Goal: Task Accomplishment & Management: Manage account settings

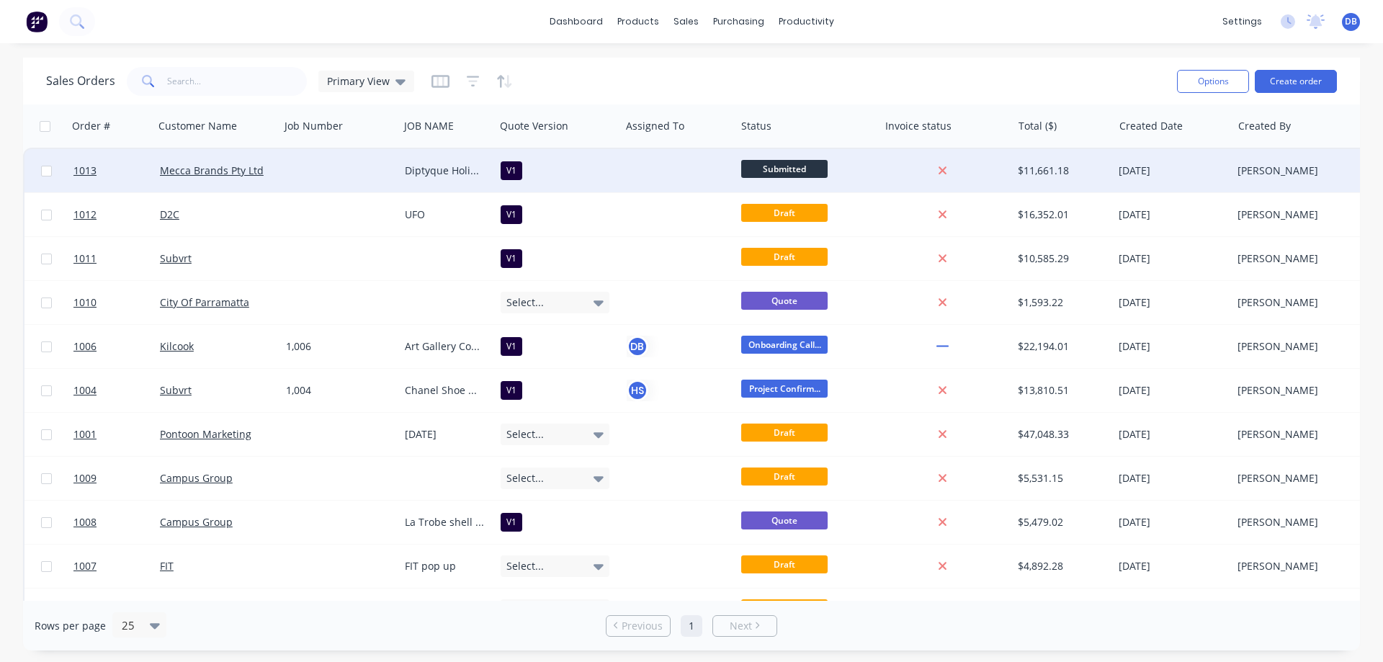
click at [326, 175] on div at bounding box center [339, 170] width 119 height 43
click at [597, 167] on div "V1" at bounding box center [555, 170] width 109 height 19
click at [291, 167] on div at bounding box center [339, 170] width 119 height 43
click at [139, 163] on link "1013" at bounding box center [116, 170] width 86 height 43
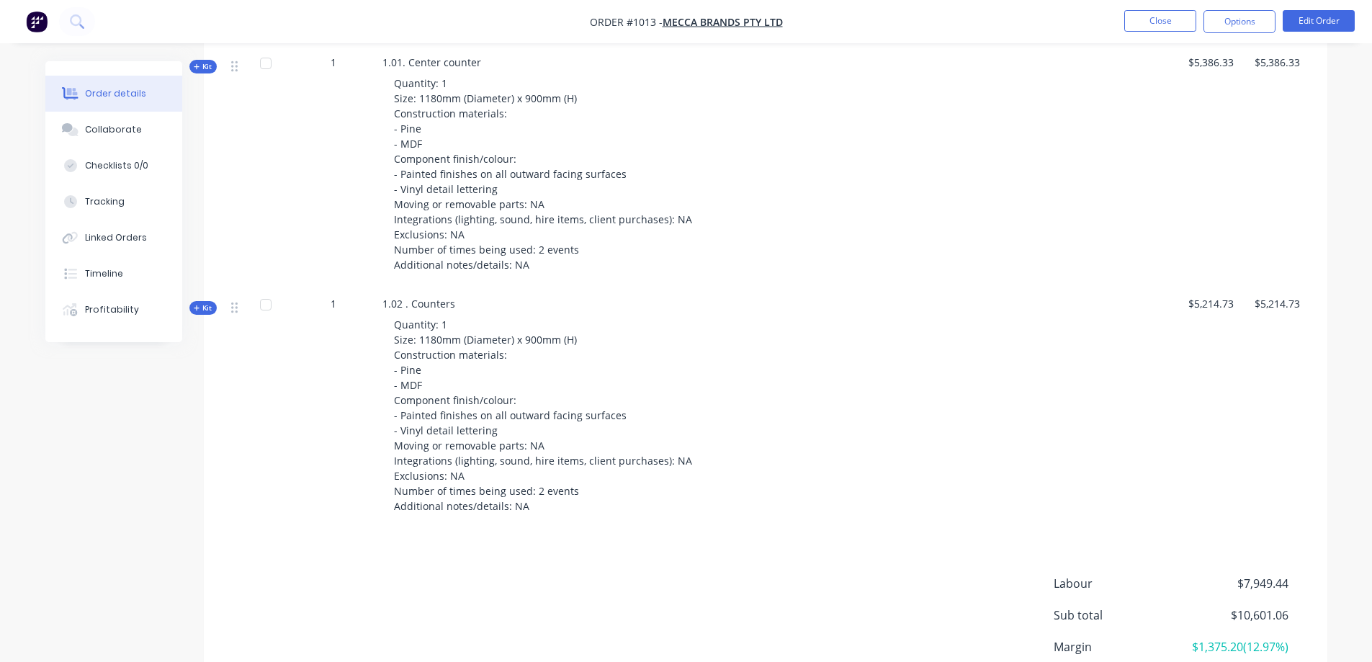
scroll to position [648, 0]
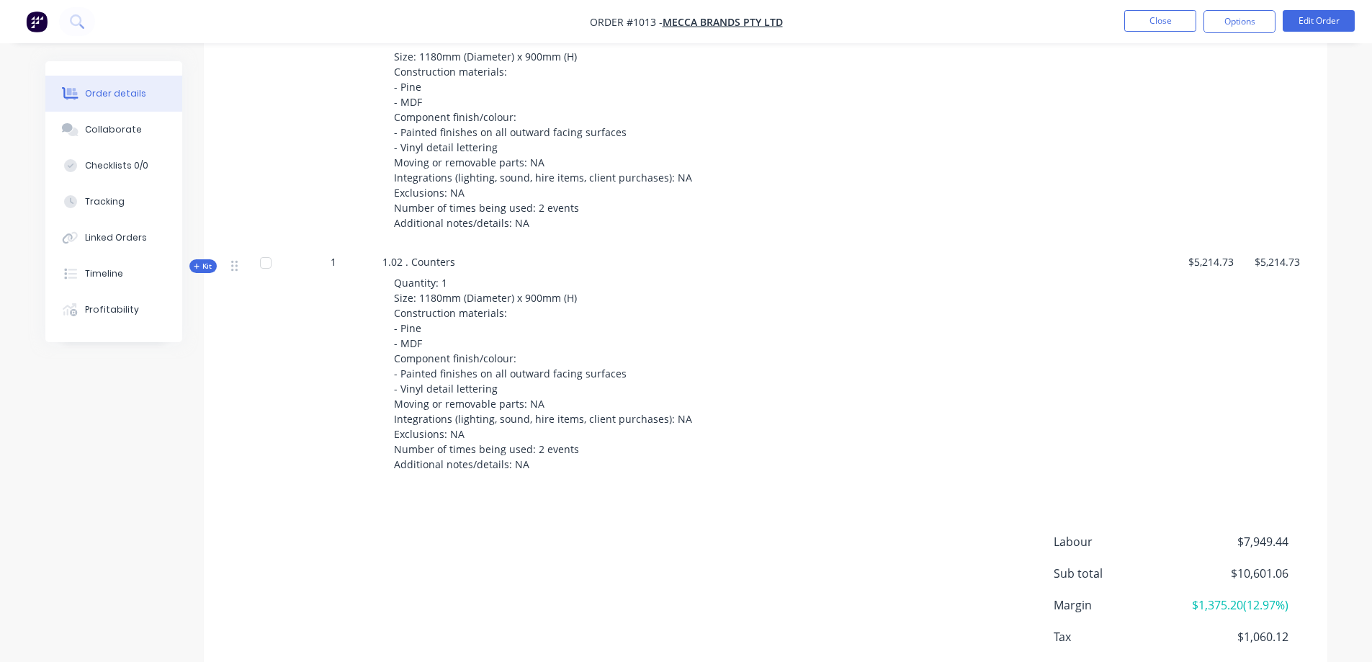
drag, startPoint x: 201, startPoint y: 255, endPoint x: 302, endPoint y: 259, distance: 101.6
click at [200, 261] on span "Kit" at bounding box center [203, 266] width 19 height 11
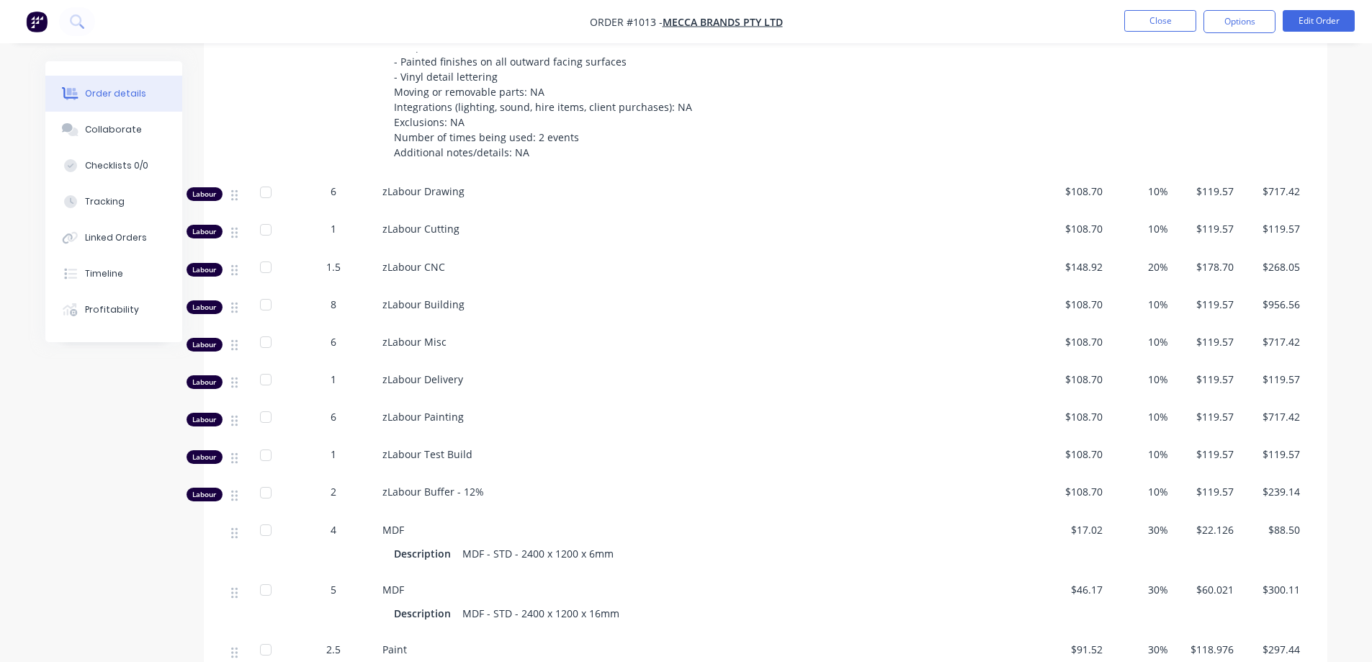
scroll to position [936, 0]
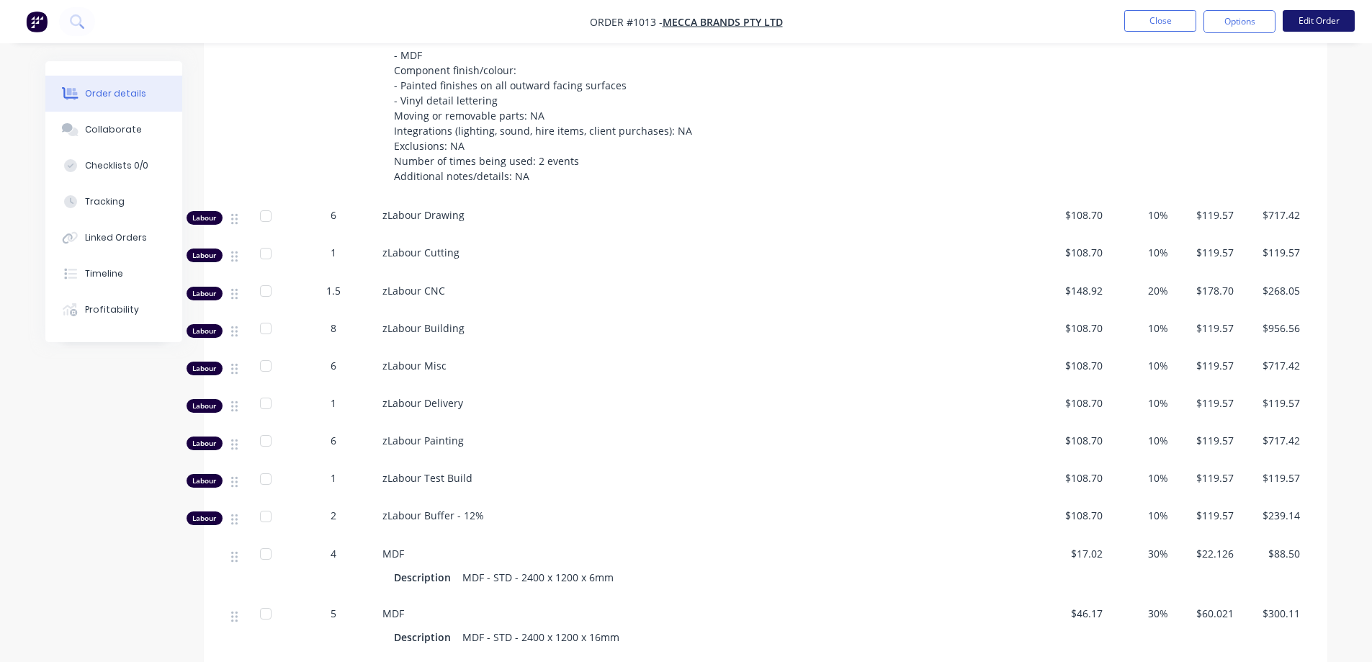
click at [1314, 27] on button "Edit Order" at bounding box center [1319, 21] width 72 height 22
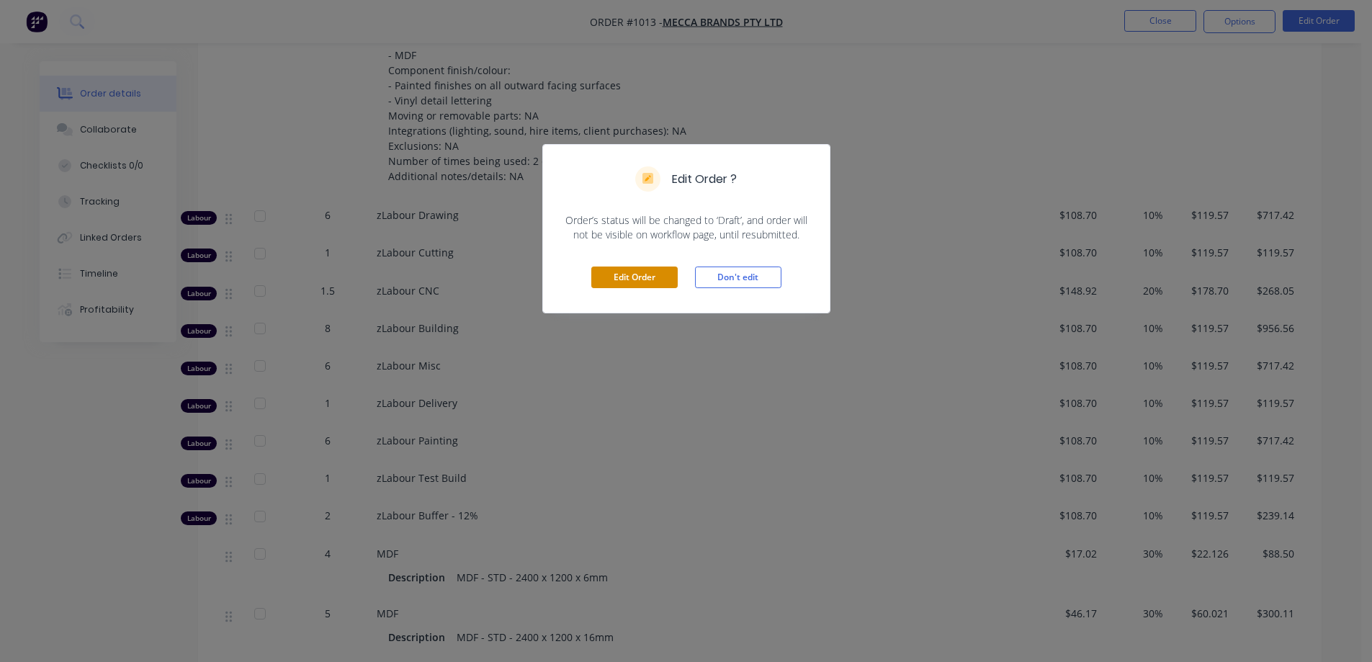
click at [655, 279] on button "Edit Order" at bounding box center [634, 277] width 86 height 22
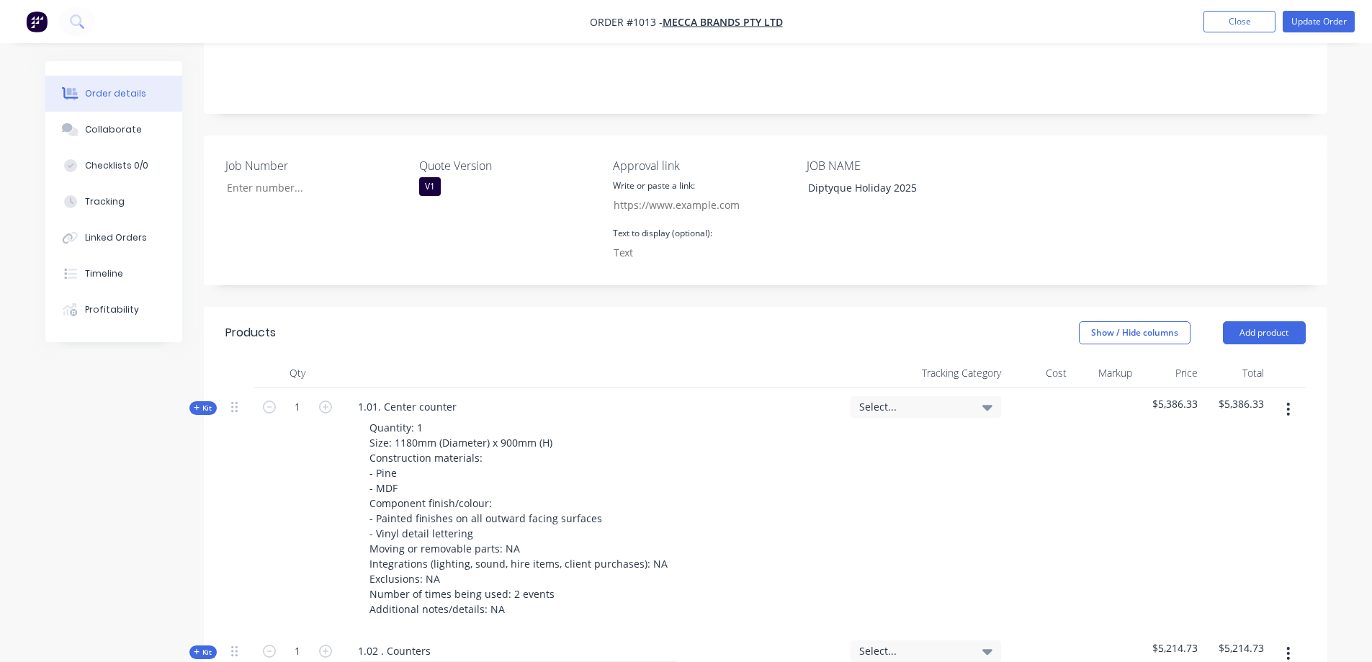
scroll to position [648, 0]
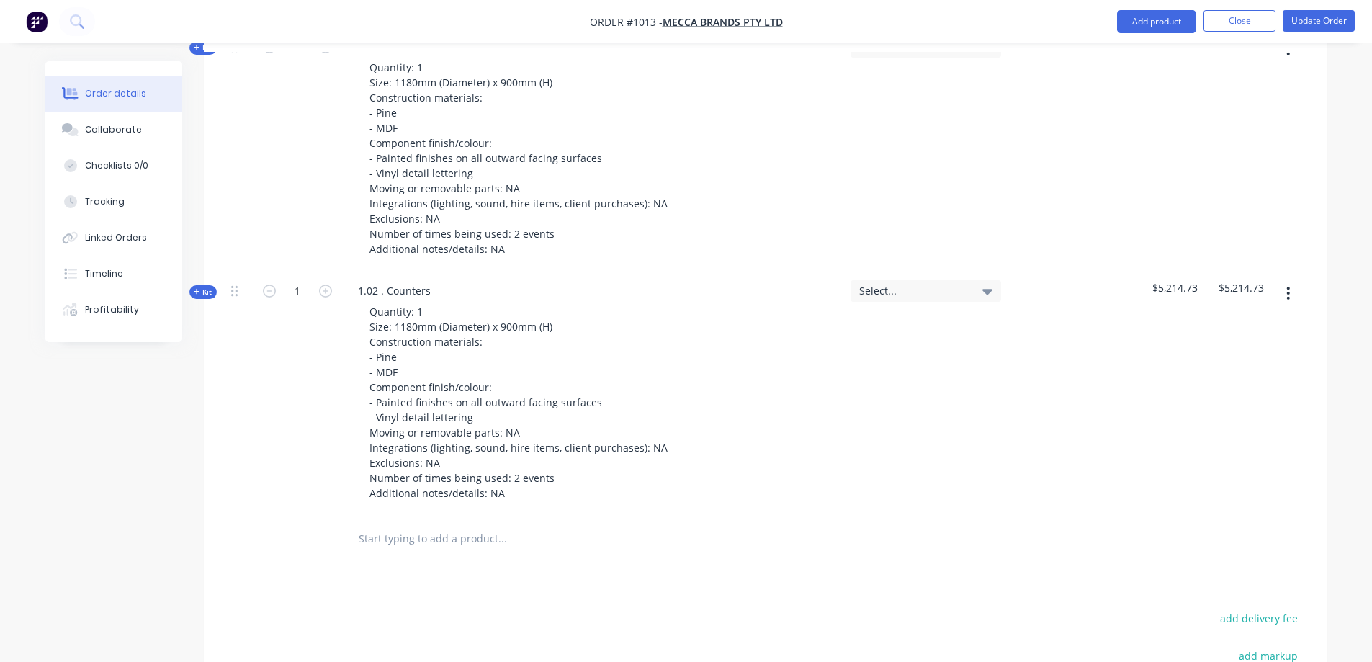
click at [199, 266] on div "Order details Collaborate Checklists 0/0 Tracking Linked Orders Timeline Profit…" at bounding box center [124, 201] width 158 height 281
click at [197, 288] on icon "button" at bounding box center [197, 291] width 6 height 7
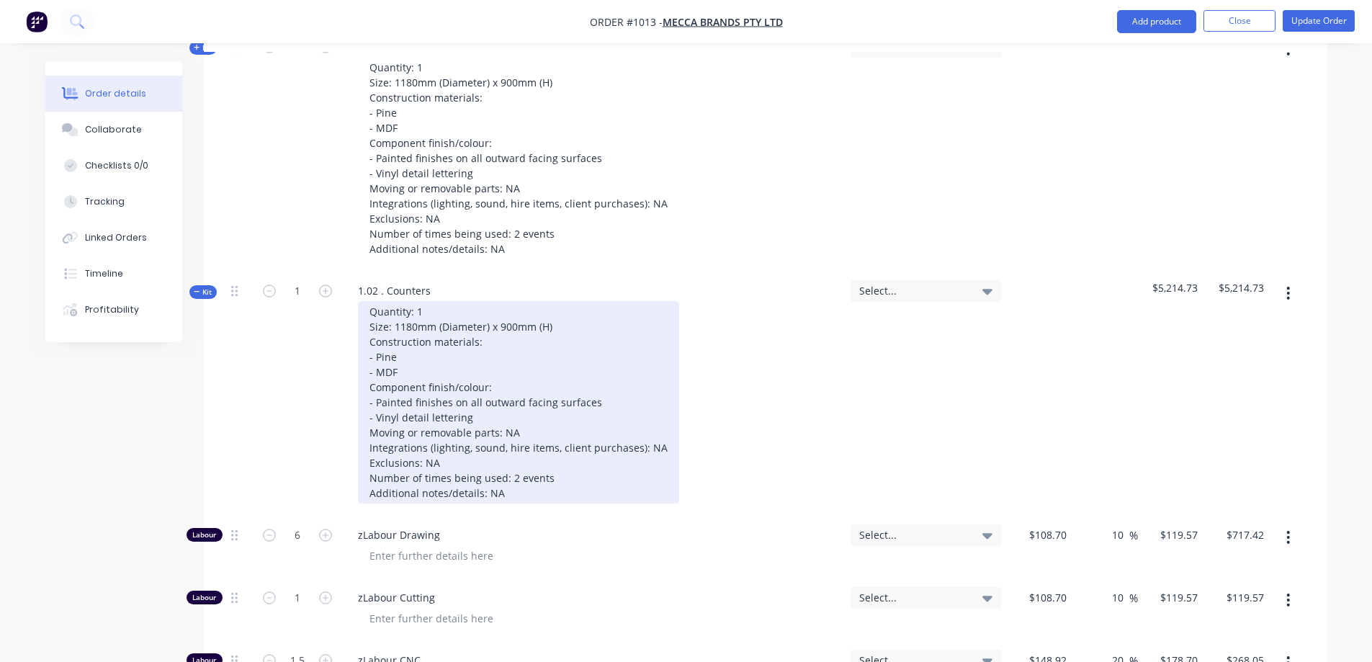
type input "$108.70"
type input "10"
type input "$119.57"
type input "$717.42"
type input "$108.70"
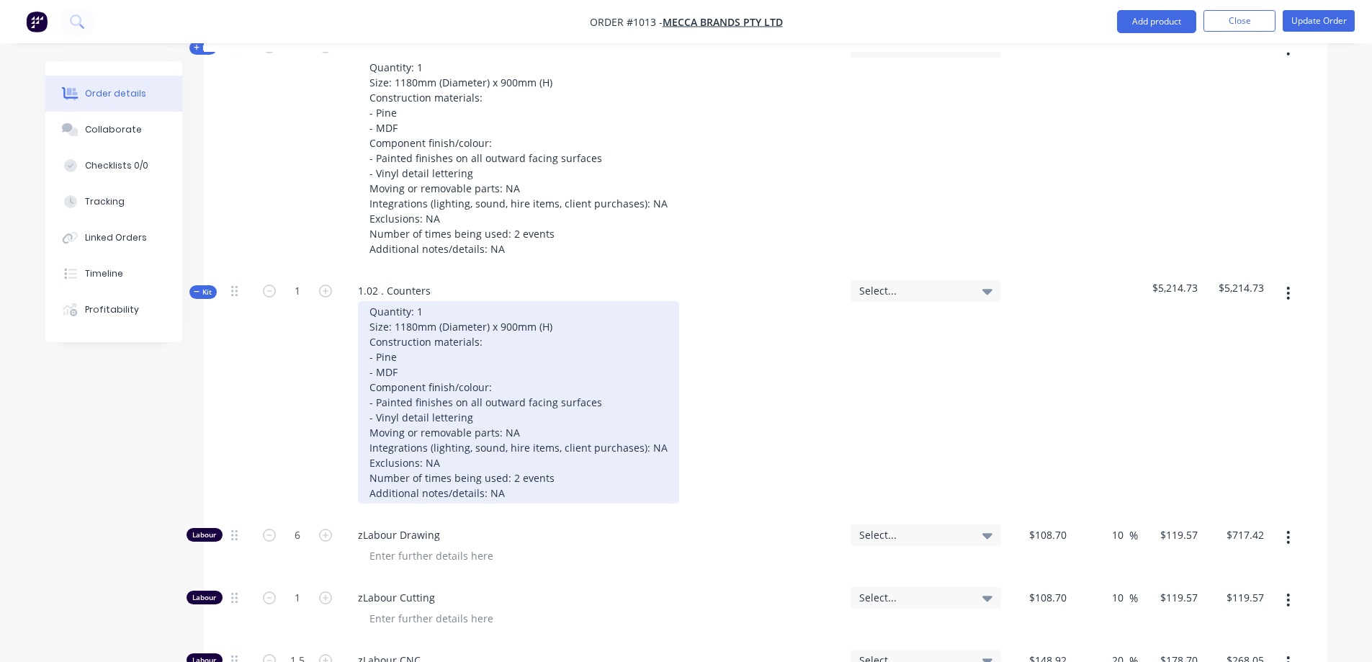
type input "10"
type input "$119.57"
type input "$148.92"
type input "20"
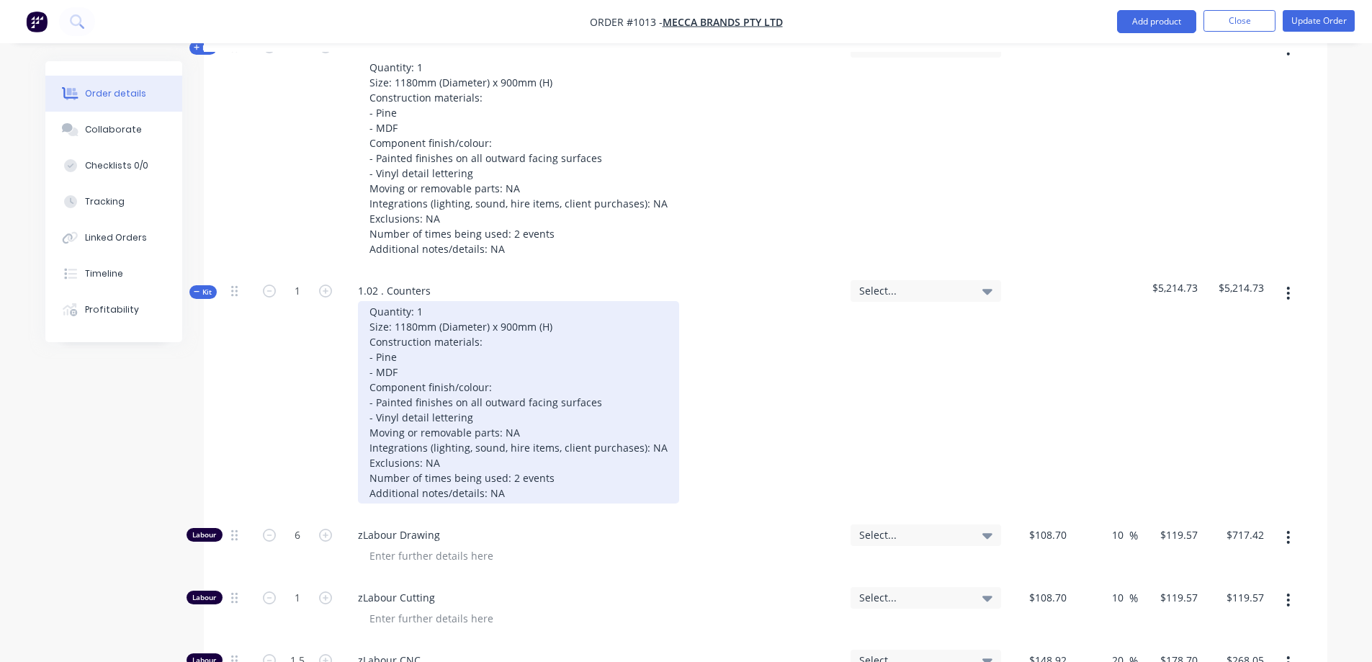
type input "$178.70"
type input "$268.05"
type input "$108.70"
type input "10"
type input "$119.57"
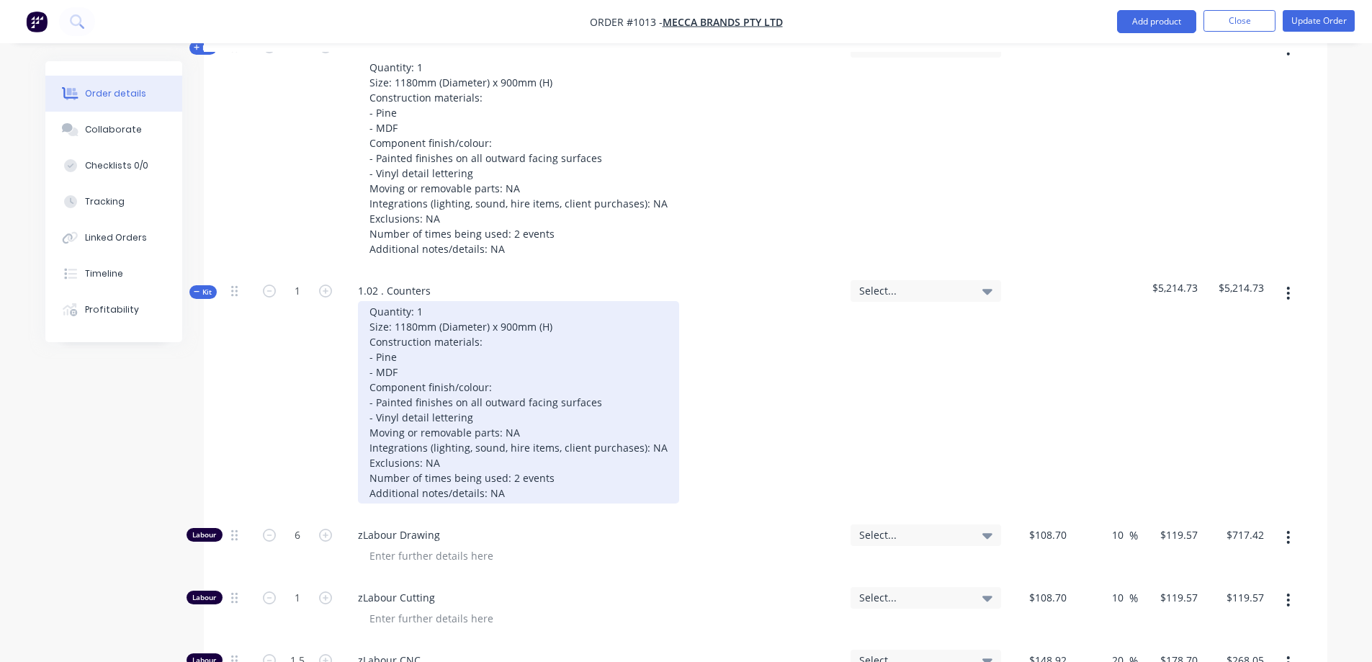
type input "$956.56"
type input "$108.70"
type input "10"
type input "$119.57"
type input "$717.42"
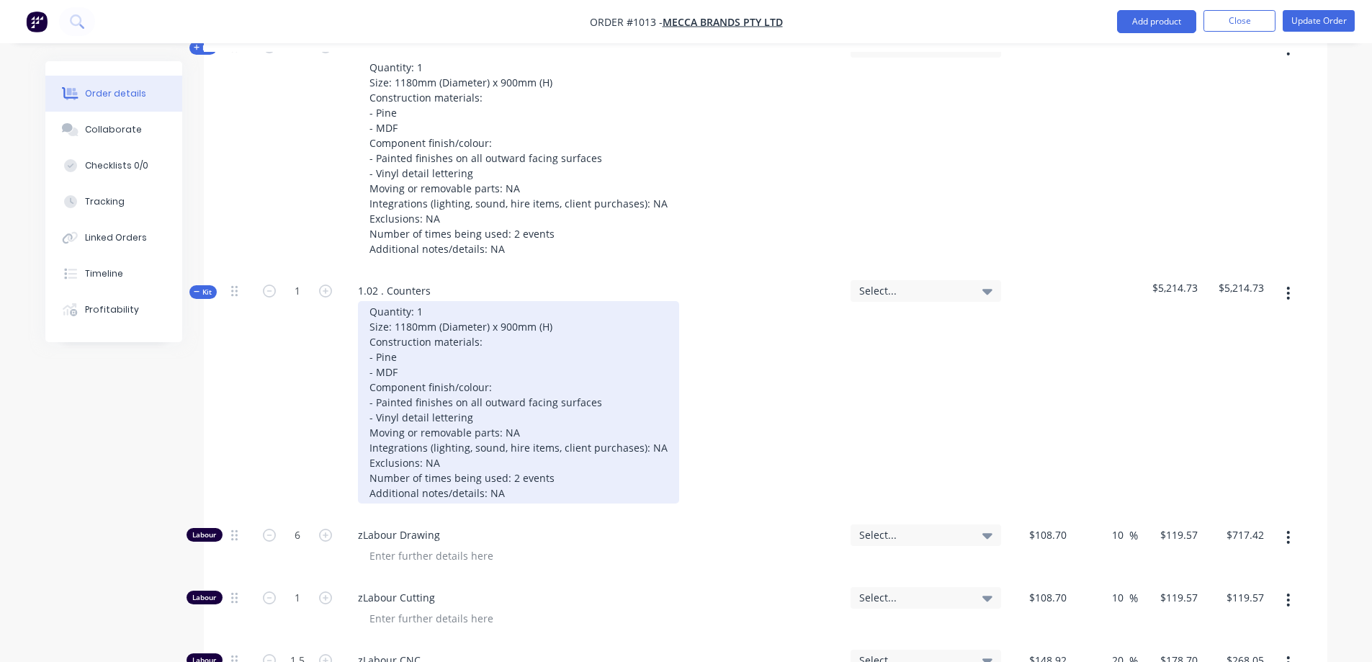
type input "$108.70"
type input "10"
type input "$119.57"
type input "$108.70"
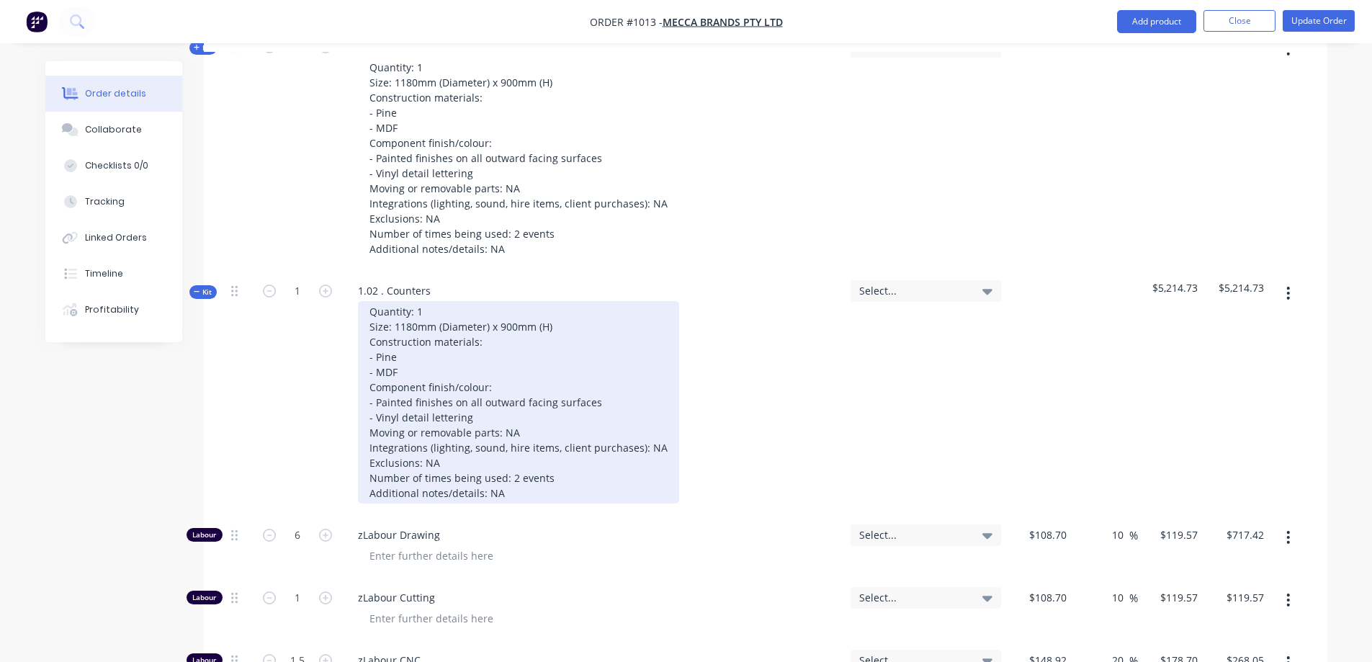
type input "10"
type input "$119.57"
type input "$717.42"
type input "$108.70"
type input "10"
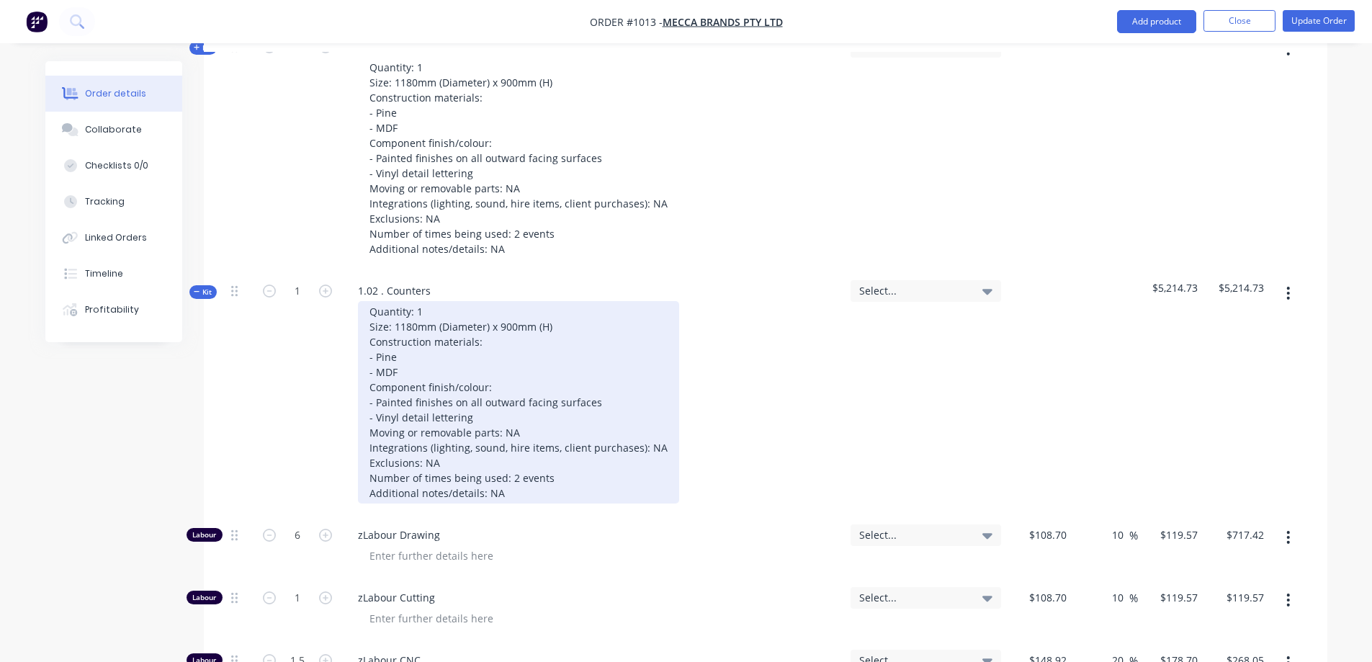
type input "$119.57"
type input "$108.70"
type input "10"
type input "$119.57"
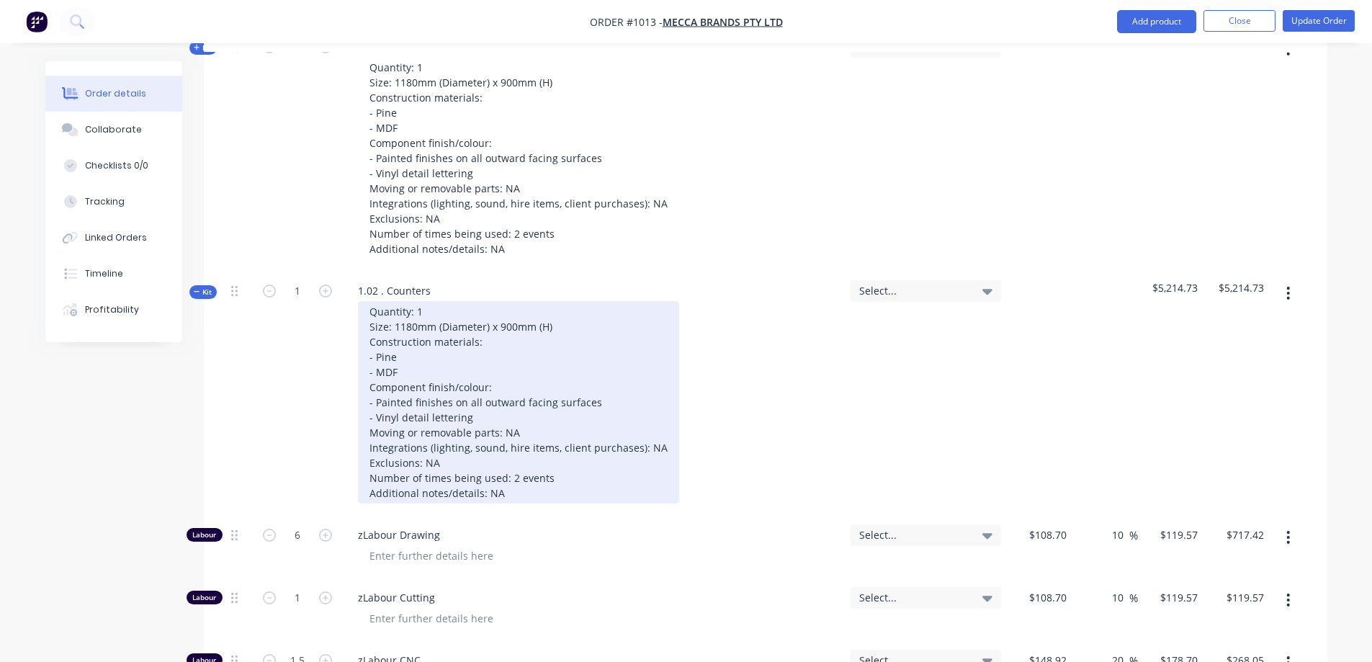
type input "$239.14"
type input "$17.02"
type input "30"
type input "$22.126"
type input "$88.50"
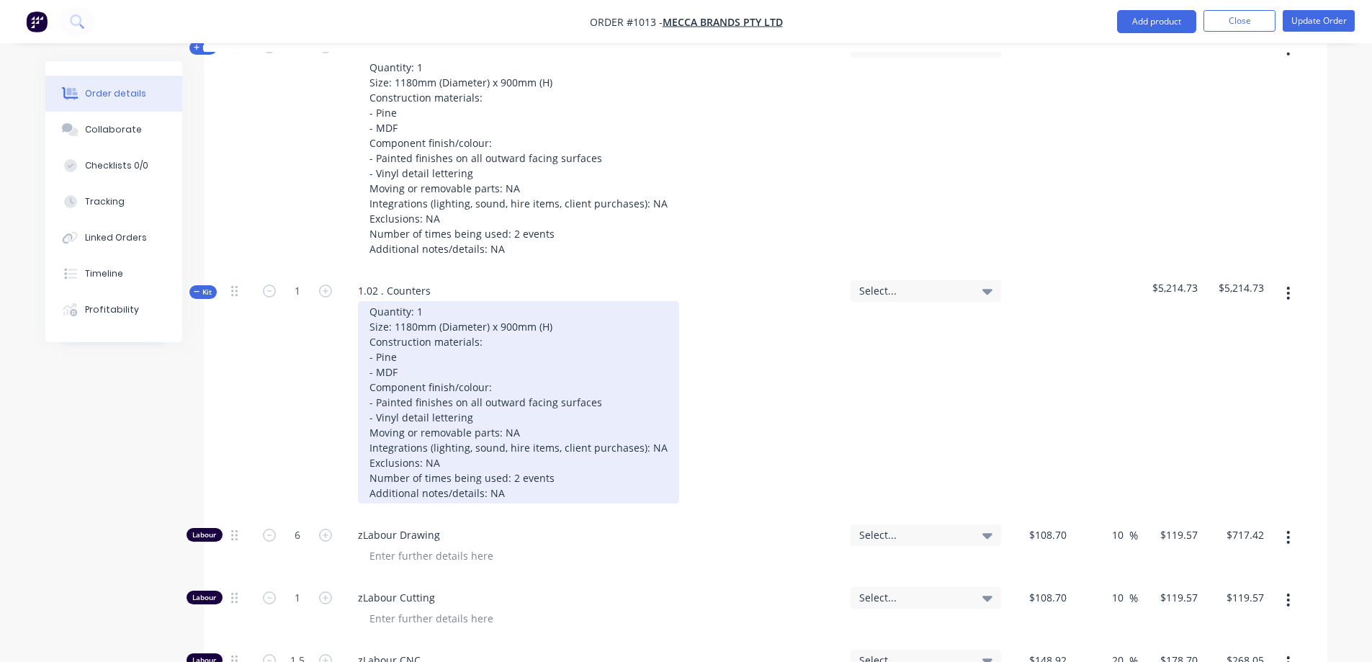
type input "$46.17"
type input "30"
type input "$60.021"
type input "$300.11"
type input "$91.52"
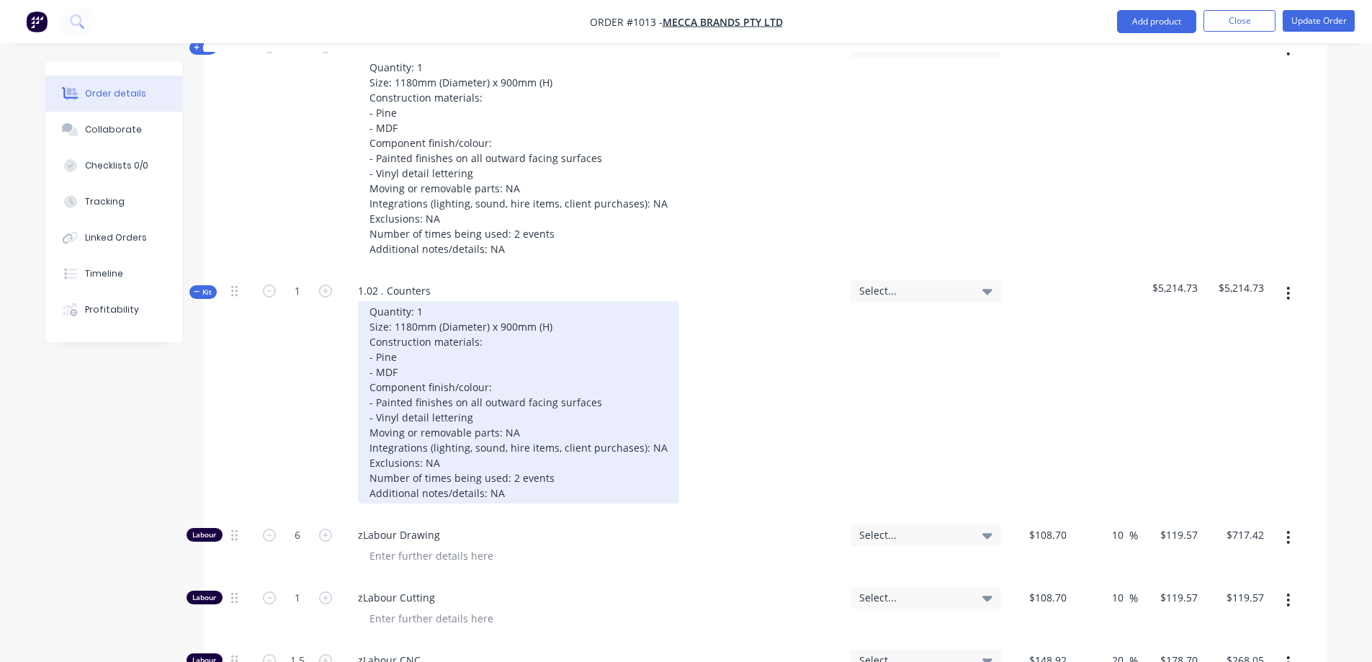
type input "30"
type input "$118.976"
type input "$297.44"
type input "$25.00"
type input "30"
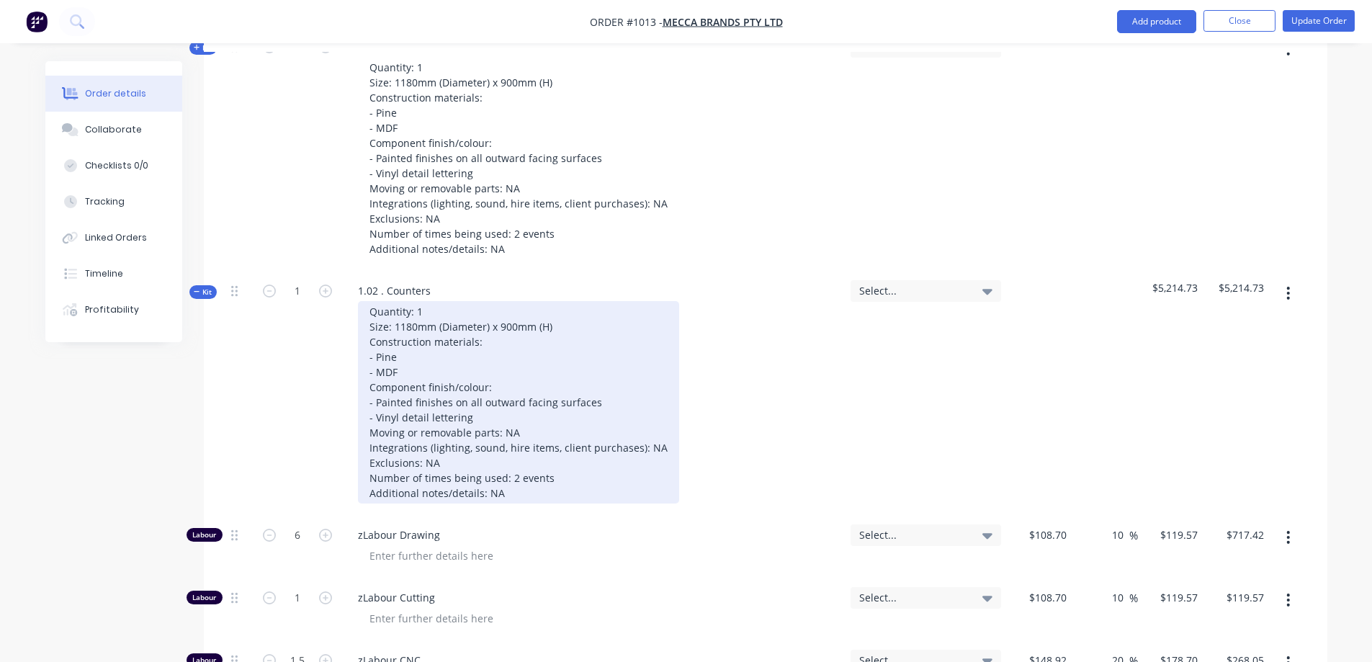
type input "$32.50"
type input "$97.50"
type input "$60.00"
type input "30"
type input "$78.00"
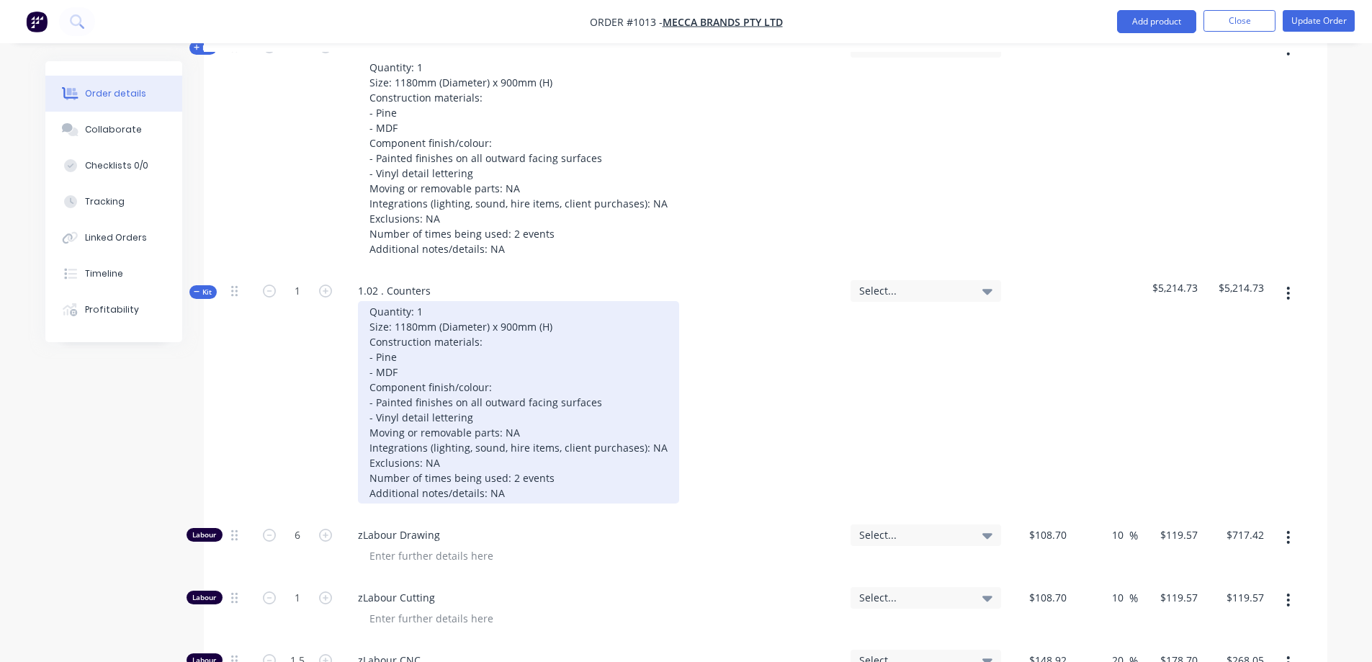
type input "$78.00"
type input "$12.78"
type input "30"
type input "$16.614"
type input "$66.46"
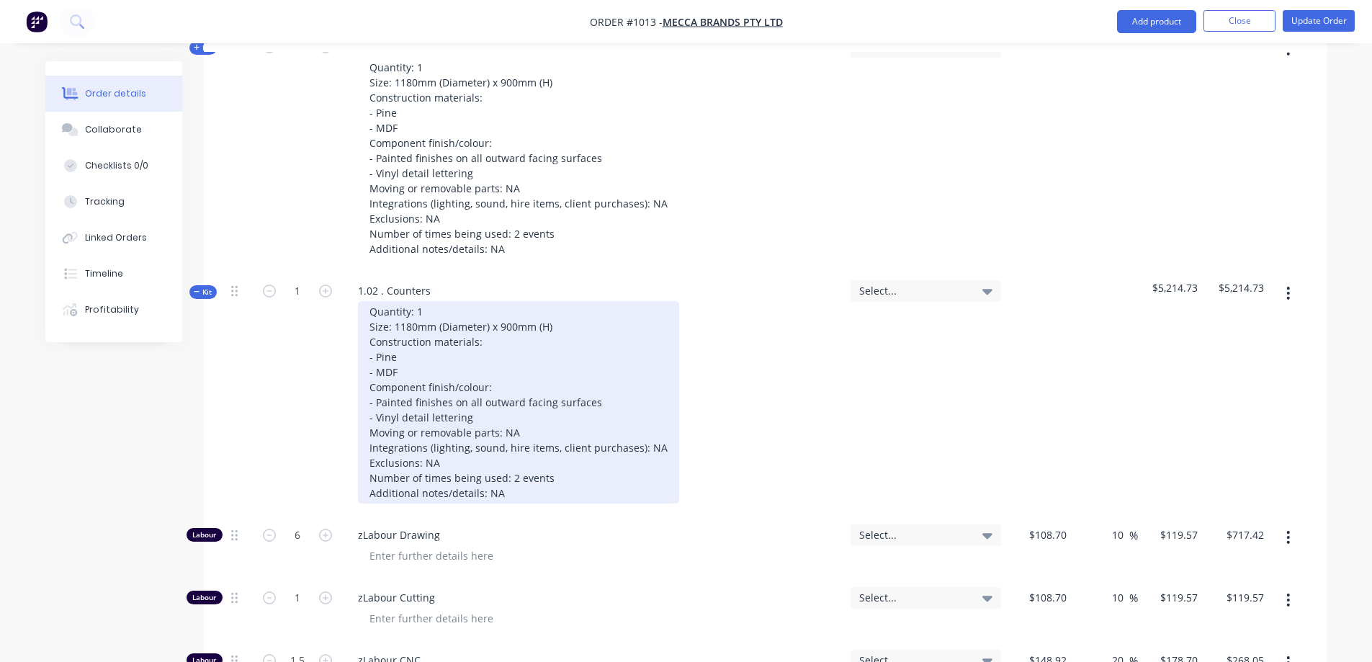
type input "$120.00"
type input "30"
type input "$156.00"
type input "$312.00"
type input "$132.00"
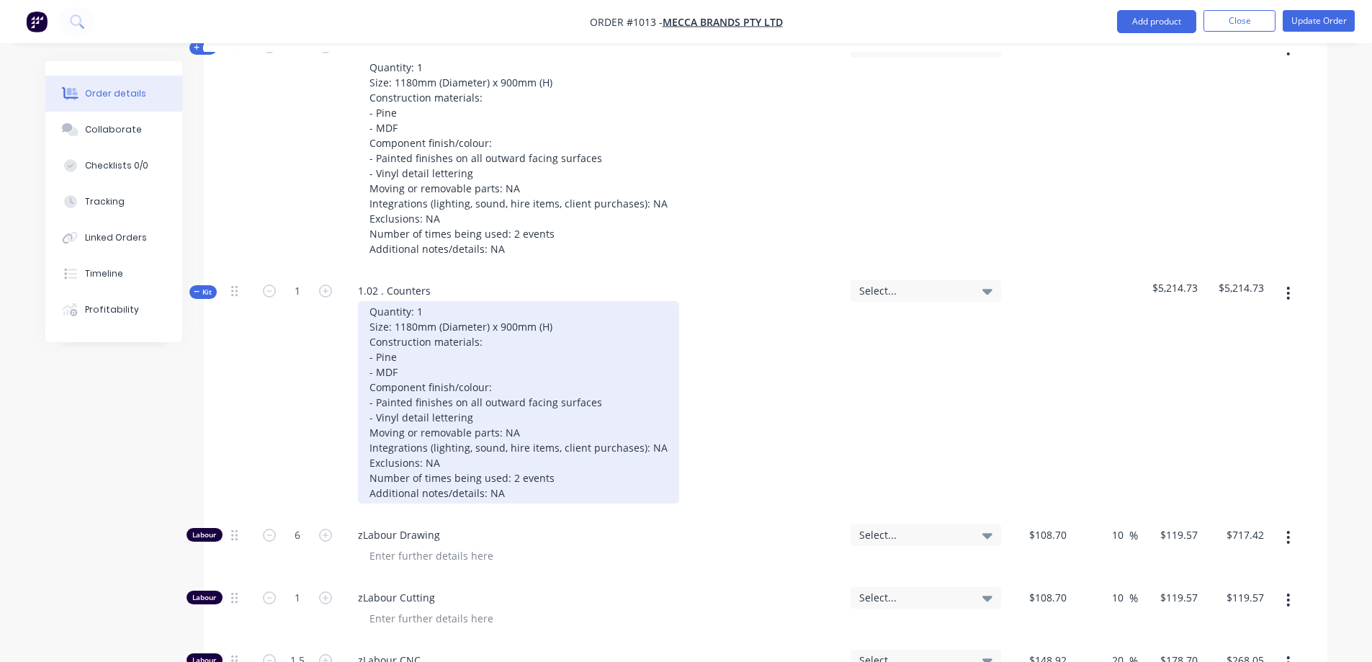
type input "30"
type input "$171.60"
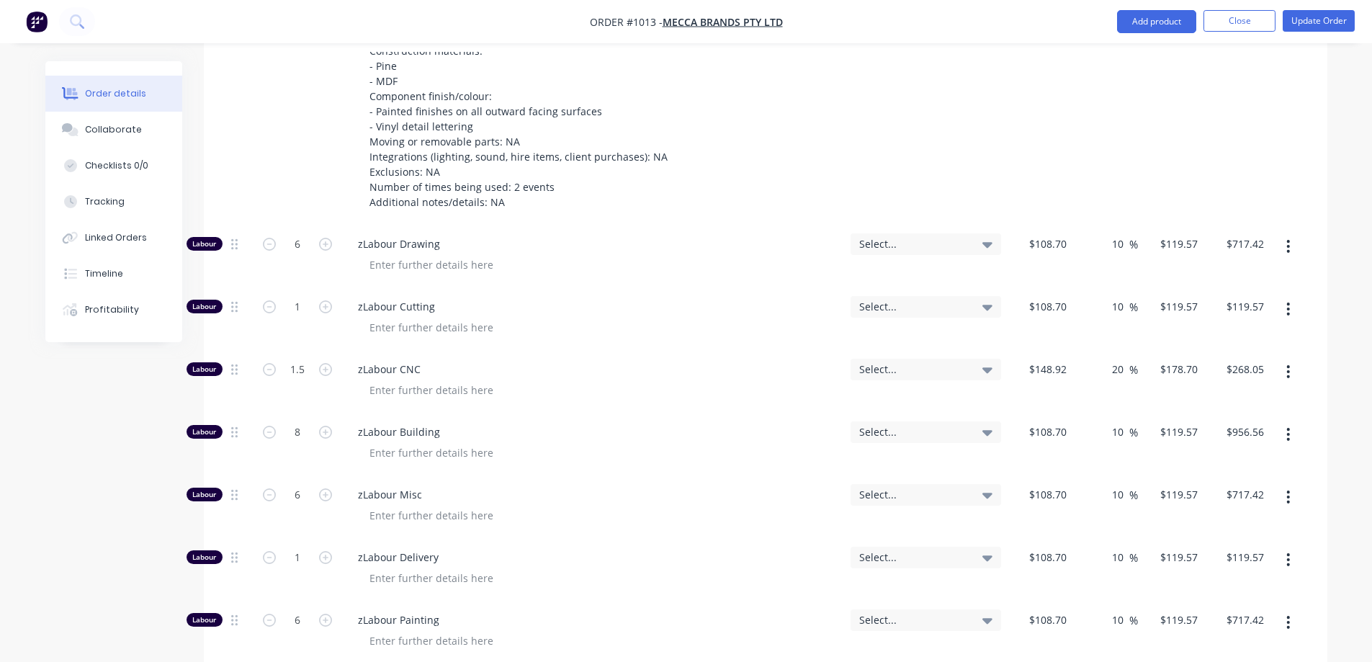
scroll to position [1008, 0]
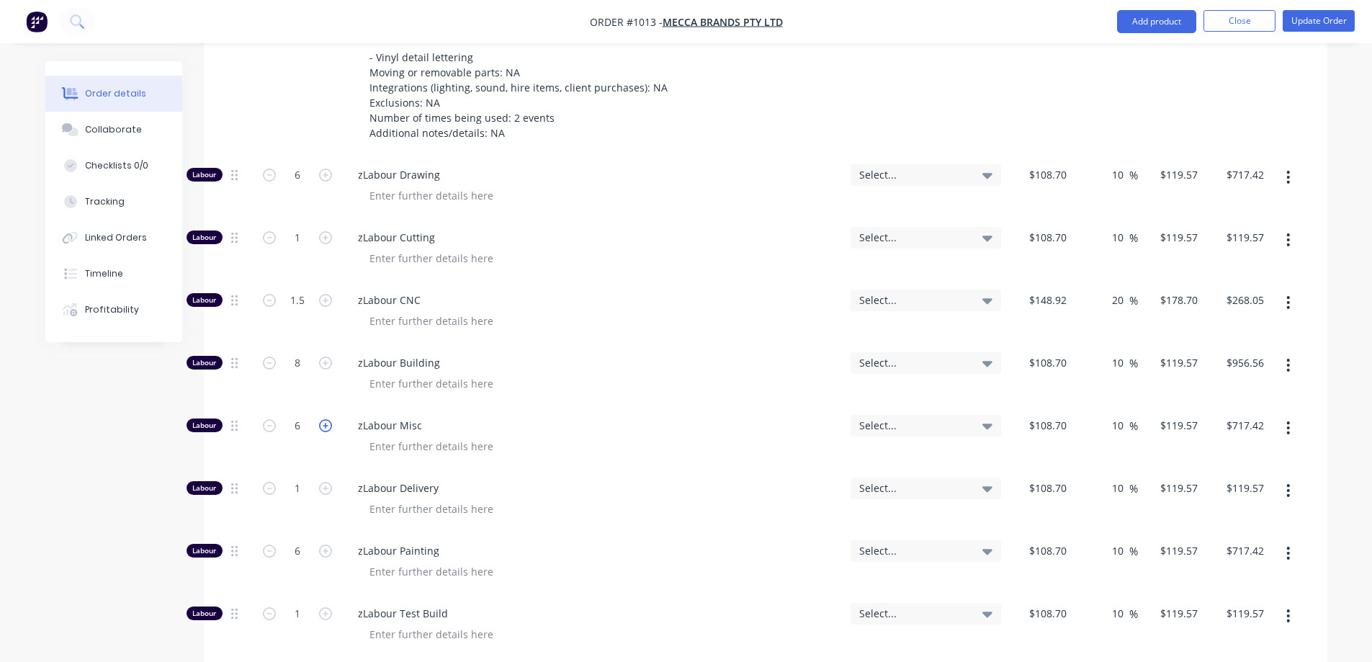
click at [319, 419] on icon "button" at bounding box center [325, 425] width 13 height 13
type input "7"
type input "$836.99"
click at [319, 419] on icon "button" at bounding box center [325, 425] width 13 height 13
type input "8"
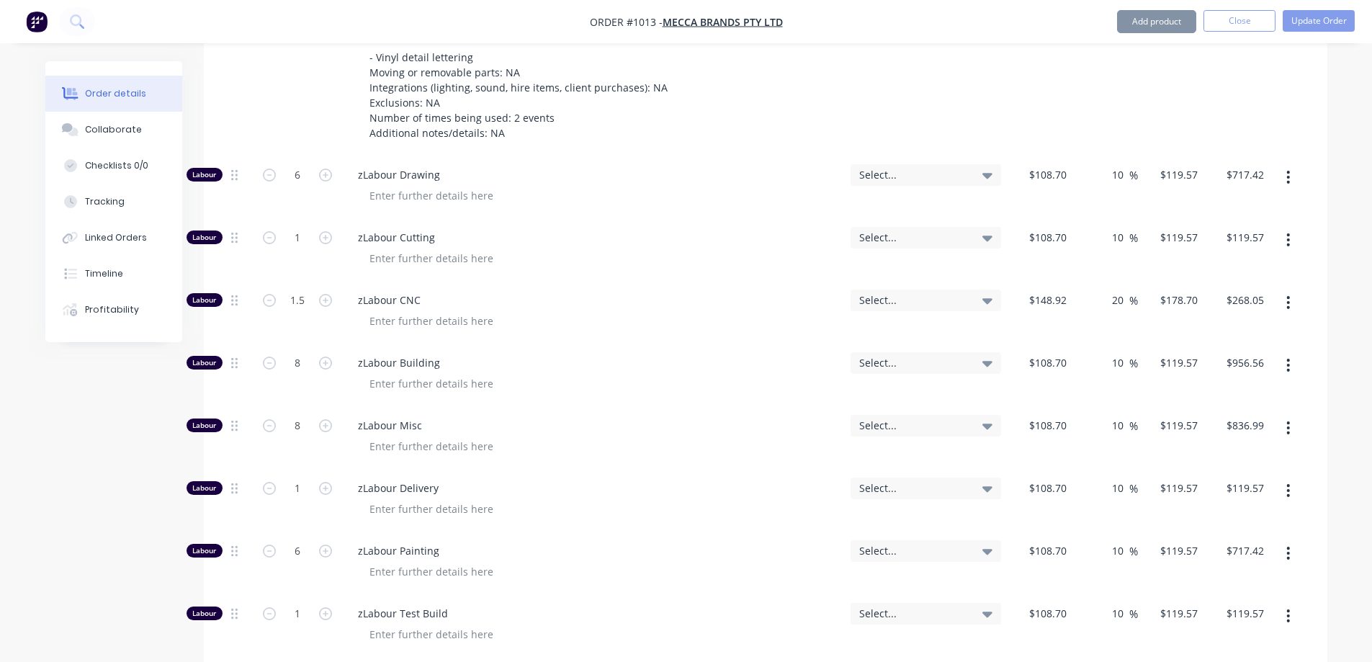
type input "$956.56"
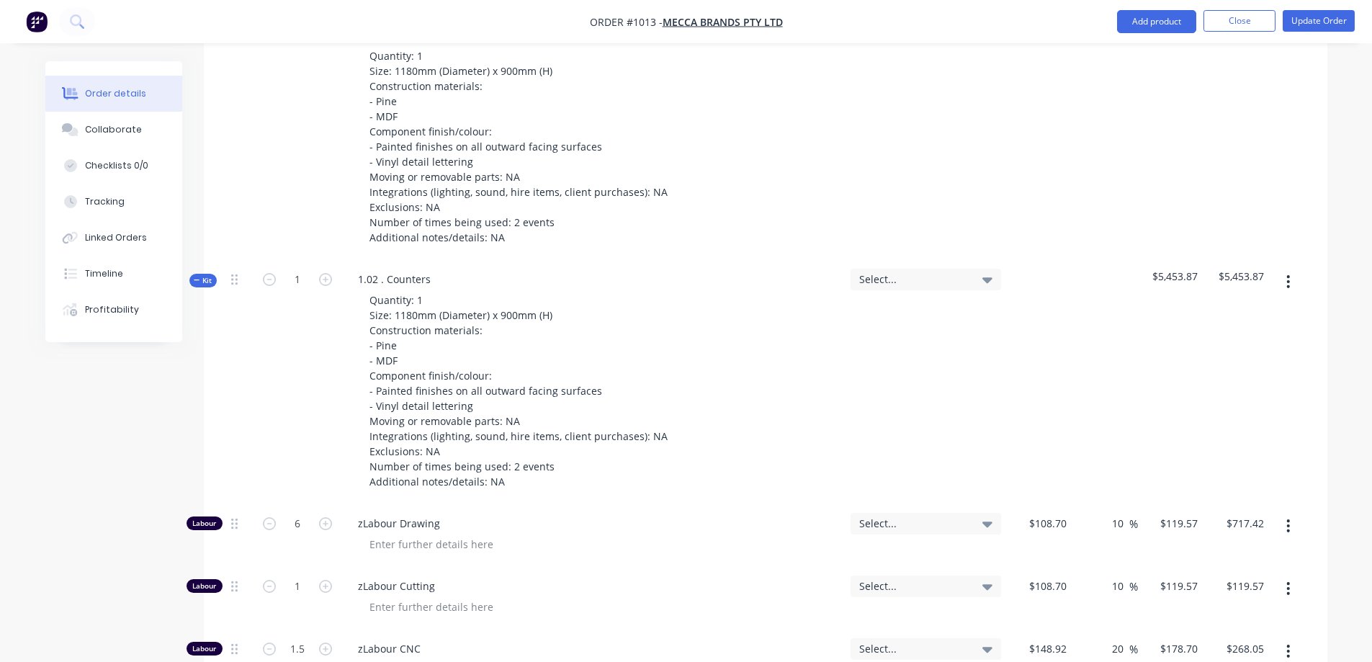
scroll to position [504, 0]
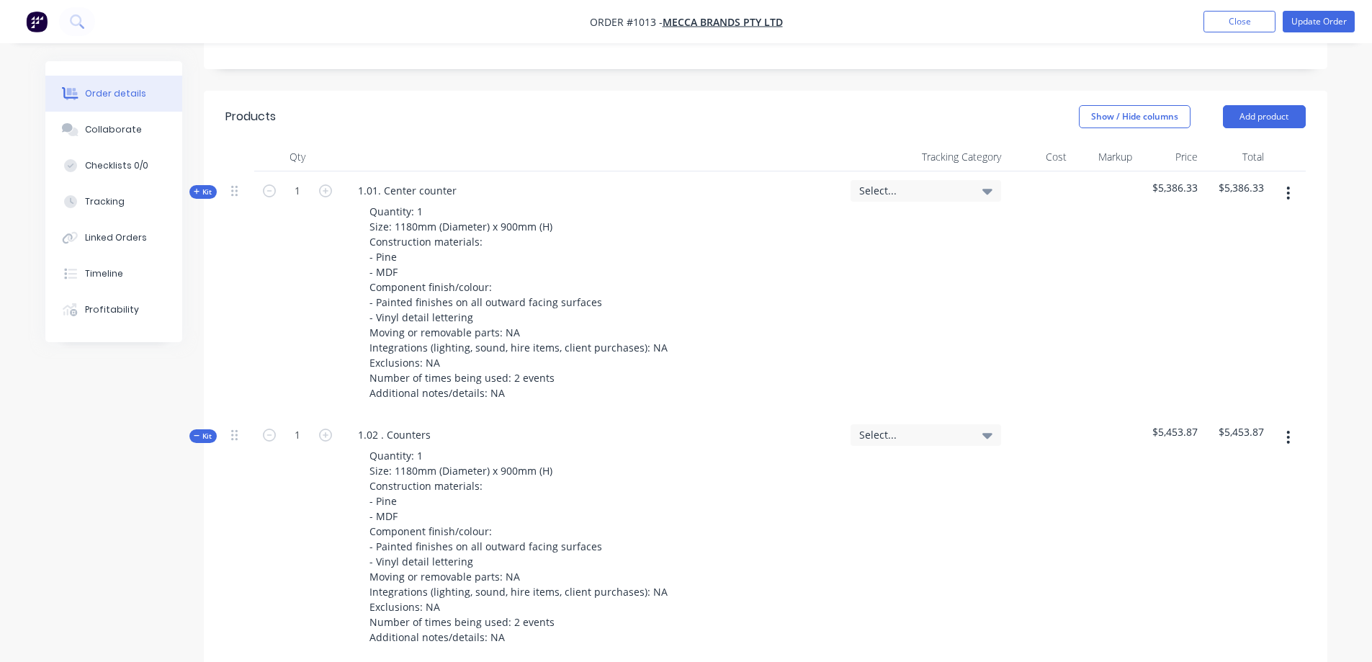
click at [991, 143] on div "Tracking Category" at bounding box center [926, 157] width 162 height 29
drag, startPoint x: 1010, startPoint y: 114, endPoint x: 1006, endPoint y: 123, distance: 10.3
click at [1009, 143] on div "Cost" at bounding box center [1040, 157] width 66 height 29
click at [1008, 143] on div "Cost" at bounding box center [1040, 157] width 66 height 29
click at [1016, 143] on div "Cost" at bounding box center [1040, 157] width 66 height 29
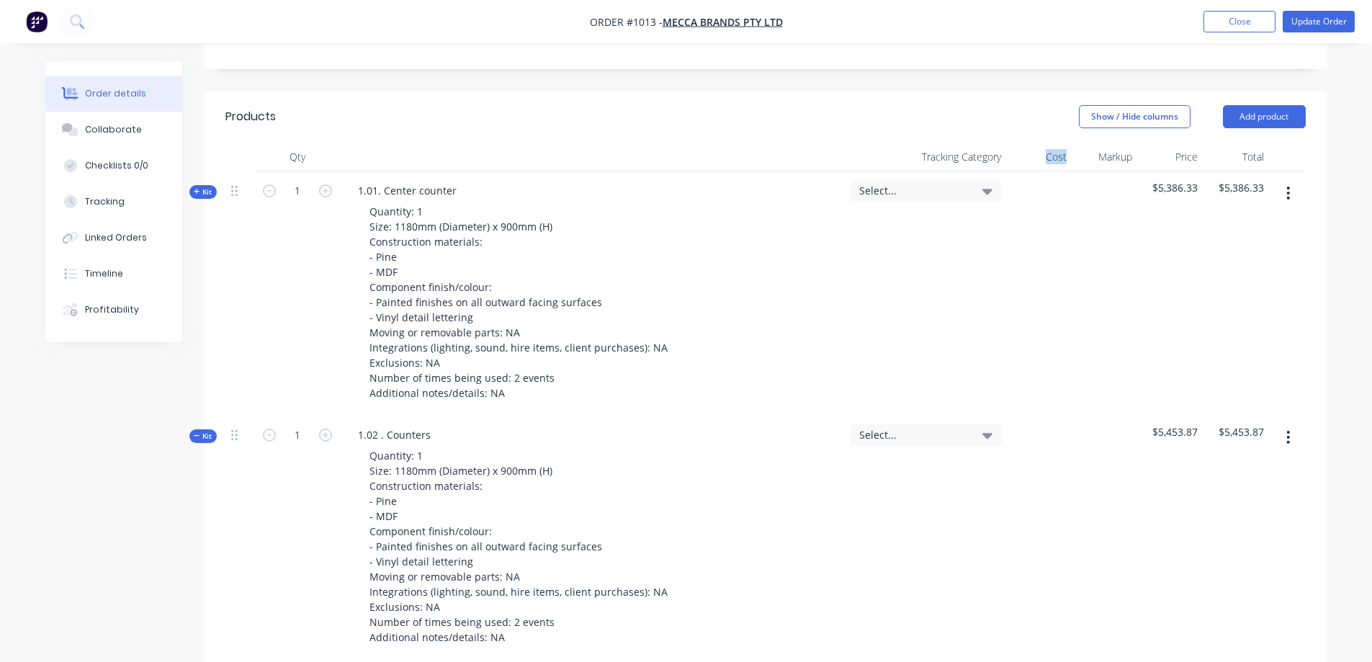
click at [1016, 143] on div "Cost" at bounding box center [1040, 157] width 66 height 29
click at [1165, 105] on button "Show / Hide columns" at bounding box center [1135, 116] width 112 height 23
drag, startPoint x: 1108, startPoint y: 187, endPoint x: 1082, endPoint y: 194, distance: 27.6
click at [1108, 187] on label "Tracking Category" at bounding box center [1097, 186] width 25 height 12
click at [1085, 180] on input "Tracking Category" at bounding box center [1085, 180] width 0 height 0
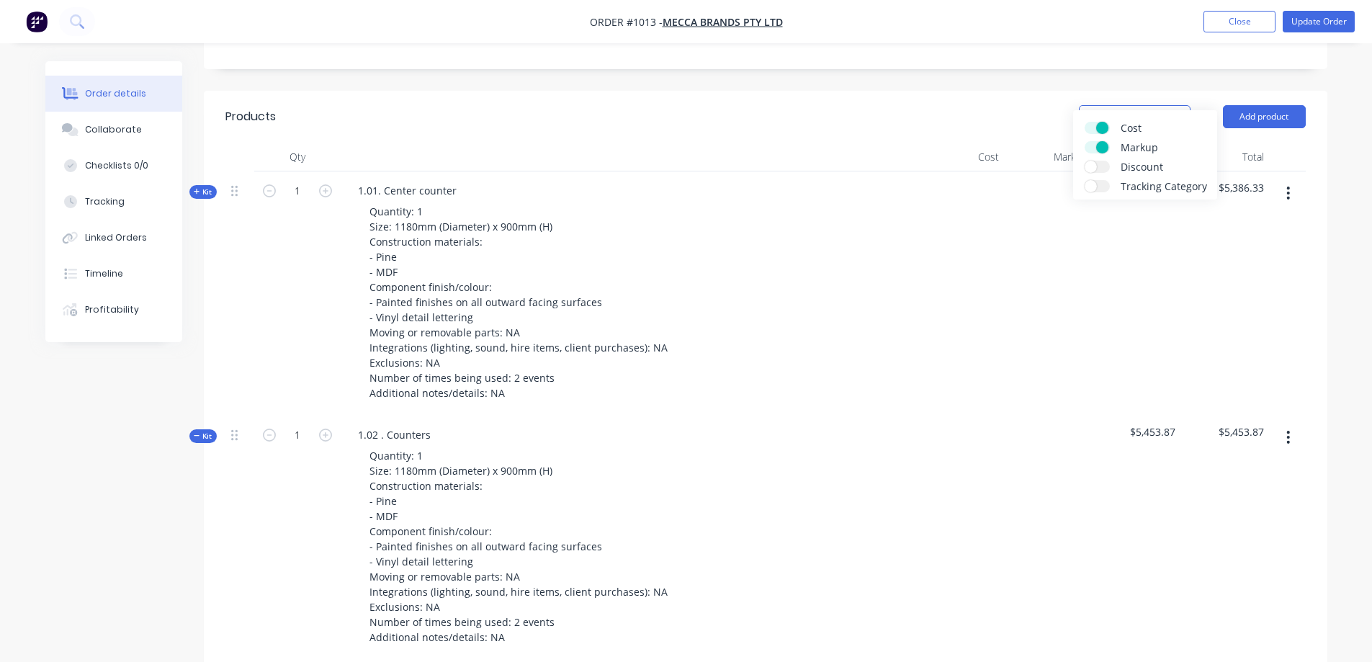
click at [859, 105] on div "Show / Hide columns Add product" at bounding box center [879, 116] width 851 height 23
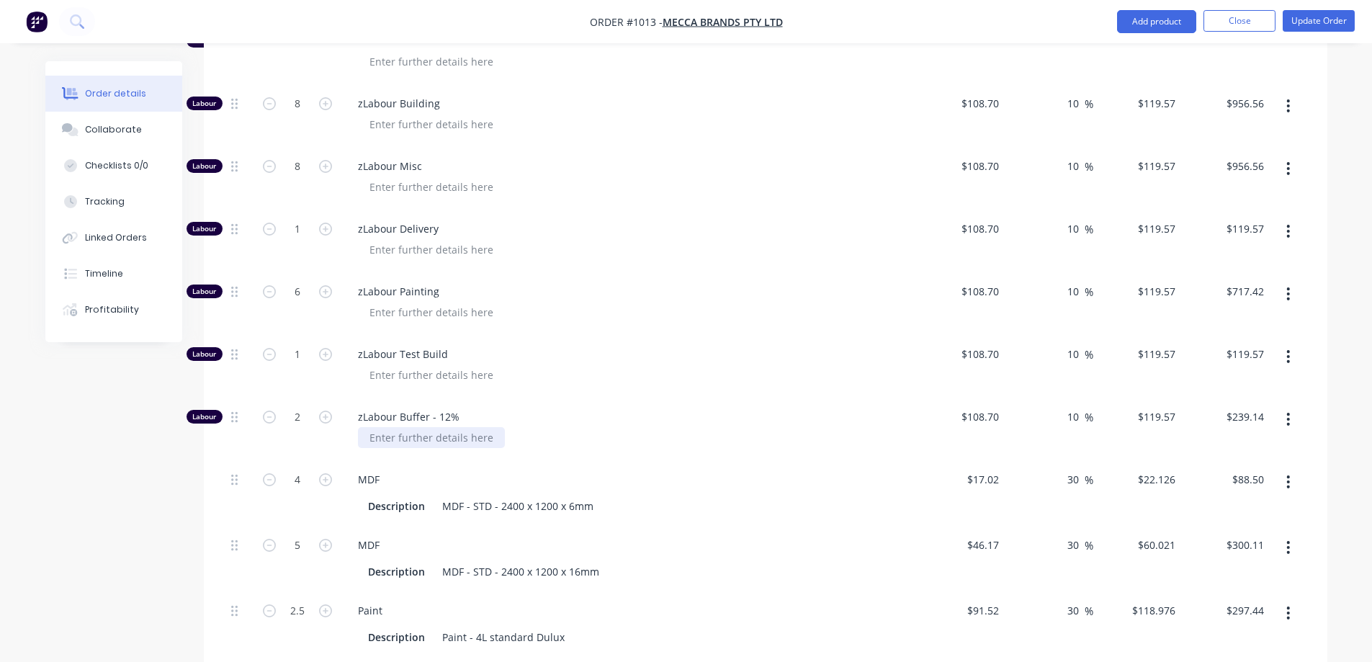
scroll to position [1296, 0]
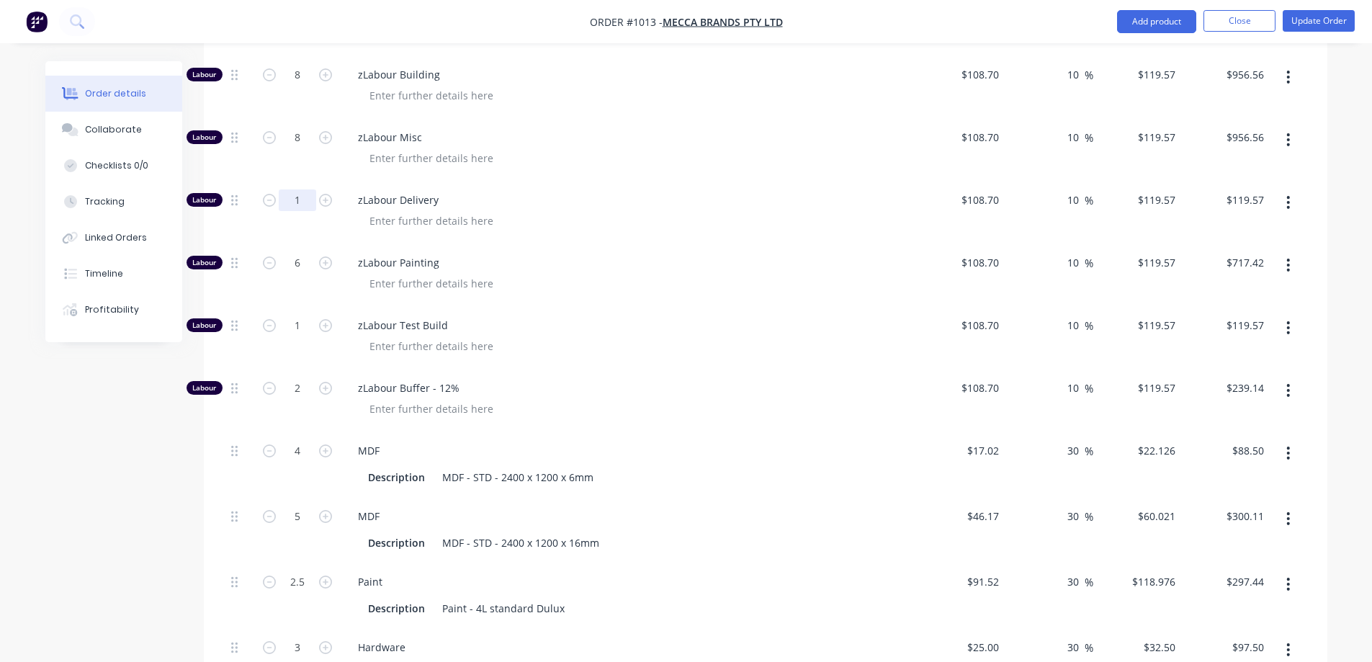
click at [297, 189] on input "1" at bounding box center [297, 200] width 37 height 22
type input "0.5"
type input "$59.79"
click at [580, 199] on div "zLabour Delivery" at bounding box center [629, 212] width 576 height 63
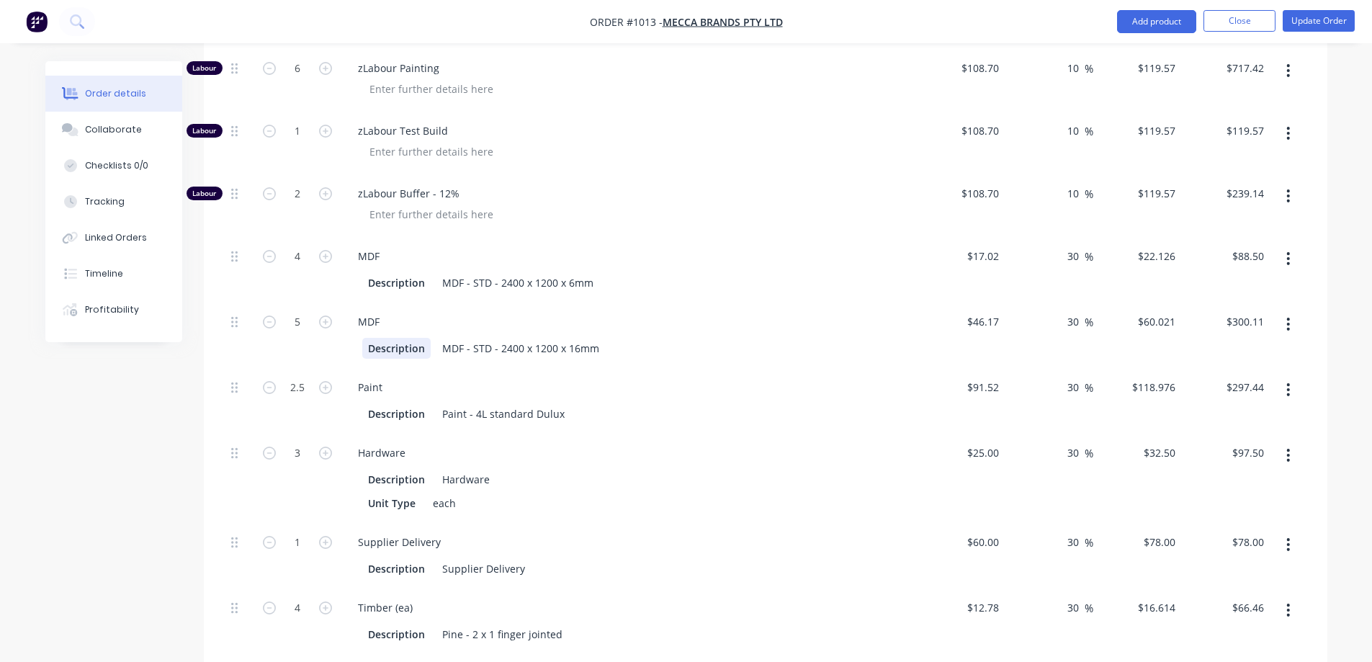
scroll to position [1512, 0]
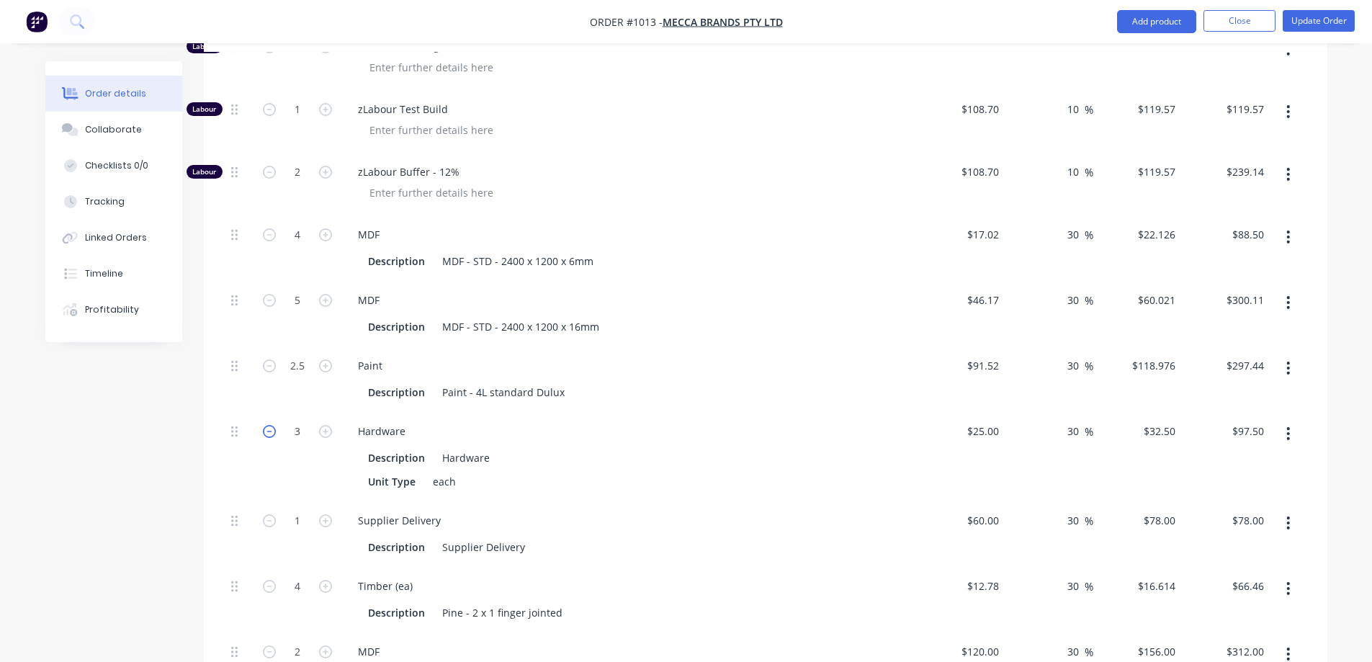
click at [270, 425] on icon "button" at bounding box center [269, 431] width 13 height 13
type input "2"
type input "$65.00"
click at [303, 355] on input "2.5" at bounding box center [297, 366] width 37 height 22
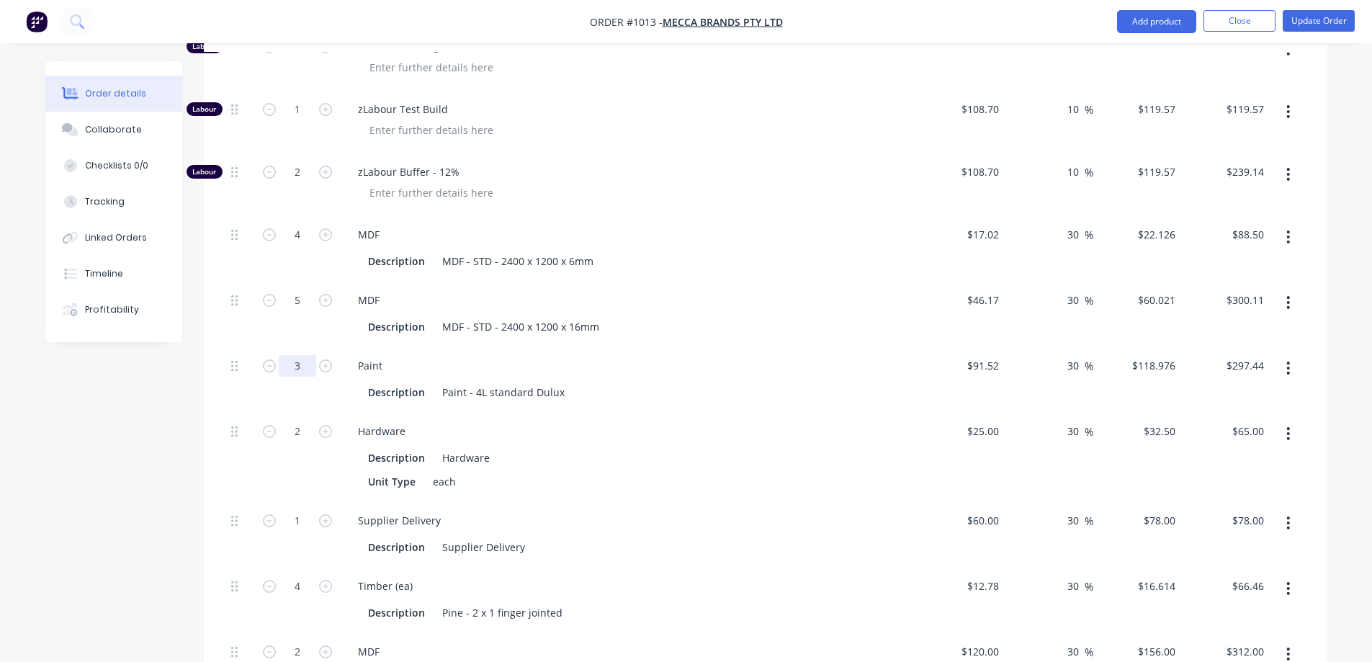
type input "3"
type input "$356.93"
click at [272, 228] on icon "button" at bounding box center [269, 234] width 13 height 13
type input "3"
type input "$66.38"
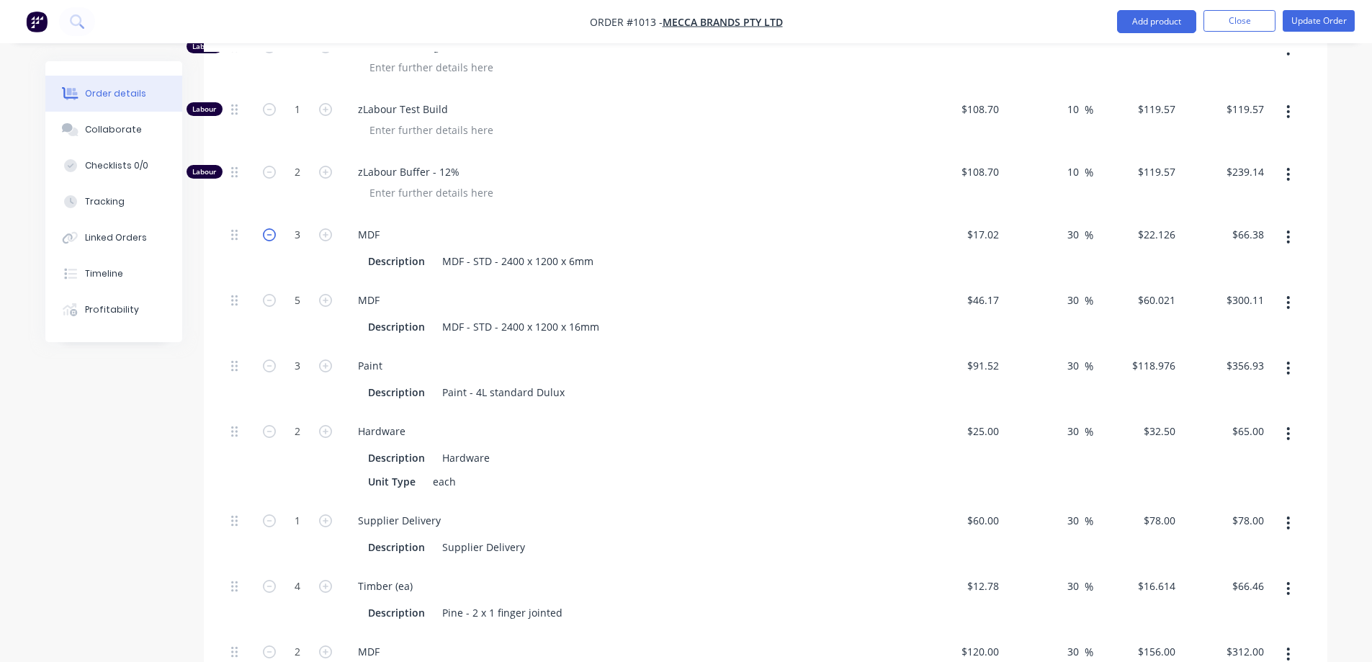
click at [272, 228] on icon "button" at bounding box center [269, 234] width 13 height 13
type input "1"
type input "$22.13"
click at [326, 228] on icon "button" at bounding box center [325, 234] width 13 height 13
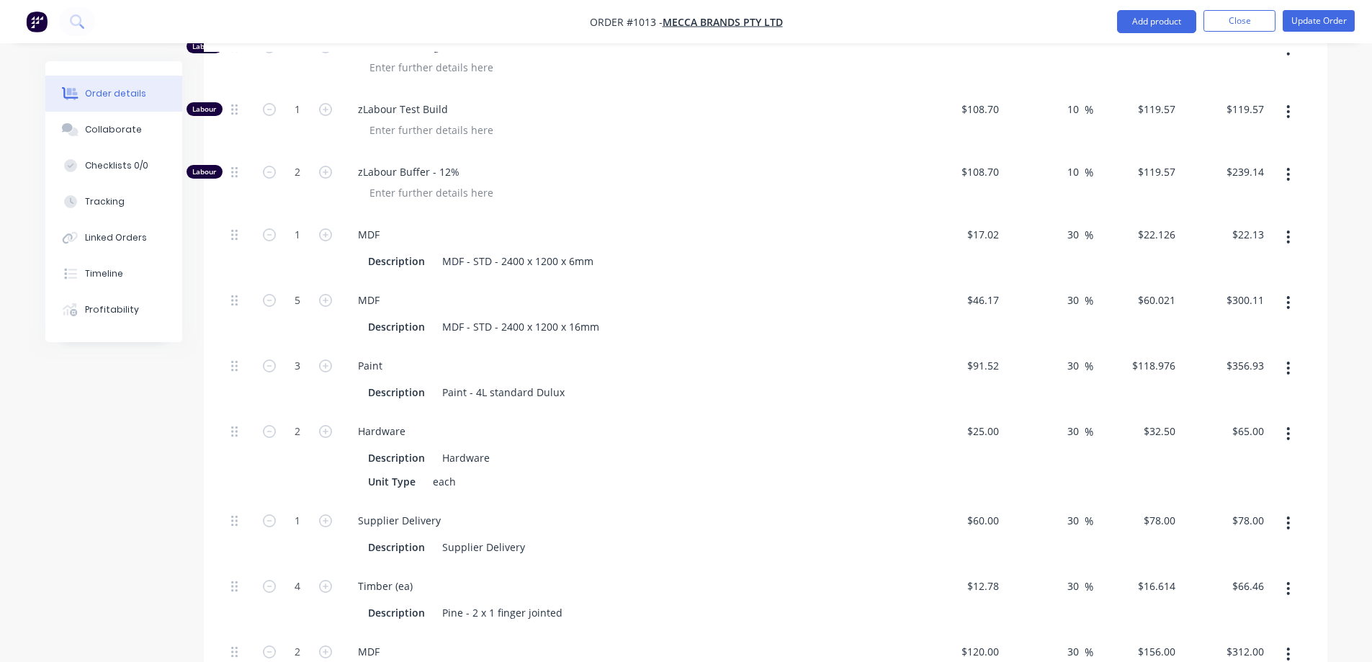
type input "2"
type input "$44.25"
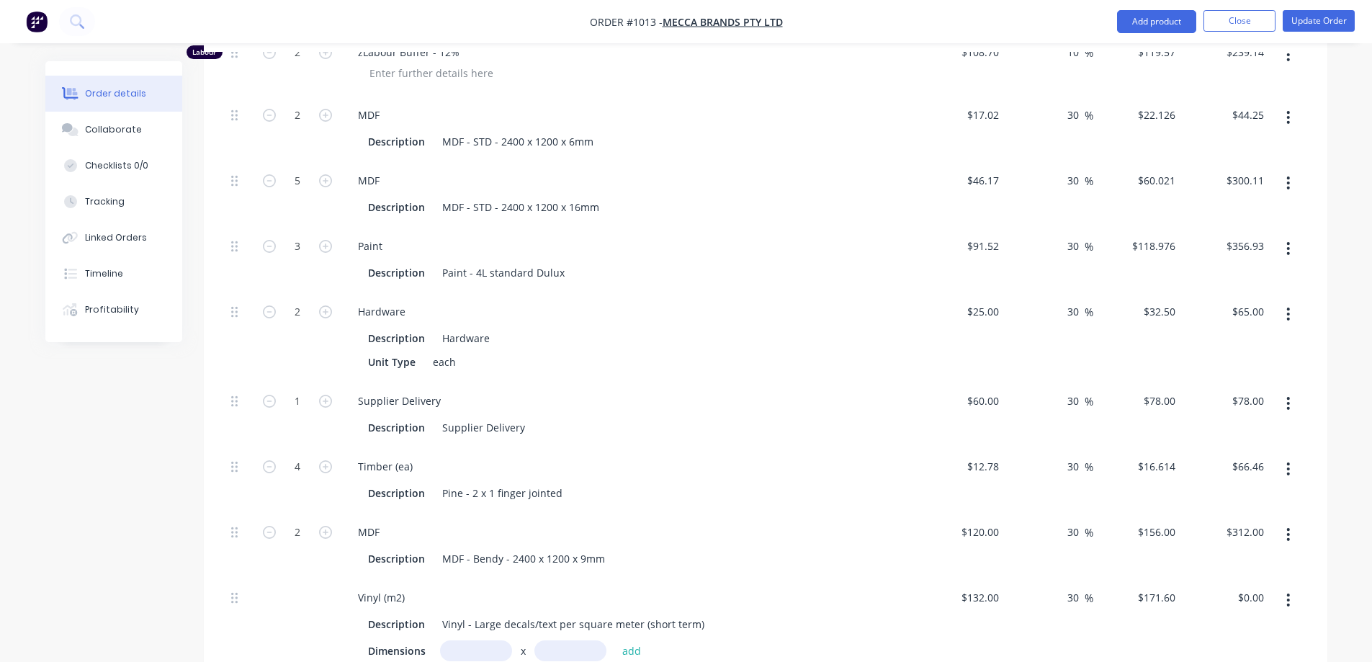
scroll to position [1656, 0]
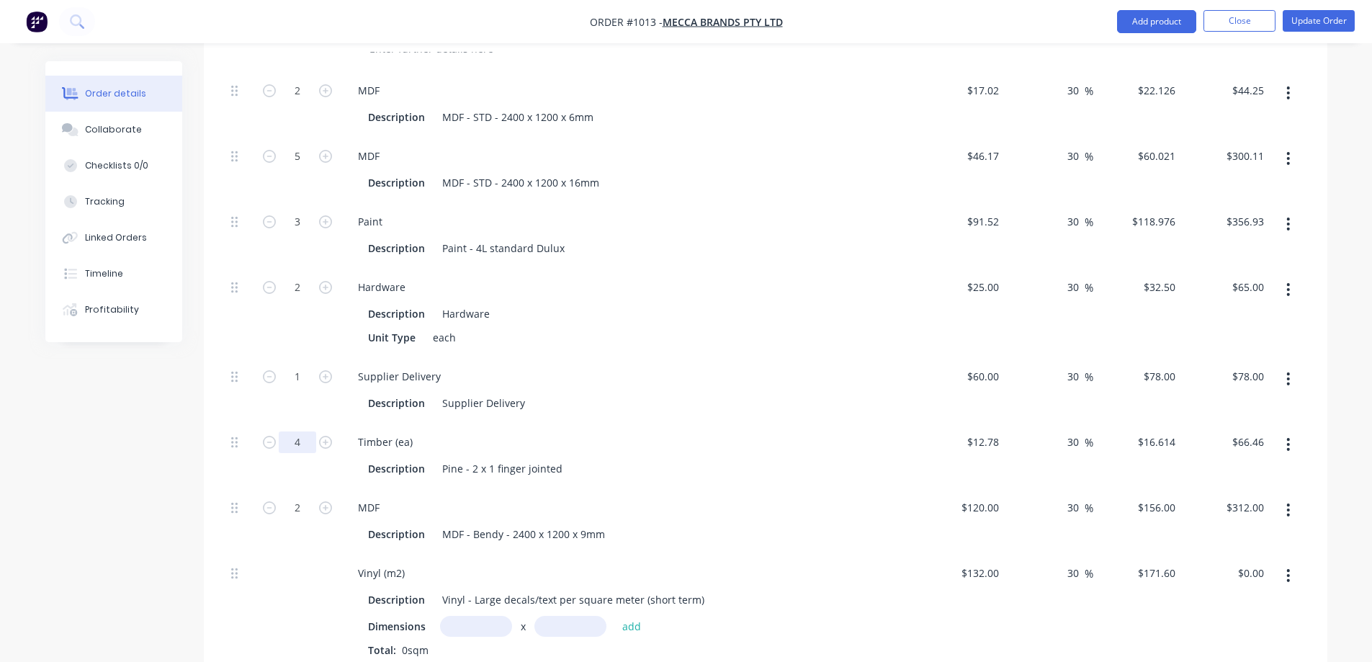
click at [296, 431] on input "4" at bounding box center [297, 442] width 37 height 22
type input "0"
click at [583, 382] on div "Supplier Delivery Description Supplier Delivery" at bounding box center [629, 390] width 576 height 66
type input "$0.00"
click at [301, 497] on input "2" at bounding box center [297, 508] width 37 height 22
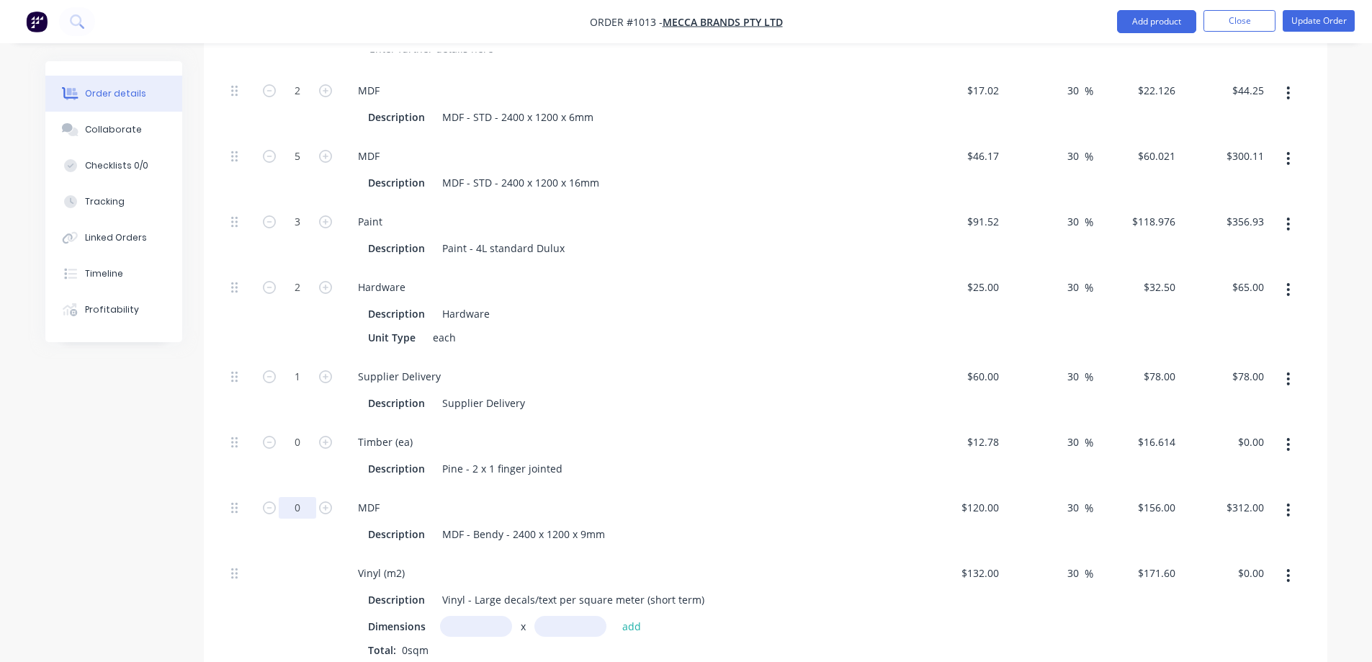
type input "0"
click at [568, 393] on div "Description Supplier Delivery" at bounding box center [625, 403] width 527 height 21
type input "$0.00"
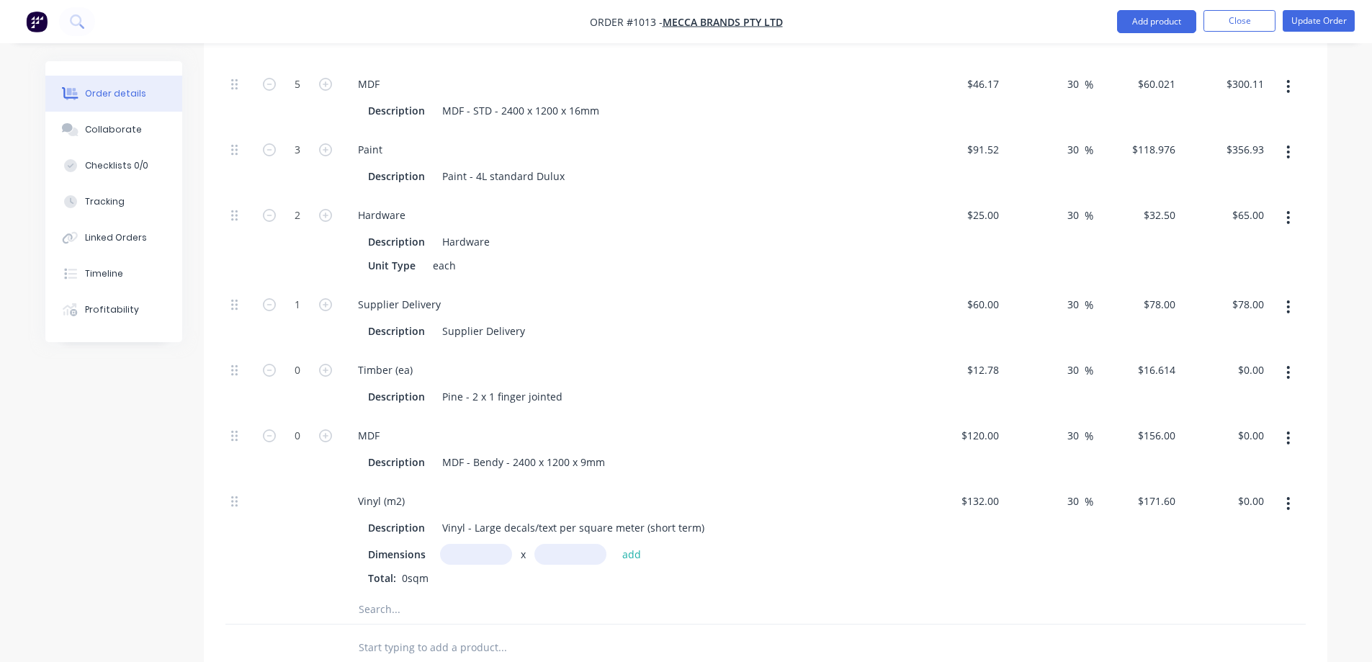
click at [481, 544] on input "text" at bounding box center [476, 554] width 72 height 21
type input "1m"
click at [578, 544] on input "text" at bounding box center [570, 554] width 72 height 21
type input "1m"
click at [622, 544] on button "add" at bounding box center [632, 553] width 34 height 19
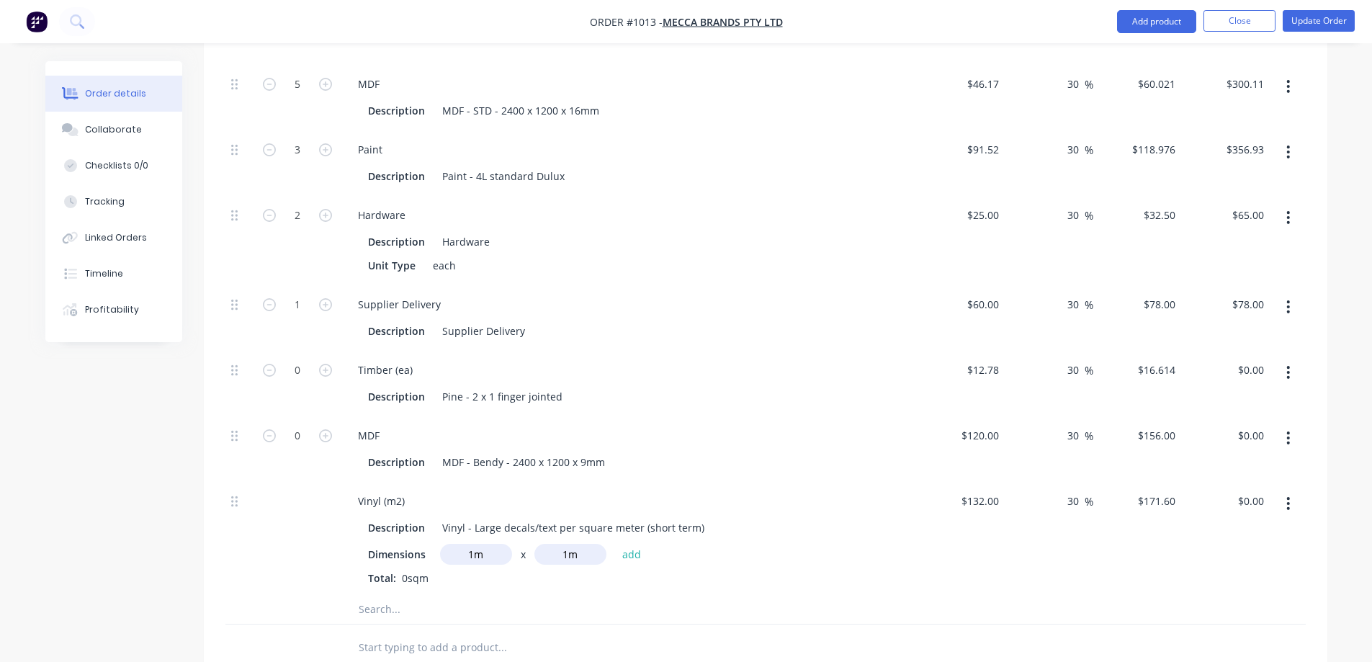
type input "$171.60"
click at [796, 570] on div "1m x 1m" at bounding box center [628, 579] width 521 height 18
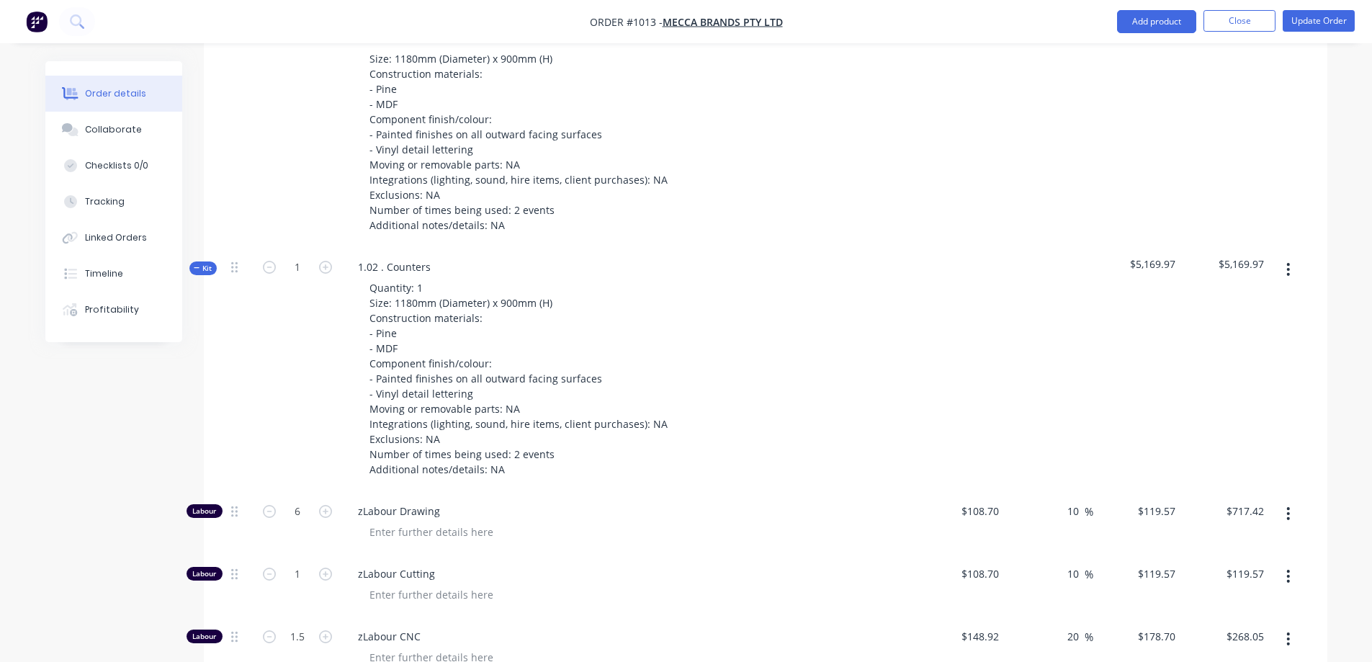
scroll to position [648, 0]
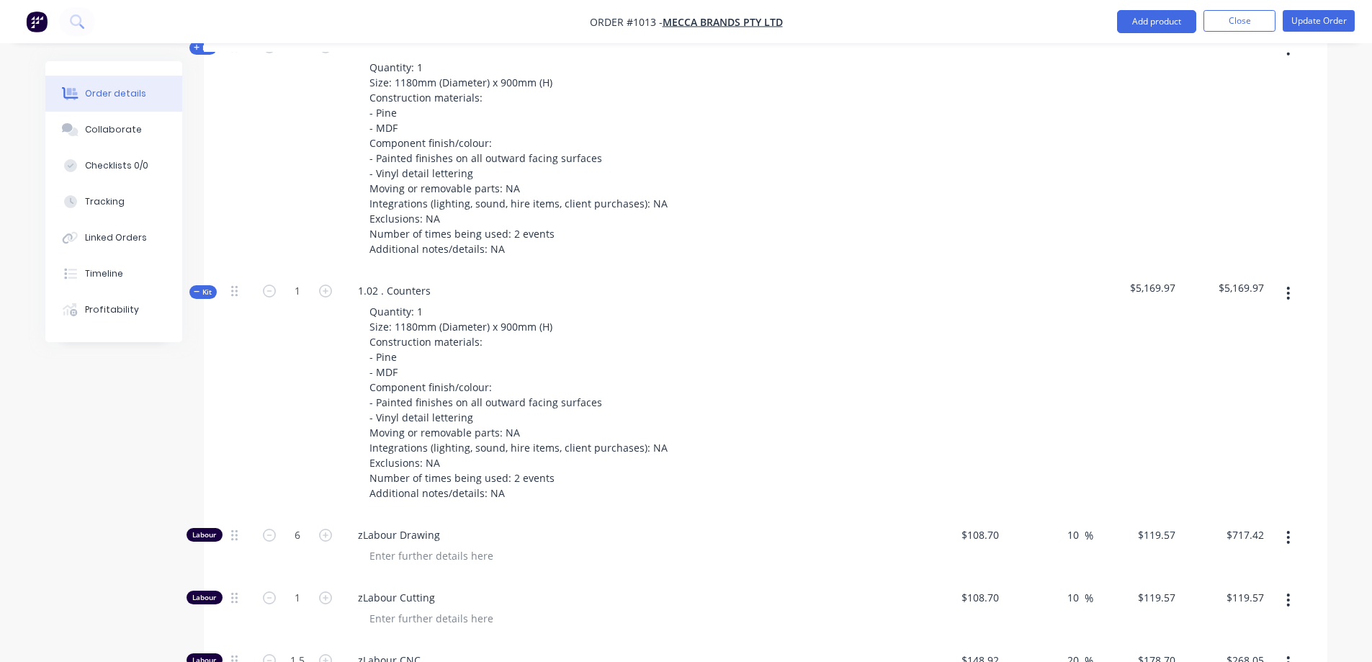
click at [196, 285] on button "Kit" at bounding box center [202, 292] width 27 height 14
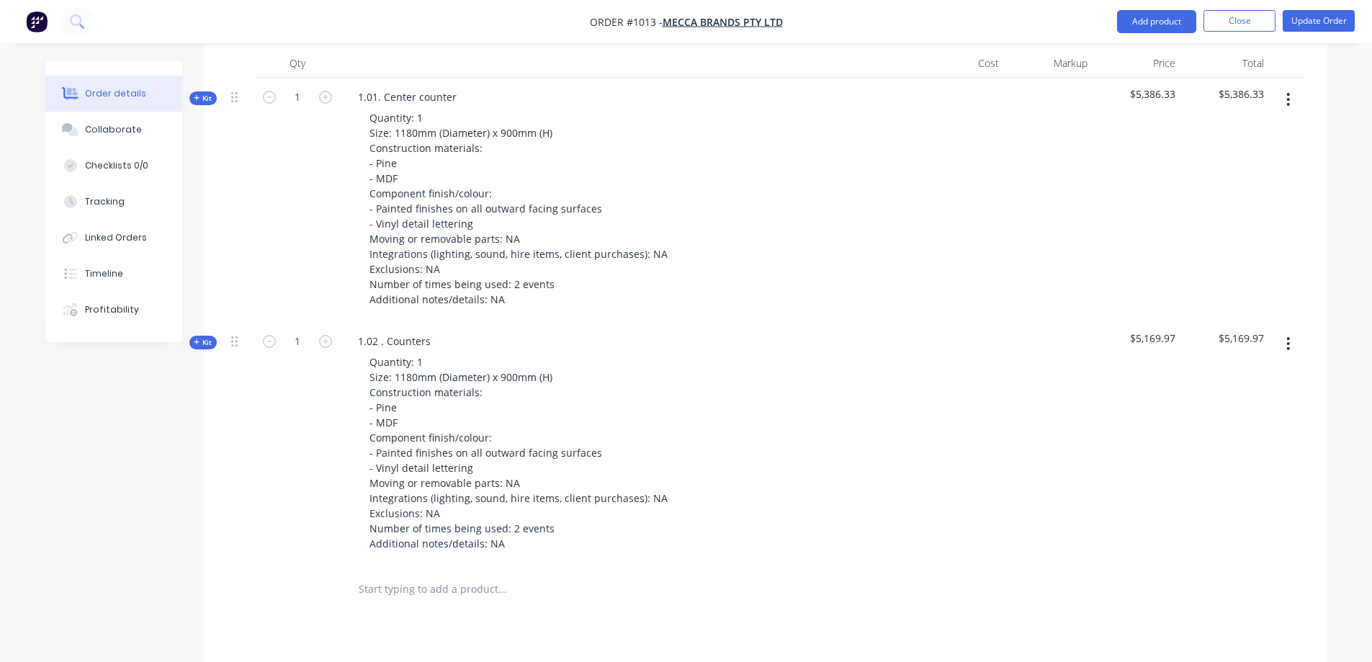
scroll to position [576, 0]
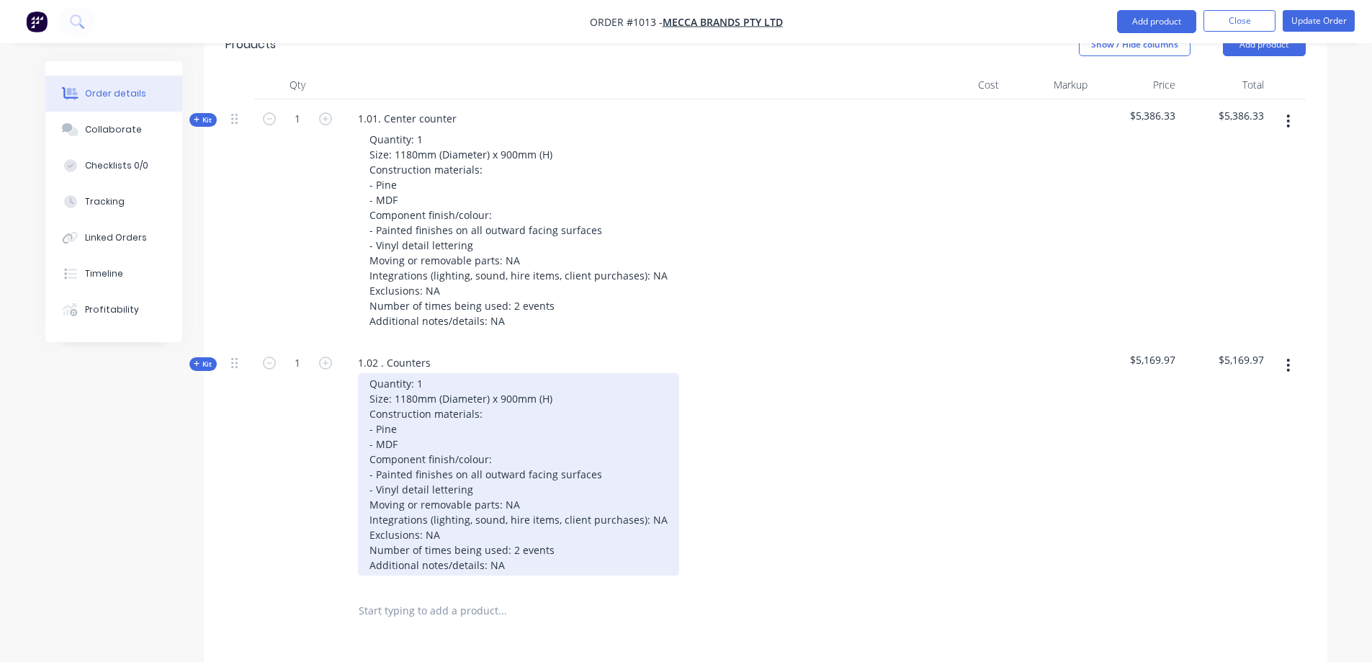
click at [397, 373] on div "Quantity: 1 Size: 1180mm (Diameter) x 900mm (H) Construction materials: - Pine …" at bounding box center [518, 474] width 321 height 202
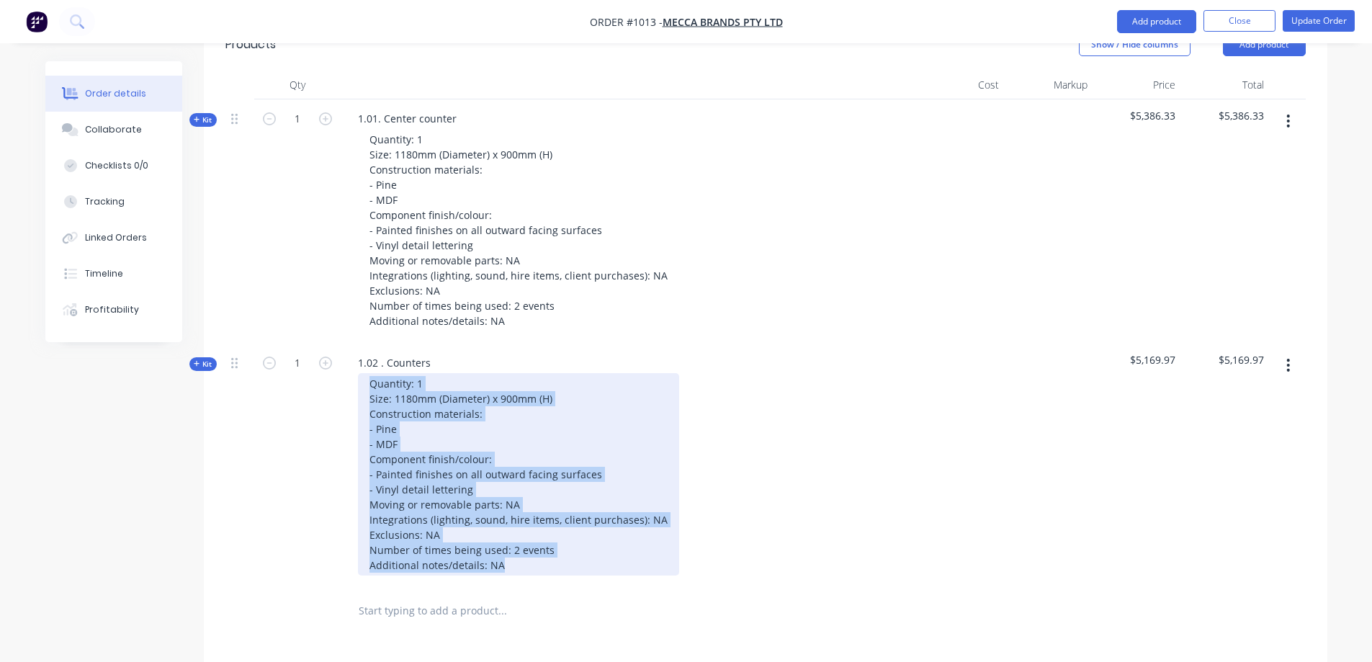
drag, startPoint x: 369, startPoint y: 345, endPoint x: 544, endPoint y: 526, distance: 252.1
click at [544, 527] on div "Quantity: 1 Size: 1180mm (Diameter) x 900mm (H) Construction materials: - Pine …" at bounding box center [518, 474] width 321 height 202
paste div
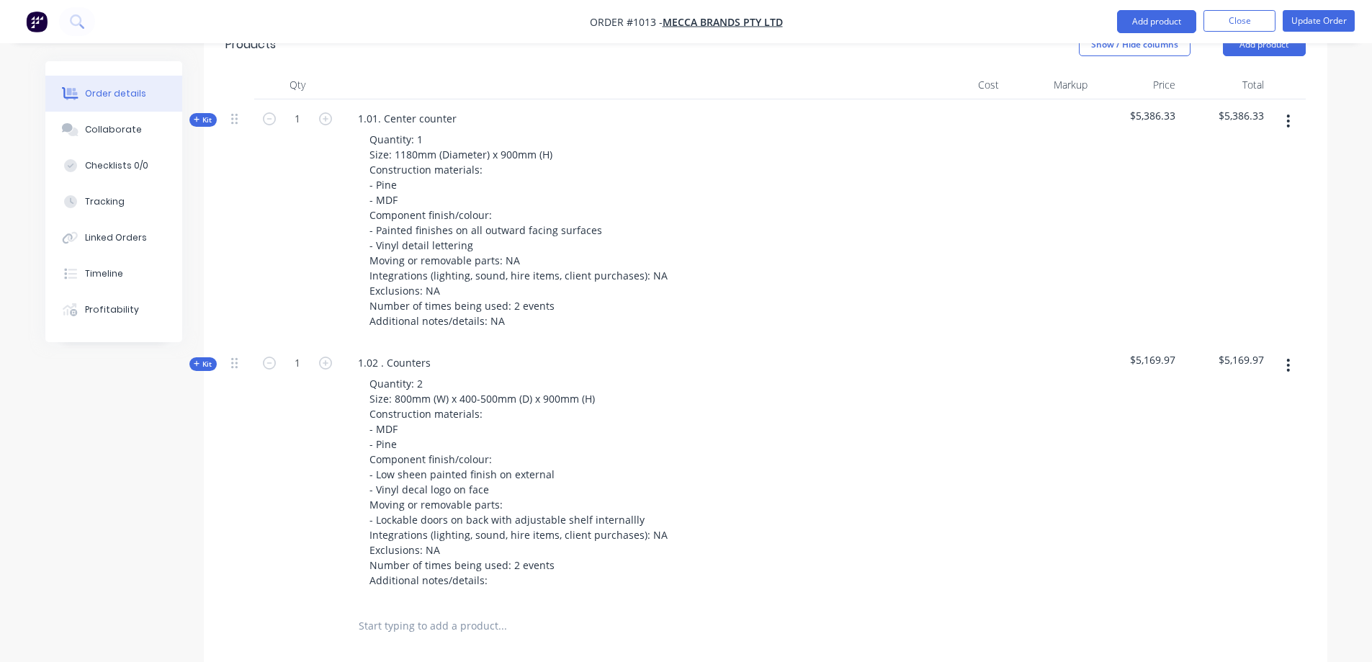
click at [715, 445] on div "Quantity: 2 Size: 800mm (W) x 400-500mm (D) x 900mm (H) Construction materials:…" at bounding box center [628, 482] width 565 height 218
click at [1281, 352] on button "button" at bounding box center [1288, 365] width 34 height 26
click at [1243, 450] on div "Duplicate" at bounding box center [1237, 460] width 111 height 21
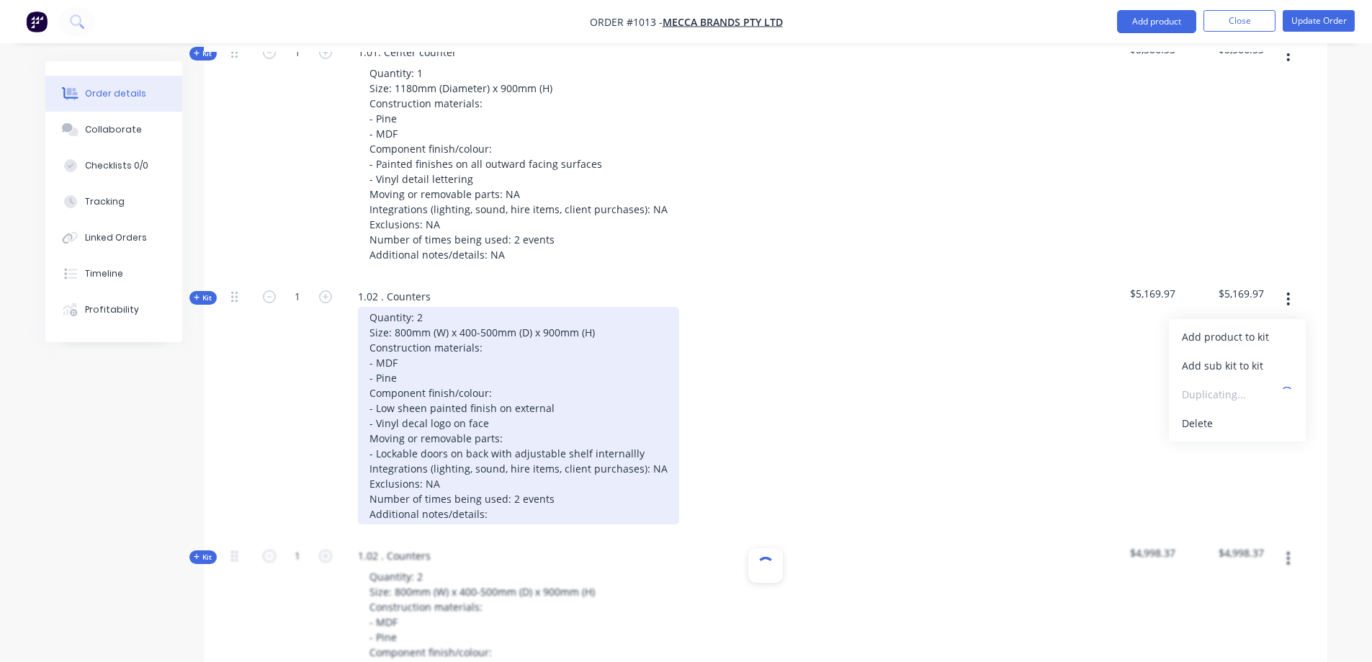
scroll to position [720, 0]
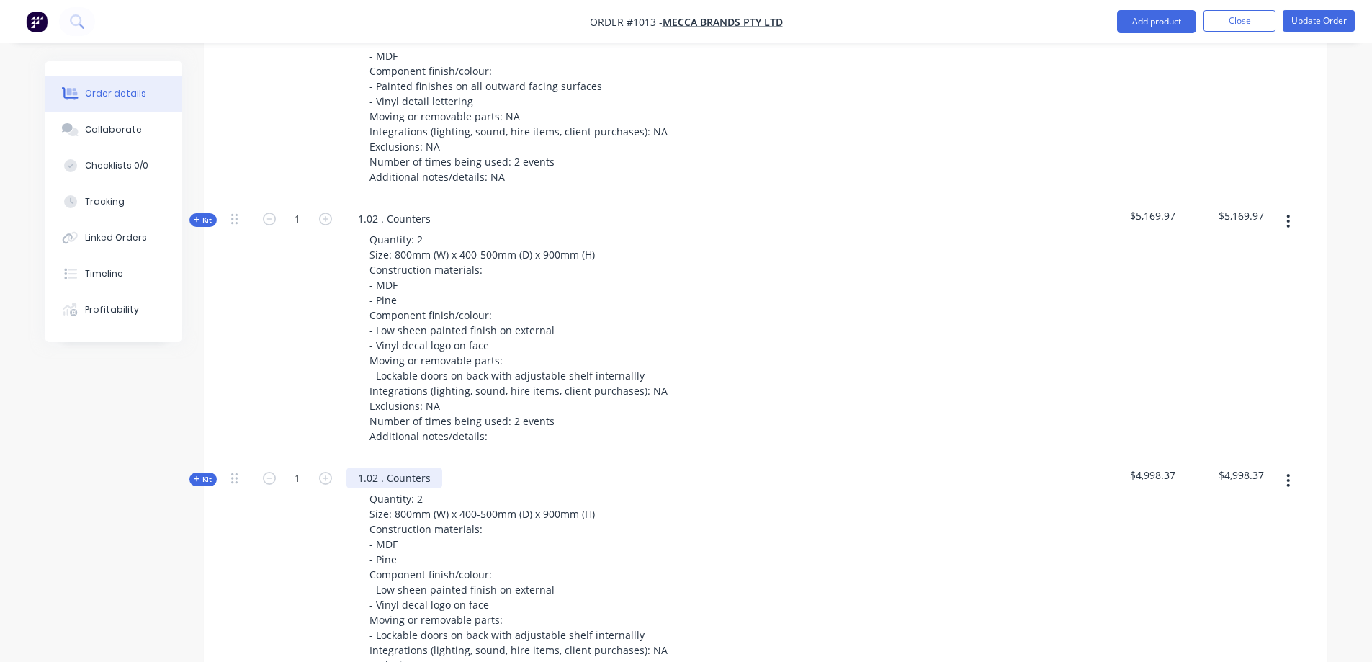
click at [385, 467] on div "1.02 . Counters" at bounding box center [394, 477] width 96 height 21
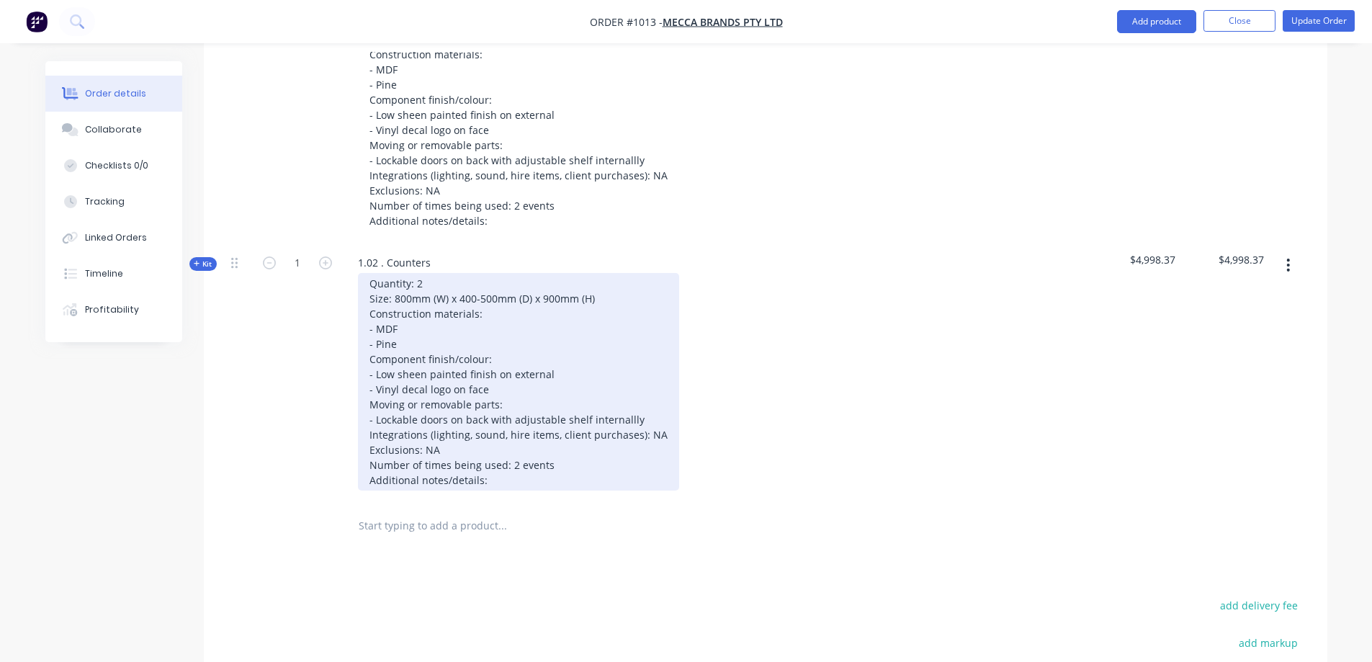
scroll to position [936, 0]
click at [404, 319] on div "Quantity: 2 Size: 800mm (W) x 400-500mm (D) x 900mm (H) Construction materials:…" at bounding box center [518, 381] width 321 height 218
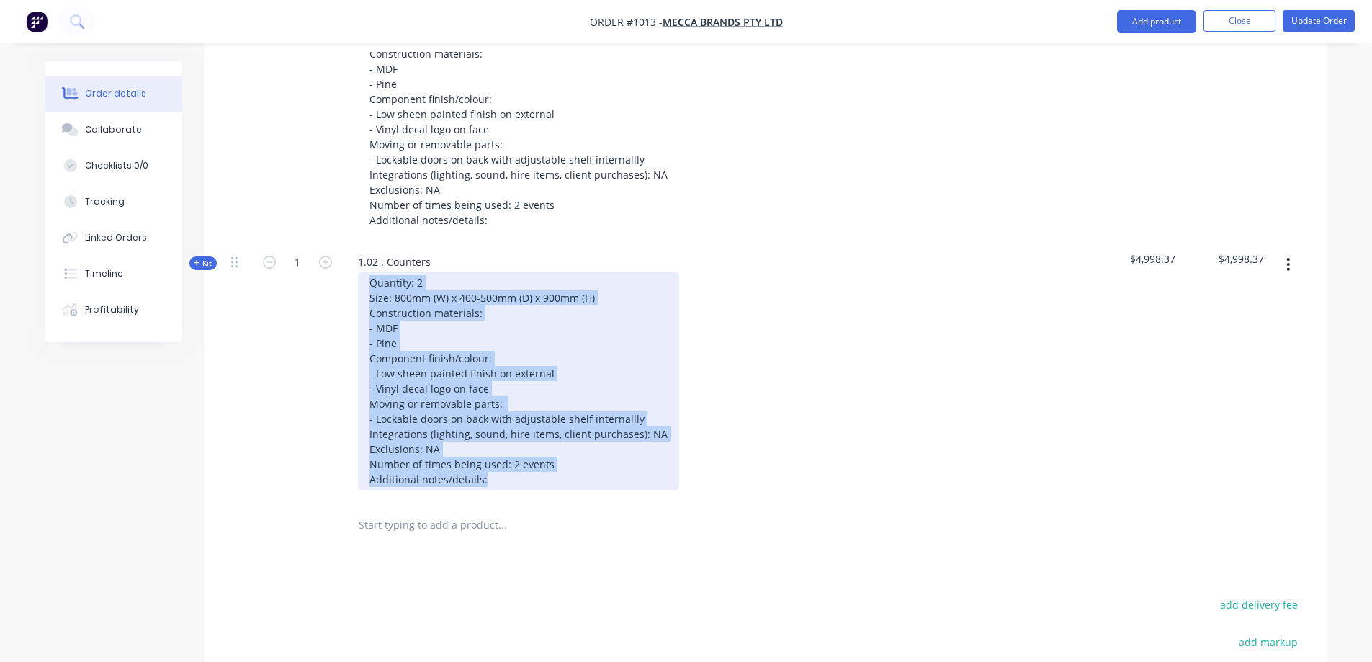
drag, startPoint x: 519, startPoint y: 447, endPoint x: 361, endPoint y: 251, distance: 252.5
click at [362, 272] on div "Quantity: 2 Size: 800mm (W) x 400-500mm (D) x 900mm (H) Construction materials:…" at bounding box center [518, 381] width 321 height 218
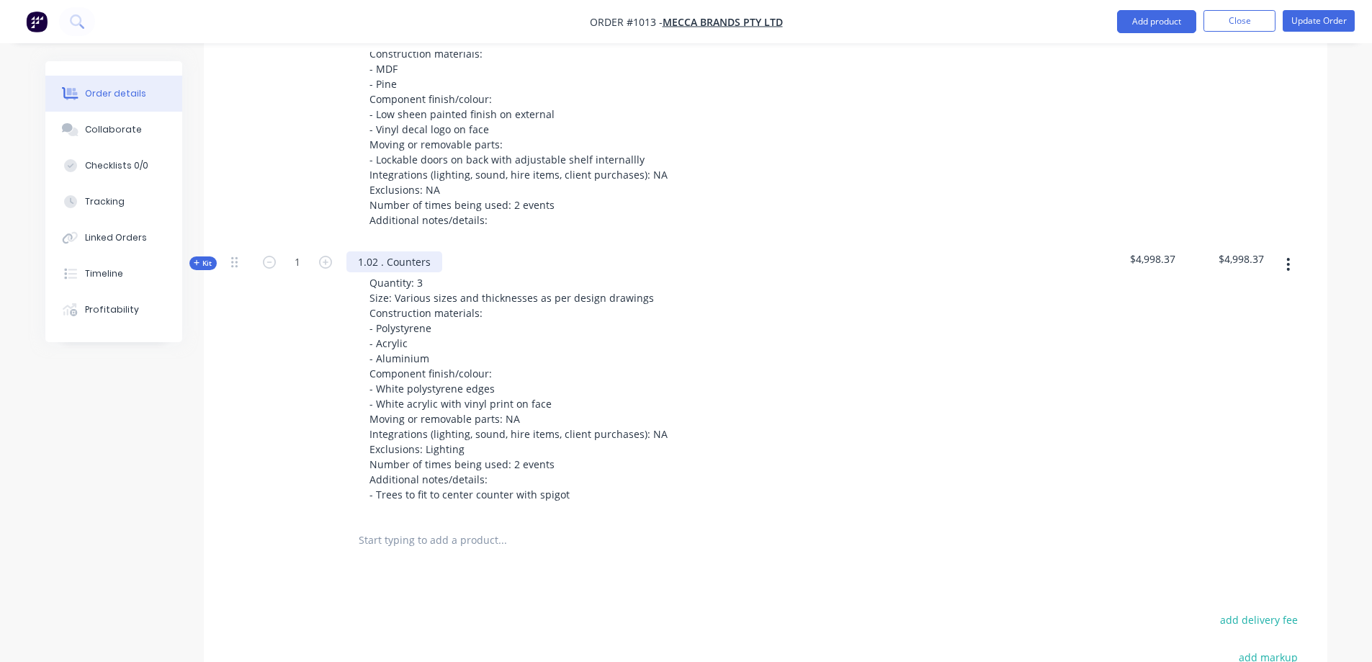
click at [421, 251] on div "1.02 . Counters" at bounding box center [394, 261] width 96 height 21
drag, startPoint x: 390, startPoint y: 228, endPoint x: 357, endPoint y: 228, distance: 32.4
click at [359, 251] on div "1.02 . Counters" at bounding box center [394, 261] width 96 height 21
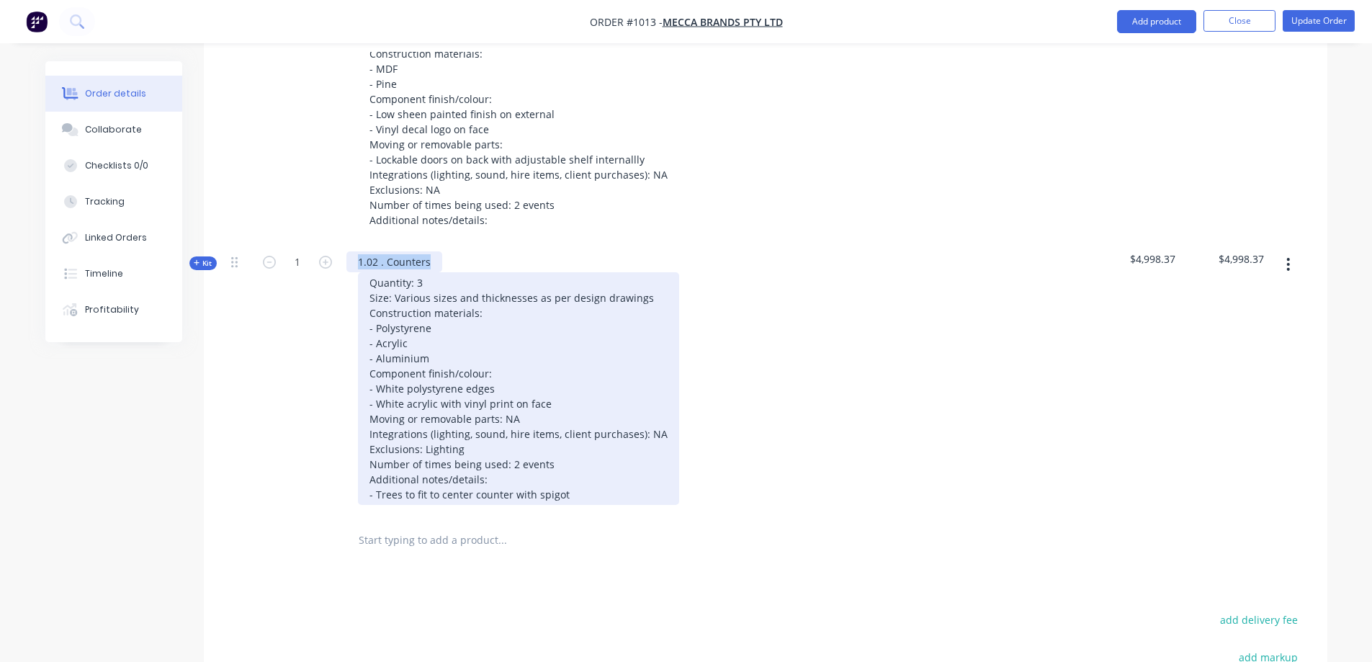
paste div
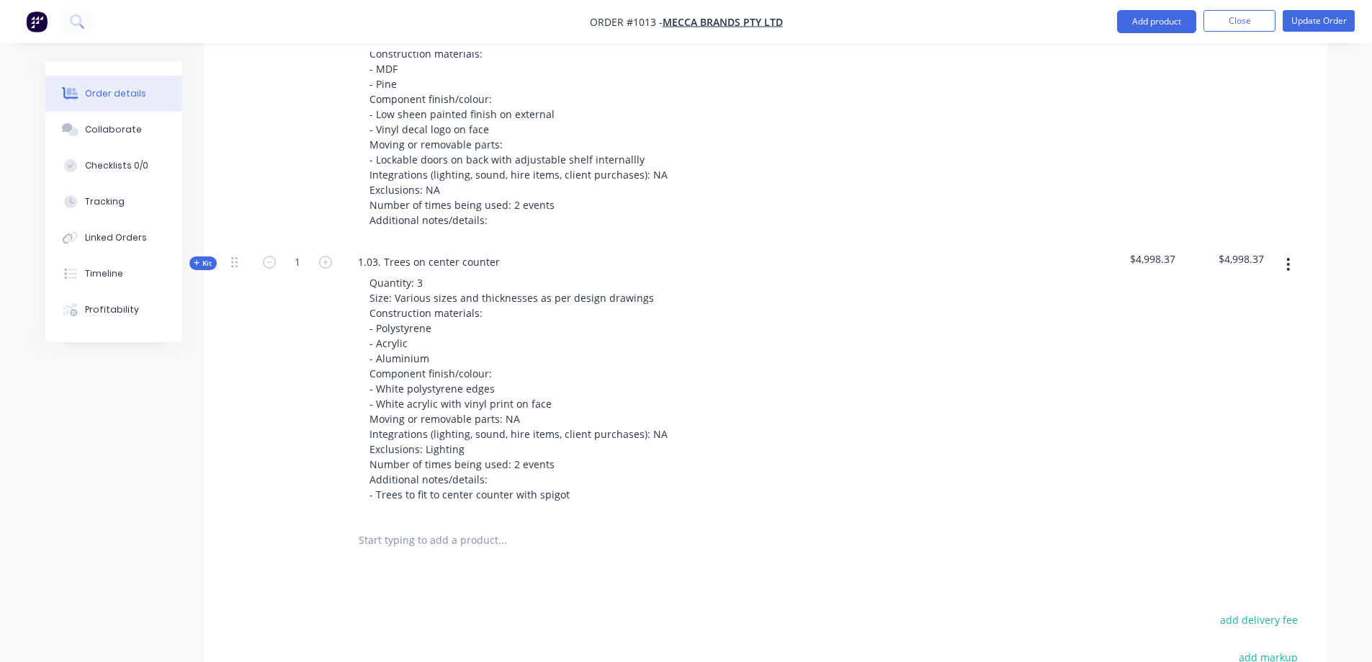
click at [813, 380] on div "Quantity: 3 Size: Various sizes and thicknesses as per design drawings Construc…" at bounding box center [628, 388] width 565 height 233
click at [205, 258] on span "Kit" at bounding box center [203, 263] width 19 height 11
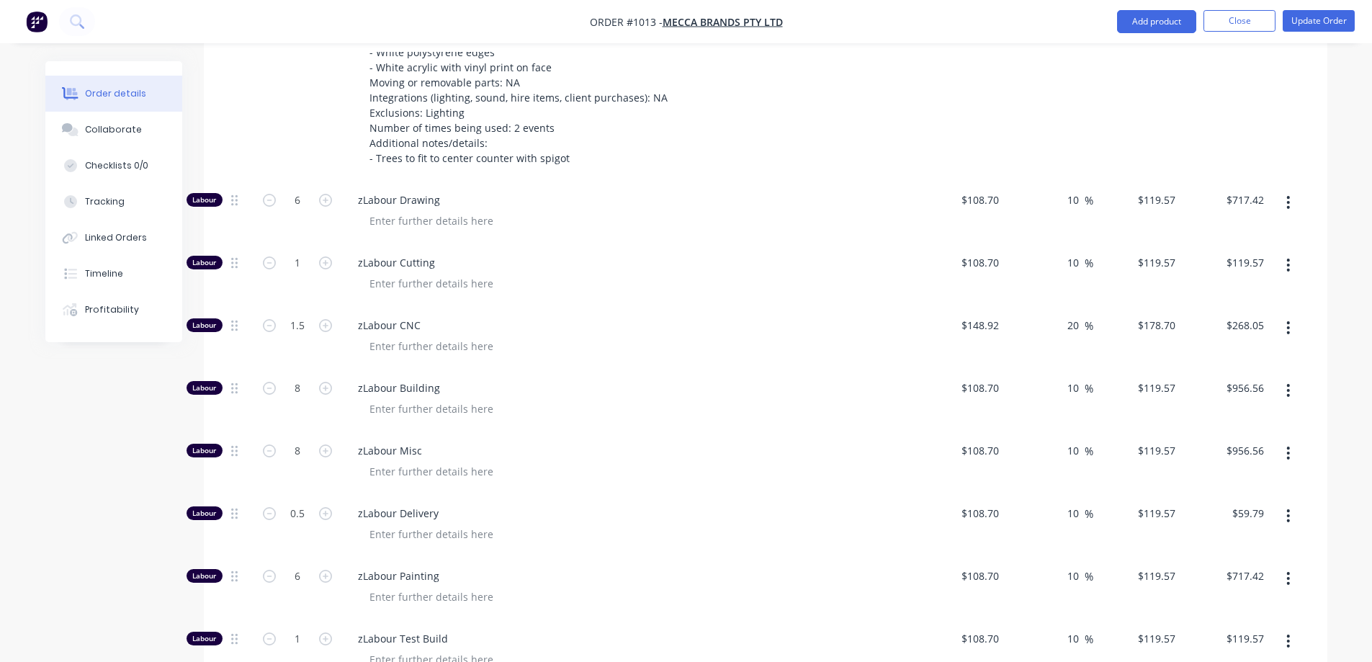
scroll to position [1296, 0]
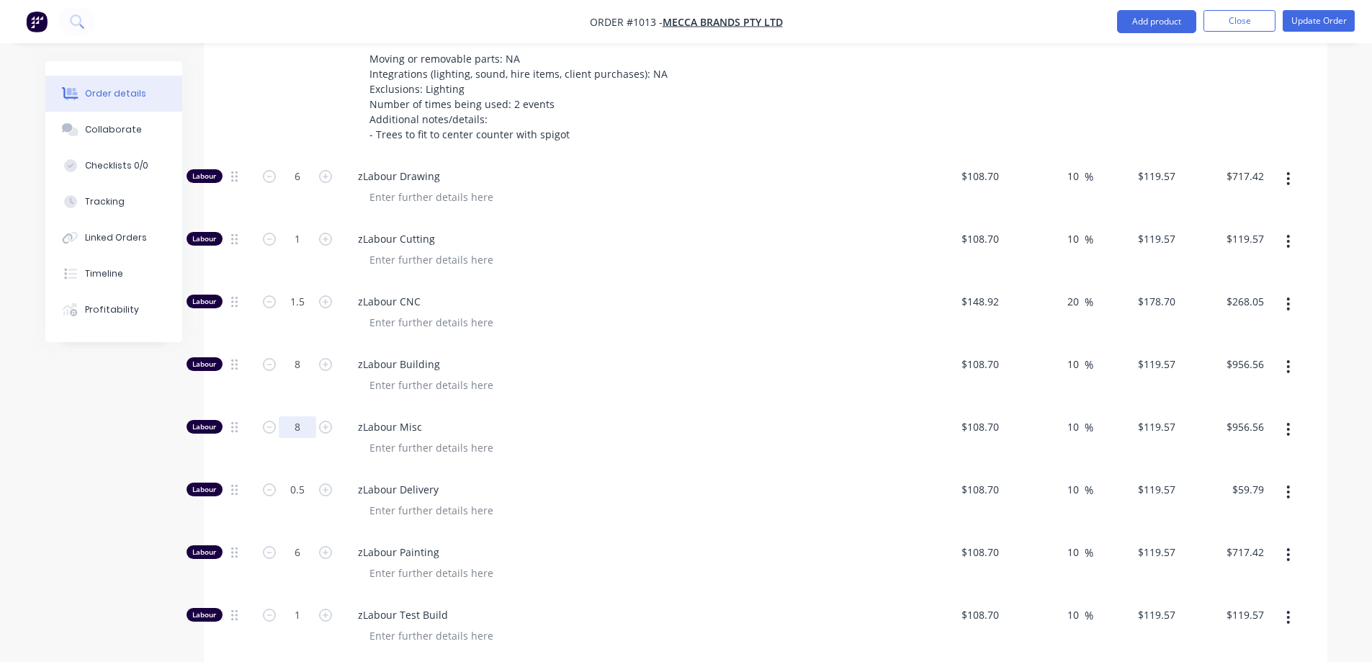
click at [297, 416] on input "8" at bounding box center [297, 427] width 37 height 22
click at [294, 479] on input "0.5" at bounding box center [297, 490] width 37 height 22
click at [300, 479] on input "01" at bounding box center [297, 490] width 37 height 22
drag, startPoint x: 305, startPoint y: 453, endPoint x: 288, endPoint y: 454, distance: 17.3
click at [287, 479] on input "01" at bounding box center [297, 490] width 37 height 22
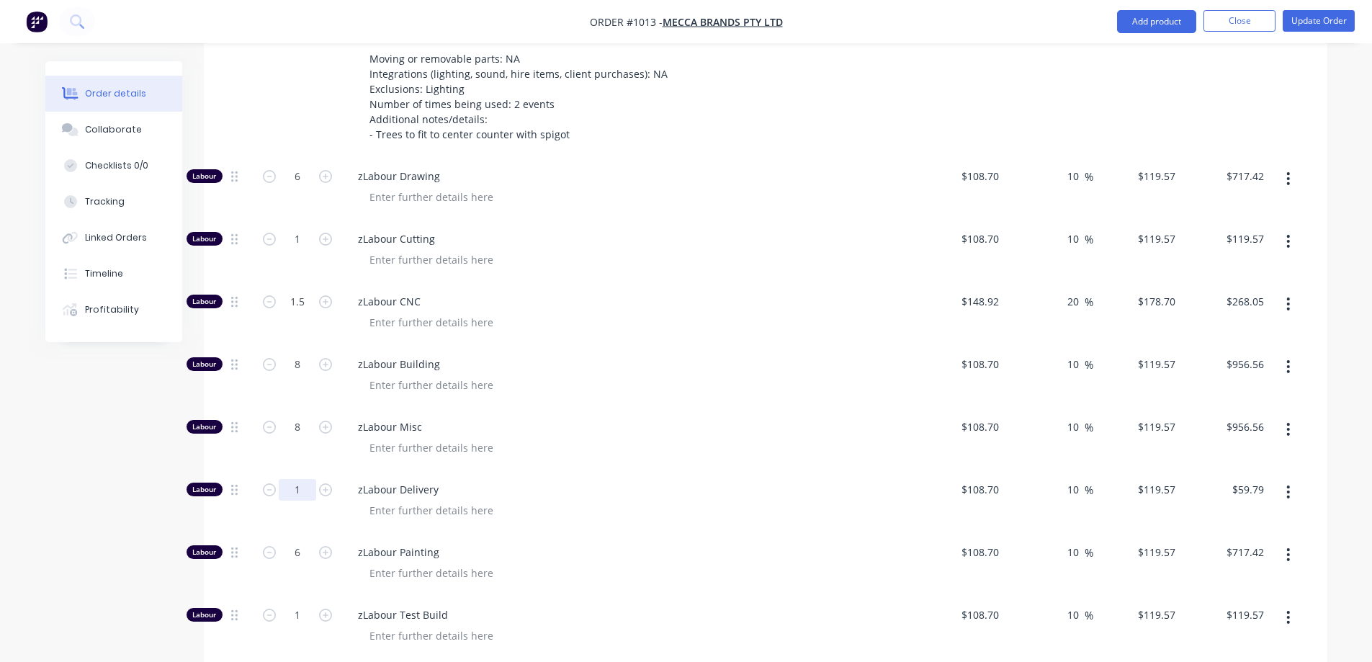
type input "1"
click at [163, 501] on div "Created by [PERSON_NAME] Created [DATE] Required [DATE] Assigned to Add team me…" at bounding box center [686, 262] width 1282 height 2995
type input "$119.57"
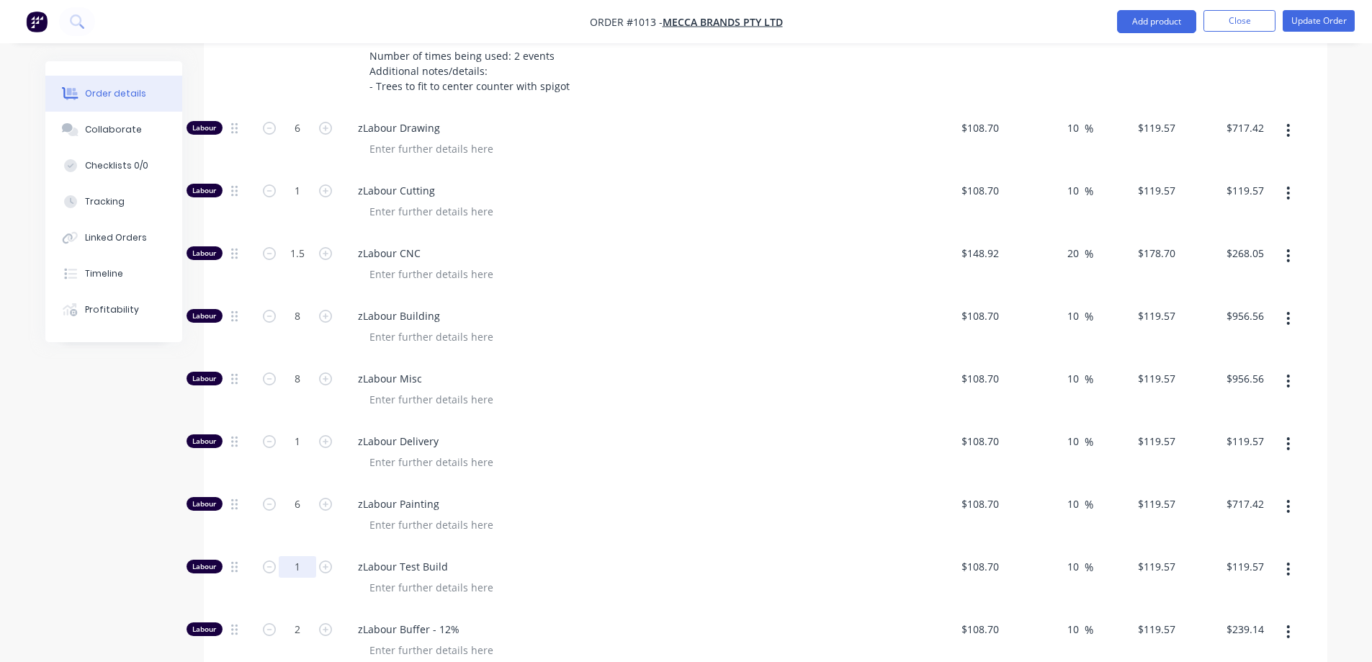
scroll to position [1368, 0]
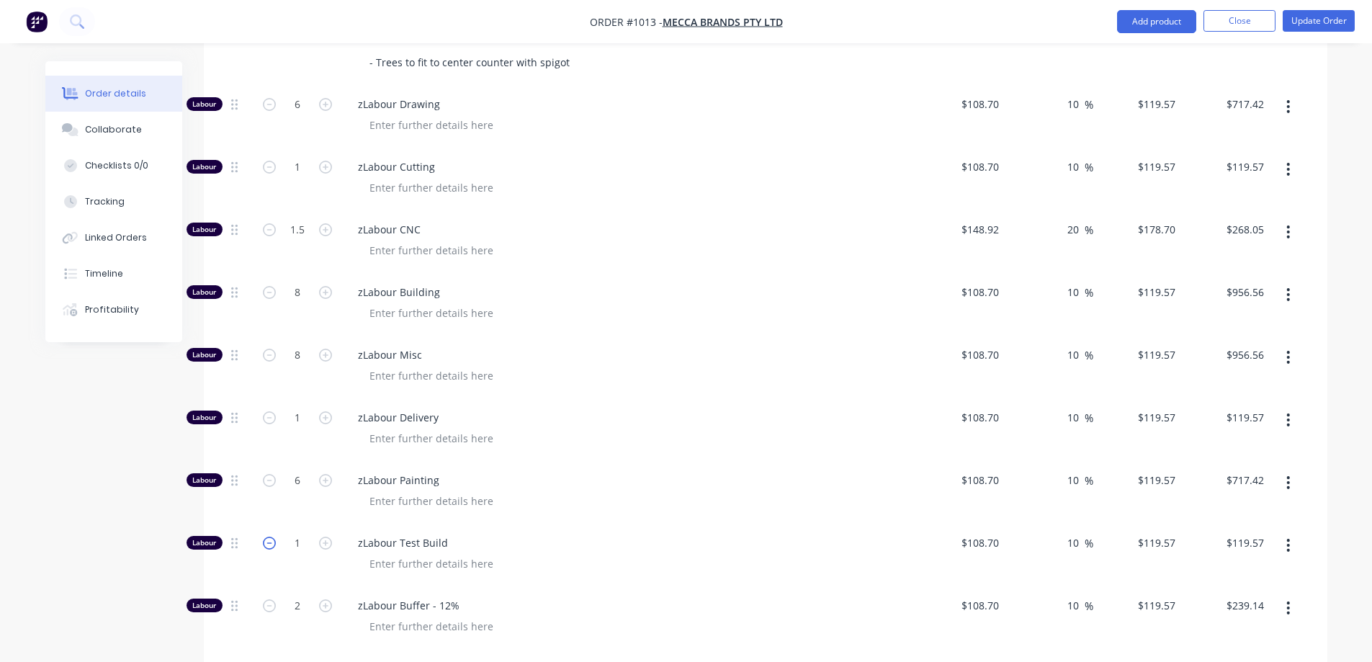
click at [273, 537] on icon "button" at bounding box center [269, 543] width 13 height 13
type input "0"
type input "$0.00"
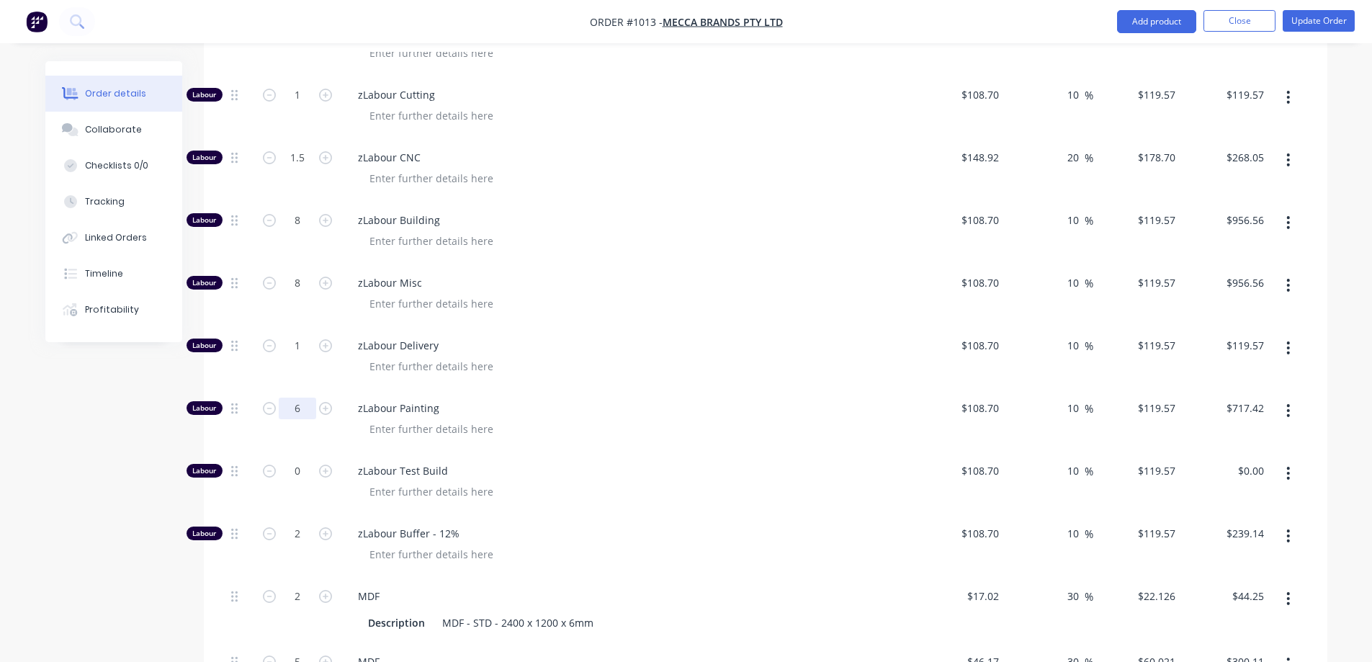
click at [293, 398] on input "6" at bounding box center [297, 409] width 37 height 22
drag, startPoint x: 277, startPoint y: 370, endPoint x: 269, endPoint y: 375, distance: 9.4
click at [277, 399] on button "button" at bounding box center [269, 406] width 19 height 15
click at [269, 402] on icon "button" at bounding box center [269, 408] width 13 height 13
type input "4"
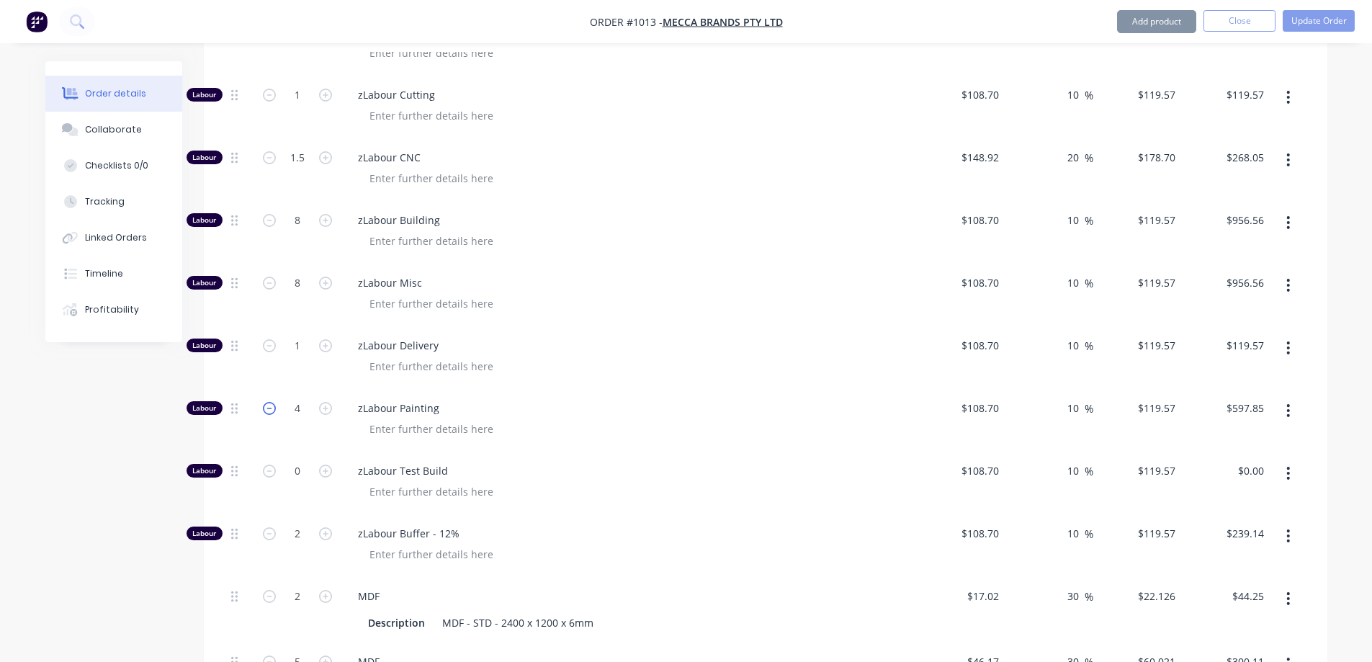
type input "$597.85"
click at [269, 402] on icon "button" at bounding box center [269, 408] width 13 height 13
type input "3"
type input "$358.71"
click at [269, 402] on icon "button" at bounding box center [269, 408] width 13 height 13
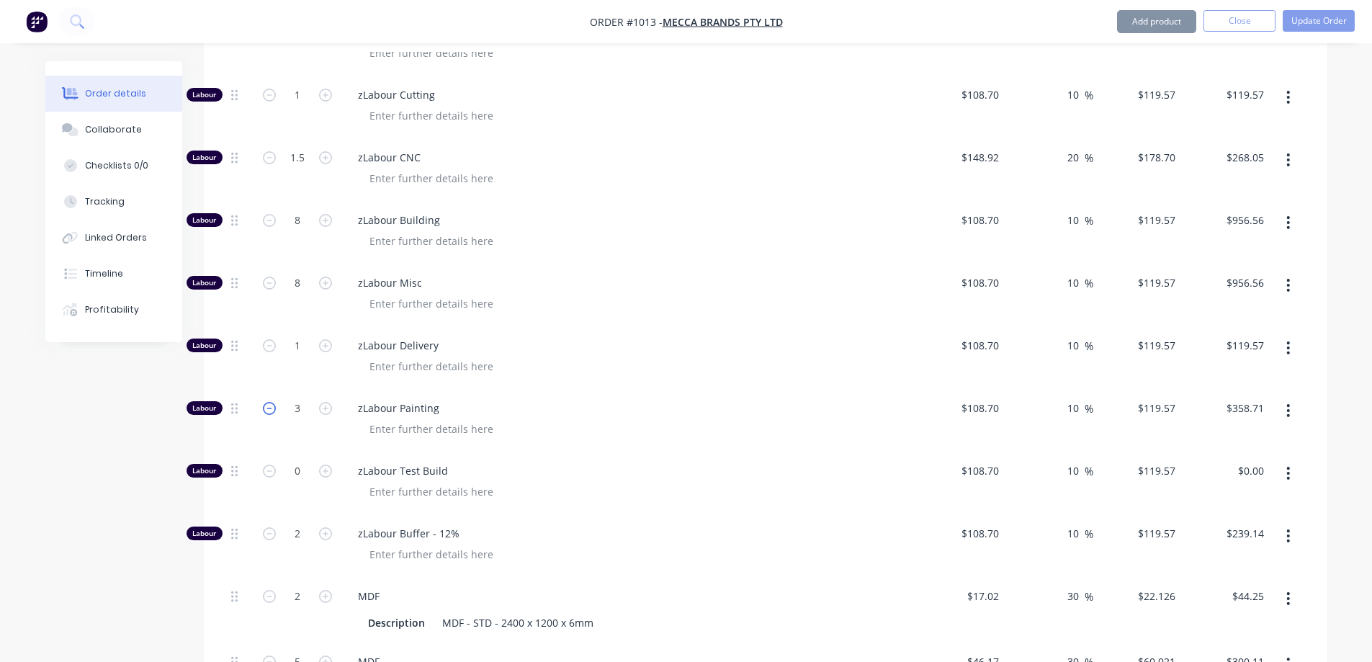
type input "2"
type input "$239.14"
click at [269, 402] on icon "button" at bounding box center [269, 408] width 13 height 13
type input "1"
type input "$119.57"
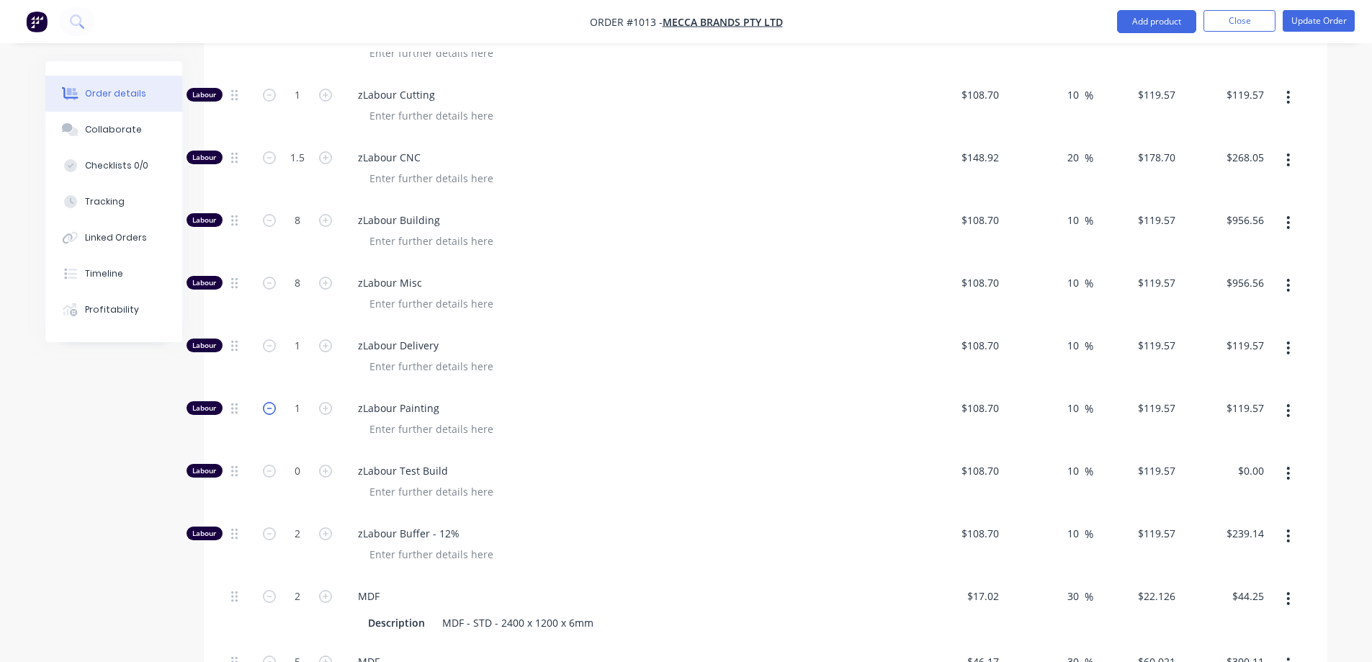
click at [269, 402] on icon "button" at bounding box center [269, 408] width 13 height 13
type input "0"
type input "$0.00"
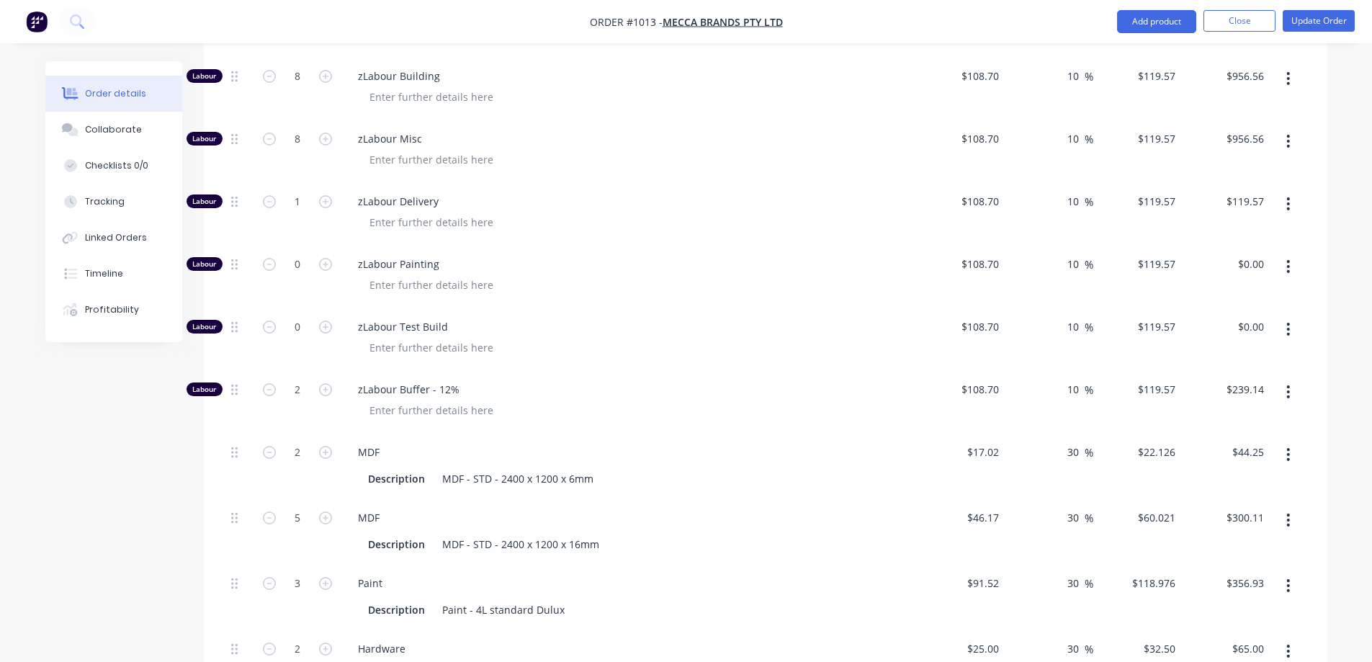
scroll to position [1728, 0]
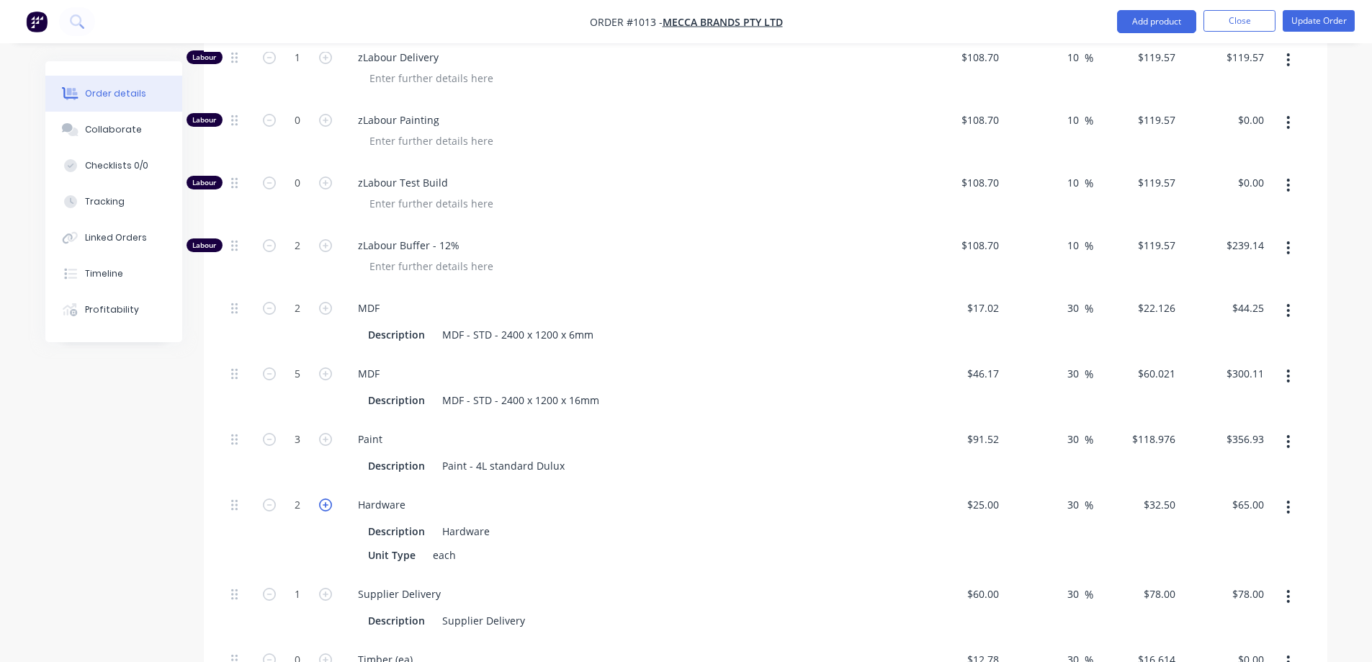
click at [324, 498] on icon "button" at bounding box center [325, 504] width 13 height 13
type input "4"
type input "$97.50"
click at [324, 498] on icon "button" at bounding box center [325, 504] width 13 height 13
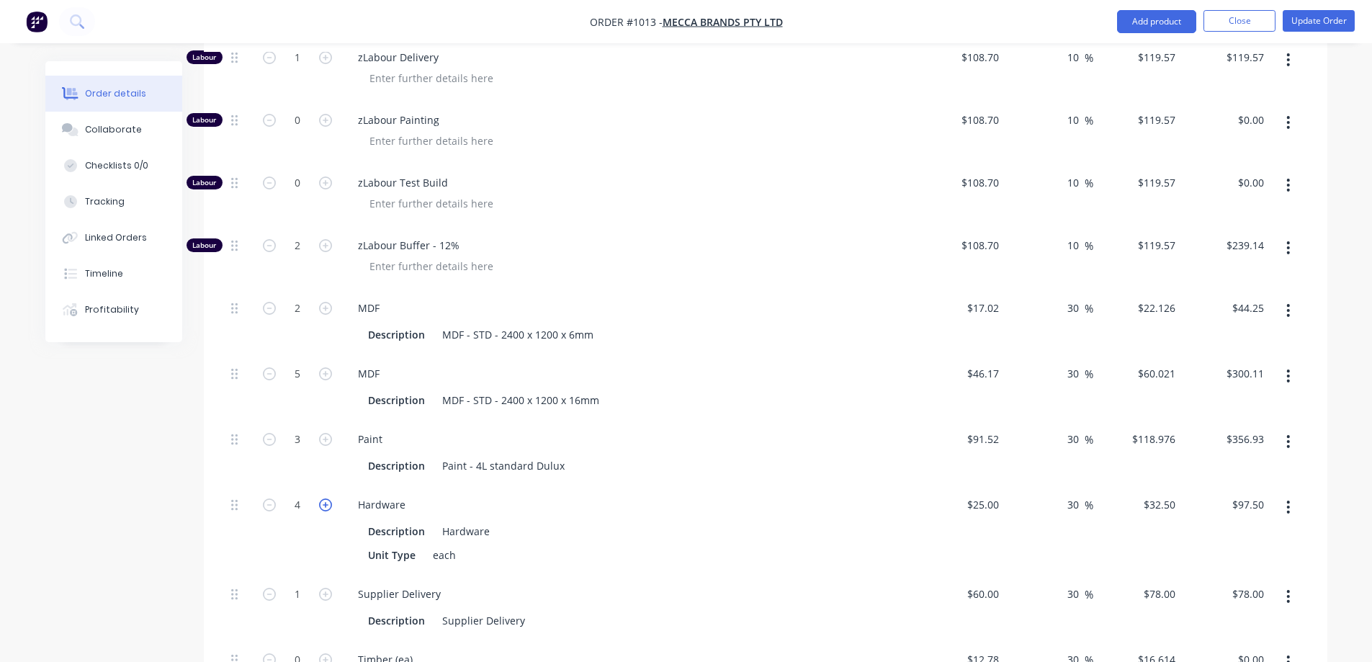
click at [324, 498] on icon "button" at bounding box center [325, 504] width 13 height 13
type input "6"
type input "$195.00"
click at [324, 498] on icon "button" at bounding box center [325, 504] width 13 height 13
type input "7"
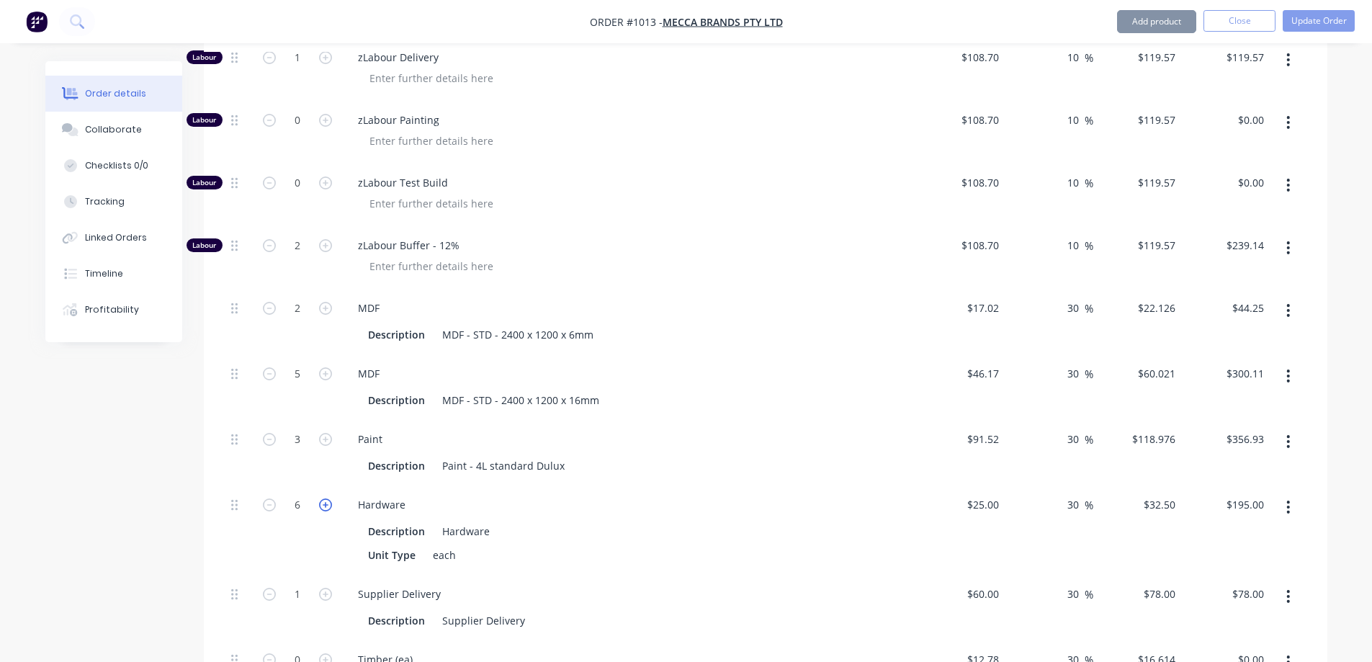
type input "$227.50"
drag, startPoint x: 264, startPoint y: 472, endPoint x: 259, endPoint y: 479, distance: 8.2
click at [264, 498] on icon "button" at bounding box center [269, 504] width 13 height 13
type input "6"
type input "$195.00"
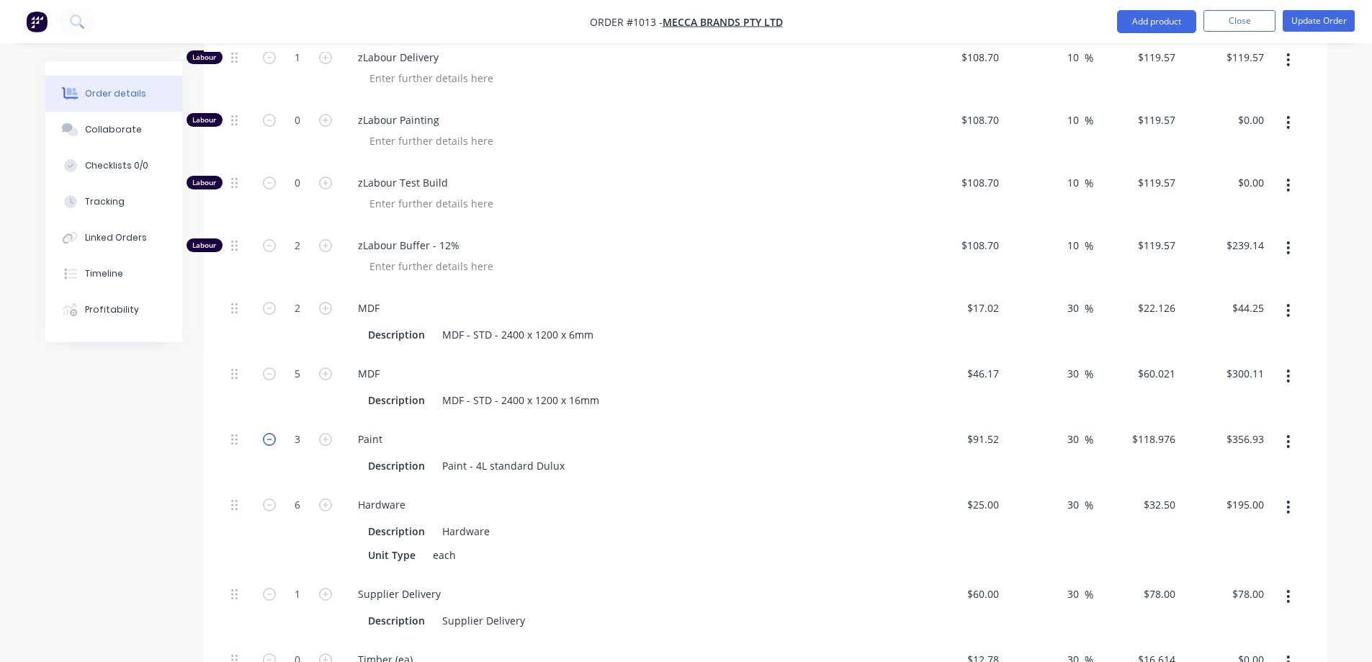
click at [267, 433] on icon "button" at bounding box center [269, 439] width 13 height 13
type input "2"
type input "$237.95"
click at [267, 433] on icon "button" at bounding box center [269, 439] width 13 height 13
type input "1"
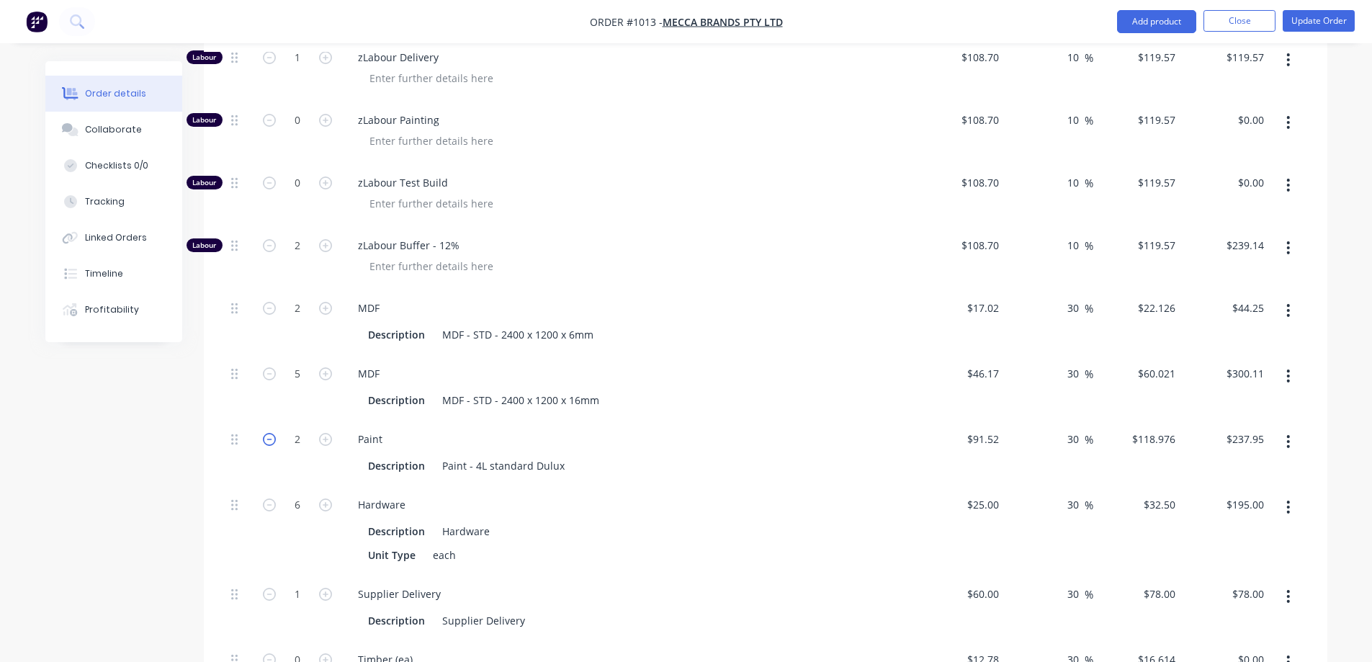
type input "$118.98"
click at [266, 433] on icon "button" at bounding box center [269, 439] width 13 height 13
type input "0"
type input "$0.00"
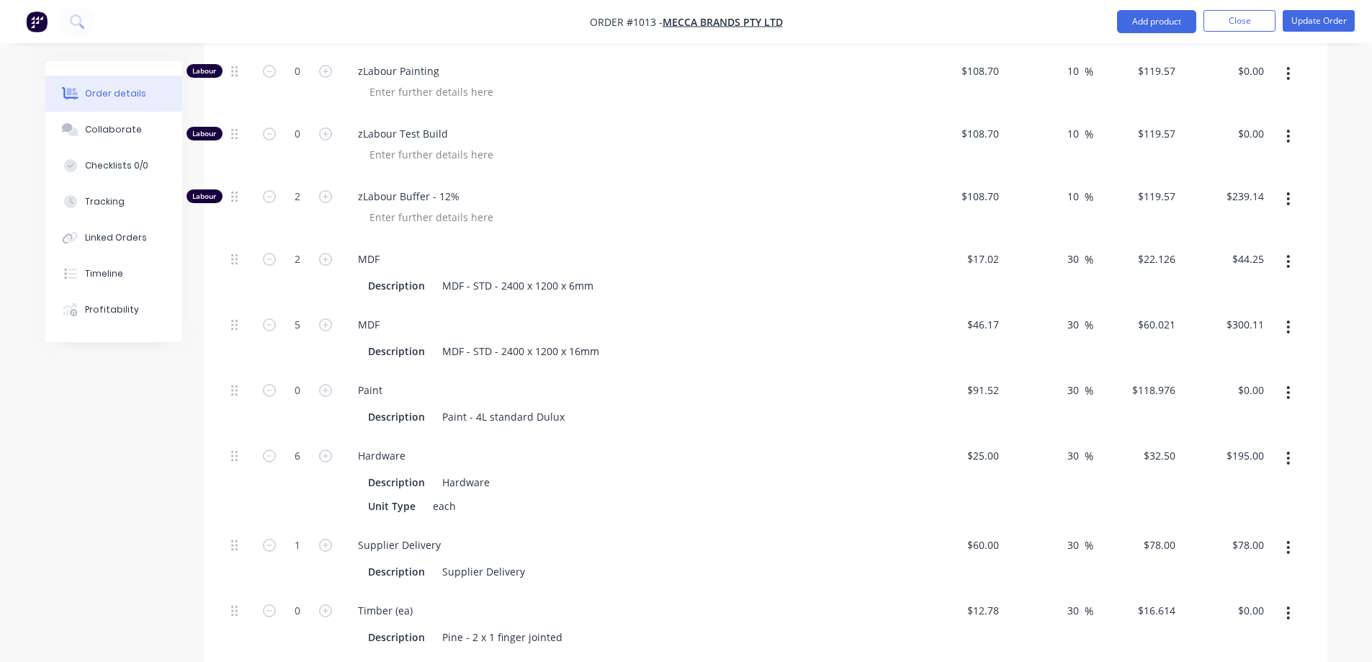
scroll to position [1801, 0]
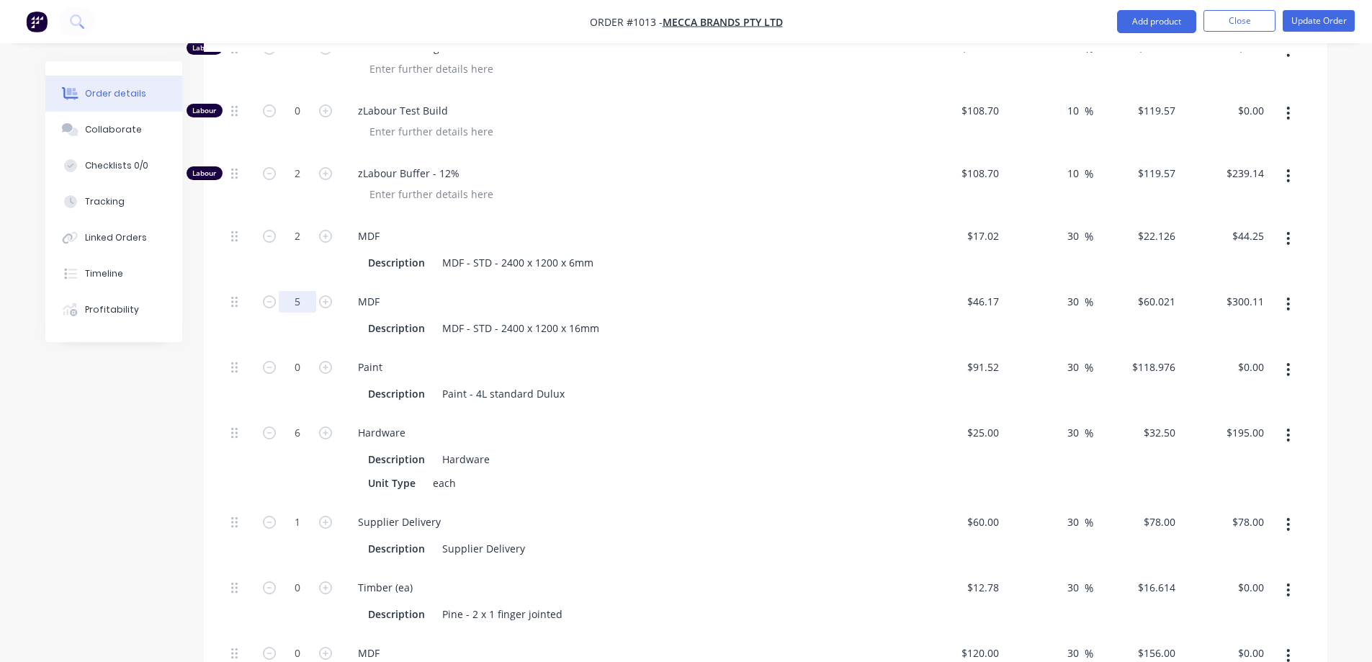
click at [301, 291] on input "5" at bounding box center [297, 302] width 37 height 22
click at [295, 225] on input "2" at bounding box center [297, 236] width 37 height 22
click at [307, 225] on input "2" at bounding box center [297, 236] width 37 height 22
drag, startPoint x: 301, startPoint y: 195, endPoint x: 278, endPoint y: 206, distance: 25.5
click at [279, 225] on input "2" at bounding box center [297, 236] width 37 height 22
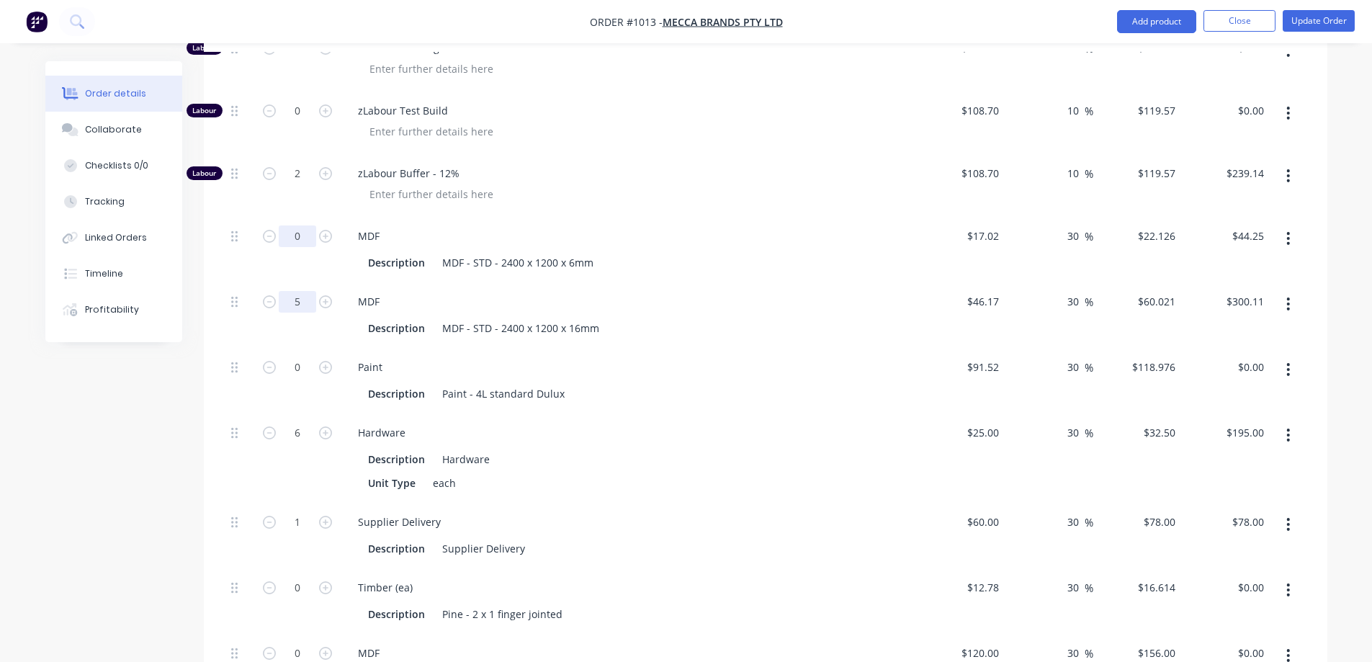
type input "0"
click at [295, 291] on input "5" at bounding box center [297, 302] width 37 height 22
type input "$0.00"
type input "0"
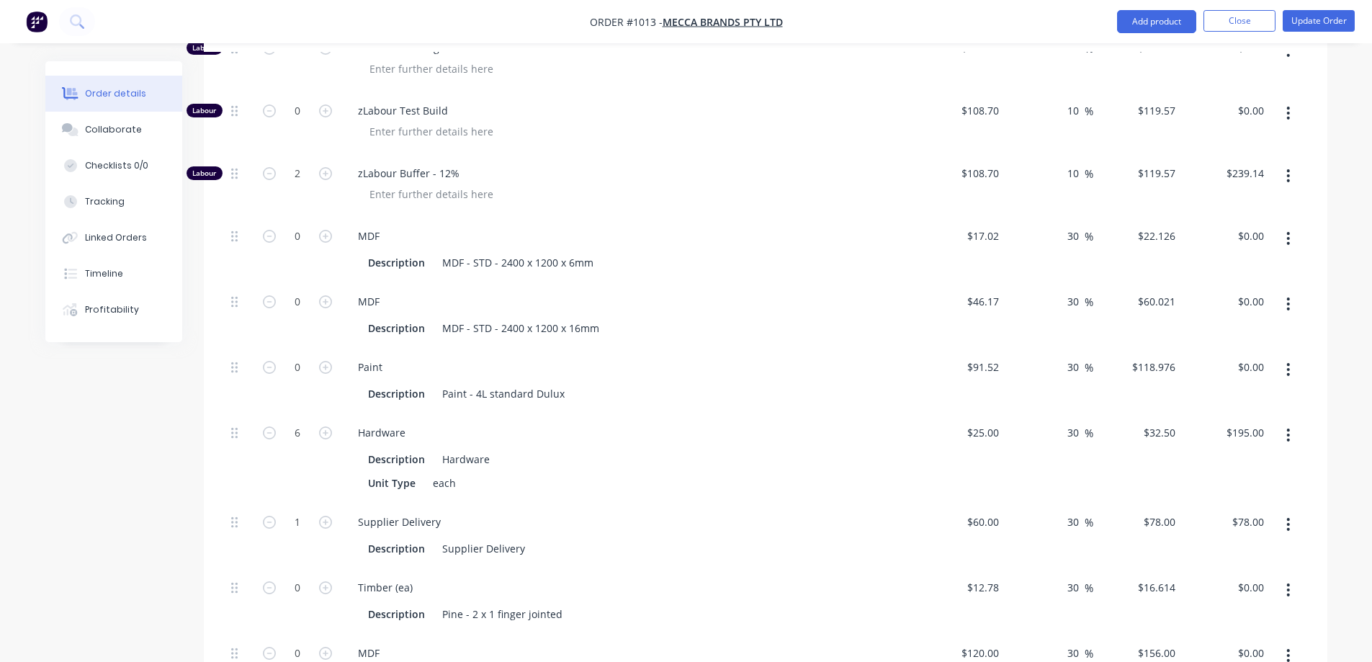
type input "$0.00"
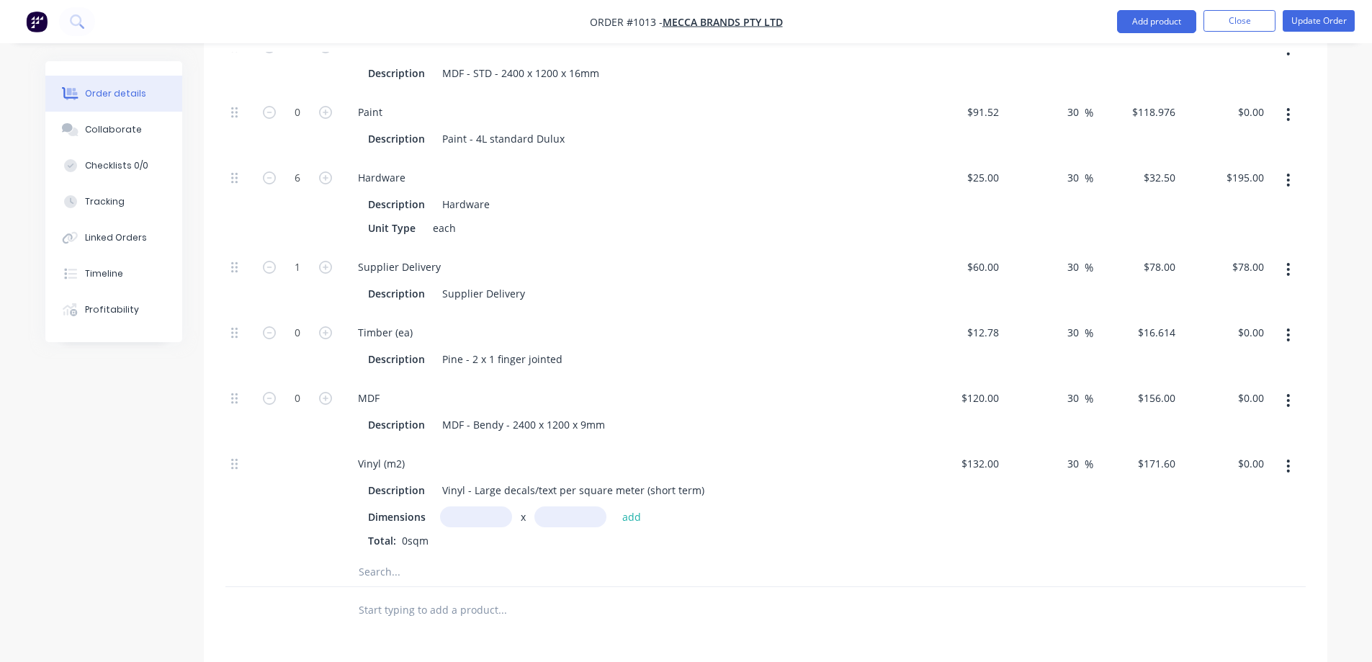
scroll to position [2233, 0]
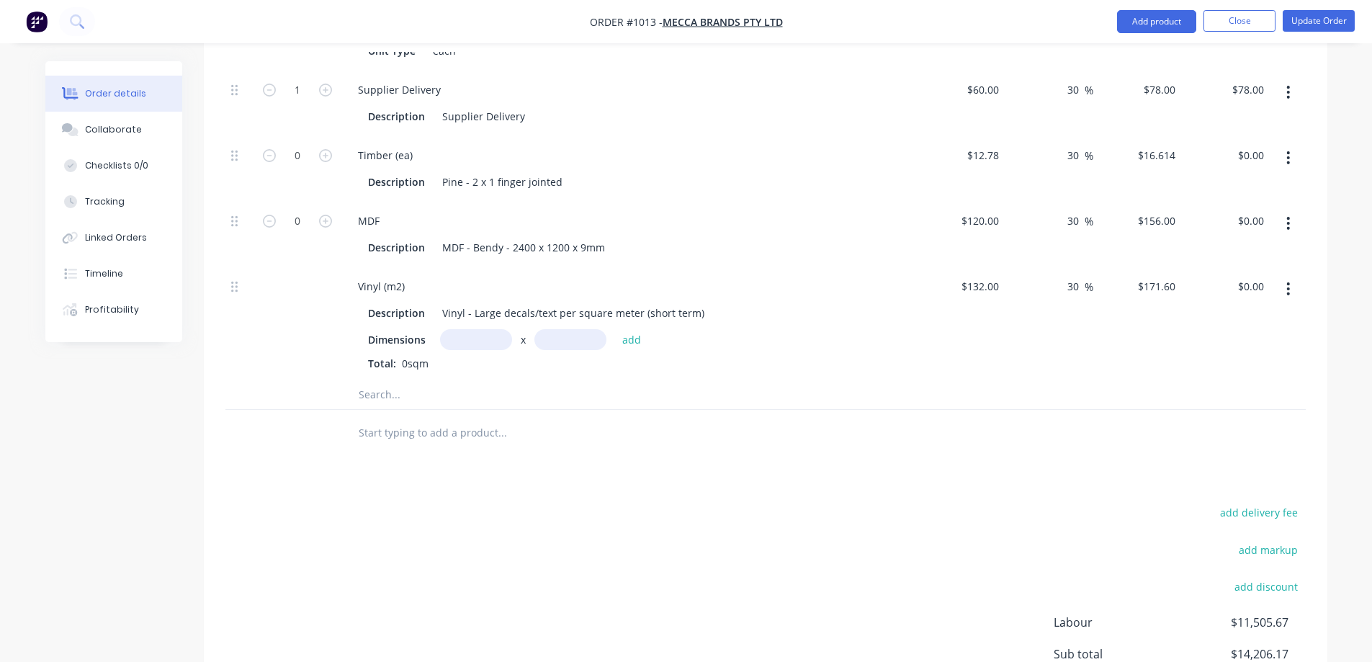
click at [385, 380] on input "text" at bounding box center [502, 394] width 288 height 29
type input "m"
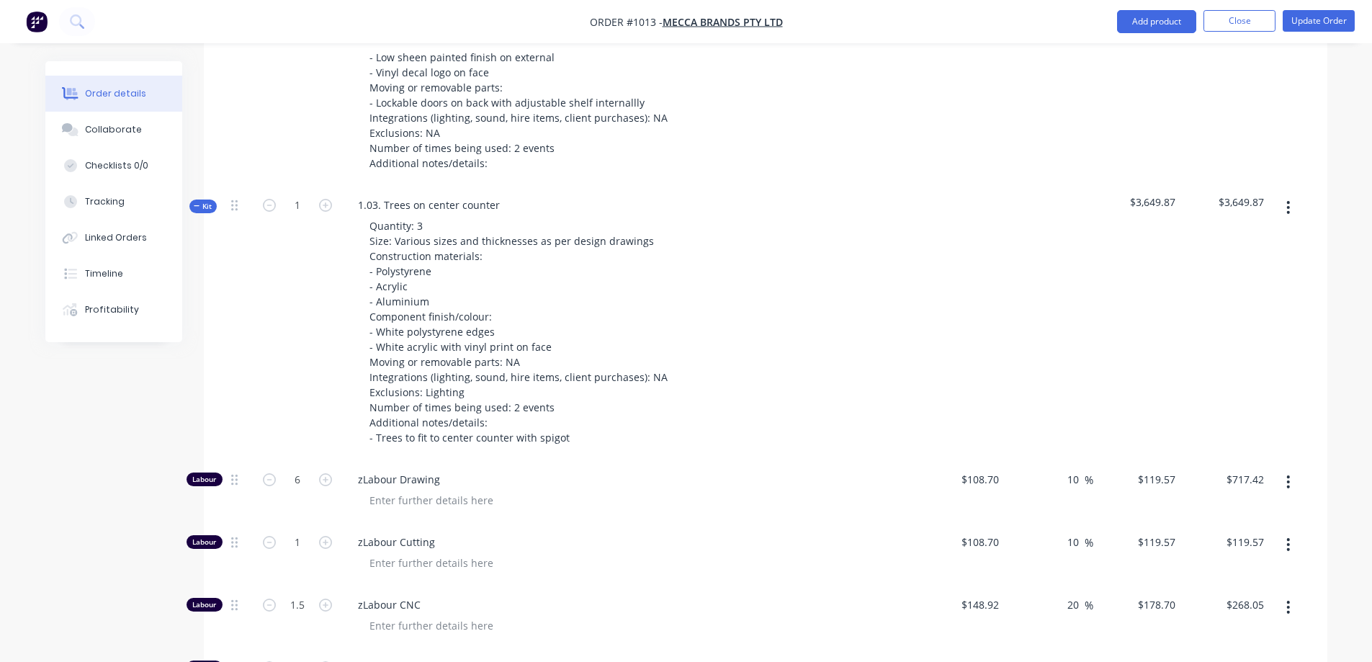
scroll to position [864, 0]
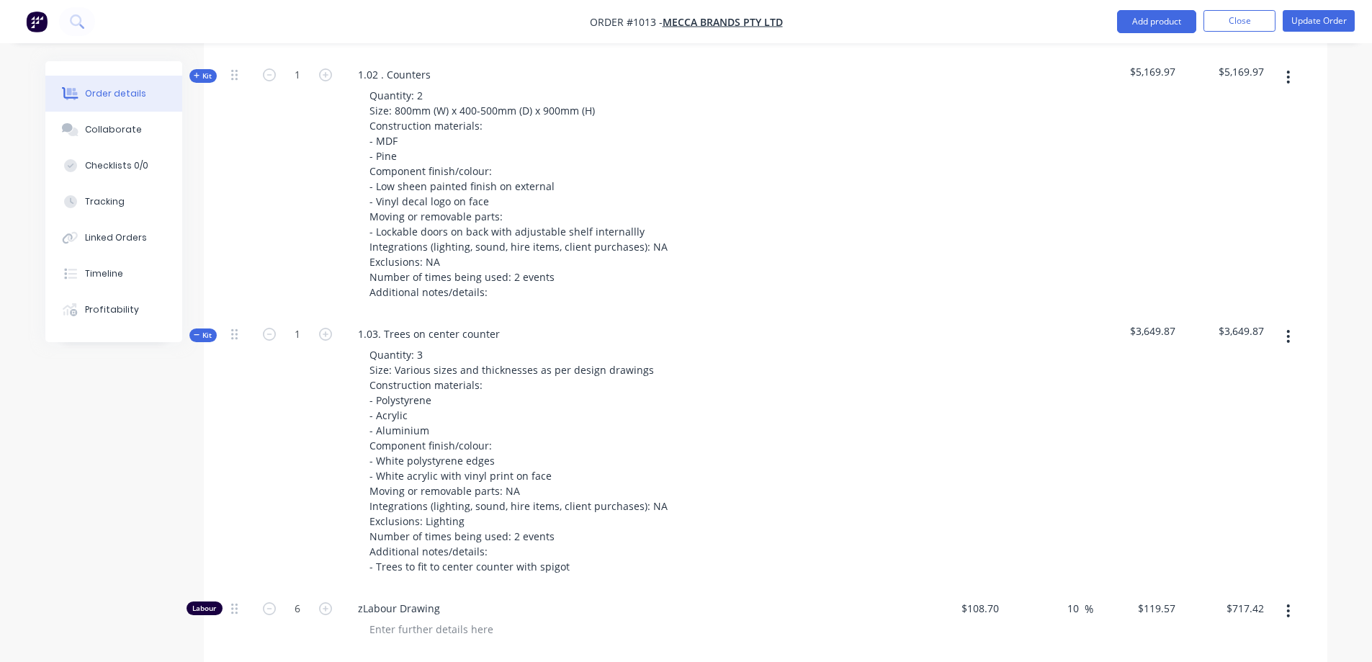
click at [1293, 323] on button "button" at bounding box center [1288, 336] width 34 height 26
click at [1256, 364] on div "Add product to kit" at bounding box center [1237, 374] width 111 height 21
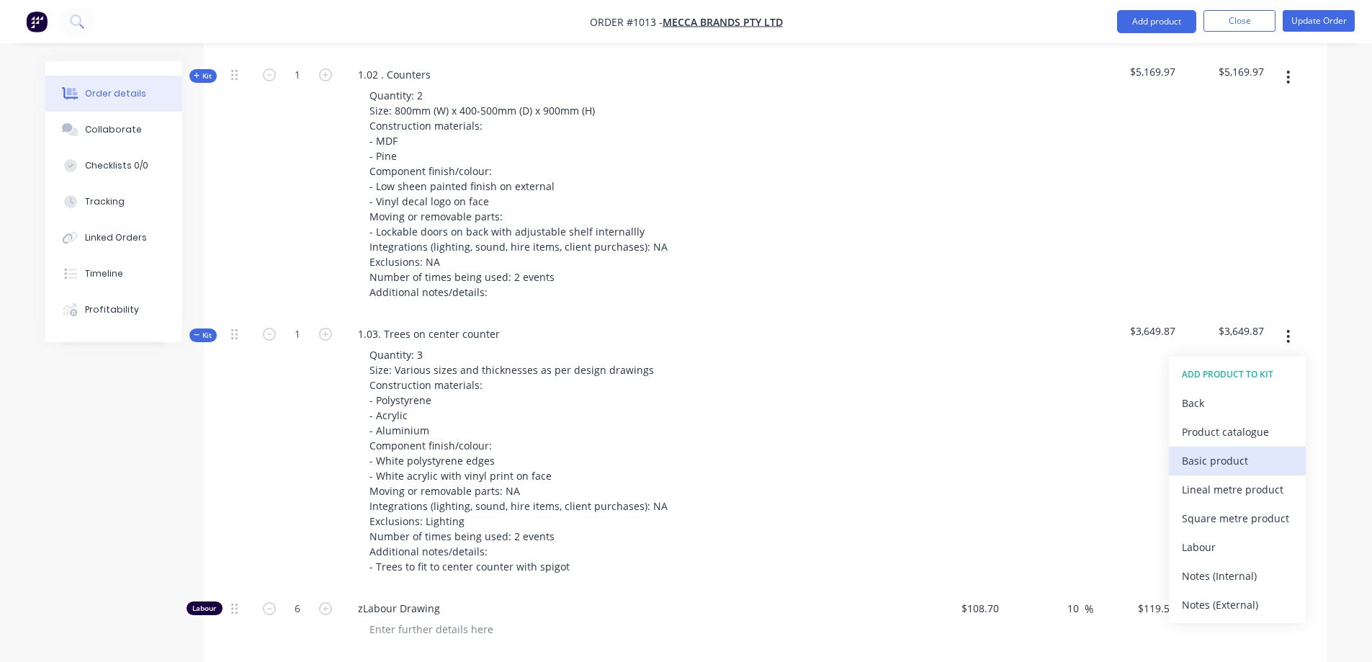
click at [1238, 450] on div "Basic product" at bounding box center [1237, 460] width 111 height 21
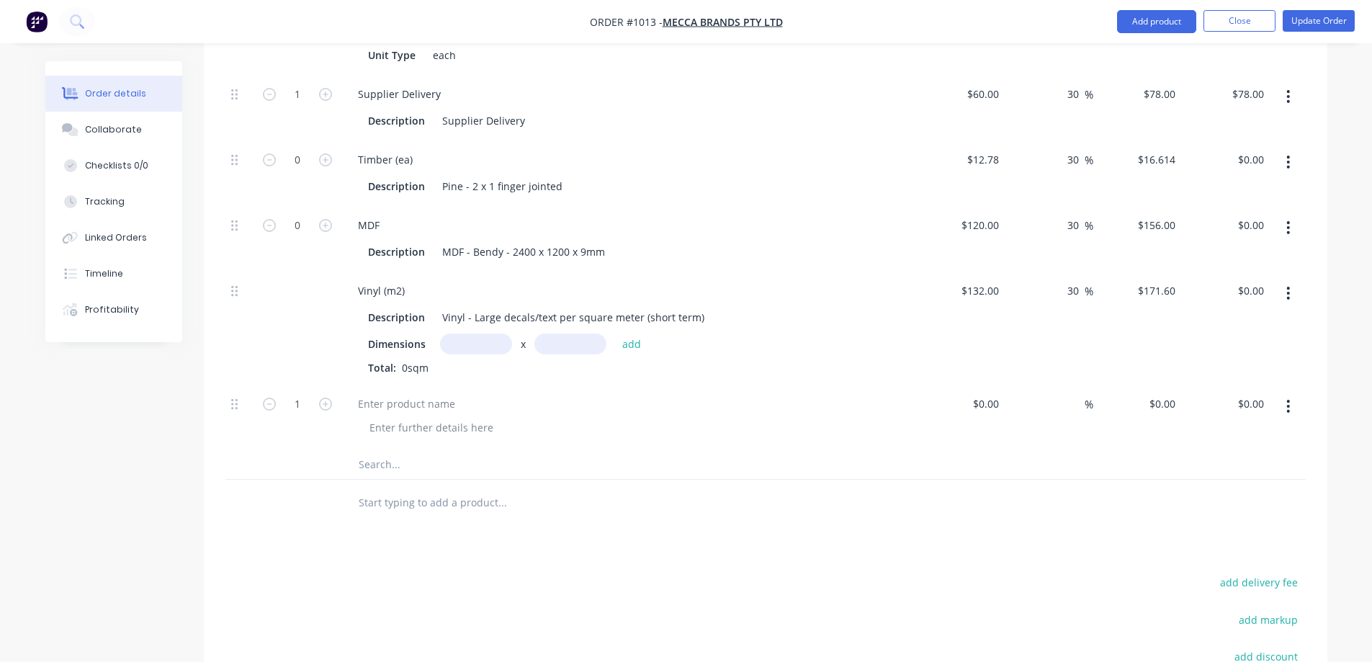
scroll to position [2233, 0]
click at [399, 413] on div at bounding box center [431, 423] width 147 height 21
click at [395, 389] on div at bounding box center [406, 399] width 120 height 21
click at [597, 402] on div "Misc Material" at bounding box center [629, 413] width 576 height 66
click at [995, 389] on input at bounding box center [988, 399] width 33 height 21
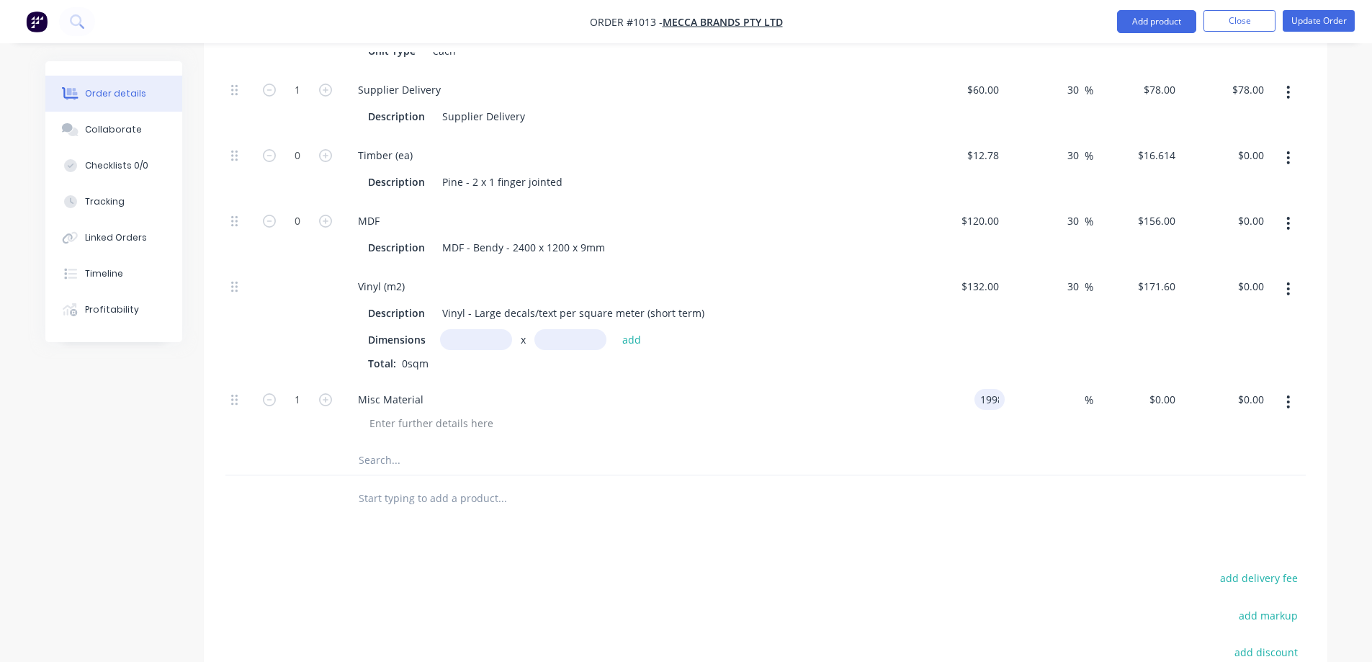
type input "$1,998.00"
type input "30"
type input "2597.4"
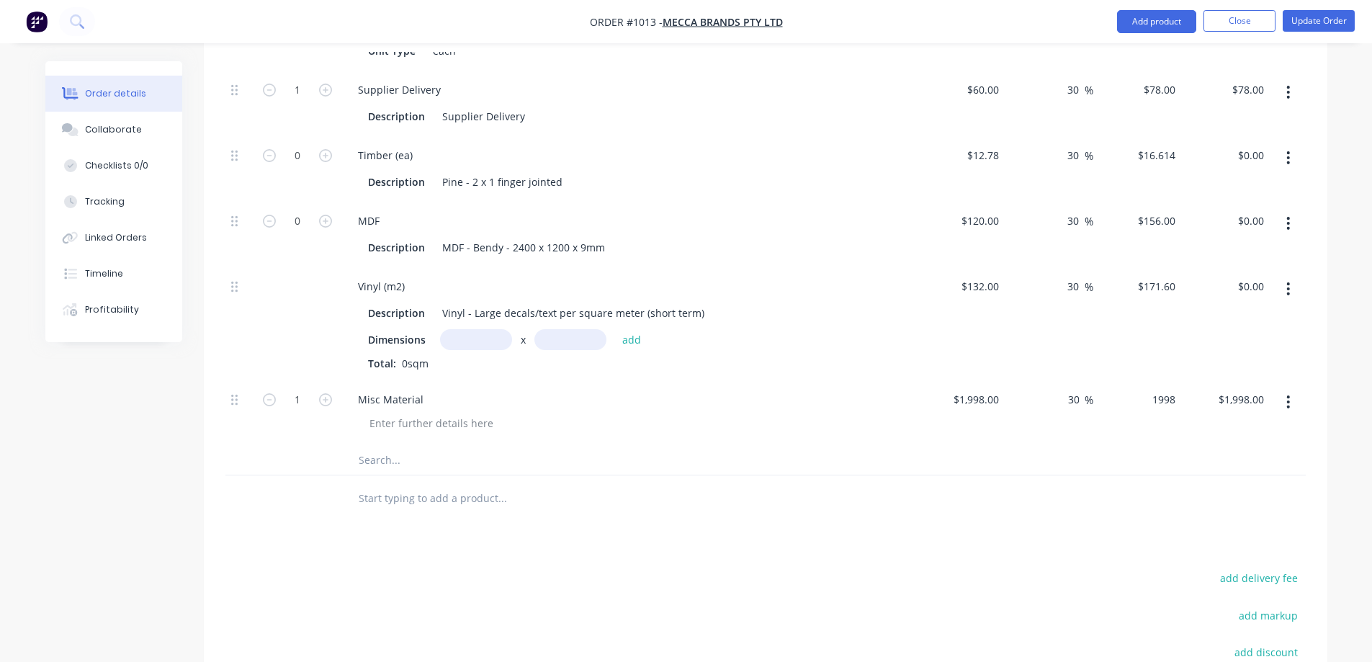
type input "$2,597.40"
click at [1022, 446] on div at bounding box center [765, 461] width 1080 height 30
type input "$2,597.40"
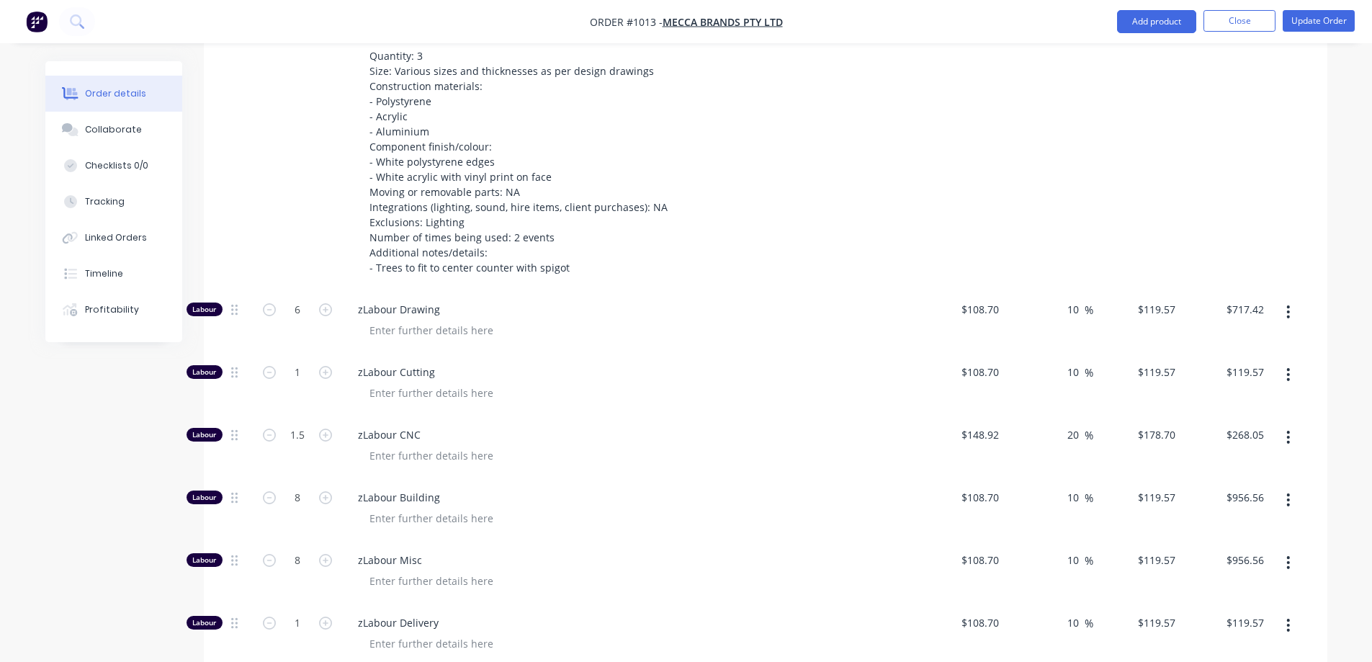
scroll to position [936, 0]
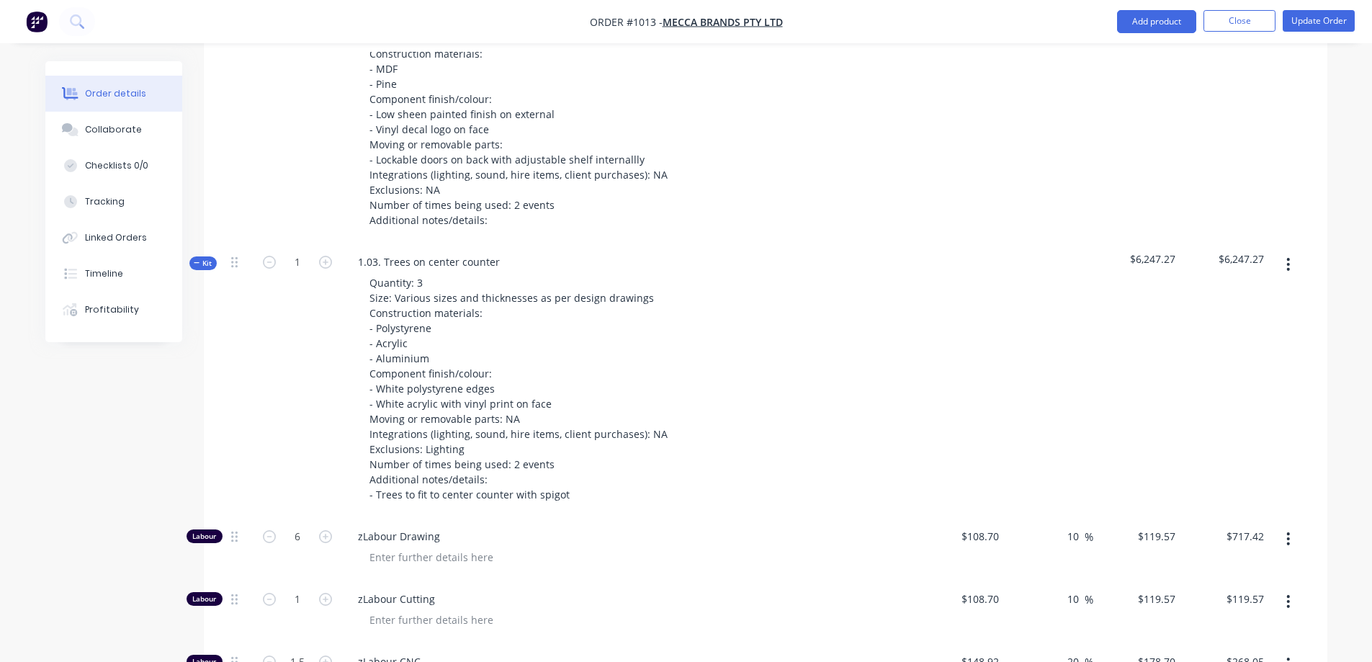
click at [203, 258] on span "Kit" at bounding box center [203, 263] width 19 height 11
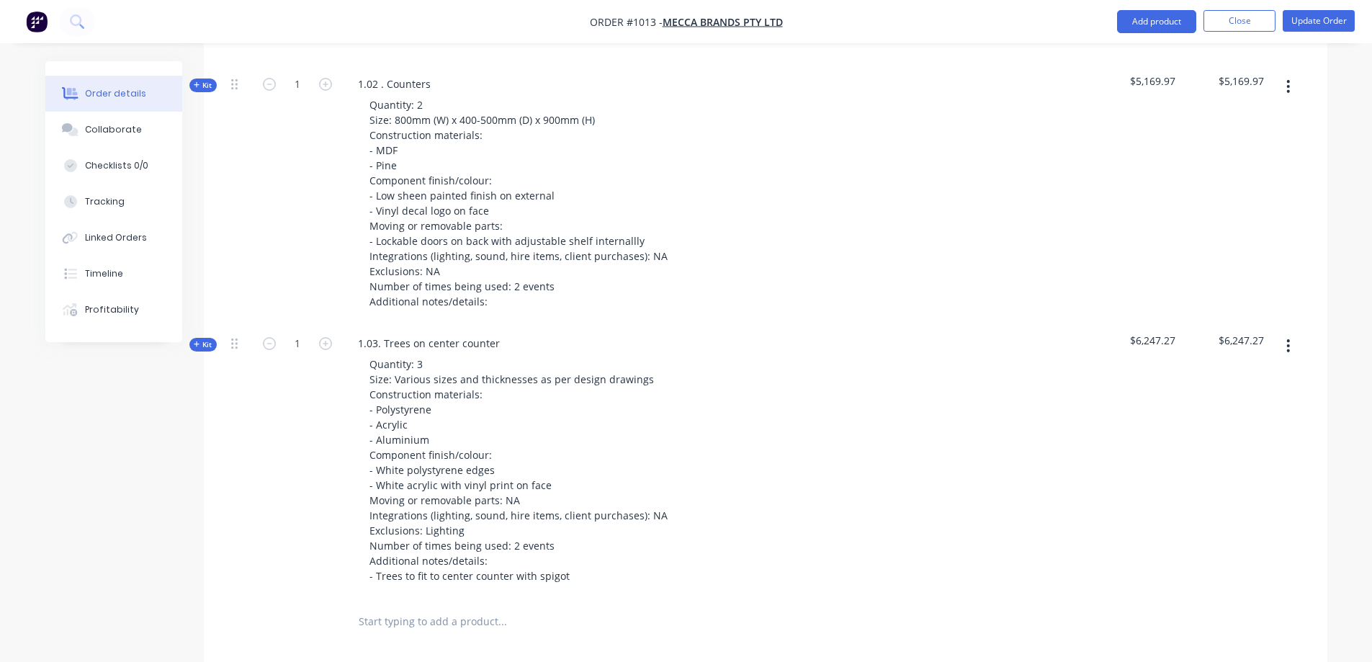
scroll to position [882, 0]
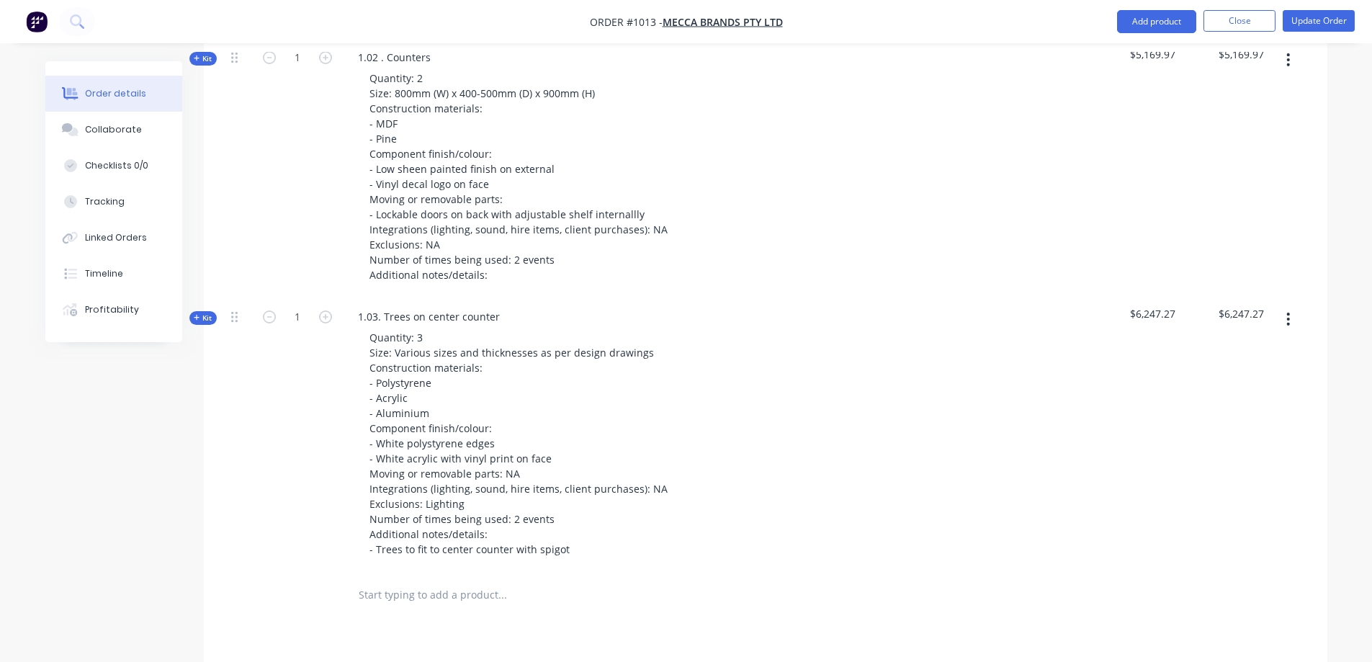
click at [1290, 311] on icon "button" at bounding box center [1288, 319] width 4 height 16
click at [1244, 404] on div "Duplicate" at bounding box center [1237, 414] width 111 height 21
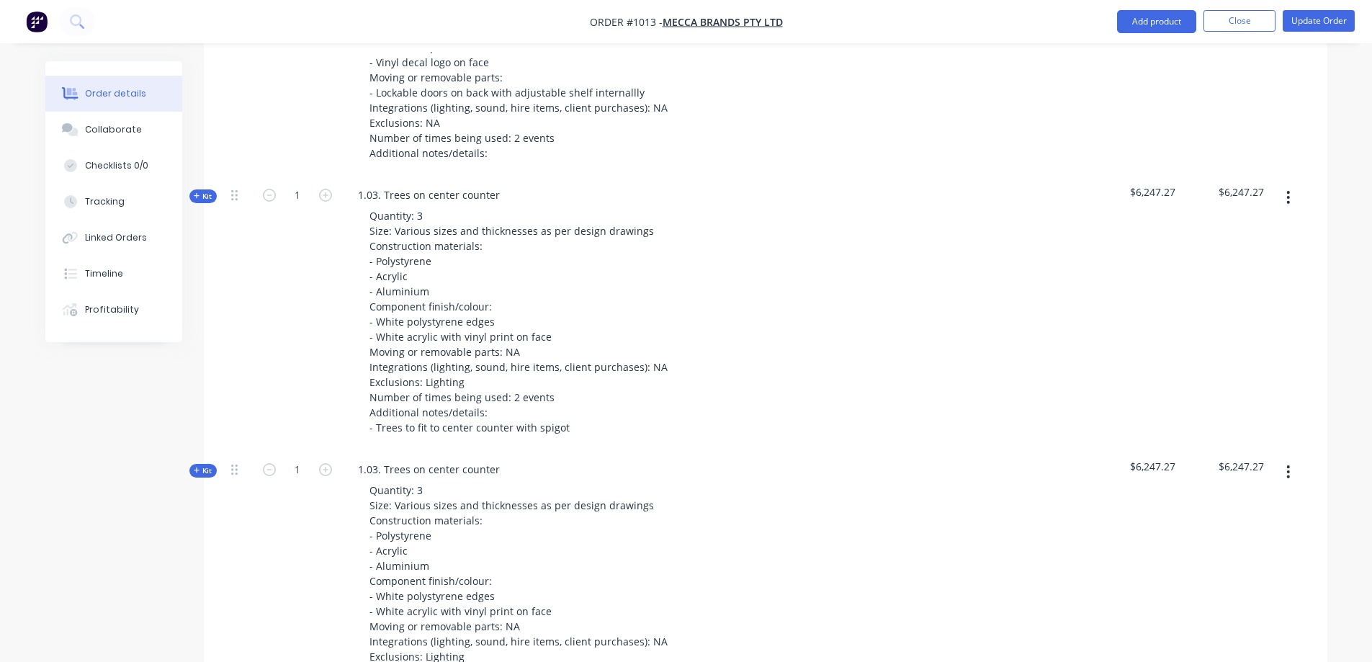
scroll to position [1156, 0]
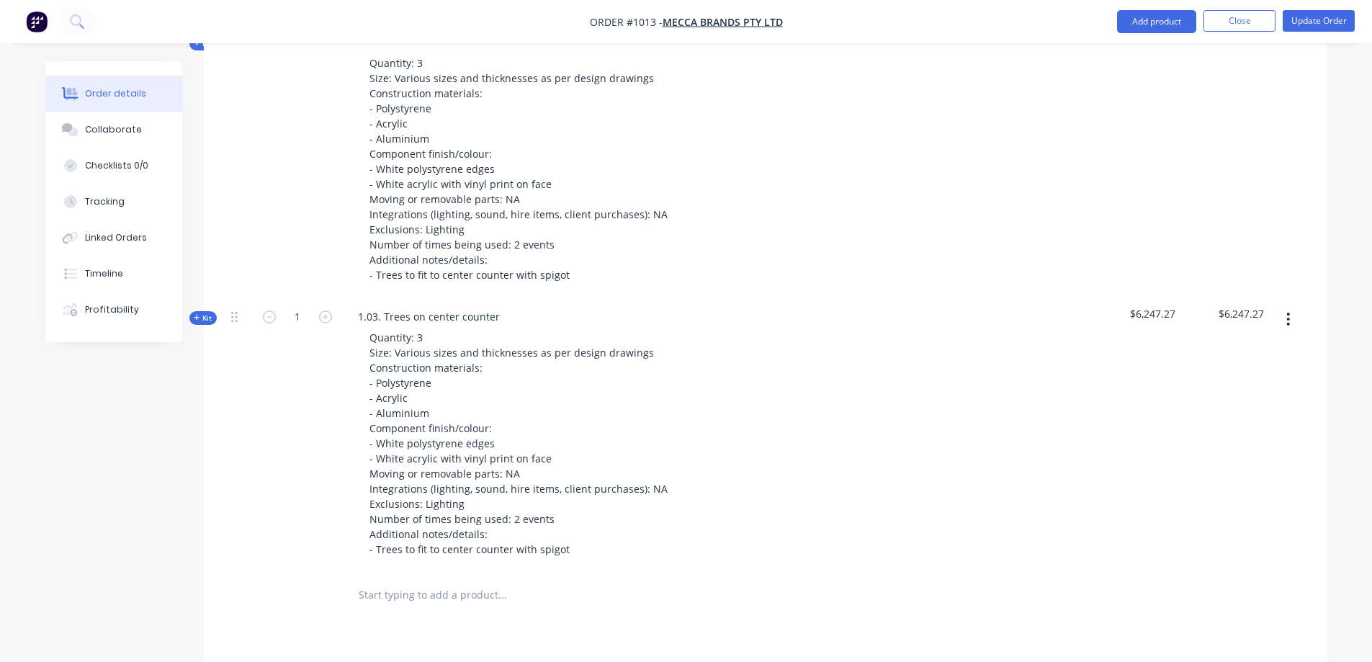
click at [206, 313] on span "Kit" at bounding box center [203, 318] width 19 height 11
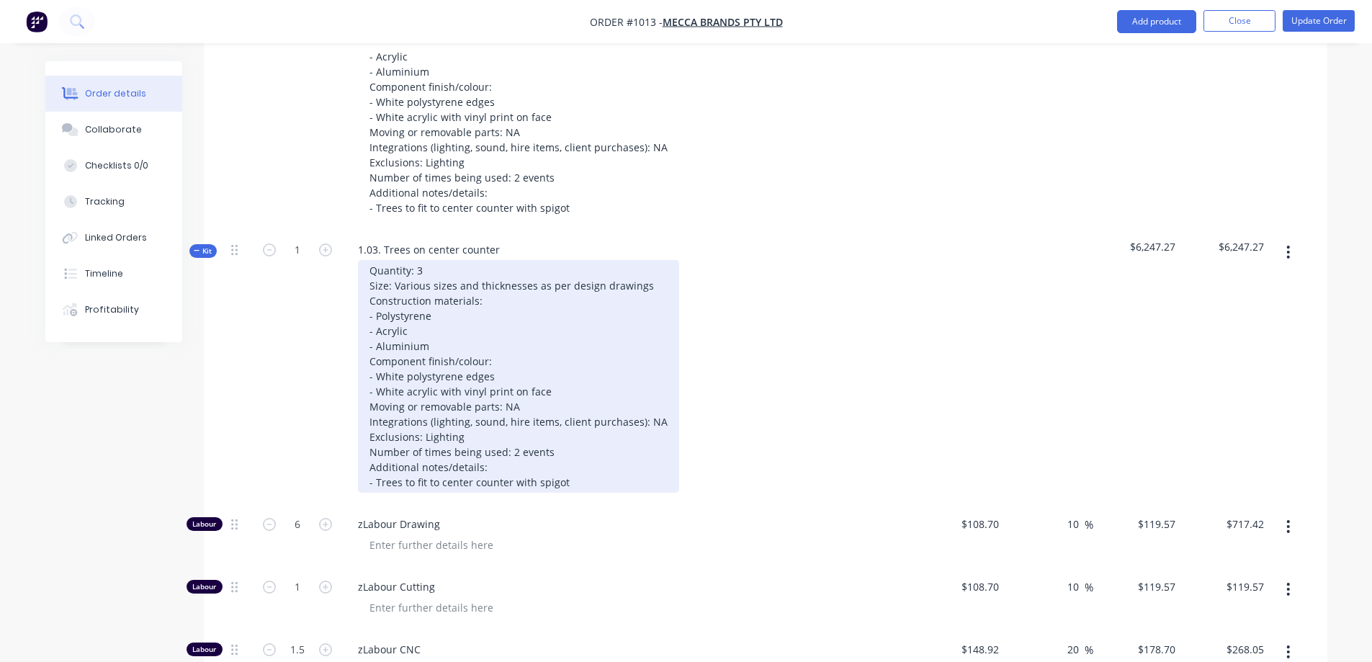
scroll to position [1228, 0]
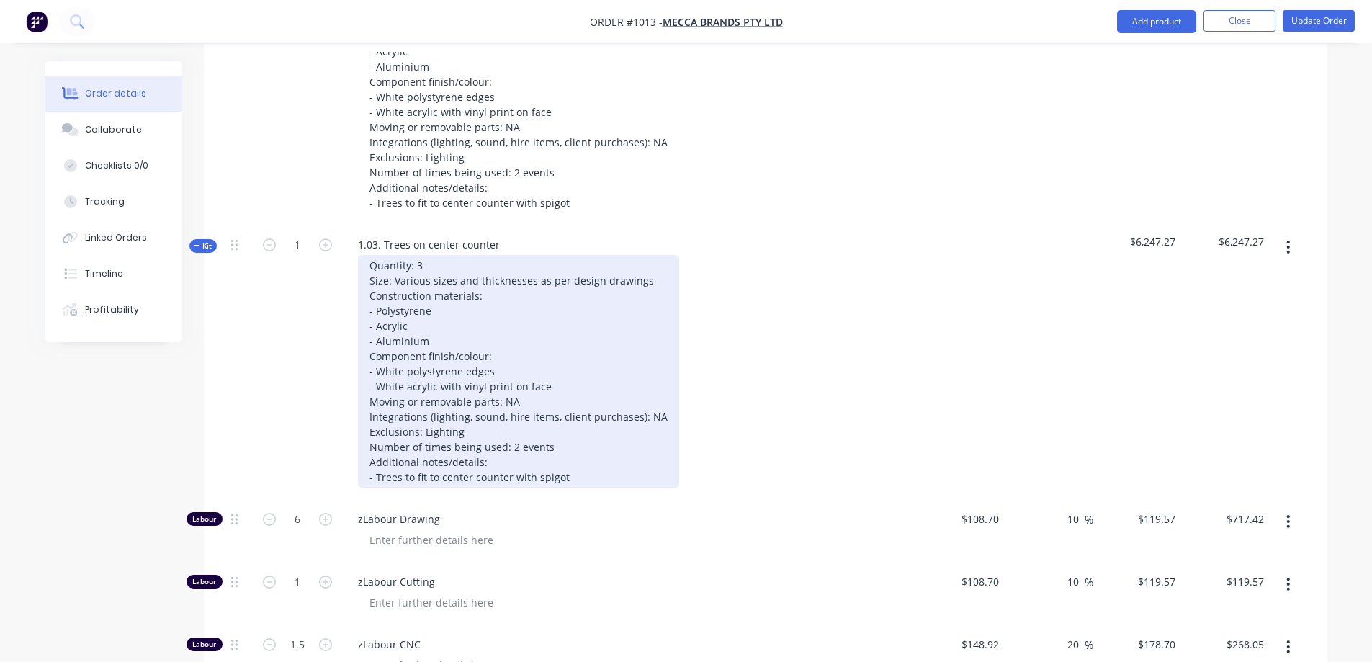
click at [537, 397] on div "Quantity: 3 Size: Various sizes and thicknesses as per design drawings Construc…" at bounding box center [518, 371] width 321 height 233
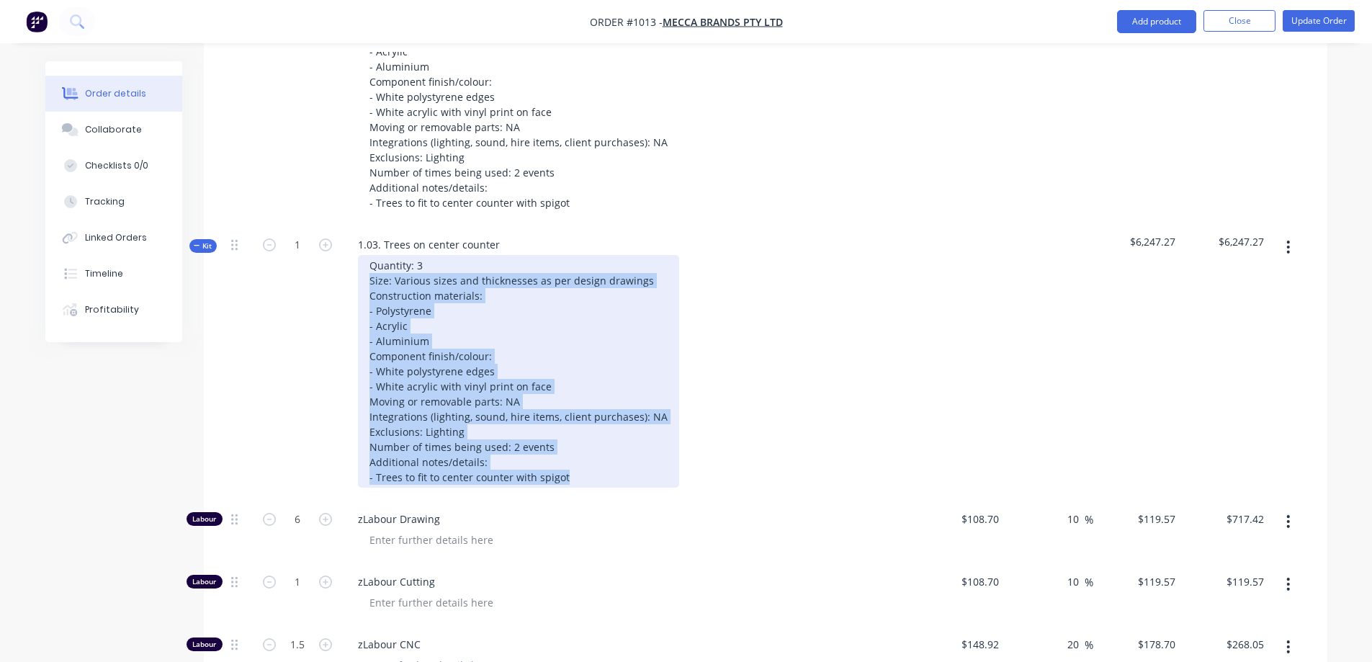
drag, startPoint x: 574, startPoint y: 448, endPoint x: 364, endPoint y: 232, distance: 301.0
click at [364, 255] on div "Quantity: 3 Size: Various sizes and thicknesses as per design drawings Construc…" at bounding box center [518, 371] width 321 height 233
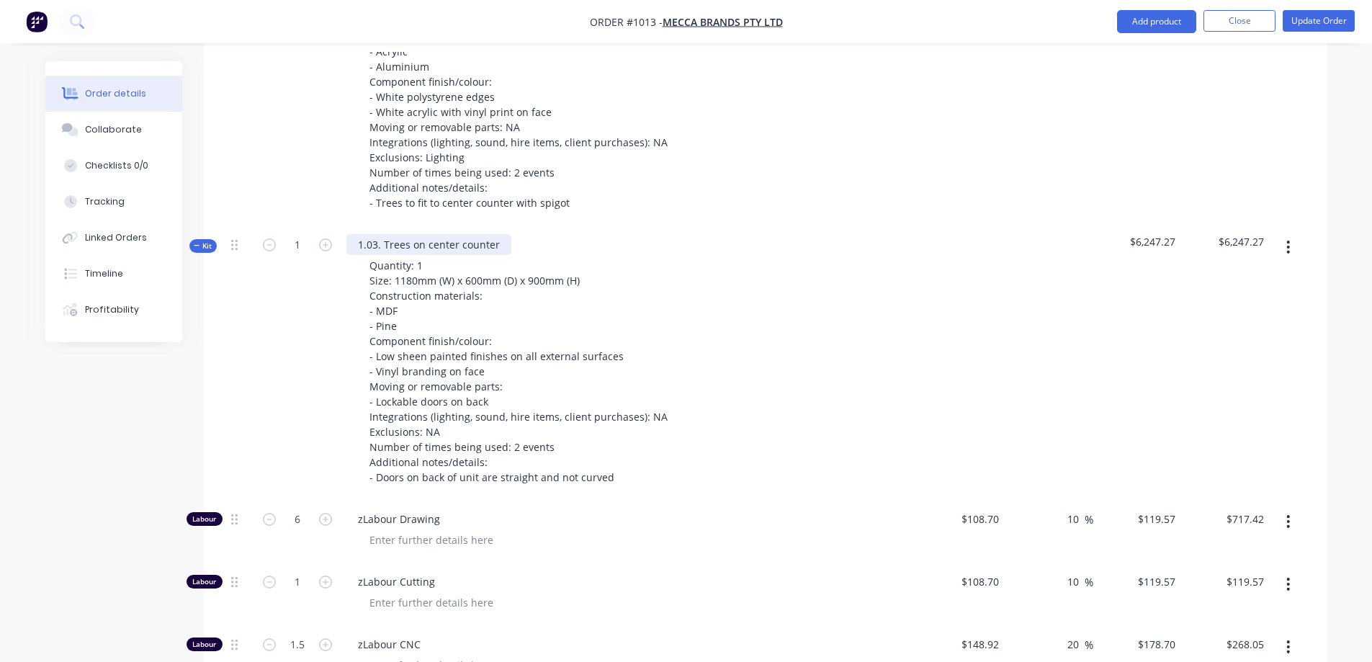
drag, startPoint x: 465, startPoint y: 206, endPoint x: 485, endPoint y: 207, distance: 20.2
click at [465, 234] on div "1.03. Trees on center counter" at bounding box center [428, 244] width 165 height 21
drag, startPoint x: 494, startPoint y: 204, endPoint x: 356, endPoint y: 207, distance: 138.3
click at [356, 234] on div "1.03. Trees on center counter" at bounding box center [428, 244] width 165 height 21
click at [773, 255] on div "Quantity: 1 Size: 1180mm (W) x 600mm (D) x 900mm (H) Construction materials: - …" at bounding box center [628, 371] width 565 height 233
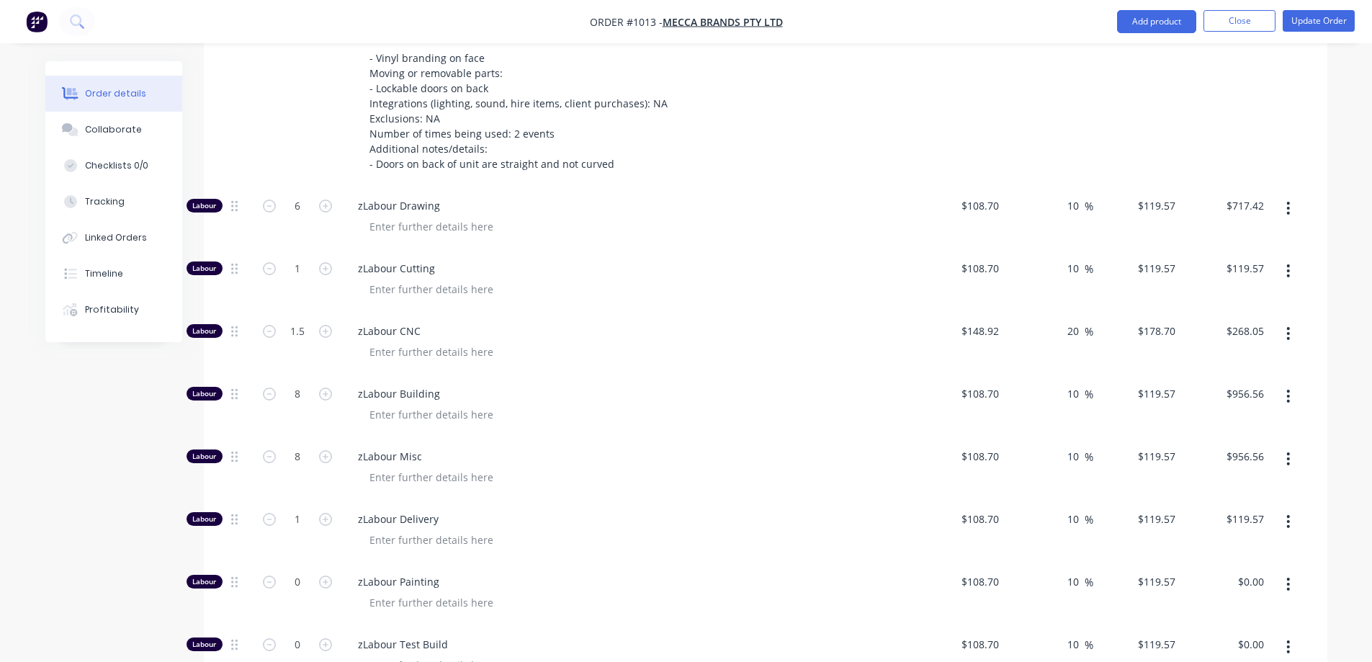
scroll to position [1444, 0]
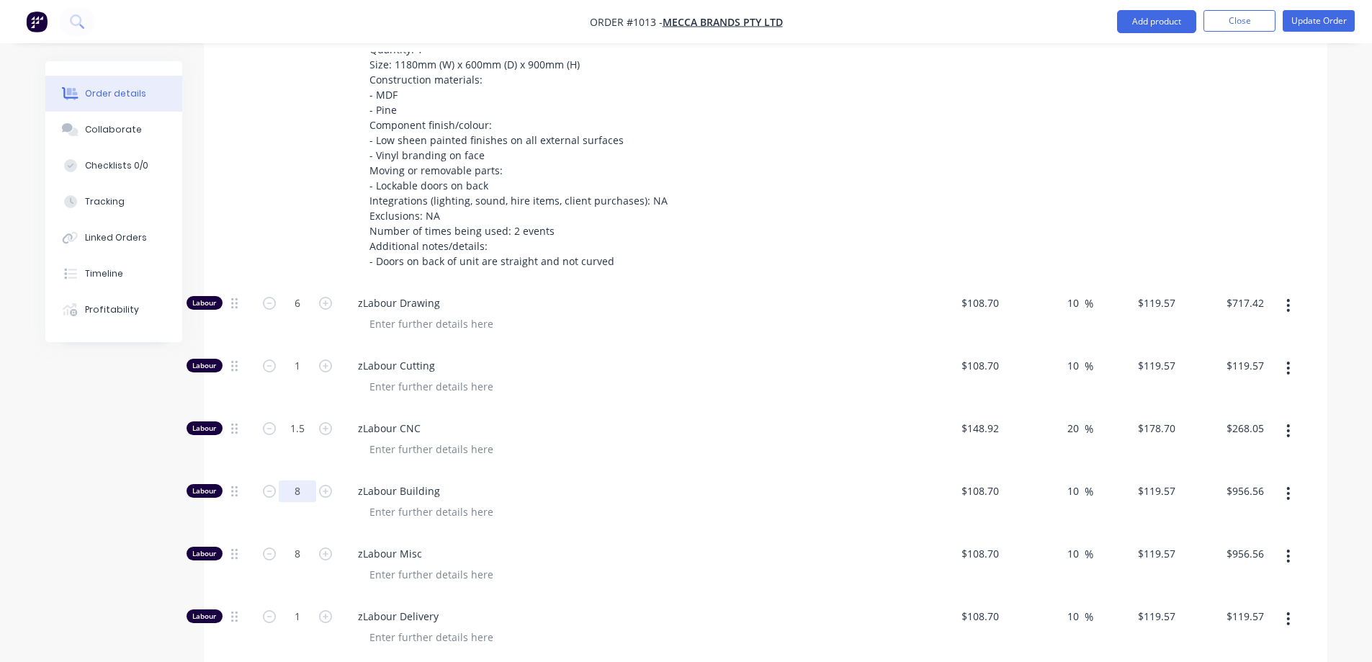
drag, startPoint x: 296, startPoint y: 450, endPoint x: 305, endPoint y: 455, distance: 10.0
click at [296, 480] on input "8" at bounding box center [297, 491] width 37 height 22
type input "6"
click at [290, 543] on input "8" at bounding box center [297, 554] width 37 height 22
type input "$717.42"
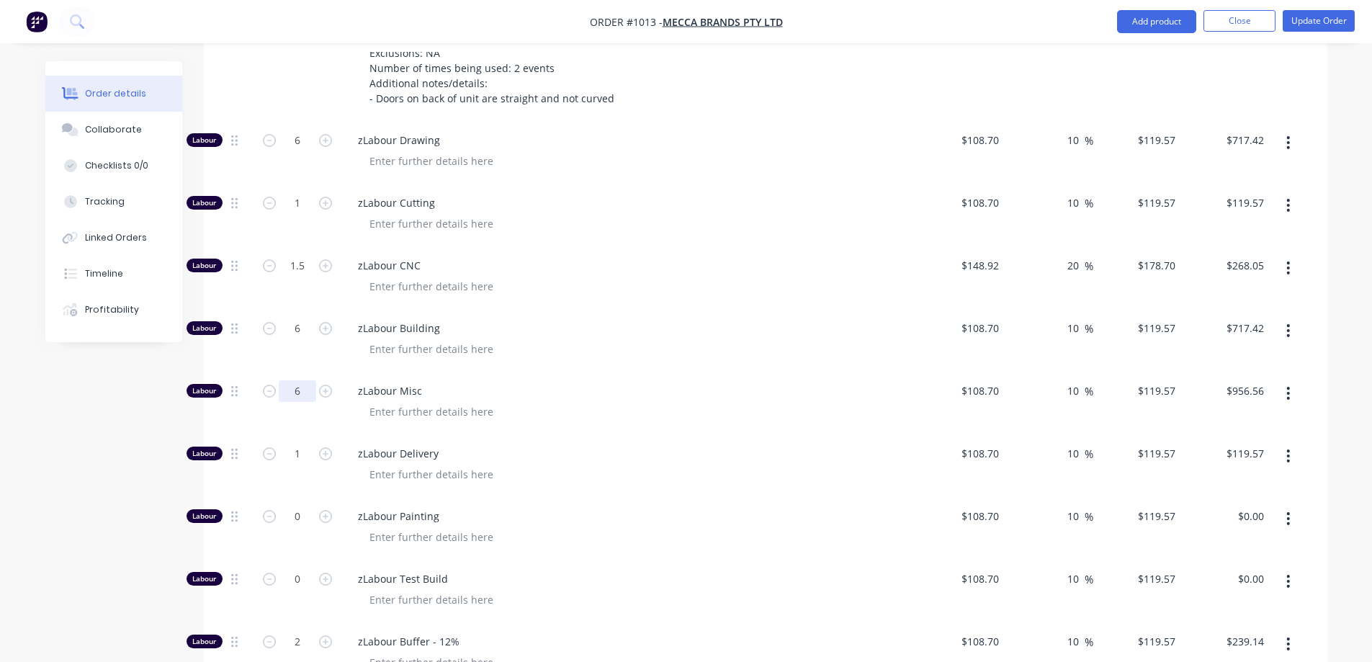
scroll to position [1660, 0]
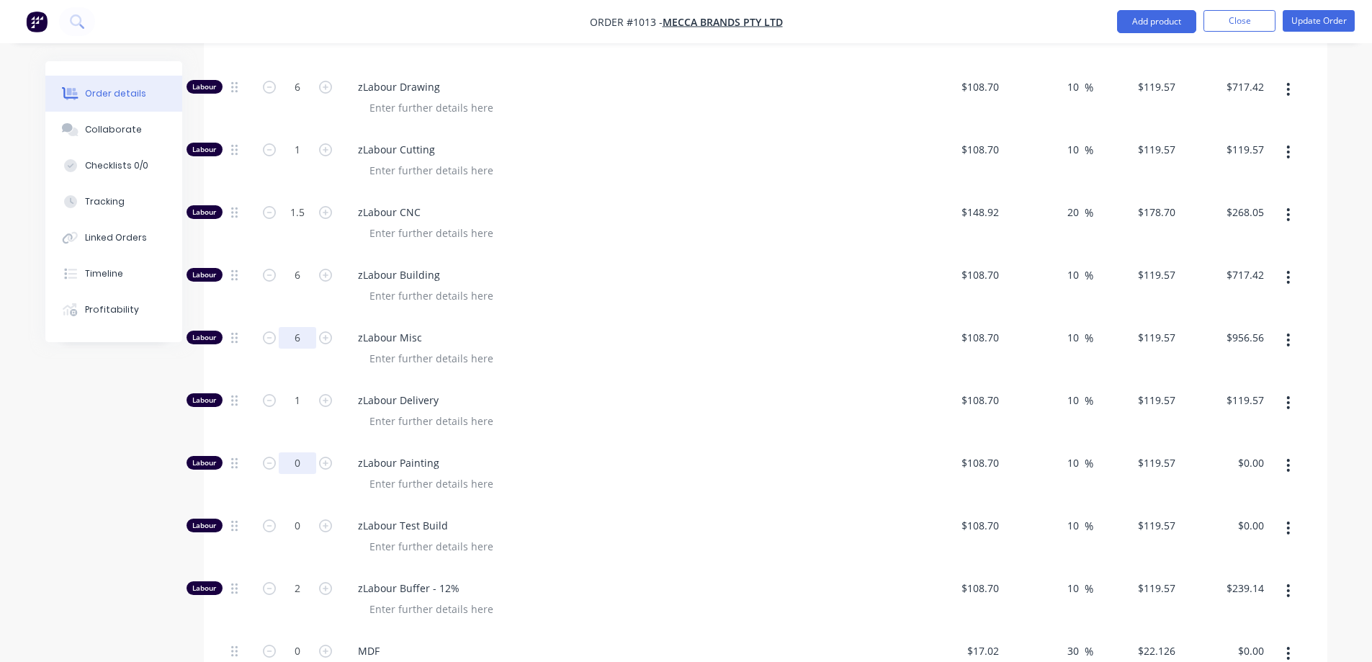
type input "6"
click at [300, 452] on input "0" at bounding box center [297, 463] width 37 height 22
type input "$717.42"
type input "6"
type input "4"
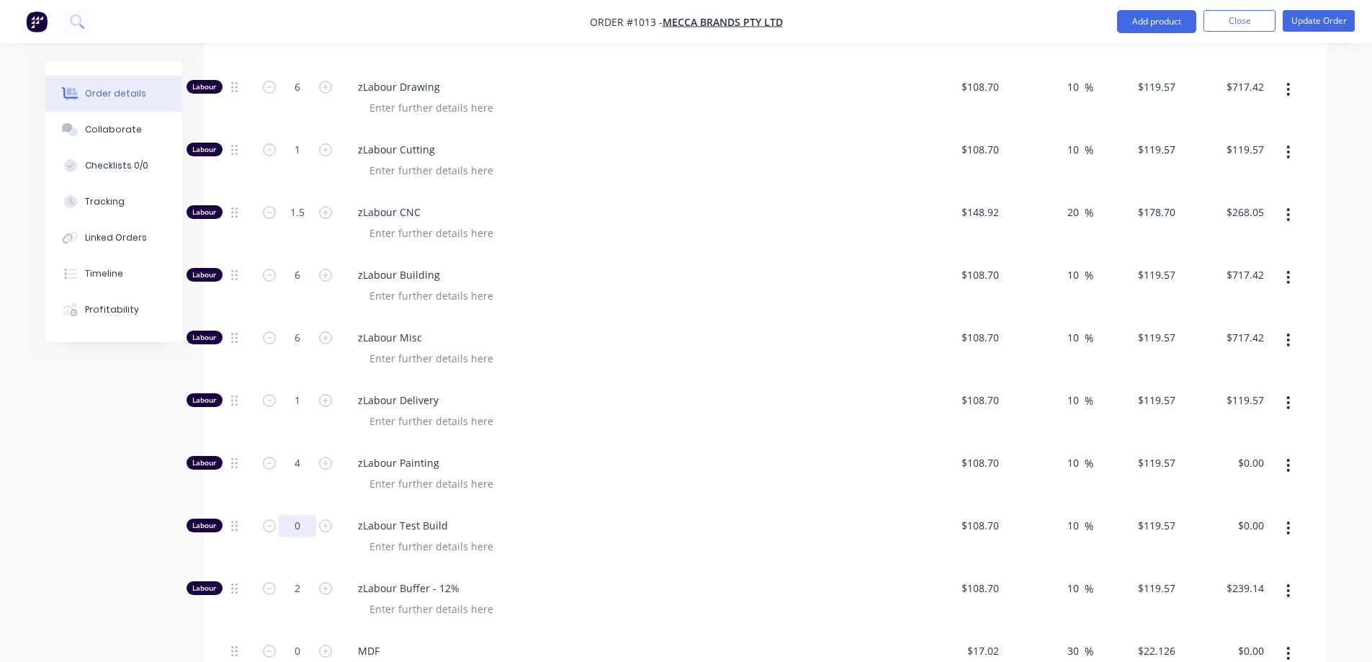
click at [295, 515] on input "0" at bounding box center [297, 526] width 37 height 22
type input "$478.28"
type input "0.5"
click at [300, 390] on input "1" at bounding box center [297, 401] width 37 height 22
type input "$59.79"
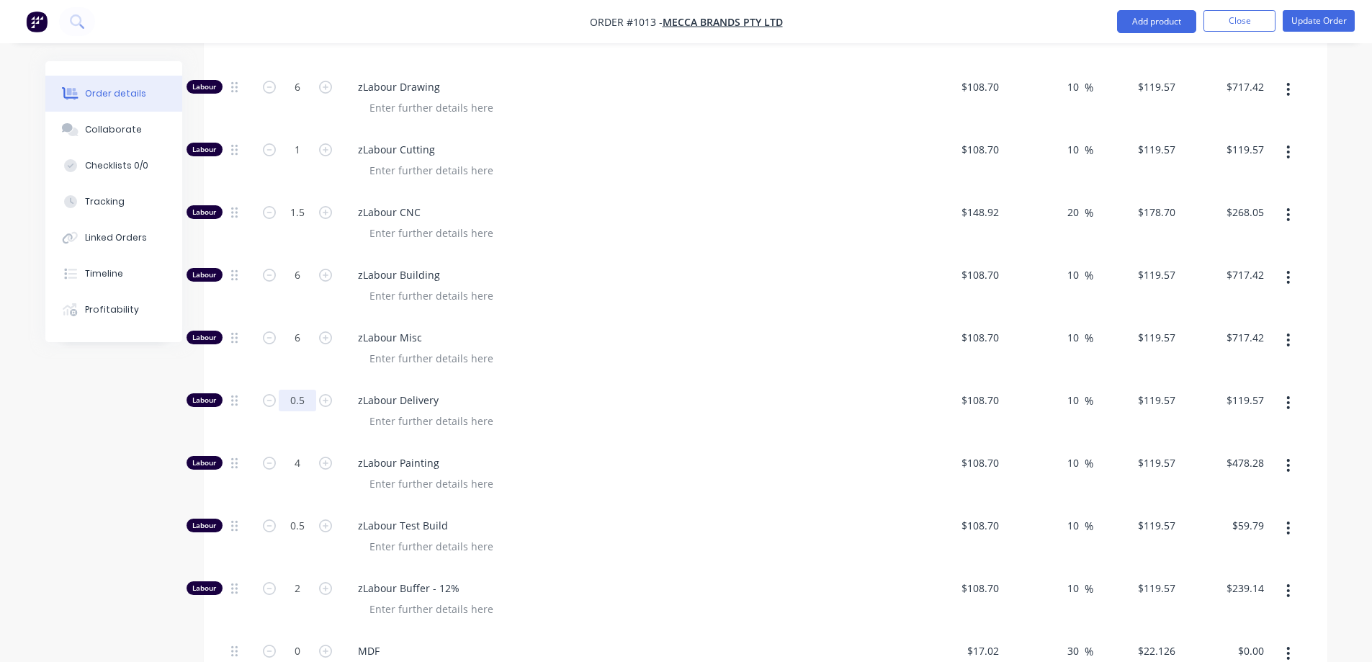
type input "0.5"
click at [89, 447] on div "Created by [PERSON_NAME] Created [DATE] Required [DATE] Assigned to Add team me…" at bounding box center [686, 68] width 1282 height 3335
type input "$59.79"
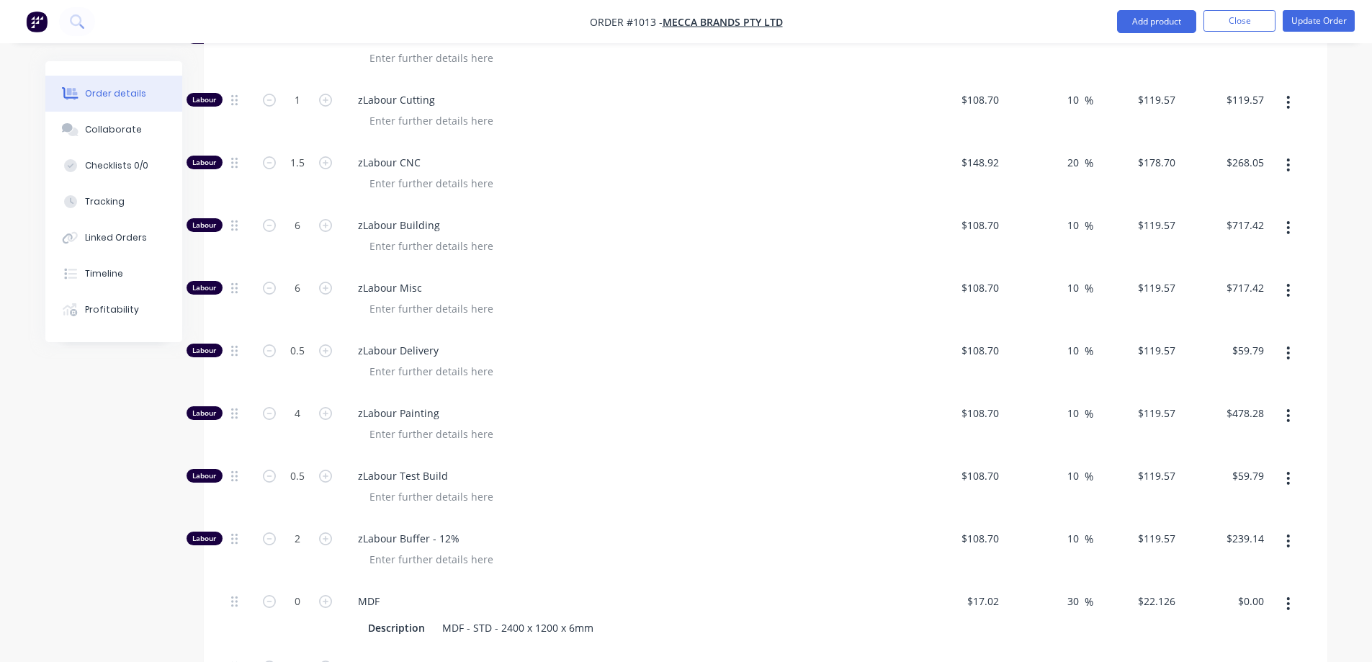
scroll to position [1732, 0]
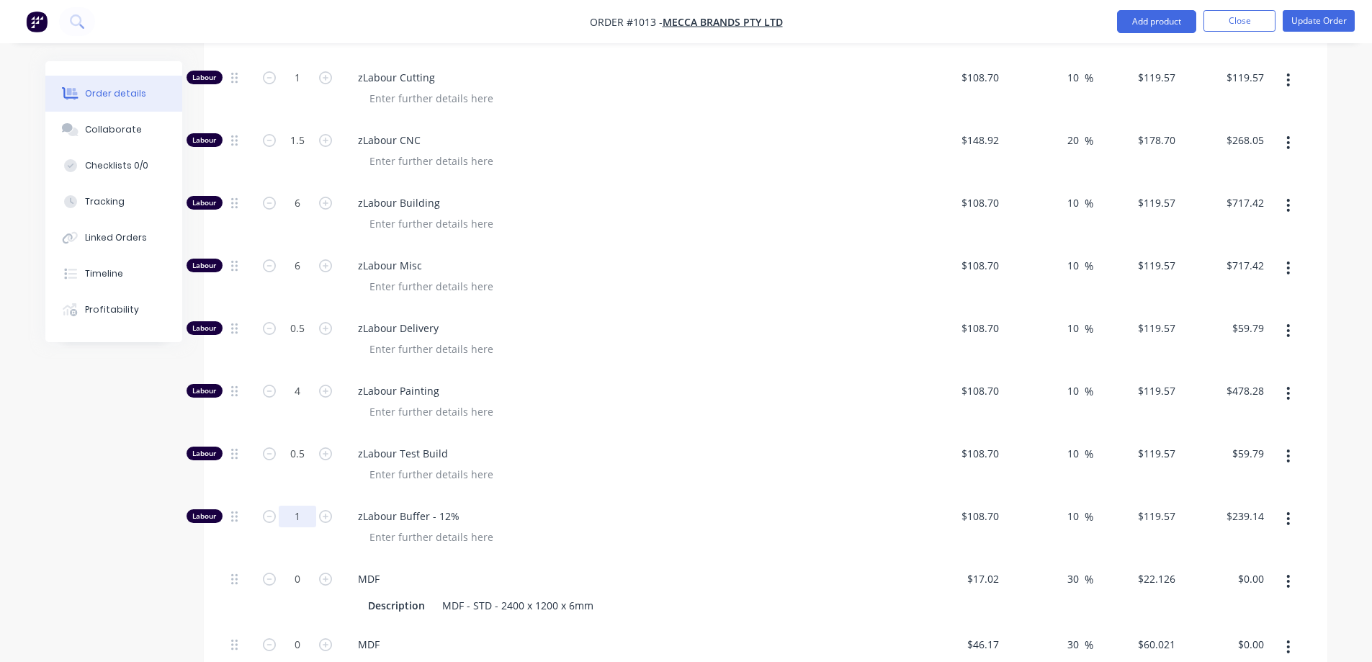
type input "1"
type input "$119.57"
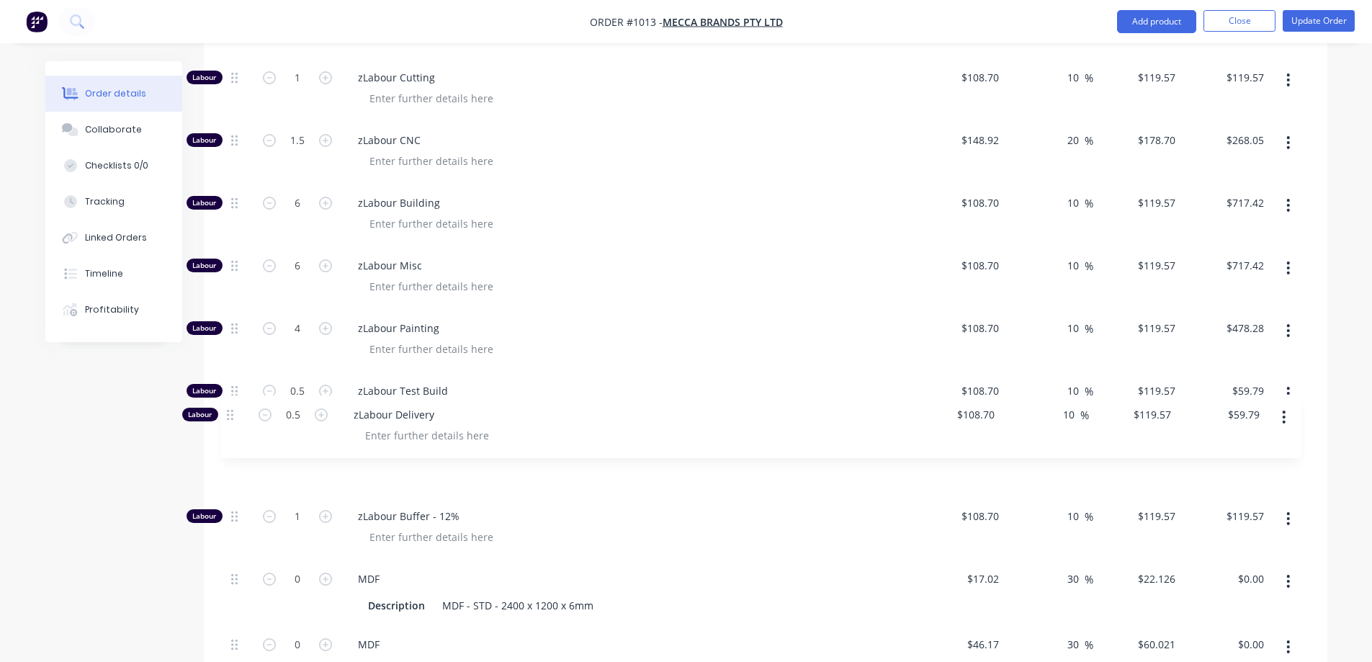
drag, startPoint x: 233, startPoint y: 290, endPoint x: 228, endPoint y: 418, distance: 128.3
click at [228, 418] on div "Labour 6 zLabour Drawing $108.70 $108.70 10 10 % $119.57 $119.57 $717.42 $717.4…" at bounding box center [765, 608] width 1080 height 1225
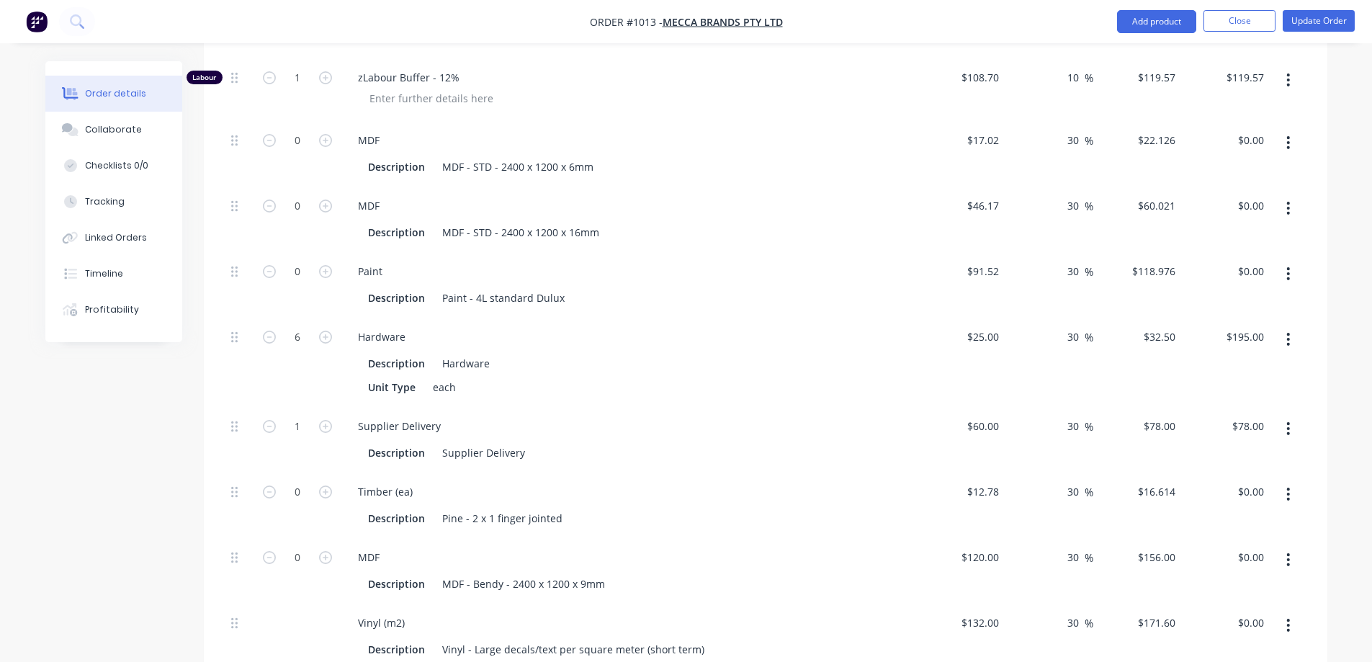
scroll to position [2092, 0]
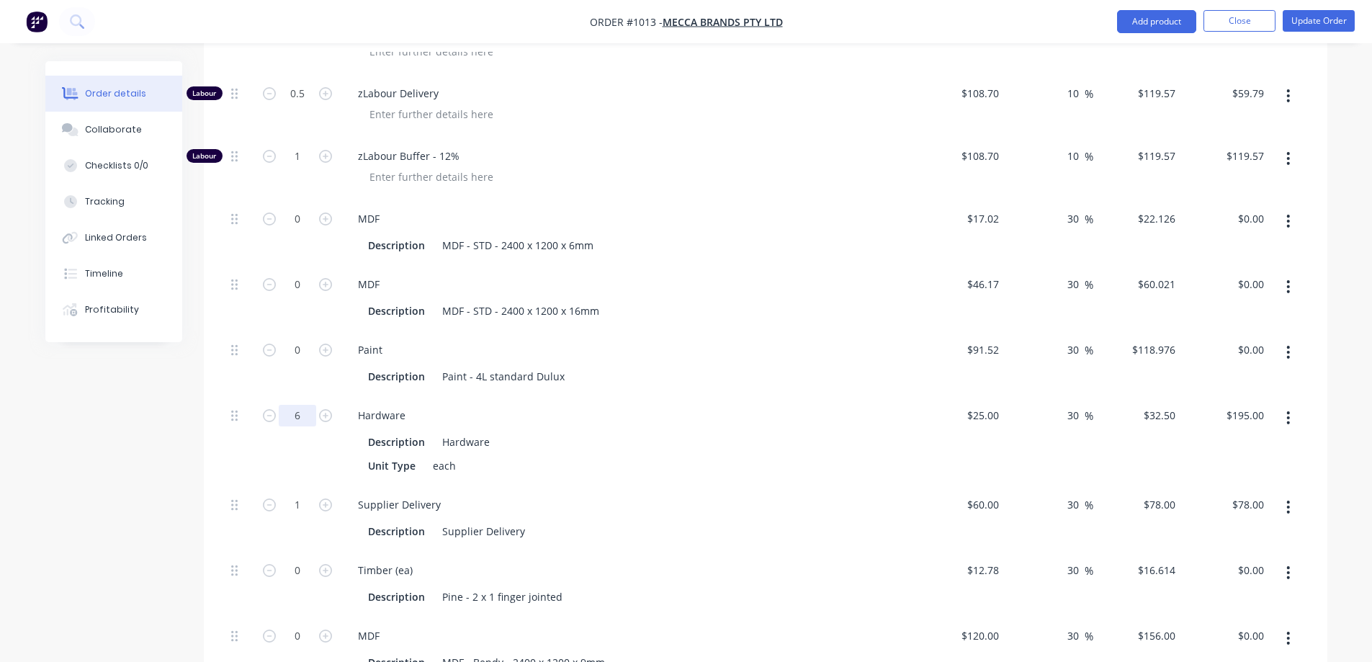
click at [297, 405] on input "6" at bounding box center [297, 416] width 37 height 22
type input "4"
type input "$130.00"
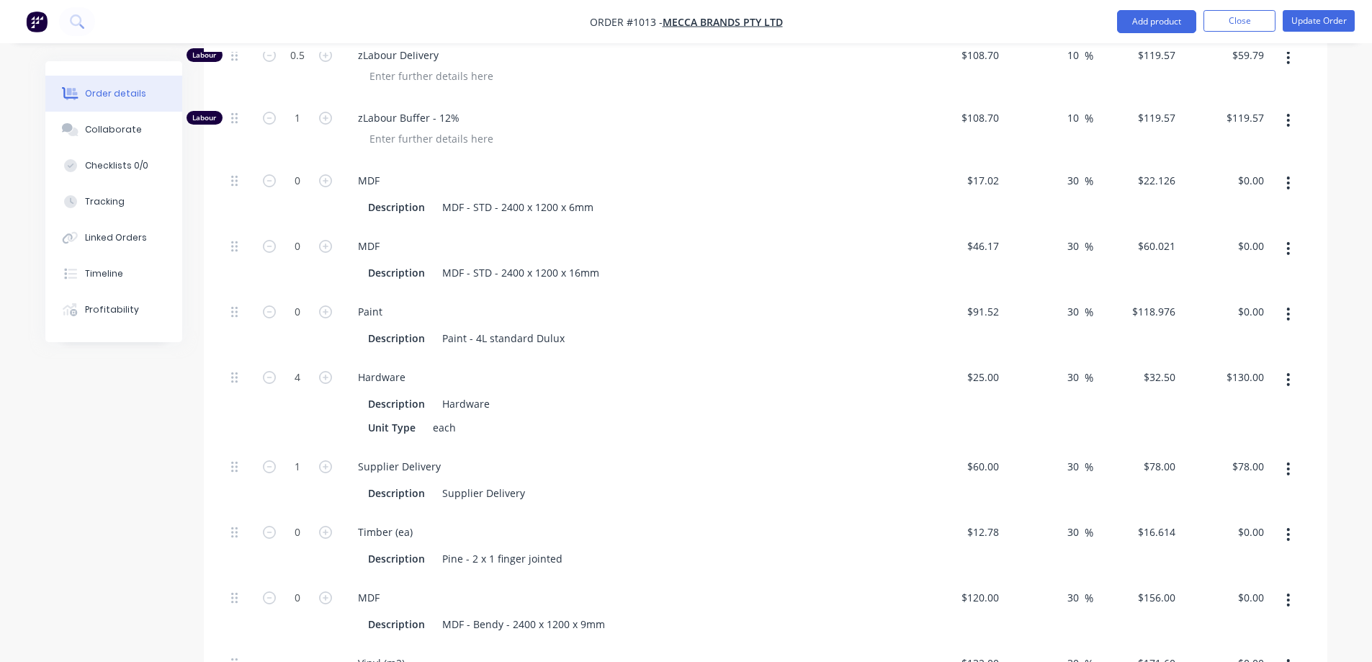
scroll to position [2164, 0]
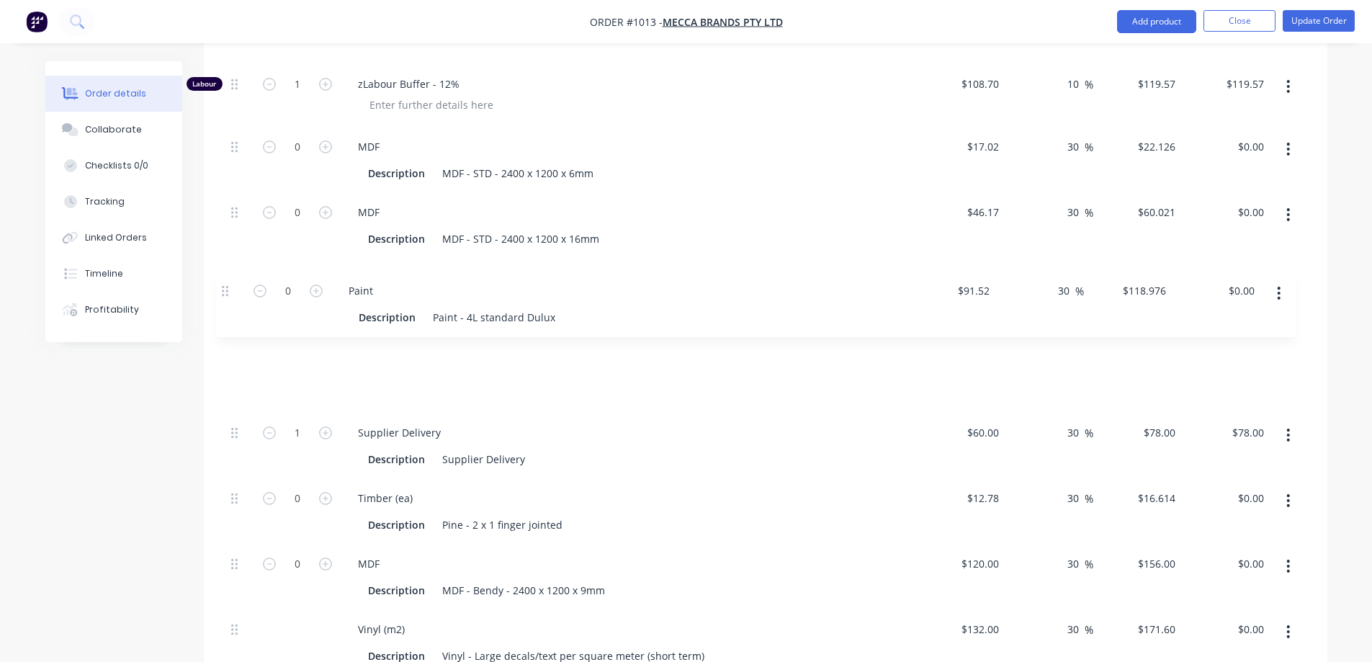
drag, startPoint x: 234, startPoint y: 243, endPoint x: 224, endPoint y: 295, distance: 53.5
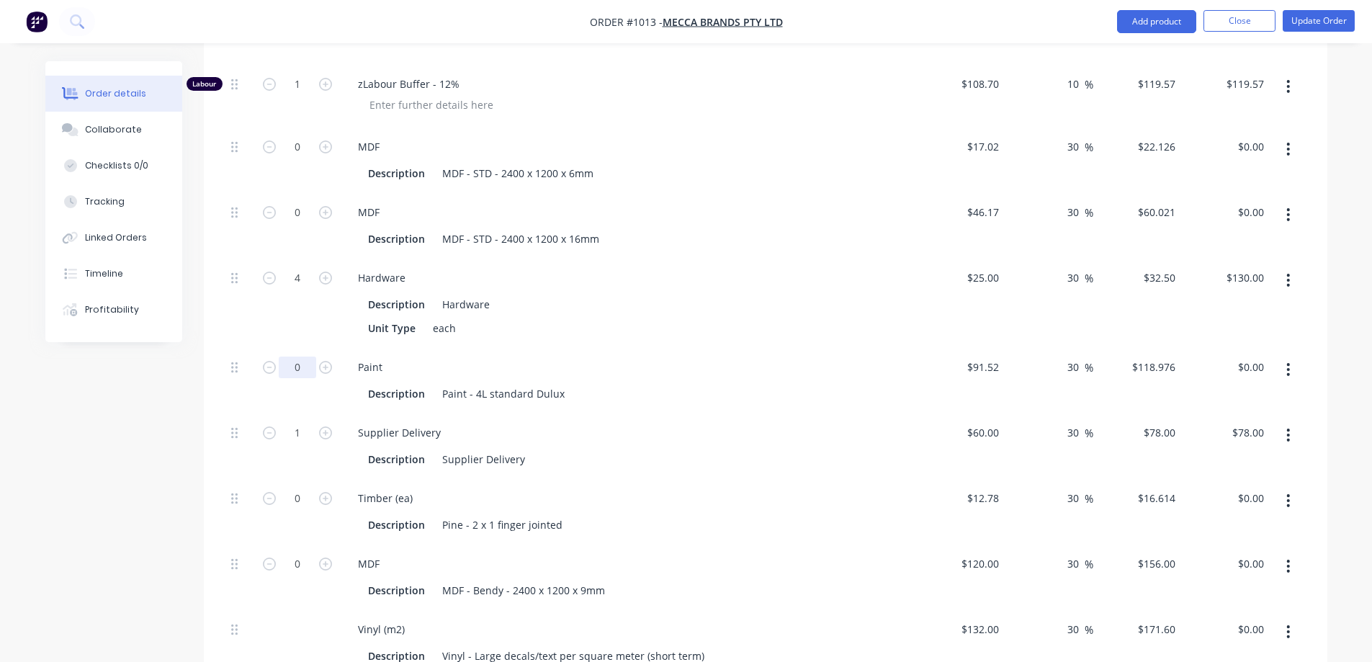
click at [297, 356] on input "0" at bounding box center [297, 367] width 37 height 22
type input "2"
type input "$237.95"
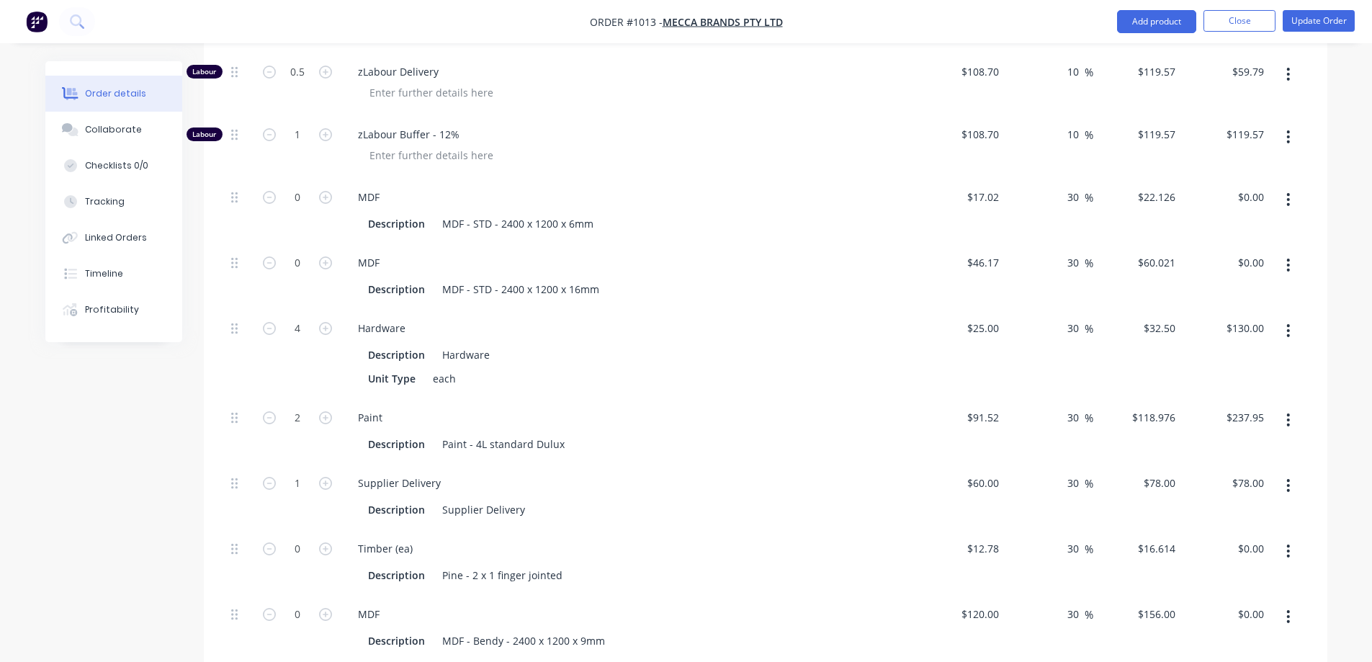
scroll to position [2092, 0]
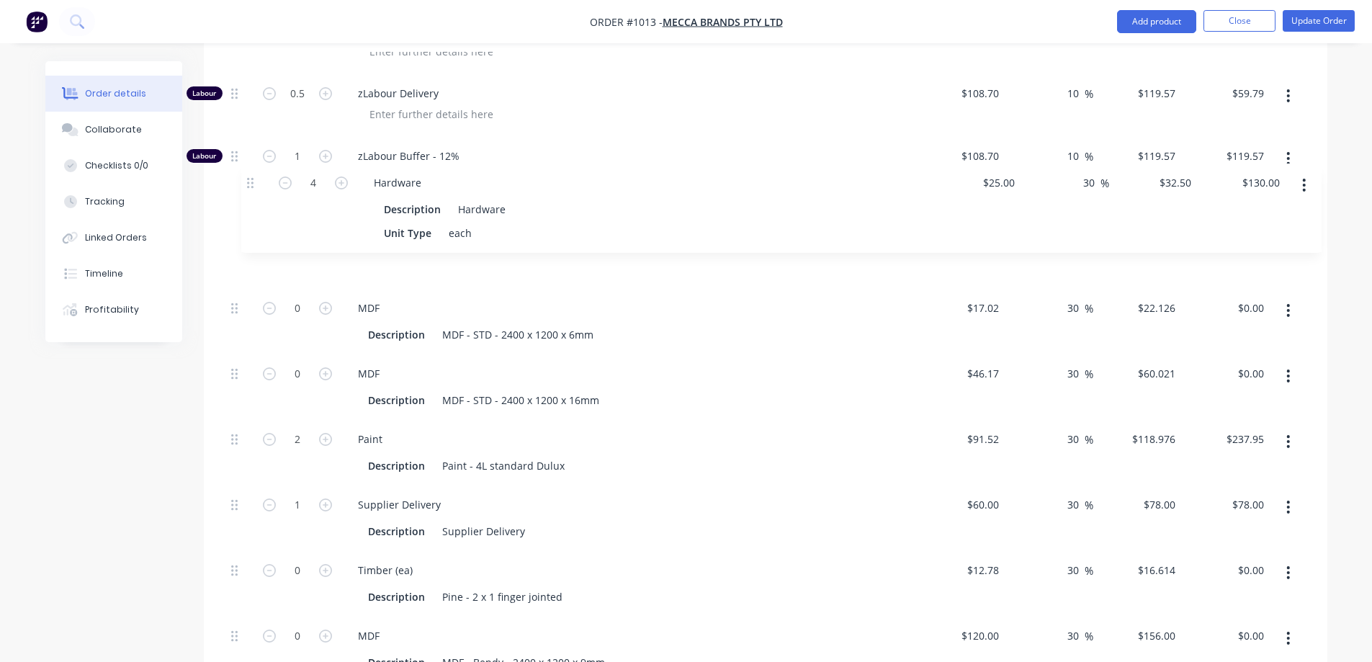
drag, startPoint x: 233, startPoint y: 315, endPoint x: 248, endPoint y: 179, distance: 136.9
click at [248, 179] on div "Labour 6 zLabour Drawing $108.70 $108.70 10 10 % $119.57 $119.57 $717.42 $717.4…" at bounding box center [765, 248] width 1080 height 1225
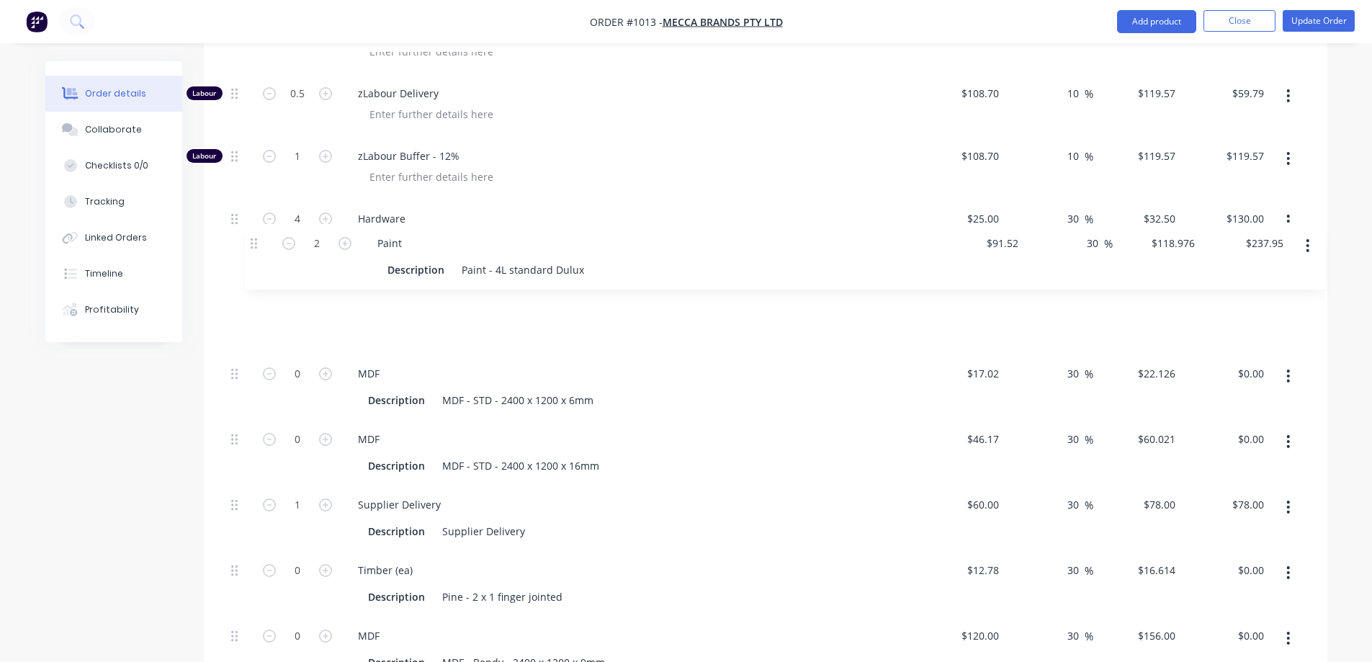
drag, startPoint x: 236, startPoint y: 405, endPoint x: 243, endPoint y: 253, distance: 152.1
click at [244, 250] on div "Labour 6 zLabour Drawing $108.70 $108.70 10 10 % $119.57 $119.57 $717.42 $717.4…" at bounding box center [765, 248] width 1080 height 1225
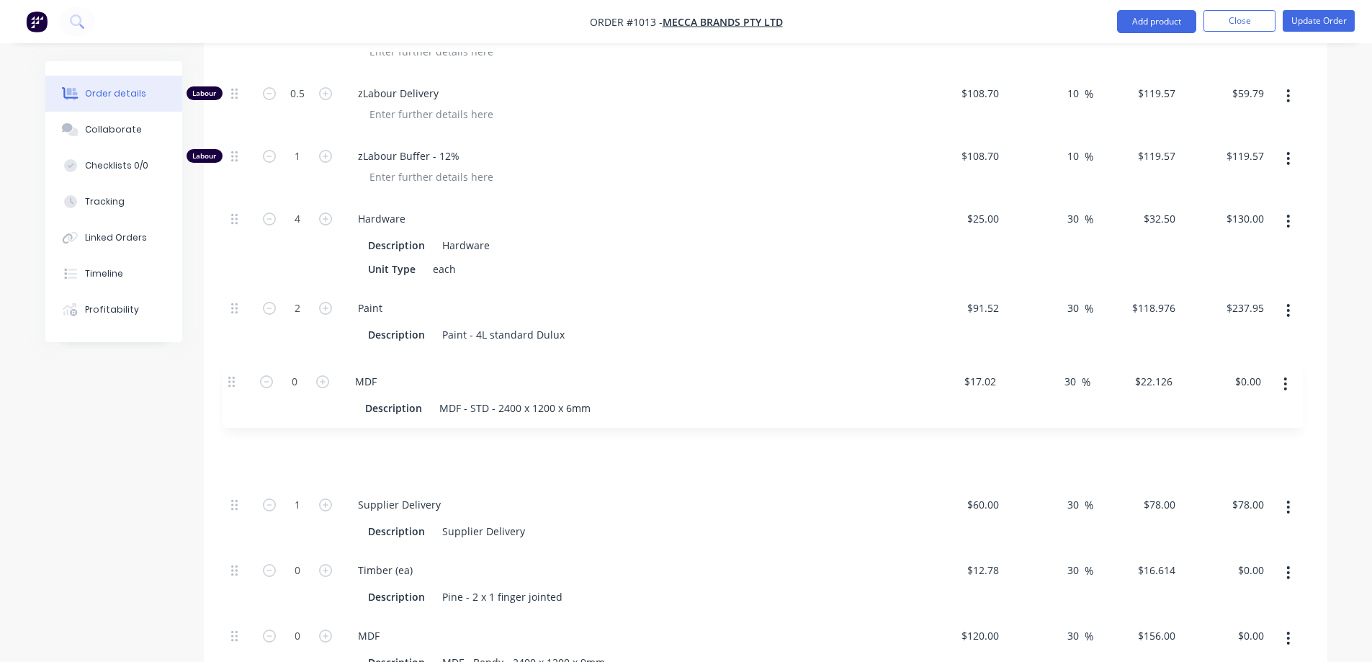
drag, startPoint x: 233, startPoint y: 342, endPoint x: 231, endPoint y: 391, distance: 49.0
click at [231, 391] on div "Labour 6 zLabour Drawing $108.70 $108.70 10 10 % $119.57 $119.57 $717.42 $717.4…" at bounding box center [765, 248] width 1080 height 1225
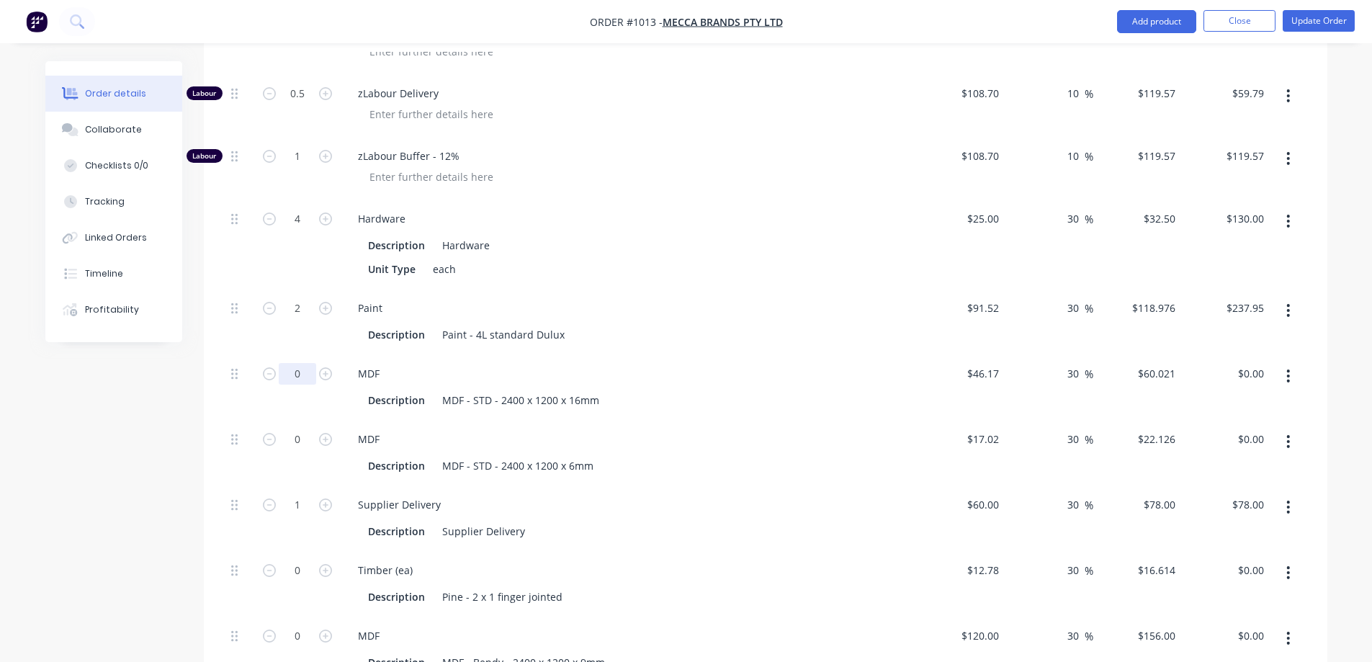
click at [294, 363] on input "0" at bounding box center [297, 374] width 37 height 22
type input "5"
click at [303, 429] on input "0" at bounding box center [297, 440] width 37 height 22
type input "$300.11"
type input "2"
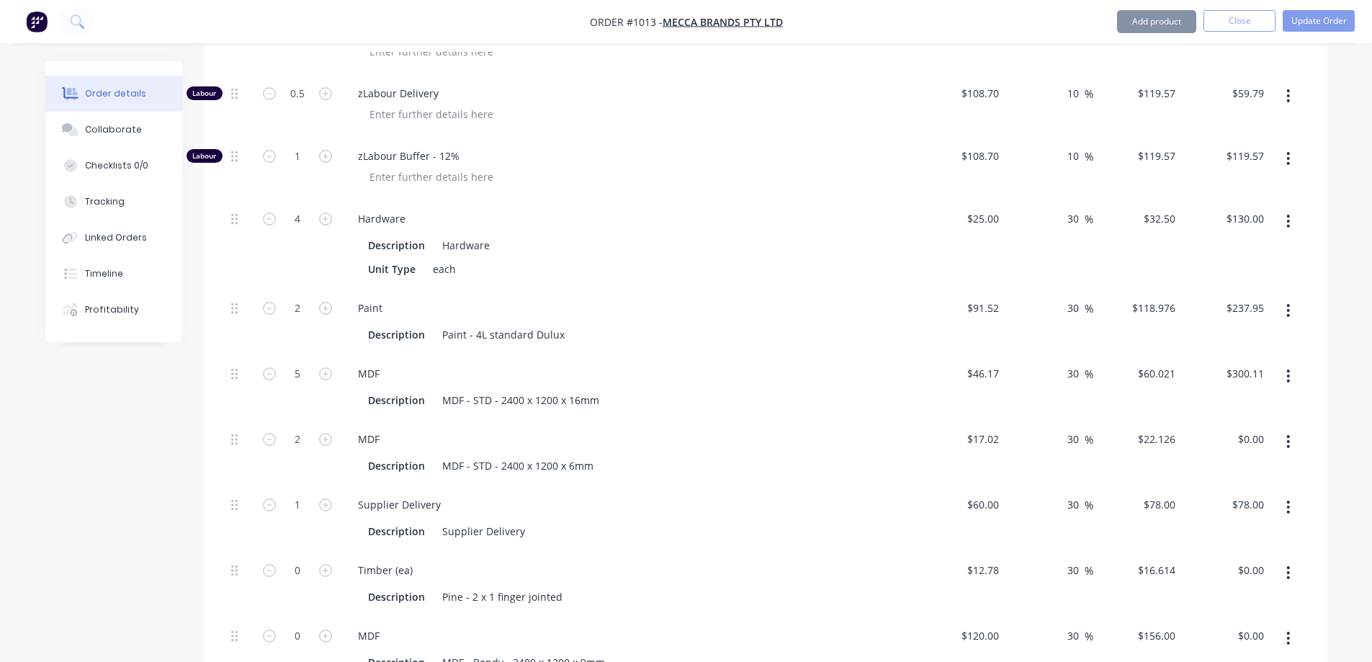
type input "$44.25"
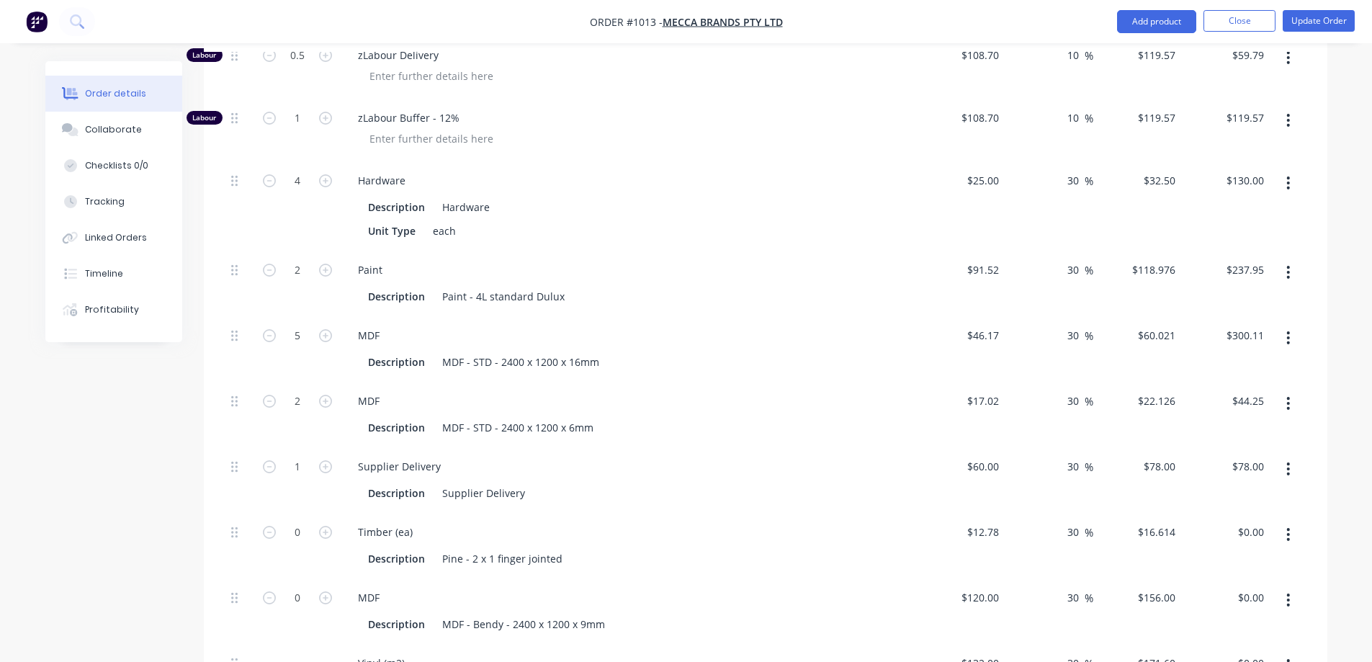
scroll to position [2164, 0]
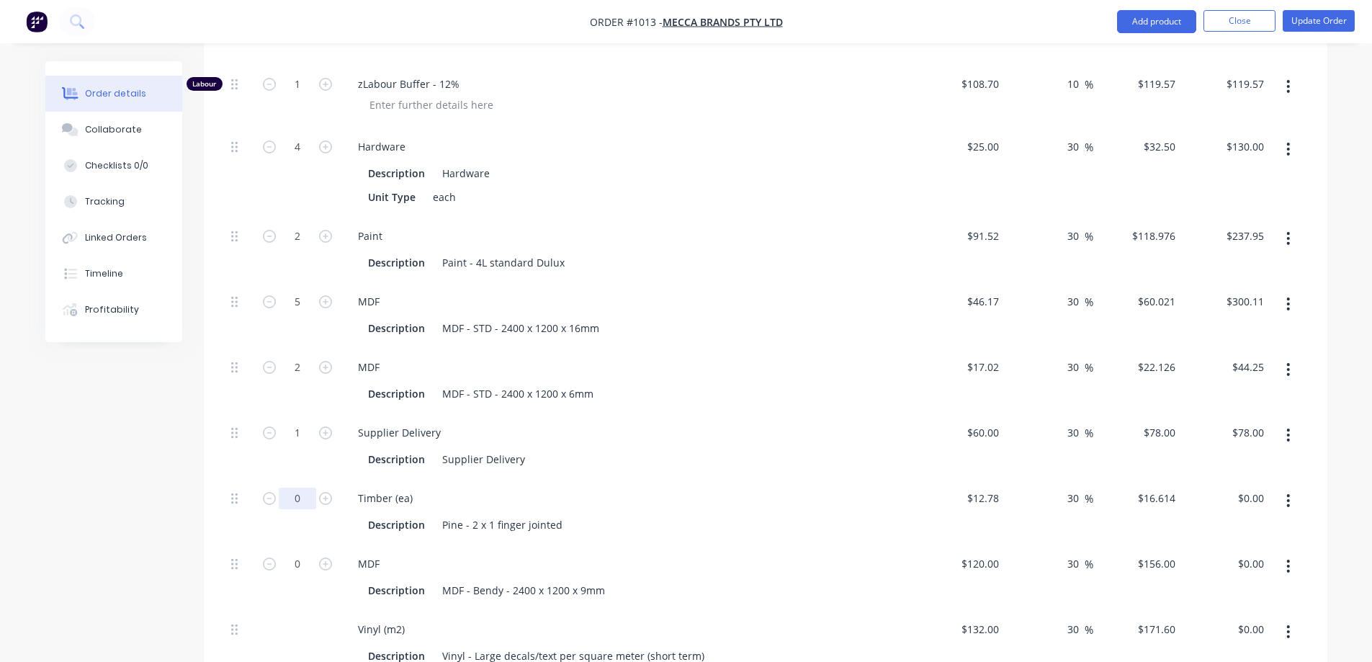
click at [302, 488] on input "0" at bounding box center [297, 499] width 37 height 22
type input "3"
type input "$49.84"
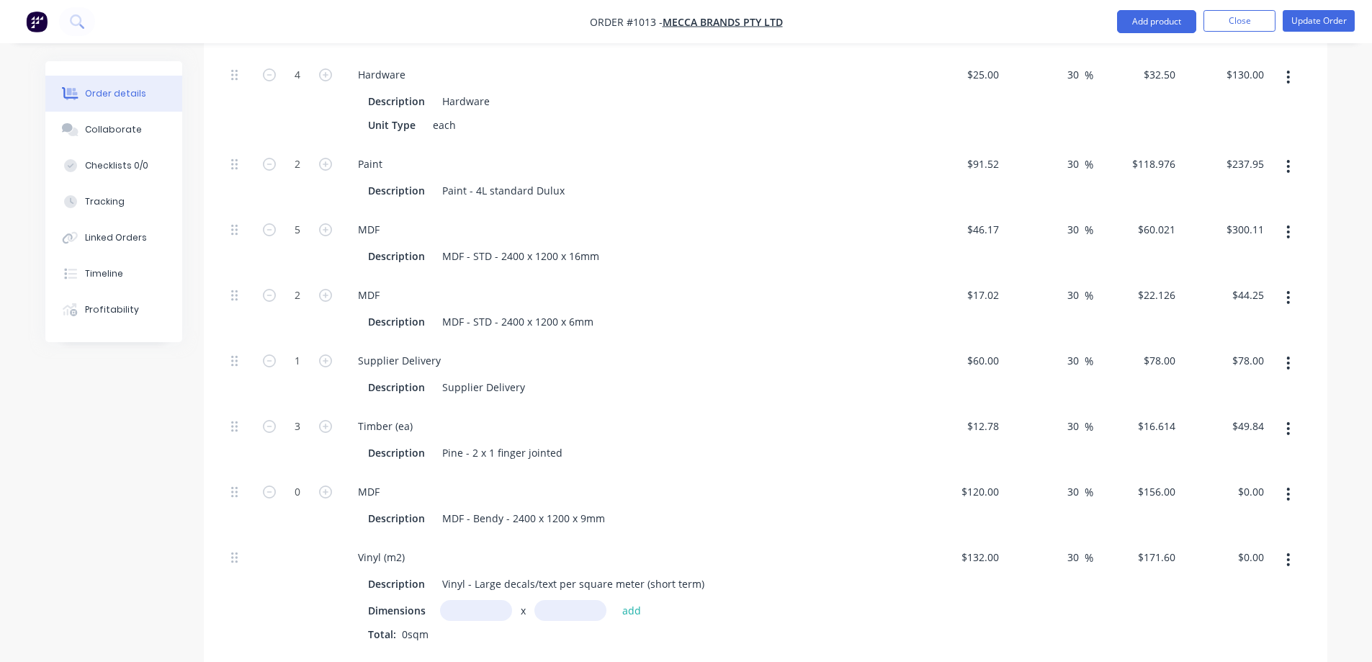
click at [475, 600] on input "text" at bounding box center [476, 610] width 72 height 21
type input "0.5m"
click at [634, 601] on button "add" at bounding box center [632, 610] width 34 height 19
type input "$42.90"
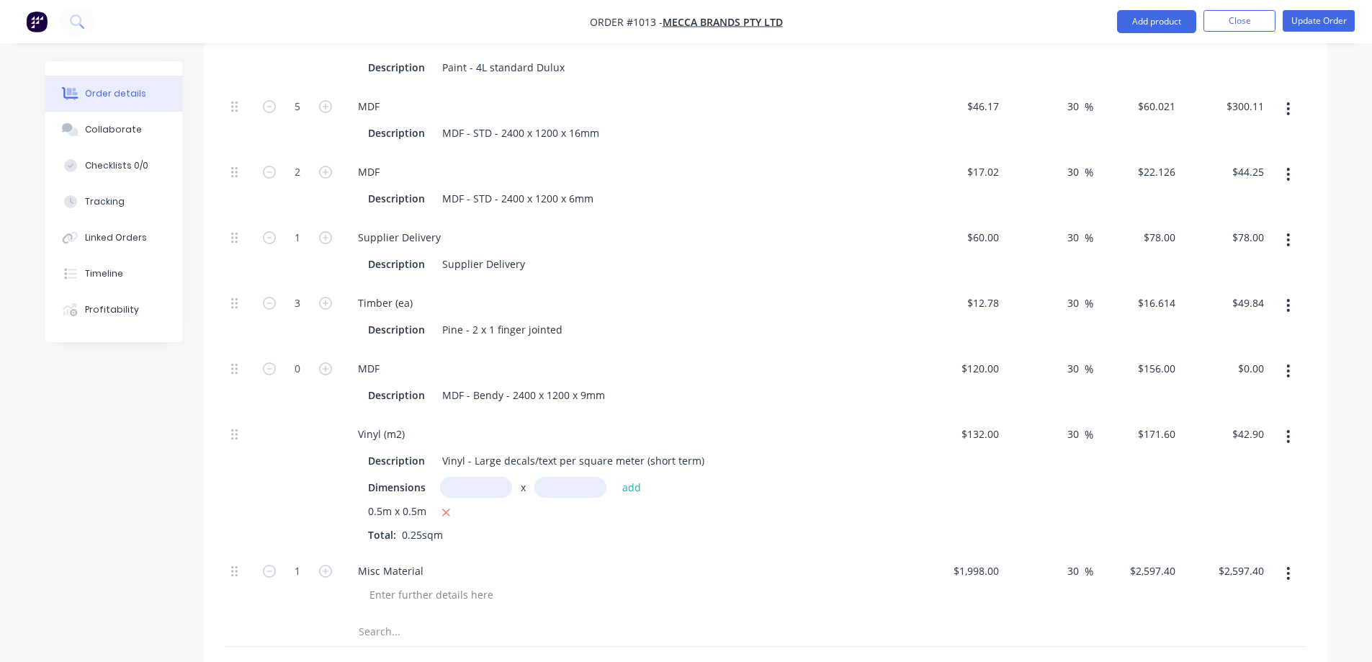
scroll to position [2380, 0]
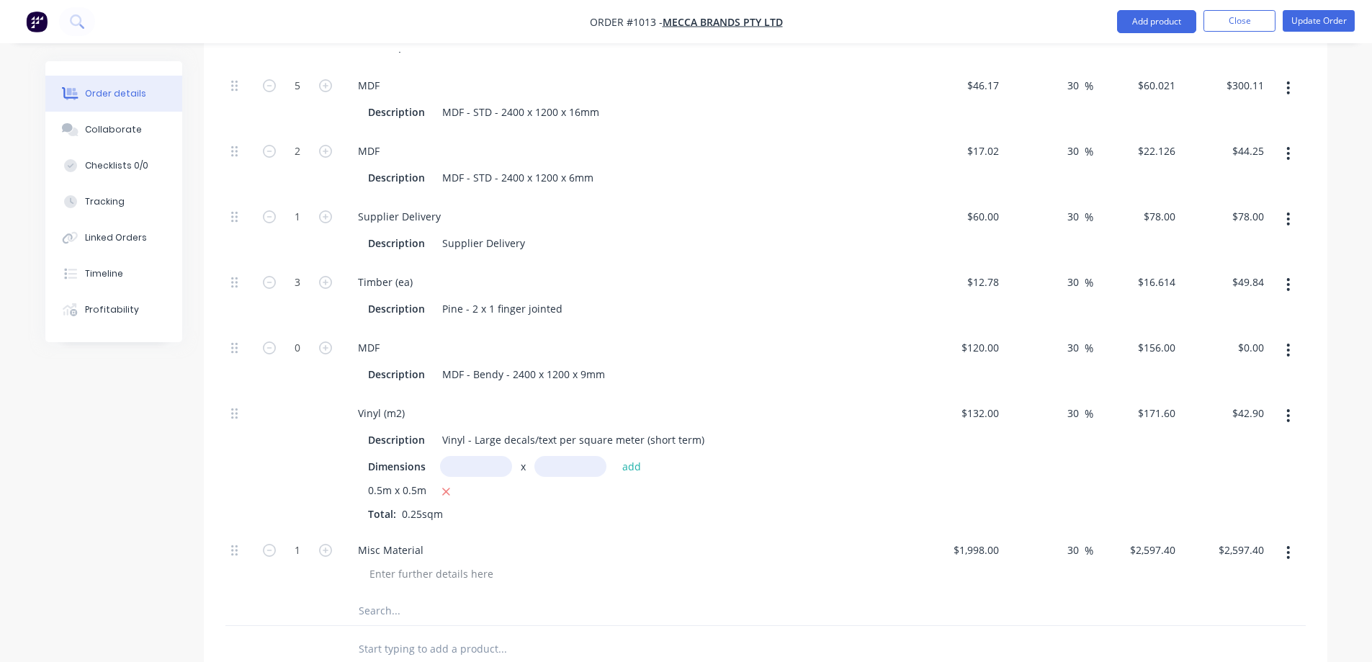
click at [301, 337] on input "0" at bounding box center [297, 348] width 37 height 22
type input "1"
type input "$156.00"
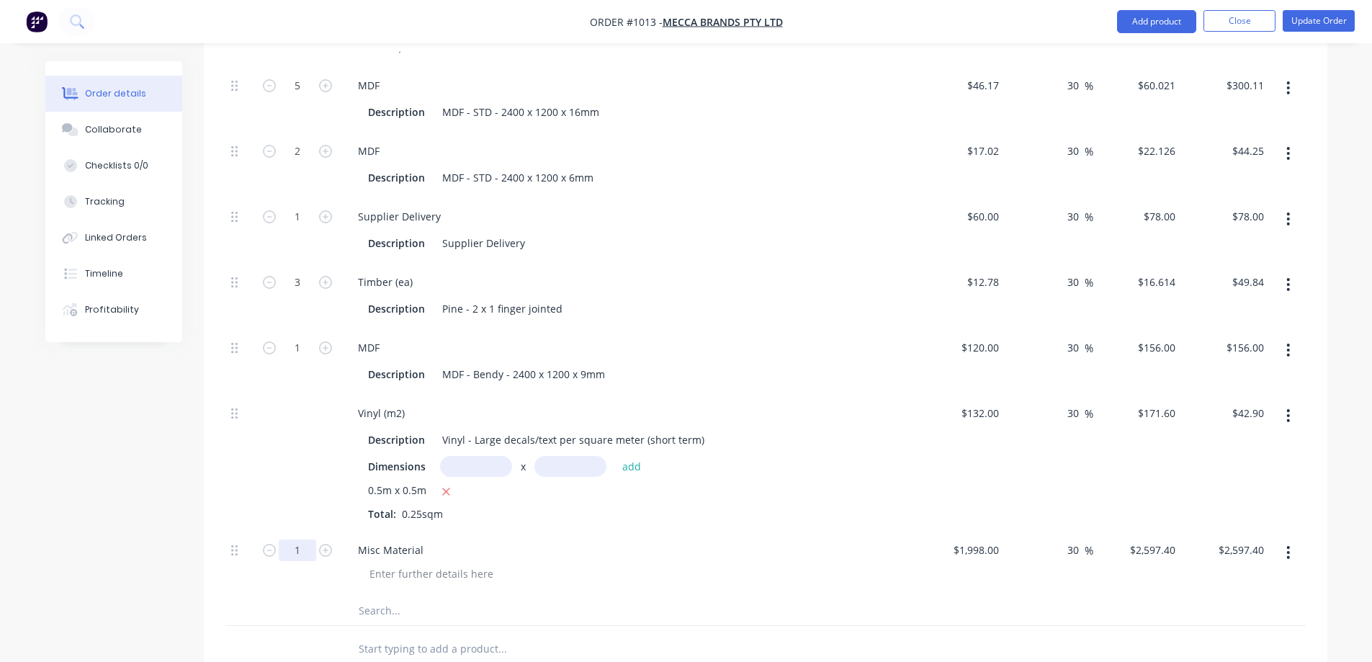
click at [302, 539] on input "1" at bounding box center [297, 550] width 37 height 22
type input "0"
type input "$0.00"
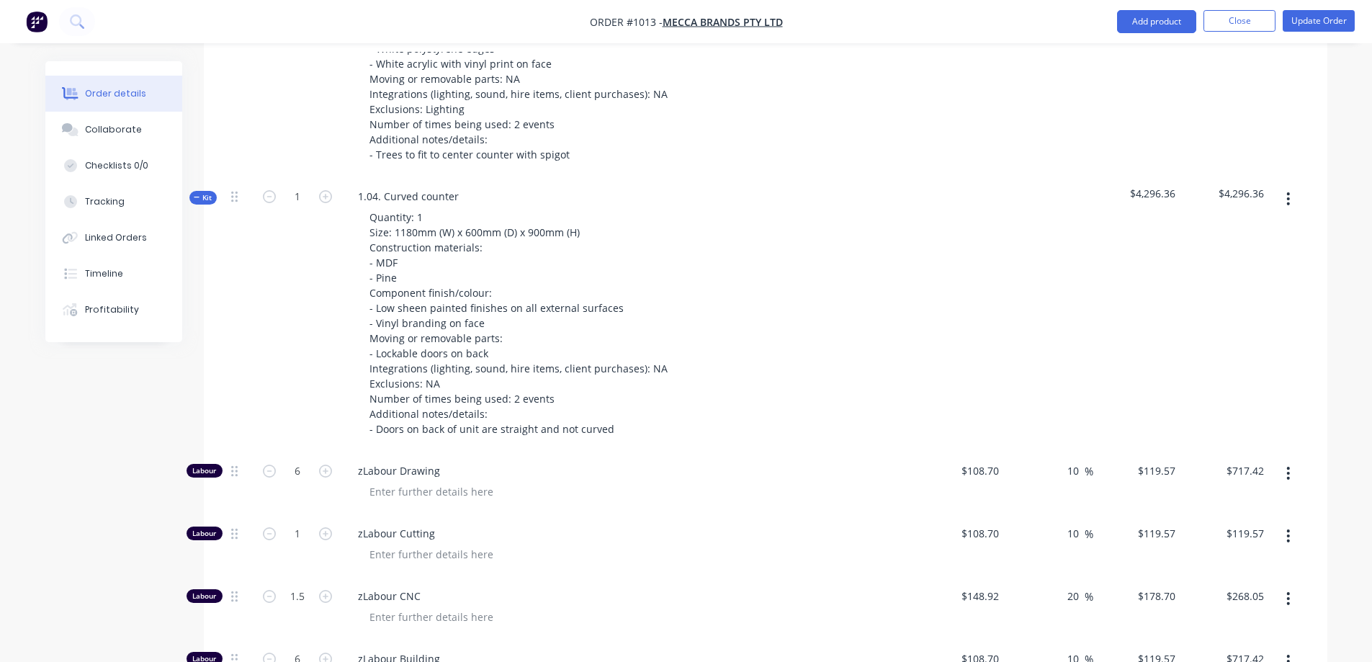
scroll to position [1084, 0]
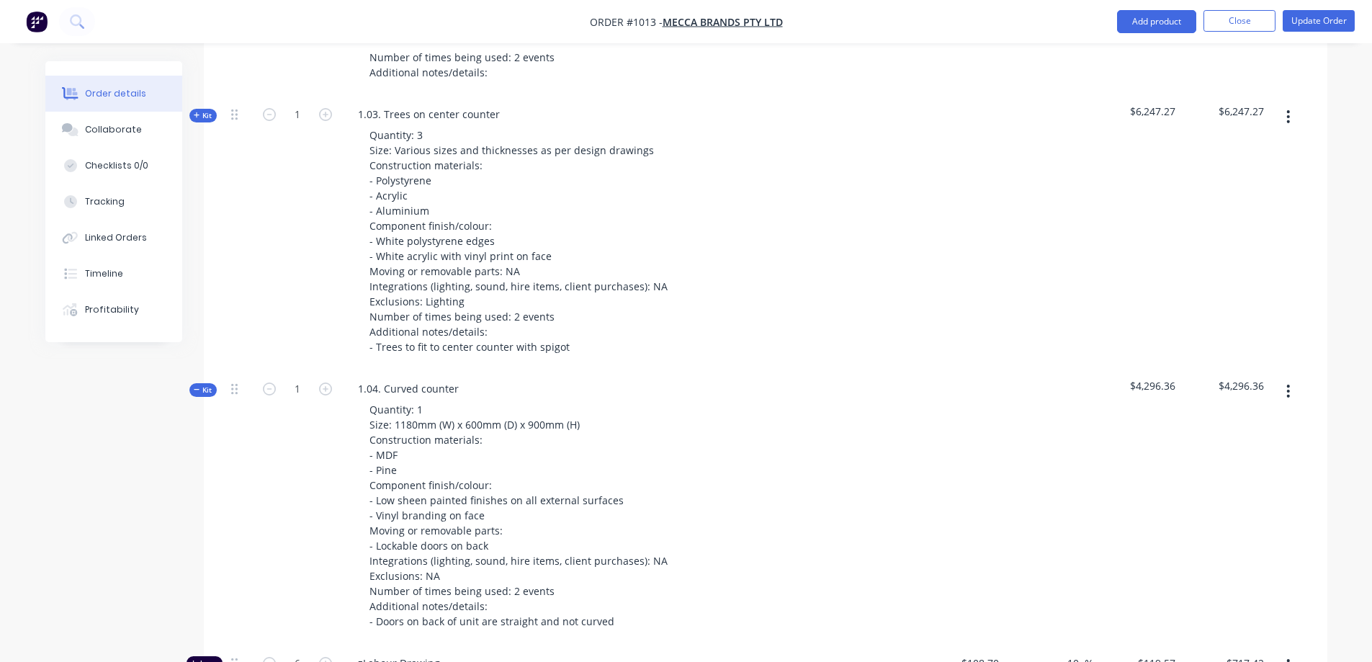
click at [202, 385] on span "Kit" at bounding box center [203, 390] width 19 height 11
click at [1293, 378] on button "button" at bounding box center [1288, 391] width 34 height 26
click at [1240, 476] on div "Duplicate" at bounding box center [1237, 486] width 111 height 21
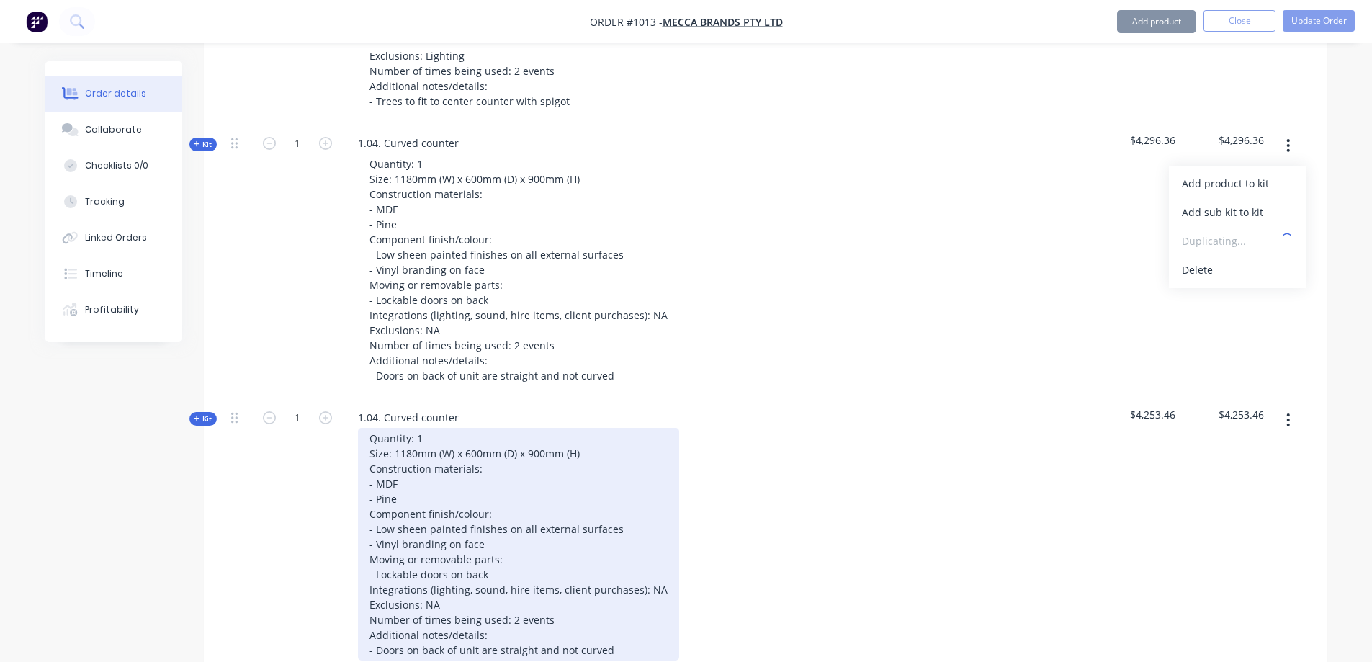
scroll to position [1444, 0]
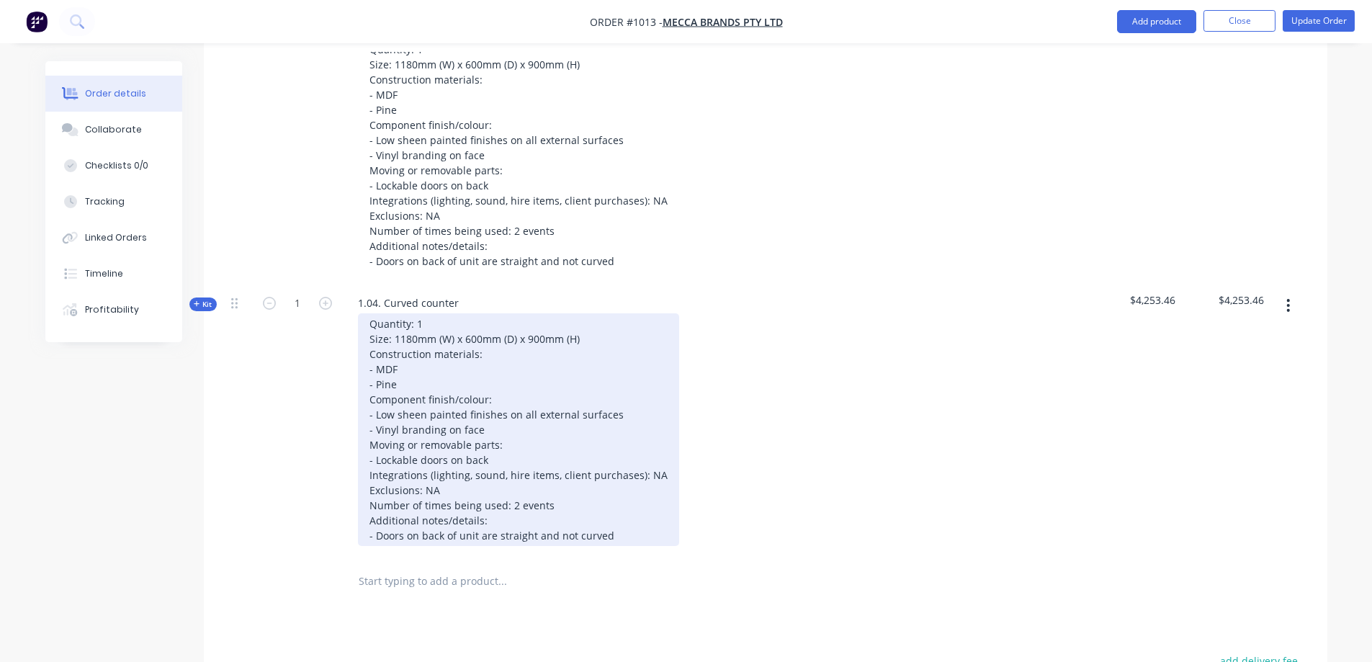
click at [466, 340] on div "Quantity: 1 Size: 1180mm (W) x 600mm (D) x 900mm (H) Construction materials: - …" at bounding box center [518, 429] width 321 height 233
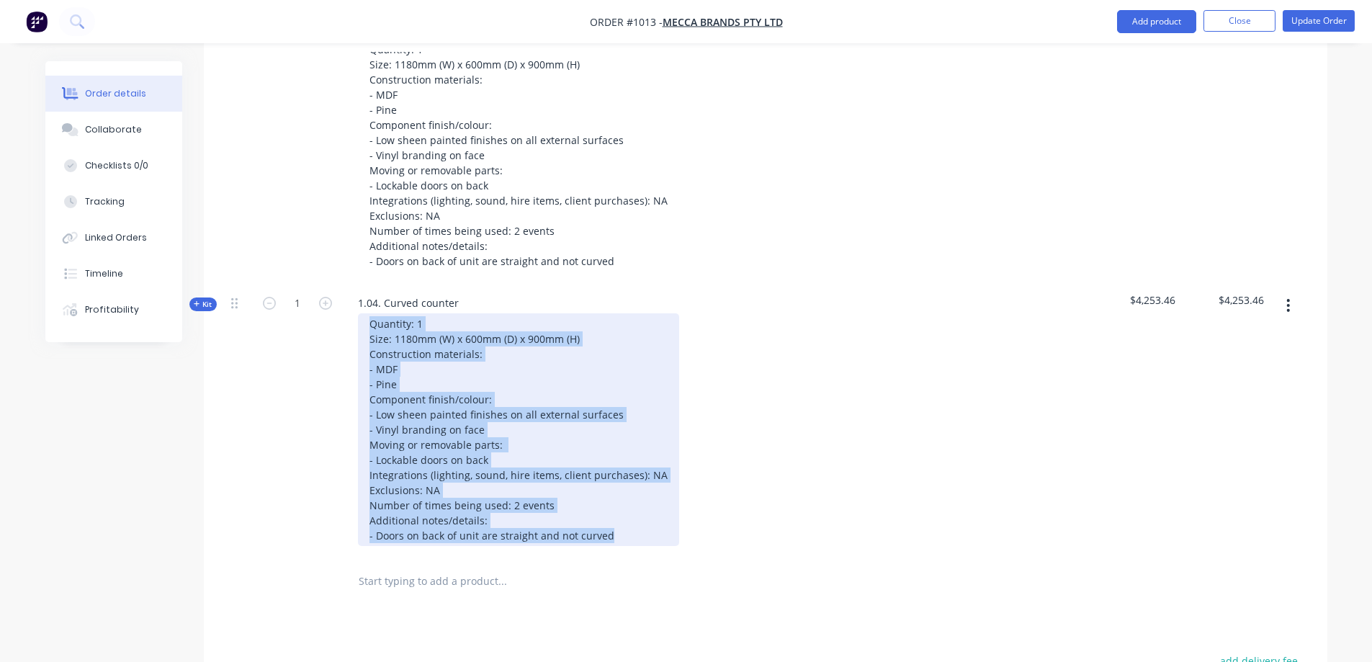
drag, startPoint x: 609, startPoint y: 498, endPoint x: 367, endPoint y: 288, distance: 321.1
click at [367, 313] on div "Quantity: 1 Size: 1180mm (W) x 600mm (D) x 900mm (H) Construction materials: - …" at bounding box center [518, 429] width 321 height 233
paste div
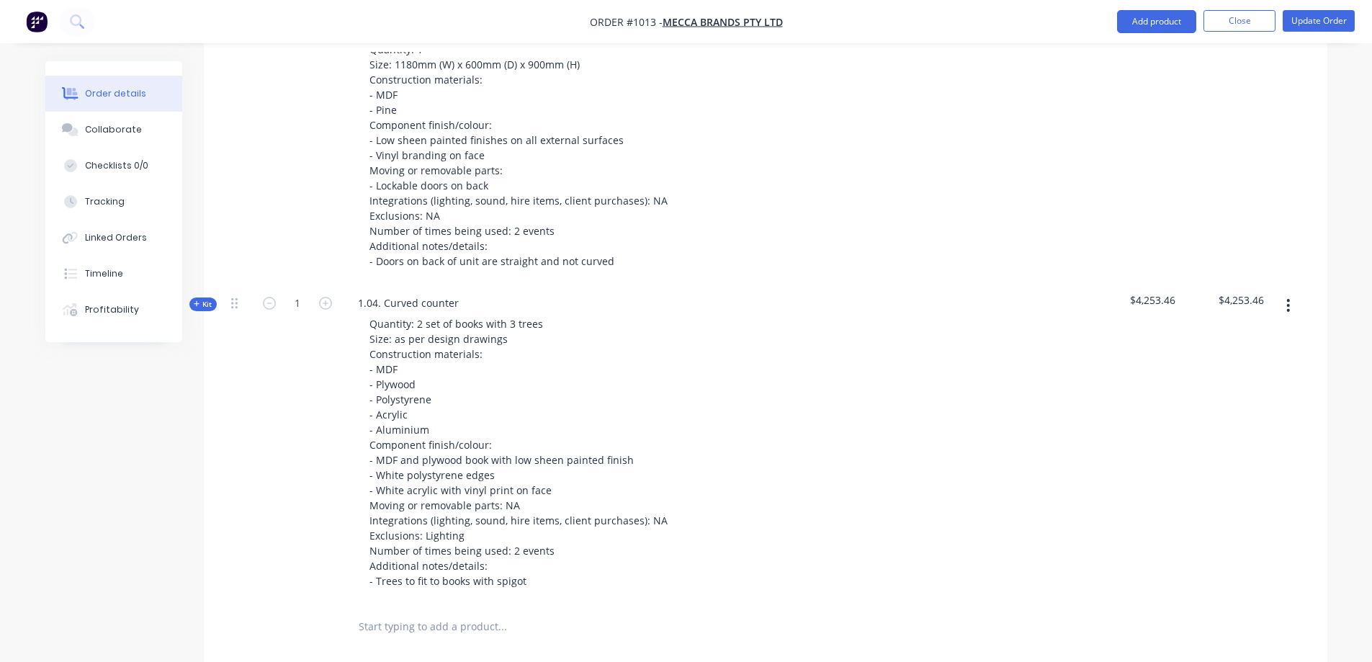
click at [796, 361] on div "Quantity: 2 set of books with 3 trees Size: as per design drawings Construction…" at bounding box center [628, 452] width 565 height 278
click at [439, 292] on div "1.04. Curved counter" at bounding box center [408, 302] width 124 height 21
drag, startPoint x: 457, startPoint y: 264, endPoint x: 348, endPoint y: 273, distance: 109.8
click at [348, 292] on div "1.04. Curved counter" at bounding box center [408, 302] width 124 height 21
paste div
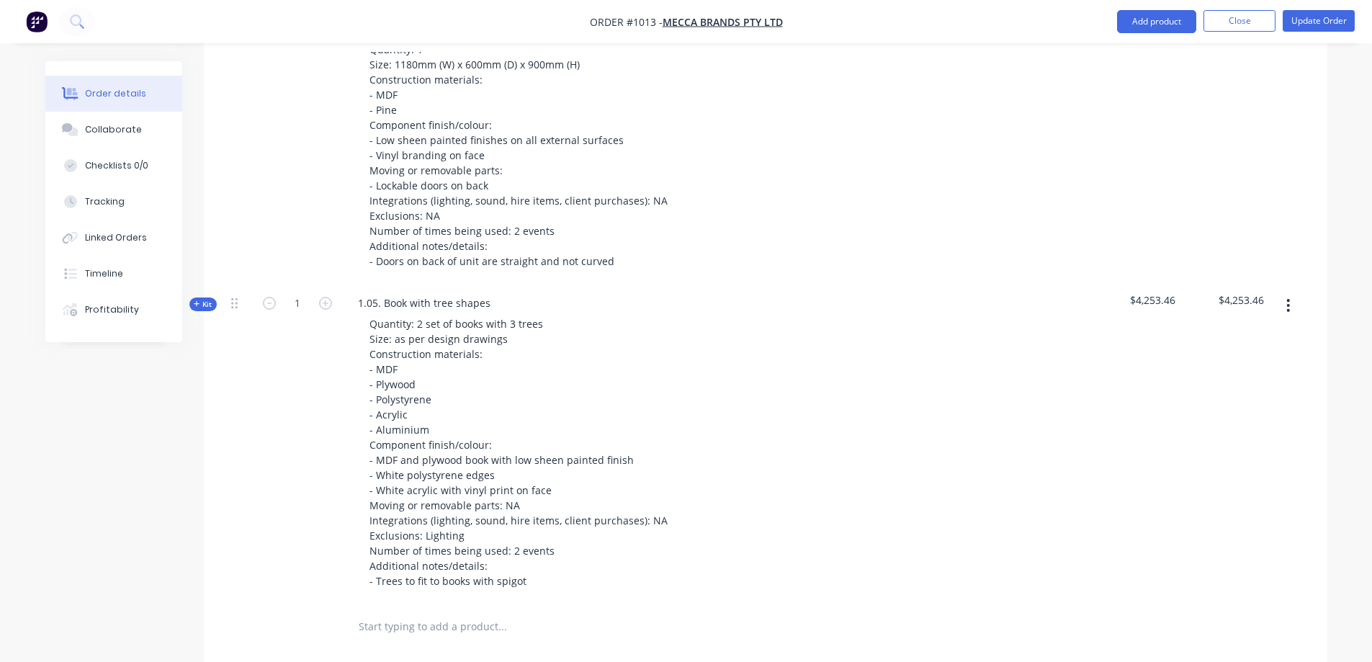
drag, startPoint x: 771, startPoint y: 397, endPoint x: 761, endPoint y: 387, distance: 13.8
click at [771, 398] on div "Quantity: 2 set of books with 3 trees Size: as per design drawings Construction…" at bounding box center [628, 452] width 565 height 278
click at [208, 299] on span "Kit" at bounding box center [203, 304] width 19 height 11
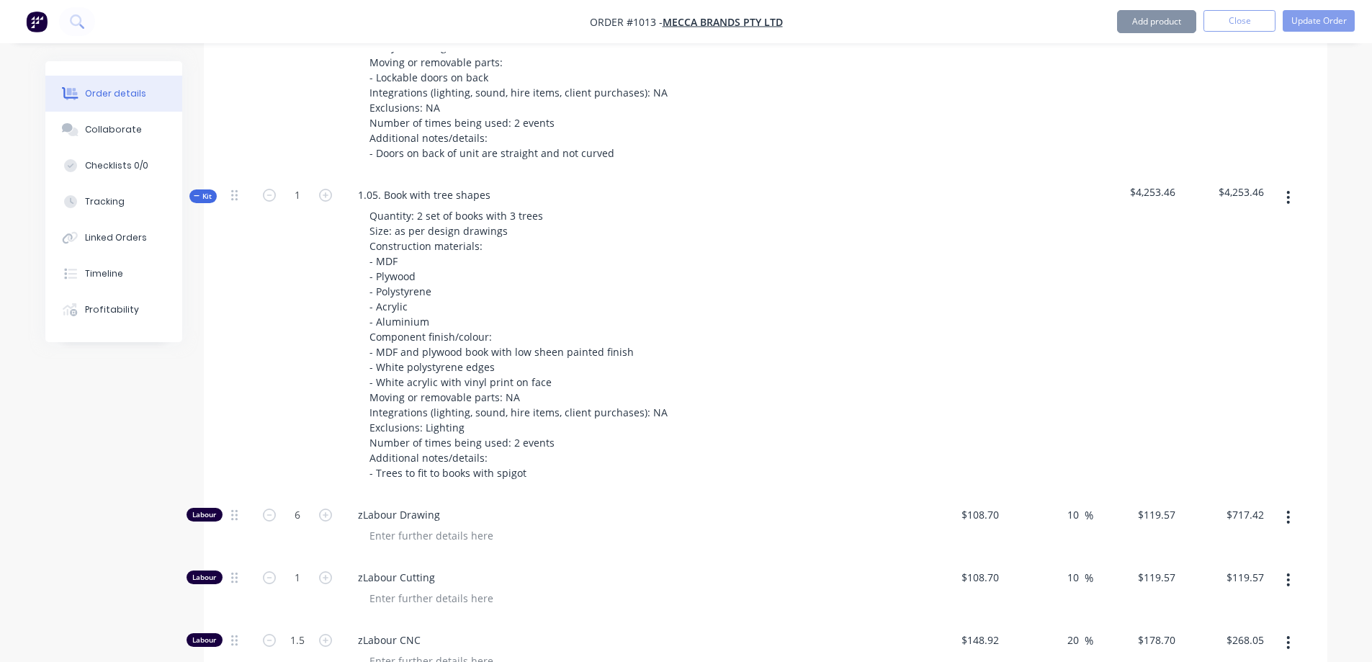
scroll to position [1804, 0]
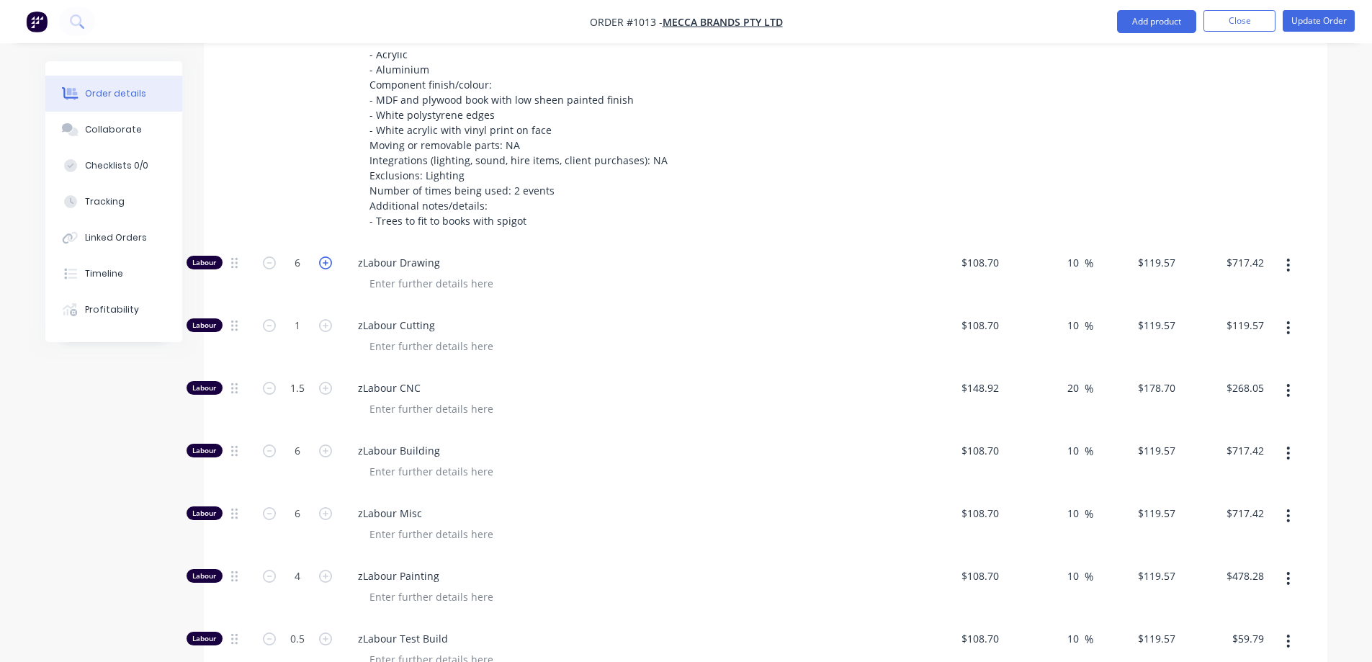
click at [325, 256] on icon "button" at bounding box center [325, 262] width 13 height 13
click at [324, 256] on icon "button" at bounding box center [325, 262] width 13 height 13
type input "8"
type input "$956.56"
click at [321, 319] on icon "button" at bounding box center [325, 325] width 13 height 13
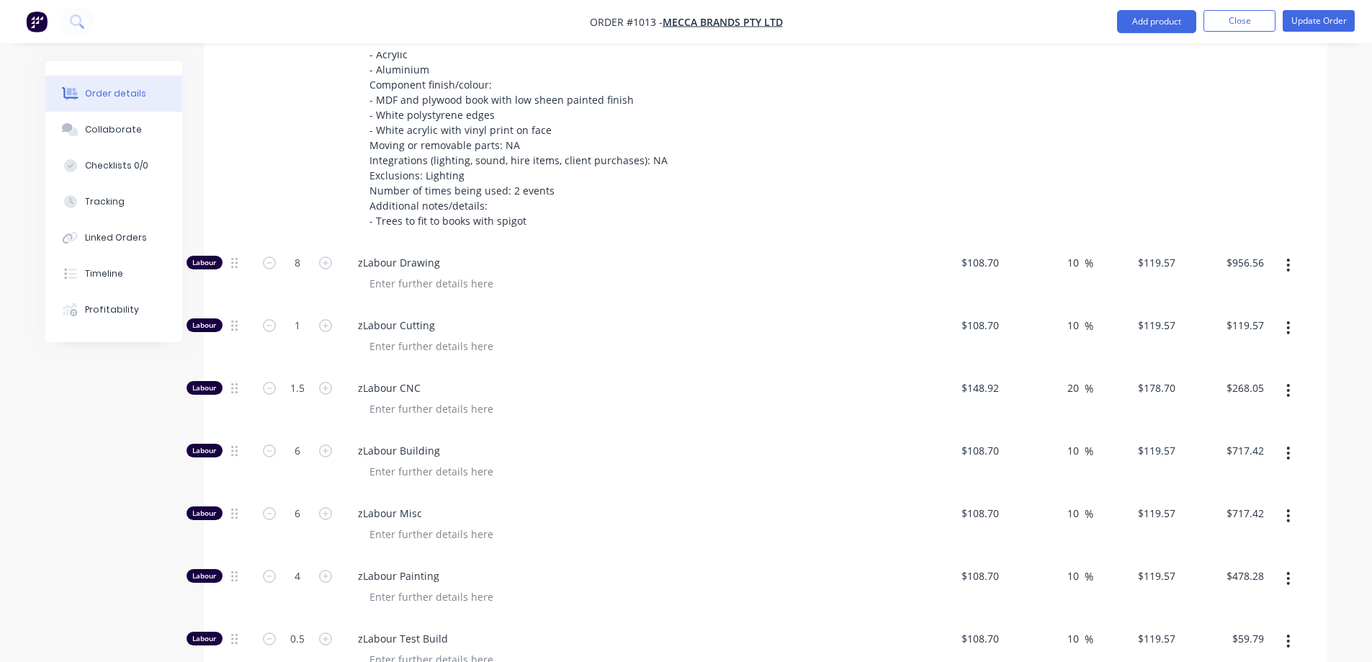
drag, startPoint x: 321, startPoint y: 291, endPoint x: 309, endPoint y: 303, distance: 17.3
click at [322, 319] on icon "button" at bounding box center [325, 325] width 13 height 13
type input "3"
type input "$358.71"
click at [264, 319] on icon "button" at bounding box center [269, 325] width 13 height 13
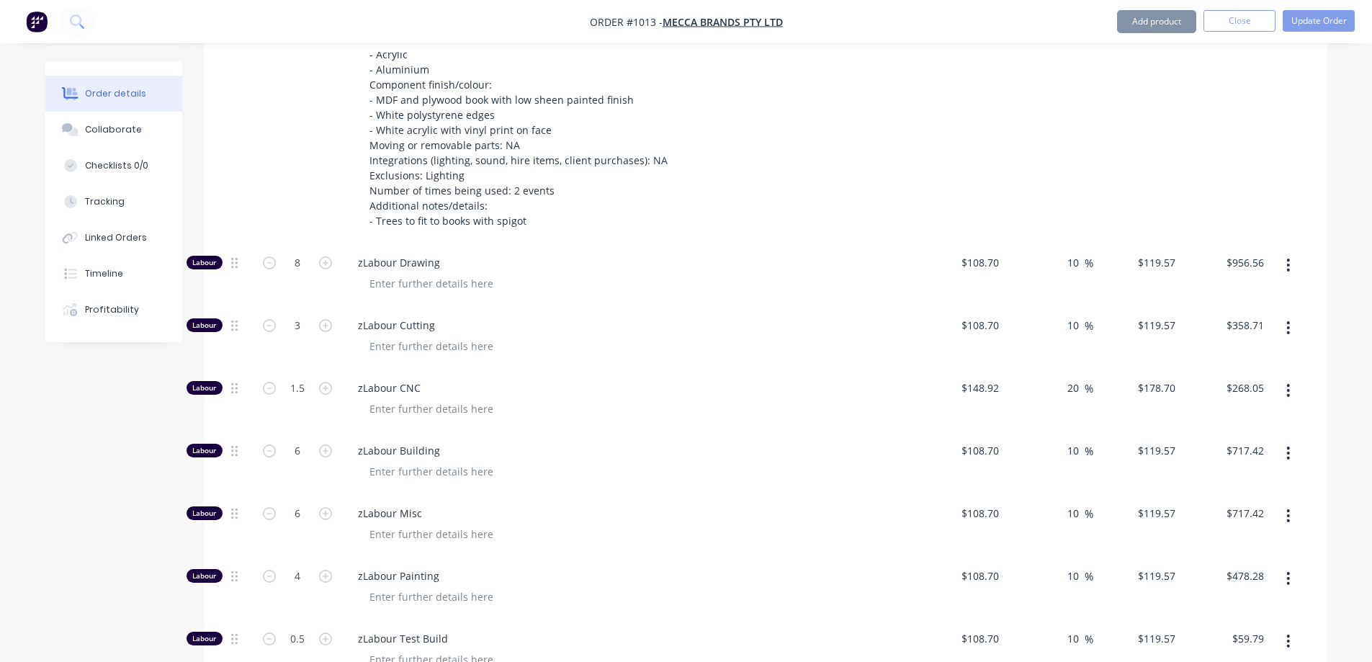
type input "2"
type input "$239.14"
type input "2"
click at [328, 431] on div "6" at bounding box center [297, 462] width 86 height 63
type input "$357.40"
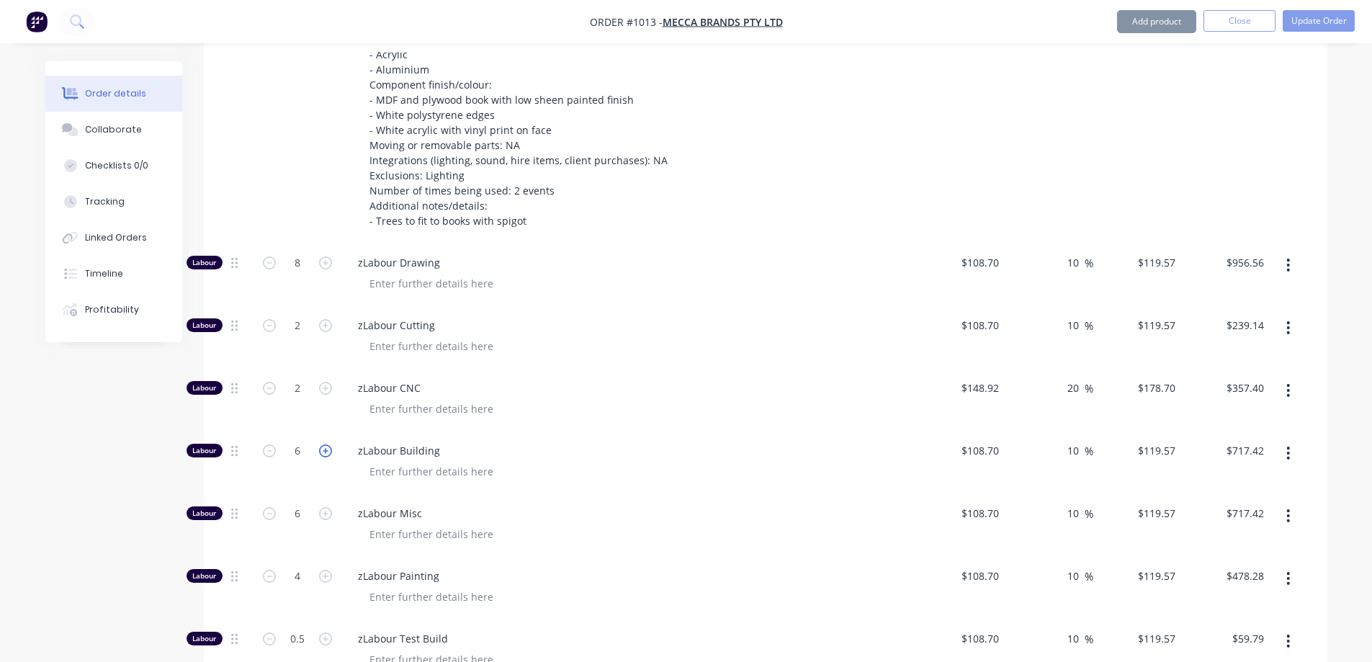
click at [323, 444] on icon "button" at bounding box center [325, 450] width 13 height 13
type input "7"
type input "$836.99"
click at [305, 440] on input "7" at bounding box center [297, 451] width 37 height 22
type input "16"
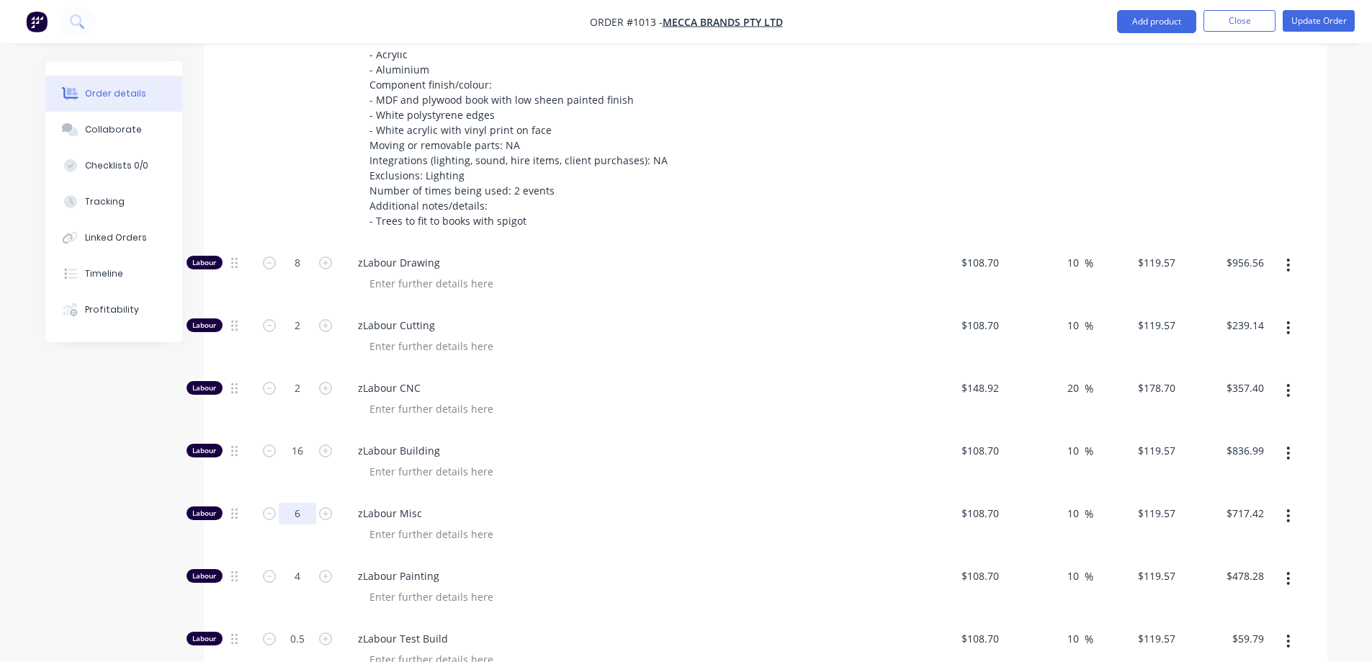
click at [302, 503] on input "6" at bounding box center [297, 514] width 37 height 22
type input "$1,913.12"
click at [296, 503] on input "6" at bounding box center [297, 514] width 37 height 22
type input "16"
click at [127, 497] on div "Created by [PERSON_NAME] Created [DATE] Required [DATE] Assigned to Add team me…" at bounding box center [686, 84] width 1282 height 3655
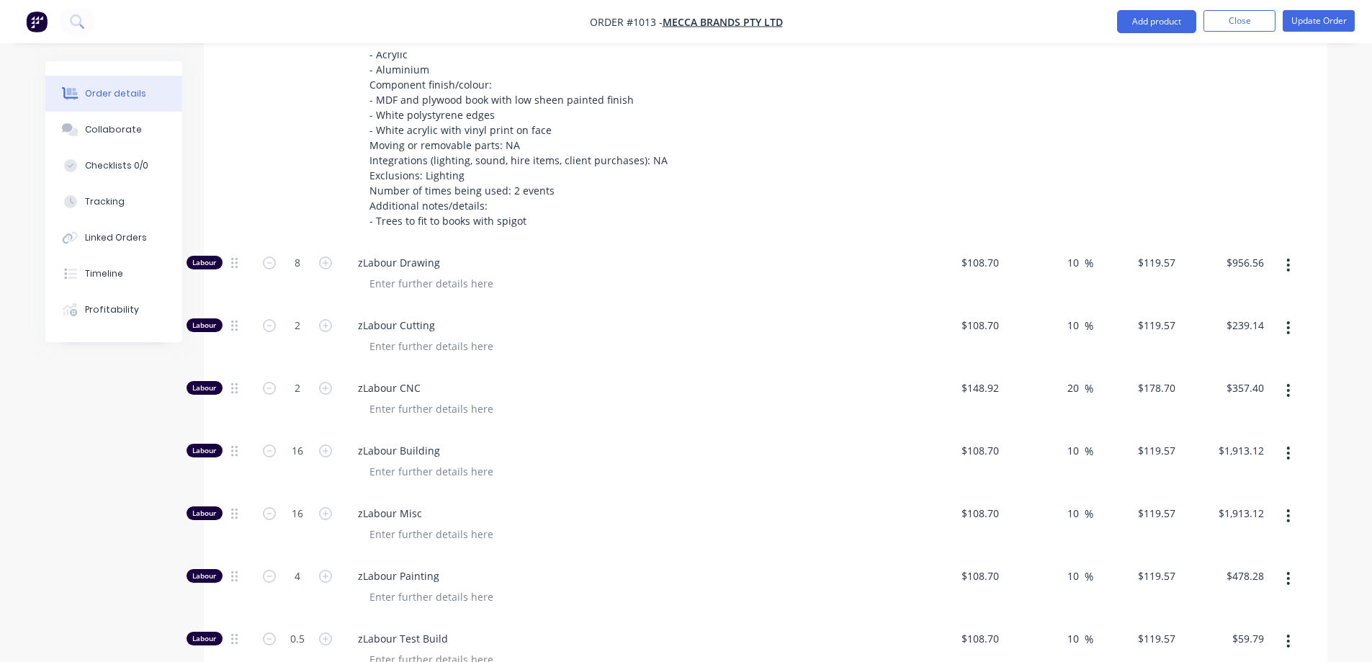
type input "$1,913.12"
click at [327, 570] on icon "button" at bounding box center [325, 576] width 13 height 13
type input "5"
type input "$597.85"
click at [327, 570] on icon "button" at bounding box center [325, 576] width 13 height 13
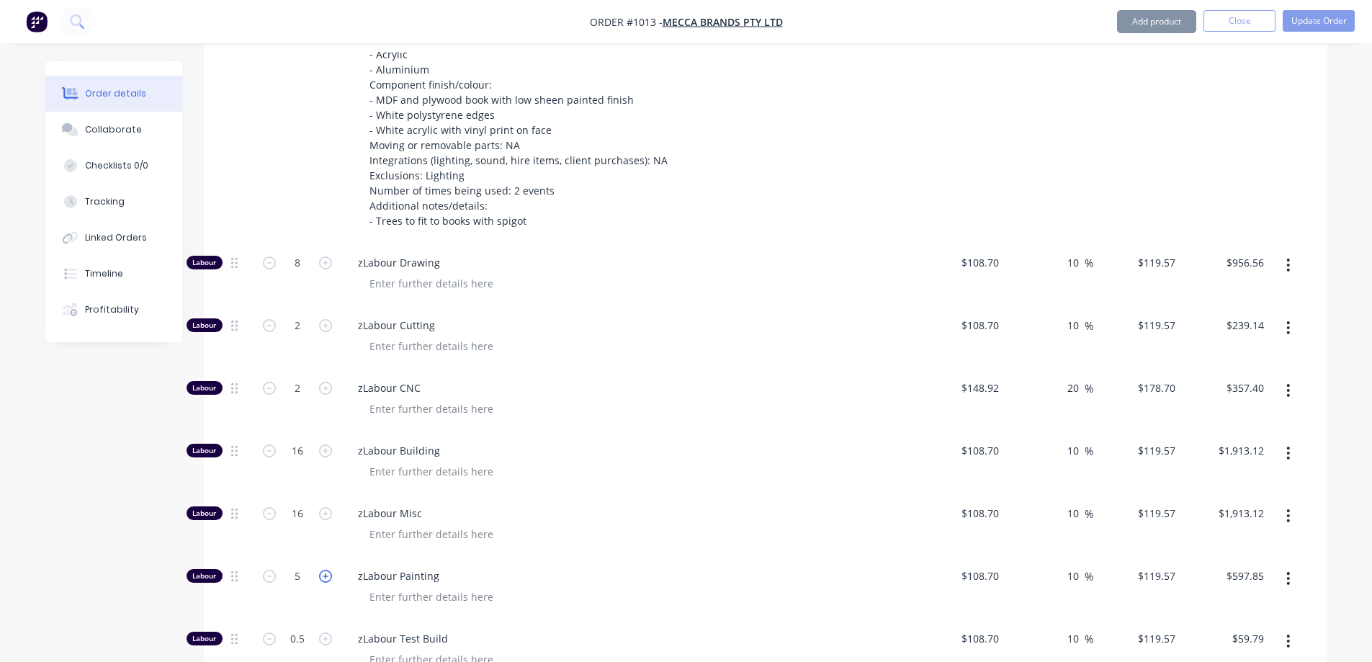
type input "6"
type input "$717.42"
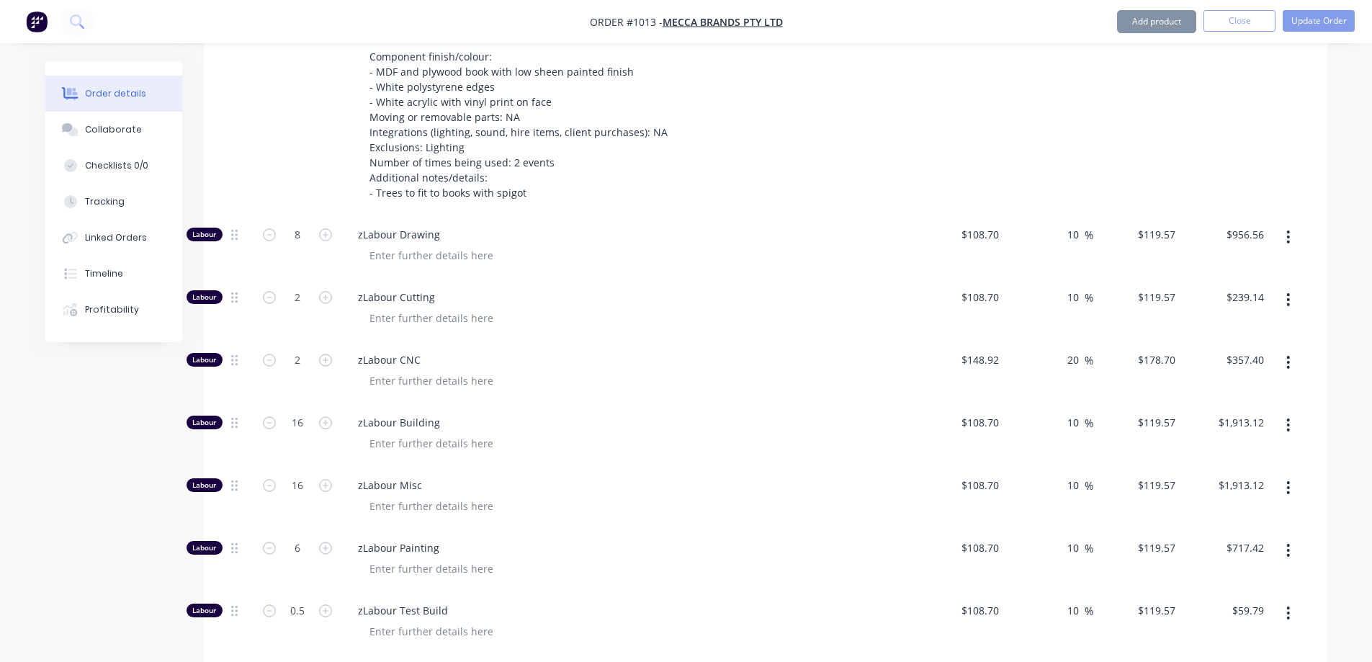
scroll to position [1876, 0]
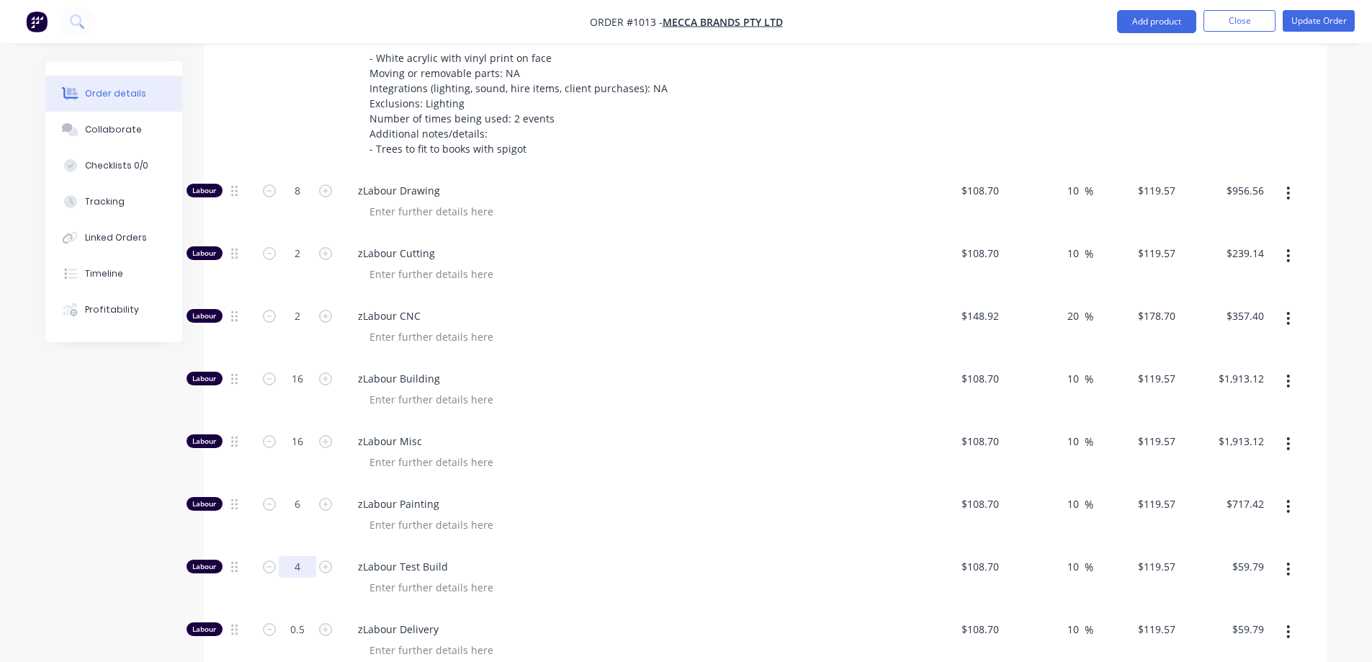
type input "4"
drag, startPoint x: 77, startPoint y: 527, endPoint x: 251, endPoint y: 580, distance: 181.6
click at [79, 528] on div "Created by [PERSON_NAME] Created [DATE] Required [DATE] Assigned to Add team me…" at bounding box center [686, 12] width 1282 height 3655
type input "$478.28"
click at [305, 619] on input "0.5" at bounding box center [297, 630] width 37 height 22
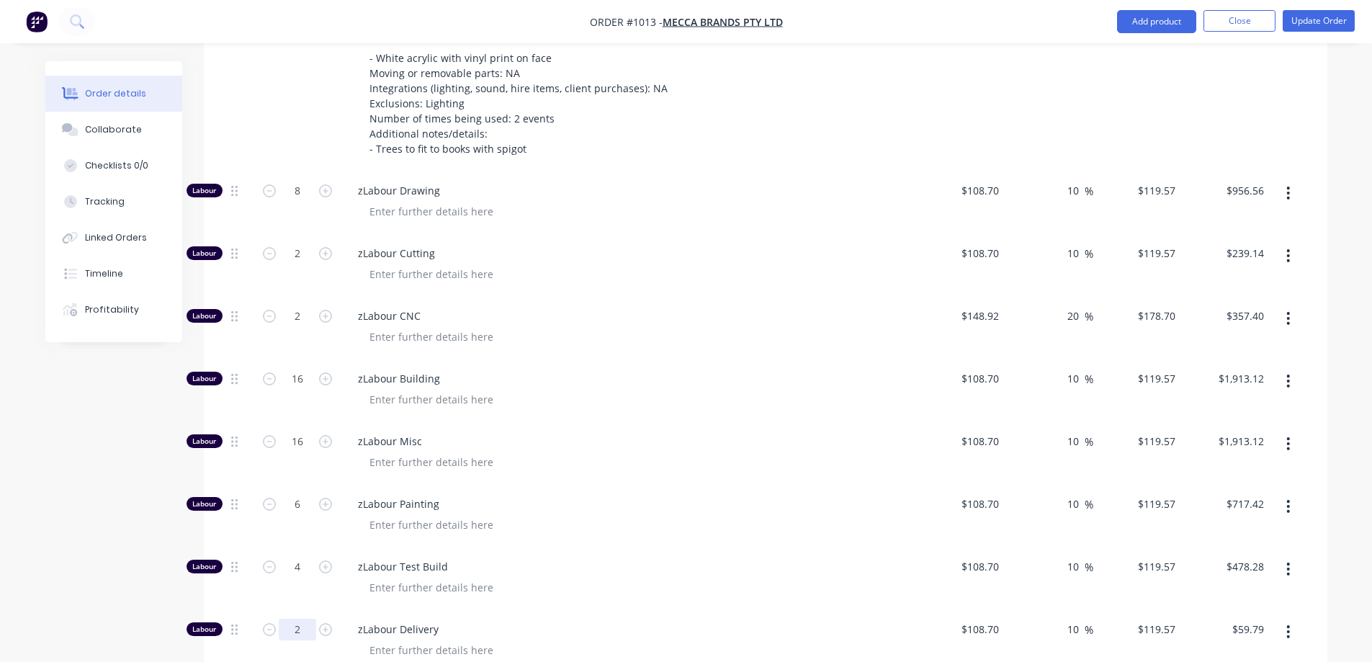
type input "2"
click at [73, 560] on div "Created by [PERSON_NAME] Created [DATE] Required [DATE] Assigned to Add team me…" at bounding box center [686, 12] width 1282 height 3655
type input "$239.14"
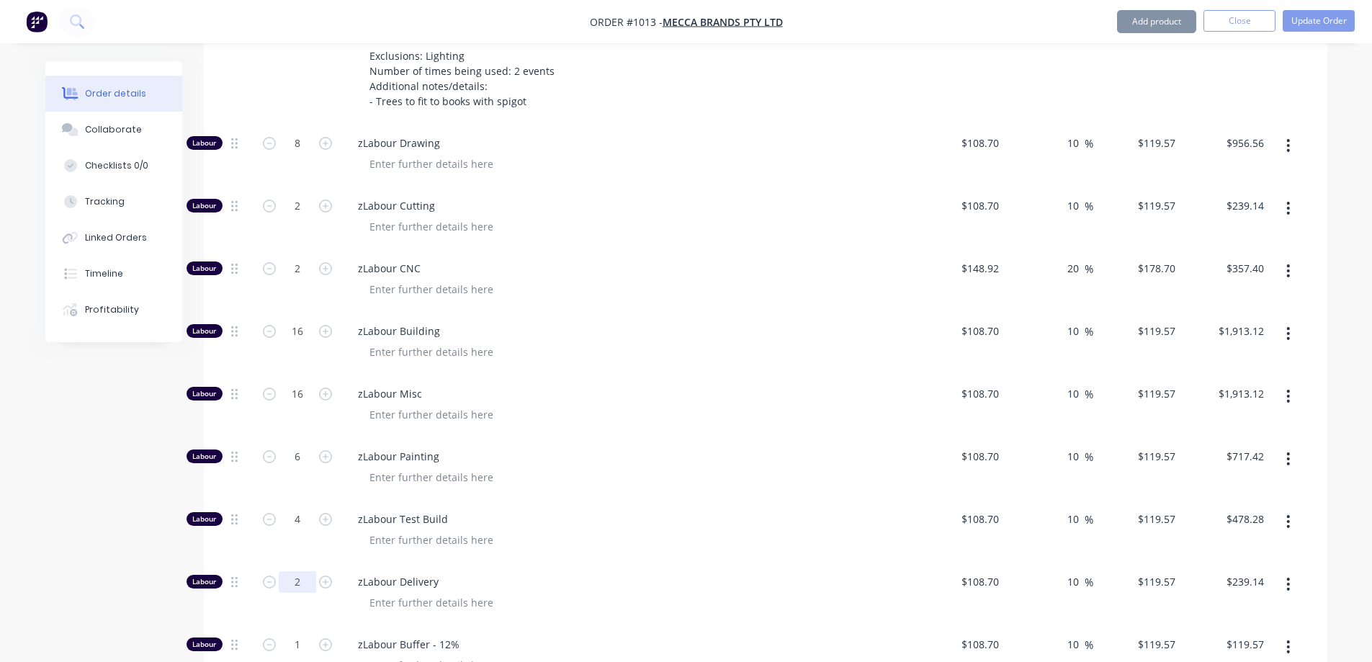
scroll to position [1948, 0]
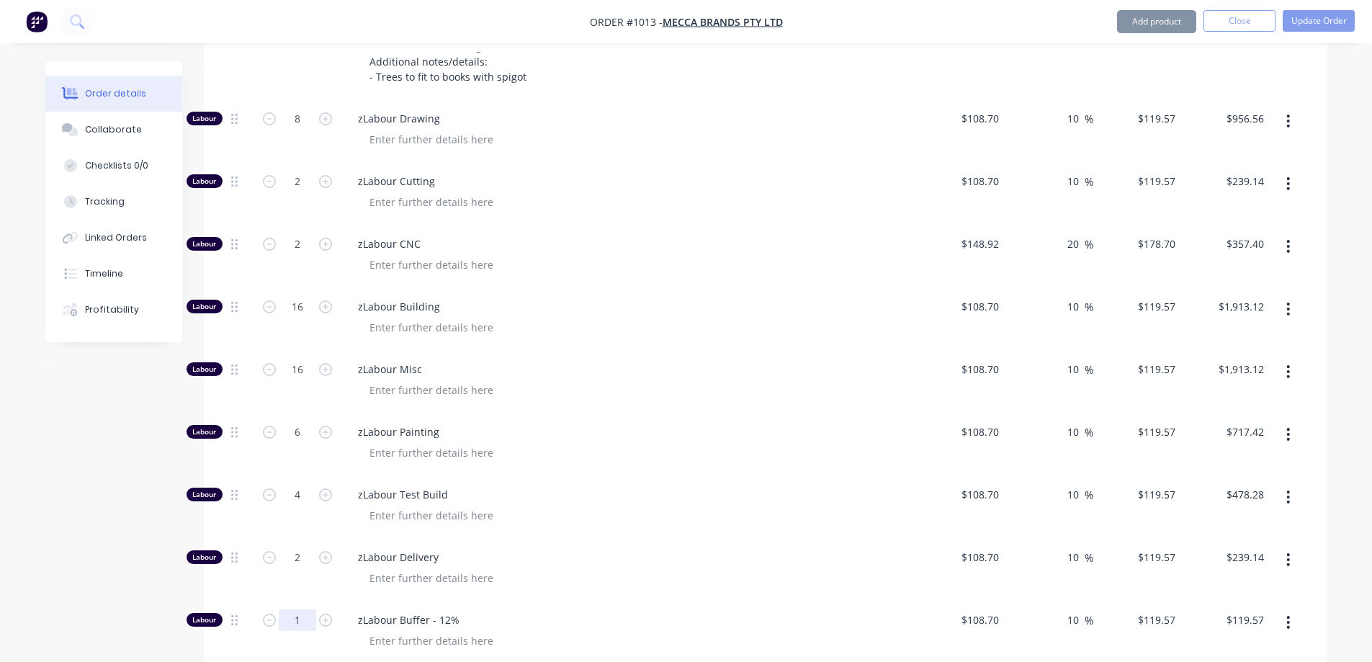
click at [295, 609] on input "1" at bounding box center [297, 620] width 37 height 22
type input "4"
type input "$478.28"
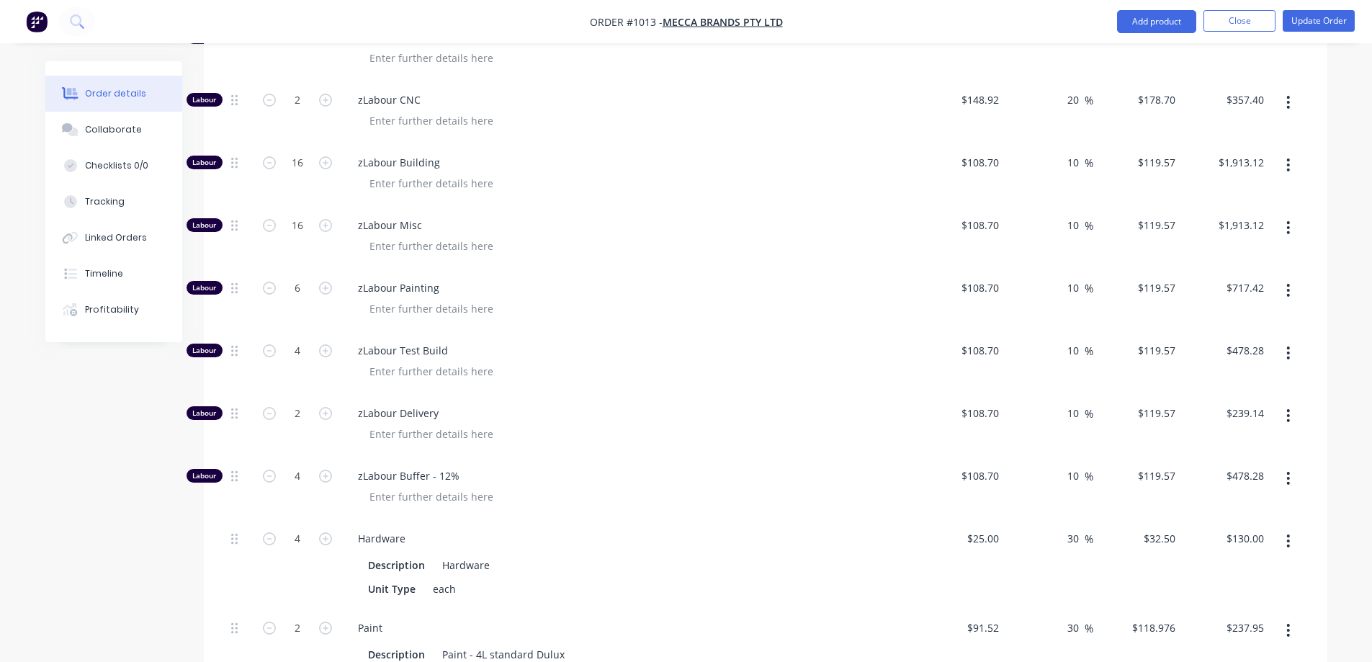
click at [322, 532] on icon "button" at bounding box center [325, 538] width 13 height 13
click at [323, 532] on icon "button" at bounding box center [325, 538] width 13 height 13
click at [303, 617] on input "2" at bounding box center [297, 628] width 37 height 22
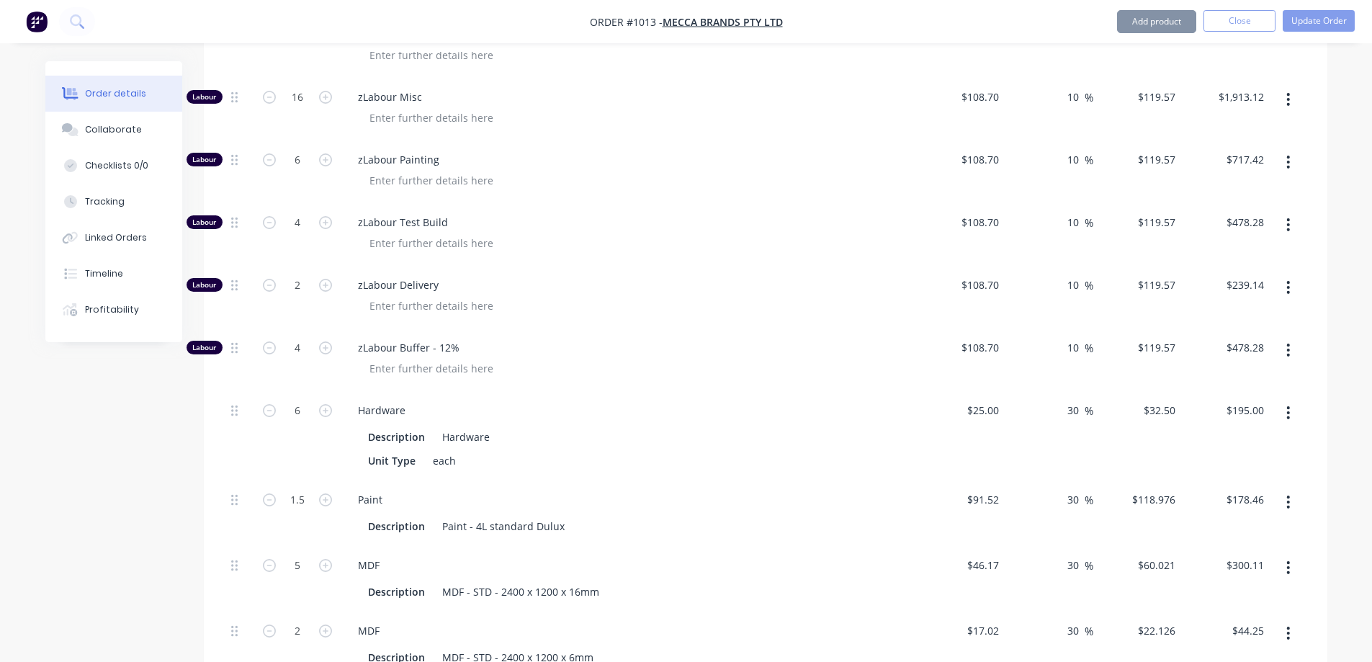
scroll to position [2236, 0]
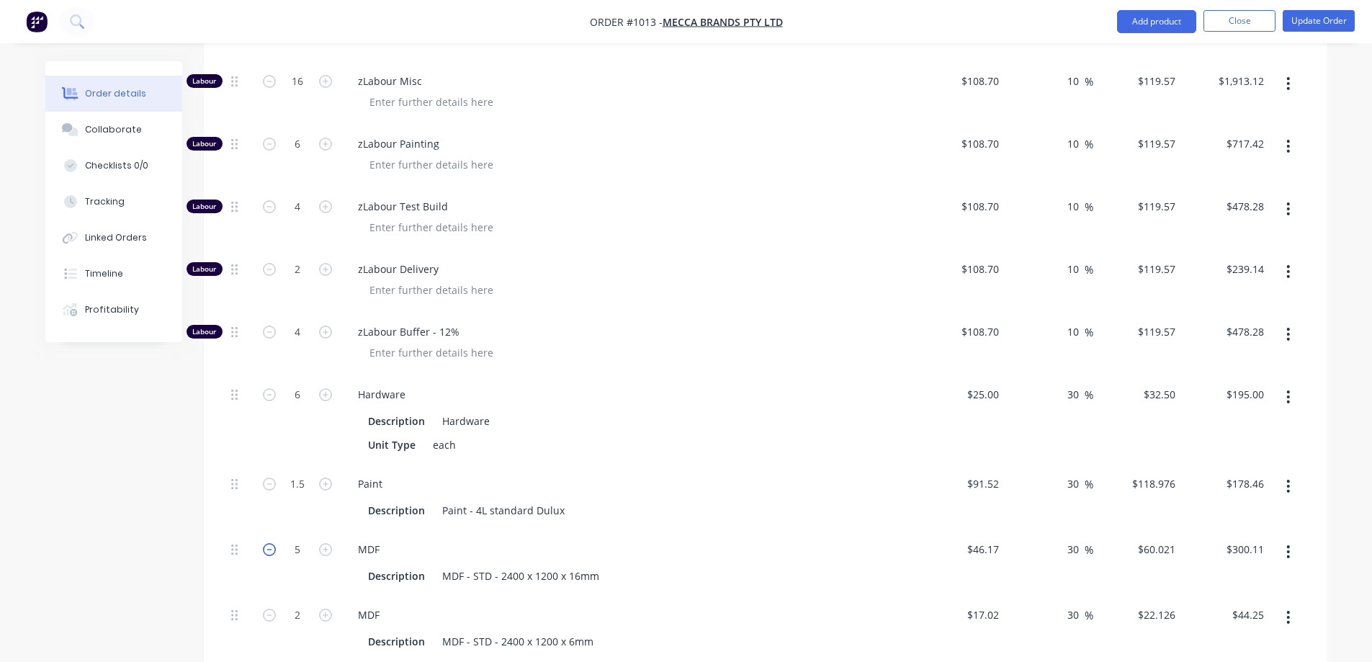
click at [270, 543] on icon "button" at bounding box center [269, 549] width 13 height 13
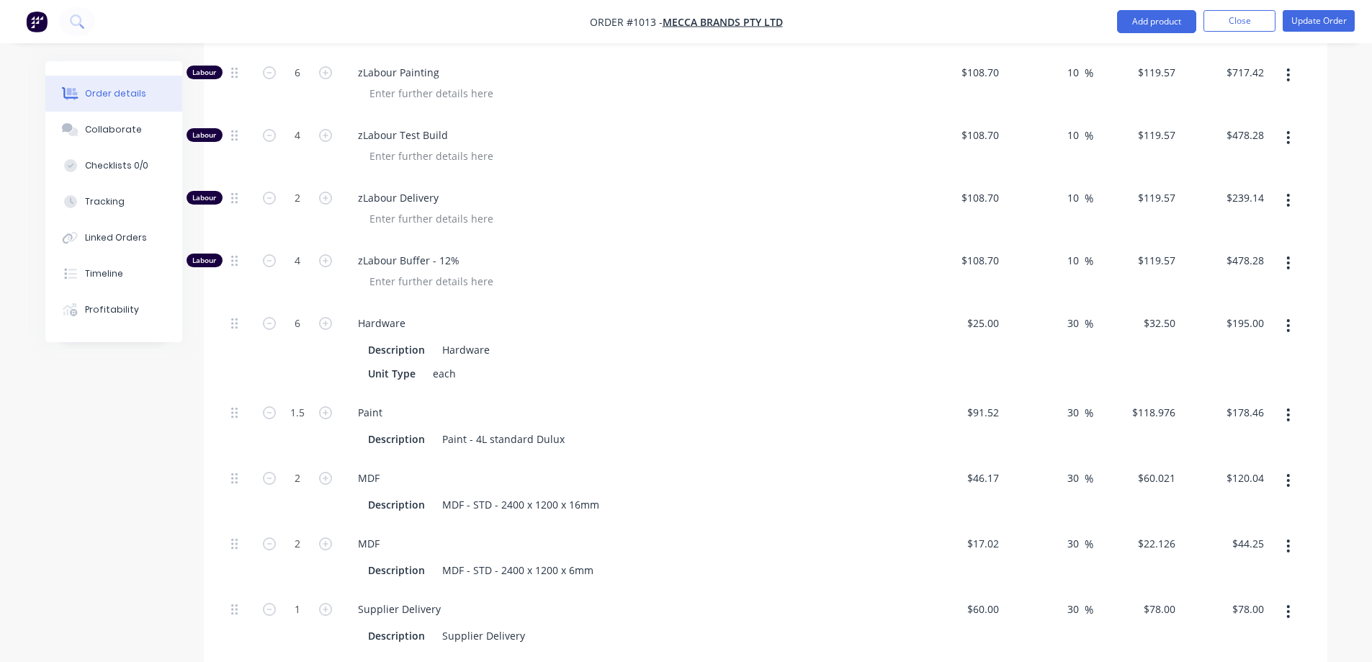
scroll to position [2308, 0]
click at [328, 537] on icon "button" at bounding box center [325, 543] width 13 height 13
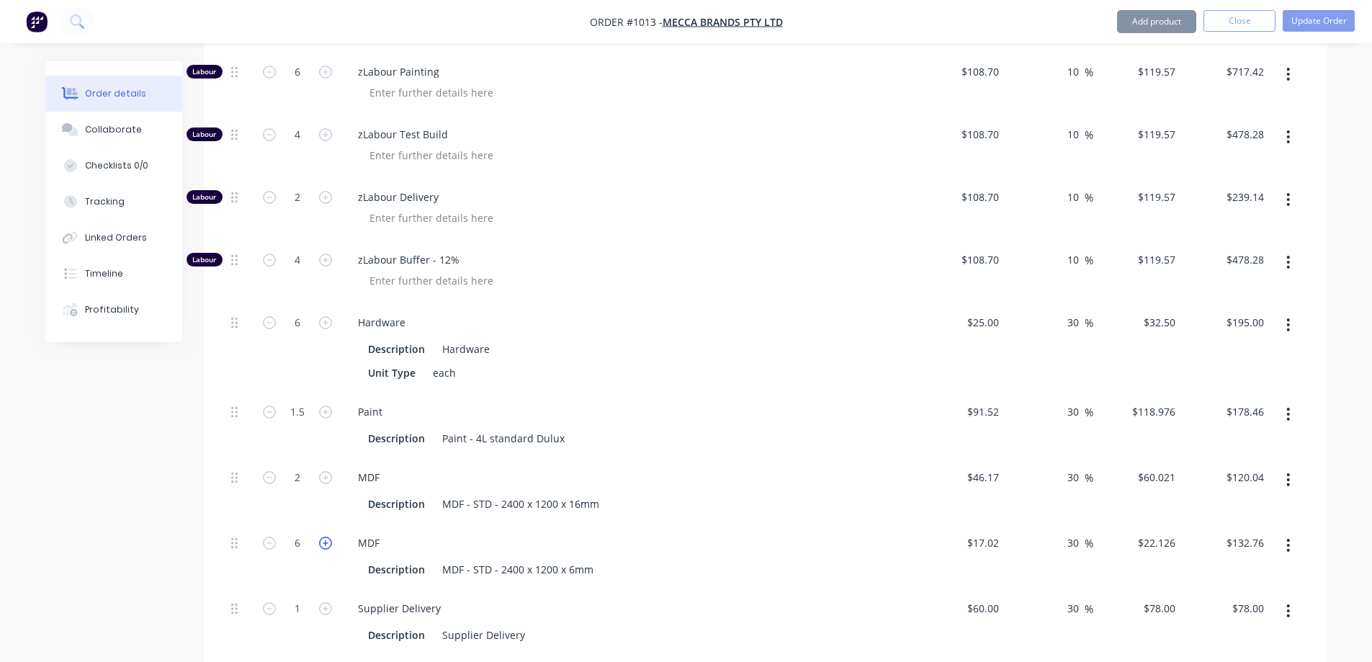
click at [328, 537] on icon "button" at bounding box center [325, 543] width 13 height 13
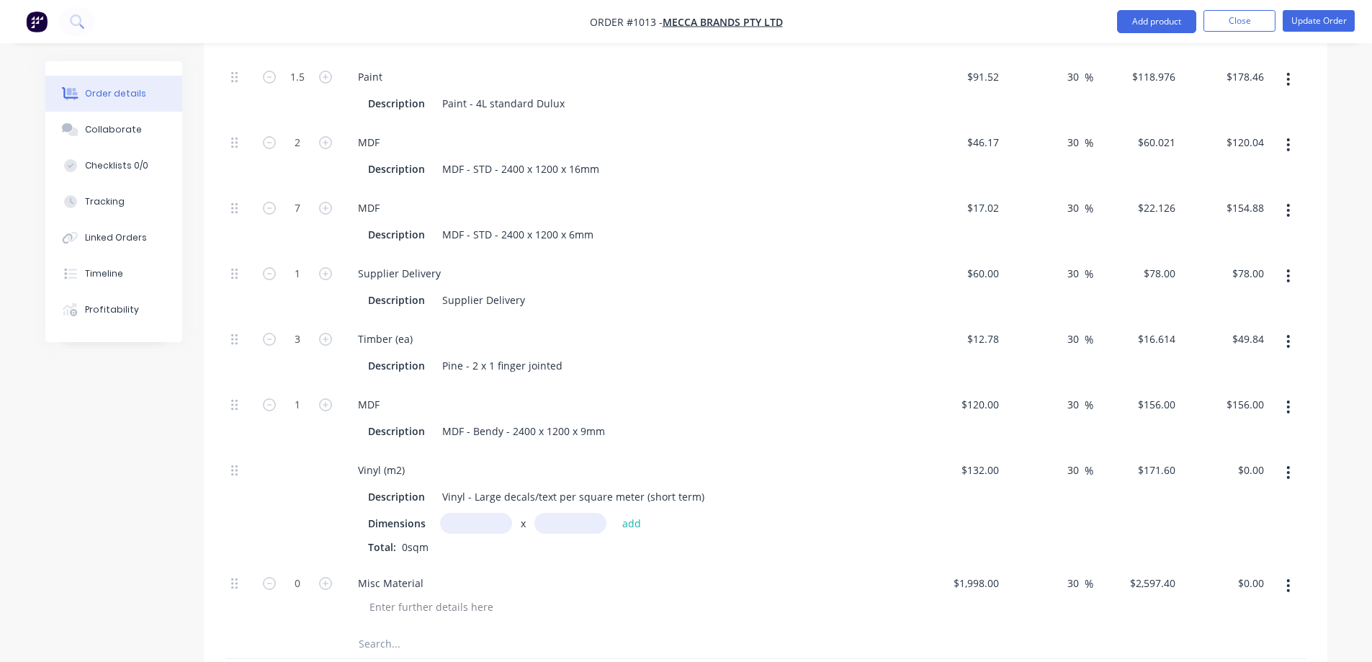
scroll to position [2668, 0]
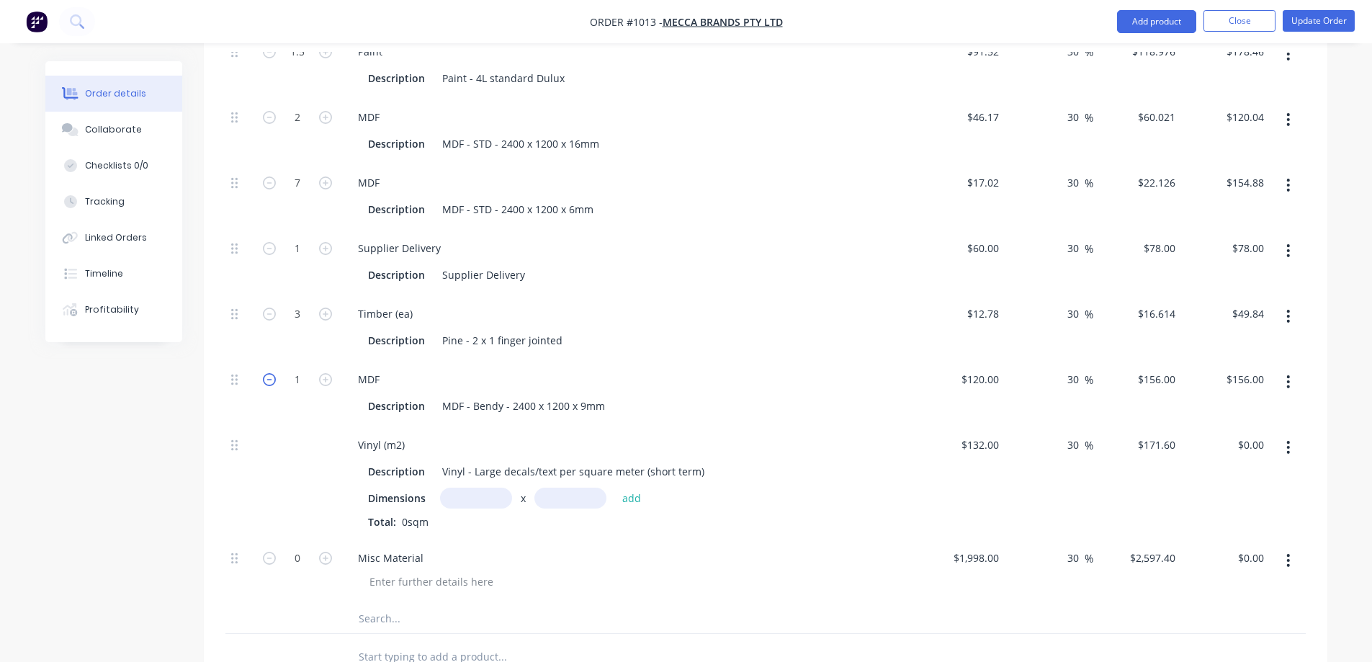
click at [272, 373] on icon "button" at bounding box center [269, 379] width 13 height 13
click at [274, 302] on form "3" at bounding box center [297, 313] width 75 height 22
click at [272, 308] on icon "button" at bounding box center [269, 314] width 13 height 13
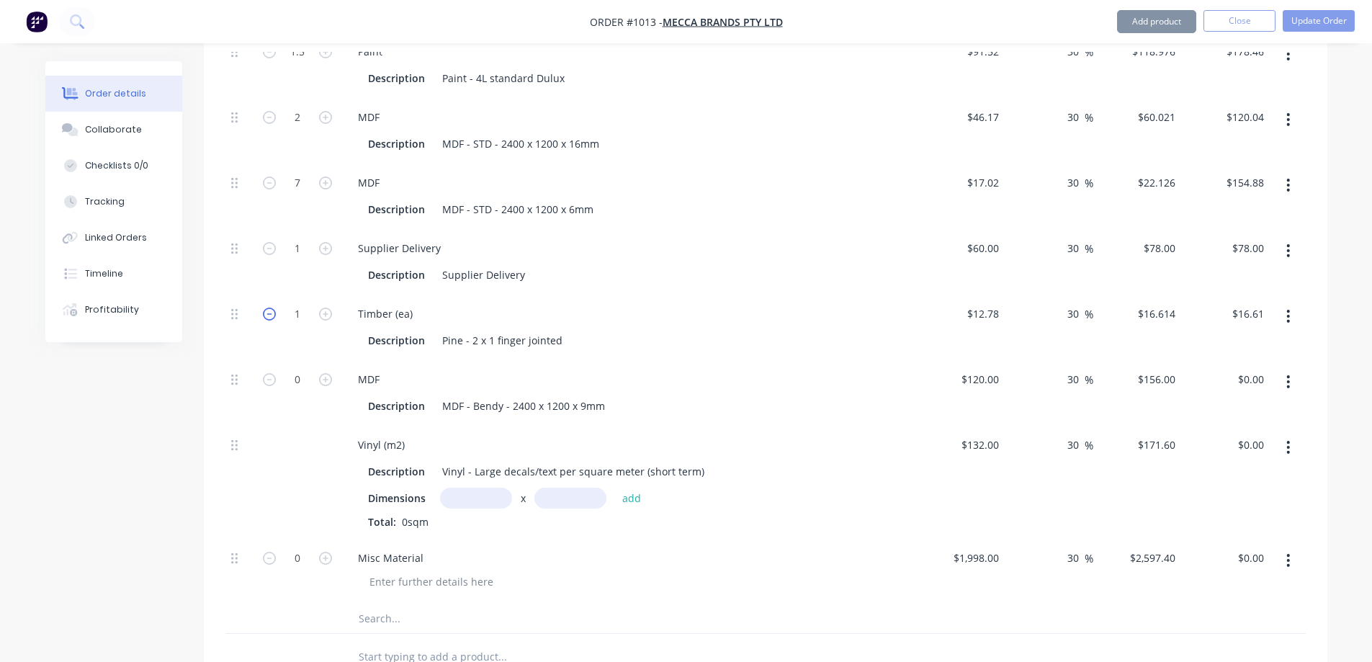
click at [272, 308] on icon "button" at bounding box center [269, 314] width 13 height 13
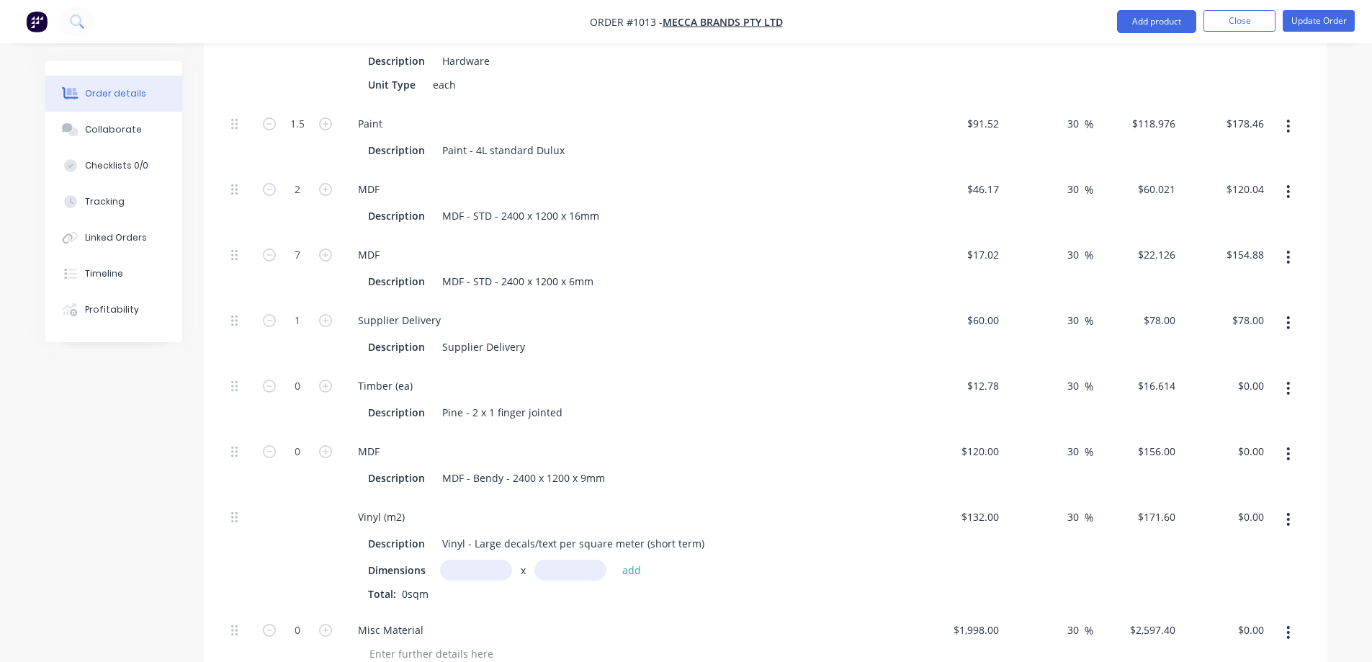
click at [333, 311] on button "button" at bounding box center [325, 318] width 19 height 15
click at [328, 314] on icon "button" at bounding box center [325, 320] width 13 height 13
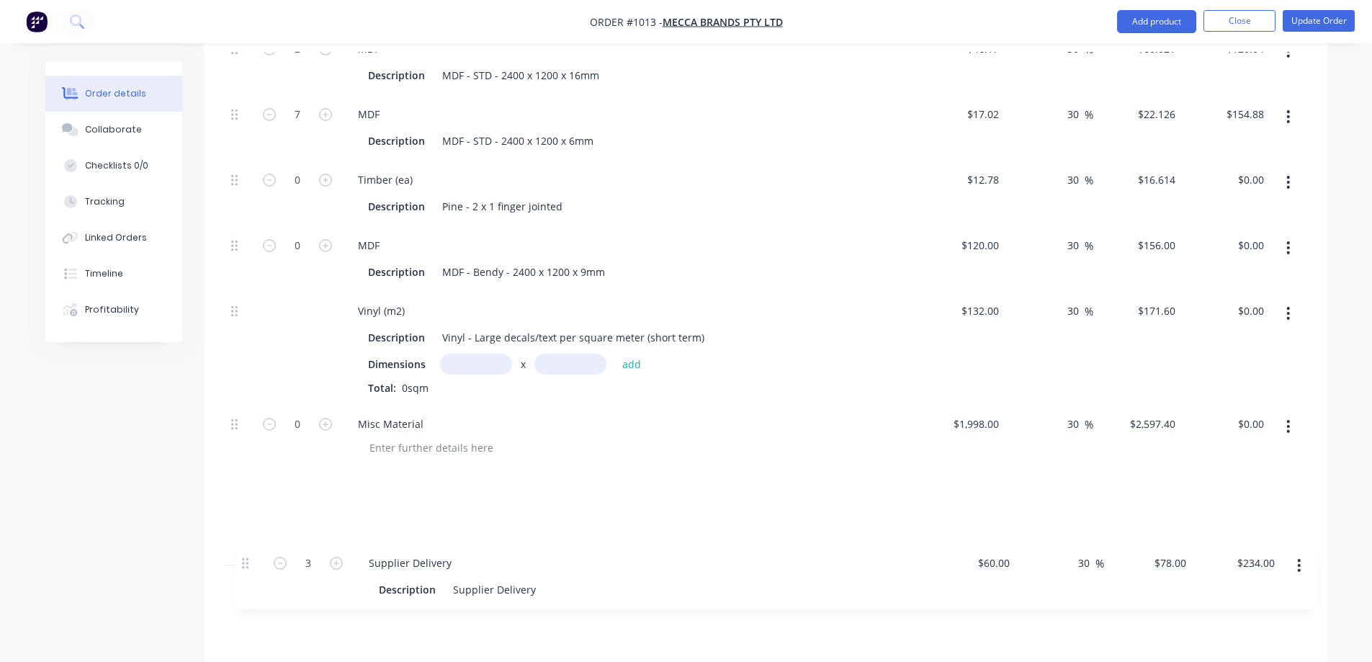
scroll to position [2755, 0]
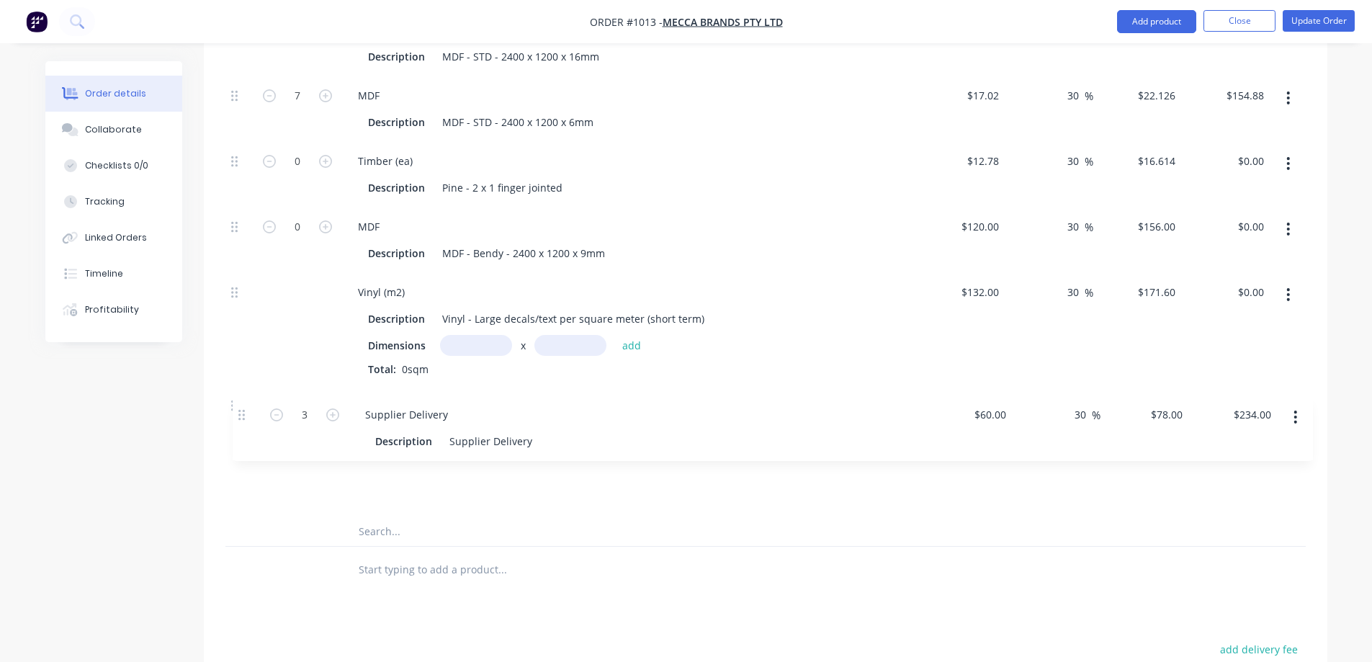
drag, startPoint x: 233, startPoint y: 284, endPoint x: 240, endPoint y: 422, distance: 137.7
click at [978, 395] on input "1998" at bounding box center [978, 405] width 53 height 21
click at [330, 399] on icon "button" at bounding box center [325, 405] width 13 height 13
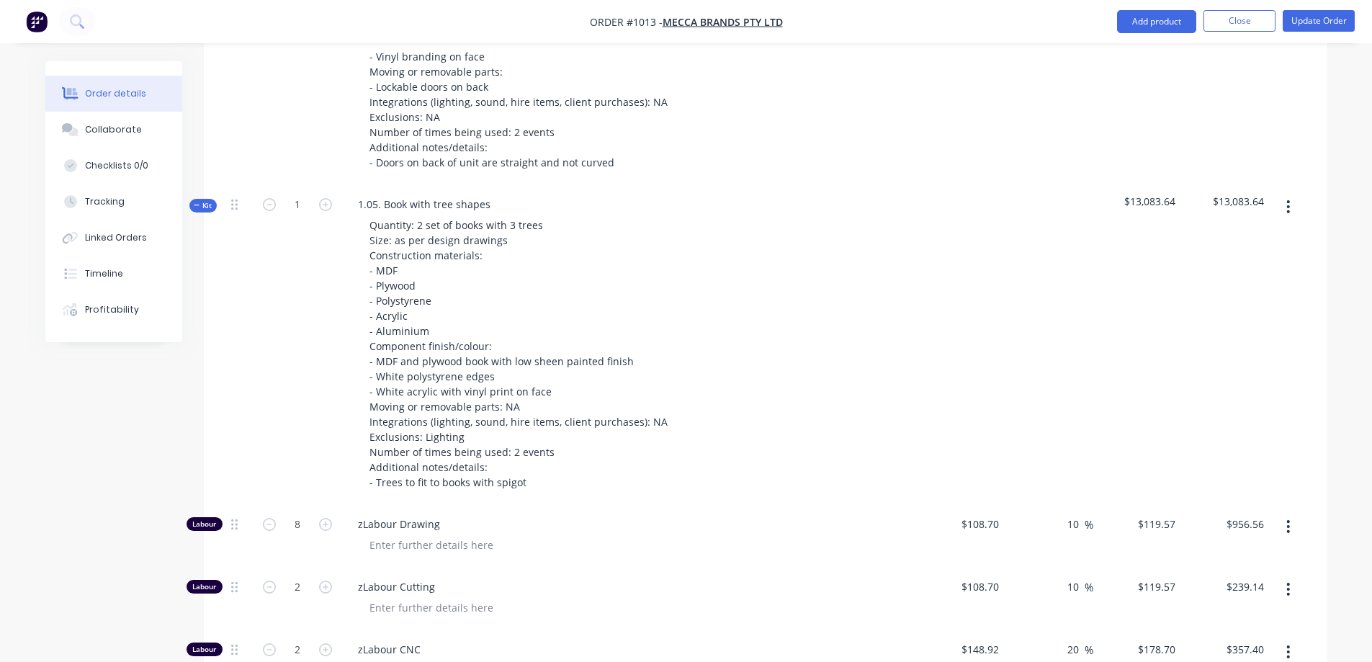
scroll to position [1315, 0]
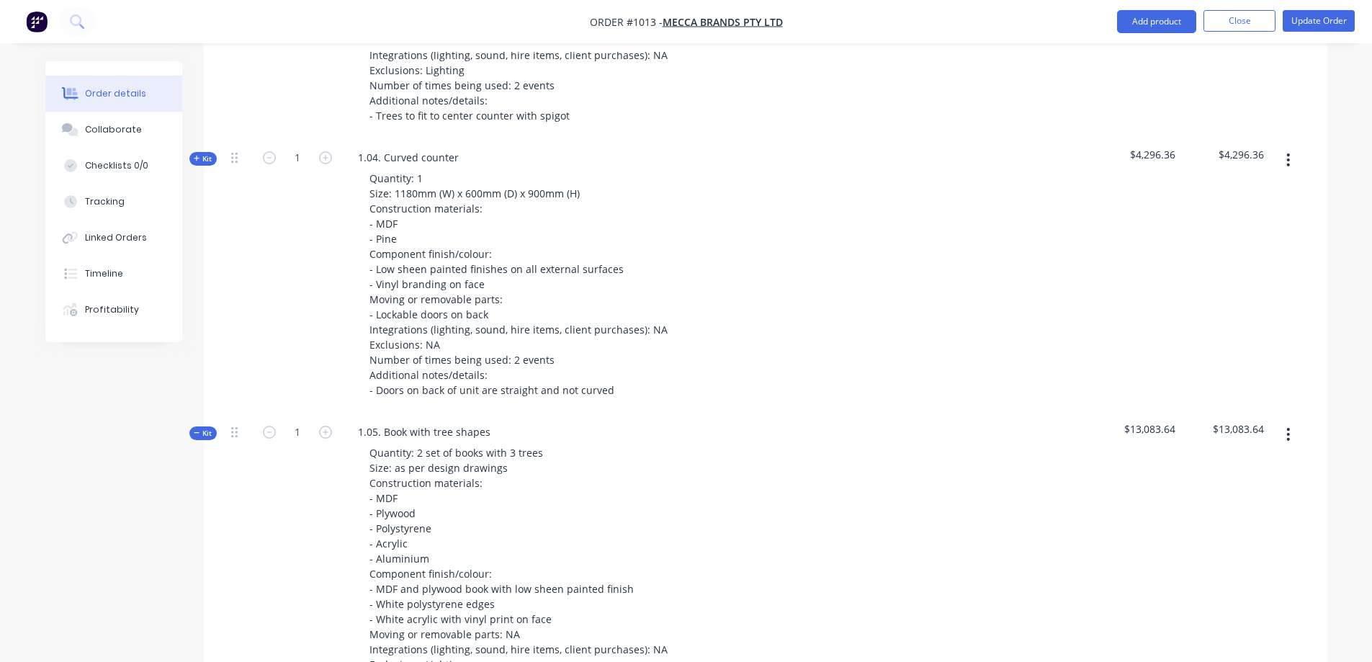
click at [197, 429] on icon "button" at bounding box center [197, 432] width 6 height 7
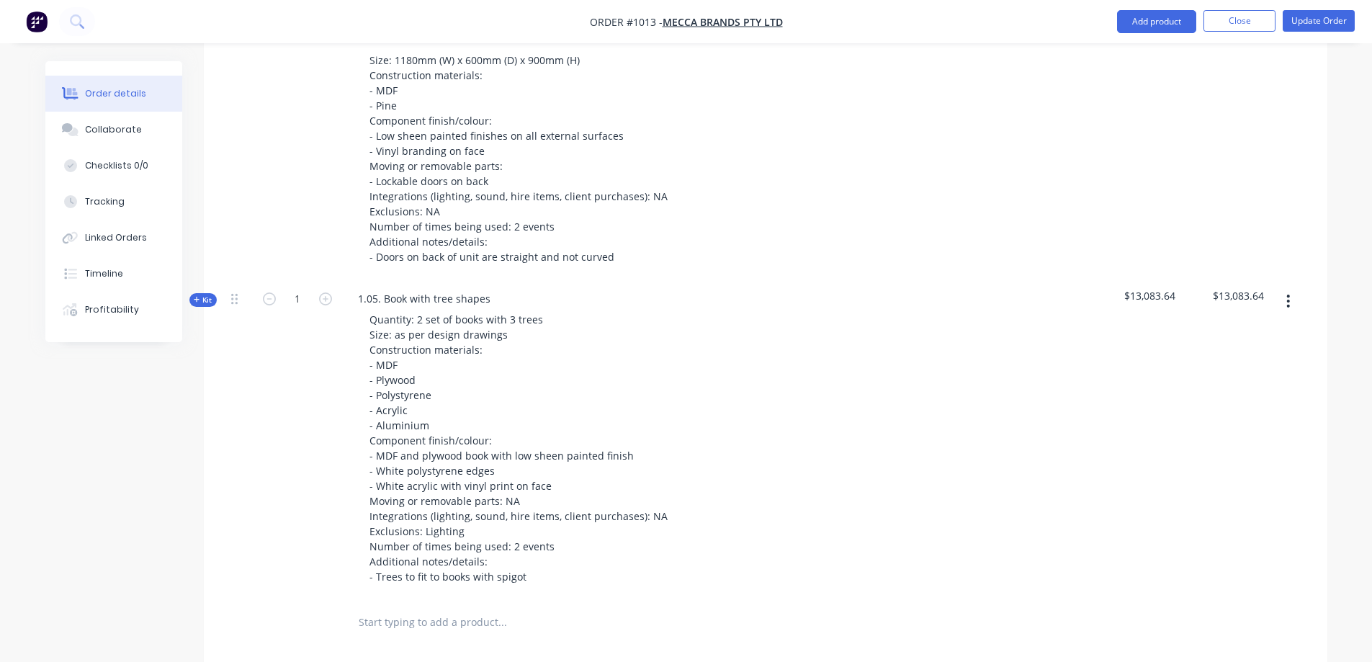
scroll to position [1459, 0]
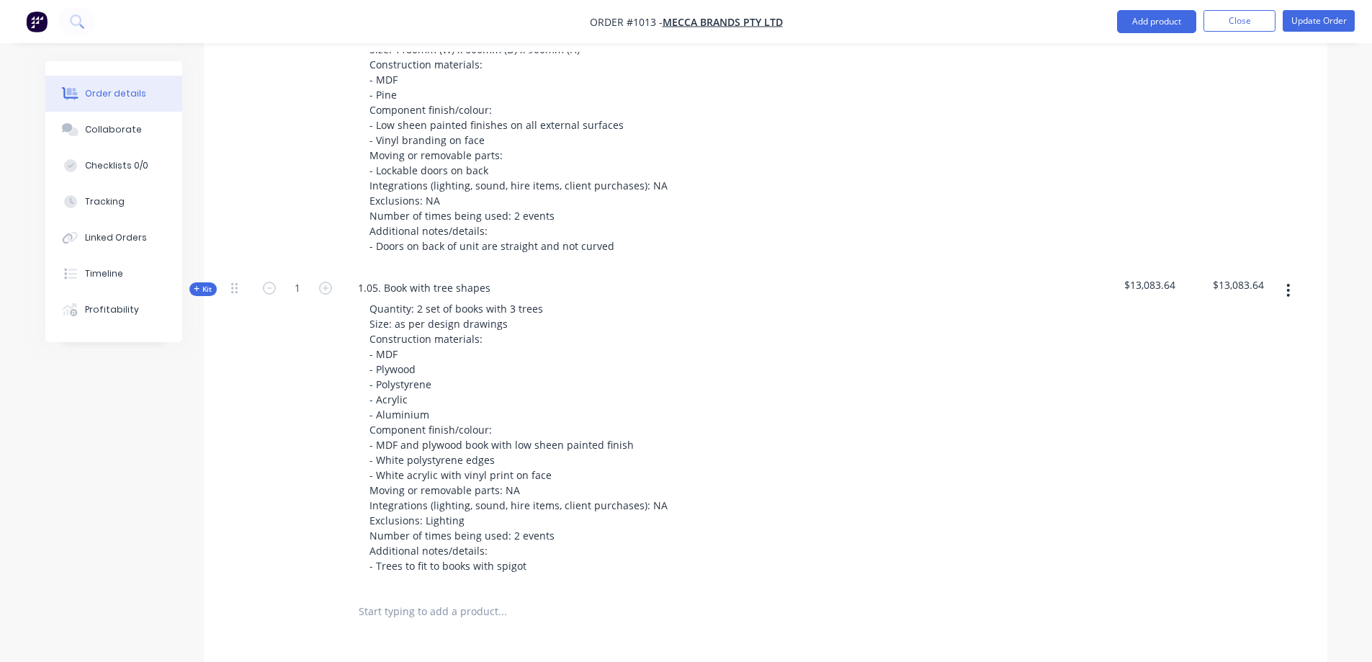
click at [1290, 282] on icon "button" at bounding box center [1288, 290] width 4 height 16
click at [1242, 375] on div "Duplicate" at bounding box center [1237, 385] width 111 height 21
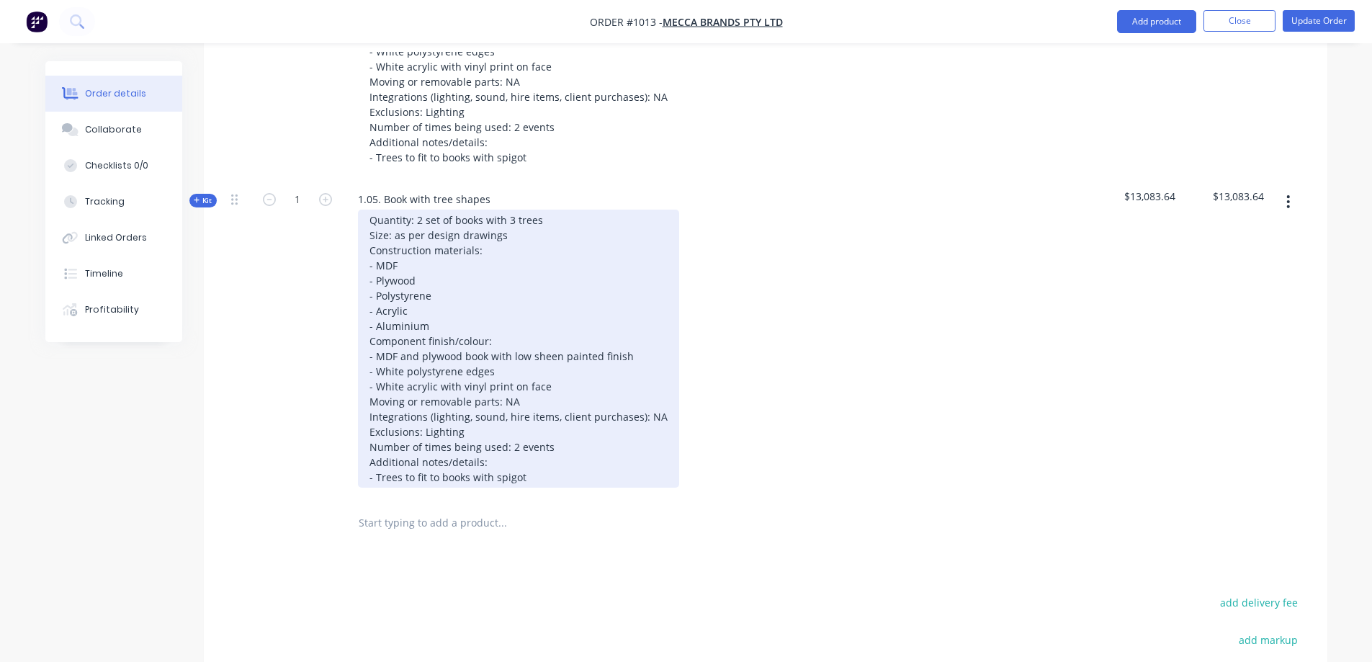
scroll to position [1891, 0]
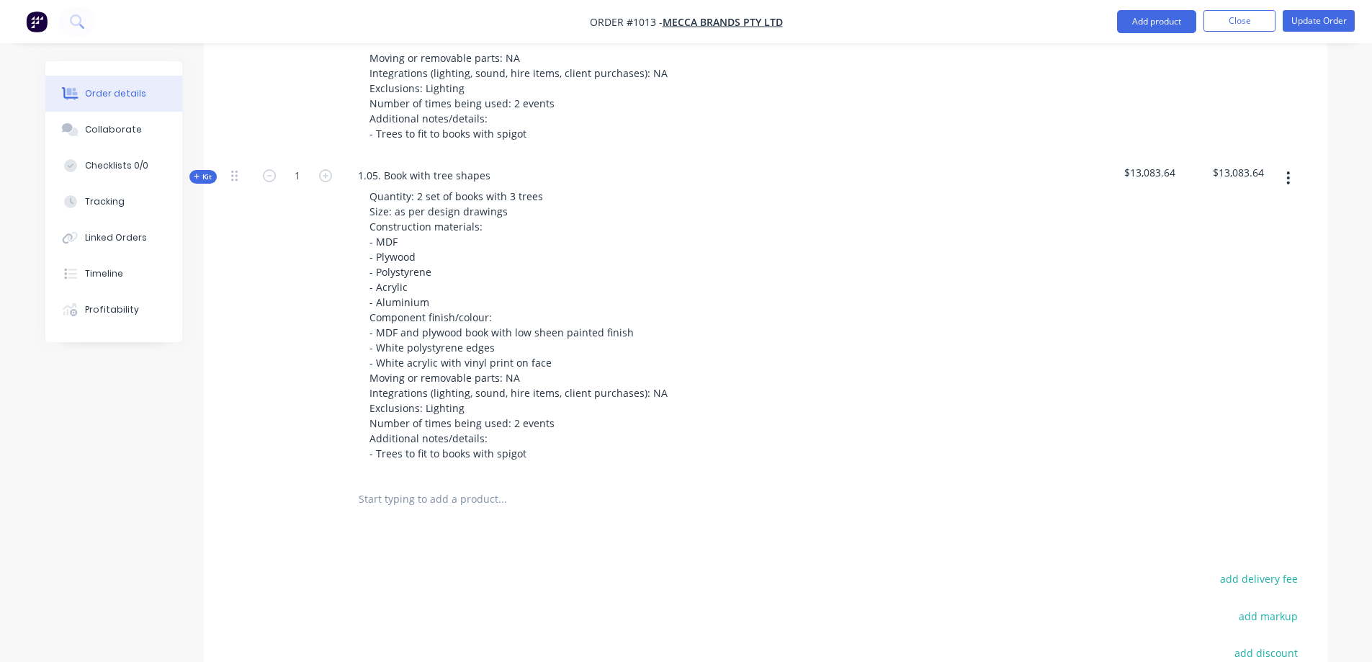
drag, startPoint x: 202, startPoint y: 140, endPoint x: 5, endPoint y: 332, distance: 275.0
click at [202, 171] on span "Kit" at bounding box center [203, 176] width 19 height 11
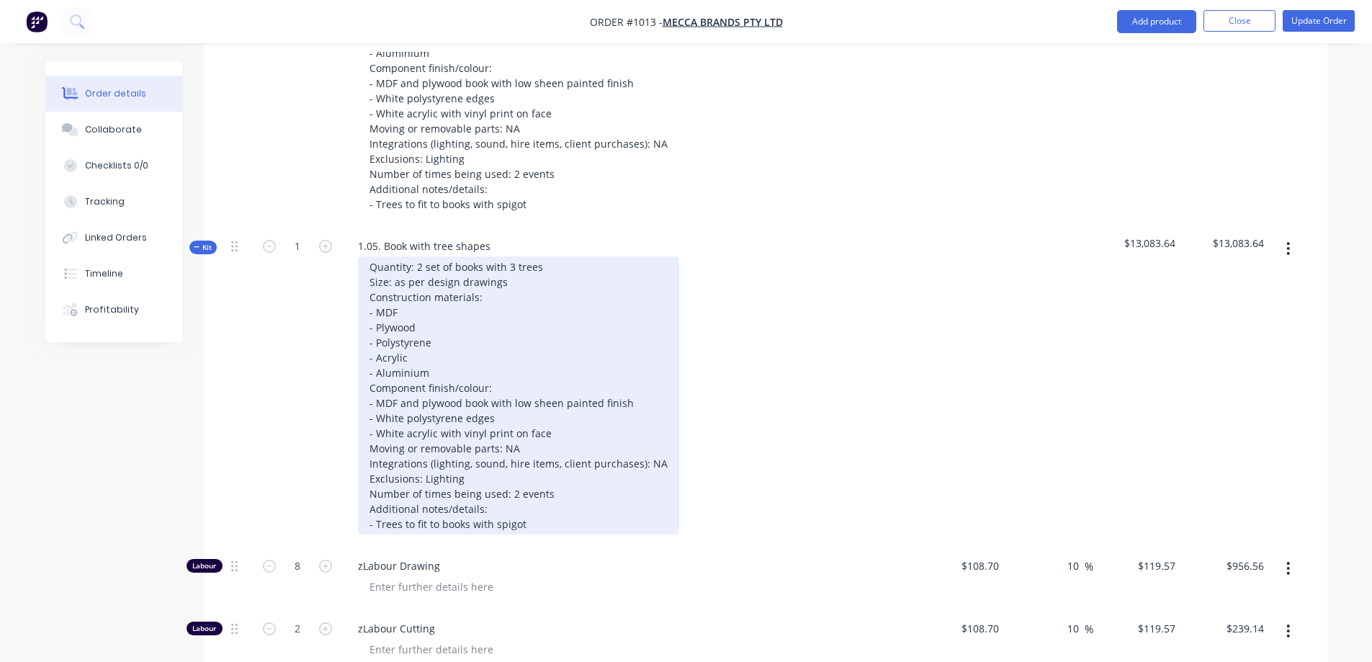
scroll to position [1819, 0]
click at [553, 478] on div "Quantity: 2 set of books with 3 trees Size: as per design drawings Construction…" at bounding box center [518, 397] width 321 height 278
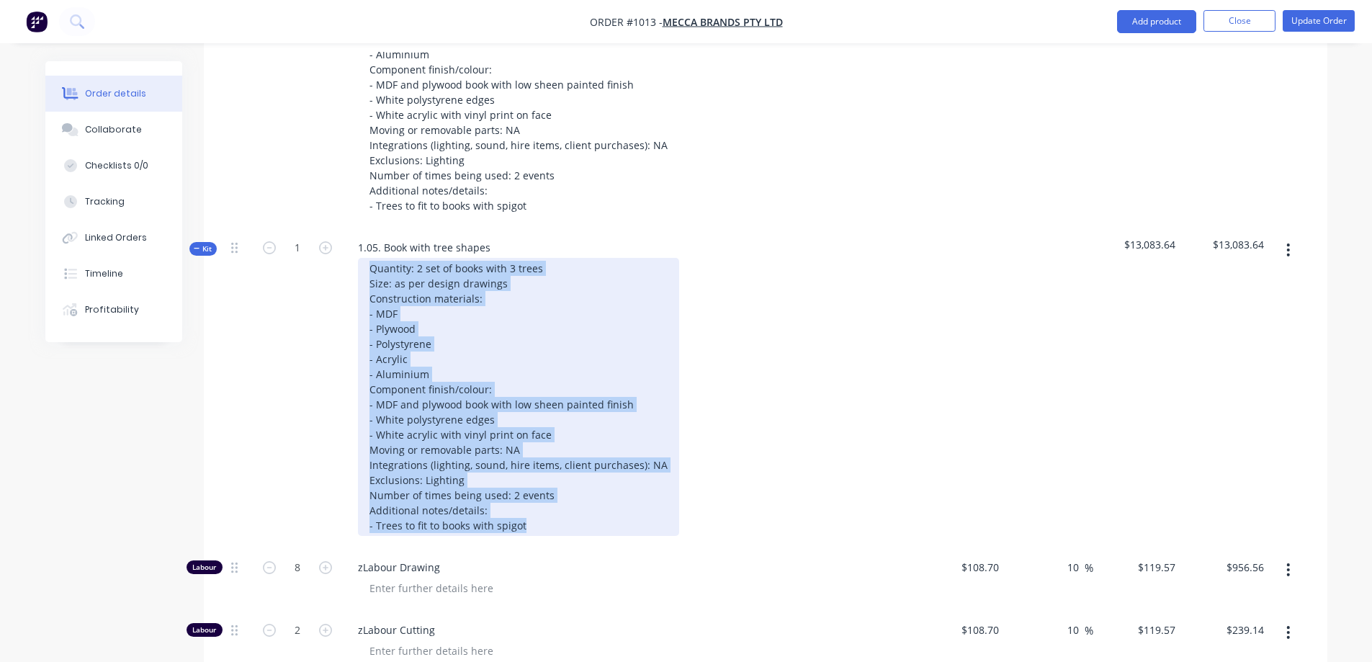
drag, startPoint x: 544, startPoint y: 493, endPoint x: 355, endPoint y: 231, distance: 322.4
click at [355, 258] on div "Quantity: 2 set of books with 3 trees Size: as per design drawings Construction…" at bounding box center [628, 397] width 565 height 278
paste div
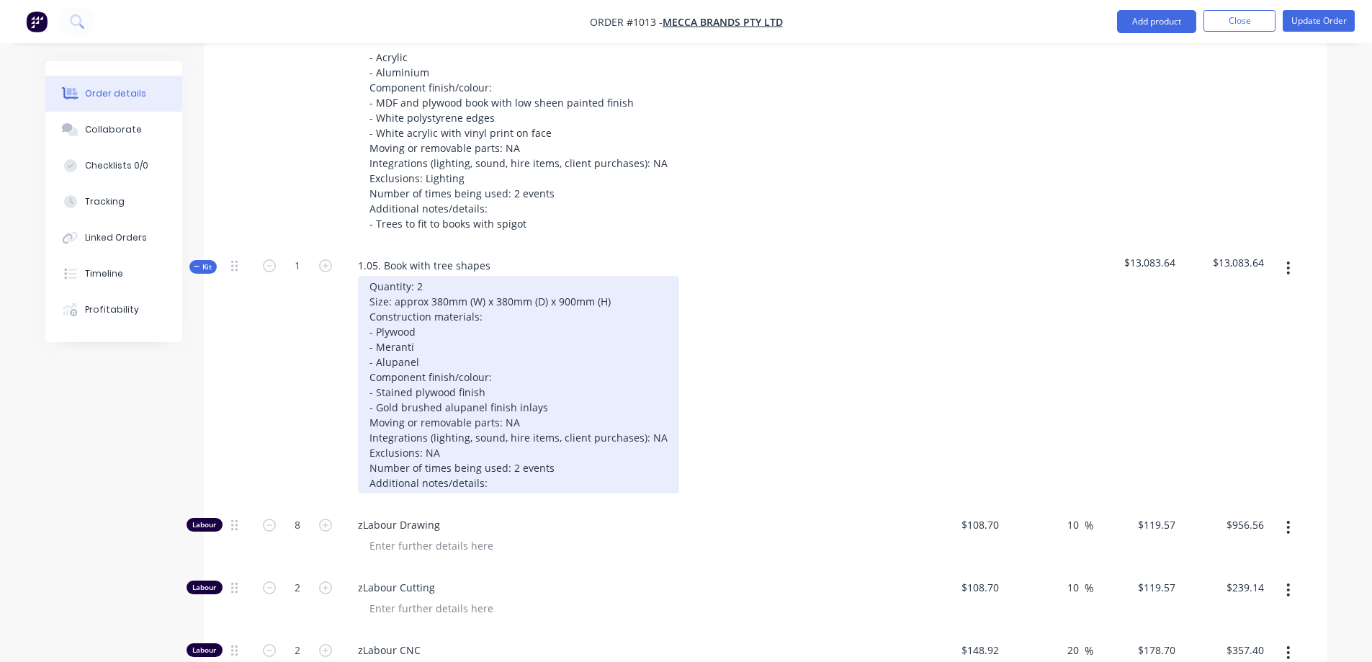
scroll to position [1747, 0]
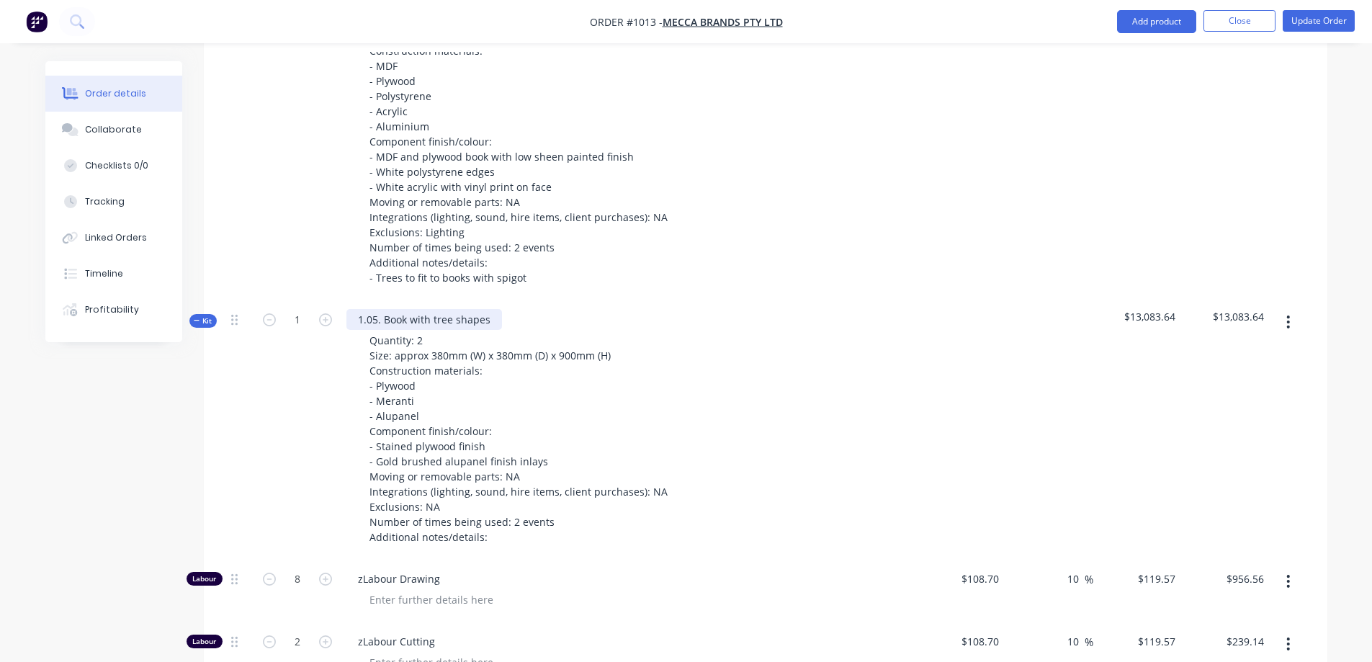
click at [473, 309] on div "1.05. Book with tree shapes" at bounding box center [424, 319] width 156 height 21
drag, startPoint x: 436, startPoint y: 284, endPoint x: 264, endPoint y: 283, distance: 172.1
click at [264, 300] on div "Kit 1 1.05. Book with tree shapes Quantity: 2 Size: approx 380mm (W) x 380mm (D…" at bounding box center [765, 429] width 1080 height 259
paste div
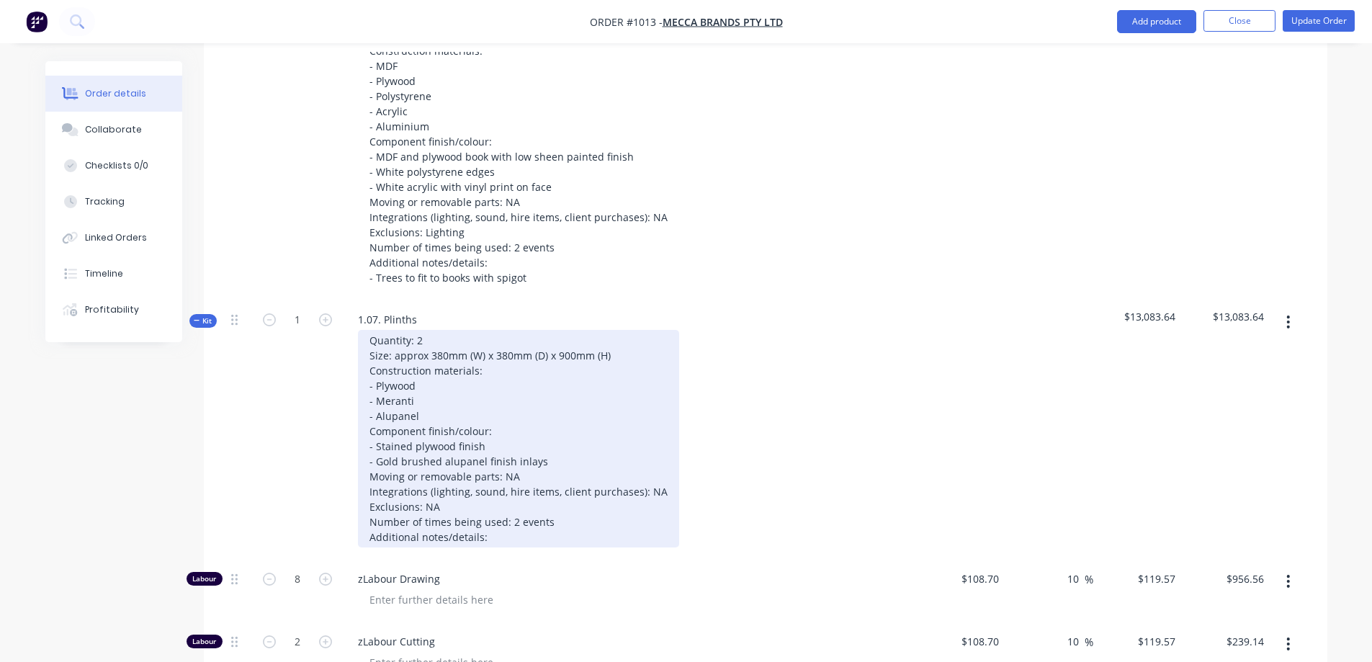
click at [776, 367] on div "Quantity: 2 Size: approx 380mm (W) x 380mm (D) x 900mm (H) Construction materia…" at bounding box center [628, 439] width 565 height 218
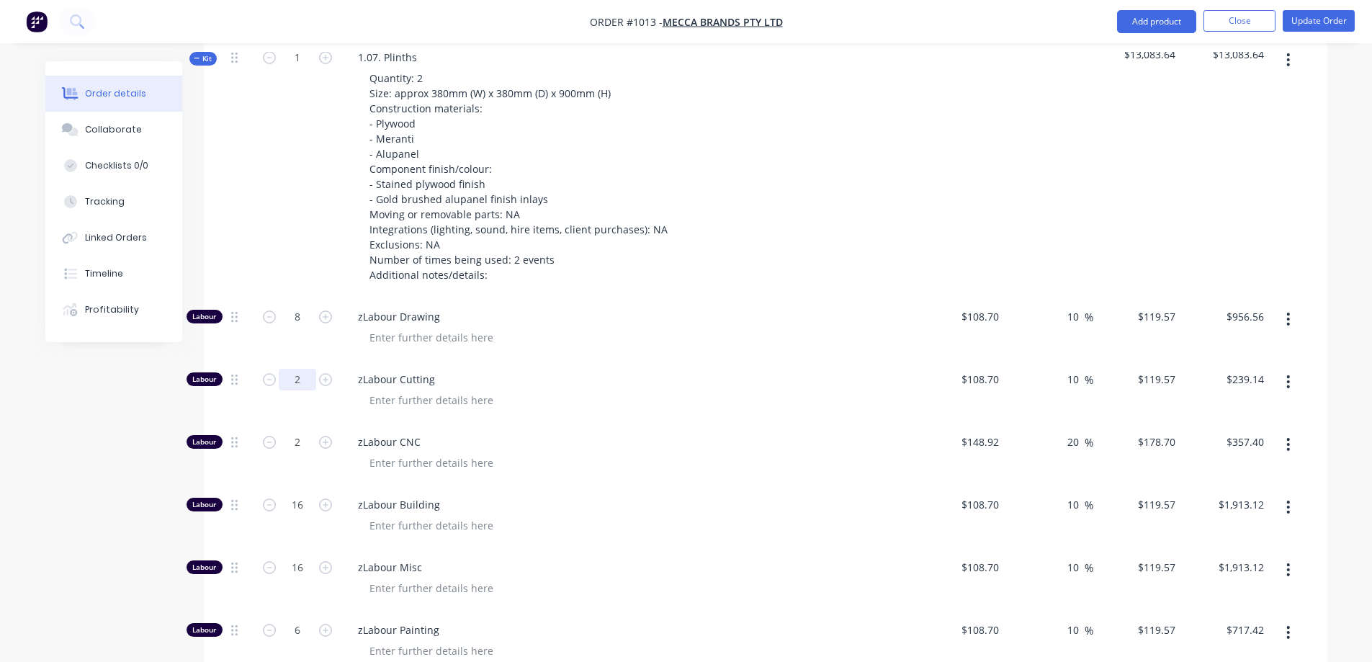
scroll to position [2035, 0]
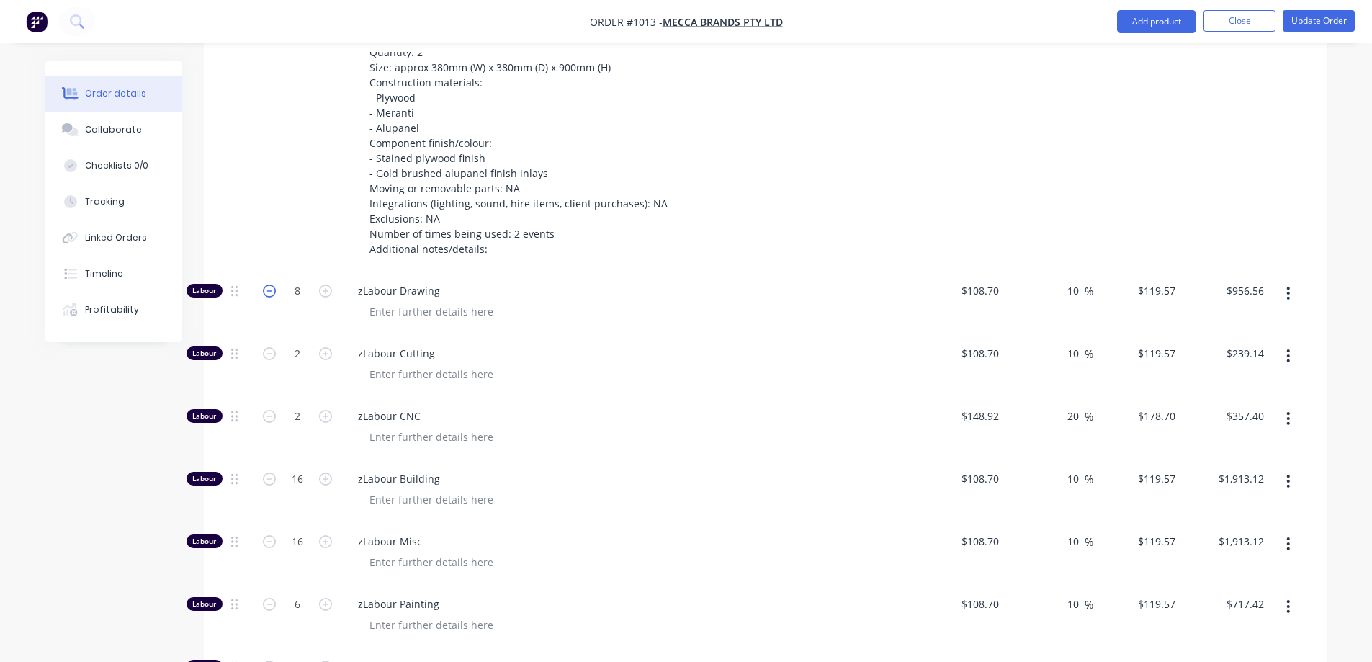
click at [269, 284] on icon "button" at bounding box center [269, 290] width 13 height 13
click at [264, 347] on icon "button" at bounding box center [269, 353] width 13 height 13
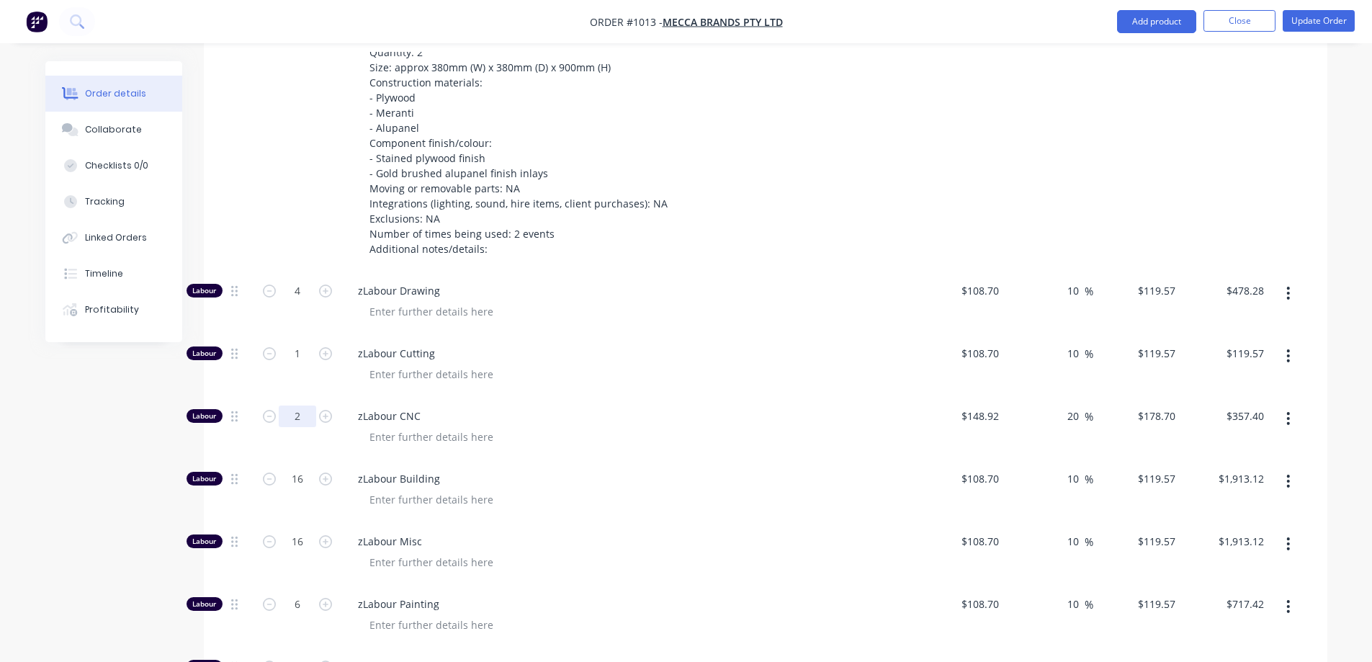
click at [313, 405] on input "2" at bounding box center [297, 416] width 37 height 22
click at [300, 468] on input "16" at bounding box center [297, 479] width 37 height 22
click at [305, 531] on input "16" at bounding box center [297, 542] width 37 height 22
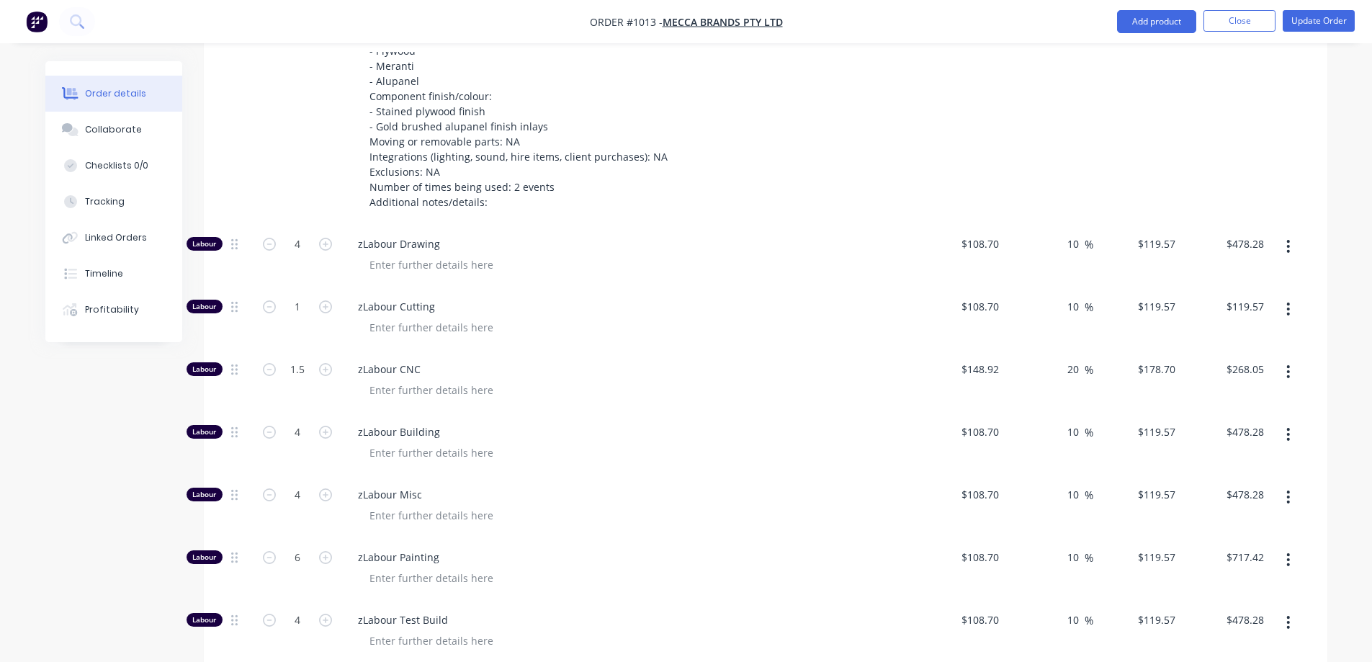
scroll to position [2107, 0]
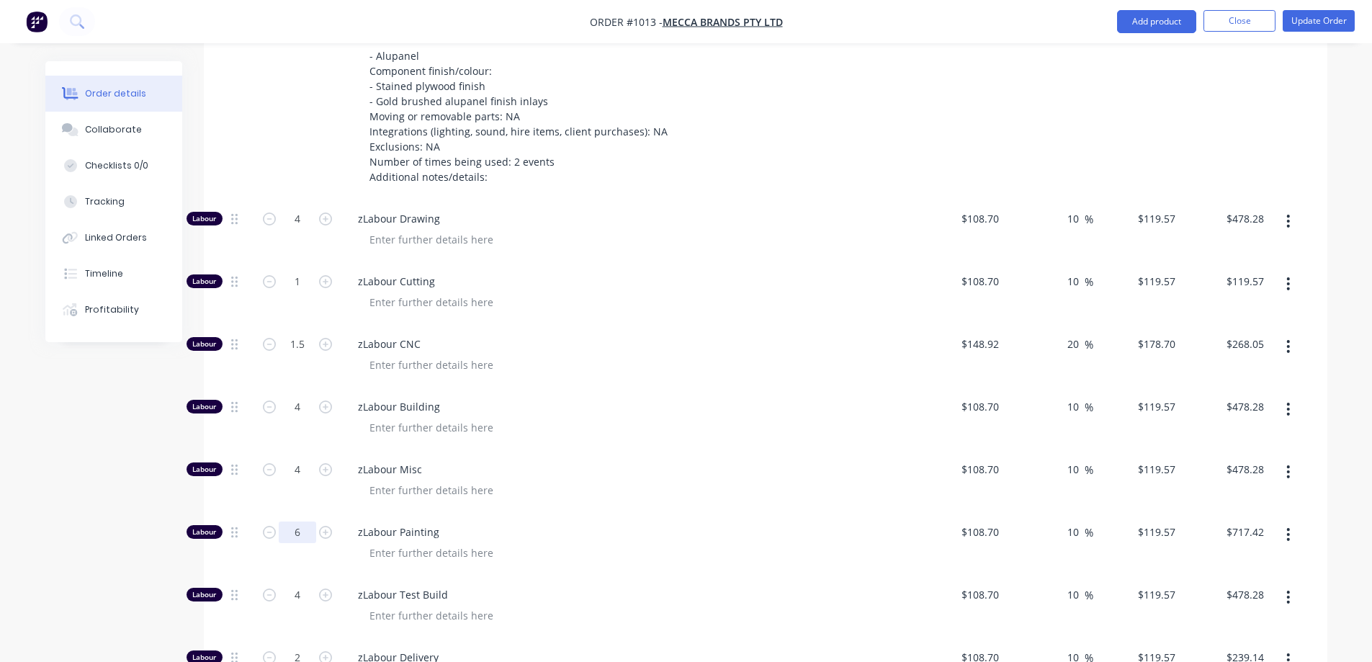
click at [302, 521] on input "6" at bounding box center [297, 532] width 37 height 22
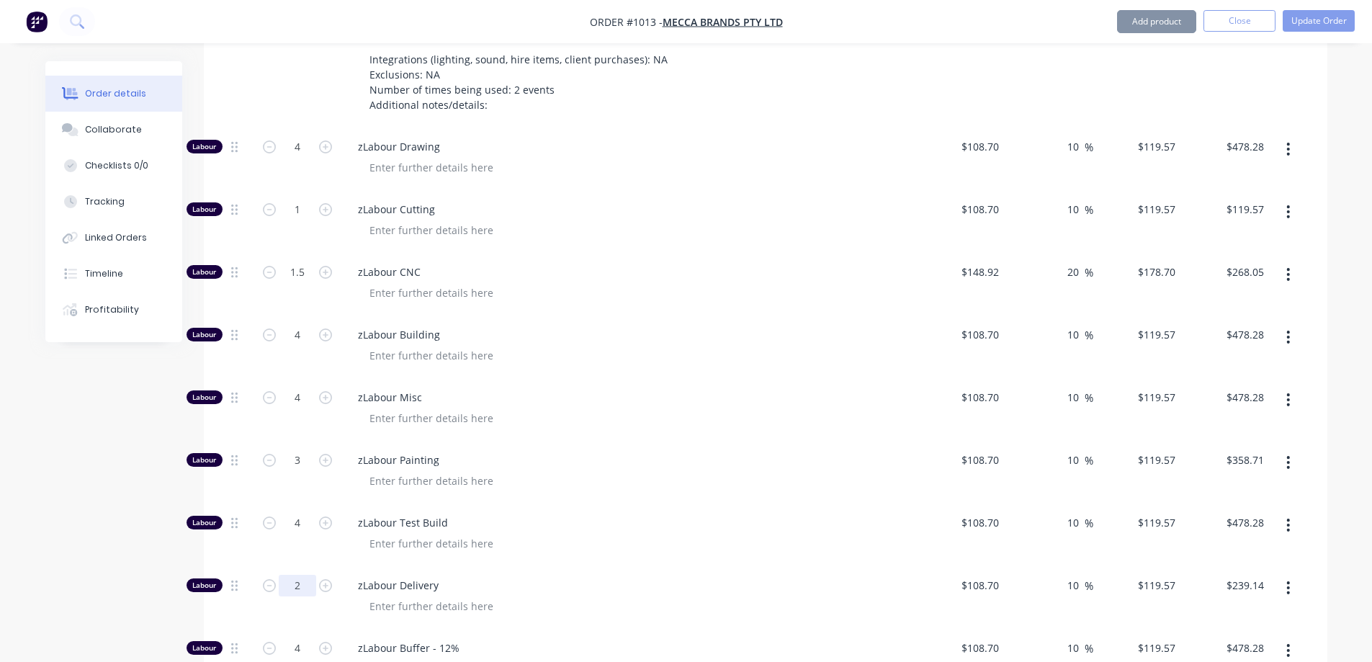
click at [292, 575] on input "2" at bounding box center [297, 586] width 37 height 22
click at [291, 637] on input "4" at bounding box center [297, 648] width 37 height 22
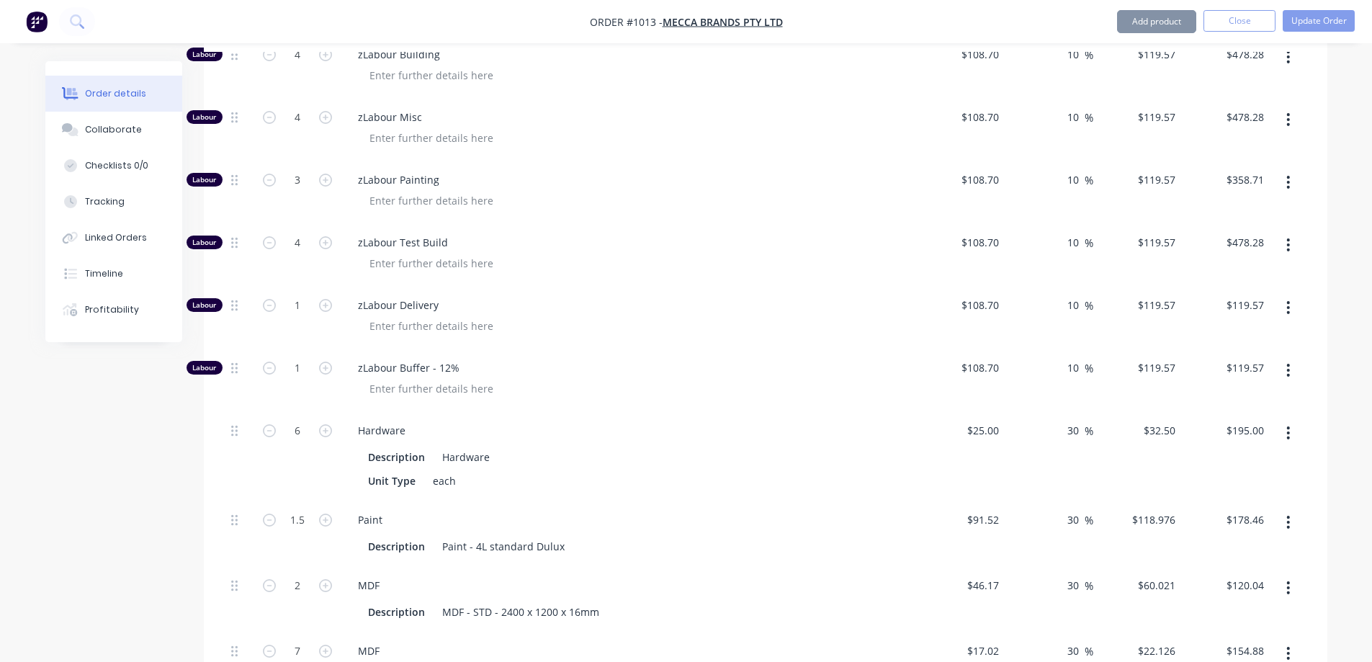
scroll to position [2539, 0]
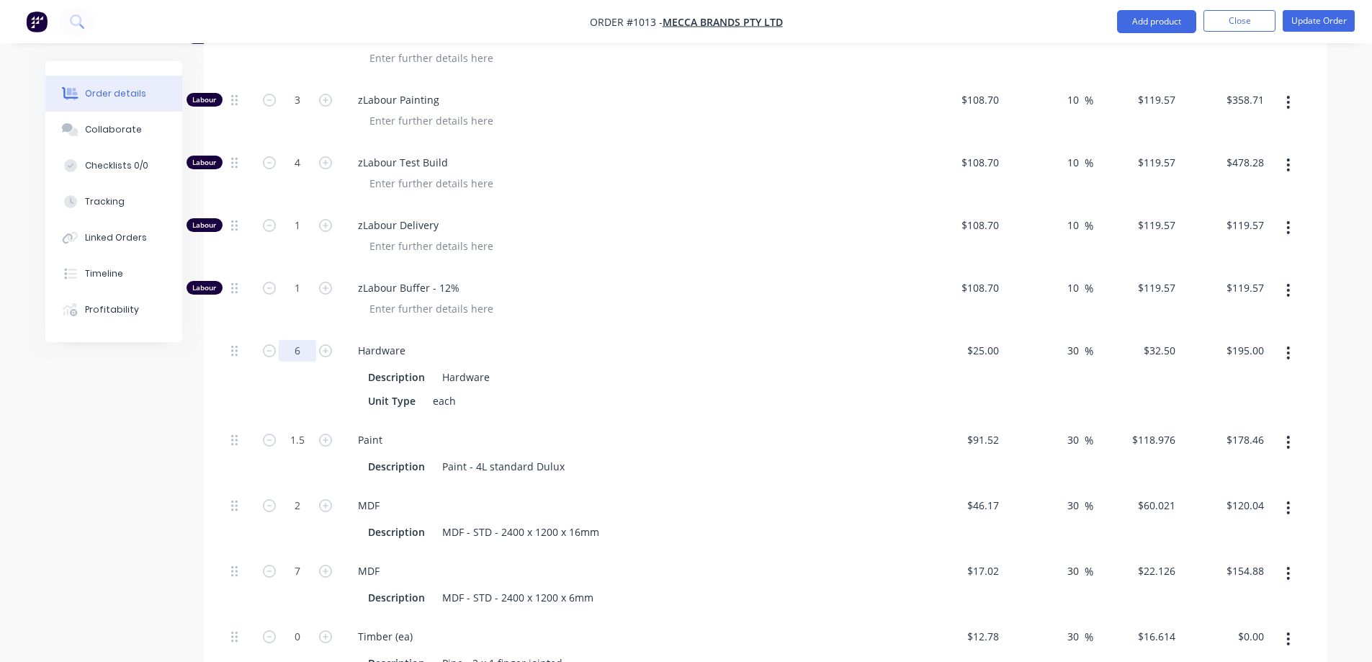
click at [308, 340] on input "6" at bounding box center [297, 351] width 37 height 22
click at [305, 429] on input "1.5" at bounding box center [297, 440] width 37 height 22
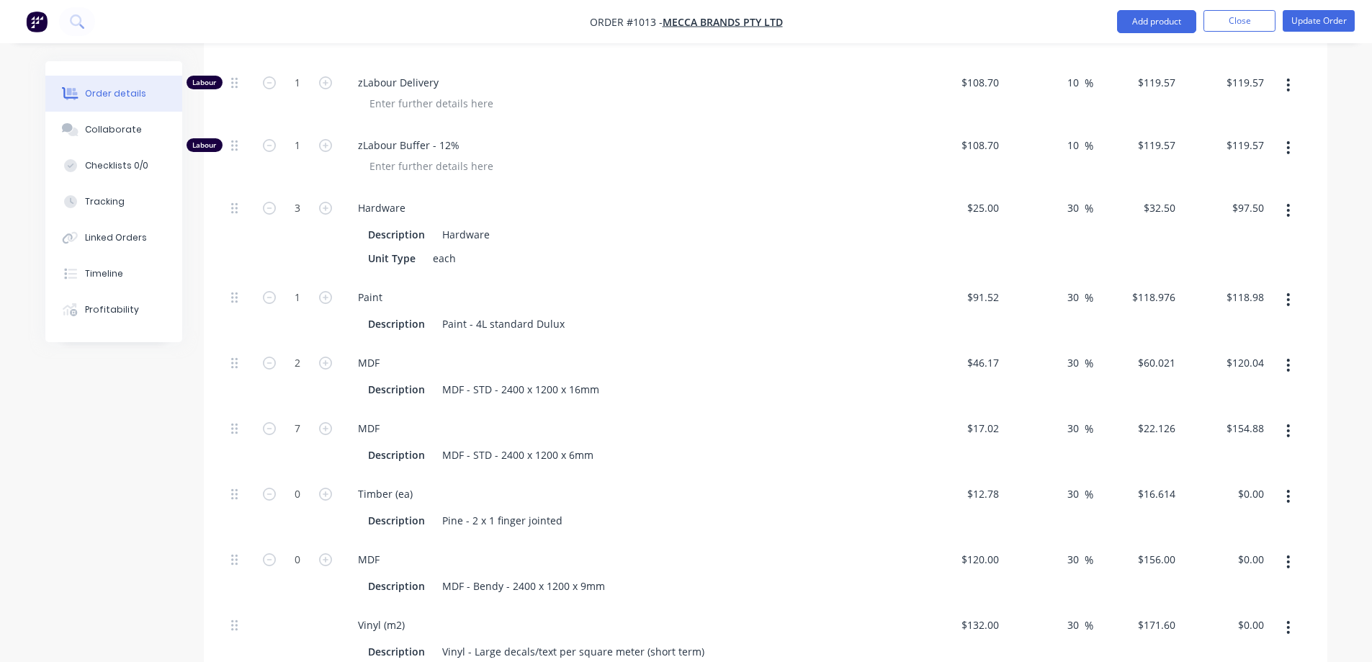
scroll to position [2683, 0]
click at [325, 486] on icon "button" at bounding box center [325, 492] width 13 height 13
click at [289, 416] on input "7" at bounding box center [297, 427] width 37 height 22
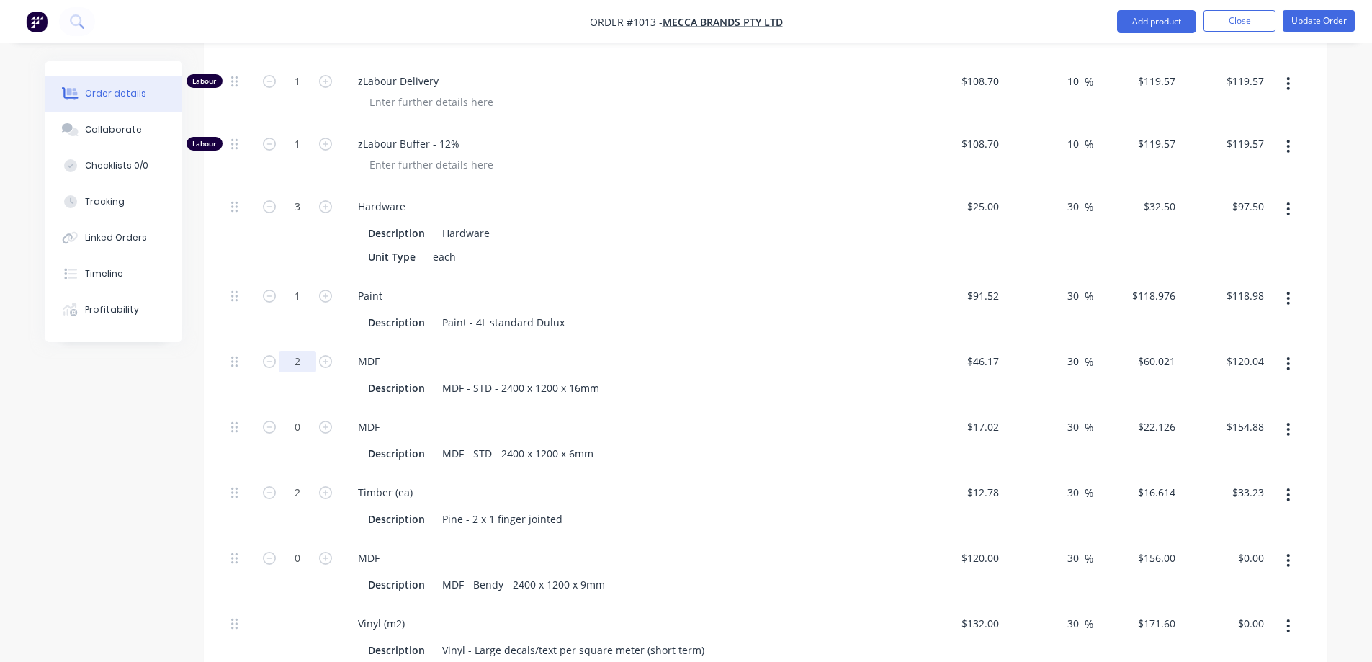
click at [304, 351] on input "2" at bounding box center [297, 362] width 37 height 22
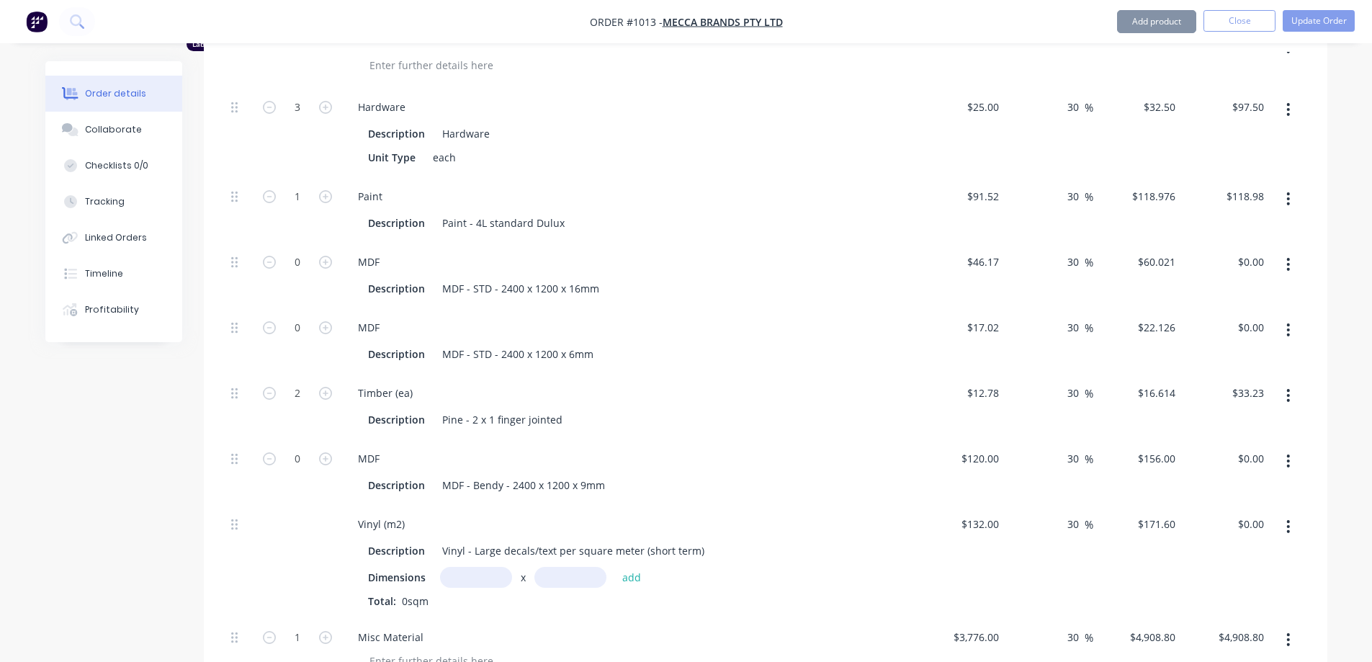
scroll to position [2900, 0]
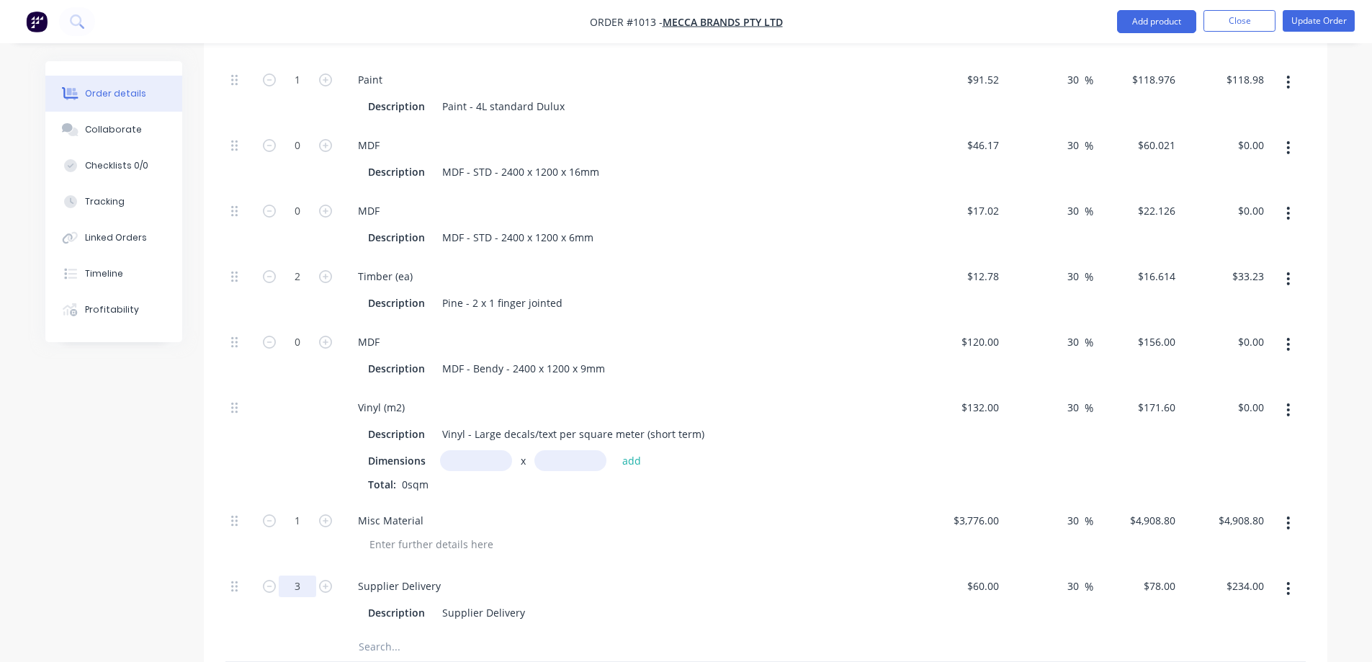
click at [293, 575] on input "3" at bounding box center [297, 586] width 37 height 22
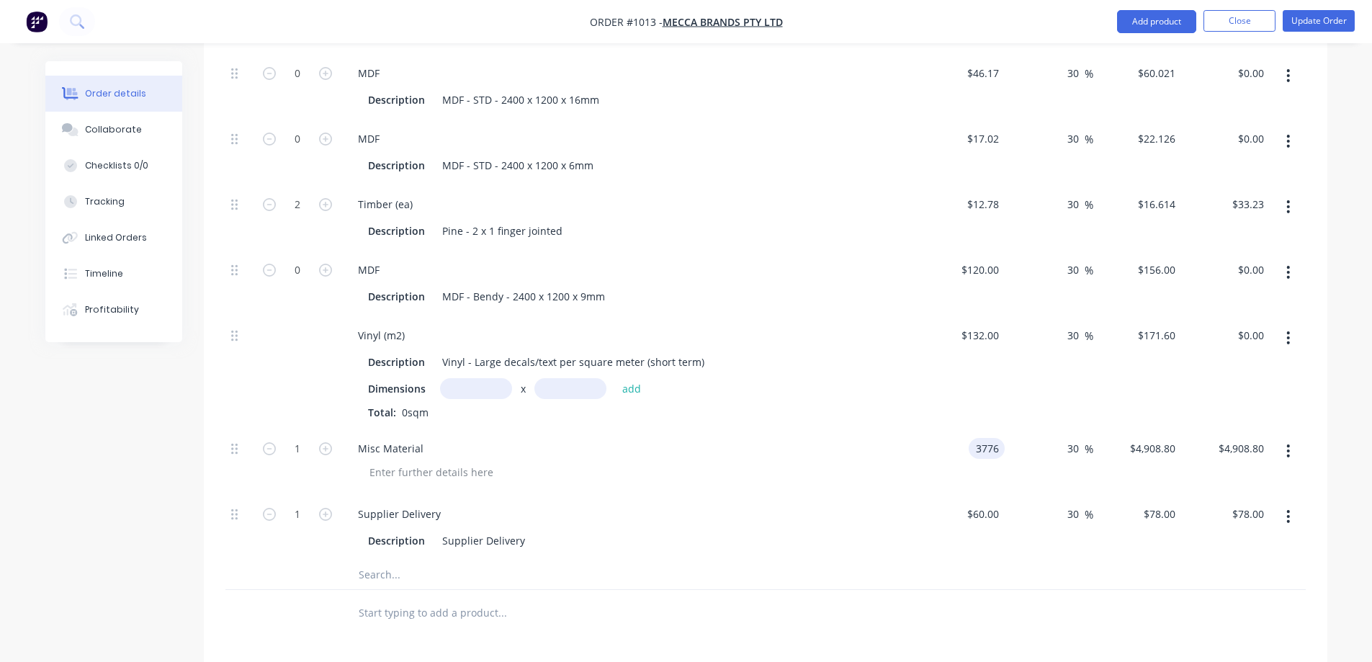
click at [985, 438] on input "3776" at bounding box center [989, 448] width 30 height 21
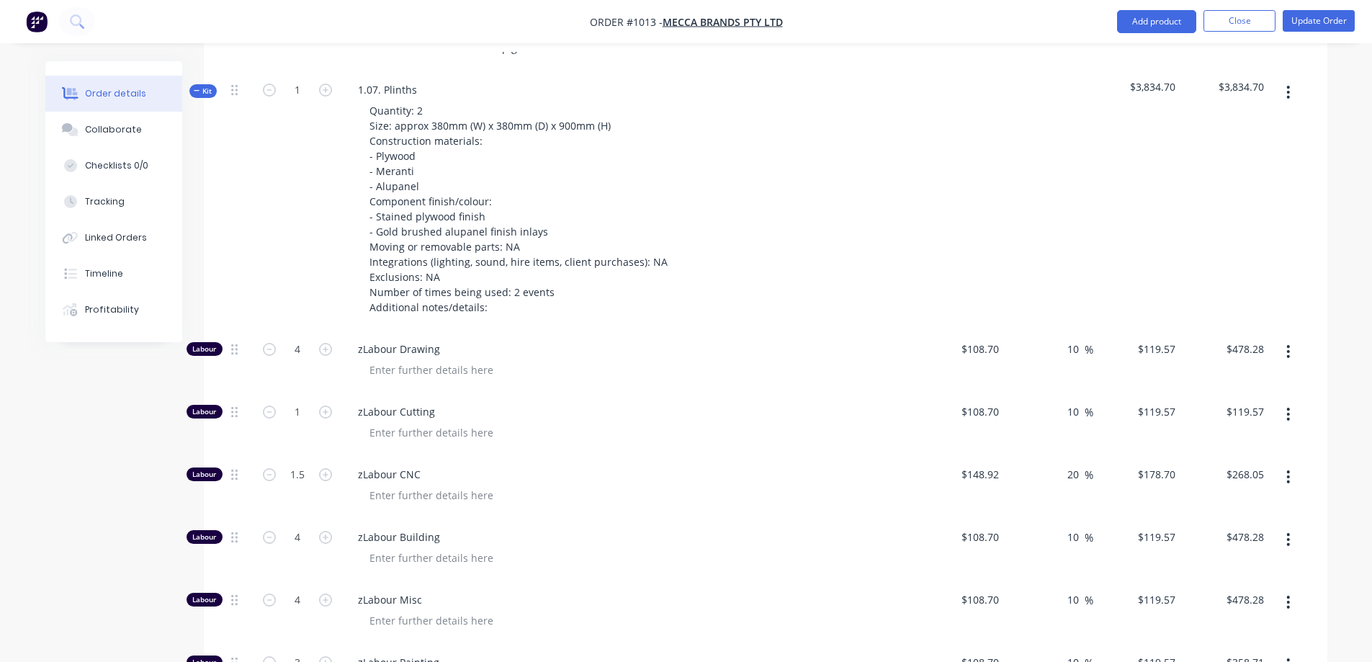
scroll to position [1747, 0]
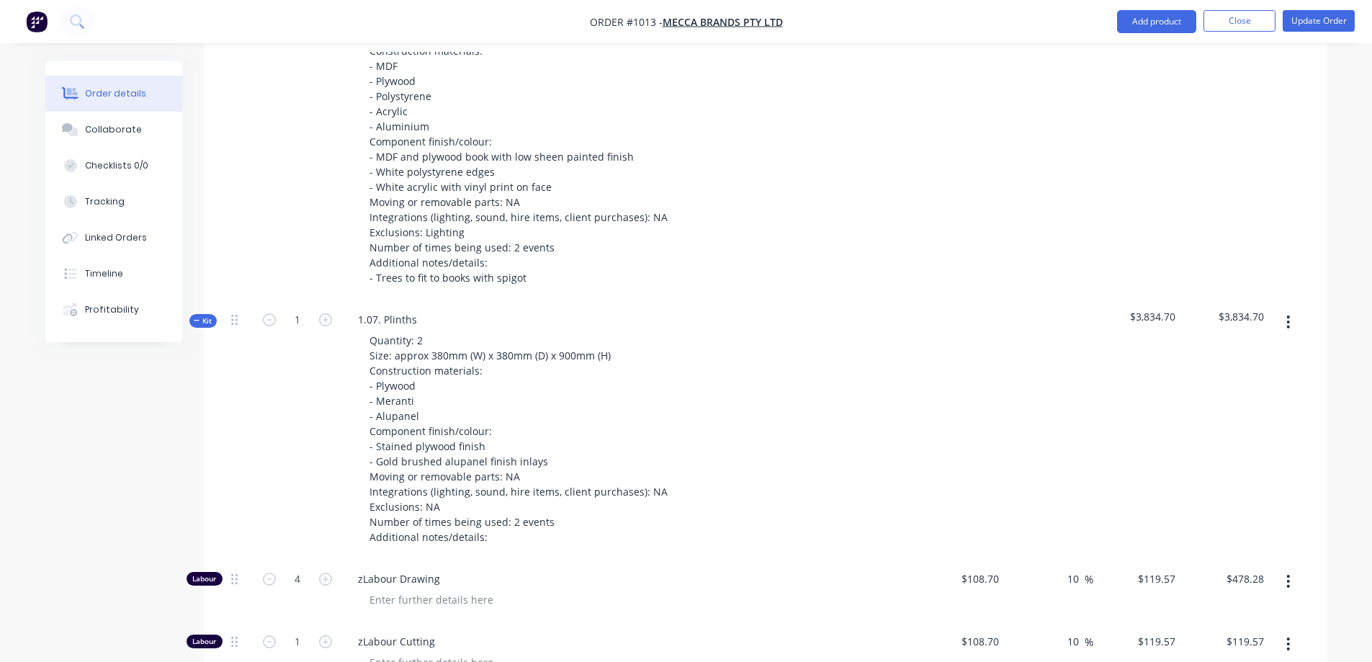
click at [205, 315] on span "Kit" at bounding box center [203, 320] width 19 height 11
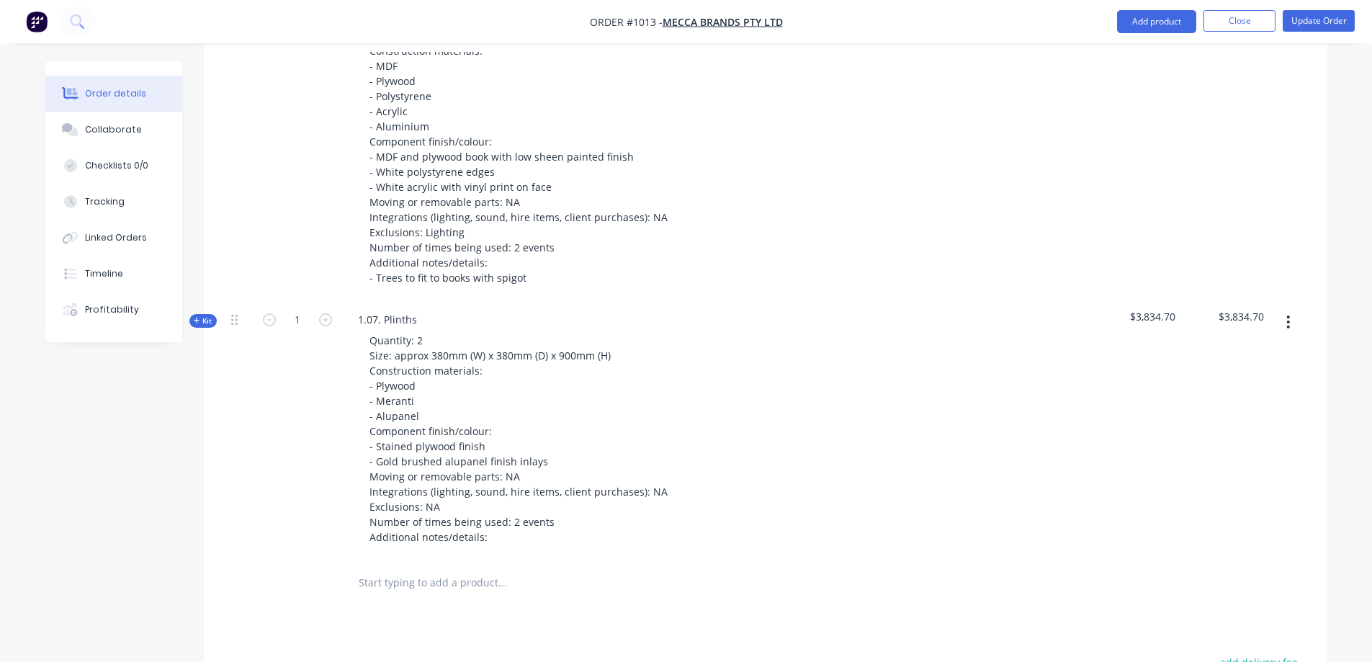
click at [1286, 309] on button "button" at bounding box center [1288, 322] width 34 height 26
drag, startPoint x: 1230, startPoint y: 380, endPoint x: 1133, endPoint y: 427, distance: 108.2
click at [1231, 407] on div "Duplicate" at bounding box center [1237, 417] width 111 height 21
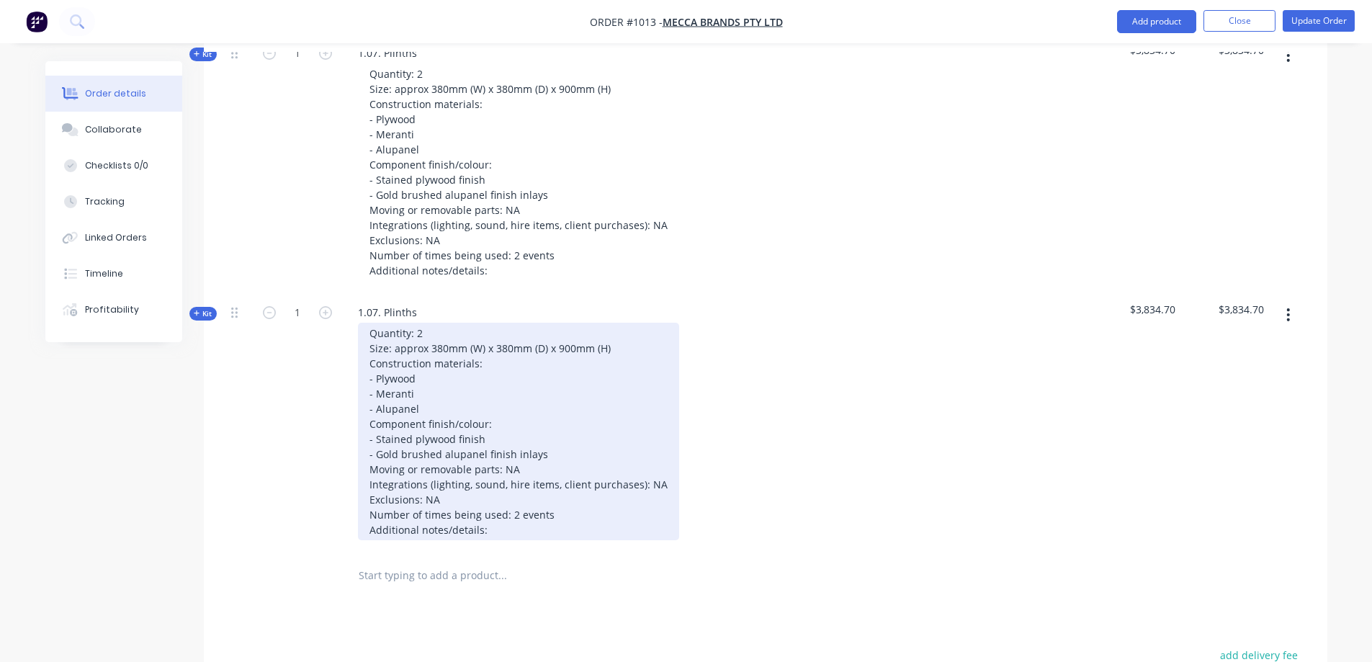
scroll to position [2035, 0]
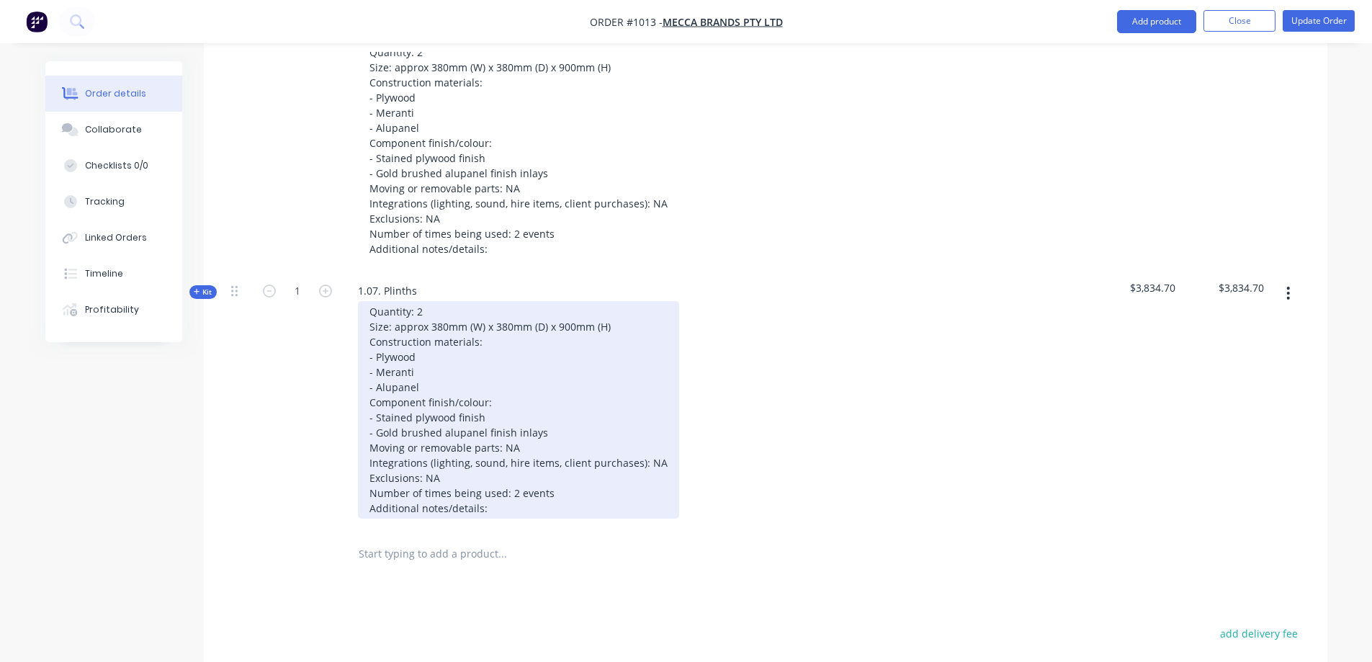
click at [435, 355] on div "Quantity: 2 Size: approx 380mm (W) x 380mm (D) x 900mm (H) Construction materia…" at bounding box center [518, 410] width 321 height 218
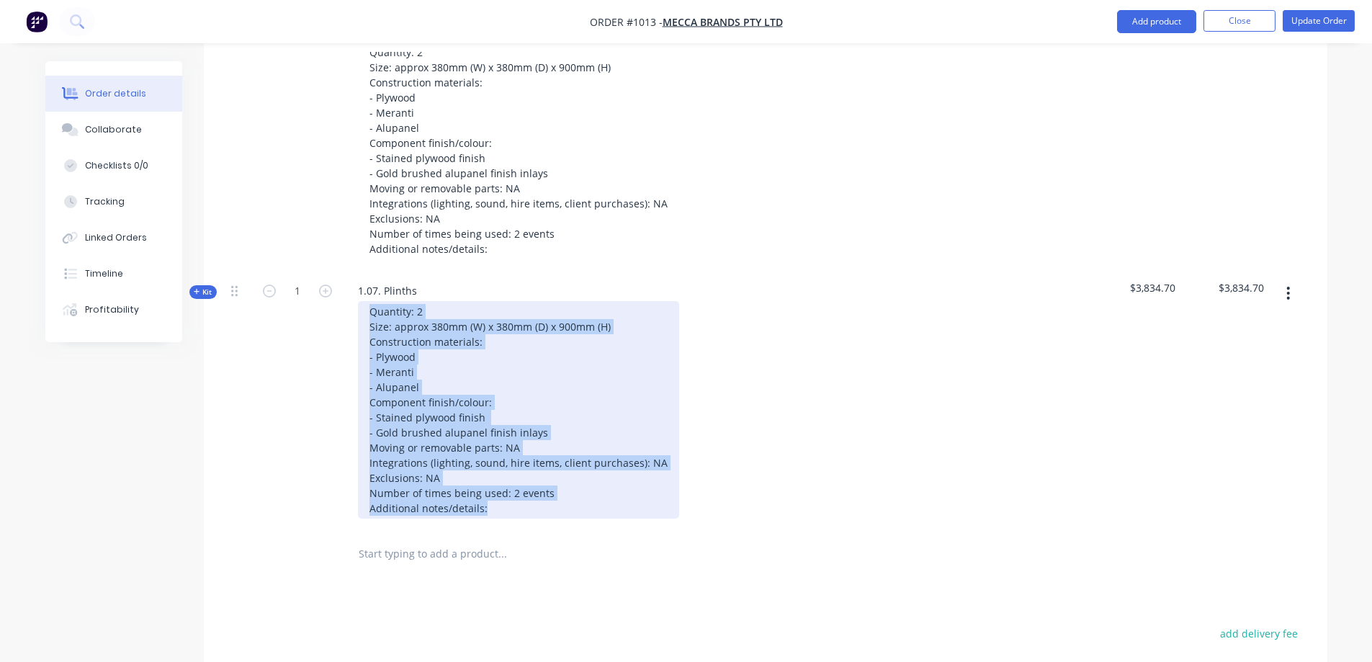
drag, startPoint x: 528, startPoint y: 471, endPoint x: 365, endPoint y: 277, distance: 253.0
click at [365, 301] on div "Quantity: 2 Size: approx 380mm (W) x 380mm (D) x 900mm (H) Construction materia…" at bounding box center [518, 410] width 321 height 218
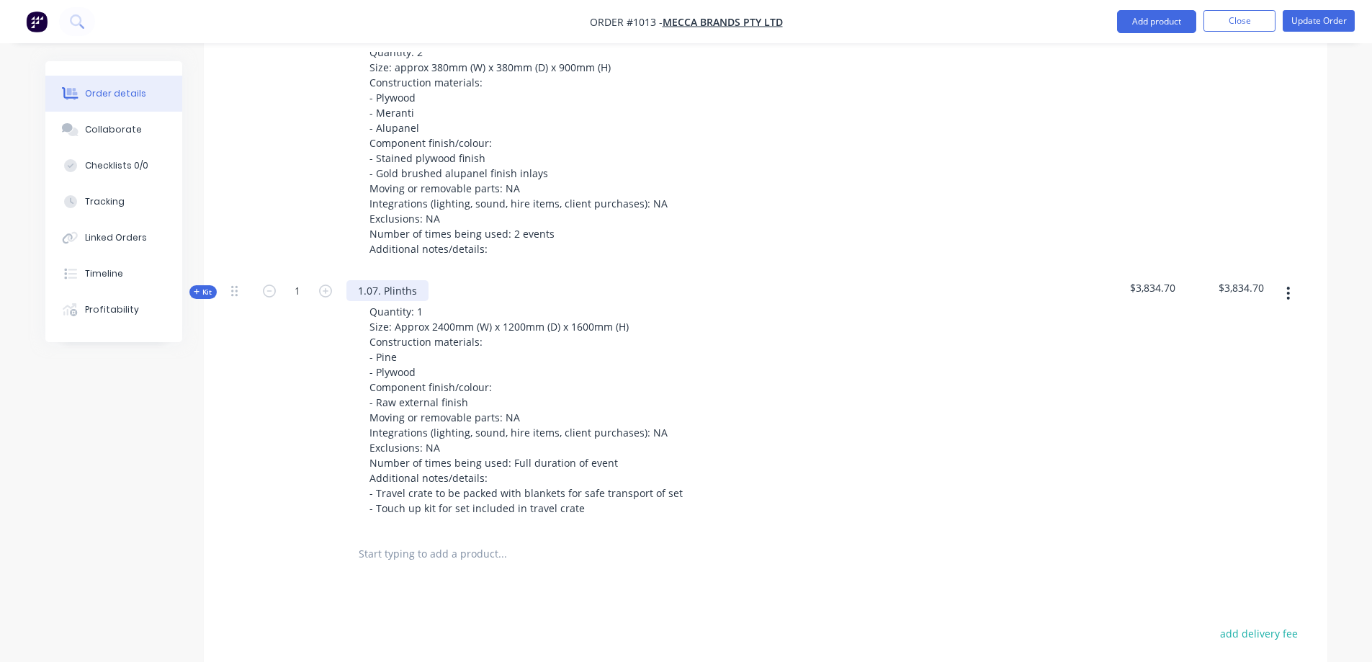
click at [413, 280] on div "1.07. Plinths" at bounding box center [387, 290] width 82 height 21
drag, startPoint x: 420, startPoint y: 252, endPoint x: 351, endPoint y: 254, distance: 69.2
click at [351, 280] on div "1.07. Plinths" at bounding box center [387, 290] width 82 height 21
click at [319, 365] on div "1" at bounding box center [297, 401] width 86 height 259
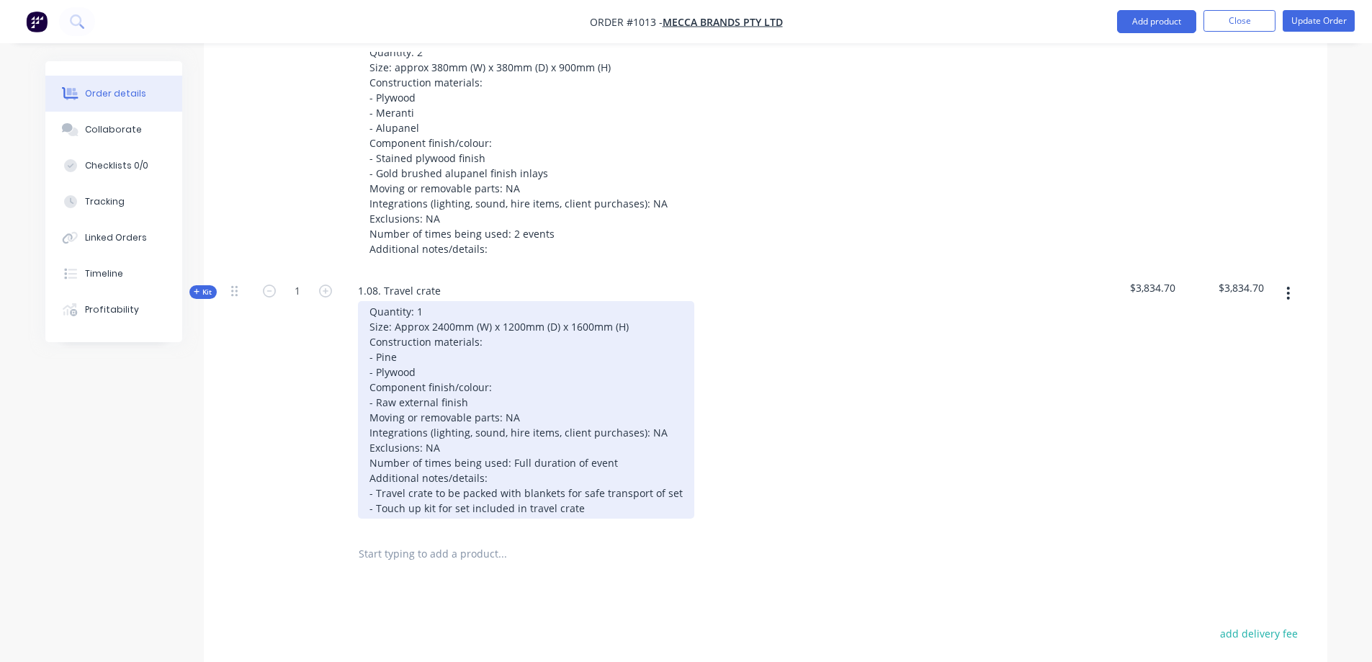
click at [199, 289] on icon "button" at bounding box center [197, 292] width 6 height 6
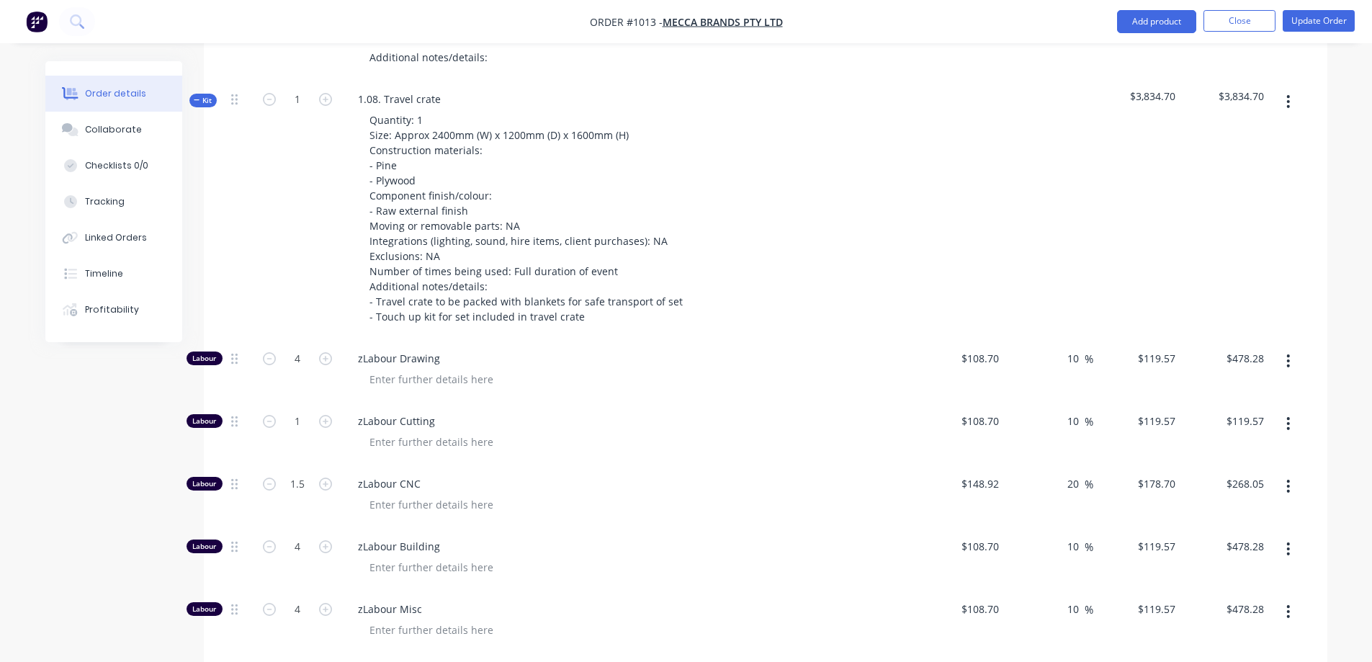
scroll to position [2251, 0]
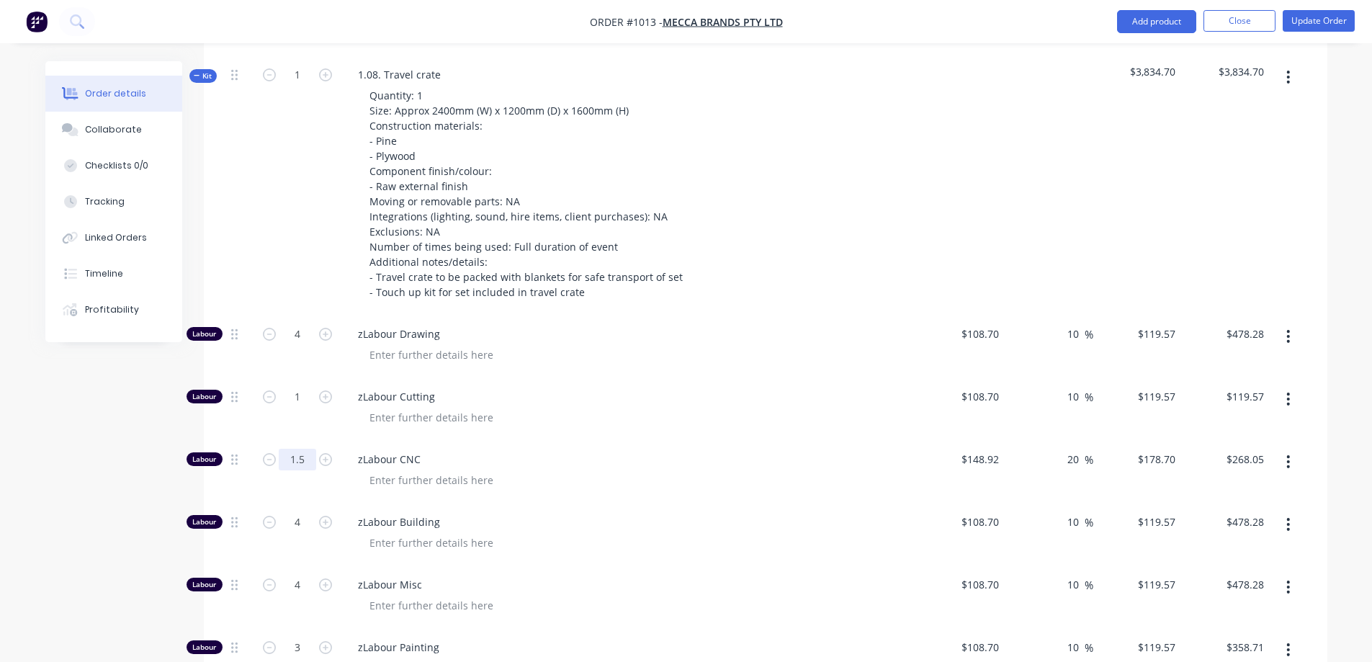
click at [298, 449] on input "1.5" at bounding box center [297, 460] width 37 height 22
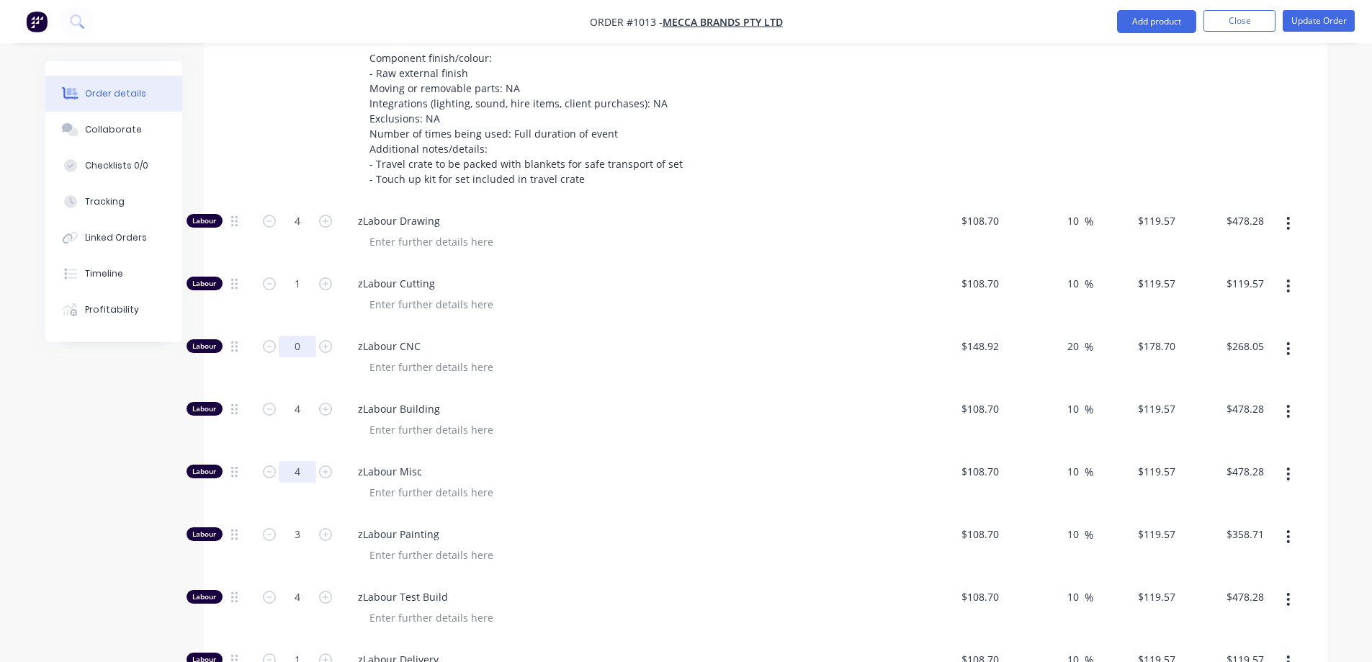
scroll to position [2395, 0]
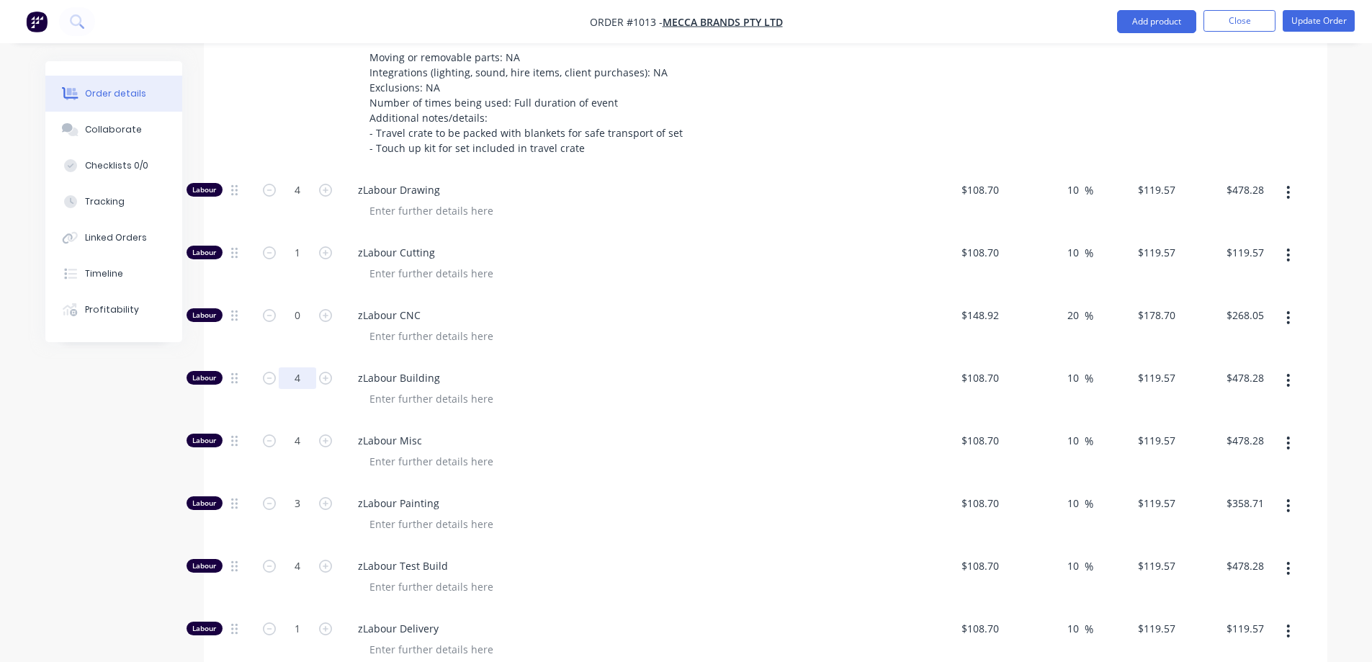
click at [302, 367] on input "4" at bounding box center [297, 378] width 37 height 22
click at [303, 430] on input "4" at bounding box center [297, 441] width 37 height 22
click at [292, 493] on input "3" at bounding box center [297, 504] width 37 height 22
click at [295, 555] on input "4" at bounding box center [297, 566] width 37 height 22
click at [297, 618] on input "1" at bounding box center [297, 629] width 37 height 22
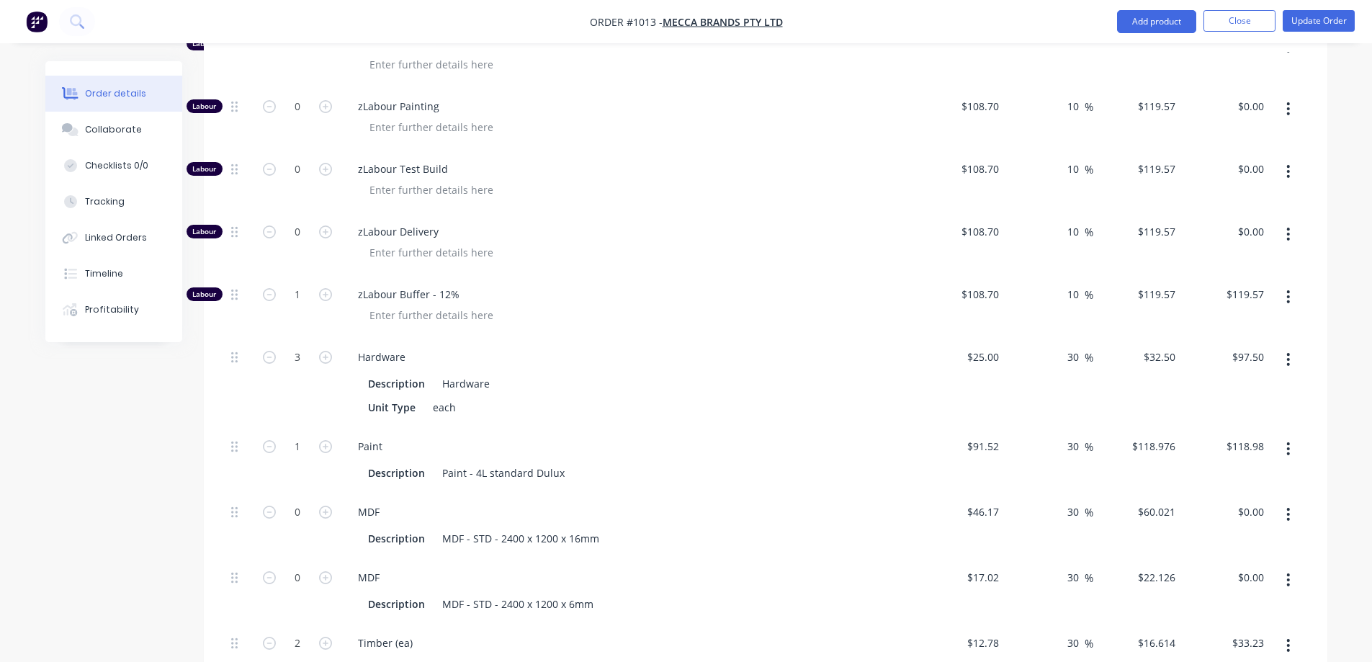
scroll to position [2828, 0]
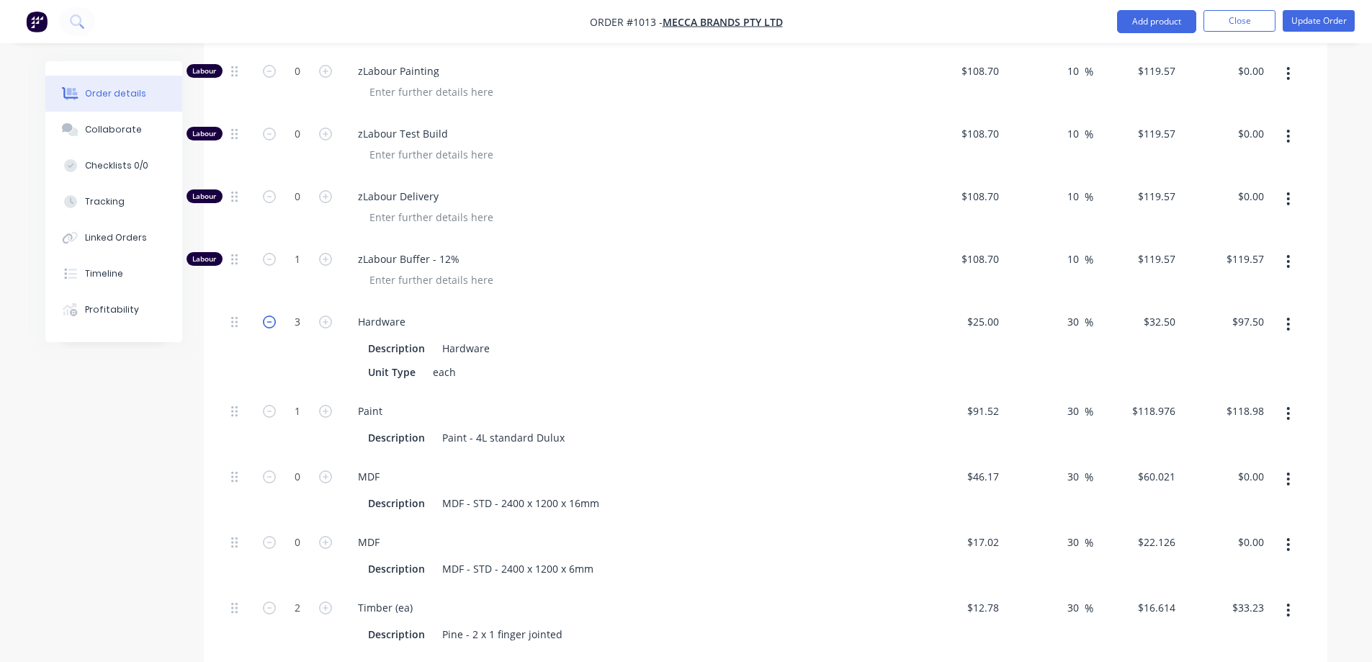
click at [267, 315] on icon "button" at bounding box center [269, 321] width 13 height 13
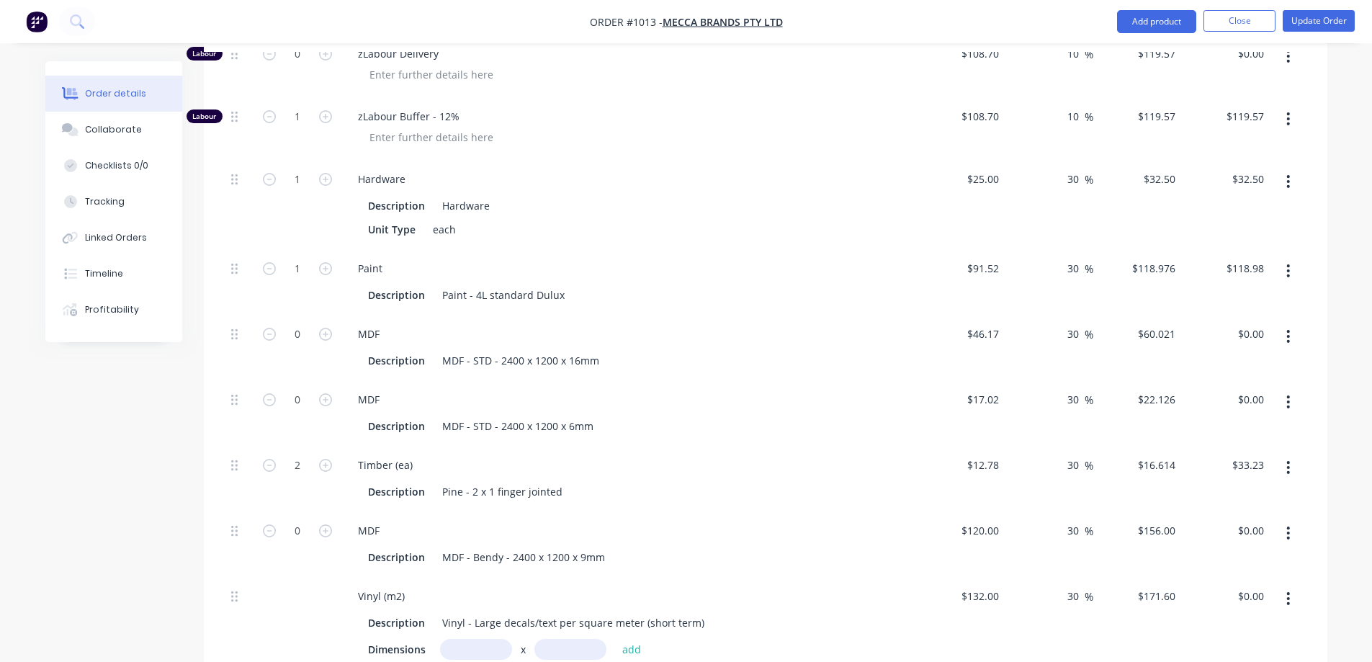
scroll to position [2972, 0]
click at [318, 454] on button "button" at bounding box center [325, 461] width 19 height 15
click at [322, 457] on icon "button" at bounding box center [325, 463] width 13 height 13
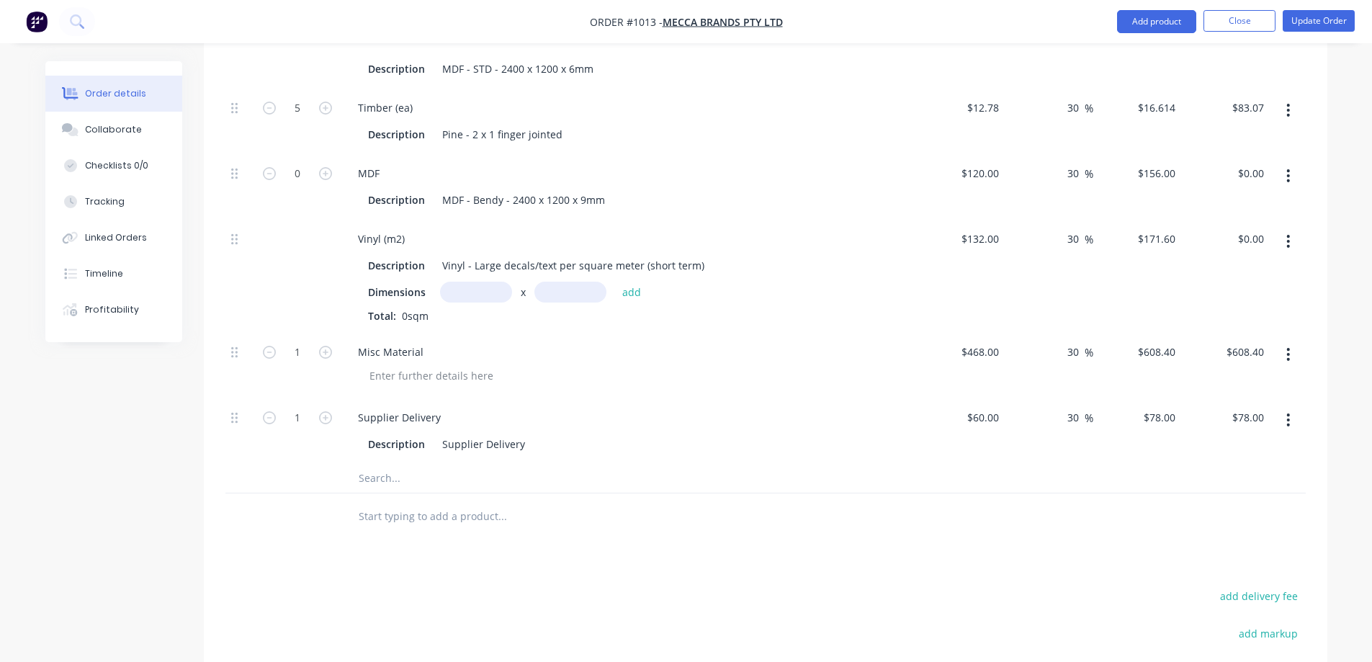
scroll to position [3332, 0]
click at [987, 337] on input "468" at bounding box center [982, 347] width 45 height 21
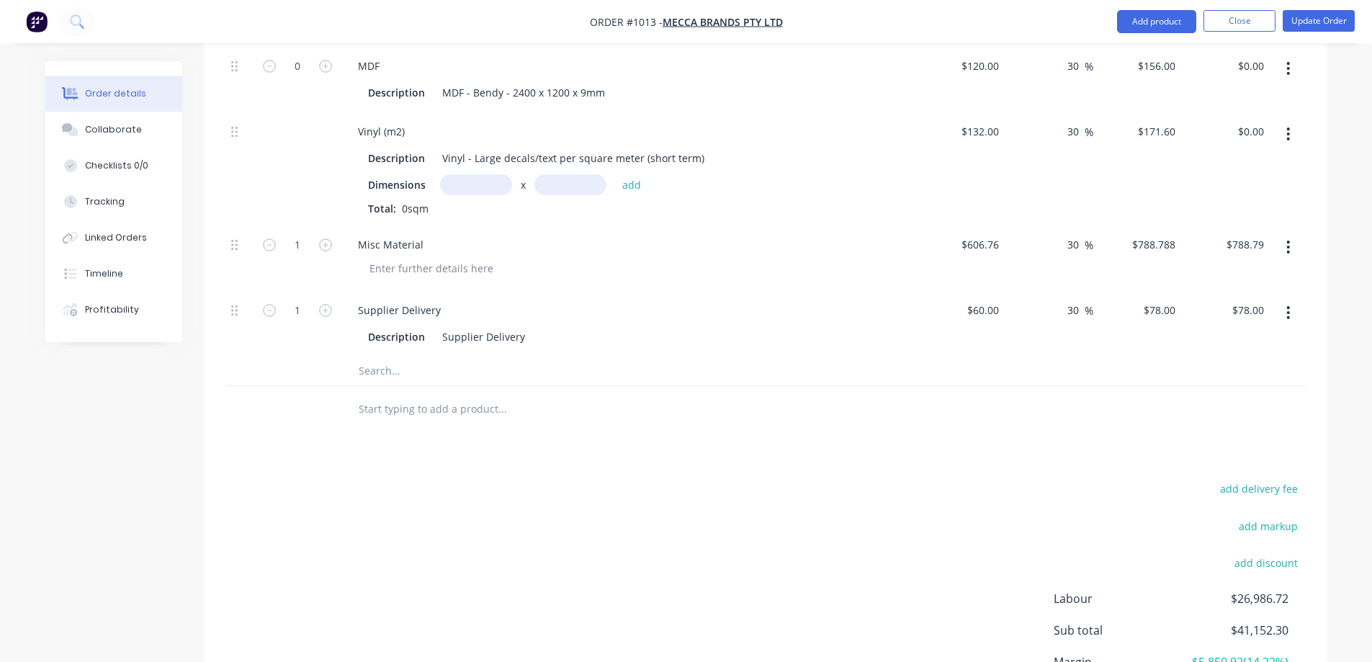
scroll to position [3177, 0]
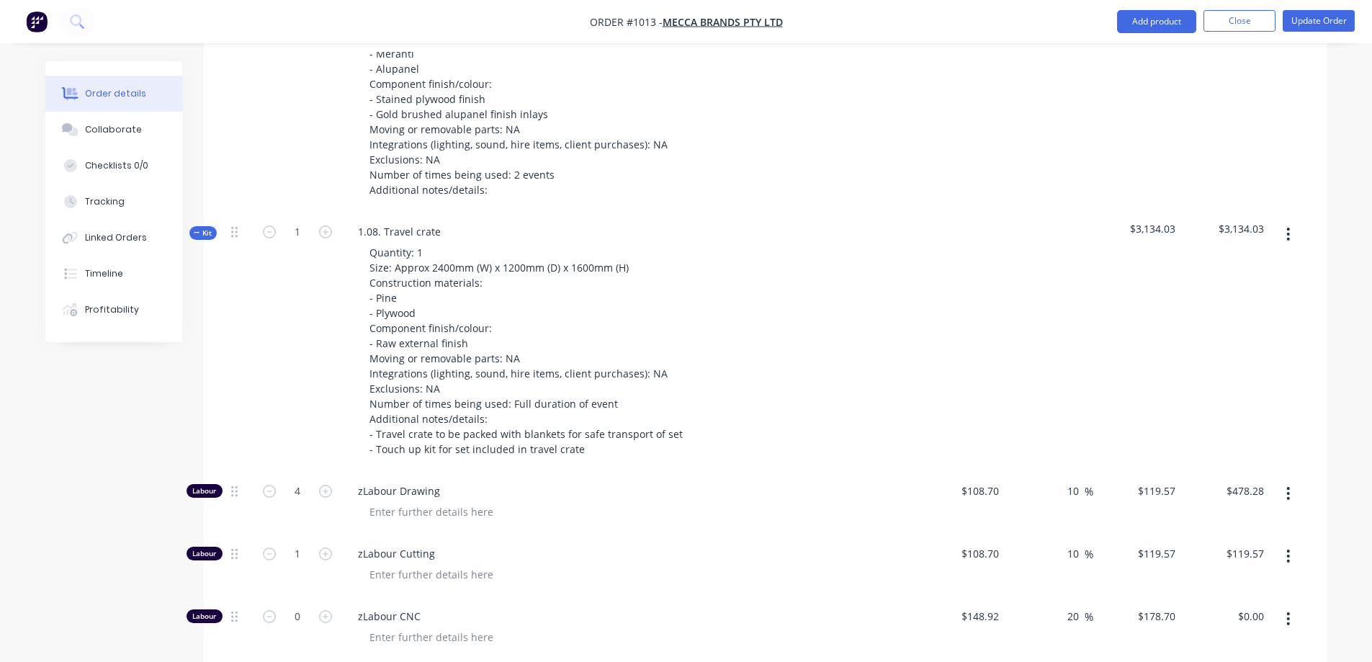
scroll to position [2024, 0]
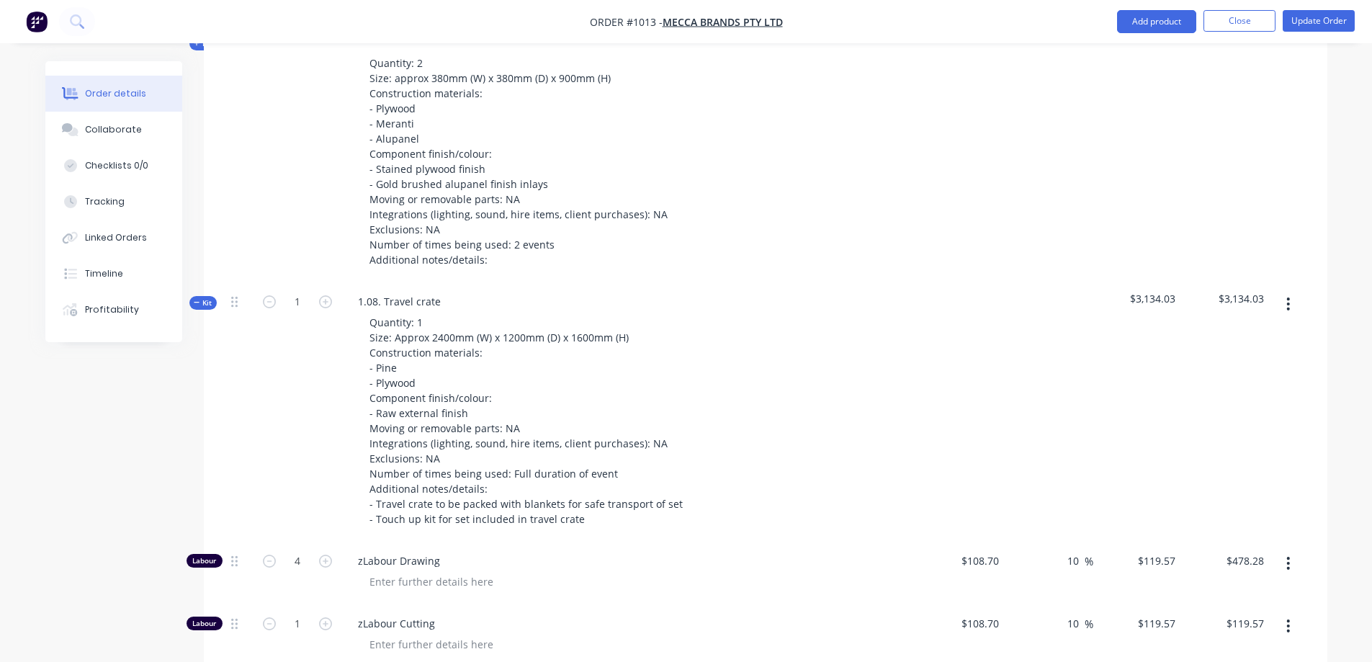
click at [205, 297] on span "Kit" at bounding box center [203, 302] width 19 height 11
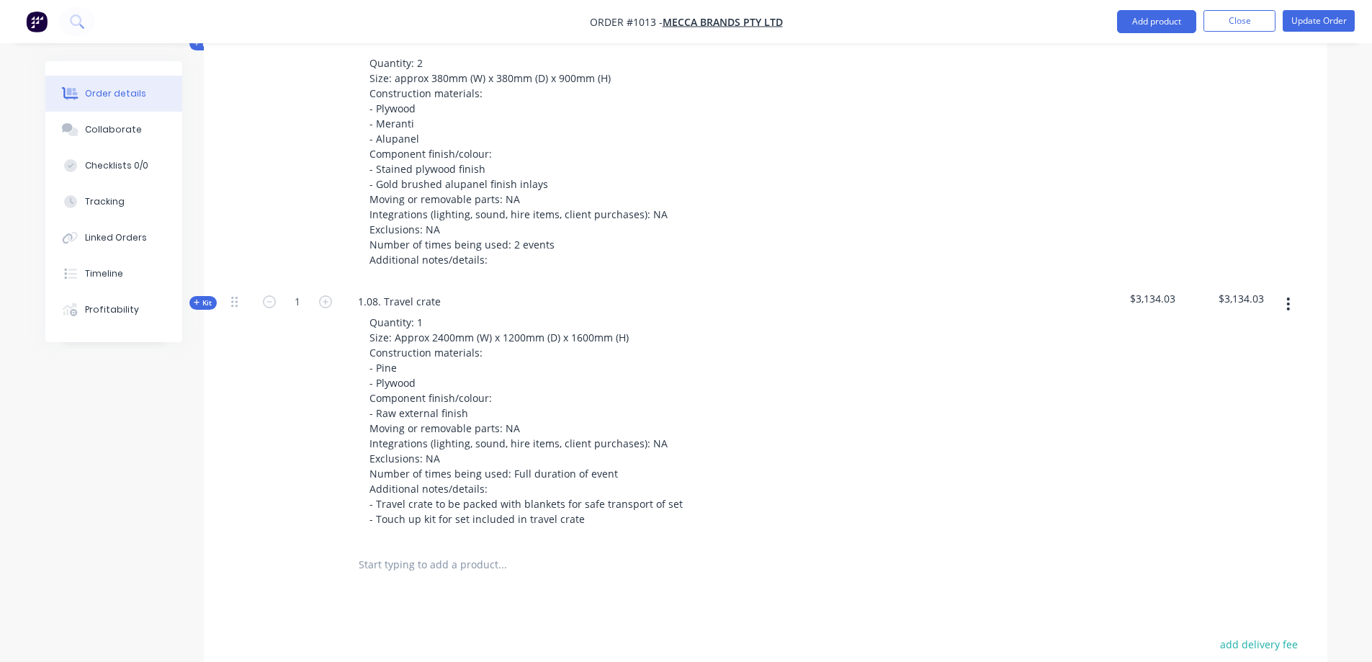
click at [1287, 296] on icon "button" at bounding box center [1288, 304] width 4 height 16
click at [1239, 389] on div "Duplicate" at bounding box center [1237, 399] width 111 height 21
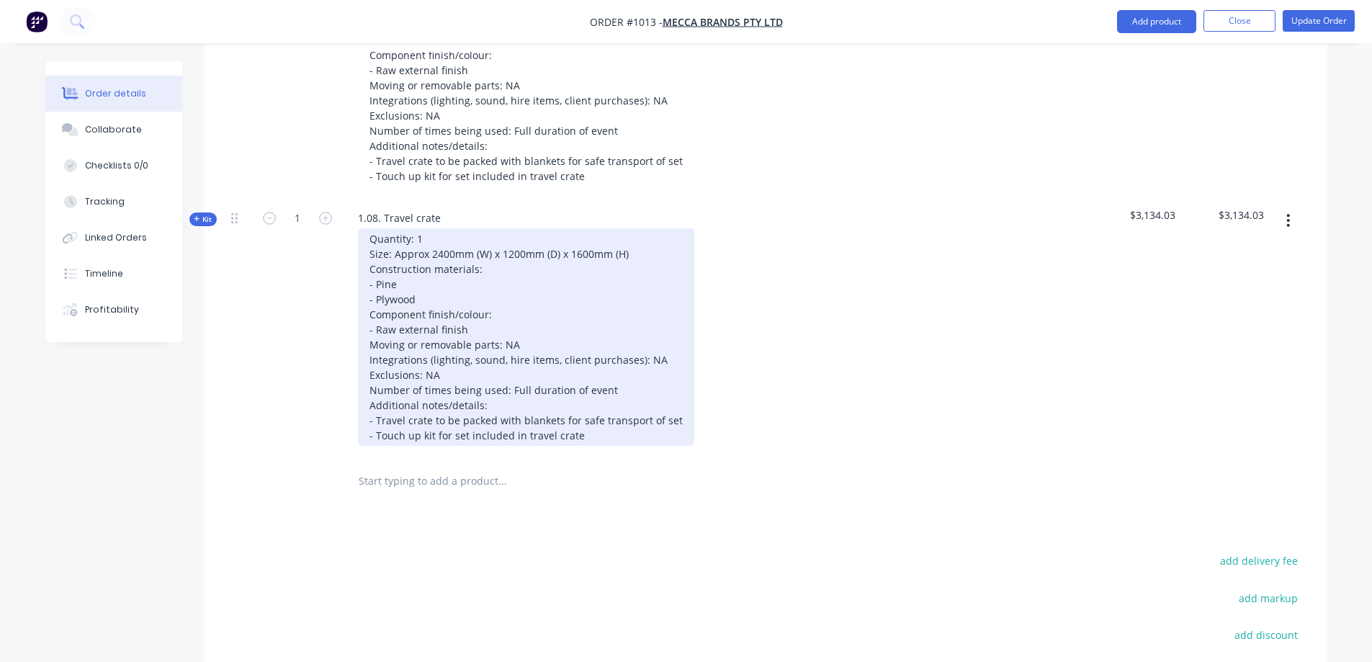
scroll to position [2385, 0]
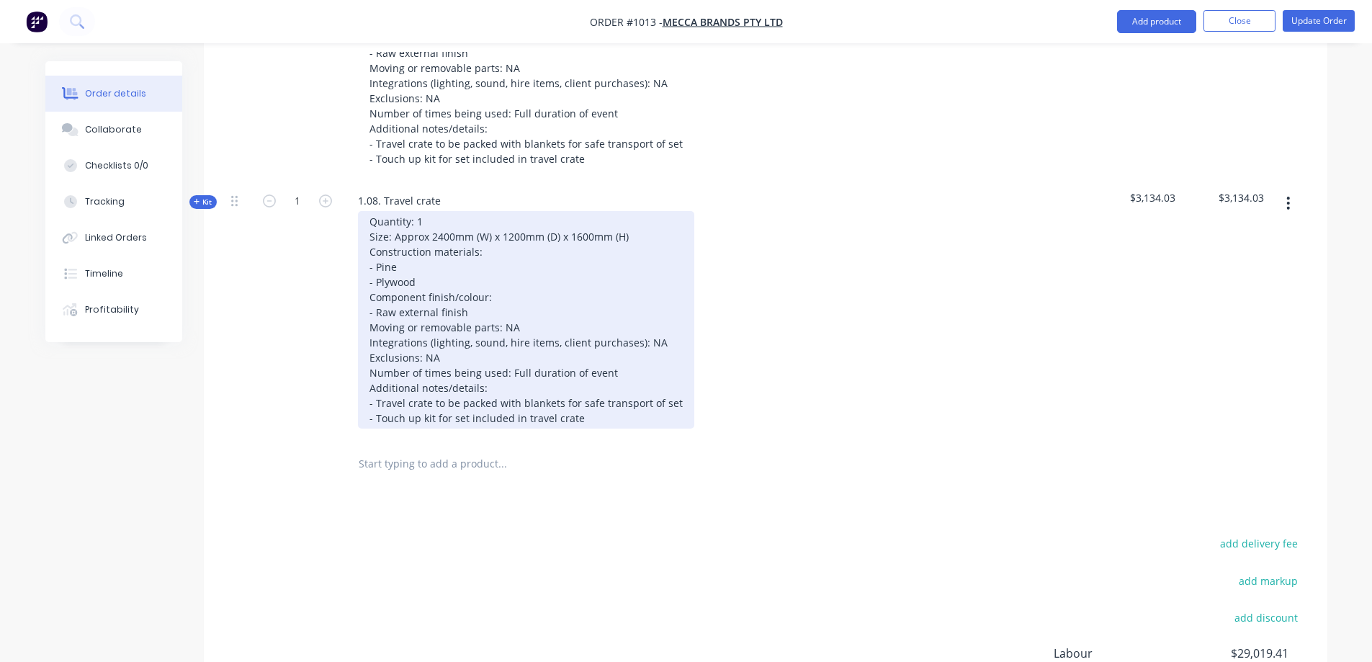
click at [542, 387] on div "Quantity: 1 Size: Approx 2400mm (W) x 1200mm (D) x 1600mm (H) Construction mate…" at bounding box center [526, 320] width 336 height 218
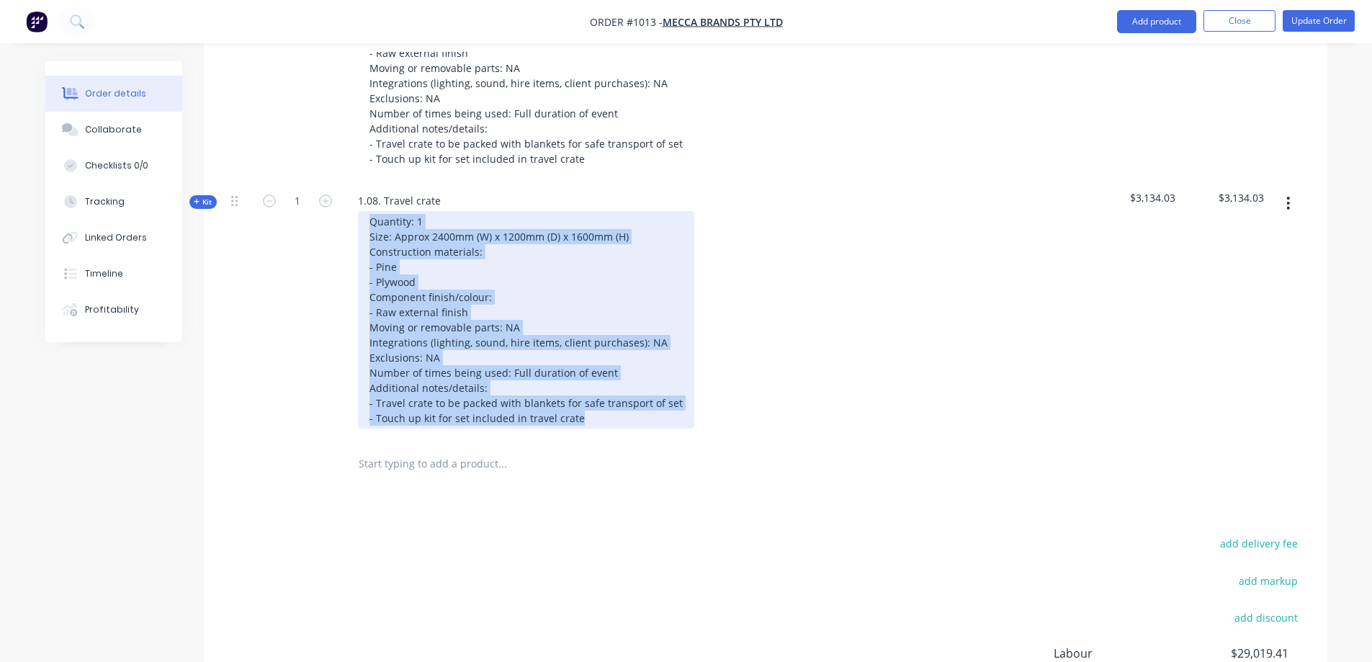
drag, startPoint x: 596, startPoint y: 385, endPoint x: 349, endPoint y: 185, distance: 318.0
click at [349, 211] on div "Quantity: 1 Size: Approx 2400mm (W) x 1200mm (D) x 1600mm (H) Construction mate…" at bounding box center [628, 320] width 565 height 218
paste div
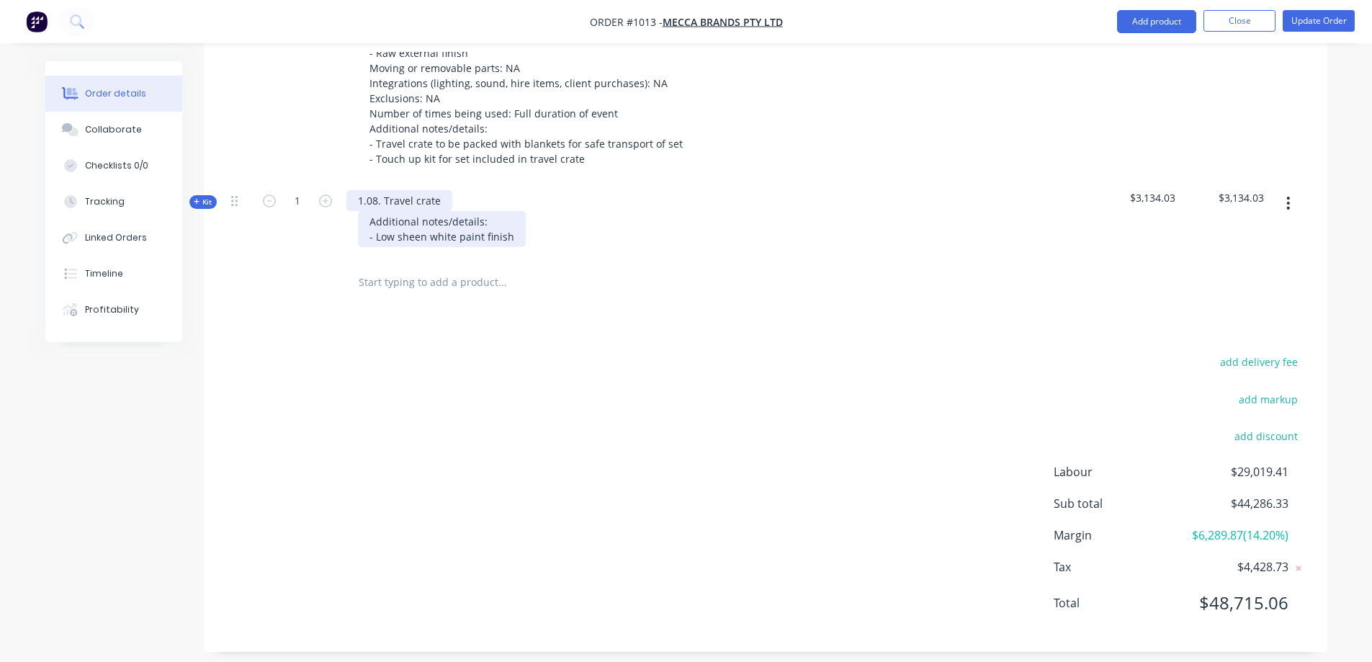
scroll to position [2360, 0]
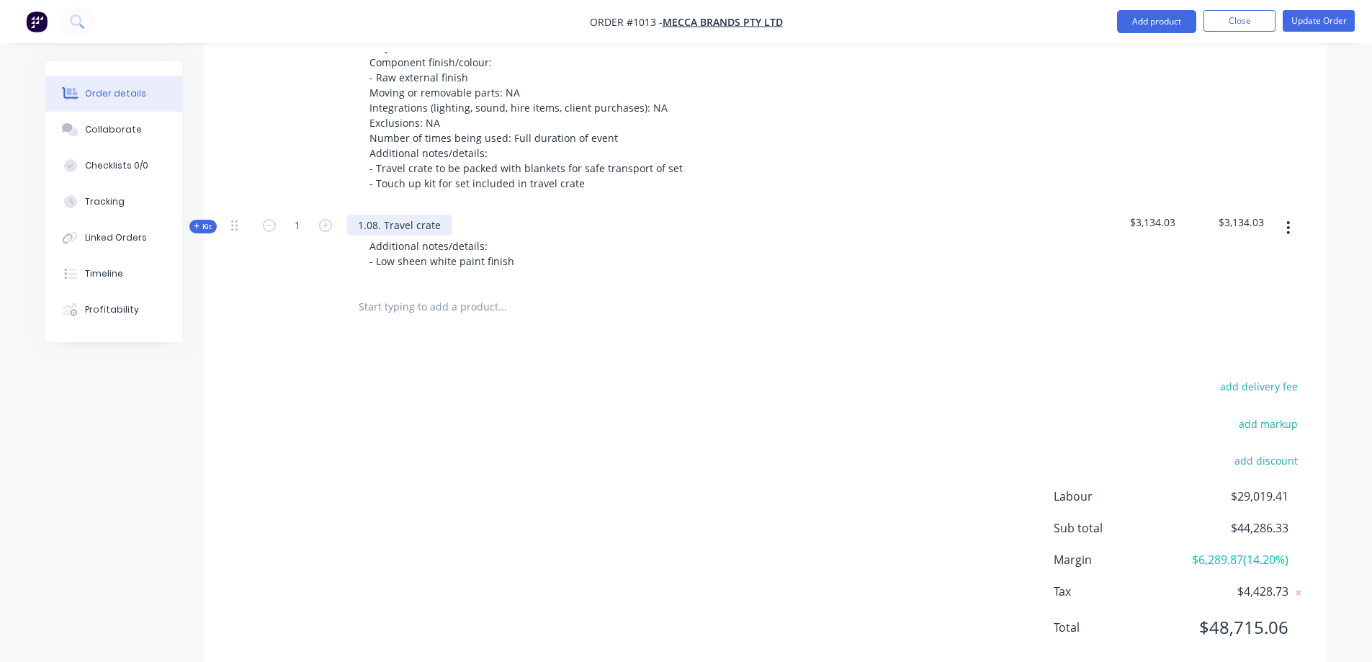
click at [430, 206] on div "1.08. Travel crate Additional notes/details: - Low sheen white paint finish" at bounding box center [629, 245] width 576 height 78
drag, startPoint x: 434, startPoint y: 184, endPoint x: 441, endPoint y: 187, distance: 8.1
click at [434, 215] on div "1.08. Travel crate" at bounding box center [399, 225] width 106 height 21
drag, startPoint x: 441, startPoint y: 187, endPoint x: 339, endPoint y: 189, distance: 101.6
click at [339, 206] on div "Kit 1 1.08. Travel crate Additional notes/details: - Low sheen white paint fini…" at bounding box center [765, 245] width 1080 height 78
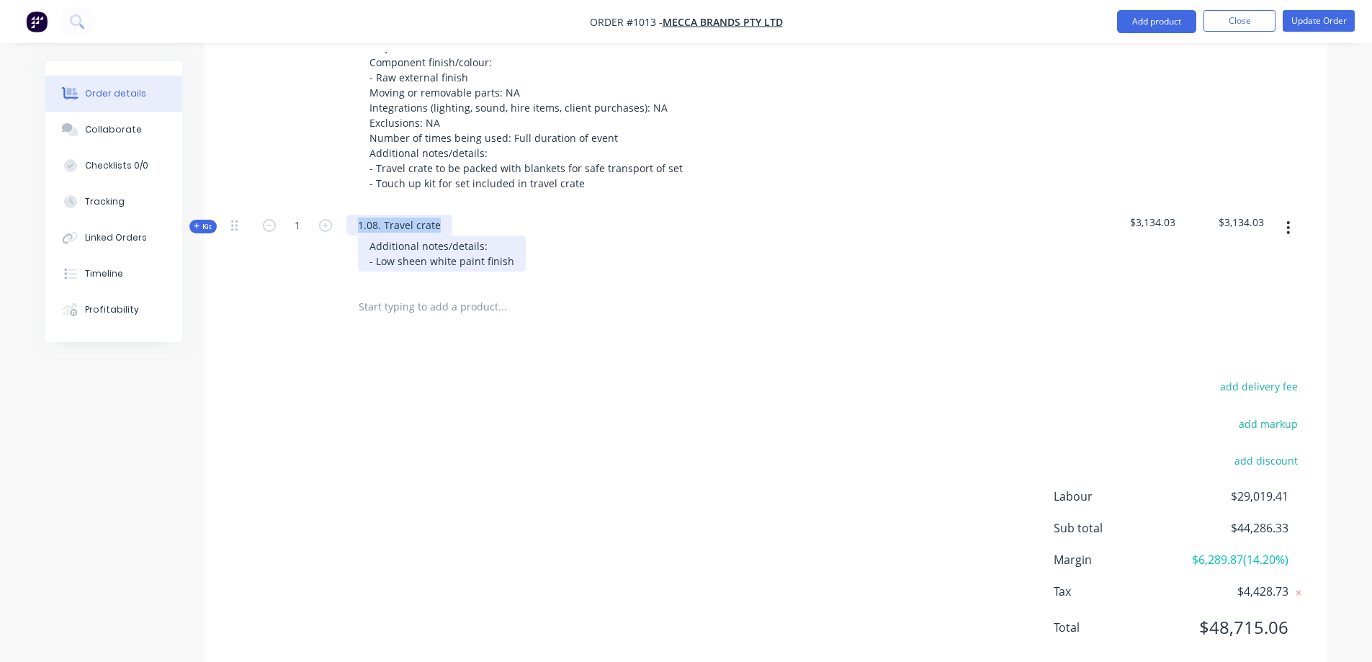
paste div
click at [575, 377] on div "add delivery fee add markup add discount Labour $29,019.41 Sub total $44,286.33…" at bounding box center [765, 516] width 1080 height 278
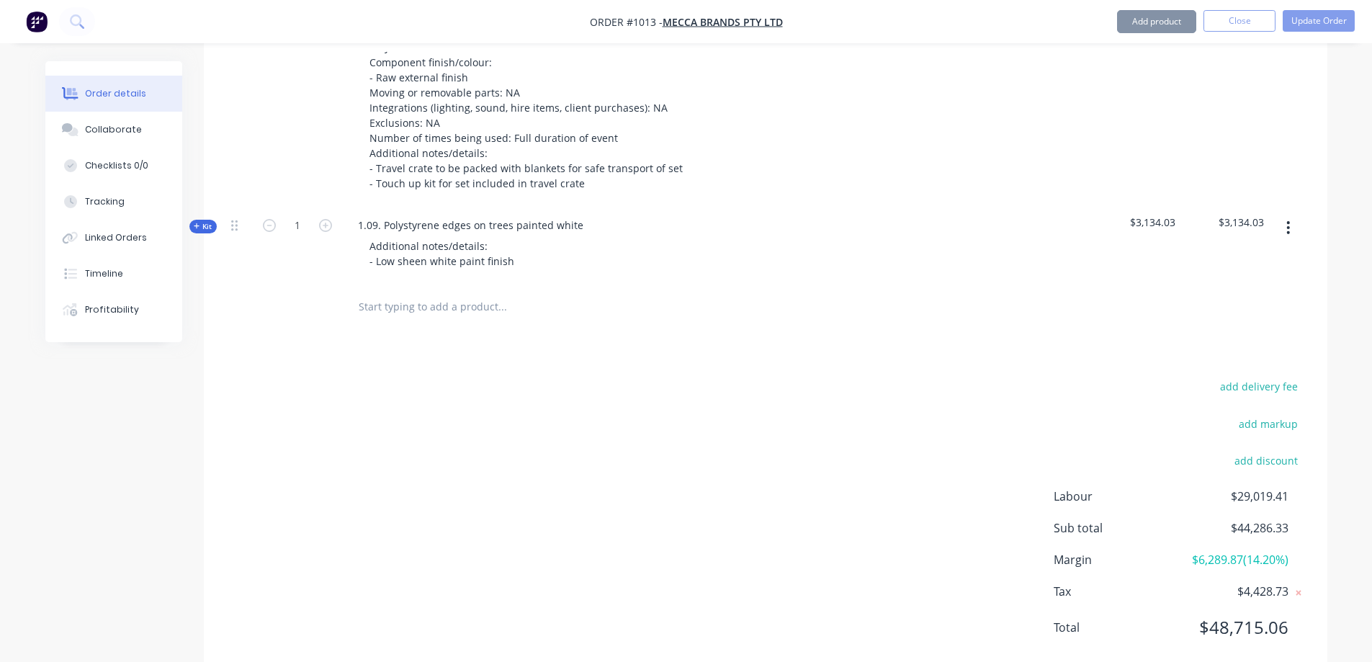
drag, startPoint x: 199, startPoint y: 187, endPoint x: 253, endPoint y: 199, distance: 54.8
click at [199, 221] on span "Kit" at bounding box center [203, 226] width 19 height 11
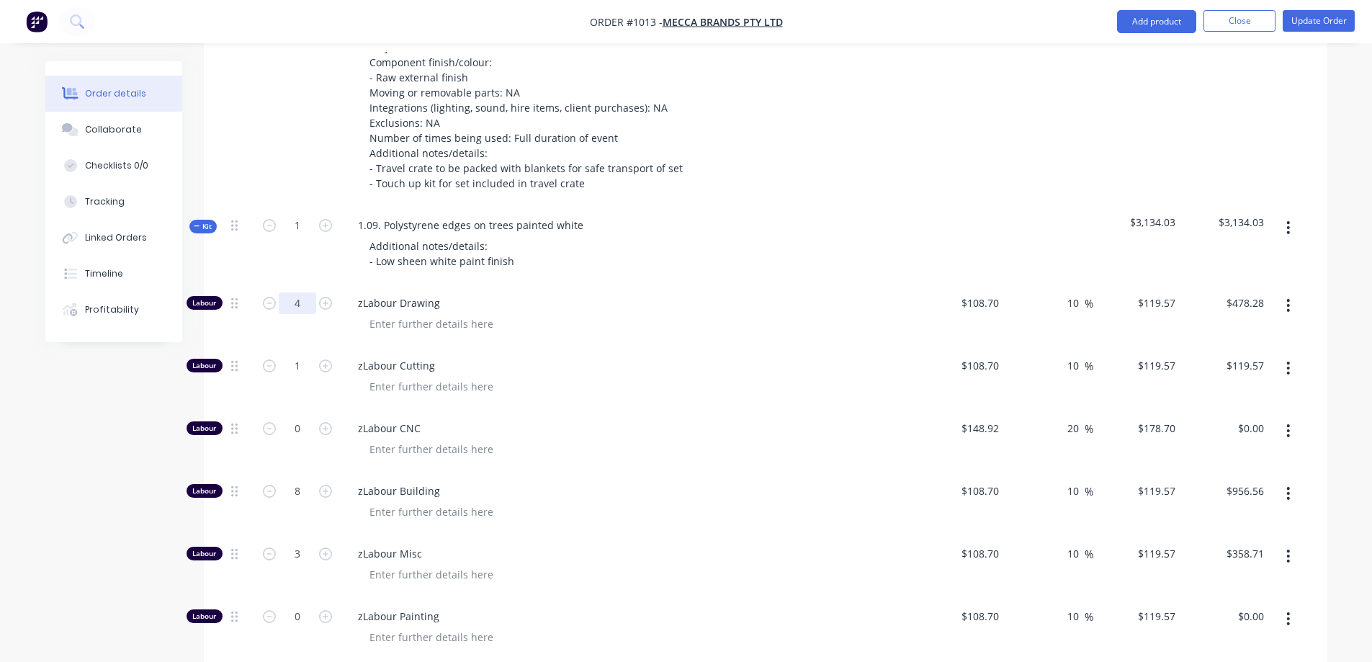
click at [297, 292] on input "4" at bounding box center [297, 303] width 37 height 22
click at [298, 355] on input "1" at bounding box center [297, 366] width 37 height 22
drag, startPoint x: 289, startPoint y: 460, endPoint x: 302, endPoint y: 458, distance: 13.9
click at [290, 480] on input "8" at bounding box center [297, 491] width 37 height 22
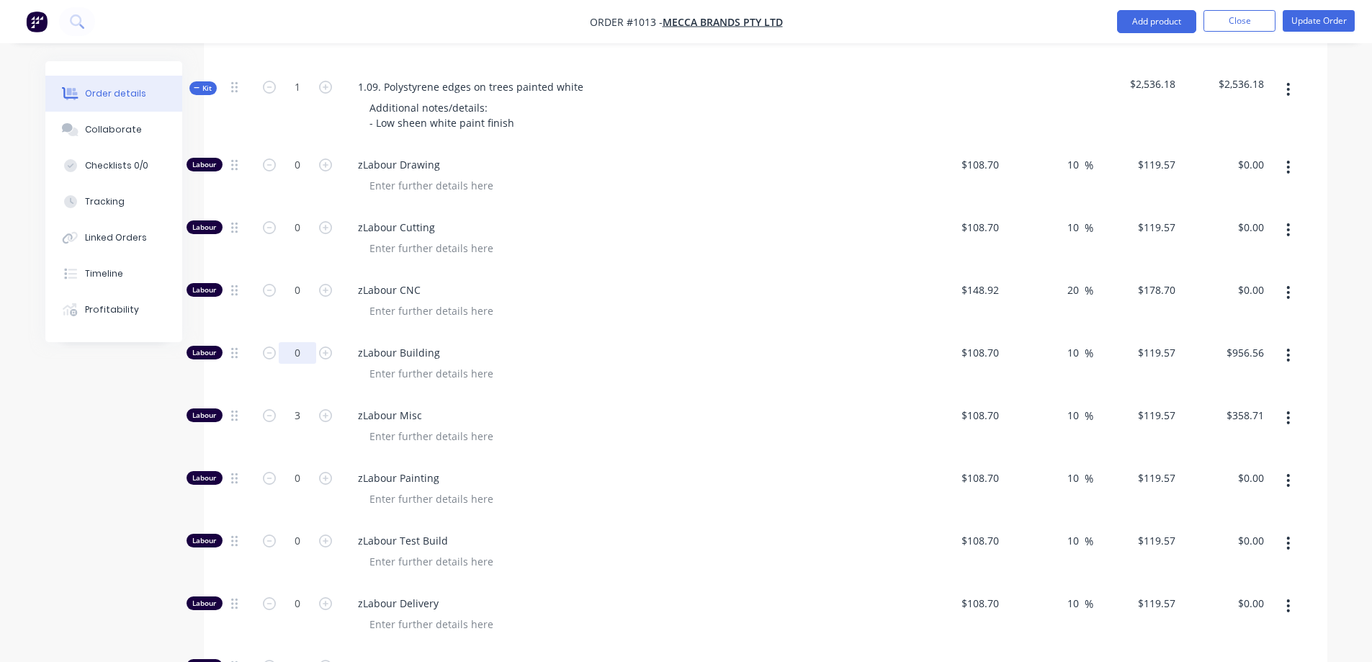
scroll to position [2504, 0]
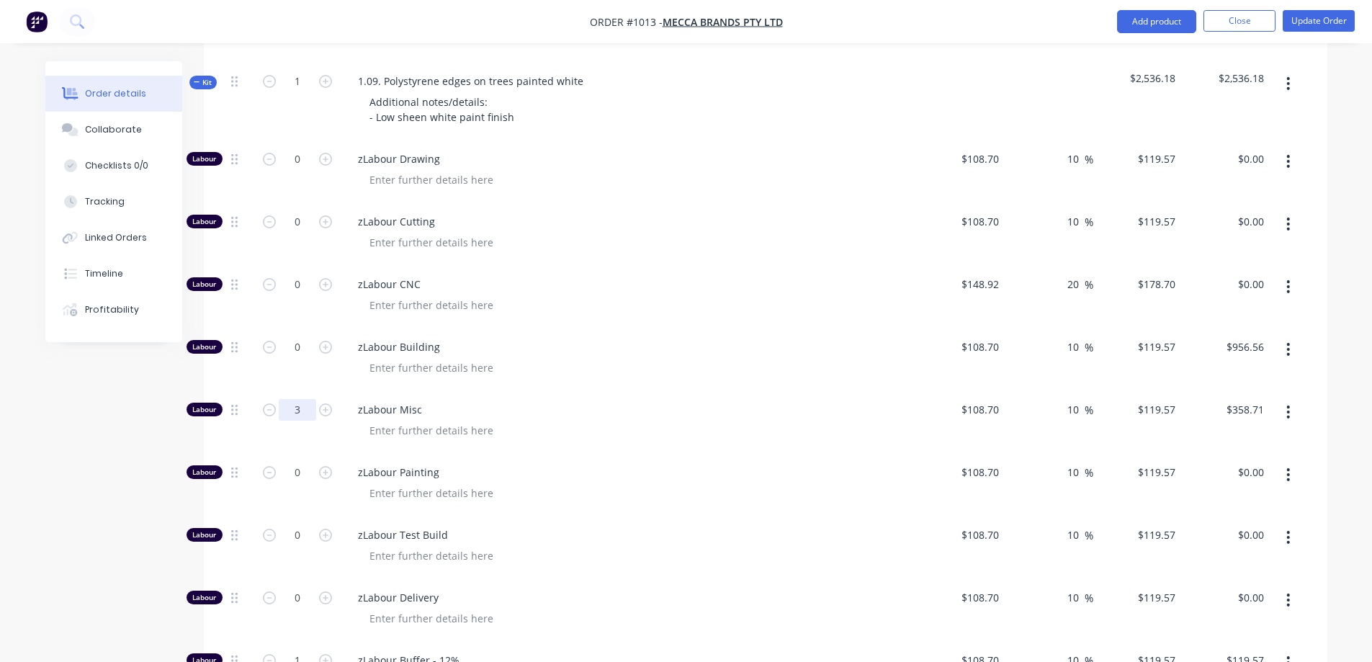
click at [297, 399] on input "3" at bounding box center [297, 410] width 37 height 22
click at [302, 462] on input "0" at bounding box center [297, 473] width 37 height 22
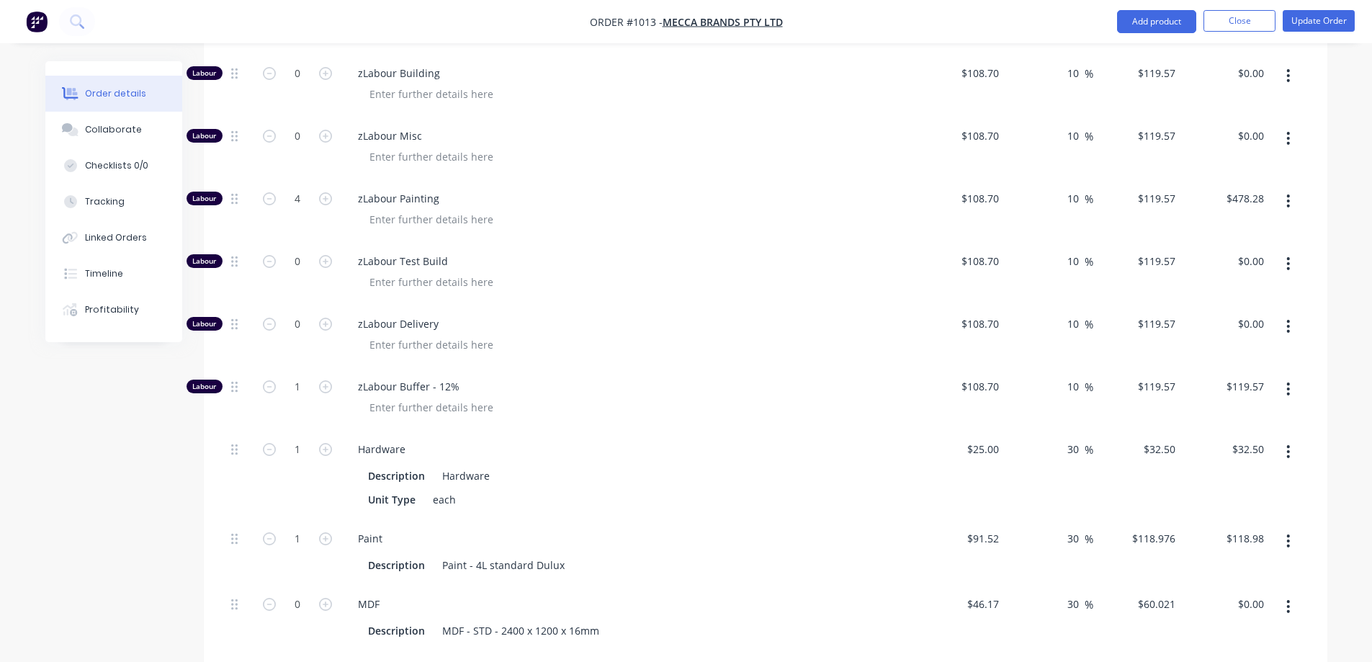
scroll to position [2864, 0]
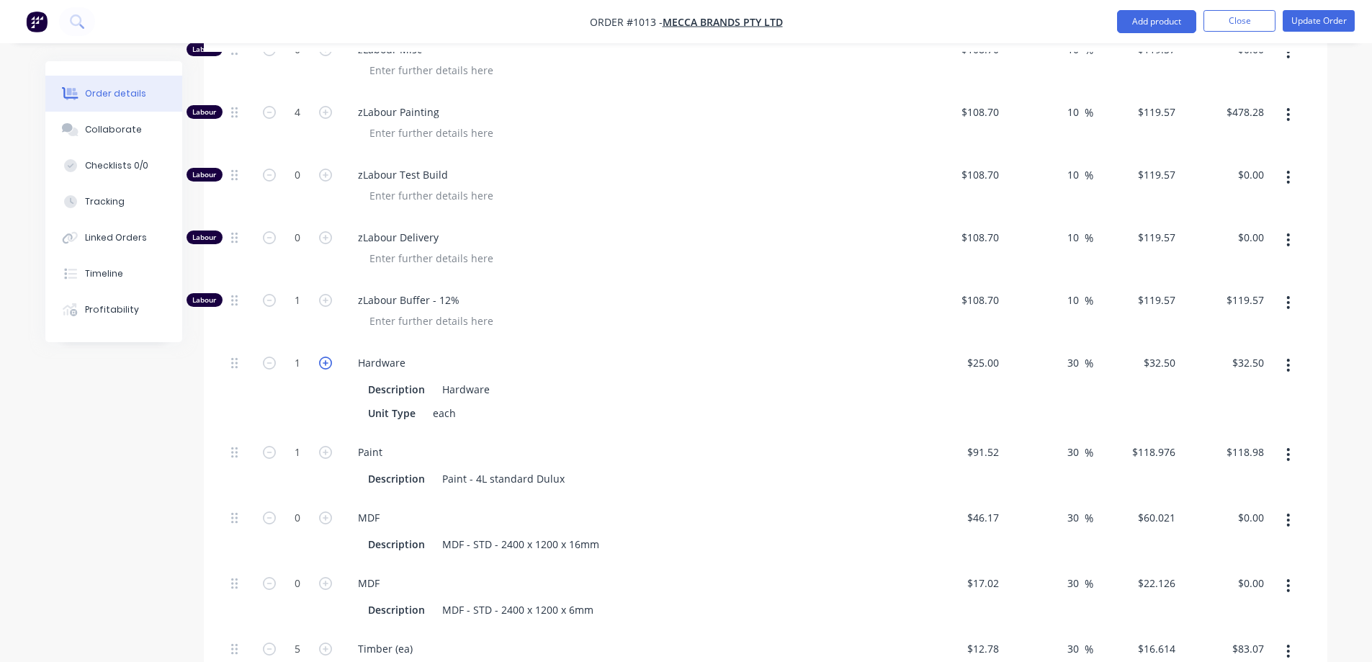
click at [321, 356] on icon "button" at bounding box center [325, 362] width 13 height 13
click at [304, 441] on input "1" at bounding box center [297, 452] width 37 height 22
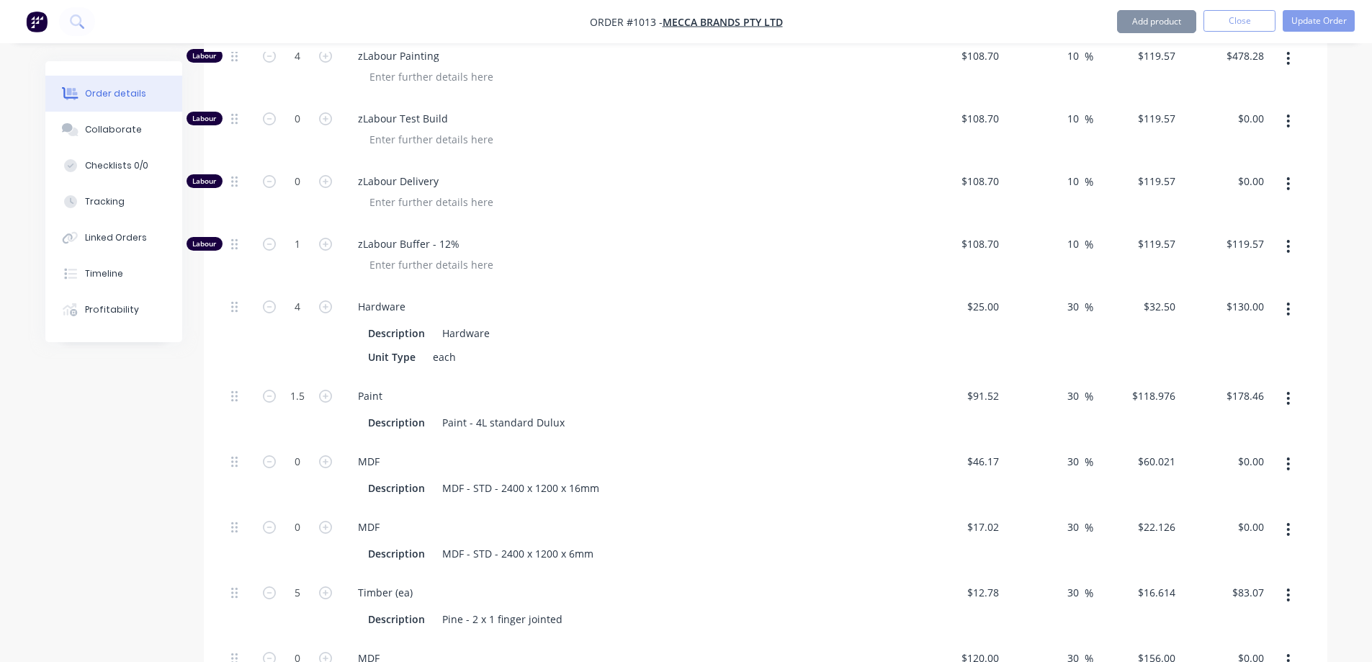
scroll to position [3008, 0]
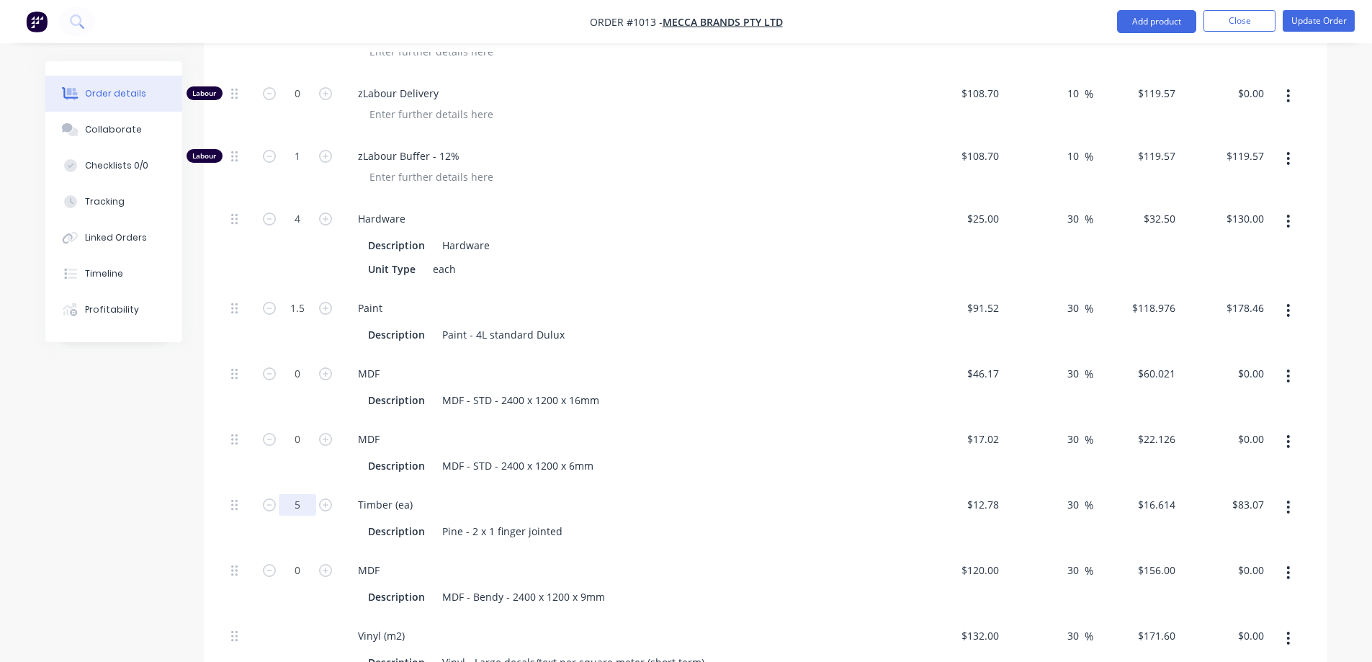
click at [297, 494] on input "5" at bounding box center [297, 505] width 37 height 22
drag, startPoint x: 112, startPoint y: 512, endPoint x: 281, endPoint y: 466, distance: 175.4
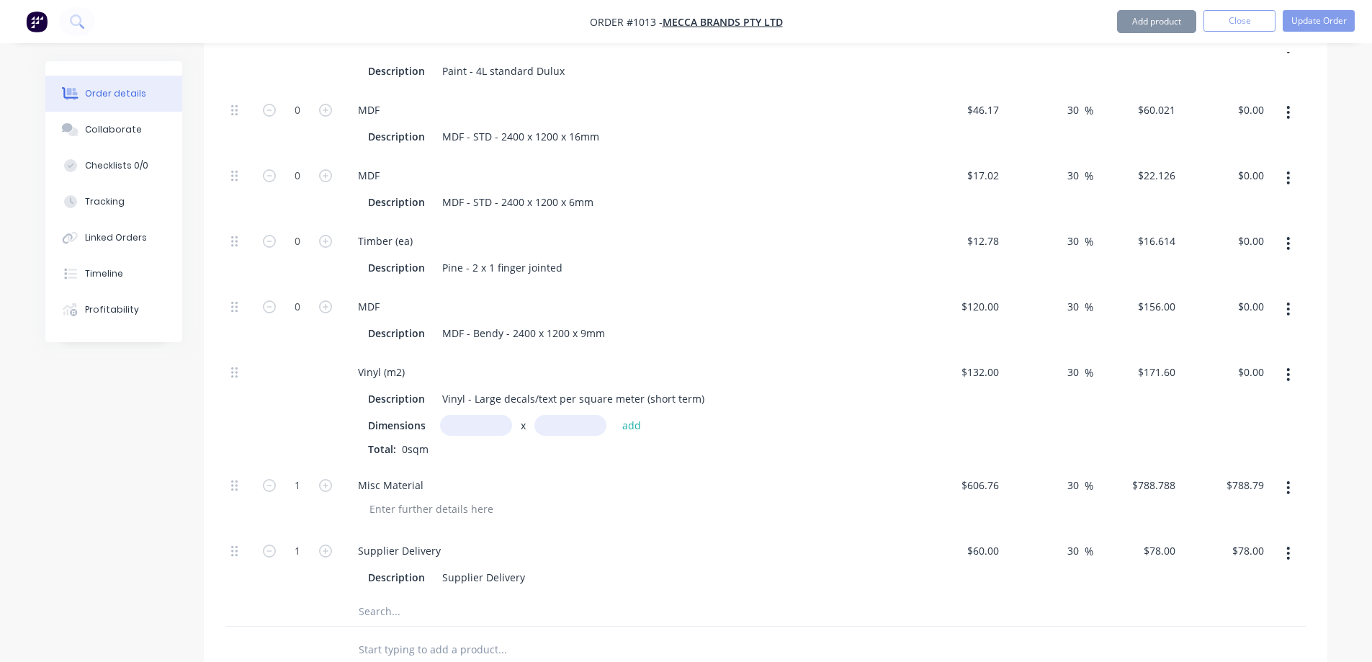
scroll to position [3296, 0]
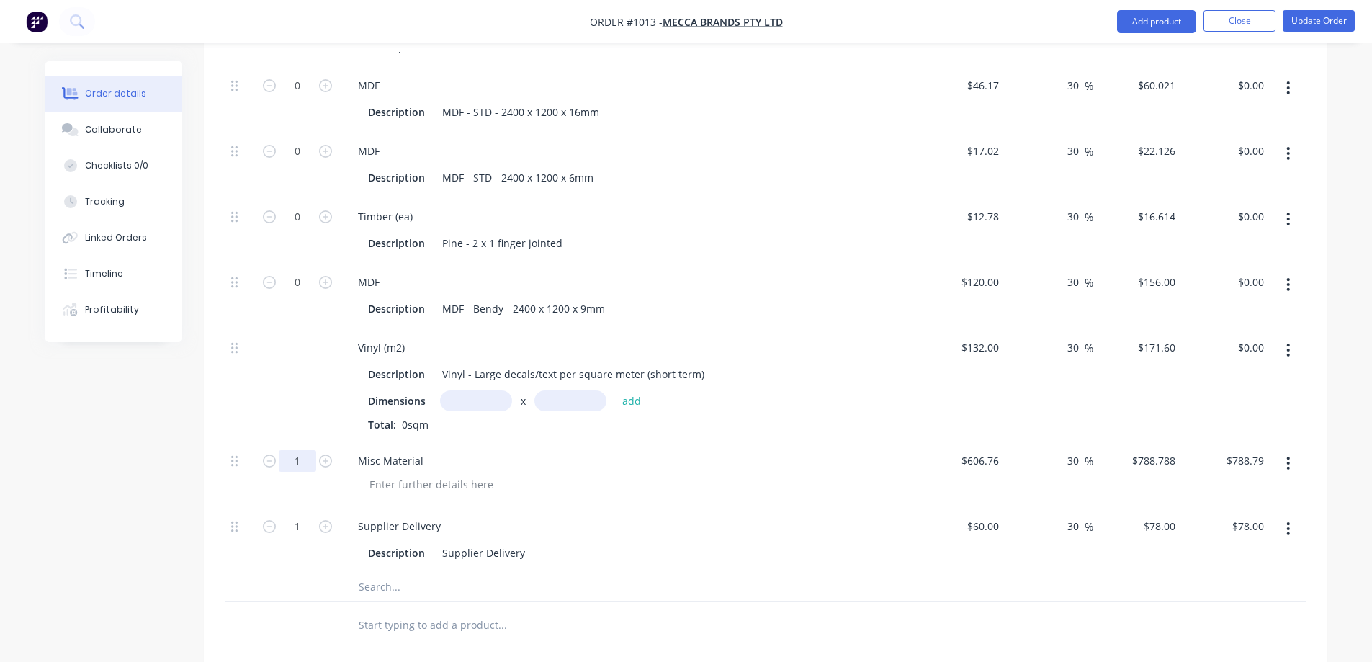
click at [297, 450] on input "1" at bounding box center [297, 461] width 37 height 22
click at [299, 516] on input "1" at bounding box center [297, 527] width 37 height 22
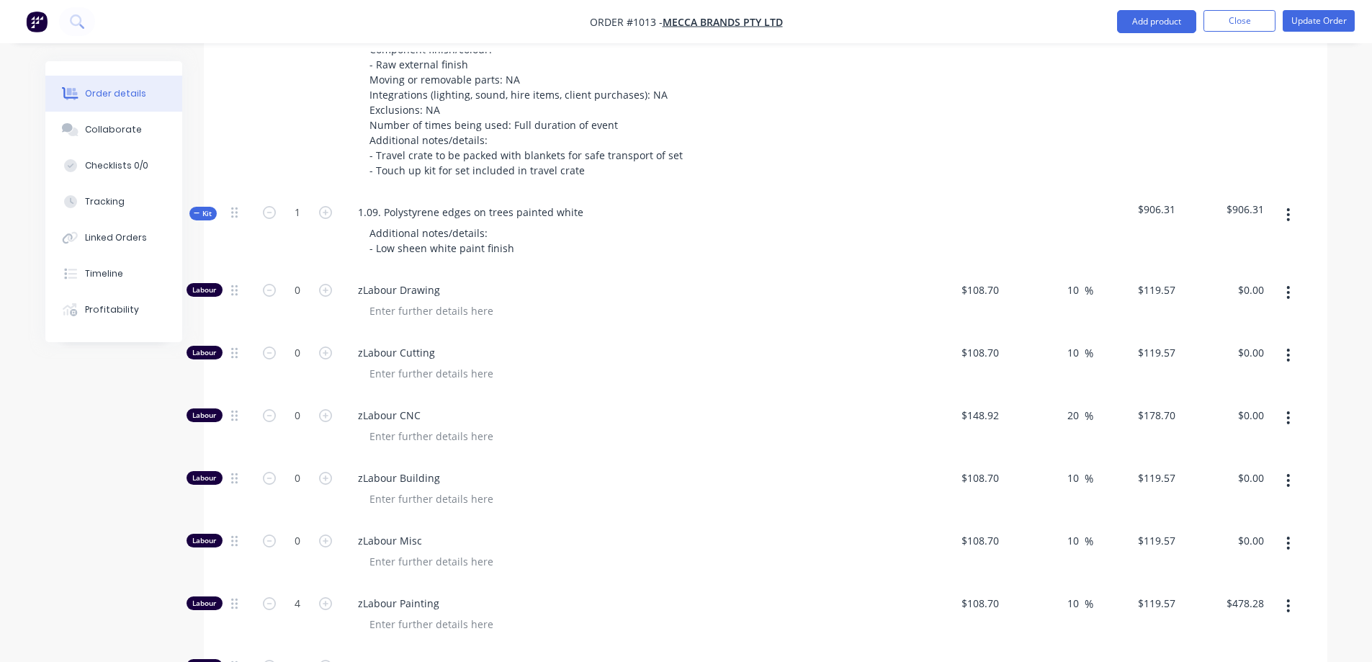
scroll to position [2216, 0]
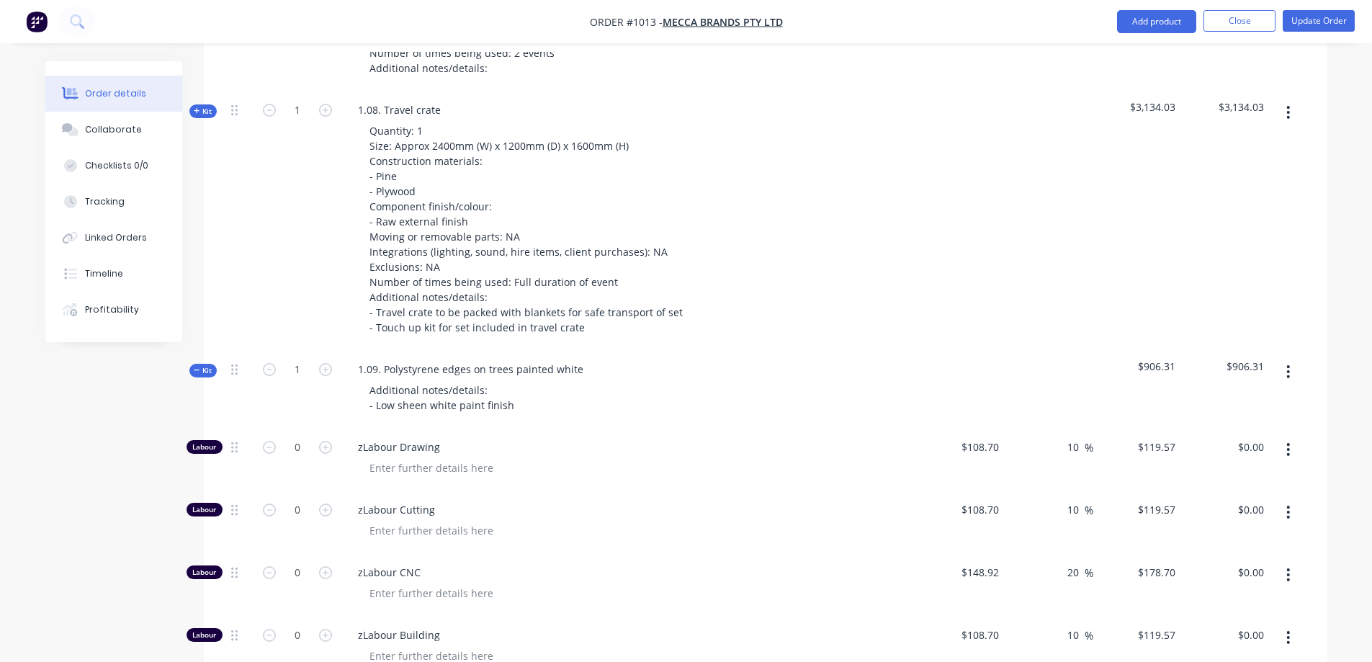
click at [207, 365] on span "Kit" at bounding box center [203, 370] width 19 height 11
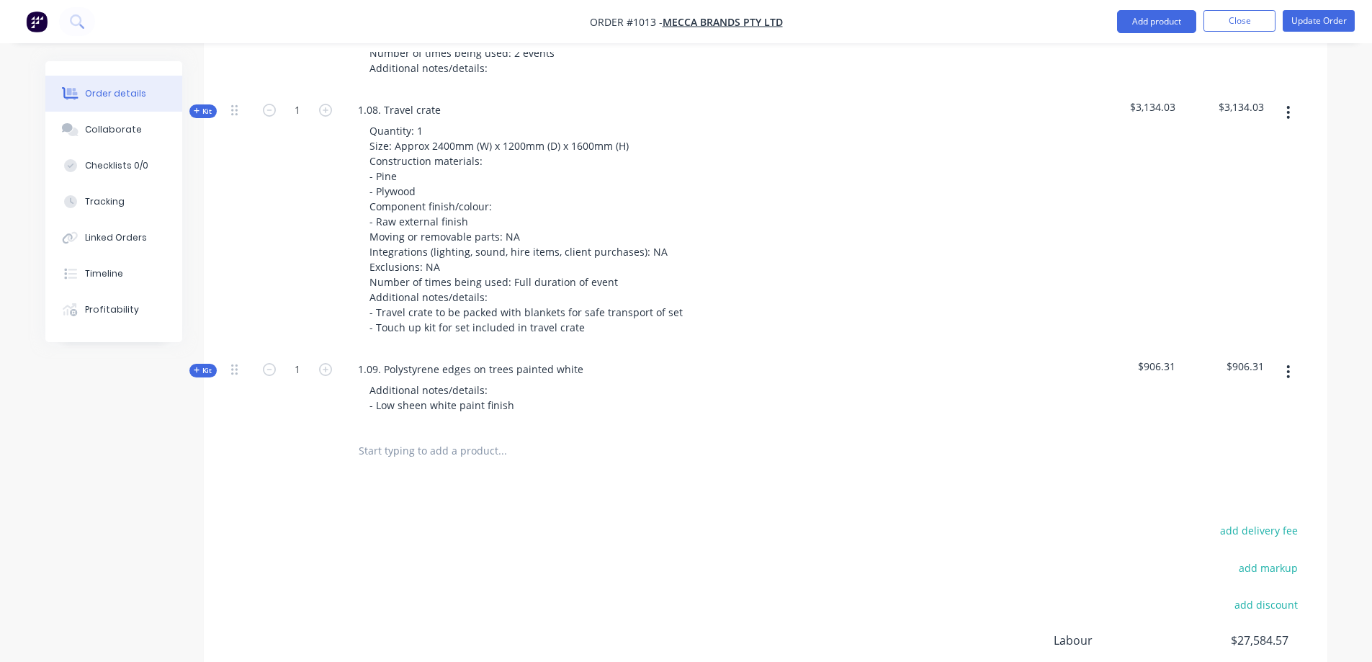
click at [367, 436] on input "text" at bounding box center [502, 450] width 288 height 29
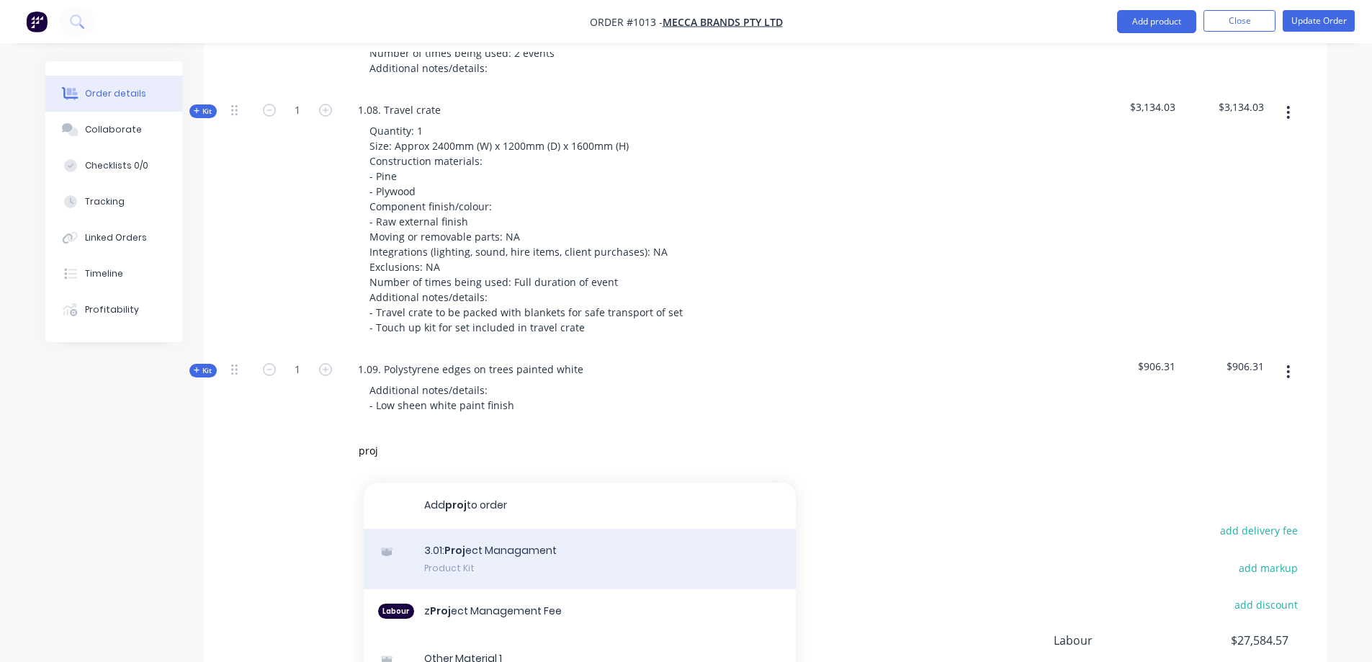
click at [526, 529] on div "3.01: Proj ect Managament Product Kit" at bounding box center [580, 559] width 432 height 60
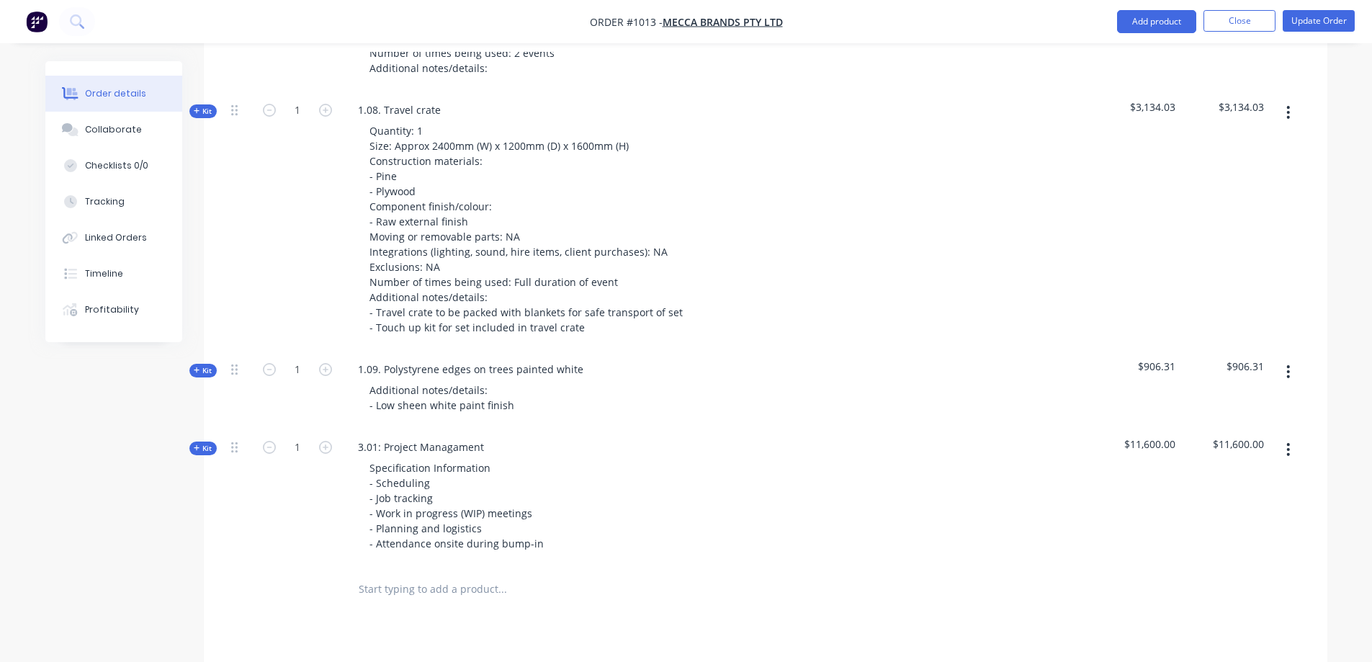
click at [205, 443] on span "Kit" at bounding box center [203, 448] width 19 height 11
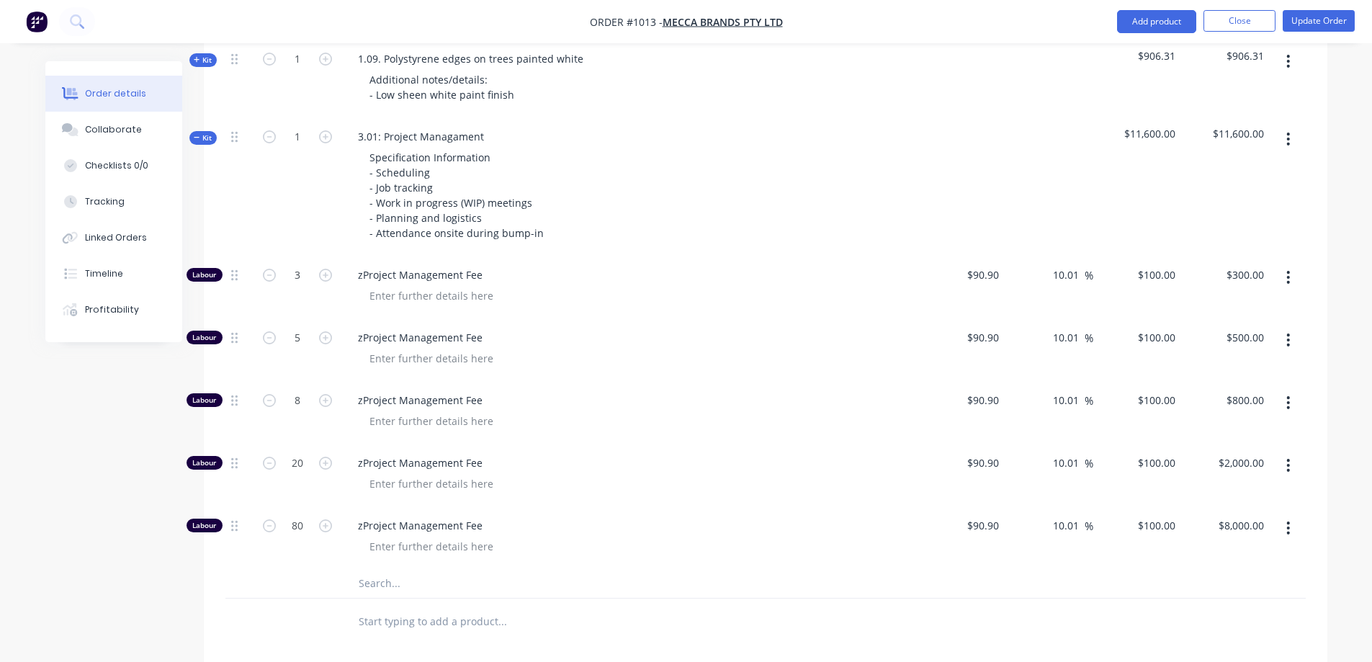
scroll to position [2504, 0]
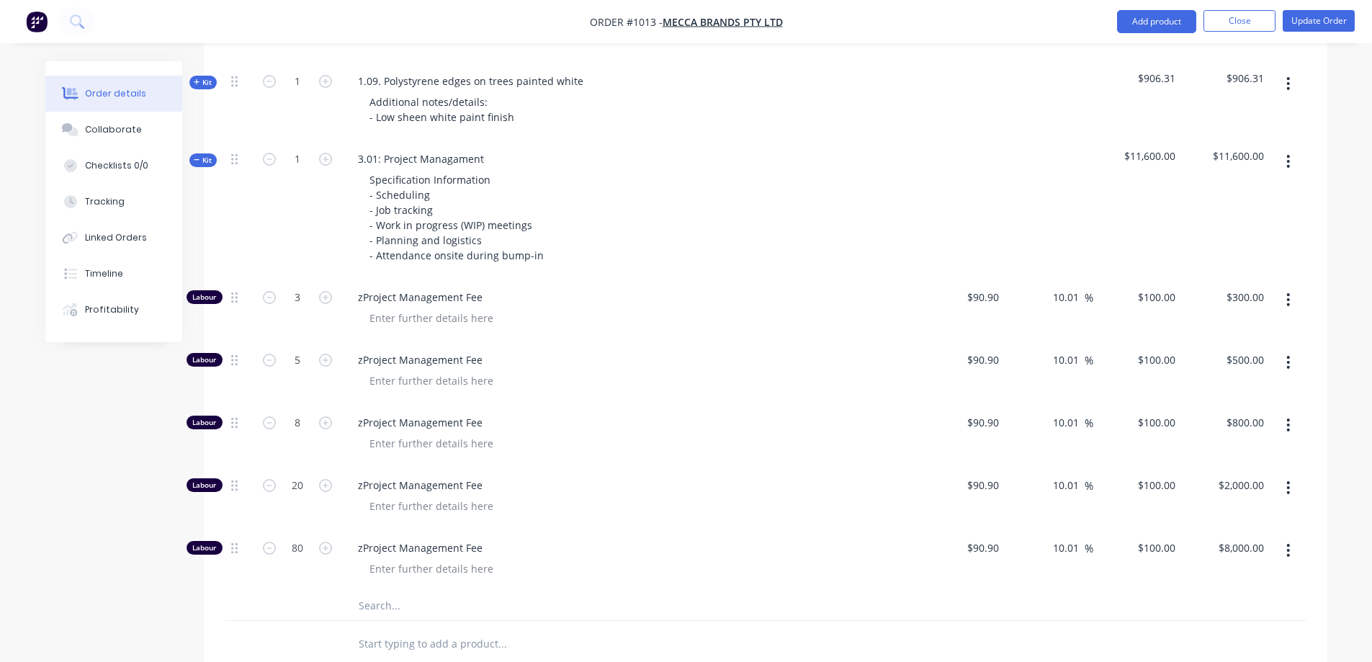
click at [1280, 475] on button "button" at bounding box center [1288, 488] width 34 height 26
click at [784, 558] on div at bounding box center [634, 568] width 553 height 21
click at [1289, 481] on icon "button" at bounding box center [1288, 487] width 3 height 13
click at [1228, 573] on div "Delete" at bounding box center [1237, 583] width 111 height 21
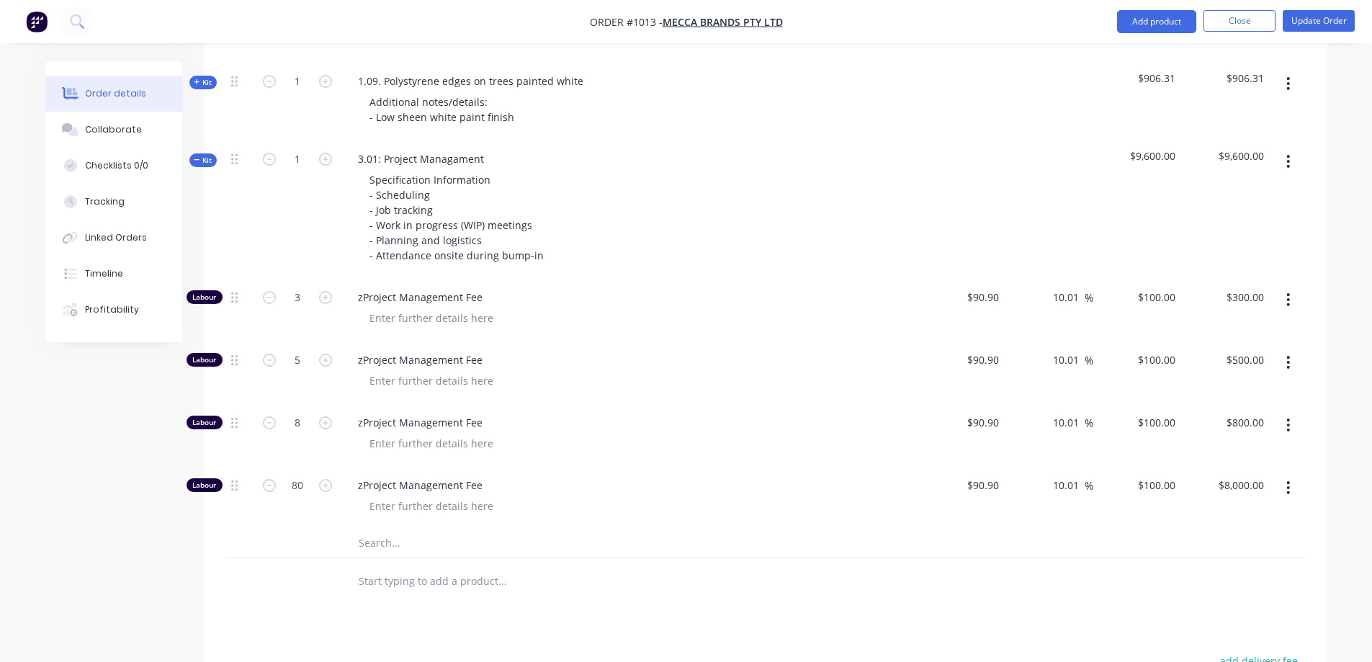
click at [1288, 417] on icon "button" at bounding box center [1288, 425] width 4 height 16
click at [1216, 510] on div "Delete" at bounding box center [1237, 520] width 111 height 21
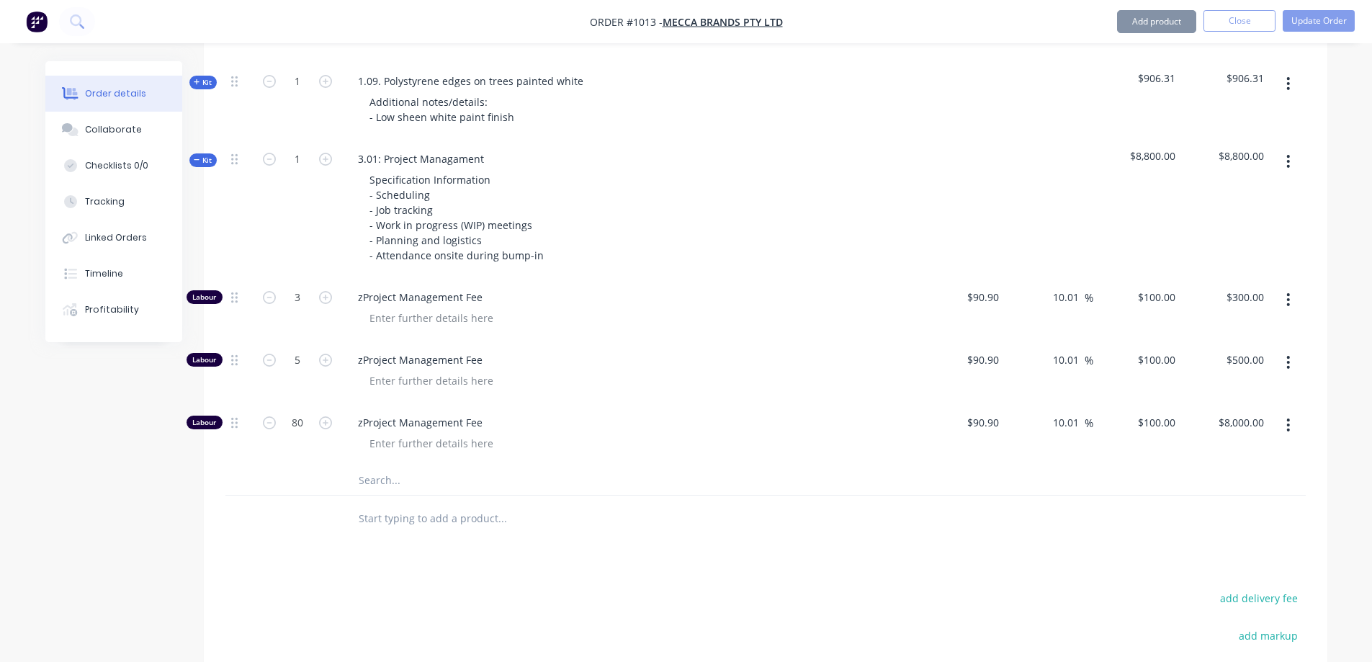
click at [1286, 354] on icon "button" at bounding box center [1288, 362] width 4 height 16
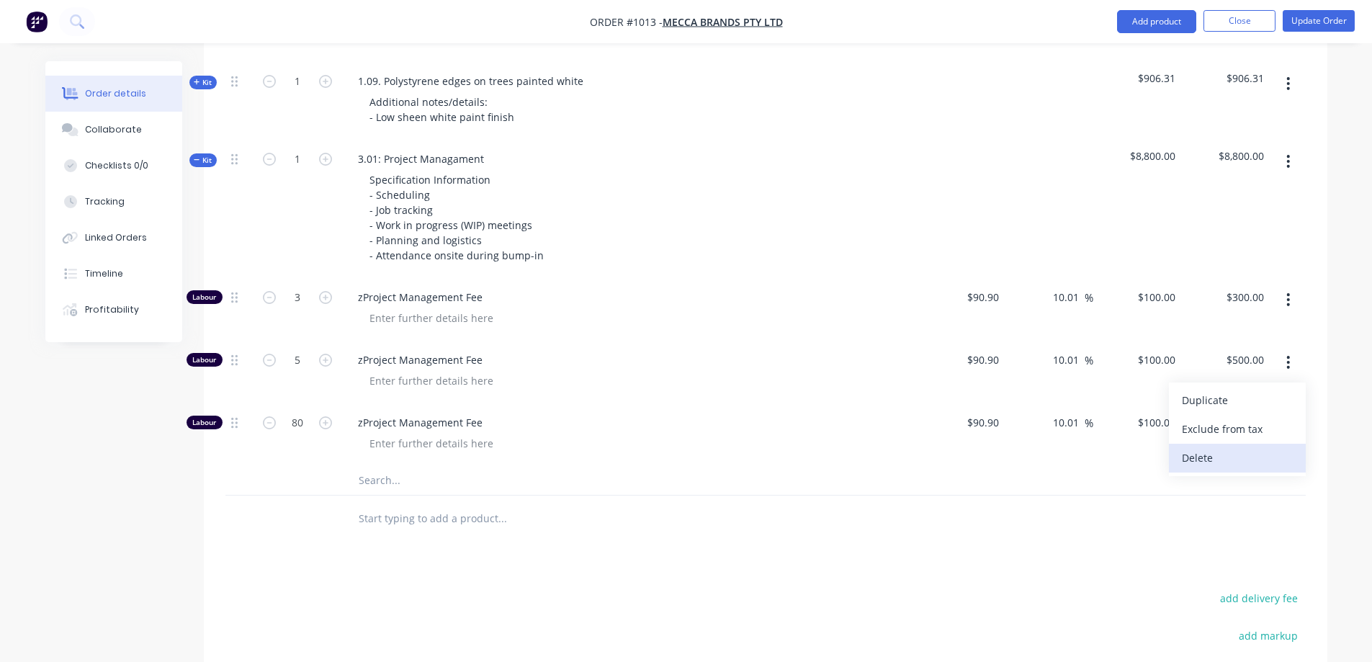
click at [1240, 447] on div "Delete" at bounding box center [1237, 457] width 111 height 21
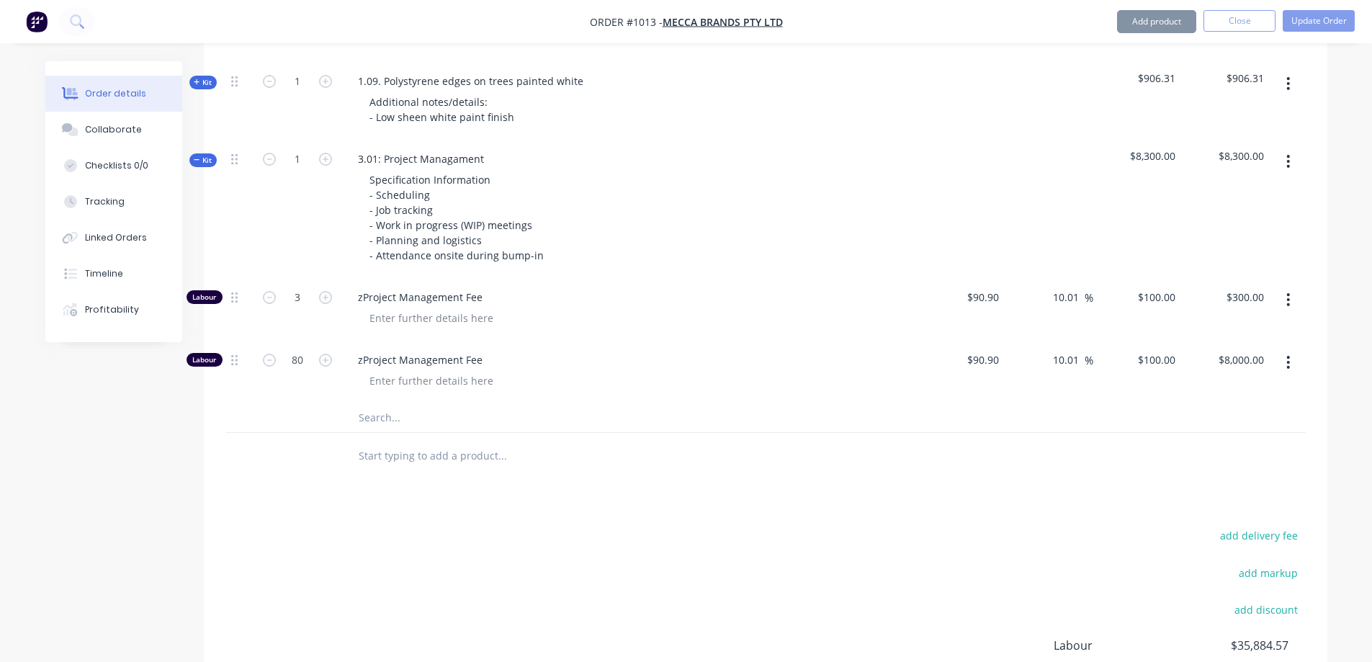
click at [1291, 287] on button "button" at bounding box center [1288, 300] width 34 height 26
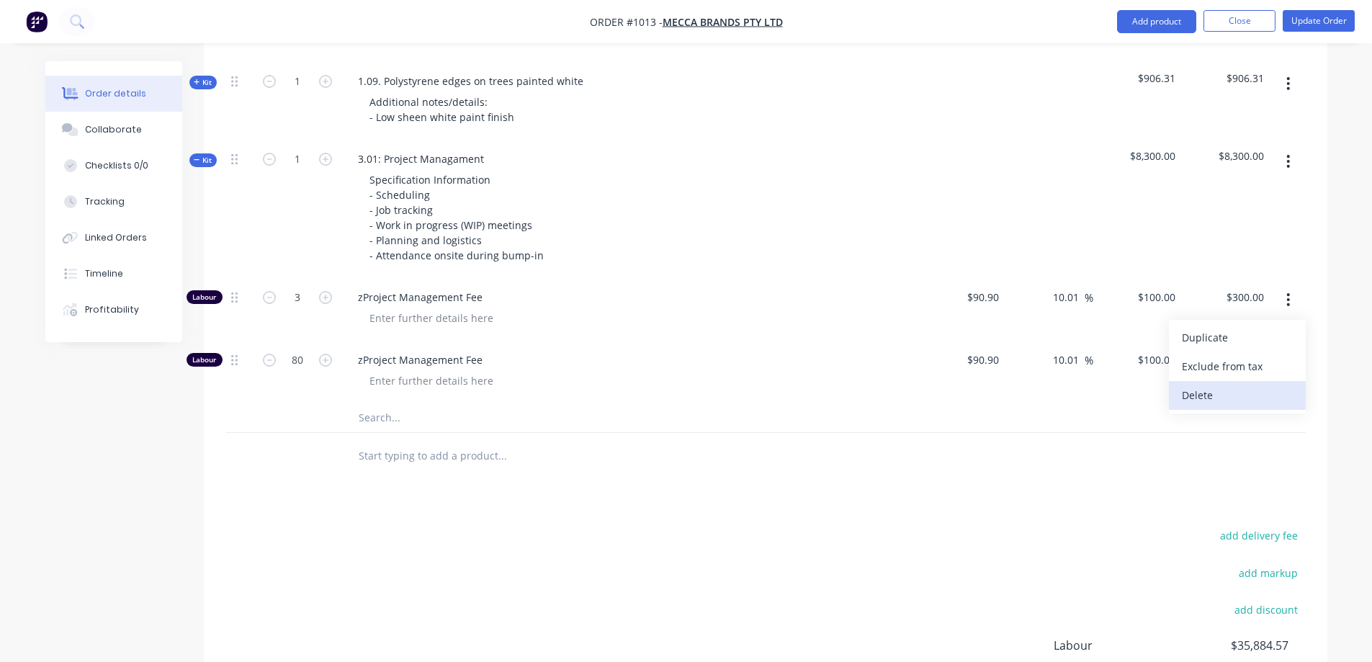
click at [1247, 385] on div "Delete" at bounding box center [1237, 395] width 111 height 21
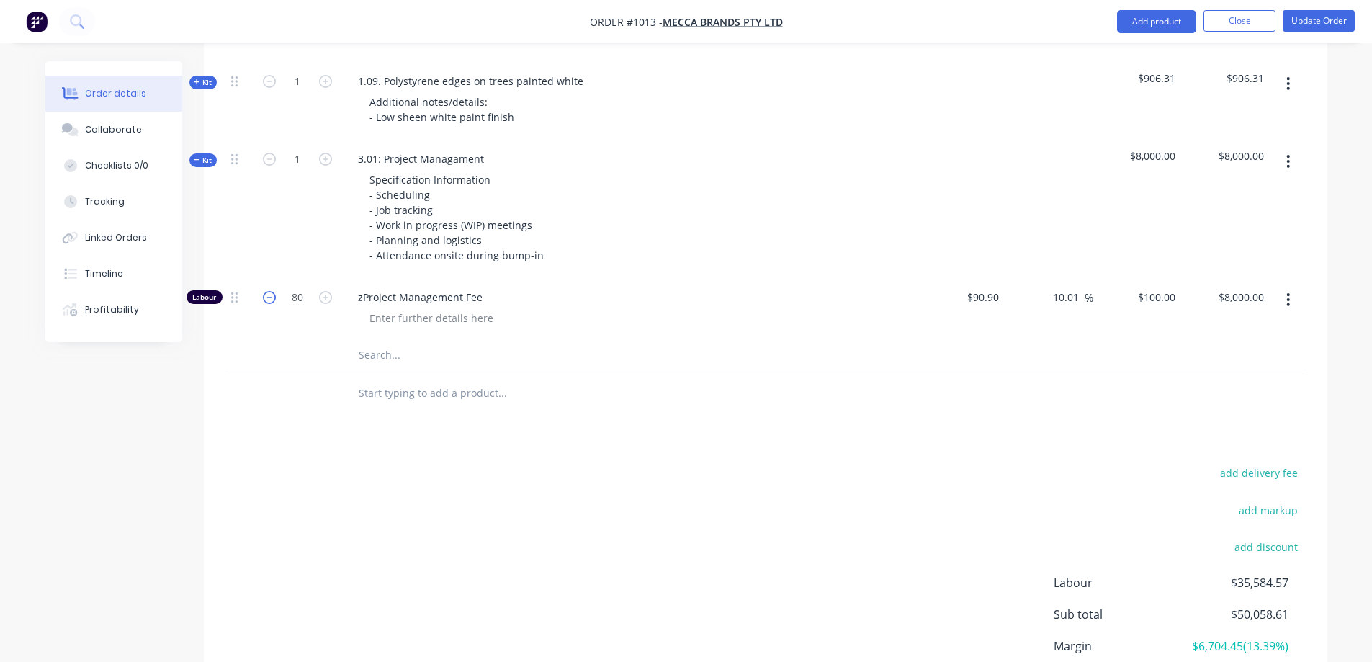
click at [270, 291] on icon "button" at bounding box center [269, 297] width 13 height 13
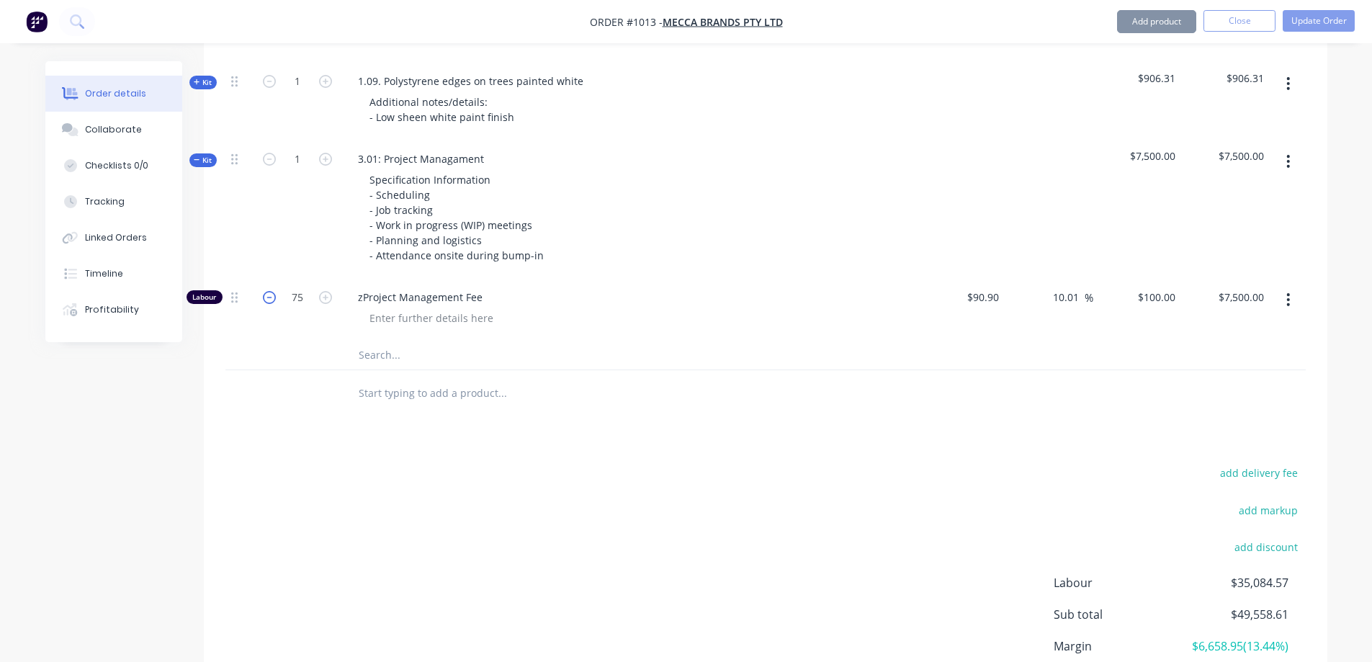
click at [270, 291] on icon "button" at bounding box center [269, 297] width 13 height 13
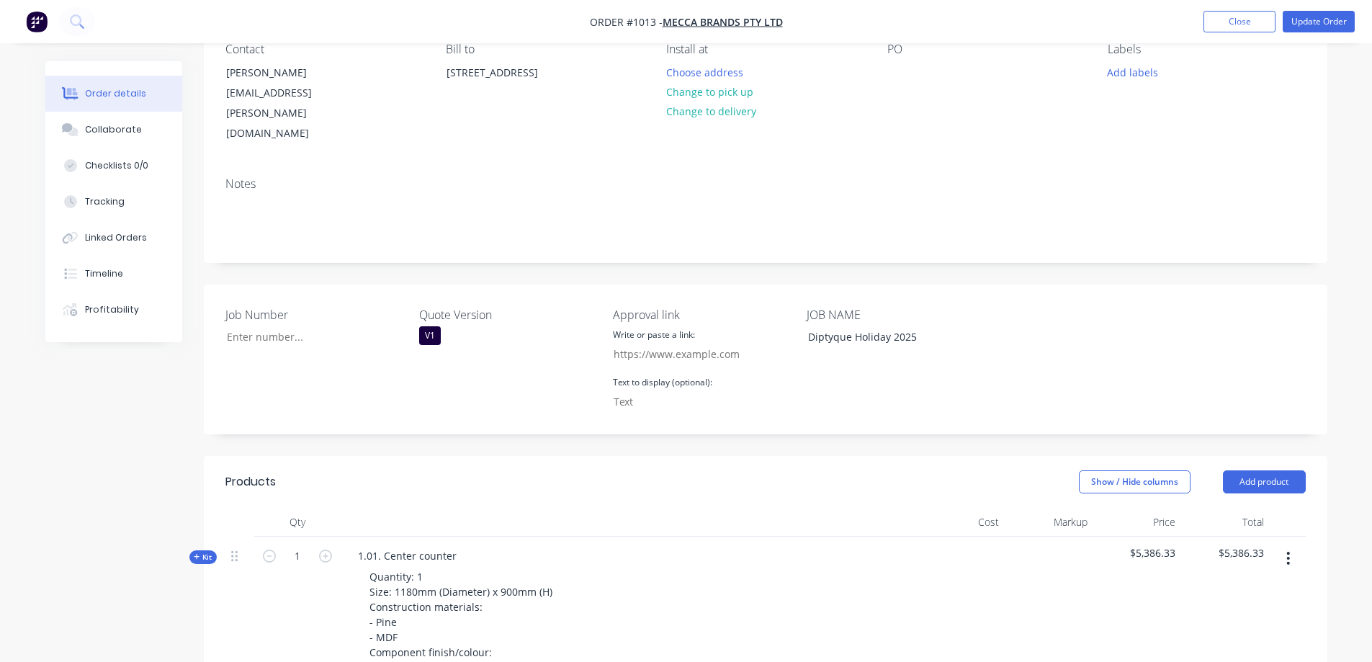
scroll to position [288, 0]
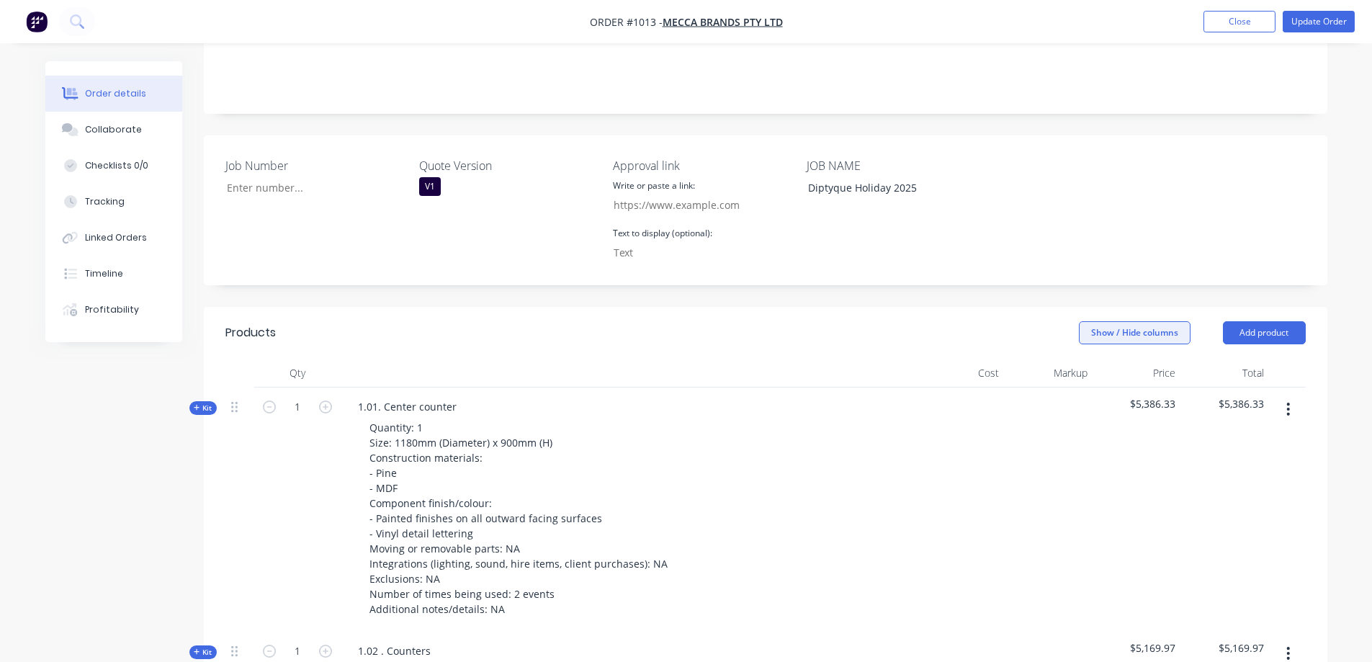
click at [1134, 321] on button "Show / Hide columns" at bounding box center [1135, 332] width 112 height 23
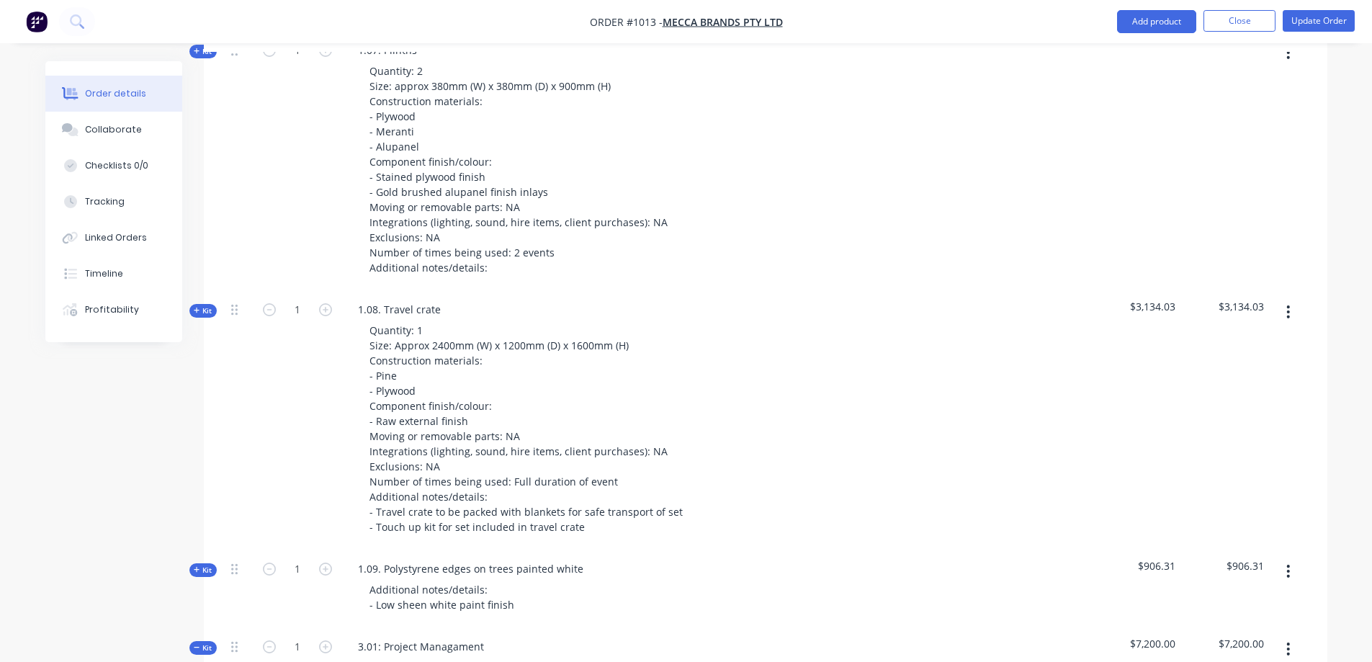
scroll to position [2377, 0]
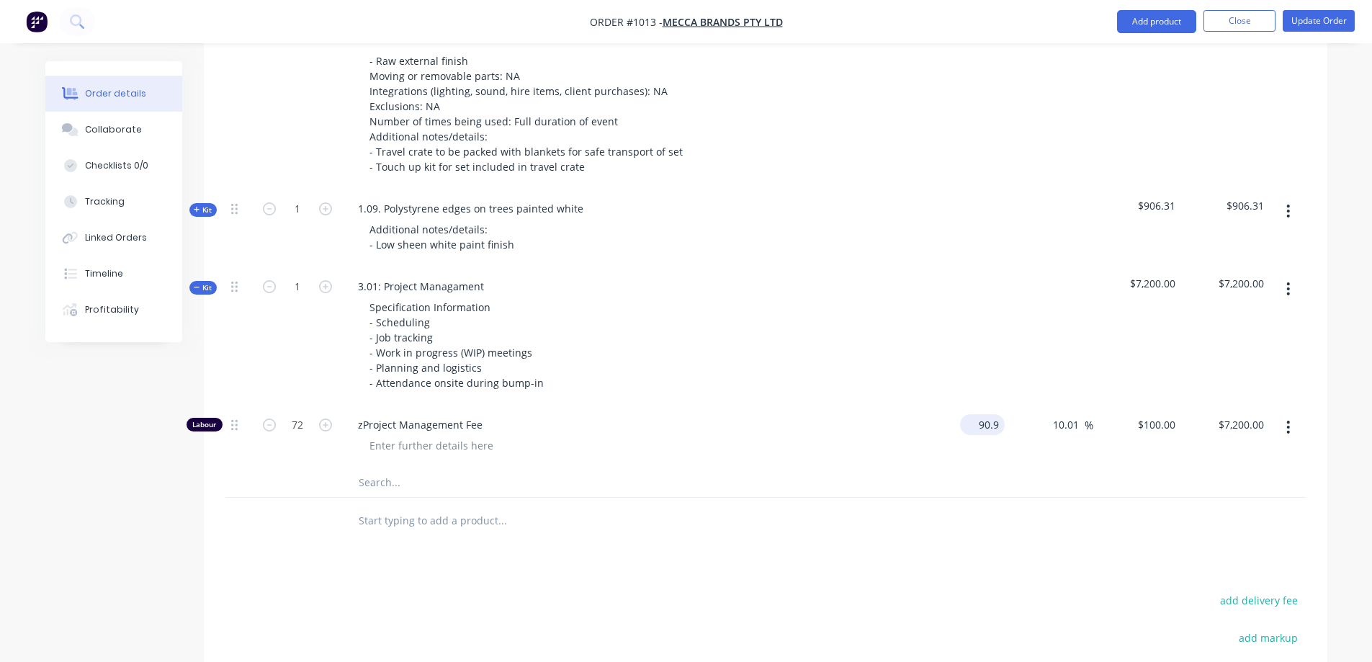
click at [979, 414] on input "90.9" at bounding box center [985, 424] width 39 height 21
click at [943, 468] on div at bounding box center [765, 483] width 1080 height 30
click at [319, 418] on icon "button" at bounding box center [325, 424] width 13 height 13
click at [323, 418] on icon "button" at bounding box center [325, 424] width 13 height 13
click at [270, 413] on form "74" at bounding box center [297, 424] width 75 height 22
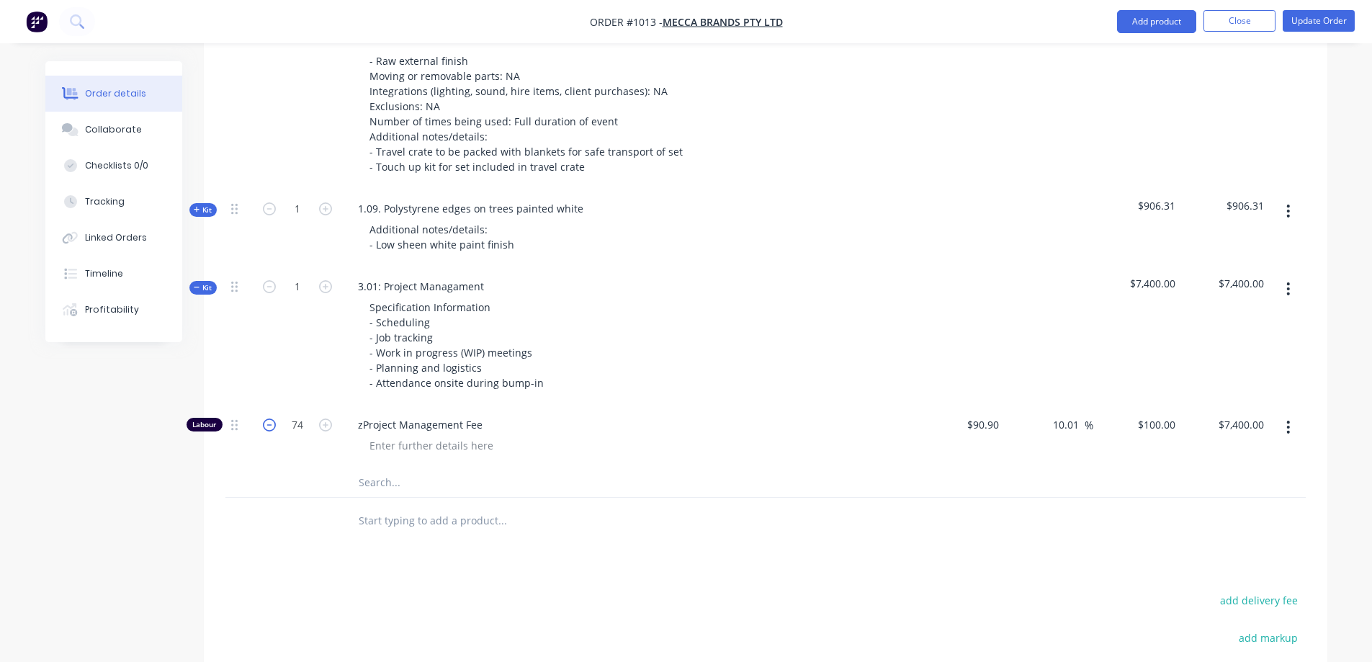
click at [269, 418] on icon "button" at bounding box center [269, 424] width 13 height 13
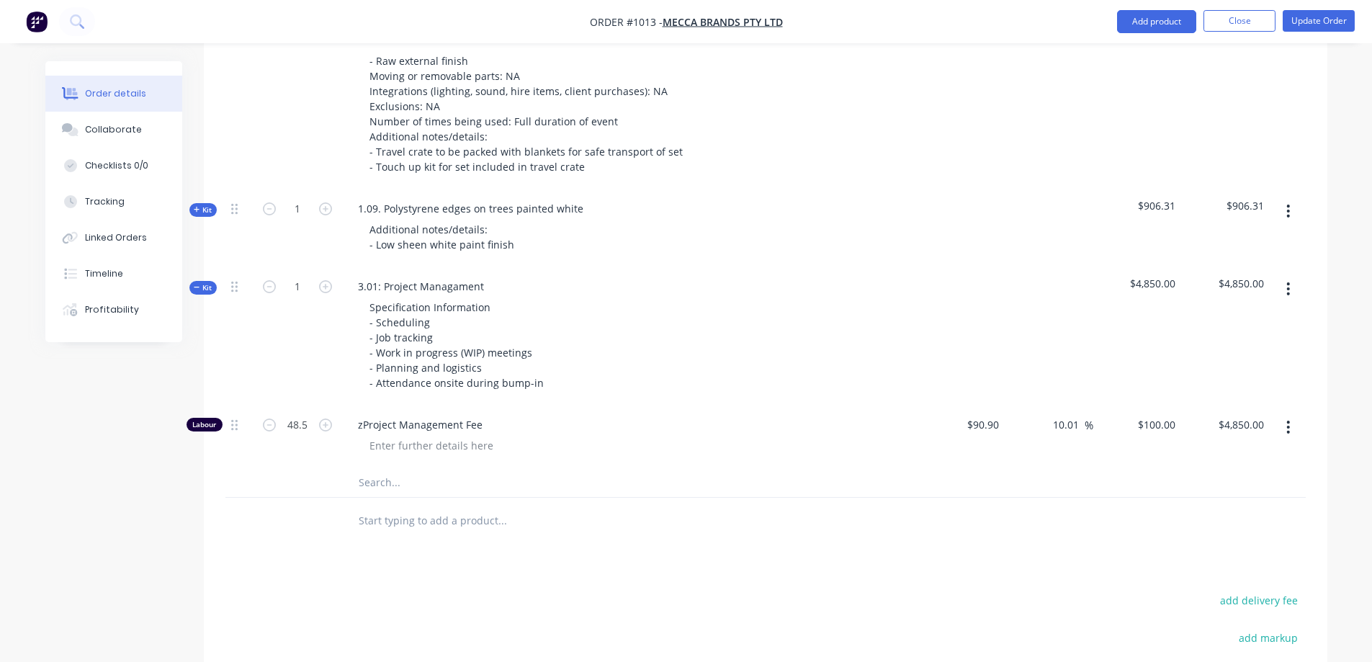
click at [326, 418] on icon "button" at bounding box center [325, 424] width 13 height 13
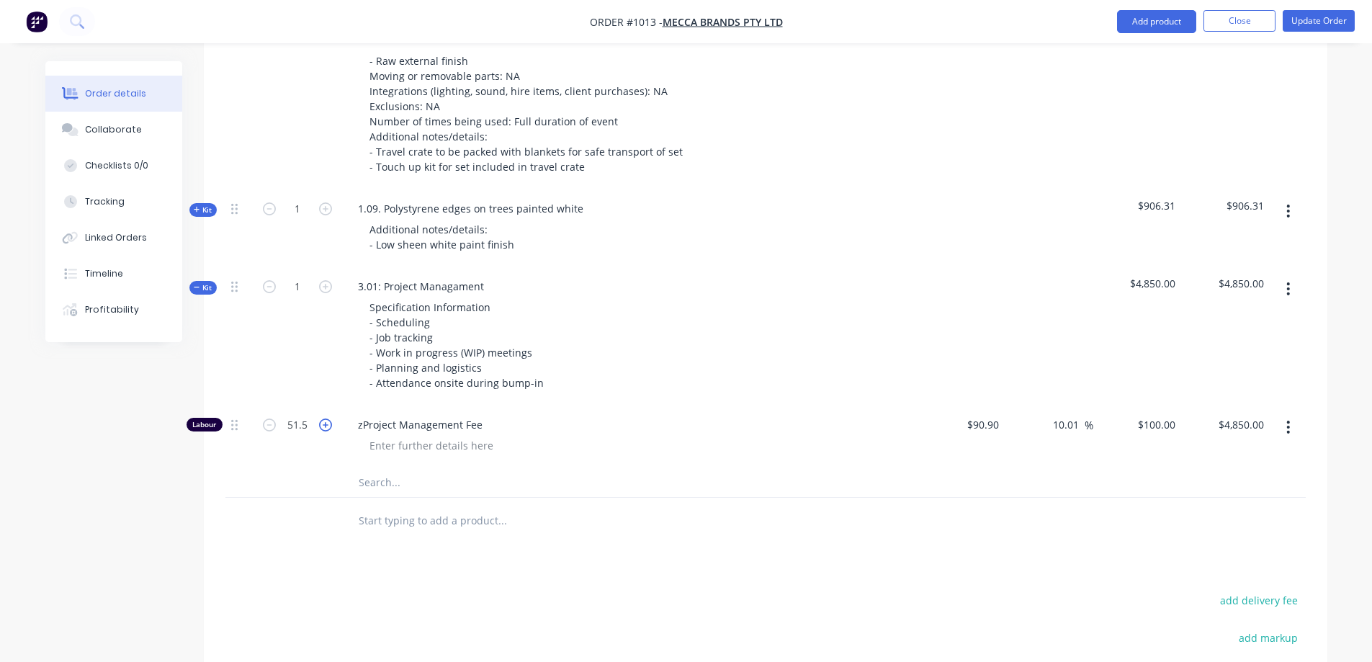
click at [326, 418] on icon "button" at bounding box center [325, 424] width 13 height 13
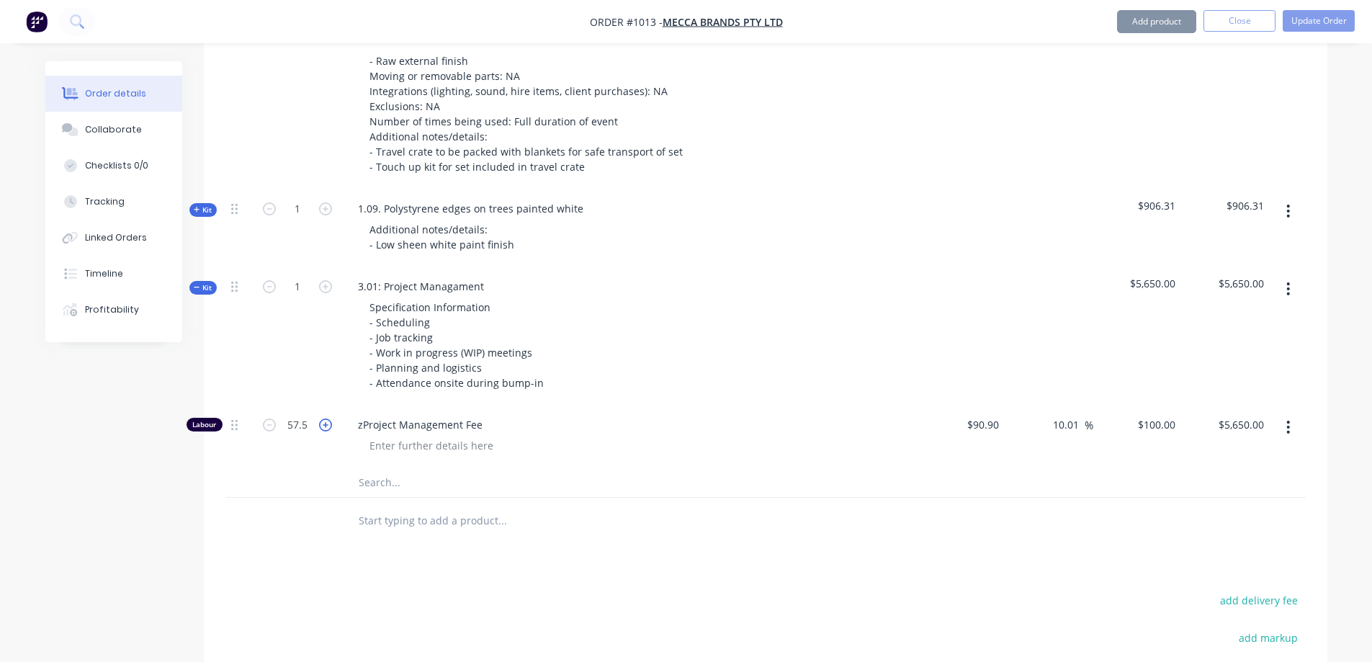
click at [326, 418] on icon "button" at bounding box center [325, 424] width 13 height 13
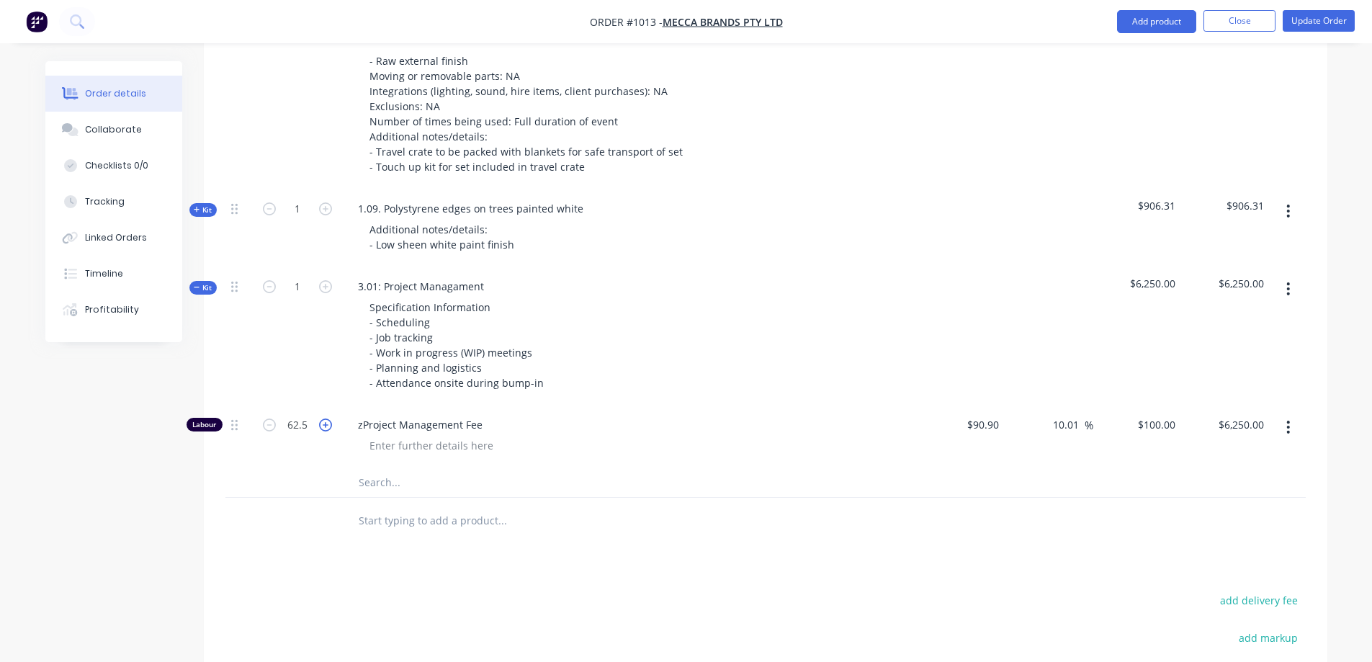
click at [327, 418] on icon "button" at bounding box center [325, 424] width 13 height 13
click at [328, 418] on icon "button" at bounding box center [325, 424] width 13 height 13
click at [263, 418] on icon "button" at bounding box center [269, 424] width 13 height 13
click at [267, 418] on icon "button" at bounding box center [269, 424] width 13 height 13
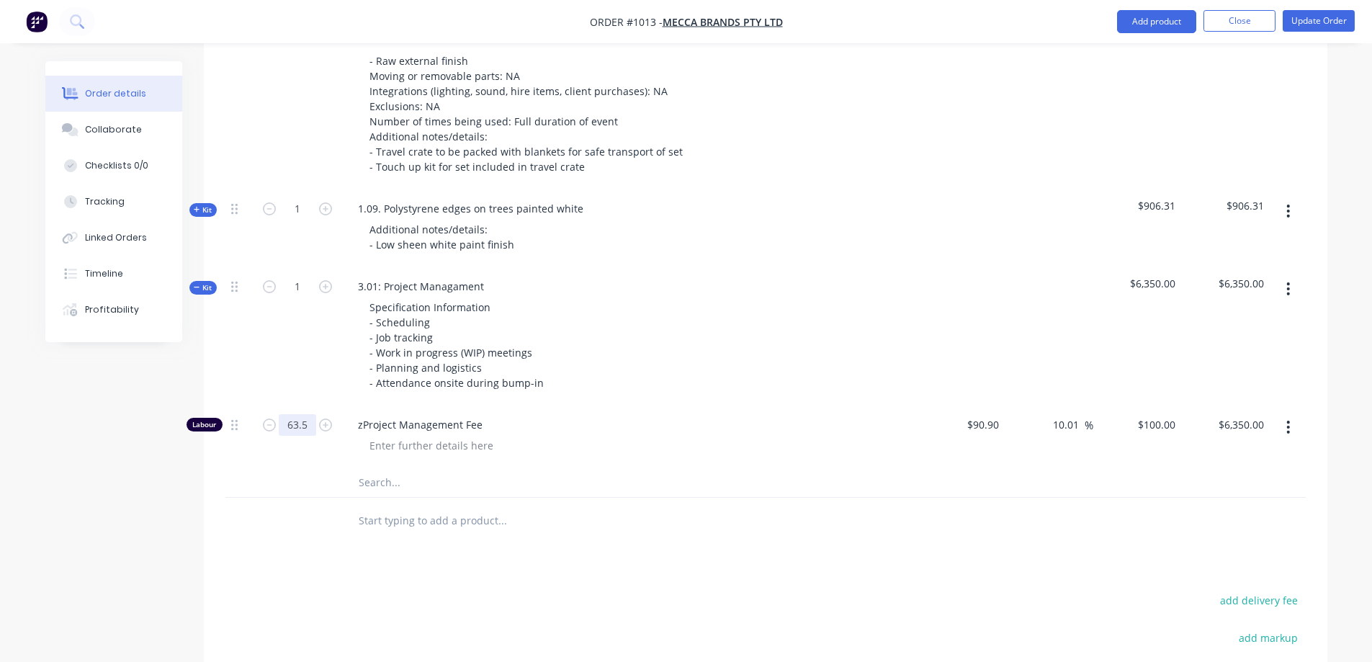
click at [308, 414] on input "63.5" at bounding box center [297, 425] width 37 height 22
click at [248, 498] on div at bounding box center [239, 521] width 29 height 47
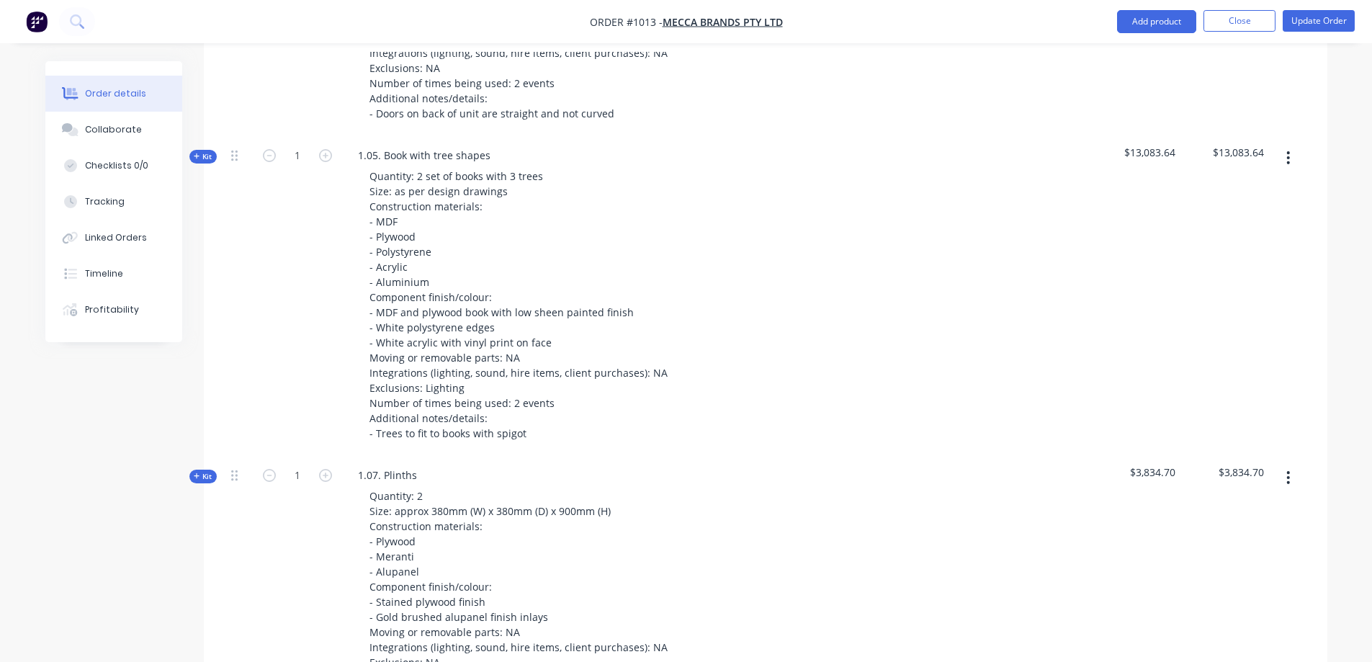
scroll to position [1870, 0]
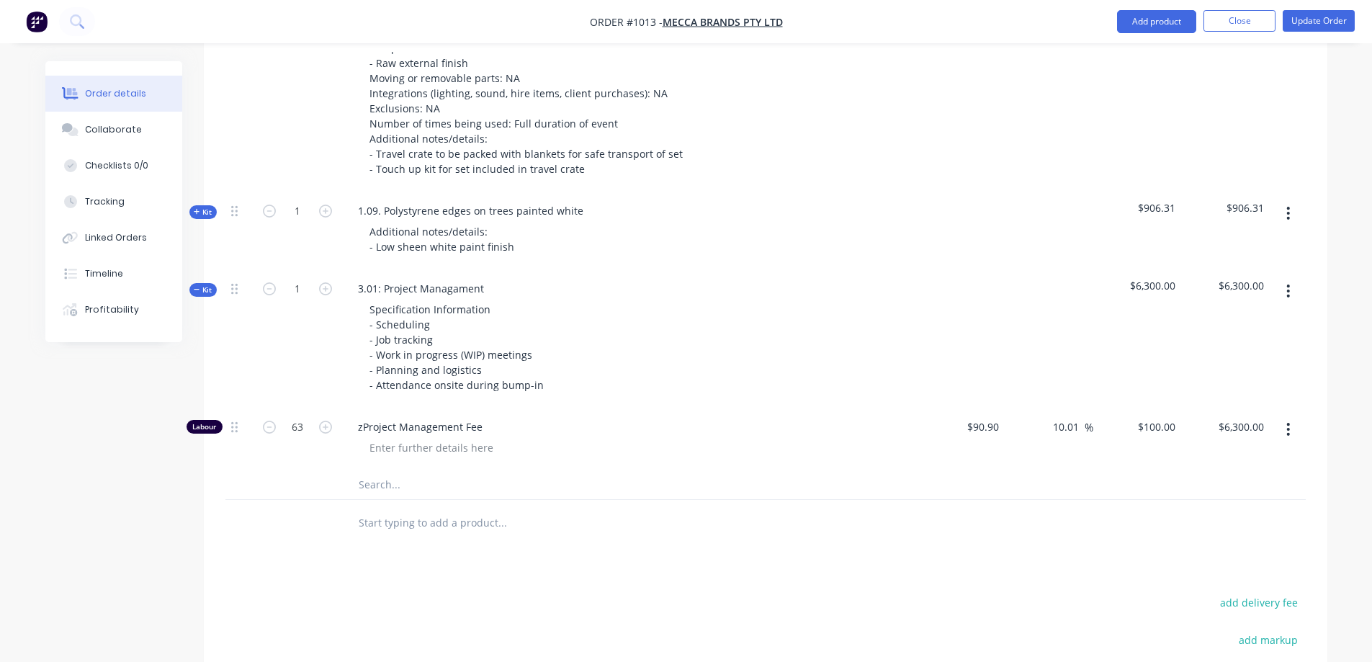
click at [203, 284] on span "Kit" at bounding box center [203, 289] width 19 height 11
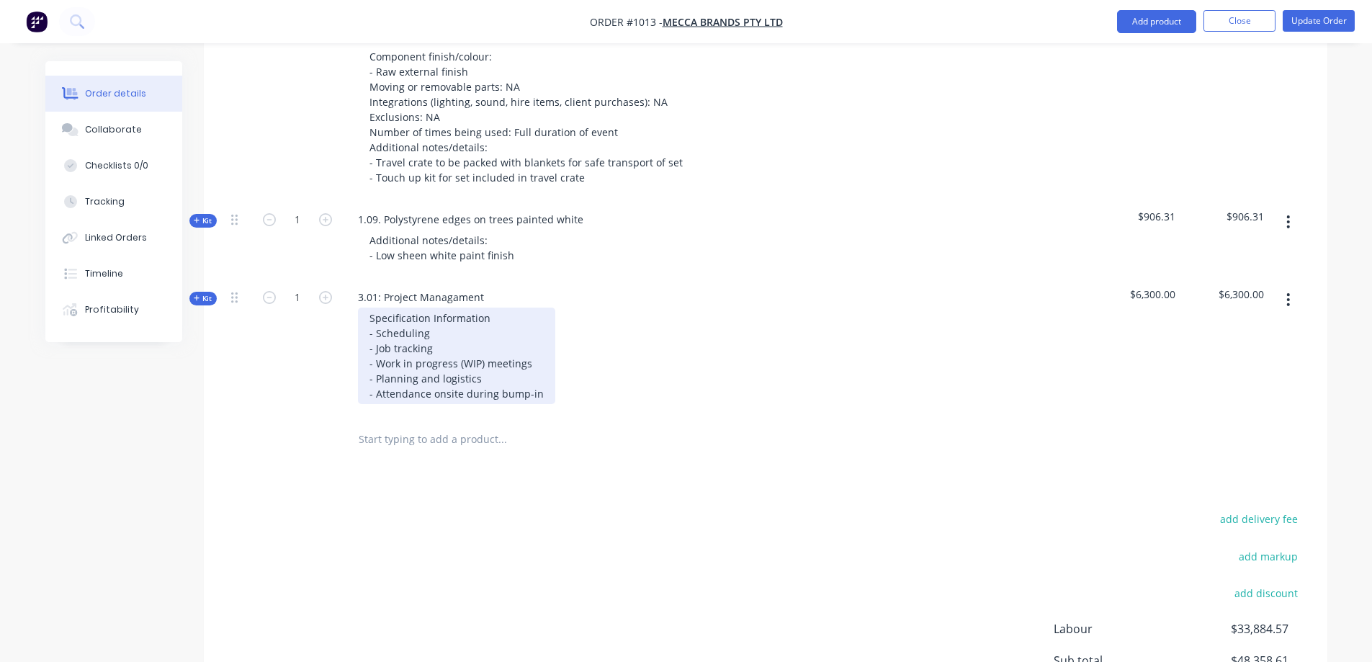
scroll to position [2354, 0]
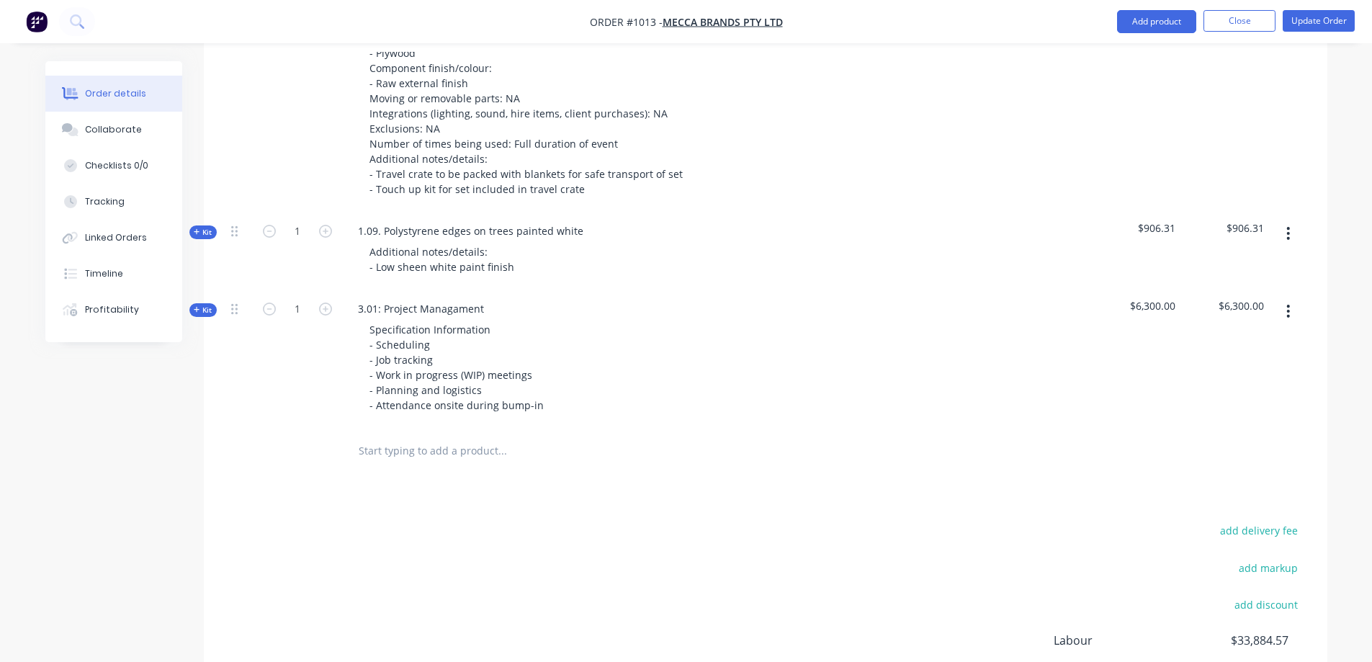
click at [382, 436] on input "text" at bounding box center [502, 450] width 288 height 29
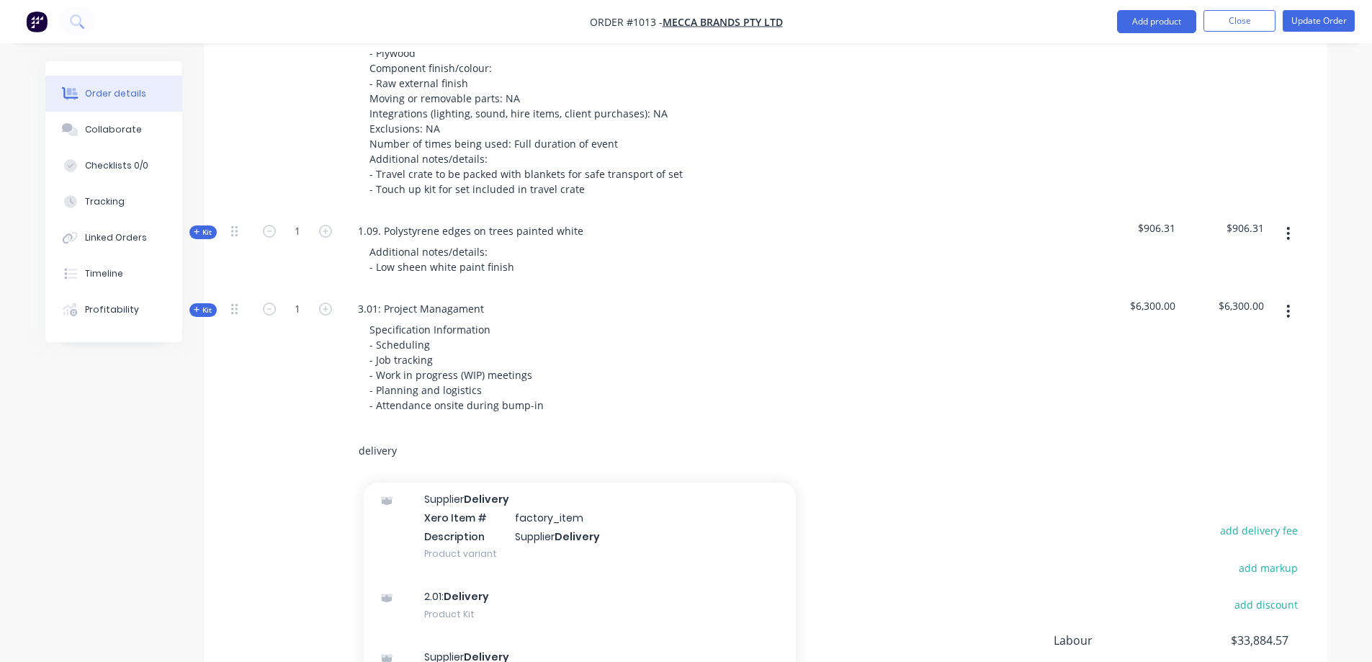
scroll to position [72, 0]
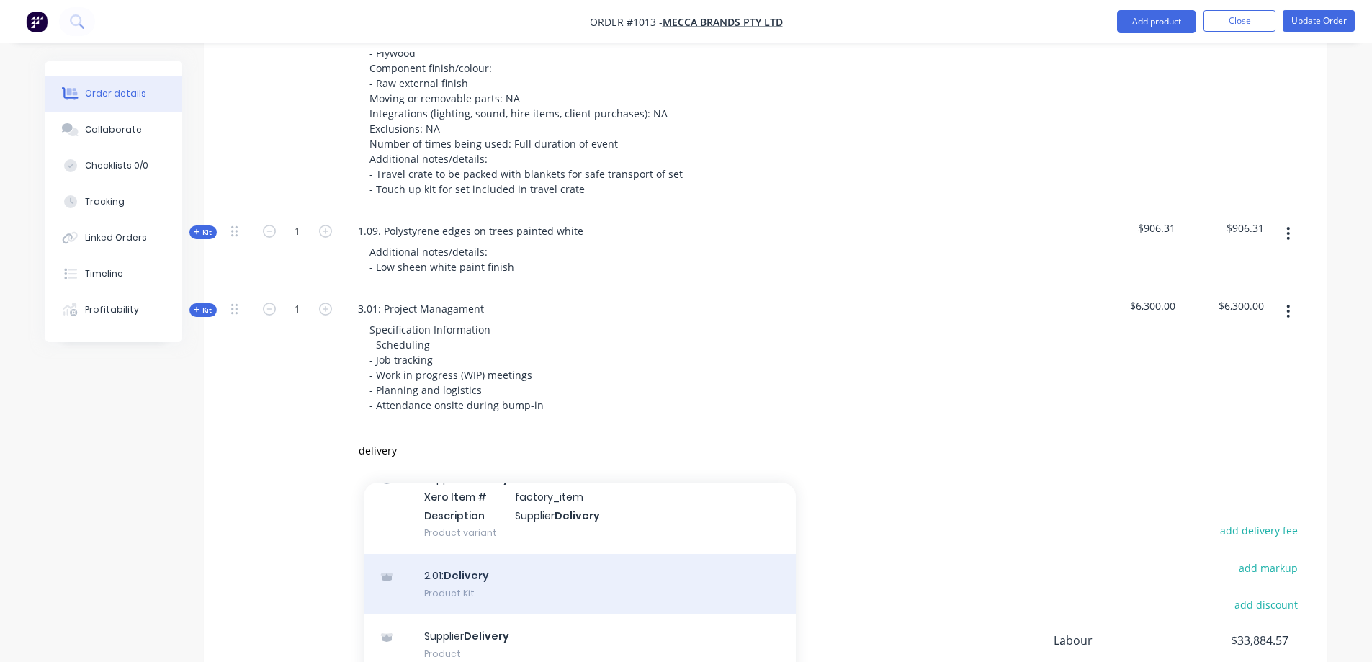
click at [506, 554] on div "2.01: Delivery Product Kit" at bounding box center [580, 584] width 432 height 60
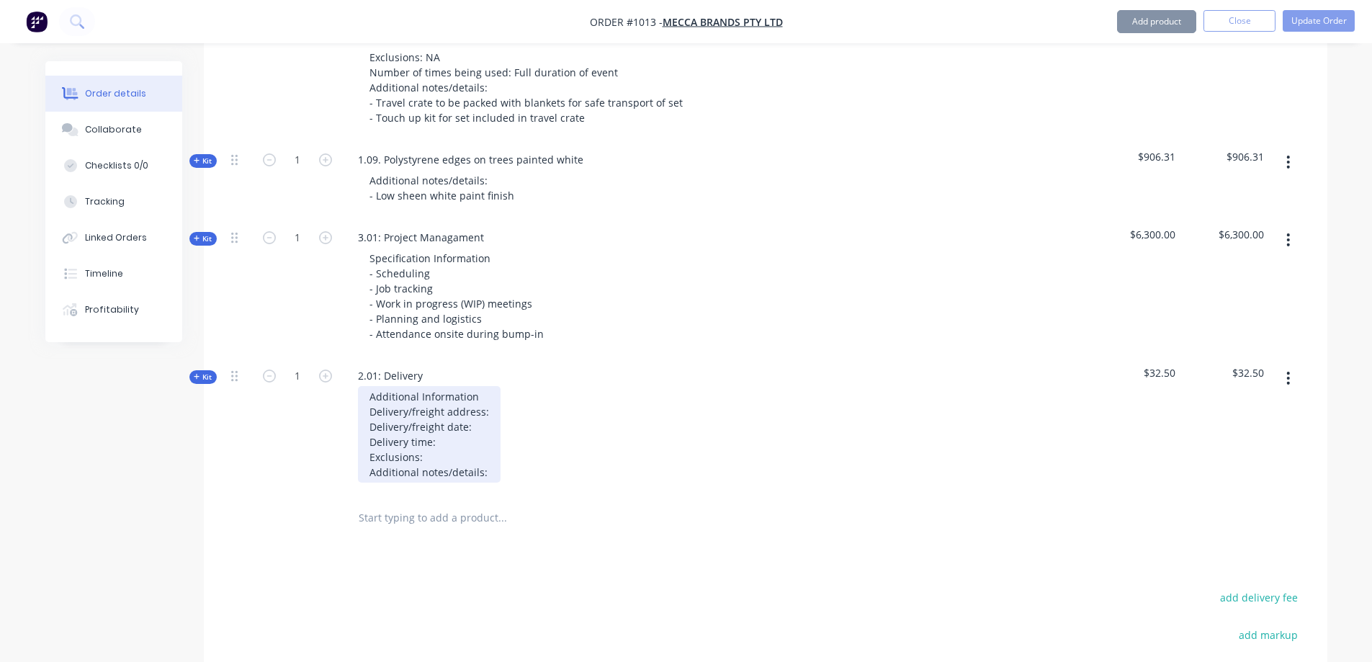
scroll to position [2426, 0]
click at [460, 421] on div "Additional Information Delivery/freight address: Delivery/freight date: Deliver…" at bounding box center [429, 433] width 143 height 97
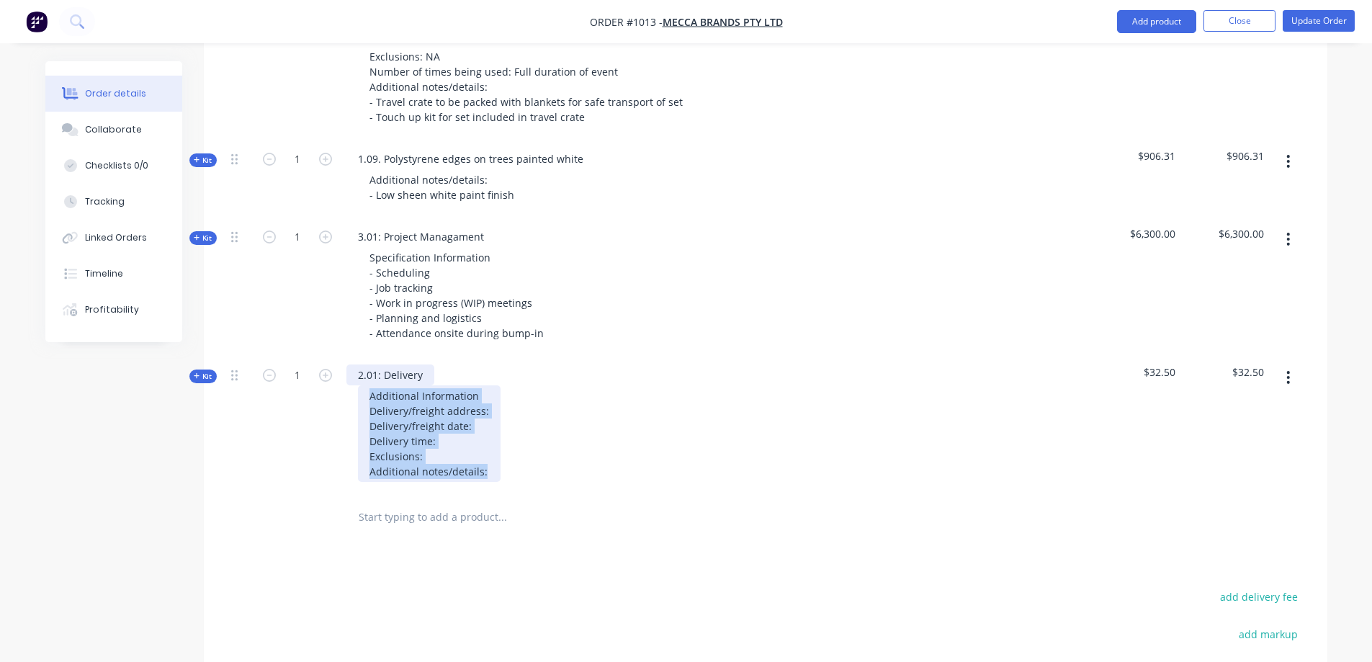
drag, startPoint x: 488, startPoint y: 439, endPoint x: 349, endPoint y: 346, distance: 167.6
click at [349, 356] on div "2.01: Delivery Additional Information Delivery/freight address: Delivery/freigh…" at bounding box center [629, 425] width 576 height 138
paste div
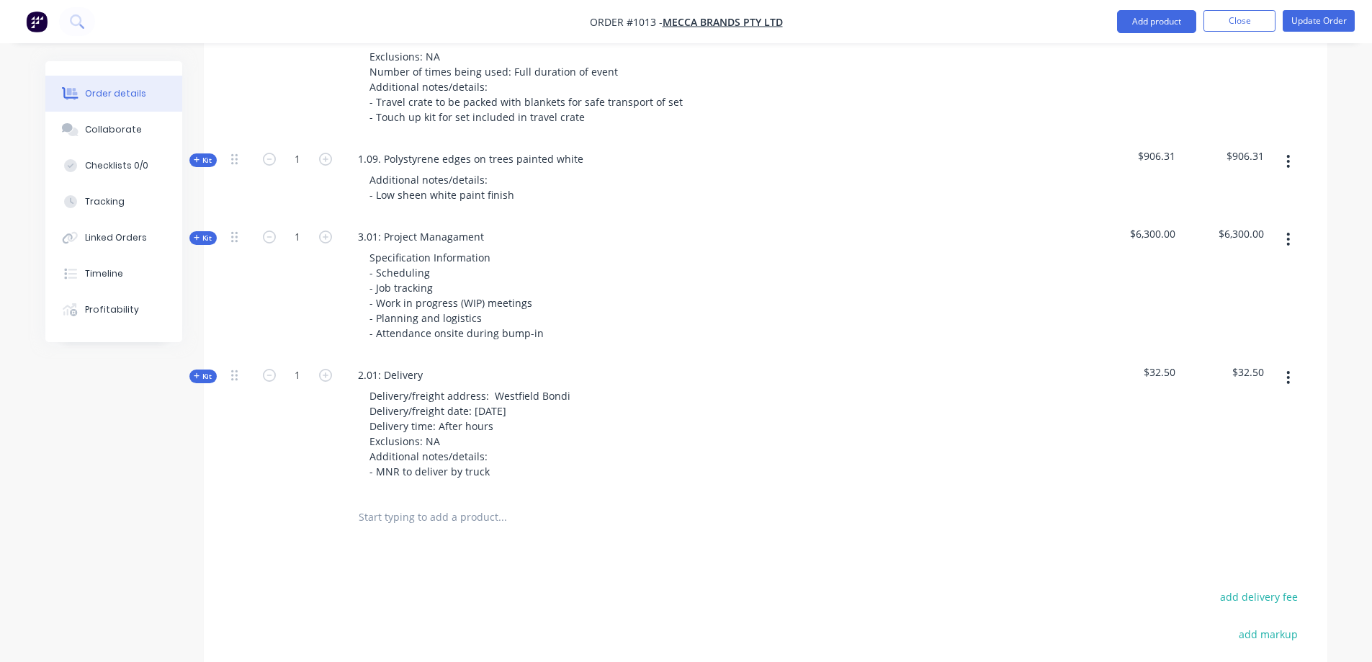
click at [575, 502] on div at bounding box center [600, 517] width 519 height 47
click at [414, 364] on div "2.01: Delivery" at bounding box center [390, 374] width 88 height 21
drag, startPoint x: 427, startPoint y: 337, endPoint x: 335, endPoint y: 331, distance: 92.4
click at [336, 356] on div "Kit 1 2.01: Delivery Delivery/freight address: Westfield Bondi Delivery/freight…" at bounding box center [765, 425] width 1080 height 138
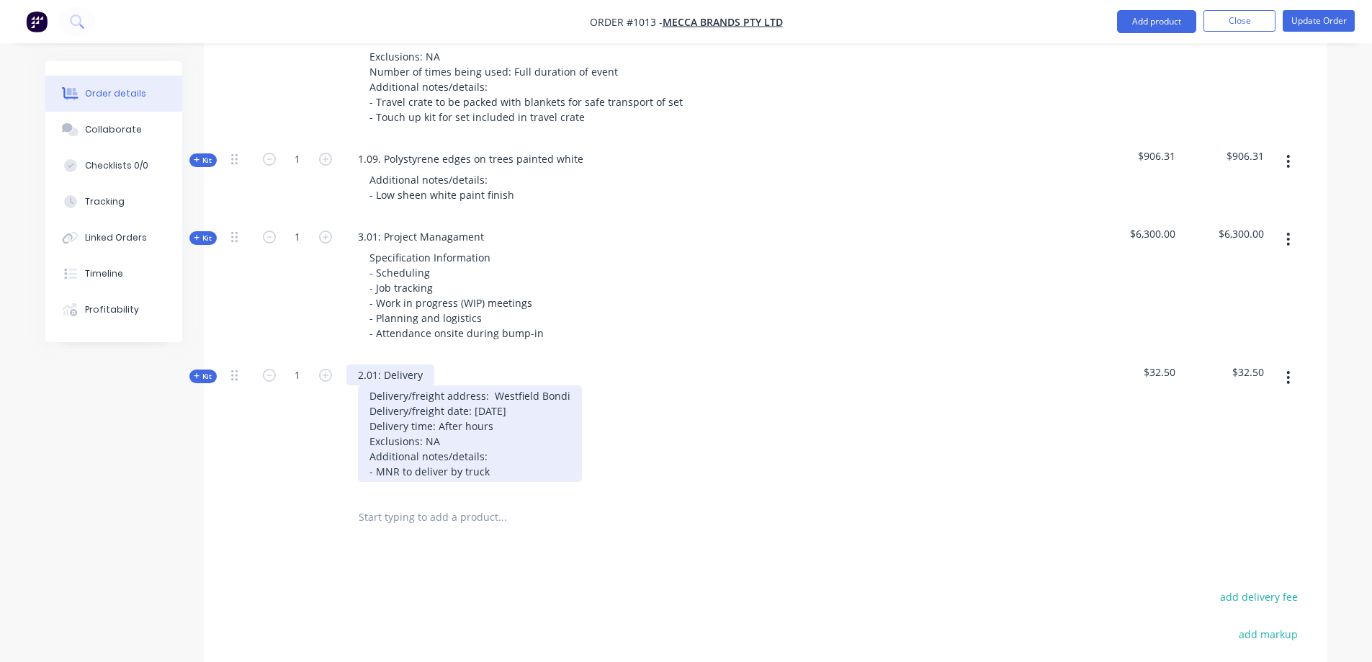
paste div
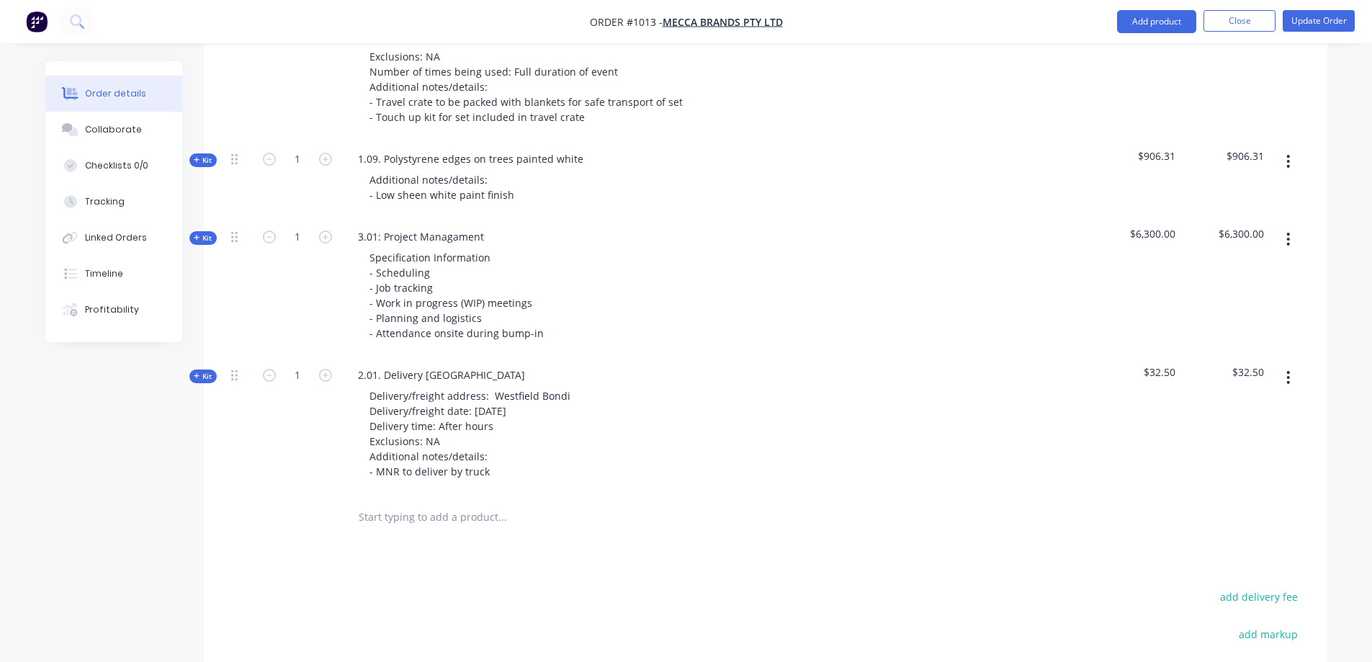
click at [209, 371] on span "Kit" at bounding box center [203, 376] width 19 height 11
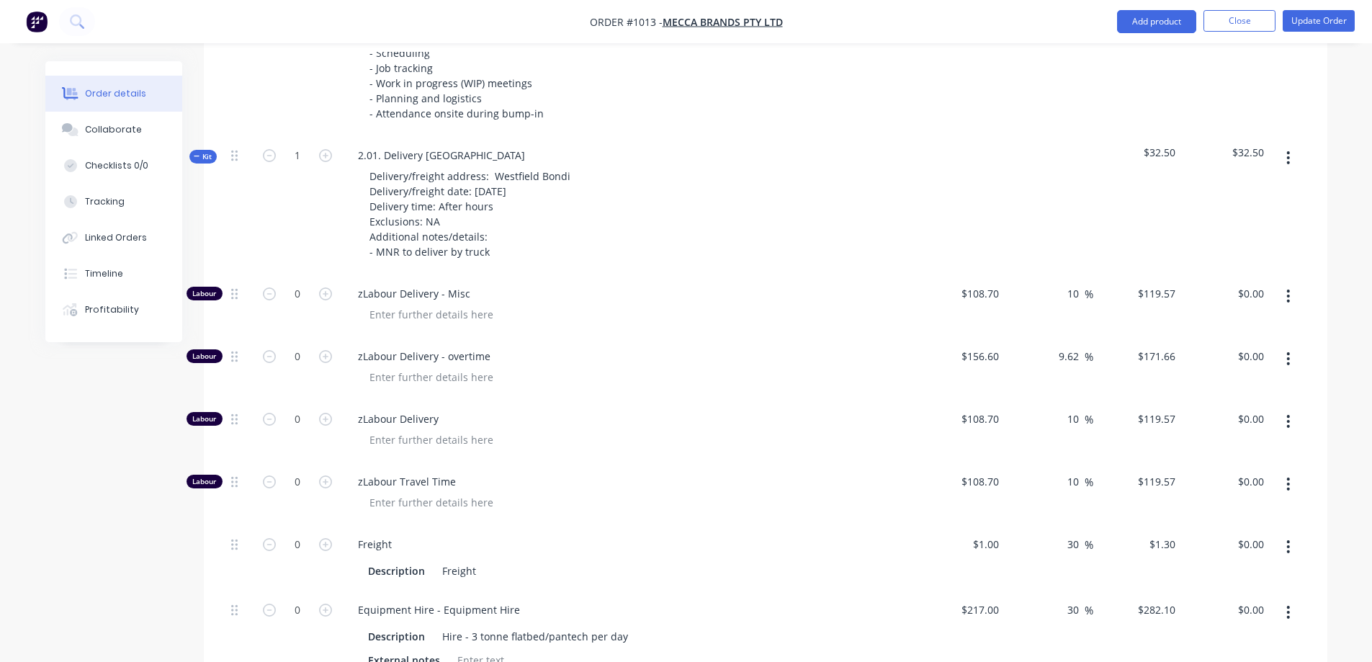
scroll to position [2642, 0]
click at [320, 354] on icon "button" at bounding box center [325, 360] width 13 height 13
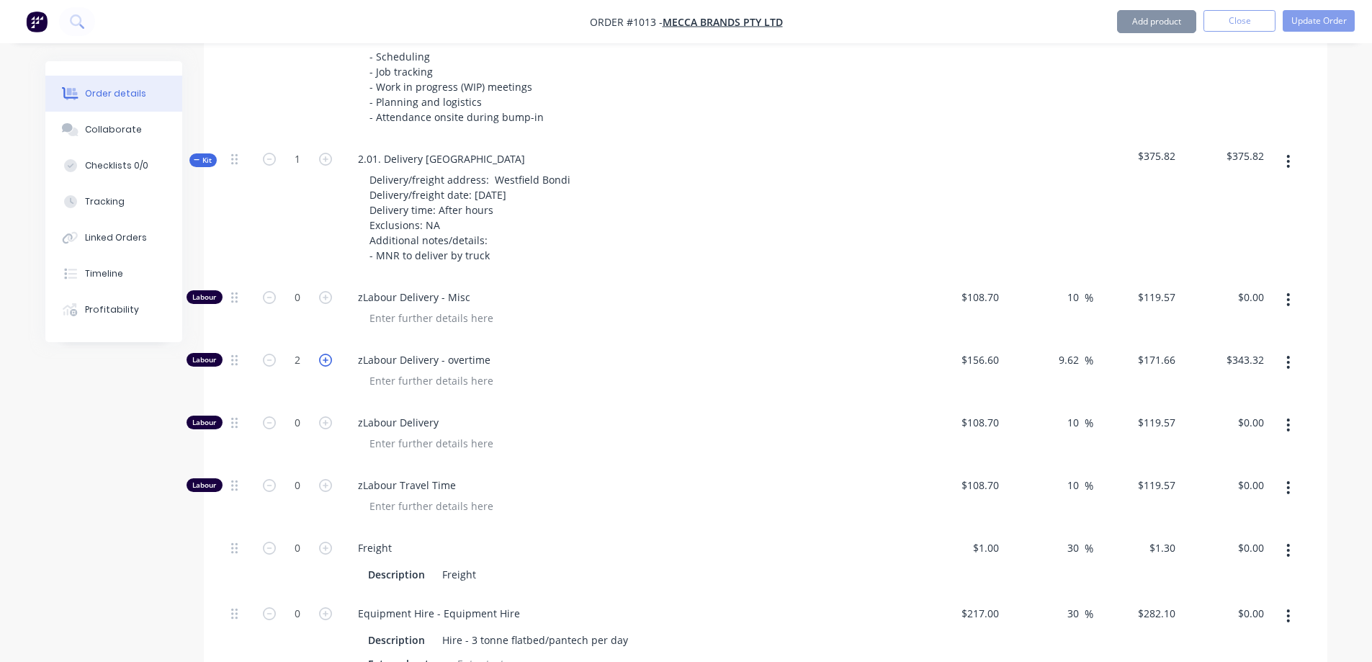
click at [325, 354] on icon "button" at bounding box center [325, 360] width 13 height 13
click at [326, 354] on icon "button" at bounding box center [325, 360] width 13 height 13
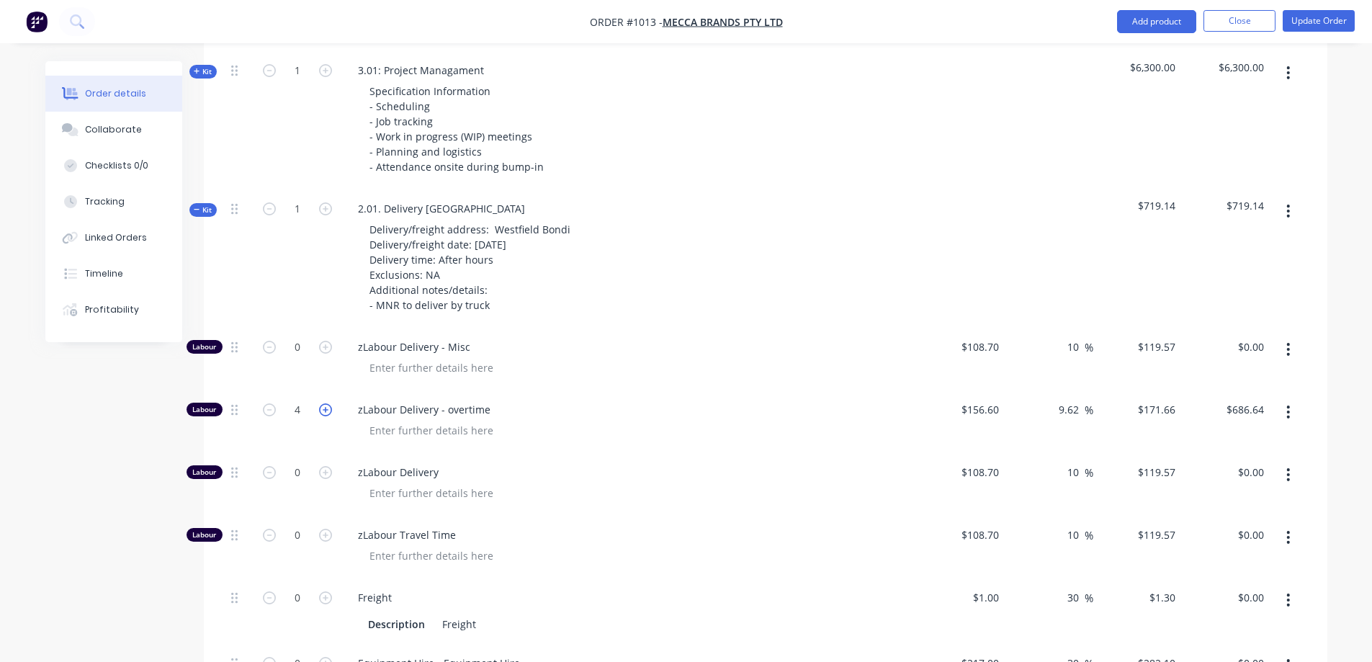
scroll to position [2570, 0]
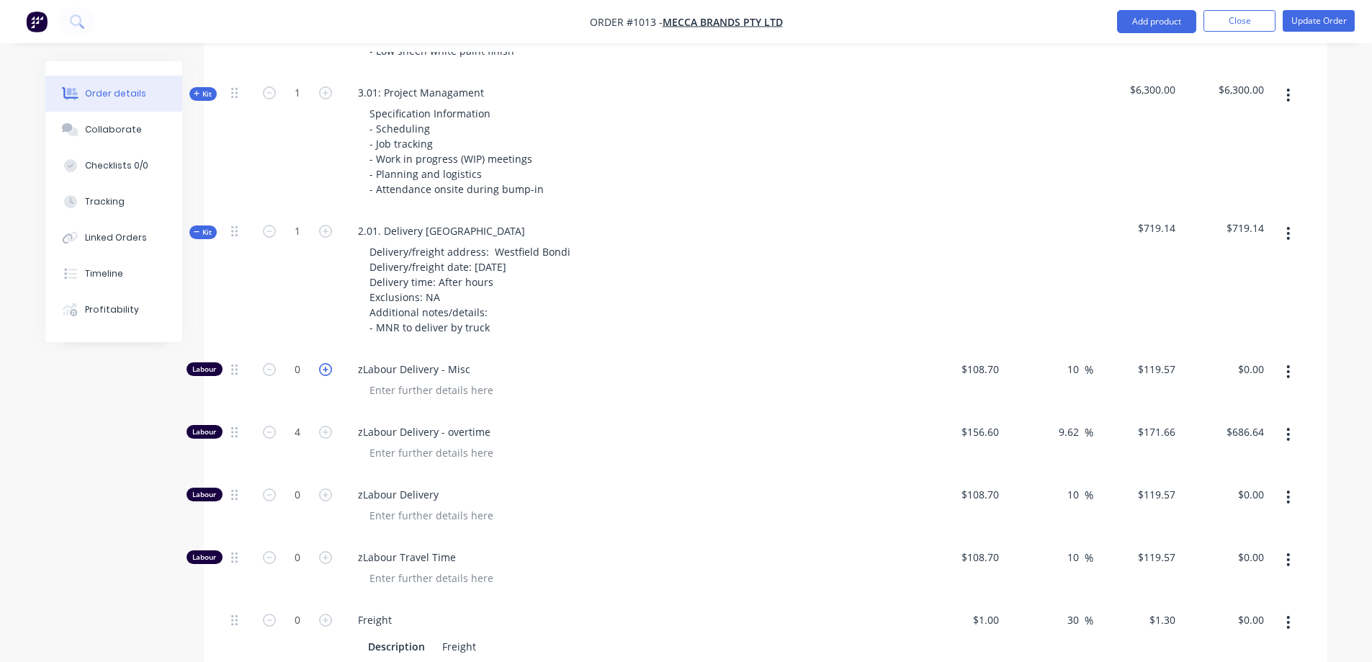
click at [323, 363] on icon "button" at bounding box center [325, 369] width 13 height 13
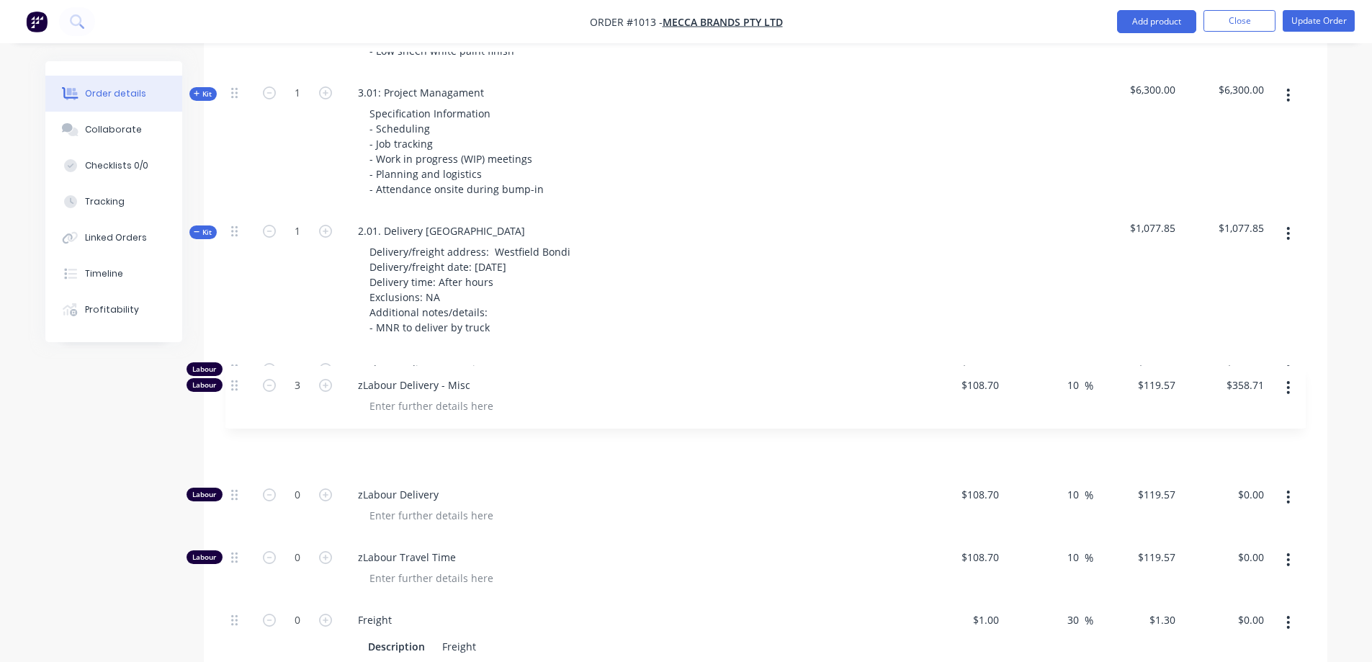
drag, startPoint x: 236, startPoint y: 335, endPoint x: 233, endPoint y: 400, distance: 65.6
click at [233, 400] on div "Labour 3 zLabour Delivery - Misc $108.70 $108.70 10 10 % $119.57 $119.57 $358.7…" at bounding box center [765, 597] width 1080 height 495
click at [320, 398] on icon "button" at bounding box center [325, 396] width 13 height 13
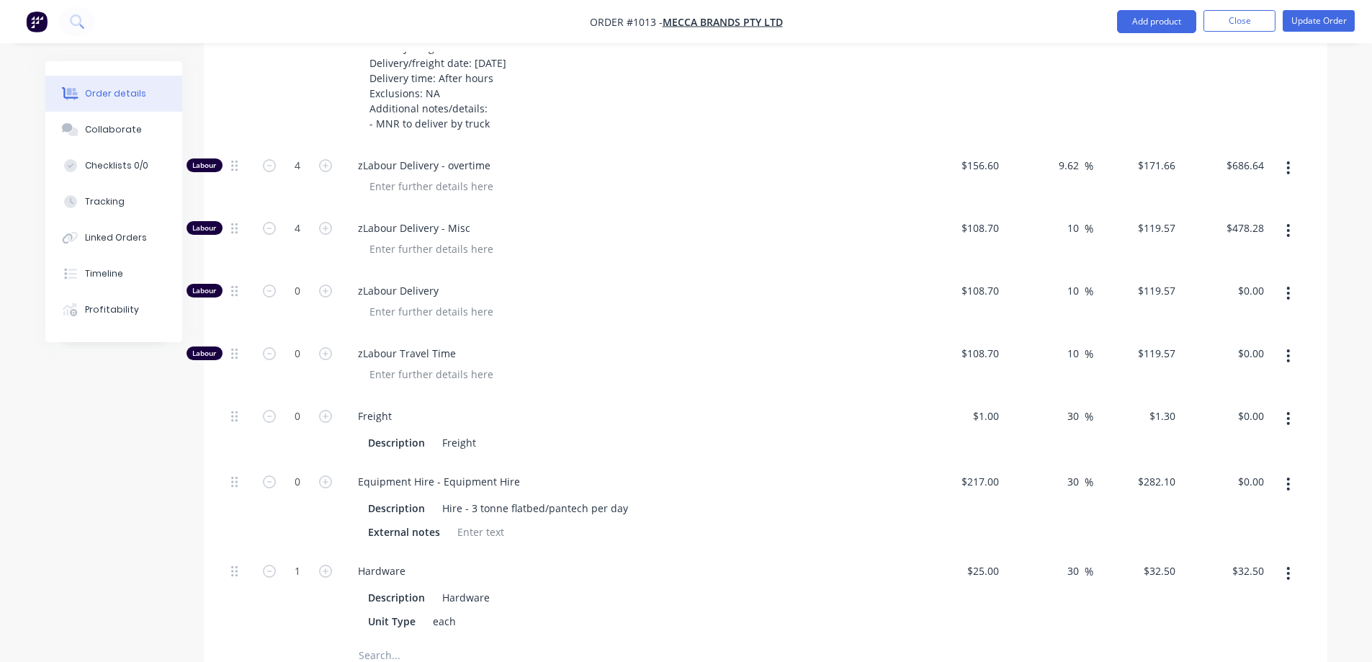
scroll to position [2786, 0]
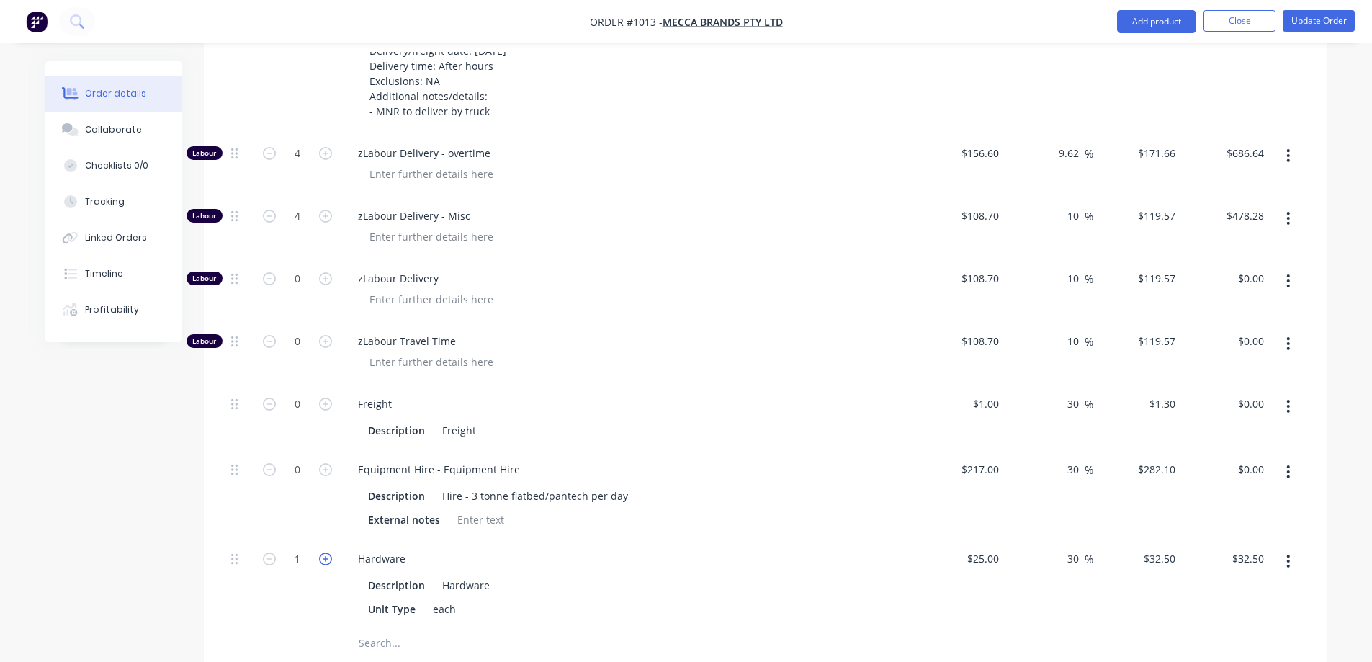
click at [323, 552] on icon "button" at bounding box center [325, 558] width 13 height 13
click at [324, 552] on icon "button" at bounding box center [325, 558] width 13 height 13
click at [323, 463] on icon "button" at bounding box center [325, 469] width 13 height 13
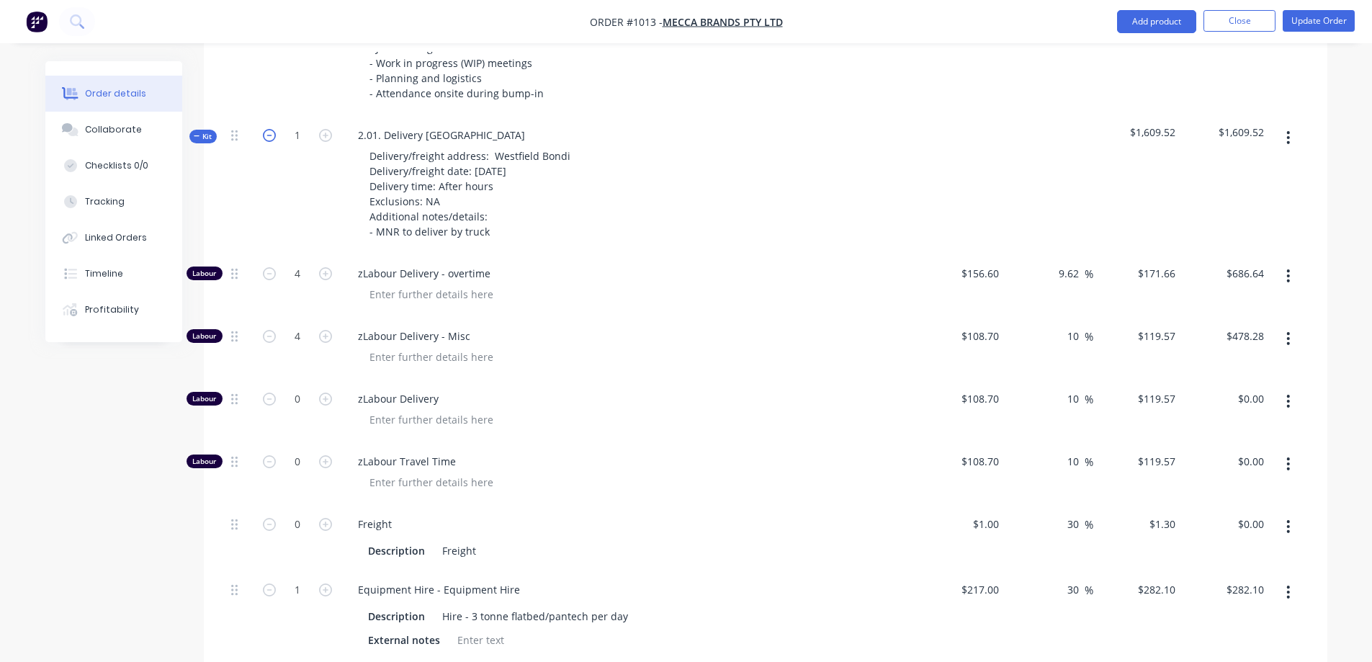
scroll to position [2570, 0]
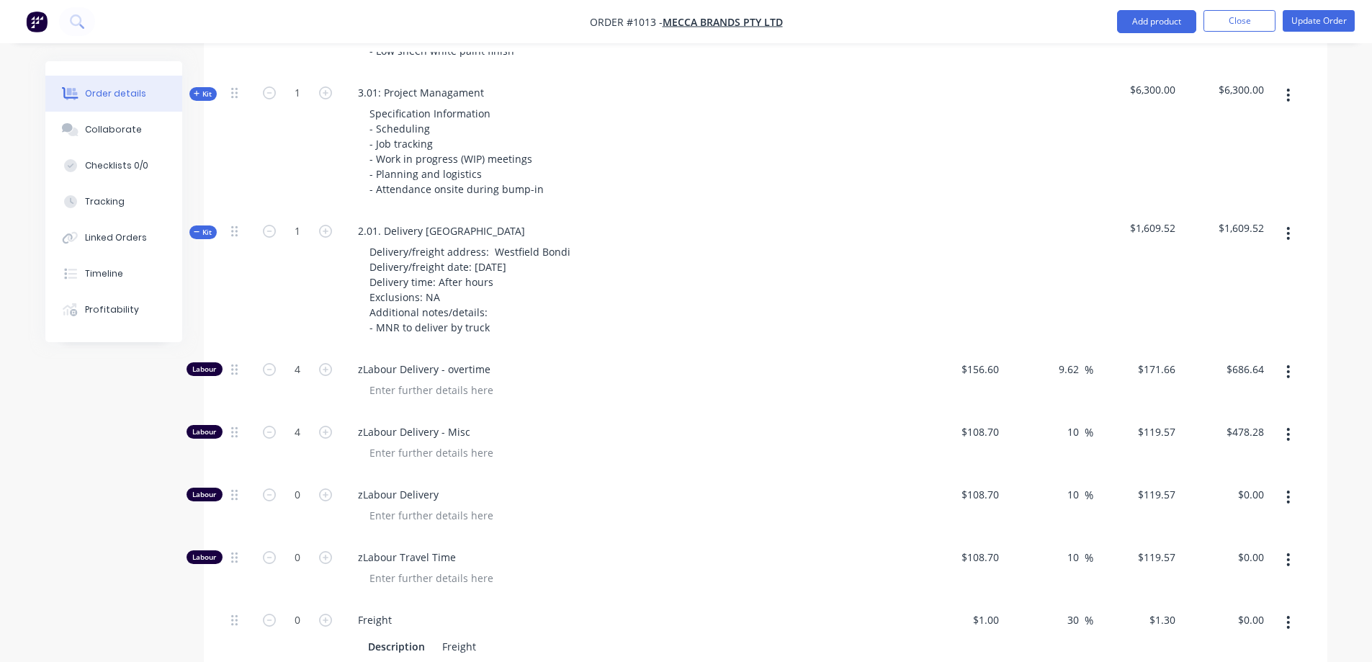
click at [210, 227] on span "Kit" at bounding box center [203, 232] width 19 height 11
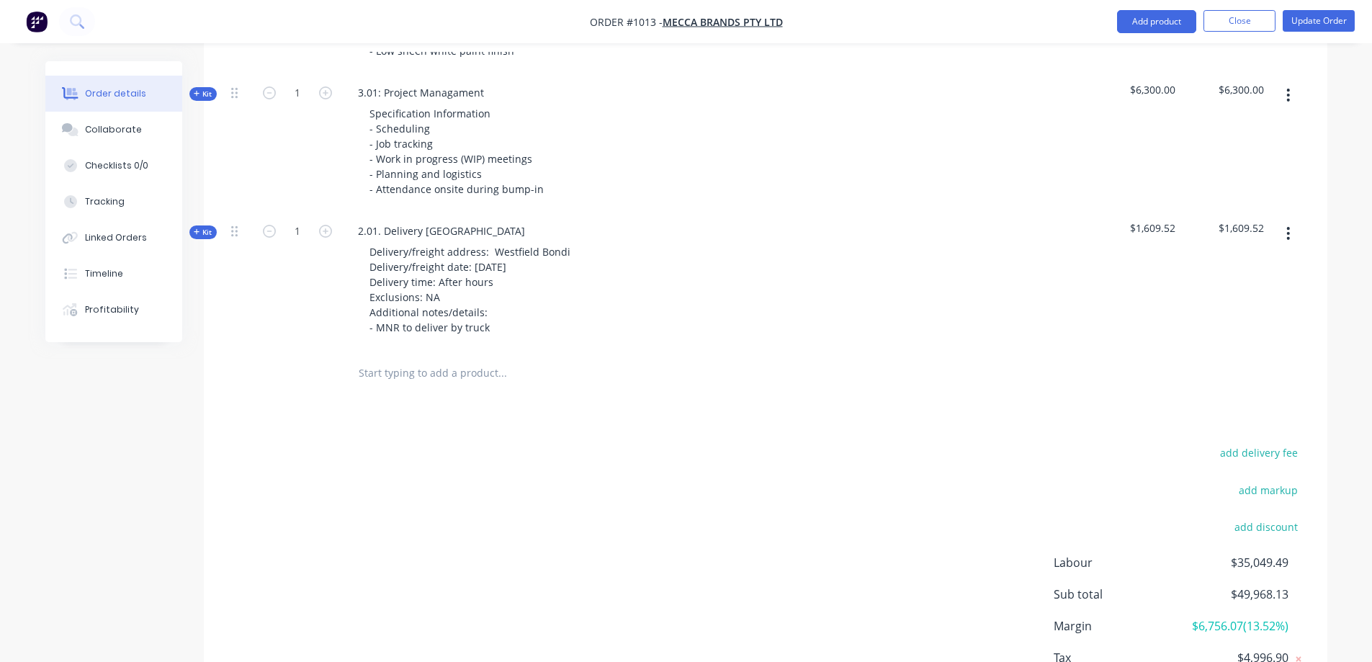
click at [1287, 225] on icon "button" at bounding box center [1288, 233] width 4 height 16
click at [1239, 318] on div "Duplicate" at bounding box center [1237, 328] width 111 height 21
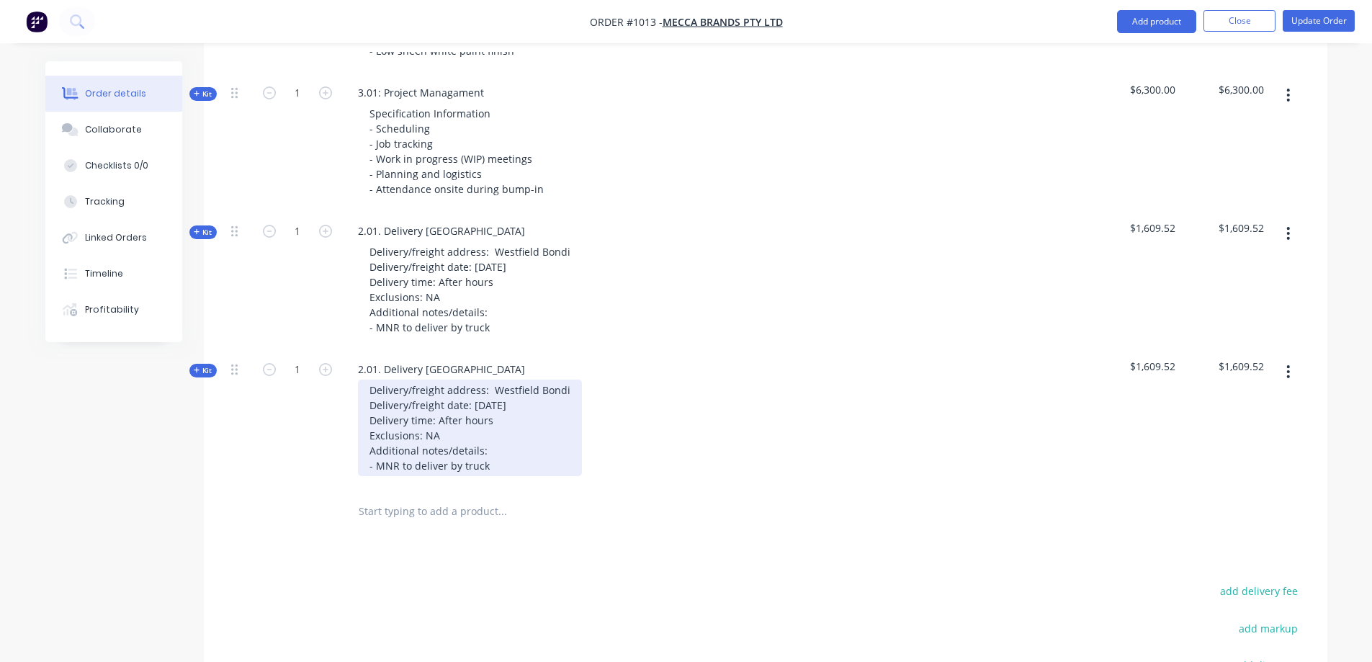
click at [482, 399] on div "Delivery/freight address: Westfield Bondi Delivery/freight date: [DATE] Deliver…" at bounding box center [470, 428] width 224 height 97
drag, startPoint x: 497, startPoint y: 426, endPoint x: 359, endPoint y: 349, distance: 158.3
click at [360, 380] on div "Delivery/freight address: Westfield Bondi Delivery/freight date: [DATE] Deliver…" at bounding box center [470, 428] width 224 height 97
paste div
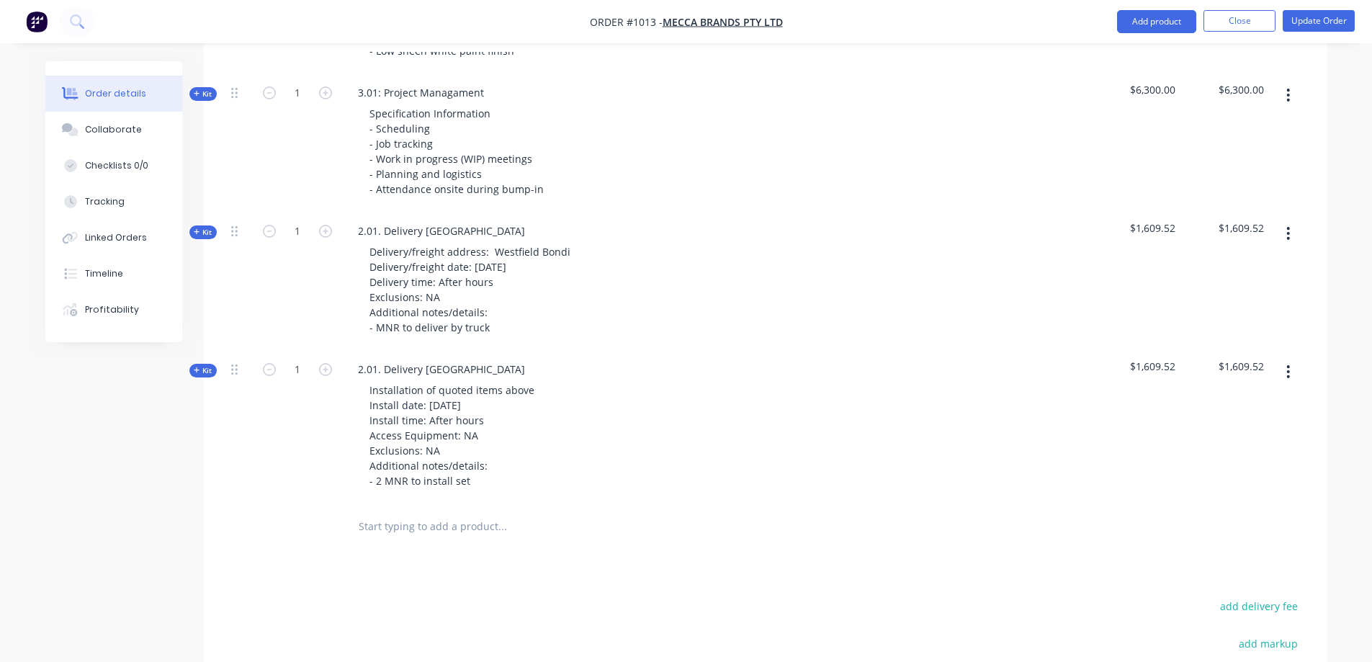
click at [452, 359] on div "2.01. Delivery [GEOGRAPHIC_DATA]" at bounding box center [441, 369] width 190 height 21
drag, startPoint x: 496, startPoint y: 335, endPoint x: 298, endPoint y: 333, distance: 198.1
click at [299, 350] on div "Kit 1 2.01. Delivery Bondi Junction Installation of quoted items above Install …" at bounding box center [765, 426] width 1080 height 153
paste div
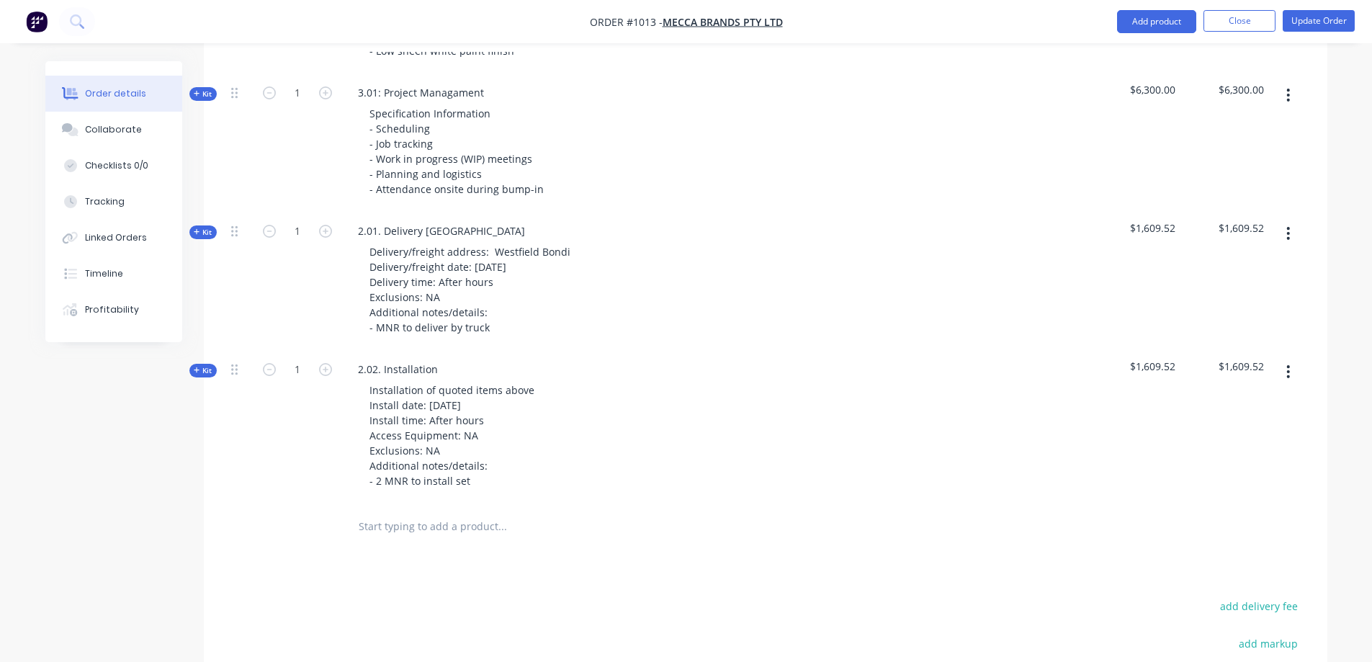
click at [208, 365] on span "Kit" at bounding box center [203, 370] width 19 height 11
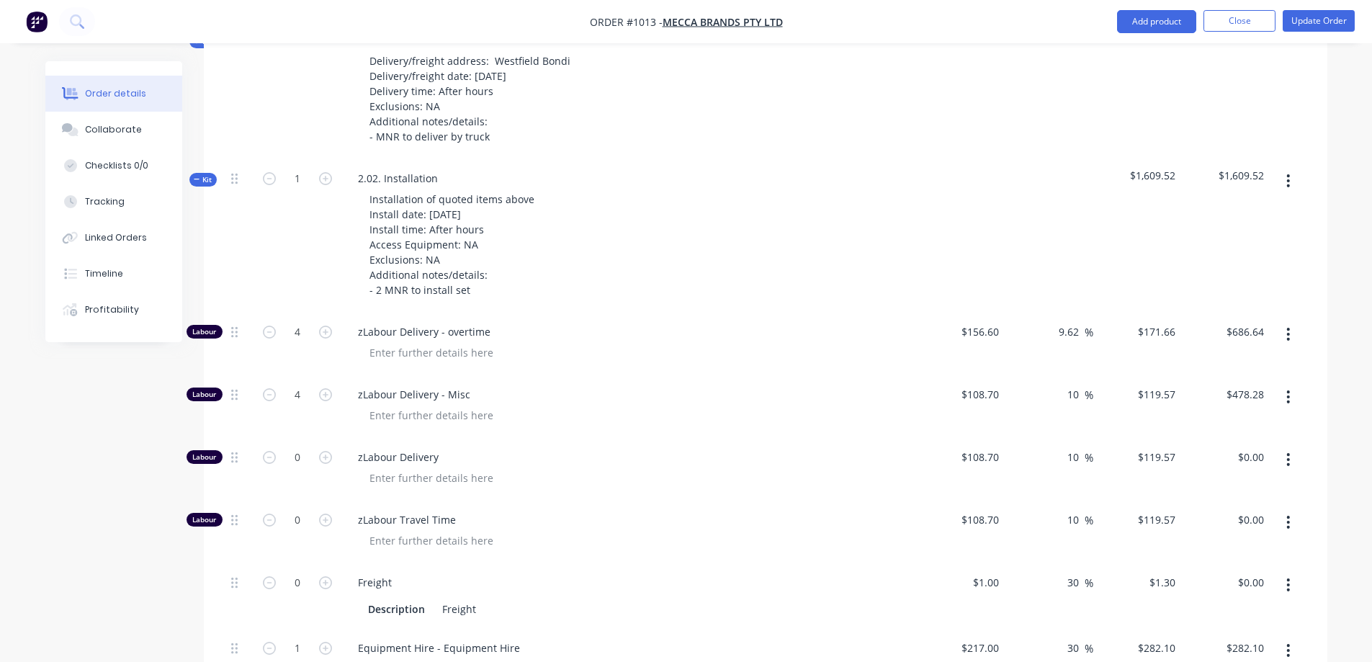
scroll to position [2786, 0]
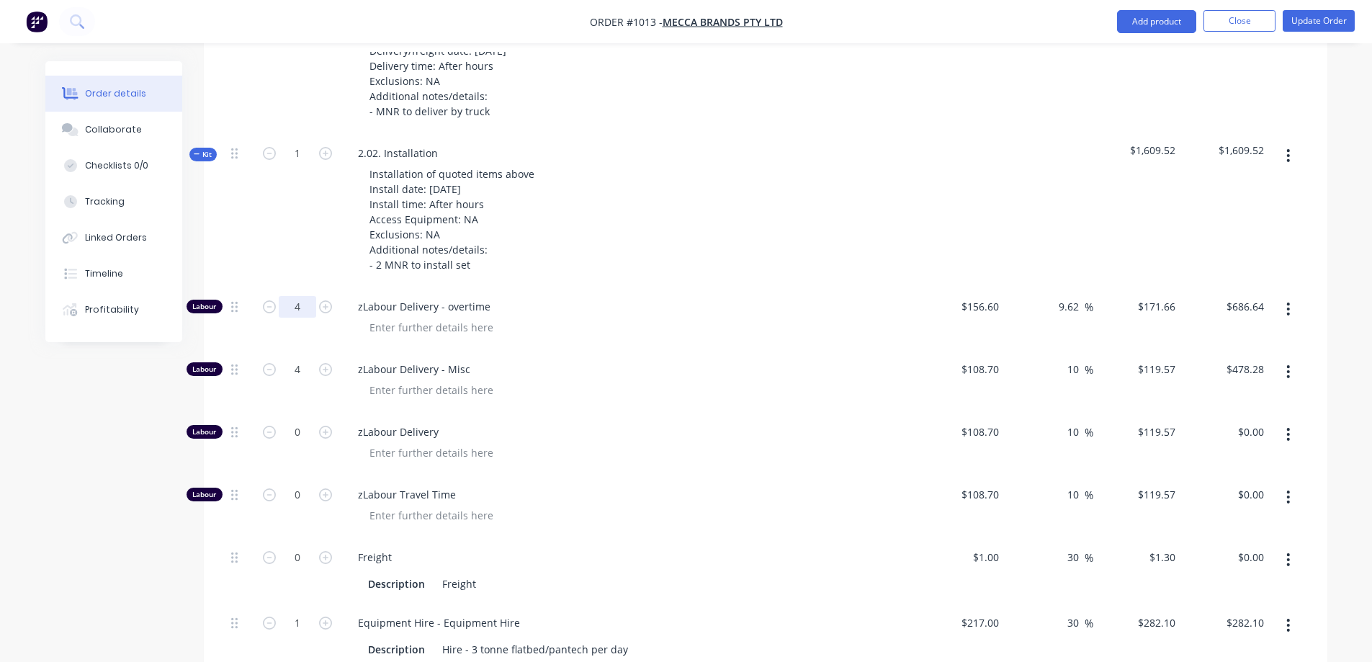
click at [297, 296] on input "4" at bounding box center [297, 307] width 37 height 22
click at [308, 359] on input "4" at bounding box center [297, 370] width 37 height 22
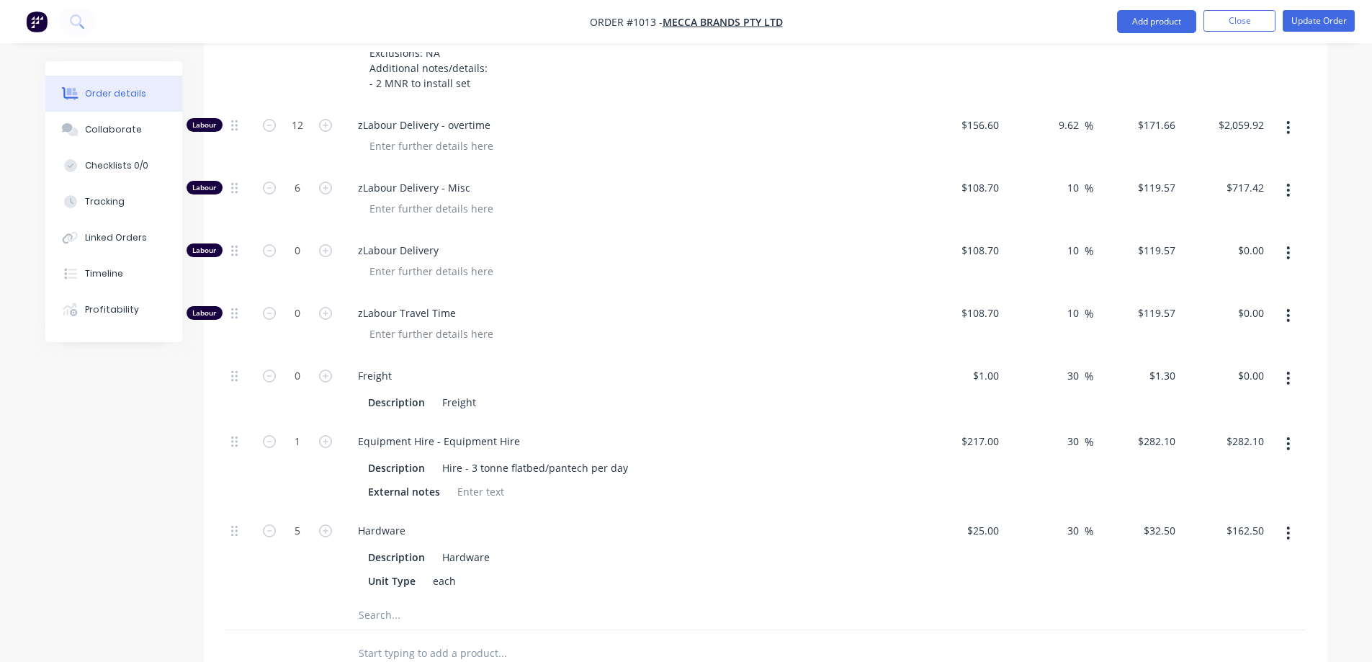
scroll to position [3003, 0]
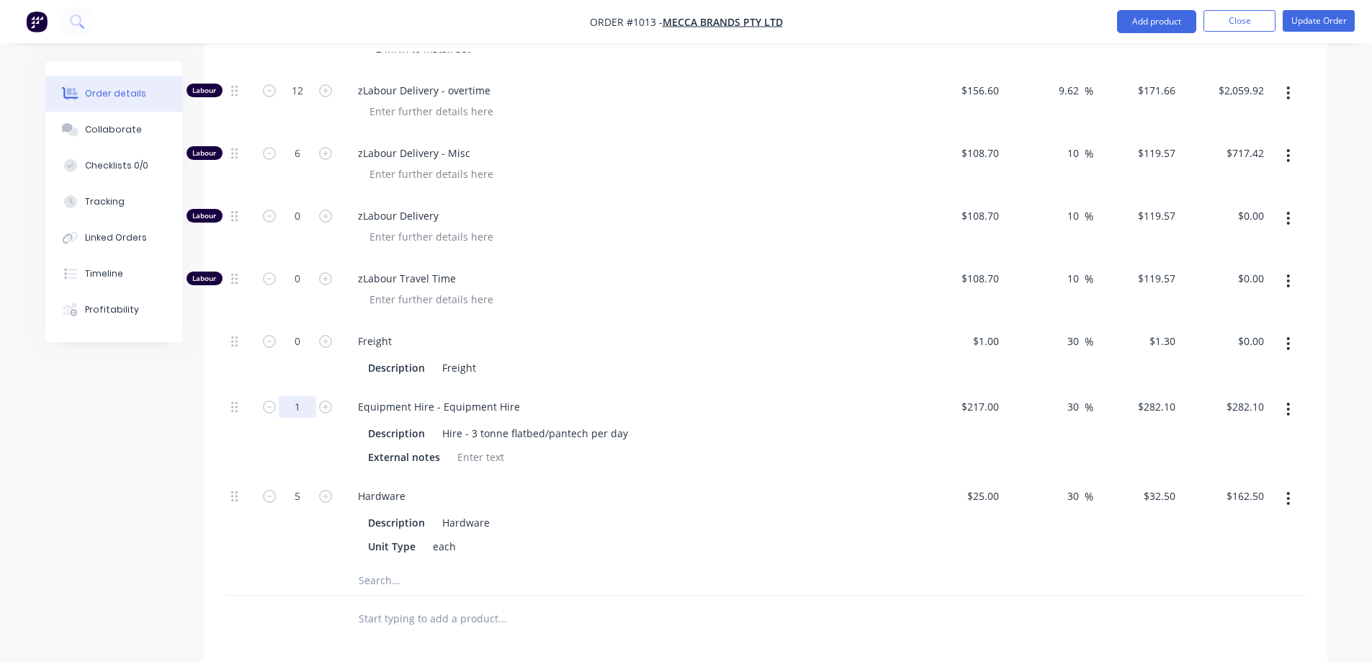
click at [294, 396] on input "1" at bounding box center [297, 407] width 37 height 22
click at [299, 485] on input "5" at bounding box center [297, 496] width 37 height 22
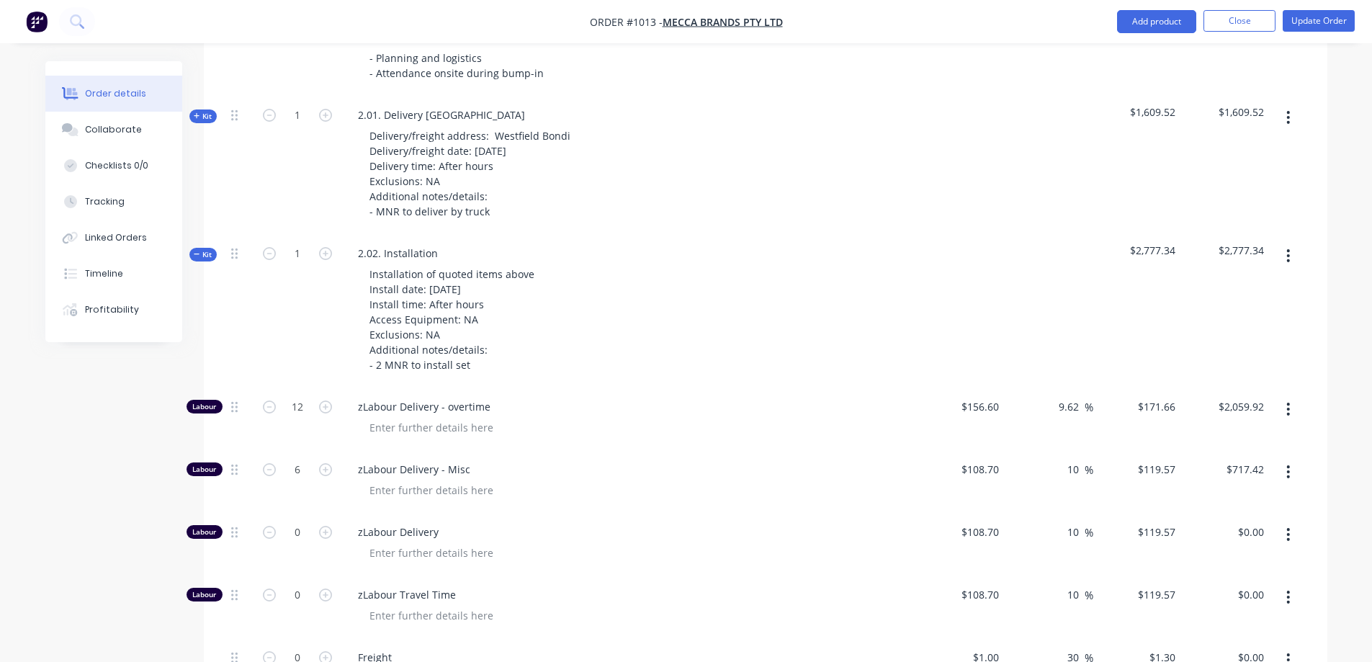
scroll to position [2570, 0]
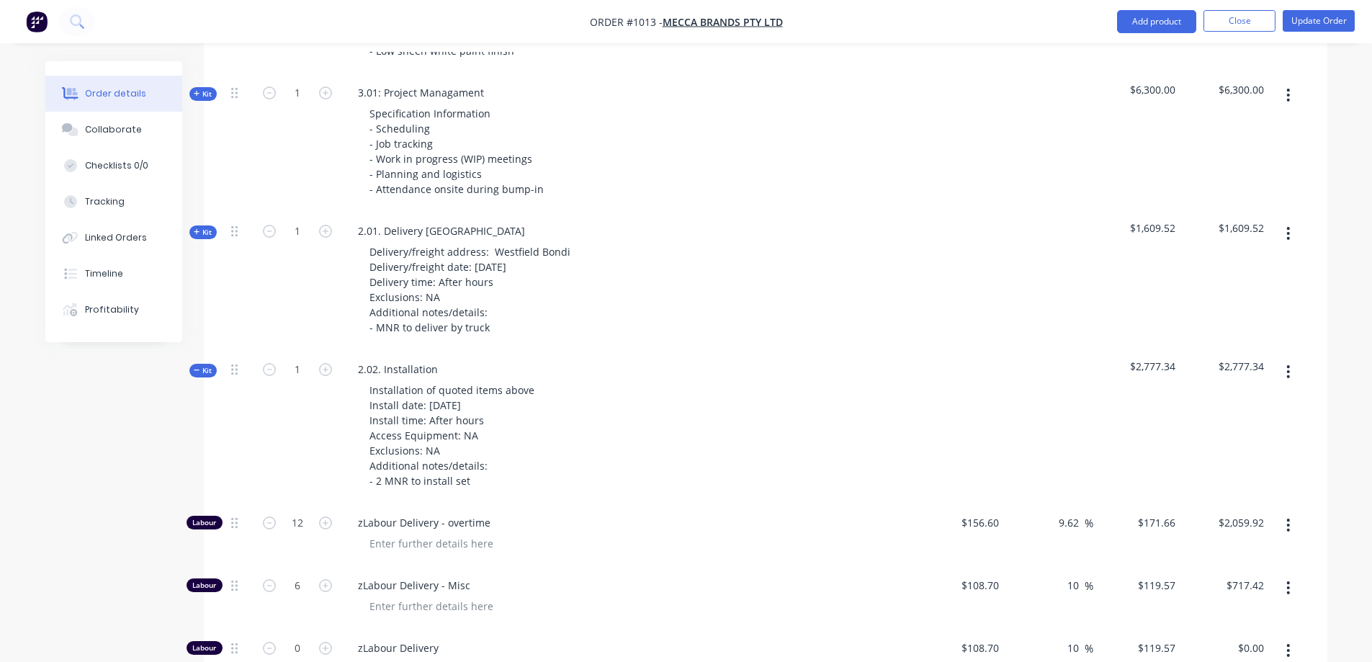
click at [199, 367] on icon "button" at bounding box center [197, 370] width 6 height 7
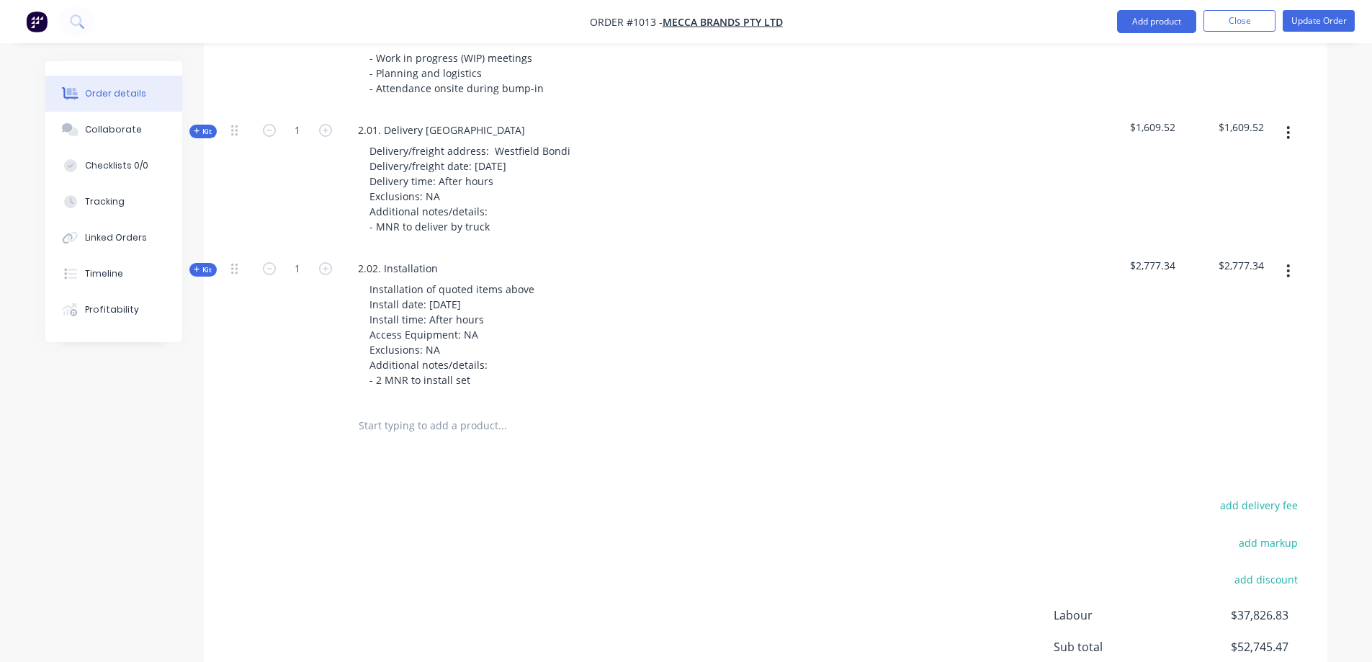
scroll to position [2646, 0]
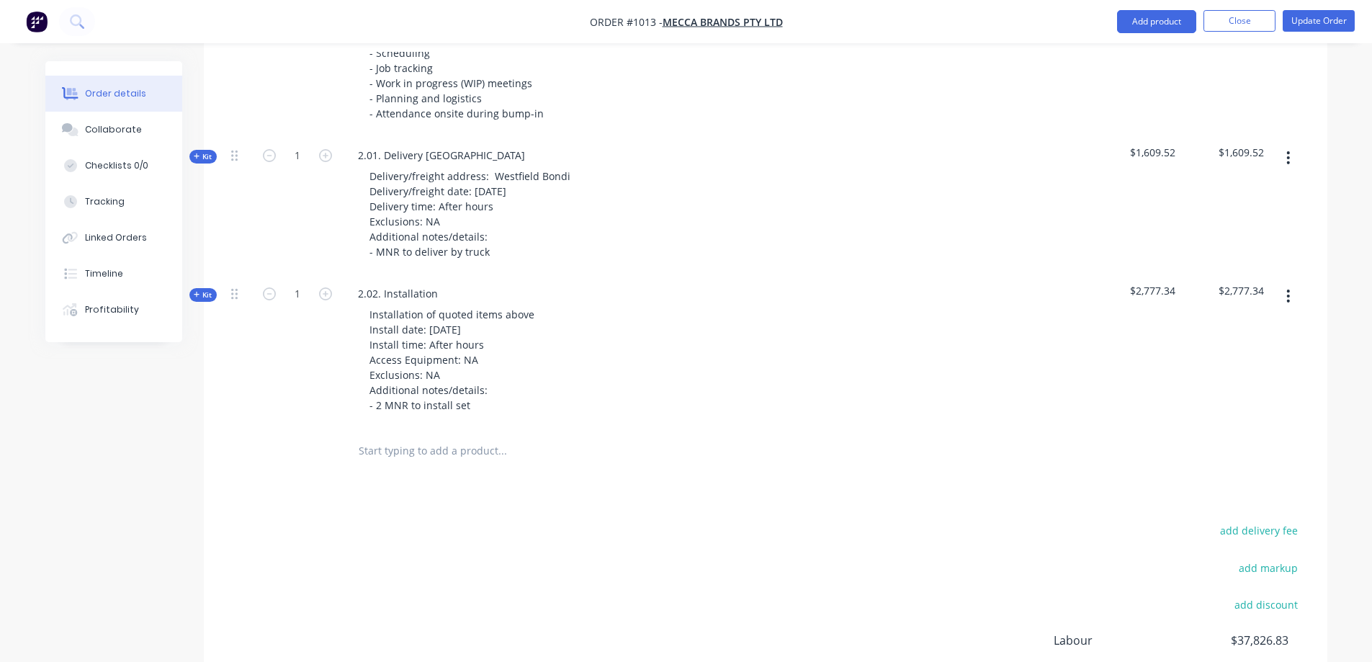
click at [1279, 283] on button "button" at bounding box center [1288, 296] width 34 height 26
click at [1233, 381] on div "Duplicate" at bounding box center [1237, 391] width 111 height 21
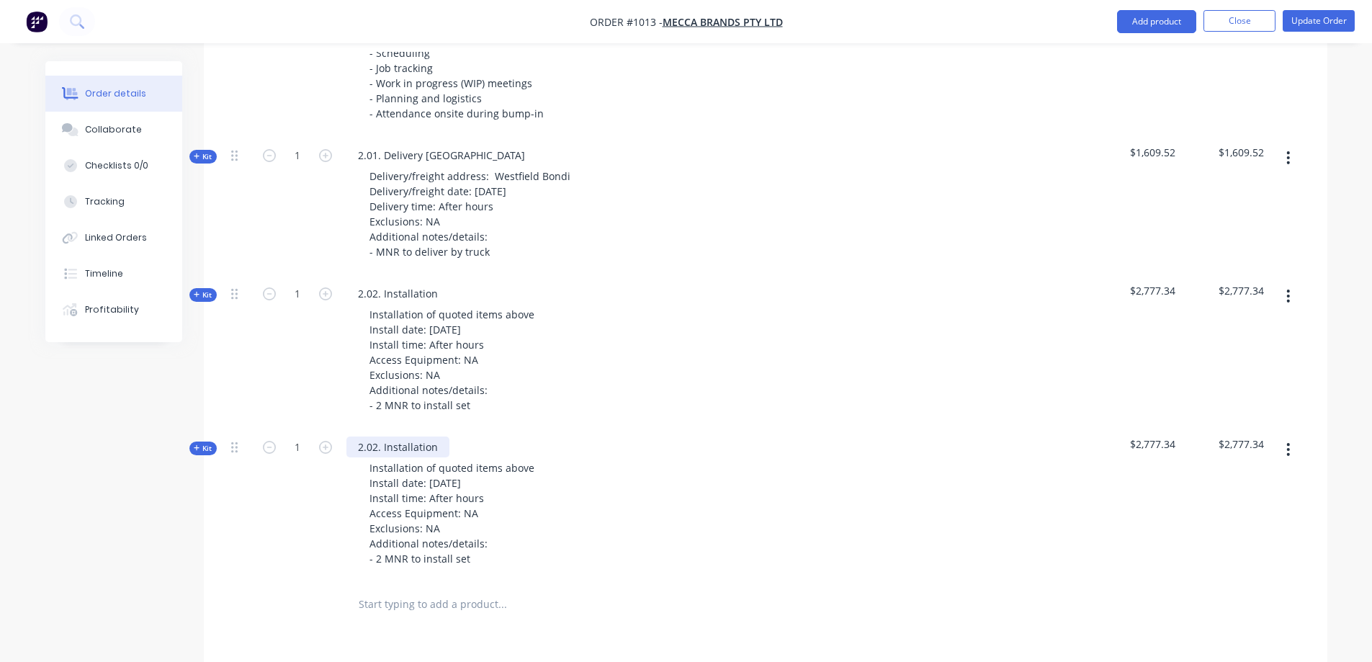
click at [408, 436] on div "2.02. Installation" at bounding box center [397, 446] width 103 height 21
drag, startPoint x: 438, startPoint y: 413, endPoint x: 332, endPoint y: 408, distance: 106.0
click at [333, 428] on div "Kit 1 2.02. Installation Installation of quoted items above Install date: [DATE…" at bounding box center [765, 504] width 1080 height 153
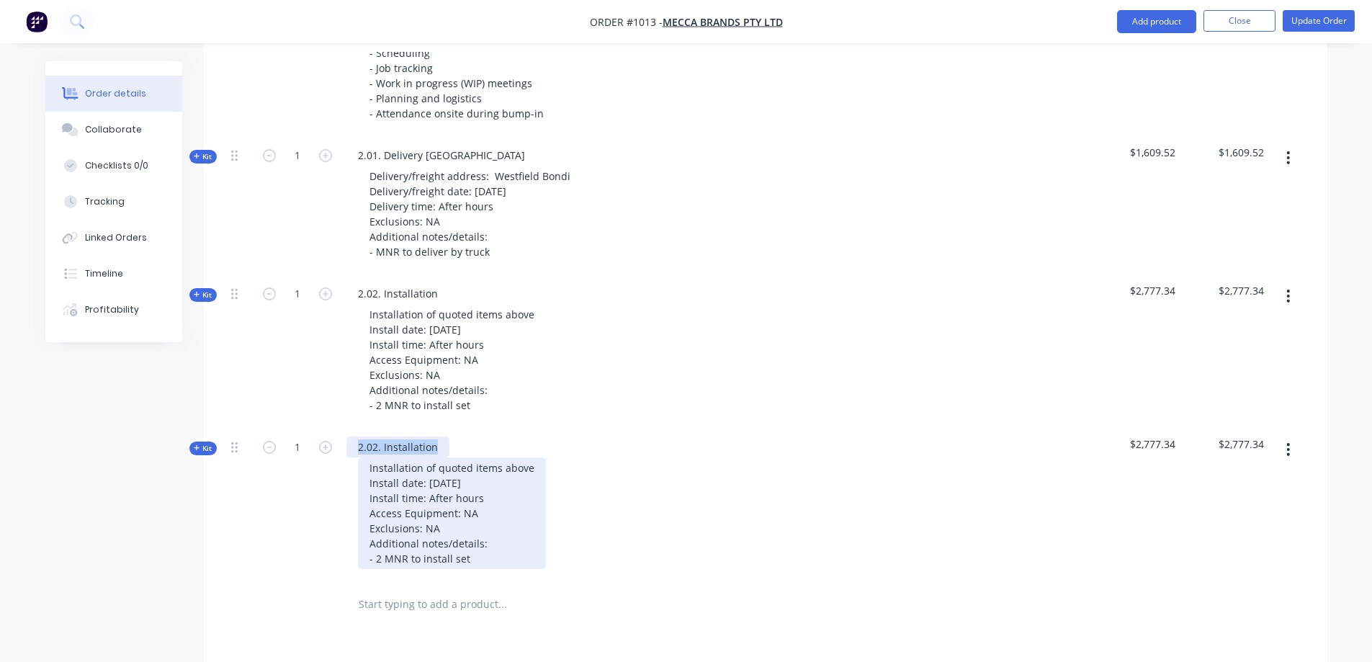
paste div
click at [462, 514] on div "Installation of quoted items above Install date: [DATE] Install time: After hou…" at bounding box center [452, 513] width 188 height 112
drag, startPoint x: 480, startPoint y: 526, endPoint x: 333, endPoint y: 426, distance: 177.8
click at [333, 428] on div "Kit 1 2.02a. Floor installation extra Installation of quoted items above Instal…" at bounding box center [765, 504] width 1080 height 153
paste div
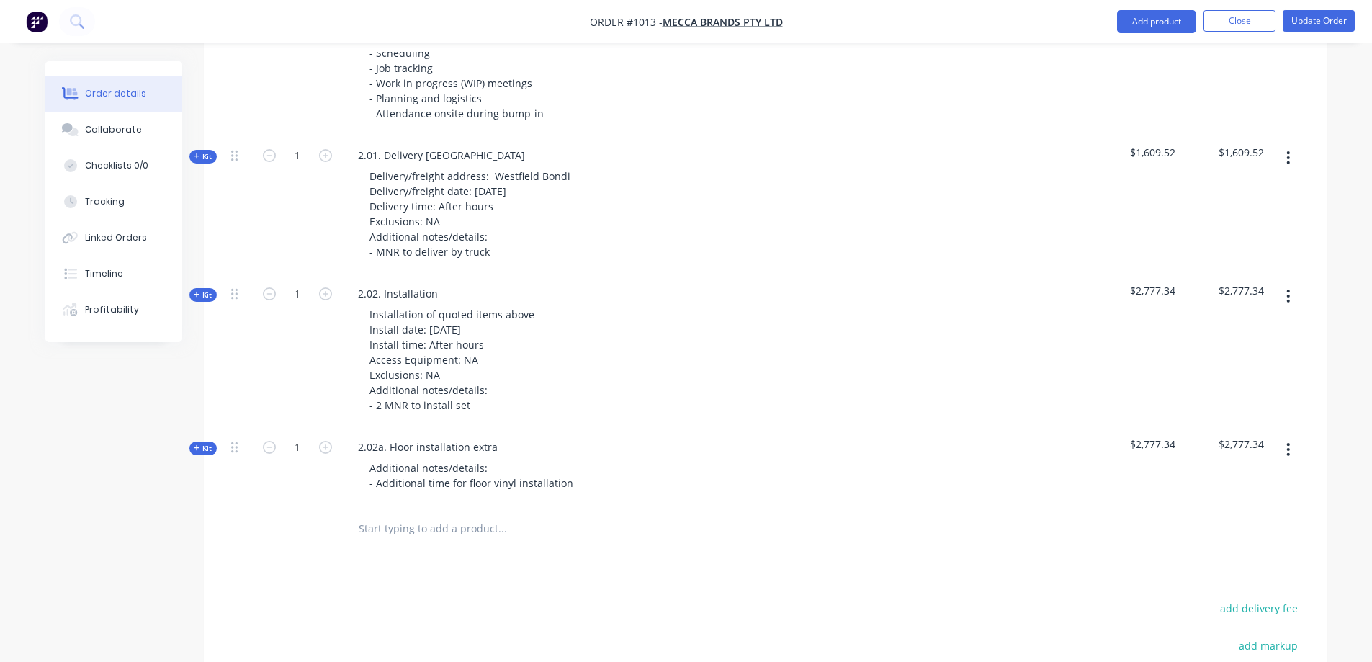
click at [214, 441] on button "Kit" at bounding box center [202, 448] width 27 height 14
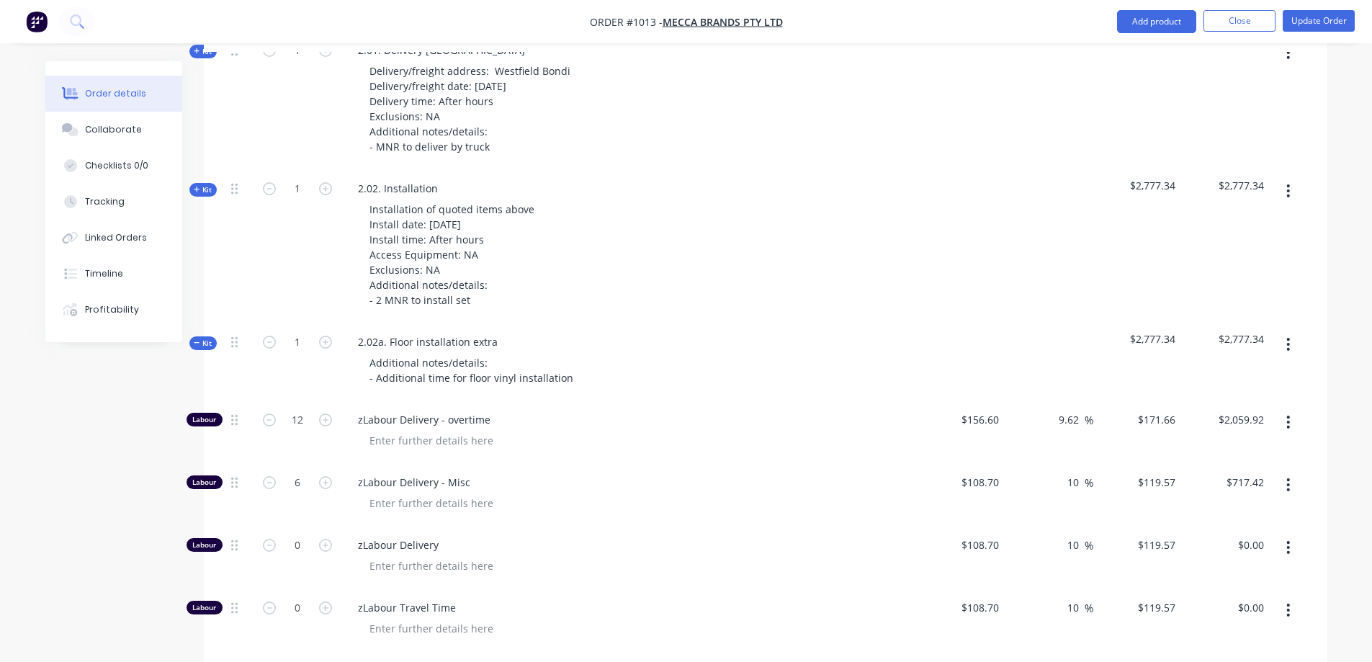
scroll to position [2862, 0]
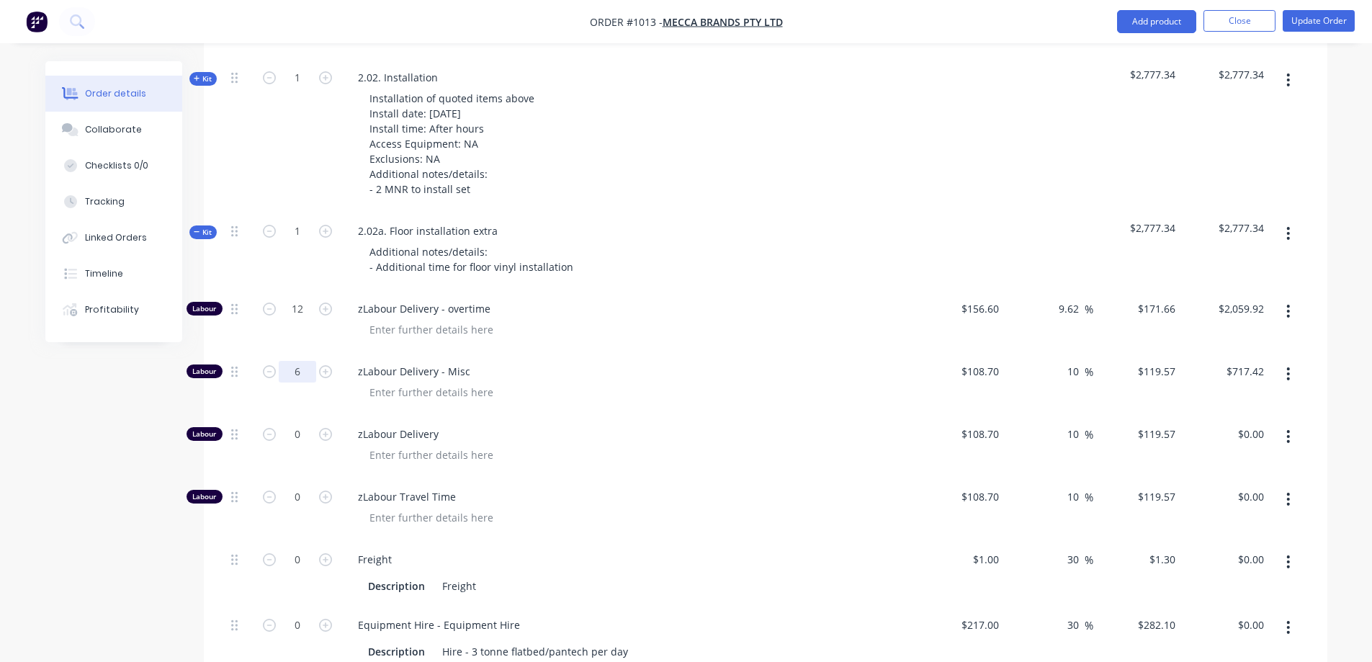
click at [287, 361] on input "6" at bounding box center [297, 372] width 37 height 22
click at [297, 298] on input "12" at bounding box center [297, 309] width 37 height 22
click at [306, 361] on input "0" at bounding box center [297, 372] width 37 height 22
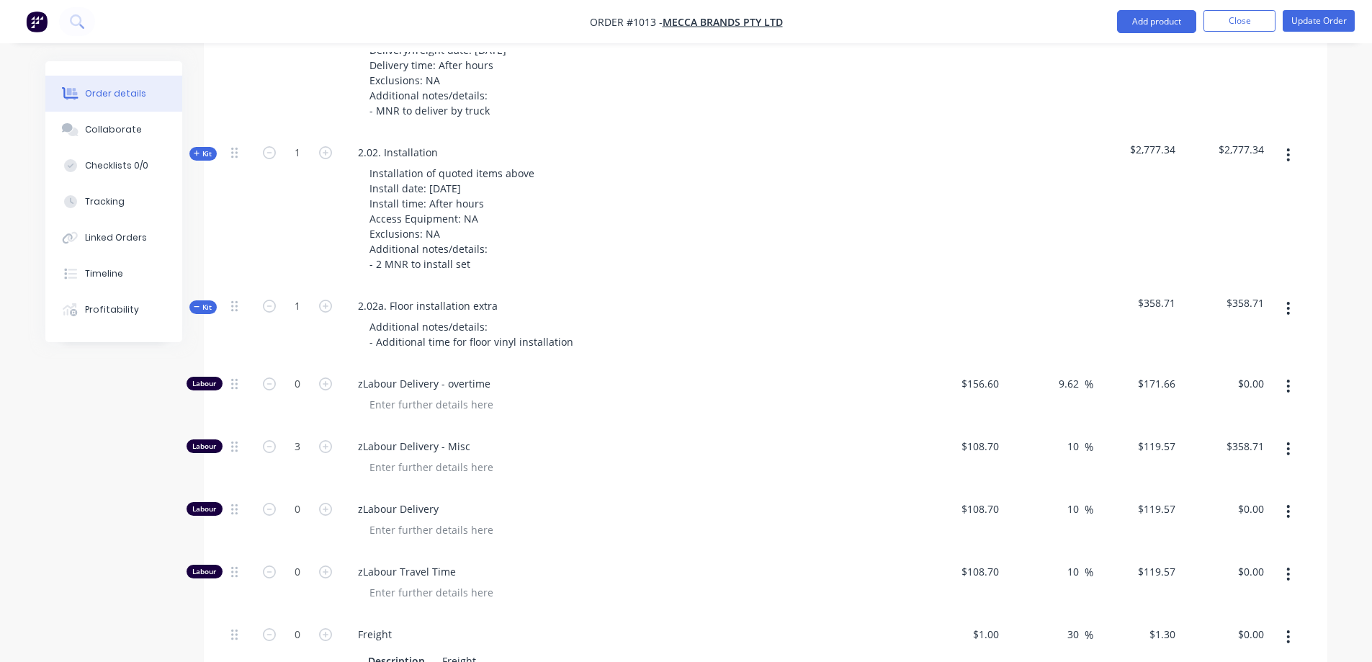
scroll to position [2718, 0]
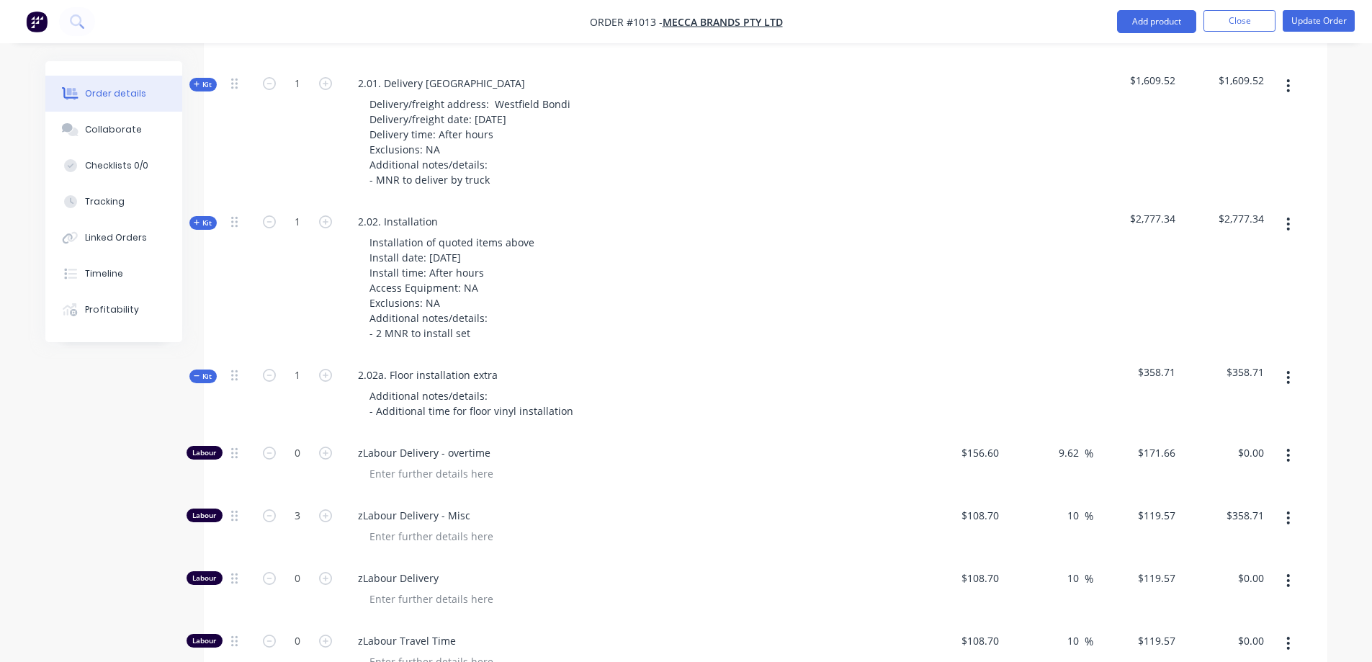
click at [198, 372] on icon "button" at bounding box center [197, 375] width 6 height 7
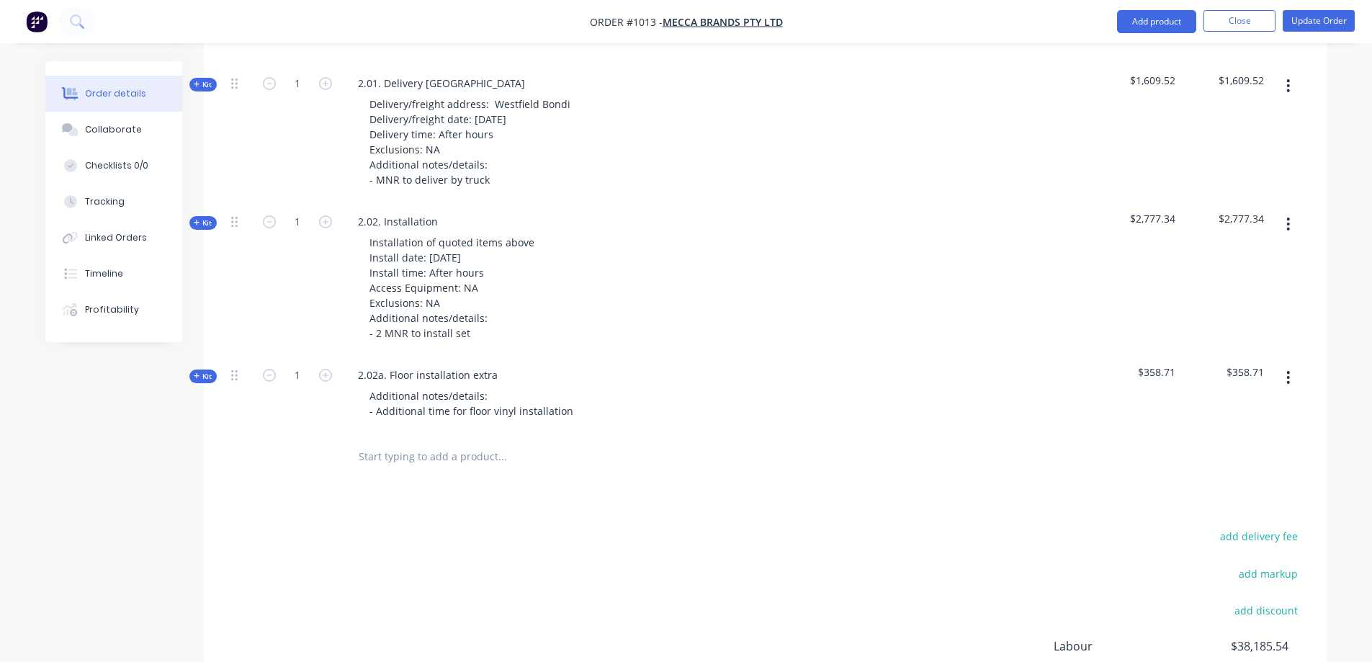
click at [1295, 364] on button "button" at bounding box center [1288, 377] width 34 height 26
click at [1188, 462] on div "Duplicate" at bounding box center [1237, 472] width 111 height 21
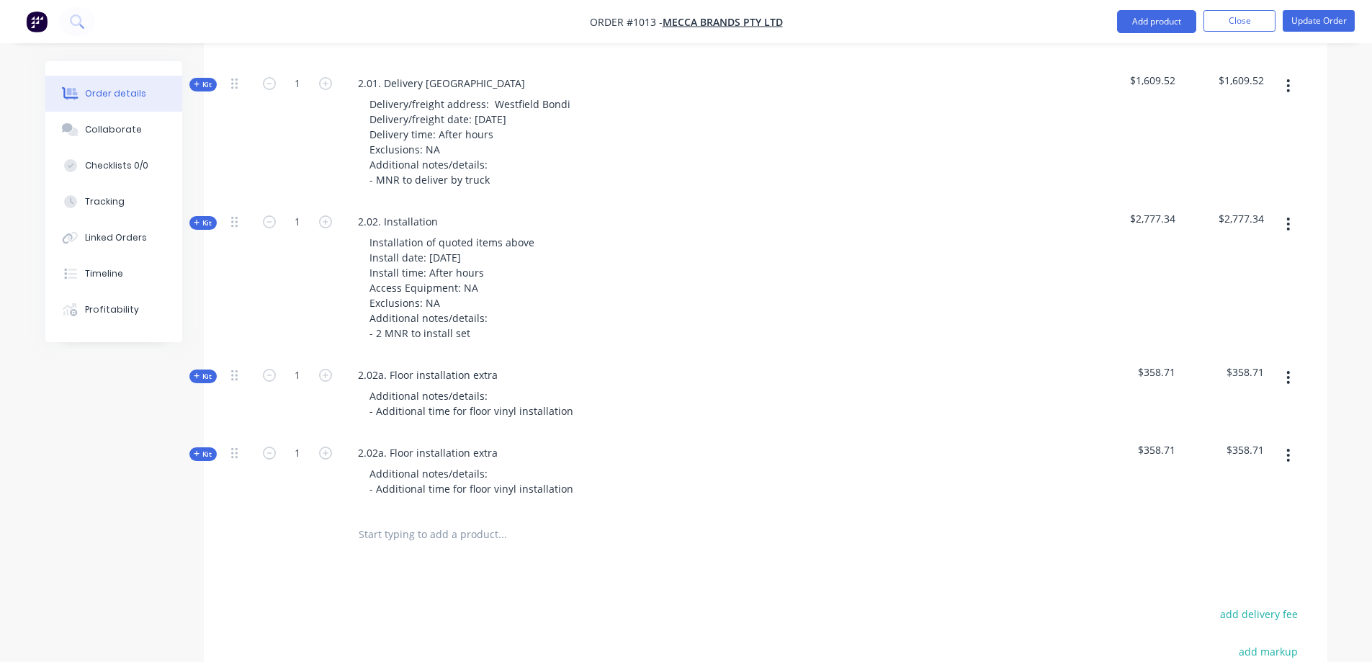
drag, startPoint x: 207, startPoint y: 421, endPoint x: 239, endPoint y: 426, distance: 32.7
click at [207, 449] on span "Kit" at bounding box center [203, 454] width 19 height 11
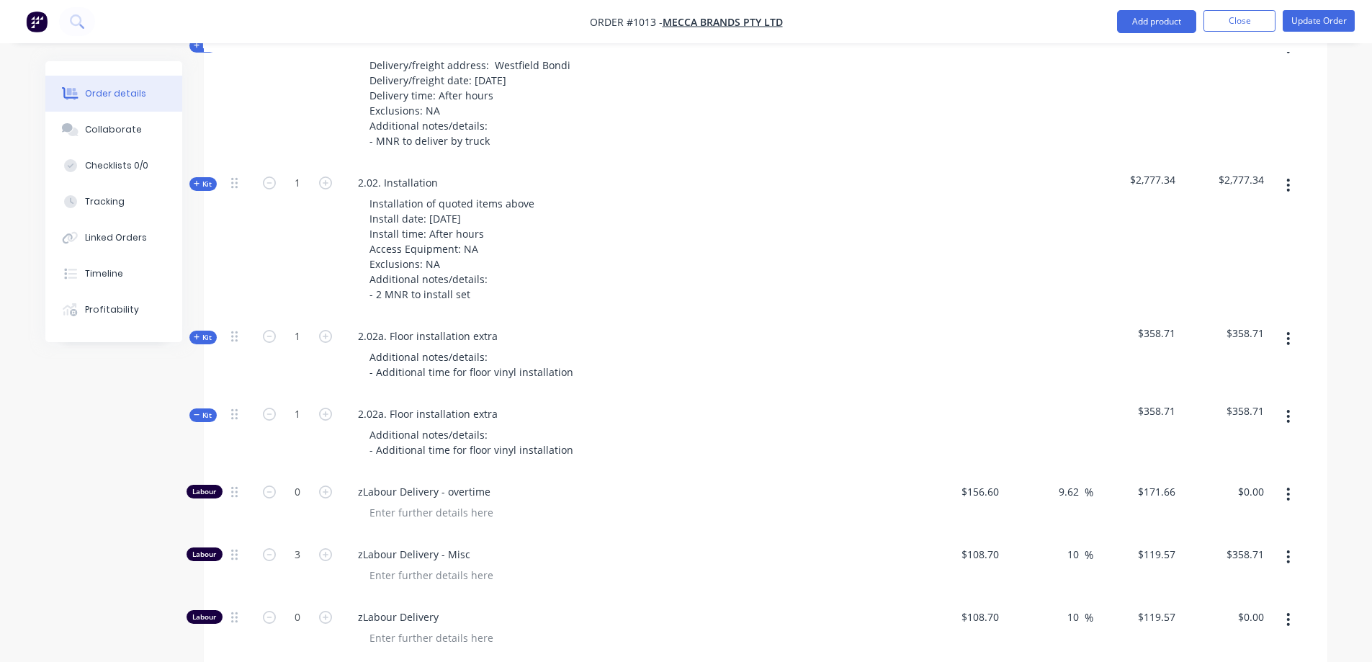
scroll to position [2790, 0]
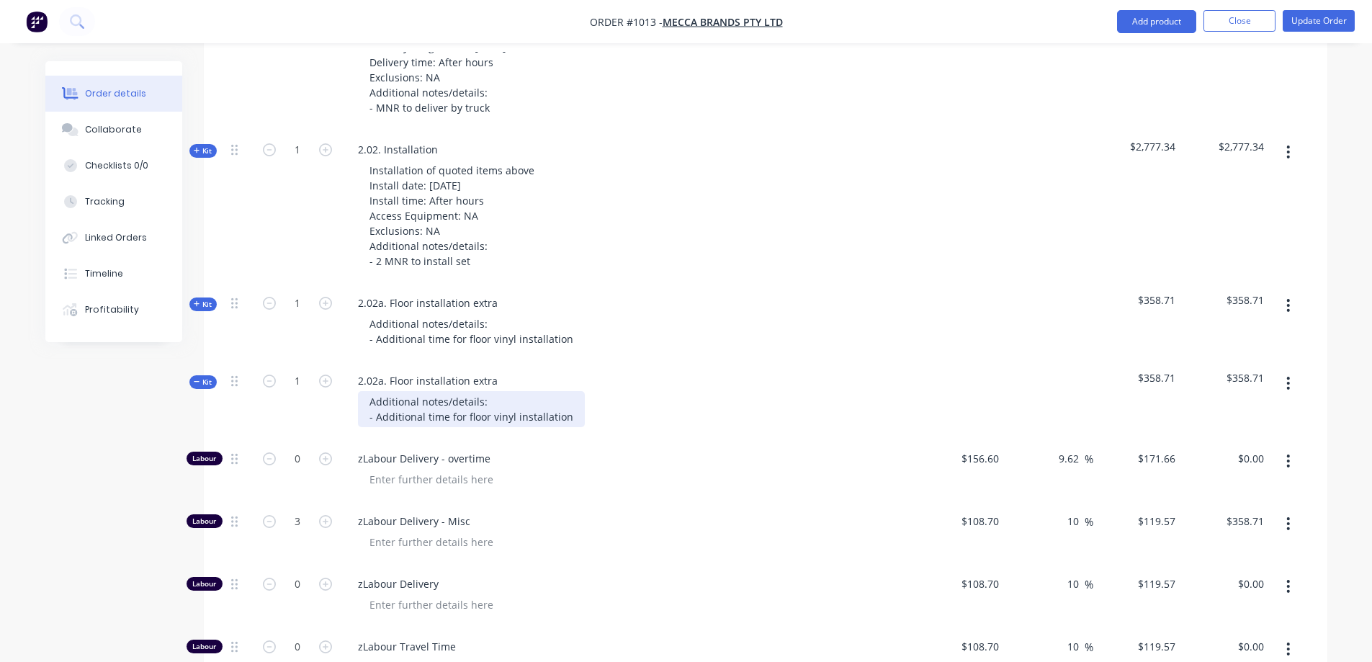
click at [529, 391] on div "Additional notes/details: - Additional time for floor vinyl installation" at bounding box center [471, 409] width 227 height 36
drag, startPoint x: 563, startPoint y: 382, endPoint x: 354, endPoint y: 365, distance: 210.2
click at [356, 391] on div "Additional notes/details: - Additional time for floor vinyl installation" at bounding box center [628, 409] width 565 height 36
paste div
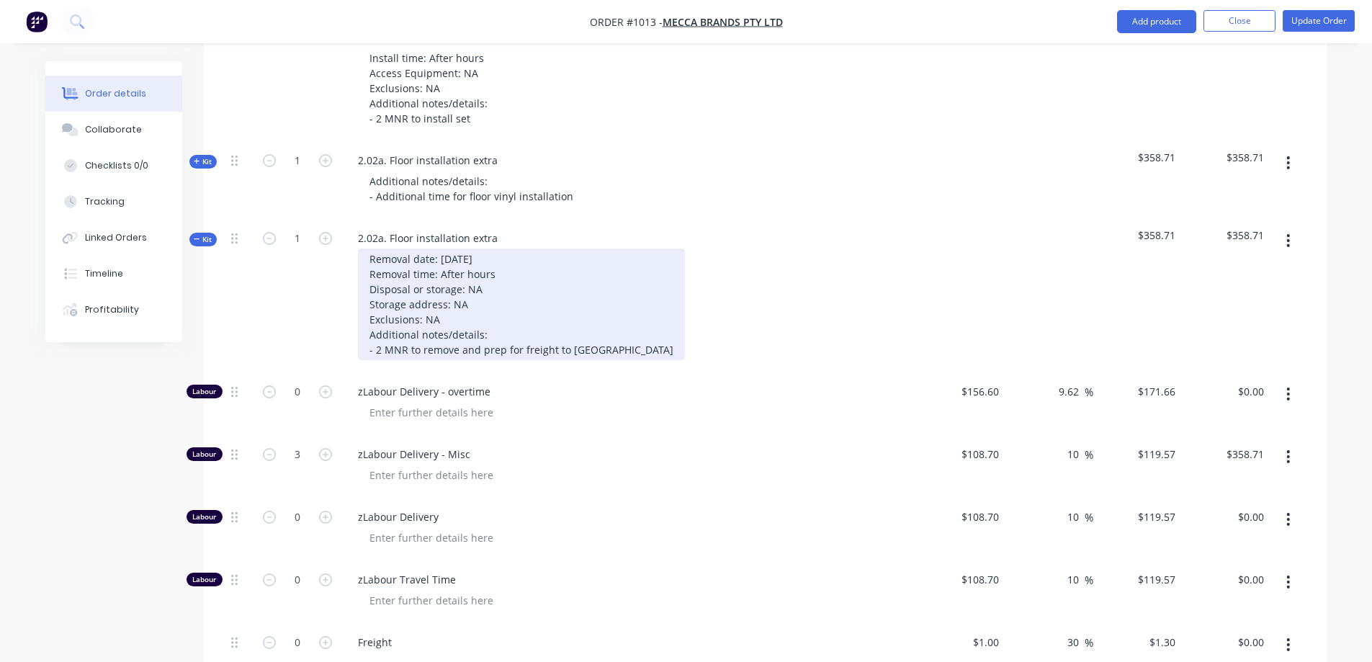
scroll to position [2934, 0]
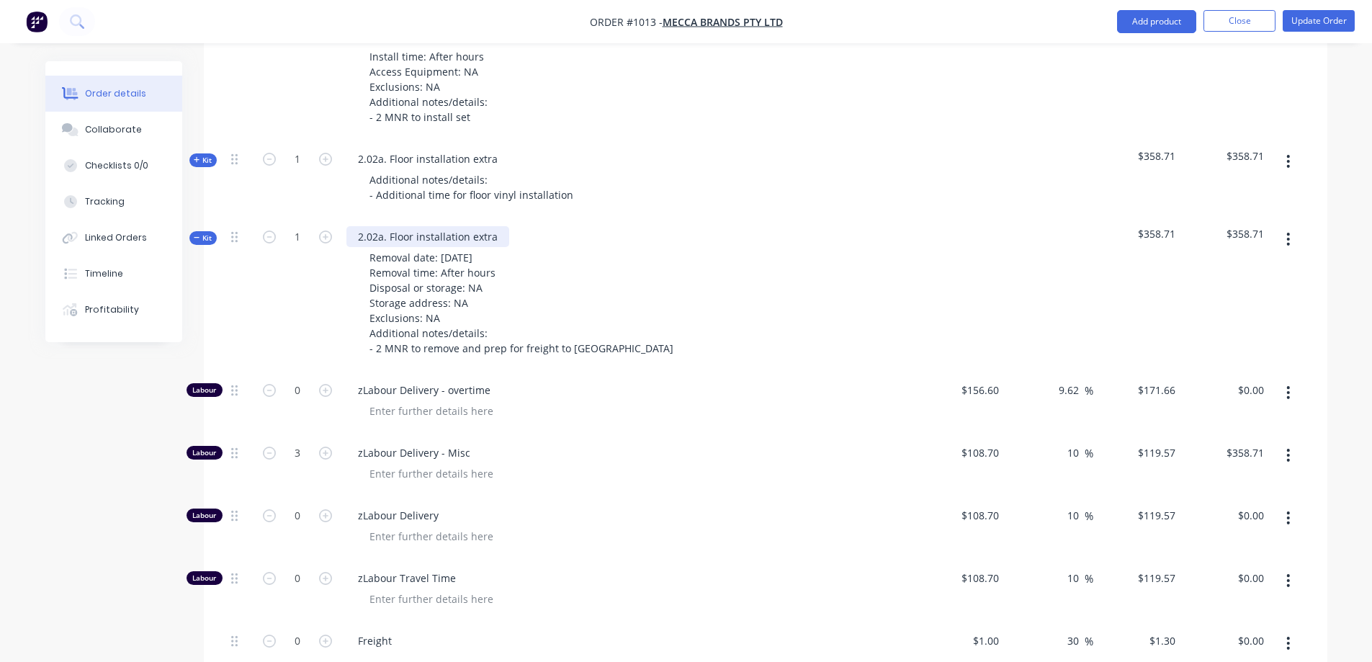
drag, startPoint x: 472, startPoint y: 207, endPoint x: 483, endPoint y: 202, distance: 12.6
click at [472, 226] on div "2.02a. Floor installation extra" at bounding box center [427, 236] width 163 height 21
drag, startPoint x: 497, startPoint y: 199, endPoint x: 348, endPoint y: 221, distance: 150.6
click at [349, 220] on div "2.02a. Floor installation extra Removal date: [DATE] Removal time: After hours …" at bounding box center [629, 294] width 576 height 153
paste div
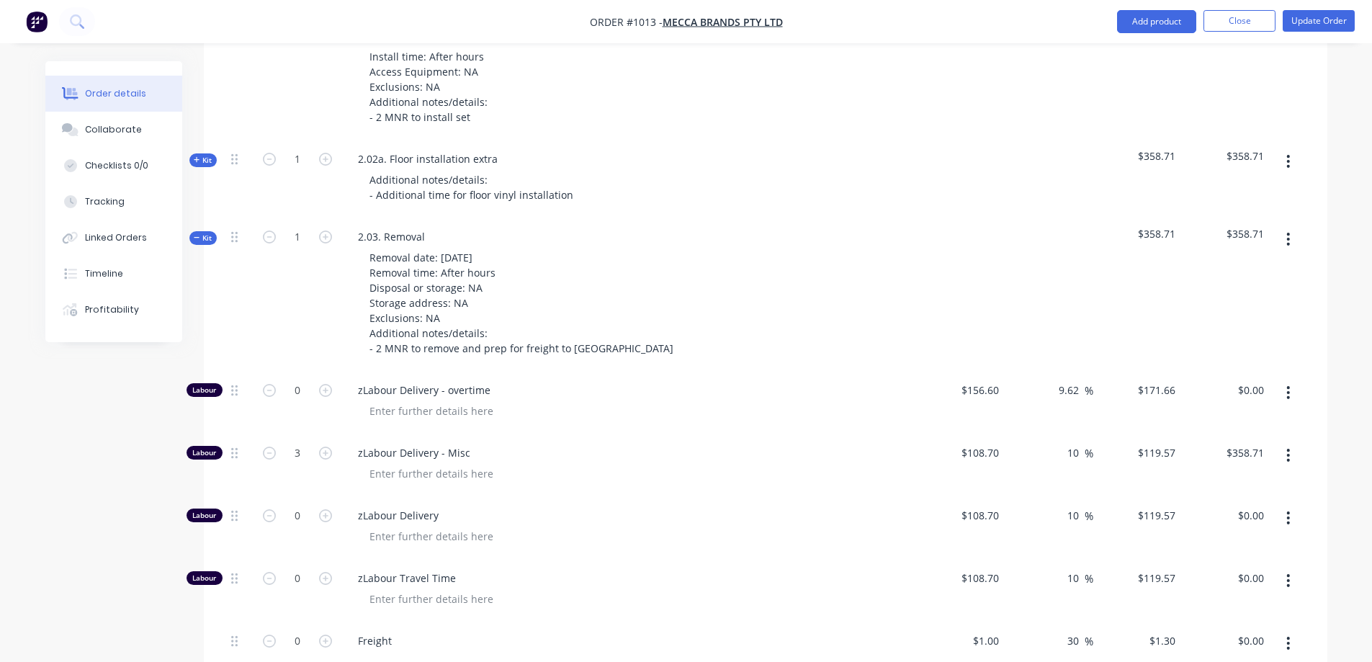
click at [271, 299] on div "1" at bounding box center [297, 294] width 86 height 153
click at [300, 442] on input "3" at bounding box center [297, 453] width 37 height 22
click at [302, 380] on input "0" at bounding box center [297, 391] width 37 height 22
click at [305, 380] on input "0" at bounding box center [297, 391] width 37 height 22
drag, startPoint x: 305, startPoint y: 355, endPoint x: 289, endPoint y: 356, distance: 15.9
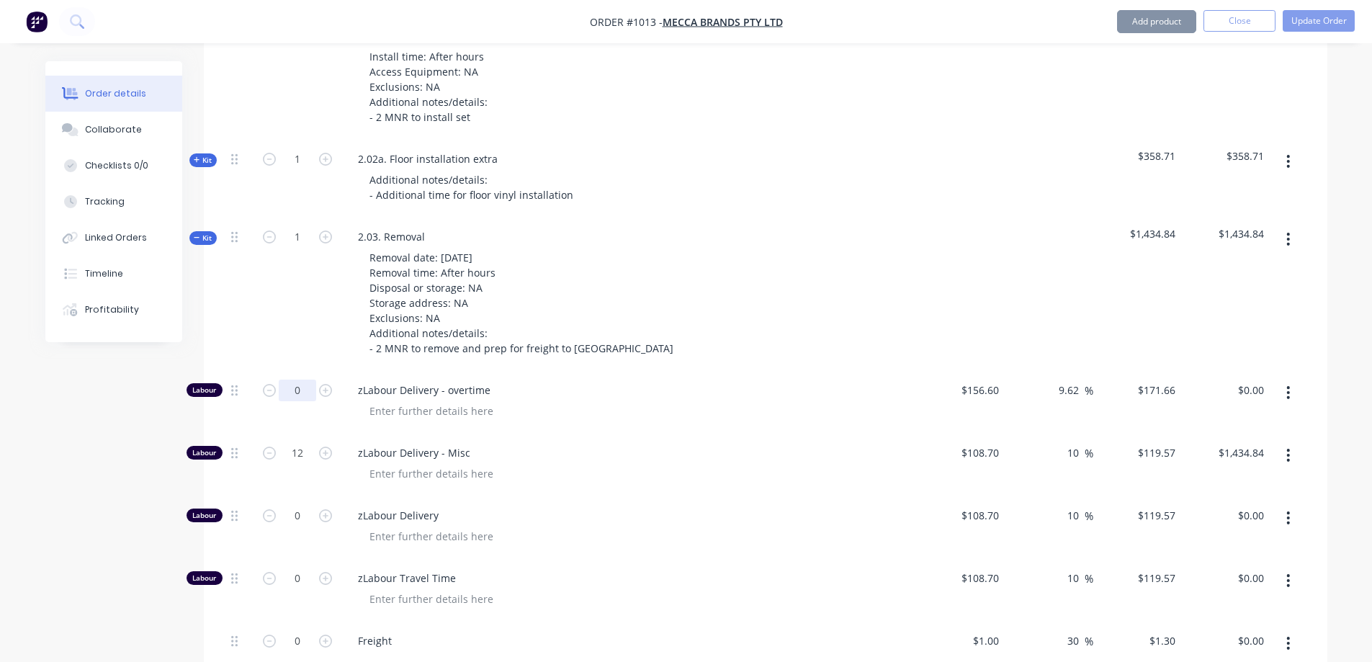
click at [290, 380] on input "0" at bounding box center [297, 391] width 37 height 22
click at [304, 442] on input "12" at bounding box center [297, 453] width 37 height 22
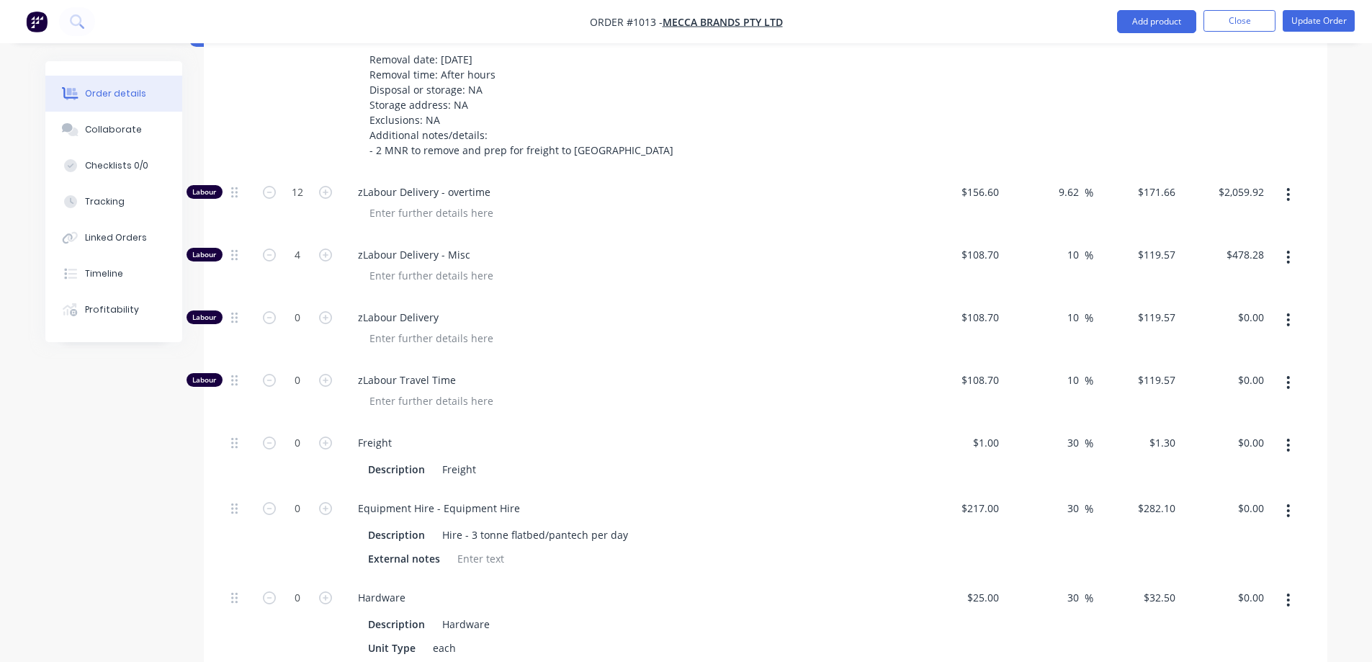
scroll to position [3150, 0]
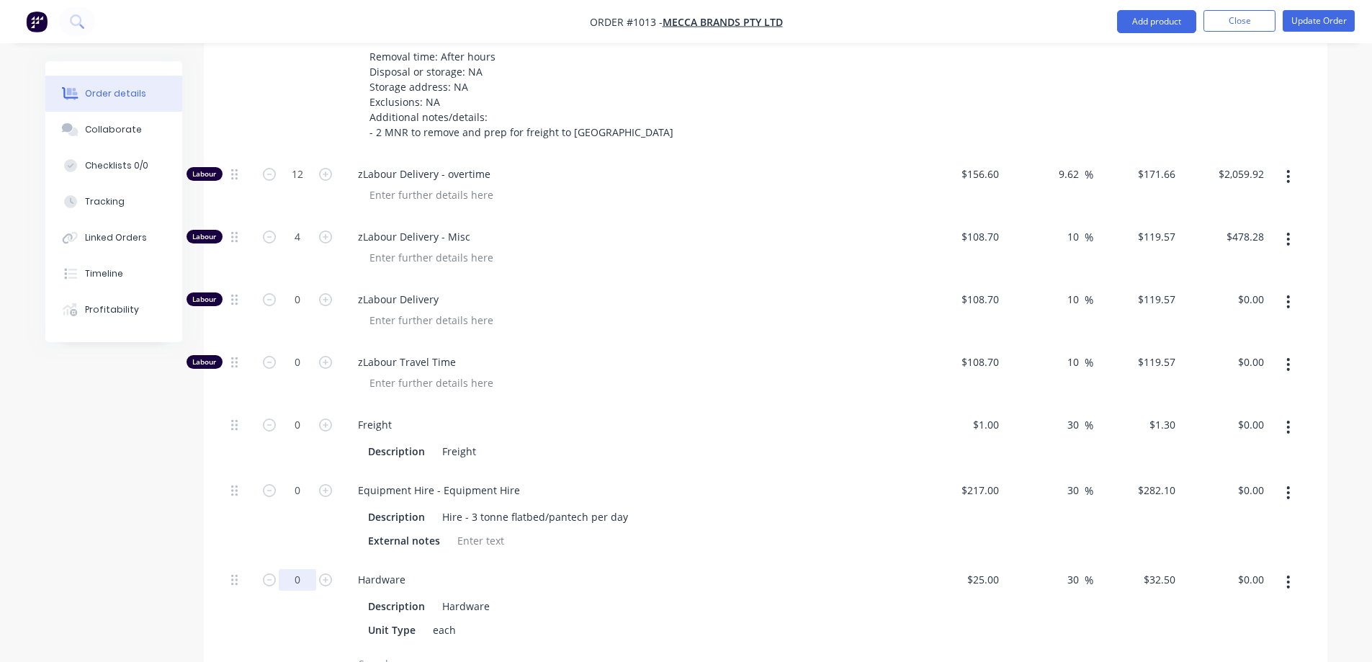
click at [302, 569] on input "0" at bounding box center [297, 580] width 37 height 22
drag, startPoint x: 136, startPoint y: 501, endPoint x: 230, endPoint y: 501, distance: 93.6
click at [293, 480] on input "0" at bounding box center [297, 491] width 37 height 22
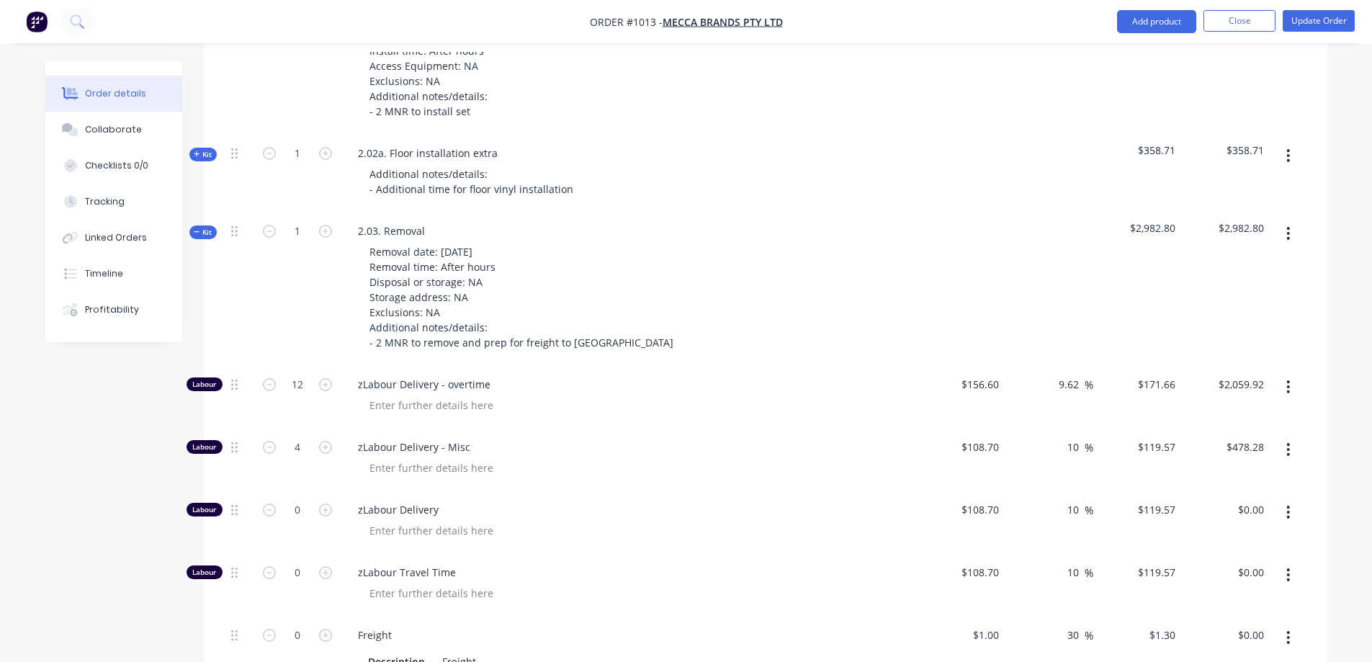
scroll to position [2790, 0]
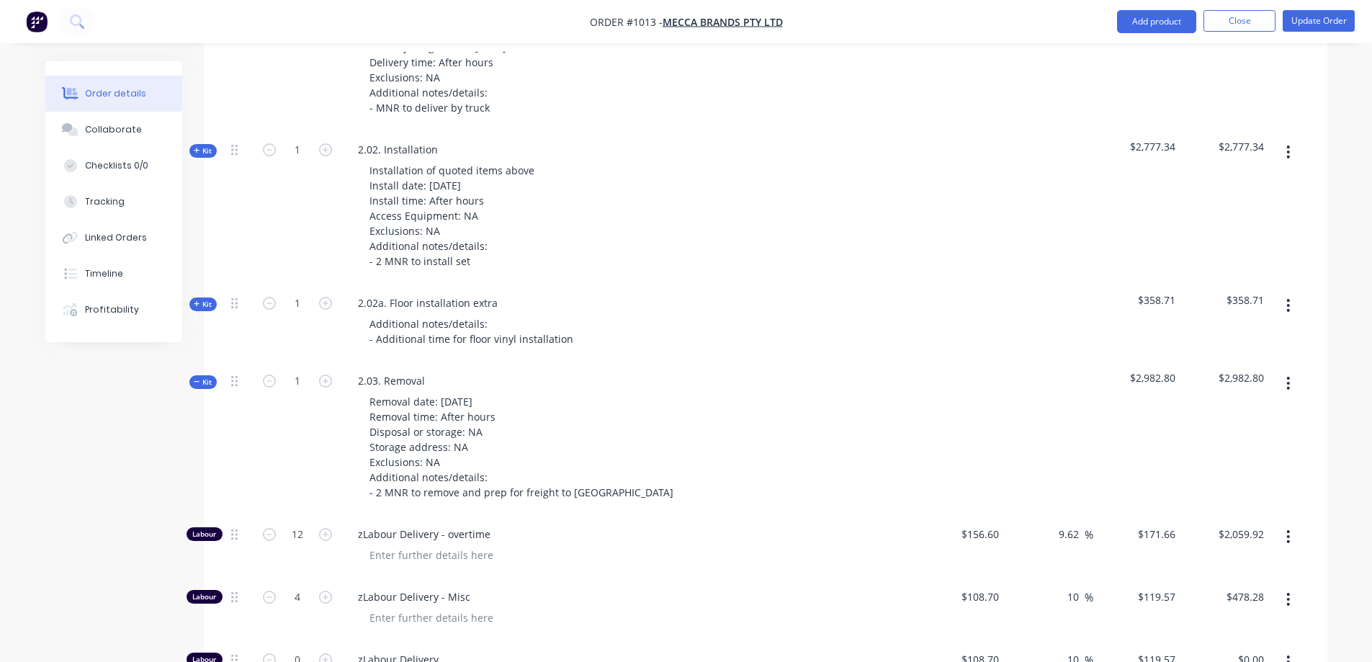
click at [205, 377] on span "Kit" at bounding box center [203, 382] width 19 height 11
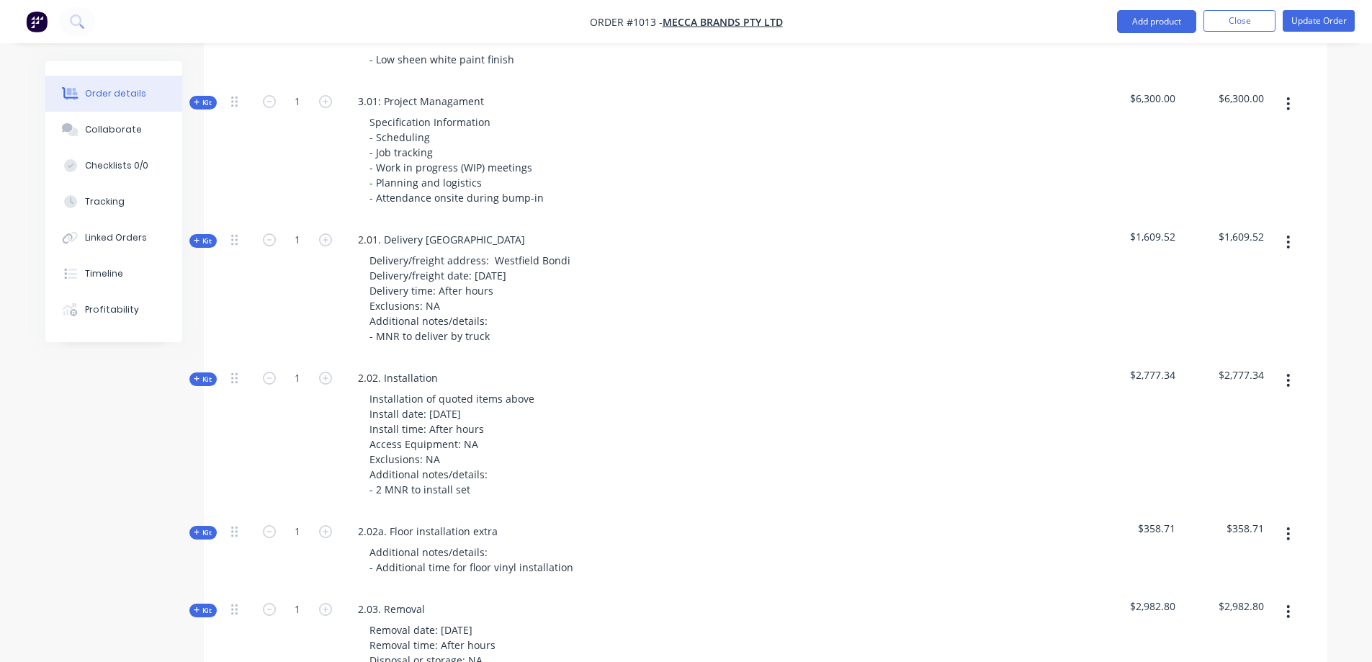
scroll to position [2574, 0]
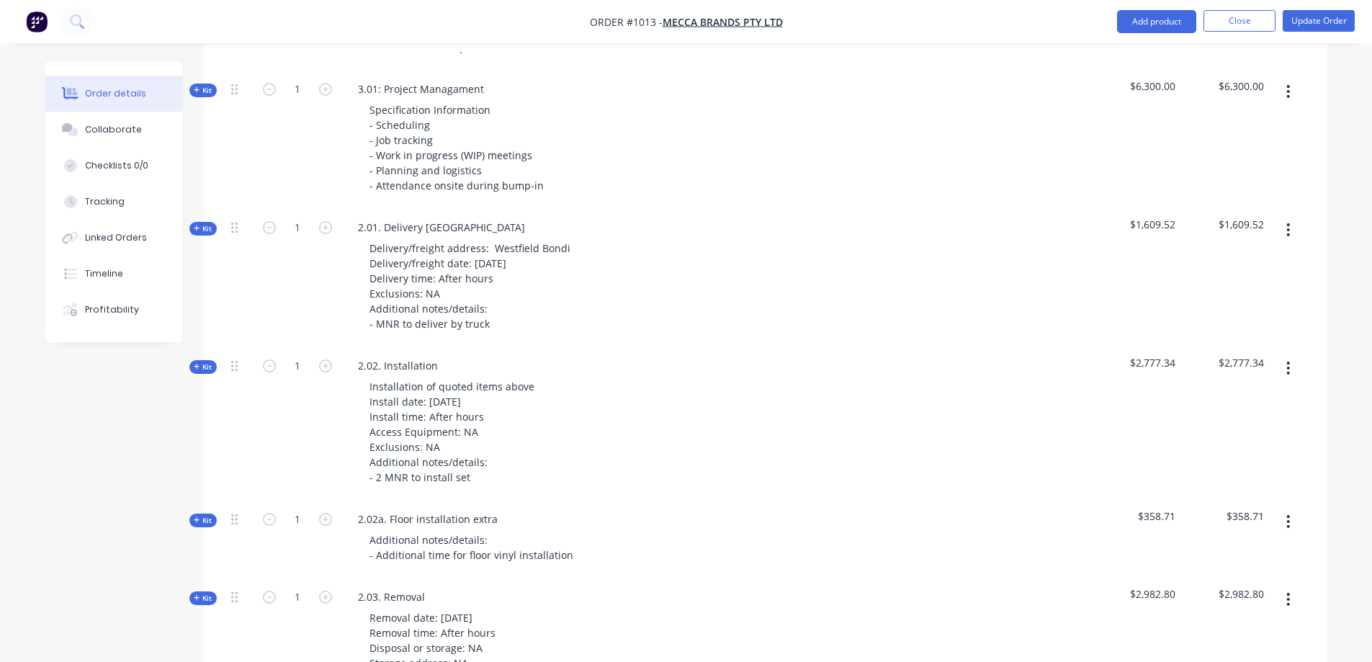
click at [1294, 217] on button "button" at bounding box center [1288, 230] width 34 height 26
click at [1239, 315] on div "Duplicate" at bounding box center [1237, 325] width 111 height 21
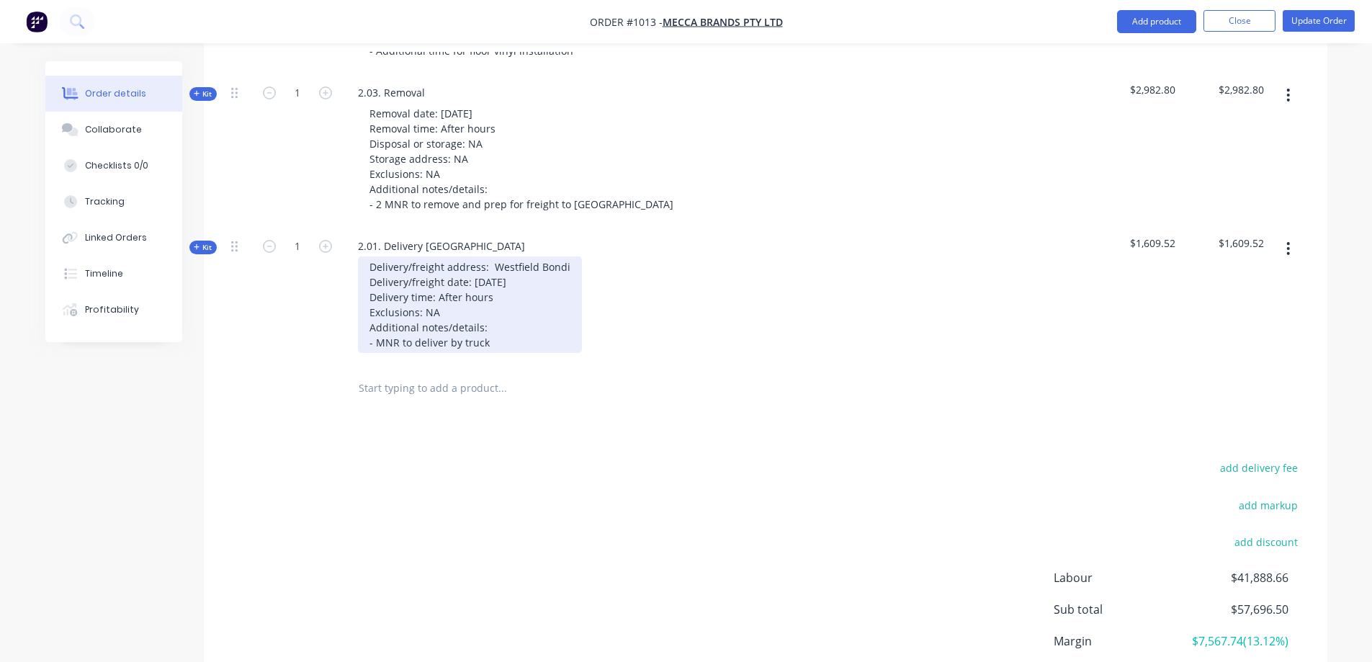
scroll to position [2934, 0]
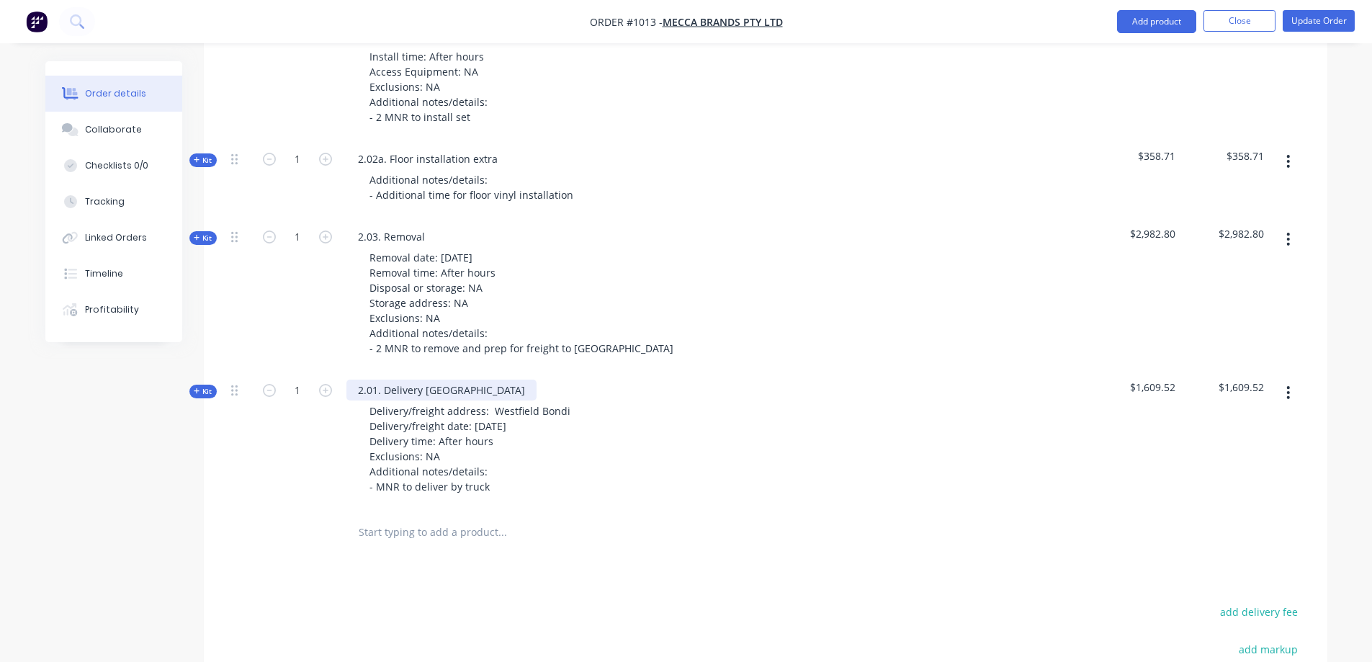
click at [477, 380] on div "2.01. Delivery [GEOGRAPHIC_DATA]" at bounding box center [441, 390] width 190 height 21
drag, startPoint x: 499, startPoint y: 353, endPoint x: 342, endPoint y: 342, distance: 157.4
click at [342, 371] on div "2.01. Delivery [GEOGRAPHIC_DATA] Delivery/freight address: Westfield Bondi Deli…" at bounding box center [629, 440] width 576 height 138
paste div
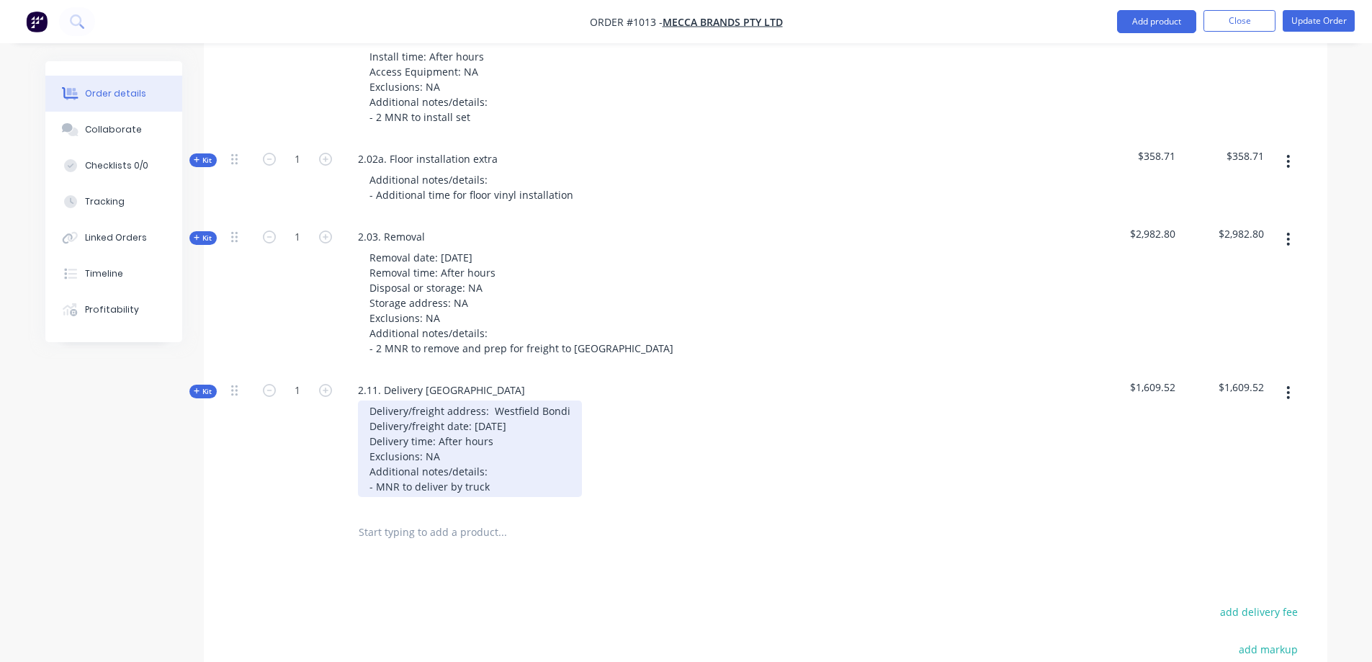
click at [449, 422] on div "Delivery/freight address: Westfield Bondi Delivery/freight date: [DATE] Deliver…" at bounding box center [470, 448] width 224 height 97
drag, startPoint x: 380, startPoint y: 418, endPoint x: 368, endPoint y: 380, distance: 39.9
click at [368, 400] on div "Delivery/freight address: Westfield Bondi Delivery/freight date: [DATE] Deliver…" at bounding box center [470, 448] width 224 height 97
paste div
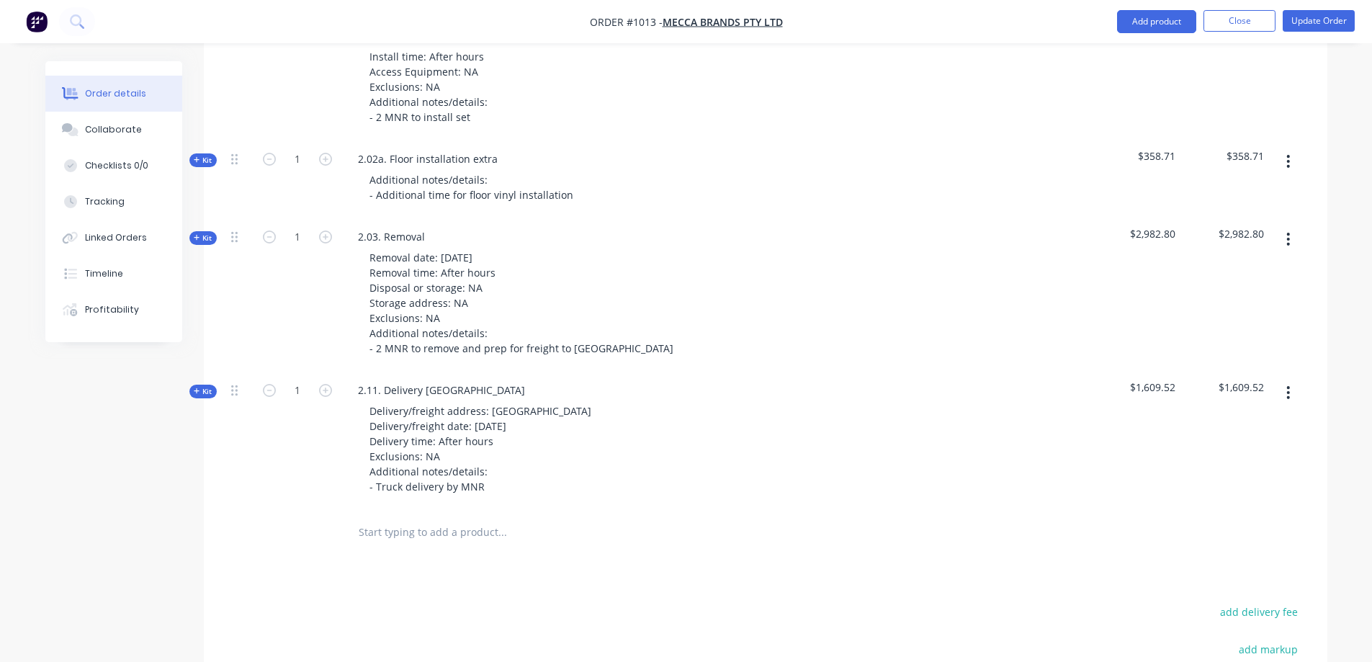
click at [232, 509] on div at bounding box center [239, 532] width 29 height 47
click at [197, 387] on icon "button" at bounding box center [197, 390] width 6 height 7
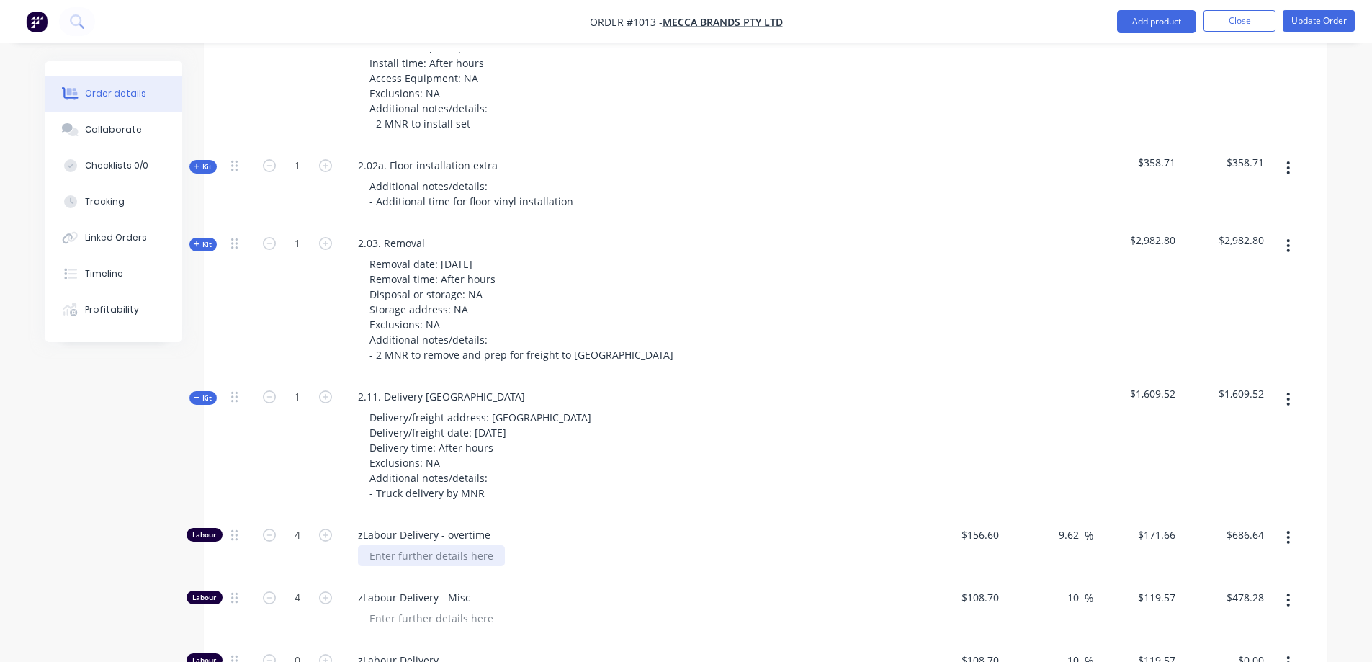
scroll to position [3078, 0]
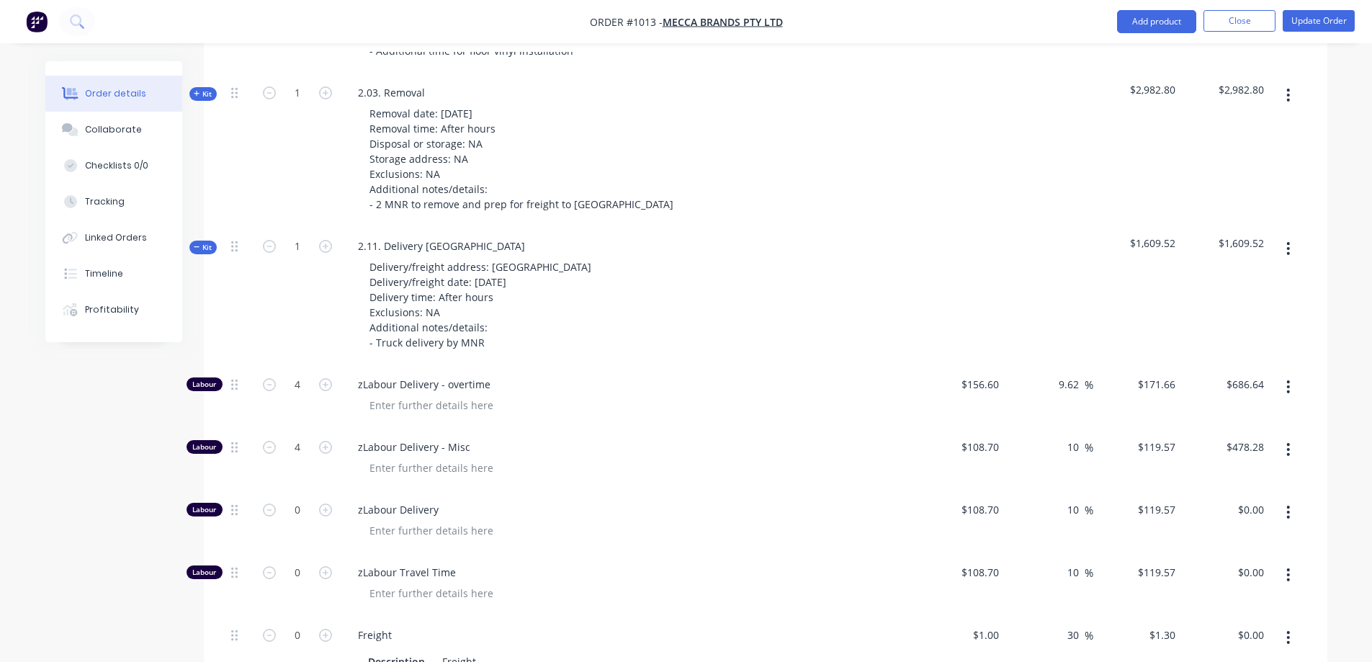
click at [207, 242] on span "Kit" at bounding box center [203, 247] width 19 height 11
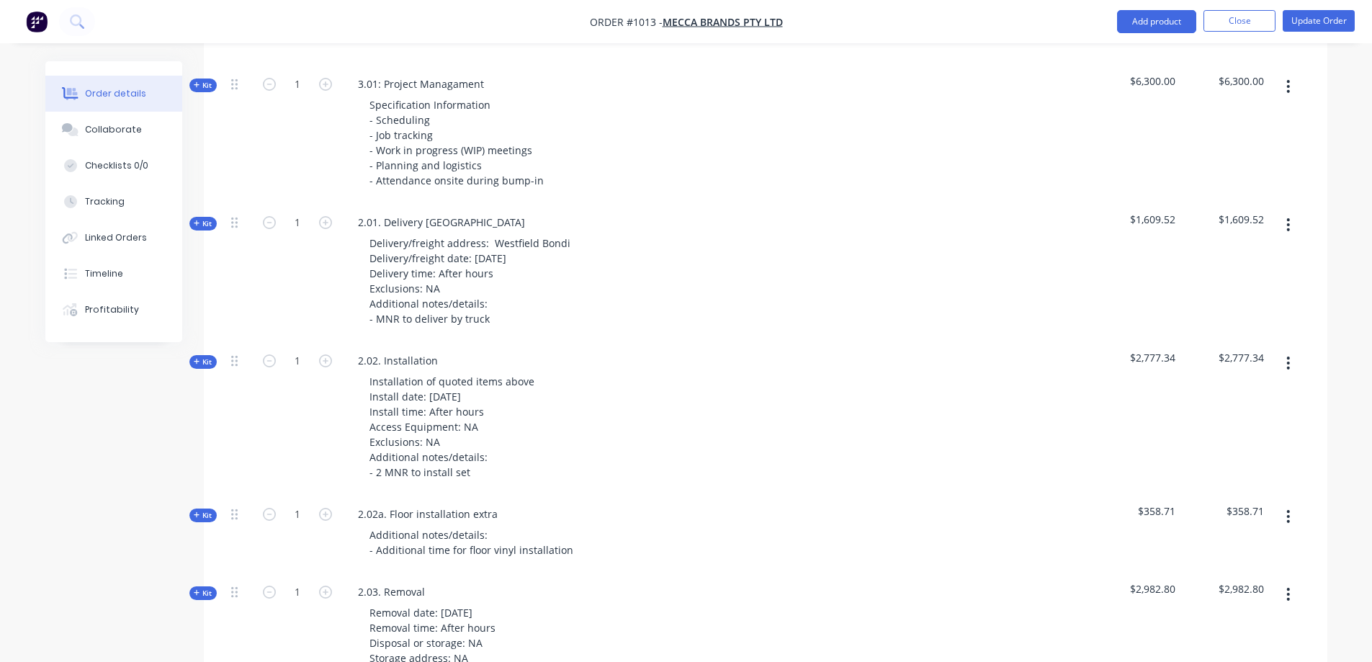
scroll to position [2574, 0]
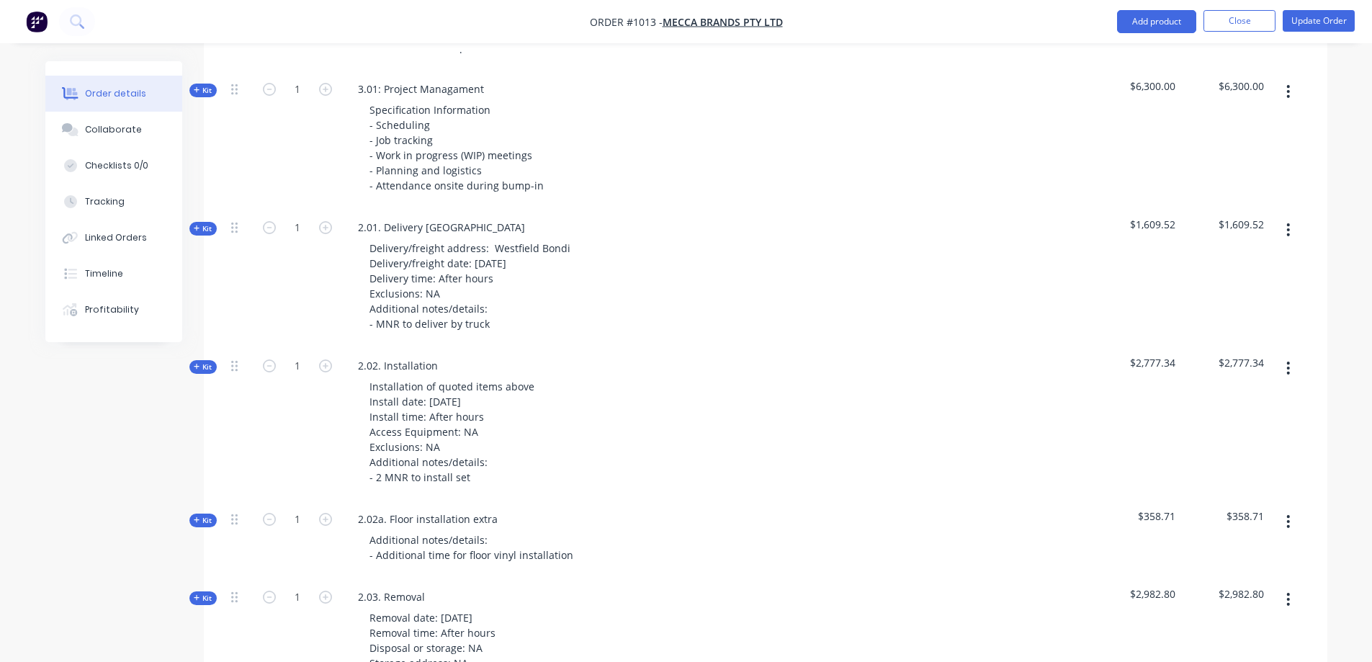
click at [1292, 355] on button "button" at bounding box center [1288, 368] width 34 height 26
click at [1234, 453] on div "Duplicate" at bounding box center [1237, 463] width 111 height 21
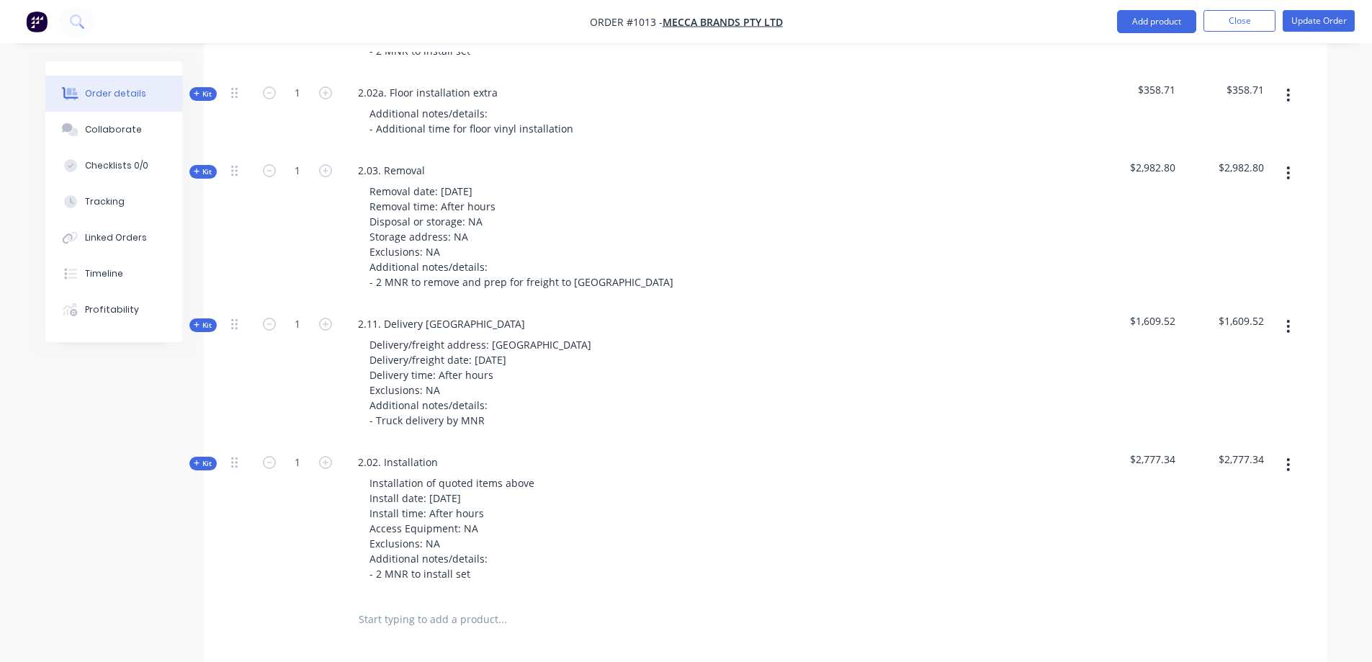
scroll to position [3006, 0]
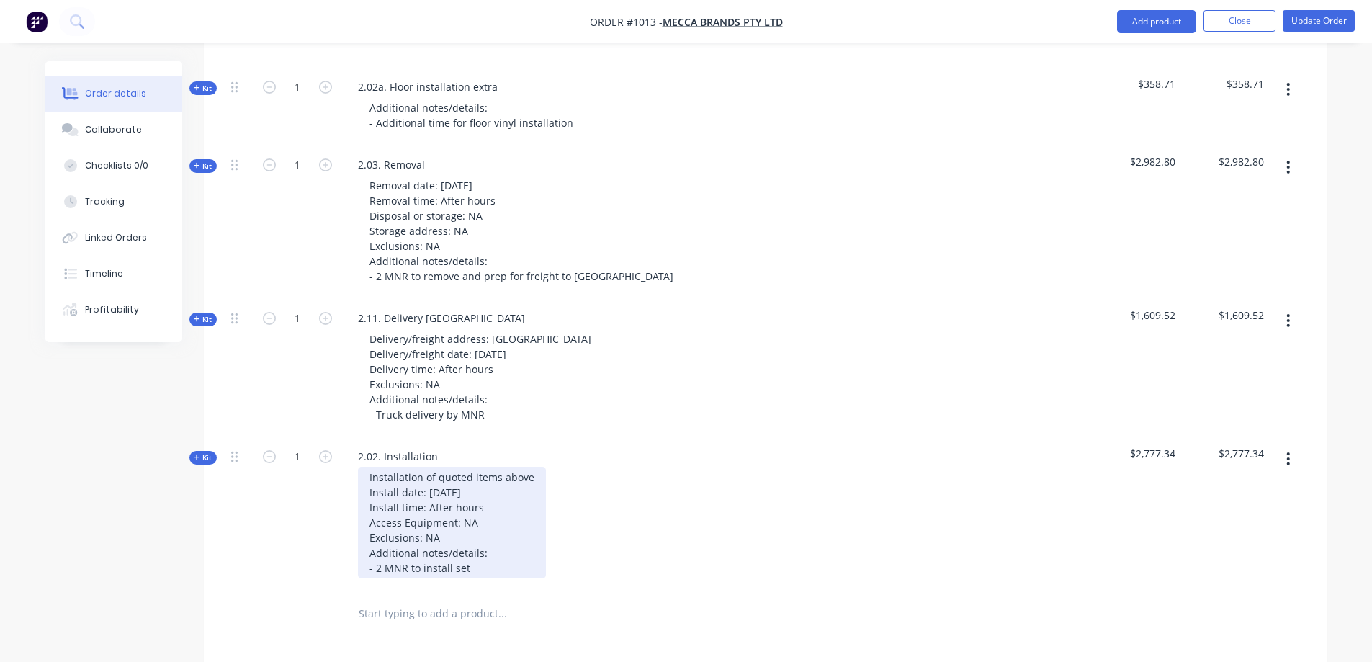
click at [510, 527] on div "Installation of quoted items above Install date: [DATE] Install time: After hou…" at bounding box center [452, 523] width 188 height 112
drag, startPoint x: 465, startPoint y: 524, endPoint x: 353, endPoint y: 443, distance: 138.7
click at [353, 467] on div "Installation of quoted items above Install date: [DATE] Install time: After hou…" at bounding box center [628, 523] width 565 height 112
paste div
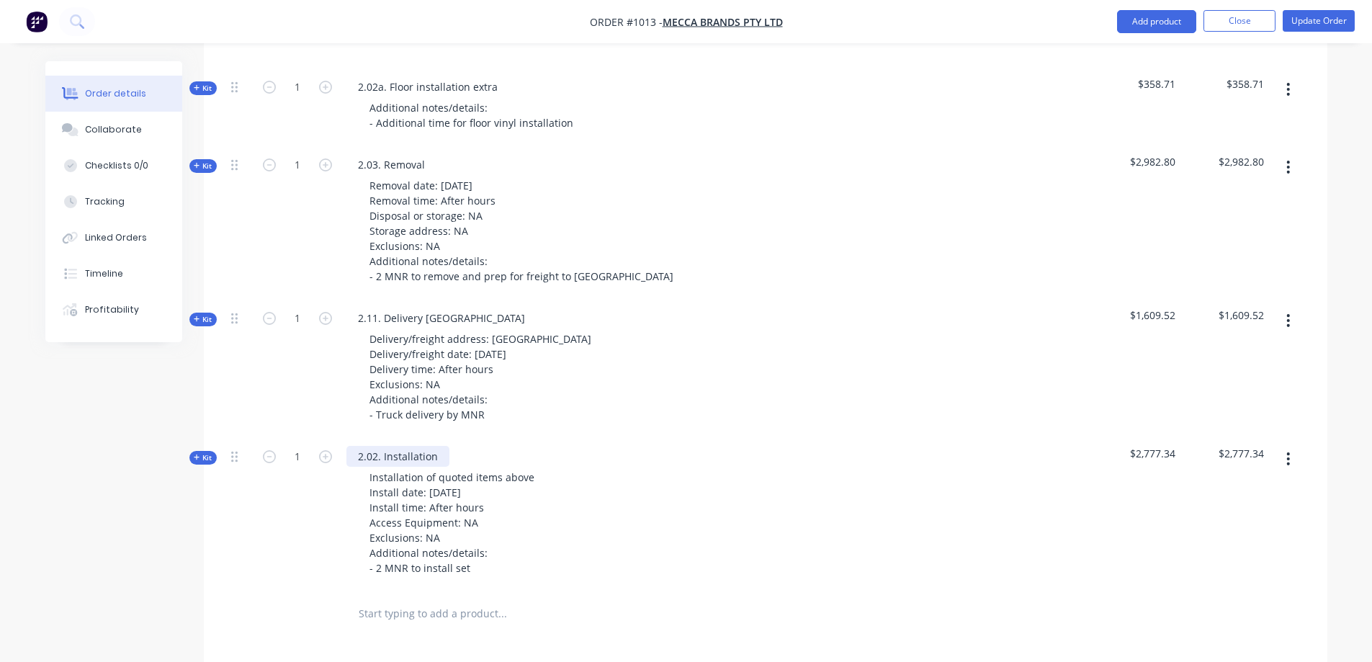
click at [426, 446] on div "2.02. Installation" at bounding box center [397, 456] width 103 height 21
click at [372, 446] on div "2.02. Installation" at bounding box center [397, 456] width 103 height 21
click at [300, 503] on div "1" at bounding box center [297, 513] width 86 height 153
drag, startPoint x: 201, startPoint y: 420, endPoint x: 282, endPoint y: 433, distance: 81.7
click at [201, 452] on span "Kit" at bounding box center [203, 457] width 19 height 11
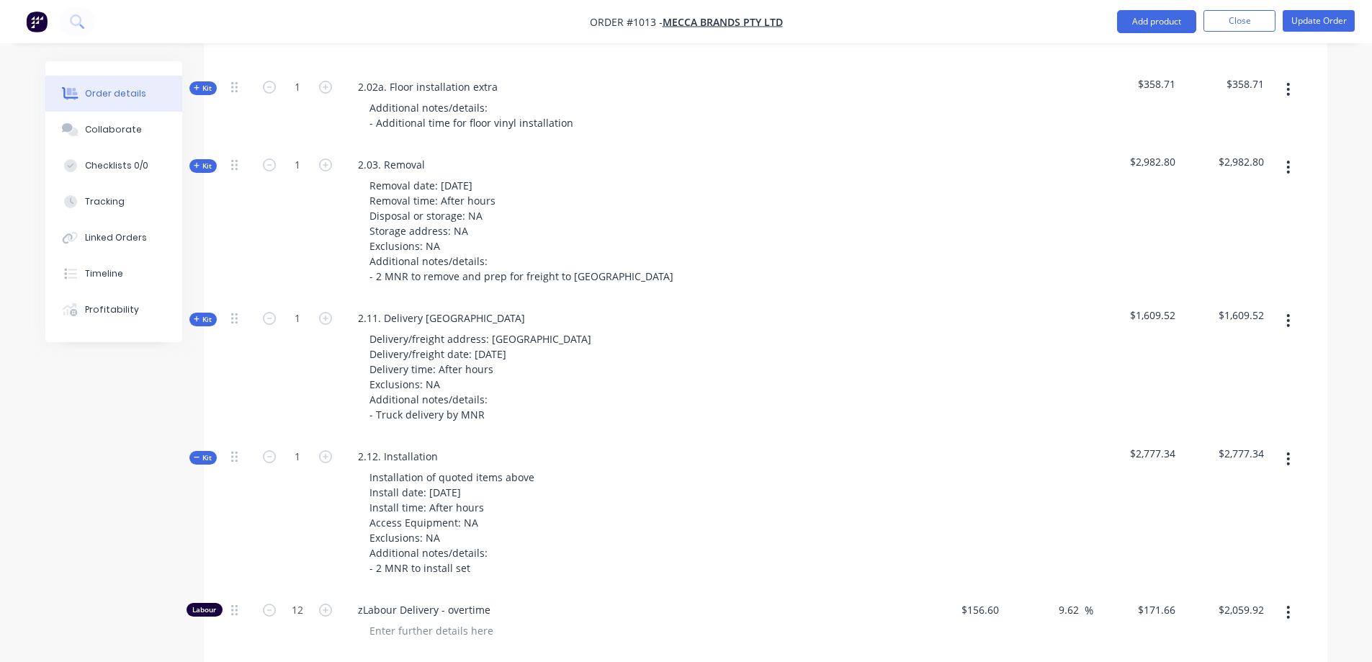
drag, startPoint x: 195, startPoint y: 423, endPoint x: 522, endPoint y: 422, distance: 327.0
click at [196, 454] on icon "button" at bounding box center [197, 457] width 6 height 7
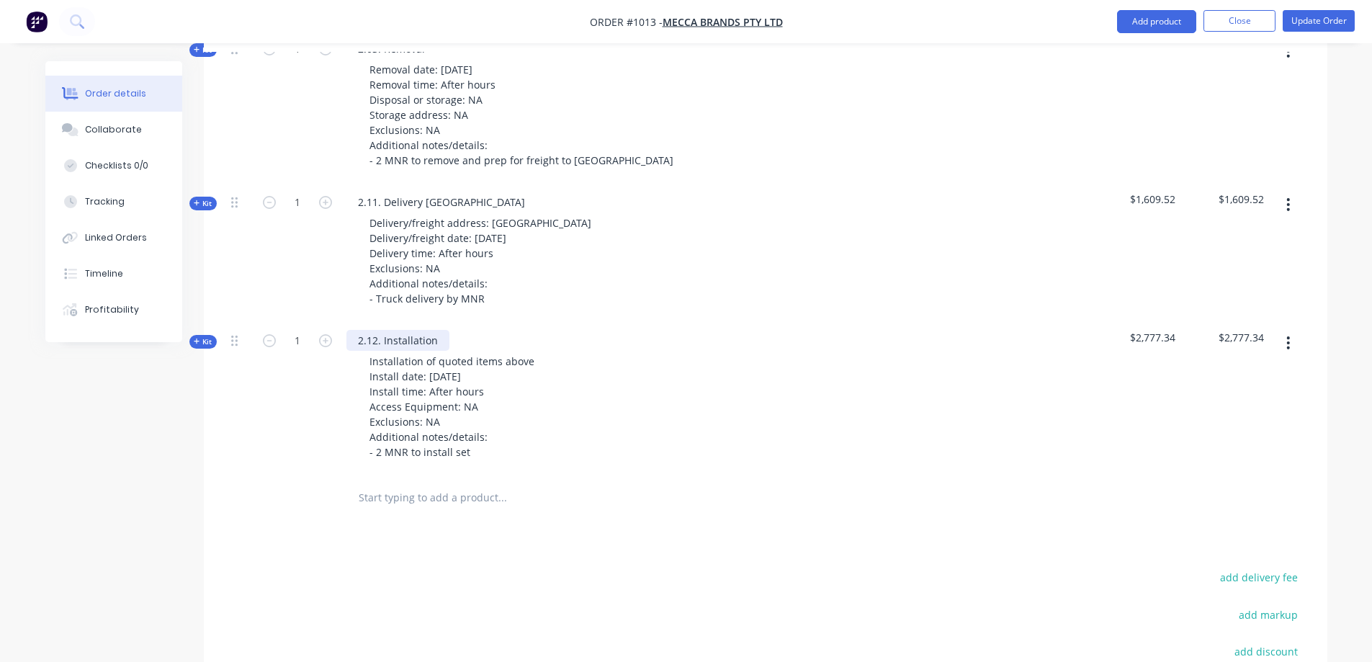
scroll to position [3097, 0]
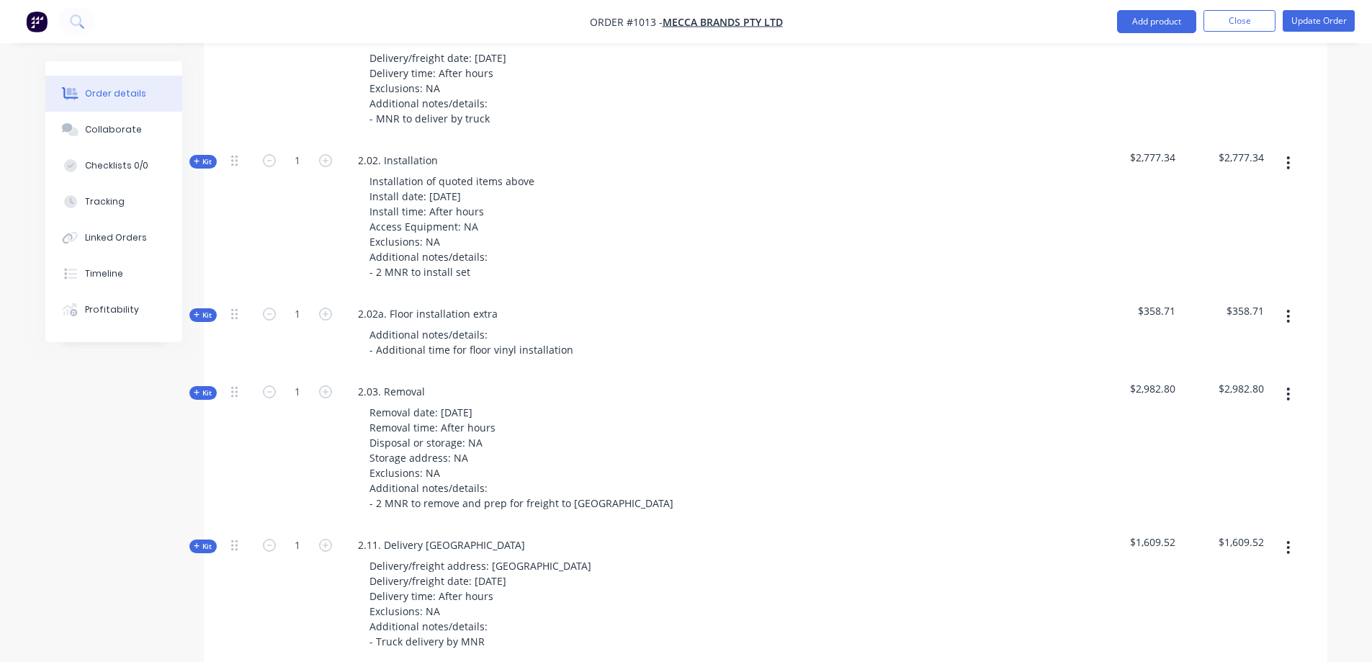
scroll to position [2881, 0]
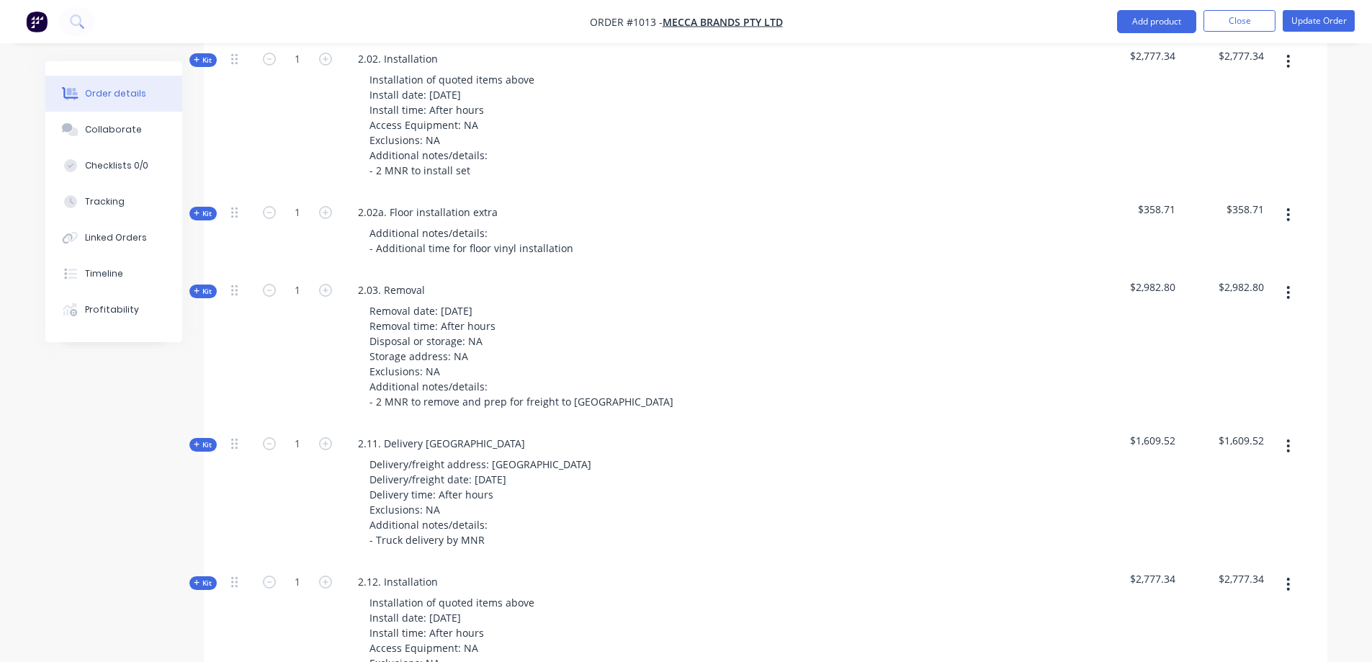
click at [1290, 207] on icon "button" at bounding box center [1288, 215] width 4 height 16
click at [1219, 300] on div "Duplicate" at bounding box center [1237, 310] width 111 height 21
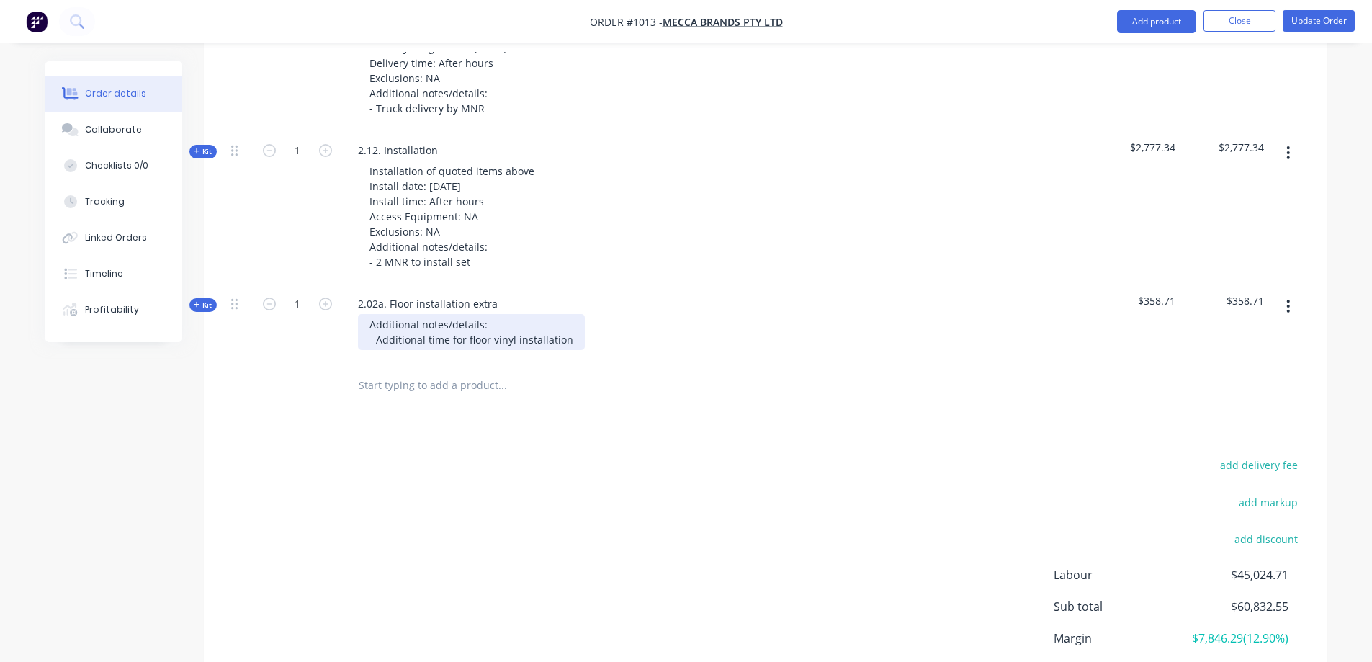
scroll to position [3313, 0]
click at [370, 292] on div "2.02a. Floor installation extra" at bounding box center [427, 302] width 163 height 21
drag, startPoint x: 399, startPoint y: 390, endPoint x: 408, endPoint y: 400, distance: 12.7
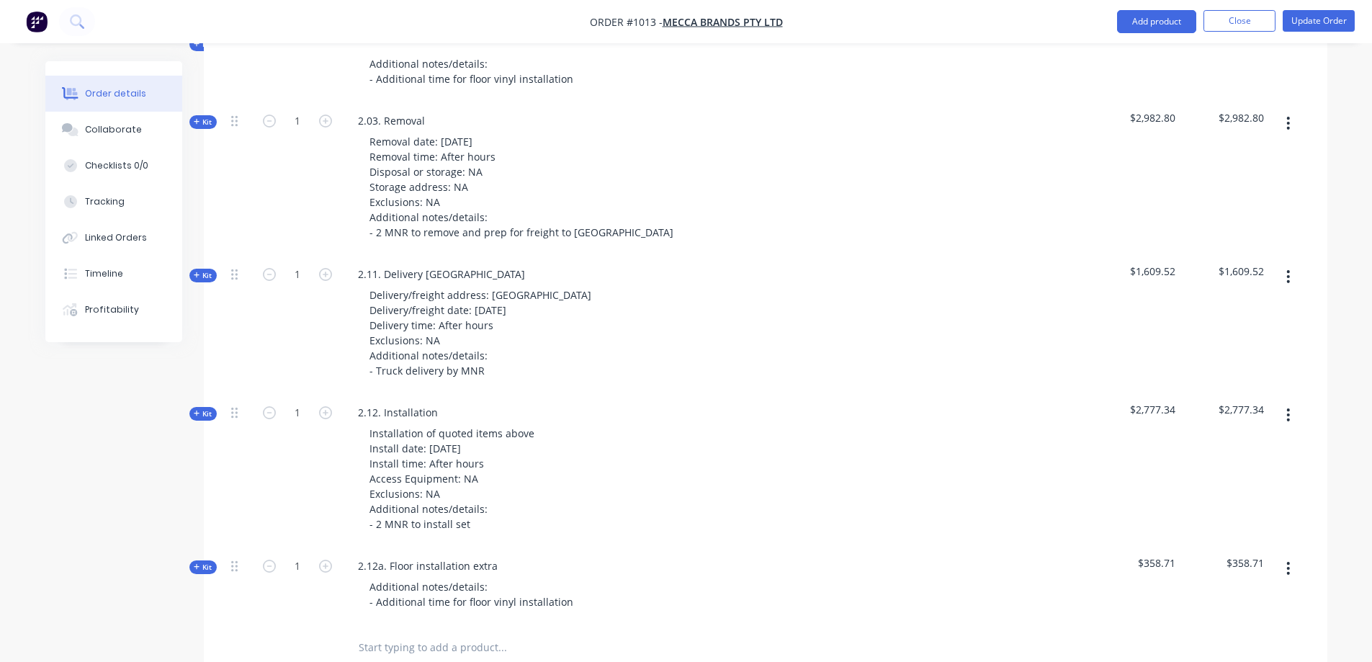
scroll to position [3025, 0]
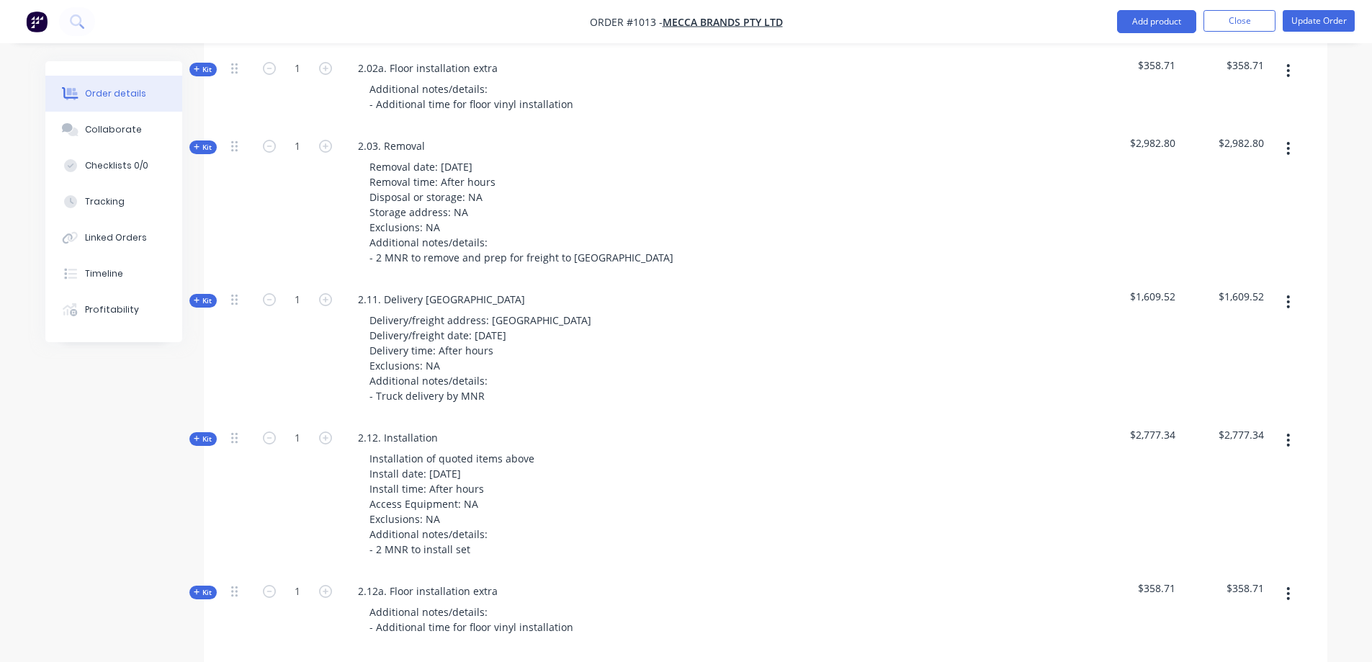
click at [1291, 135] on button "button" at bounding box center [1288, 148] width 34 height 26
click at [1222, 230] on button "Duplicate" at bounding box center [1237, 244] width 137 height 29
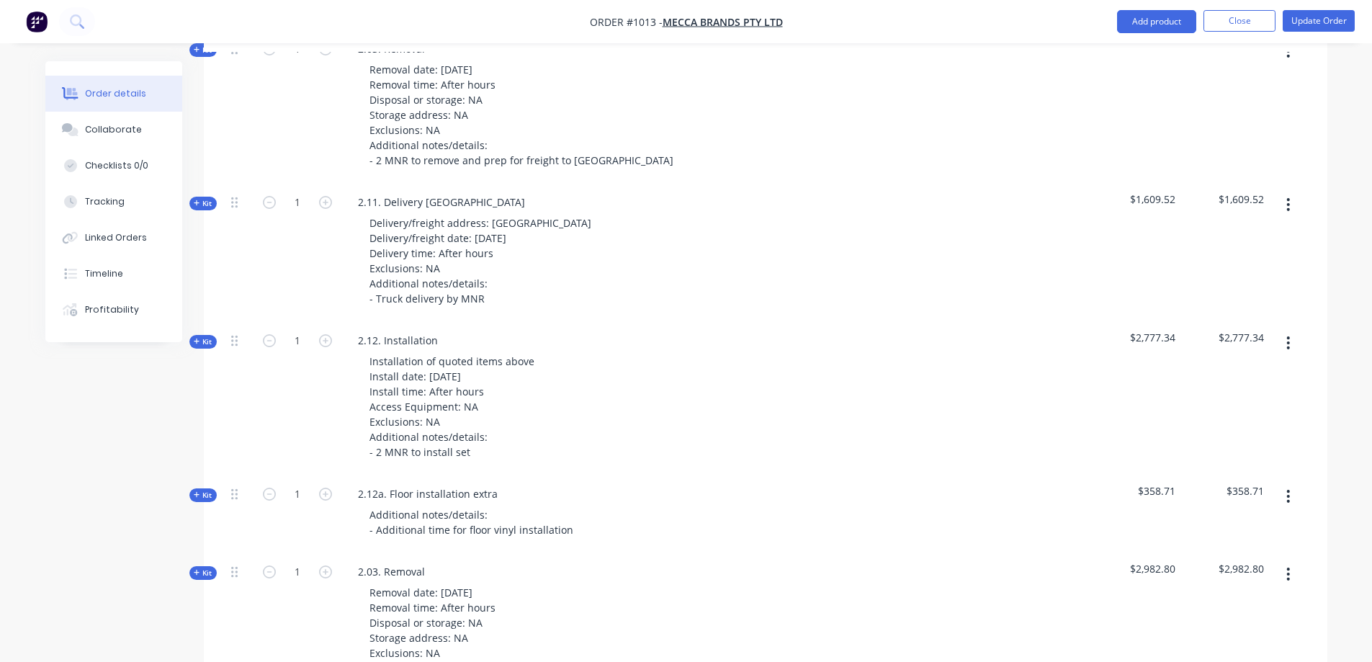
scroll to position [3313, 0]
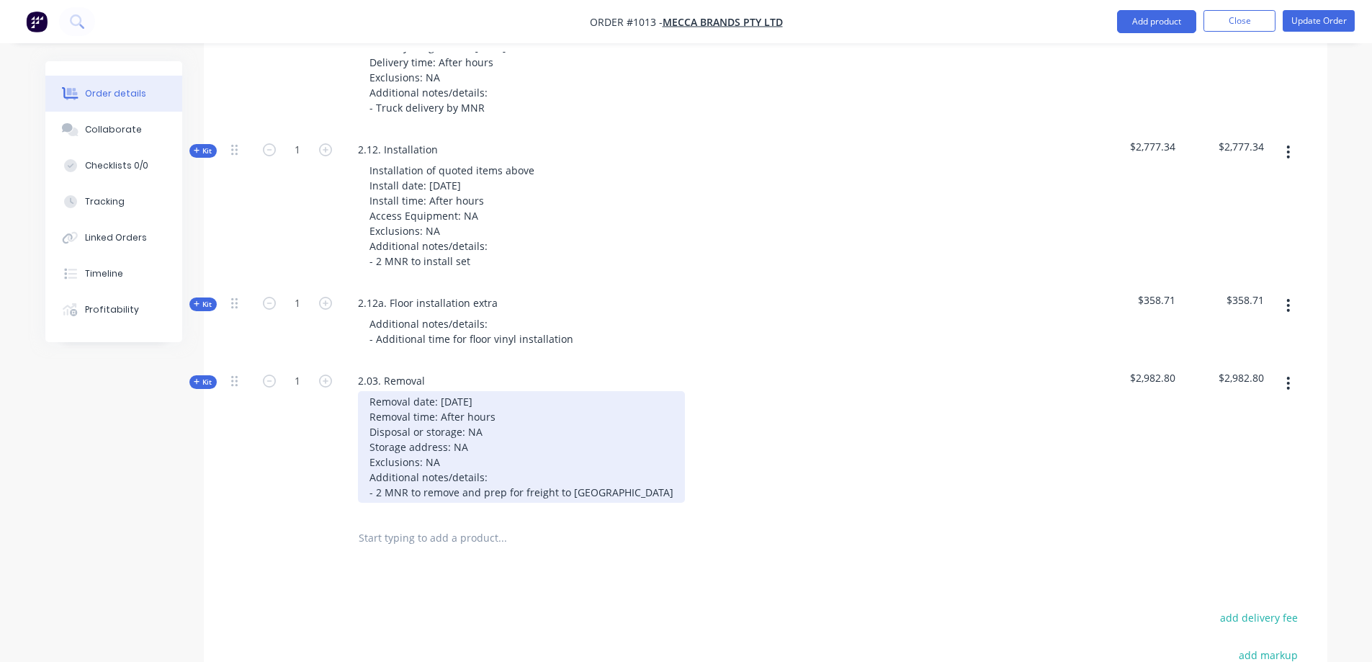
drag, startPoint x: 558, startPoint y: 462, endPoint x: 578, endPoint y: 450, distance: 22.6
click at [558, 462] on div "Removal date: [DATE] Removal time: After hours Disposal or storage: NA Storage …" at bounding box center [521, 447] width 327 height 112
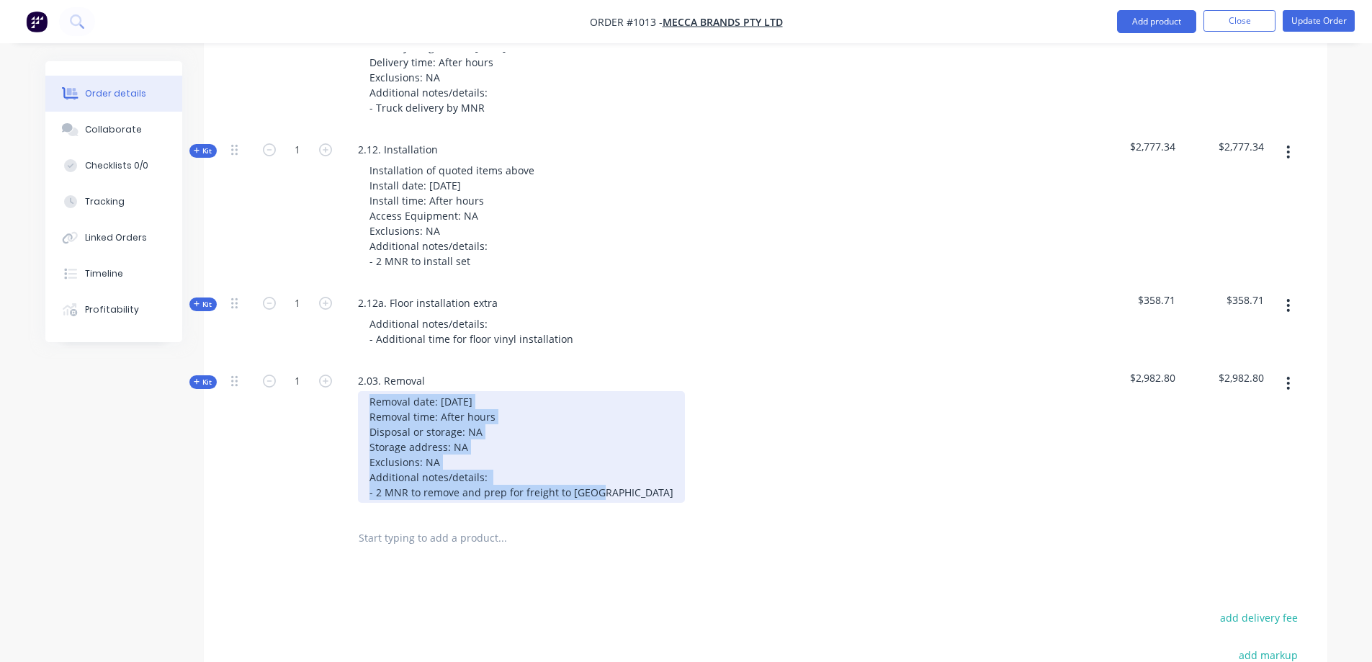
drag, startPoint x: 588, startPoint y: 460, endPoint x: 368, endPoint y: 362, distance: 241.5
click at [368, 391] on div "Removal date: [DATE] Removal time: After hours Disposal or storage: NA Storage …" at bounding box center [521, 447] width 327 height 112
paste div
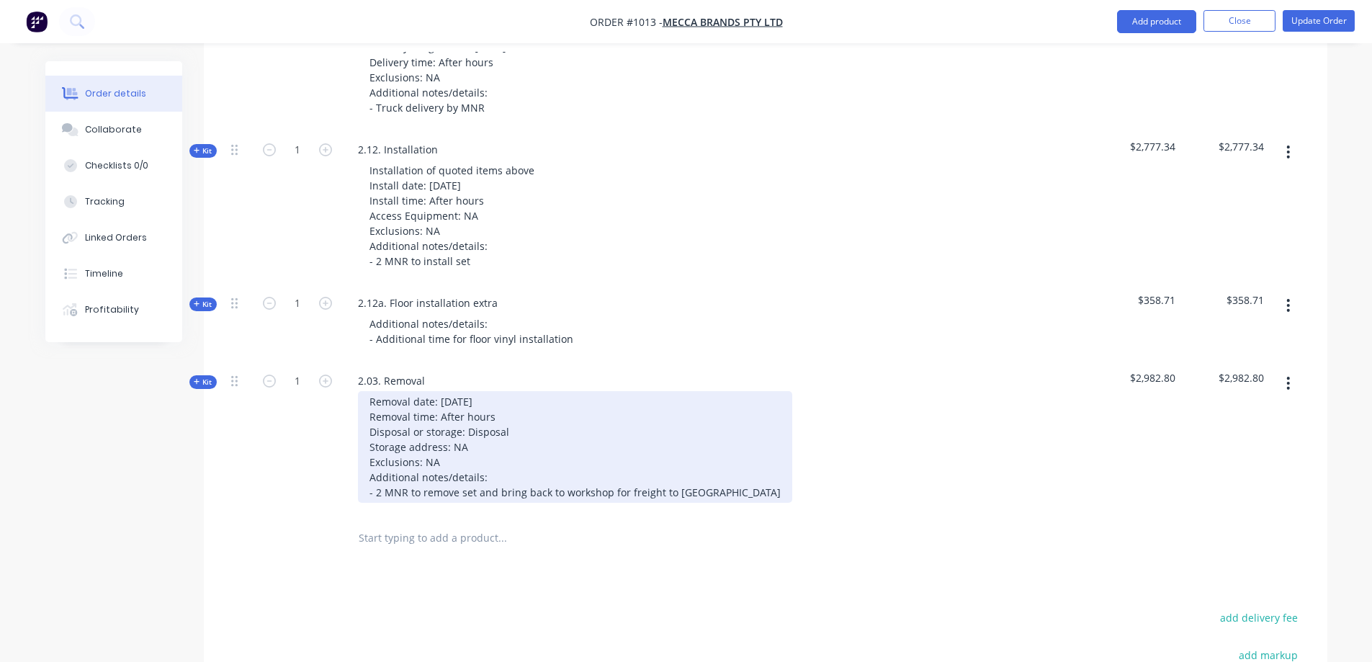
click at [280, 523] on div at bounding box center [297, 538] width 86 height 47
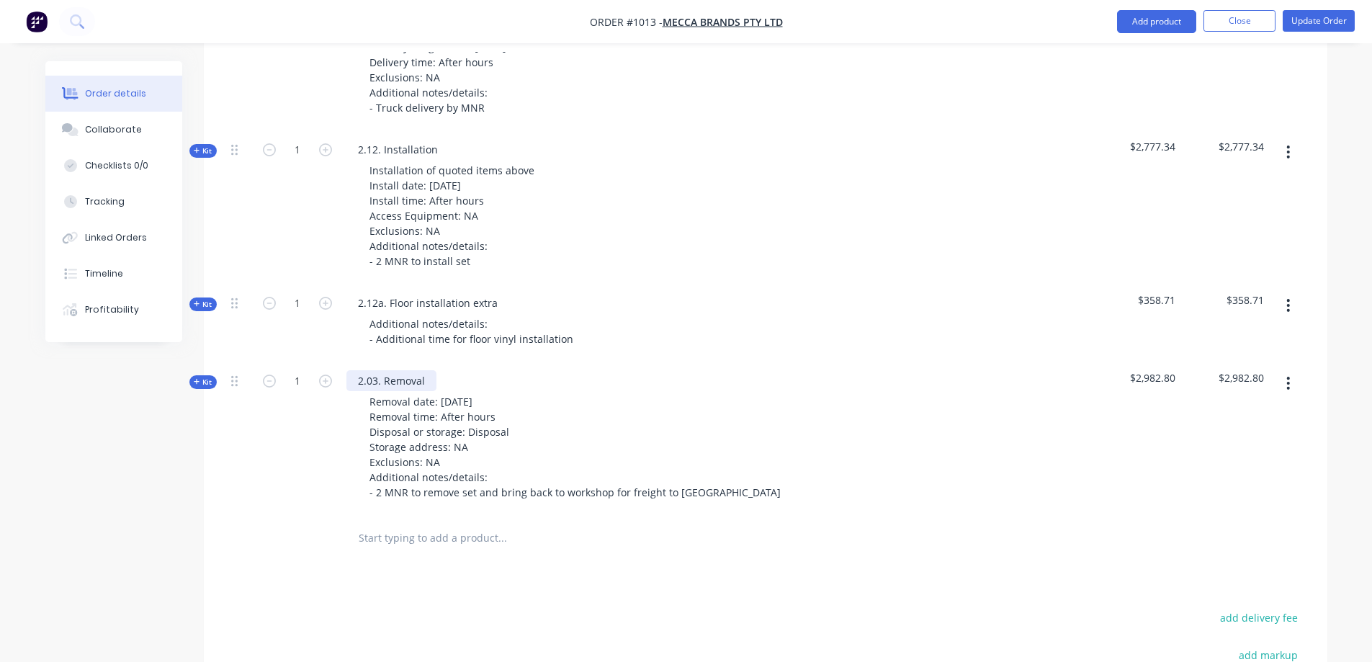
click at [371, 370] on div "2.03. Removal" at bounding box center [391, 380] width 90 height 21
click at [301, 433] on div "1" at bounding box center [297, 438] width 86 height 153
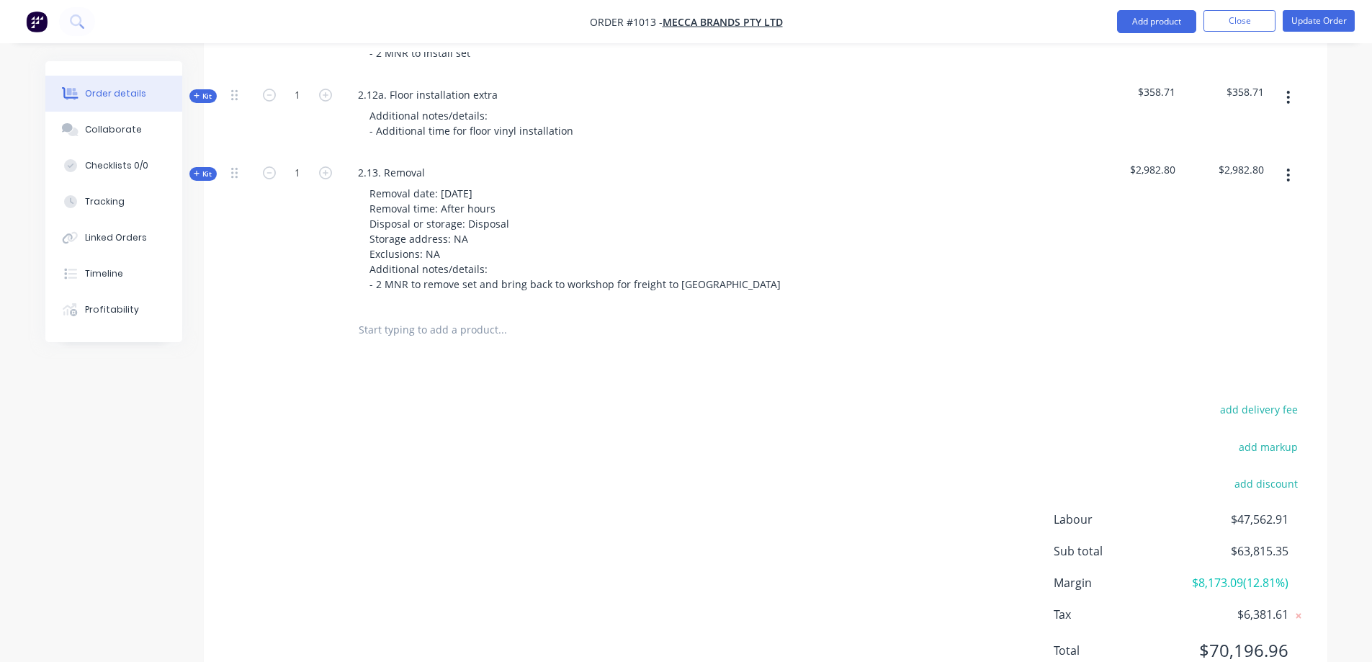
scroll to position [3544, 0]
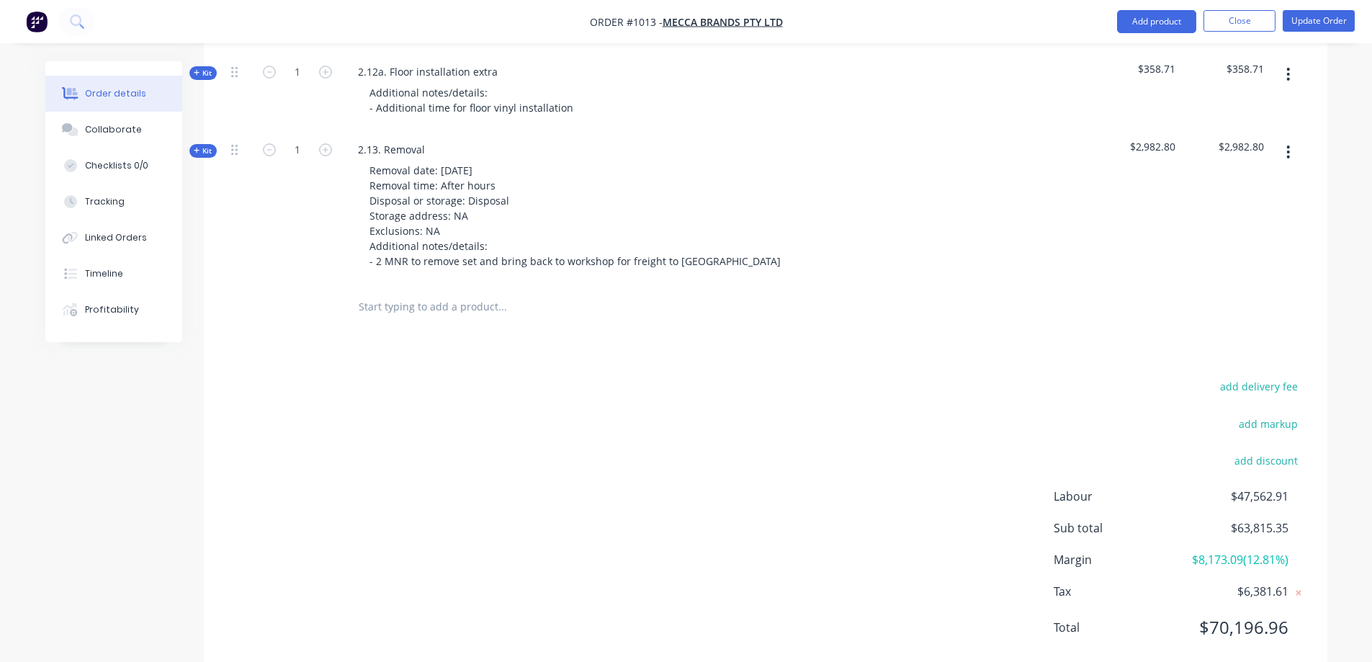
click at [415, 292] on input "text" at bounding box center [502, 306] width 288 height 29
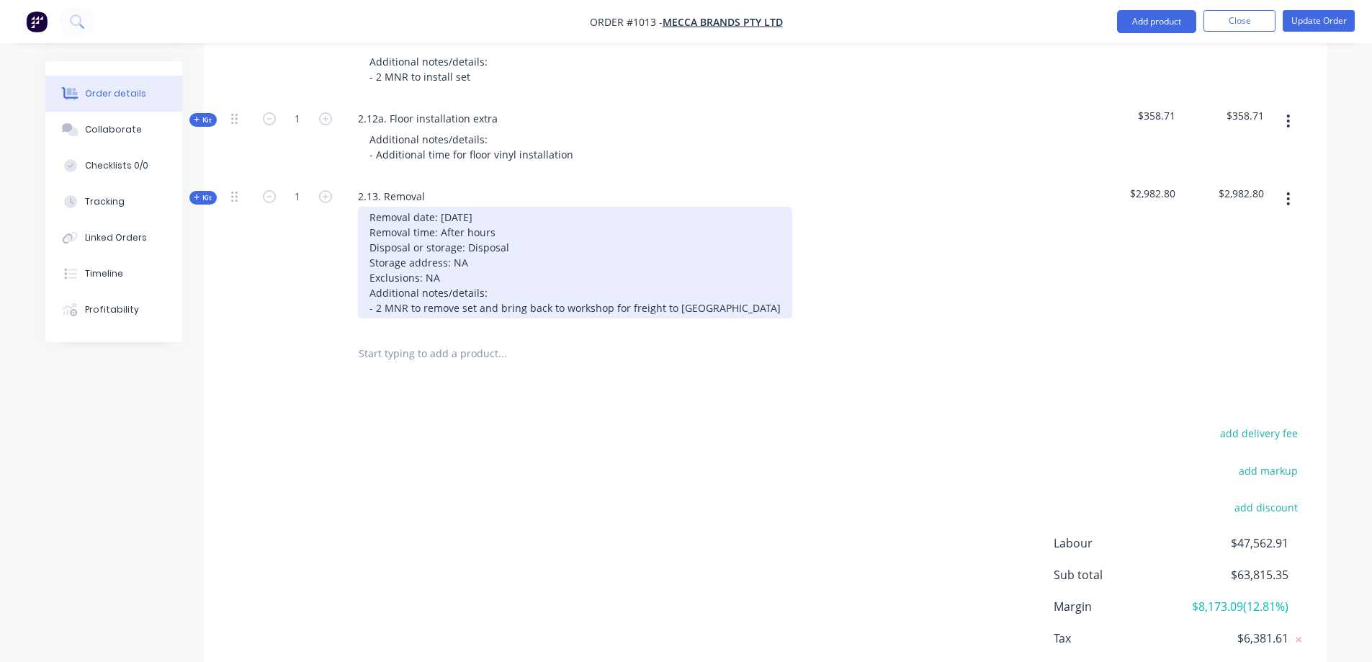
scroll to position [3472, 0]
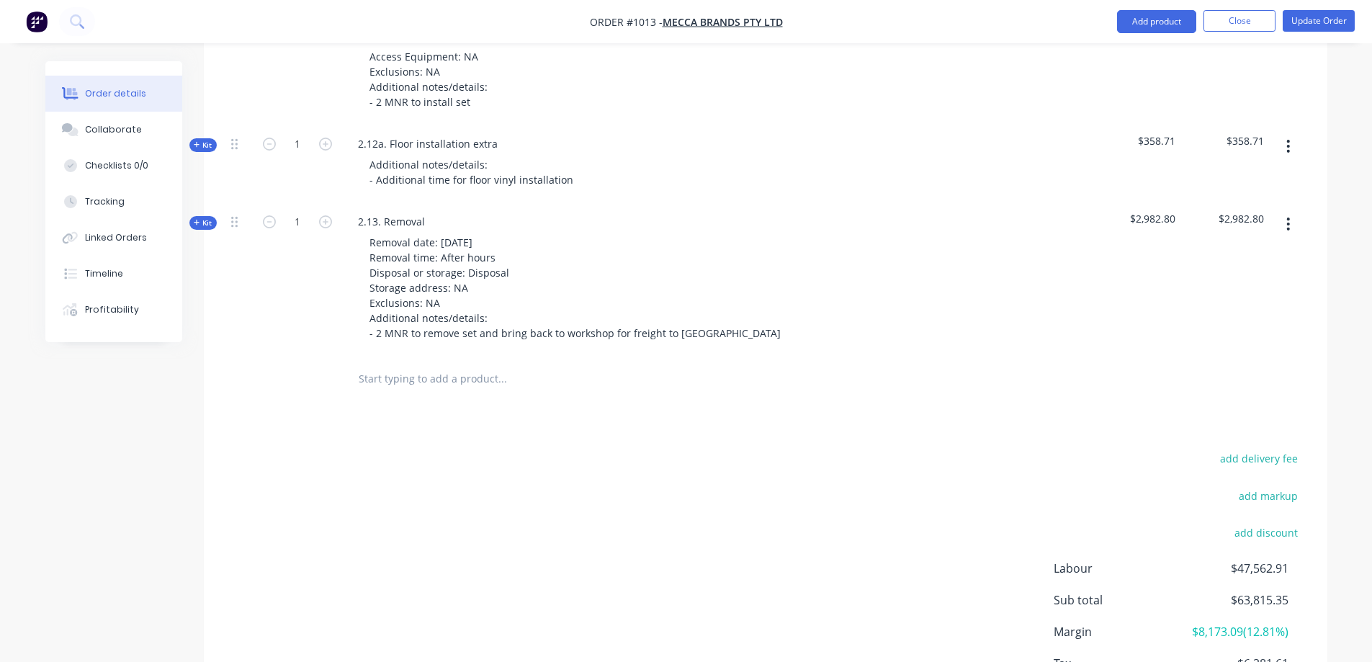
click at [377, 364] on input "text" at bounding box center [502, 378] width 288 height 29
click at [362, 364] on input "3.01" at bounding box center [502, 378] width 288 height 29
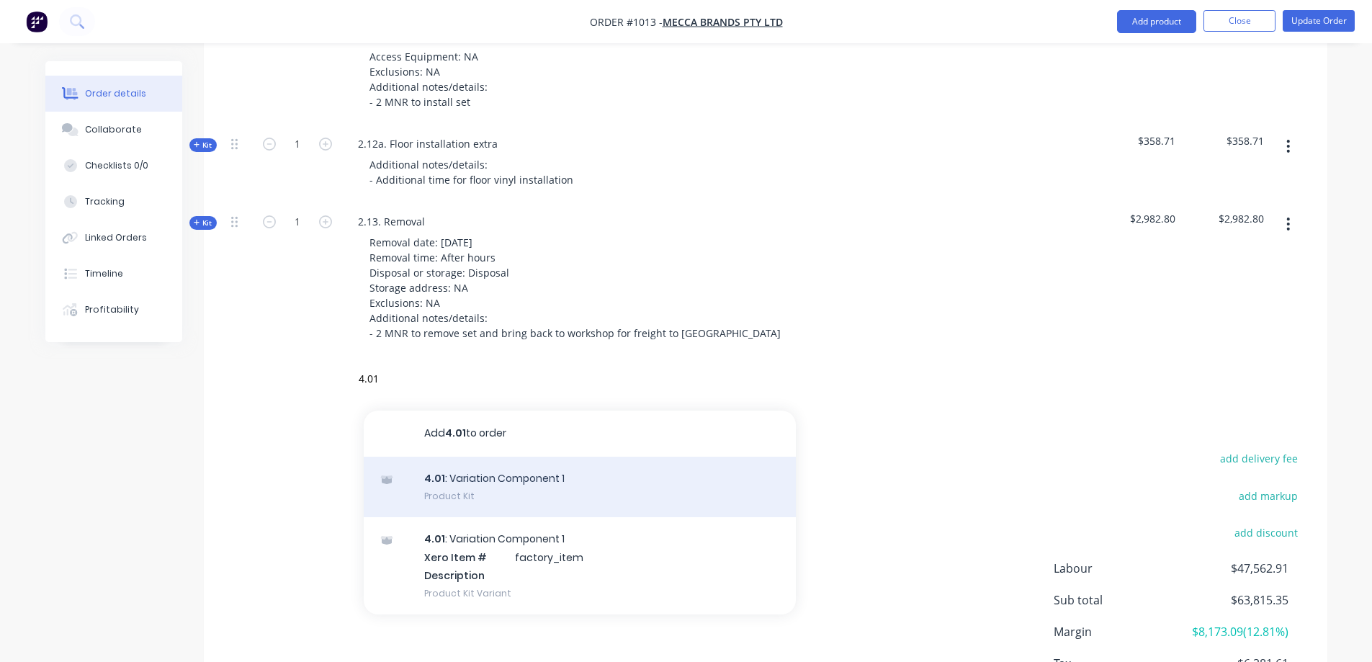
click at [491, 457] on div "4.01 : Variation Component 1 Product Kit" at bounding box center [580, 487] width 432 height 60
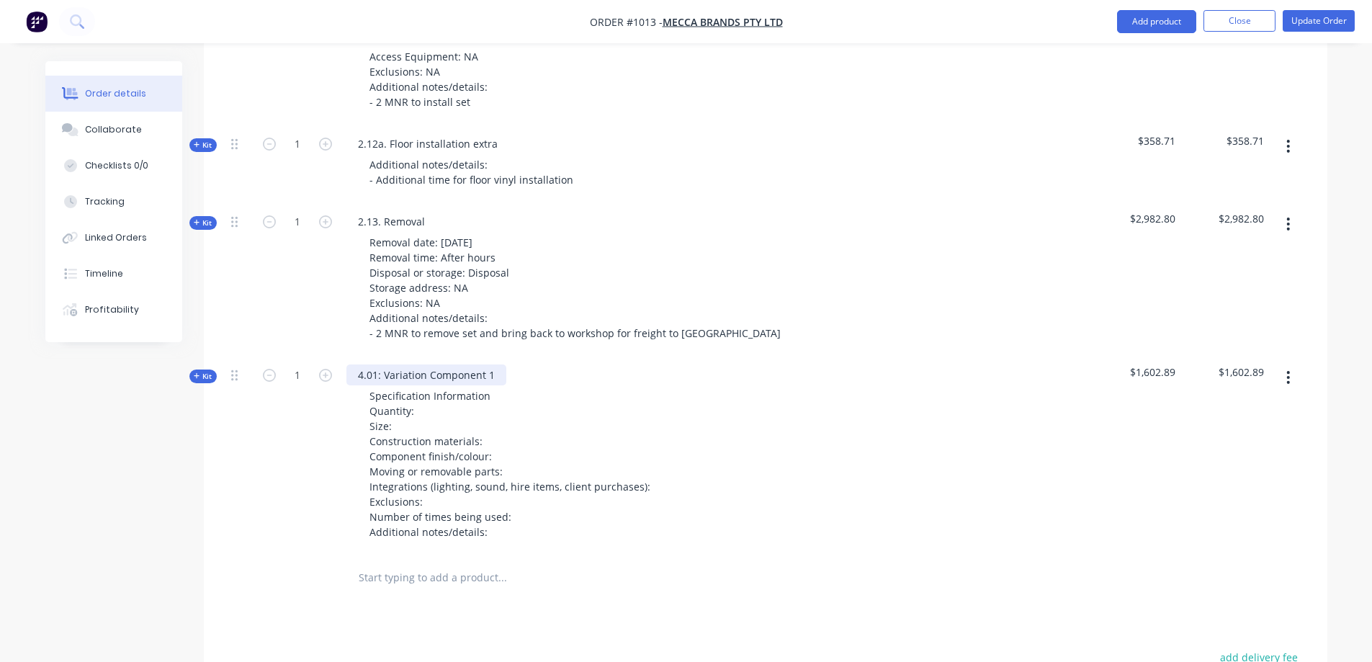
click at [501, 364] on div "4.01: Variation Component 1" at bounding box center [426, 374] width 160 height 21
click at [490, 364] on div "4.01: Variation Component 1" at bounding box center [426, 374] width 160 height 21
drag, startPoint x: 493, startPoint y: 342, endPoint x: 332, endPoint y: 338, distance: 160.6
click at [332, 356] on div "Kit 1 4.01: Variation Component 1 Specification Information Quantity: Size: Con…" at bounding box center [765, 455] width 1080 height 199
paste div
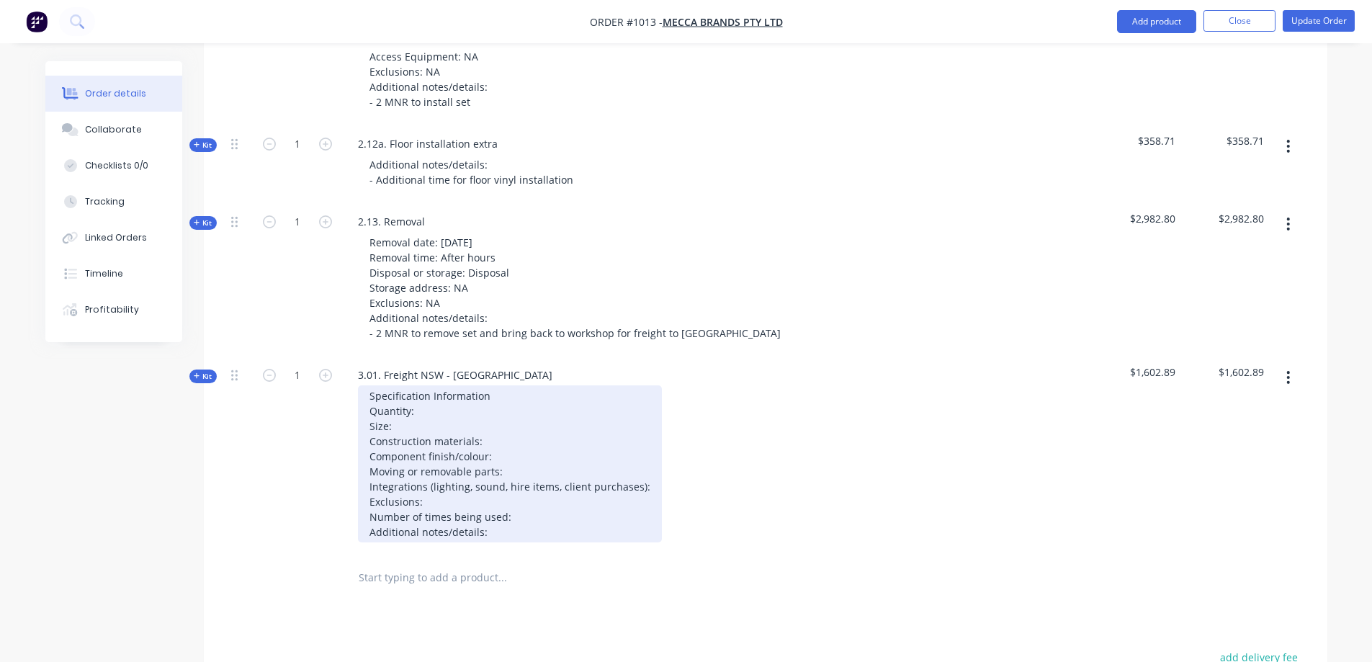
drag, startPoint x: 494, startPoint y: 462, endPoint x: 501, endPoint y: 498, distance: 36.7
click at [493, 462] on div "Specification Information Quantity: Size: Construction materials: Component fin…" at bounding box center [510, 463] width 304 height 157
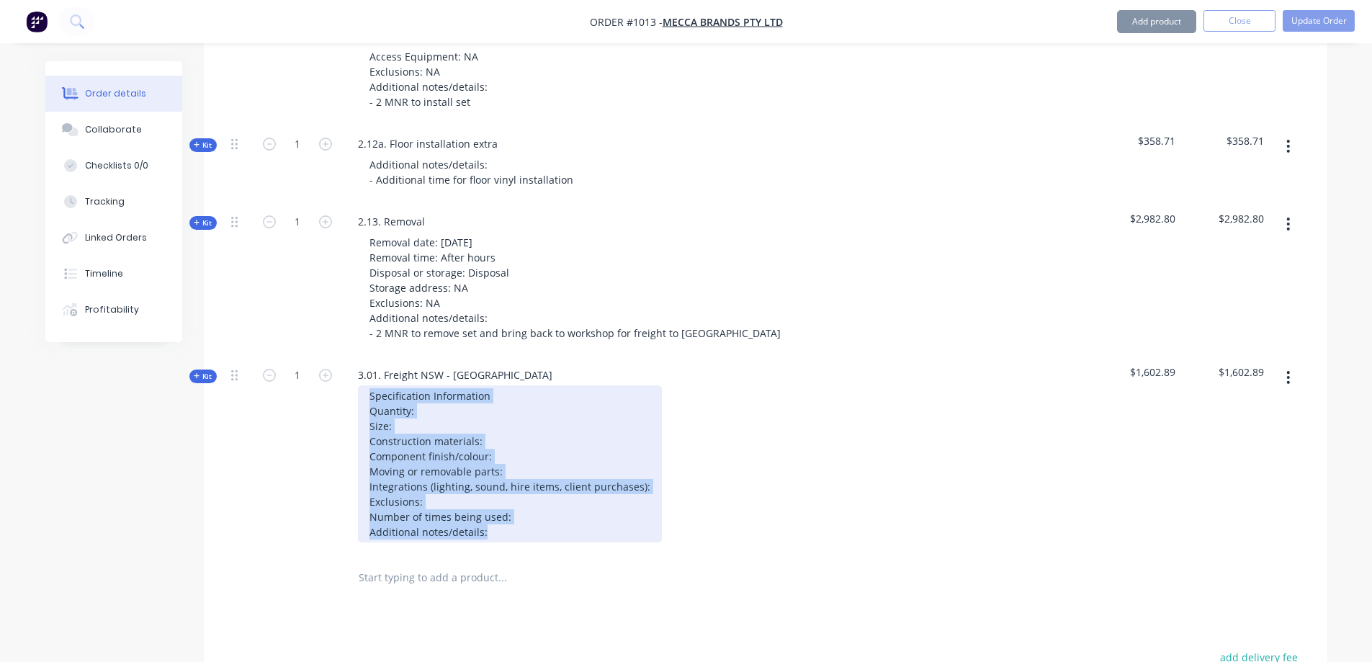
drag, startPoint x: 495, startPoint y: 500, endPoint x: 356, endPoint y: 357, distance: 199.1
click at [356, 385] on div "Specification Information Quantity: Size: Construction materials: Component fin…" at bounding box center [628, 463] width 565 height 157
paste div
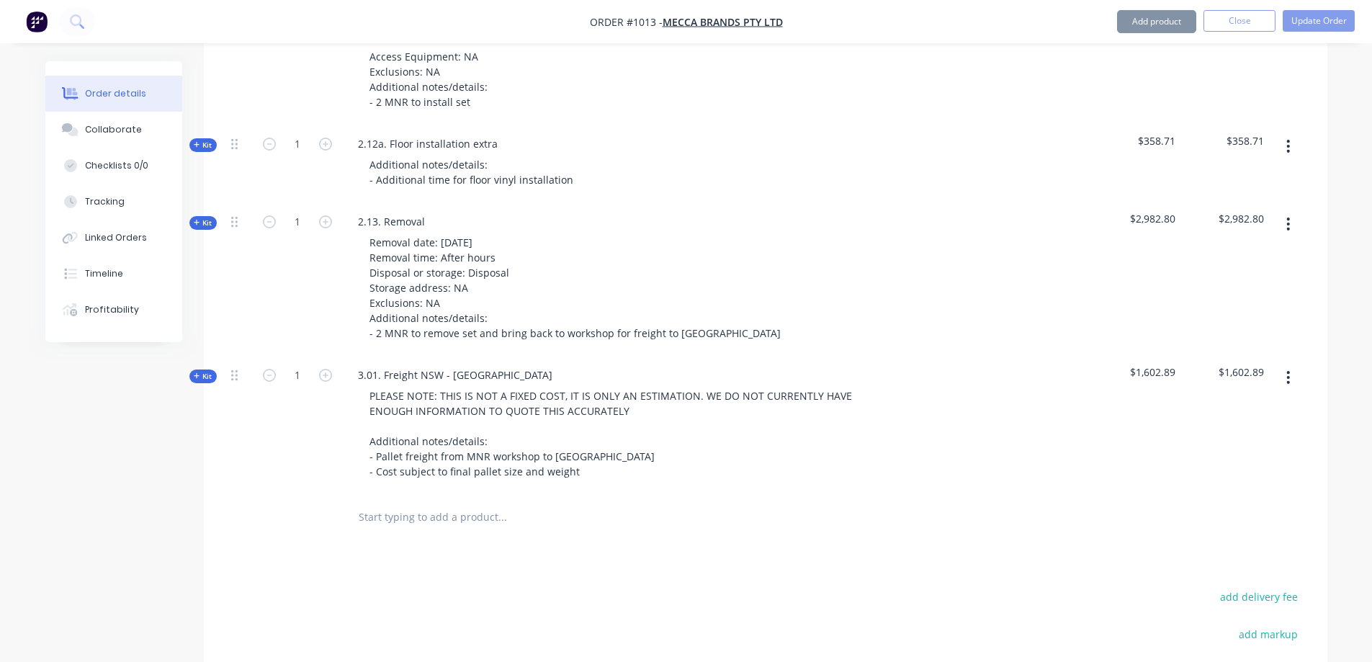
click at [205, 371] on span "Kit" at bounding box center [203, 376] width 19 height 11
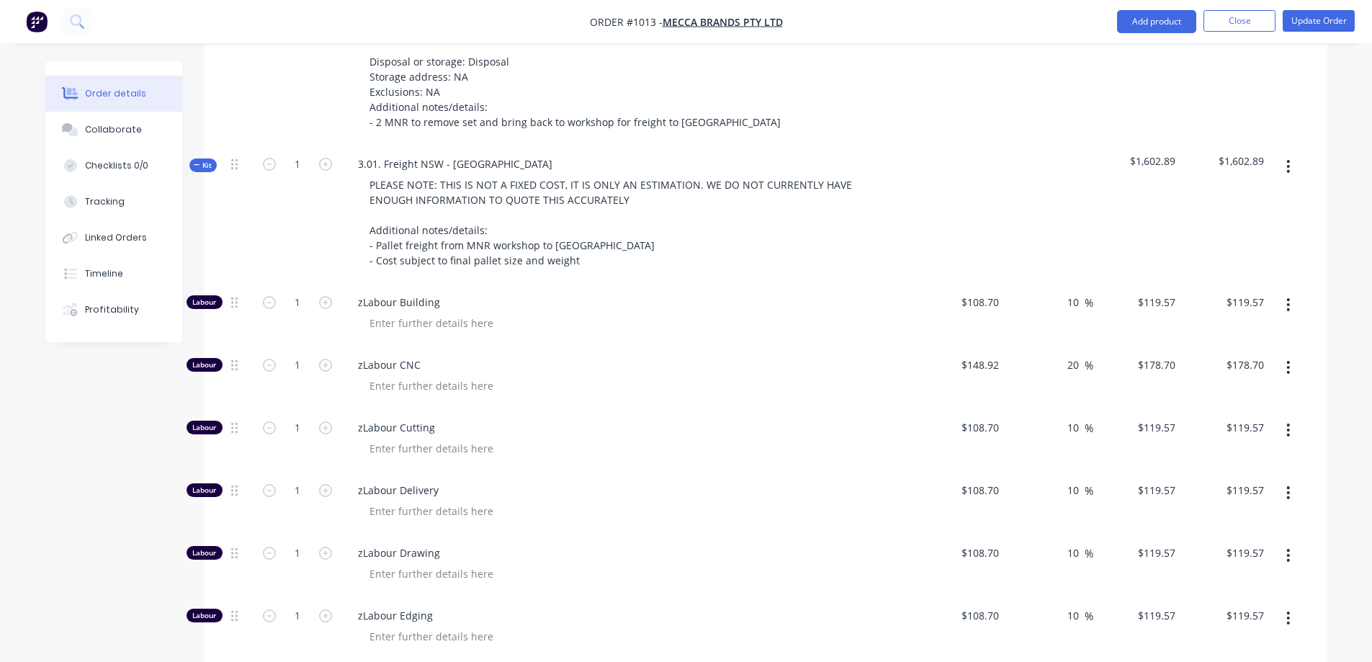
scroll to position [3688, 0]
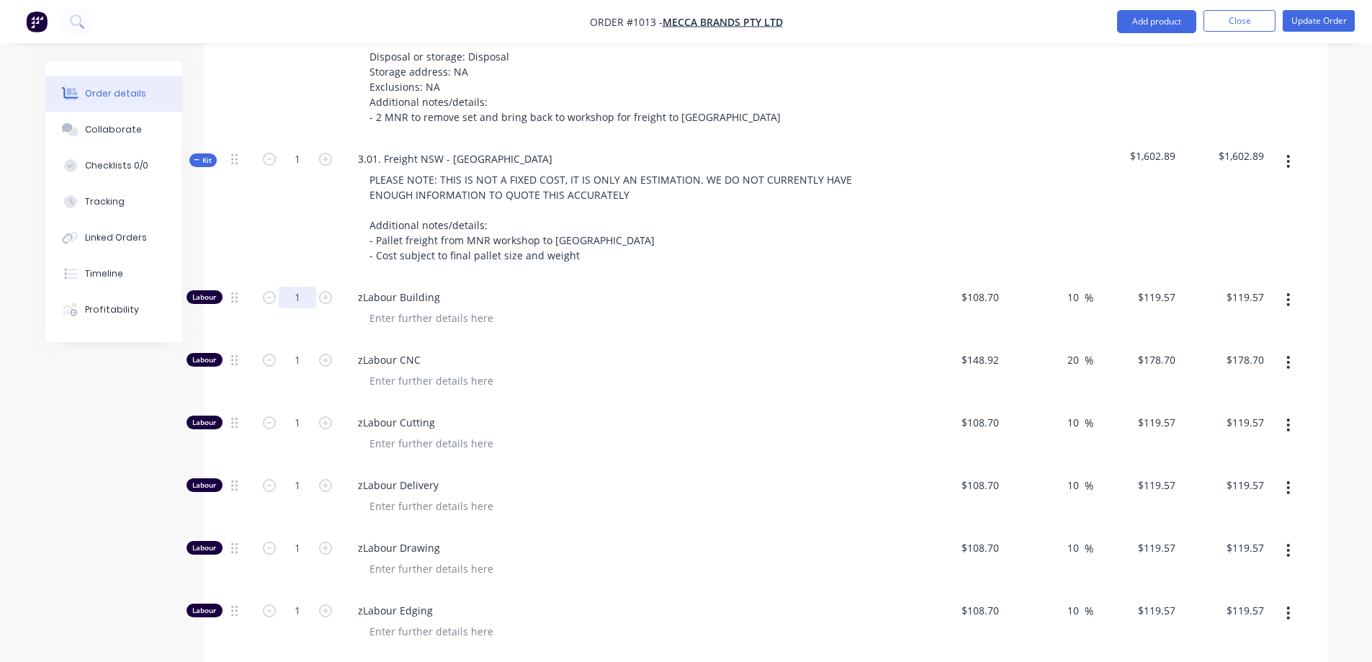
click at [290, 287] on input "1" at bounding box center [297, 298] width 37 height 22
click at [302, 349] on input "1" at bounding box center [297, 360] width 37 height 22
drag, startPoint x: 302, startPoint y: 331, endPoint x: 307, endPoint y: 324, distance: 7.8
click at [302, 349] on input "00" at bounding box center [297, 360] width 37 height 22
drag, startPoint x: 307, startPoint y: 324, endPoint x: 288, endPoint y: 329, distance: 19.4
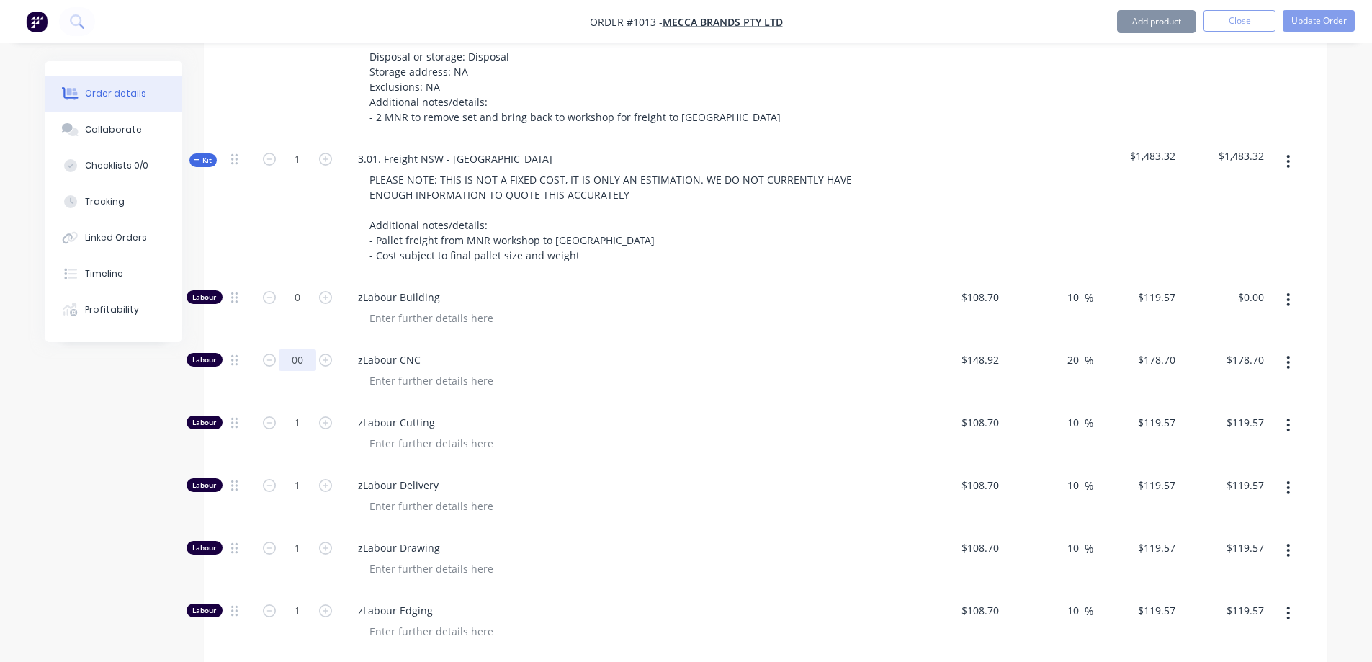
click at [291, 349] on input "00" at bounding box center [297, 360] width 37 height 22
click at [294, 412] on input "1" at bounding box center [297, 423] width 37 height 22
click at [299, 475] on input "1" at bounding box center [297, 486] width 37 height 22
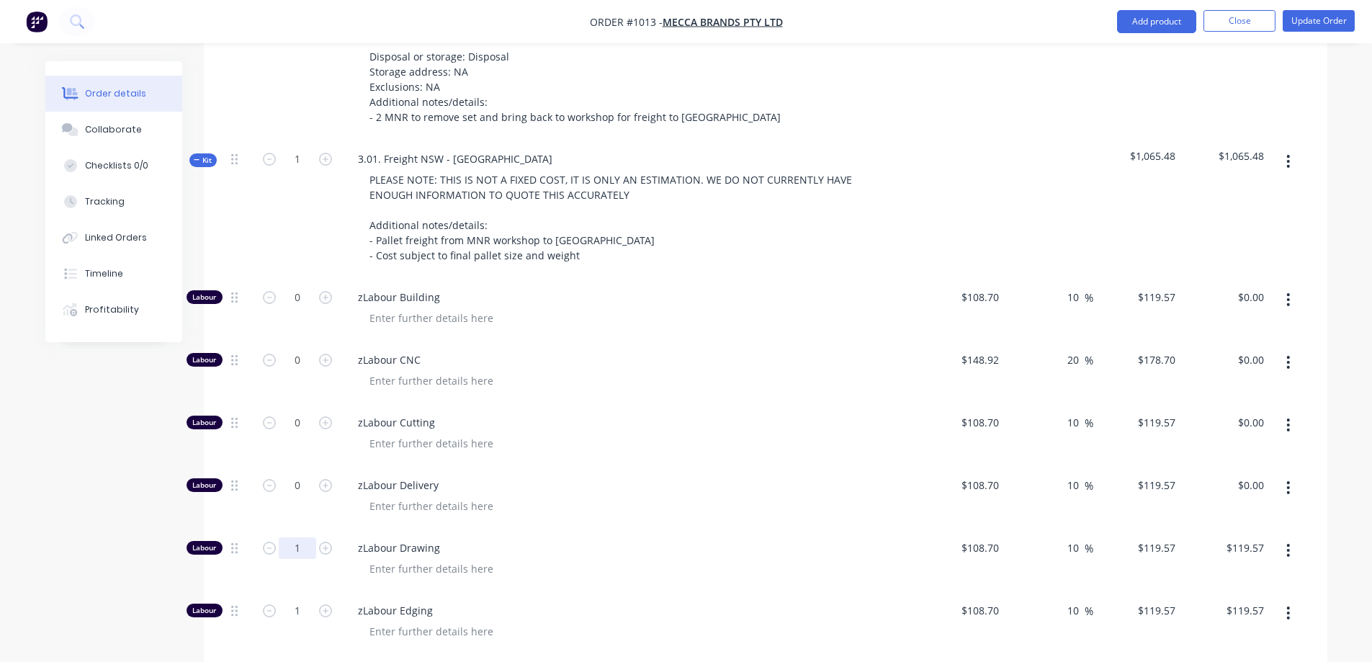
click at [293, 537] on input "1" at bounding box center [297, 548] width 37 height 22
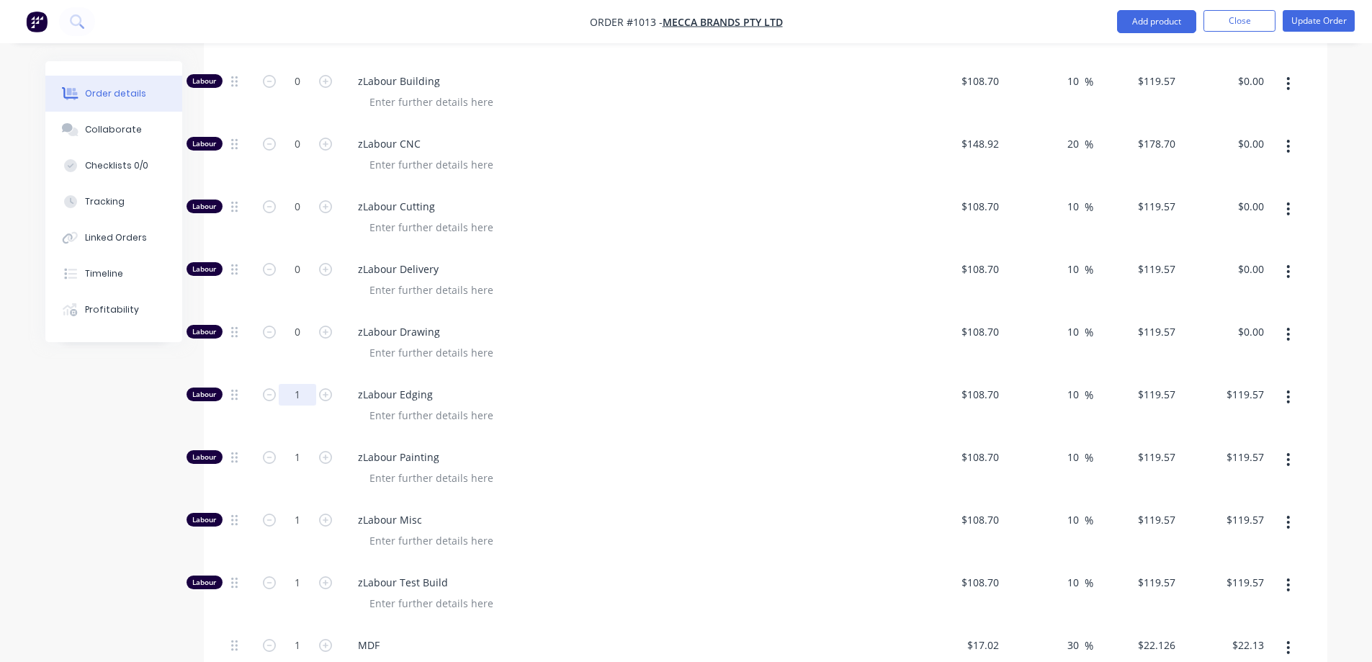
click at [302, 384] on input "1" at bounding box center [297, 395] width 37 height 22
click at [292, 447] on input "1" at bounding box center [297, 458] width 37 height 22
click at [305, 509] on input "1" at bounding box center [297, 520] width 37 height 22
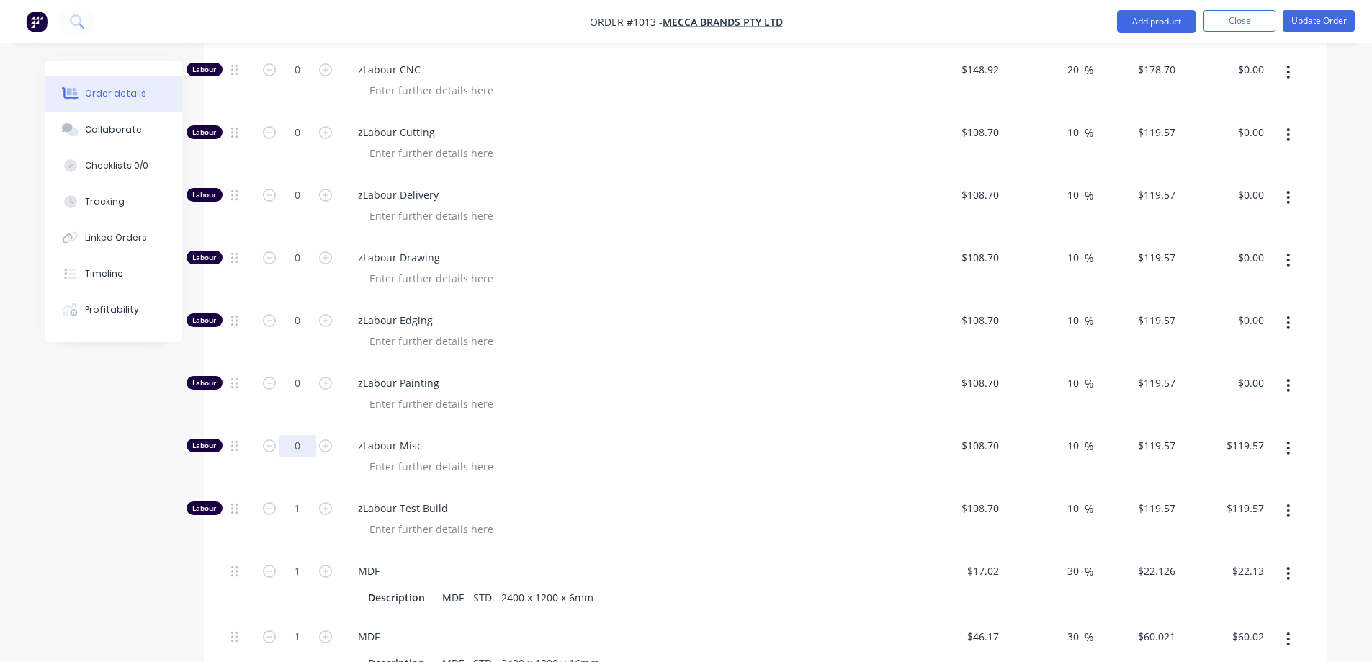
scroll to position [4048, 0]
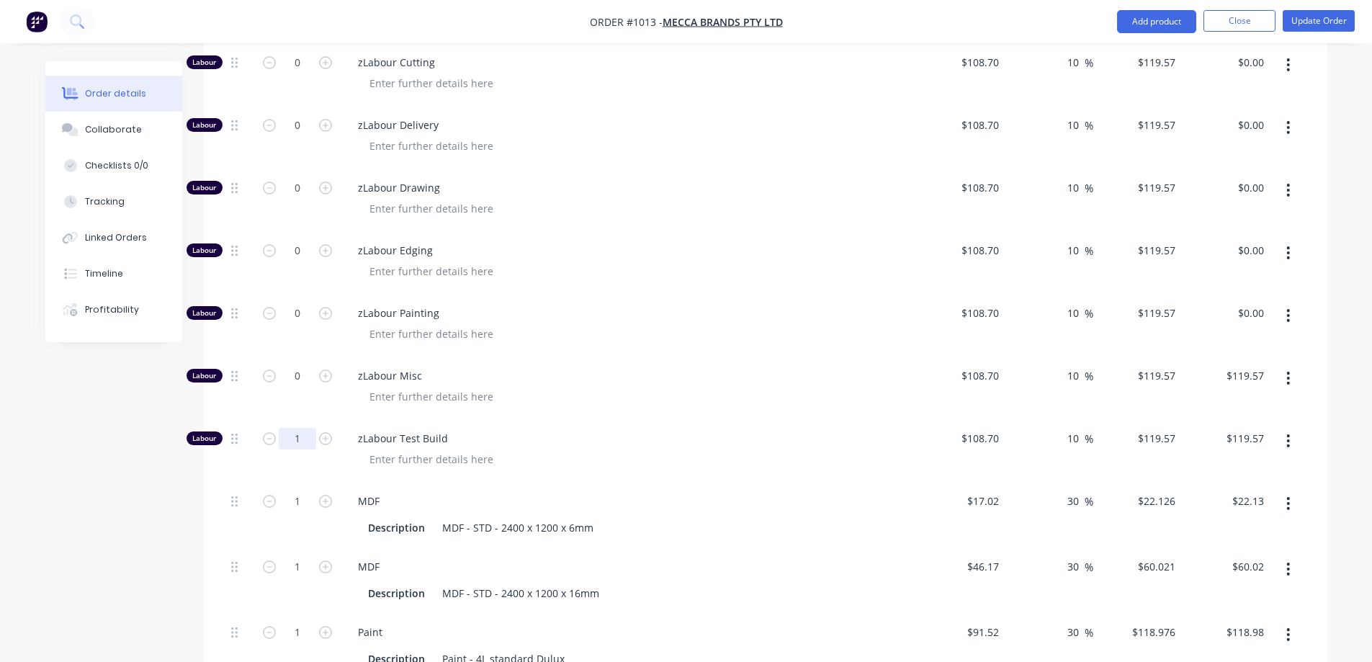
click at [292, 428] on input "1" at bounding box center [297, 439] width 37 height 22
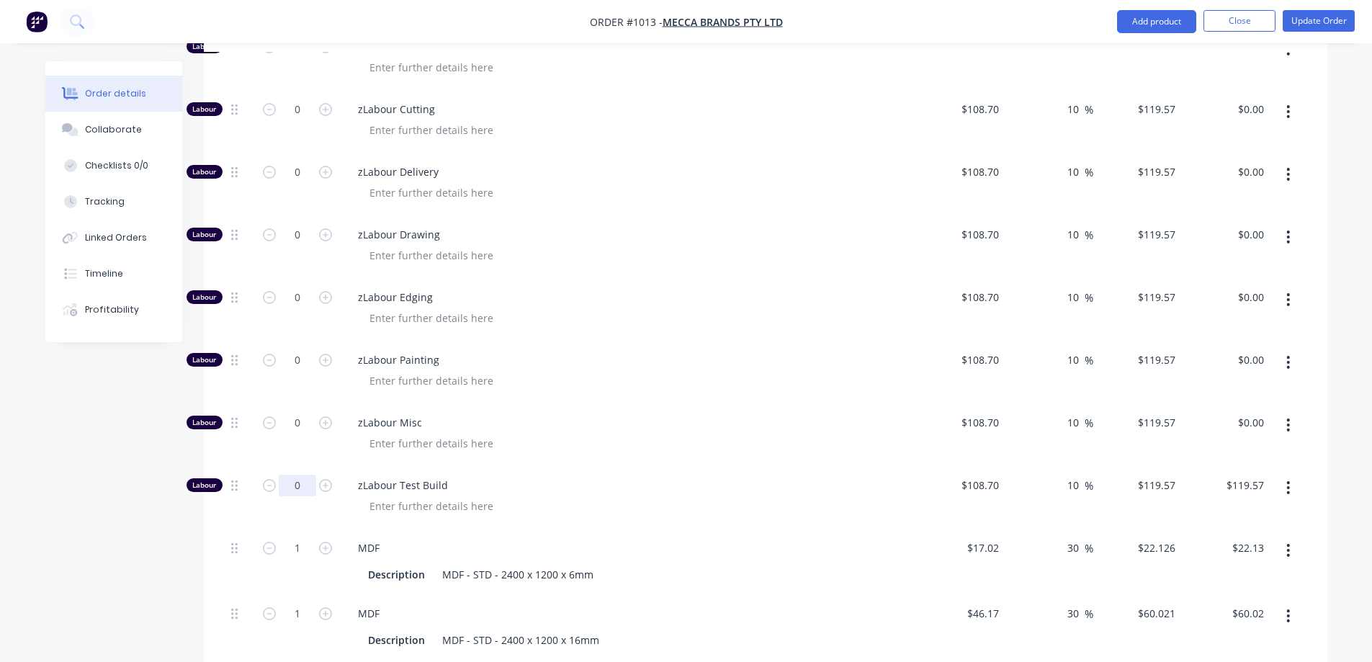
scroll to position [3976, 0]
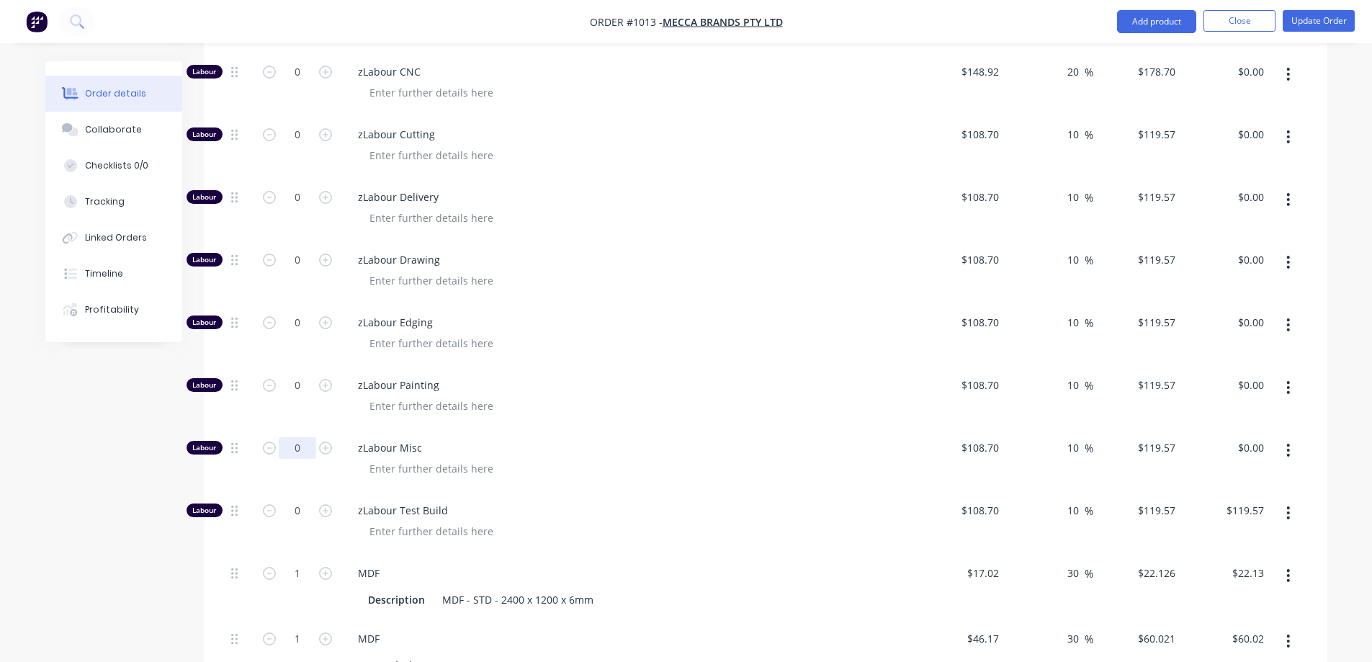
click at [297, 437] on input "0" at bounding box center [297, 448] width 37 height 22
drag, startPoint x: 94, startPoint y: 495, endPoint x: 192, endPoint y: 465, distance: 103.2
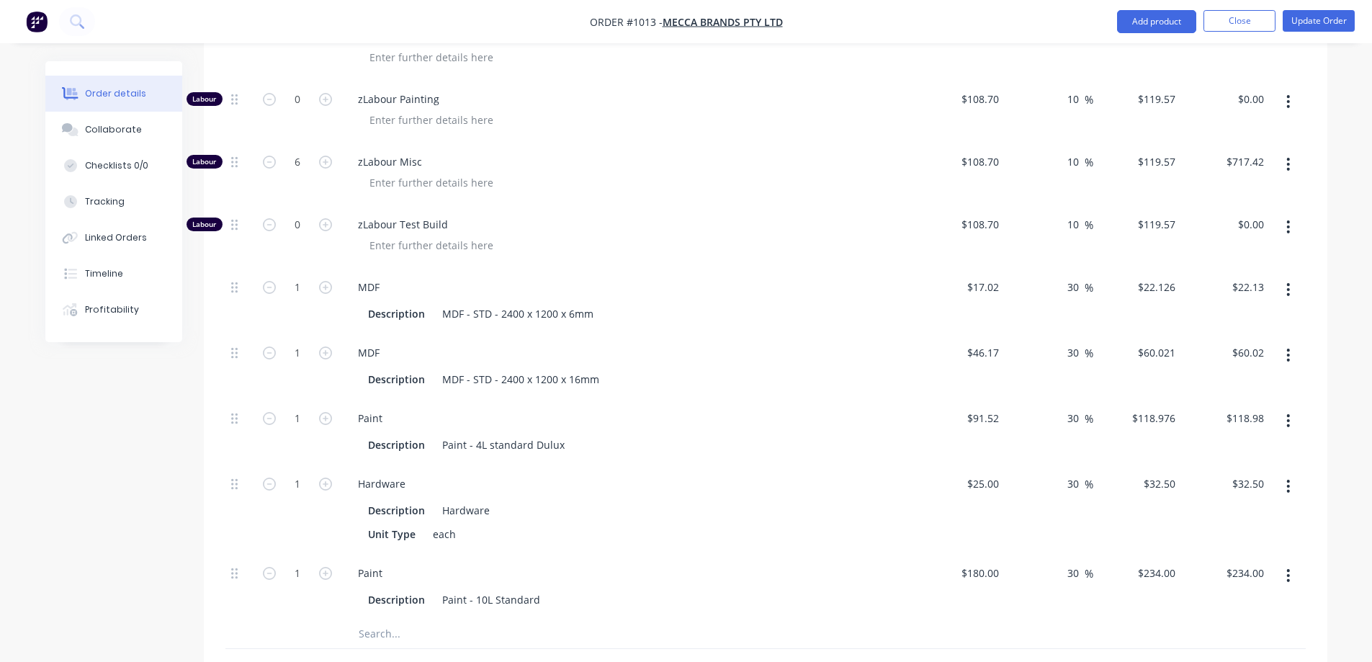
scroll to position [4264, 0]
click at [294, 560] on input "1" at bounding box center [297, 571] width 37 height 22
click at [306, 340] on input "1" at bounding box center [297, 351] width 37 height 22
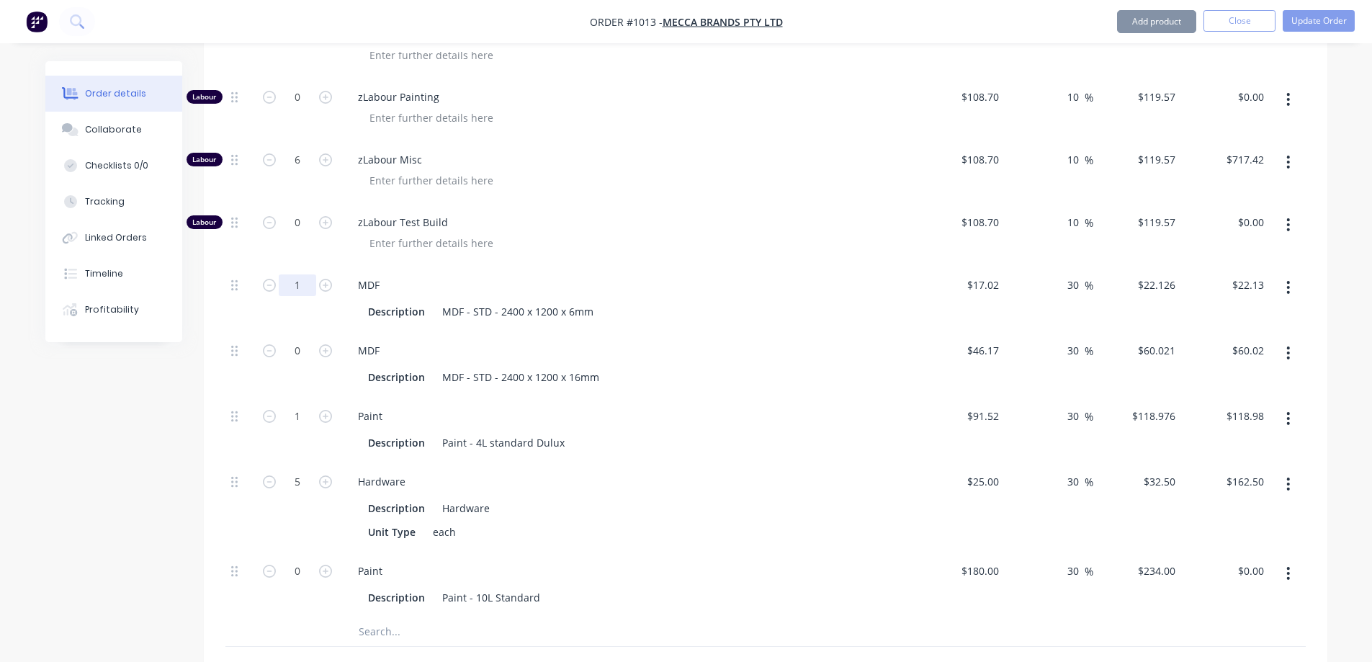
click at [307, 274] on input "1" at bounding box center [297, 285] width 37 height 22
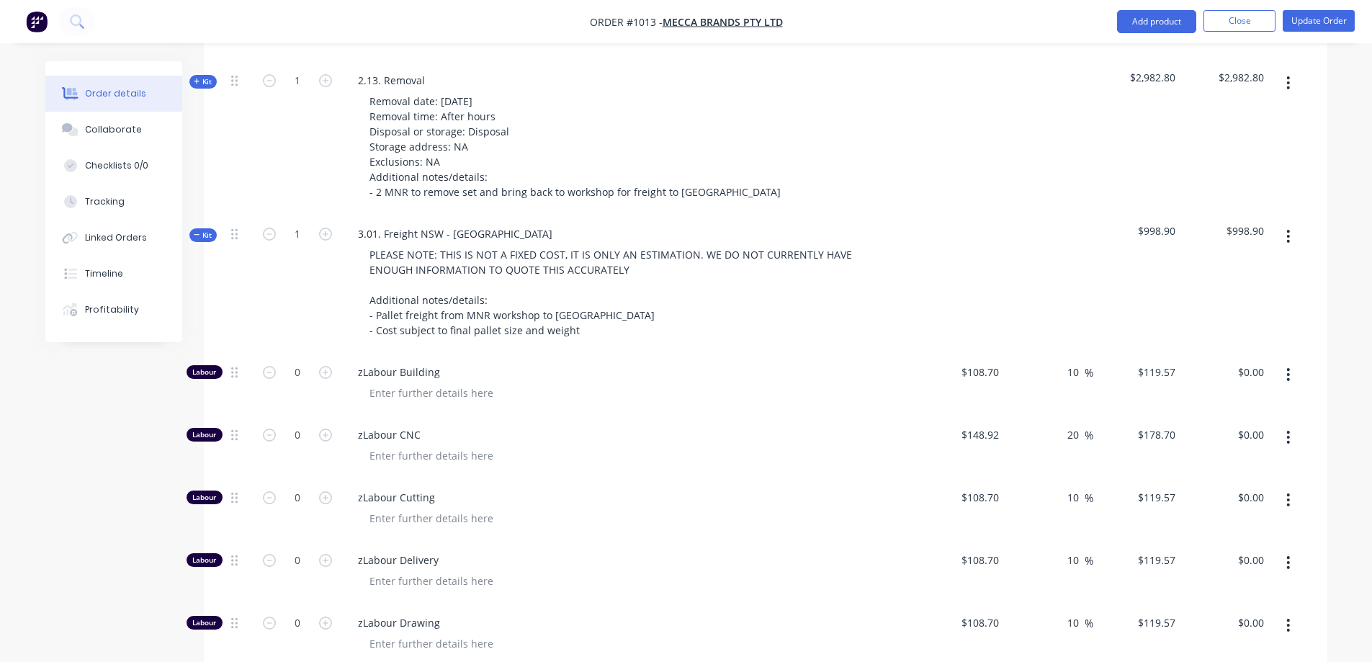
scroll to position [3544, 0]
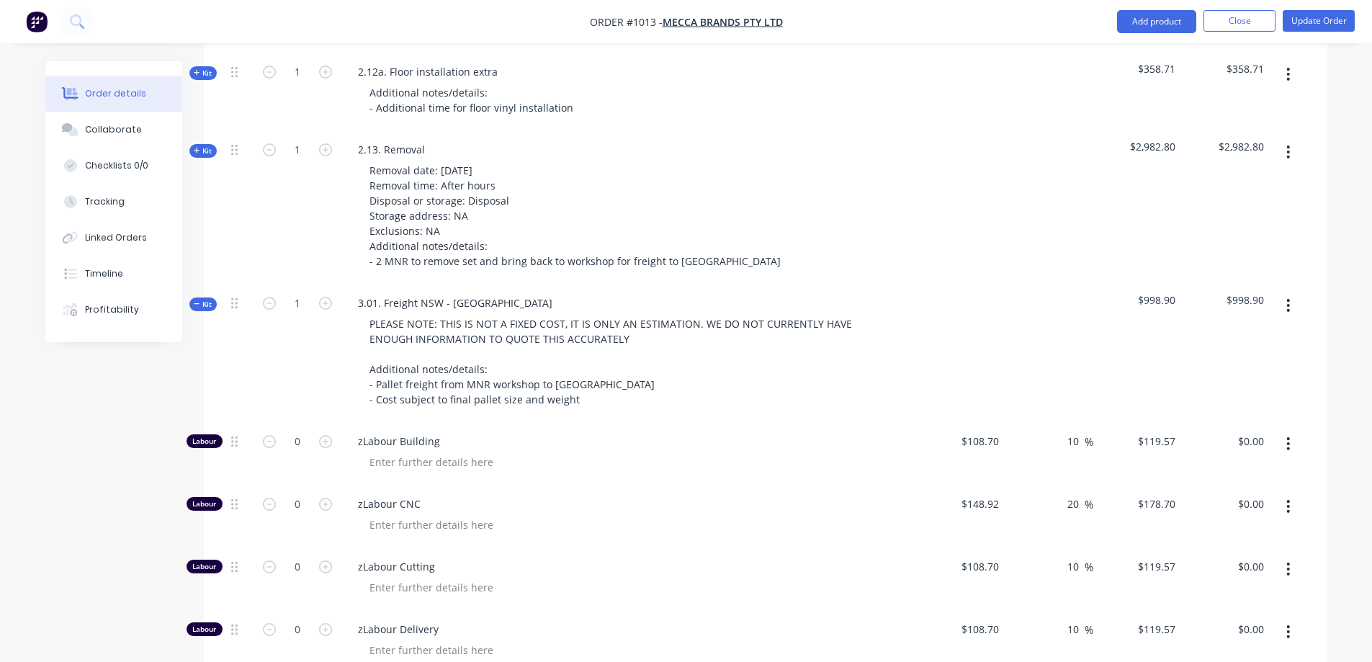
drag, startPoint x: 1294, startPoint y: 272, endPoint x: 1293, endPoint y: 288, distance: 16.6
click at [1293, 292] on button "button" at bounding box center [1288, 305] width 34 height 26
click at [1273, 333] on div "Add product to kit" at bounding box center [1237, 343] width 111 height 21
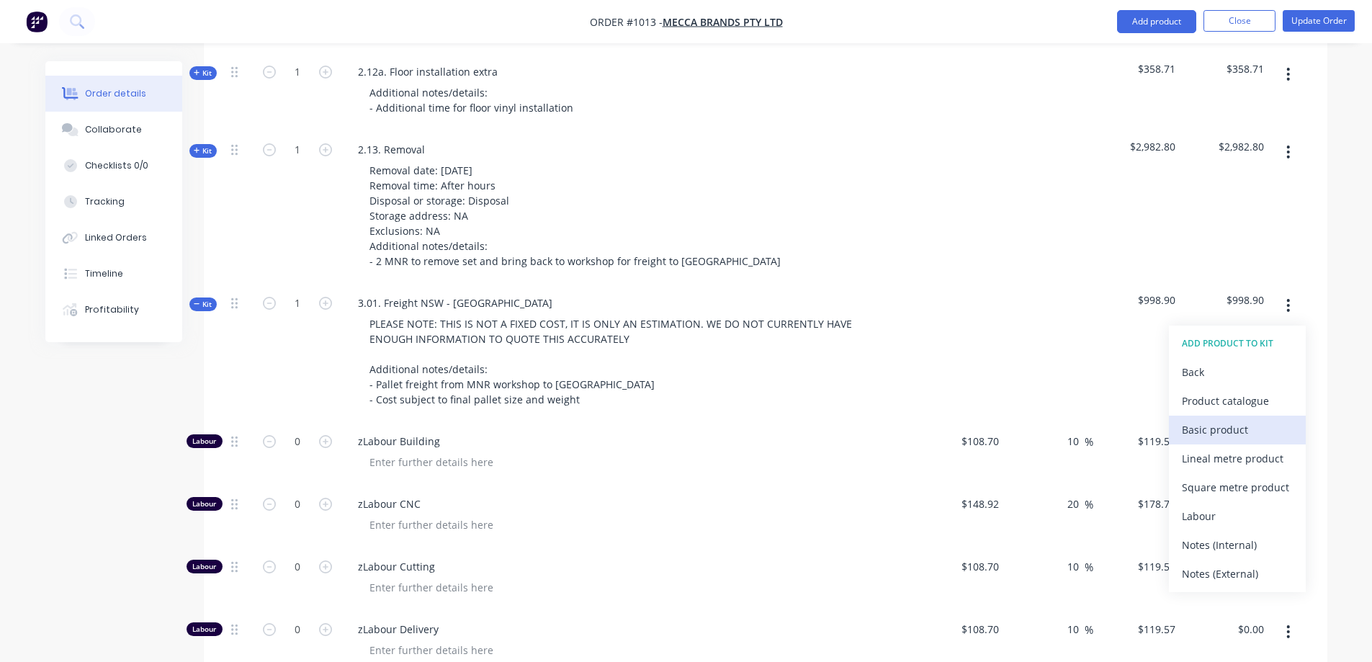
click at [1236, 419] on div "Basic product" at bounding box center [1237, 429] width 111 height 21
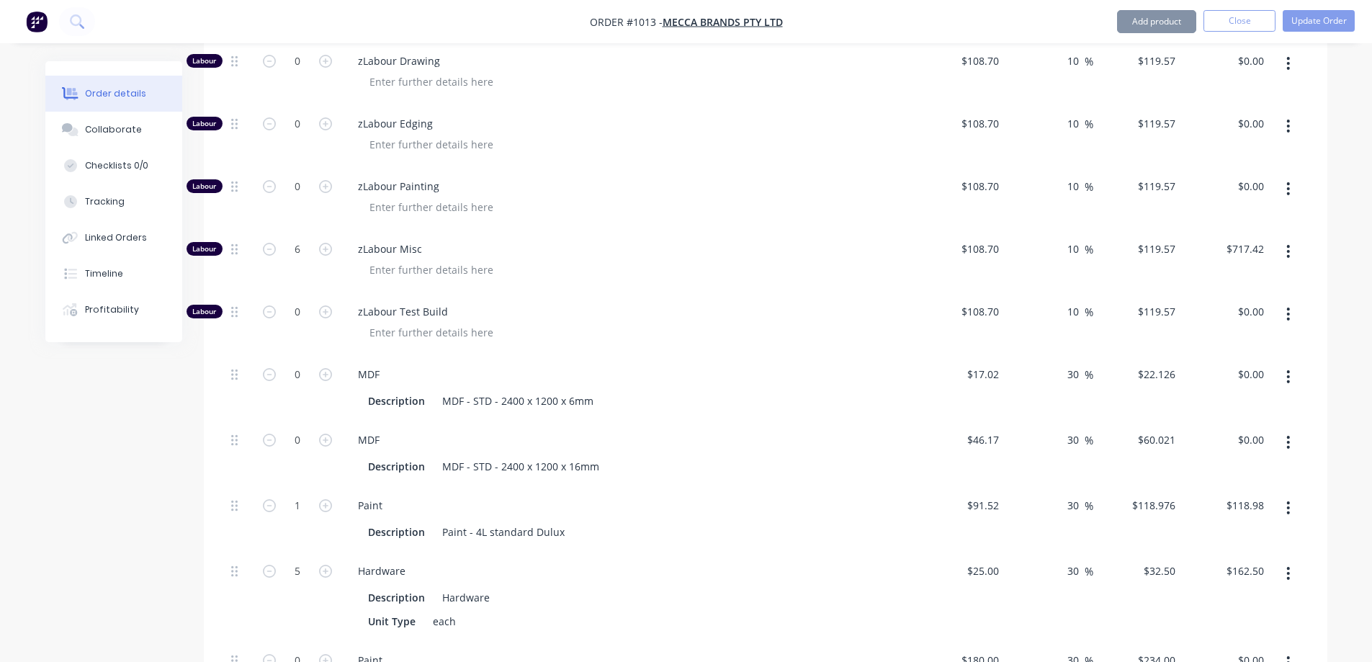
scroll to position [4480, 0]
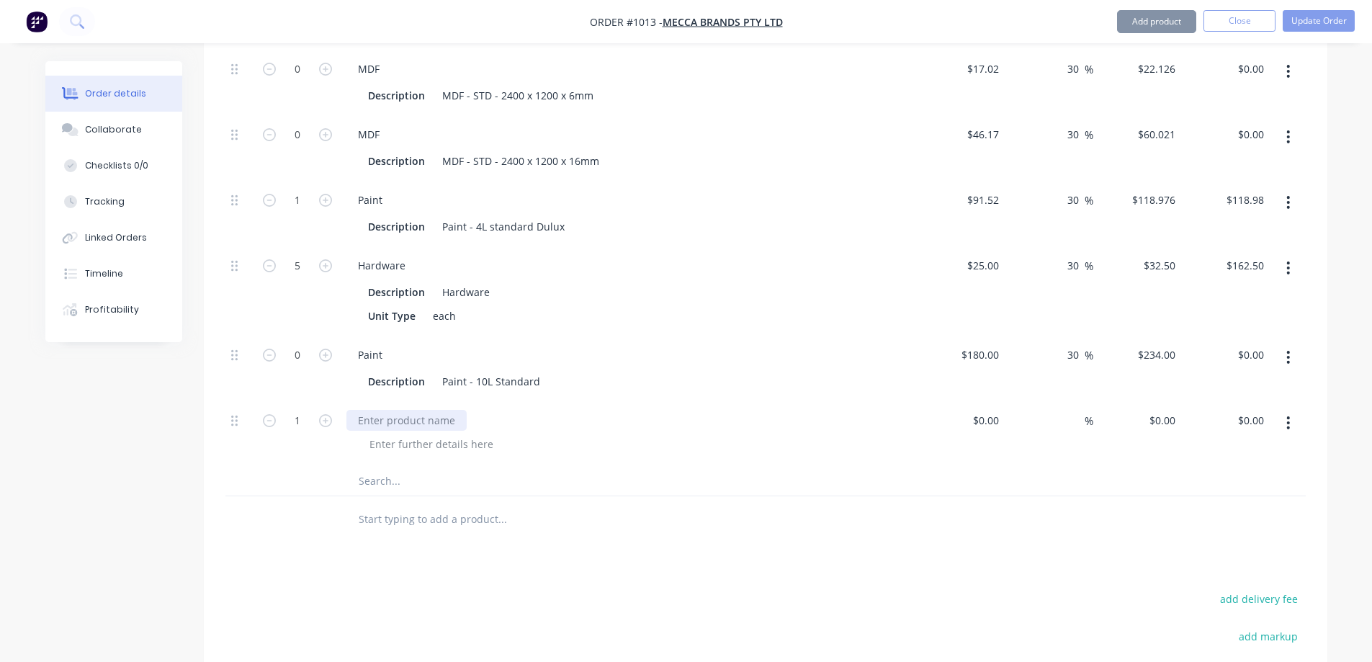
click at [403, 410] on div at bounding box center [406, 420] width 120 height 21
click at [236, 467] on div at bounding box center [239, 481] width 29 height 29
click at [984, 410] on div "$0.00" at bounding box center [985, 420] width 39 height 21
click at [951, 467] on div at bounding box center [765, 482] width 1080 height 30
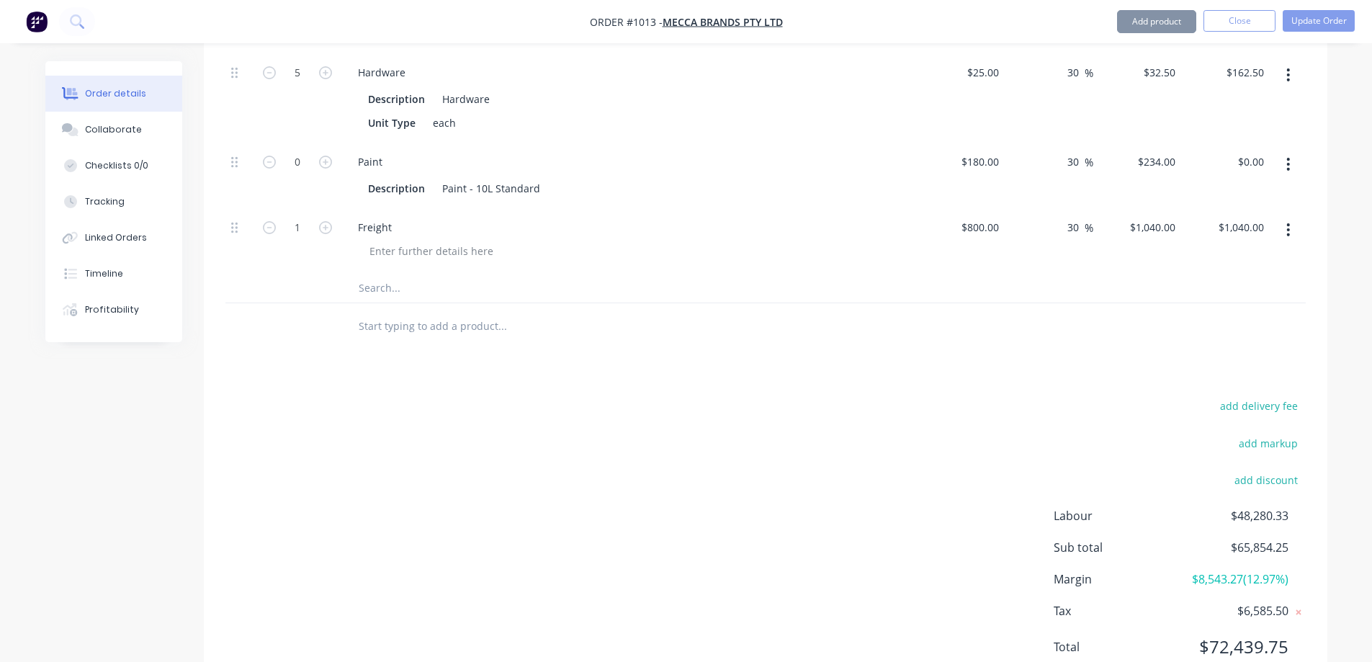
scroll to position [4693, 0]
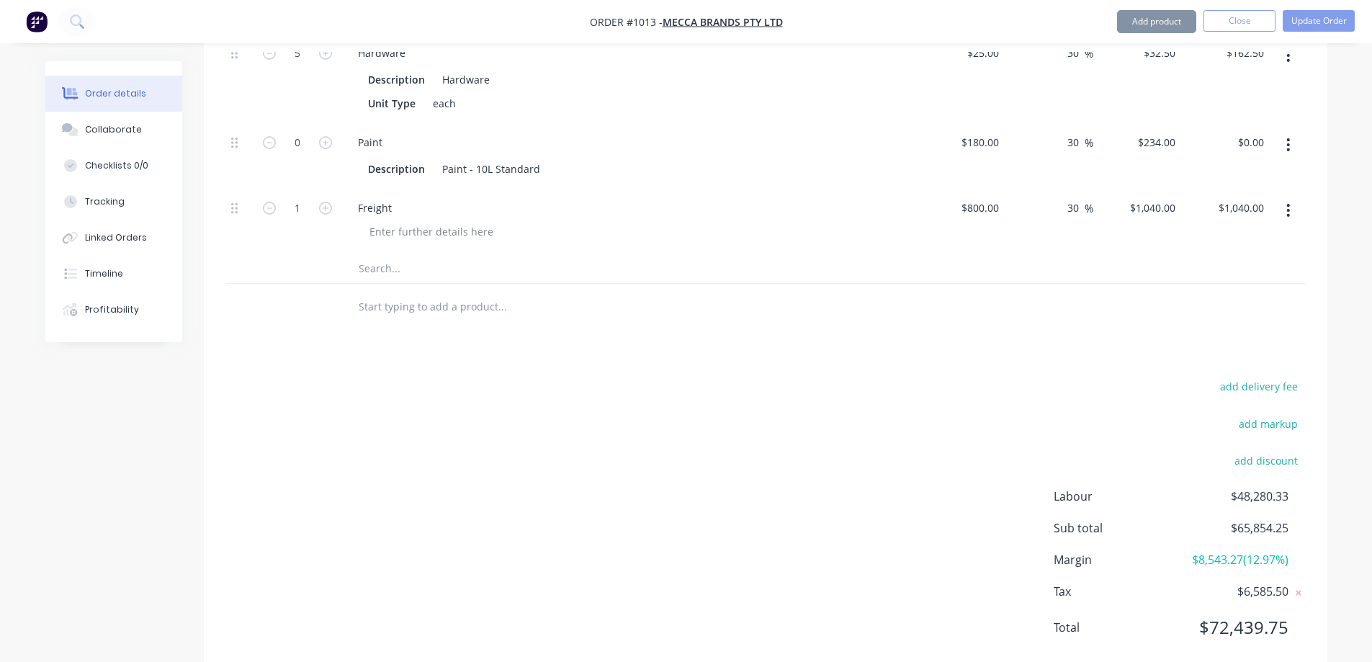
click at [894, 443] on div "add delivery fee add markup add discount Labour $48,280.33 Sub total $65,854.25…" at bounding box center [765, 516] width 1080 height 278
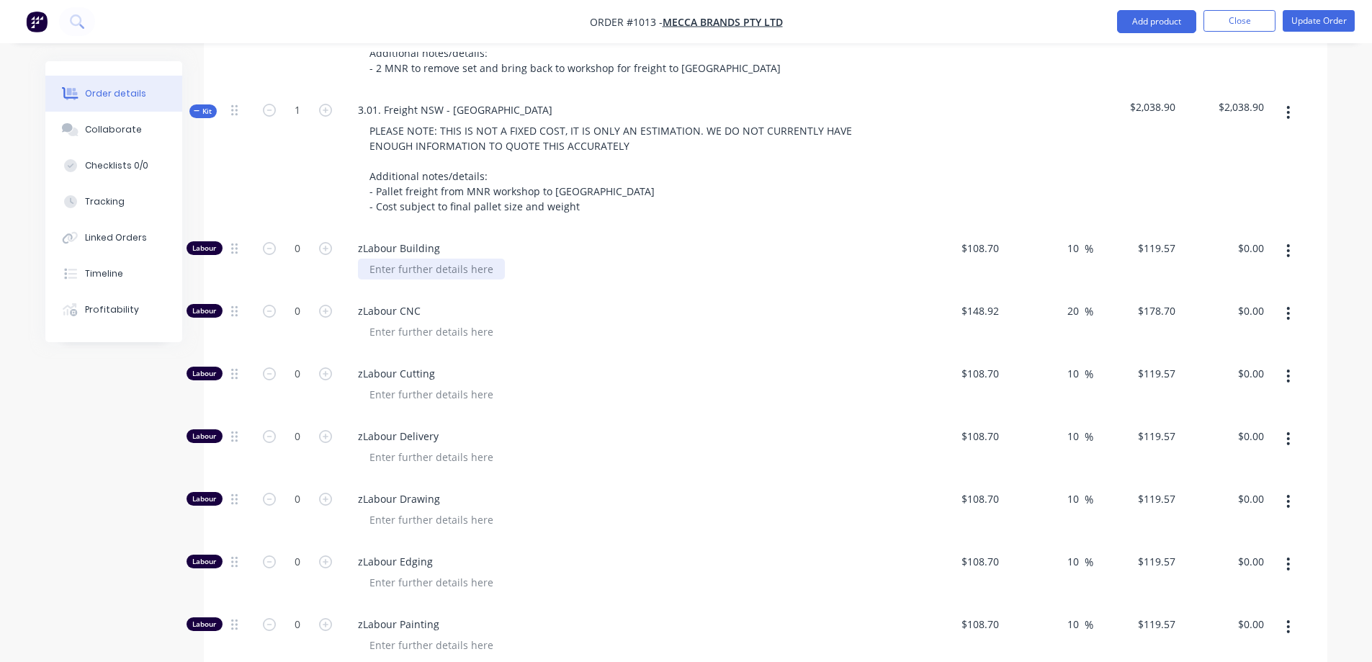
scroll to position [3685, 0]
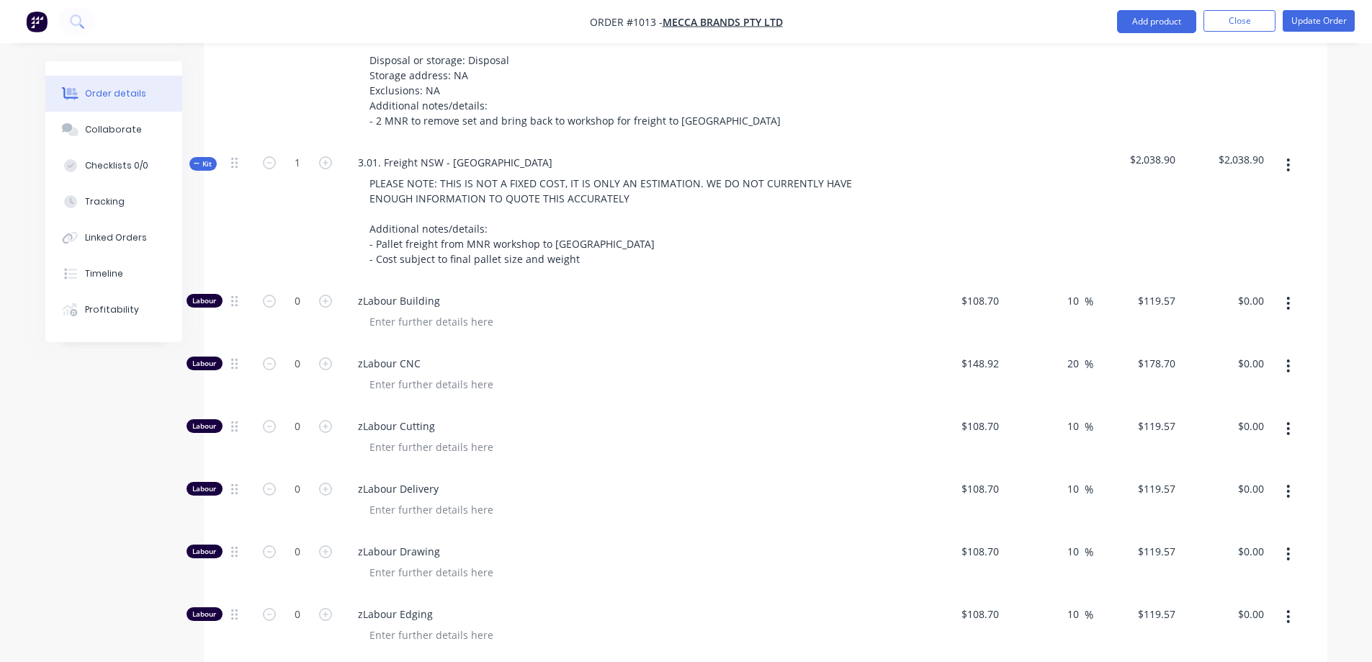
click at [210, 158] on span "Kit" at bounding box center [203, 163] width 19 height 11
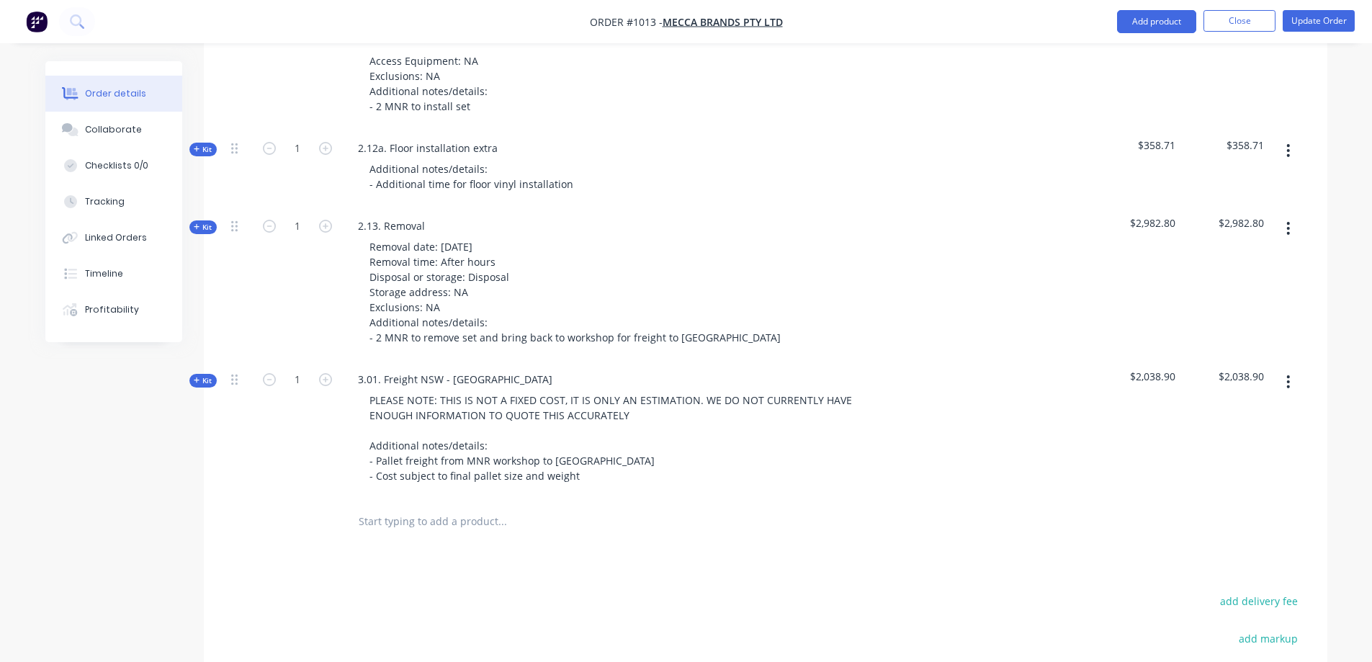
scroll to position [3466, 0]
click at [1286, 370] on button "button" at bounding box center [1288, 383] width 34 height 26
click at [362, 370] on div "3.01. Freight NSW - [GEOGRAPHIC_DATA]" at bounding box center [455, 380] width 218 height 21
click at [360, 370] on div "3.01. Freight NSW - [GEOGRAPHIC_DATA]" at bounding box center [455, 380] width 218 height 21
drag, startPoint x: 364, startPoint y: 341, endPoint x: 375, endPoint y: 349, distance: 13.4
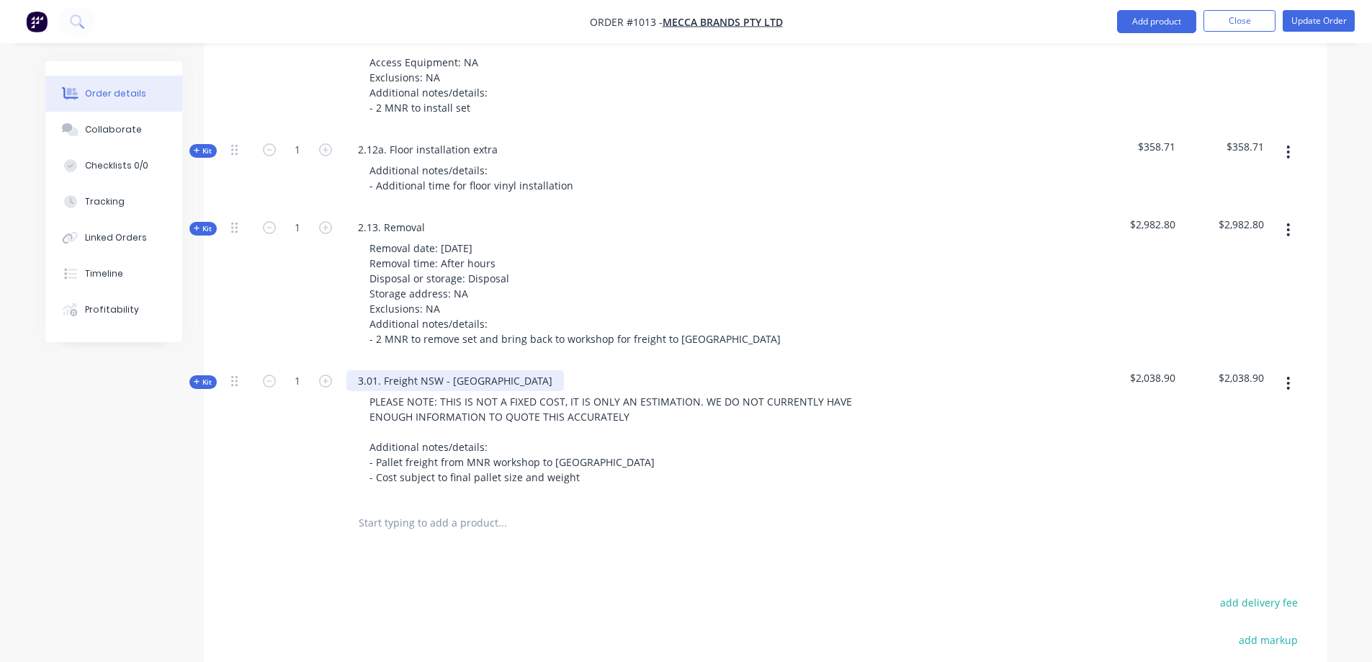
click at [364, 370] on div "3.01. Freight NSW - [GEOGRAPHIC_DATA]" at bounding box center [455, 380] width 218 height 21
click at [665, 507] on div at bounding box center [600, 523] width 519 height 47
drag, startPoint x: 1287, startPoint y: 347, endPoint x: 1294, endPoint y: 365, distance: 19.4
click at [1286, 375] on icon "button" at bounding box center [1288, 383] width 4 height 16
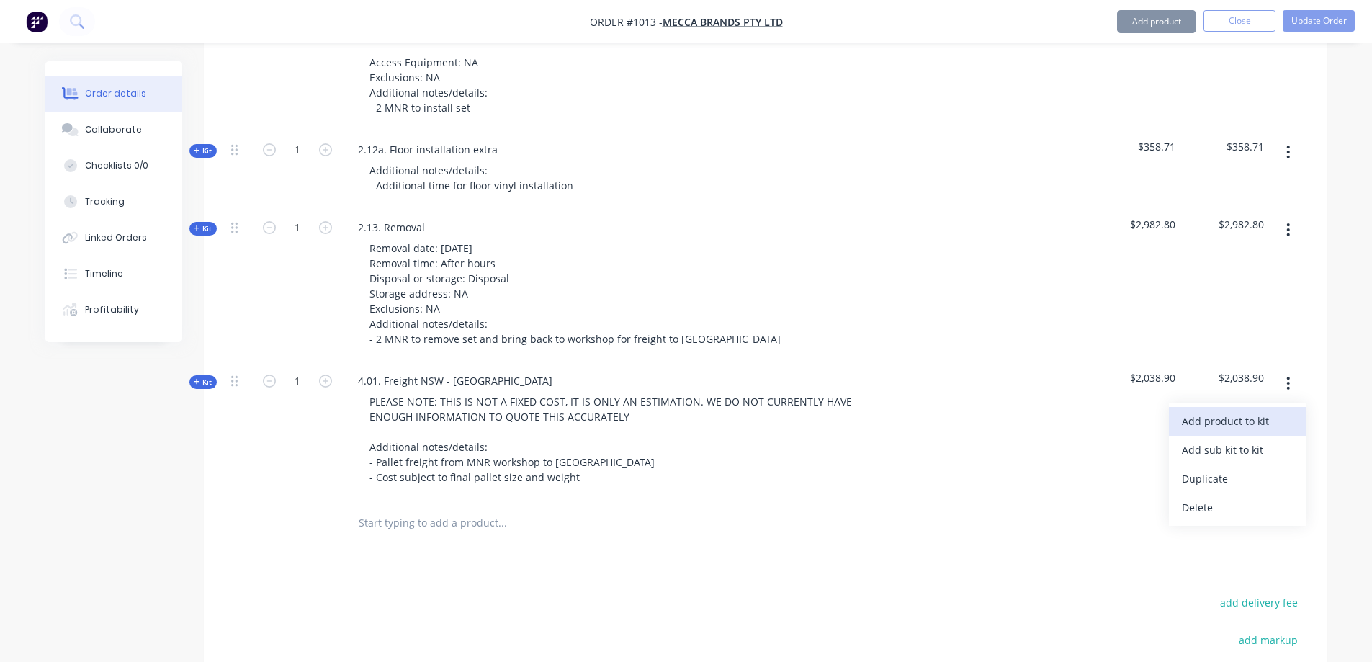
click at [1262, 411] on div "Add product to kit" at bounding box center [1237, 421] width 111 height 21
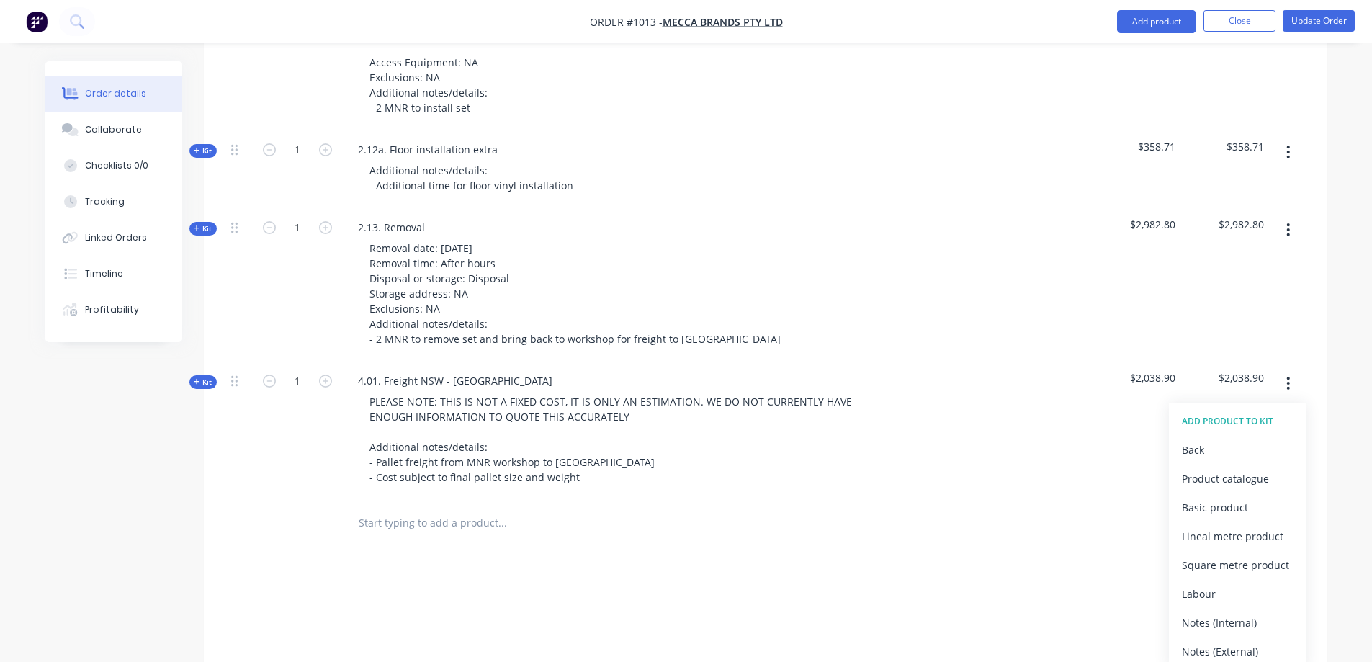
click at [1122, 500] on div at bounding box center [765, 523] width 1080 height 47
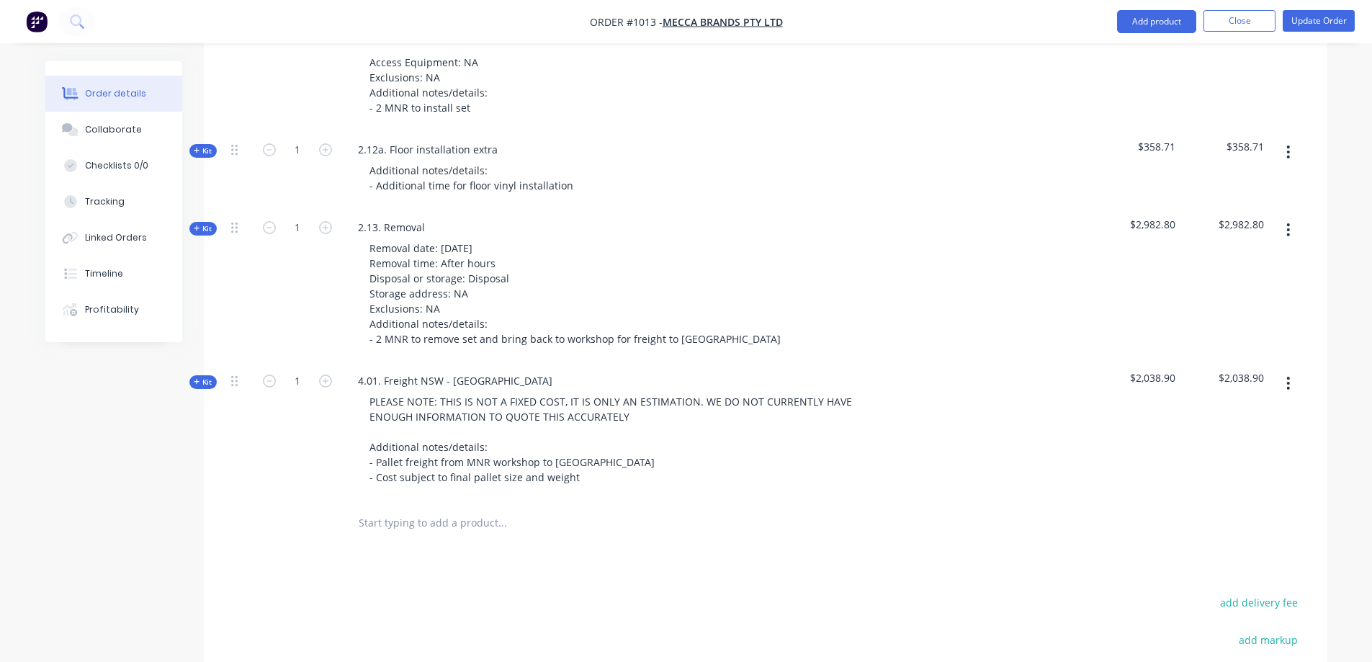
click at [1288, 377] on icon "button" at bounding box center [1288, 383] width 3 height 13
click at [1250, 468] on div "Duplicate" at bounding box center [1237, 478] width 111 height 21
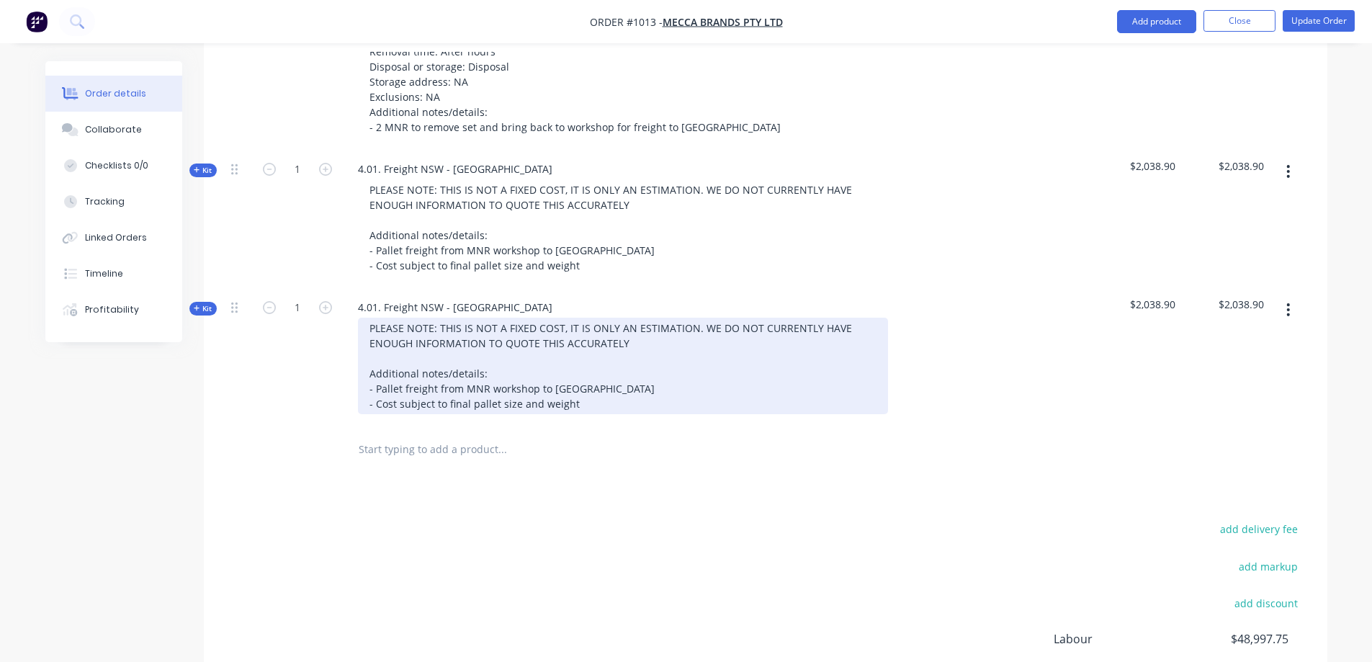
scroll to position [3682, 0]
click at [610, 349] on div "PLEASE NOTE: THIS IS NOT A FIXED COST, IT IS ONLY AN ESTIMATION. WE DO NOT CURR…" at bounding box center [623, 361] width 530 height 97
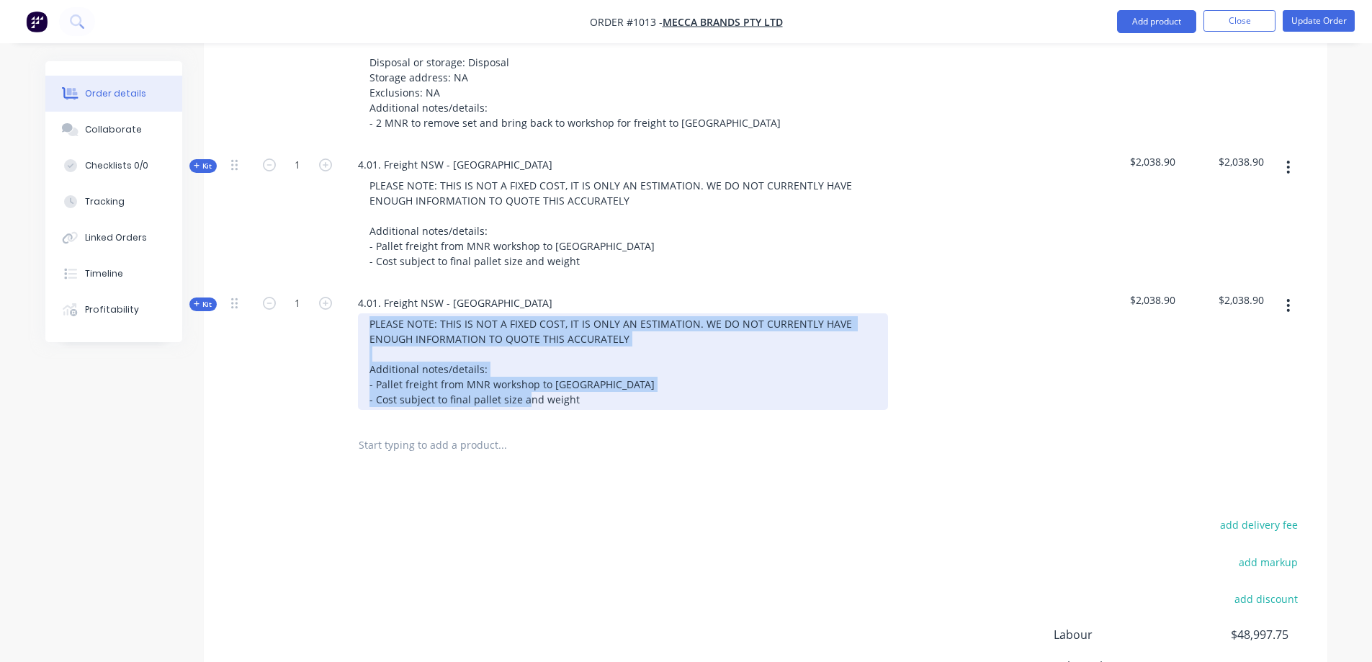
drag, startPoint x: 580, startPoint y: 366, endPoint x: 356, endPoint y: 290, distance: 237.3
click at [356, 313] on div "PLEASE NOTE: THIS IS NOT A FIXED COST, IT IS ONLY AN ESTIMATION. WE DO NOT CURR…" at bounding box center [628, 361] width 565 height 97
paste div
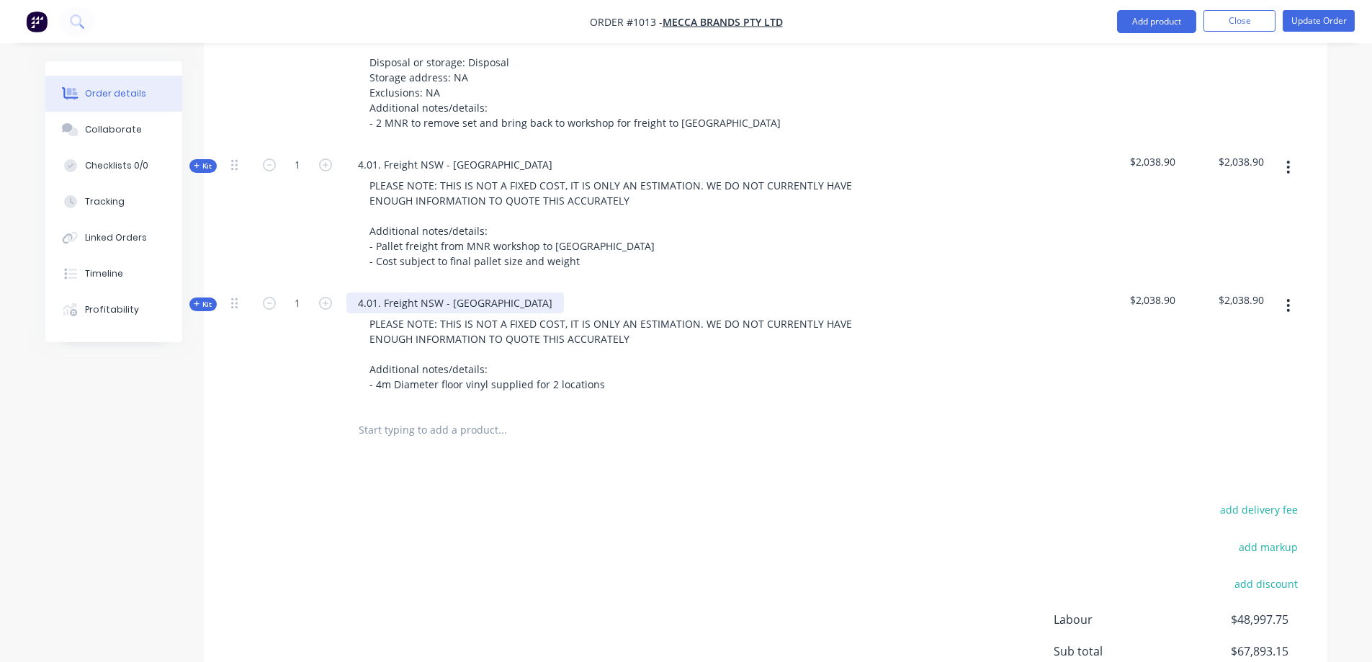
click at [454, 292] on div "4.01. Freight NSW - [GEOGRAPHIC_DATA]" at bounding box center [455, 302] width 218 height 21
drag, startPoint x: 476, startPoint y: 264, endPoint x: 357, endPoint y: 269, distance: 118.9
click at [357, 292] on div "4.01. Freight NSW - [GEOGRAPHIC_DATA]" at bounding box center [455, 302] width 218 height 21
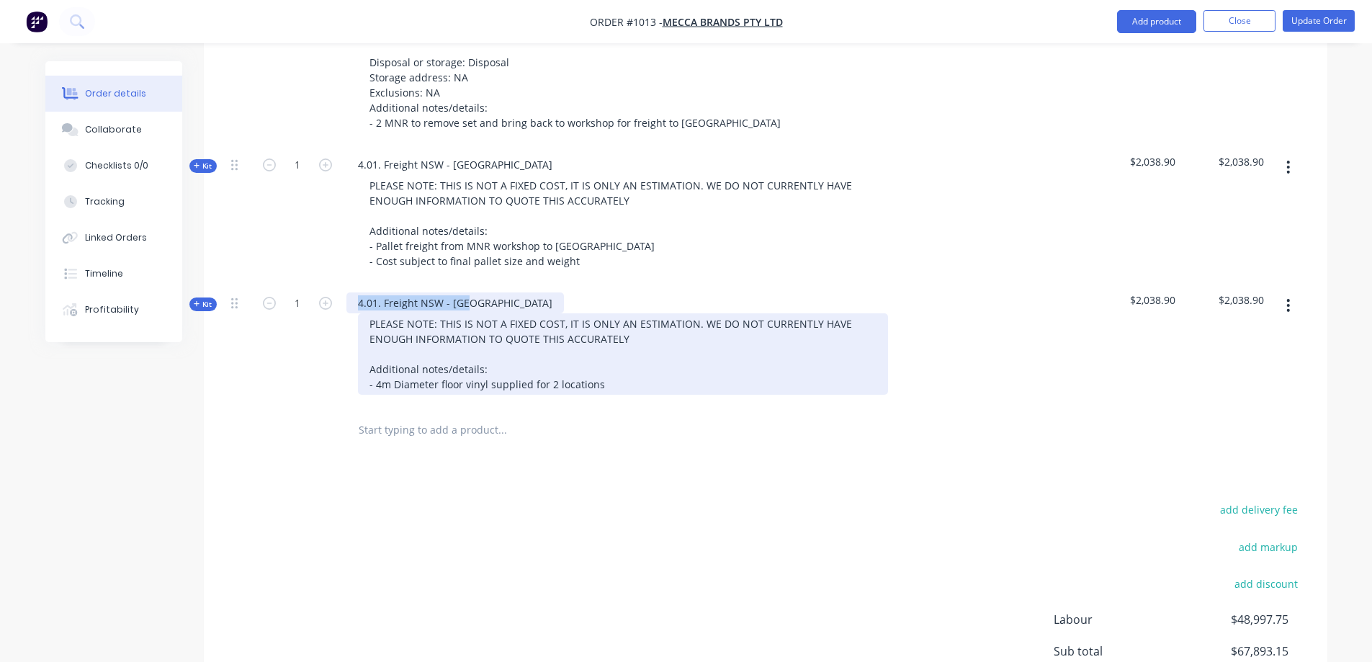
paste div
drag, startPoint x: 362, startPoint y: 264, endPoint x: 396, endPoint y: 279, distance: 37.1
click at [363, 292] on div "3.02. Floor vinyls" at bounding box center [397, 302] width 103 height 21
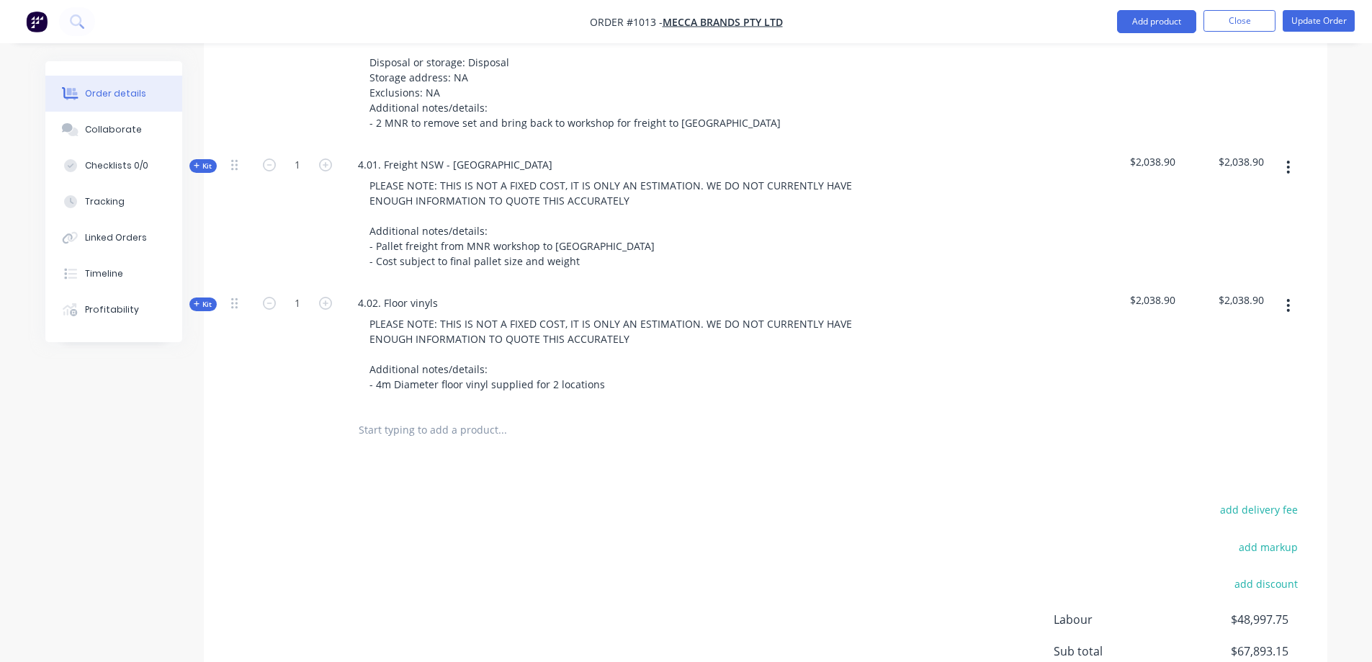
click at [696, 541] on div "add delivery fee add markup add discount Labour $48,997.75 Sub total $67,893.15…" at bounding box center [765, 639] width 1080 height 278
click at [204, 299] on span "Kit" at bounding box center [203, 304] width 19 height 11
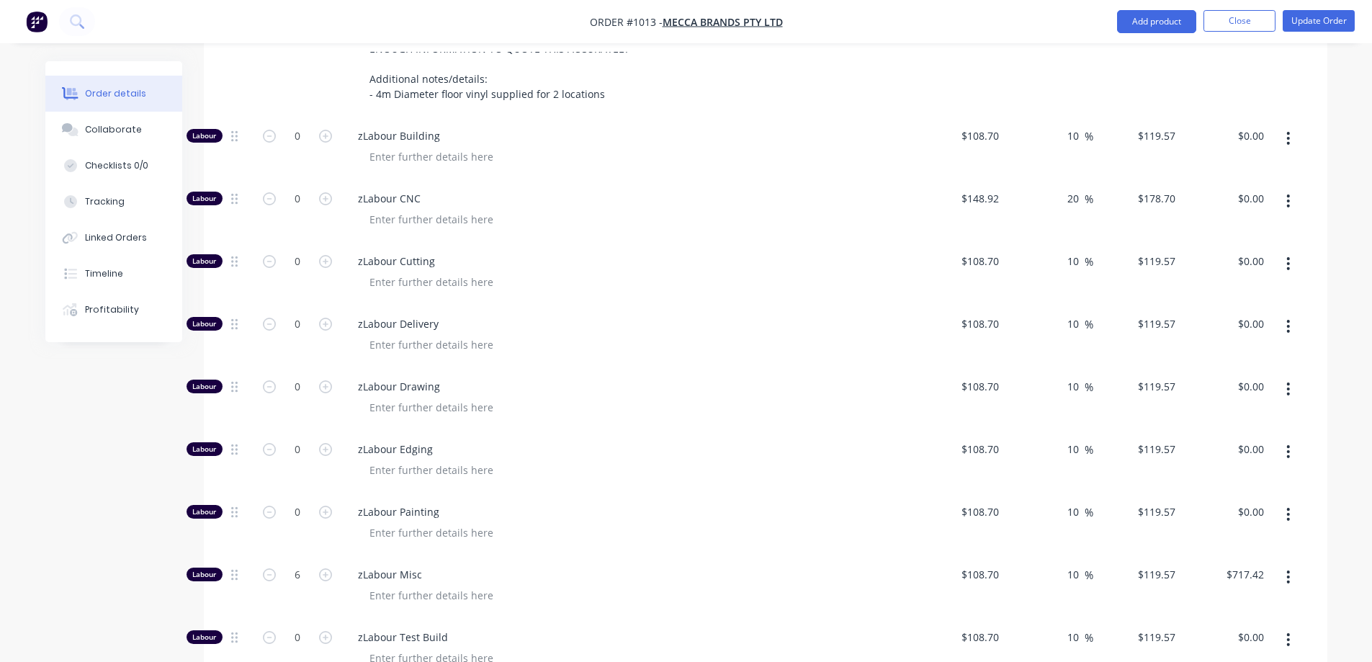
scroll to position [4042, 0]
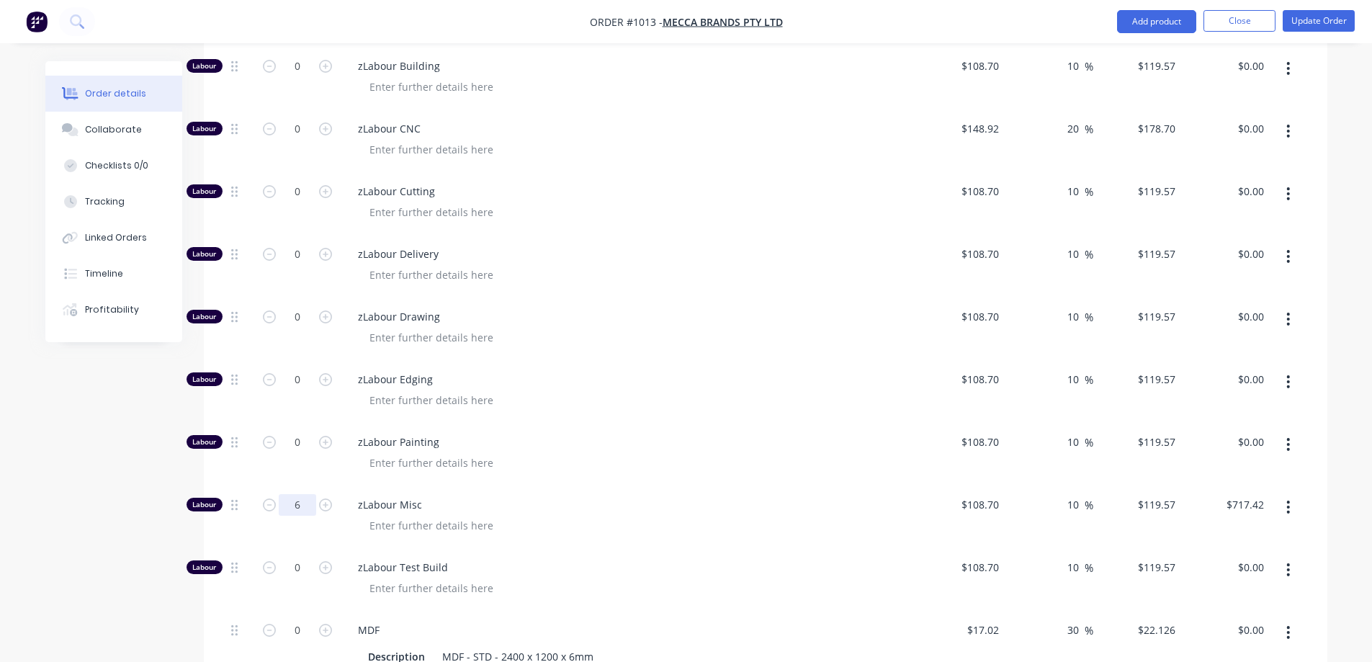
click at [298, 494] on input "6" at bounding box center [297, 505] width 37 height 22
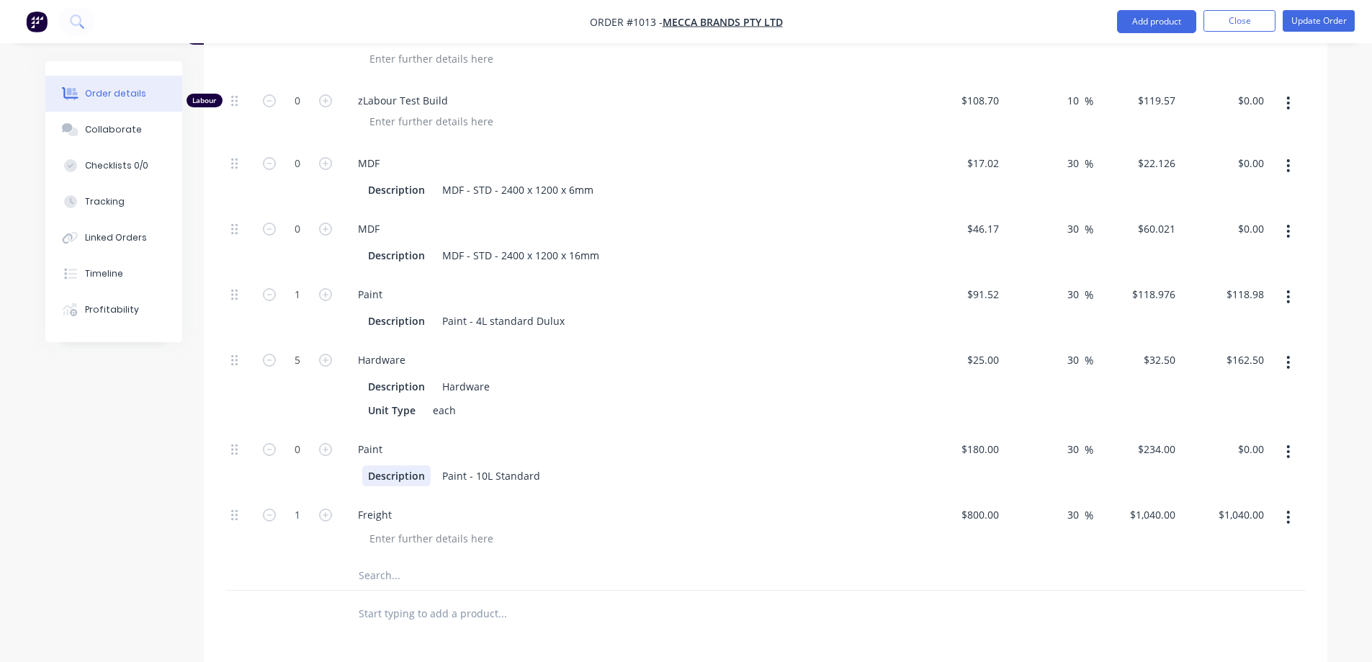
scroll to position [4547, 0]
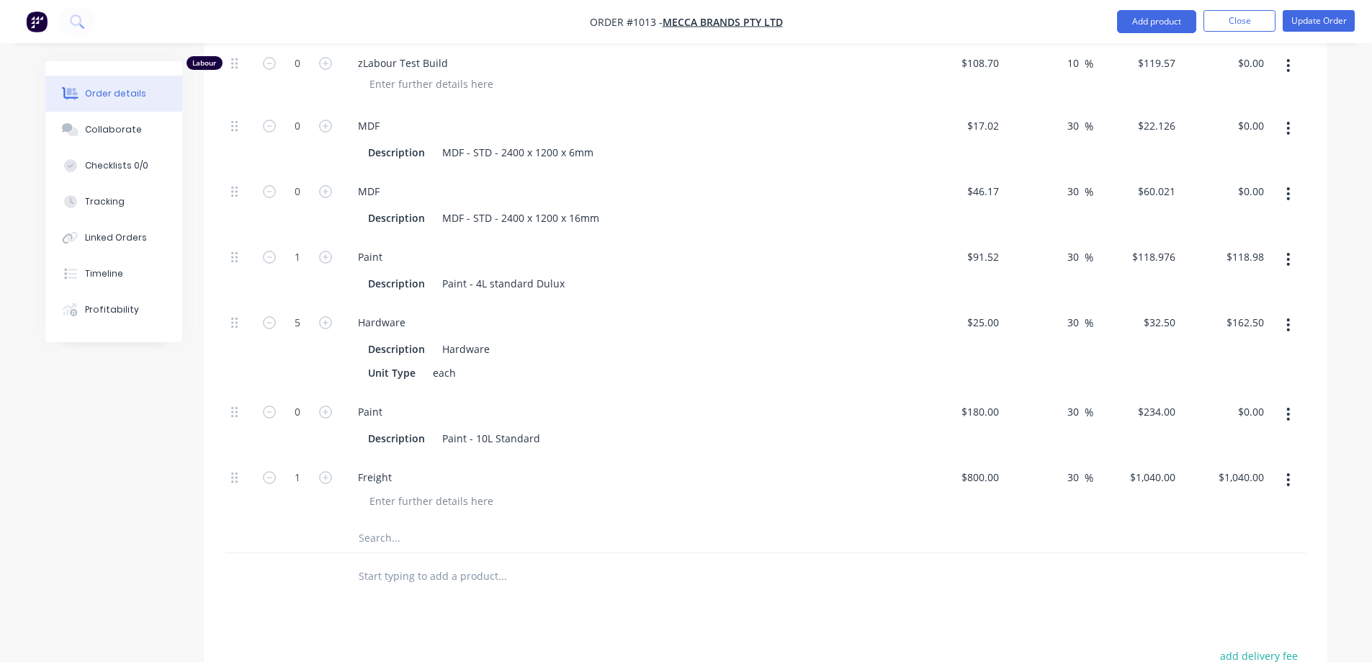
click at [377, 524] on input "text" at bounding box center [502, 538] width 288 height 29
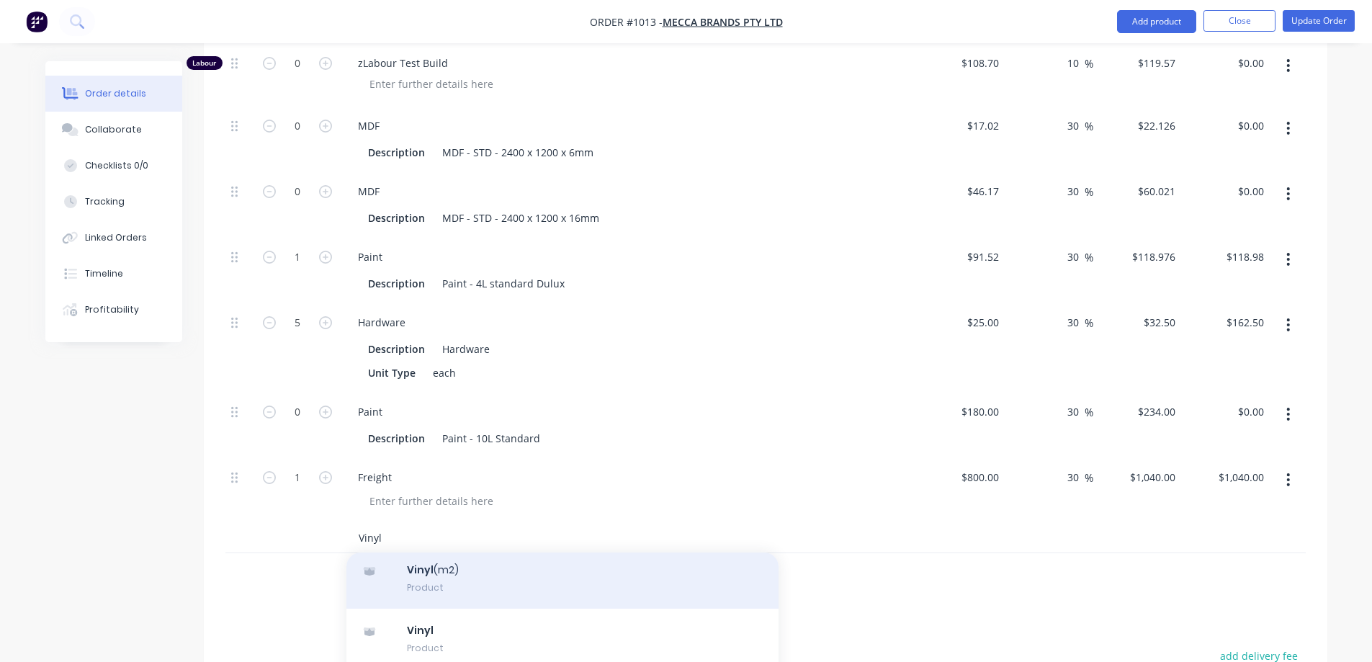
scroll to position [72, 0]
click at [491, 526] on div "Vinyl (m2) Product" at bounding box center [562, 556] width 432 height 60
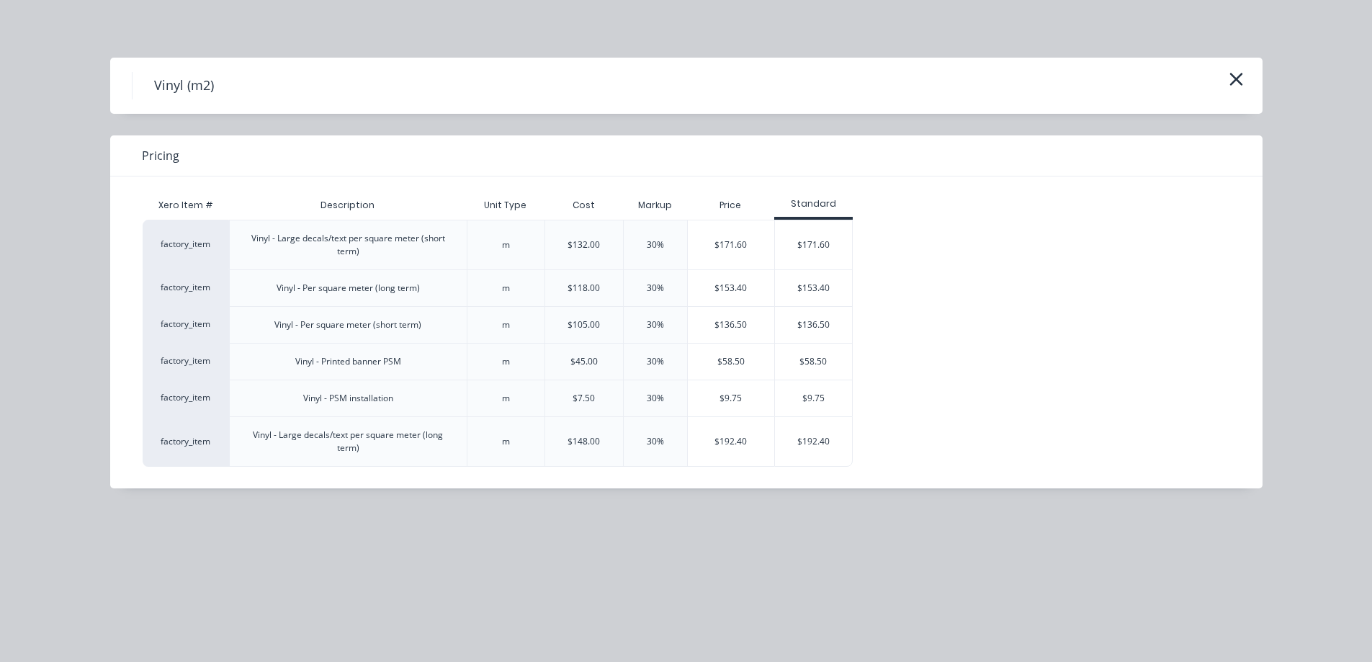
click at [807, 288] on div "$153.40" at bounding box center [813, 288] width 77 height 36
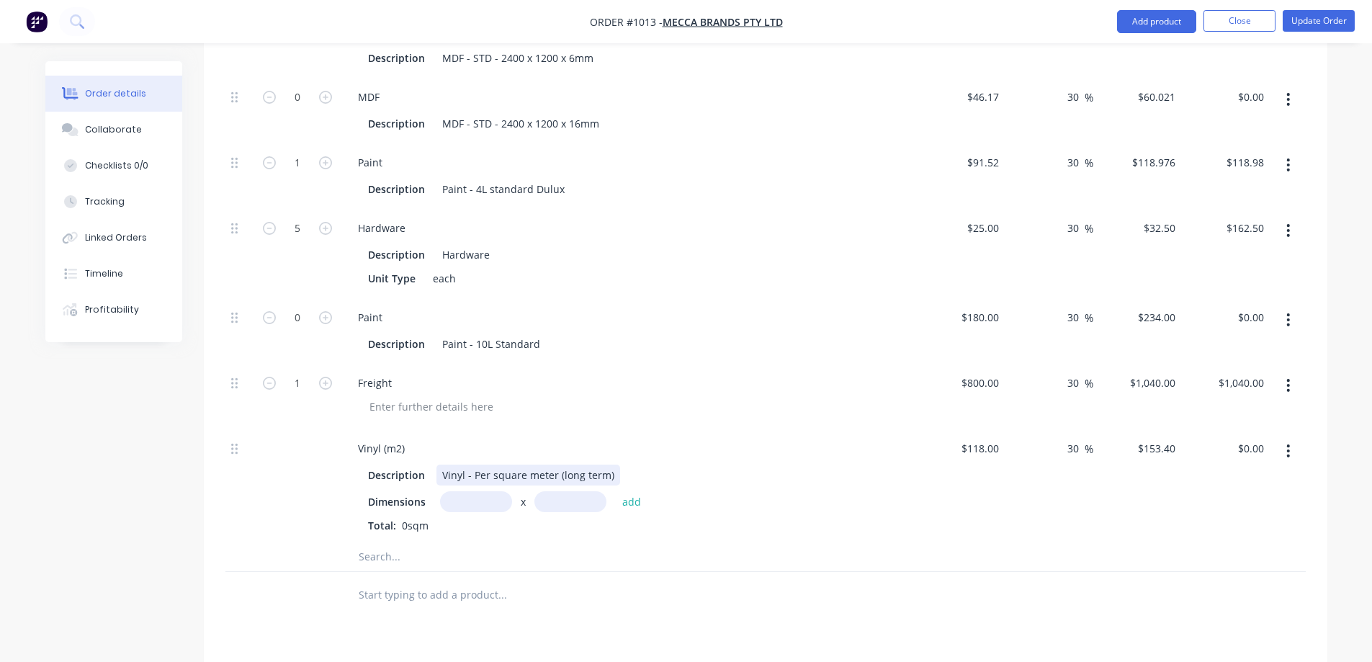
scroll to position [4691, 0]
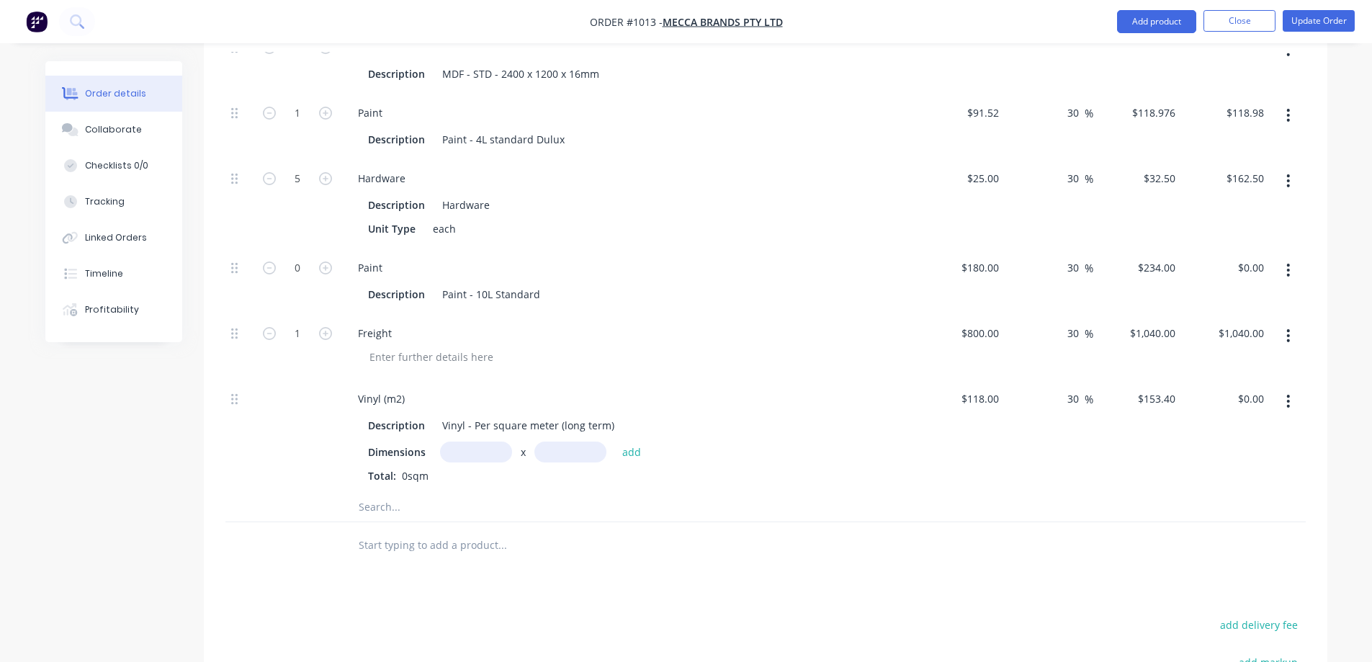
click at [472, 441] on input "text" at bounding box center [476, 451] width 72 height 21
click at [575, 441] on input "text" at bounding box center [570, 451] width 72 height 21
click at [531, 468] on div "Total: 0sqm" at bounding box center [628, 475] width 521 height 15
click at [497, 441] on input "32m" at bounding box center [476, 451] width 72 height 21
click at [625, 442] on button "add" at bounding box center [632, 451] width 34 height 19
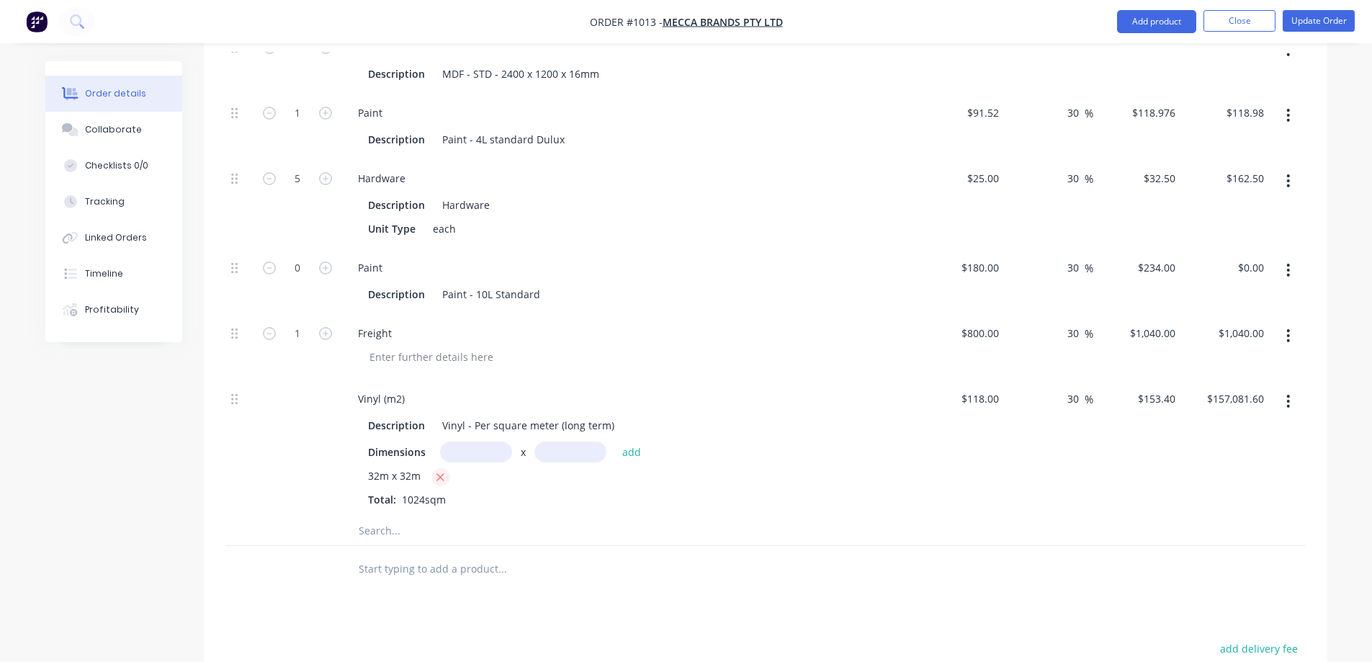
click at [445, 471] on icon "button" at bounding box center [440, 477] width 9 height 13
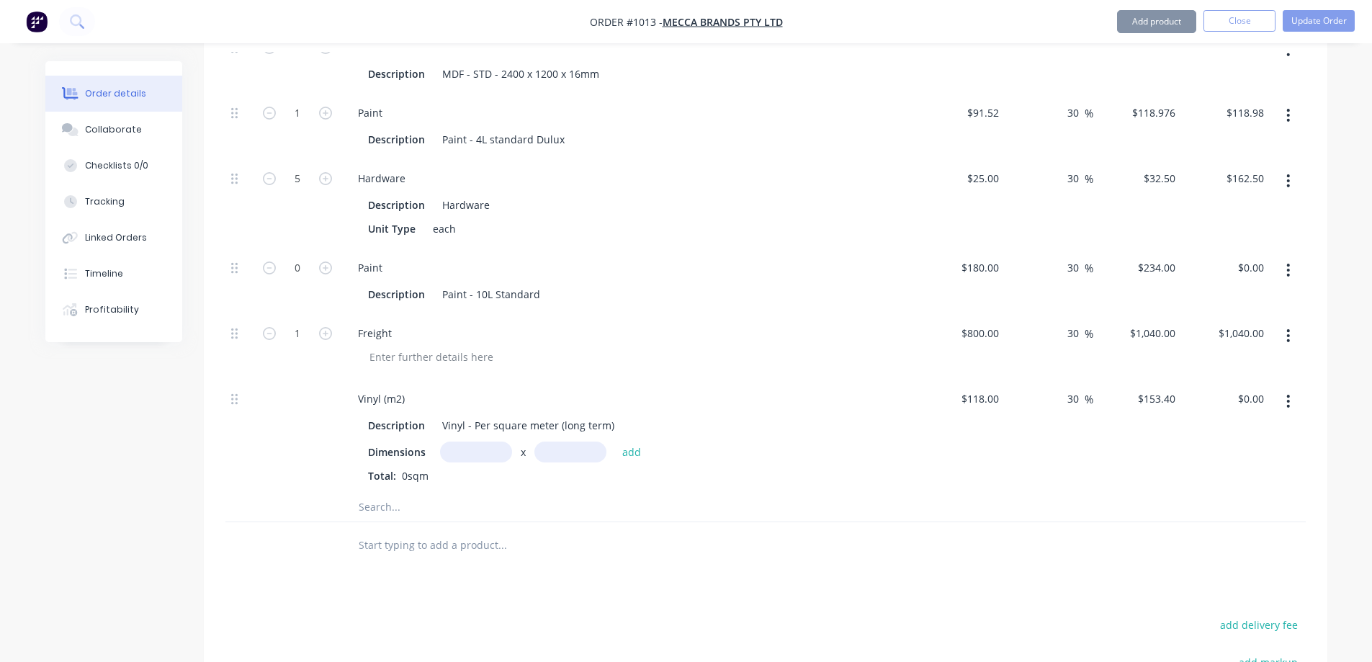
click at [481, 441] on input "text" at bounding box center [476, 451] width 72 height 21
drag, startPoint x: 401, startPoint y: 439, endPoint x: 408, endPoint y: 446, distance: 10.2
click at [403, 469] on span "0sqm" at bounding box center [415, 476] width 38 height 14
click at [408, 469] on span "0sqm" at bounding box center [415, 476] width 38 height 14
click at [404, 469] on span "0sqm" at bounding box center [415, 476] width 38 height 14
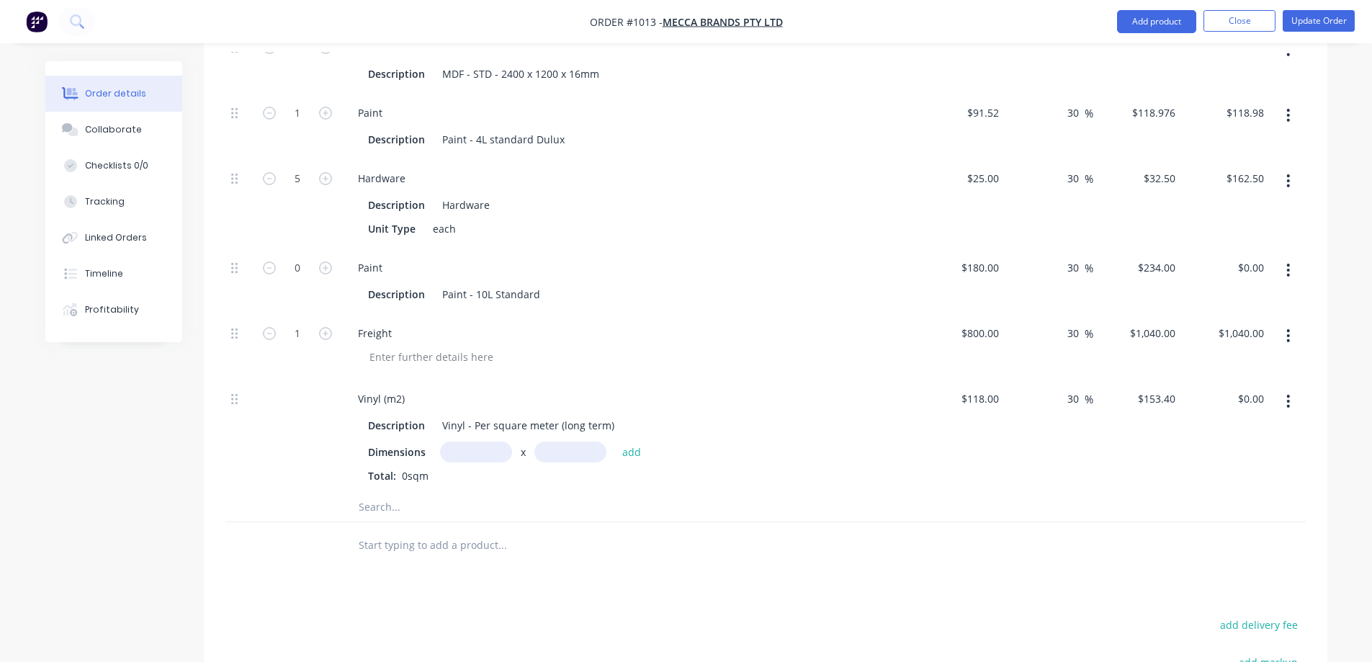
click at [404, 469] on span "0sqm" at bounding box center [415, 476] width 38 height 14
click at [406, 469] on span "0sqm" at bounding box center [415, 476] width 38 height 14
click at [398, 469] on span "0sqm" at bounding box center [415, 476] width 38 height 14
drag, startPoint x: 394, startPoint y: 443, endPoint x: 369, endPoint y: 444, distance: 25.2
click at [393, 468] on div "Total: 0sqm" at bounding box center [628, 475] width 521 height 15
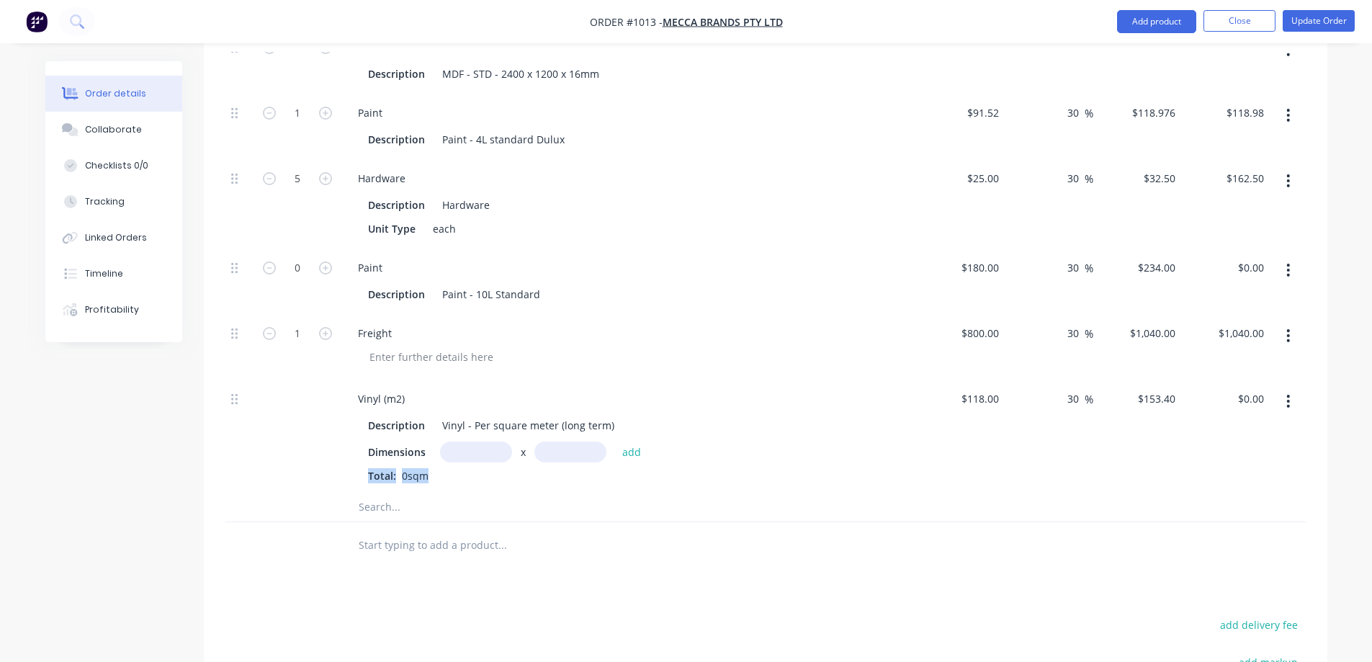
drag, startPoint x: 369, startPoint y: 444, endPoint x: 459, endPoint y: 447, distance: 90.1
click at [457, 447] on div "Vinyl (m2) Description Vinyl - Per square meter (long term) Dimensions x add To…" at bounding box center [629, 436] width 576 height 113
drag, startPoint x: 459, startPoint y: 411, endPoint x: 484, endPoint y: 423, distance: 27.7
click at [461, 441] on input "text" at bounding box center [476, 451] width 72 height 21
click at [633, 442] on button "add" at bounding box center [632, 451] width 34 height 19
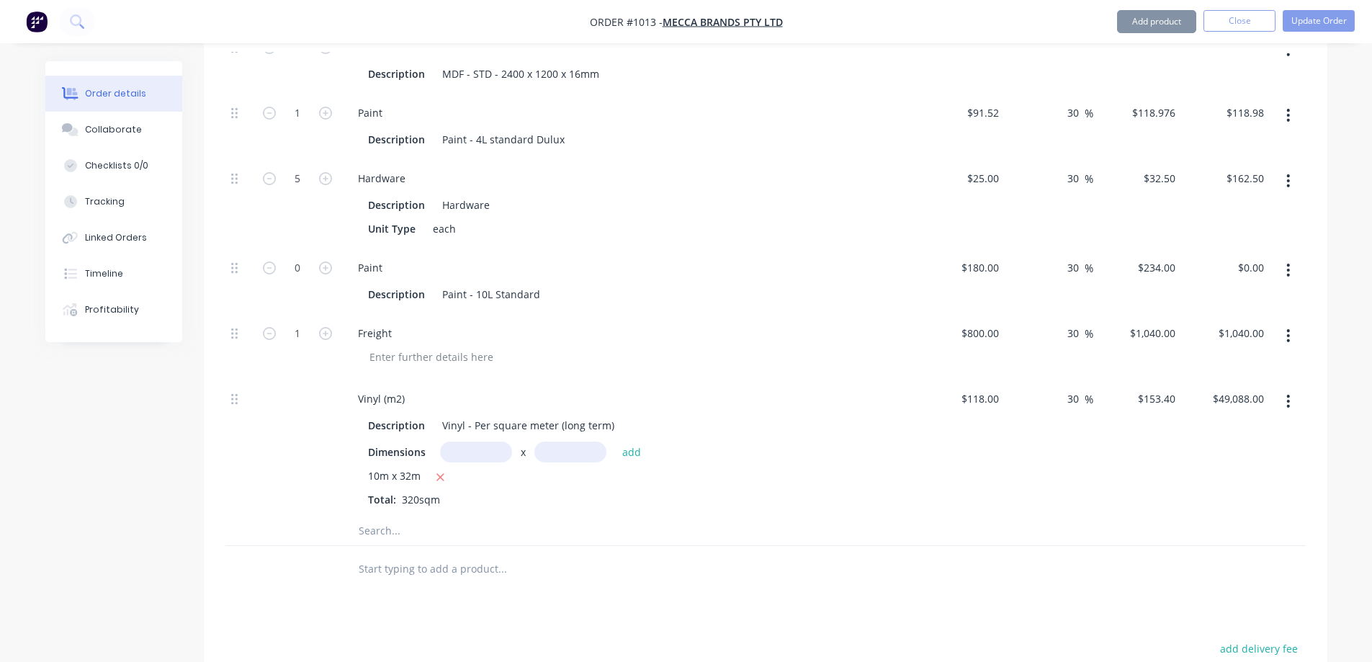
drag, startPoint x: 444, startPoint y: 445, endPoint x: 484, endPoint y: 414, distance: 50.3
click at [444, 471] on icon "button" at bounding box center [440, 477] width 9 height 13
click at [484, 441] on input "text" at bounding box center [476, 451] width 72 height 21
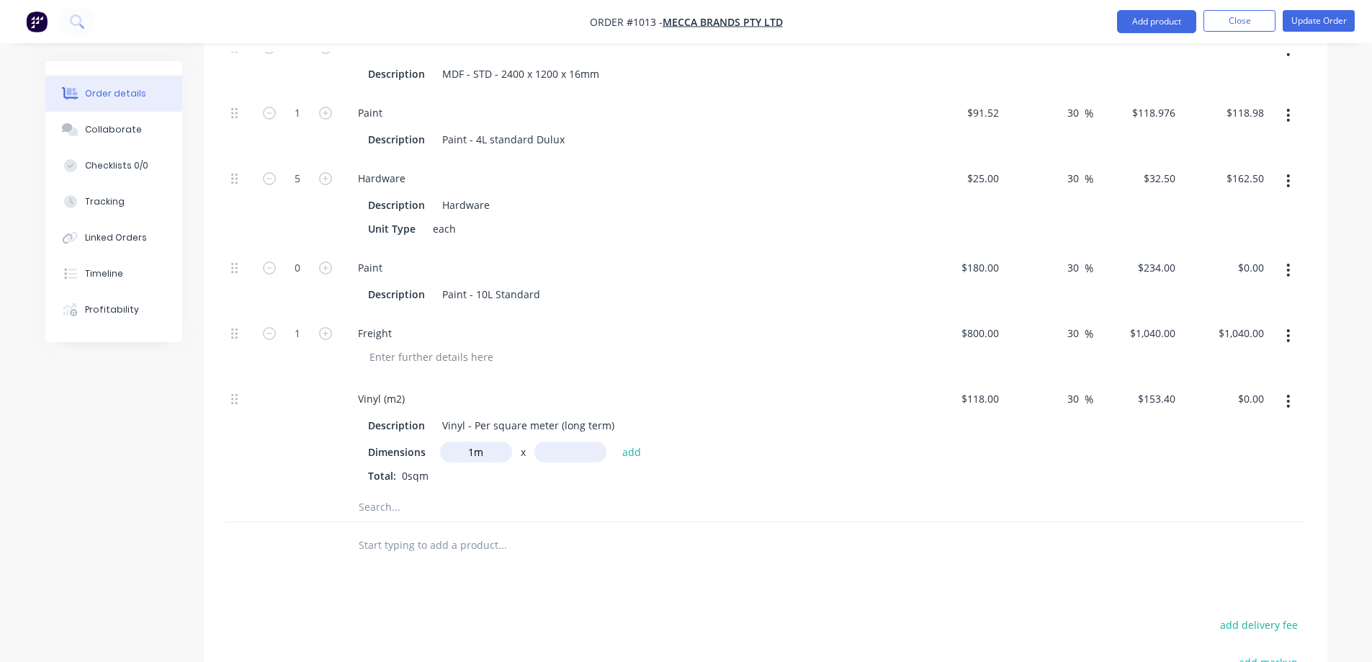
click at [565, 441] on input "text" at bounding box center [570, 451] width 72 height 21
drag, startPoint x: 628, startPoint y: 418, endPoint x: 557, endPoint y: 529, distance: 131.5
click at [633, 442] on button "add" at bounding box center [632, 451] width 34 height 19
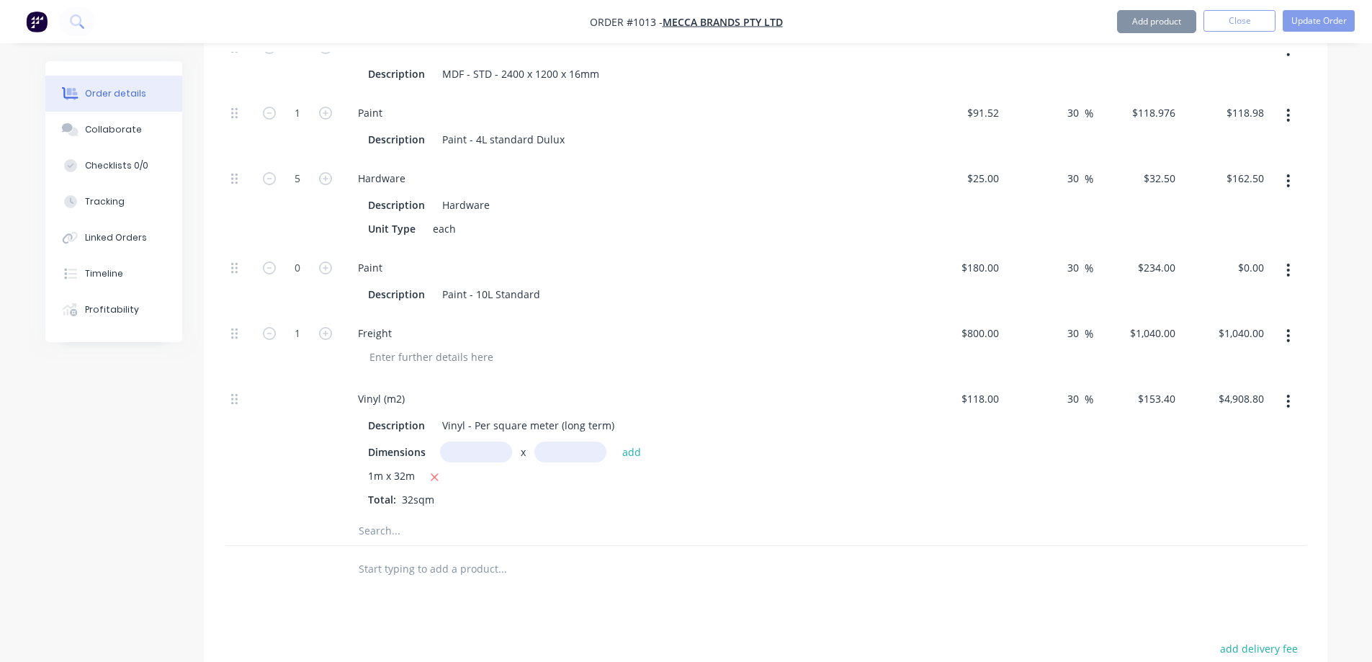
click at [295, 449] on div at bounding box center [297, 448] width 86 height 137
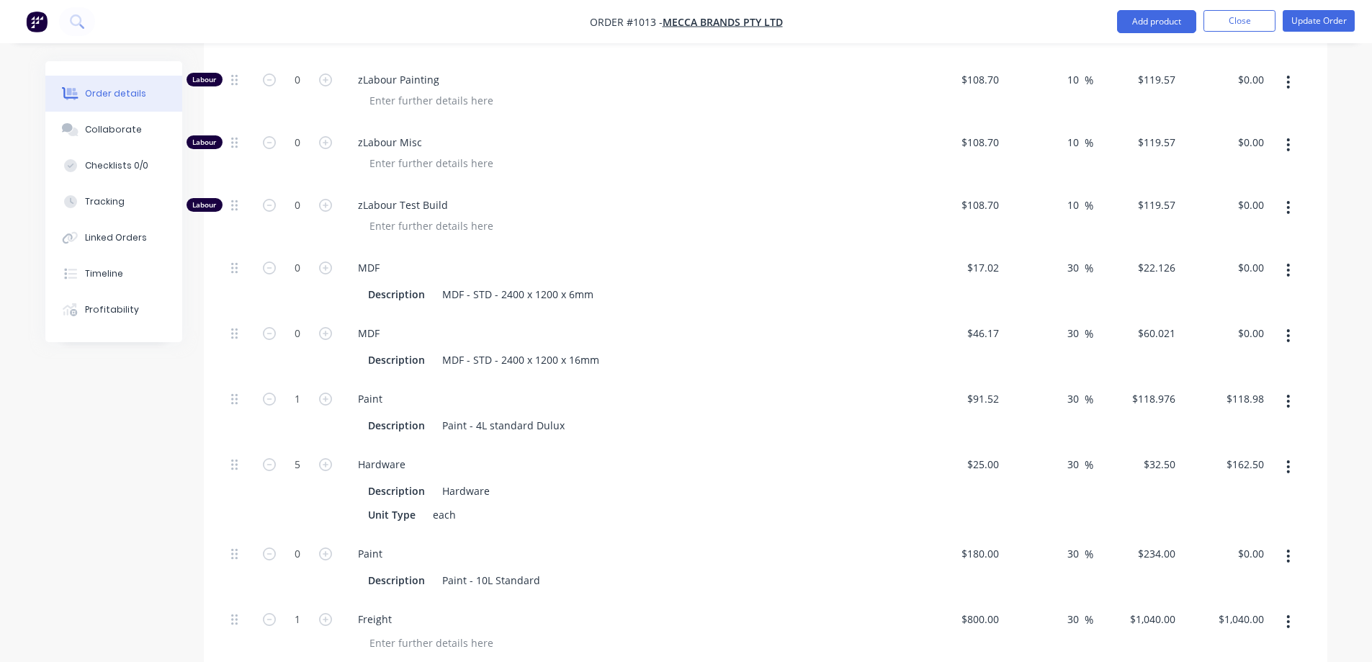
scroll to position [4547, 0]
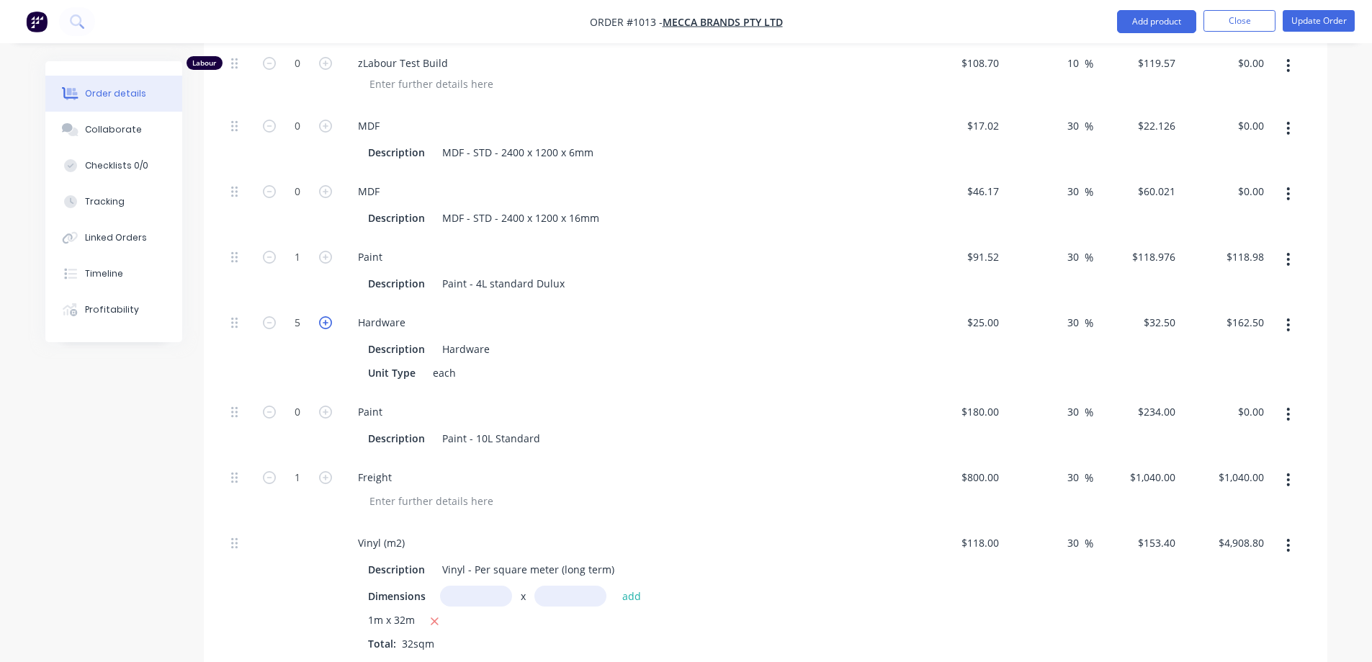
click at [327, 316] on icon "button" at bounding box center [325, 322] width 13 height 13
click at [271, 316] on icon "button" at bounding box center [269, 322] width 13 height 13
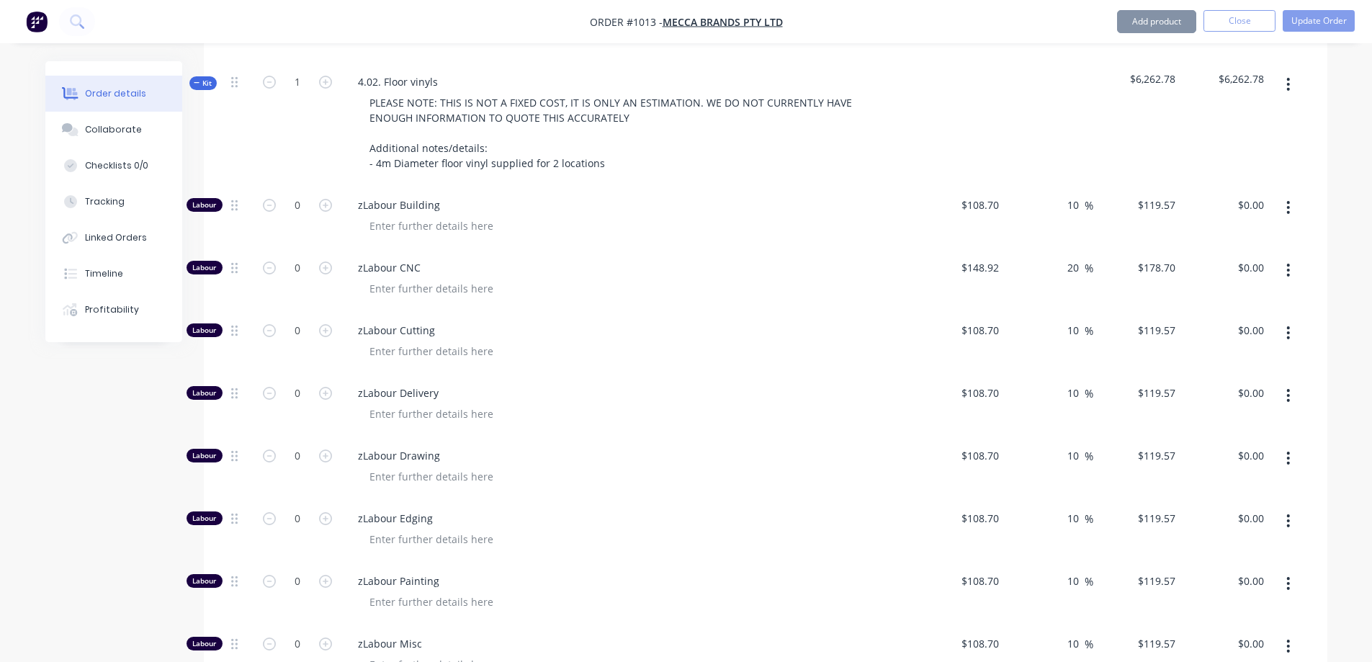
scroll to position [3754, 0]
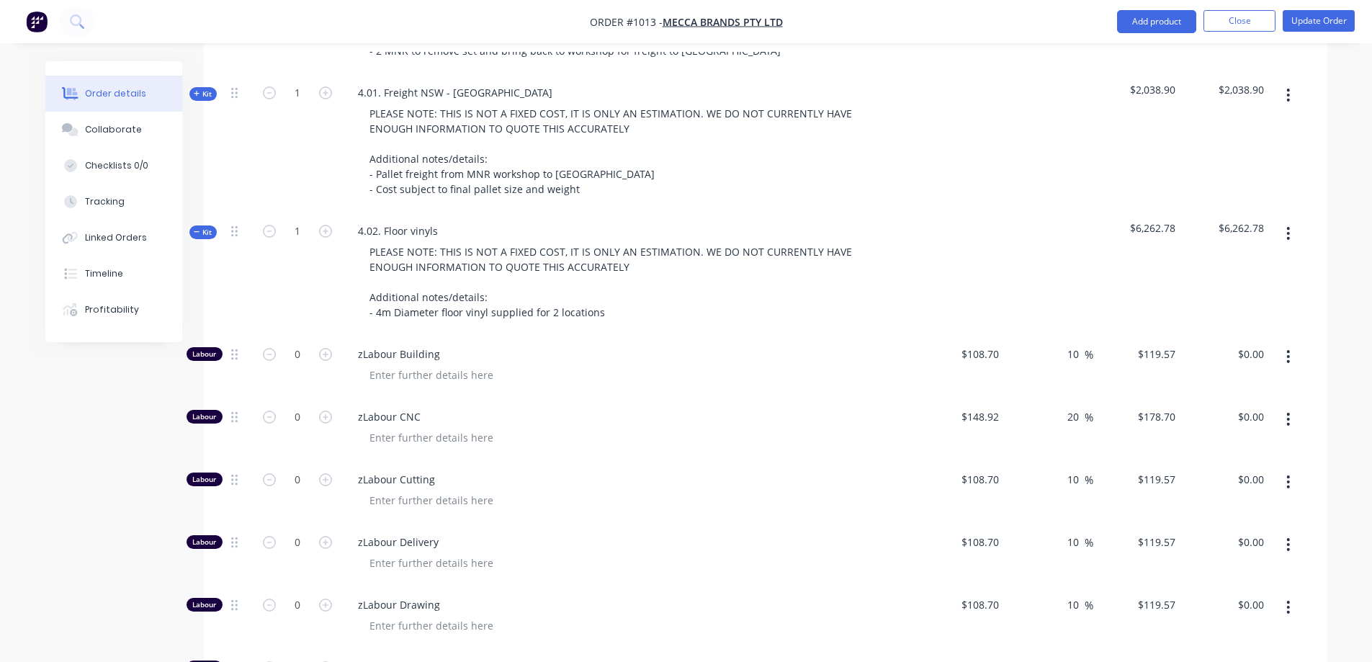
click at [208, 227] on span "Kit" at bounding box center [203, 232] width 19 height 11
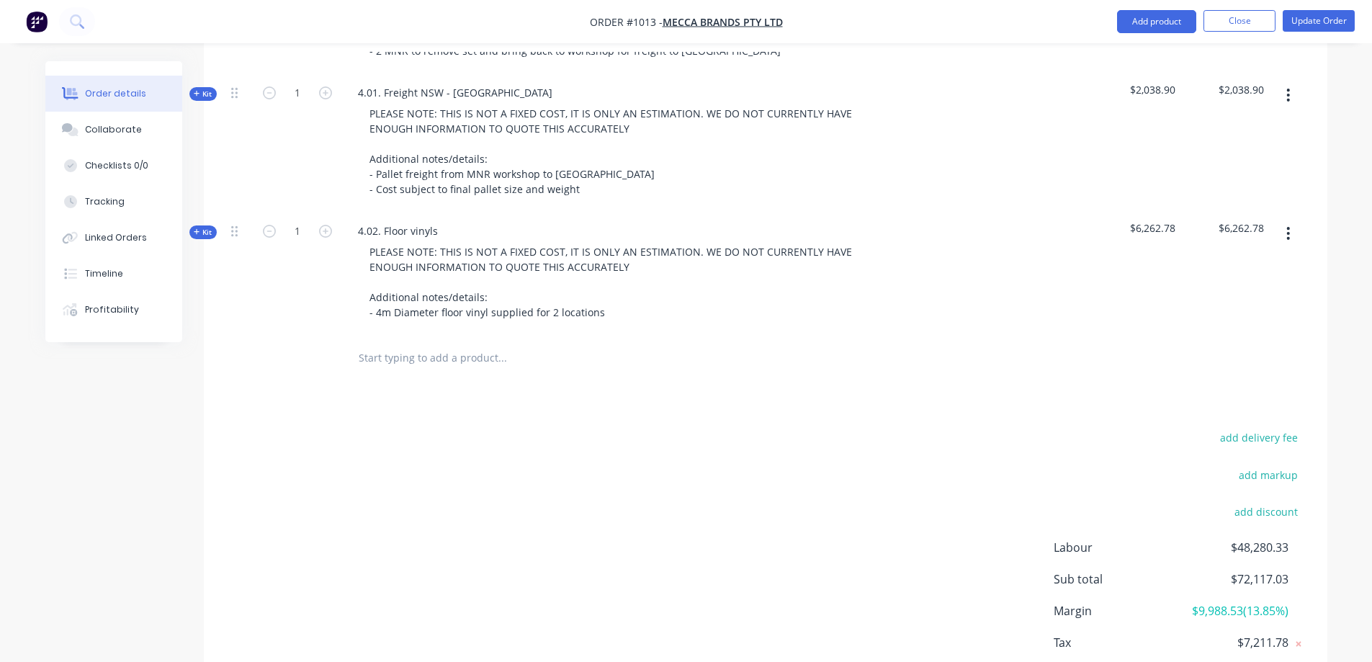
click at [671, 472] on div "add delivery fee add markup add discount Labour $48,280.33 Sub total $72,117.03…" at bounding box center [765, 567] width 1080 height 278
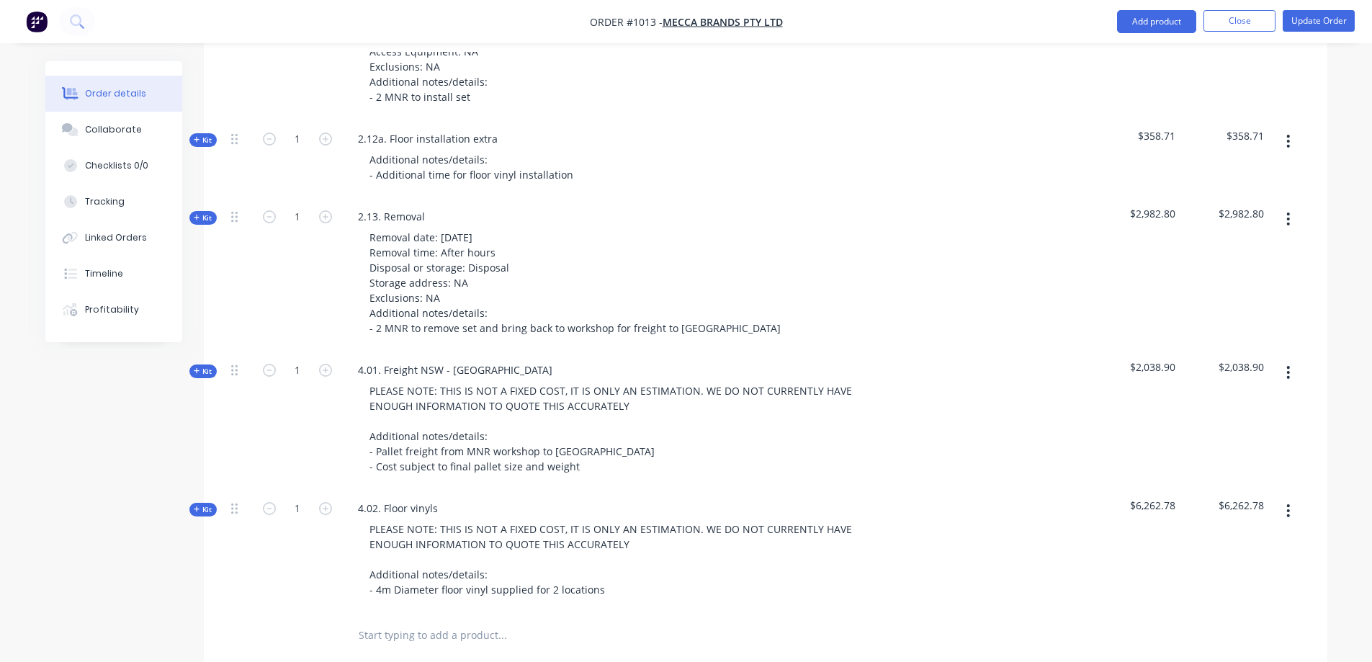
scroll to position [3466, 0]
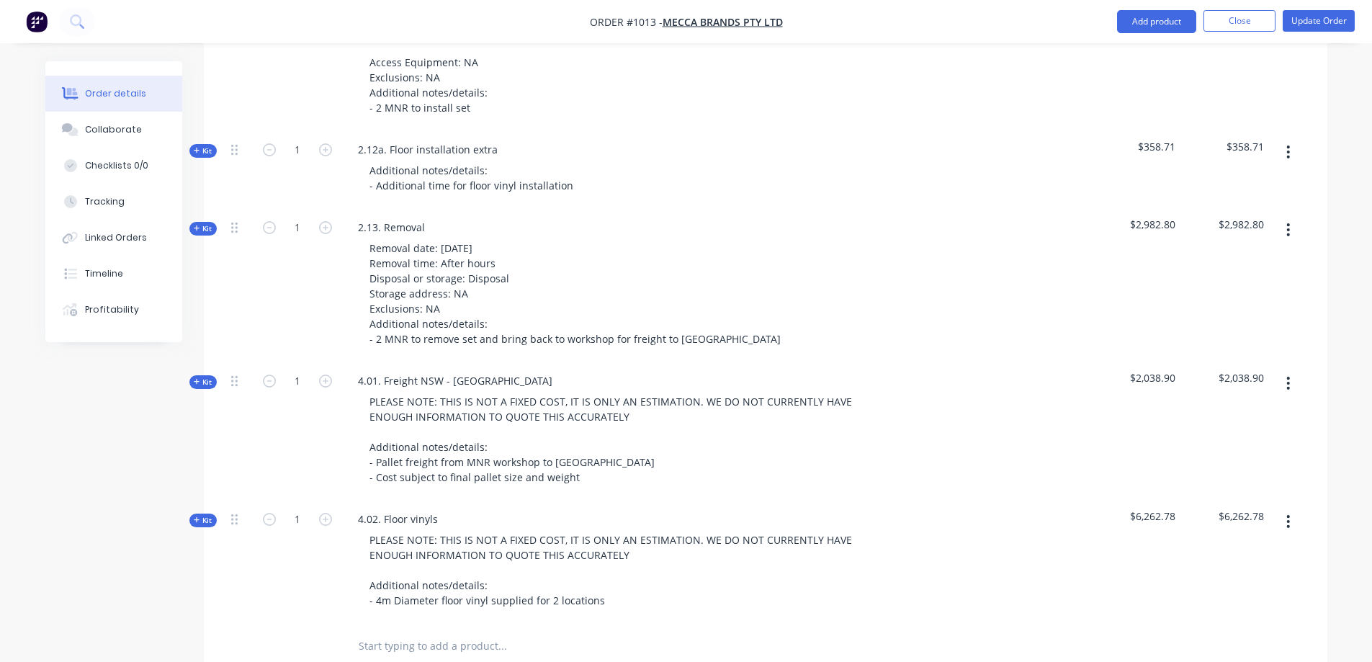
click at [1280, 370] on button "button" at bounding box center [1288, 383] width 34 height 26
click at [1245, 468] on div "Duplicate" at bounding box center [1237, 478] width 111 height 21
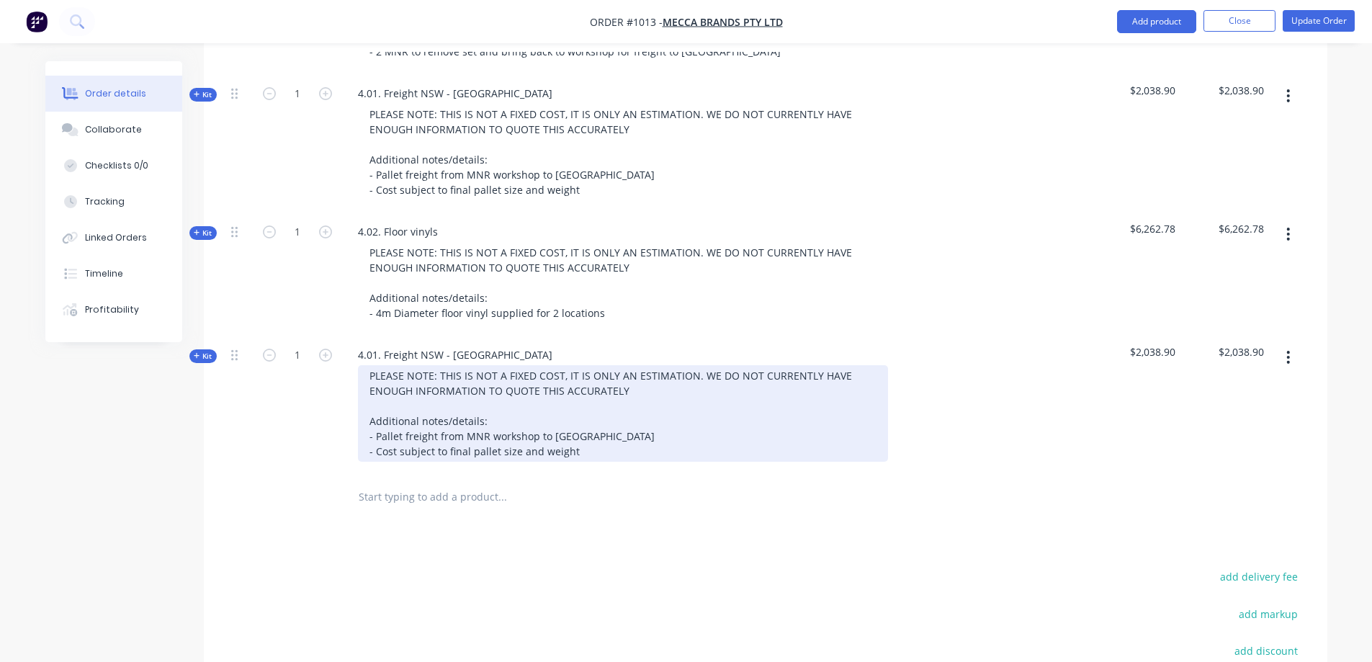
scroll to position [3754, 0]
click at [608, 398] on div "PLEASE NOTE: THIS IS NOT A FIXED COST, IT IS ONLY AN ESTIMATION. WE DO NOT CURR…" at bounding box center [623, 412] width 530 height 97
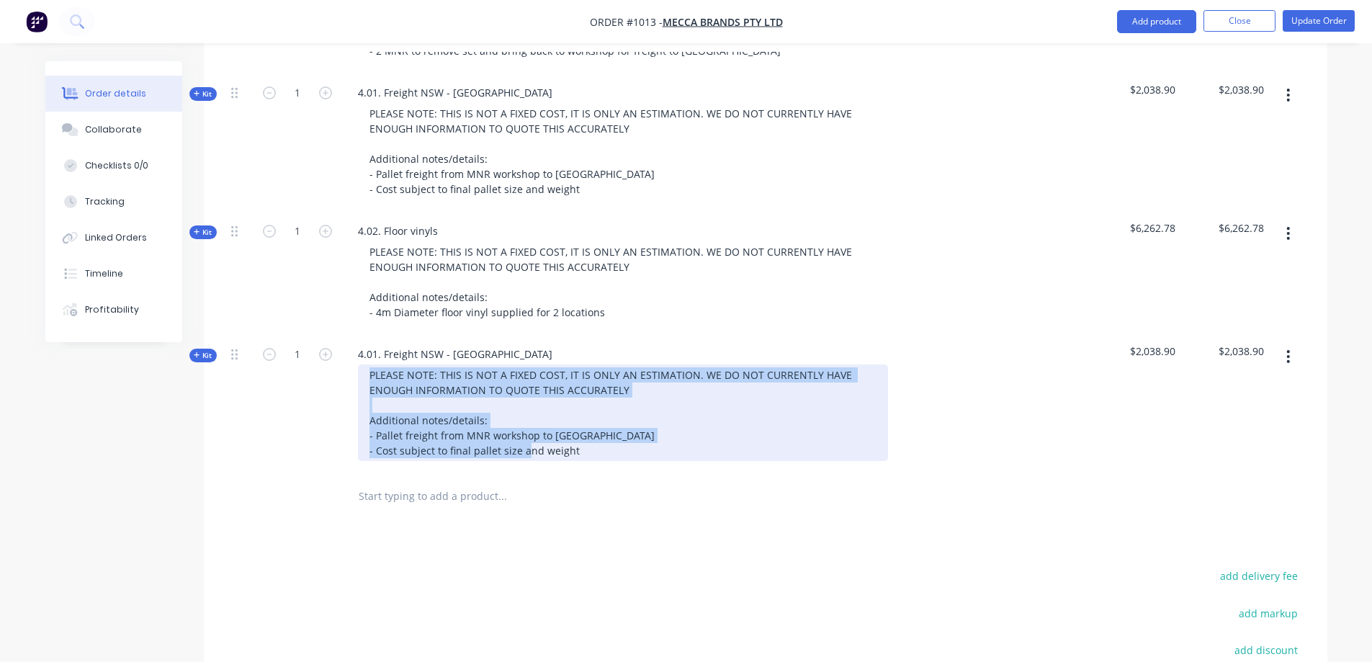
drag, startPoint x: 591, startPoint y: 414, endPoint x: 368, endPoint y: 339, distance: 234.8
click at [369, 364] on div "PLEASE NOTE: THIS IS NOT A FIXED COST, IT IS ONLY AN ESTIMATION. WE DO NOT CURR…" at bounding box center [623, 412] width 530 height 97
paste div
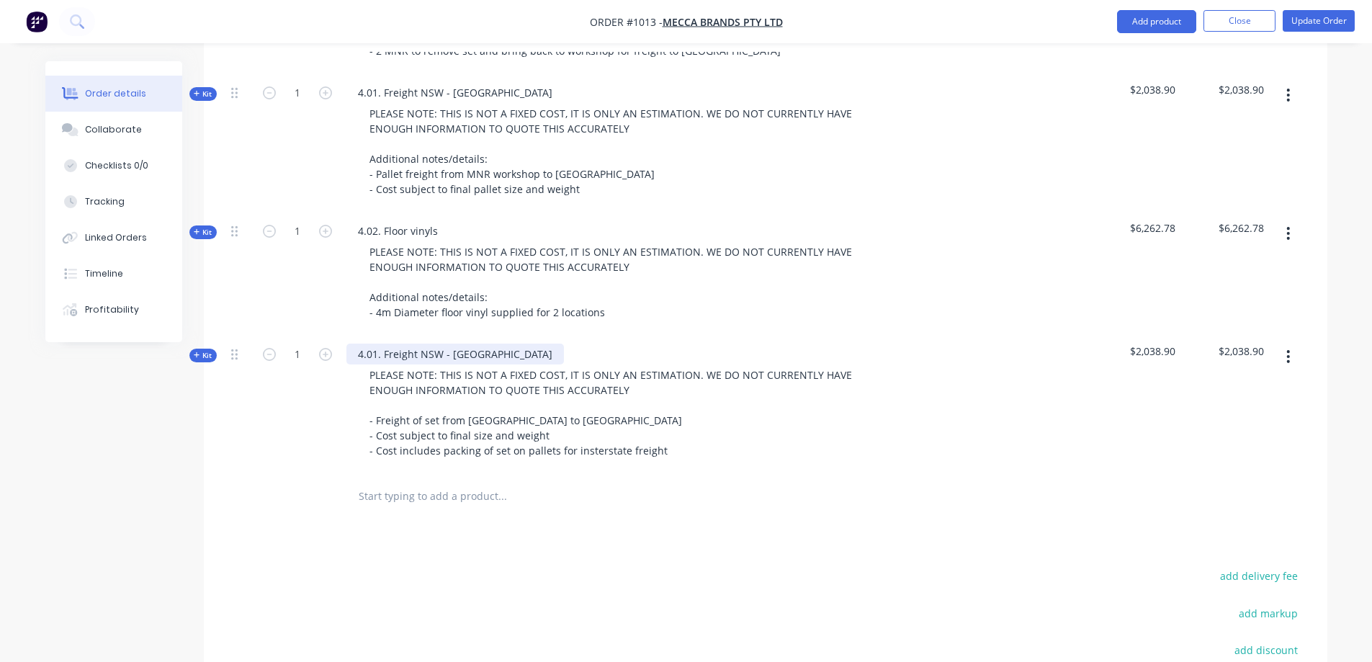
drag, startPoint x: 436, startPoint y: 303, endPoint x: 440, endPoint y: 313, distance: 10.3
click at [435, 335] on div "4.01. Freight NSW - QLD PLEASE NOTE: THIS IS NOT A FIXED COST, IT IS ONLY AN ES…" at bounding box center [629, 404] width 576 height 138
click at [439, 344] on div "4.01. Freight NSW - [GEOGRAPHIC_DATA]" at bounding box center [455, 354] width 218 height 21
drag, startPoint x: 470, startPoint y: 317, endPoint x: 349, endPoint y: 310, distance: 120.5
click at [349, 344] on div "4.01. Freight NSW - [GEOGRAPHIC_DATA]" at bounding box center [455, 354] width 218 height 21
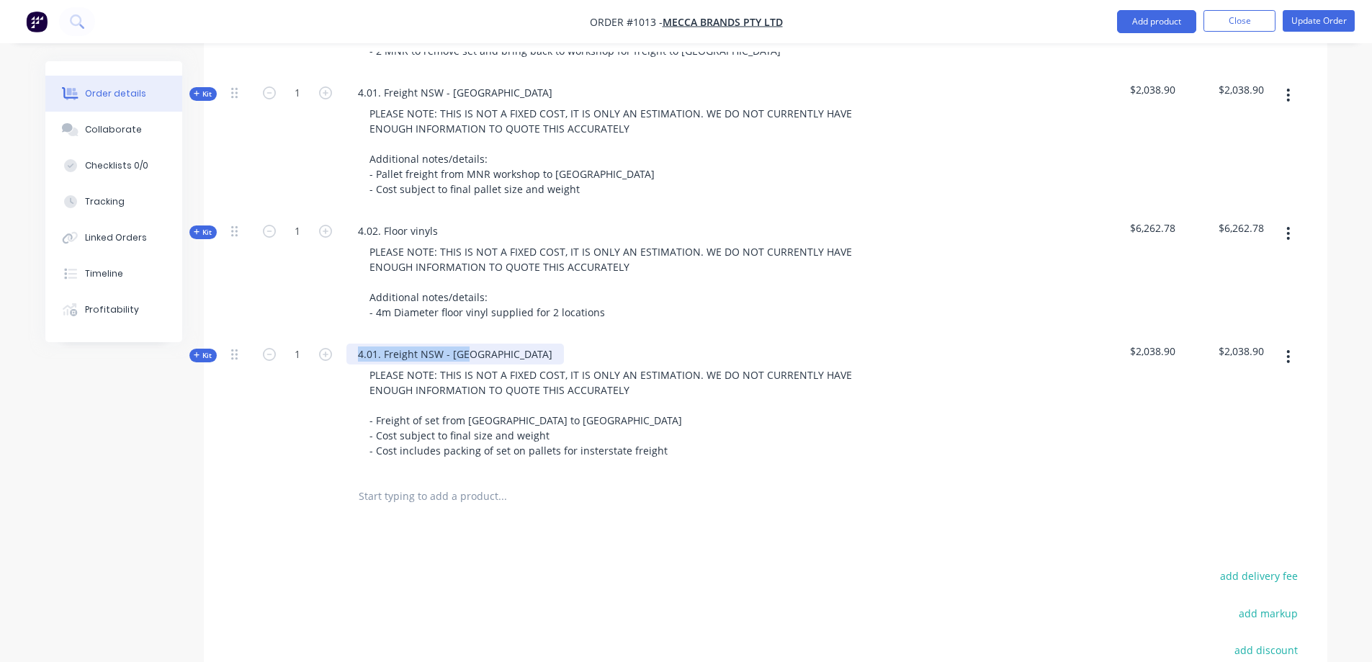
paste div
click at [364, 344] on div "3.03. Freight QLD - [GEOGRAPHIC_DATA]" at bounding box center [453, 354] width 215 height 21
drag, startPoint x: 205, startPoint y: 317, endPoint x: 17, endPoint y: 429, distance: 218.0
click at [205, 350] on span "Kit" at bounding box center [203, 355] width 19 height 11
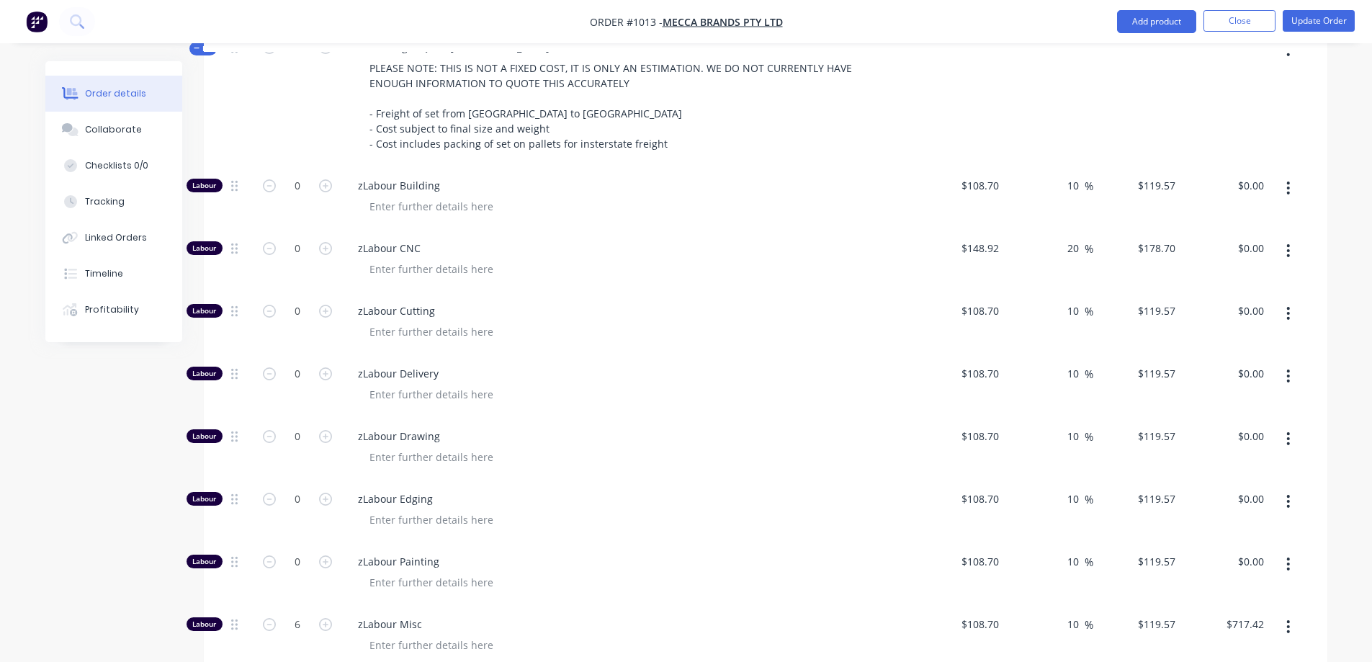
scroll to position [4115, 0]
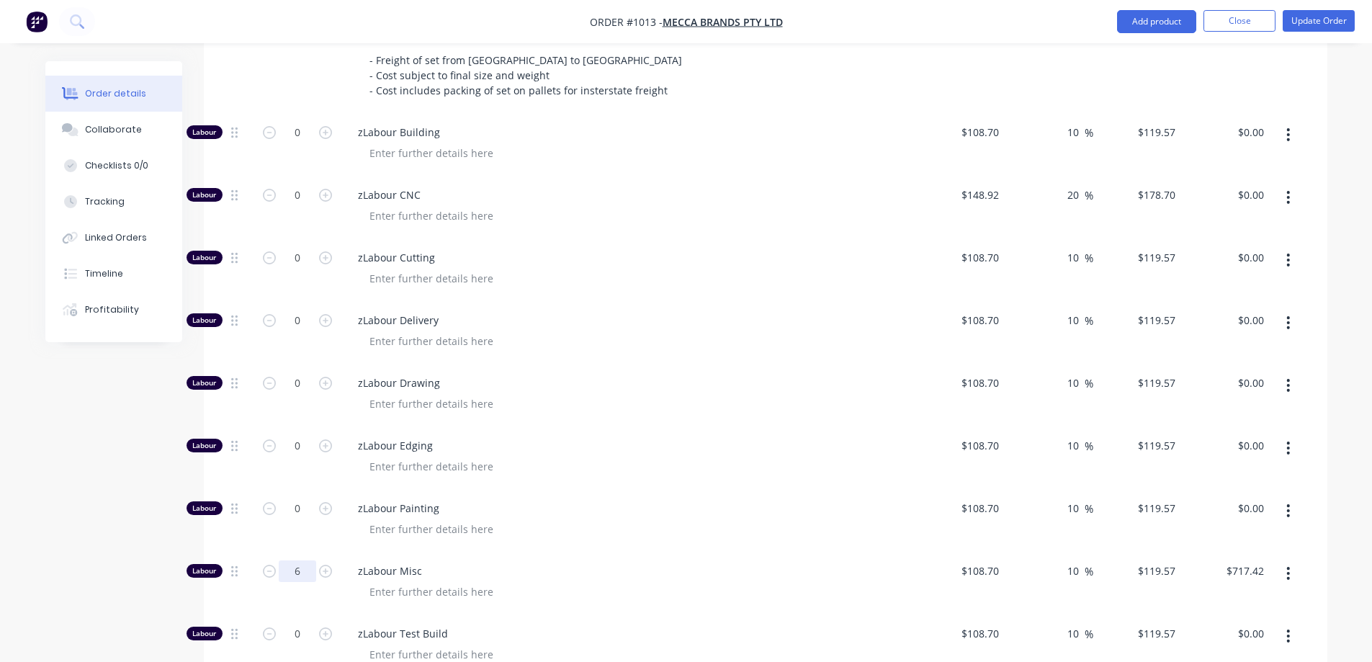
click at [295, 560] on input "6" at bounding box center [297, 571] width 37 height 22
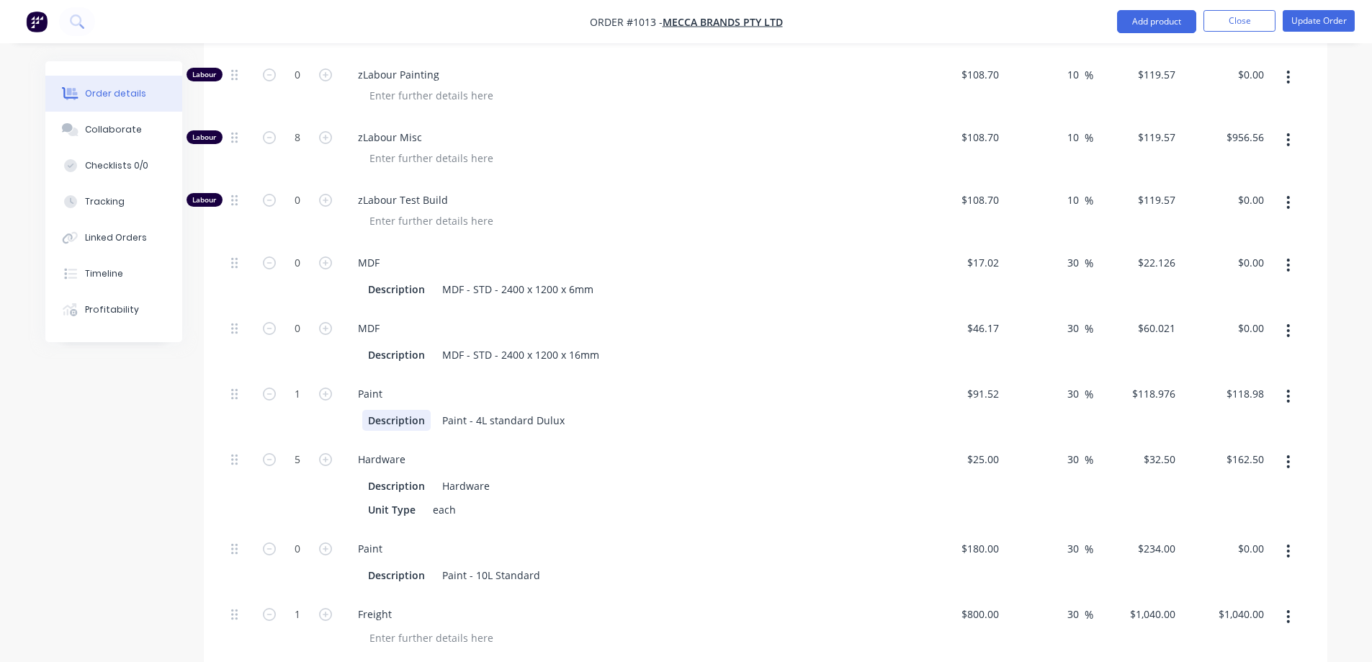
scroll to position [4619, 0]
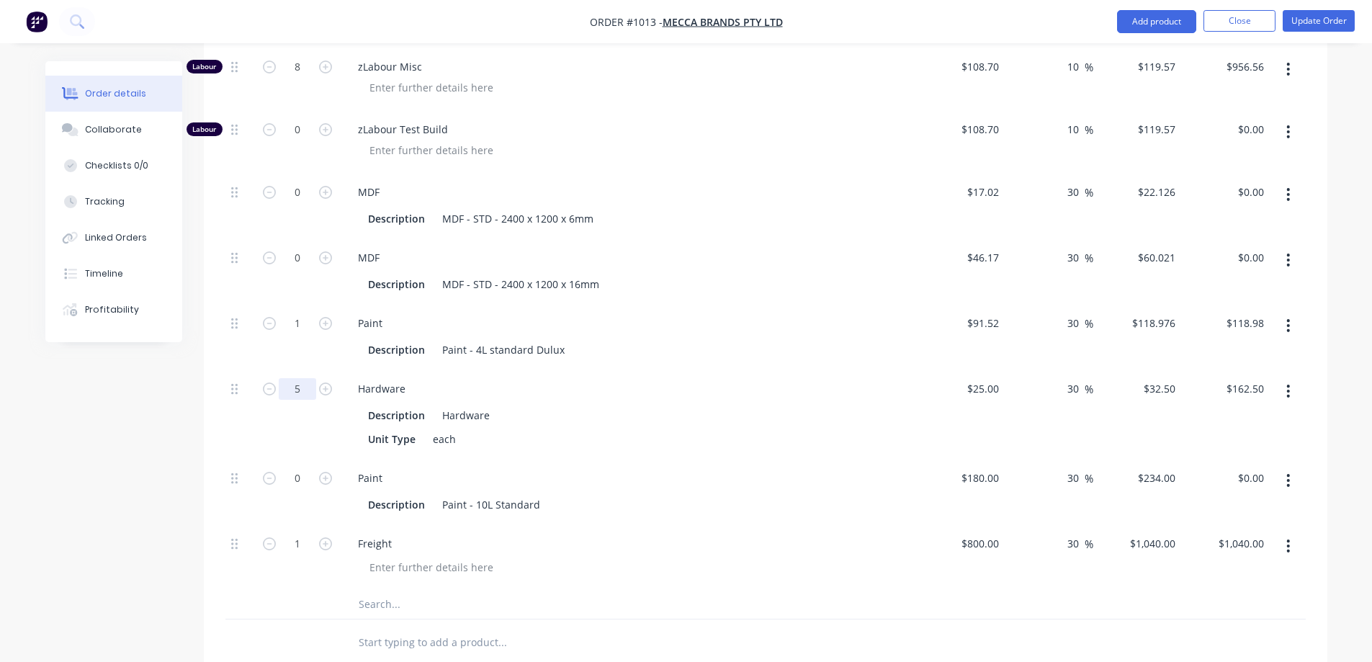
click at [293, 378] on input "5" at bounding box center [297, 389] width 37 height 22
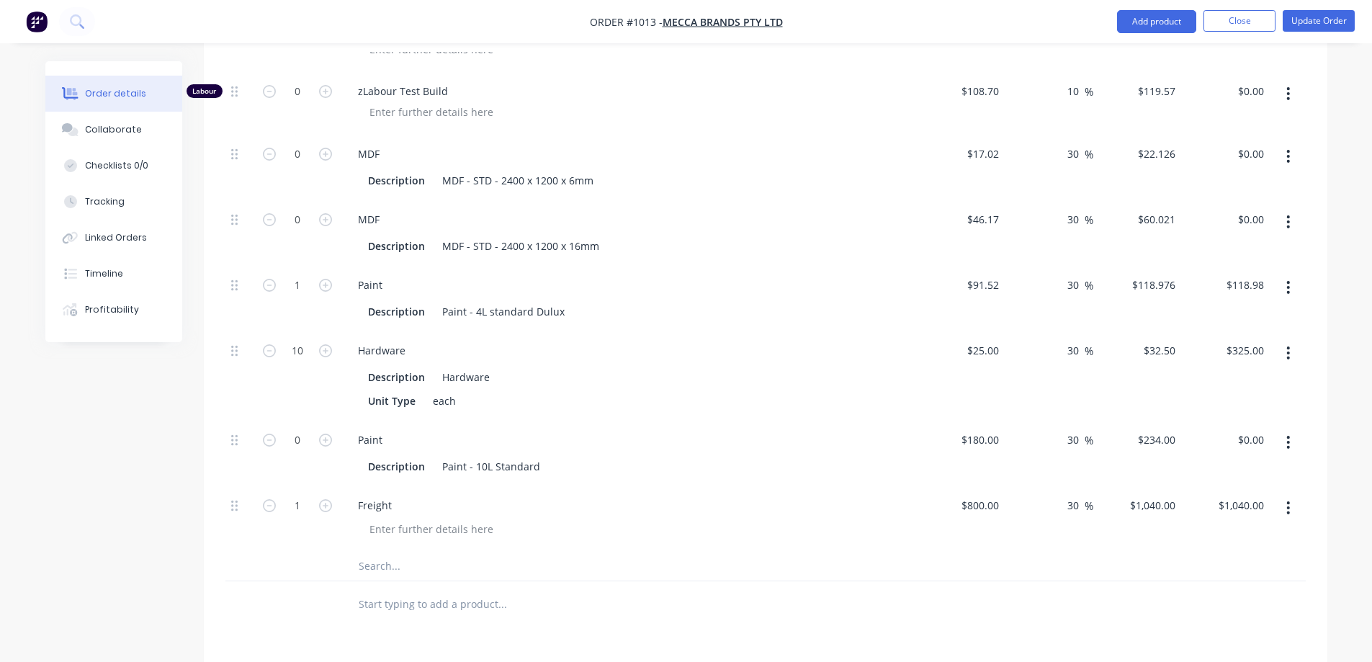
scroll to position [4691, 0]
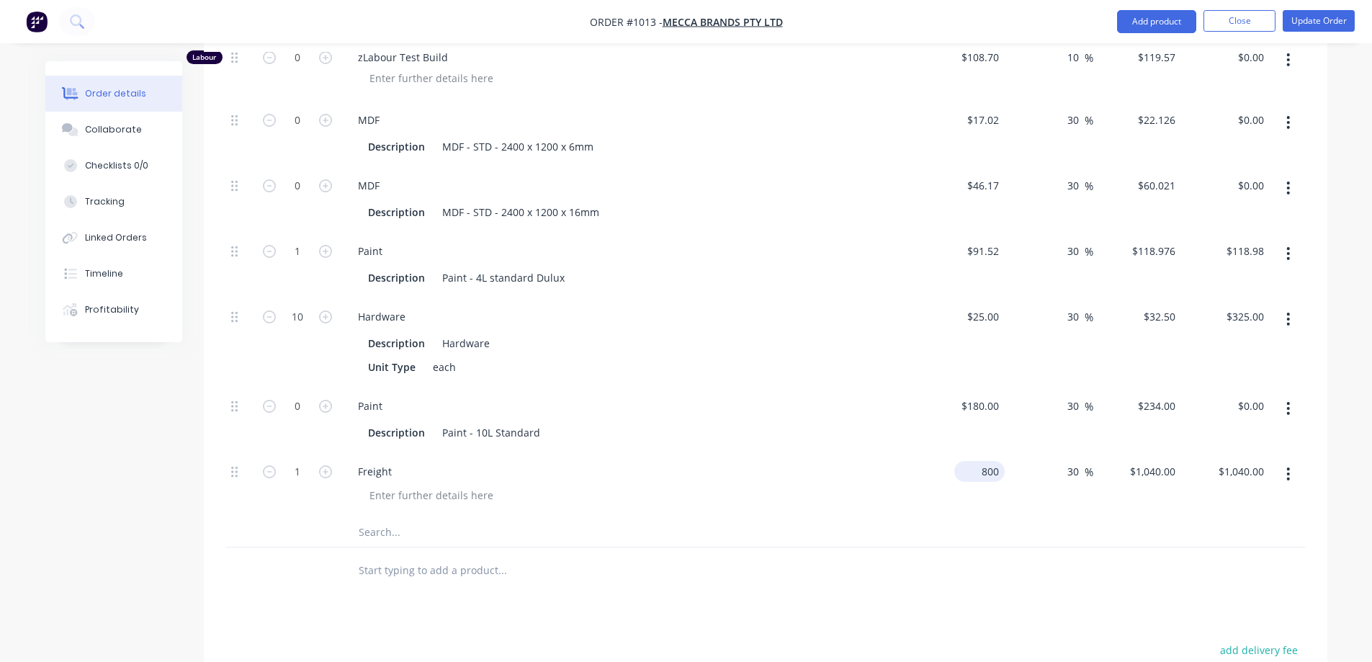
click at [987, 461] on input "800" at bounding box center [982, 471] width 45 height 21
click at [977, 547] on div at bounding box center [765, 570] width 1080 height 47
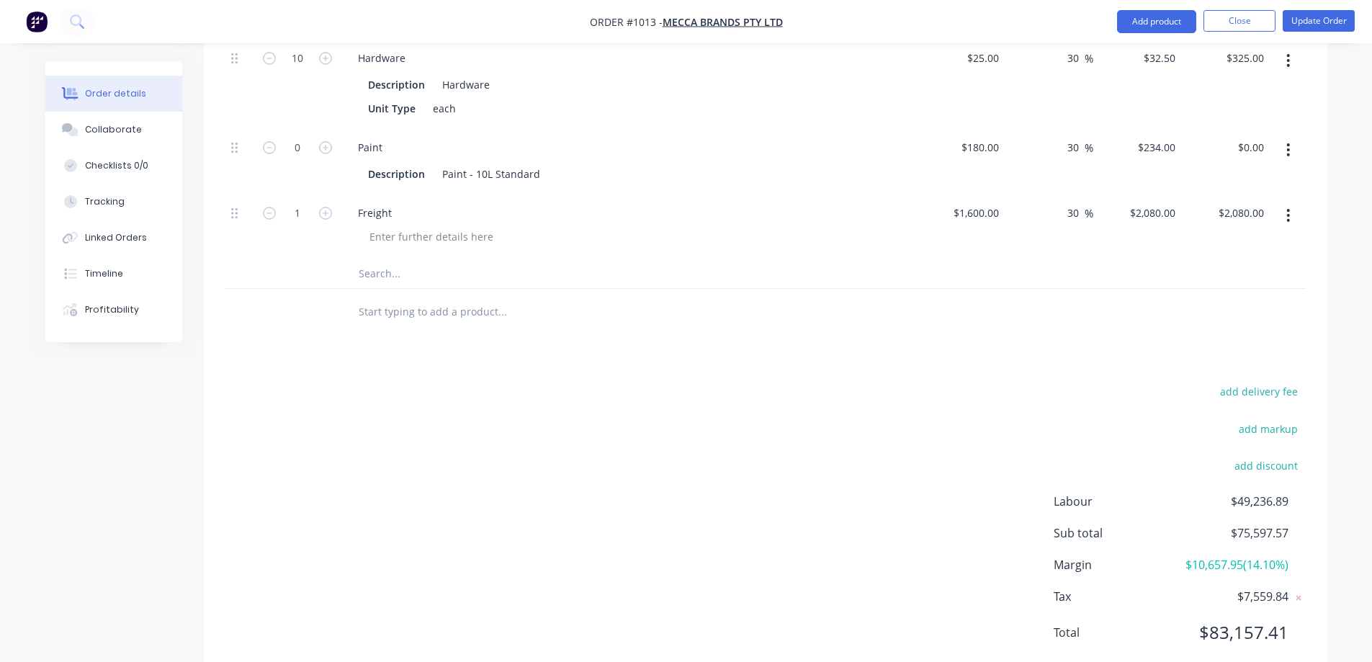
scroll to position [4972, 0]
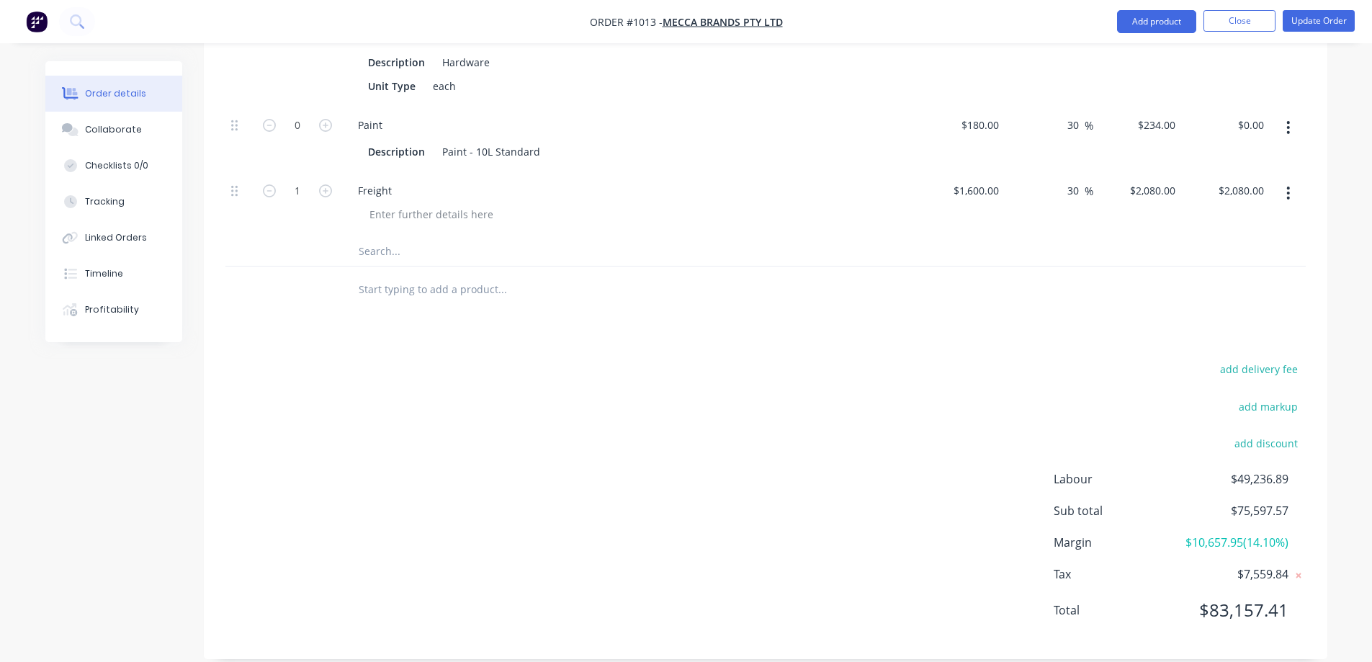
click at [1270, 534] on span "$10,657.95 ( 14.10 %)" at bounding box center [1234, 542] width 107 height 17
click at [1285, 396] on button "add markup" at bounding box center [1269, 405] width 74 height 19
click at [1244, 400] on input at bounding box center [1249, 411] width 65 height 22
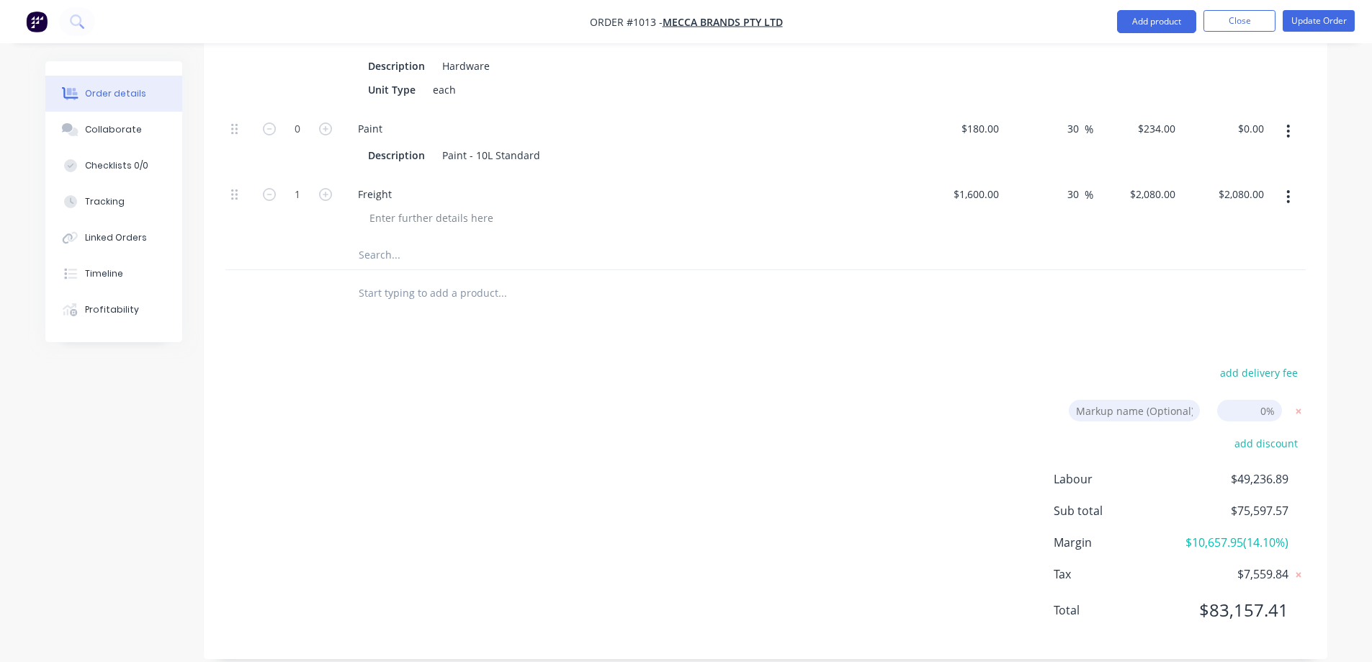
drag, startPoint x: 867, startPoint y: 476, endPoint x: 886, endPoint y: 464, distance: 22.4
click at [866, 476] on div "add delivery fee Markup name (Optional) 0% add discount Labour $49,236.89 Sub t…" at bounding box center [765, 500] width 1080 height 274
click at [1265, 400] on input at bounding box center [1249, 411] width 65 height 22
drag, startPoint x: 804, startPoint y: 492, endPoint x: 861, endPoint y: 465, distance: 63.8
click at [802, 492] on div "add delivery fee Markup name (Optional) 0% add discount Labour $49,236.89 Sub t…" at bounding box center [765, 500] width 1080 height 274
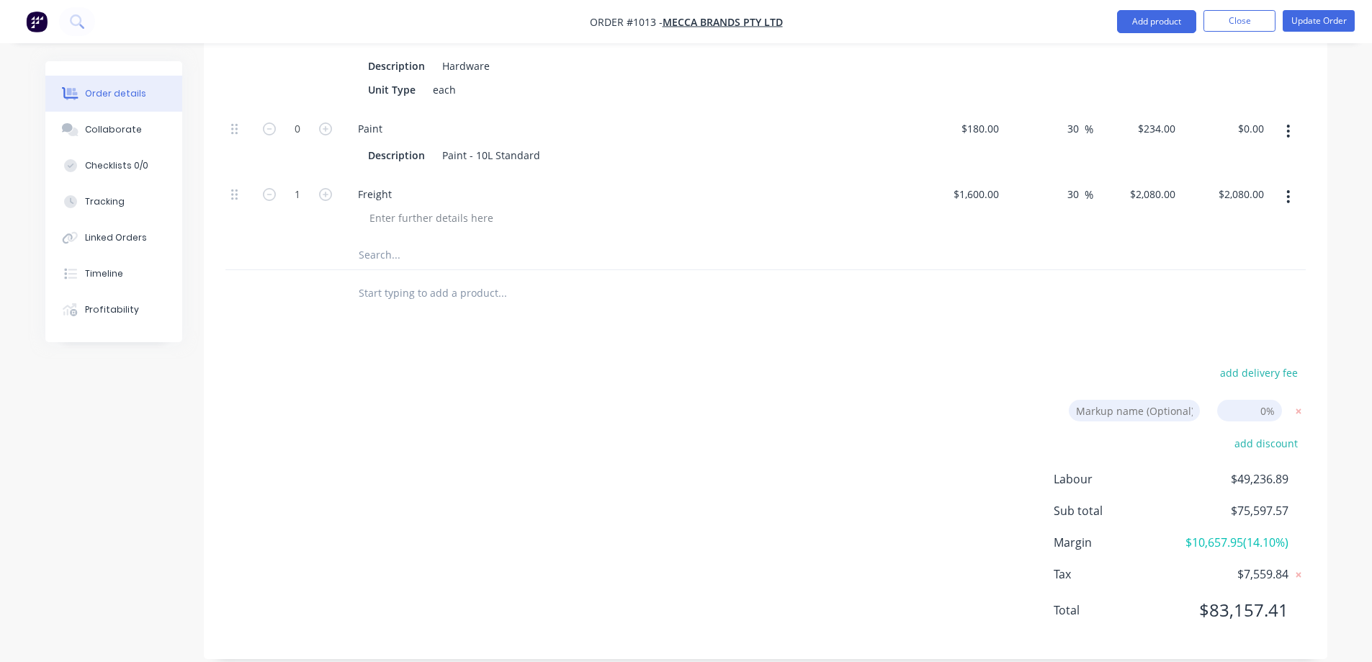
click at [1266, 400] on input at bounding box center [1249, 411] width 65 height 22
click at [926, 425] on div "add delivery fee Markup name (Optional) 4.79 4.79 0% add discount Labour $49,23…" at bounding box center [765, 500] width 1080 height 274
drag, startPoint x: 950, startPoint y: 381, endPoint x: 958, endPoint y: 372, distance: 12.3
click at [950, 380] on div "add delivery fee Markup name (Optional) 4.79 4.79 0% add discount Labour $49,23…" at bounding box center [765, 500] width 1080 height 274
click at [1250, 400] on input "4.79" at bounding box center [1249, 411] width 65 height 22
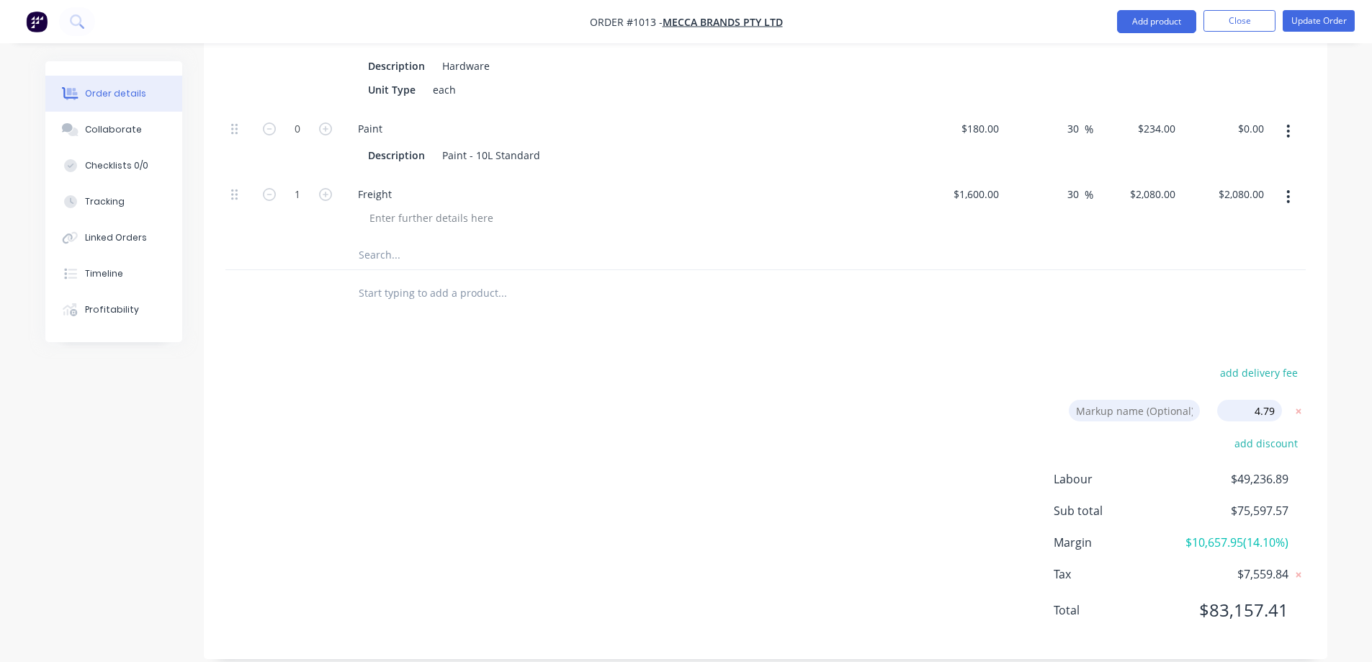
click input "submit" at bounding box center [0, 0] width 0 height 0
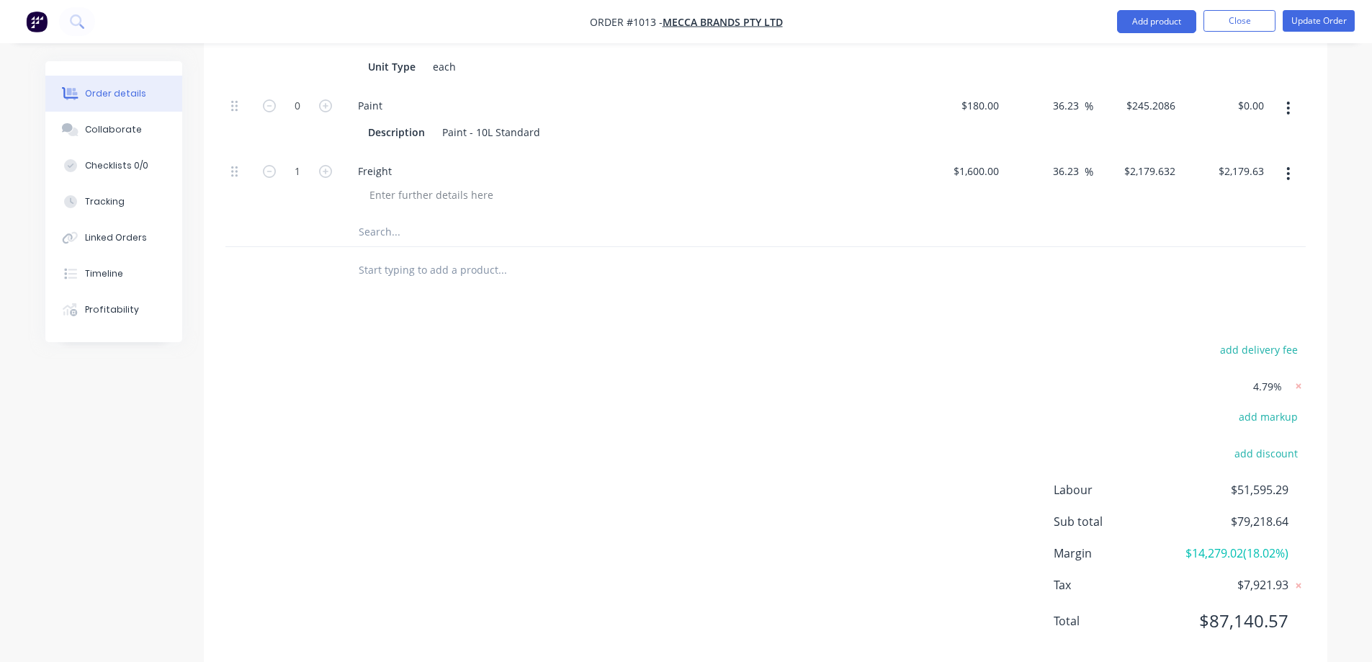
scroll to position [5002, 0]
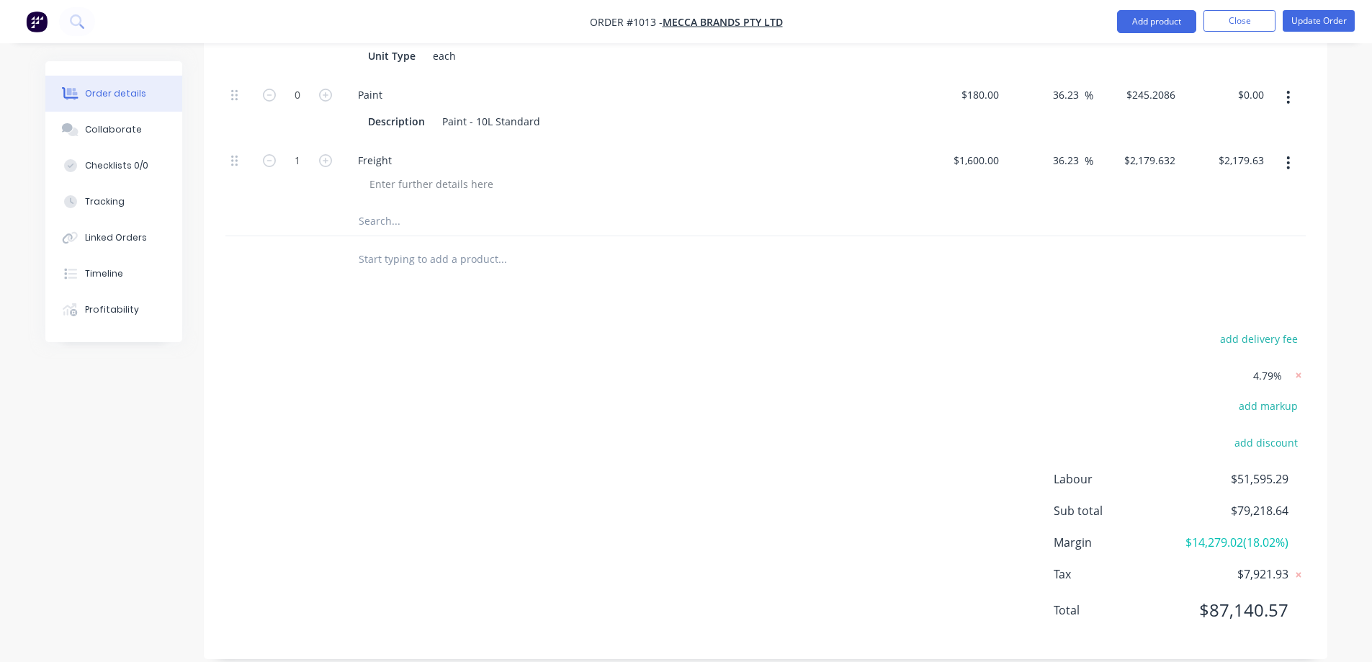
click at [1252, 534] on span "$14,279.02 ( 18.02 %)" at bounding box center [1234, 542] width 107 height 17
click at [1268, 368] on span "4.79%" at bounding box center [1267, 375] width 29 height 15
click at [1298, 368] on icon at bounding box center [1298, 375] width 14 height 14
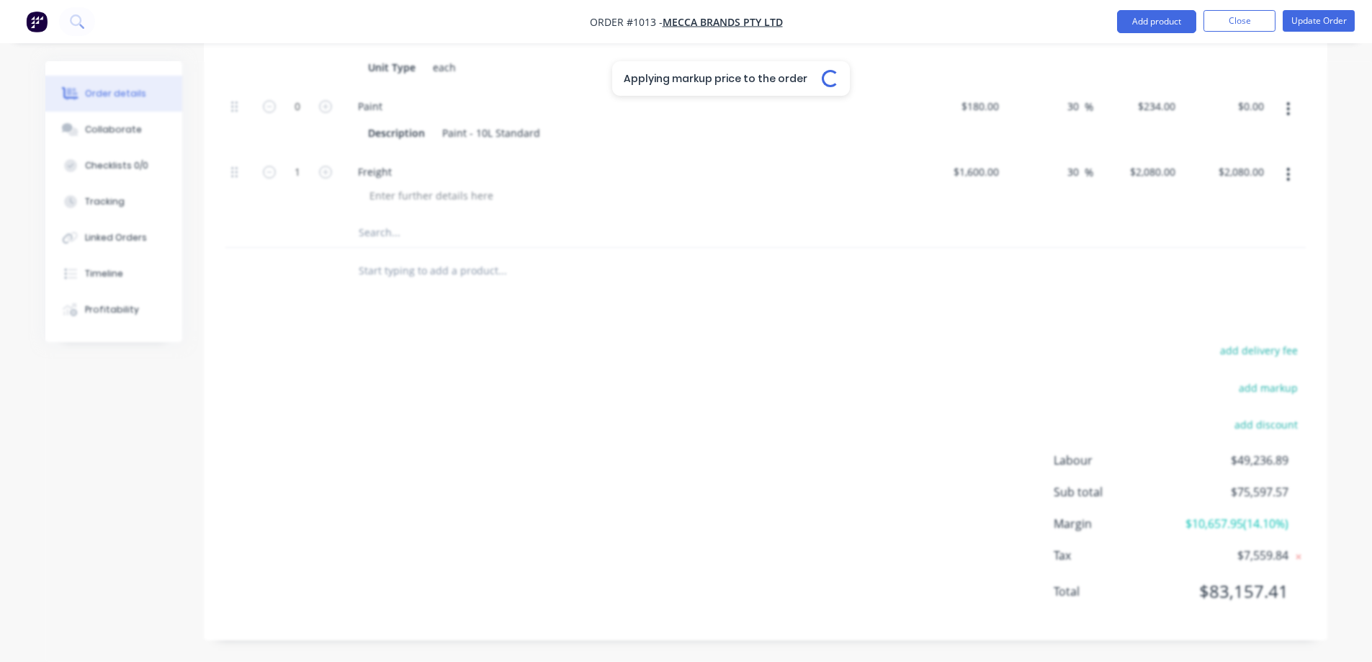
scroll to position [4972, 0]
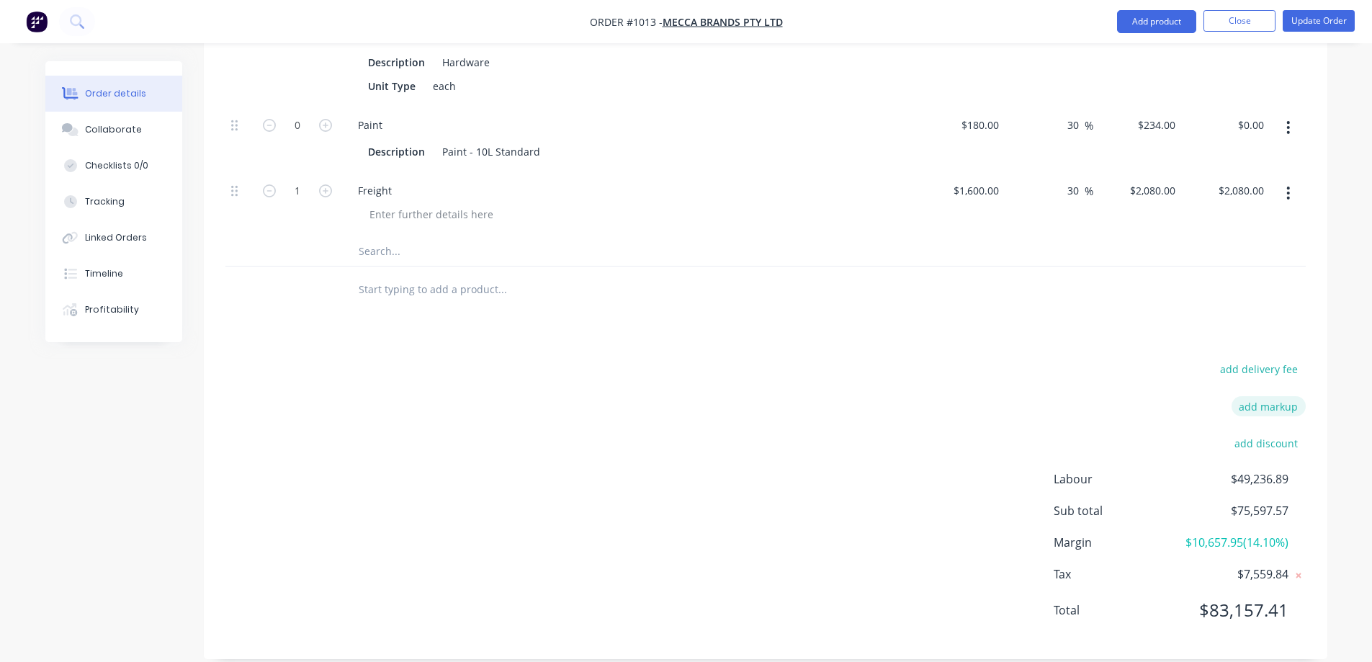
click at [1268, 396] on button "add markup" at bounding box center [1269, 405] width 74 height 19
click at [1260, 400] on input at bounding box center [1249, 411] width 65 height 22
click at [947, 456] on div "add delivery fee Markup name (Optional) 5 5 0% add discount Labour $49,236.89 S…" at bounding box center [765, 500] width 1080 height 274
click at [950, 456] on div "add delivery fee Markup name (Optional) 5 5 0% add discount Labour $49,236.89 S…" at bounding box center [765, 500] width 1080 height 274
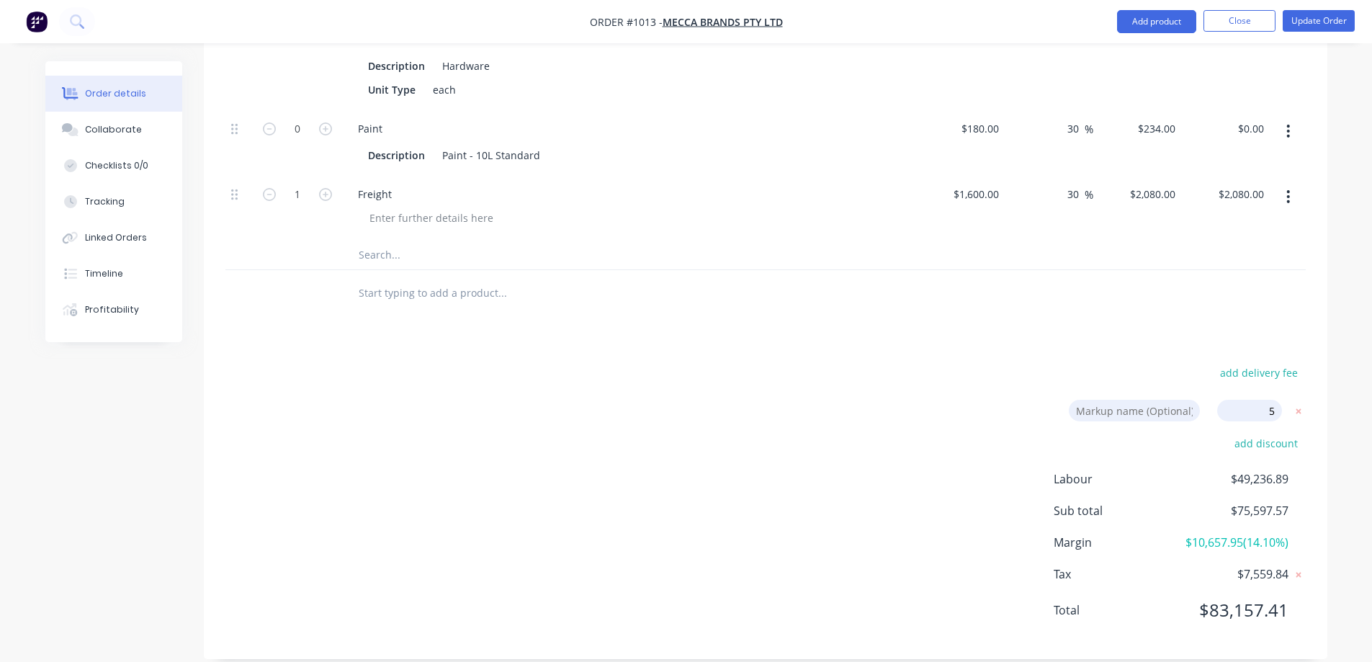
click at [1270, 400] on input "5" at bounding box center [1249, 411] width 65 height 22
click input "submit" at bounding box center [0, 0] width 0 height 0
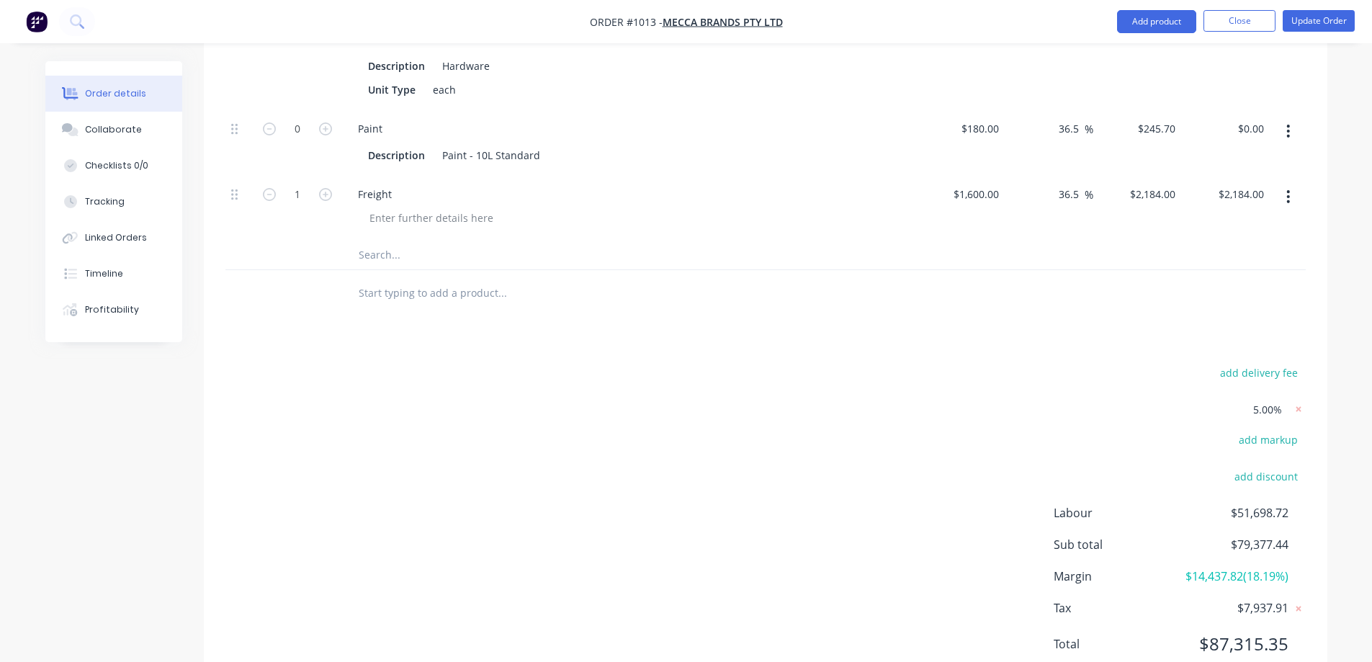
click at [1248, 633] on span "$87,315.35" at bounding box center [1234, 644] width 107 height 26
drag, startPoint x: 1212, startPoint y: 614, endPoint x: 1296, endPoint y: 630, distance: 85.0
click at [1293, 631] on div "Total $87,315.35" at bounding box center [1180, 644] width 252 height 26
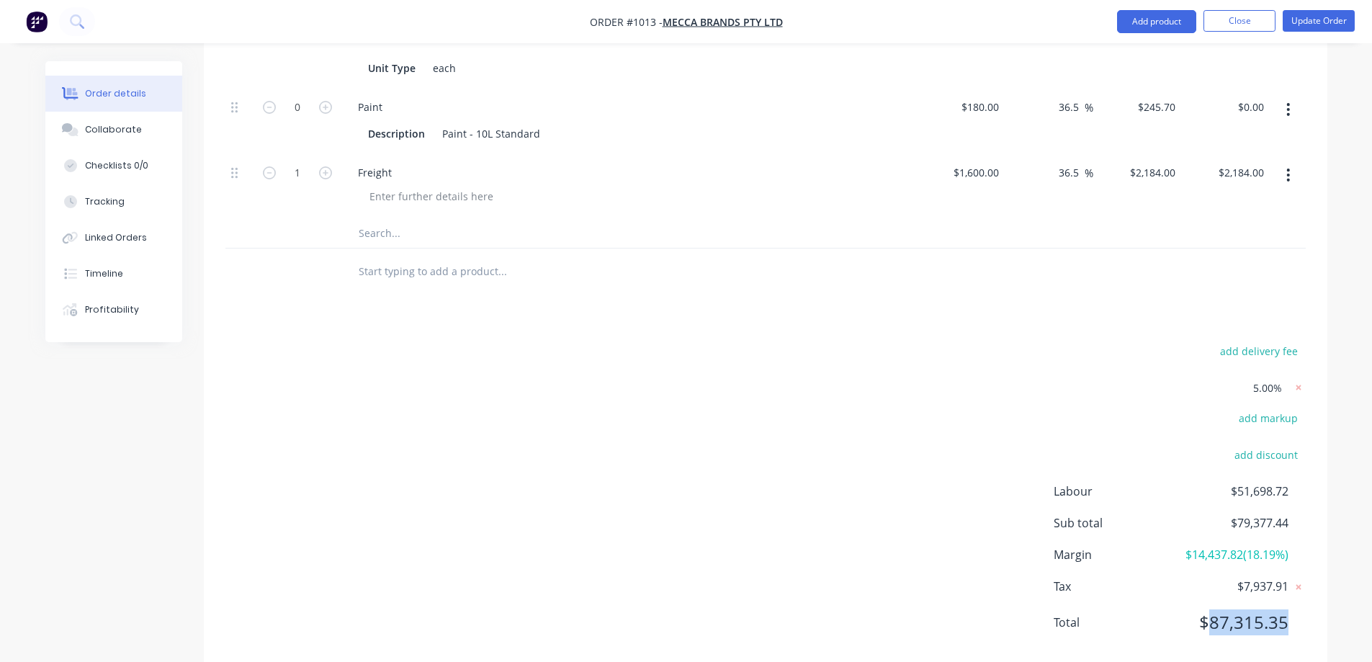
scroll to position [5002, 0]
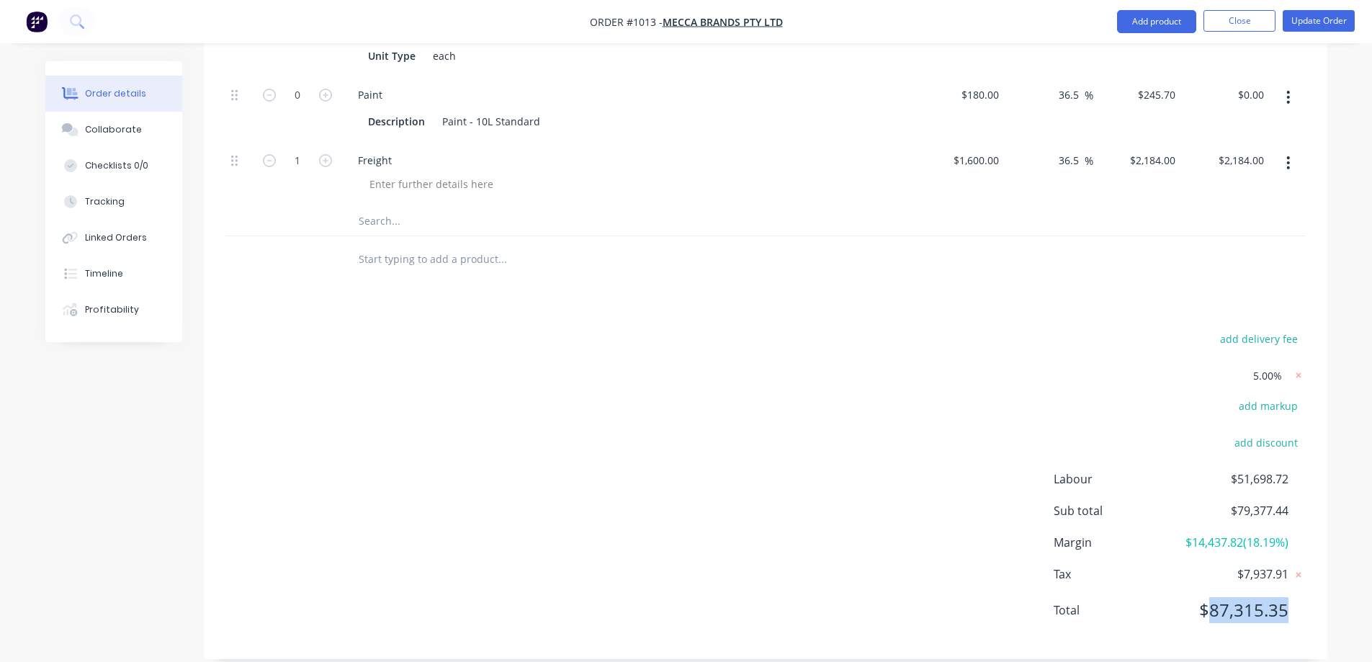
click at [1256, 597] on span "$87,315.35" at bounding box center [1234, 610] width 107 height 26
click at [1261, 368] on span "5.00%" at bounding box center [1267, 375] width 29 height 15
click at [1270, 368] on span "5.00%" at bounding box center [1267, 375] width 29 height 15
drag, startPoint x: 1286, startPoint y: 591, endPoint x: 1211, endPoint y: 604, distance: 75.3
click at [1211, 604] on div "Labour $51,698.72 Sub total $79,377.44 Margin $14,437.82 ( 18.19 %) Tax $7,937.…" at bounding box center [1180, 553] width 252 height 167
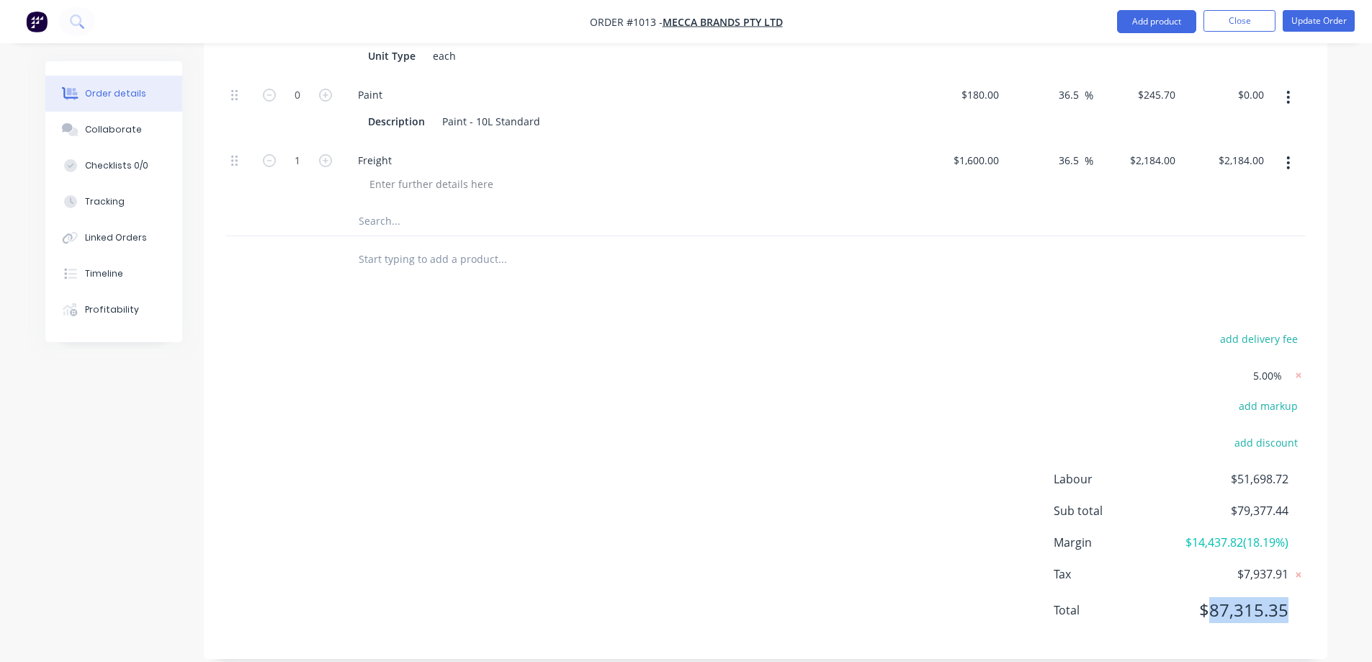
copy span "87,315.35"
click at [1270, 368] on span "5.00%" at bounding box center [1267, 375] width 29 height 15
click at [1267, 368] on span "5.00%" at bounding box center [1267, 375] width 29 height 15
click at [1280, 368] on span "5.00%" at bounding box center [1267, 375] width 29 height 15
click at [1297, 368] on g at bounding box center [1298, 375] width 14 height 14
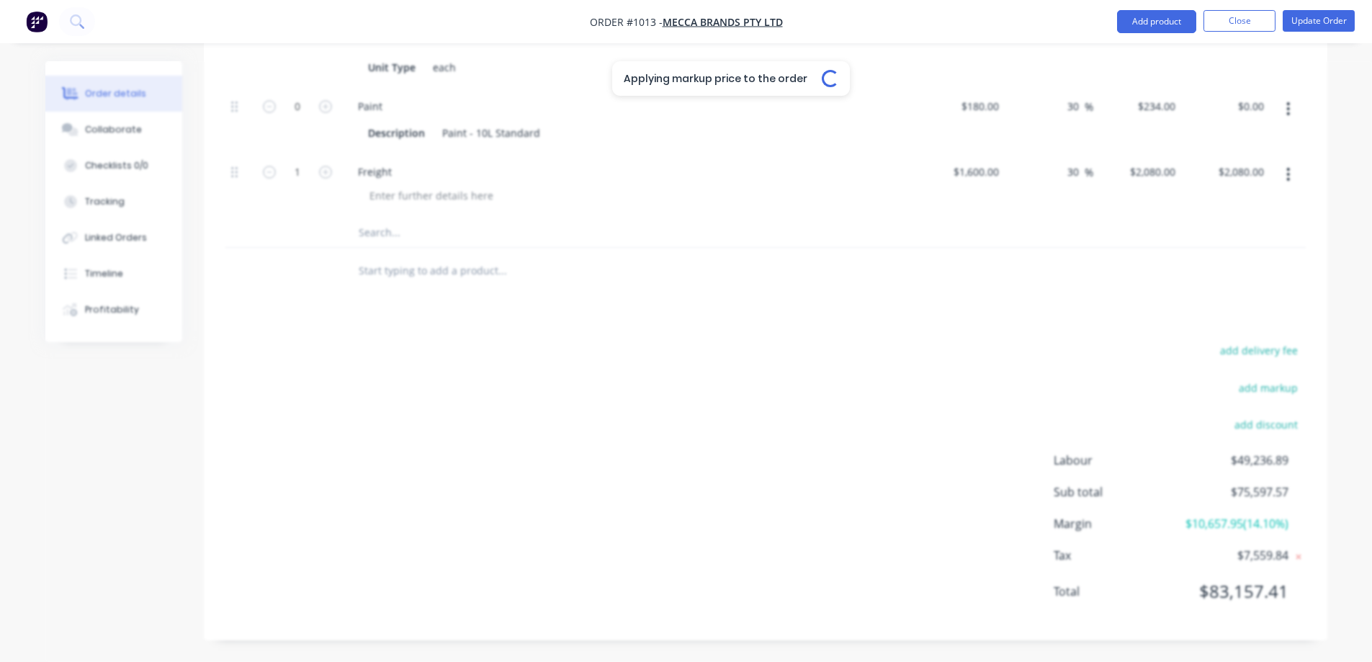
scroll to position [4972, 0]
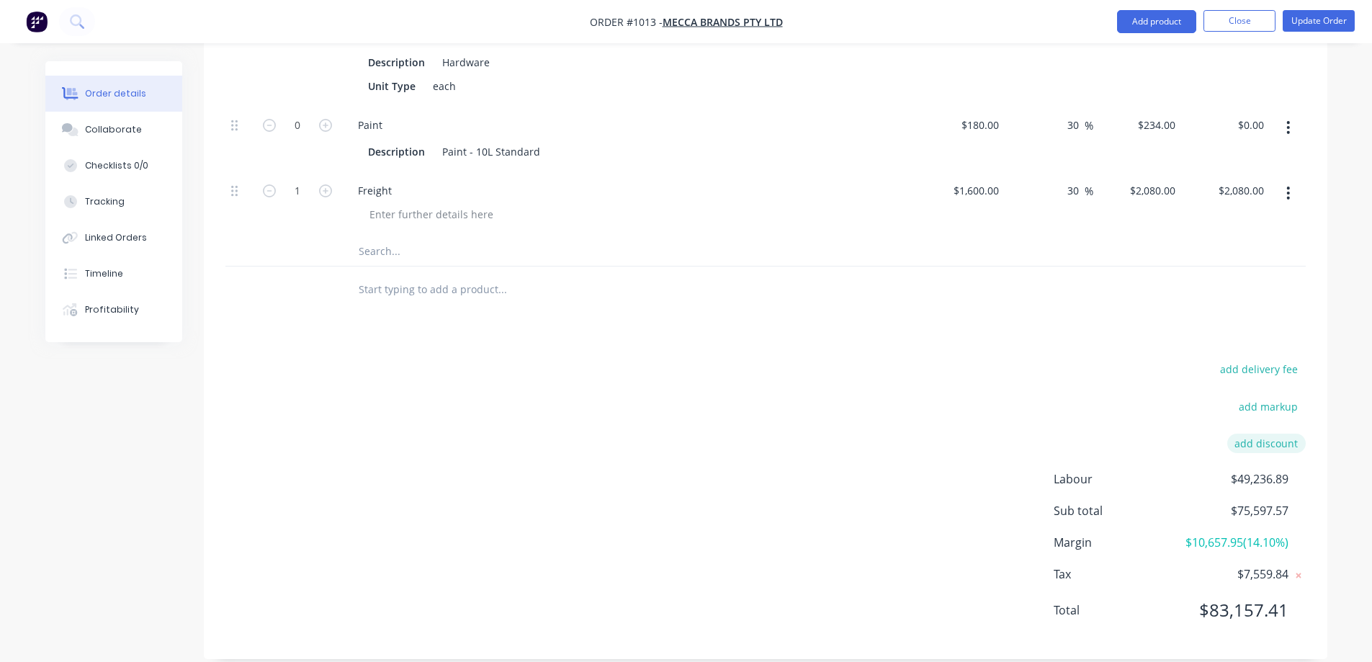
click at [1253, 434] on button "add discount" at bounding box center [1266, 443] width 79 height 19
click at [1263, 437] on input at bounding box center [1249, 448] width 65 height 22
drag, startPoint x: 1263, startPoint y: 411, endPoint x: 1286, endPoint y: 411, distance: 23.0
click at [1263, 437] on input at bounding box center [1249, 448] width 65 height 22
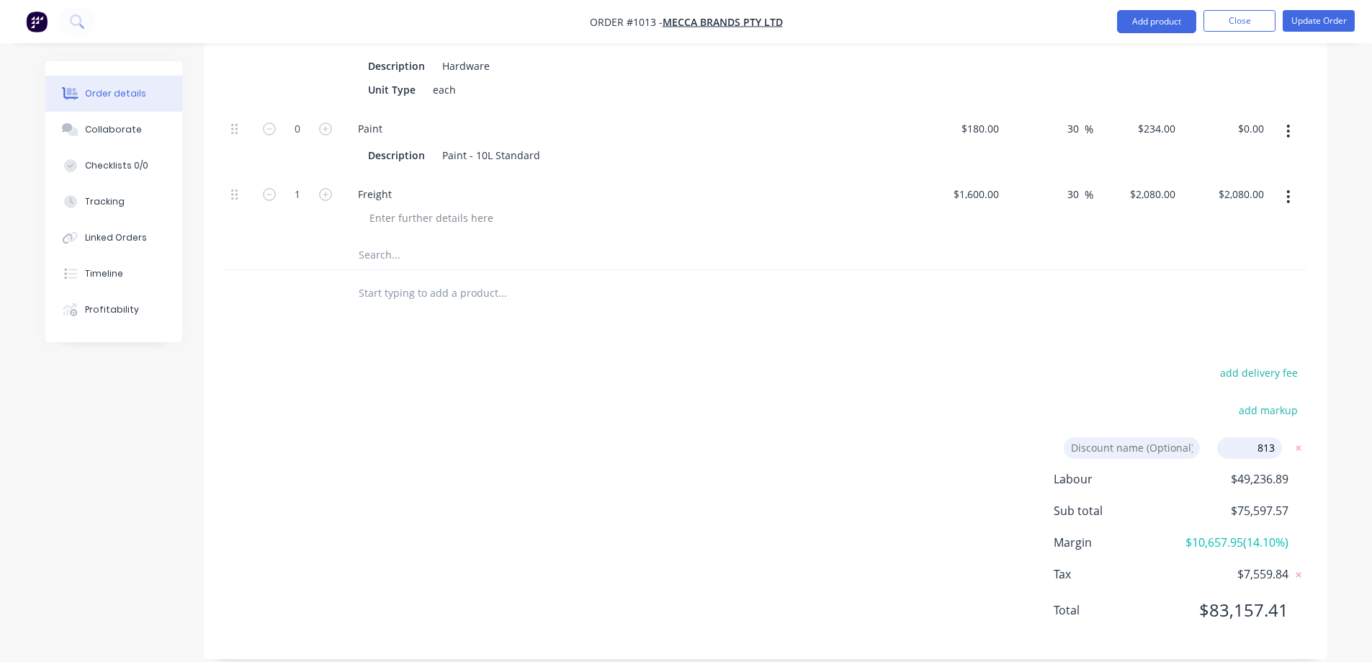
click input "submit" at bounding box center [0, 0] width 0 height 0
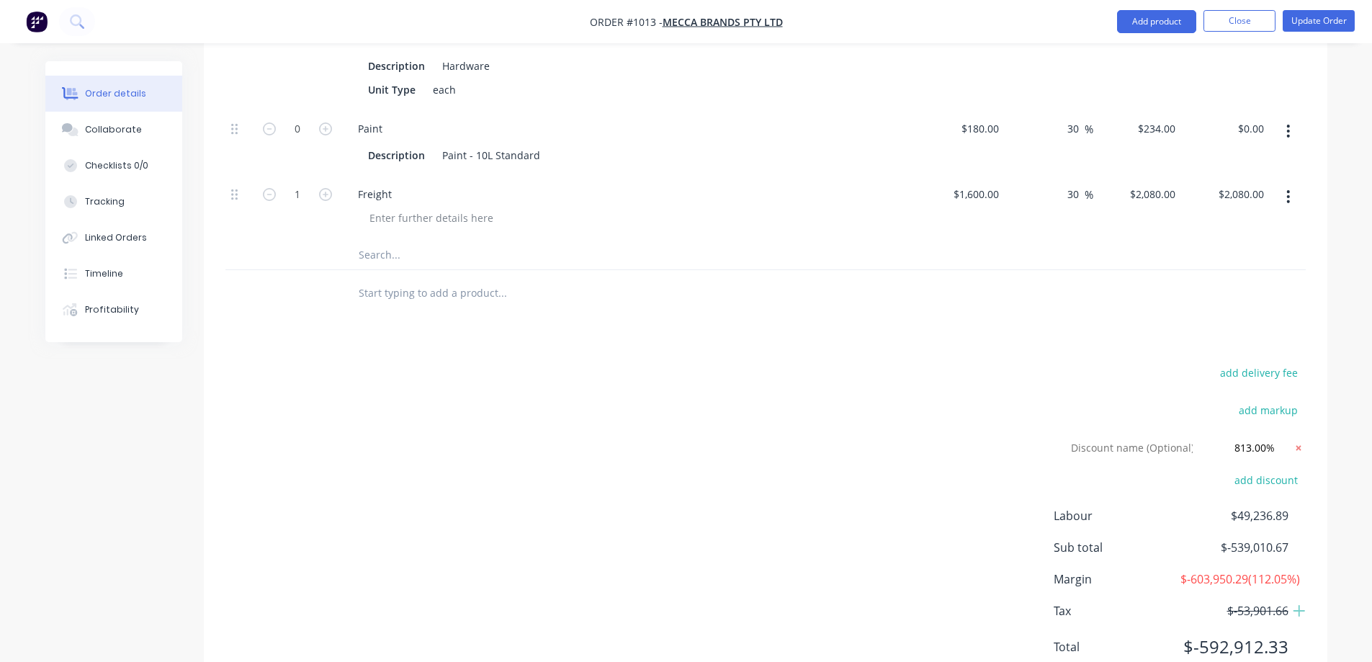
click at [1299, 445] on icon at bounding box center [1298, 447] width 5 height 5
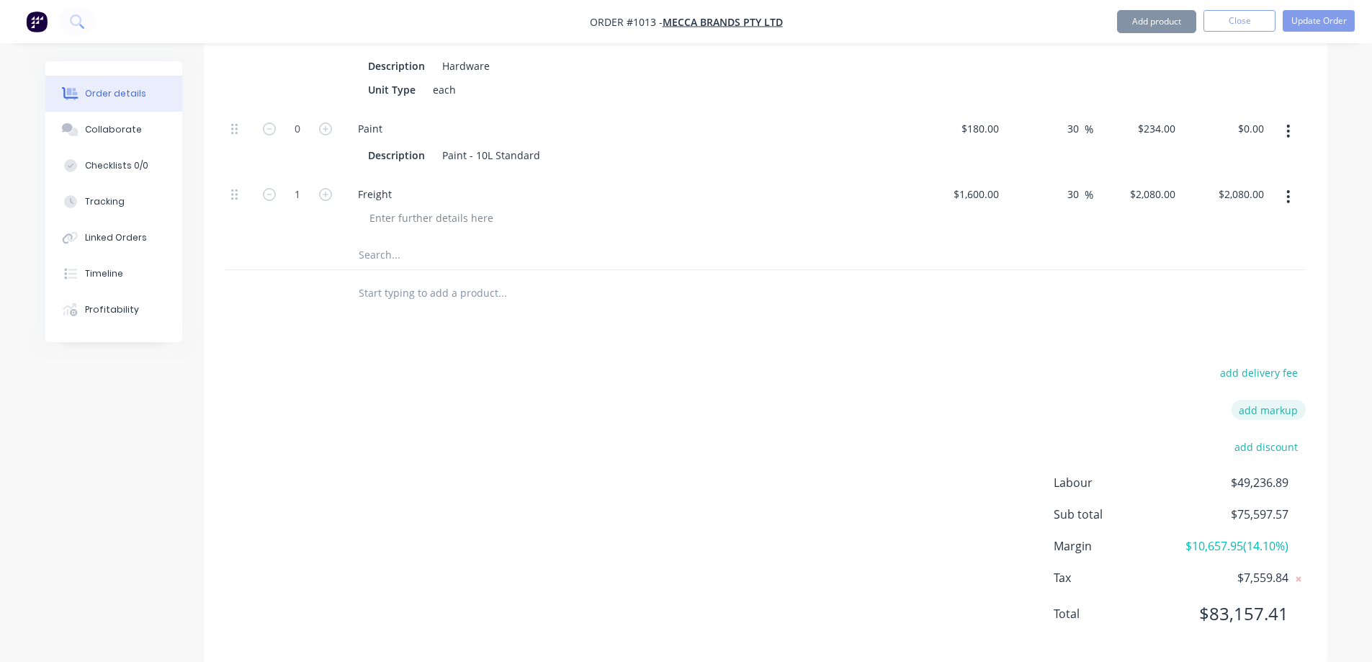
click at [1278, 400] on button "add markup" at bounding box center [1269, 409] width 74 height 19
click at [1278, 400] on input at bounding box center [1249, 411] width 65 height 22
click at [1268, 400] on input at bounding box center [1249, 411] width 65 height 22
click input "submit" at bounding box center [0, 0] width 0 height 0
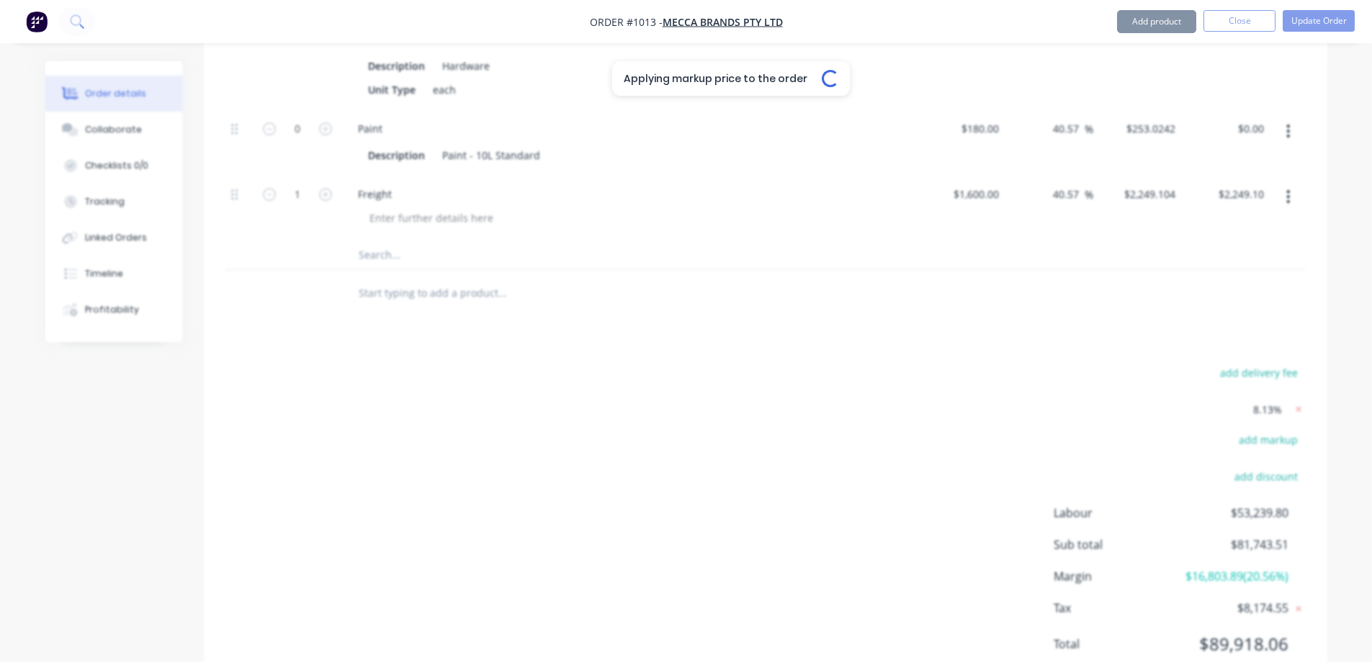
click at [1273, 379] on div "Applying markup price to the order Loading..." at bounding box center [731, 392] width 1372 height 662
click at [1273, 402] on span "8.13%" at bounding box center [1267, 409] width 29 height 15
click at [1267, 402] on span "8.13%" at bounding box center [1267, 409] width 29 height 15
drag, startPoint x: 1266, startPoint y: 369, endPoint x: 1268, endPoint y: 377, distance: 8.2
click at [1266, 402] on span "8.13%" at bounding box center [1267, 409] width 29 height 15
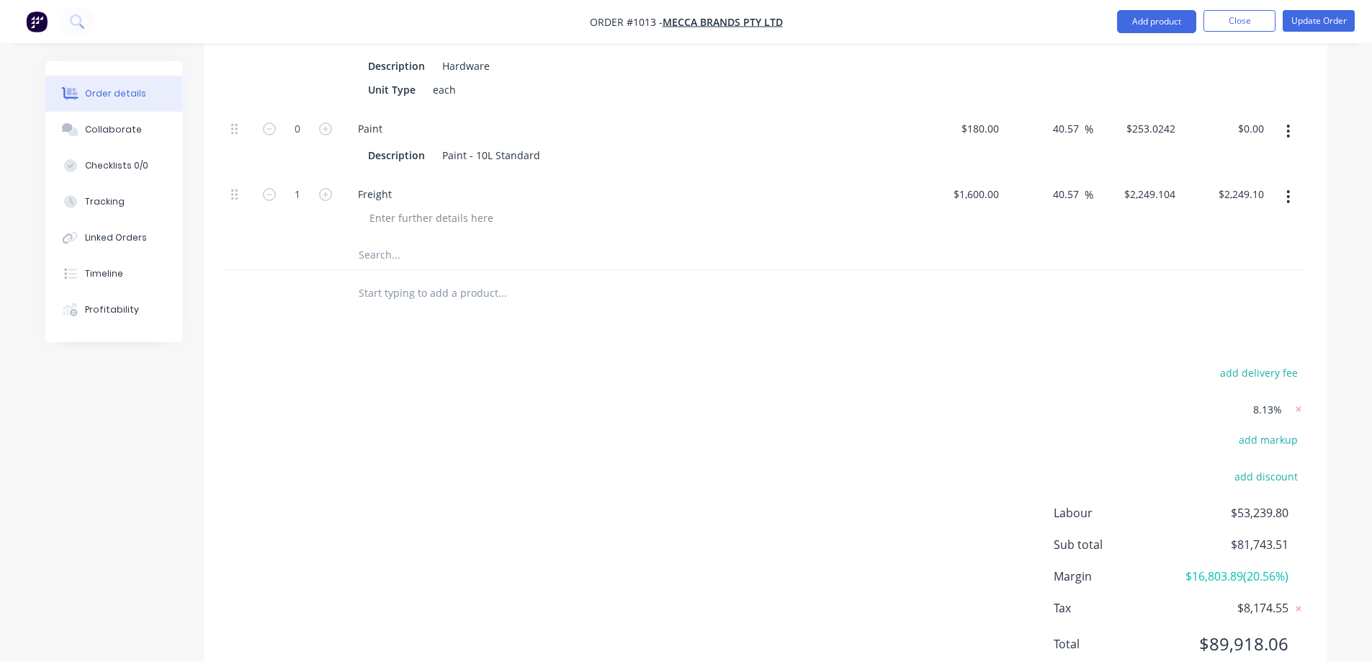
click at [1269, 402] on span "8.13%" at bounding box center [1267, 409] width 29 height 15
click at [1270, 402] on span "8.13%" at bounding box center [1267, 409] width 29 height 15
drag, startPoint x: 1266, startPoint y: 374, endPoint x: 1283, endPoint y: 379, distance: 17.3
click at [1270, 402] on span "8.13%" at bounding box center [1267, 409] width 29 height 15
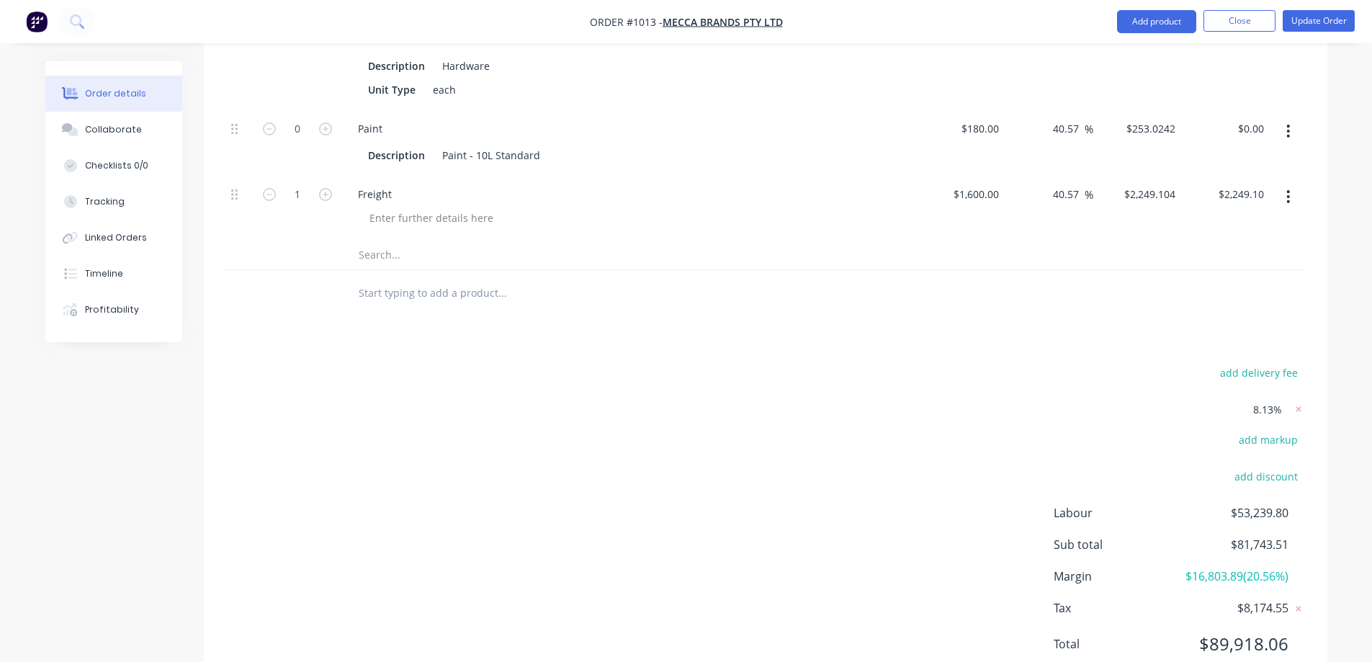
click at [1272, 402] on span "8.13%" at bounding box center [1267, 409] width 29 height 15
drag, startPoint x: 1272, startPoint y: 374, endPoint x: 1309, endPoint y: 382, distance: 38.4
click at [1272, 402] on span "8.13%" at bounding box center [1267, 409] width 29 height 15
click at [1273, 402] on span "8.13%" at bounding box center [1267, 409] width 29 height 15
click at [1299, 407] on icon at bounding box center [1298, 409] width 5 height 5
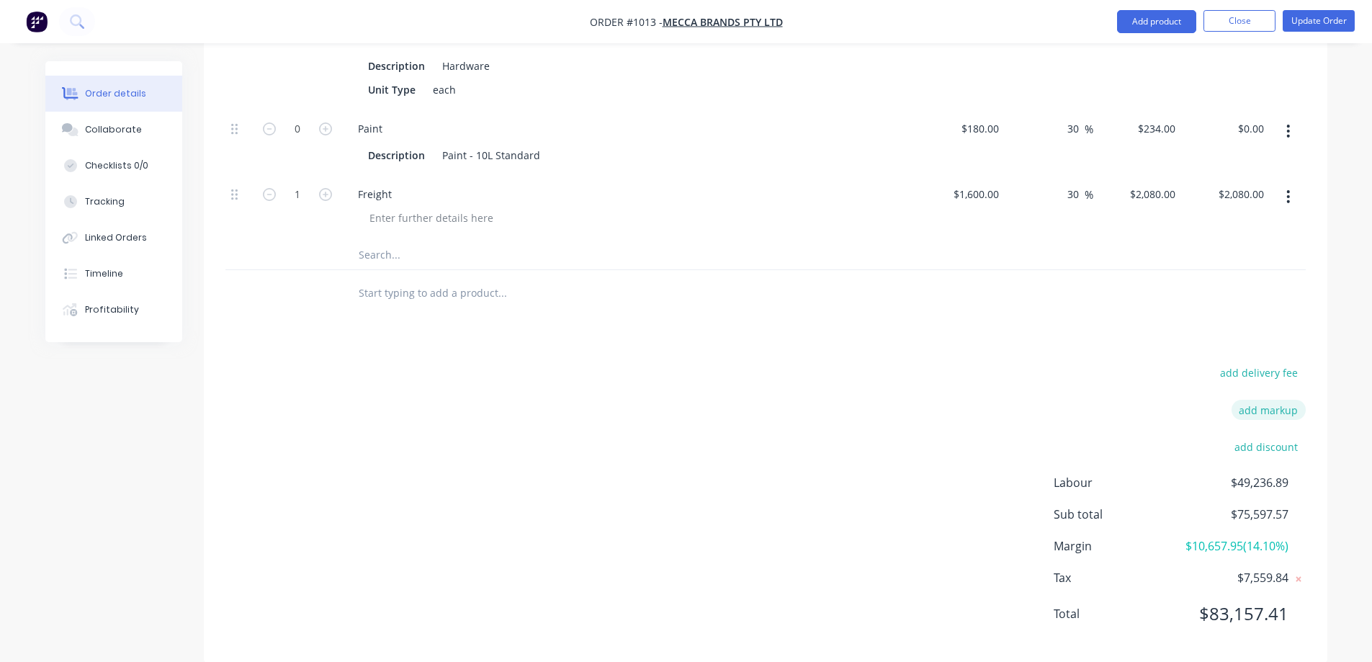
click at [1268, 400] on button "add markup" at bounding box center [1269, 409] width 74 height 19
click at [1268, 400] on input at bounding box center [1249, 411] width 65 height 22
drag, startPoint x: 1265, startPoint y: 372, endPoint x: 1269, endPoint y: 384, distance: 12.1
click at [1263, 400] on input at bounding box center [1249, 411] width 65 height 22
click input "submit" at bounding box center [0, 0] width 0 height 0
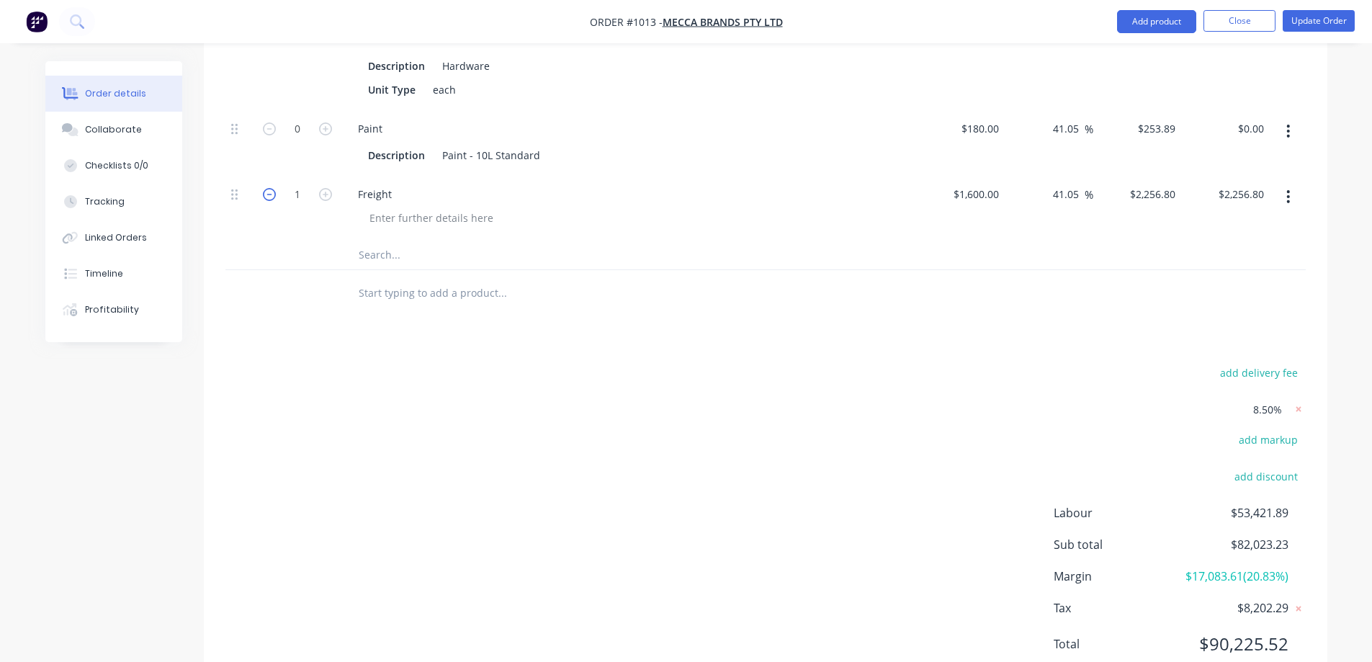
click at [265, 188] on icon "button" at bounding box center [269, 194] width 13 height 13
click at [326, 188] on icon "button" at bounding box center [325, 194] width 13 height 13
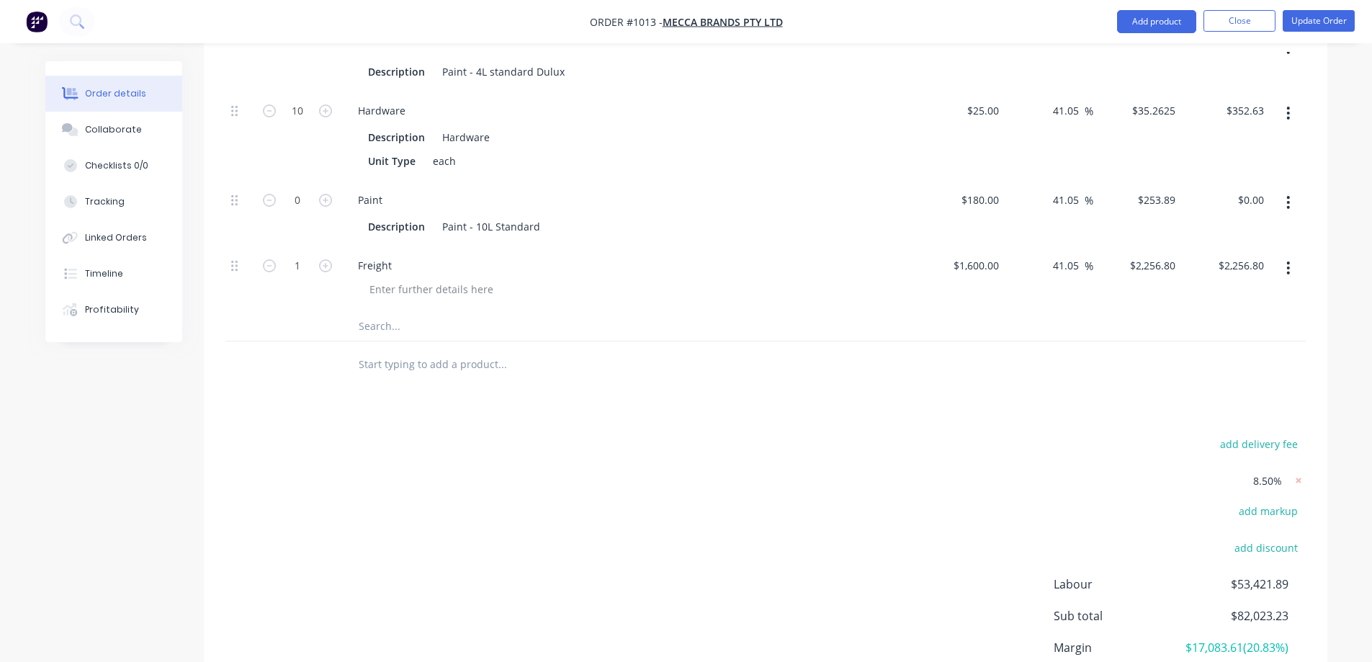
scroll to position [4896, 0]
click at [274, 105] on icon "button" at bounding box center [269, 111] width 13 height 13
click at [268, 105] on icon "button" at bounding box center [269, 111] width 13 height 13
click at [266, 105] on icon "button" at bounding box center [269, 111] width 13 height 13
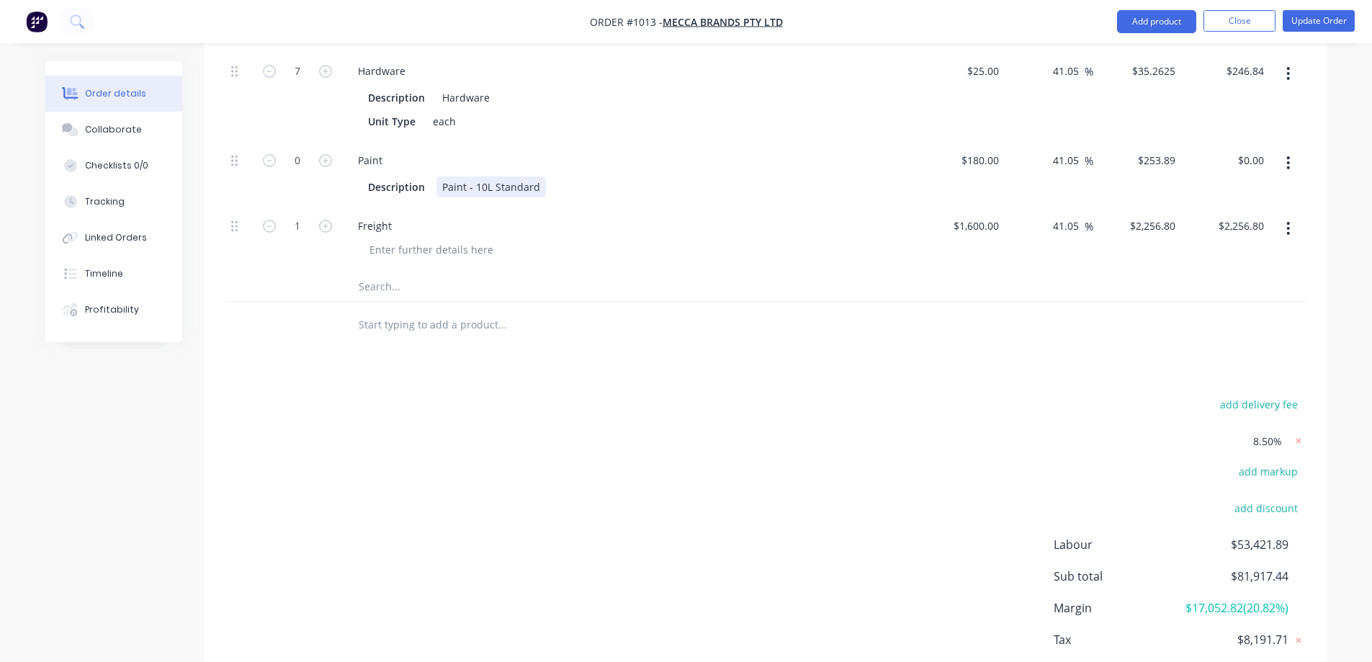
scroll to position [4858, 0]
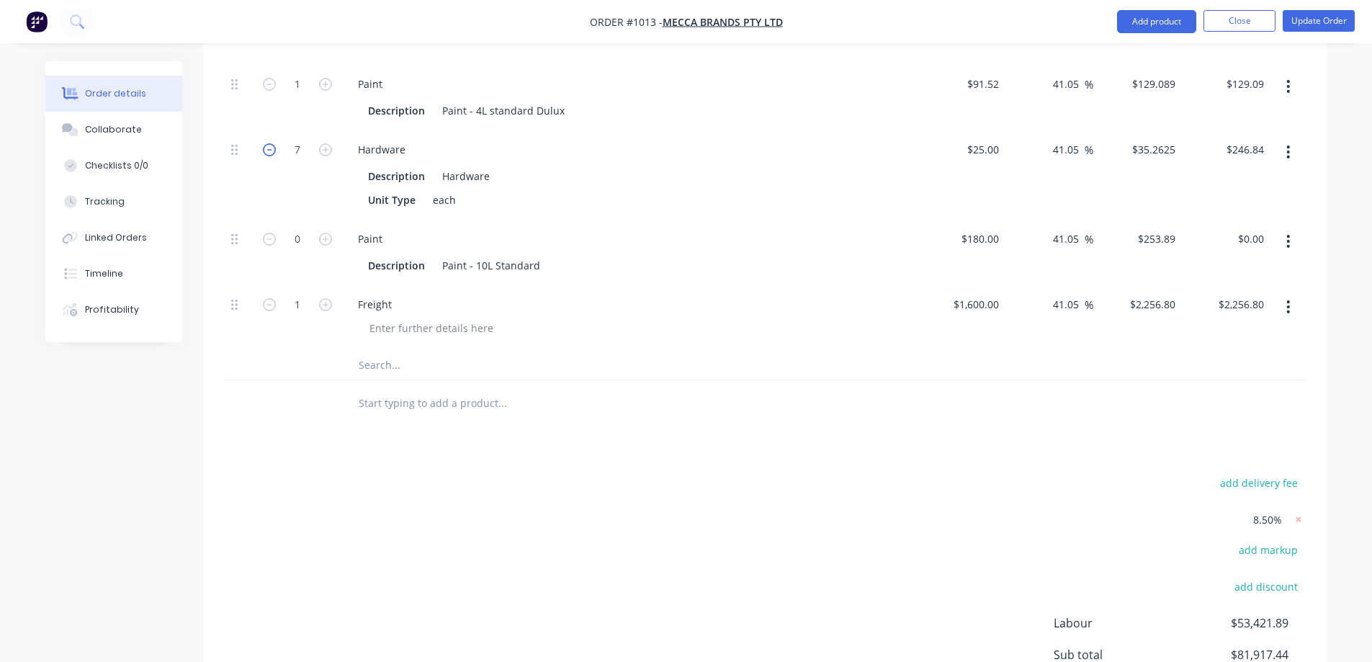
click at [267, 143] on icon "button" at bounding box center [269, 149] width 13 height 13
click at [298, 139] on input "6" at bounding box center [297, 150] width 37 height 22
click at [308, 139] on input "6" at bounding box center [297, 150] width 37 height 22
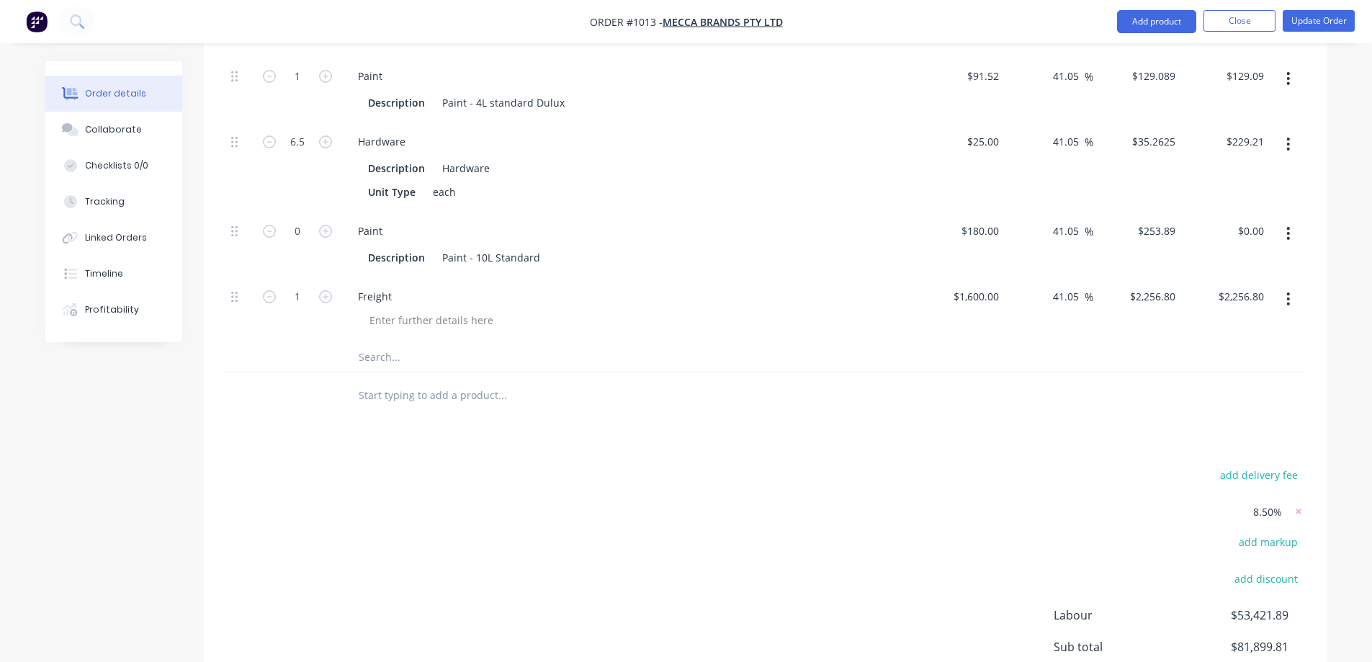
scroll to position [4786, 0]
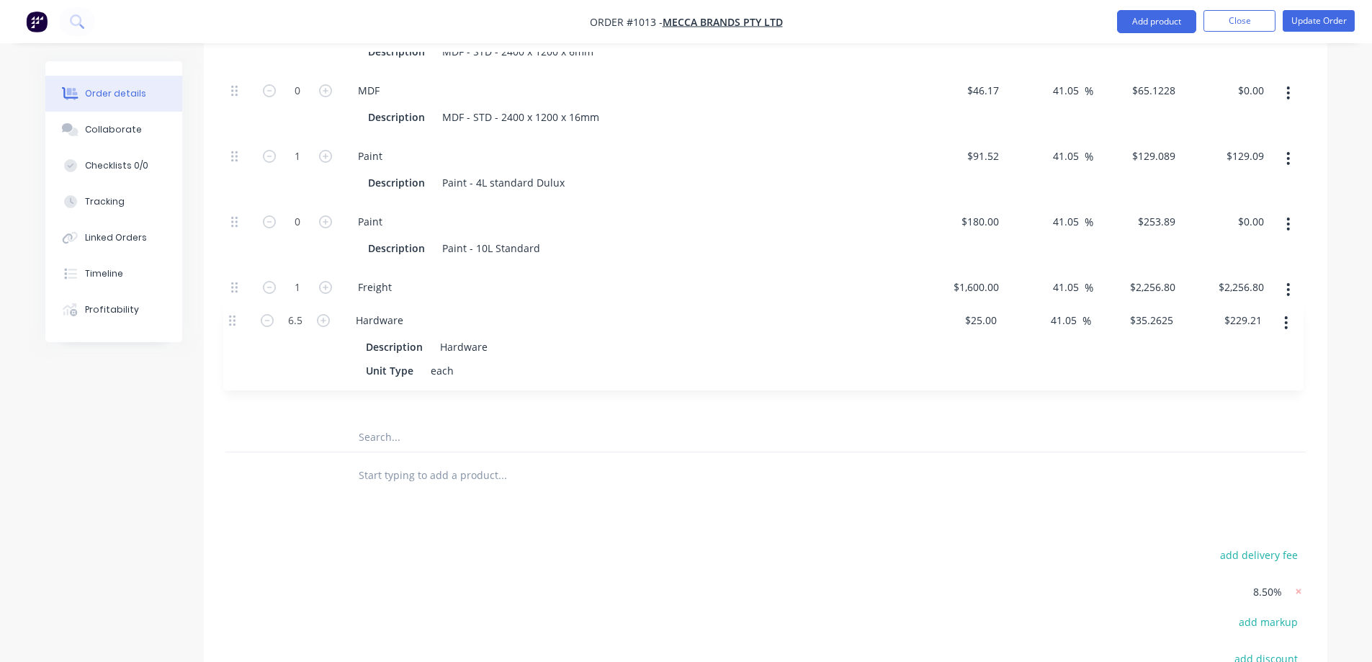
drag, startPoint x: 234, startPoint y: 186, endPoint x: 276, endPoint y: 338, distance: 158.3
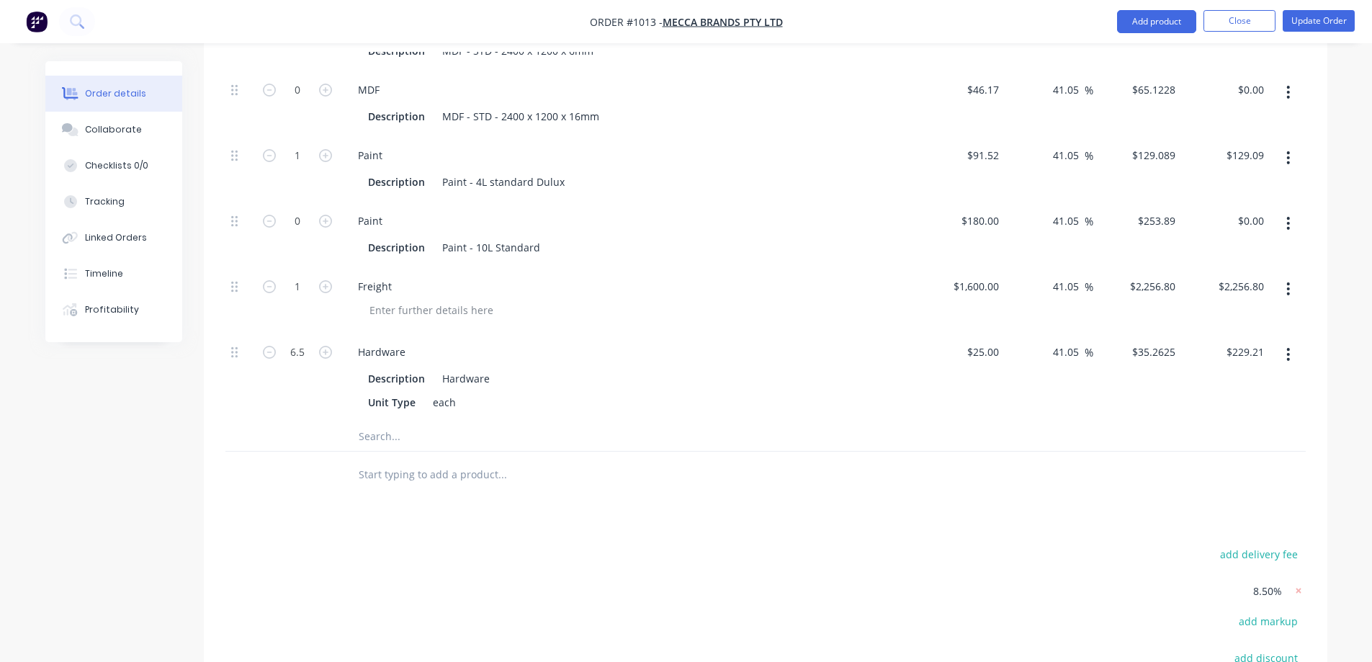
scroll to position [5002, 0]
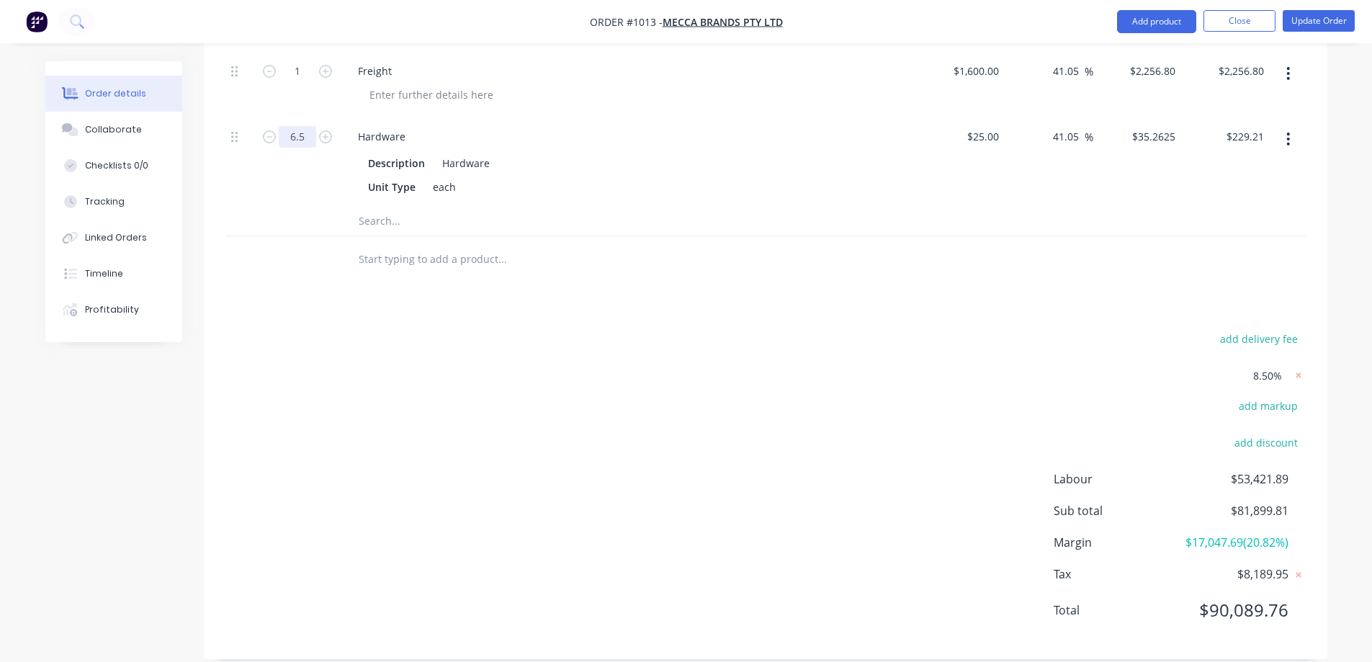
click at [300, 126] on input "6.5" at bounding box center [297, 137] width 37 height 22
click at [305, 126] on input "6.5" at bounding box center [297, 137] width 37 height 22
click at [305, 126] on input "6.6" at bounding box center [297, 137] width 37 height 22
click at [303, 126] on input "6.7" at bounding box center [297, 137] width 37 height 22
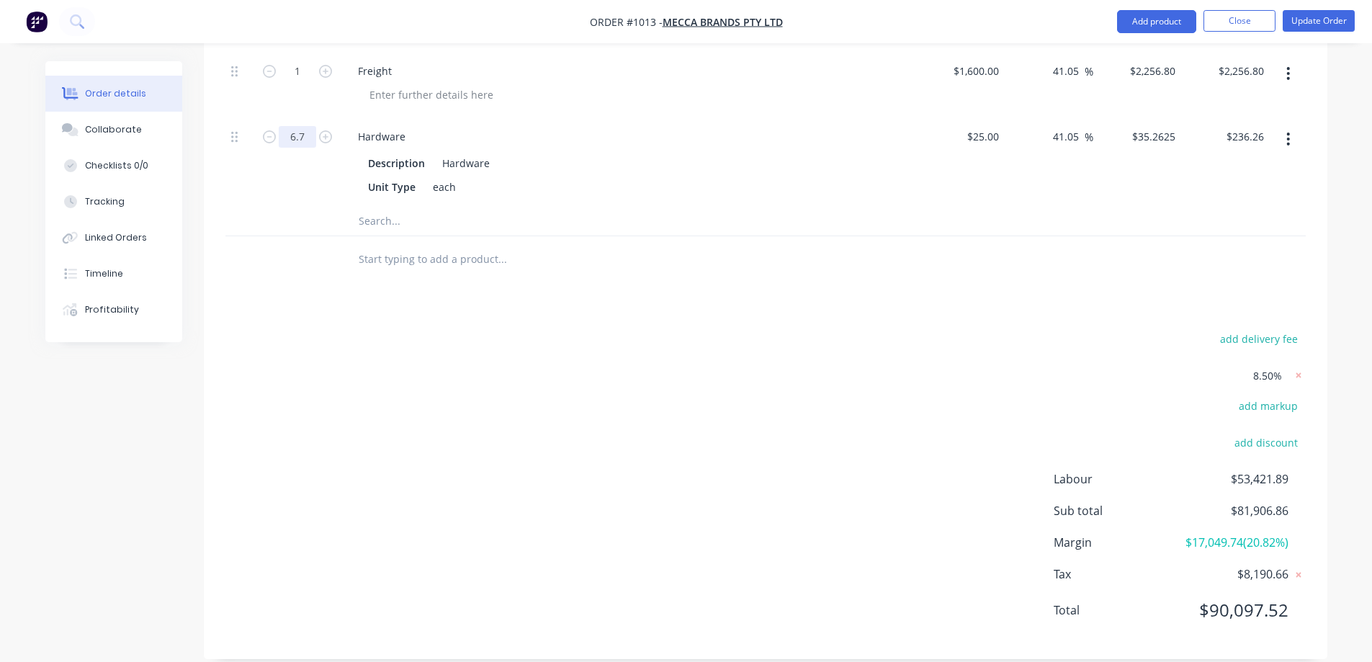
click at [303, 126] on input "6.7" at bounding box center [297, 137] width 37 height 22
click at [307, 126] on input "6.7" at bounding box center [297, 137] width 37 height 22
click at [308, 126] on input "6.65" at bounding box center [297, 137] width 37 height 22
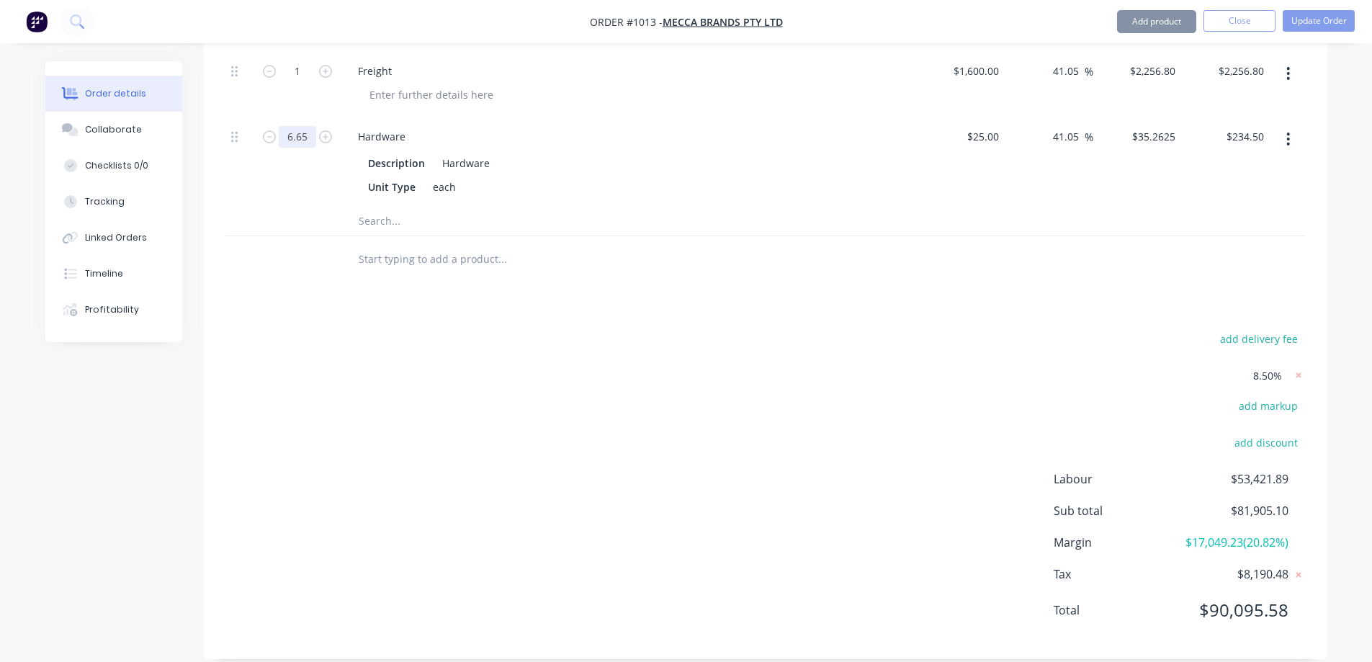
click at [309, 126] on input "6.65" at bounding box center [297, 137] width 37 height 22
click at [305, 126] on input "6.659" at bounding box center [297, 137] width 37 height 22
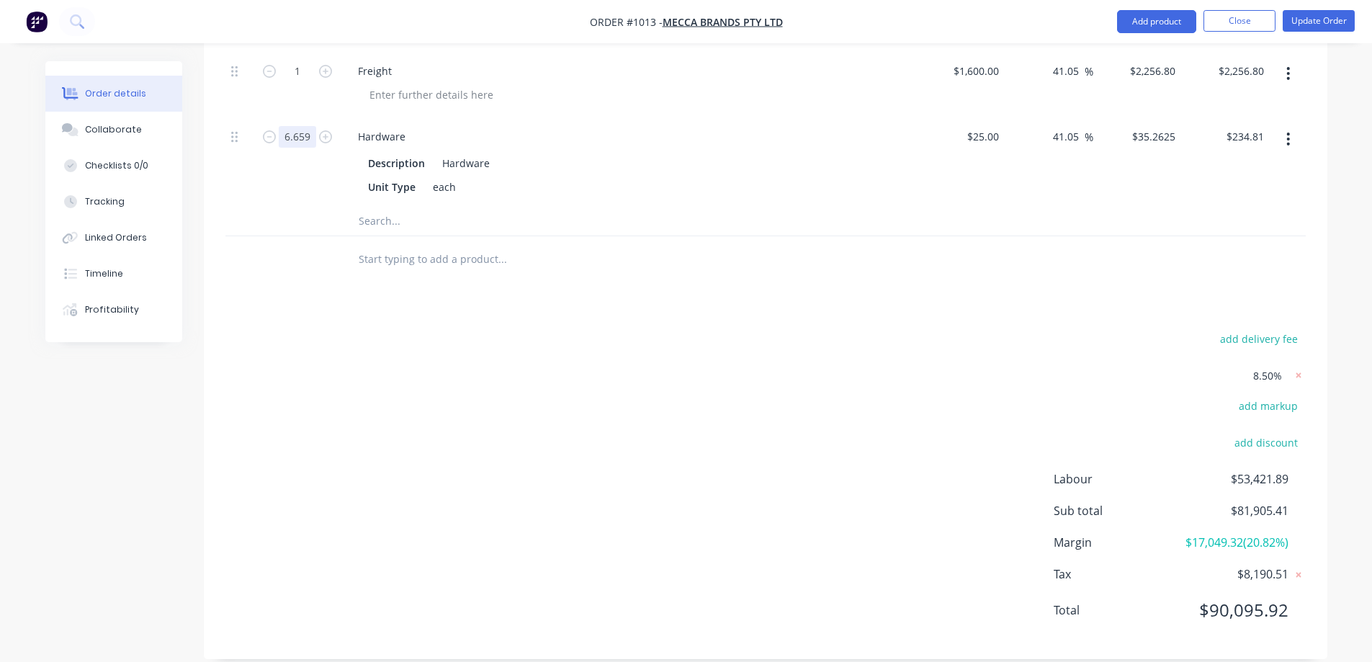
click at [305, 126] on input "6.659" at bounding box center [297, 137] width 37 height 22
click at [308, 126] on input "6.659" at bounding box center [297, 137] width 37 height 22
click at [310, 126] on input "6.67" at bounding box center [297, 137] width 37 height 22
click at [309, 126] on input "6.67" at bounding box center [297, 137] width 37 height 22
click at [308, 126] on input "6.67" at bounding box center [297, 137] width 37 height 22
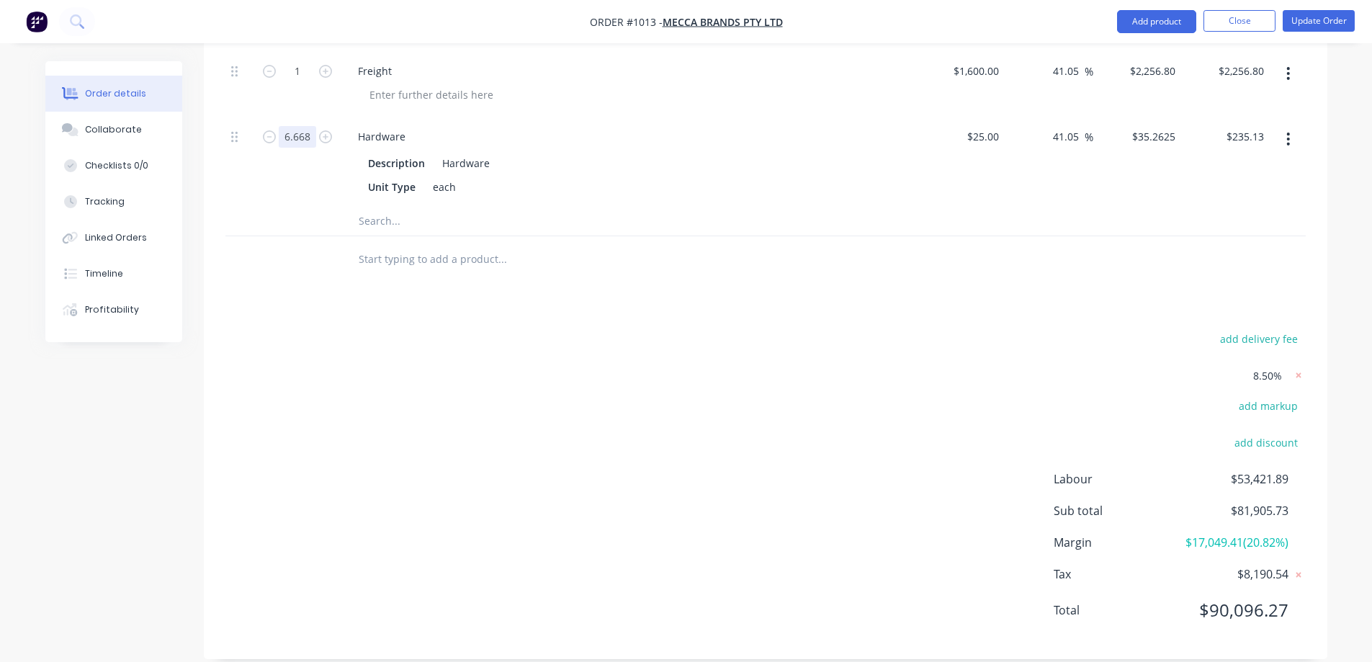
click at [310, 126] on input "6.668" at bounding box center [297, 137] width 37 height 22
click at [308, 126] on input "6.668" at bounding box center [297, 137] width 37 height 22
click at [604, 369] on div "add delivery fee 8.50% add markup add discount Labour $53,421.89 Sub total $81,…" at bounding box center [765, 483] width 1080 height 308
click at [310, 126] on input "6.665" at bounding box center [297, 137] width 37 height 22
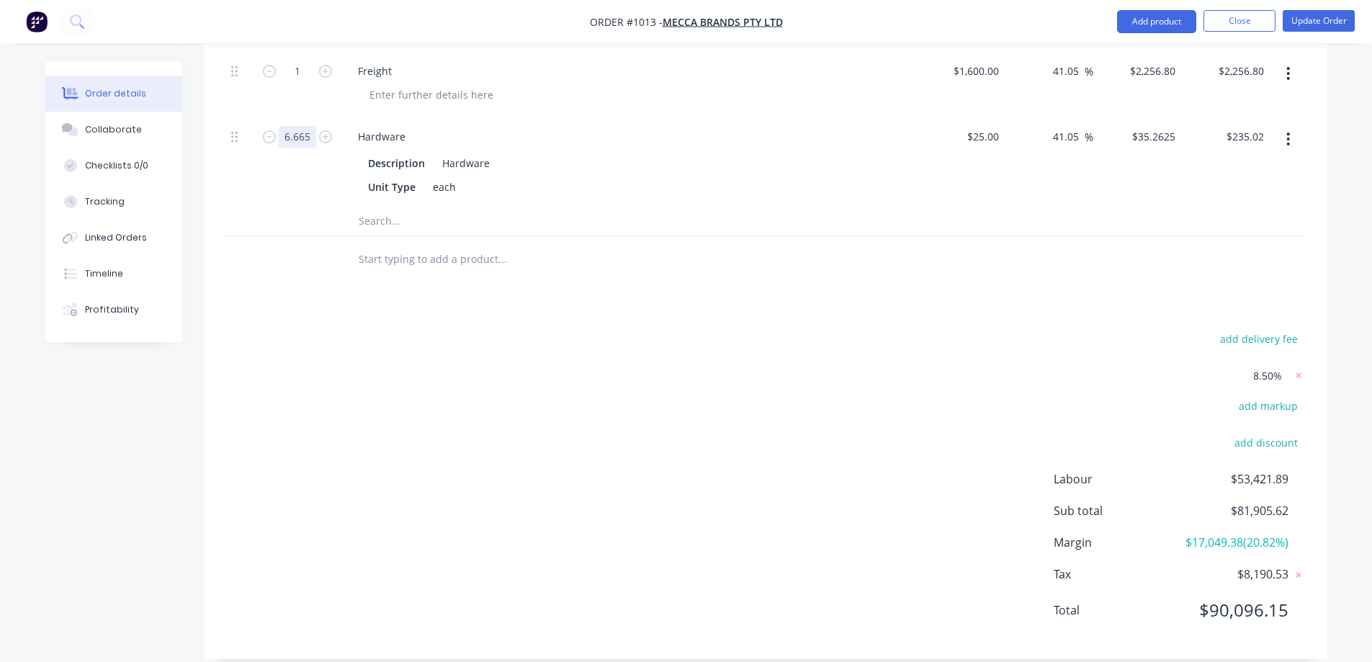
click at [309, 126] on input "6.665" at bounding box center [297, 137] width 37 height 22
click at [380, 329] on div "add delivery fee 8.50% add markup add discount Labour $53,421.89 Sub total $81,…" at bounding box center [765, 483] width 1080 height 308
click at [310, 126] on input "6.666" at bounding box center [297, 137] width 37 height 22
click at [308, 126] on input "6.666" at bounding box center [297, 137] width 37 height 22
click at [310, 126] on input "6.666" at bounding box center [297, 137] width 37 height 22
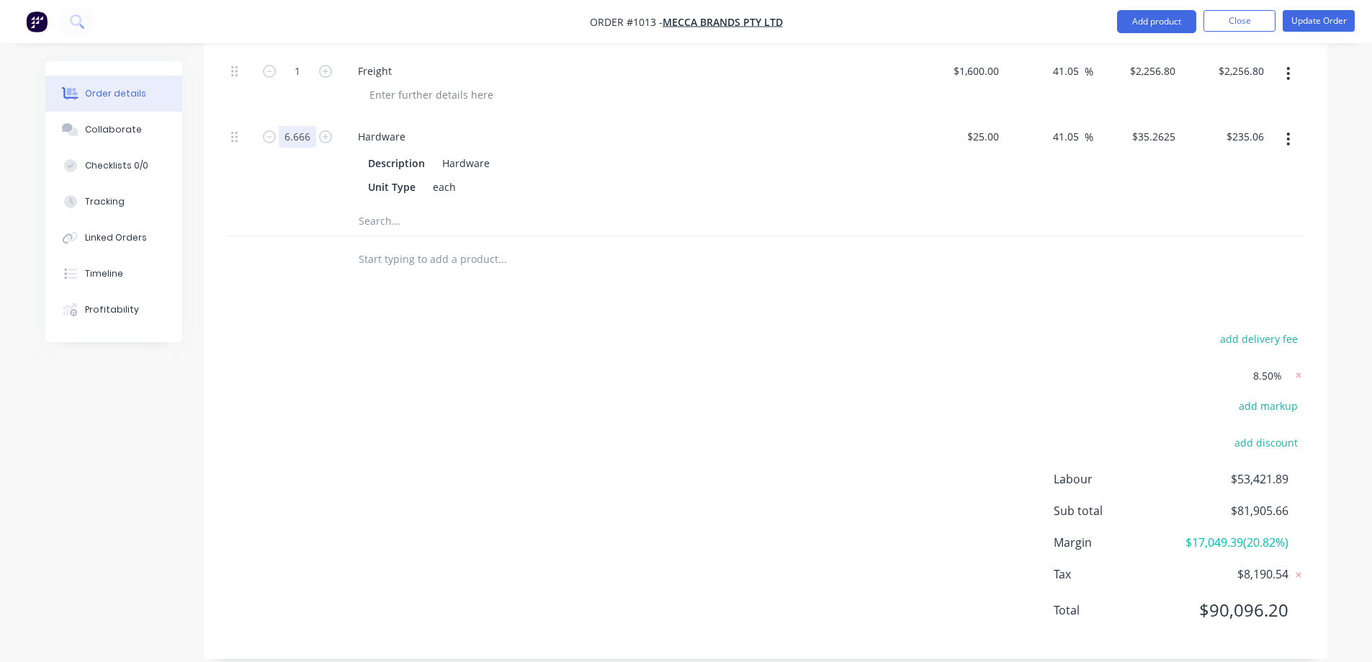
click at [310, 126] on input "6.666" at bounding box center [297, 137] width 37 height 22
click at [309, 126] on input "6.666" at bounding box center [297, 137] width 37 height 22
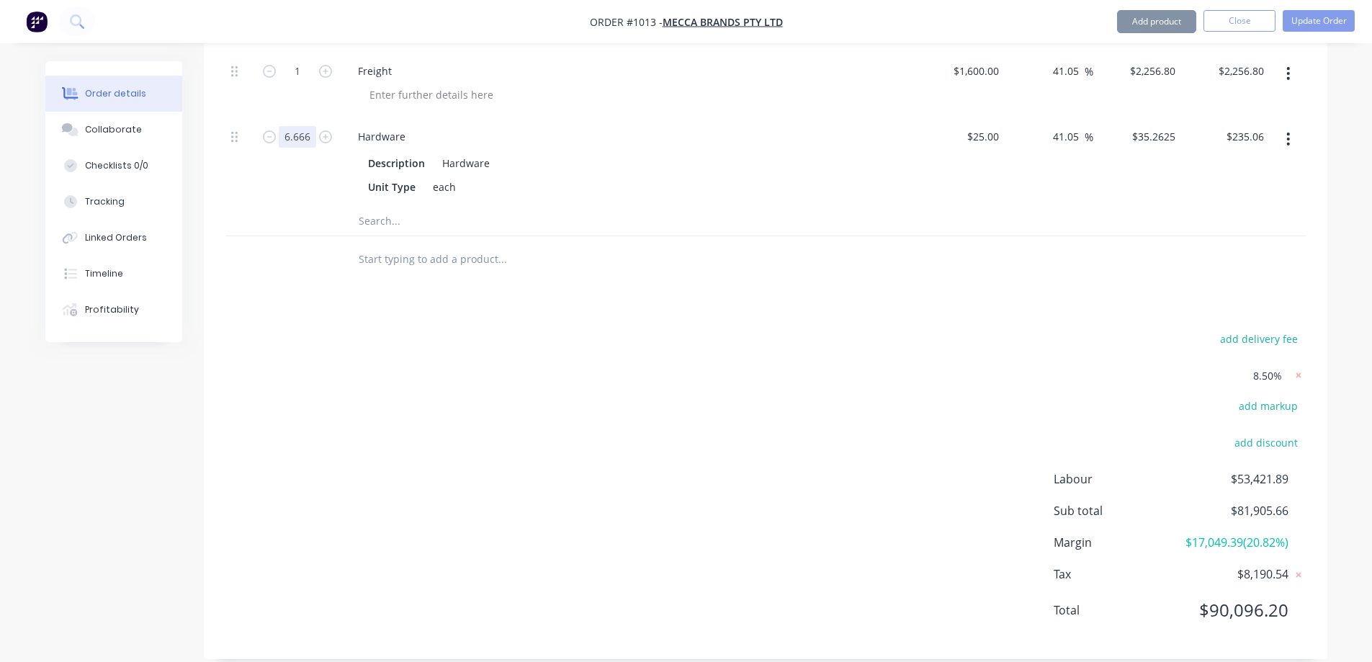
click at [310, 126] on input "6.666" at bounding box center [297, 137] width 37 height 22
click at [601, 369] on div "add delivery fee 8.50% add markup add discount Labour $53,421.89 Sub total $81,…" at bounding box center [765, 483] width 1080 height 308
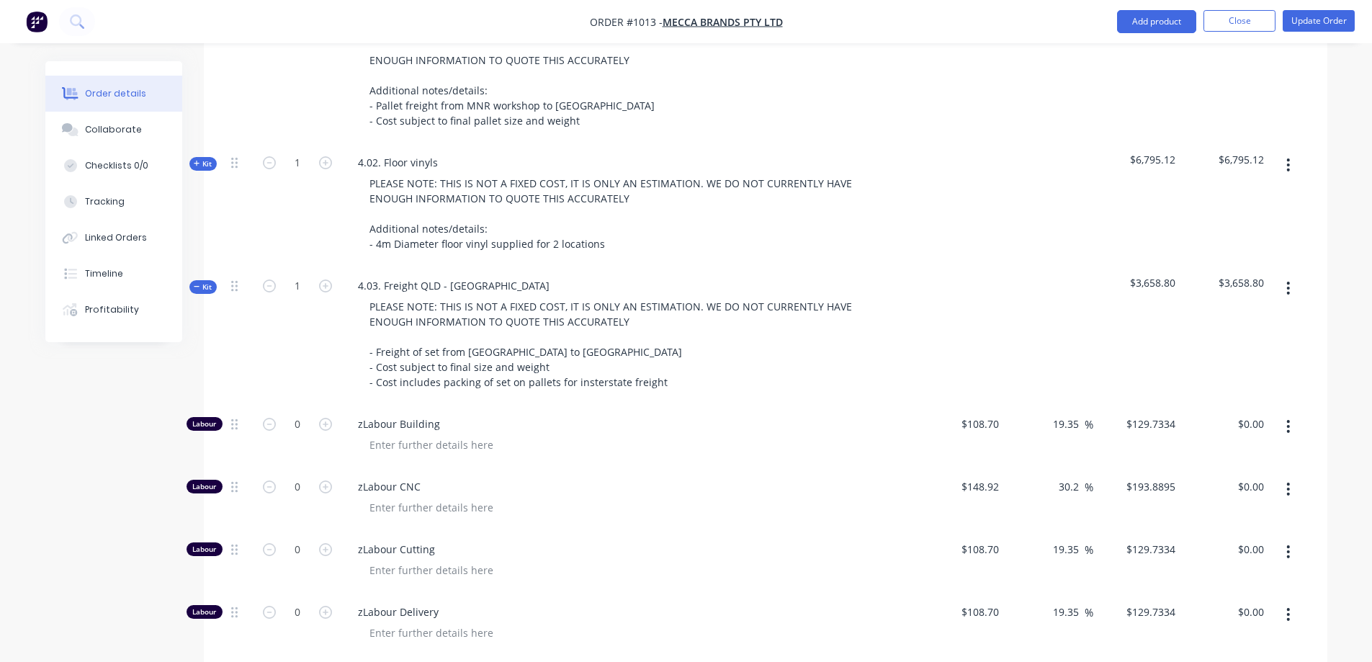
scroll to position [3673, 0]
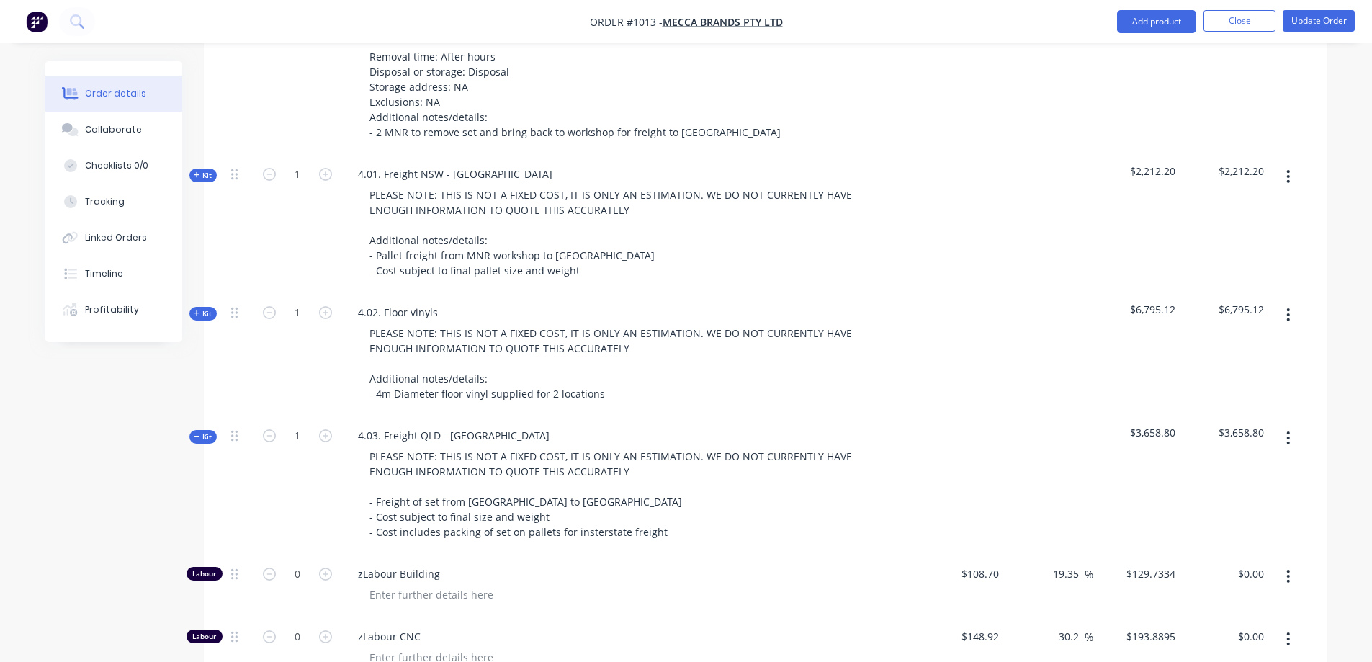
click at [203, 431] on span "Kit" at bounding box center [203, 436] width 19 height 11
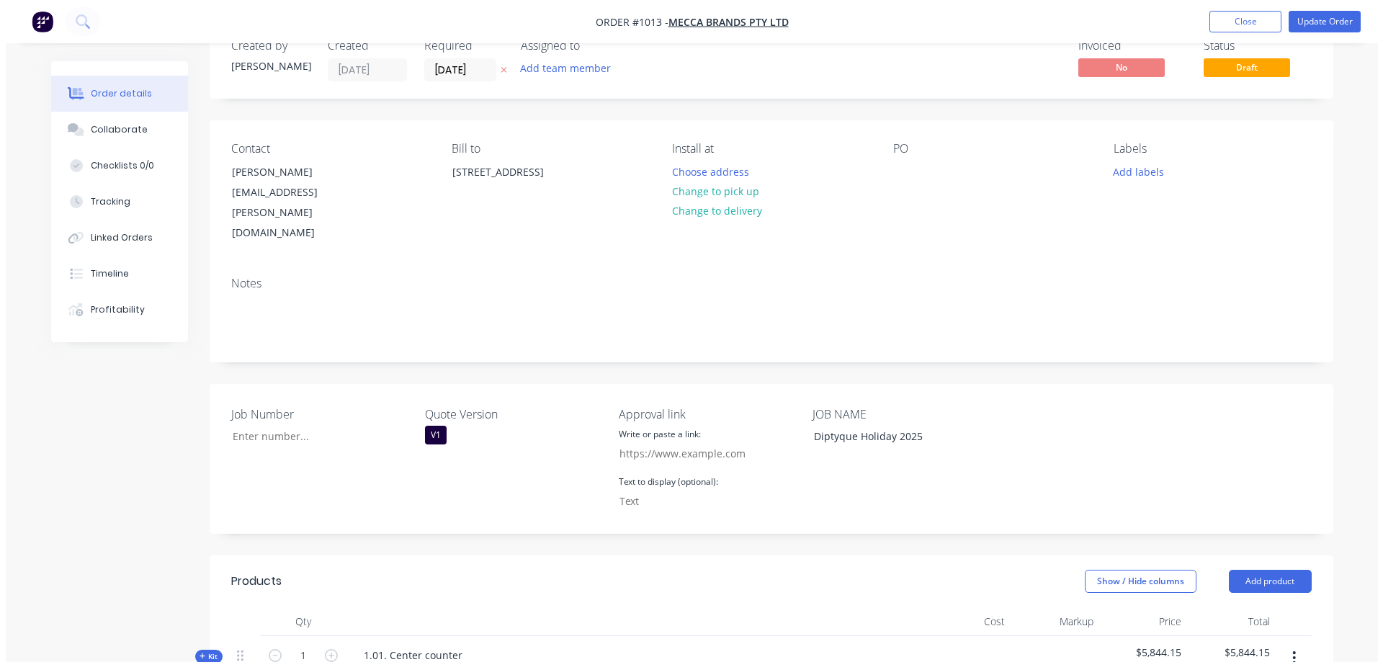
scroll to position [0, 0]
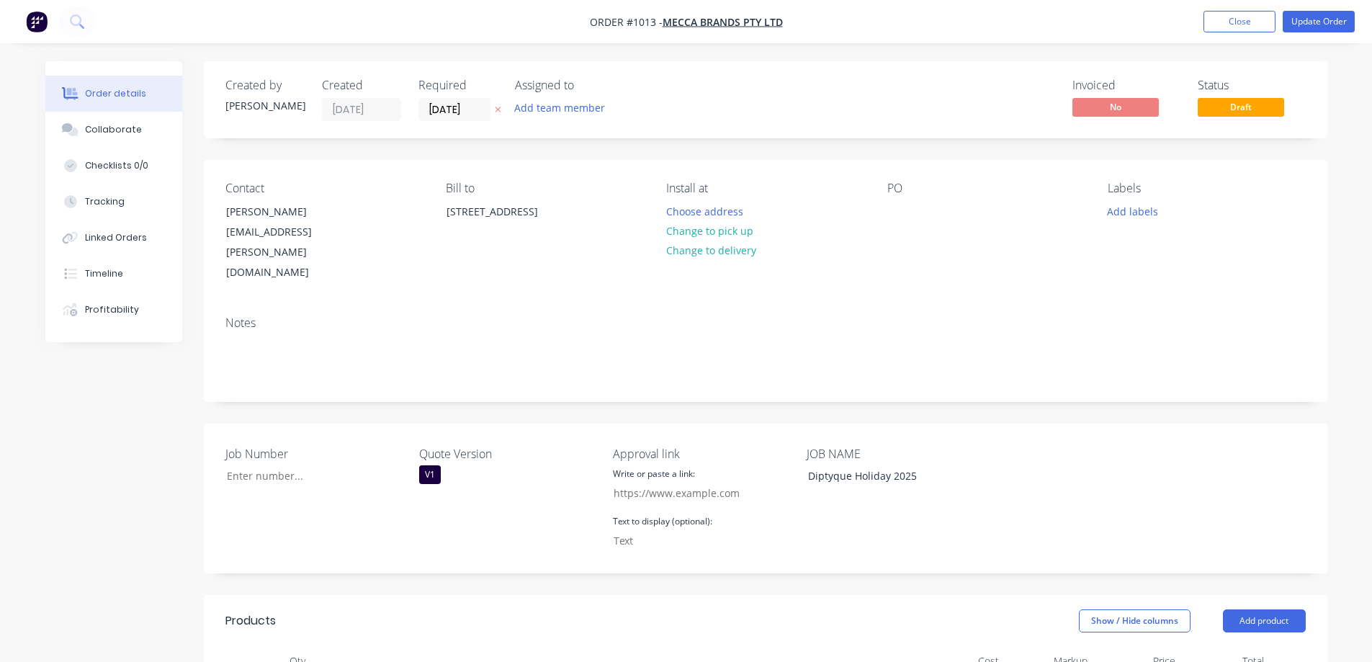
click at [1313, 30] on button "Update Order" at bounding box center [1319, 22] width 72 height 22
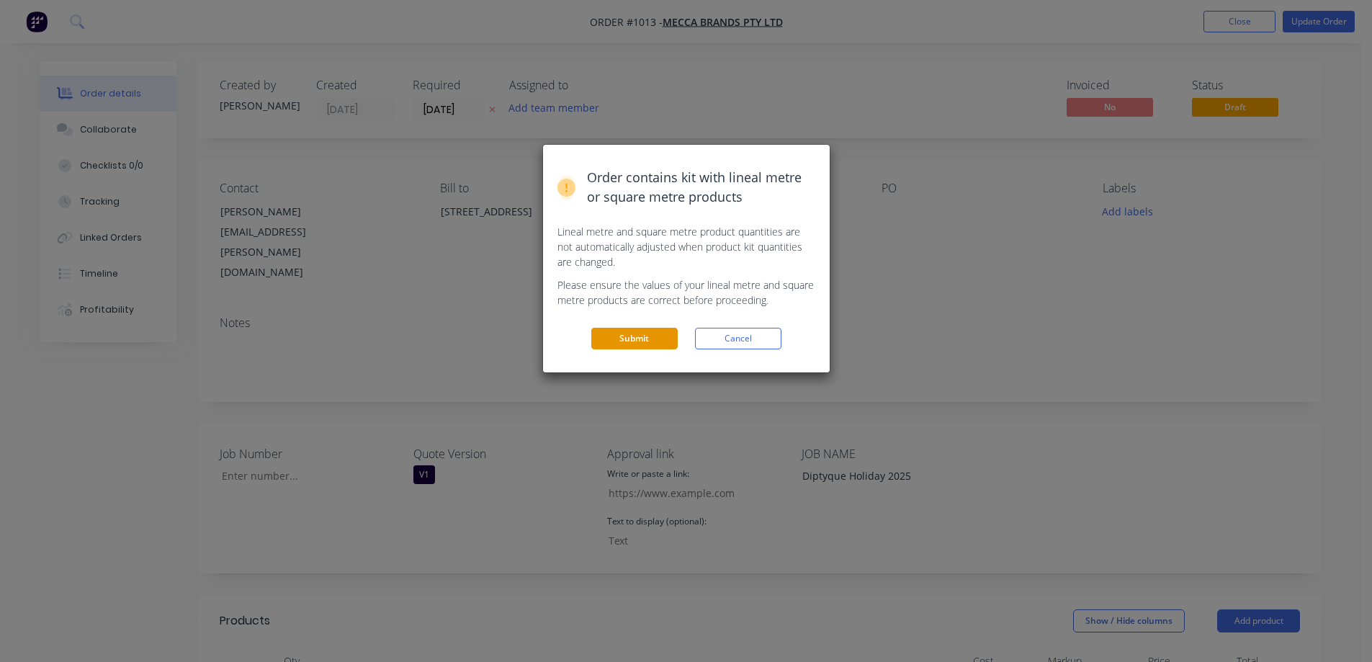
click at [625, 342] on button "Submit" at bounding box center [634, 339] width 86 height 22
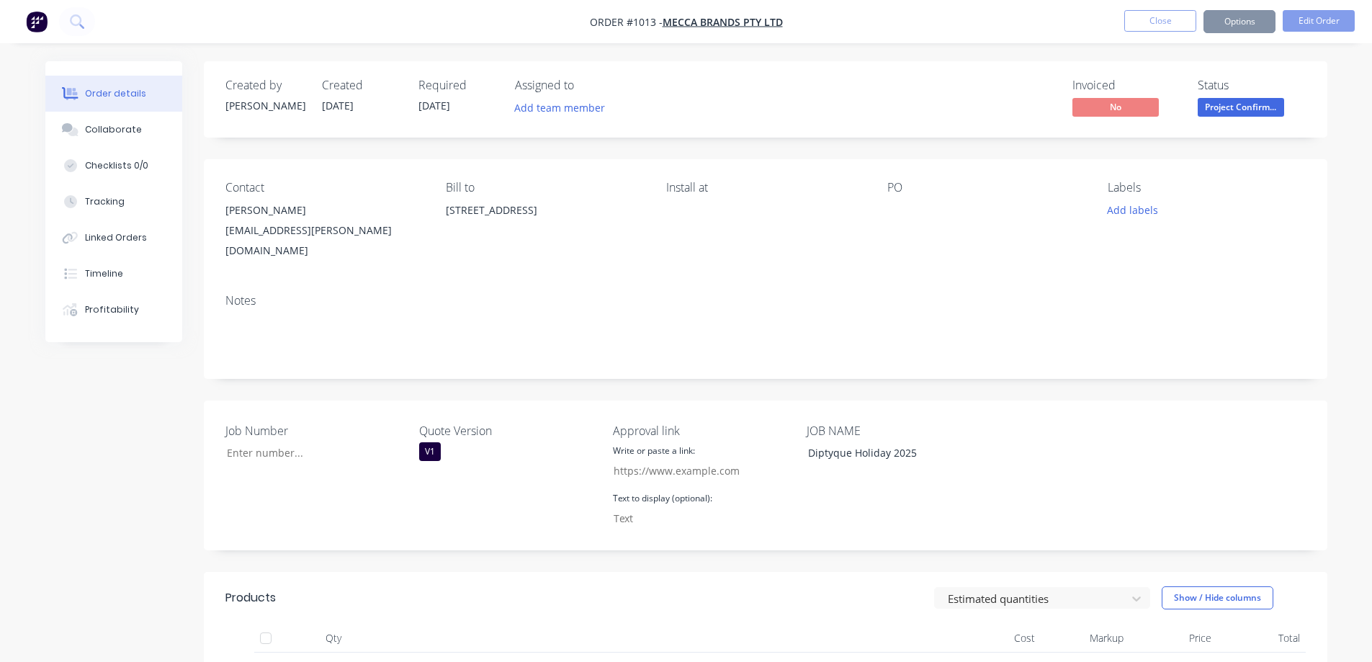
click at [1150, 24] on button "Close" at bounding box center [1160, 21] width 72 height 22
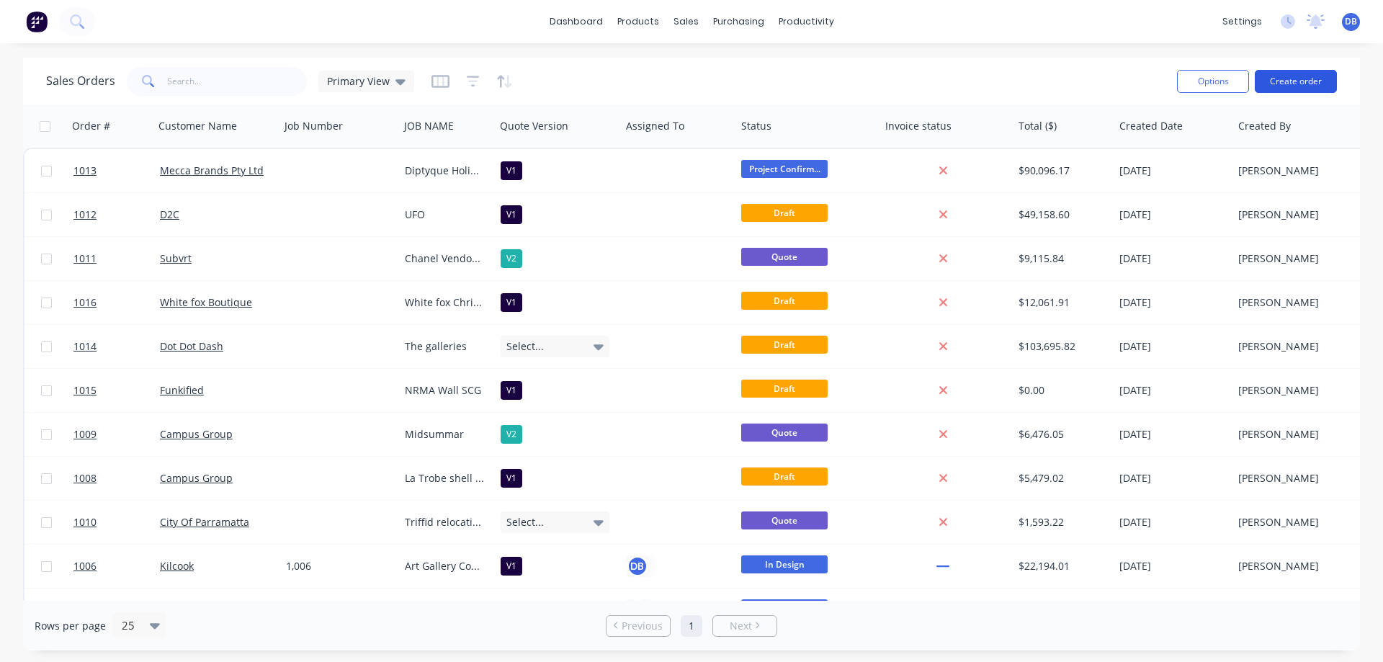
click at [1293, 71] on button "Create order" at bounding box center [1296, 81] width 82 height 23
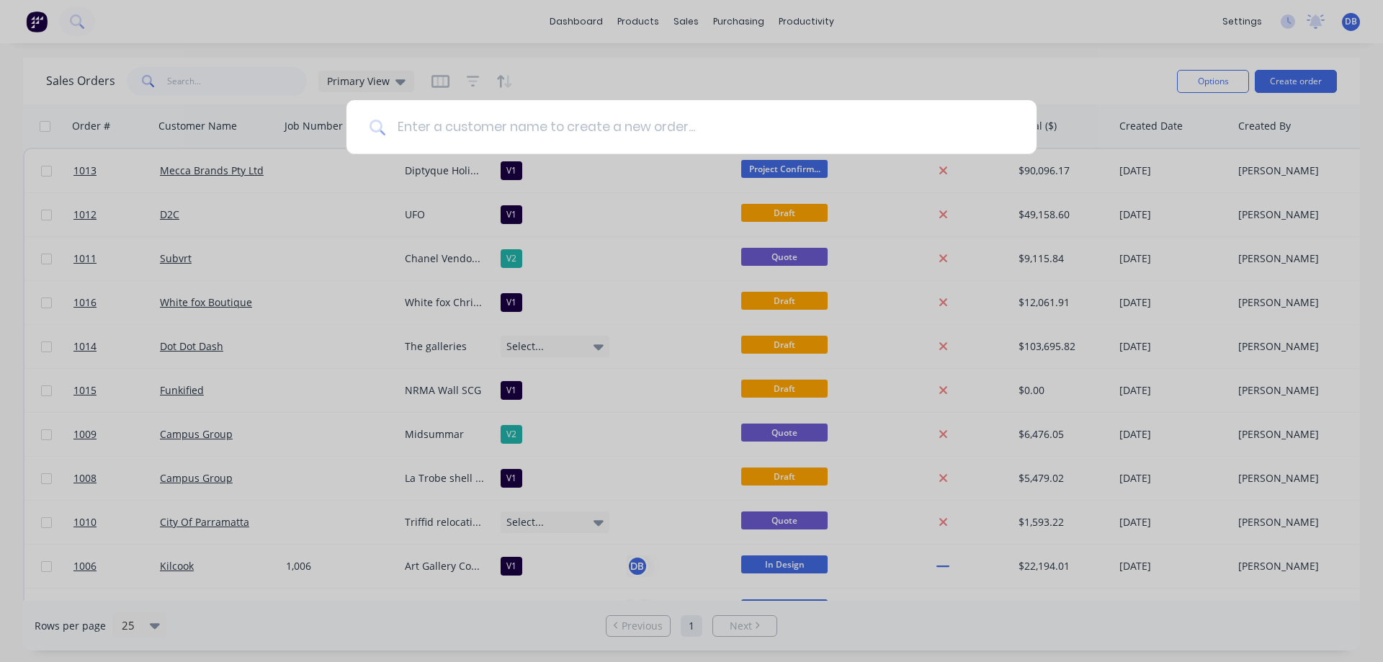
click at [555, 130] on input at bounding box center [699, 127] width 628 height 54
click at [577, 132] on input at bounding box center [699, 127] width 628 height 54
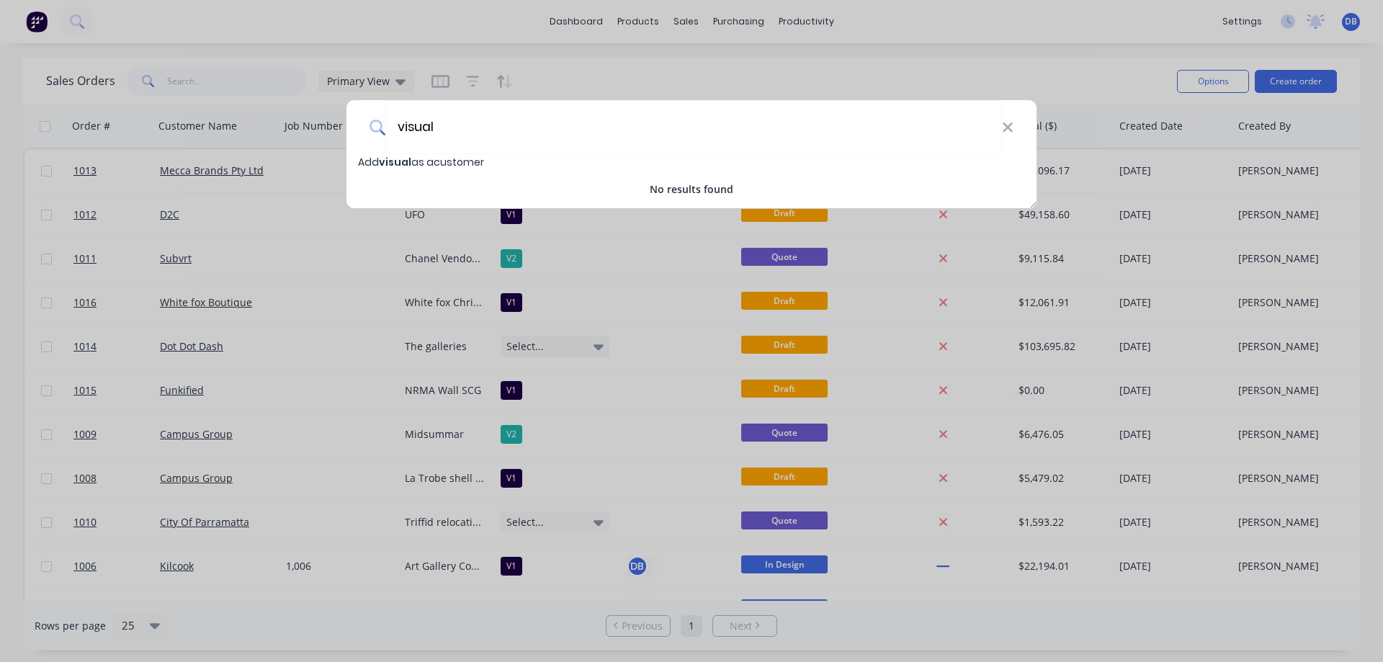
click at [637, 65] on div "visual Add visual as a customer No results found" at bounding box center [691, 331] width 1383 height 662
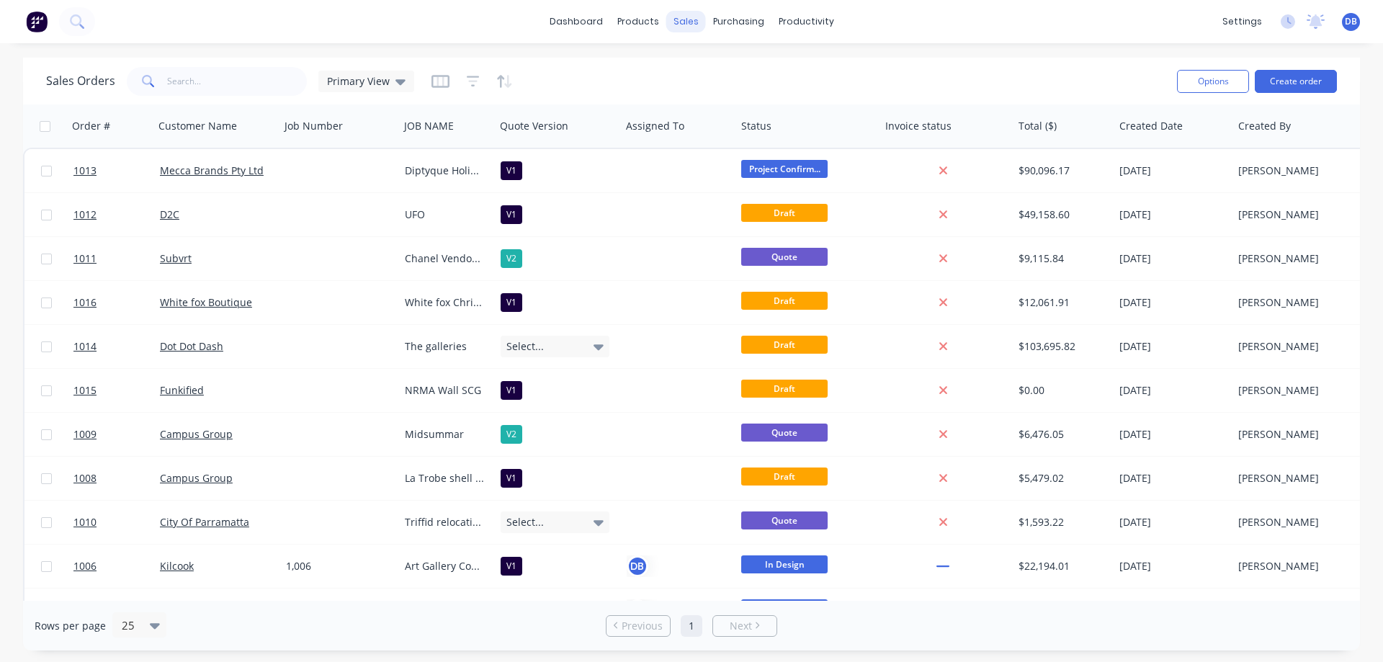
click at [671, 19] on div "sales" at bounding box center [686, 22] width 40 height 22
click at [721, 102] on div "Customers" at bounding box center [735, 97] width 52 height 13
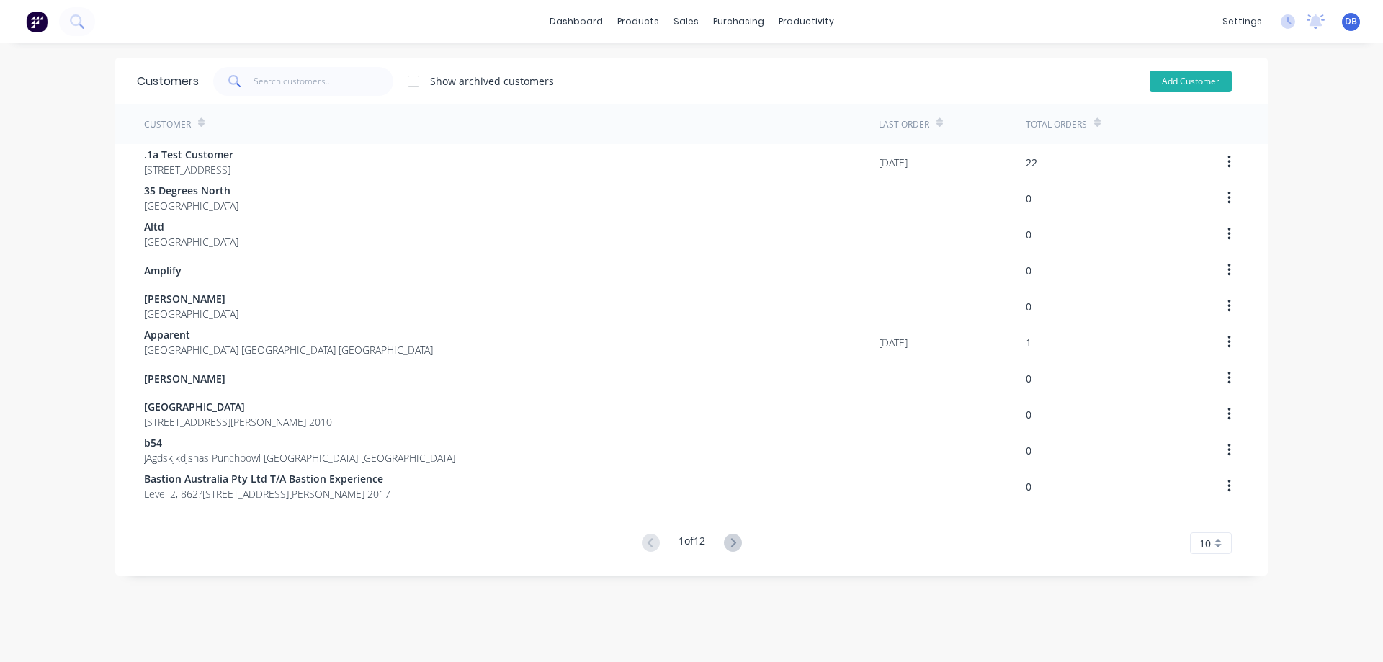
click at [1188, 71] on button "Add Customer" at bounding box center [1190, 82] width 82 height 22
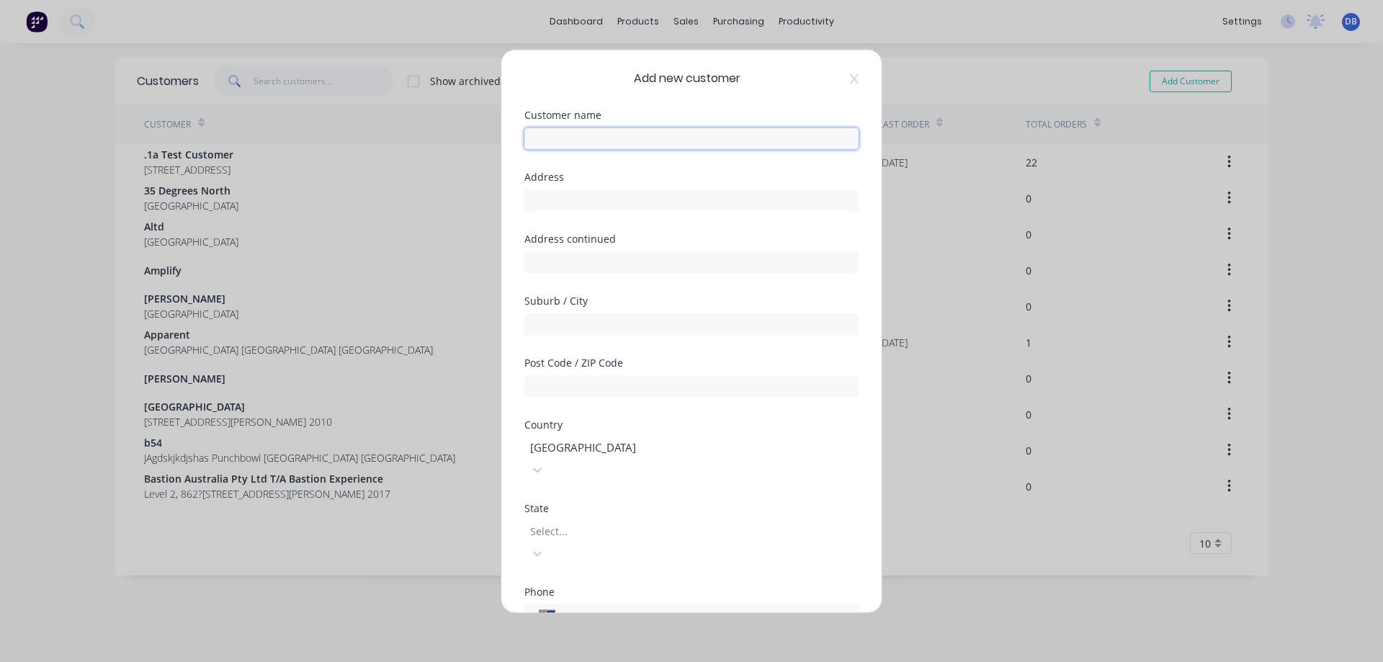
click at [629, 138] on input "text" at bounding box center [691, 138] width 334 height 22
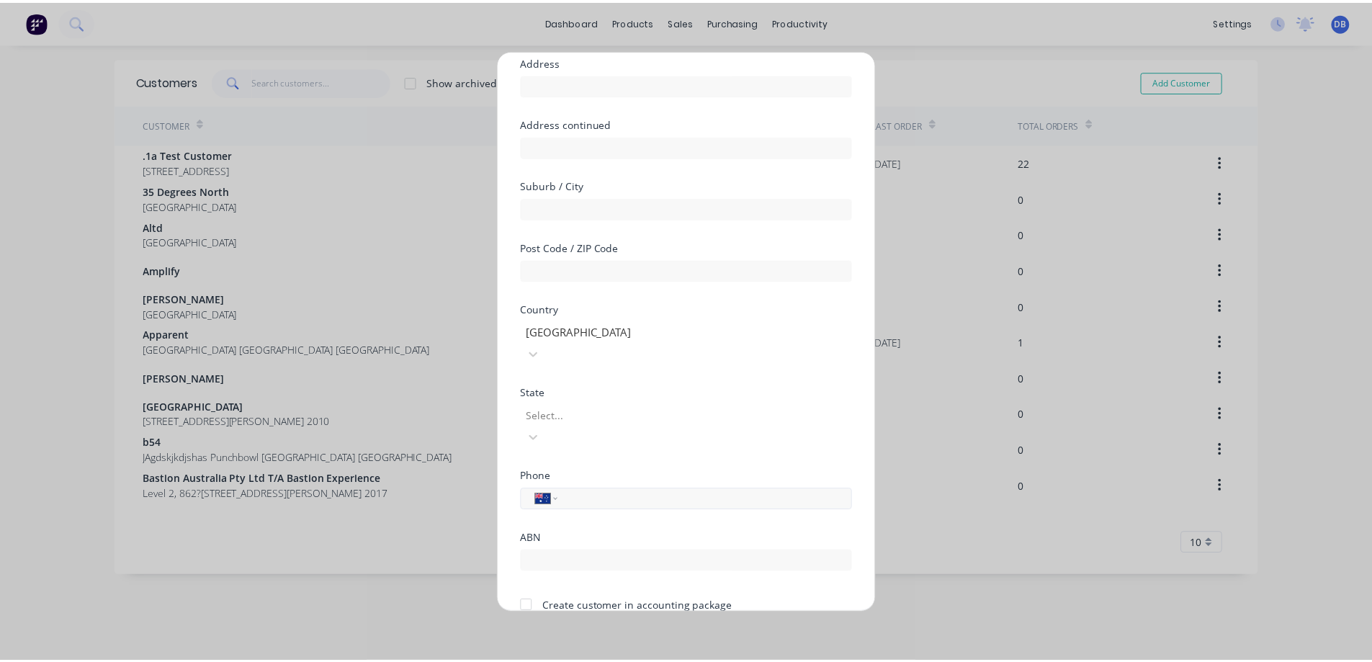
scroll to position [140, 0]
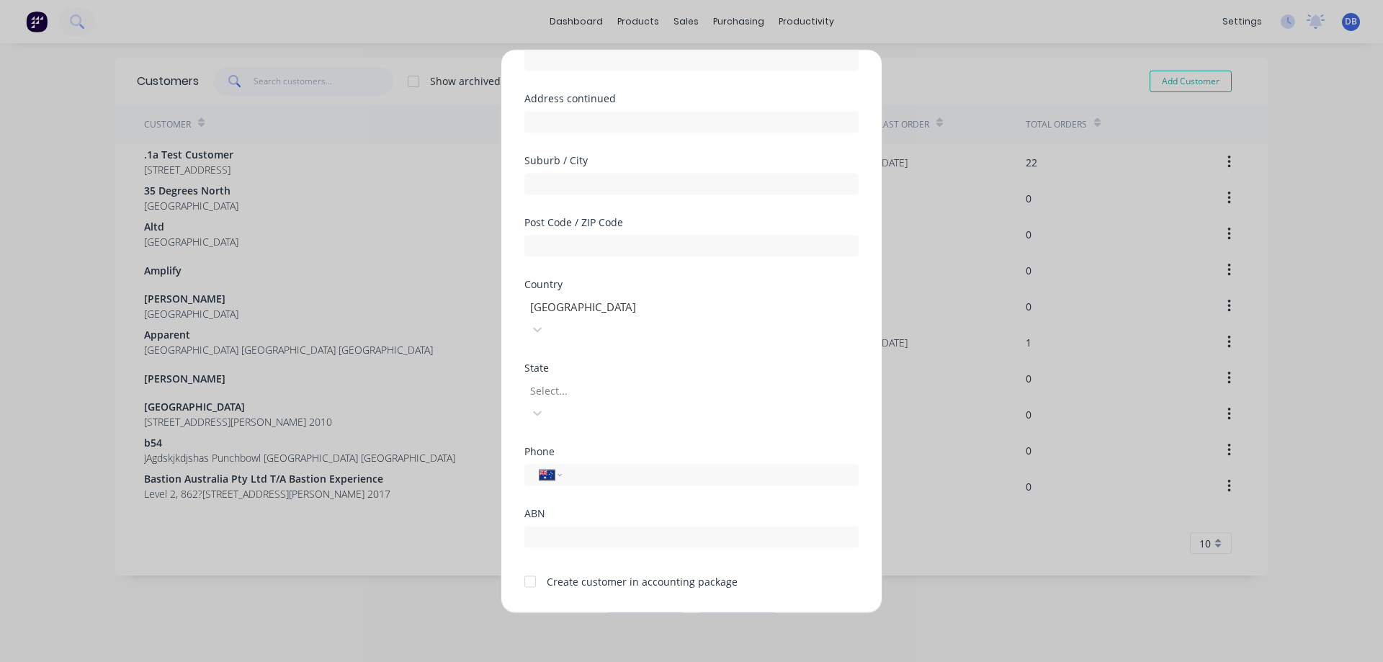
click at [647, 612] on button "Save" at bounding box center [645, 623] width 79 height 23
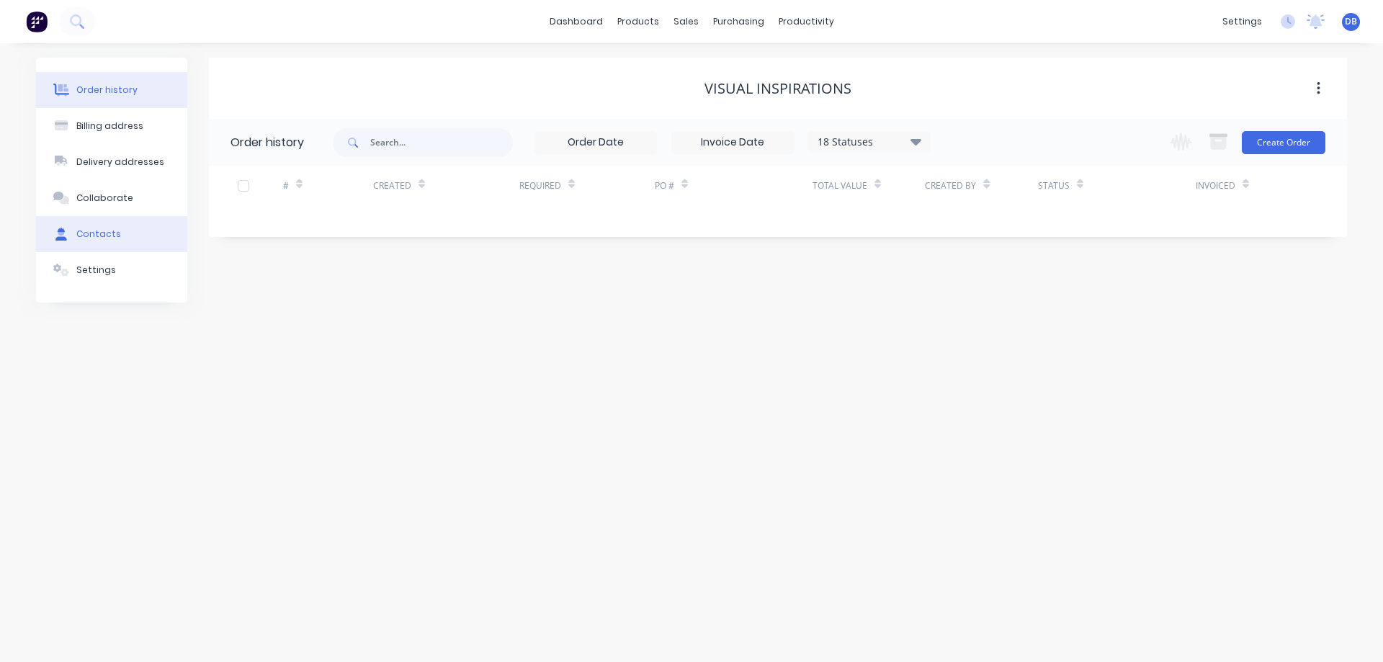
drag, startPoint x: 94, startPoint y: 234, endPoint x: 104, endPoint y: 236, distance: 9.5
click at [95, 233] on div "Contacts" at bounding box center [98, 234] width 45 height 13
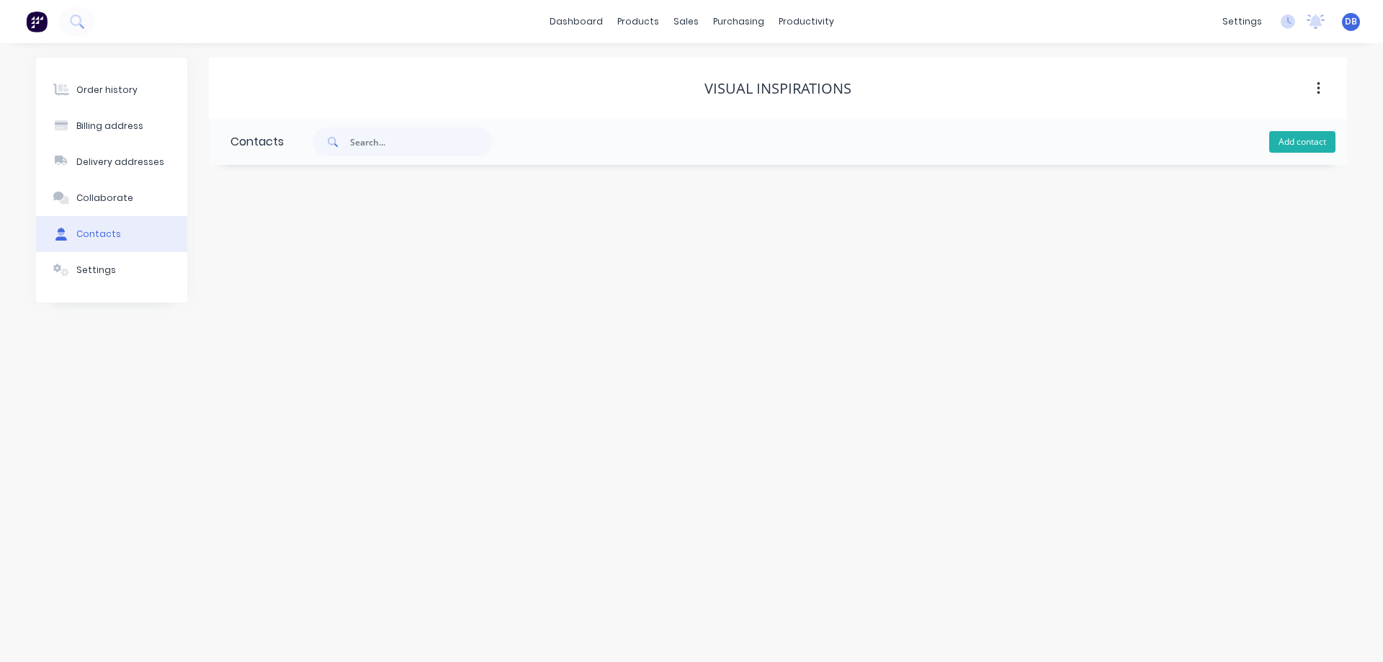
click at [1304, 135] on button "Add contact" at bounding box center [1302, 142] width 66 height 22
click at [385, 251] on input "text" at bounding box center [348, 248] width 236 height 22
drag, startPoint x: 278, startPoint y: 302, endPoint x: 290, endPoint y: 307, distance: 12.3
click at [278, 302] on input "text" at bounding box center [348, 304] width 236 height 22
paste input "[PERSON_NAME][EMAIL_ADDRESS][DOMAIN_NAME]"
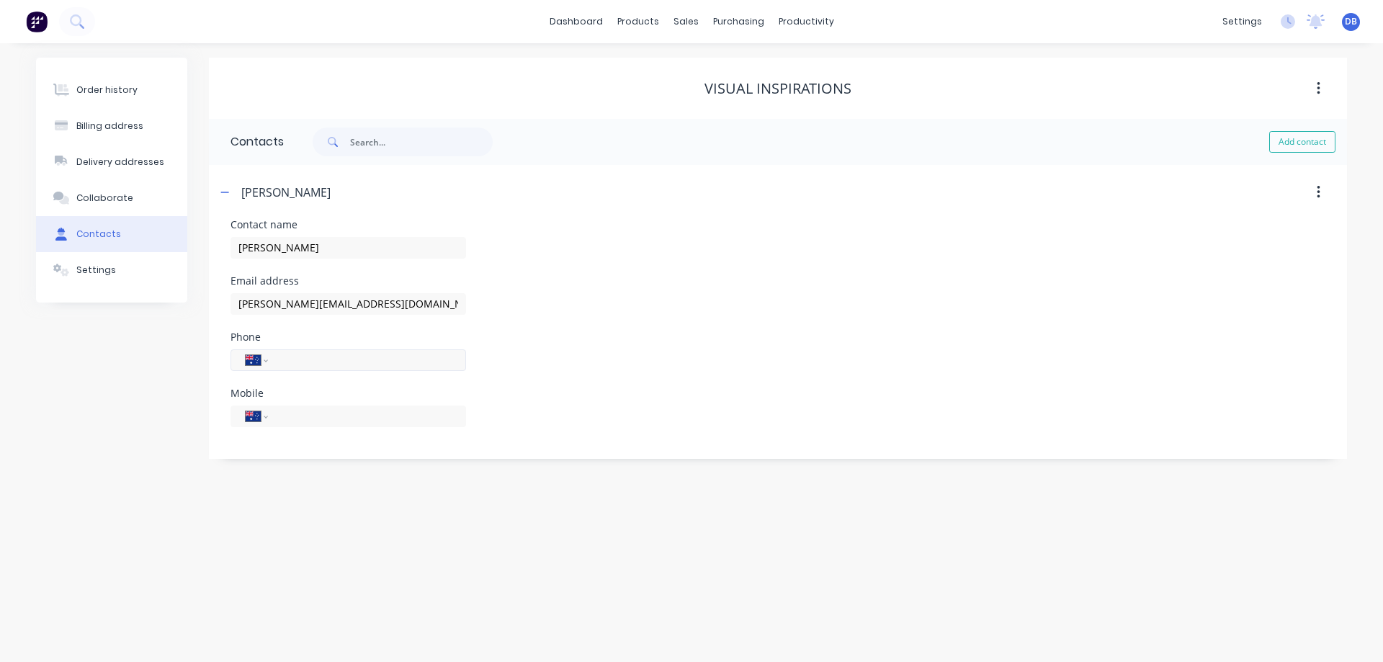
click at [305, 369] on div "International [GEOGRAPHIC_DATA] [GEOGRAPHIC_DATA] [GEOGRAPHIC_DATA] [GEOGRAPHIC…" at bounding box center [348, 360] width 236 height 22
click at [306, 359] on input "tel" at bounding box center [364, 359] width 173 height 17
paste input "0415 427 592"
click at [805, 396] on div "Mobile International [GEOGRAPHIC_DATA] [GEOGRAPHIC_DATA] [GEOGRAPHIC_DATA] [GEO…" at bounding box center [777, 416] width 1095 height 56
click at [130, 97] on button "Order history" at bounding box center [111, 90] width 151 height 36
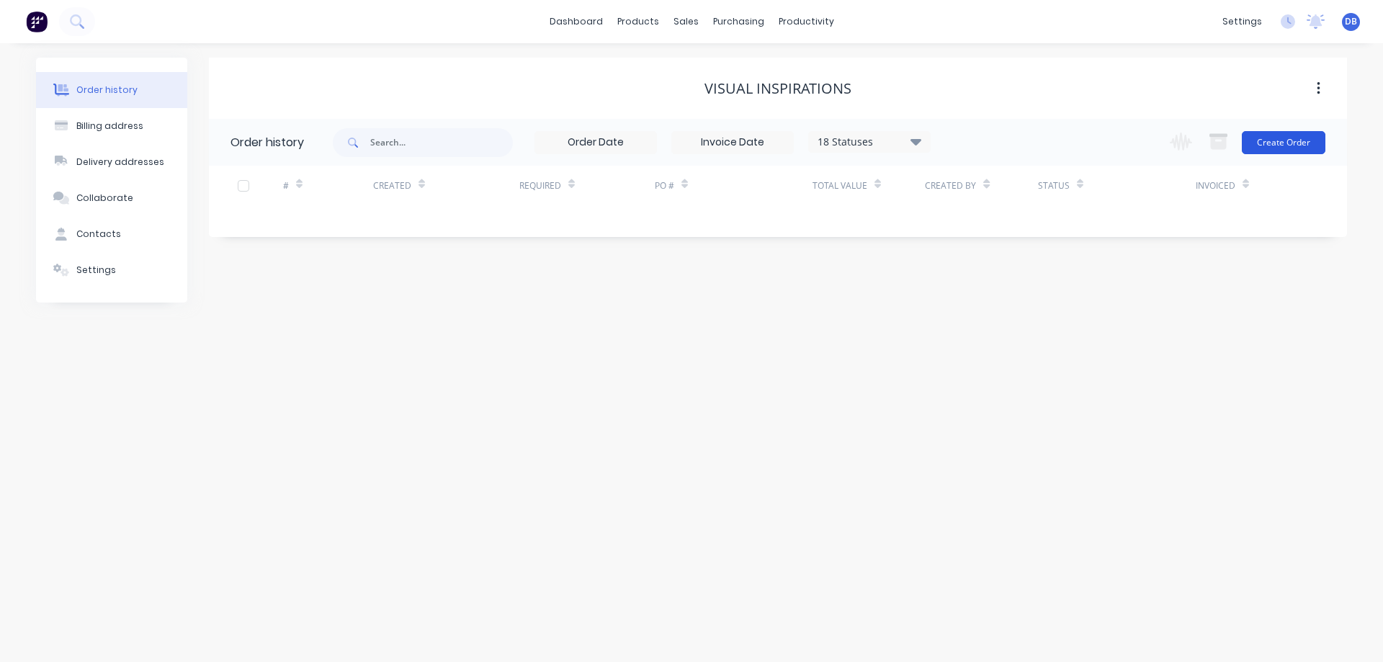
click at [1286, 140] on button "Create Order" at bounding box center [1284, 142] width 84 height 23
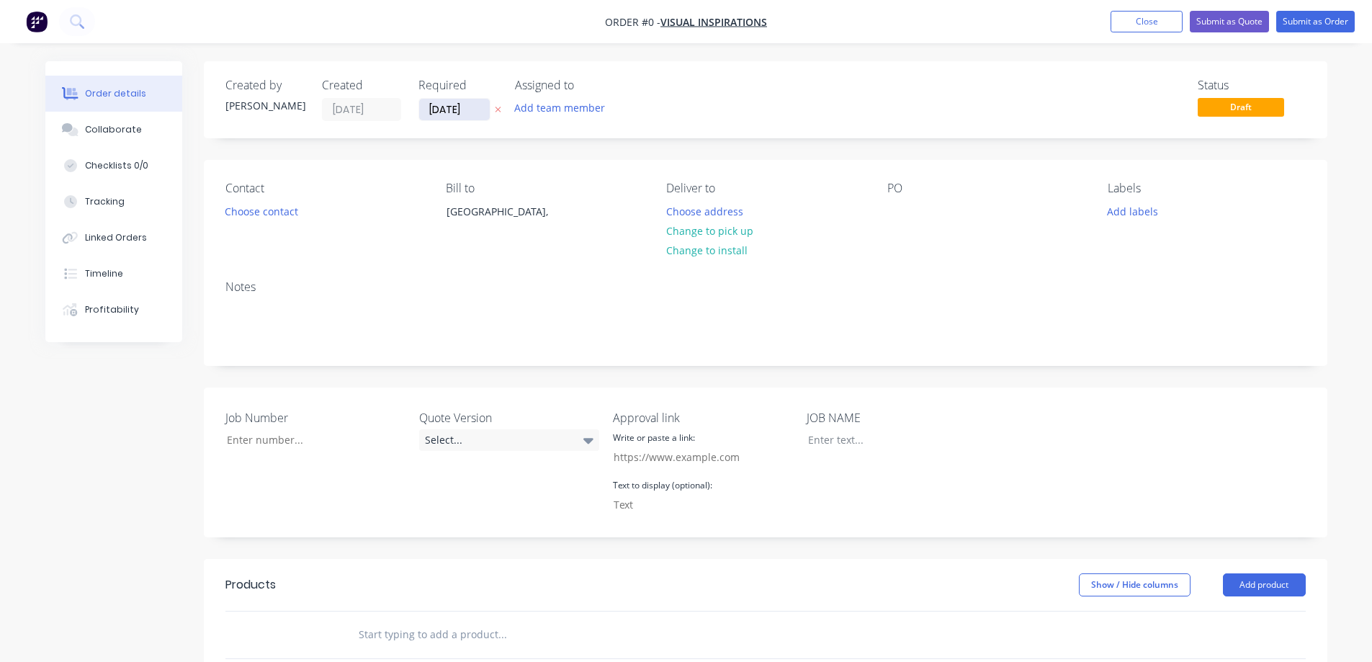
click at [452, 112] on input "[DATE]" at bounding box center [454, 110] width 71 height 22
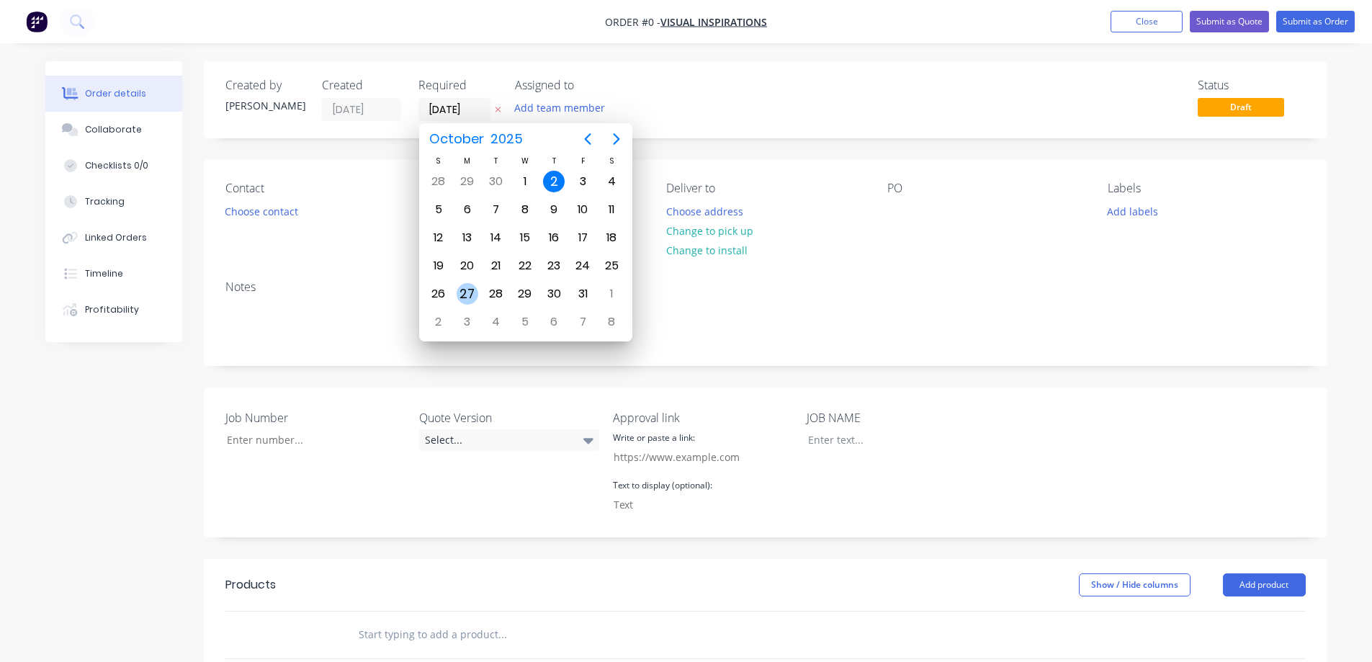
click at [469, 288] on div "27" at bounding box center [468, 294] width 22 height 22
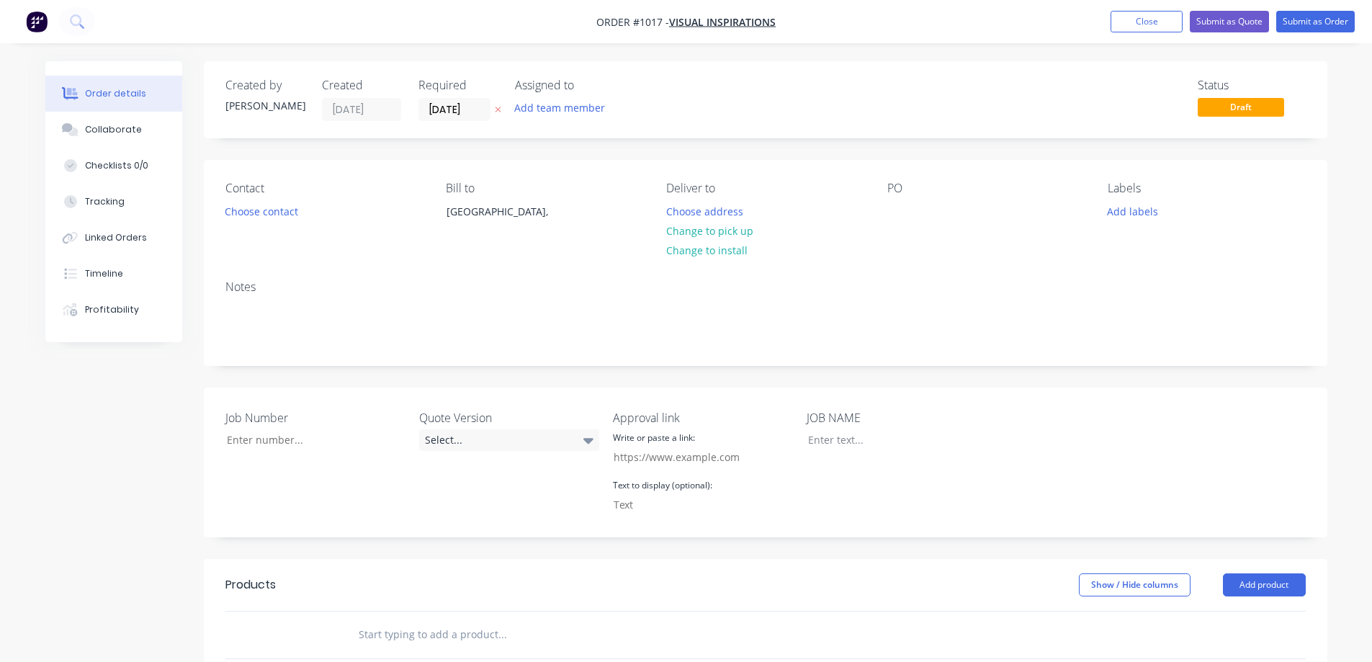
click at [161, 467] on div "Created by [PERSON_NAME] Created [DATE] Required [DATE] Assigned to Add team me…" at bounding box center [686, 543] width 1282 height 965
click at [234, 214] on button "Choose contact" at bounding box center [261, 210] width 89 height 19
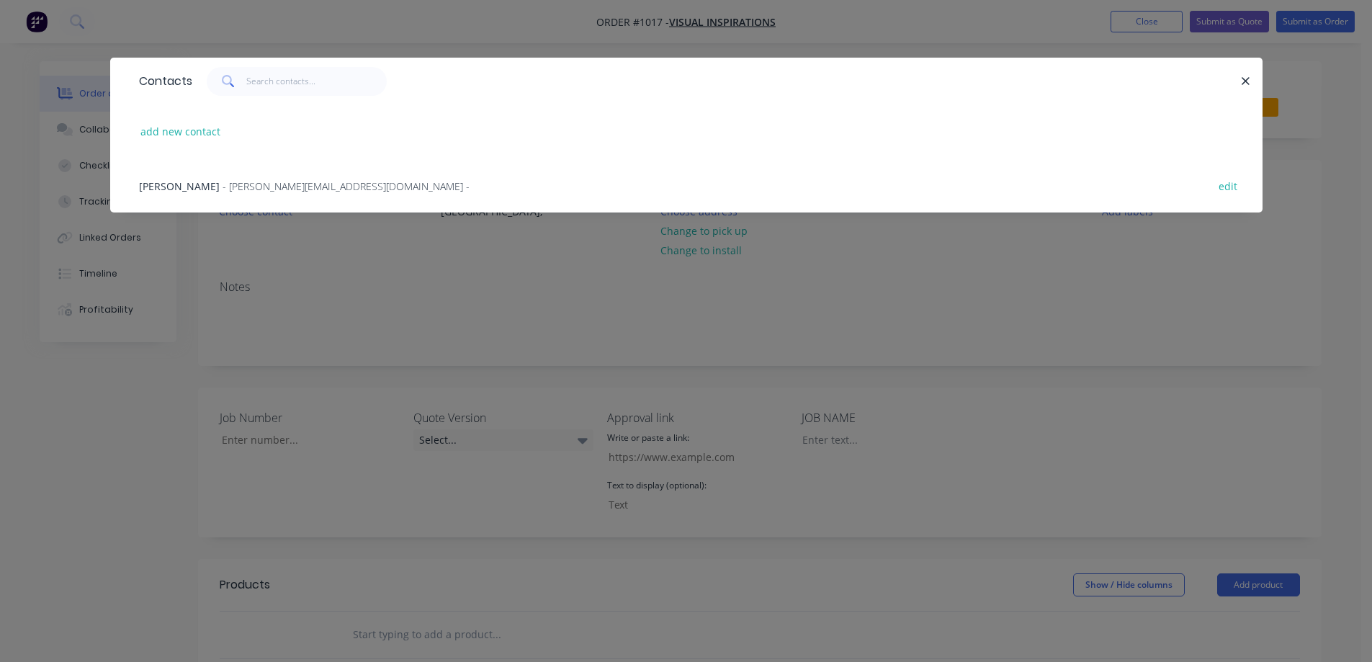
click at [176, 191] on span "[PERSON_NAME]" at bounding box center [179, 186] width 81 height 14
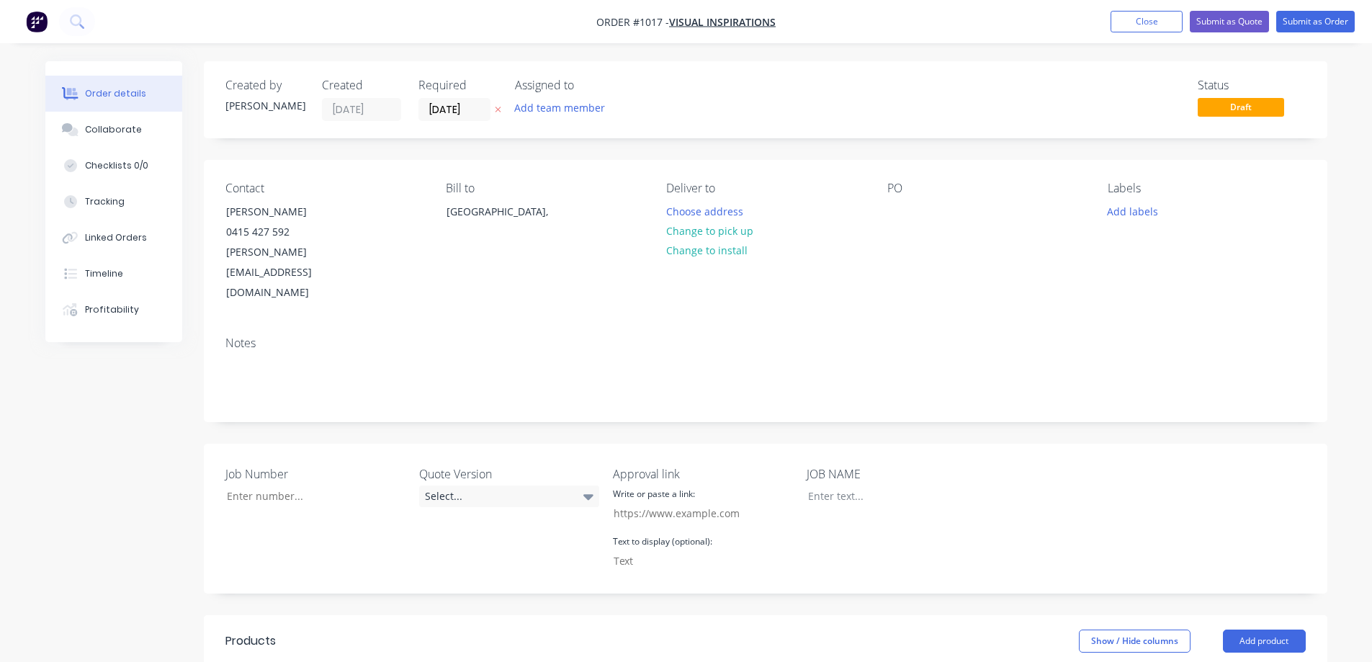
click at [129, 427] on div "Created by [PERSON_NAME] Created [DATE] Required [DATE] Assigned to Add team me…" at bounding box center [686, 571] width 1282 height 1021
click at [1334, 21] on button "Submit as Order" at bounding box center [1315, 22] width 79 height 22
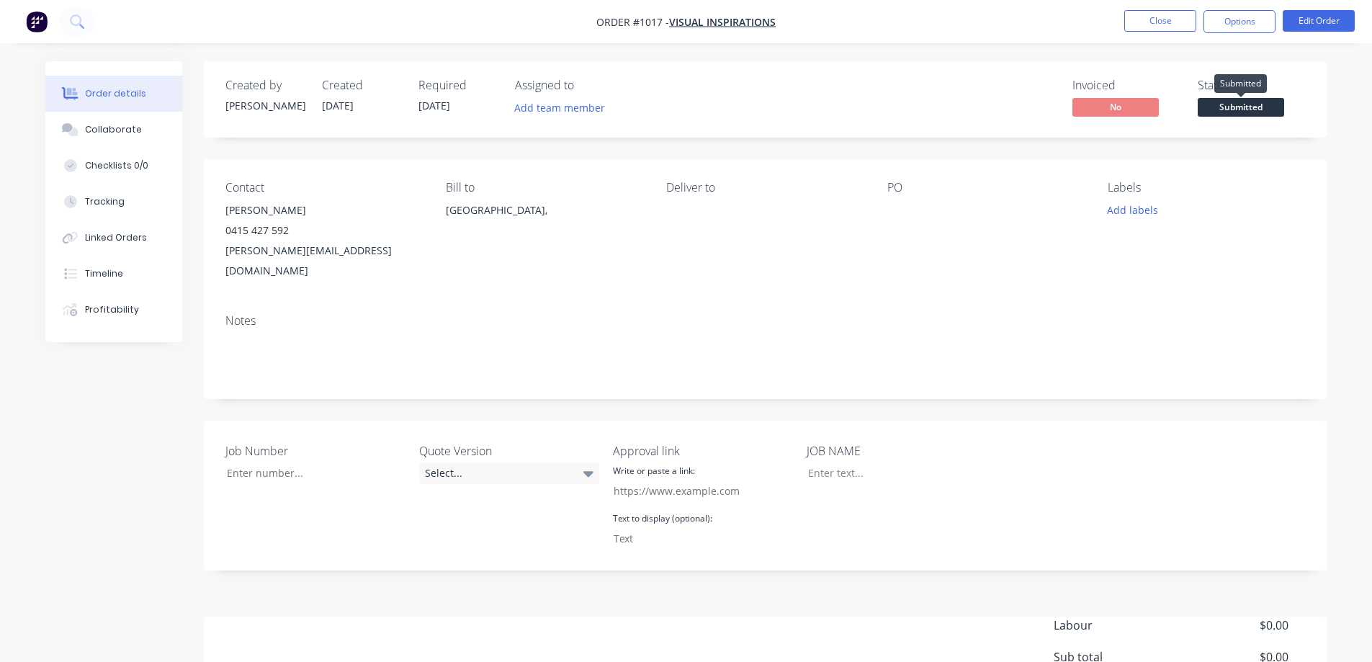
click at [1213, 102] on span "Submitted" at bounding box center [1241, 107] width 86 height 18
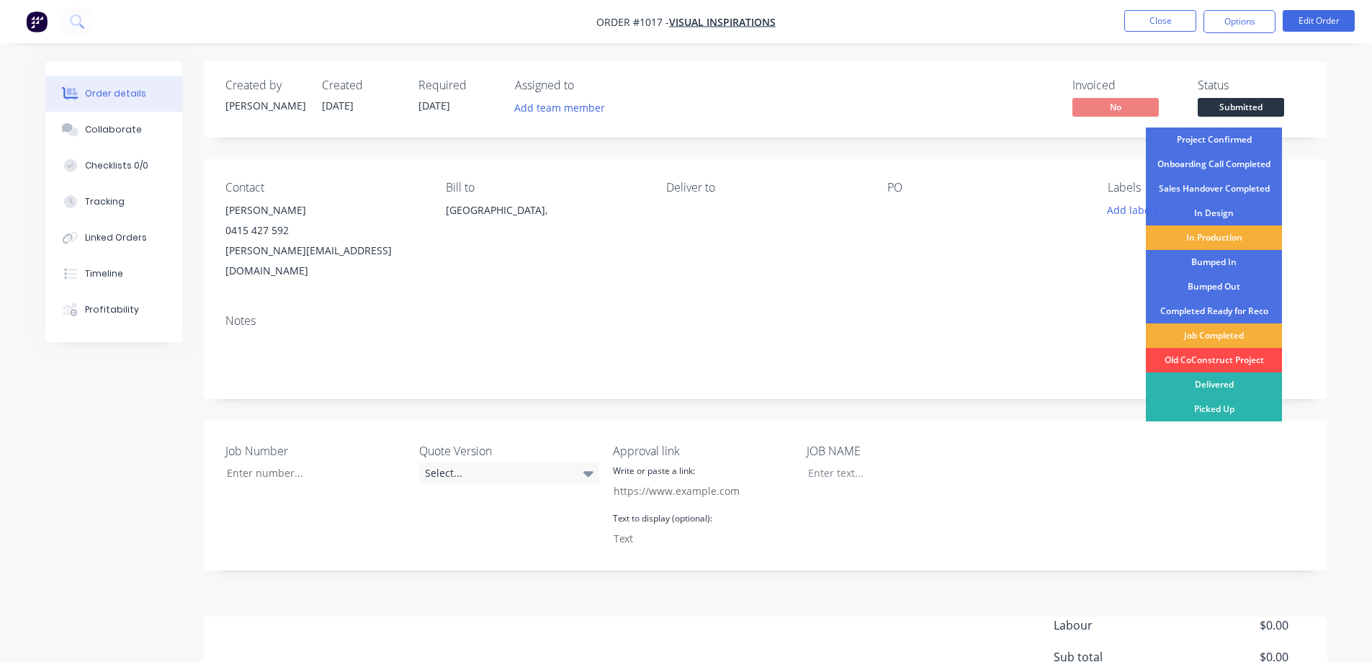
click at [1204, 359] on div "Old CoConstruct Project" at bounding box center [1214, 360] width 136 height 24
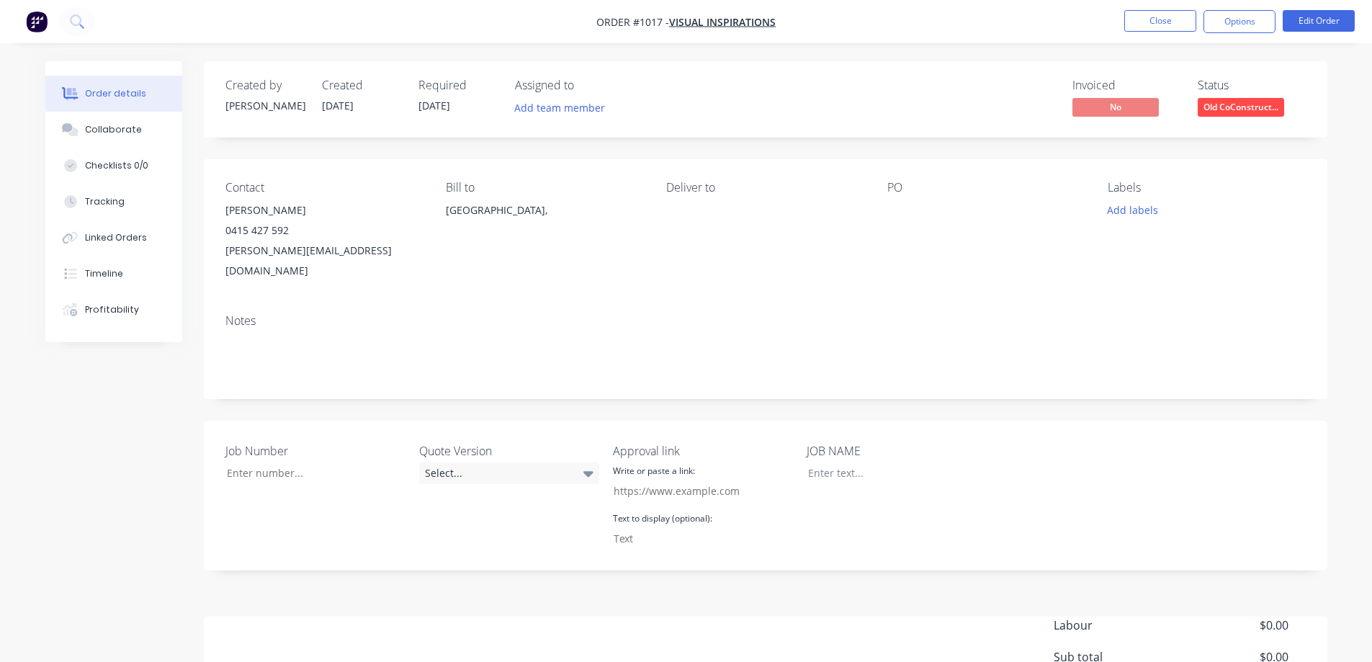
click at [1314, 111] on div "Created by [PERSON_NAME] Created [DATE] Required [DATE] Assigned to Add team me…" at bounding box center [766, 99] width 1124 height 76
click at [1351, 58] on div "Order details Collaborate Checklists 0/0 Tracking Linked Orders Timeline Profit…" at bounding box center [686, 413] width 1372 height 827
click at [1170, 17] on button "Close" at bounding box center [1160, 21] width 72 height 22
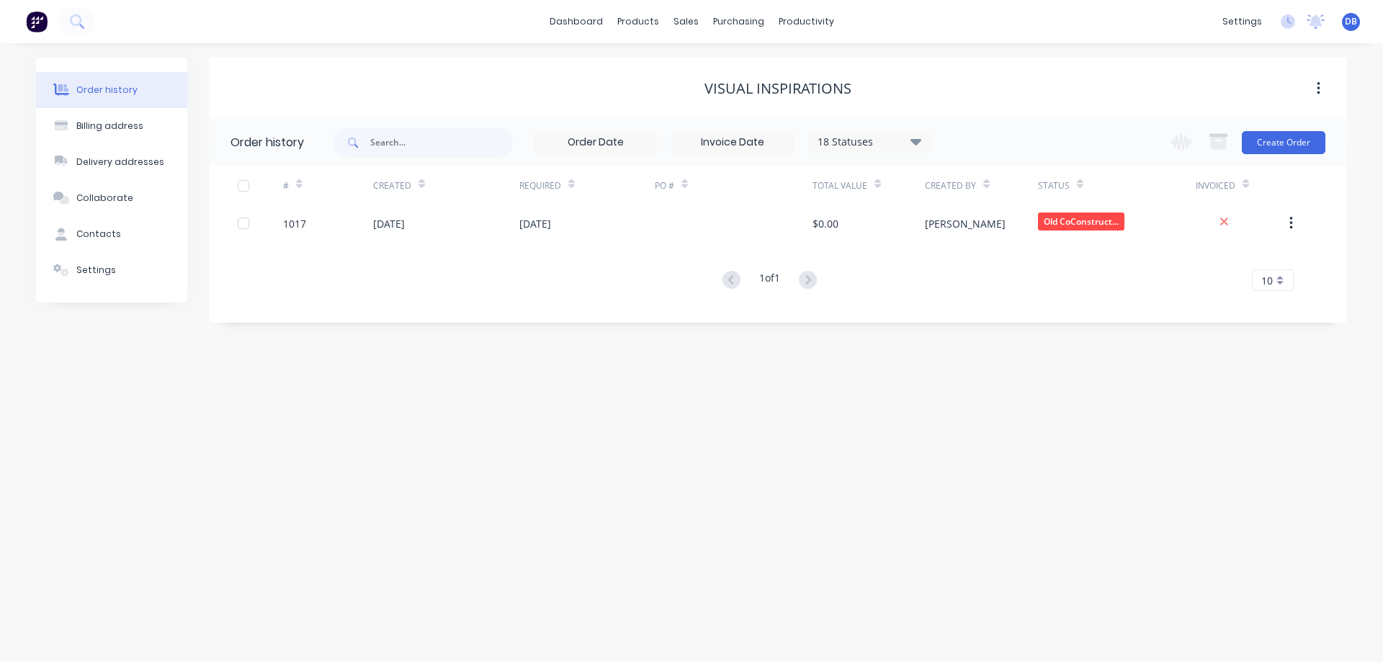
click at [563, 318] on div "Order history 18 Statuses Invoice Status Invoiced Not Invoiced Partial Order St…" at bounding box center [778, 221] width 1138 height 204
click at [438, 381] on div "Order history Billing address Delivery addresses Collaborate Contacts Settings …" at bounding box center [691, 352] width 1383 height 619
click at [565, 372] on div "Order history Billing address Delivery addresses Collaborate Contacts Settings …" at bounding box center [691, 352] width 1383 height 619
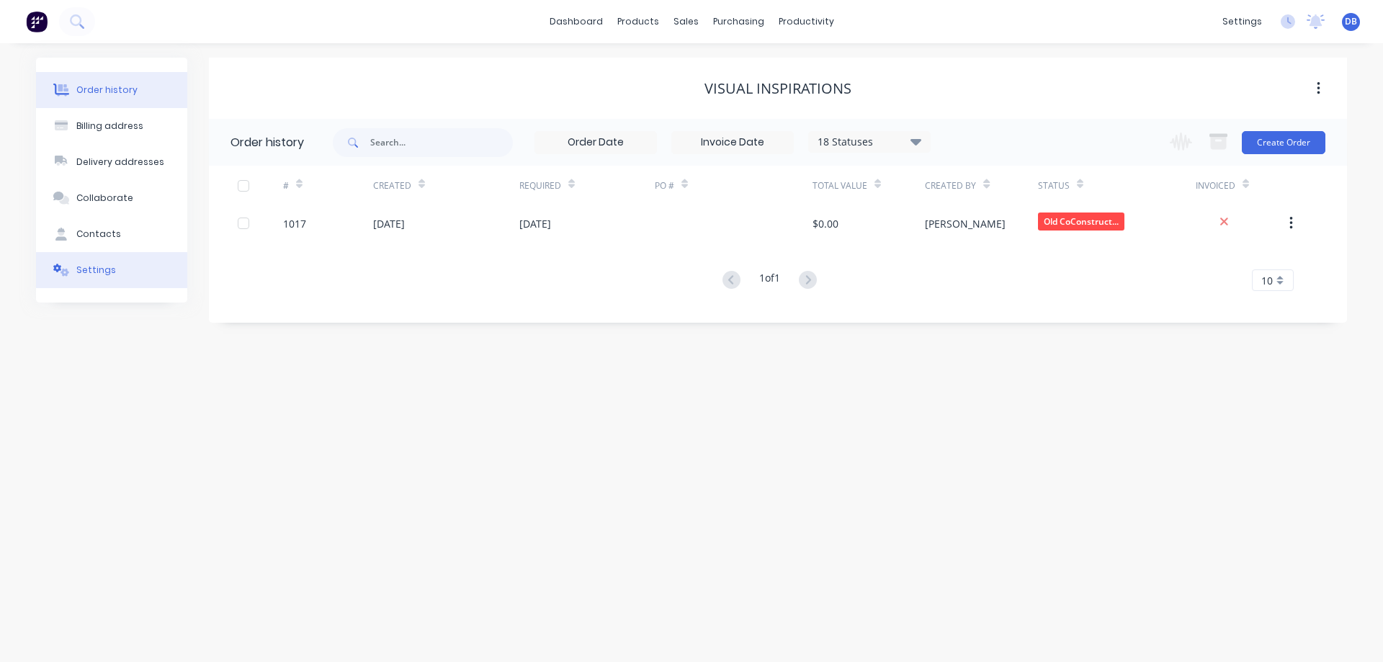
click at [99, 272] on div "Settings" at bounding box center [96, 270] width 40 height 13
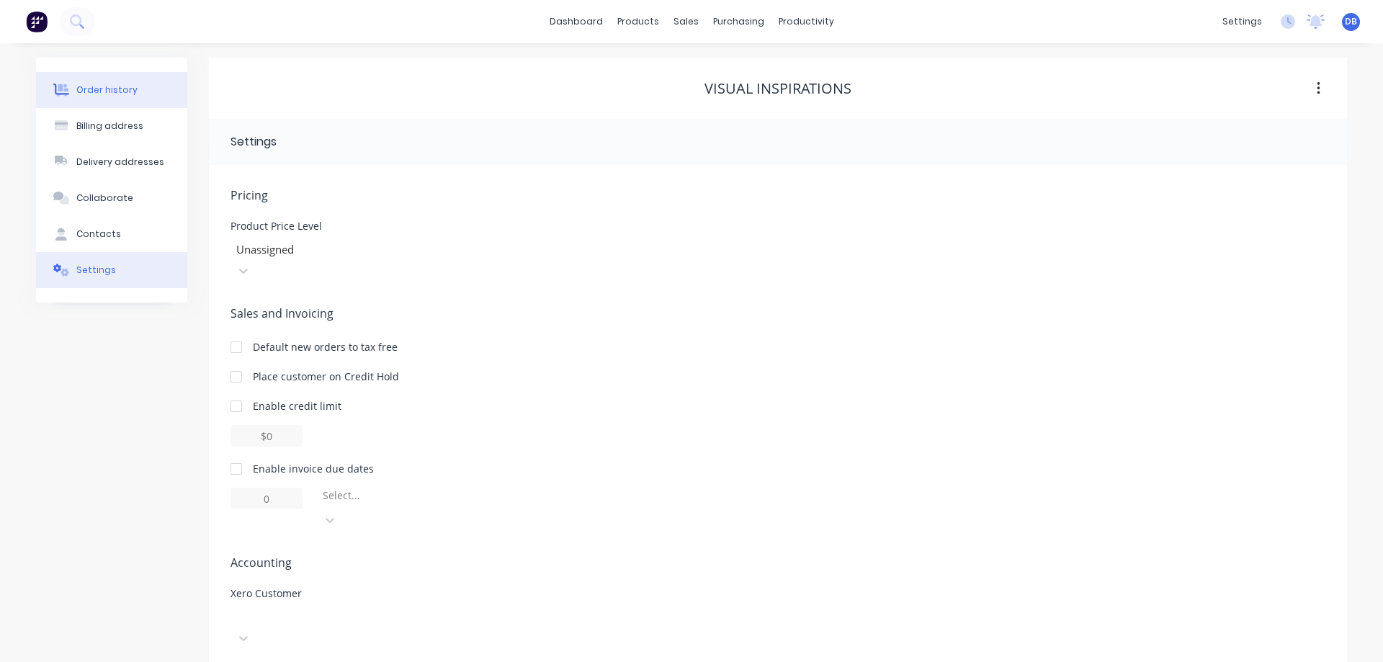
click at [99, 87] on div "Order history" at bounding box center [106, 90] width 61 height 13
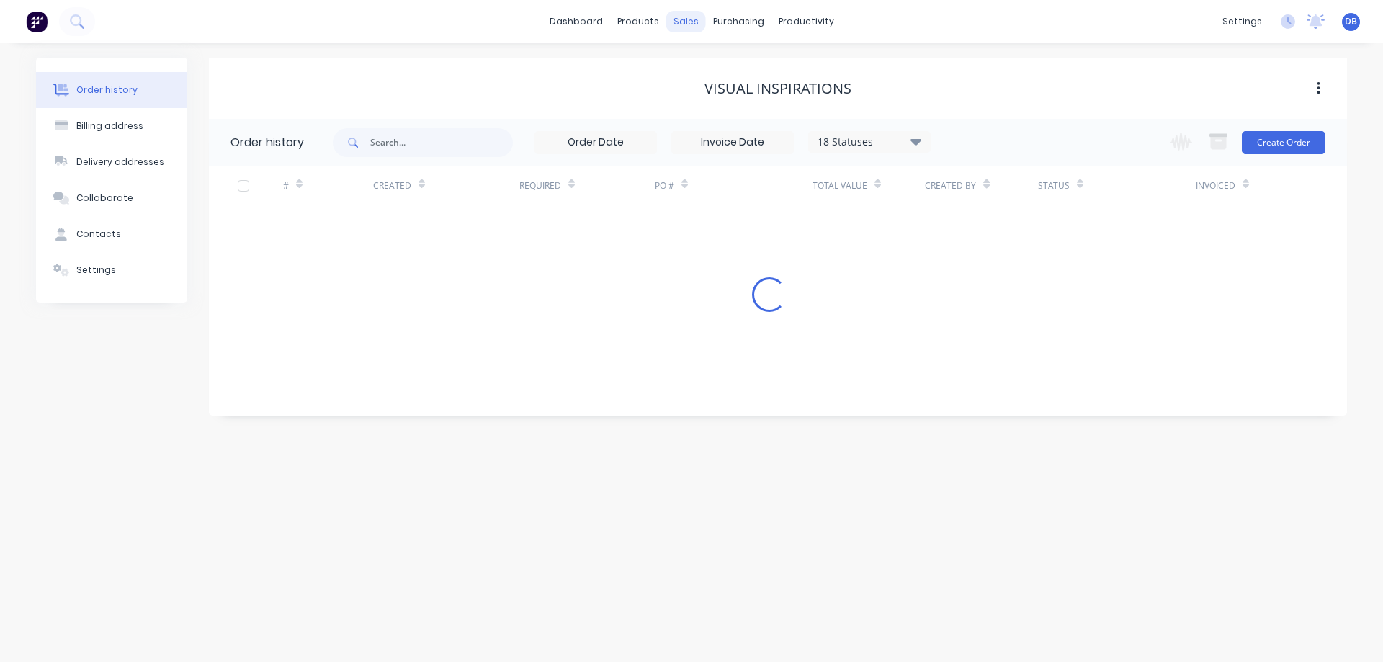
click at [689, 18] on div "sales" at bounding box center [686, 22] width 40 height 22
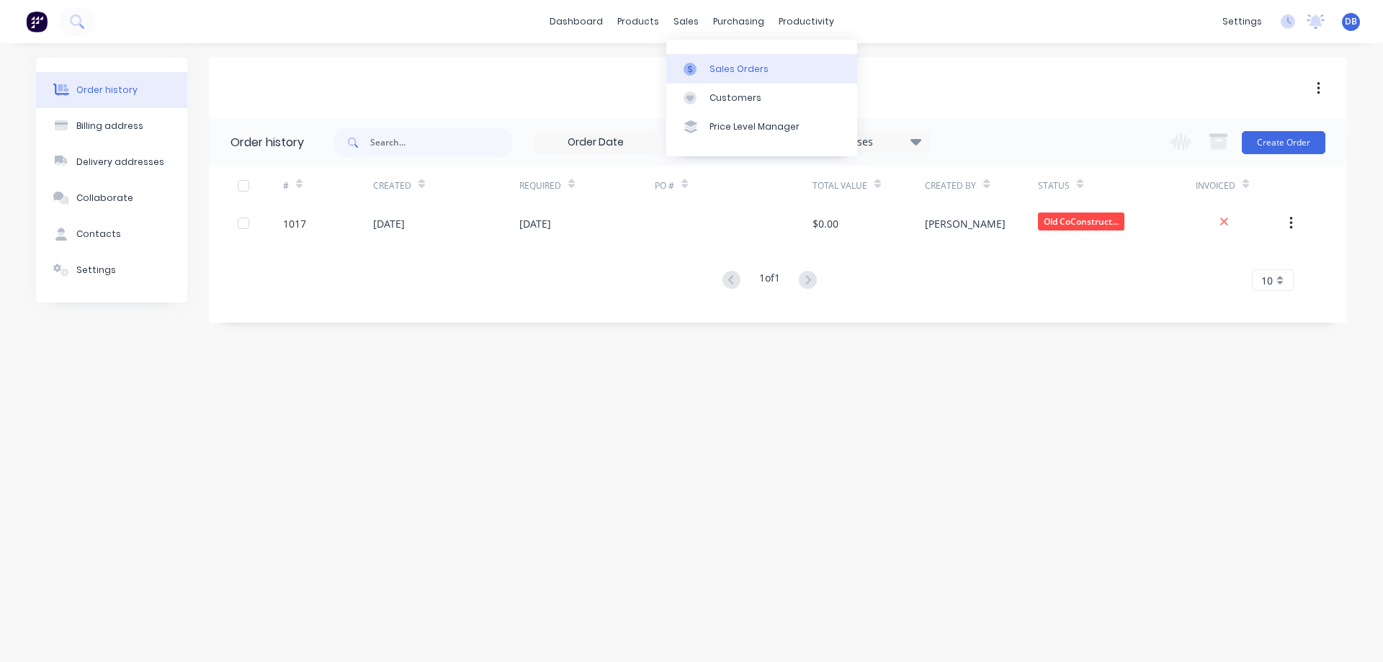
click at [727, 60] on link "Sales Orders" at bounding box center [761, 68] width 191 height 29
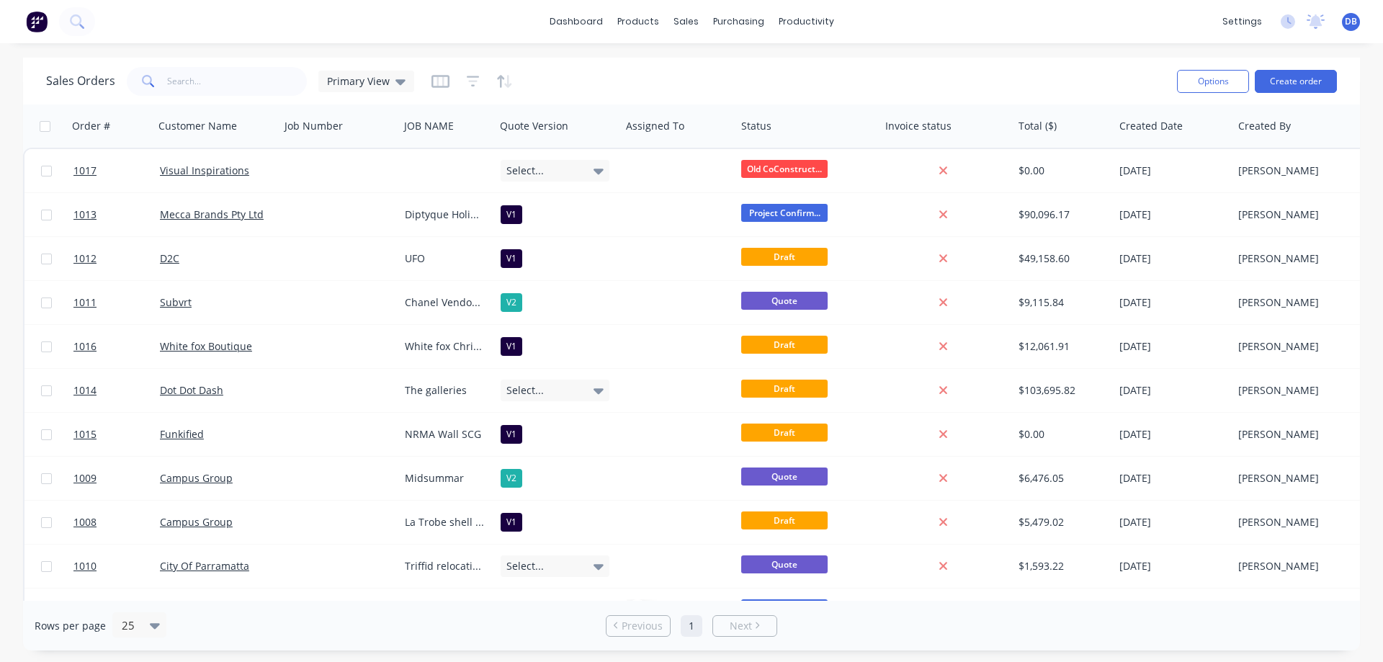
click at [1295, 68] on div "Options Create order" at bounding box center [1254, 80] width 166 height 35
click at [1286, 79] on button "Create order" at bounding box center [1296, 81] width 82 height 23
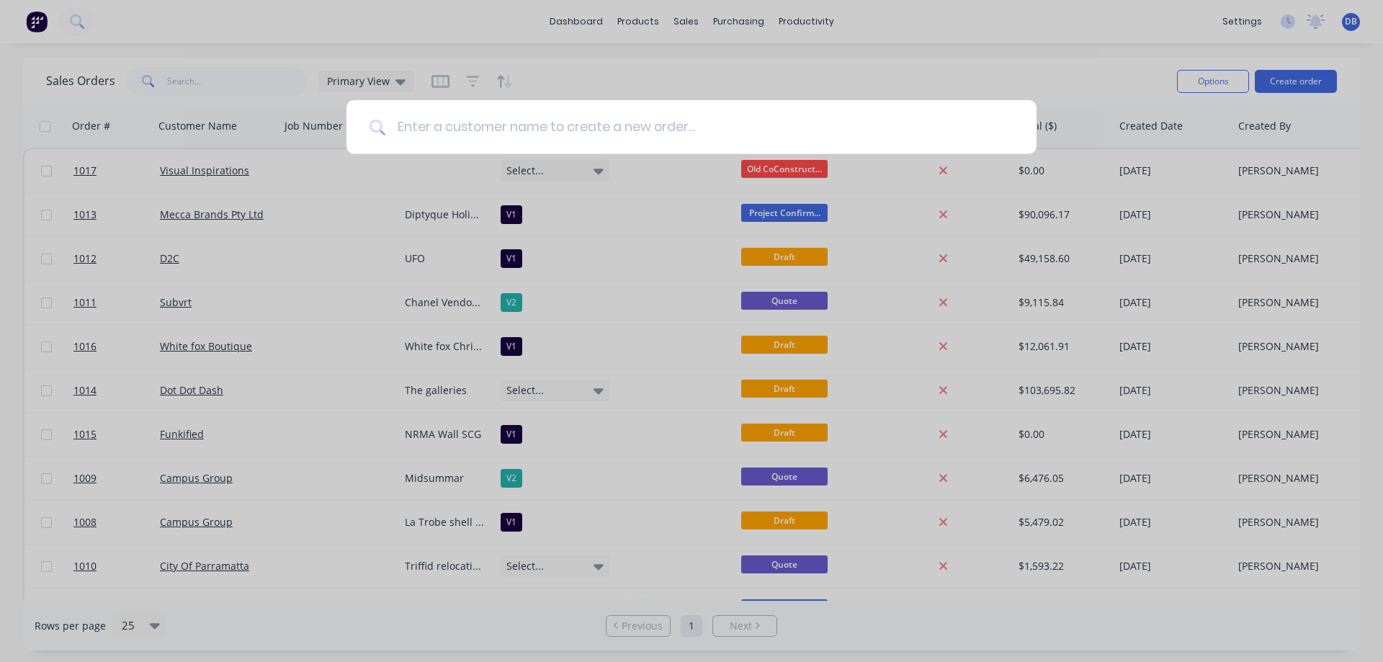
click at [607, 125] on input at bounding box center [699, 127] width 628 height 54
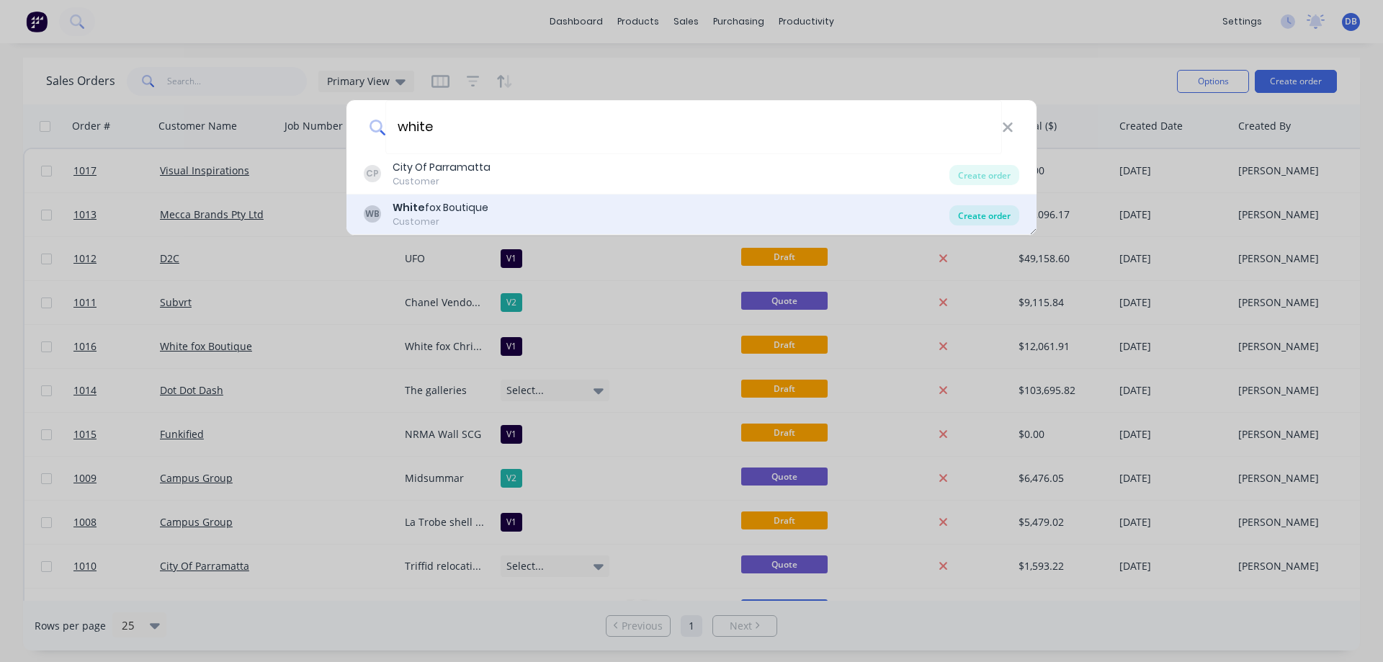
click at [971, 212] on div "Create order" at bounding box center [984, 215] width 70 height 20
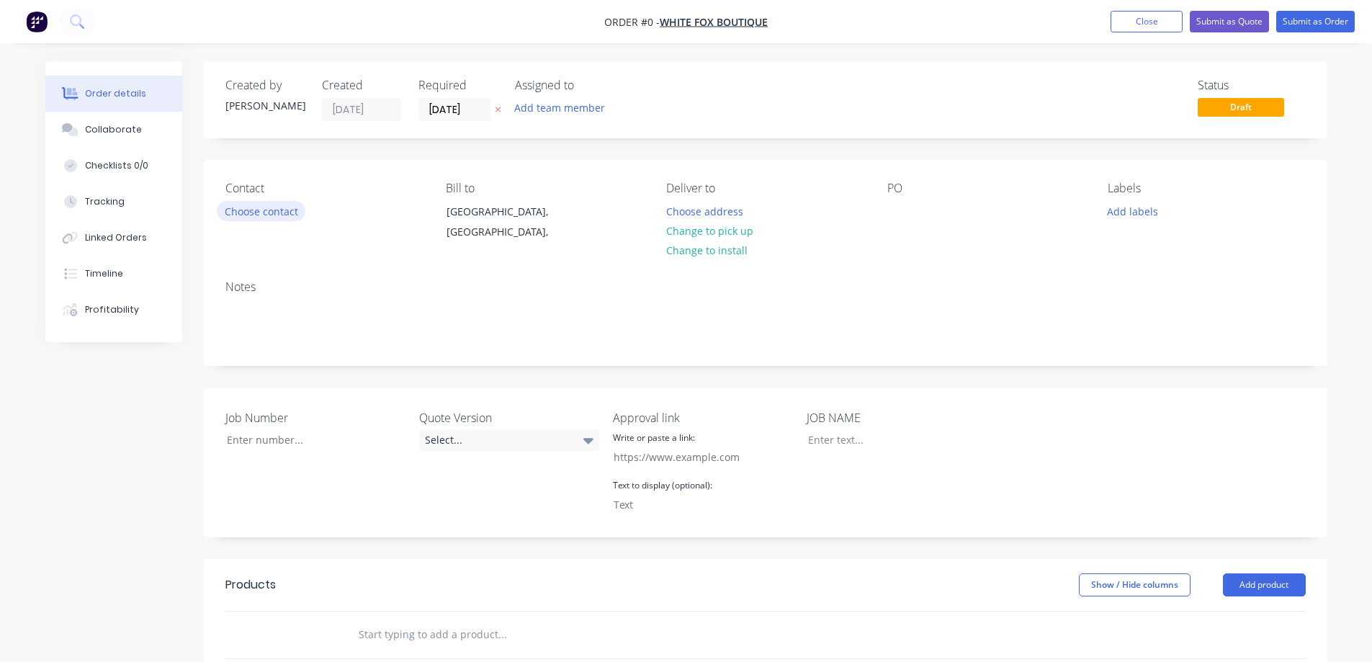
click at [276, 205] on button "Choose contact" at bounding box center [261, 210] width 89 height 19
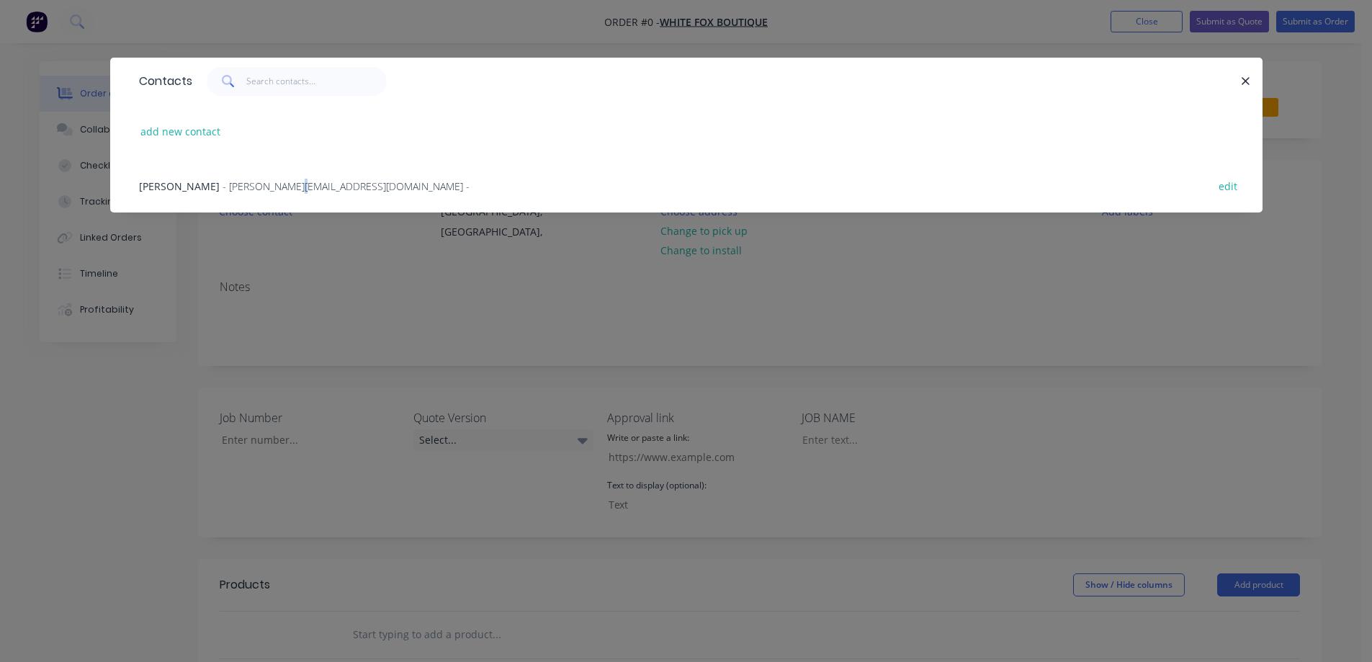
drag, startPoint x: 269, startPoint y: 181, endPoint x: 237, endPoint y: 195, distance: 35.5
click at [267, 181] on span "- [PERSON_NAME][EMAIL_ADDRESS][DOMAIN_NAME] -" at bounding box center [346, 186] width 247 height 14
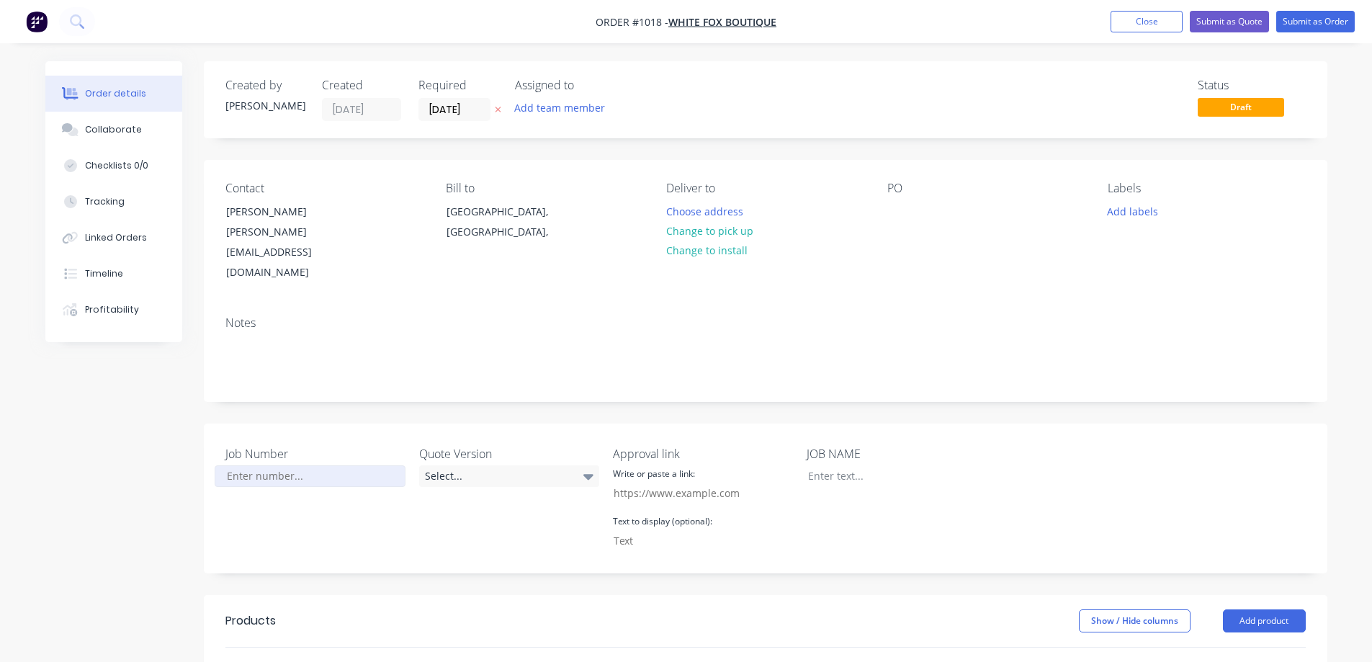
click at [305, 465] on input "Job Number" at bounding box center [310, 476] width 190 height 22
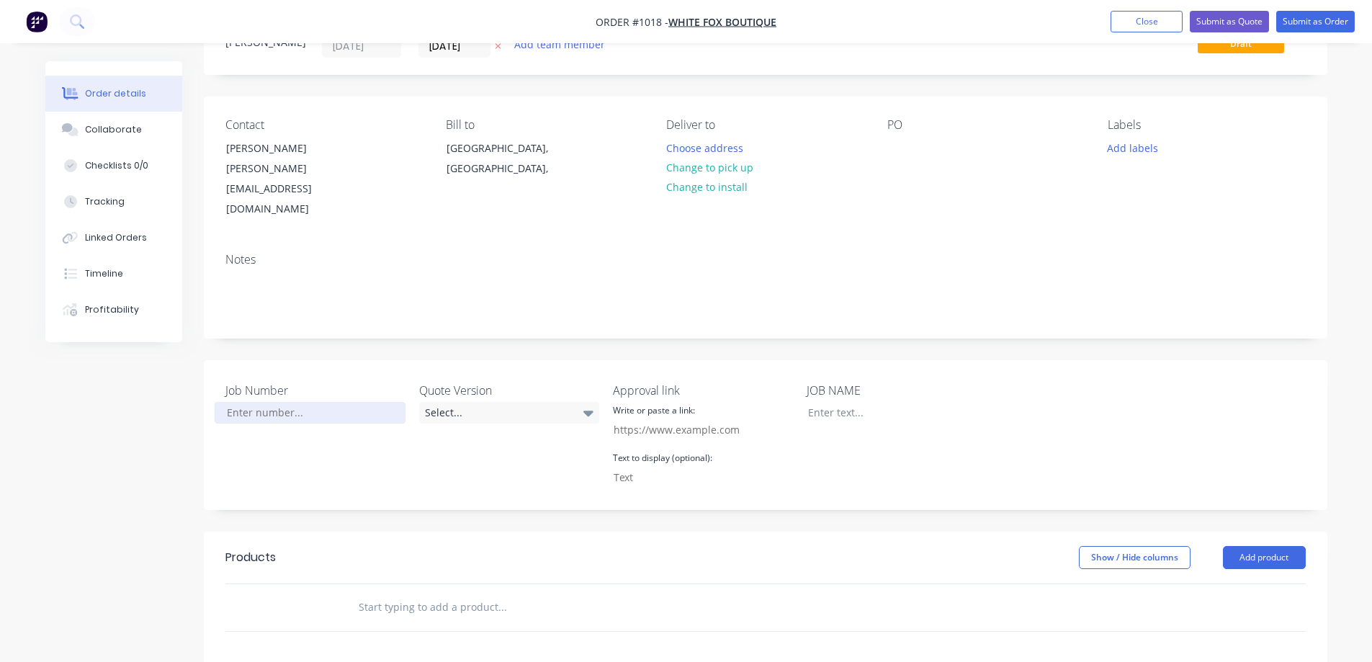
scroll to position [144, 0]
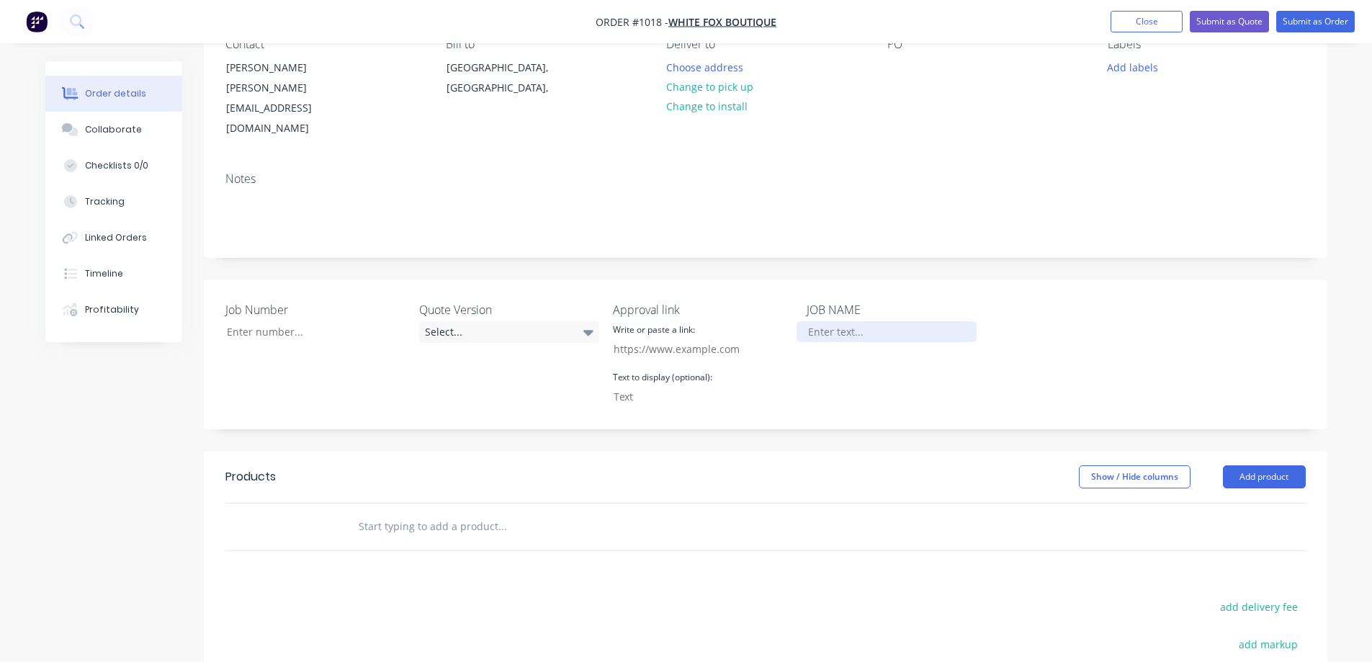
click at [838, 321] on div at bounding box center [887, 331] width 180 height 21
click at [260, 321] on input "Job Number" at bounding box center [310, 332] width 190 height 22
click at [914, 321] on div at bounding box center [887, 331] width 180 height 21
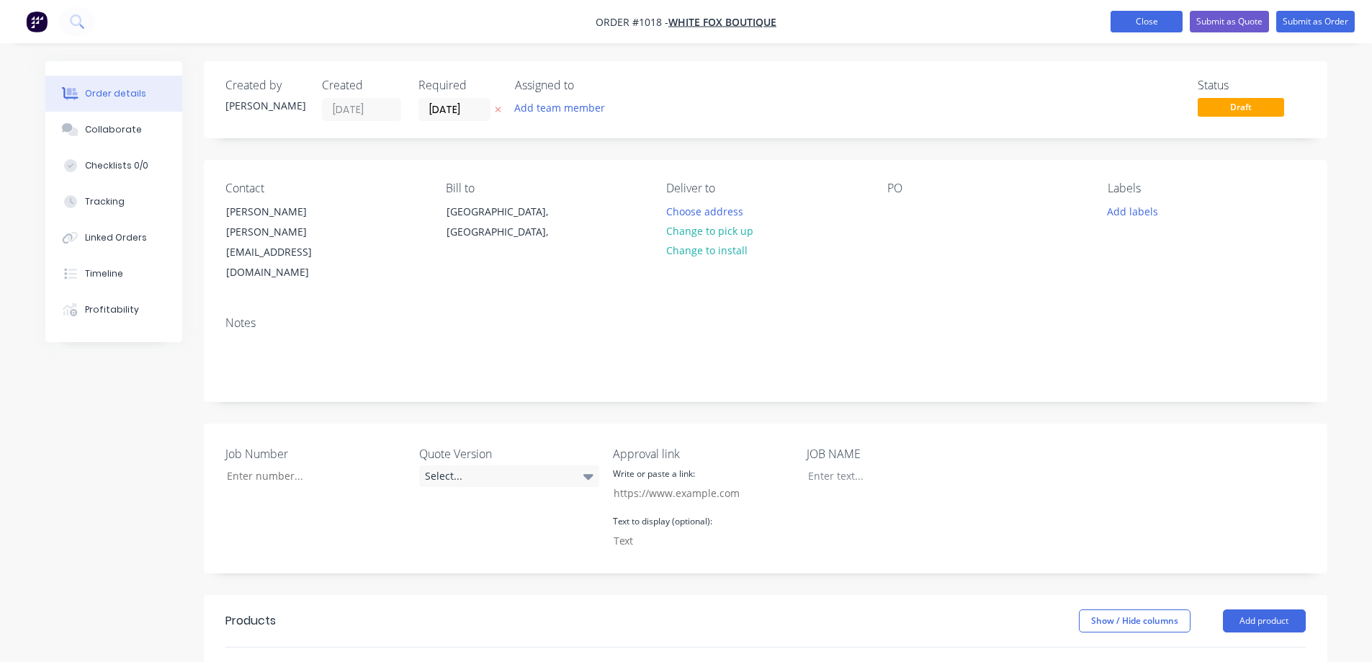
click at [1147, 14] on button "Close" at bounding box center [1147, 22] width 72 height 22
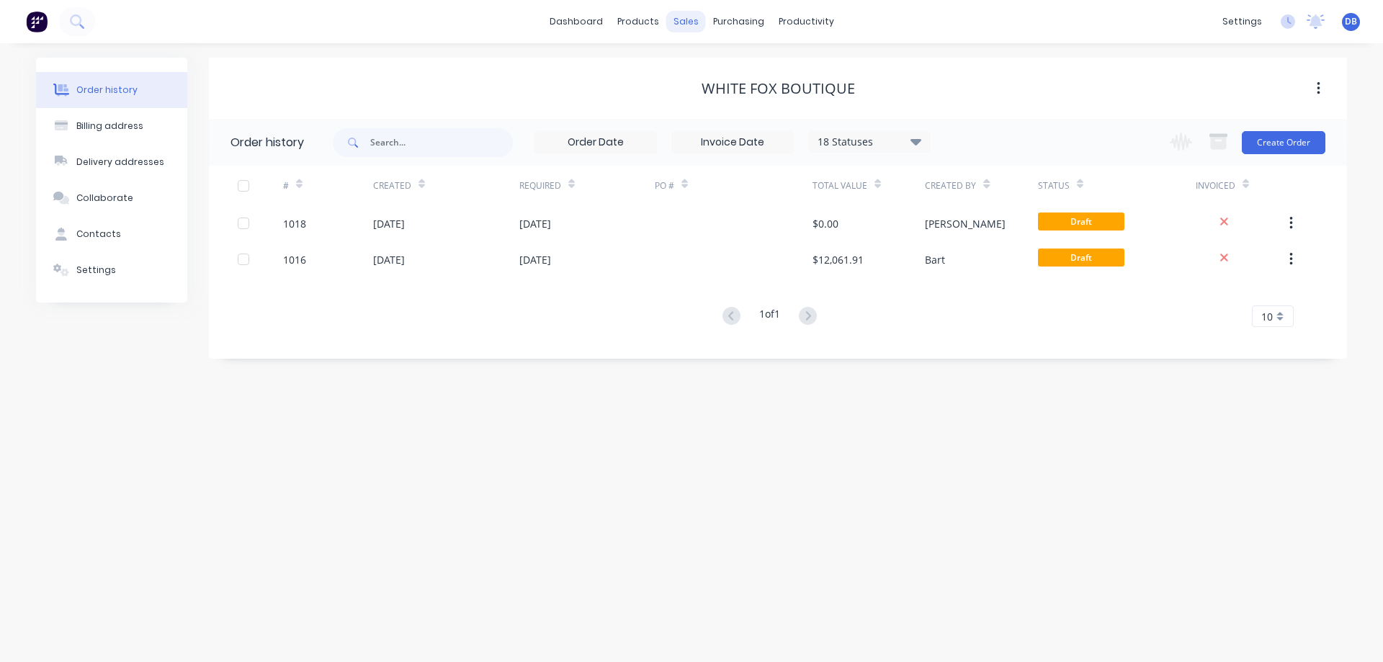
click at [685, 21] on div "sales" at bounding box center [686, 22] width 40 height 22
click at [756, 67] on div "Sales Orders" at bounding box center [738, 69] width 59 height 13
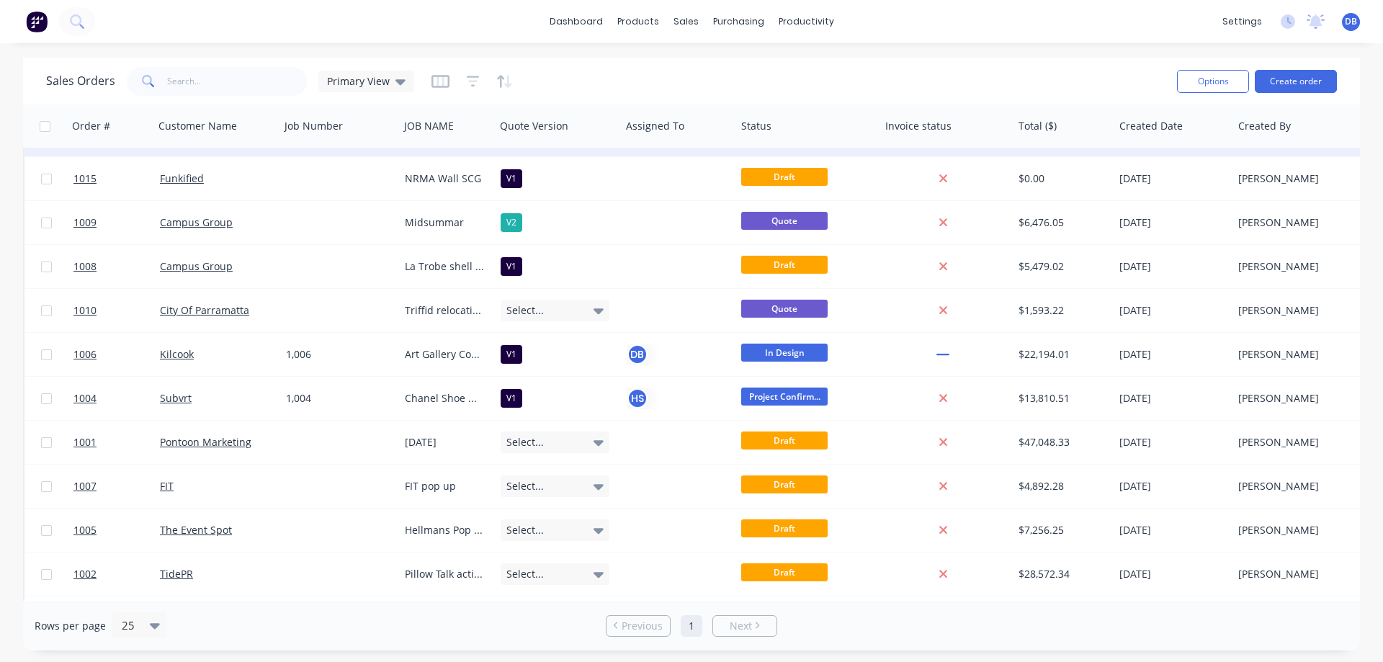
scroll to position [217, 0]
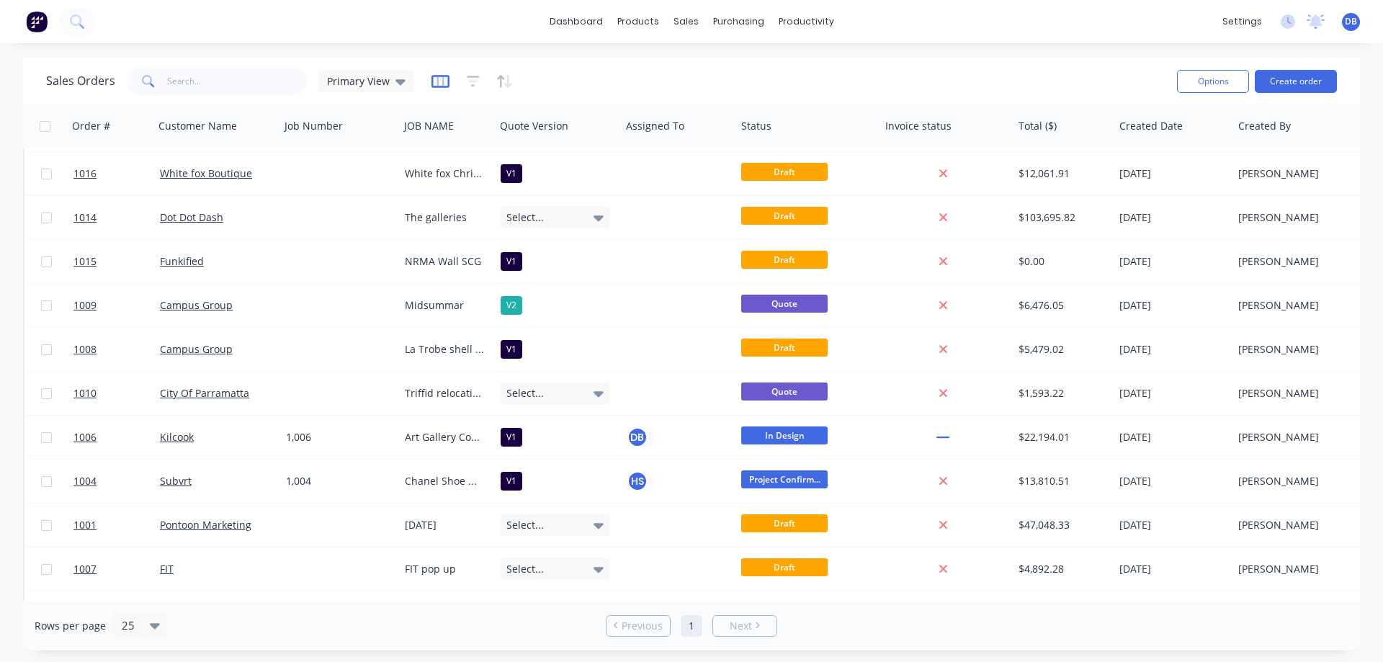
click at [436, 84] on icon "button" at bounding box center [440, 81] width 18 height 14
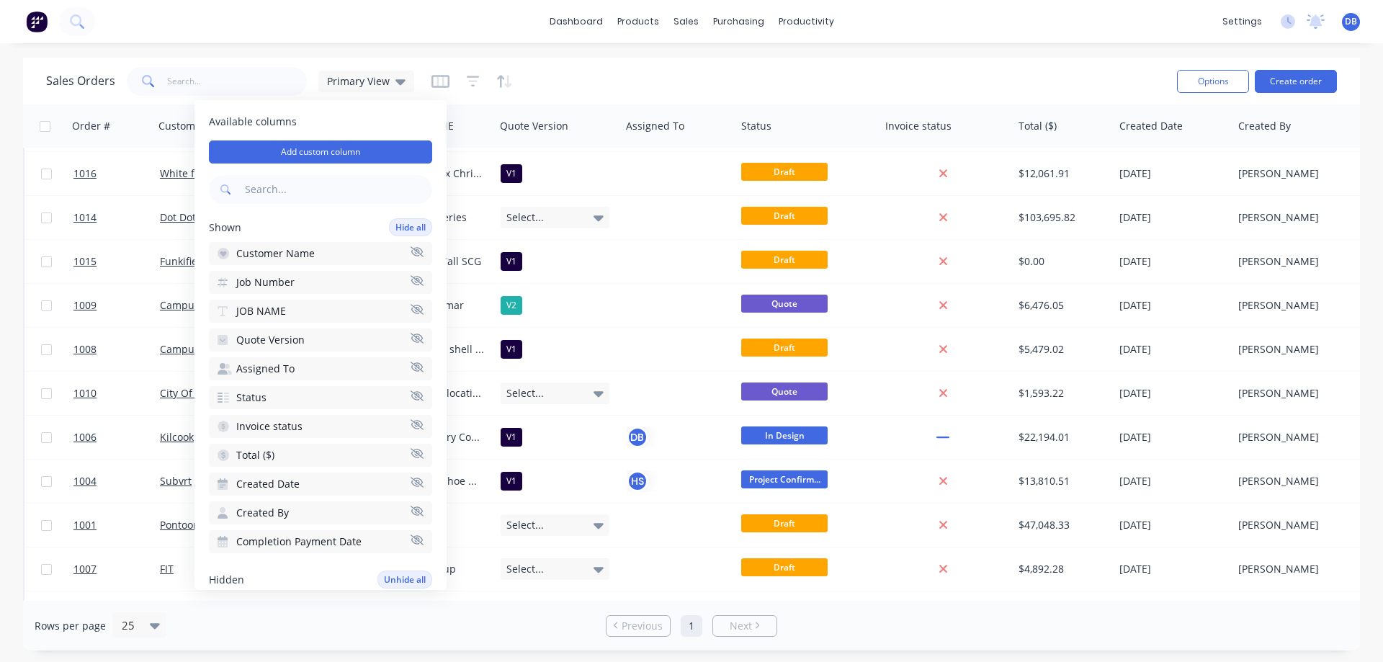
drag, startPoint x: 339, startPoint y: 288, endPoint x: 423, endPoint y: 267, distance: 86.8
click at [423, 267] on div "Available columns Add custom column Shown Hide all Customer Name Job Number JOB…" at bounding box center [320, 345] width 252 height 490
click at [667, 82] on div "Sales Orders Primary View" at bounding box center [605, 80] width 1119 height 35
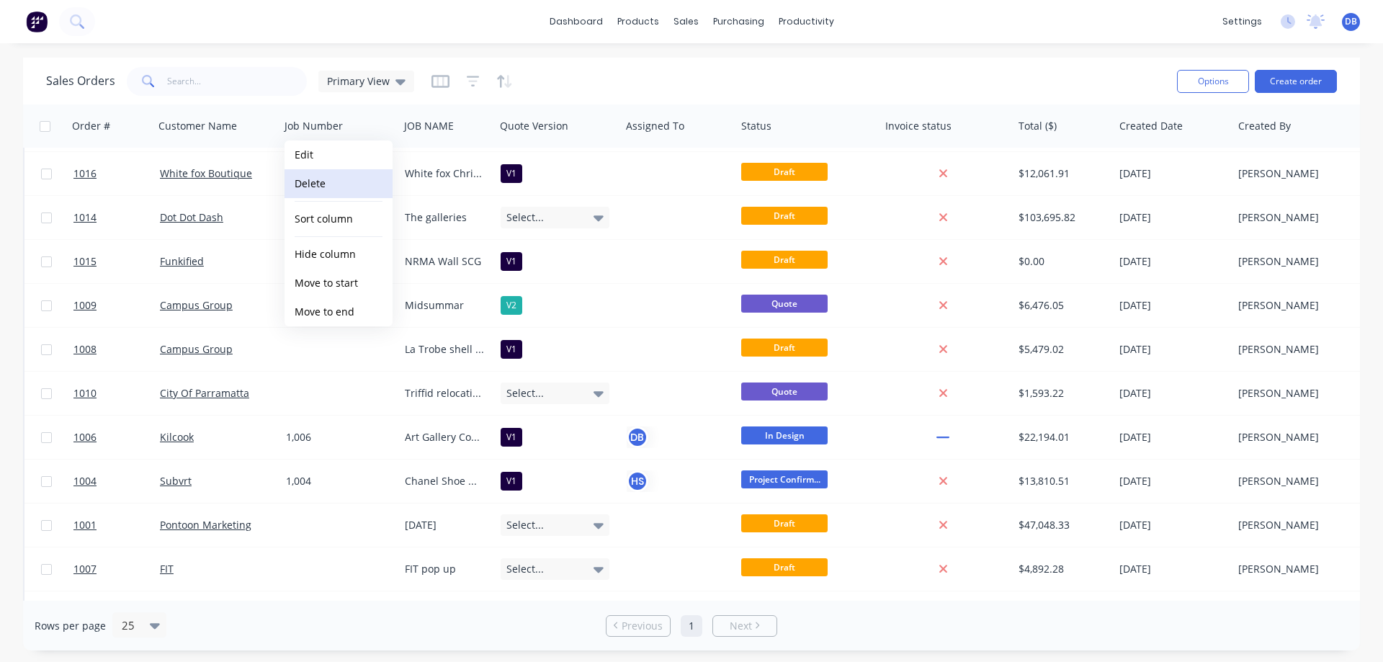
click at [334, 184] on button "Delete" at bounding box center [338, 183] width 108 height 29
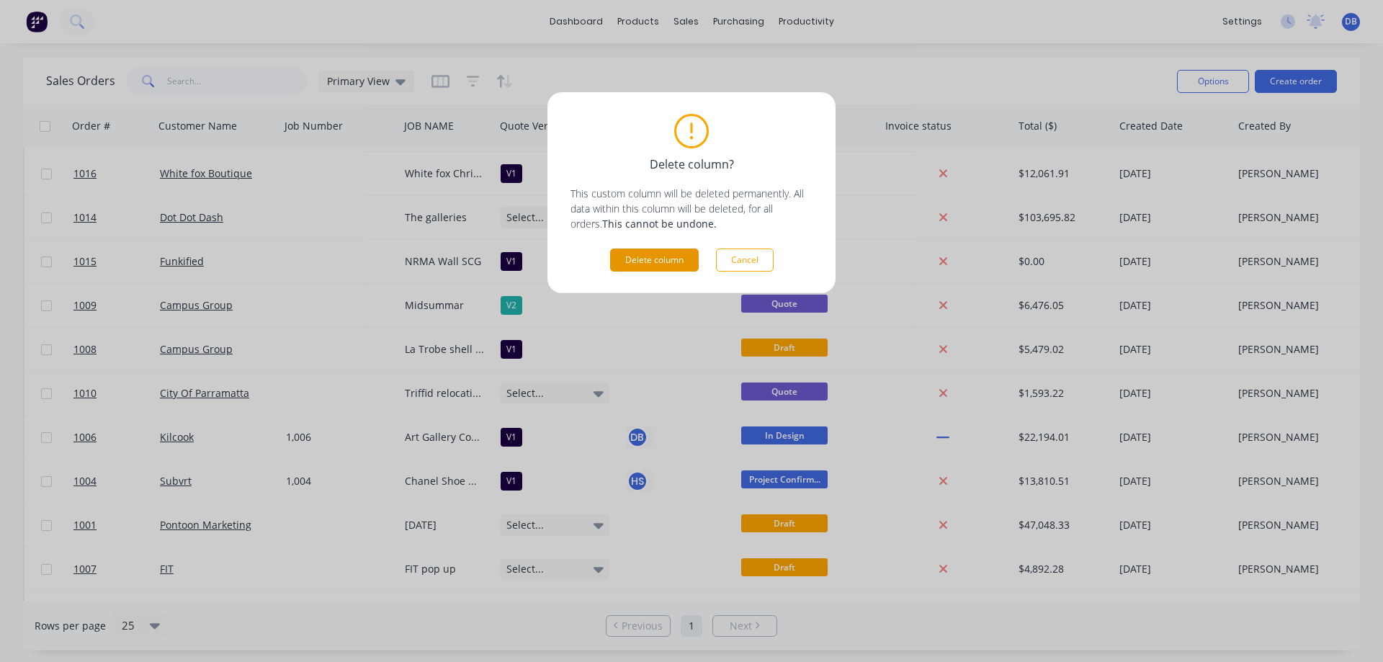
click at [629, 261] on button "Delete column" at bounding box center [654, 259] width 89 height 23
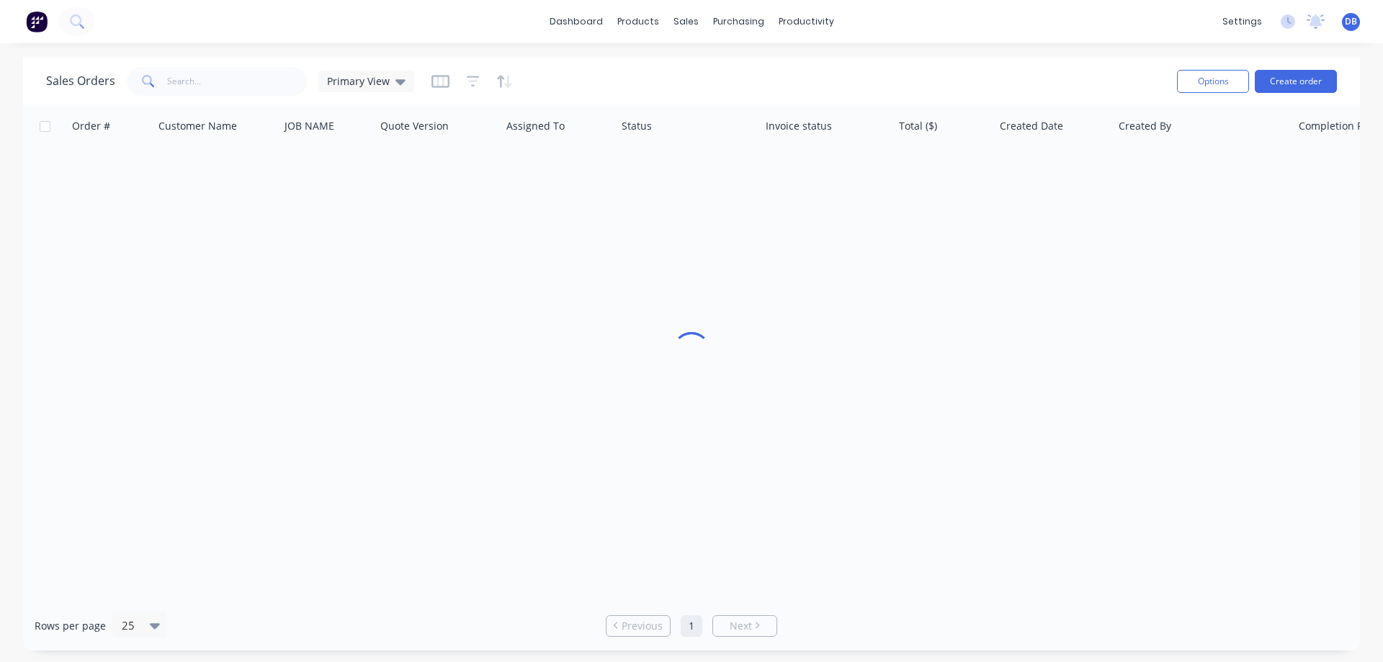
scroll to position [0, 0]
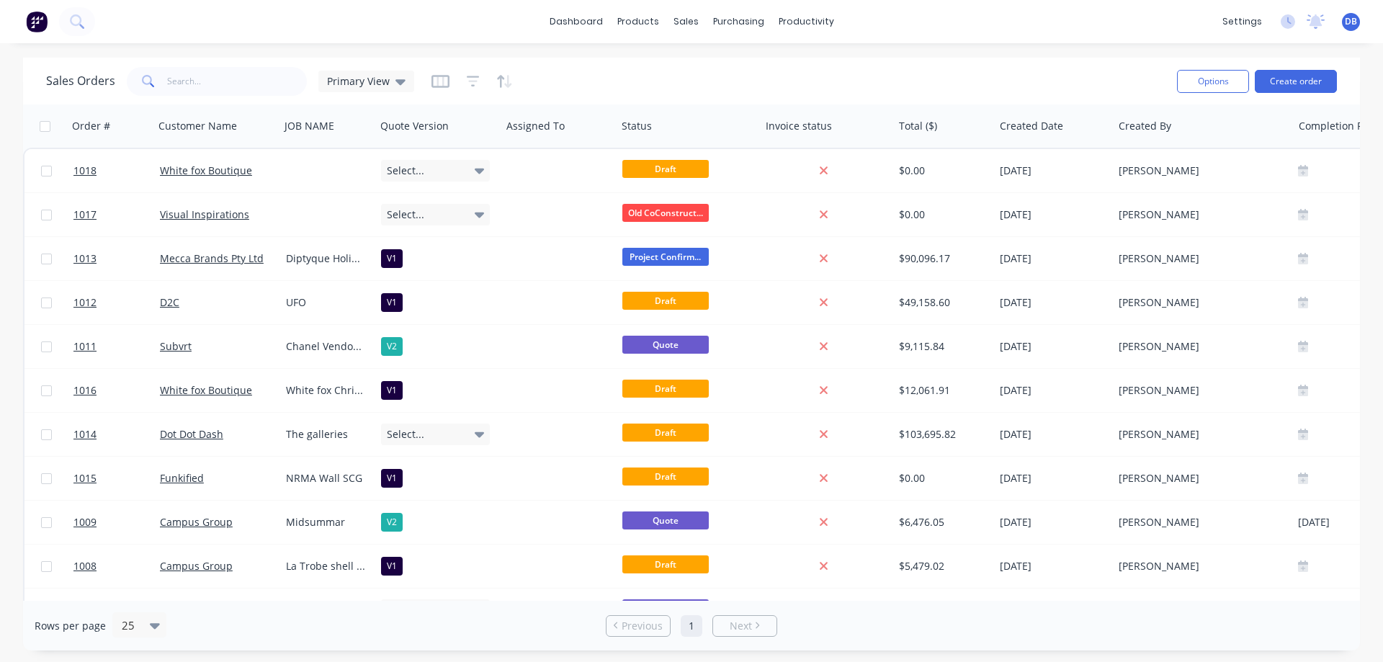
click at [673, 86] on div "Sales Orders Primary View" at bounding box center [605, 80] width 1119 height 35
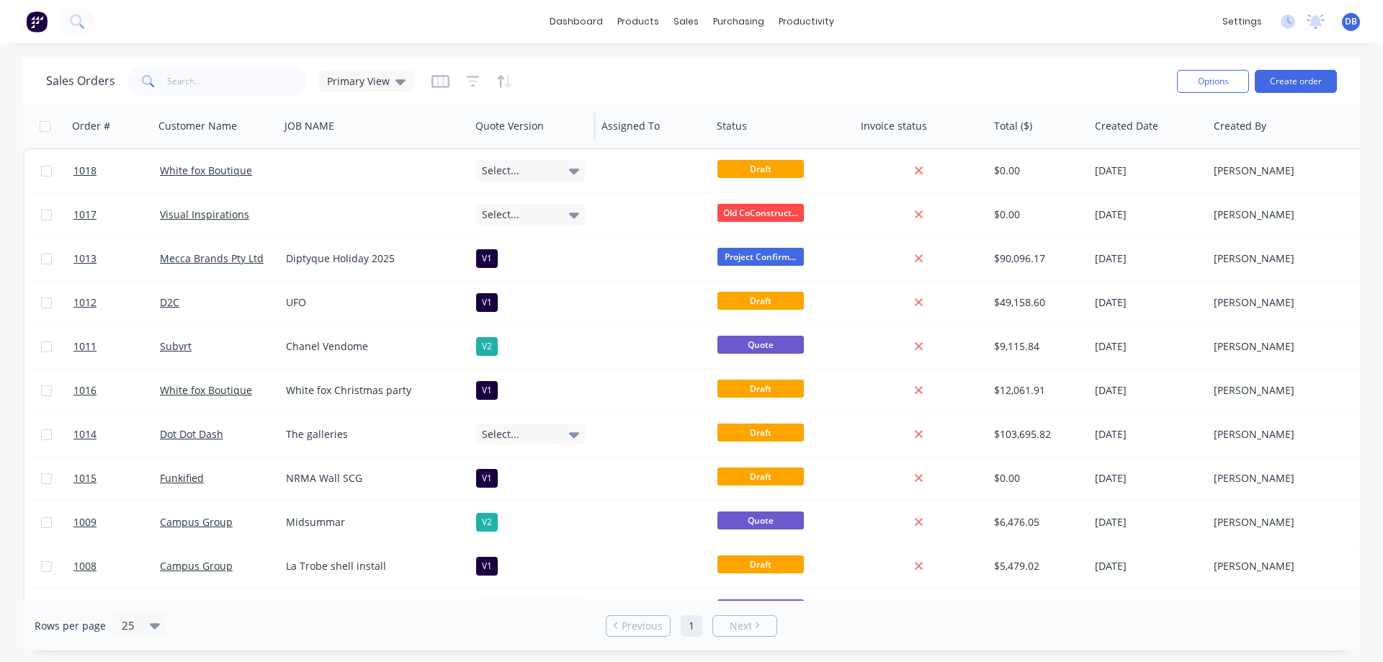
drag, startPoint x: 374, startPoint y: 124, endPoint x: 469, endPoint y: 124, distance: 95.1
click at [469, 124] on div at bounding box center [468, 126] width 2 height 26
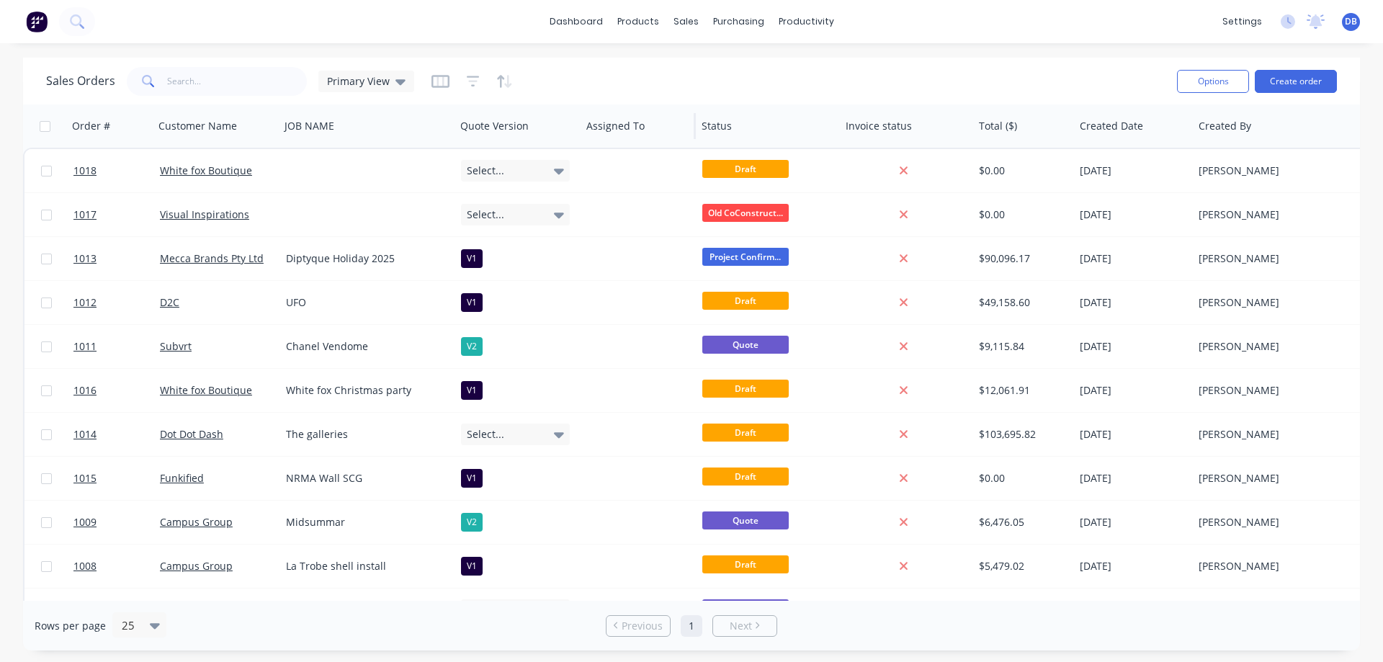
drag, startPoint x: 469, startPoint y: 125, endPoint x: 676, endPoint y: 120, distance: 207.5
click at [452, 127] on div at bounding box center [453, 126] width 2 height 26
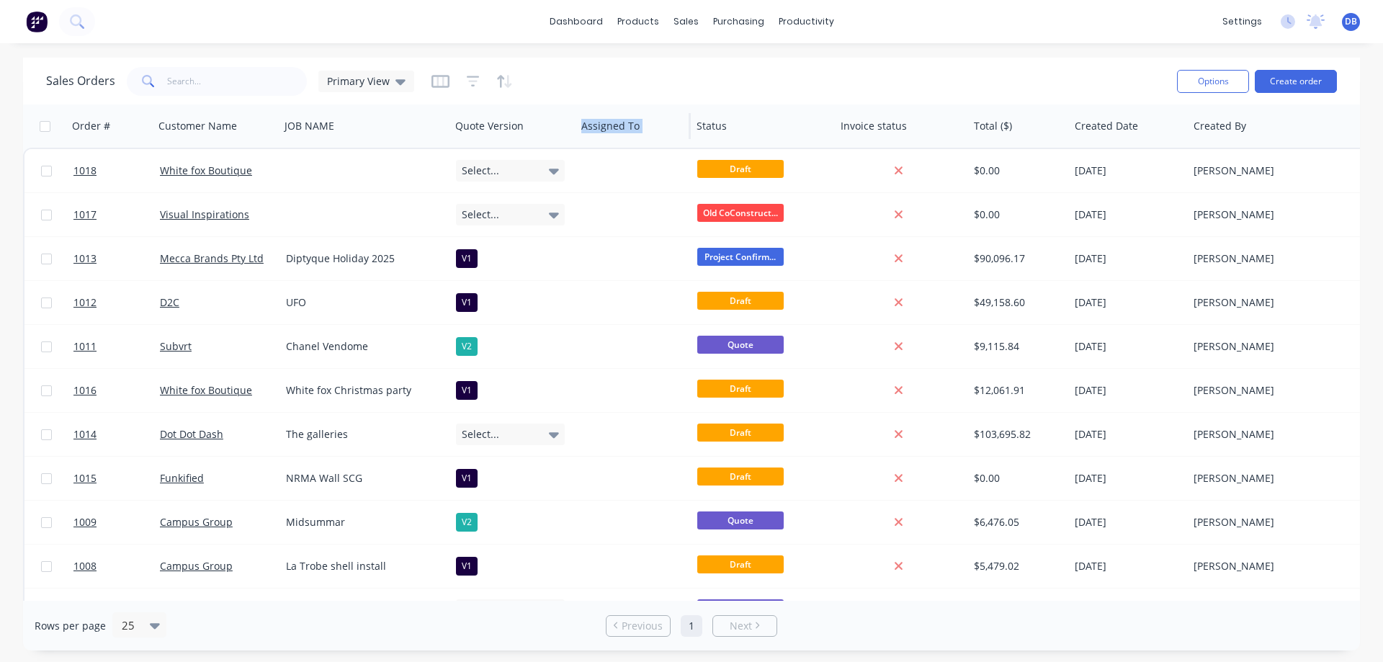
drag, startPoint x: 693, startPoint y: 124, endPoint x: 665, endPoint y: 125, distance: 27.4
click at [665, 125] on div "Order # Customer Name JOB NAME Quote Version Assigned To Status Invoice status …" at bounding box center [806, 125] width 1567 height 43
click at [719, 86] on div "Sales Orders Primary View" at bounding box center [605, 80] width 1119 height 35
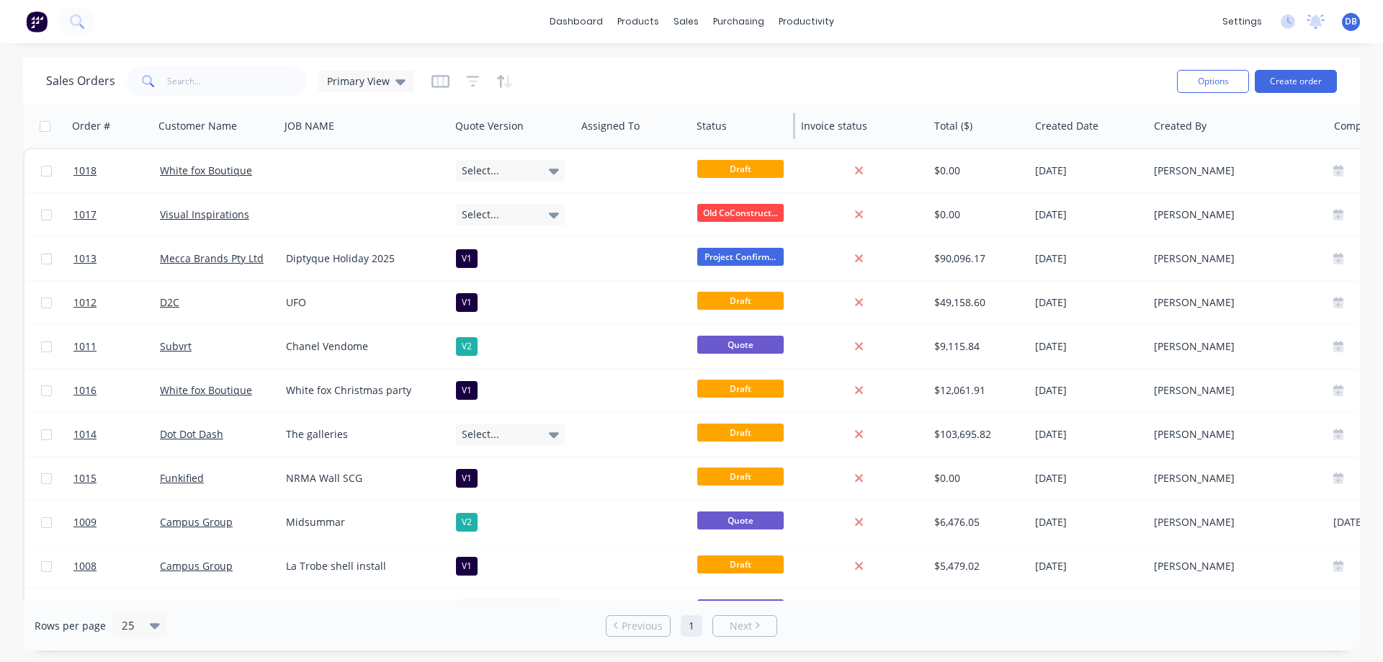
click at [794, 127] on div at bounding box center [794, 126] width 2 height 26
click at [862, 127] on div "Invoice status" at bounding box center [861, 125] width 133 height 43
click at [928, 76] on div "Sales Orders Primary View" at bounding box center [605, 80] width 1119 height 35
click at [443, 82] on icon "button" at bounding box center [440, 81] width 18 height 14
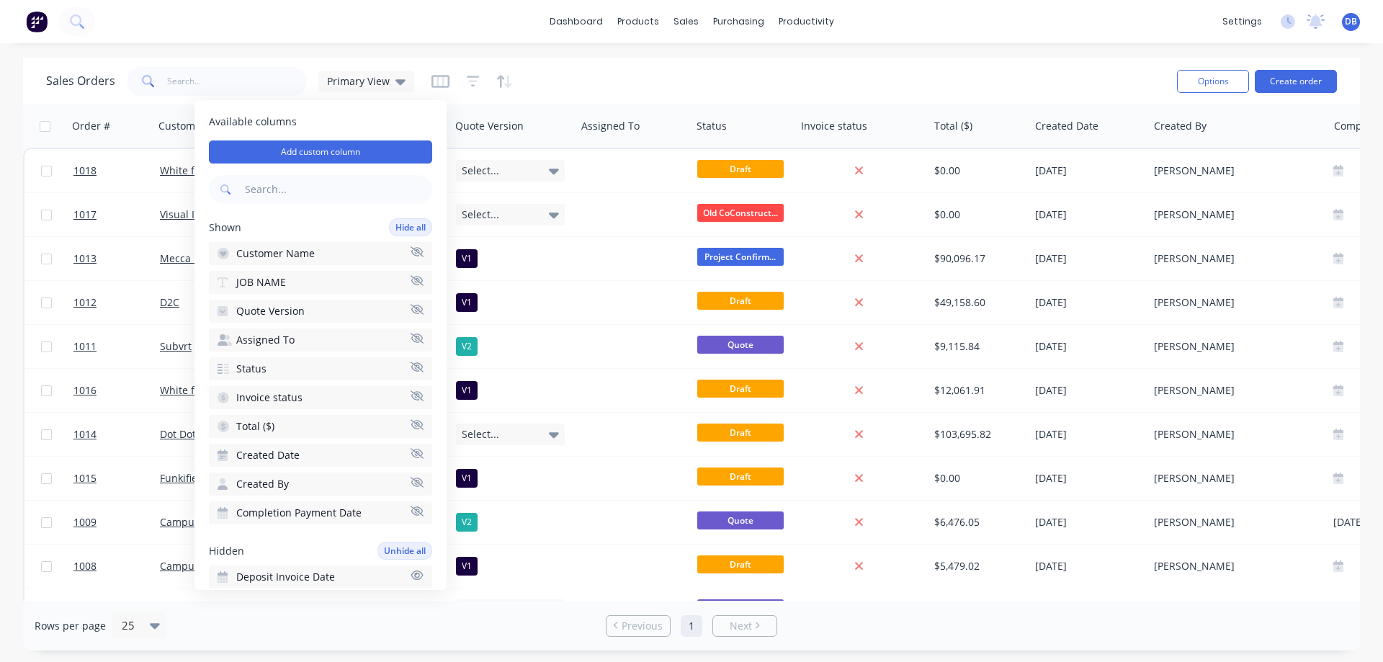
click at [411, 454] on icon "button" at bounding box center [417, 453] width 13 height 10
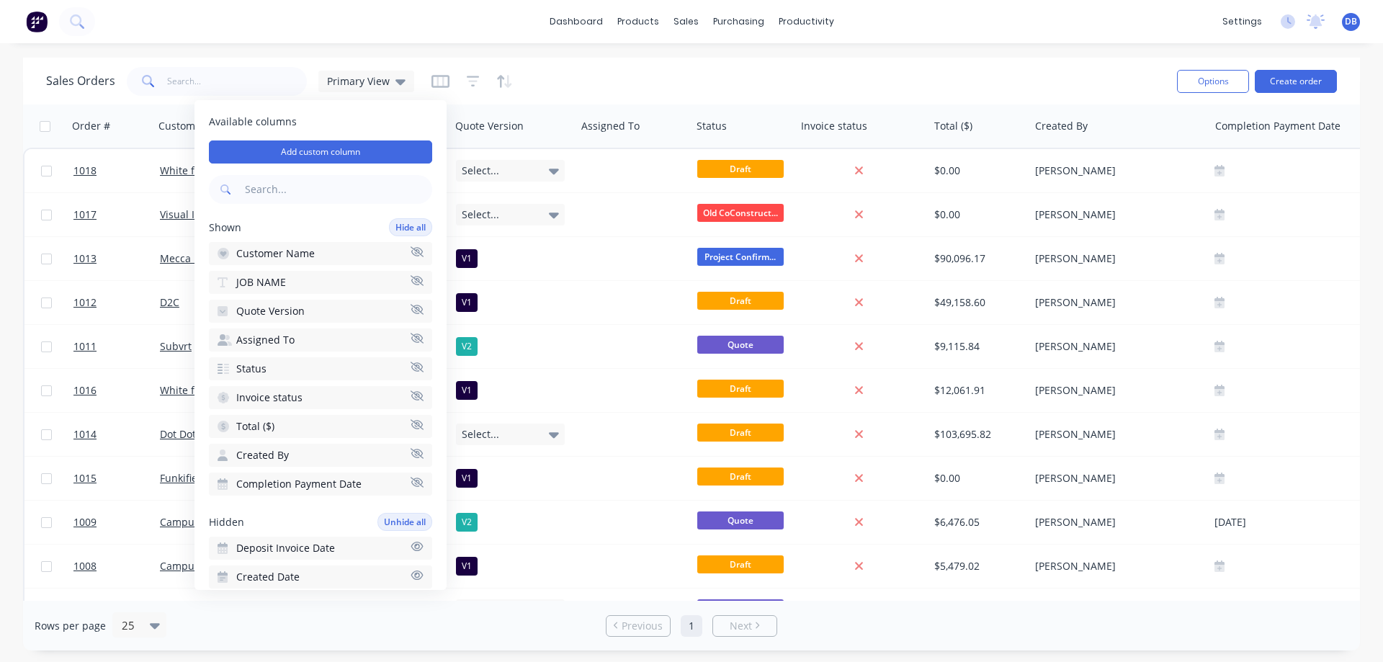
click at [411, 454] on icon "button" at bounding box center [417, 453] width 13 height 11
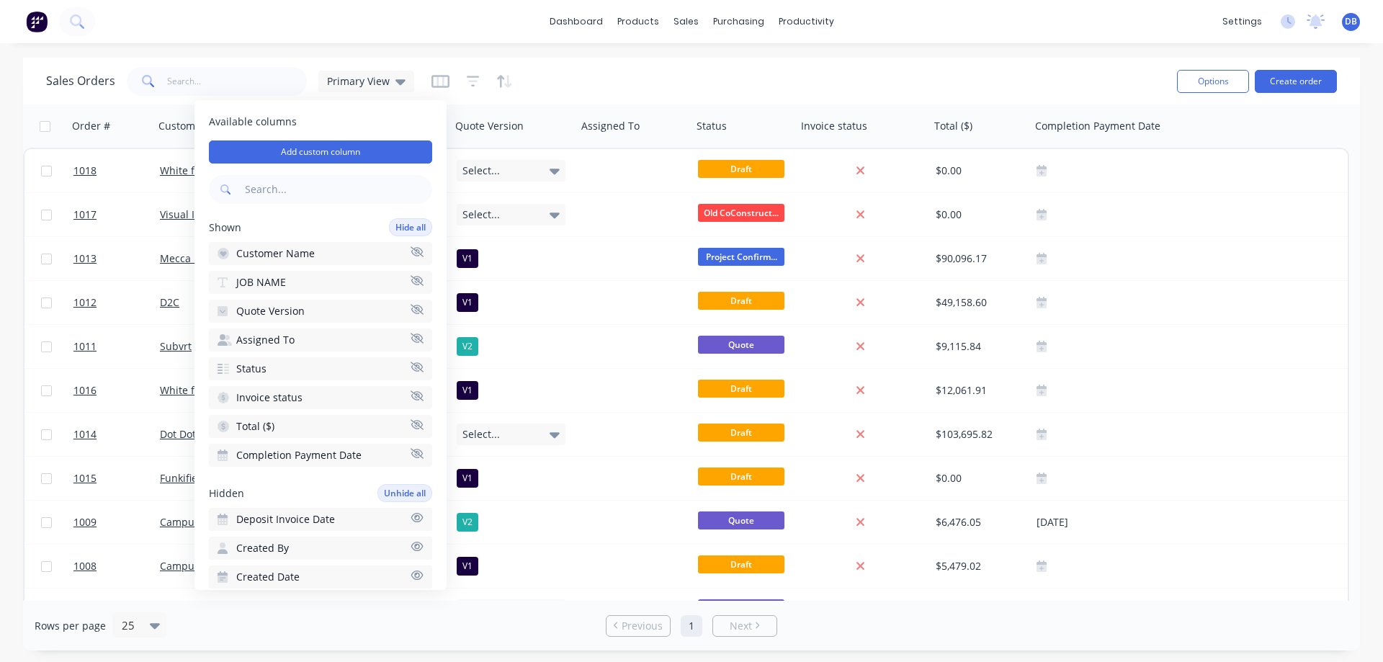
click at [411, 454] on icon "button" at bounding box center [417, 453] width 13 height 11
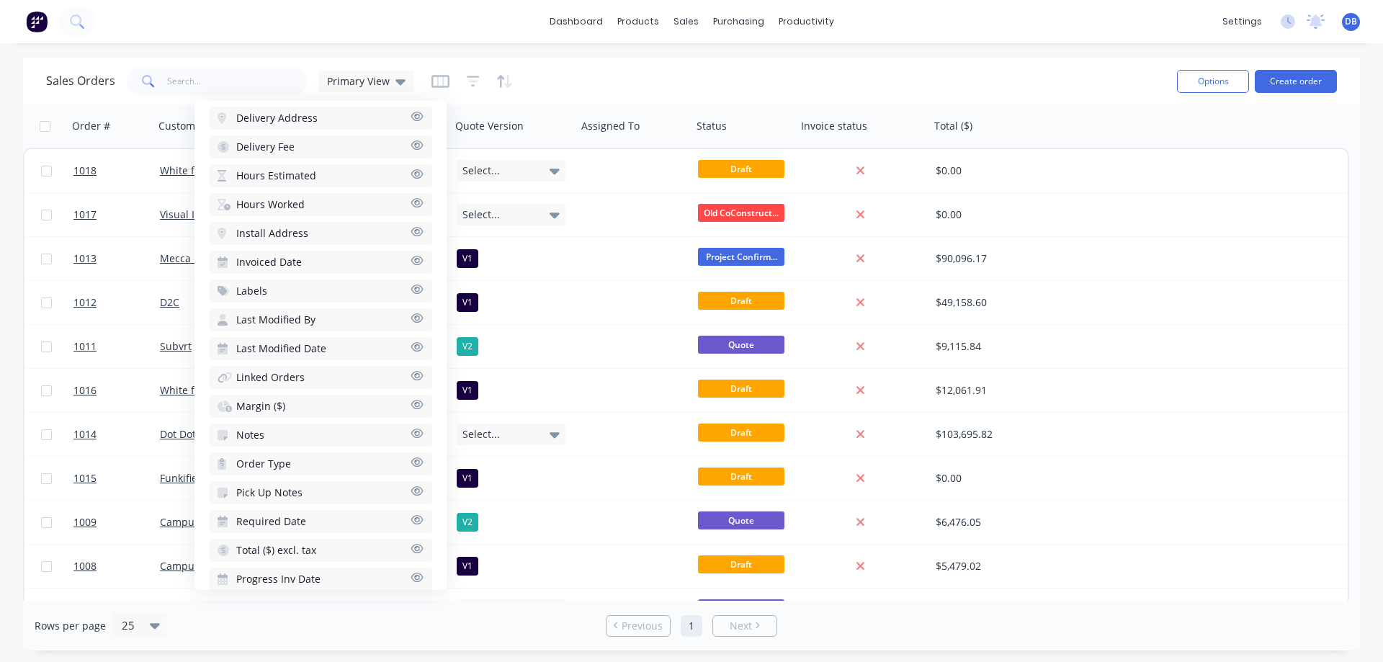
scroll to position [681, 0]
click at [411, 498] on icon "button" at bounding box center [417, 498] width 12 height 9
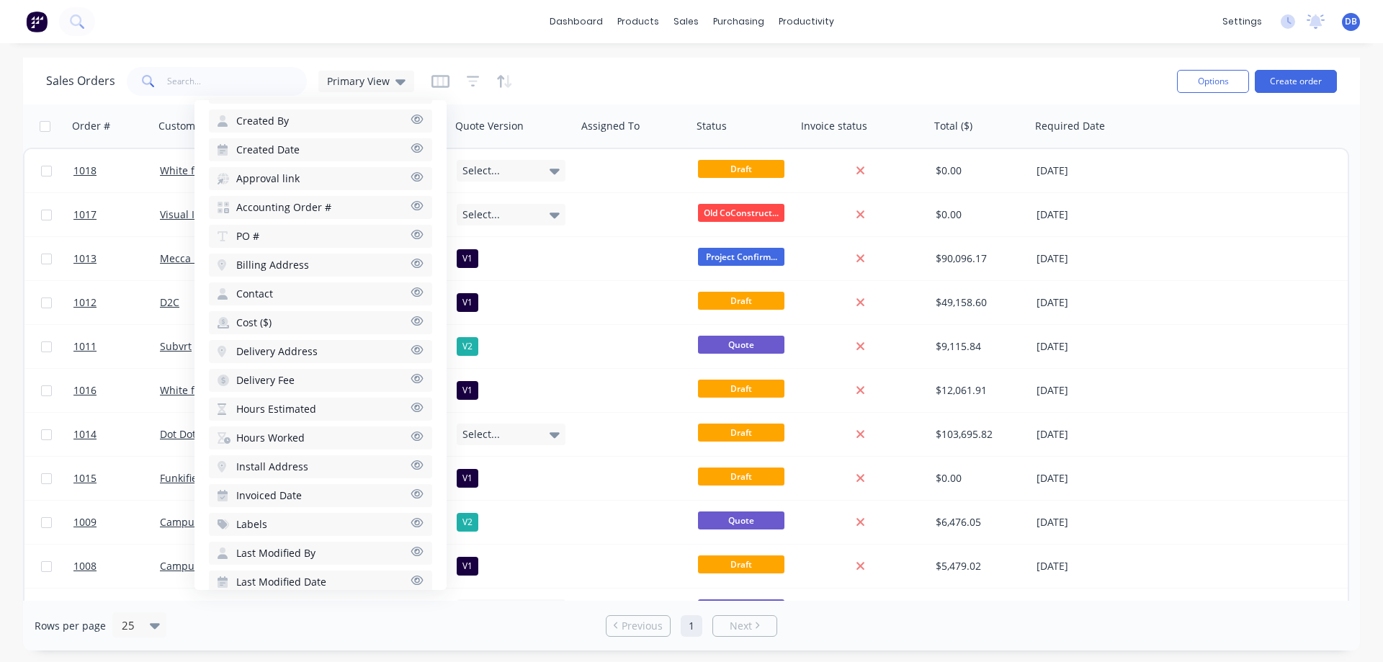
scroll to position [537, 0]
click at [411, 326] on icon "button" at bounding box center [417, 325] width 12 height 9
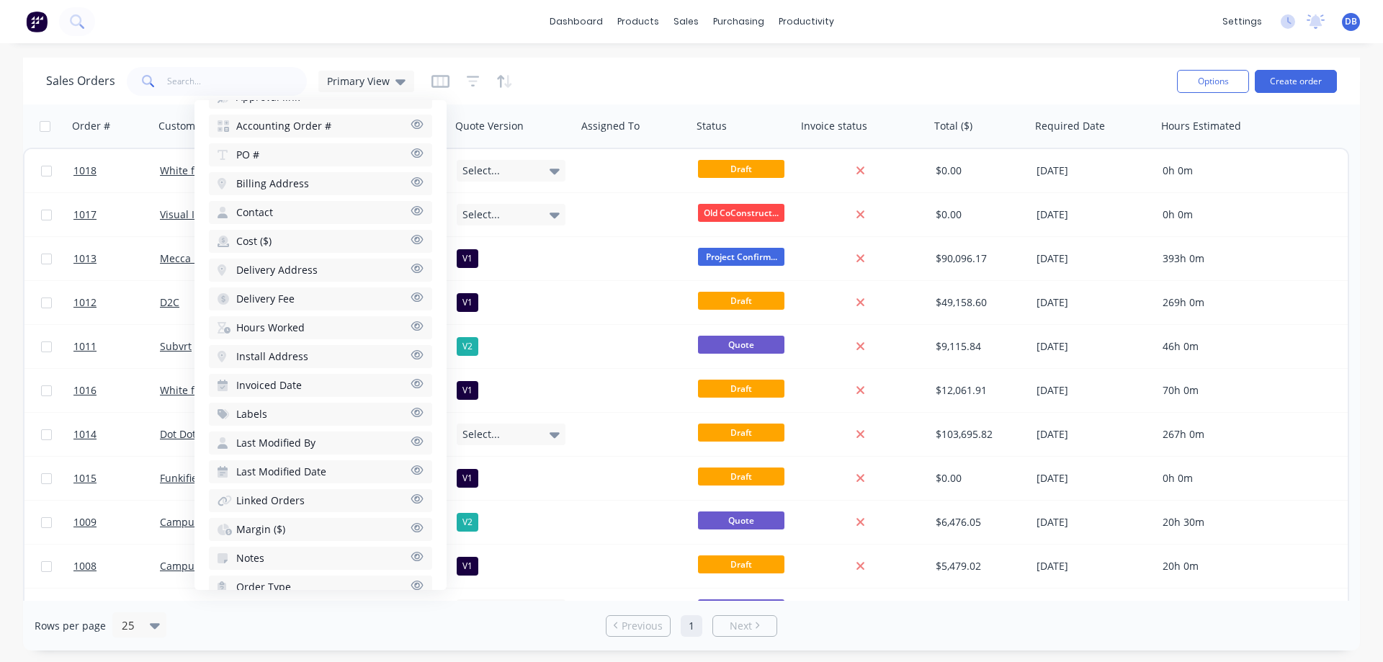
click at [411, 328] on icon "button" at bounding box center [417, 325] width 12 height 9
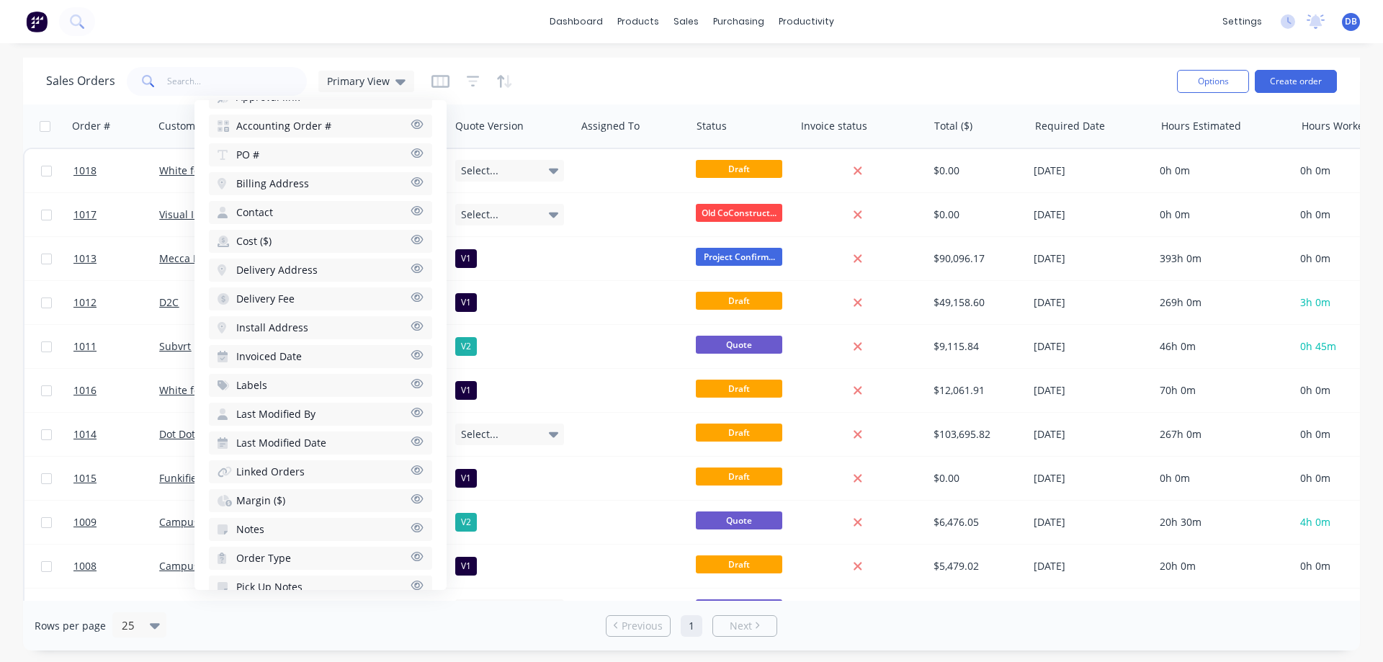
scroll to position [0, 65]
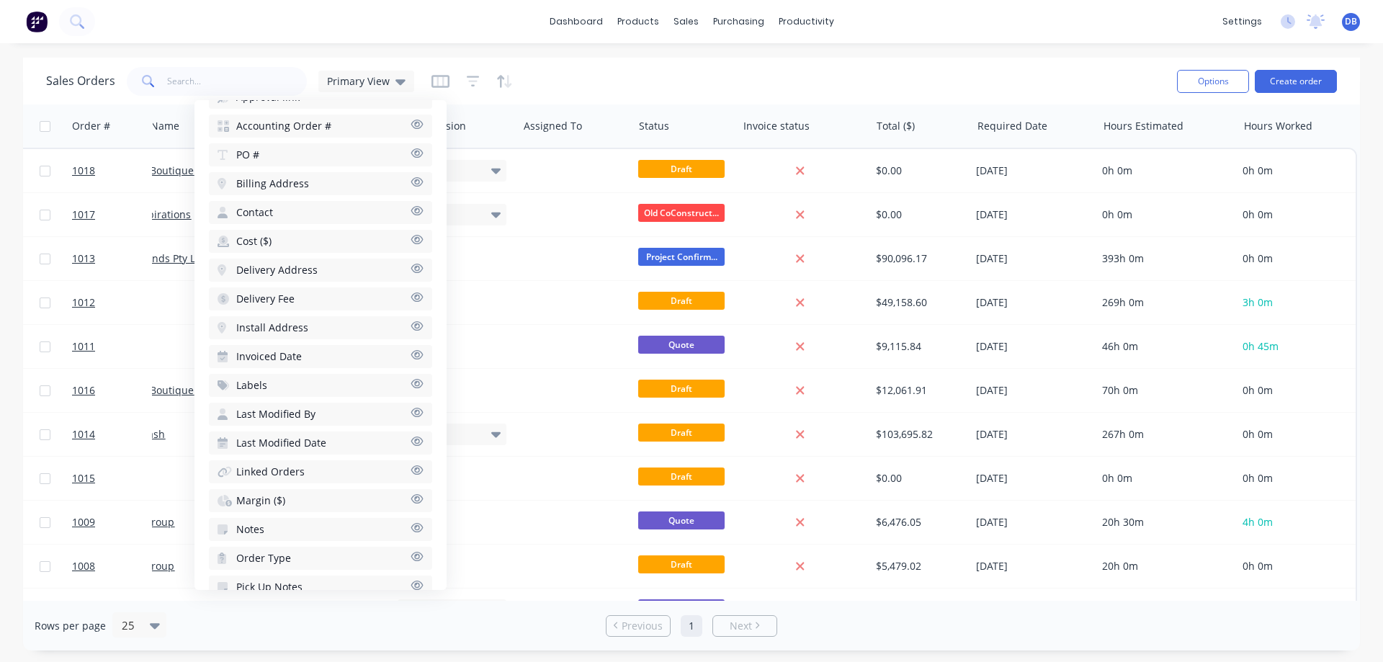
click at [992, 86] on div "Sales Orders Primary View" at bounding box center [605, 80] width 1119 height 35
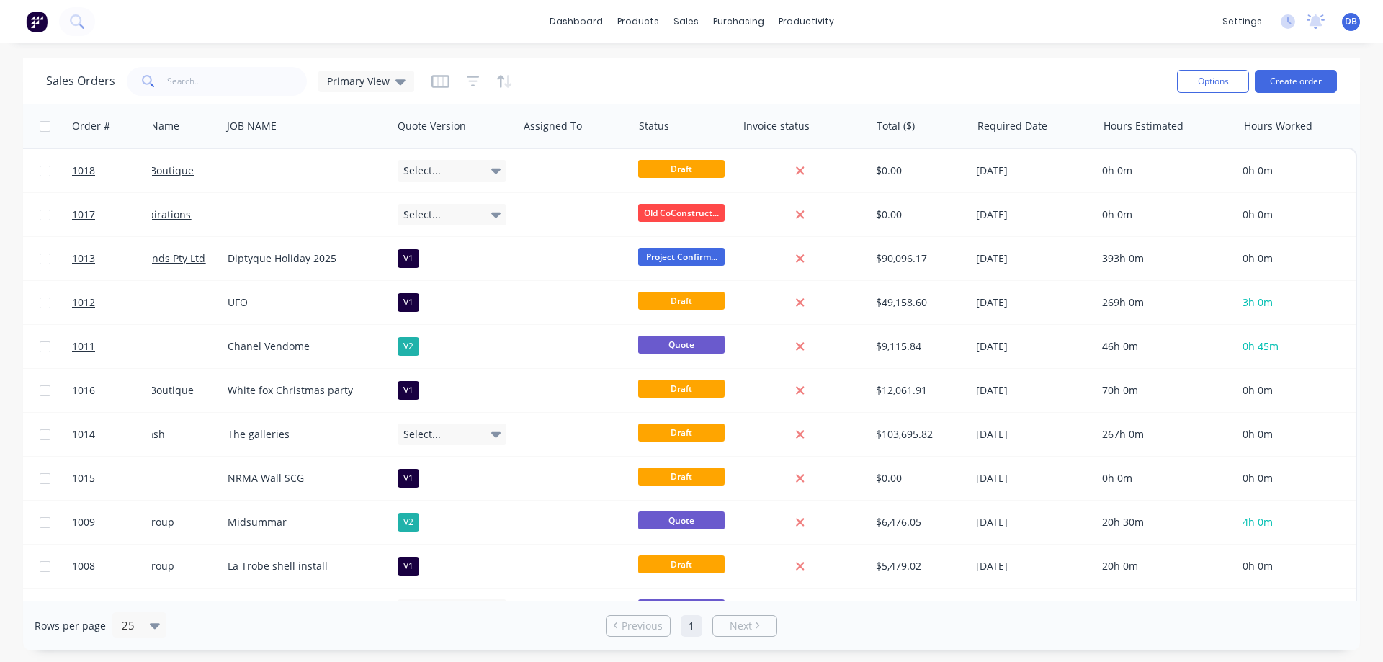
scroll to position [0, 0]
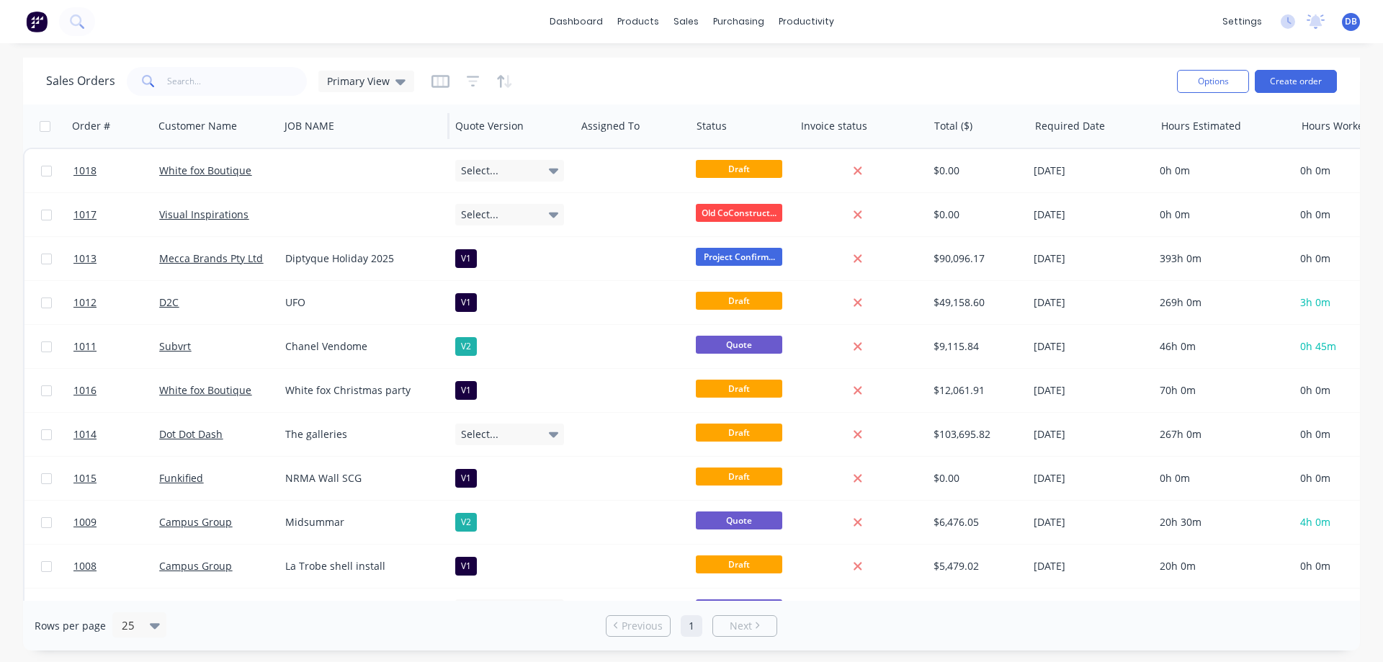
drag, startPoint x: 575, startPoint y: 119, endPoint x: 280, endPoint y: 125, distance: 294.6
click at [456, 123] on div "Quote Version" at bounding box center [512, 125] width 126 height 43
click at [150, 127] on div "Order # Customer Name JOB NAME Quote Version Assigned To Status Invoice status …" at bounding box center [718, 125] width 1391 height 43
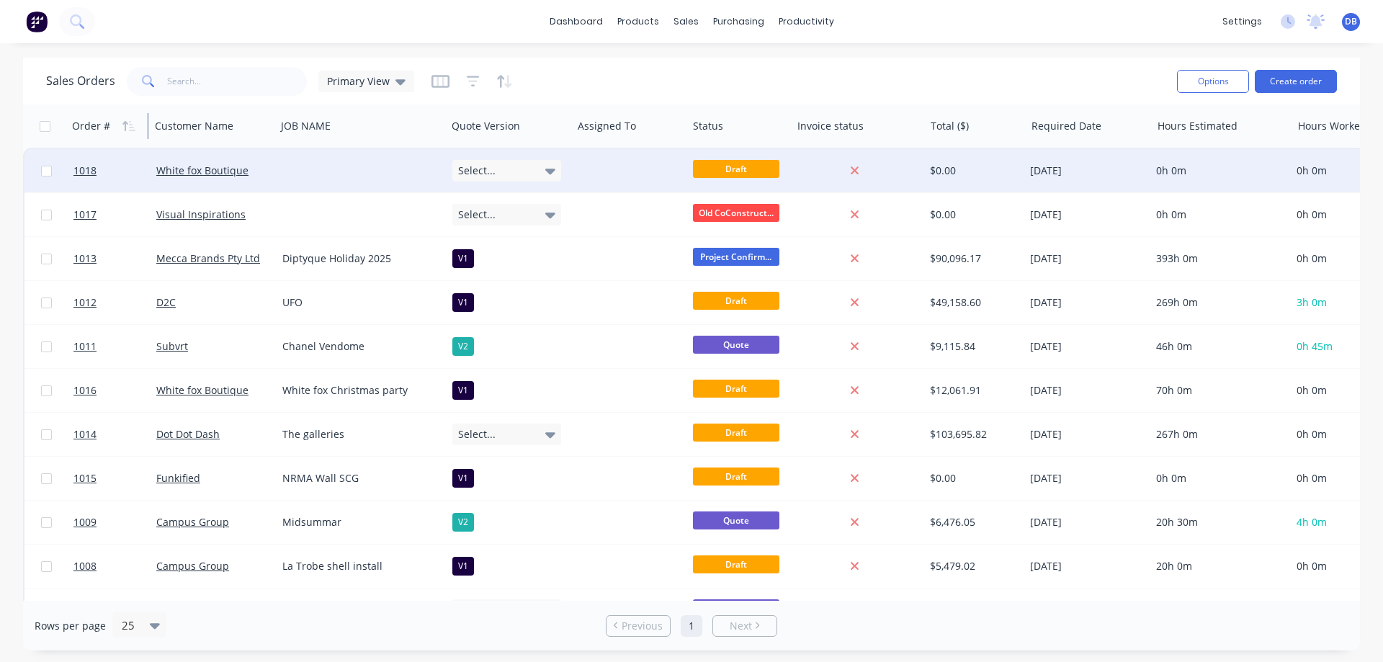
click at [107, 137] on div "Order #" at bounding box center [106, 126] width 68 height 29
click at [1292, 127] on div "Hours Worked" at bounding box center [1351, 125] width 119 height 43
drag, startPoint x: 1290, startPoint y: 122, endPoint x: 1139, endPoint y: 132, distance: 151.5
click at [1201, 127] on div "Hours Estimated" at bounding box center [1222, 125] width 140 height 43
drag, startPoint x: 1151, startPoint y: 122, endPoint x: 938, endPoint y: 139, distance: 213.1
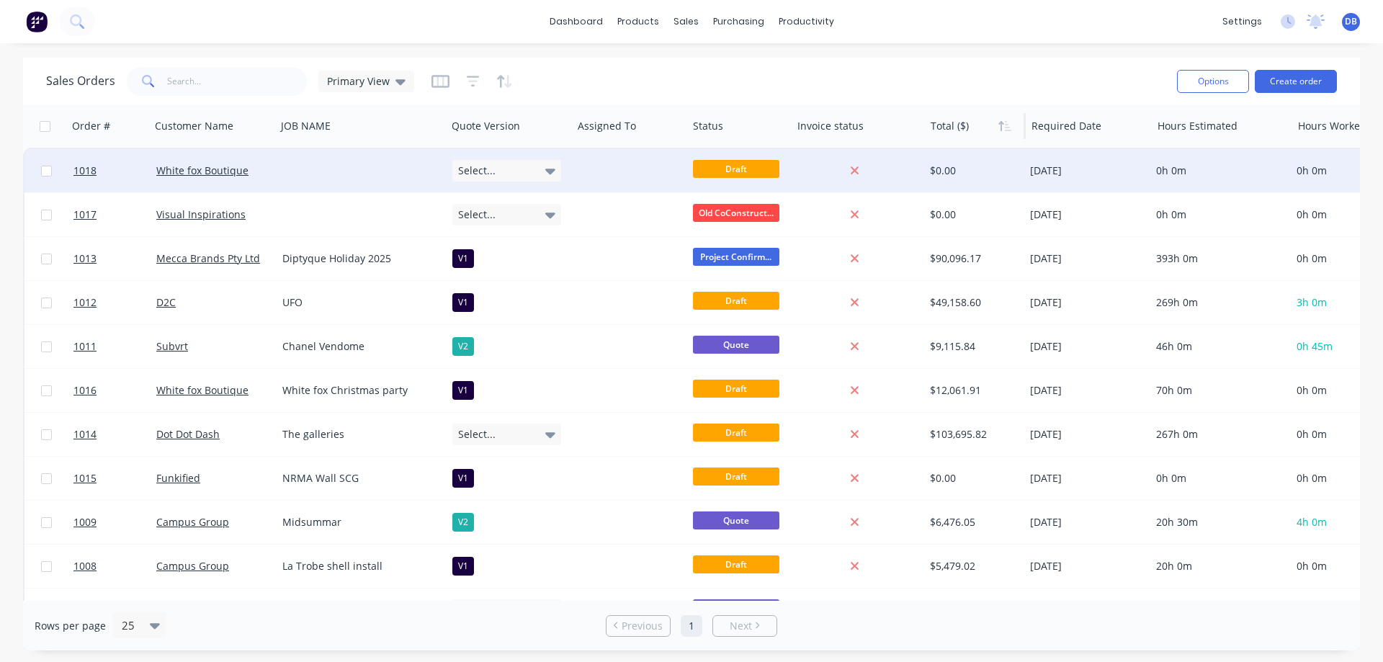
click at [1072, 121] on div "Required Date" at bounding box center [1089, 125] width 126 height 43
drag, startPoint x: 923, startPoint y: 124, endPoint x: 697, endPoint y: 122, distance: 226.2
click at [887, 124] on div "Invoice status" at bounding box center [858, 125] width 133 height 43
click at [786, 122] on div at bounding box center [786, 126] width 2 height 26
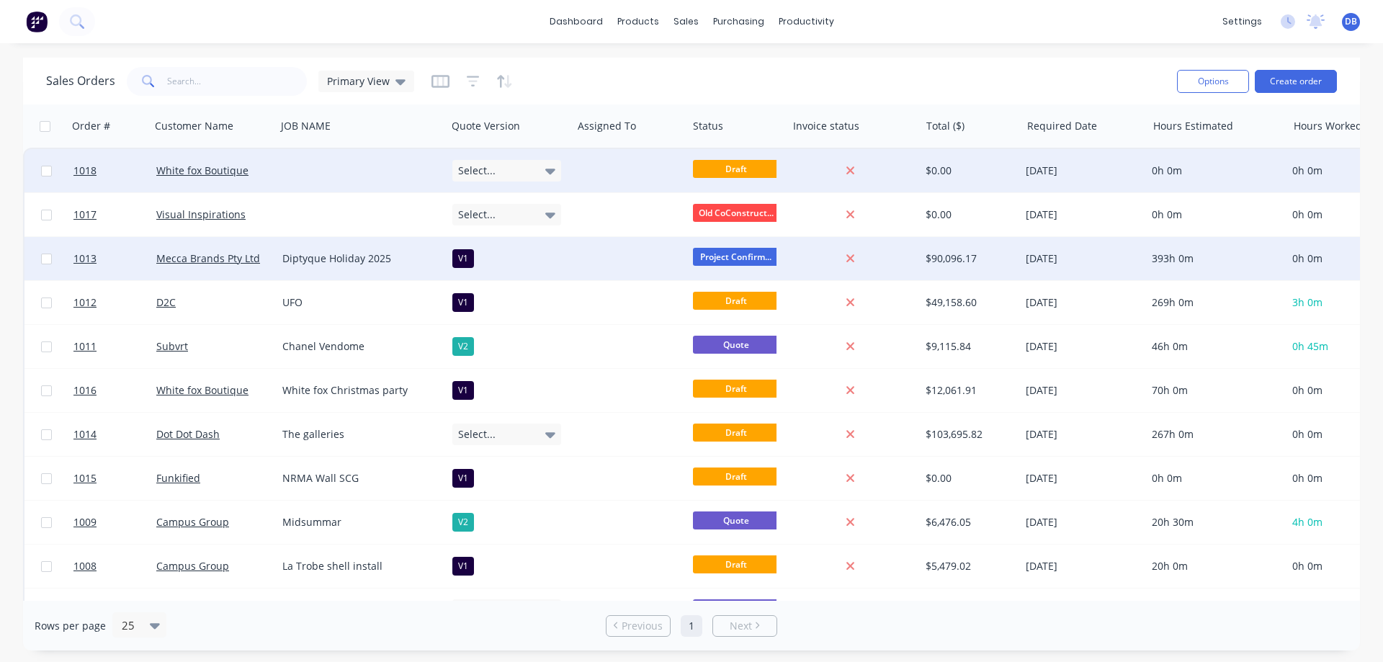
drag, startPoint x: 571, startPoint y: 122, endPoint x: 1130, endPoint y: 244, distance: 572.0
click at [529, 130] on div "Quote Version" at bounding box center [509, 125] width 126 height 43
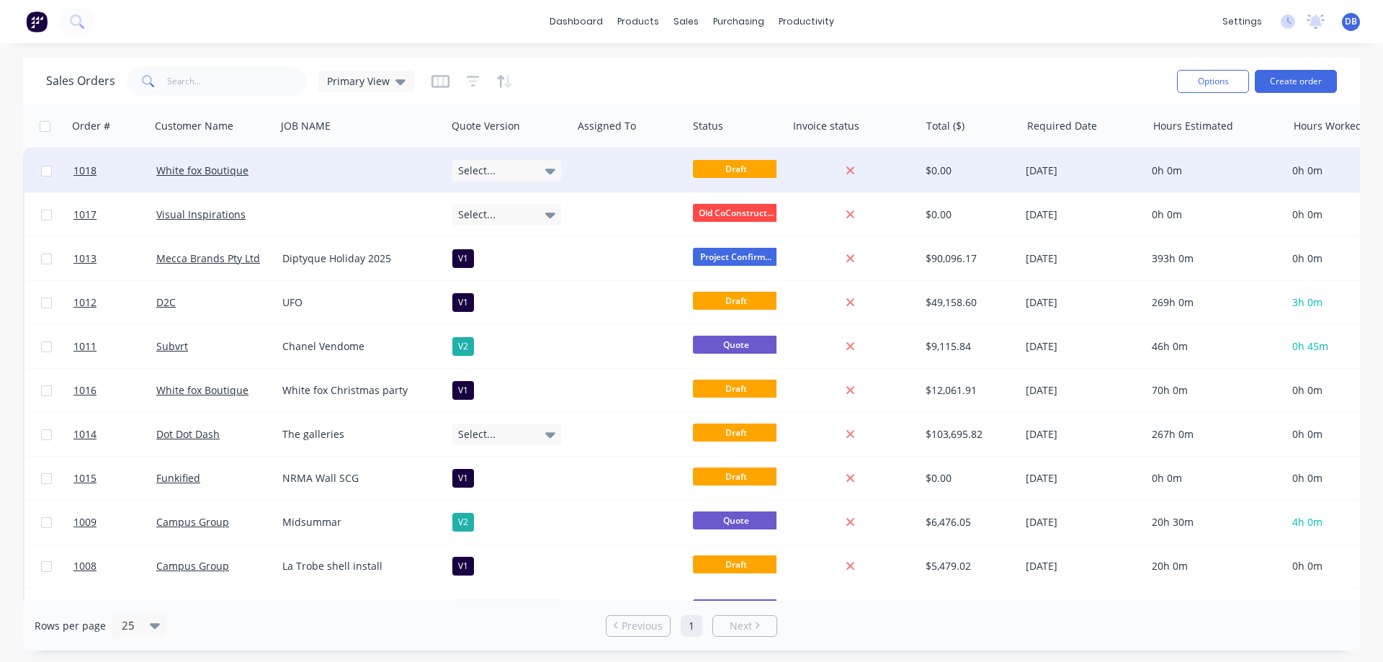
scroll to position [0, 57]
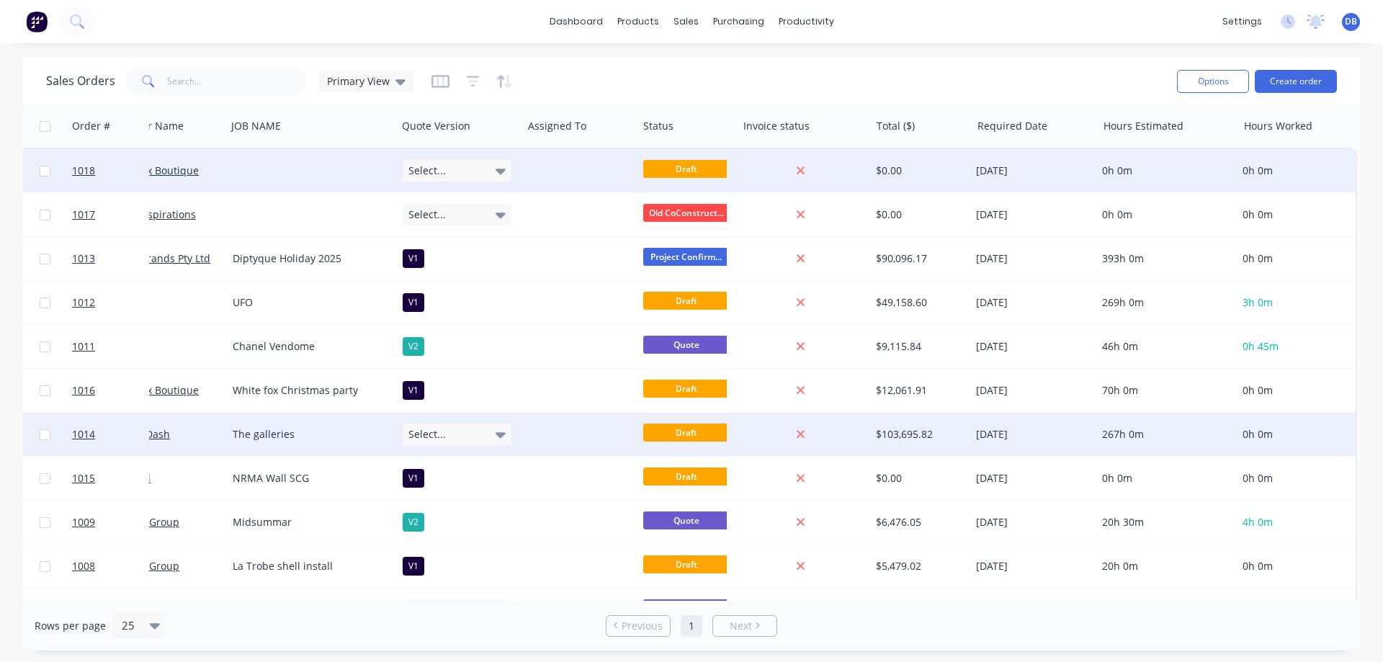
drag, startPoint x: 1348, startPoint y: 127, endPoint x: 1142, endPoint y: 447, distance: 381.0
click at [1266, 131] on div "Hours Worked" at bounding box center [1297, 125] width 119 height 43
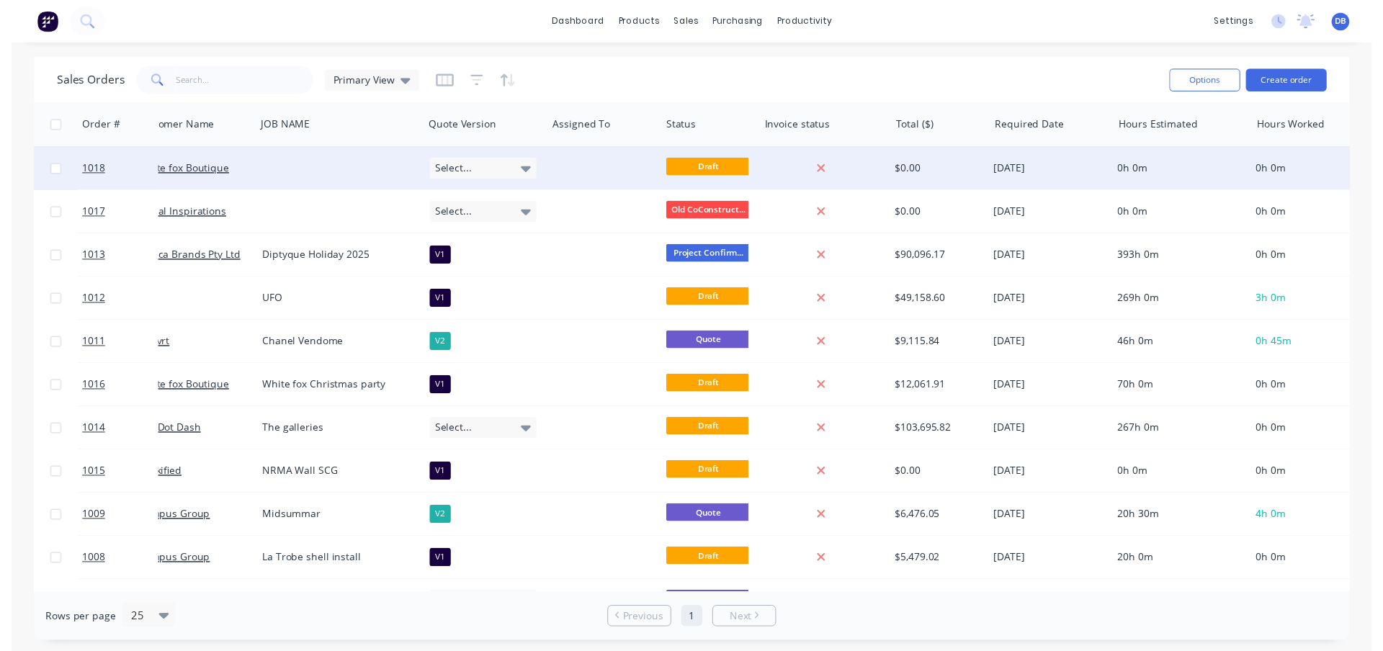
scroll to position [0, 0]
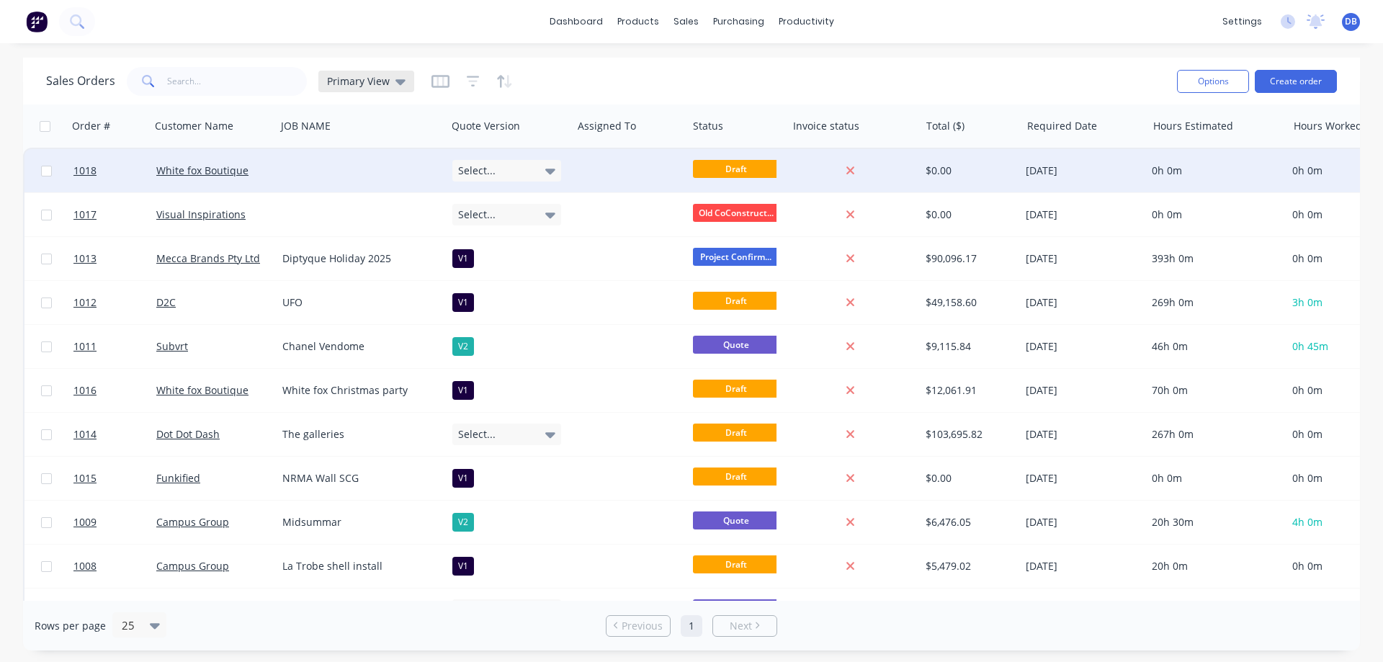
click at [395, 89] on div "Primary View" at bounding box center [366, 82] width 96 height 22
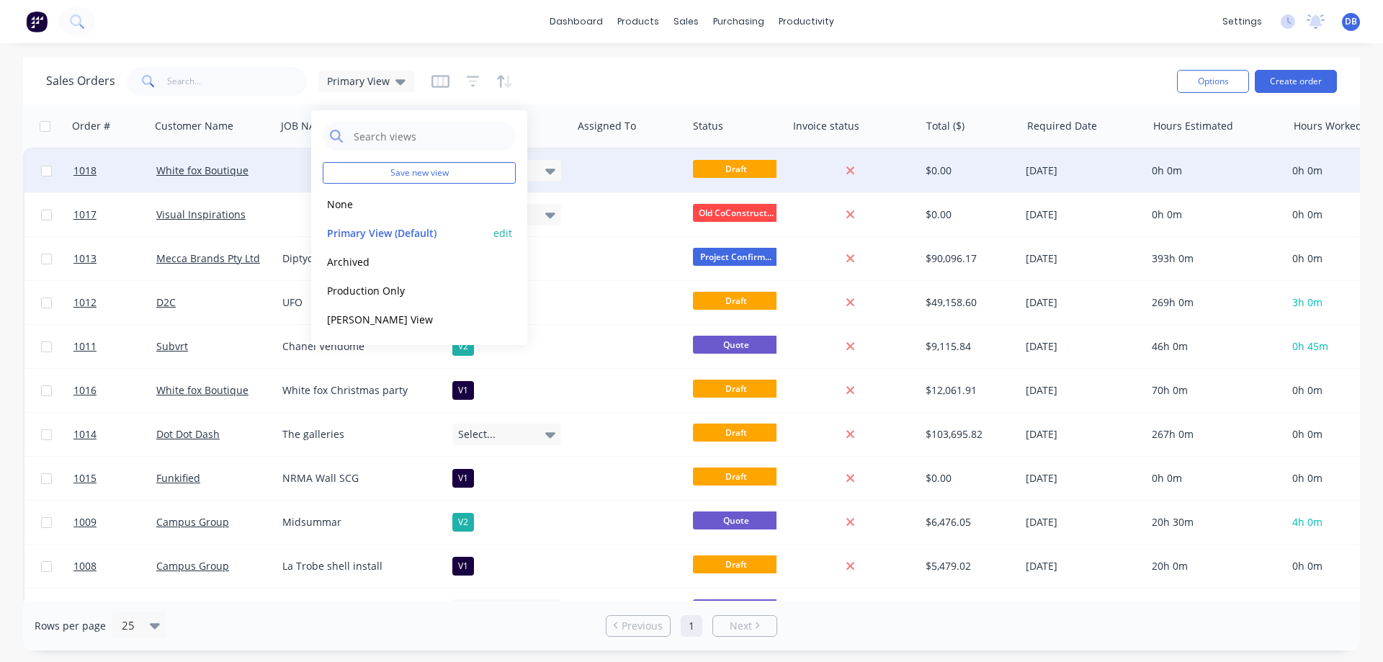
click at [503, 232] on button "edit" at bounding box center [502, 232] width 19 height 15
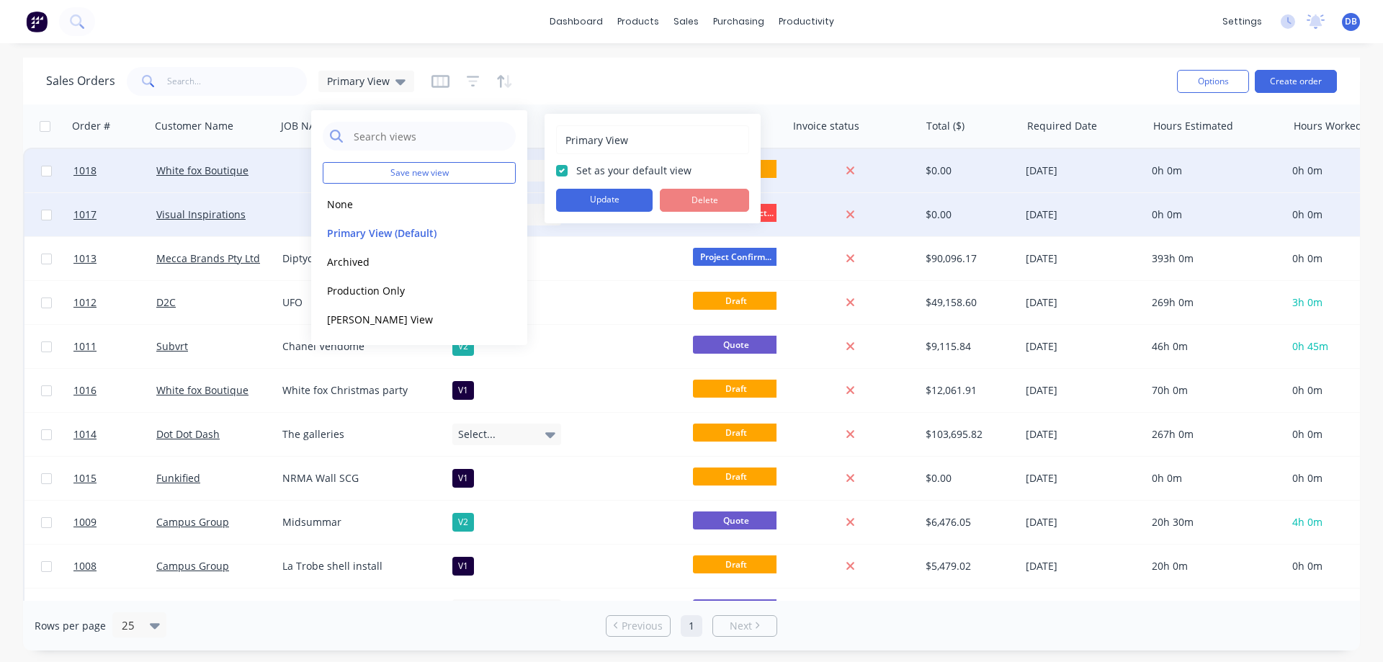
click at [605, 199] on button "Update" at bounding box center [604, 200] width 97 height 23
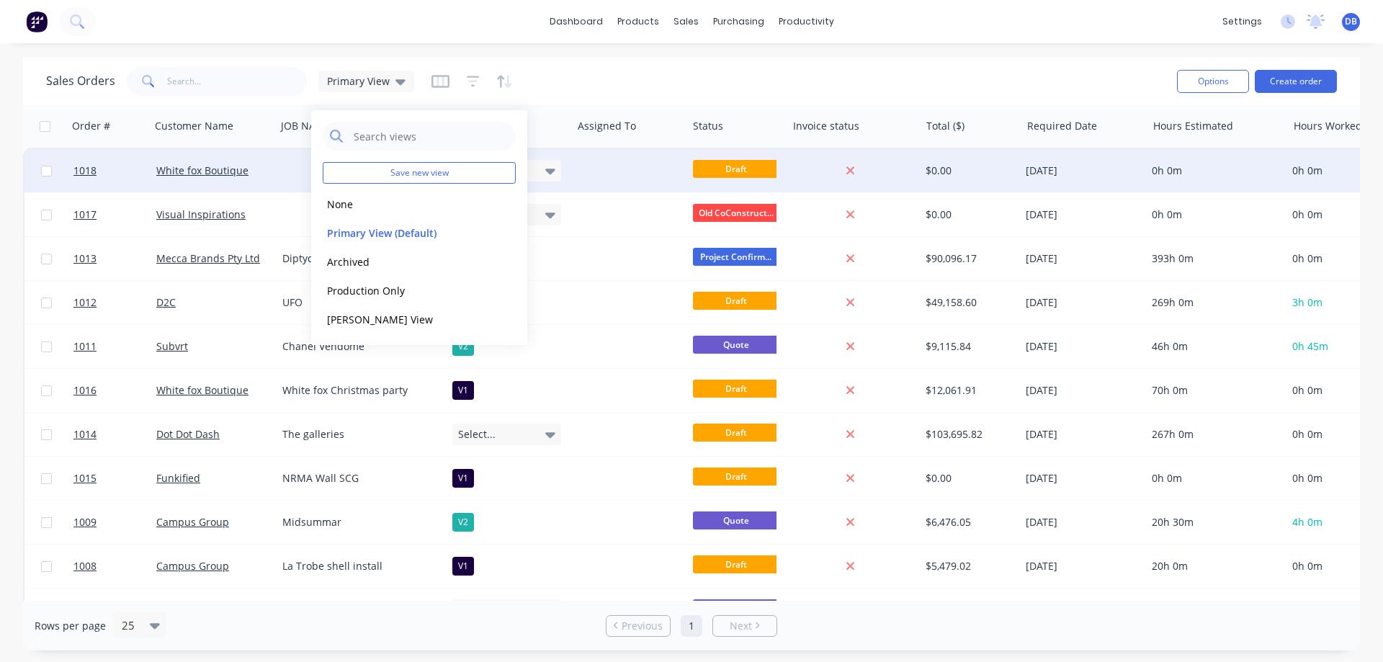
click at [669, 89] on div "Sales Orders Primary View" at bounding box center [605, 80] width 1119 height 35
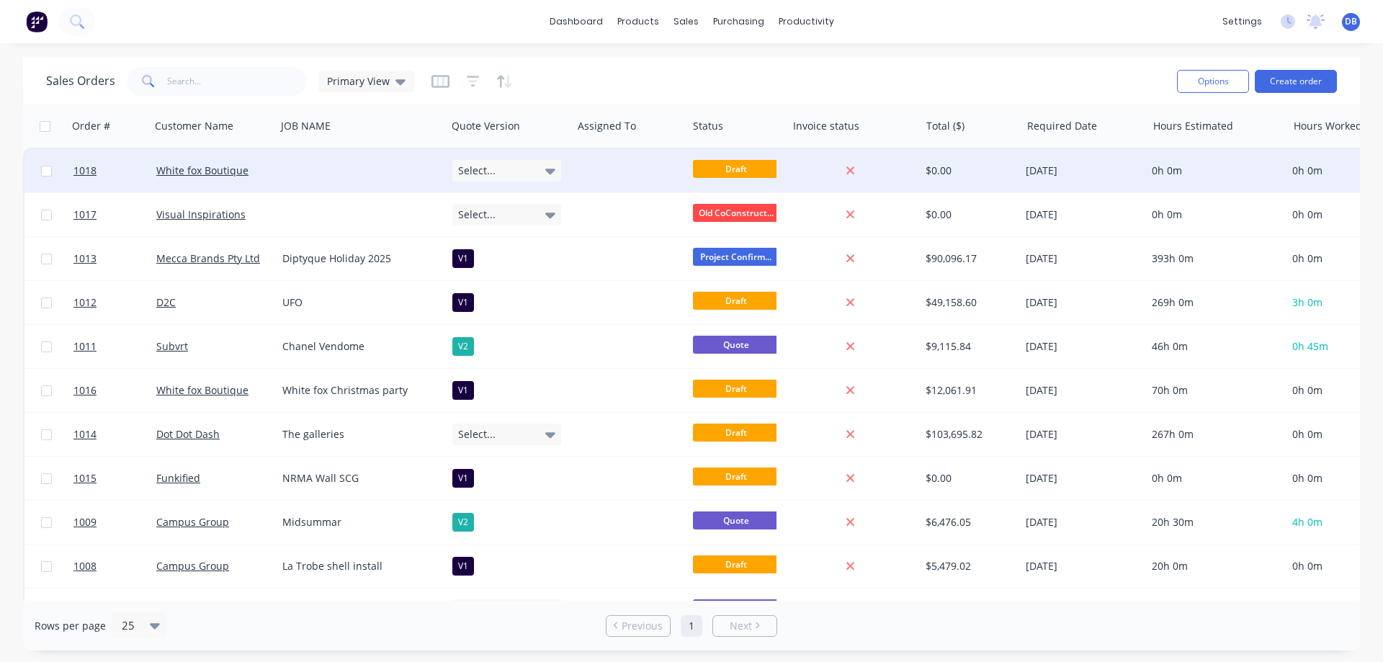
click at [758, 73] on div "Sales Orders Primary View" at bounding box center [605, 80] width 1119 height 35
click at [761, 69] on div "Sales Orders Primary View" at bounding box center [605, 80] width 1119 height 35
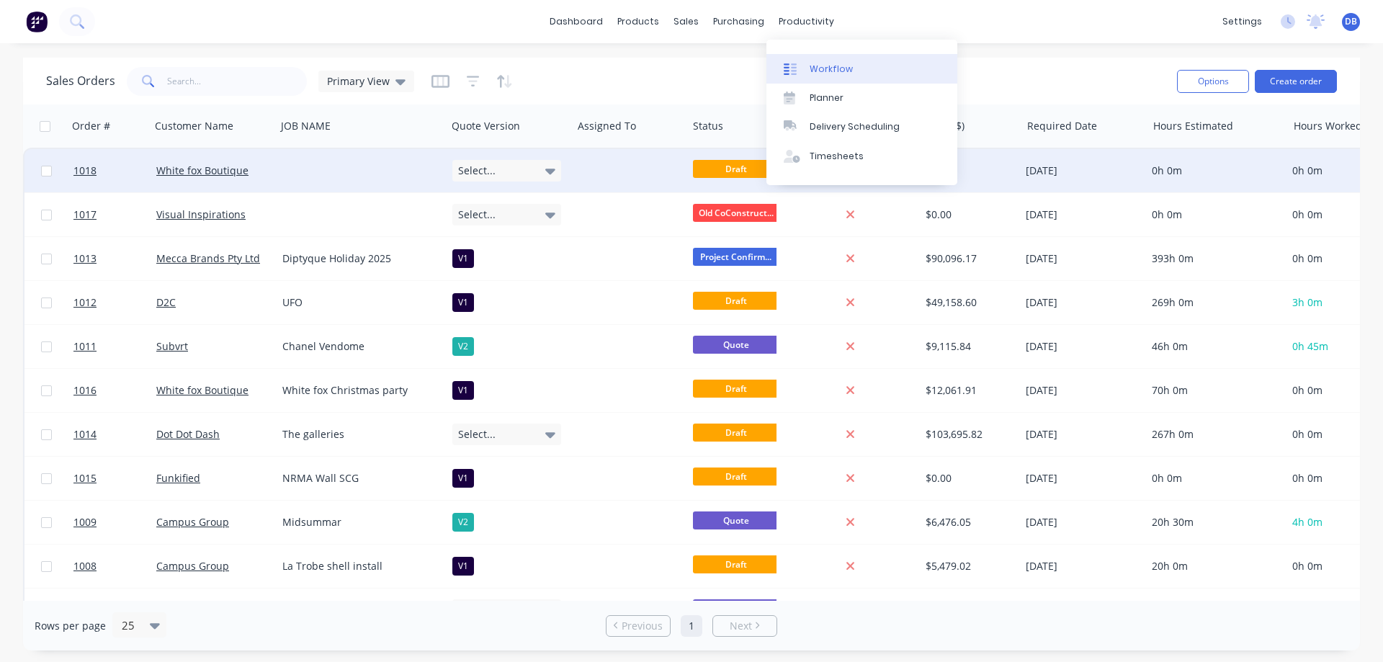
click at [821, 71] on div "Workflow" at bounding box center [831, 69] width 43 height 13
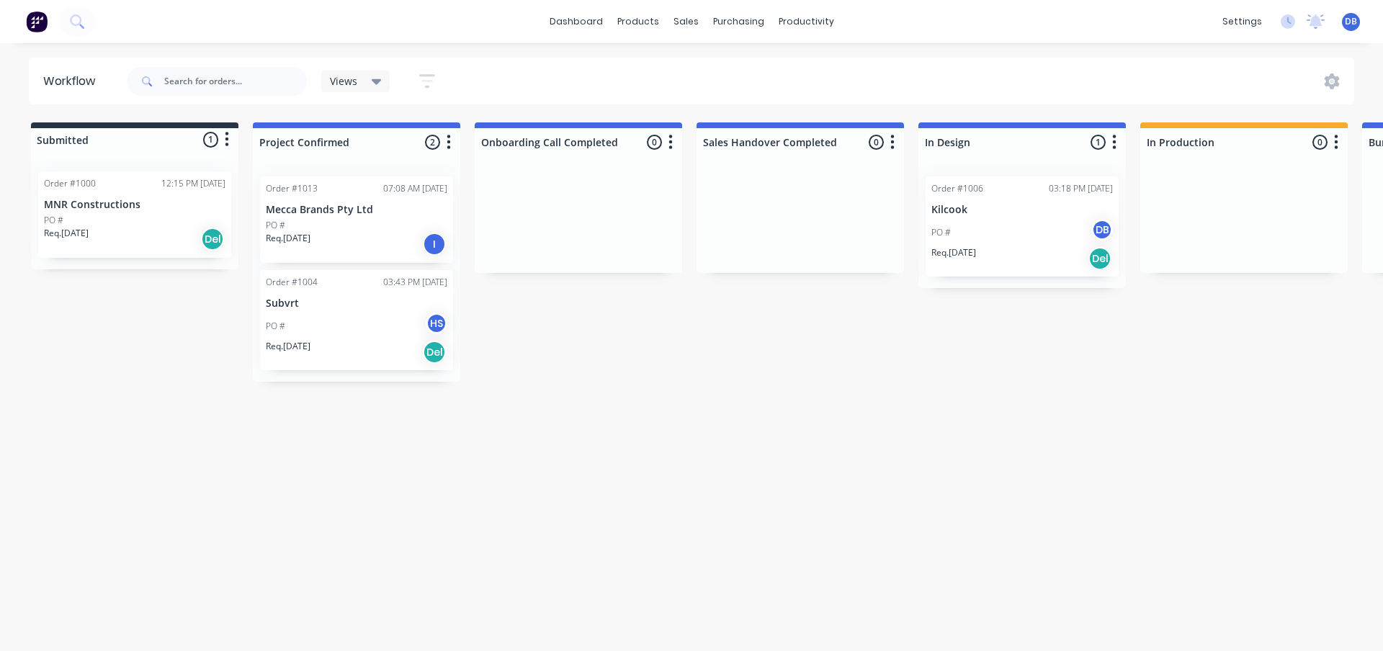
click at [711, 396] on div "Workflow Views Save new view None (Default) edit Show/Hide statuses Show line i…" at bounding box center [691, 340] width 1383 height 565
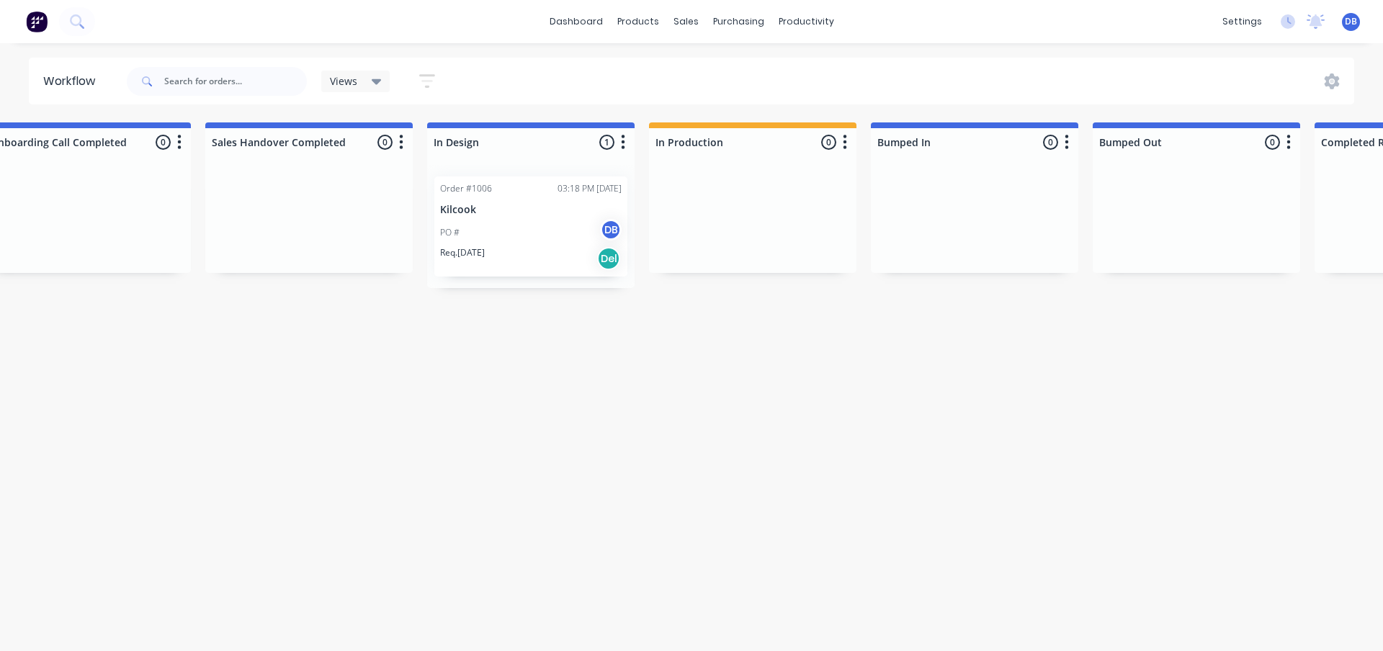
scroll to position [0, 482]
click at [632, 138] on icon "button" at bounding box center [632, 142] width 4 height 18
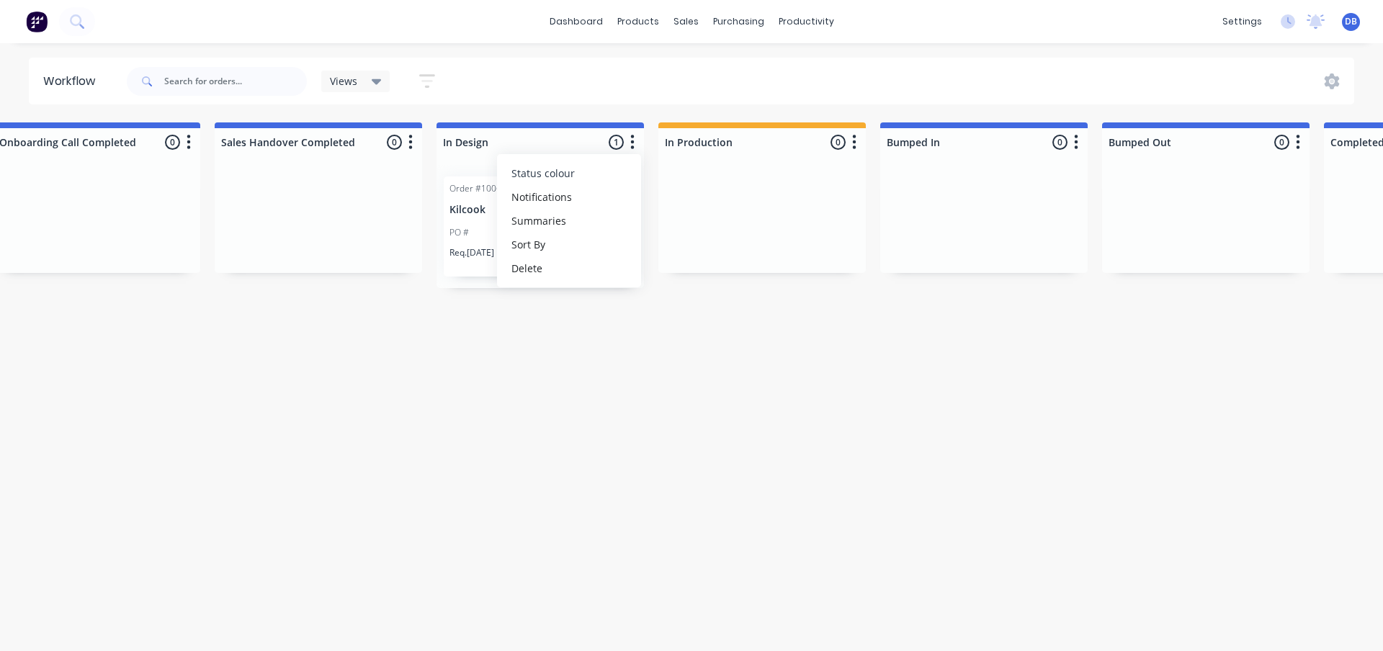
click at [566, 178] on span "Status colour" at bounding box center [542, 173] width 63 height 15
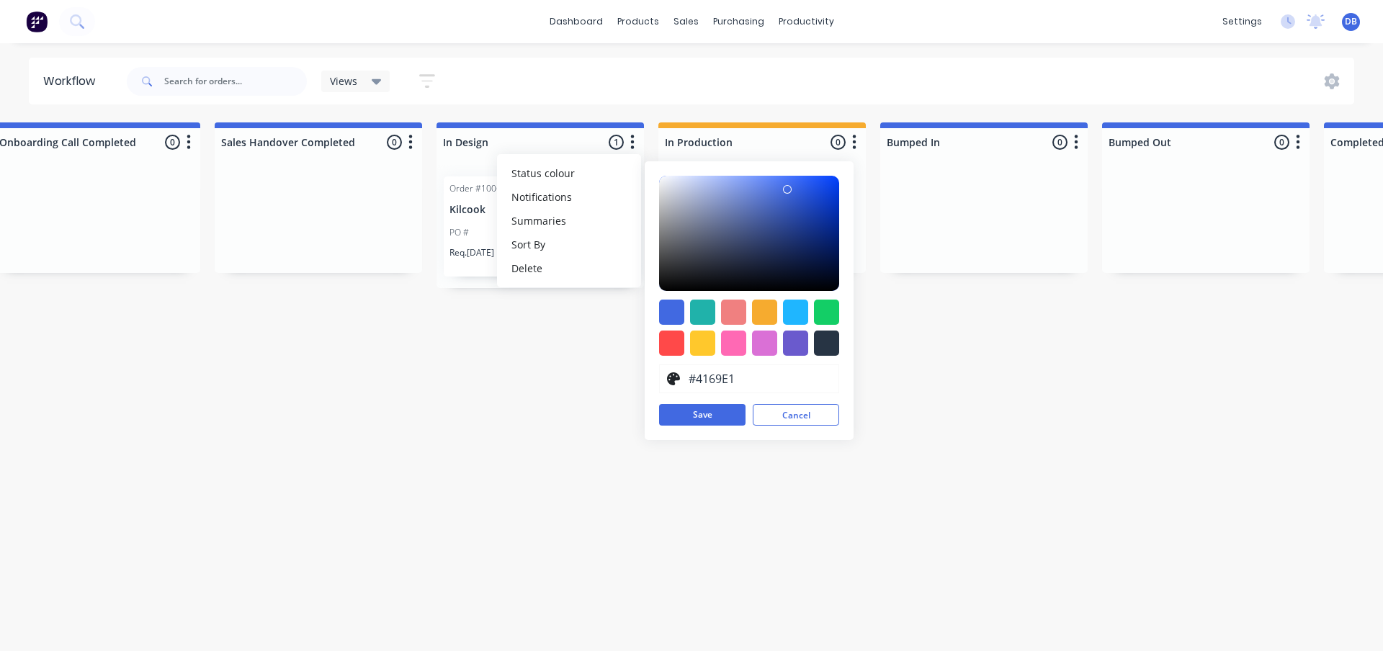
click at [496, 364] on div "Submitted 1 Status colour #273444 hex #273444 Save Cancel Summaries Total order…" at bounding box center [917, 251] width 2820 height 259
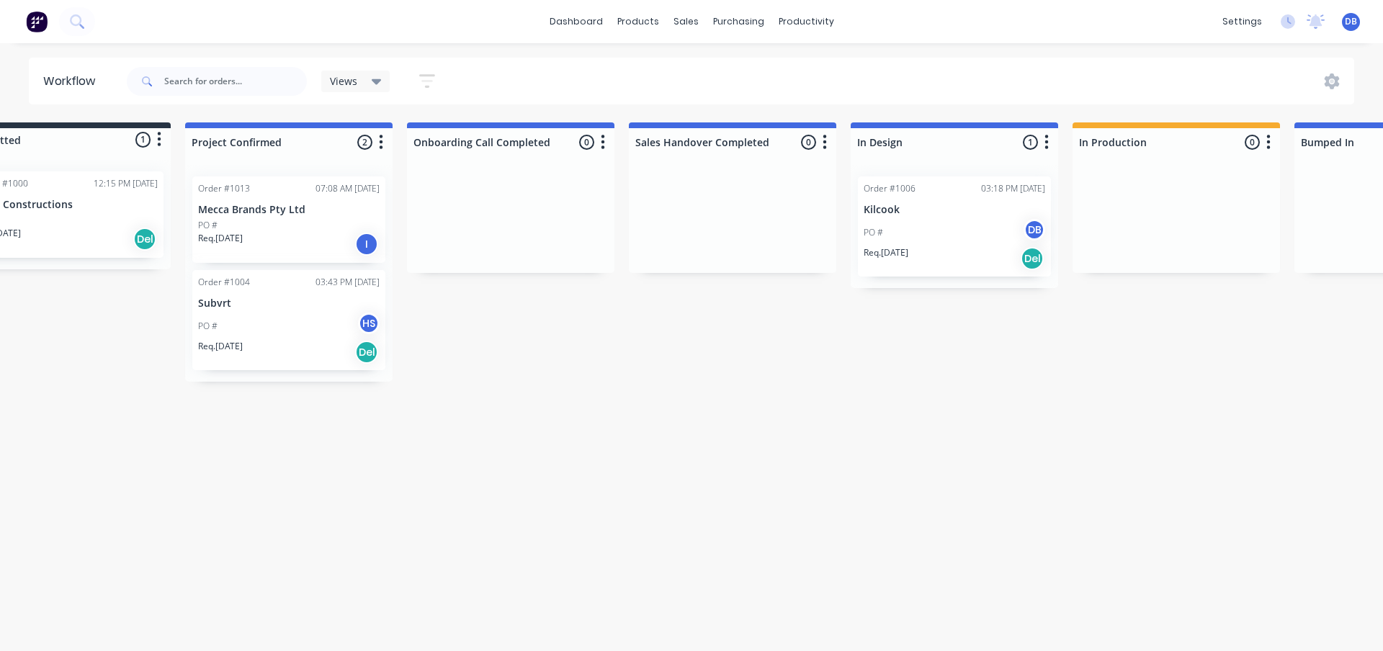
scroll to position [0, 0]
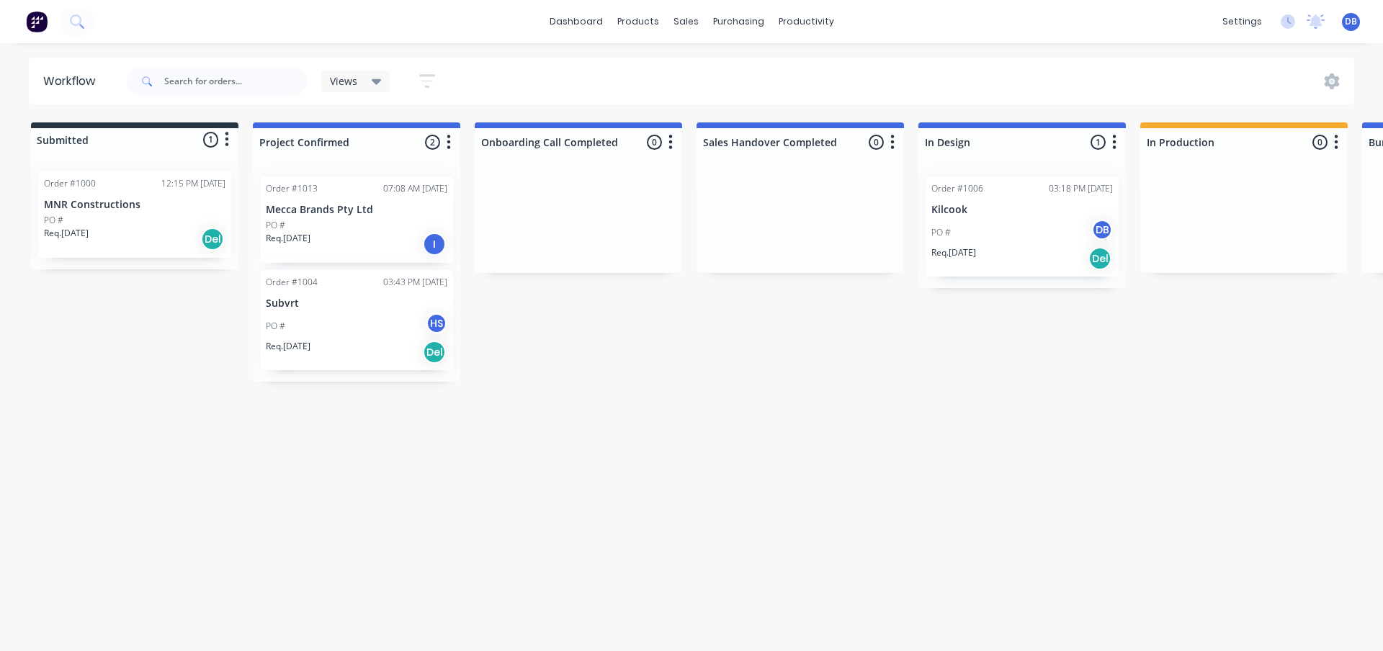
click at [673, 453] on div "Workflow Views Save new view None (Default) edit Show/Hide statuses Show line i…" at bounding box center [691, 340] width 1383 height 565
click at [449, 142] on icon "button" at bounding box center [449, 142] width 4 height 14
click at [412, 174] on button "Status colour" at bounding box center [385, 173] width 144 height 24
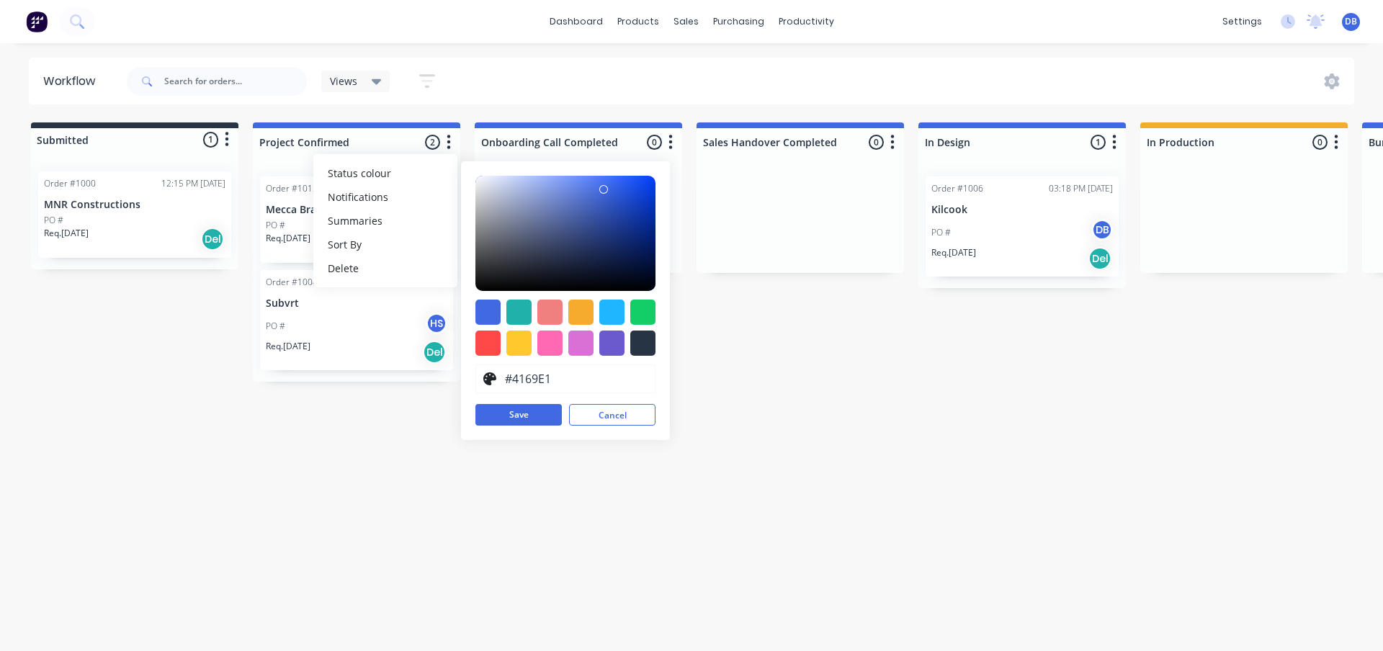
click at [641, 307] on div at bounding box center [642, 312] width 25 height 25
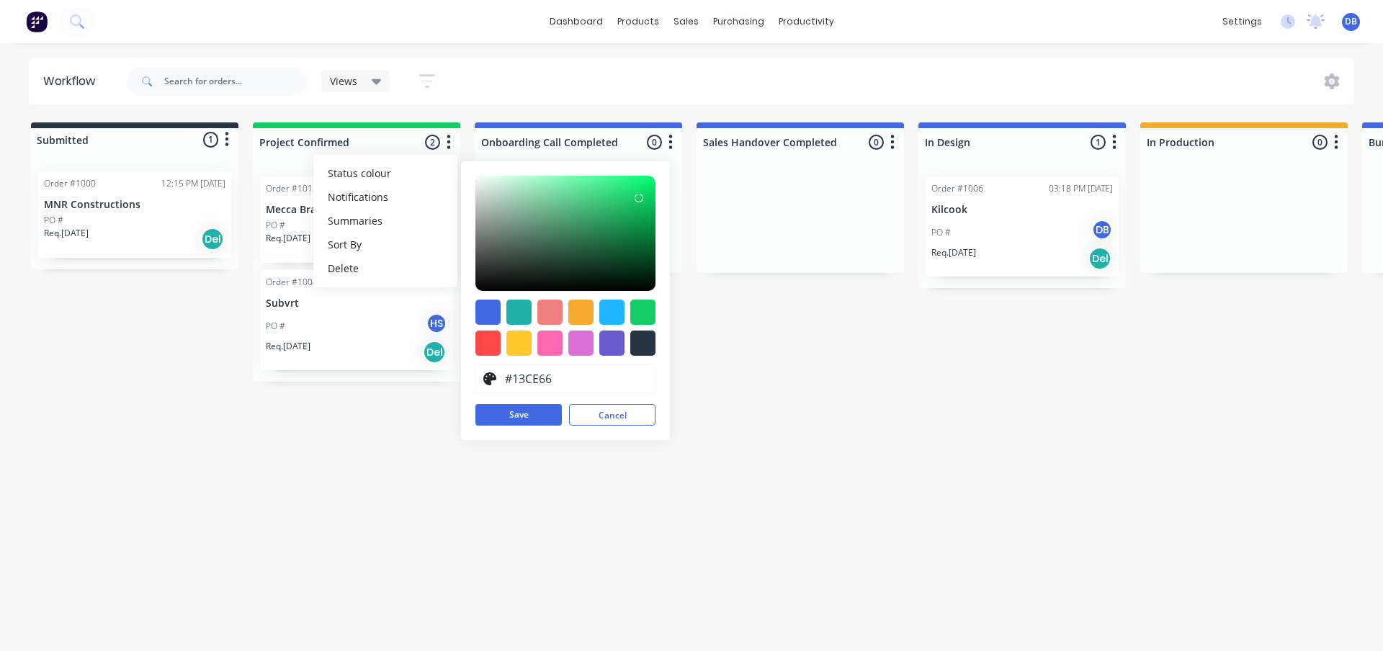
click at [744, 350] on div "Submitted 1 Status colour #273444 hex #273444 Save Cancel Summaries Total order…" at bounding box center [1399, 251] width 2820 height 259
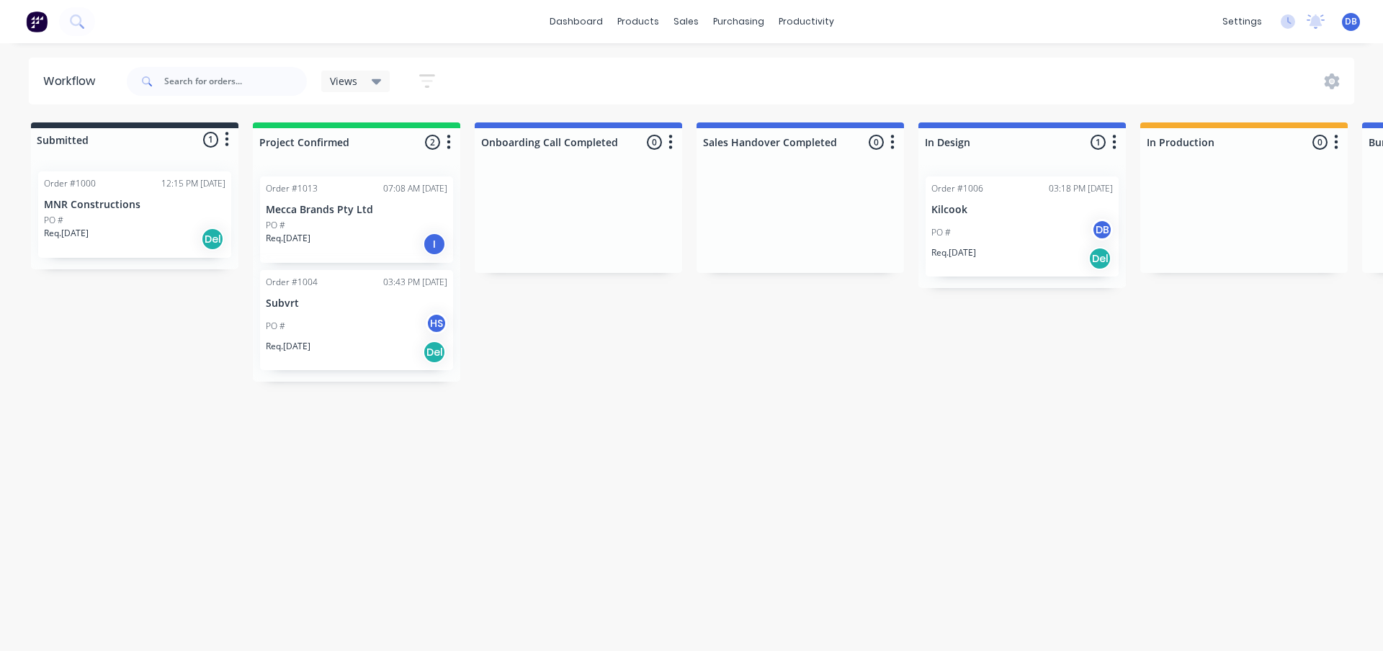
click at [668, 143] on icon "button" at bounding box center [670, 142] width 4 height 18
click at [632, 406] on div "Workflow Views Save new view None (Default) edit Show/Hide statuses Show line i…" at bounding box center [691, 340] width 1383 height 565
drag, startPoint x: 862, startPoint y: 418, endPoint x: 846, endPoint y: 416, distance: 16.6
click at [846, 416] on div "Workflow Views Save new view None (Default) edit Show/Hide statuses Show line i…" at bounding box center [691, 340] width 1383 height 565
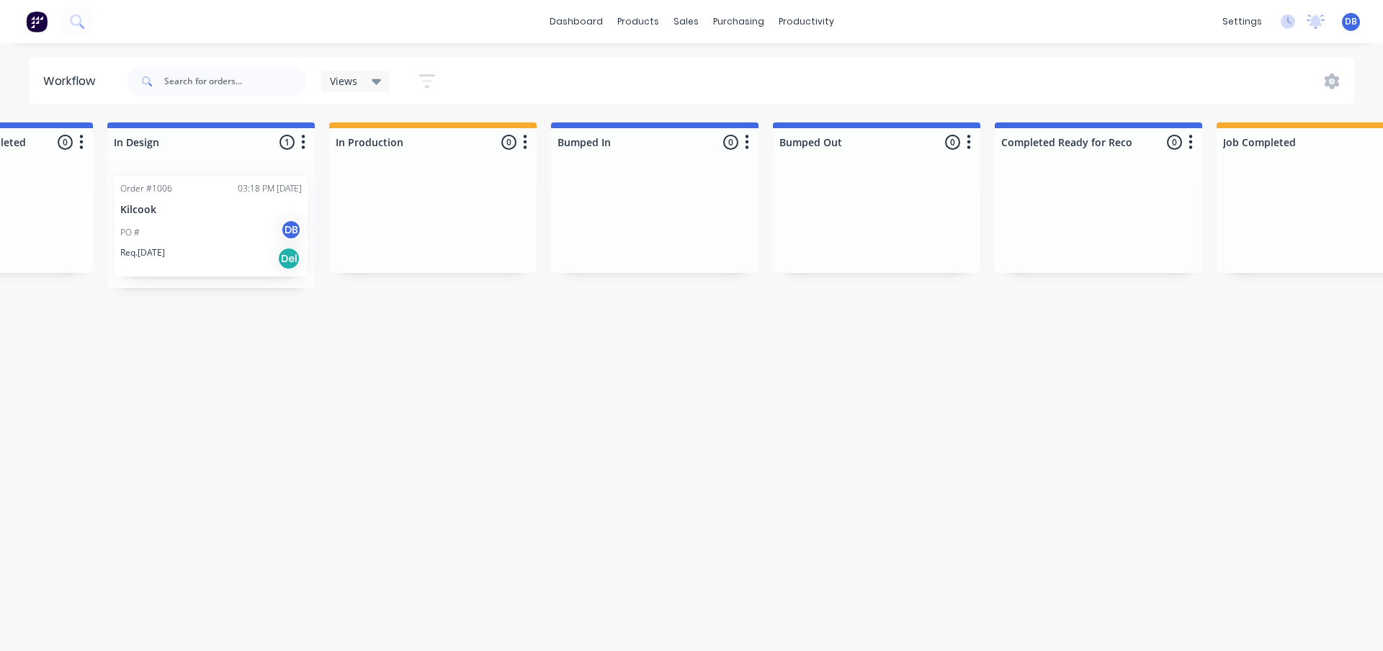
scroll to position [0, 838]
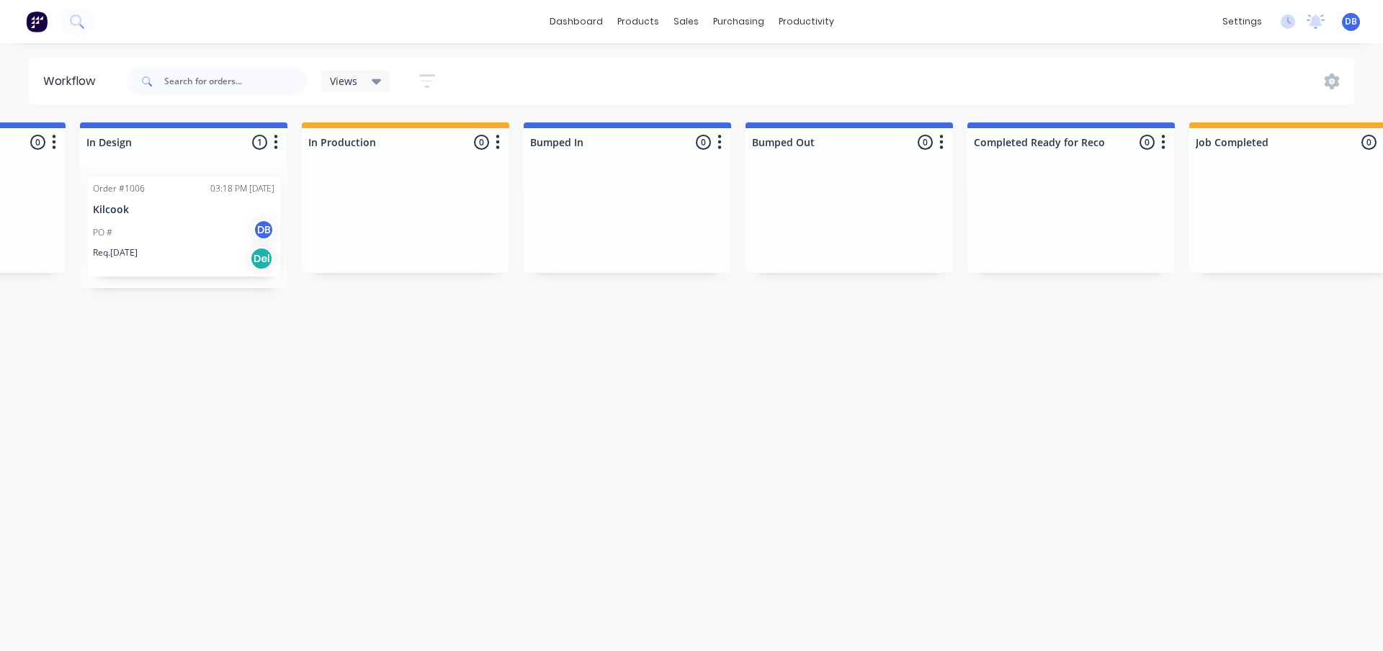
click at [722, 141] on icon "button" at bounding box center [719, 142] width 4 height 18
click at [704, 166] on button "Status colour" at bounding box center [656, 173] width 144 height 24
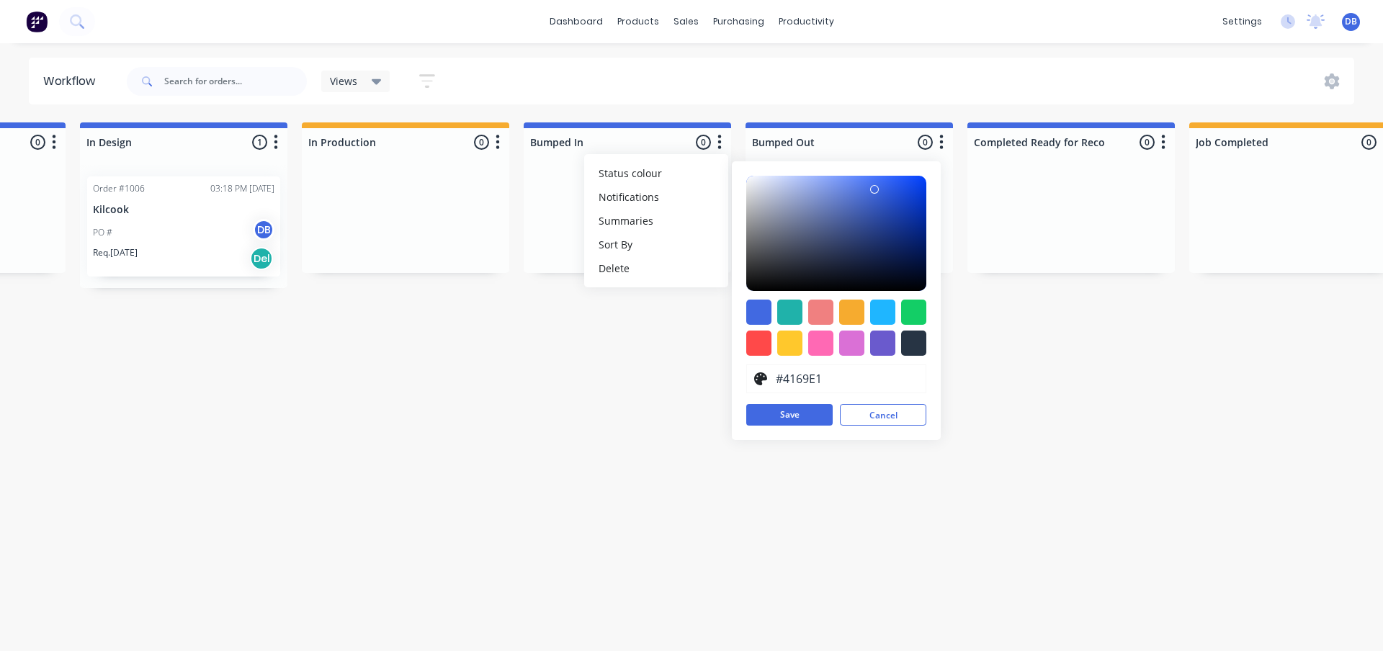
click at [412, 347] on div "Submitted 1 Status colour #273444 hex #273444 Save Cancel Summaries Total order…" at bounding box center [561, 251] width 2820 height 259
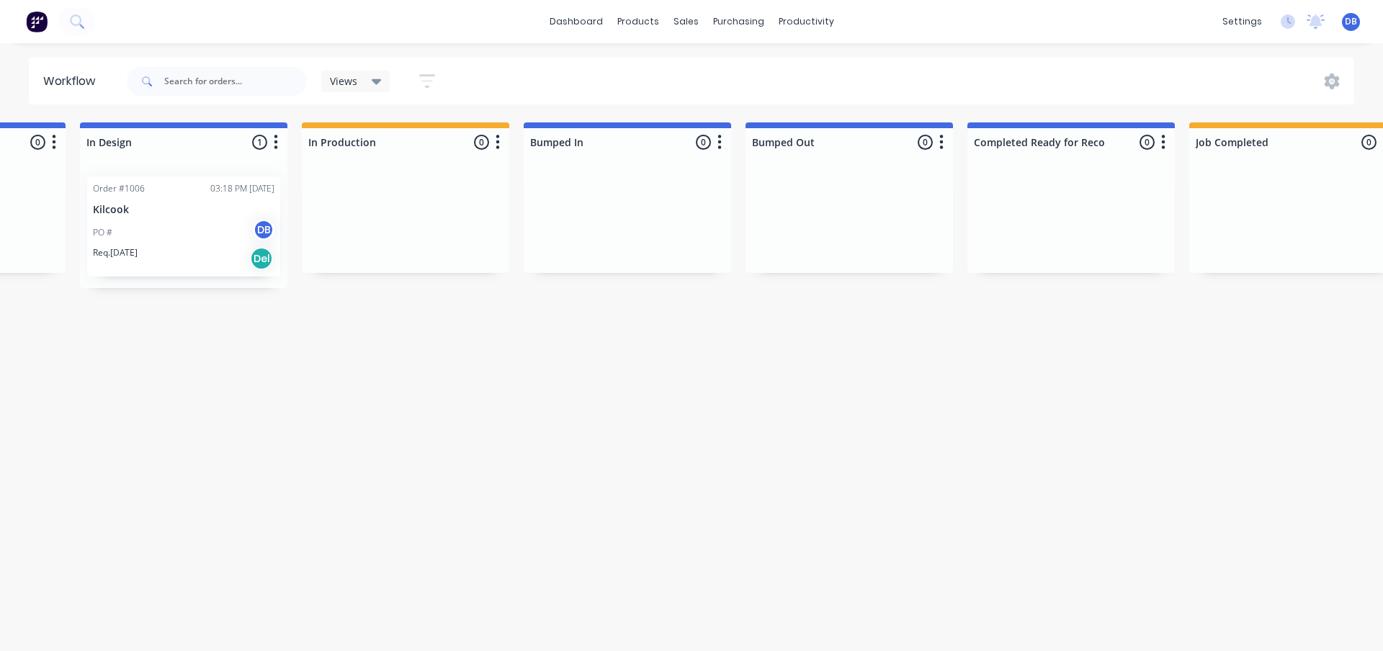
click at [501, 137] on button "button" at bounding box center [497, 142] width 17 height 17
click at [462, 171] on button "Status colour" at bounding box center [434, 173] width 144 height 24
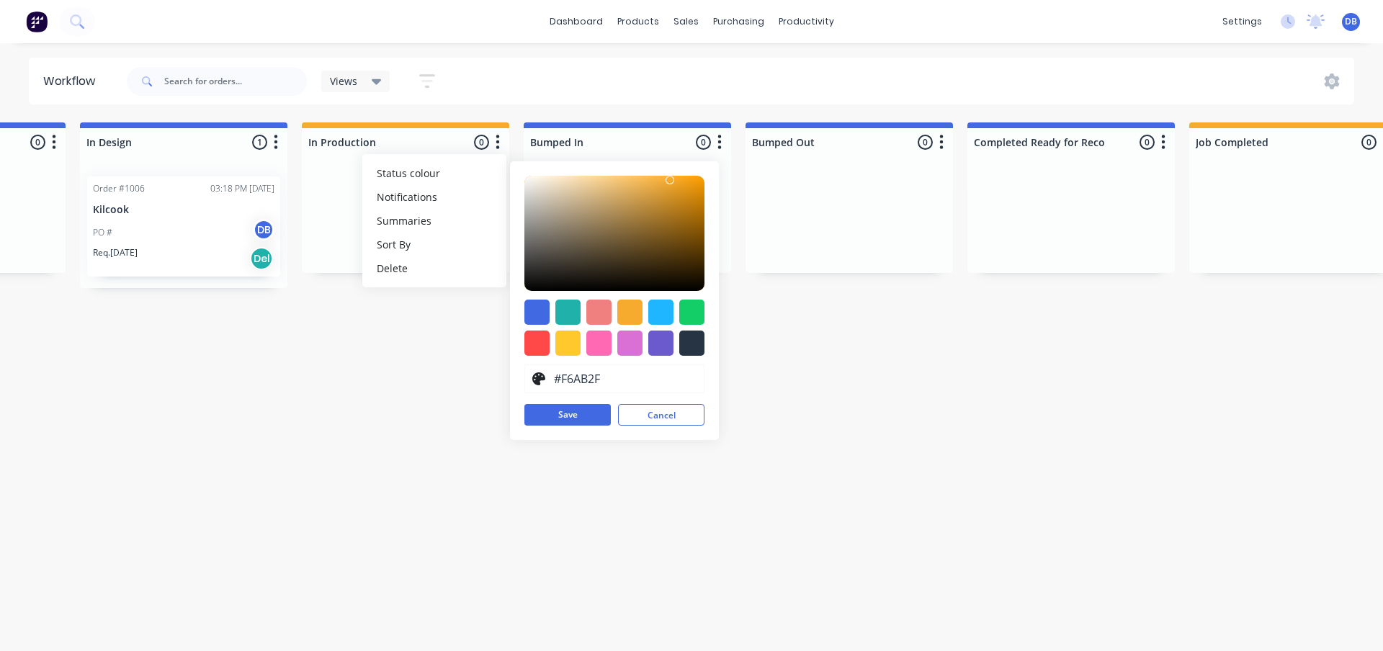
click at [839, 351] on div "Submitted 1 Status colour #273444 hex #273444 Save Cancel Summaries Total order…" at bounding box center [561, 251] width 2820 height 259
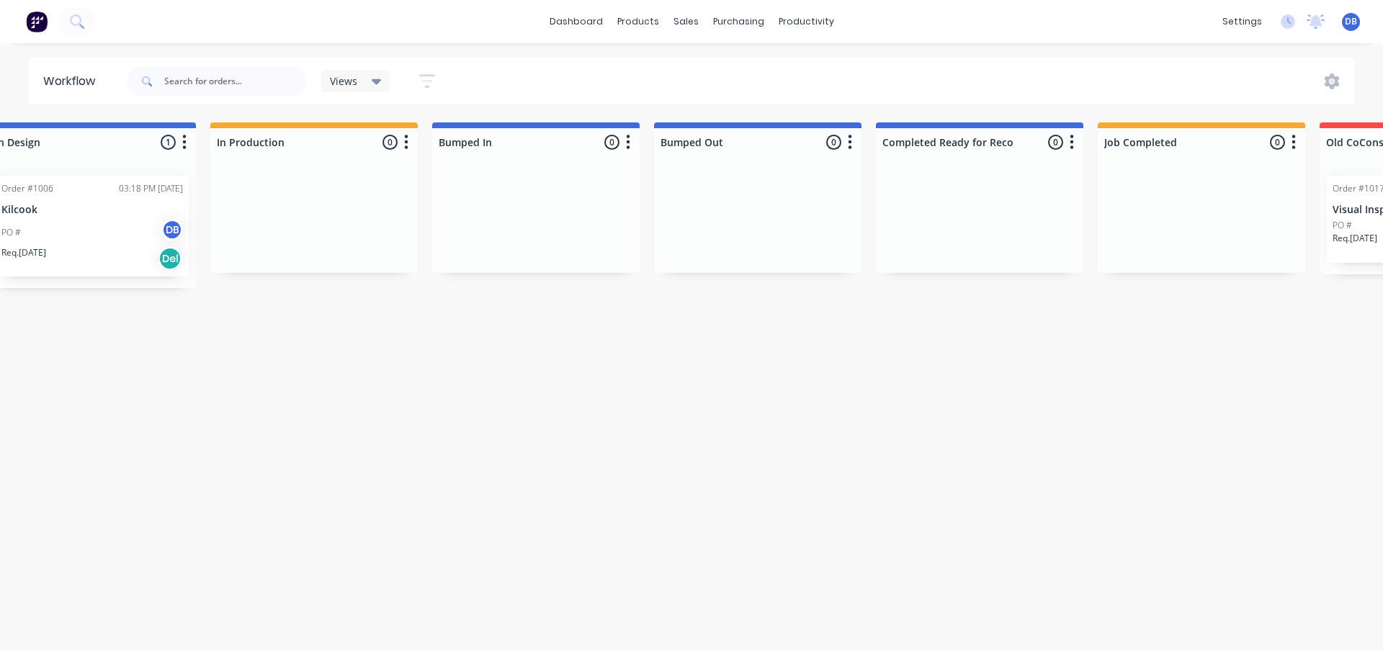
scroll to position [0, 931]
click at [632, 143] on button "button" at bounding box center [626, 142] width 17 height 17
click at [575, 174] on button "Status colour" at bounding box center [563, 173] width 144 height 24
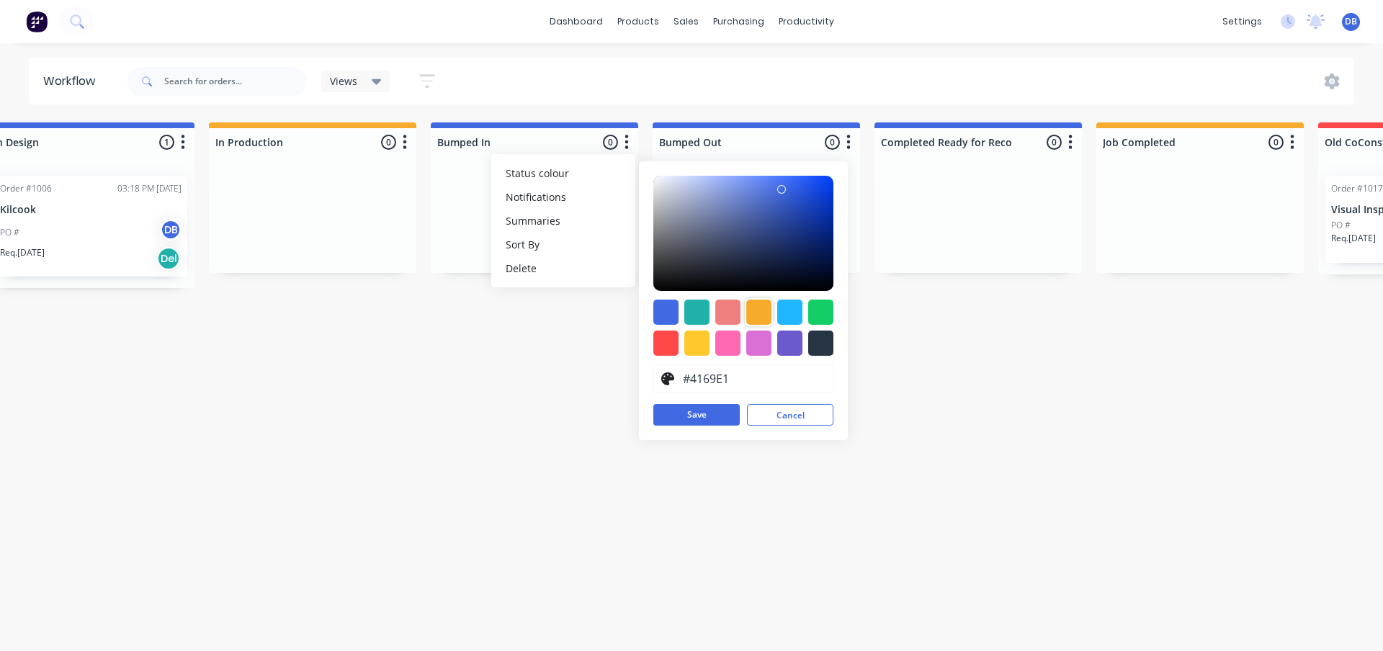
click at [763, 313] on div at bounding box center [758, 312] width 25 height 25
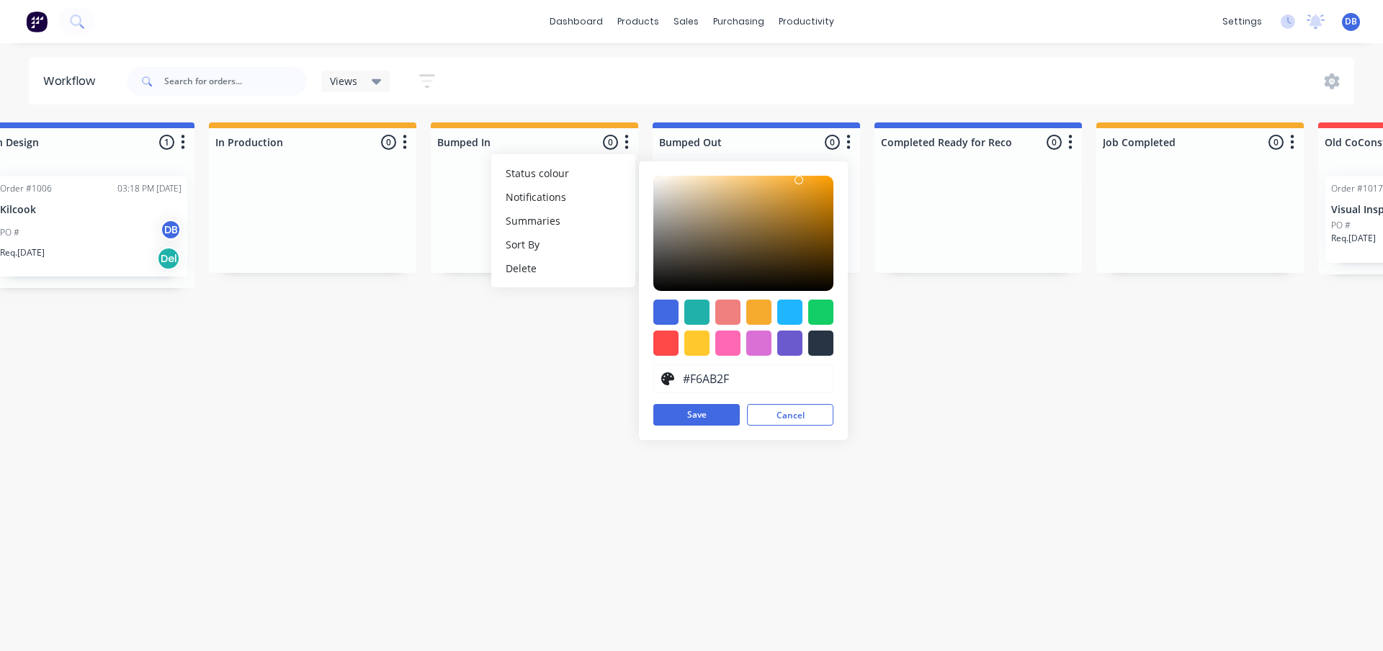
click at [851, 137] on button "button" at bounding box center [848, 142] width 17 height 17
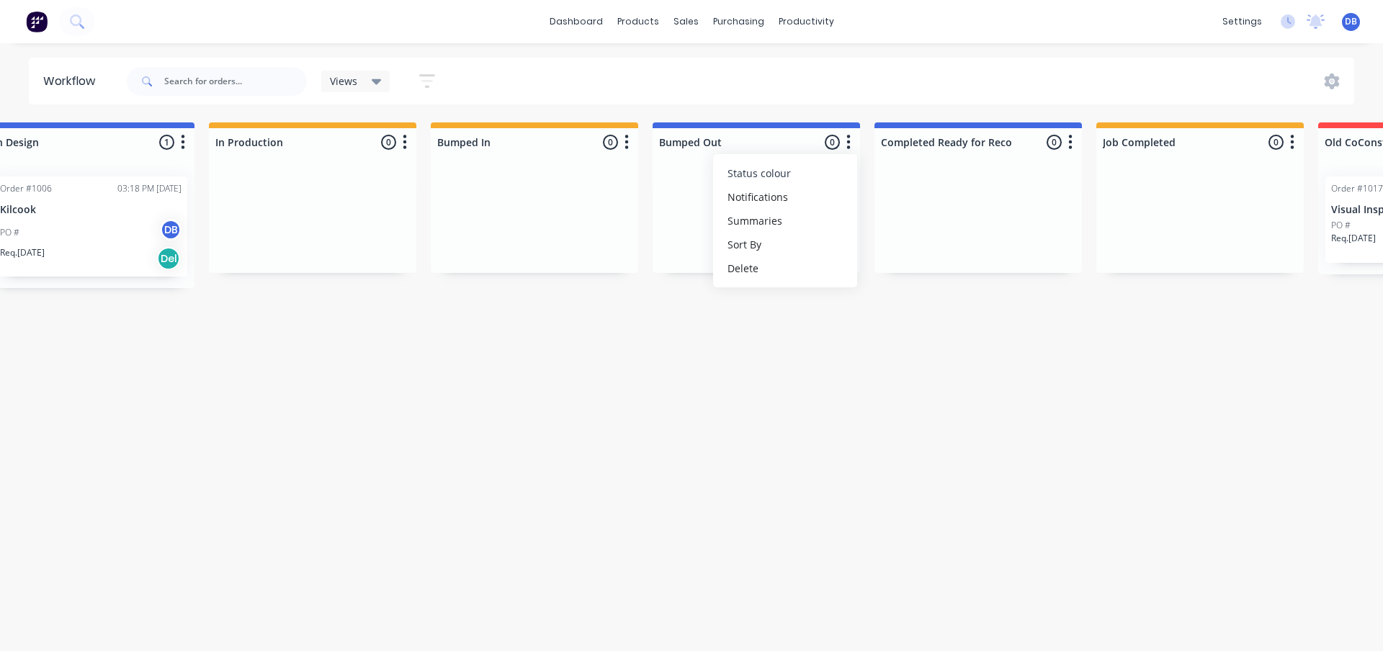
click at [797, 174] on button "Status colour" at bounding box center [785, 173] width 144 height 24
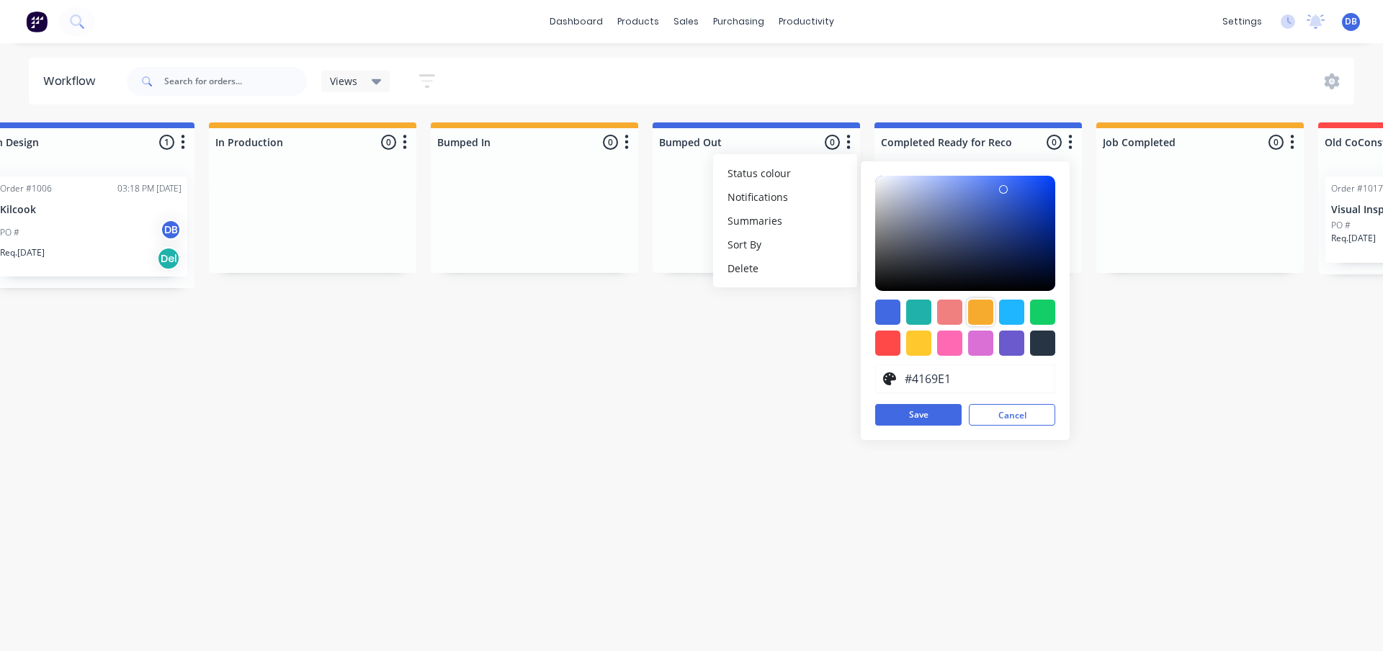
click at [974, 311] on div at bounding box center [980, 312] width 25 height 25
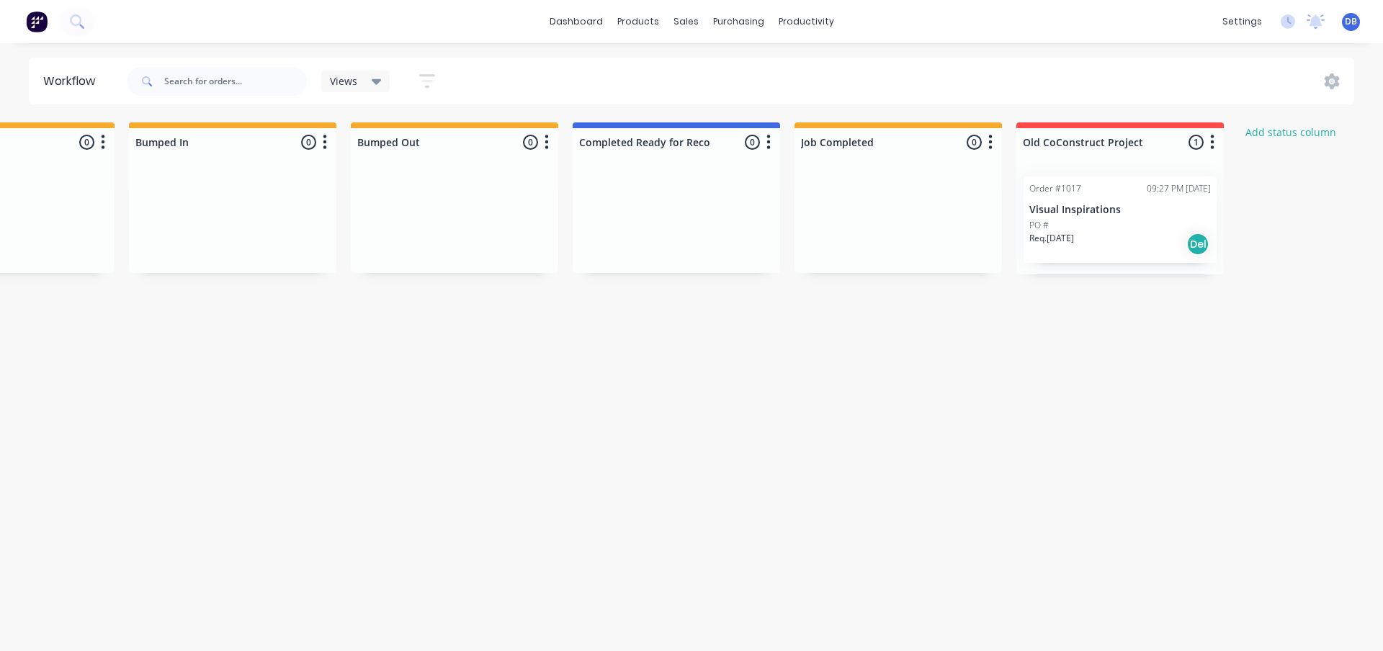
scroll to position [0, 1250]
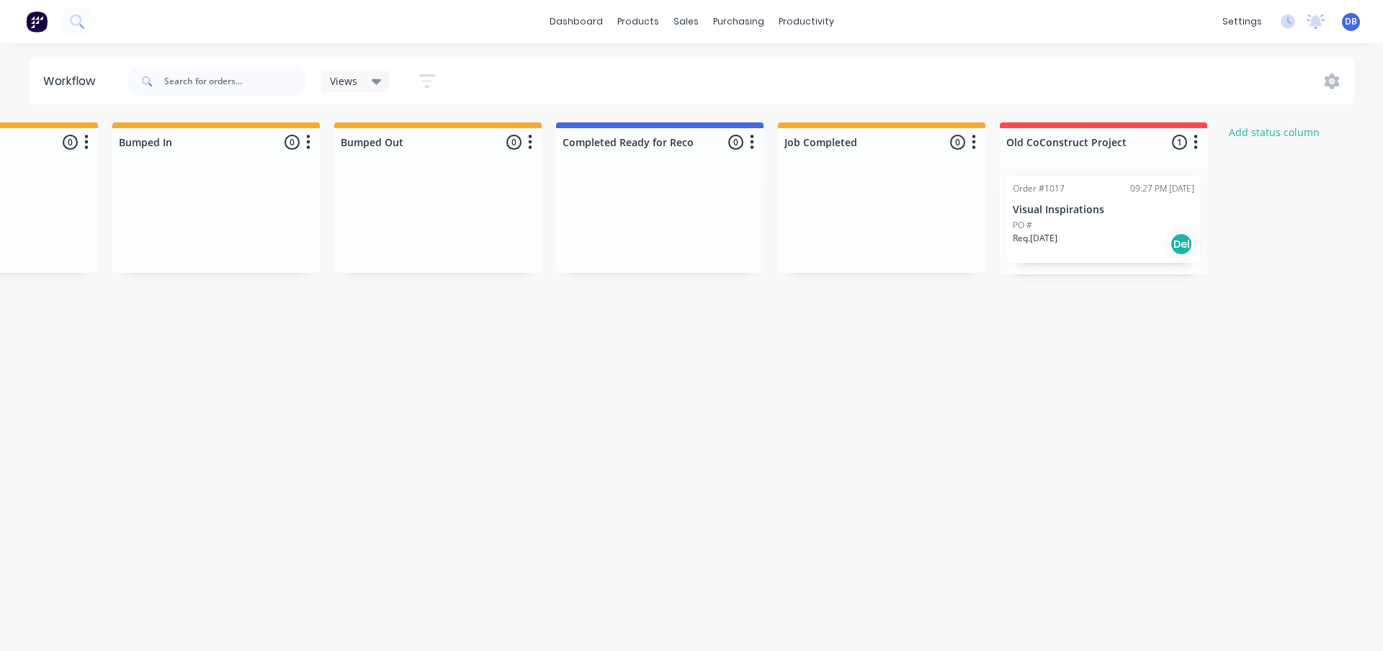
click at [970, 142] on button "button" at bounding box center [973, 142] width 17 height 17
click at [918, 174] on button "Status colour" at bounding box center [910, 173] width 144 height 24
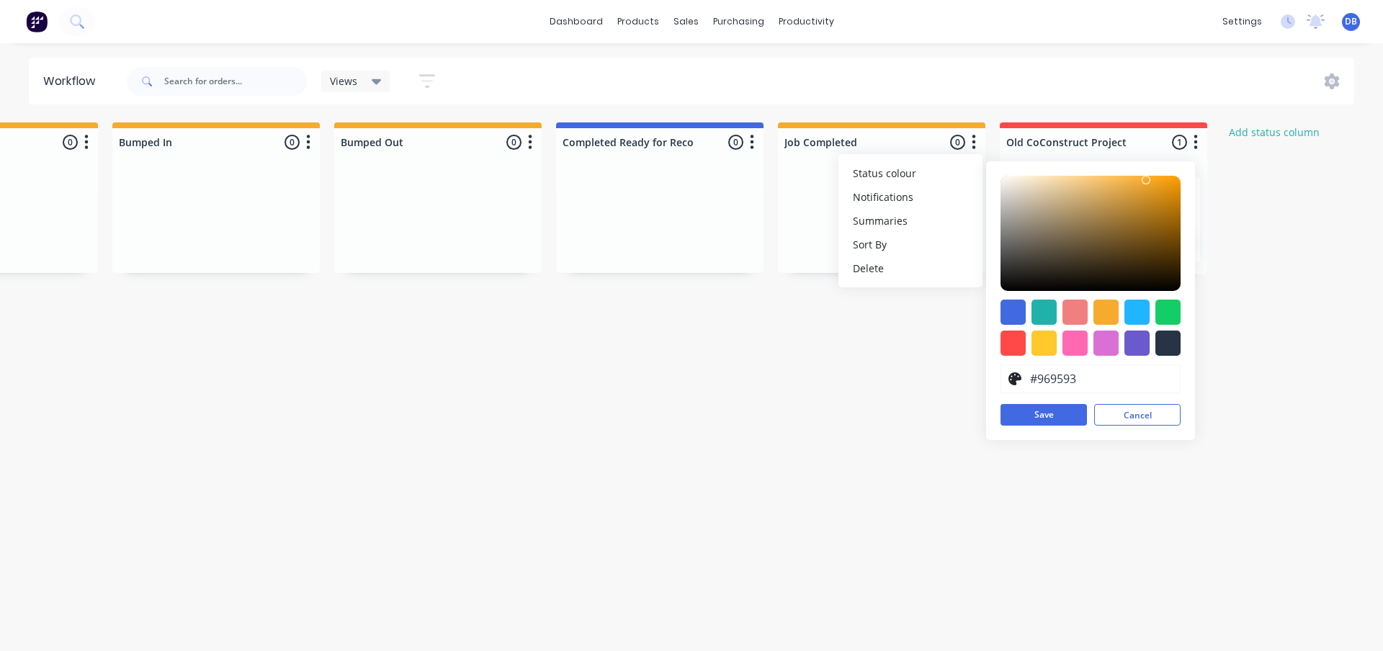
click at [1005, 223] on div at bounding box center [1090, 233] width 180 height 115
click at [938, 354] on div "Submitted 1 Status colour #273444 hex #273444 Save Cancel Summaries Total order…" at bounding box center [150, 251] width 2820 height 259
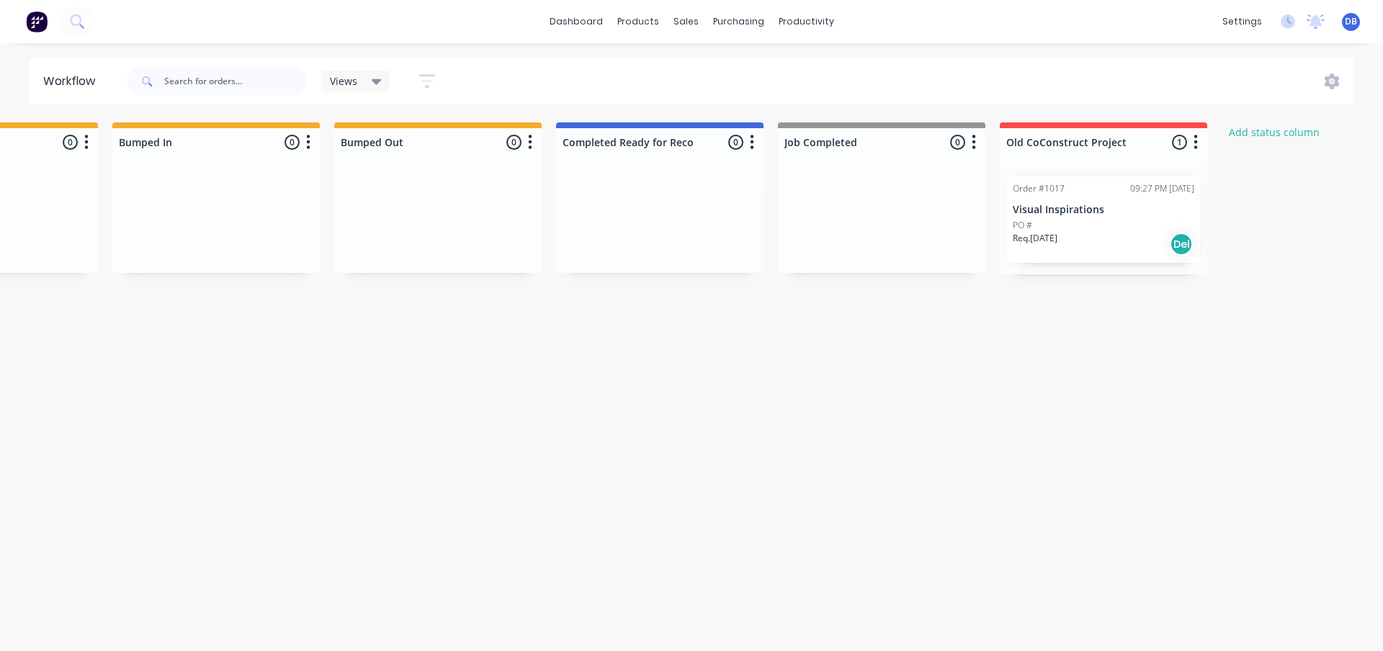
click at [760, 143] on button "button" at bounding box center [751, 142] width 17 height 17
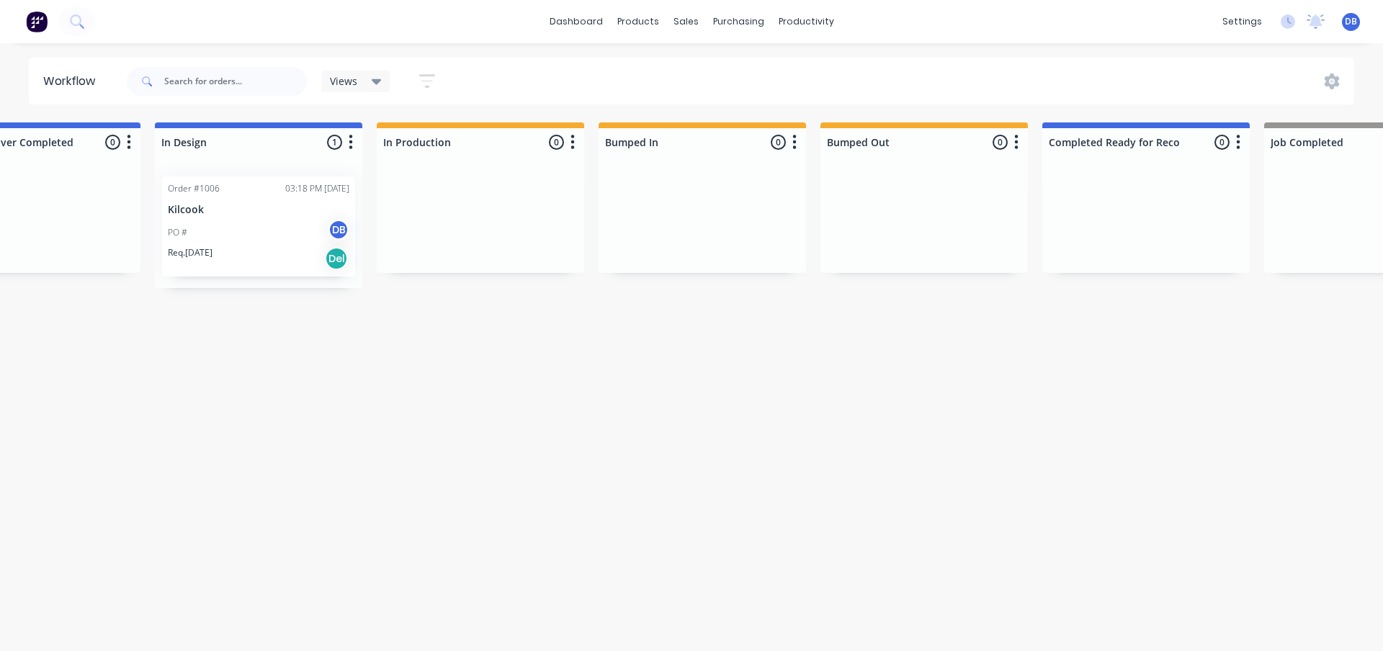
scroll to position [0, 769]
click at [1234, 143] on icon "button" at bounding box center [1232, 142] width 4 height 18
click at [1204, 177] on button "Status colour" at bounding box center [1169, 173] width 144 height 24
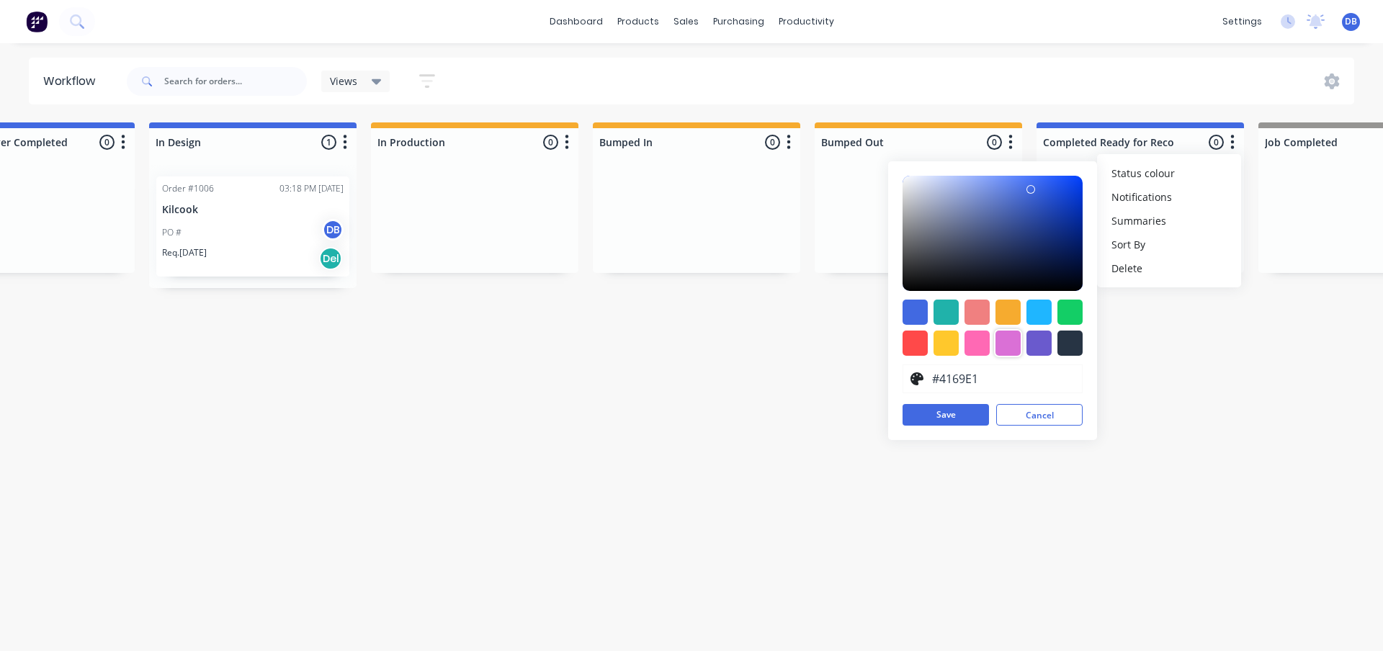
click at [1018, 344] on div at bounding box center [1007, 343] width 25 height 25
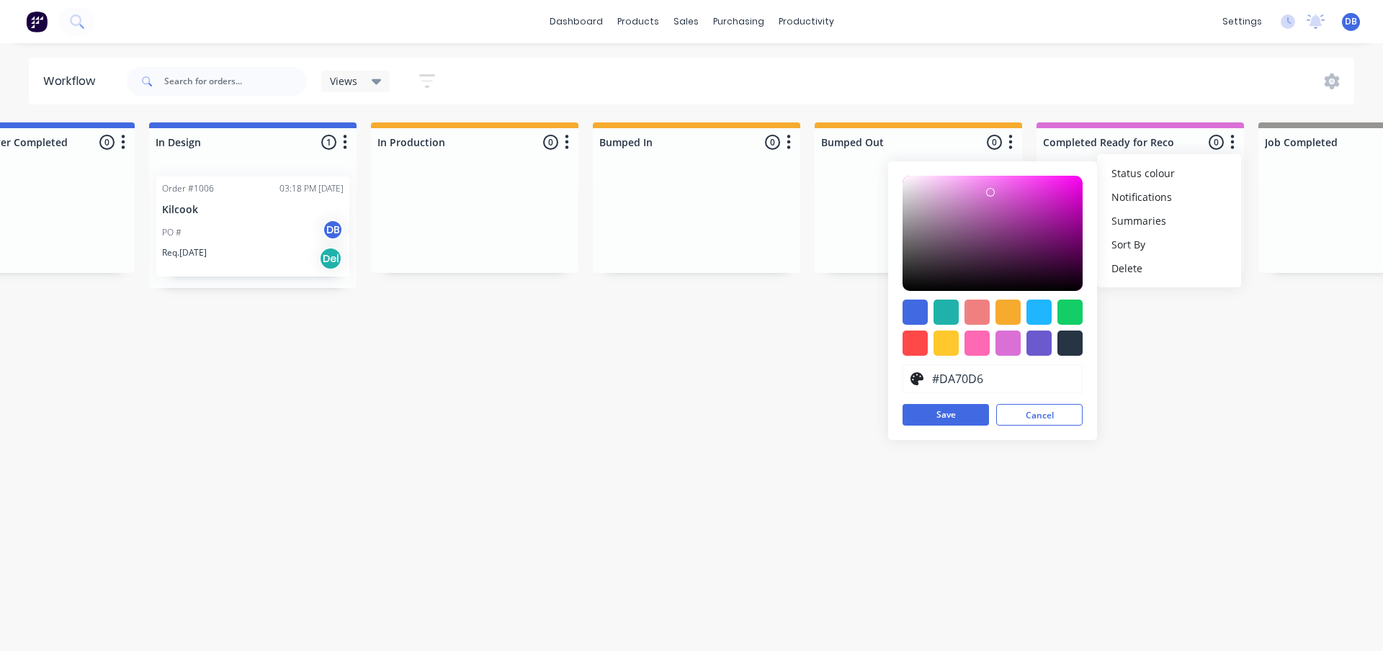
drag, startPoint x: 1186, startPoint y: 355, endPoint x: 1247, endPoint y: 403, distance: 77.5
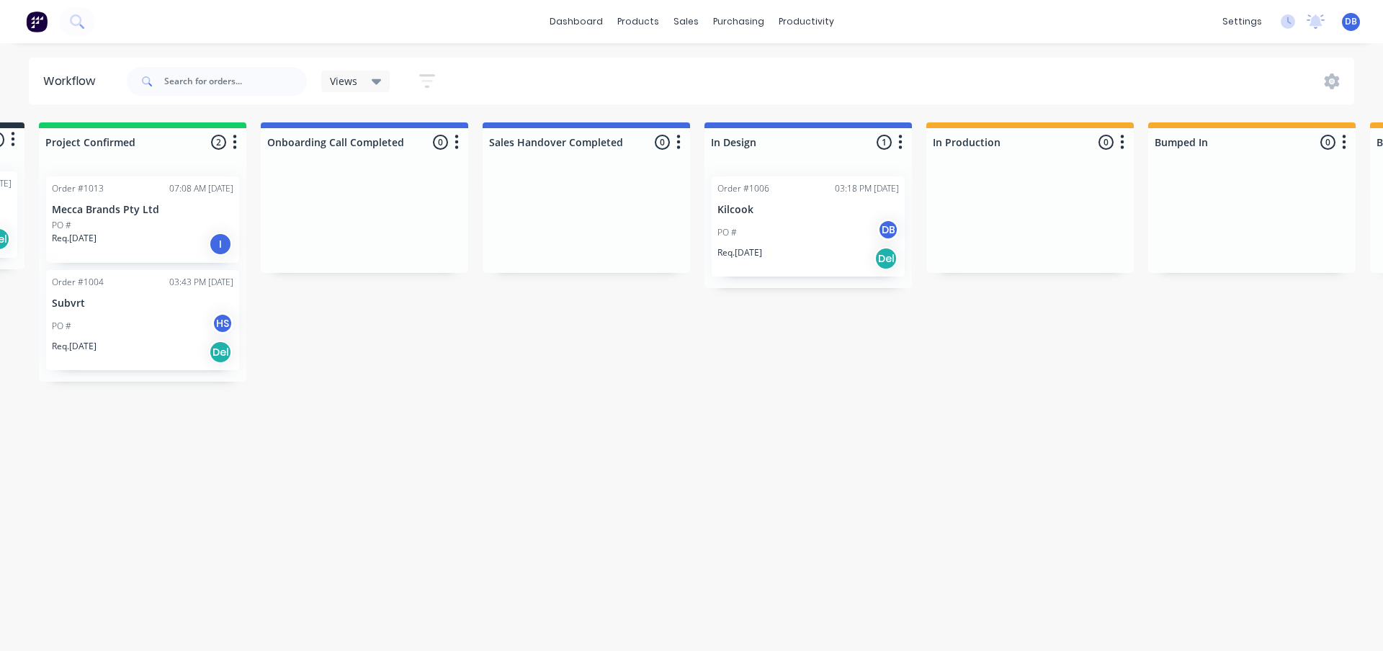
scroll to position [0, 204]
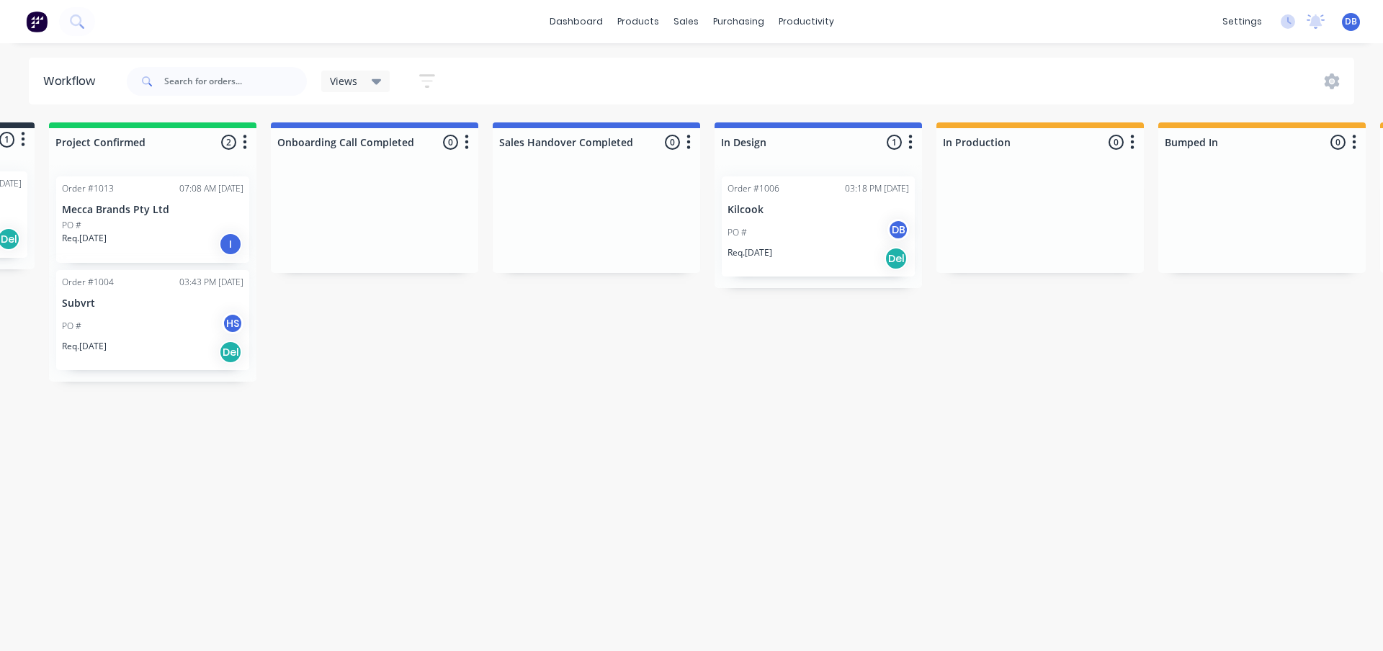
drag, startPoint x: 588, startPoint y: 376, endPoint x: 584, endPoint y: 390, distance: 15.0
click at [590, 377] on div "Submitted 1 Status colour #273444 hex #273444 Save Cancel Summaries Total order…" at bounding box center [1195, 251] width 2820 height 259
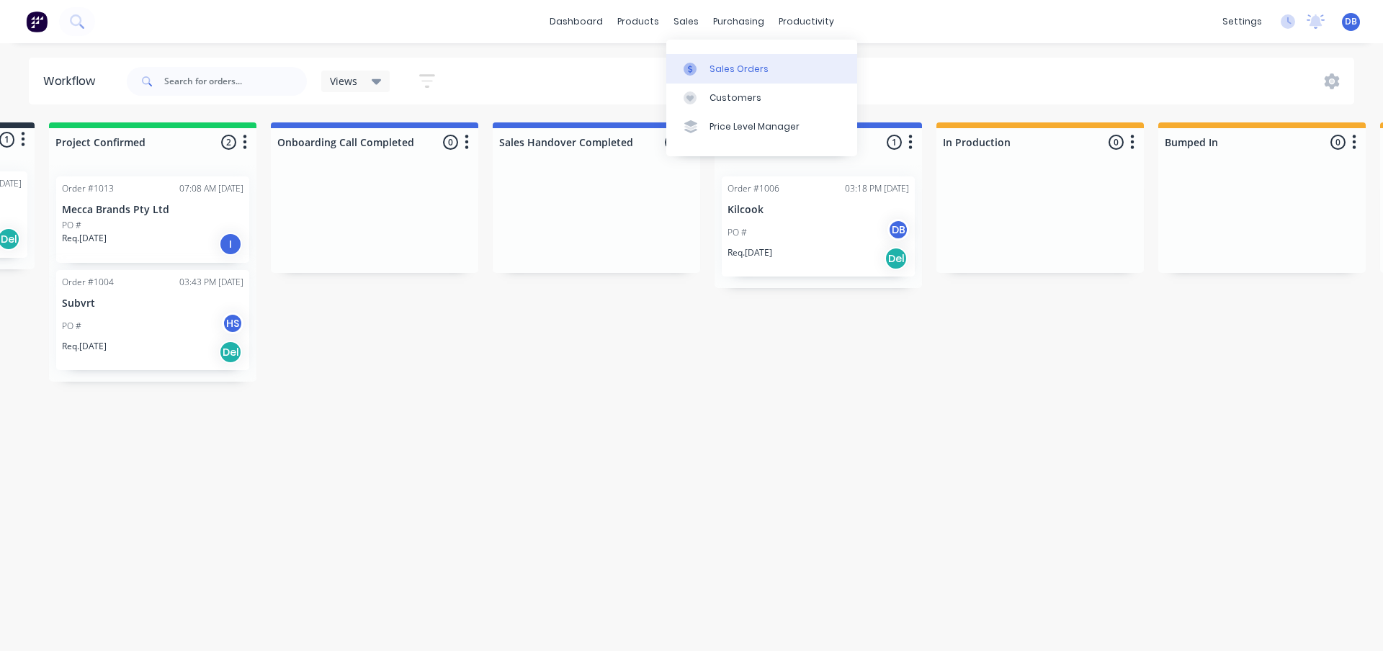
click at [718, 66] on div "Sales Orders" at bounding box center [738, 69] width 59 height 13
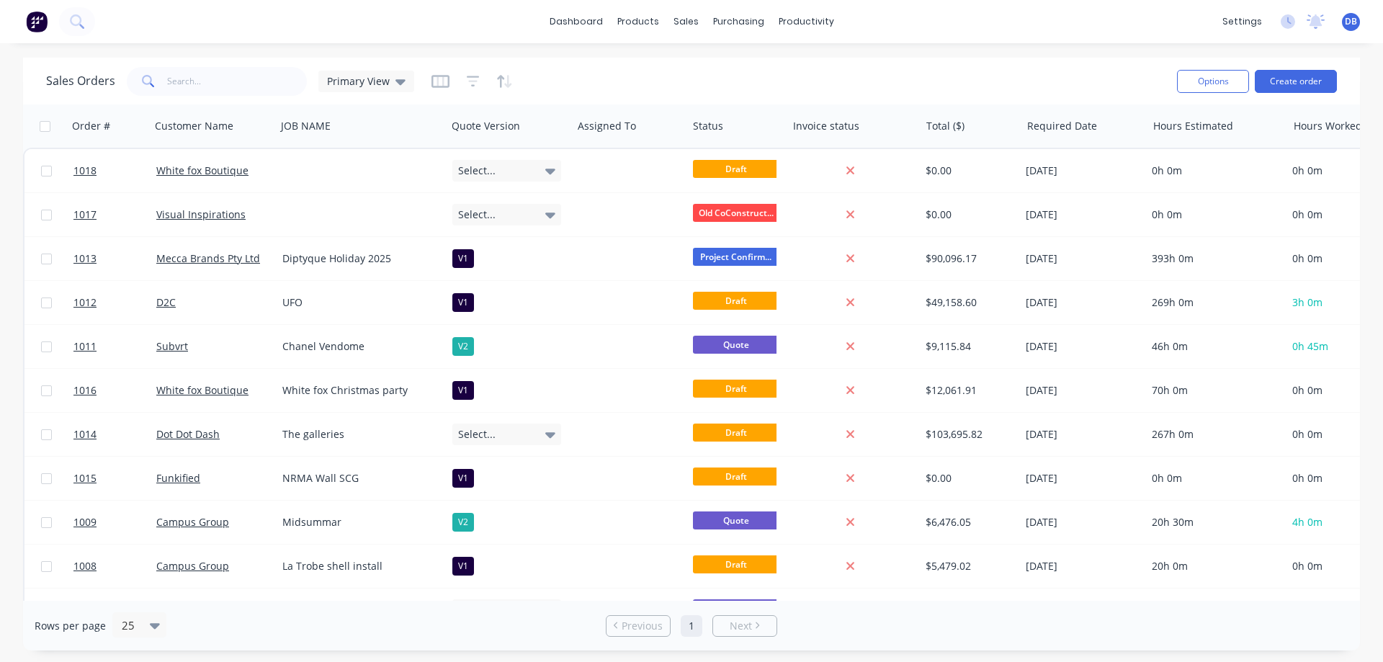
click at [606, 75] on div "Sales Orders Primary View" at bounding box center [605, 80] width 1119 height 35
click at [1219, 73] on button "Options" at bounding box center [1213, 81] width 72 height 23
drag, startPoint x: 766, startPoint y: 78, endPoint x: 601, endPoint y: 84, distance: 165.0
click at [765, 78] on div "Sales Orders Primary View" at bounding box center [605, 80] width 1119 height 35
click at [651, 68] on div "Sales Orders Primary View" at bounding box center [605, 80] width 1119 height 35
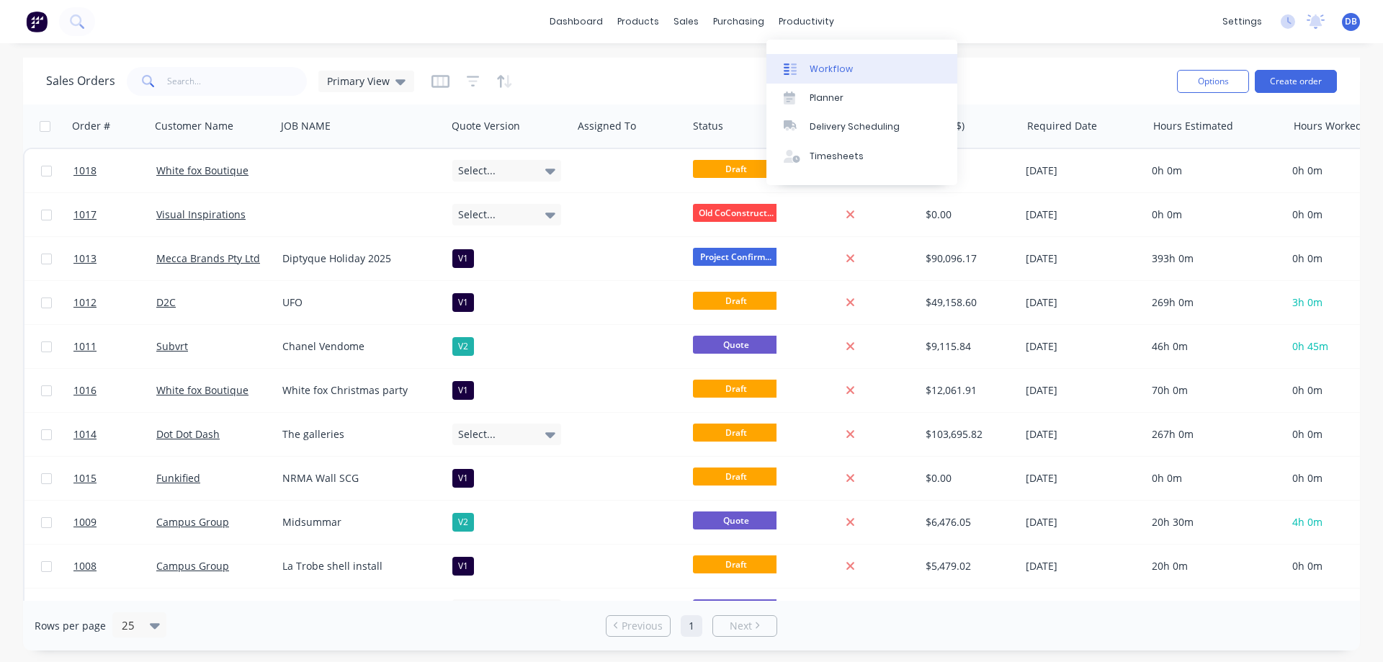
click at [830, 66] on div "Workflow" at bounding box center [831, 69] width 43 height 13
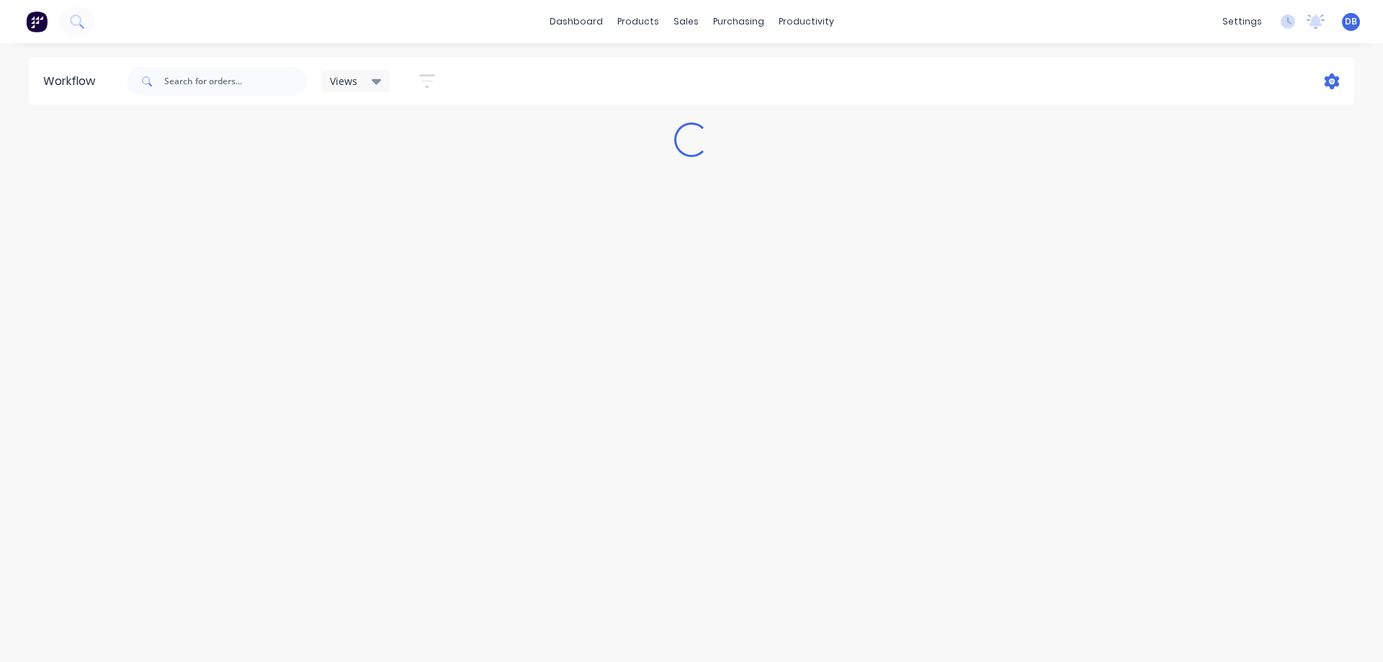
click at [1331, 79] on icon at bounding box center [1332, 81] width 16 height 16
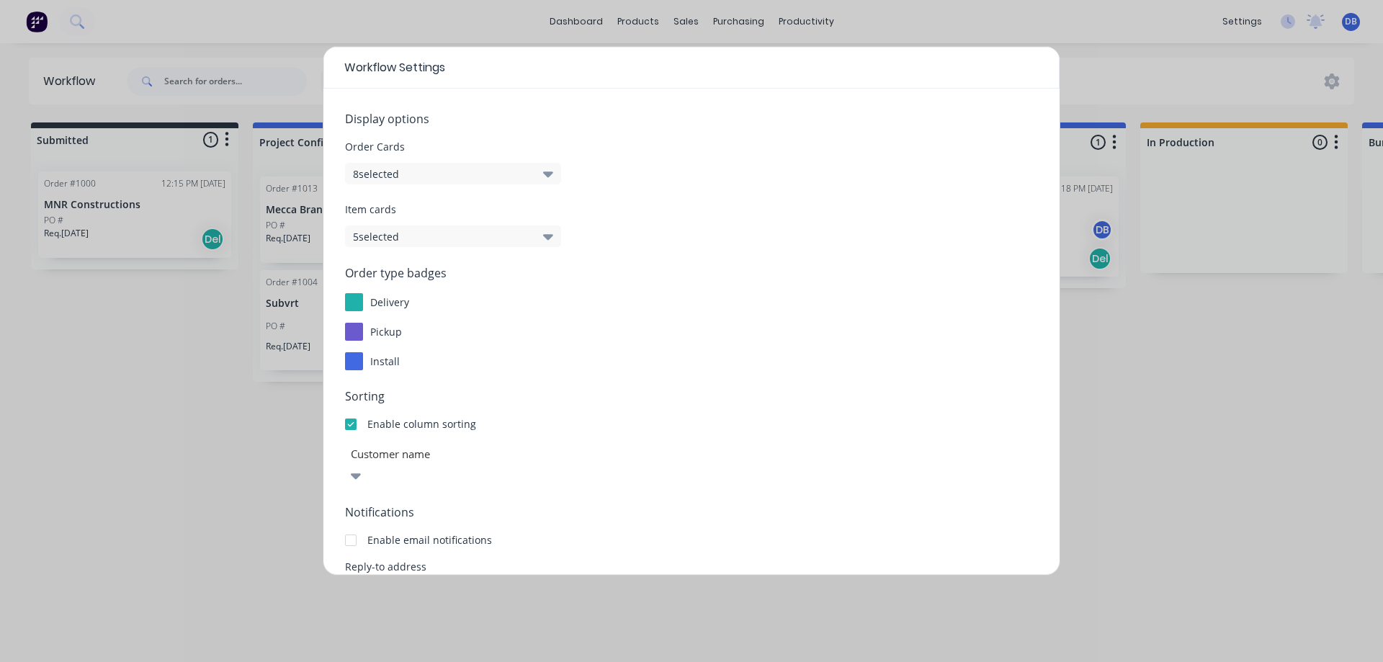
click at [418, 173] on button "8 selected" at bounding box center [453, 174] width 216 height 22
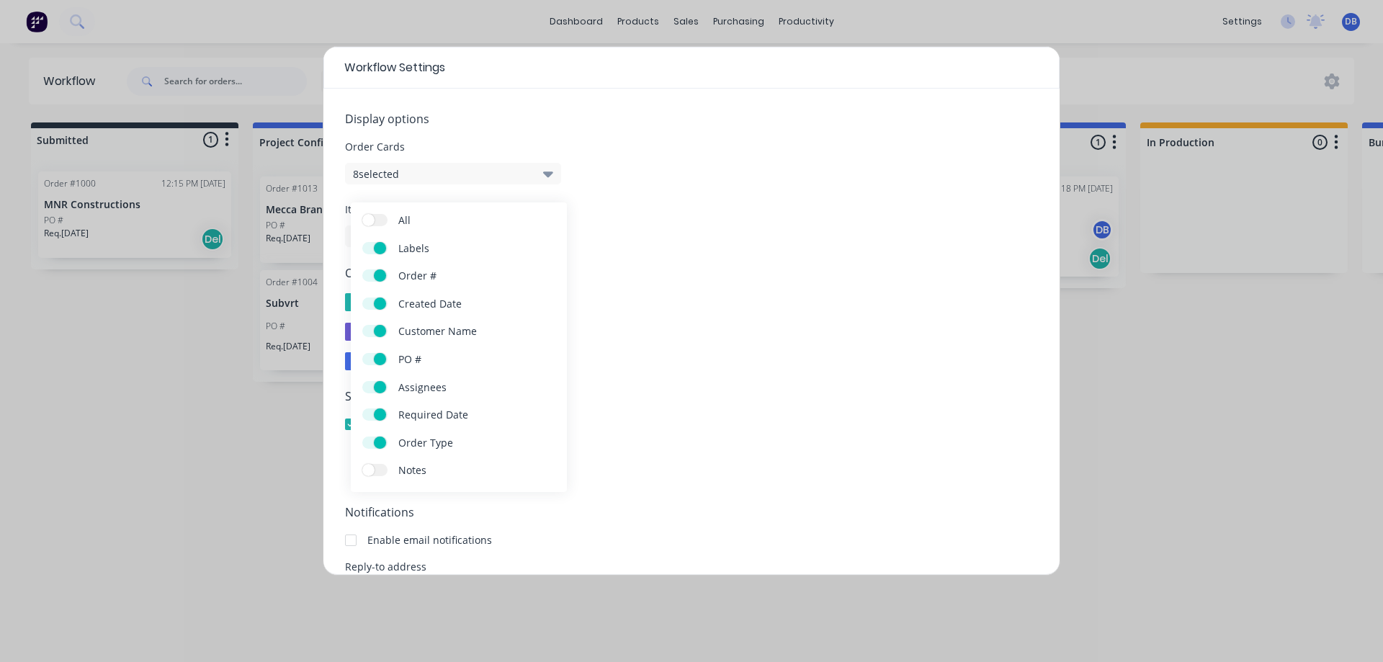
click at [524, 170] on button "8 selected" at bounding box center [453, 174] width 216 height 22
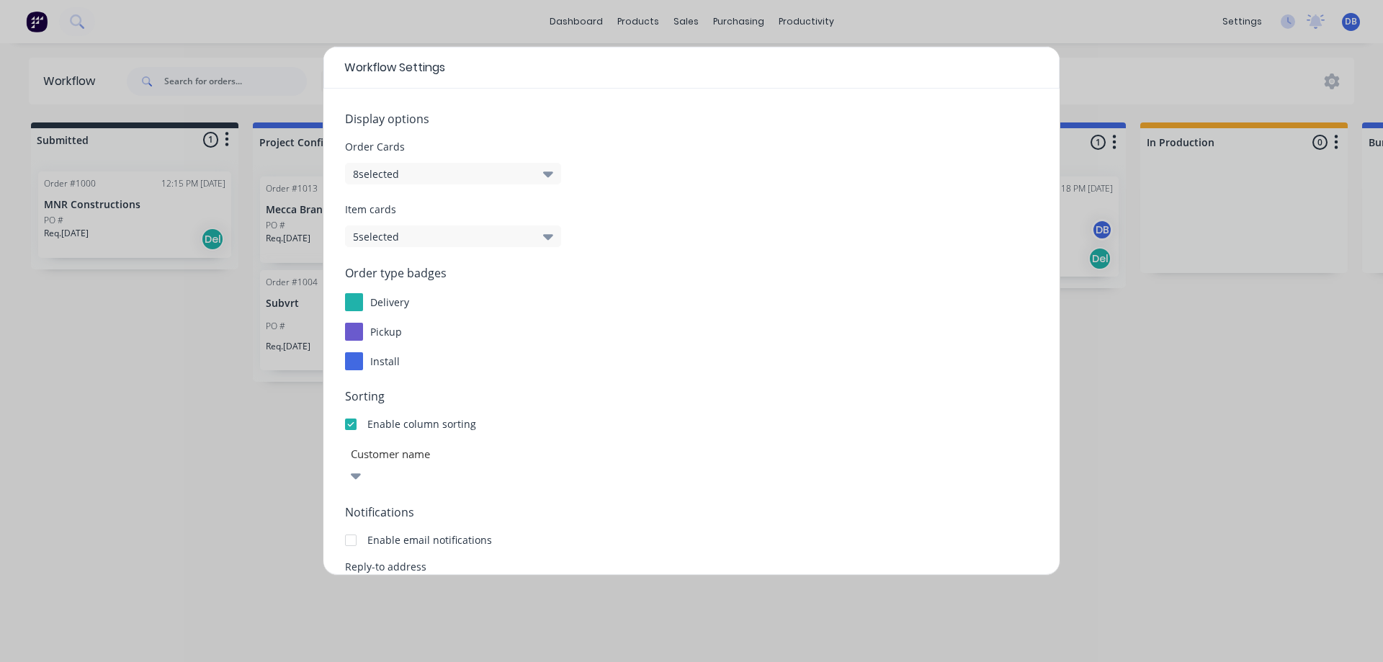
click at [510, 242] on button "5 selected" at bounding box center [453, 236] width 216 height 22
click at [518, 238] on button "5 selected" at bounding box center [453, 236] width 216 height 22
click at [188, 409] on div "Workflow Settings Display options Order Cards 8 selected Item cards 5 selected …" at bounding box center [691, 331] width 1383 height 662
drag, startPoint x: 162, startPoint y: 332, endPoint x: 182, endPoint y: 321, distance: 22.9
click at [163, 332] on div "Workflow Settings Display options Order Cards 8 selected Item cards 5 selected …" at bounding box center [691, 331] width 1383 height 662
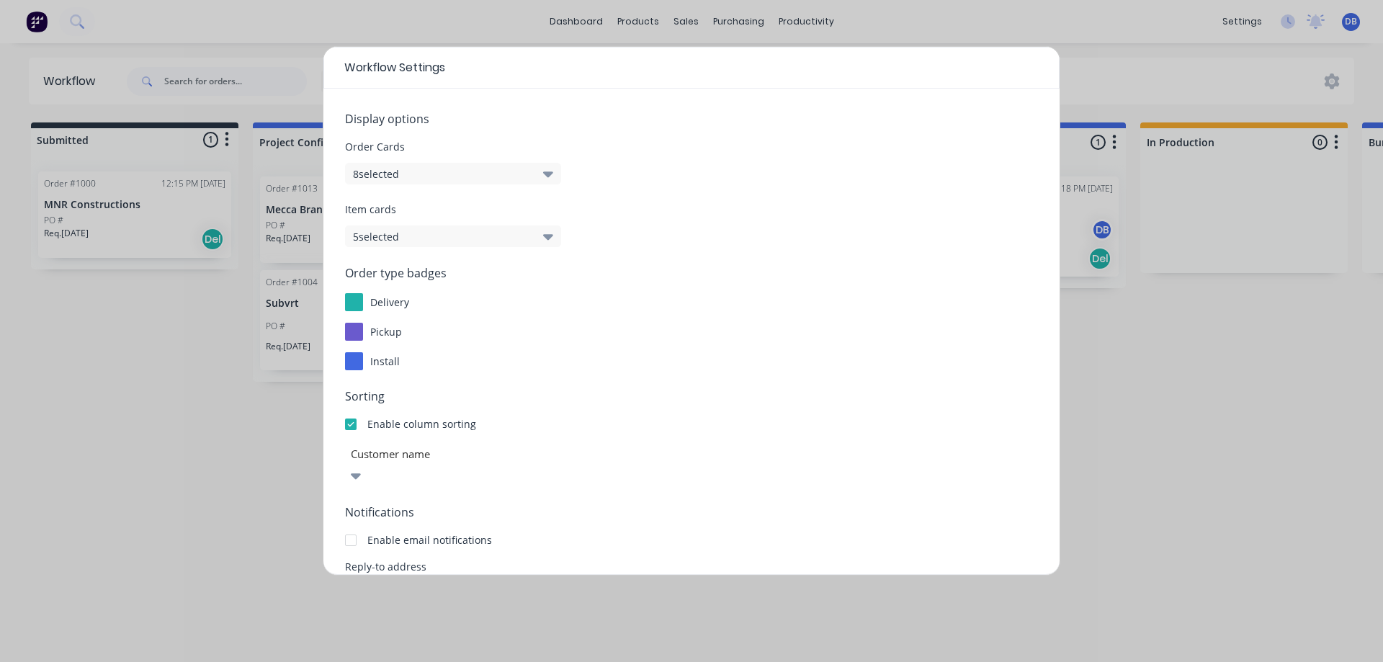
click at [1118, 68] on div "Workflow Settings Display options Order Cards 8 selected Item cards 5 selected …" at bounding box center [691, 331] width 1383 height 662
click at [997, 68] on div "Workflow Settings" at bounding box center [691, 68] width 736 height 42
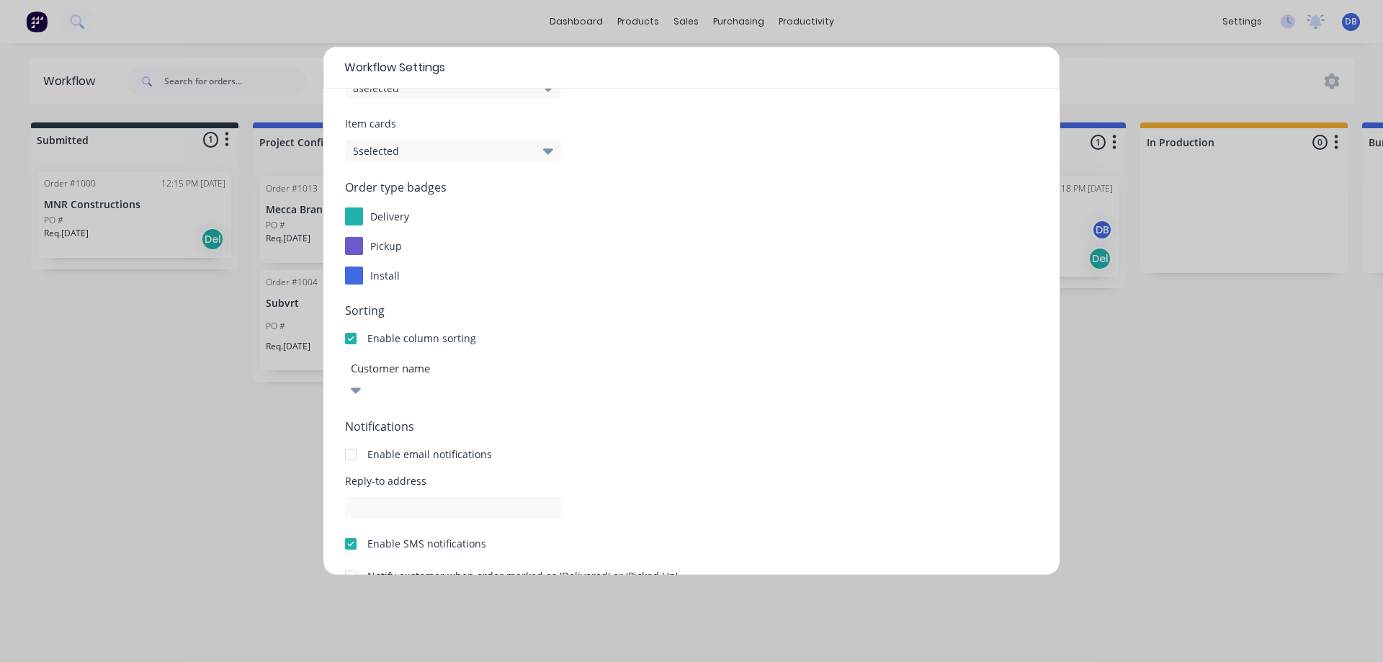
scroll to position [151, 0]
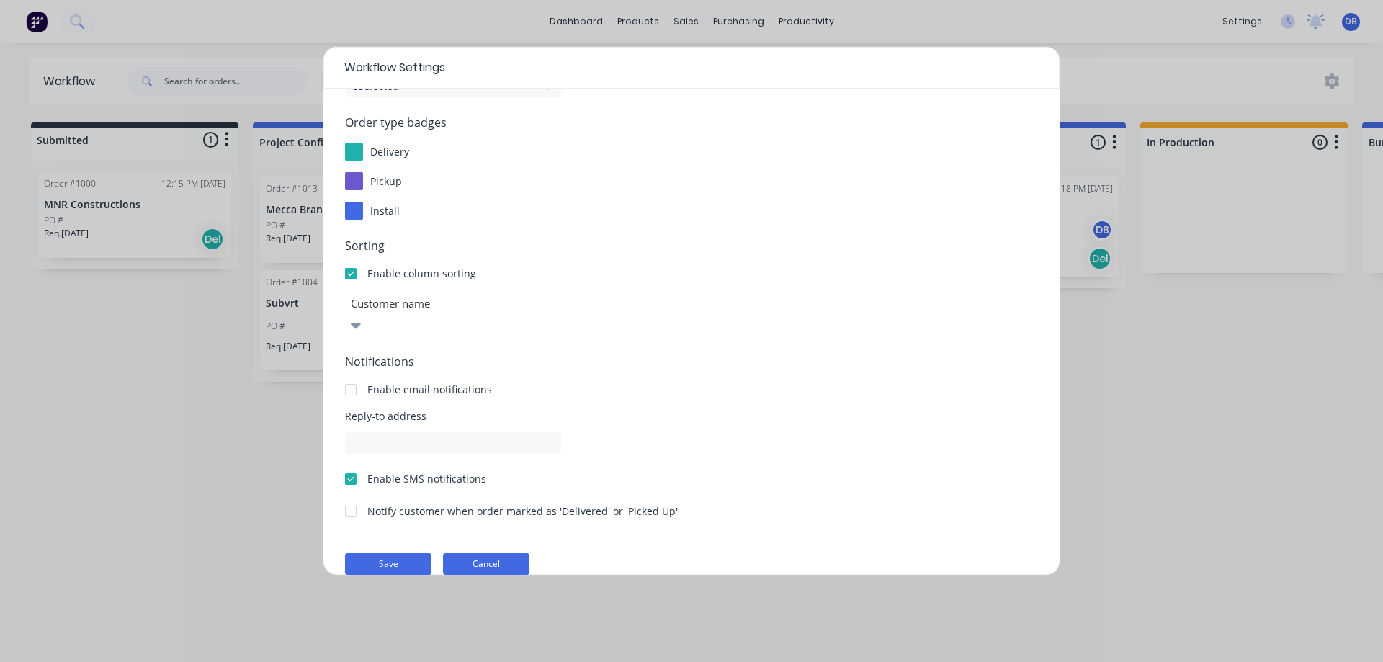
drag, startPoint x: 483, startPoint y: 529, endPoint x: 485, endPoint y: 539, distance: 10.2
click at [485, 539] on form "Display options Order Cards 8 selected Item cards 5 selected Order type badges …" at bounding box center [691, 267] width 693 height 615
click at [488, 553] on button "Cancel" at bounding box center [486, 564] width 86 height 22
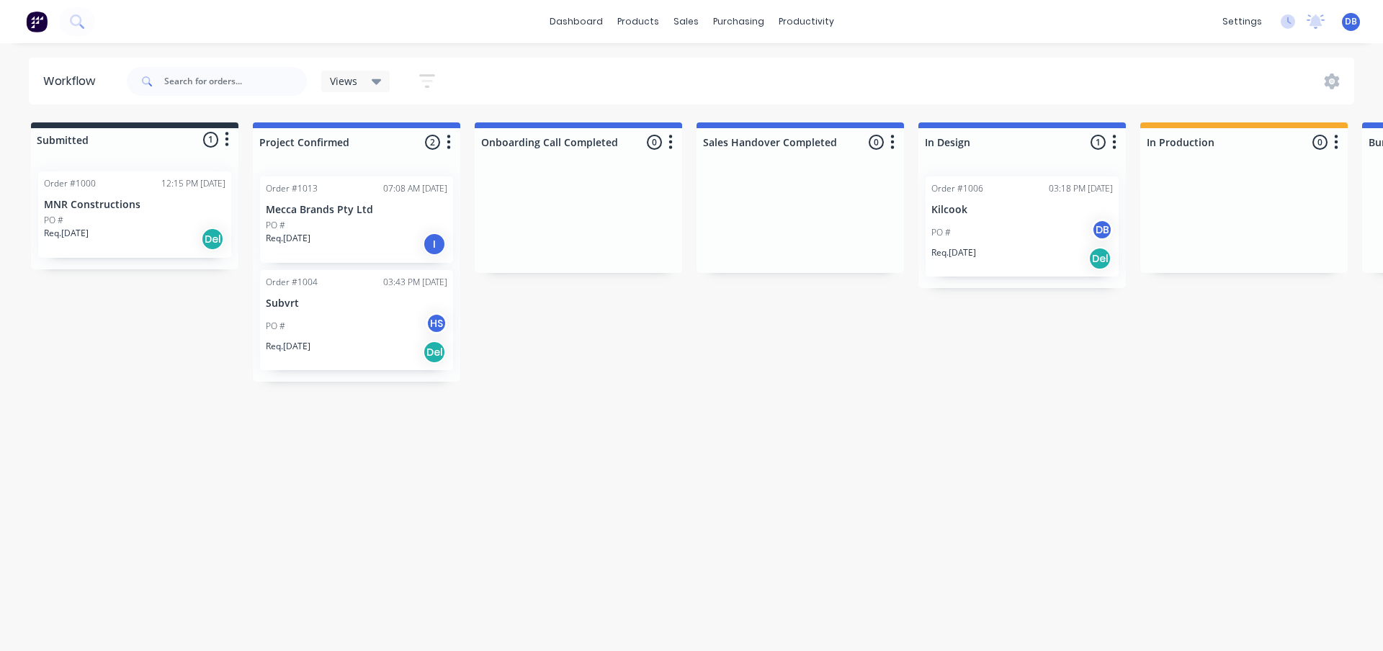
click at [355, 127] on div "Project Confirmed 2 Status colour #4169E1 hex #4169E1 Save Cancel Notifications…" at bounding box center [356, 139] width 207 height 34
click at [354, 127] on div "Project Confirmed 2 Status colour #4169E1 hex #4169E1 Save Cancel Notifications…" at bounding box center [356, 139] width 207 height 34
click at [365, 77] on div "Views" at bounding box center [356, 81] width 52 height 13
click at [366, 77] on div "Views" at bounding box center [356, 81] width 52 height 13
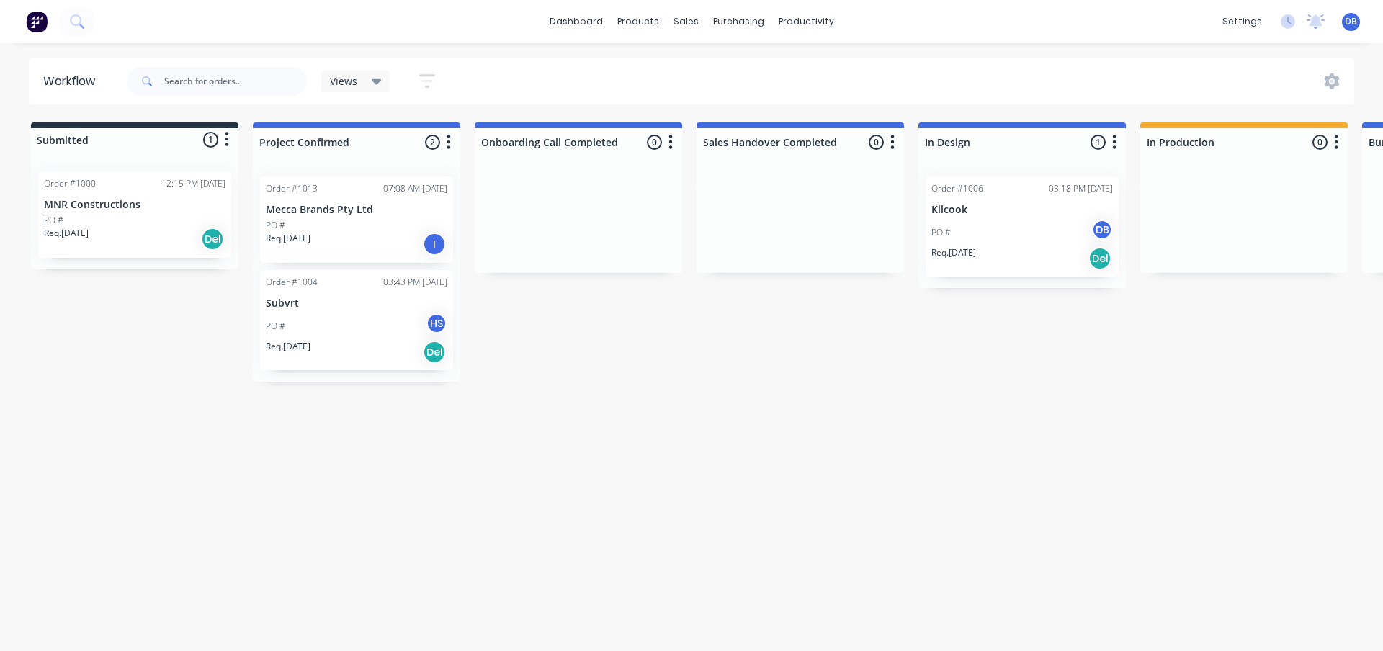
click at [575, 81] on div "Views Save new view None (Default) edit Show/Hide statuses Show line item cards…" at bounding box center [739, 81] width 1231 height 43
click at [740, 20] on div "purchasing" at bounding box center [739, 22] width 66 height 22
click at [822, 15] on div "productivity" at bounding box center [806, 22] width 70 height 22
click at [1077, 73] on div "Views Save new view None (Default) edit Show/Hide statuses Show line item cards…" at bounding box center [739, 81] width 1231 height 43
click at [819, 24] on div "productivity" at bounding box center [806, 22] width 70 height 22
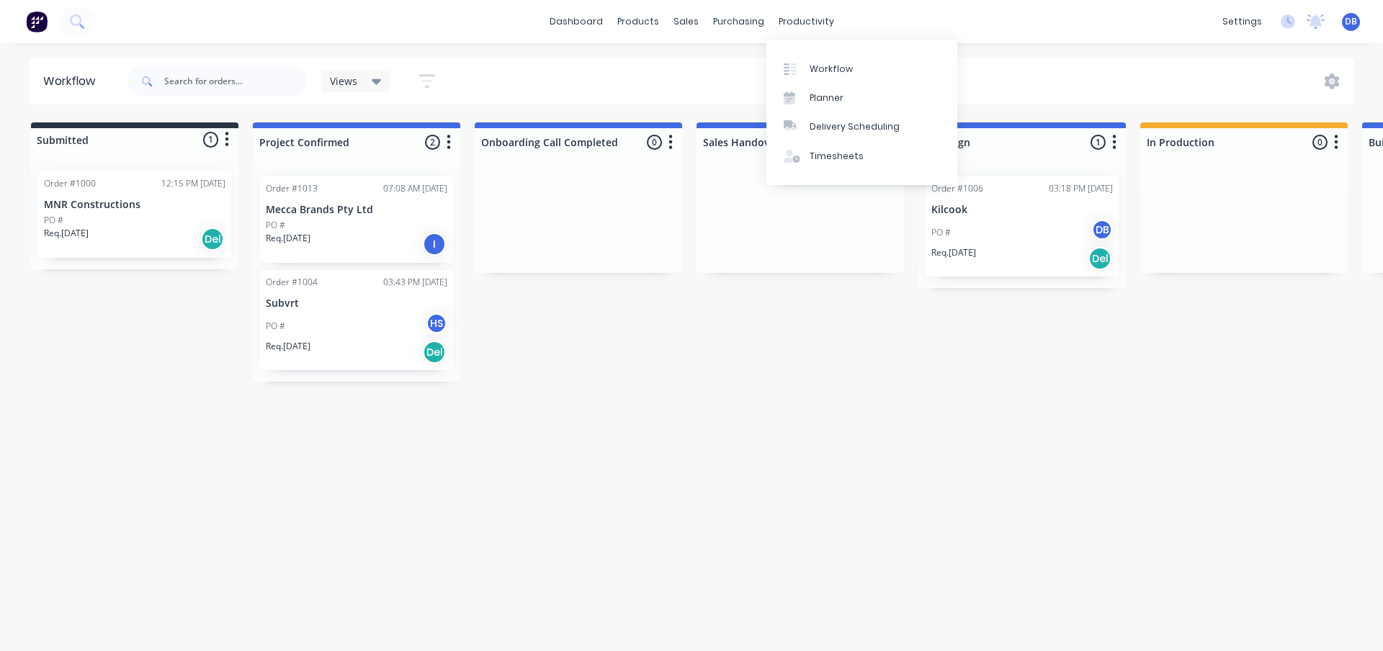
click at [1088, 90] on div "Views Save new view None (Default) edit Show/Hide statuses Show line item cards…" at bounding box center [739, 81] width 1231 height 43
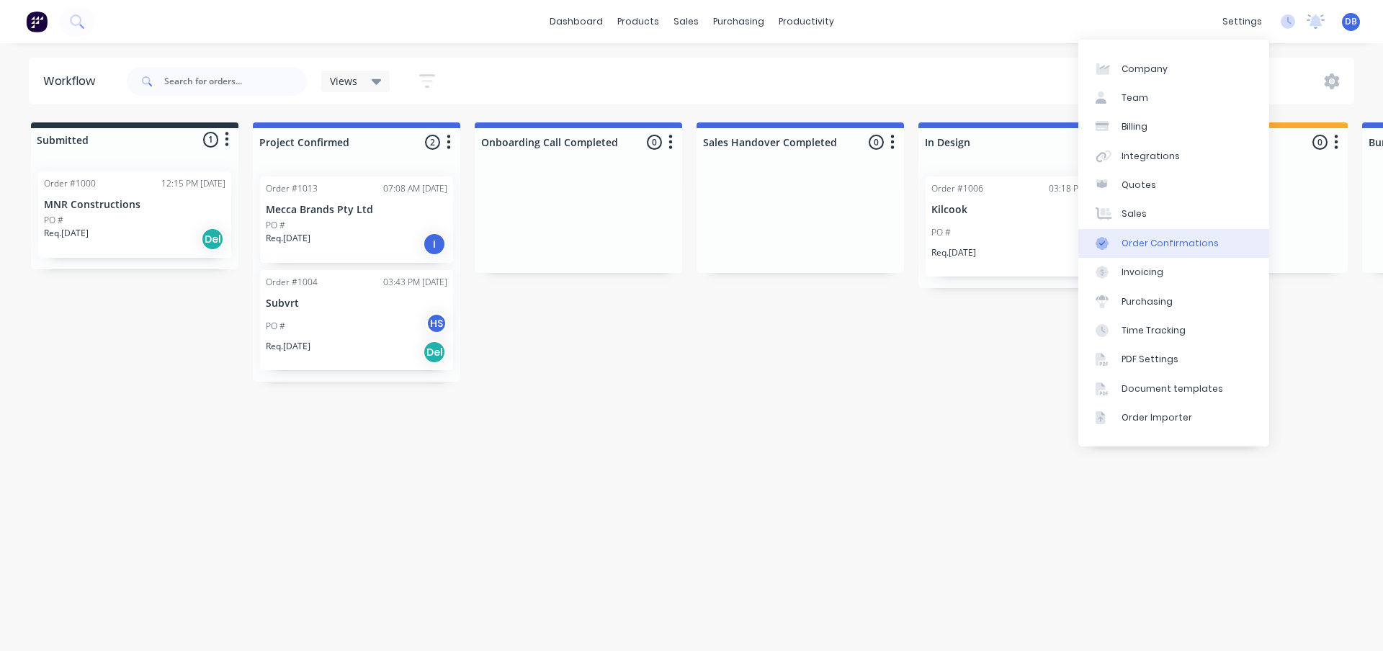
click at [1171, 248] on div "Order Confirmations" at bounding box center [1169, 243] width 97 height 13
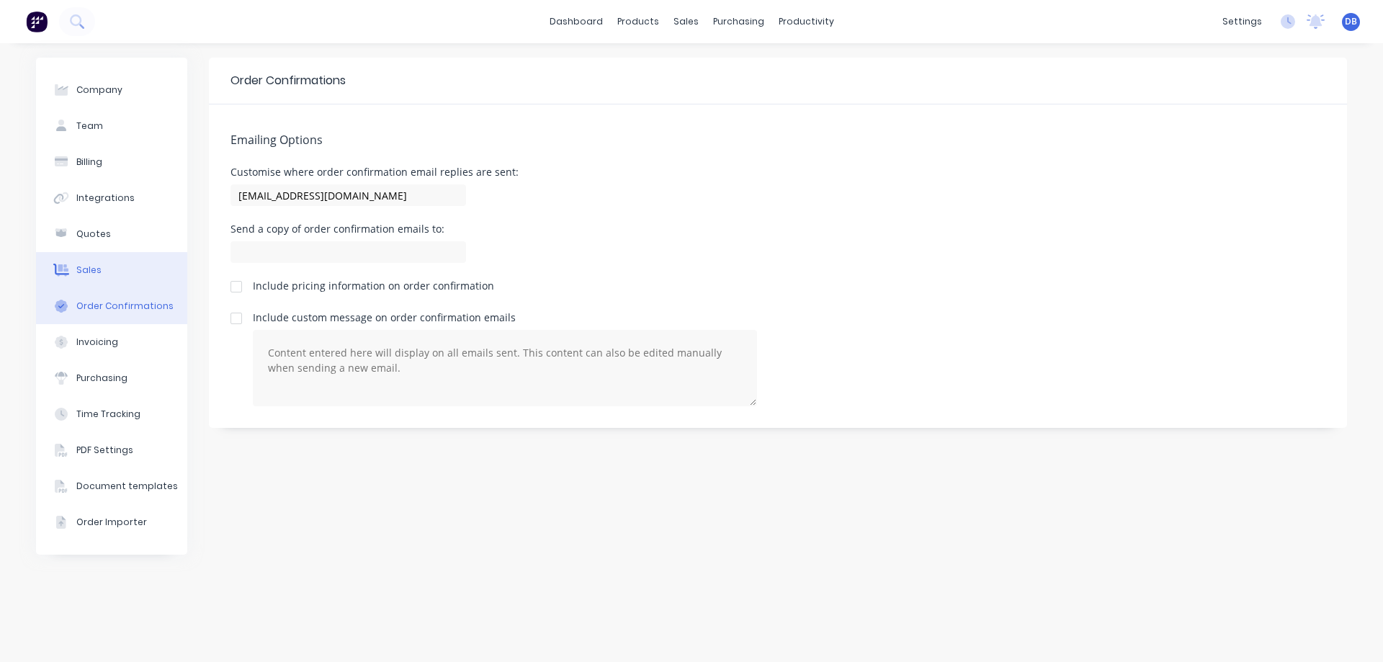
click at [116, 274] on button "Sales" at bounding box center [111, 270] width 151 height 36
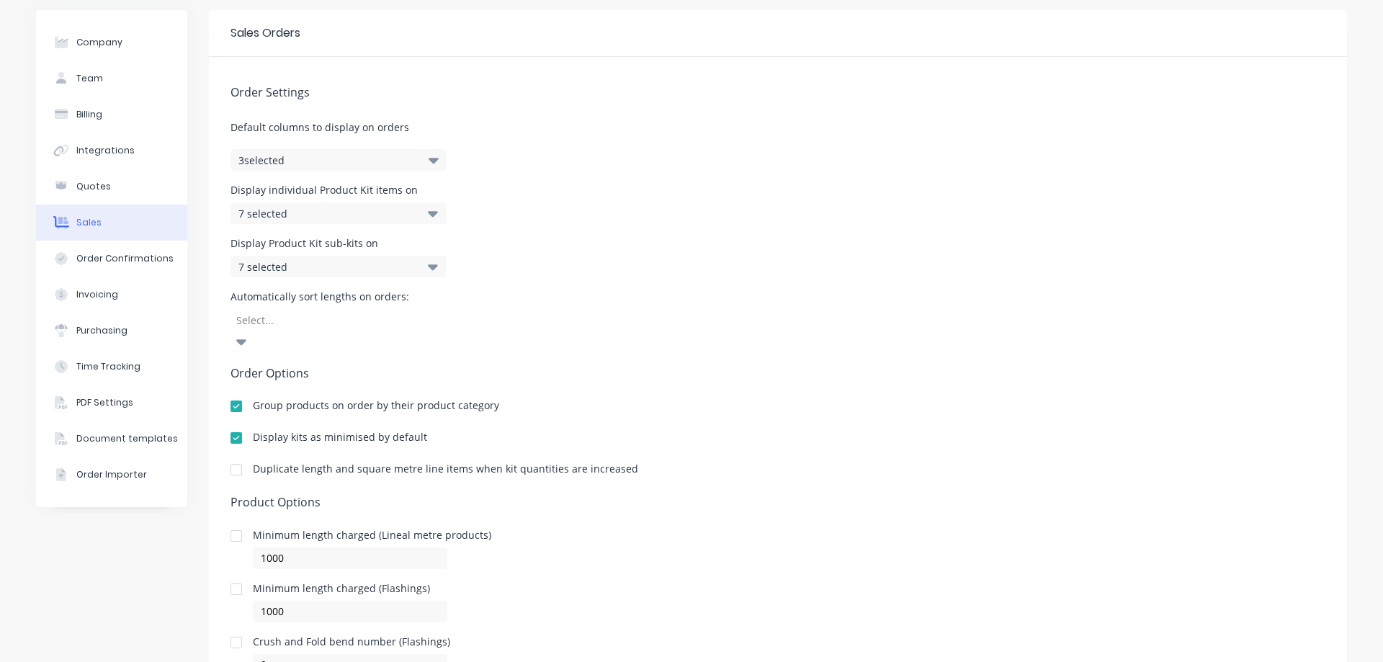
scroll to position [97, 0]
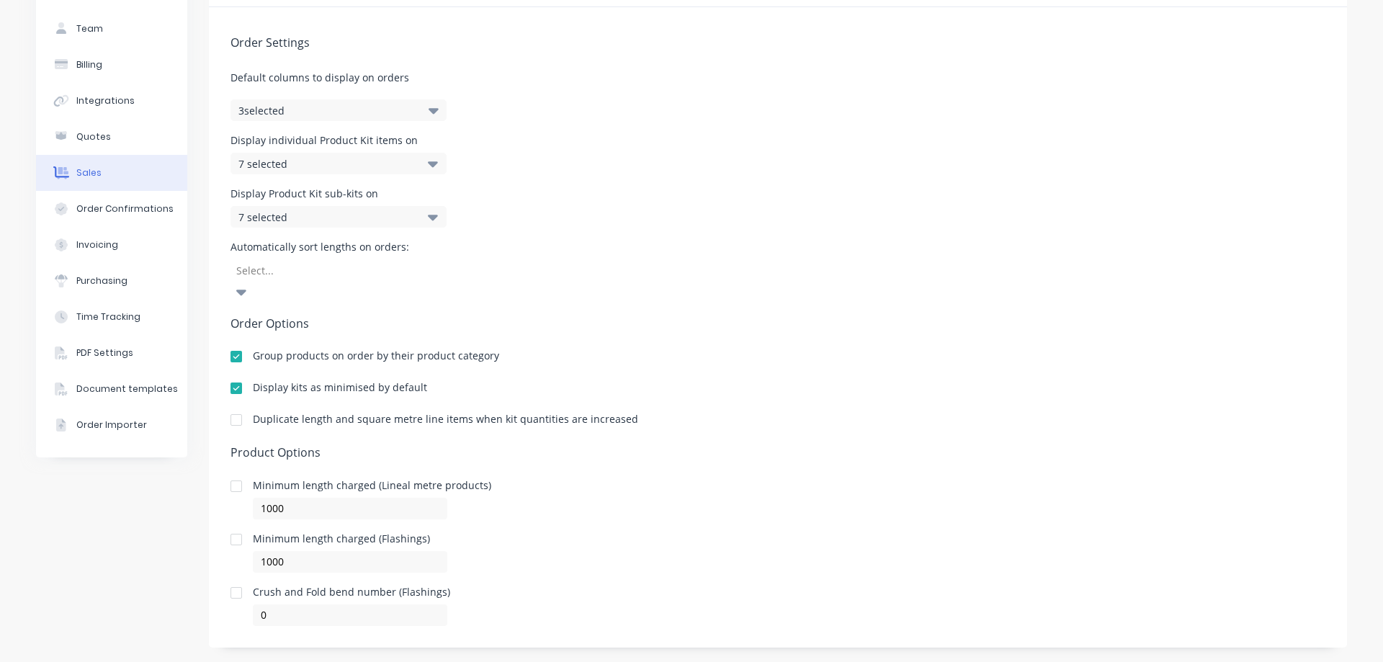
click at [418, 217] on div "7 selected" at bounding box center [338, 217] width 216 height 22
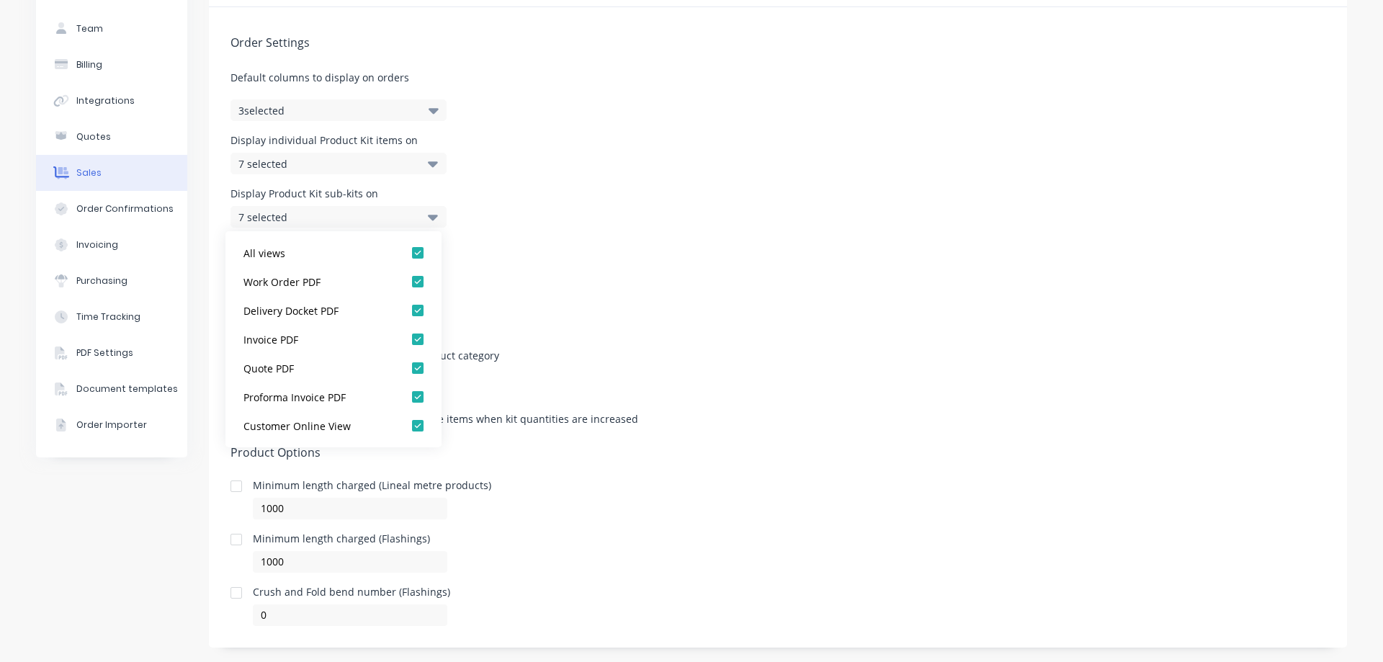
click at [421, 215] on div "7 selected" at bounding box center [338, 217] width 216 height 22
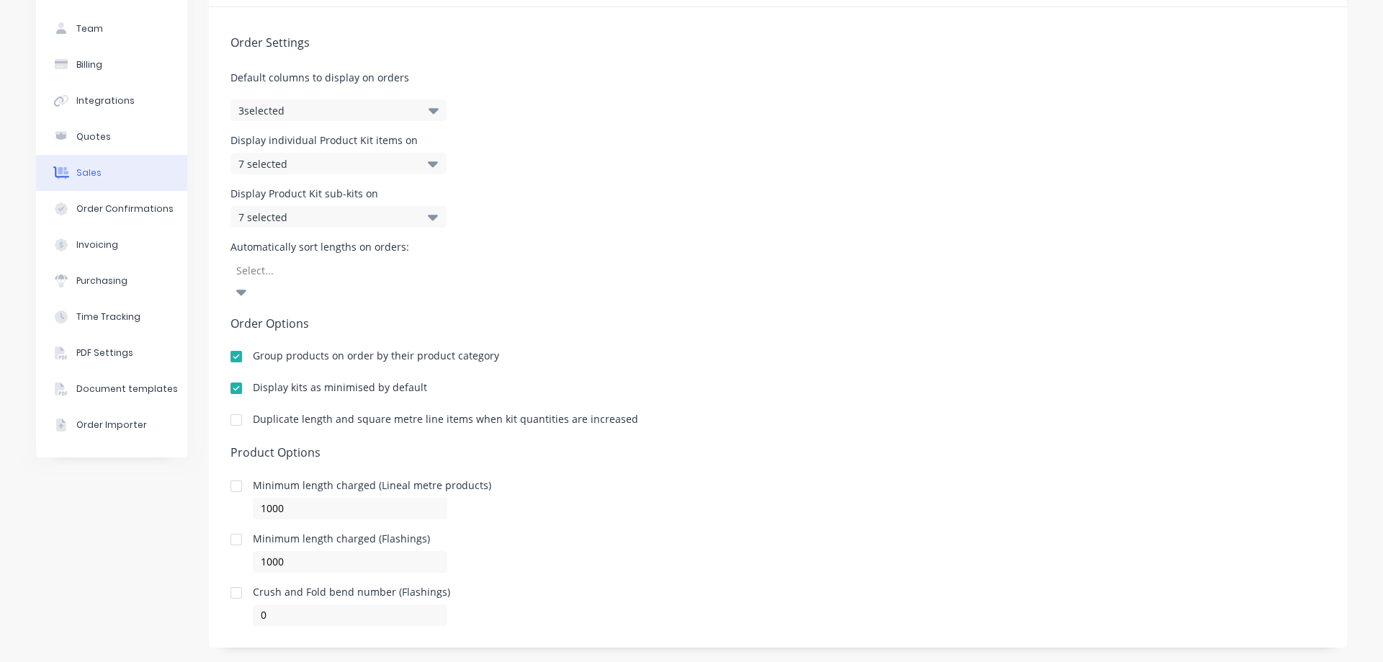
click at [546, 207] on div "Display Product Kit sub-kits on 7 selected" at bounding box center [777, 208] width 1095 height 39
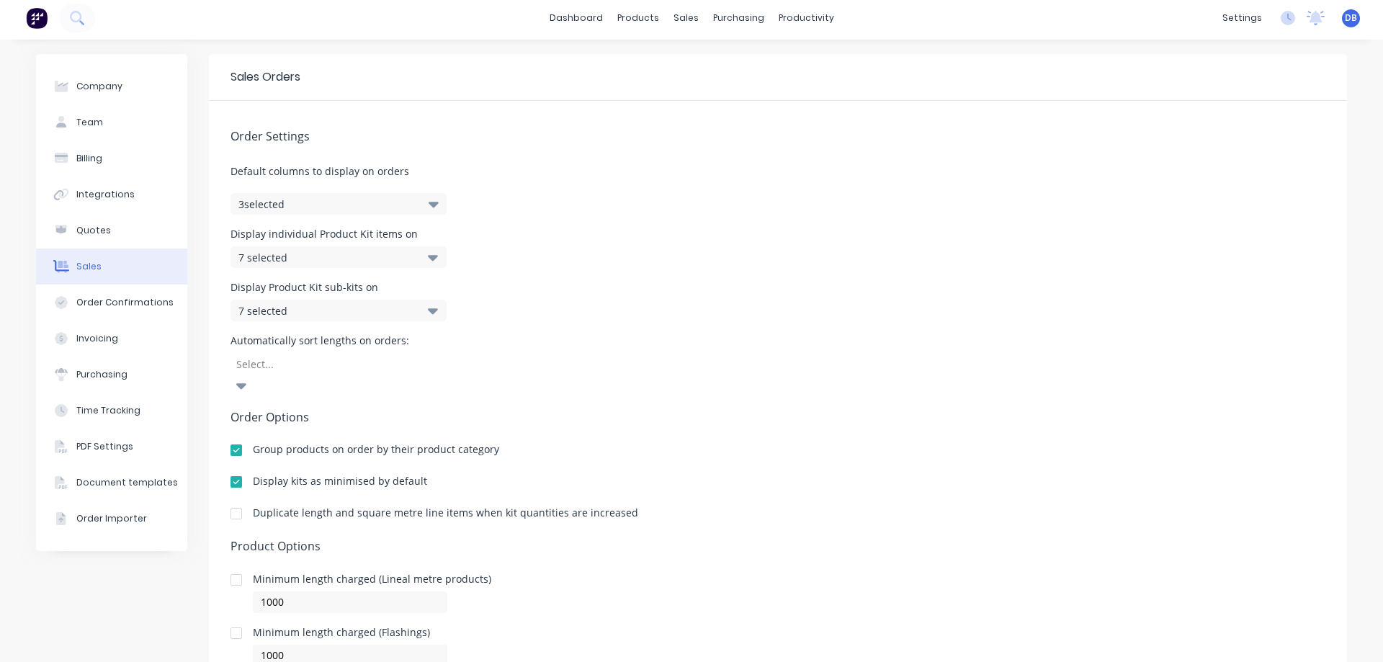
scroll to position [0, 0]
click at [395, 315] on div "7 selected" at bounding box center [323, 314] width 170 height 15
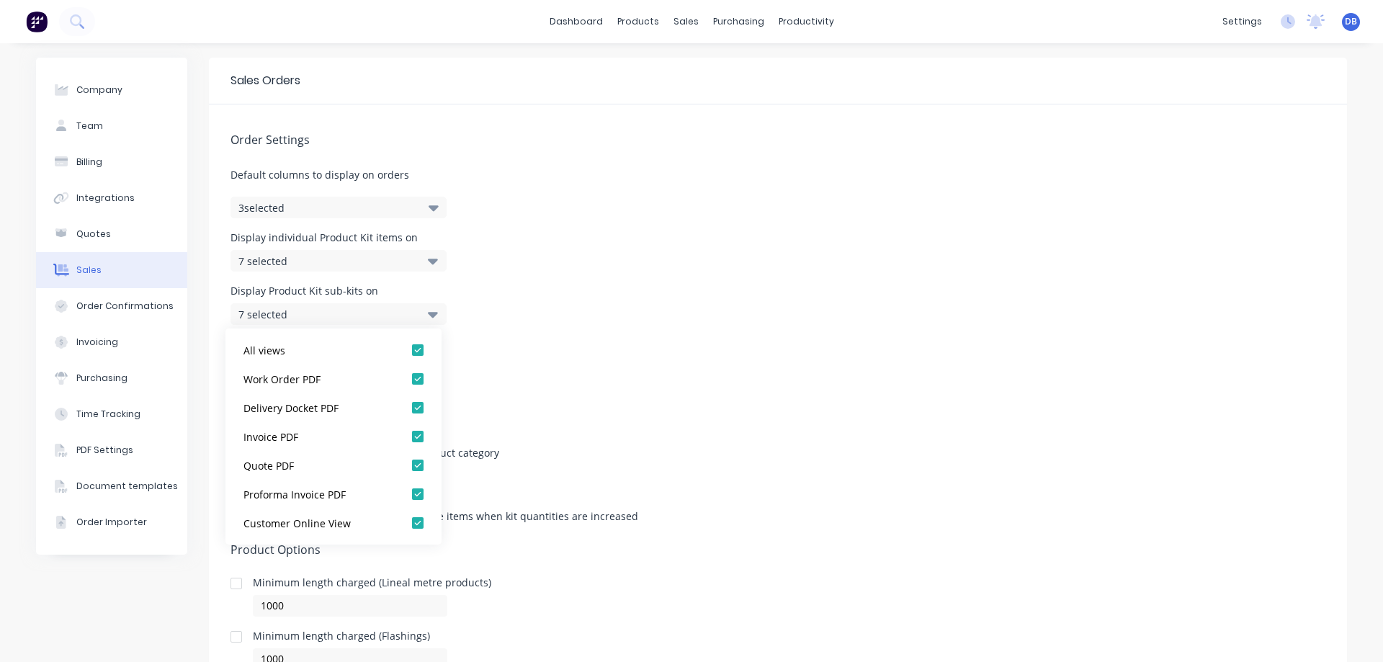
click at [398, 313] on div "7 selected" at bounding box center [323, 314] width 170 height 15
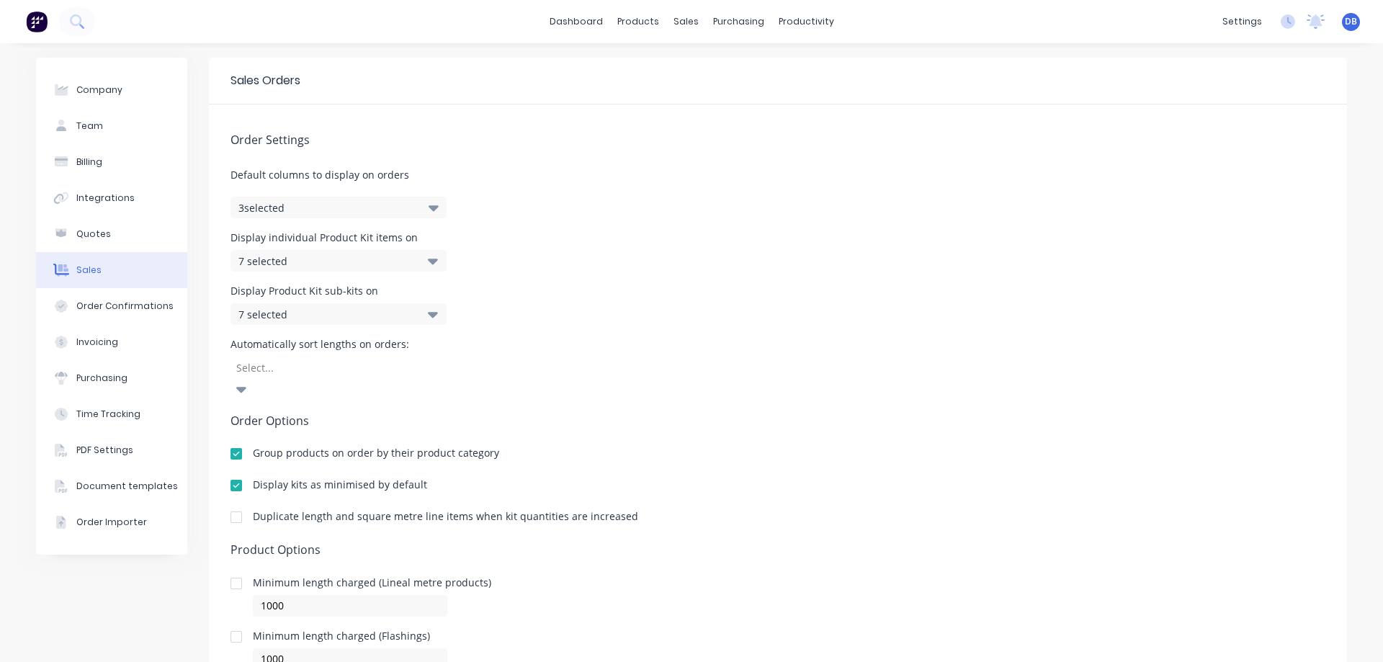
click at [570, 315] on div "Display Product Kit sub-kits on 7 selected" at bounding box center [777, 305] width 1095 height 39
click at [433, 257] on div "7 selected" at bounding box center [338, 261] width 216 height 22
click at [619, 284] on div "Order Settings Default columns to display on orders 3 selected Display individu…" at bounding box center [778, 413] width 1138 height 619
click at [384, 202] on button "3 selected" at bounding box center [338, 208] width 216 height 22
click at [402, 206] on button "3 selected" at bounding box center [338, 208] width 216 height 22
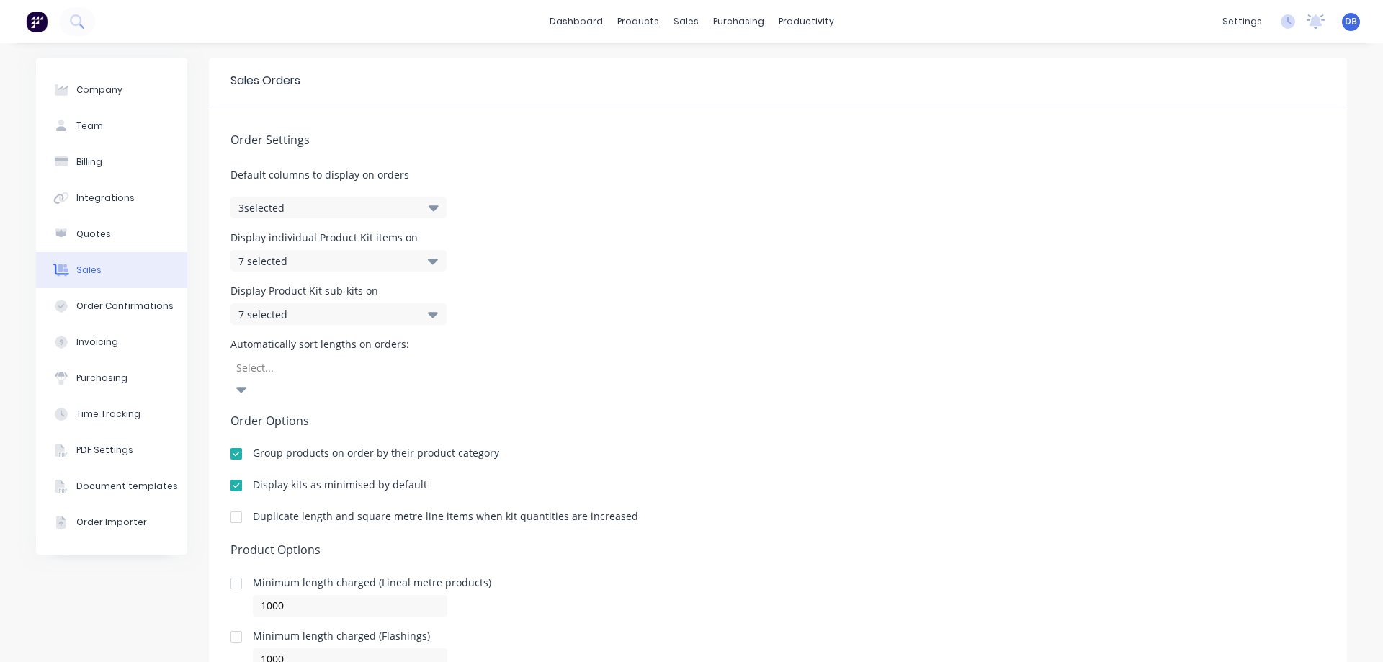
click at [664, 269] on div "Display individual Product Kit items on 7 selected" at bounding box center [777, 252] width 1095 height 39
click at [406, 207] on button "3 selected" at bounding box center [338, 208] width 216 height 22
drag, startPoint x: 409, startPoint y: 203, endPoint x: 478, endPoint y: 207, distance: 69.3
click at [410, 203] on button "3 selected" at bounding box center [338, 208] width 216 height 22
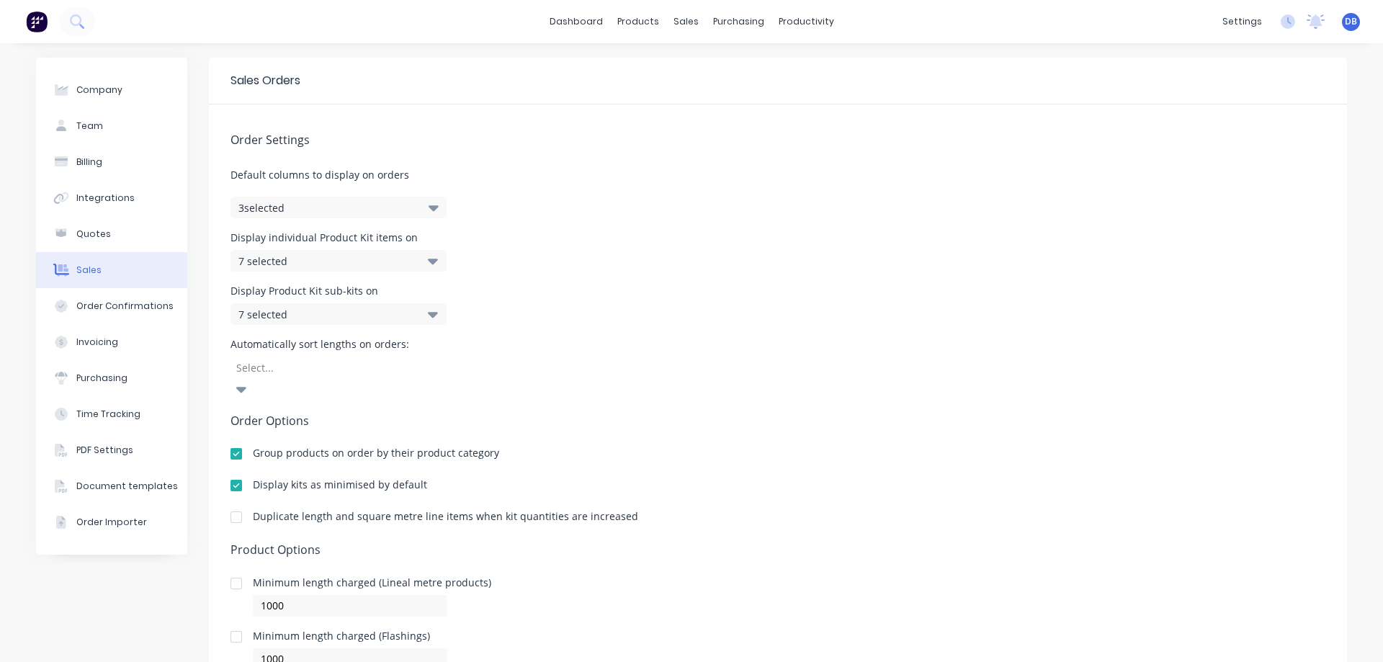
click at [669, 248] on div "Display individual Product Kit items on 7 selected" at bounding box center [777, 252] width 1095 height 39
click at [416, 214] on button "3 selected" at bounding box center [338, 208] width 216 height 22
click at [297, 330] on span "Tracking Category" at bounding box center [333, 325] width 108 height 15
click at [243, 319] on input "Tracking Category" at bounding box center [243, 319] width 0 height 0
click at [619, 296] on div "Display Product Kit sub-kits on 7 selected" at bounding box center [777, 305] width 1095 height 39
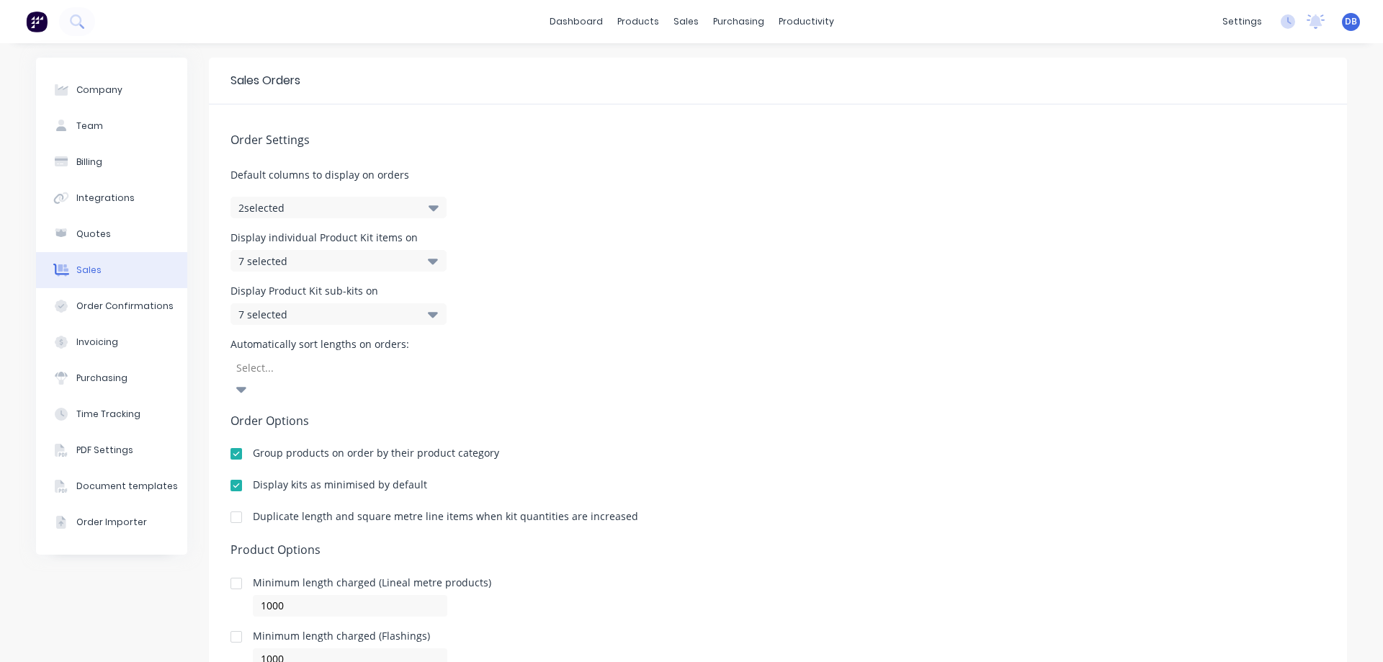
click at [378, 263] on div "7 selected" at bounding box center [323, 261] width 170 height 15
click at [583, 292] on div "Display Product Kit sub-kits on 7 selected" at bounding box center [777, 305] width 1095 height 39
click at [633, 170] on span "Default columns to display on orders" at bounding box center [777, 174] width 1095 height 15
click at [112, 234] on button "Quotes" at bounding box center [111, 234] width 151 height 36
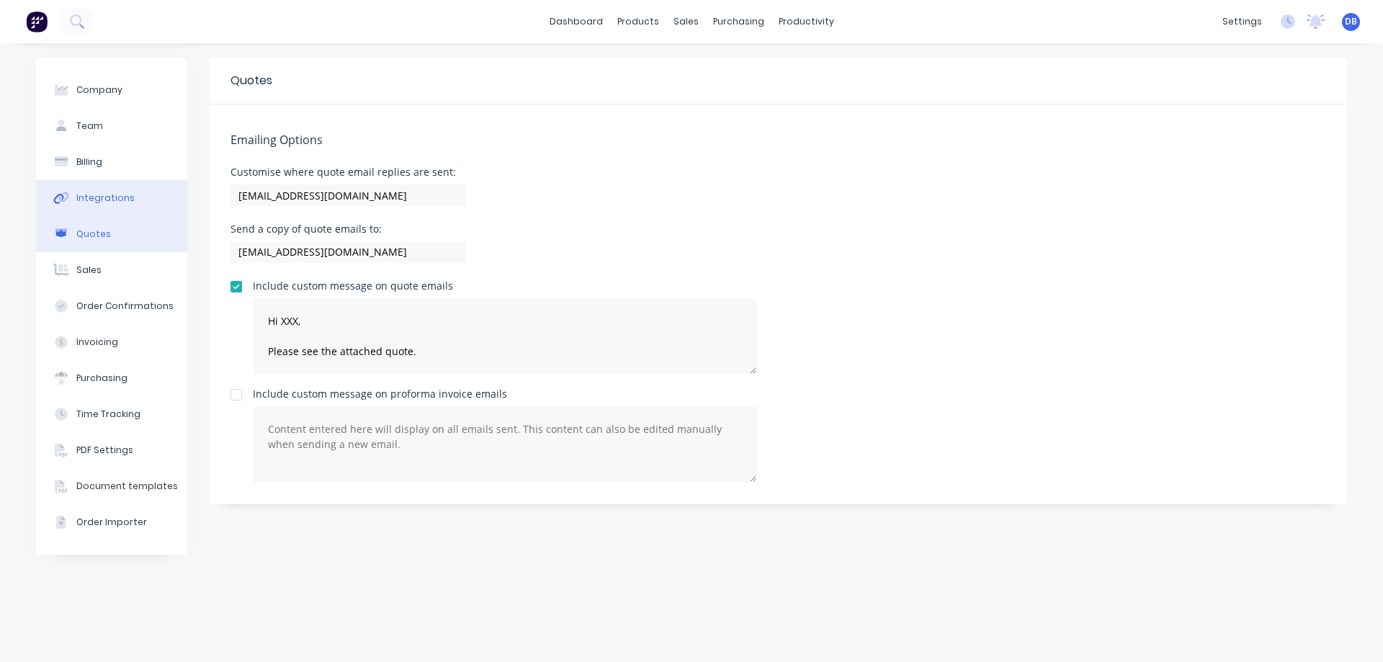
click at [138, 199] on button "Integrations" at bounding box center [111, 198] width 151 height 36
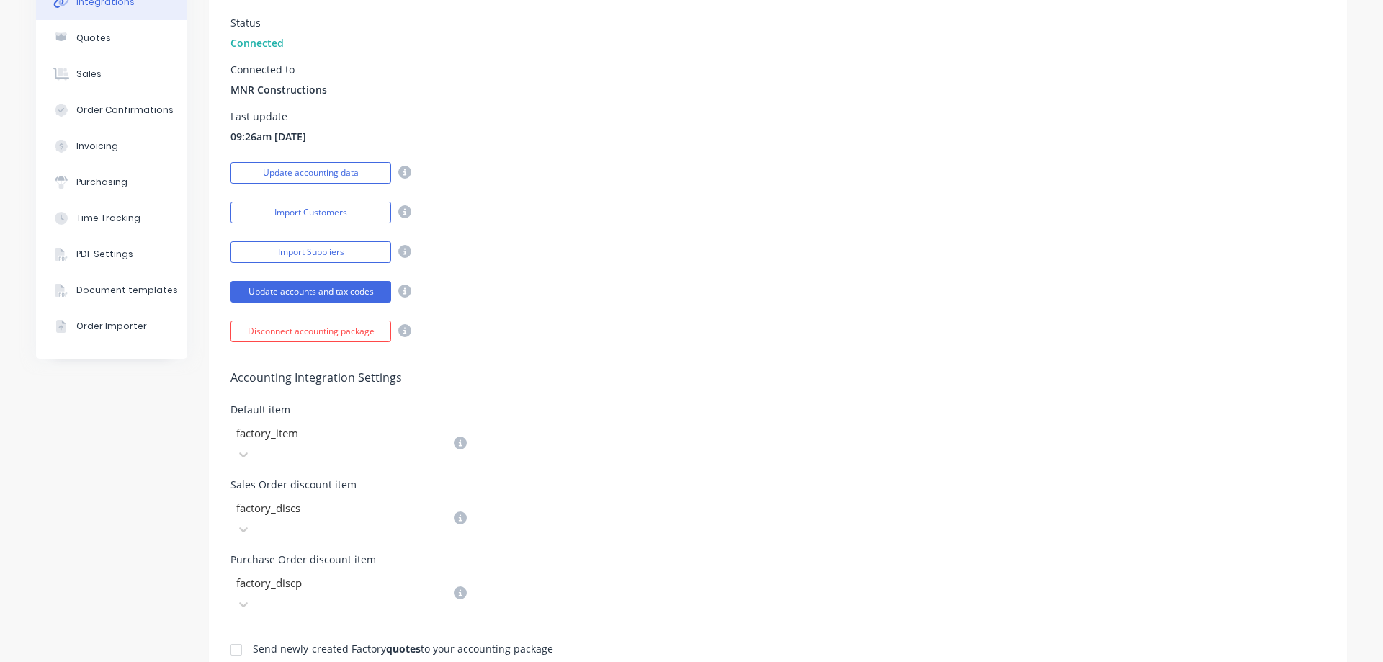
scroll to position [268, 0]
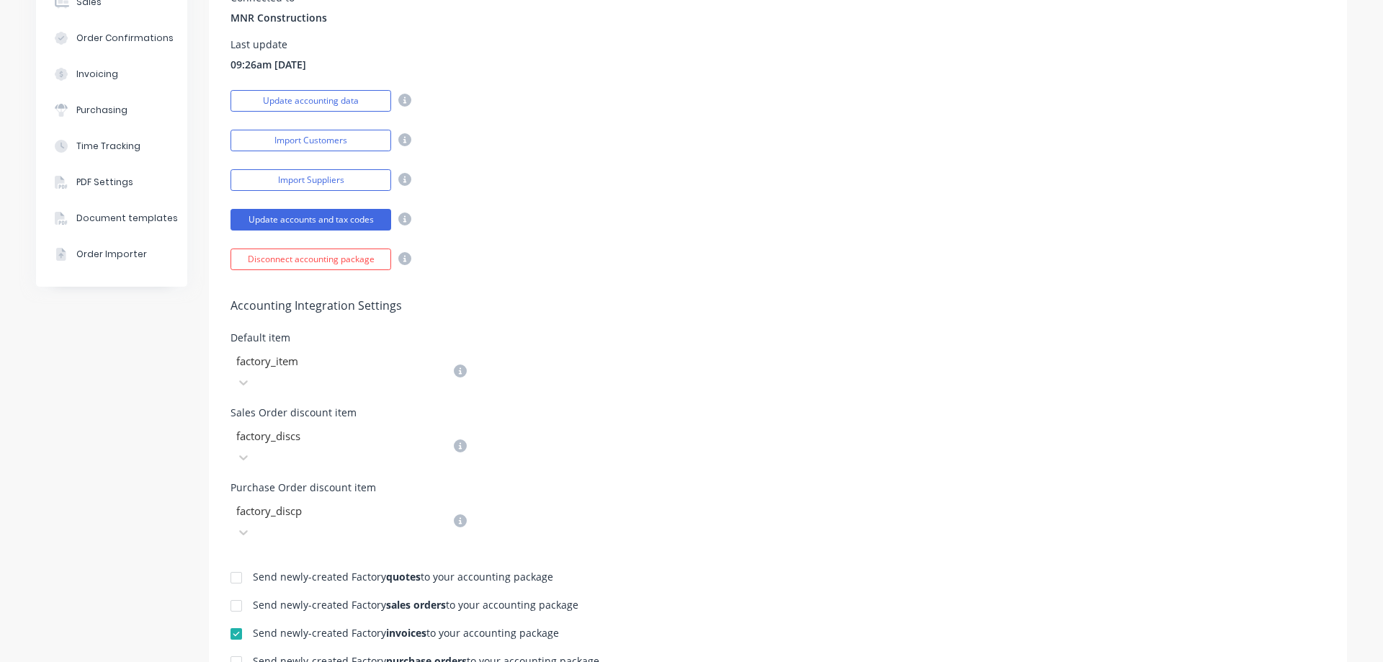
click at [344, 364] on div at bounding box center [338, 361] width 207 height 18
click at [345, 363] on div at bounding box center [338, 361] width 207 height 18
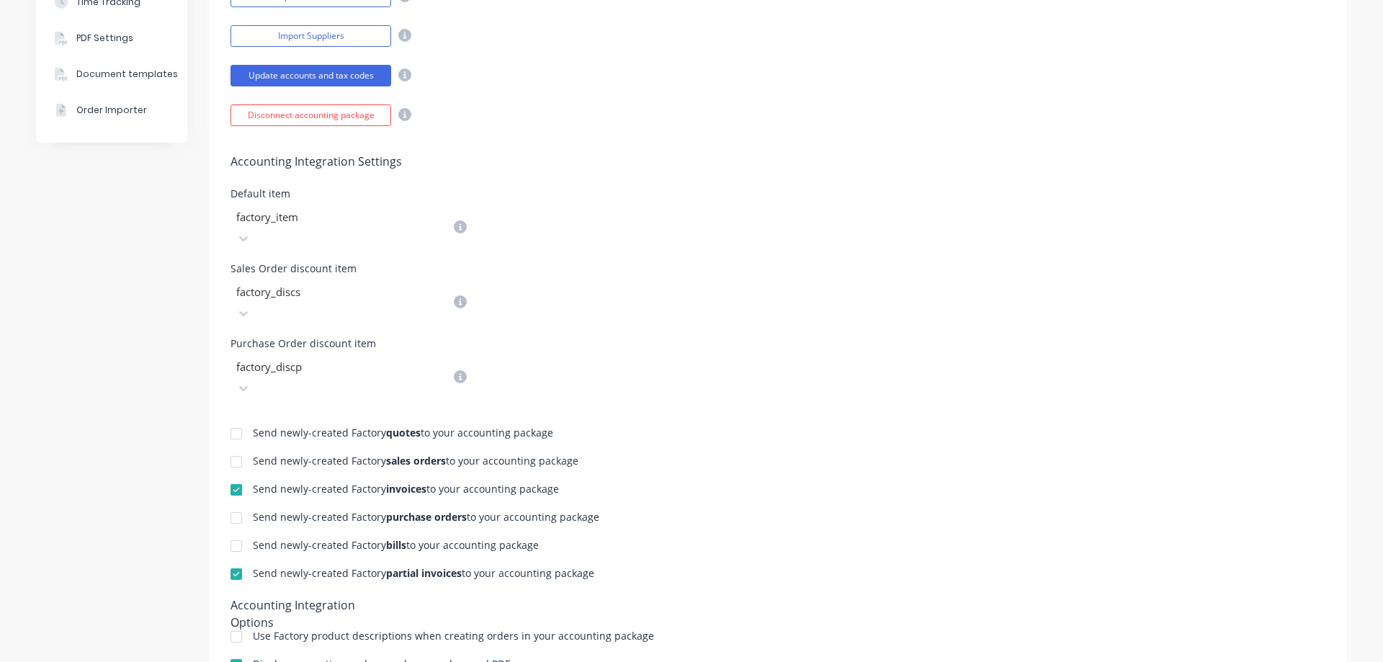
drag, startPoint x: 696, startPoint y: 330, endPoint x: 518, endPoint y: 335, distance: 178.7
click at [696, 338] on div "Purchase Order discount item factory_discp" at bounding box center [777, 368] width 1095 height 60
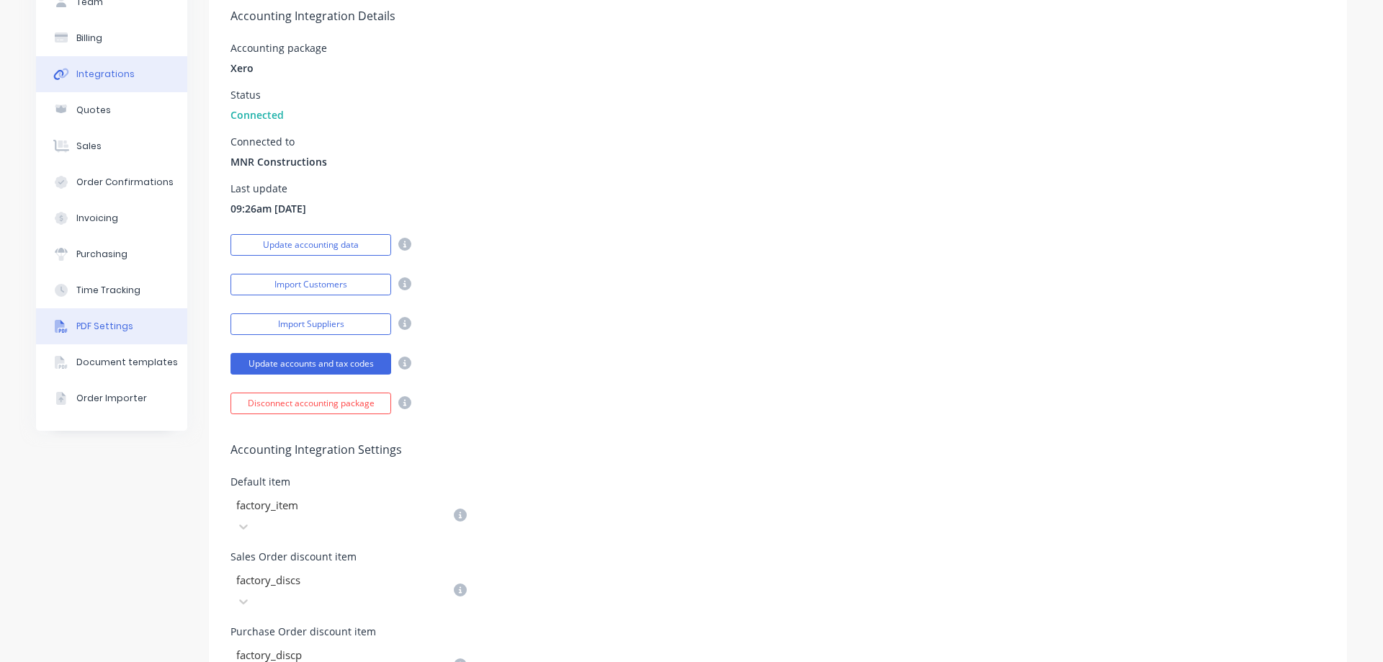
click at [108, 328] on div "PDF Settings" at bounding box center [104, 326] width 57 height 13
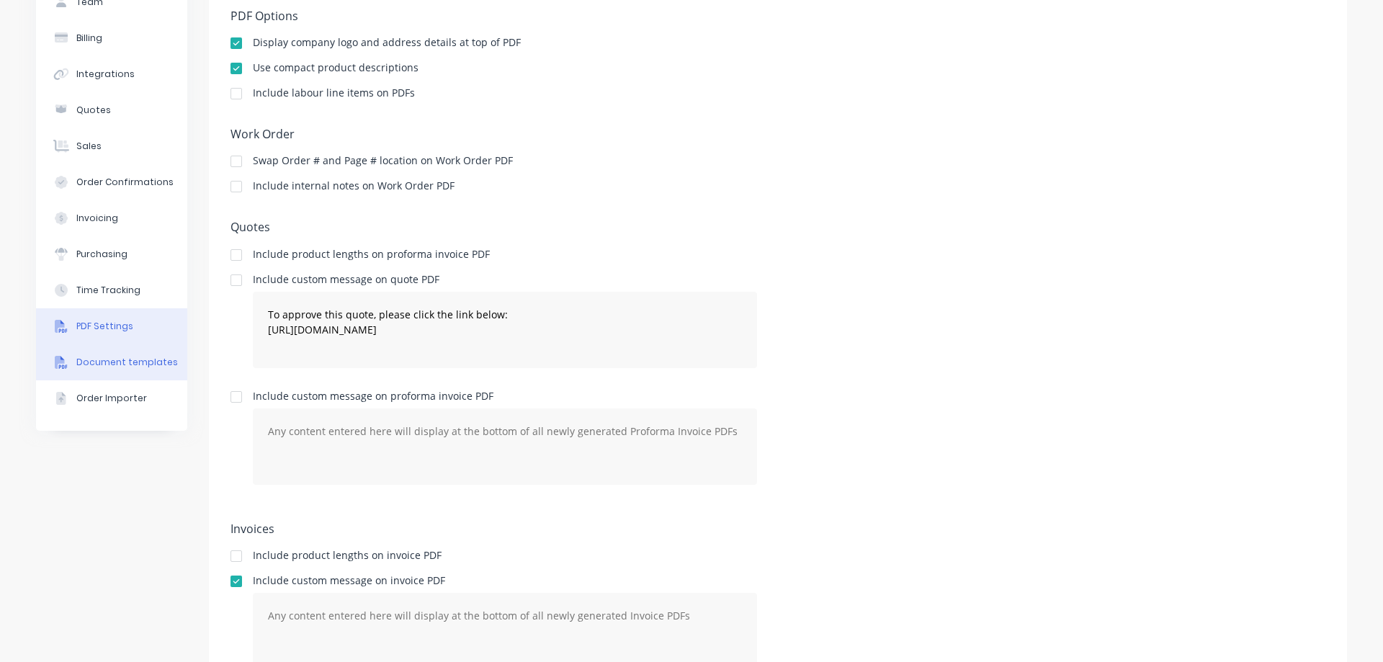
click at [112, 365] on div "Document templates" at bounding box center [127, 362] width 102 height 13
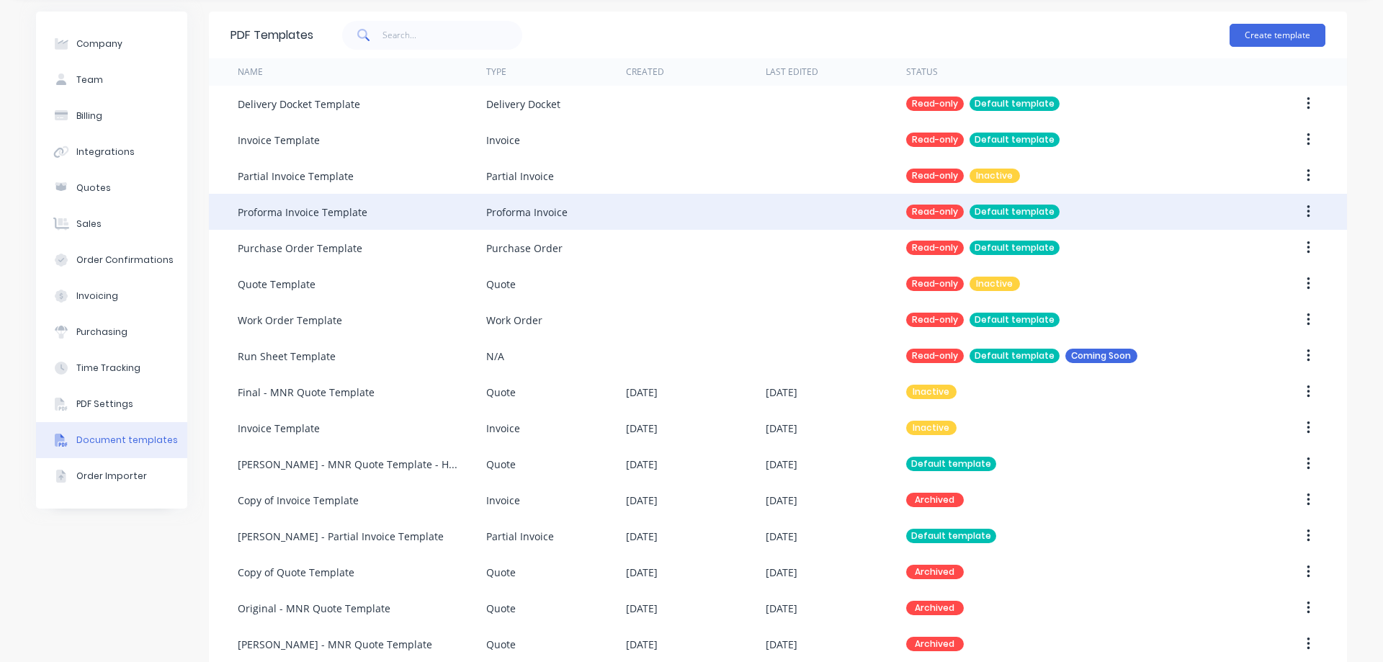
scroll to position [66, 0]
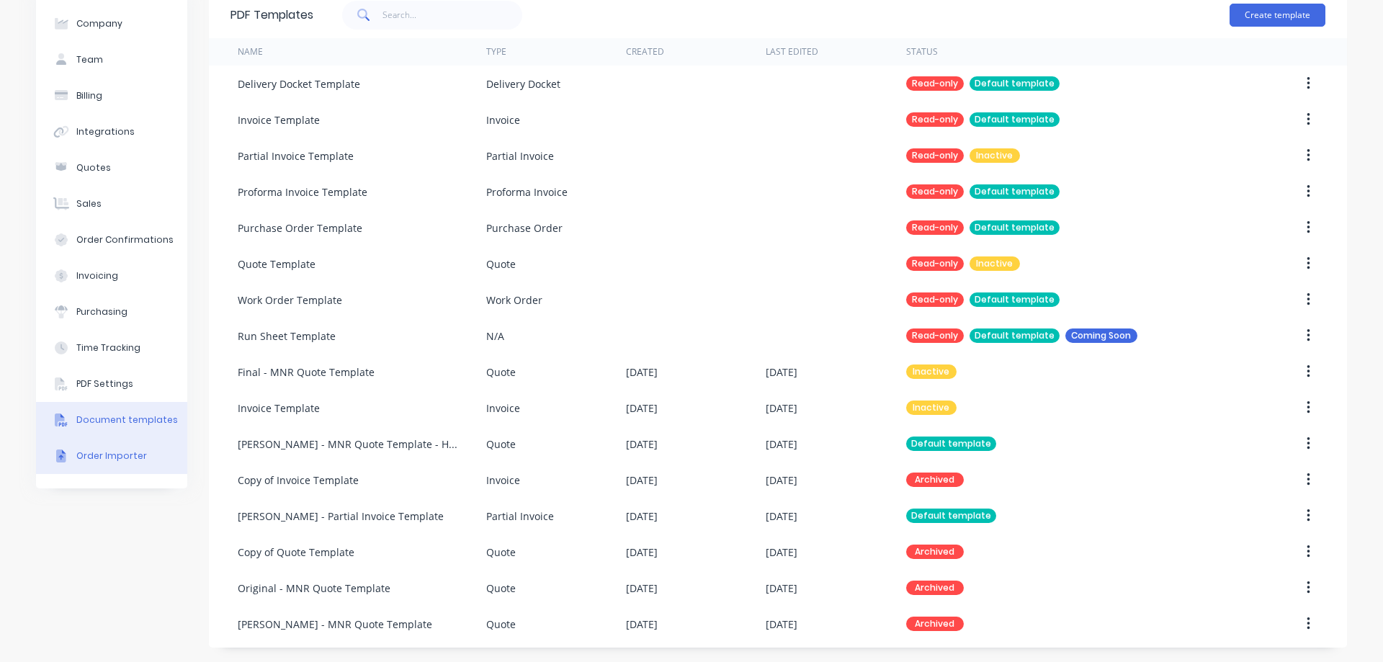
click at [116, 459] on div "Order Importer" at bounding box center [111, 455] width 71 height 13
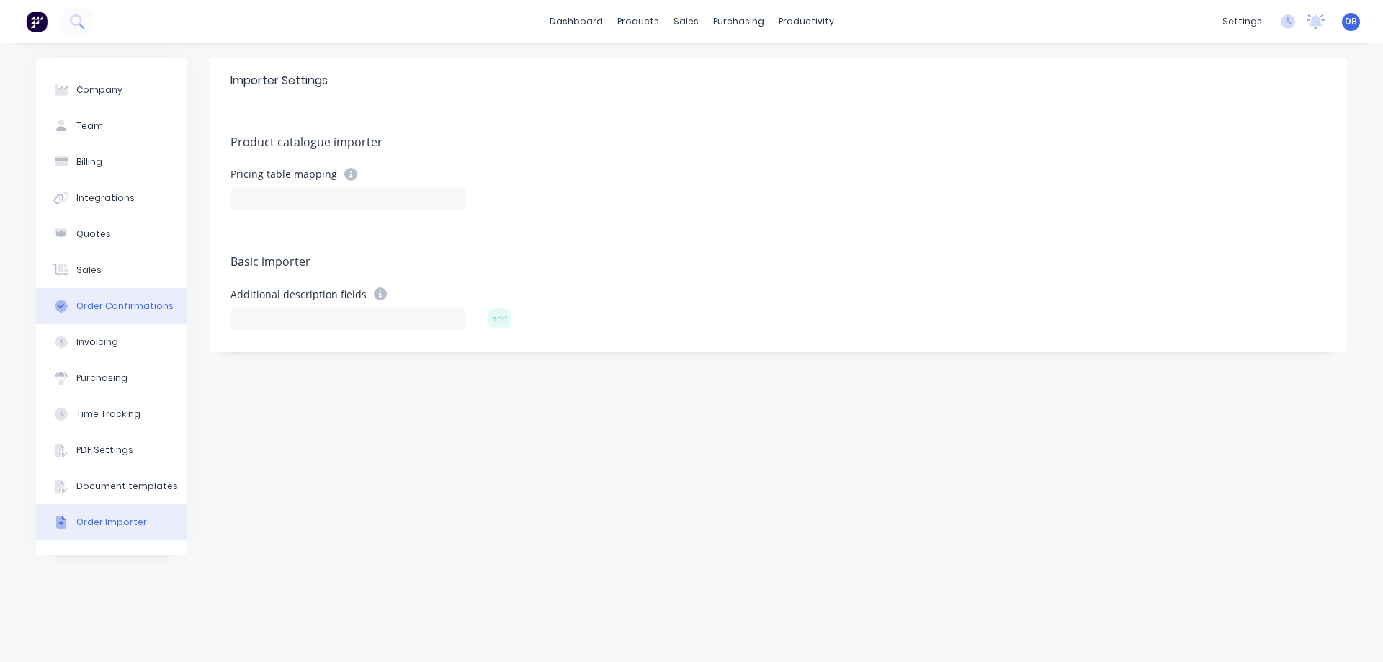
drag, startPoint x: 89, startPoint y: 308, endPoint x: 115, endPoint y: 301, distance: 27.4
click at [89, 307] on div "Order Confirmations" at bounding box center [124, 306] width 97 height 13
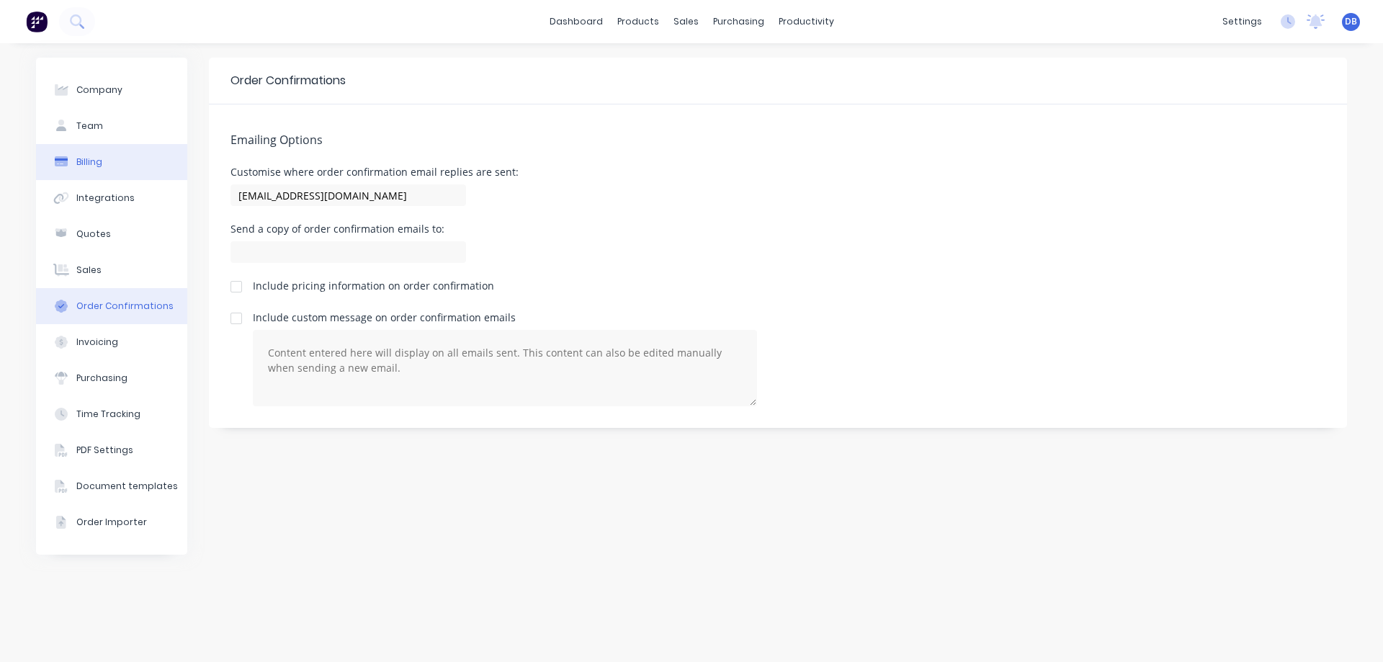
click at [79, 169] on button "Billing" at bounding box center [111, 162] width 151 height 36
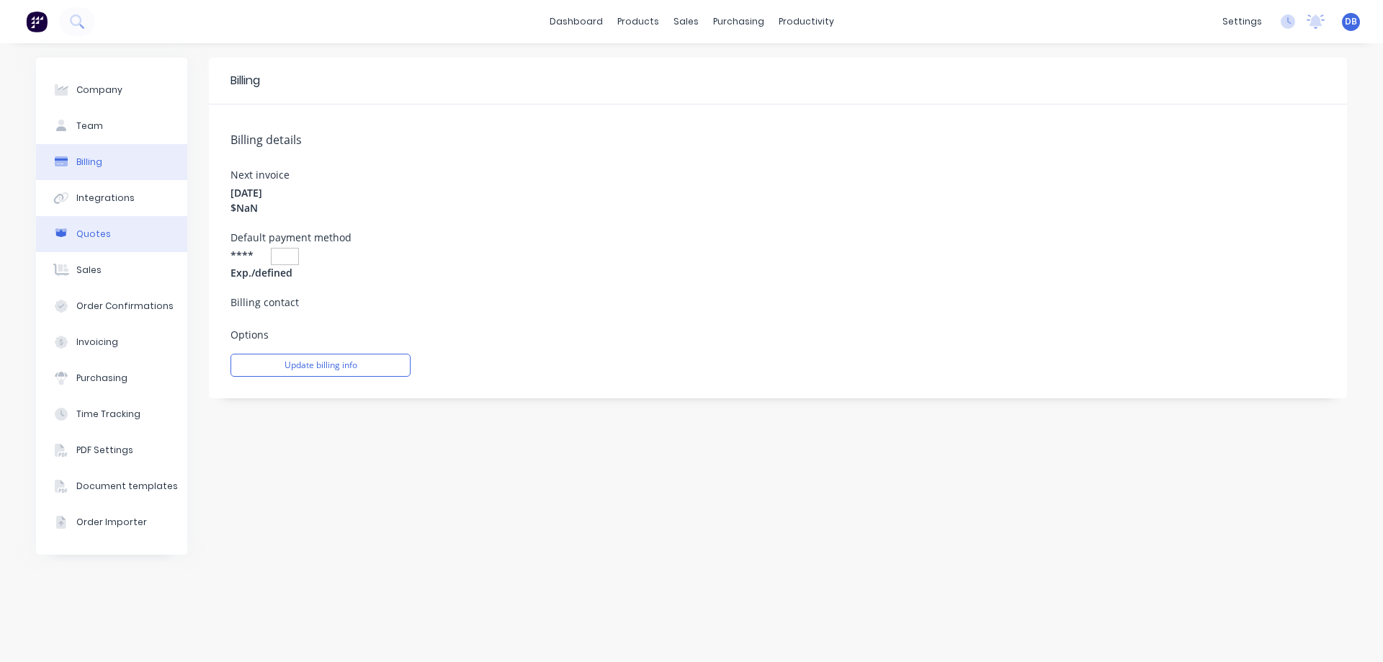
click at [83, 242] on button "Quotes" at bounding box center [111, 234] width 151 height 36
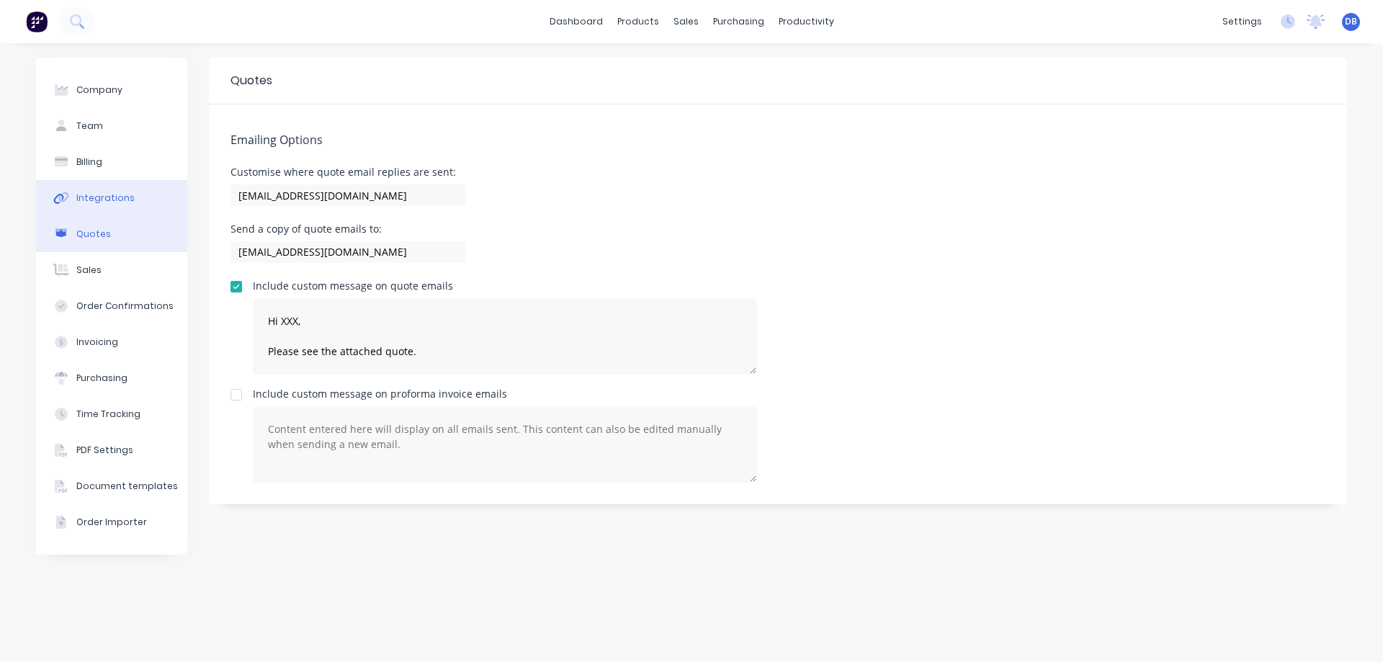
click at [94, 196] on div "Integrations" at bounding box center [105, 198] width 58 height 13
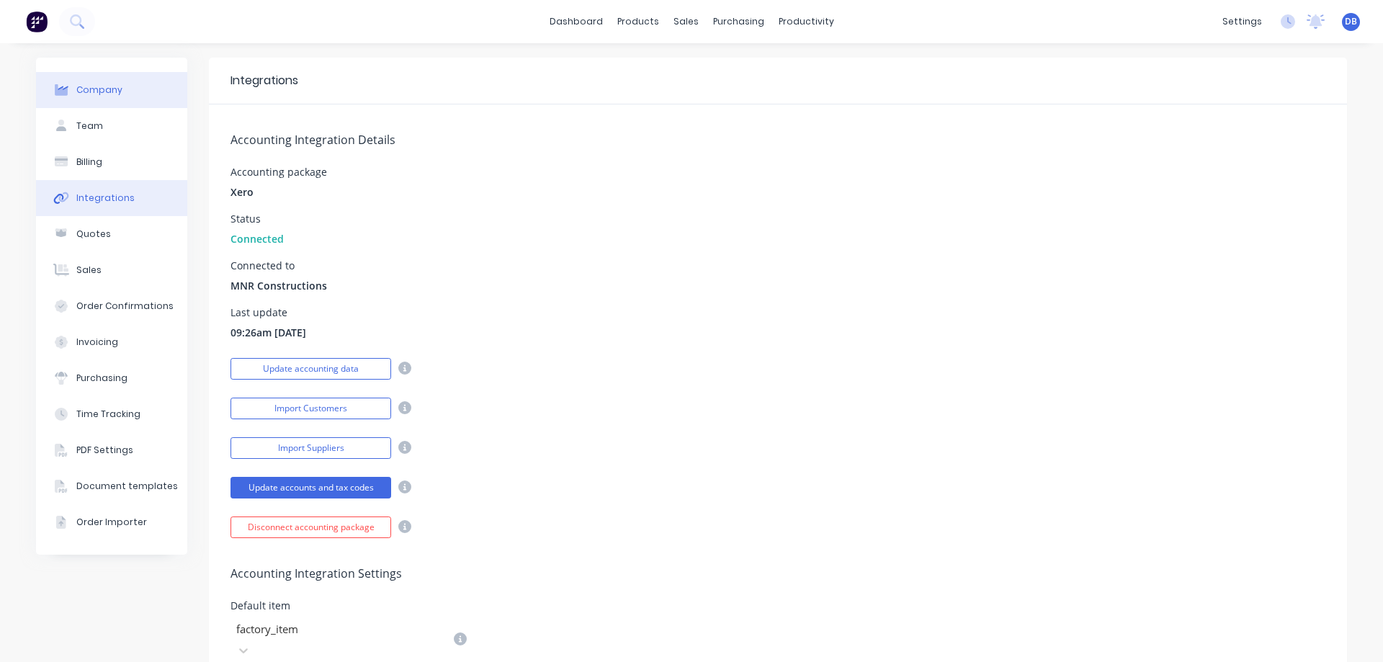
click at [91, 96] on div "Company" at bounding box center [99, 90] width 46 height 13
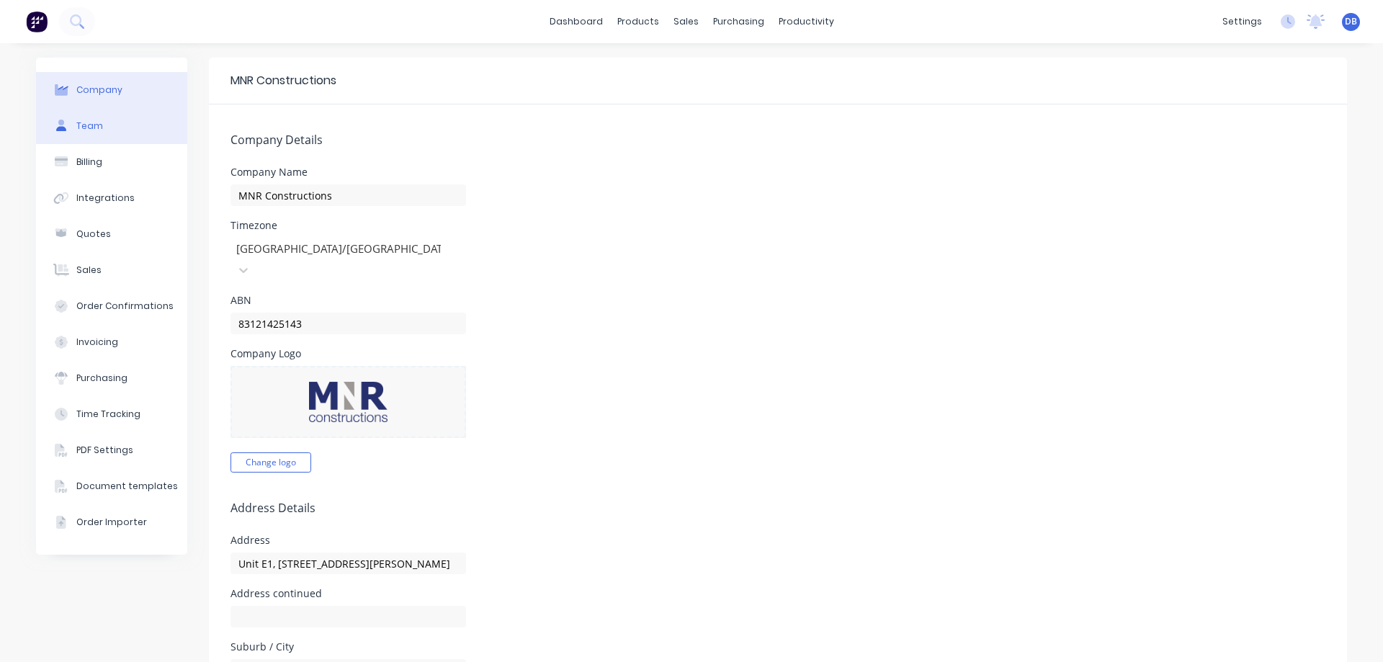
click at [112, 132] on button "Team" at bounding box center [111, 126] width 151 height 36
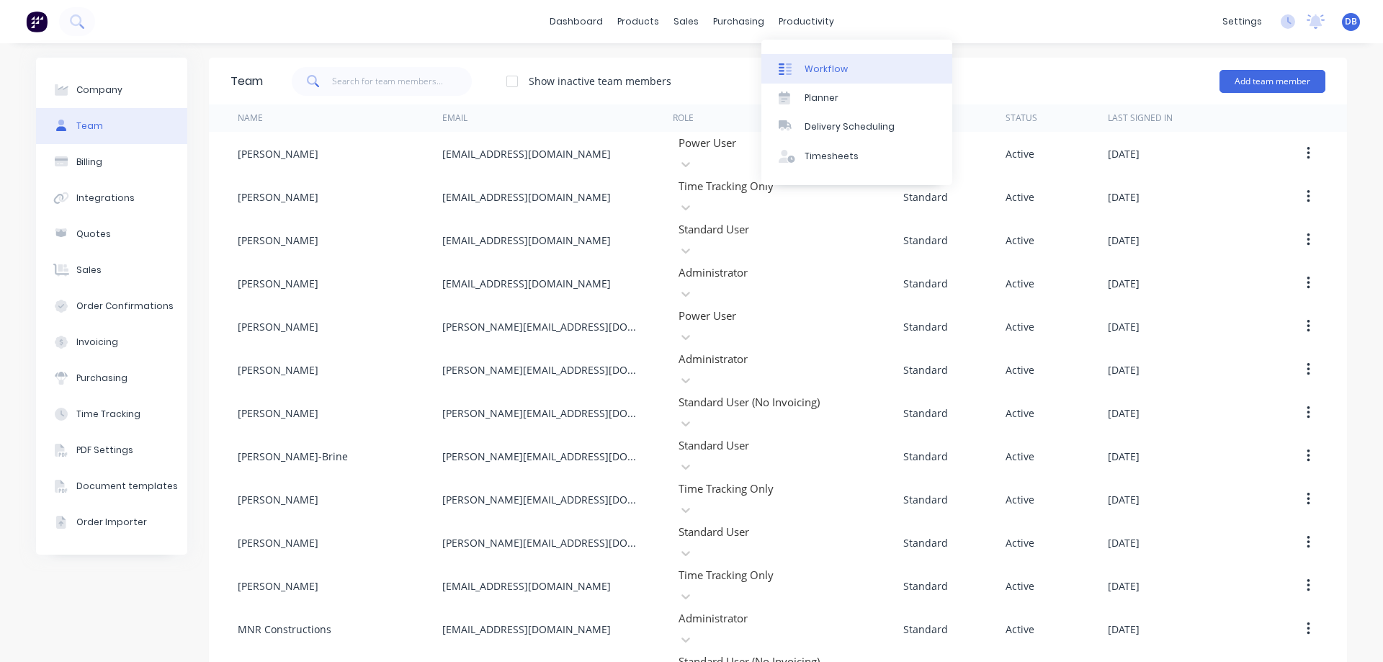
click at [817, 74] on div "Workflow" at bounding box center [825, 69] width 43 height 13
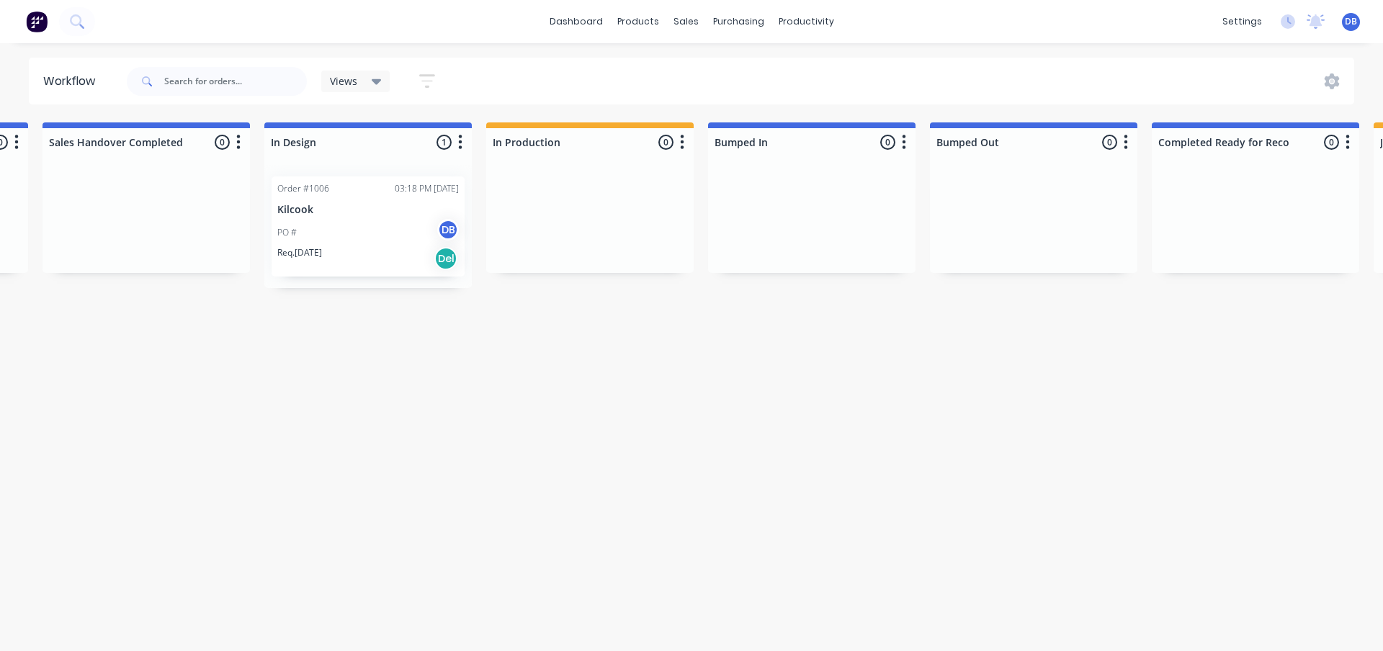
scroll to position [0, 662]
click at [1024, 331] on div "Submitted 1 Status colour #273444 hex #273444 Save Cancel Summaries Total order…" at bounding box center [737, 251] width 2820 height 259
click at [721, 118] on html "dashboard products sales purchasing productivity dashboard products Product Cat…" at bounding box center [29, 282] width 1383 height 565
click at [754, 126] on div "Bumped In 0 Status colour #4169E1 hex #4169E1 Save Cancel Notifications Email S…" at bounding box center [803, 139] width 207 height 34
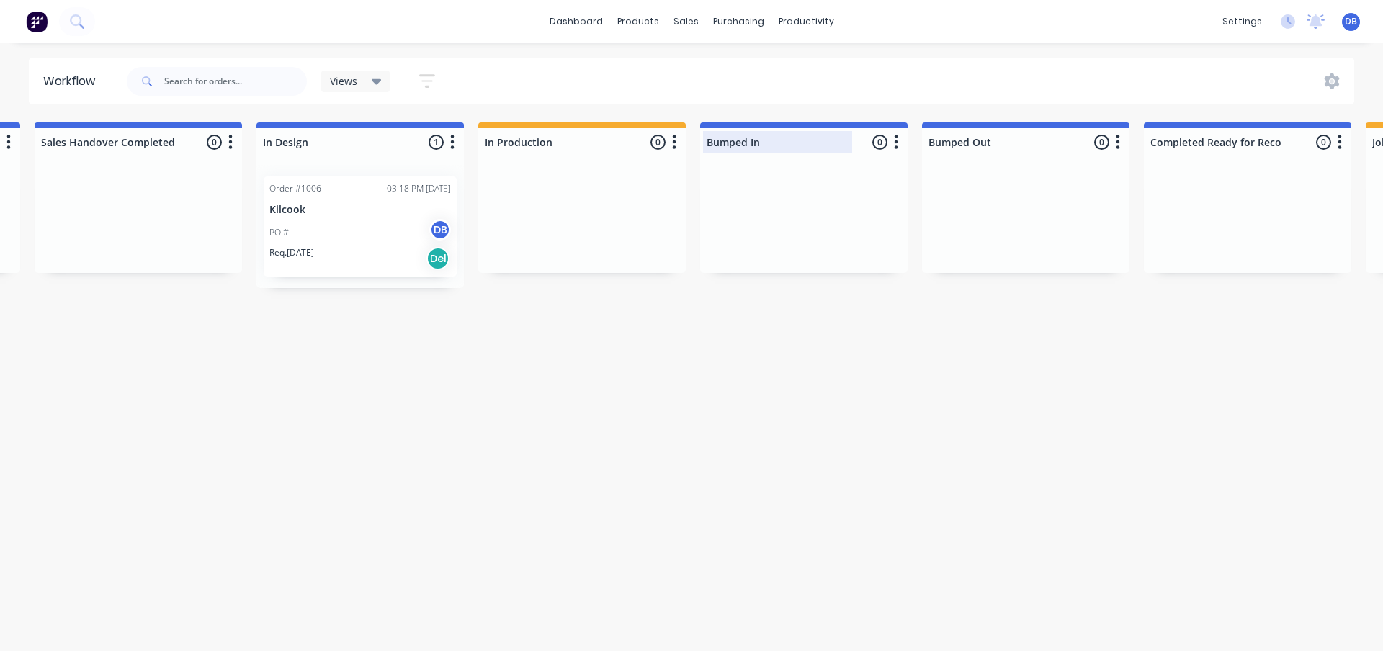
click at [752, 131] on div at bounding box center [803, 142] width 207 height 28
click at [838, 229] on div at bounding box center [803, 219] width 207 height 108
click at [721, 404] on html "dashboard products sales purchasing productivity dashboard products Product Cat…" at bounding box center [29, 282] width 1383 height 565
click at [899, 145] on button "button" at bounding box center [895, 142] width 17 height 17
click at [871, 173] on button "Status colour" at bounding box center [833, 173] width 144 height 24
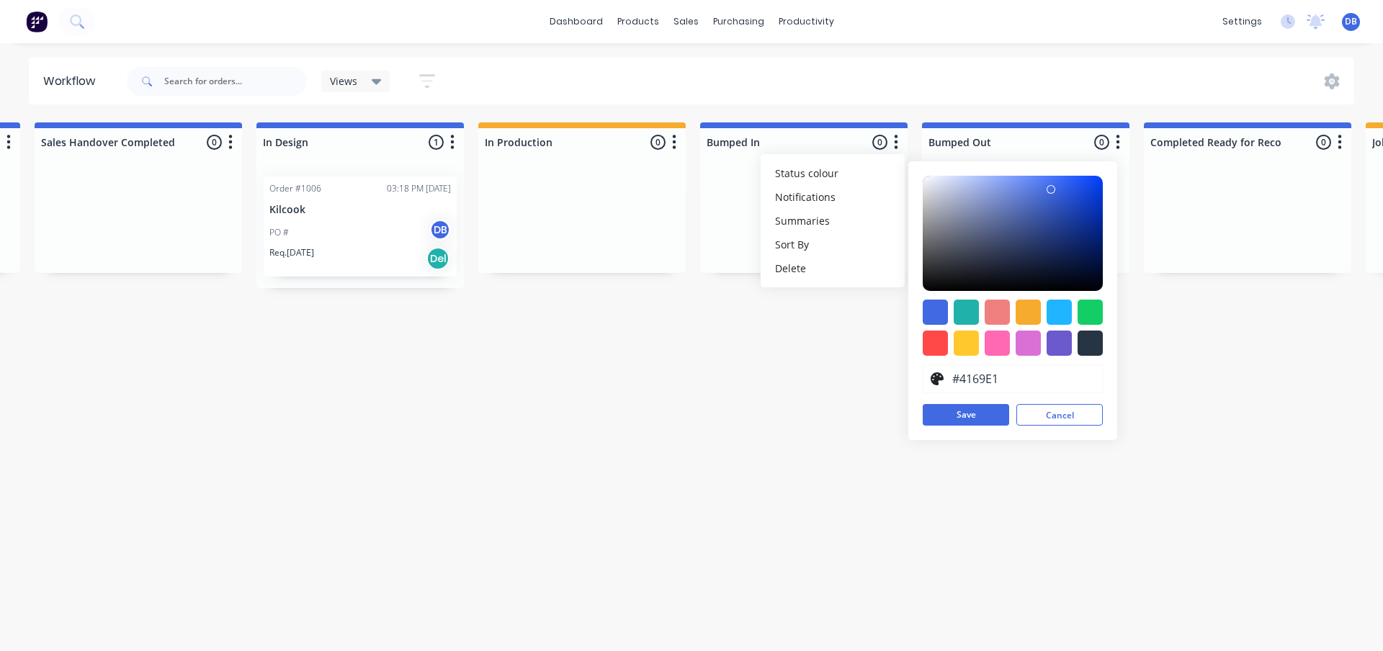
click at [721, 398] on html "dashboard products sales purchasing productivity dashboard products Product Cat…" at bounding box center [29, 282] width 1383 height 565
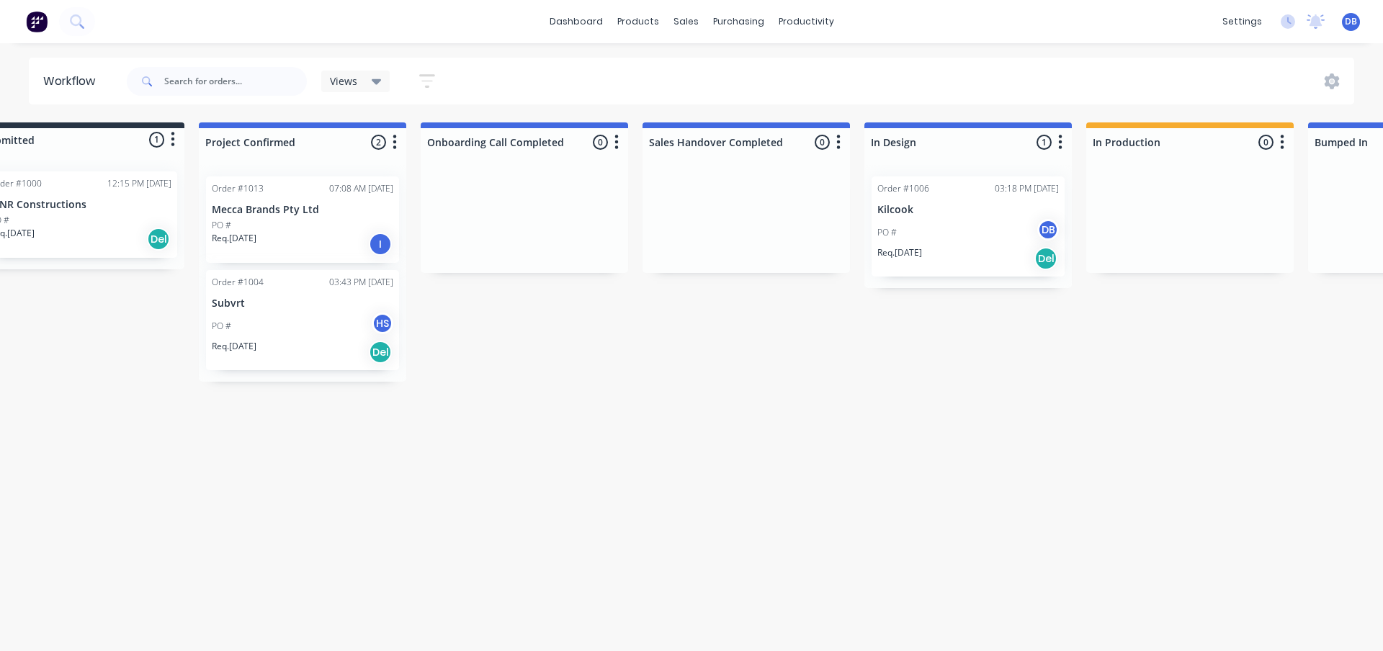
scroll to position [0, 51]
click at [392, 143] on button "button" at bounding box center [397, 142] width 17 height 17
click at [338, 172] on span "Status colour" at bounding box center [308, 173] width 63 height 15
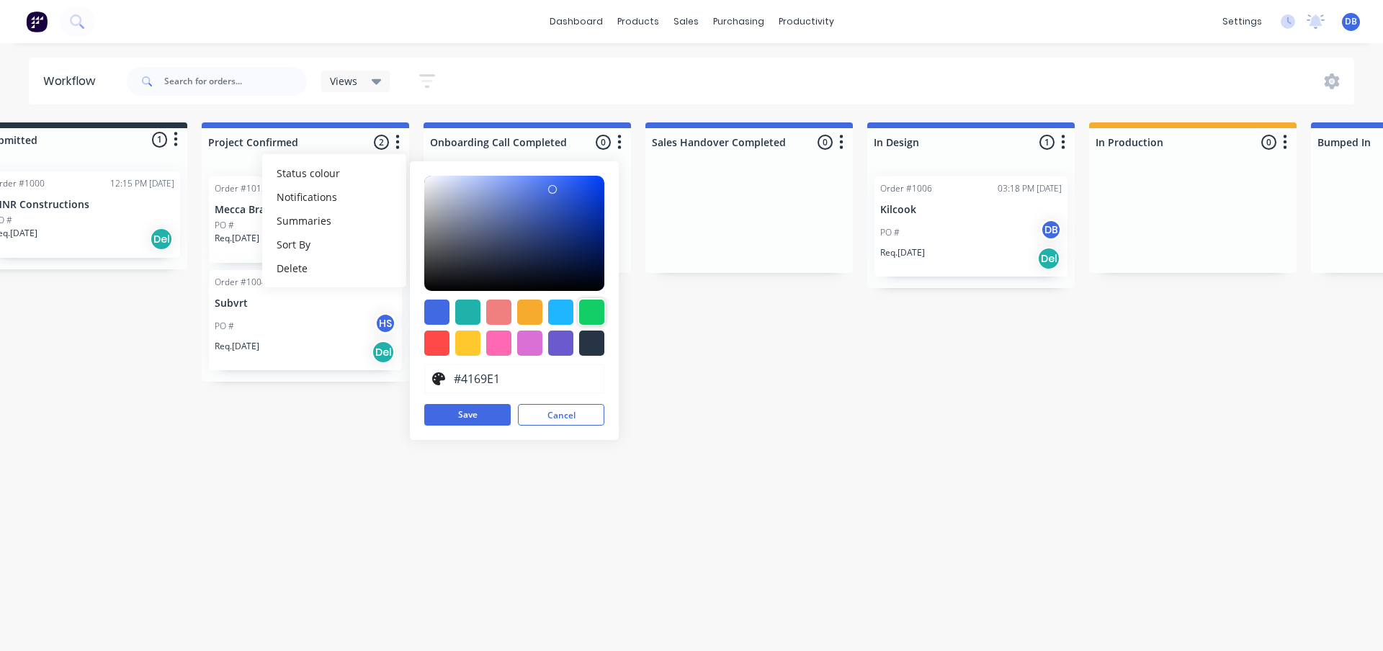
click at [601, 314] on div at bounding box center [591, 312] width 25 height 25
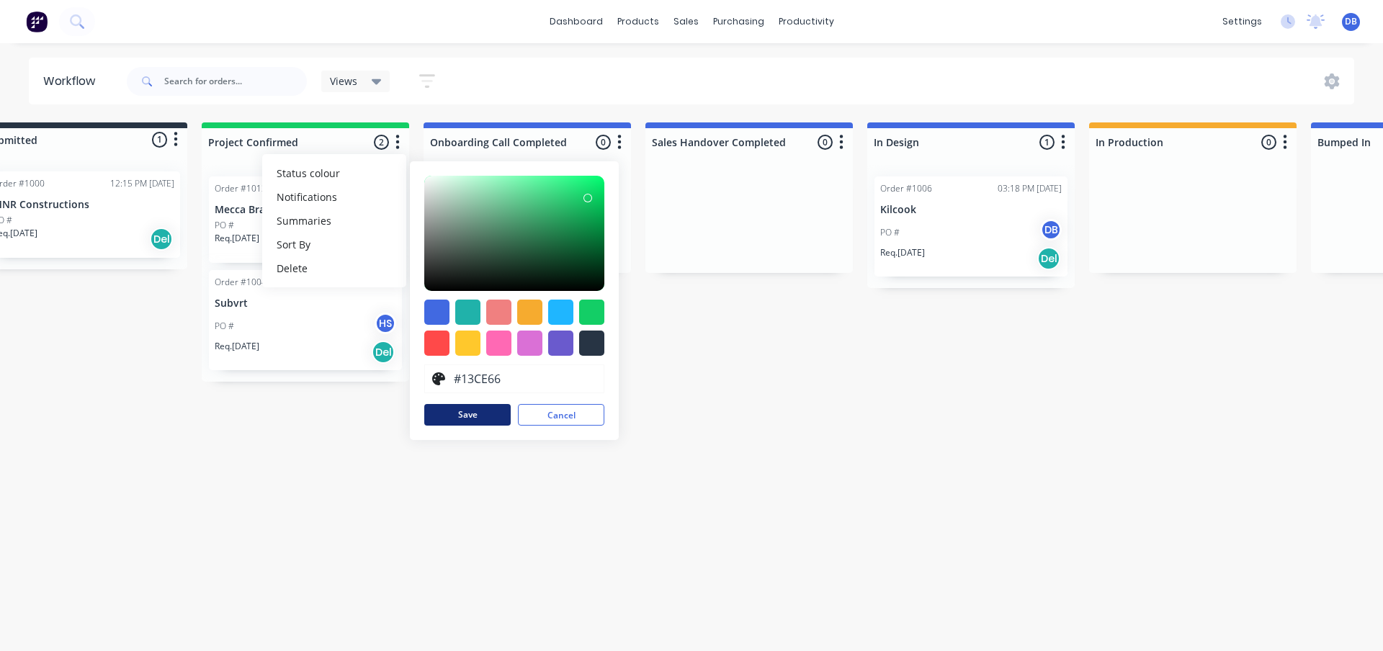
click at [470, 415] on button "Save" at bounding box center [467, 415] width 86 height 22
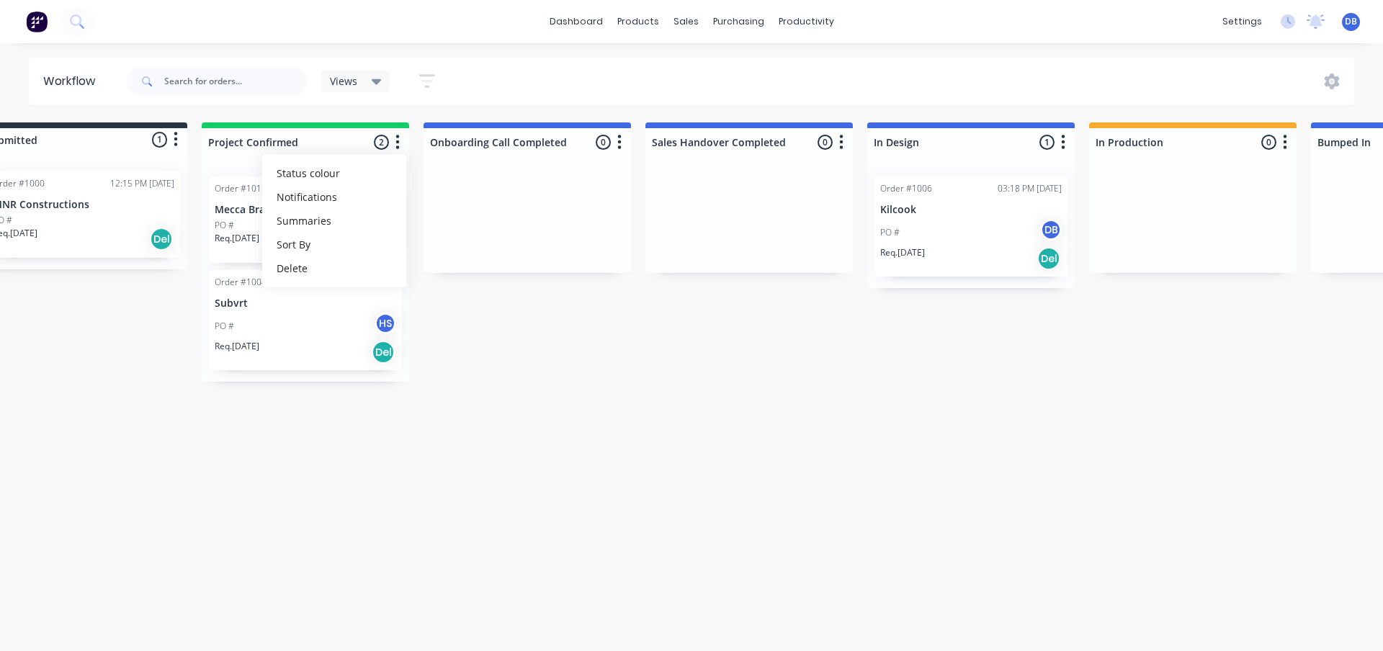
click at [564, 429] on div "Workflow Views Save new view None (Default) edit Show/Hide statuses Show line i…" at bounding box center [640, 340] width 1383 height 565
click at [620, 139] on icon "button" at bounding box center [619, 142] width 4 height 18
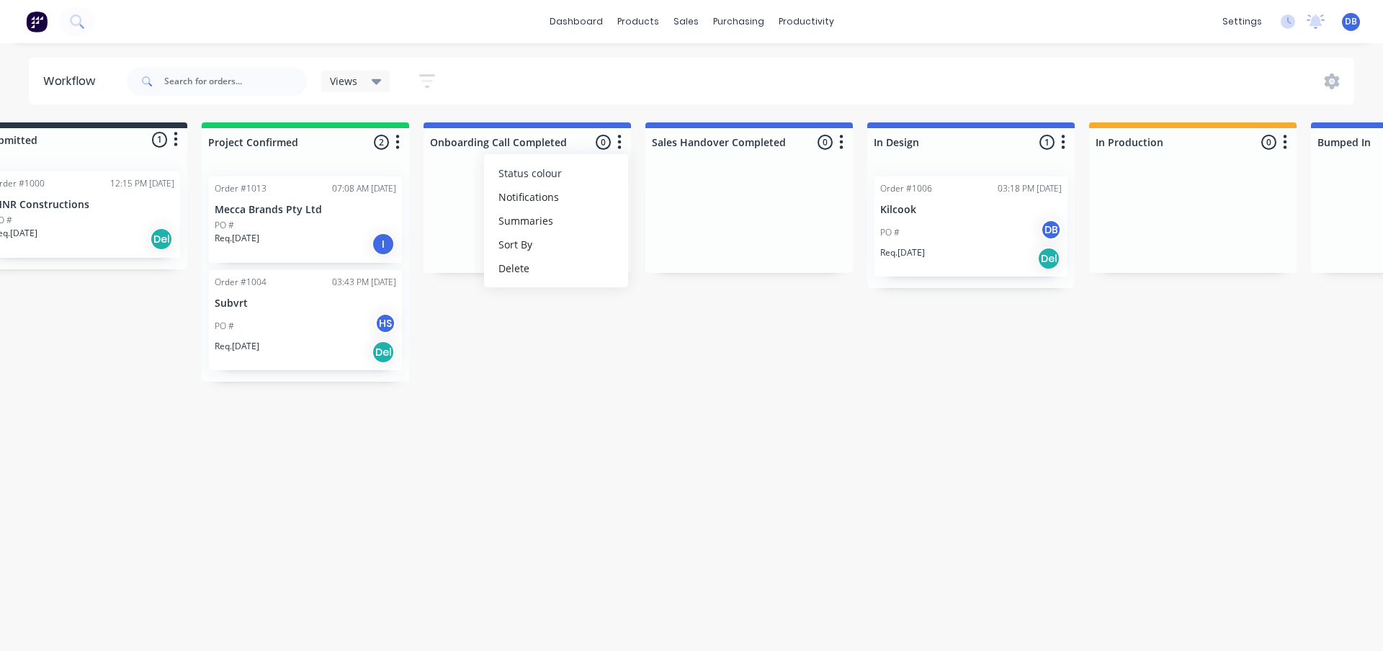
click at [585, 174] on button "Status colour" at bounding box center [556, 173] width 144 height 24
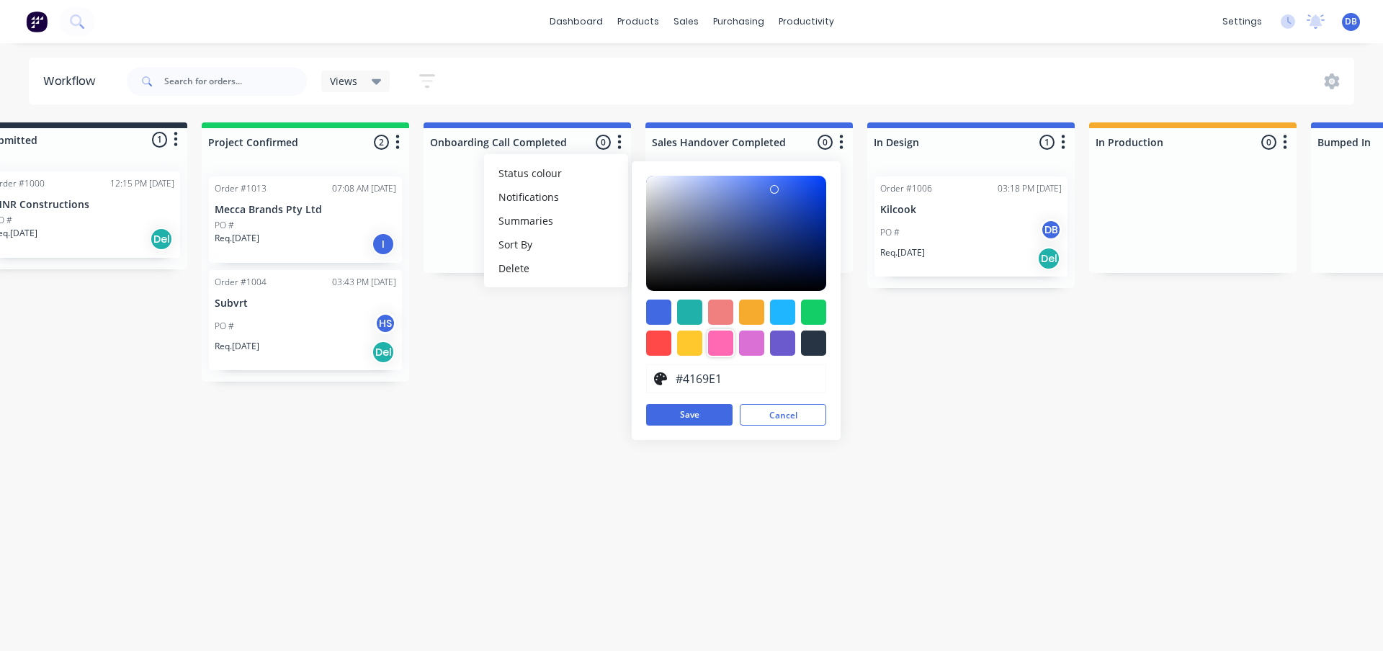
click at [724, 344] on div at bounding box center [720, 343] width 25 height 25
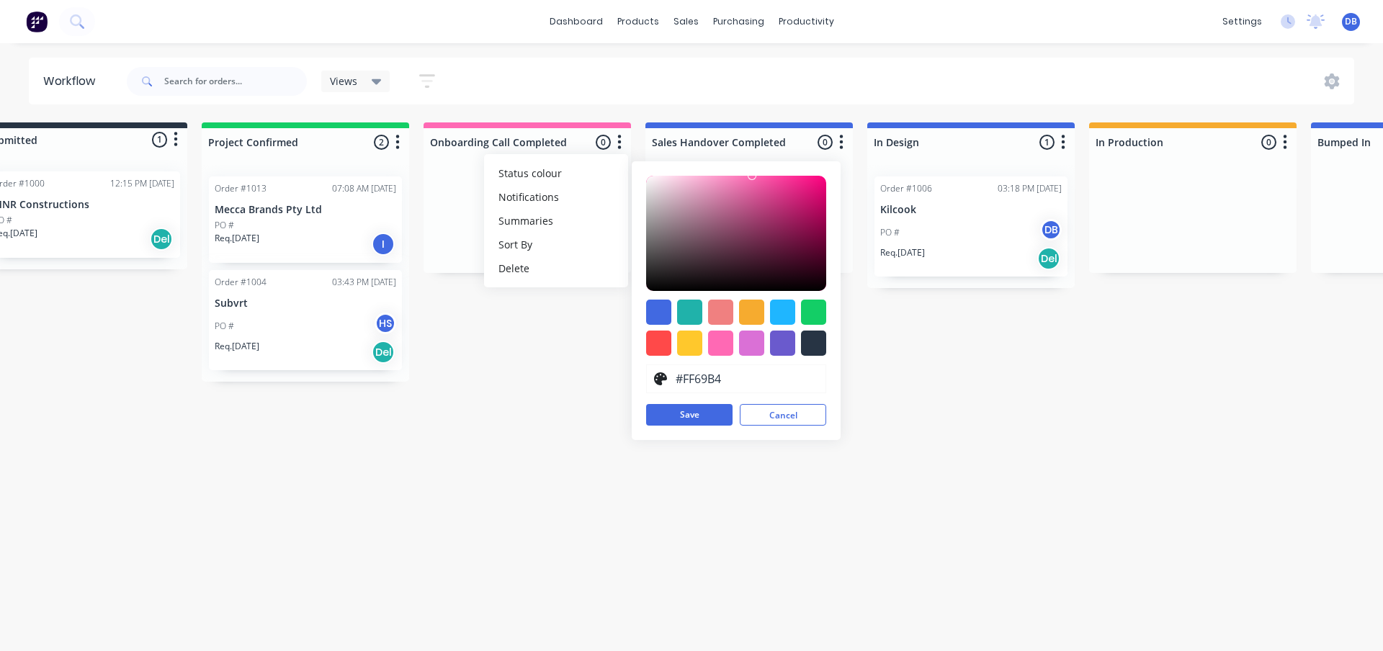
click at [572, 439] on div "Workflow Views Save new view None (Default) edit Show/Hide statuses Show line i…" at bounding box center [640, 340] width 1383 height 565
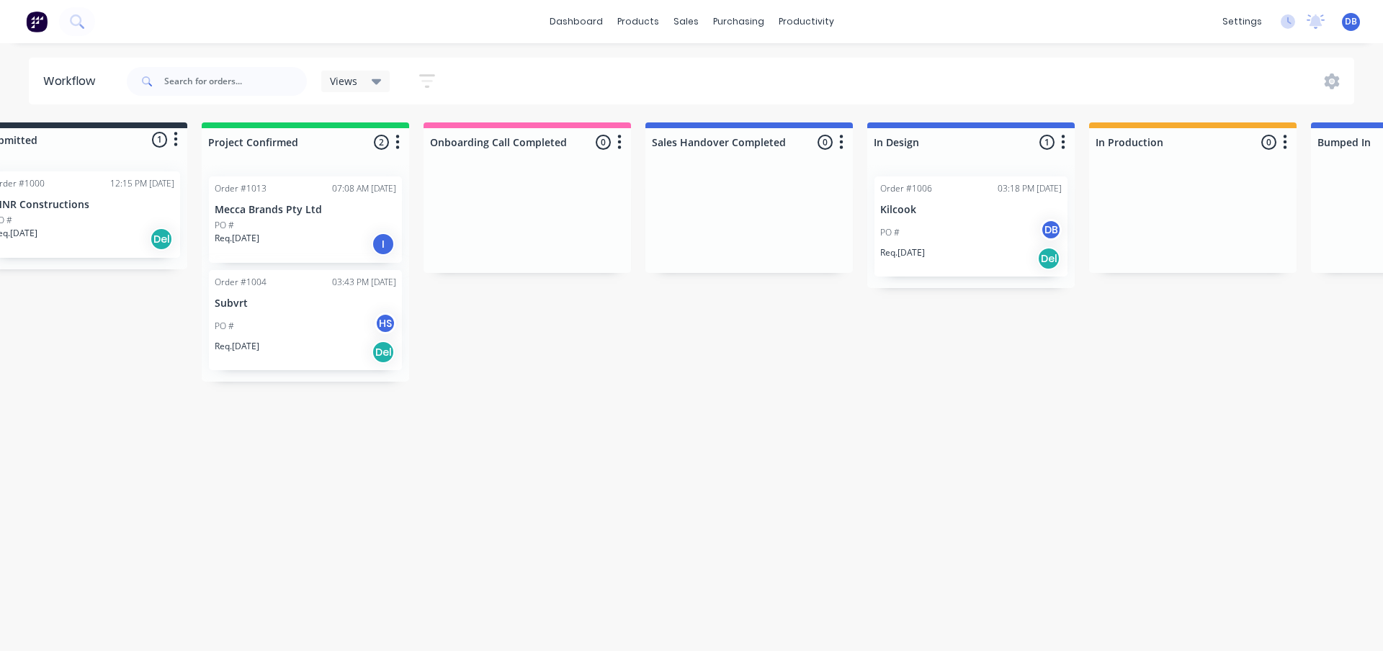
click at [841, 140] on icon "button" at bounding box center [841, 142] width 4 height 18
click at [761, 248] on button "Sort By" at bounding box center [778, 245] width 144 height 24
click at [763, 163] on button "Status colour" at bounding box center [778, 173] width 144 height 24
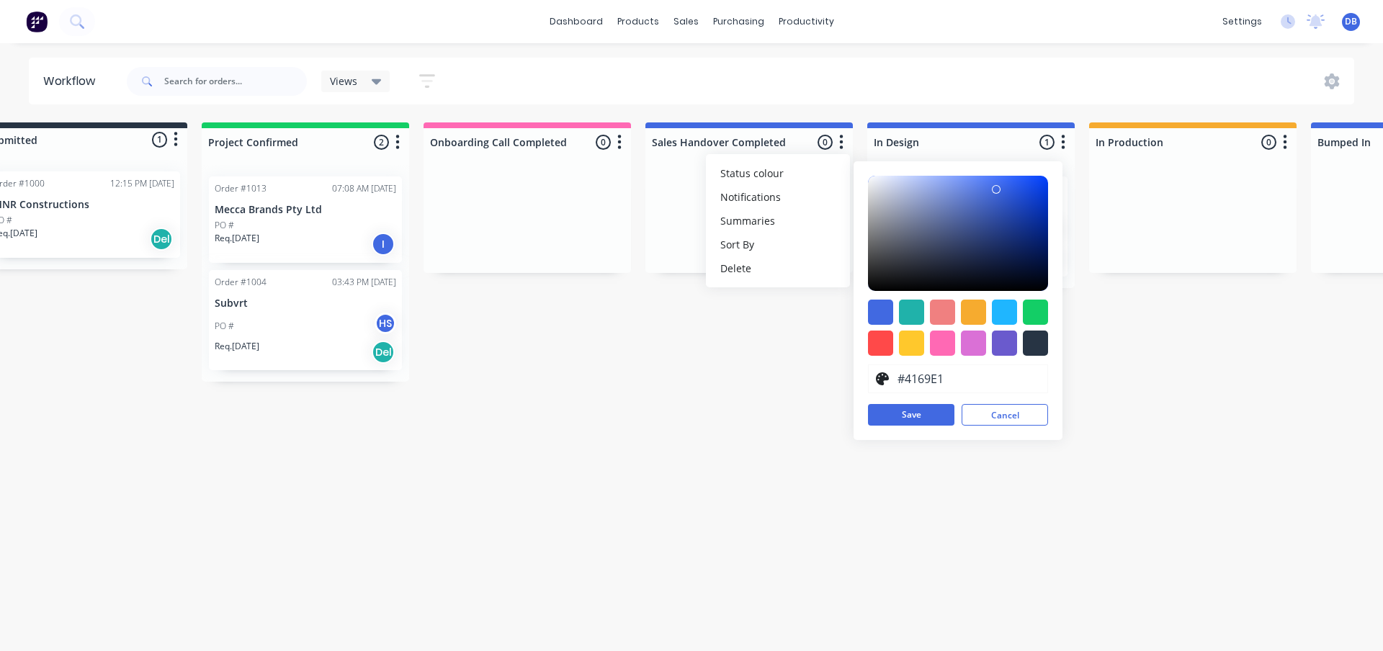
click at [946, 346] on div at bounding box center [942, 343] width 25 height 25
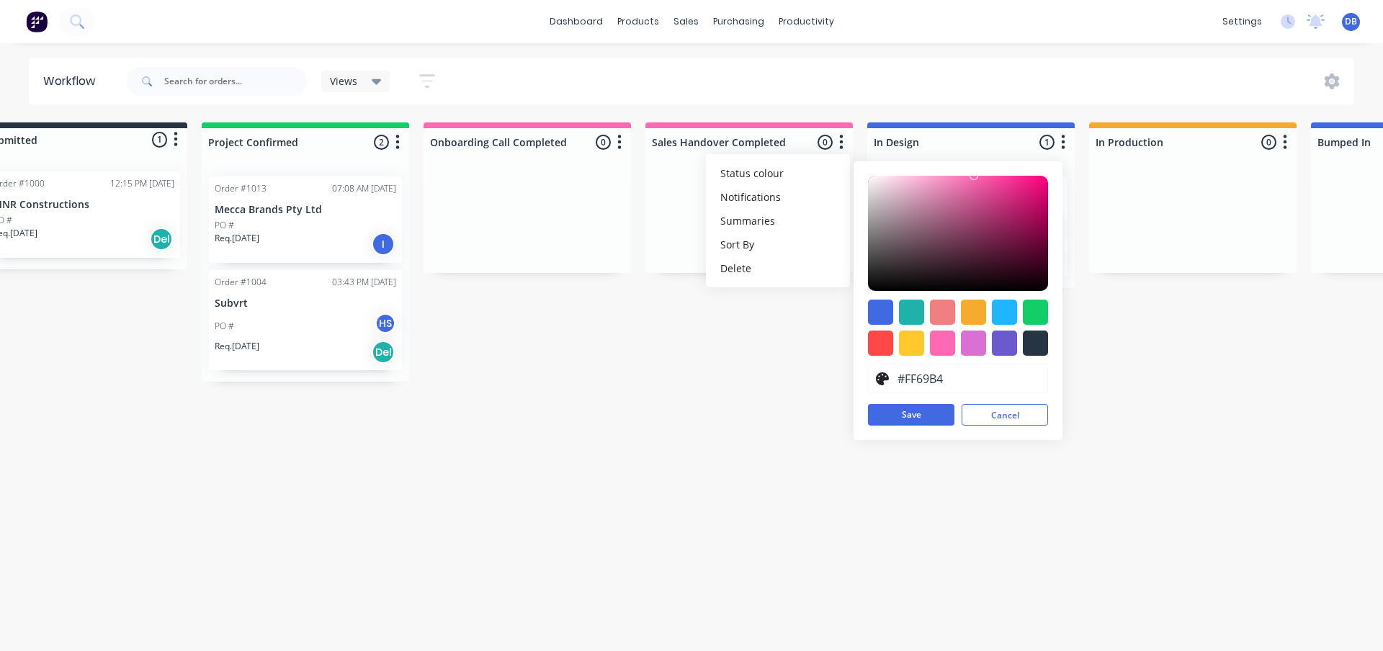
click at [675, 396] on div "Workflow Views Save new view None (Default) edit Show/Hide statuses Show line i…" at bounding box center [640, 340] width 1383 height 565
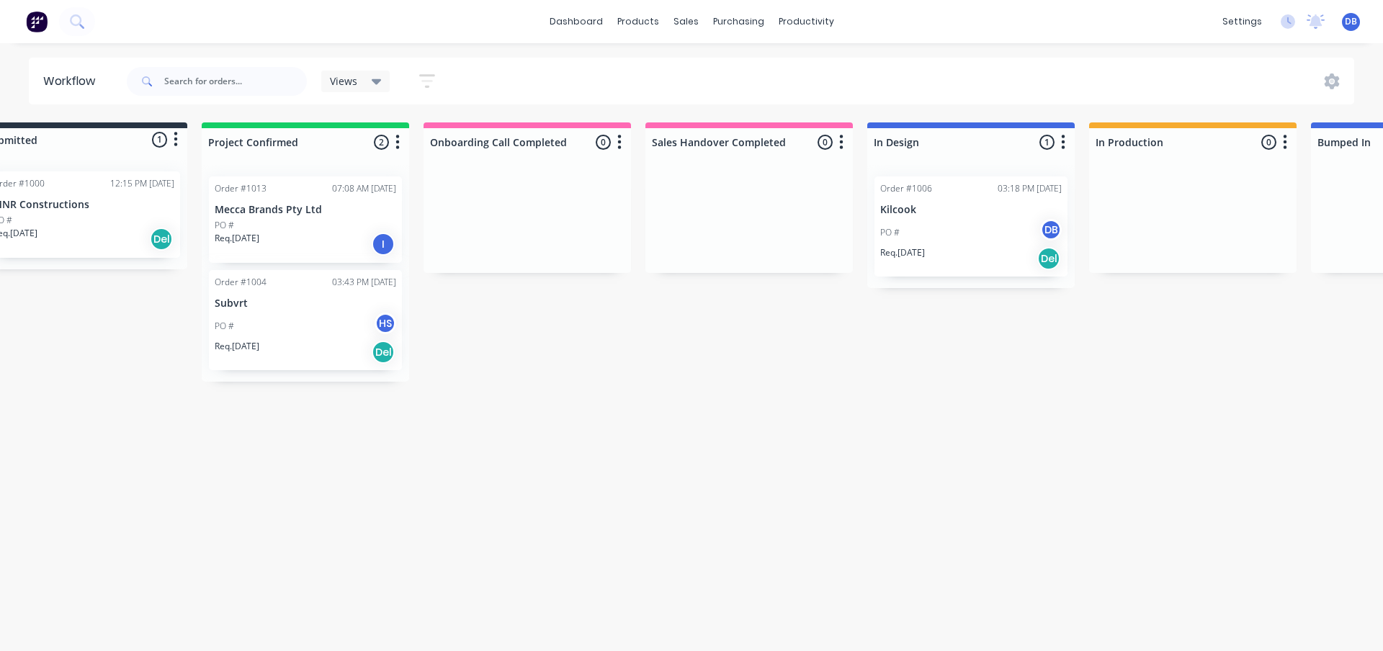
click at [1063, 133] on icon "button" at bounding box center [1063, 142] width 4 height 18
click at [979, 241] on button "Sort By" at bounding box center [1000, 245] width 144 height 24
click at [979, 179] on span "Status colour" at bounding box center [973, 173] width 63 height 15
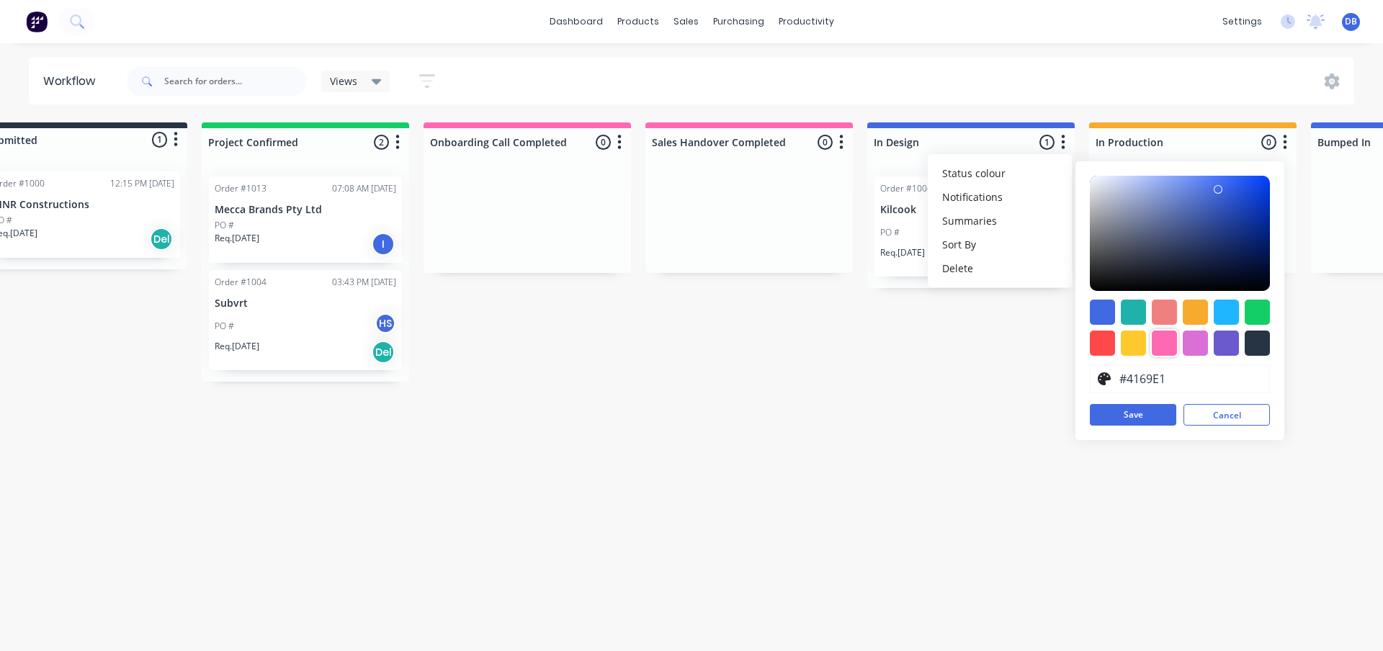
click at [1167, 348] on div at bounding box center [1164, 343] width 25 height 25
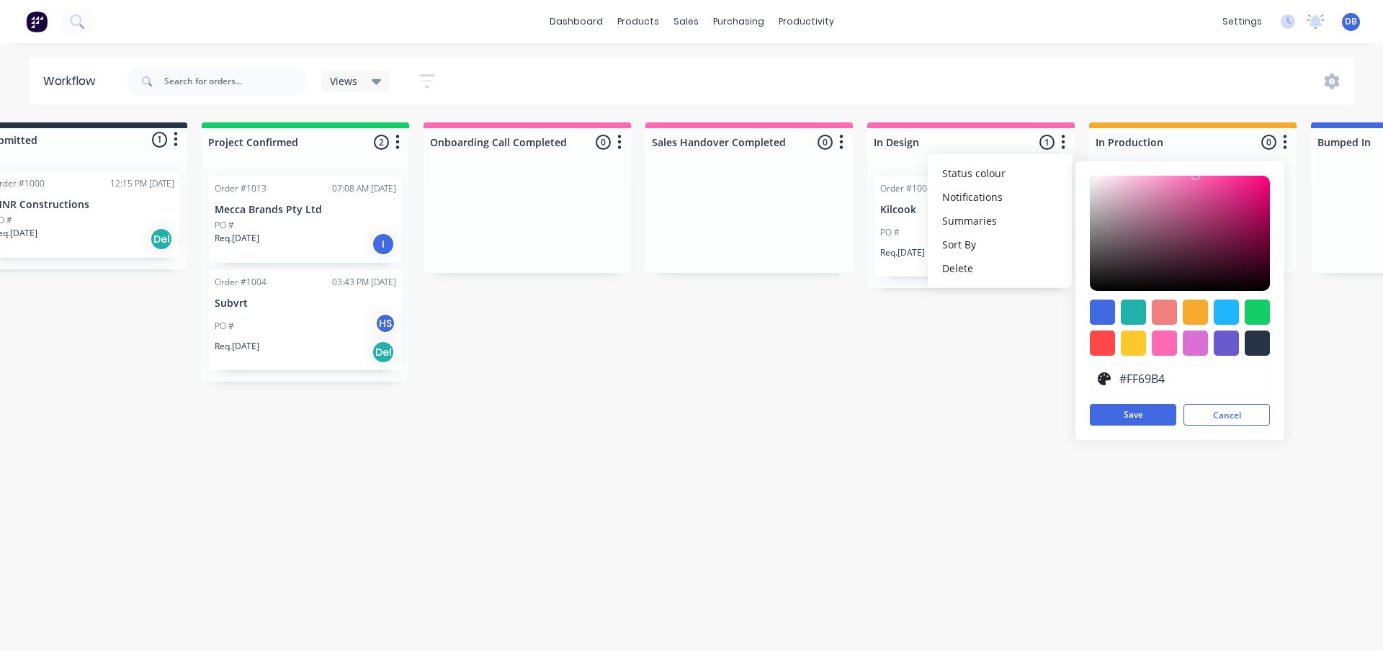
click at [761, 393] on div "Workflow Views Save new view None (Default) edit Show/Hide statuses Show line i…" at bounding box center [640, 340] width 1383 height 565
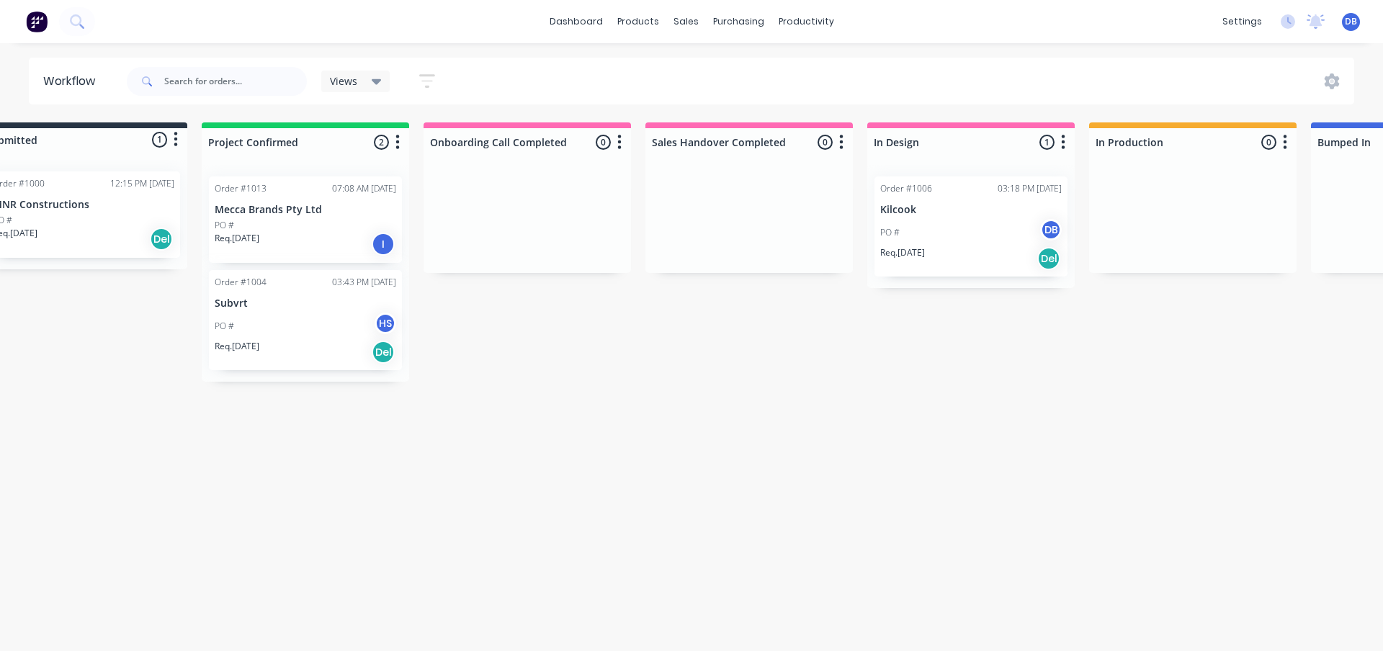
drag, startPoint x: 573, startPoint y: 647, endPoint x: 690, endPoint y: 640, distance: 116.9
click at [690, 565] on html "dashboard products sales purchasing productivity dashboard products Product Cat…" at bounding box center [640, 282] width 1383 height 565
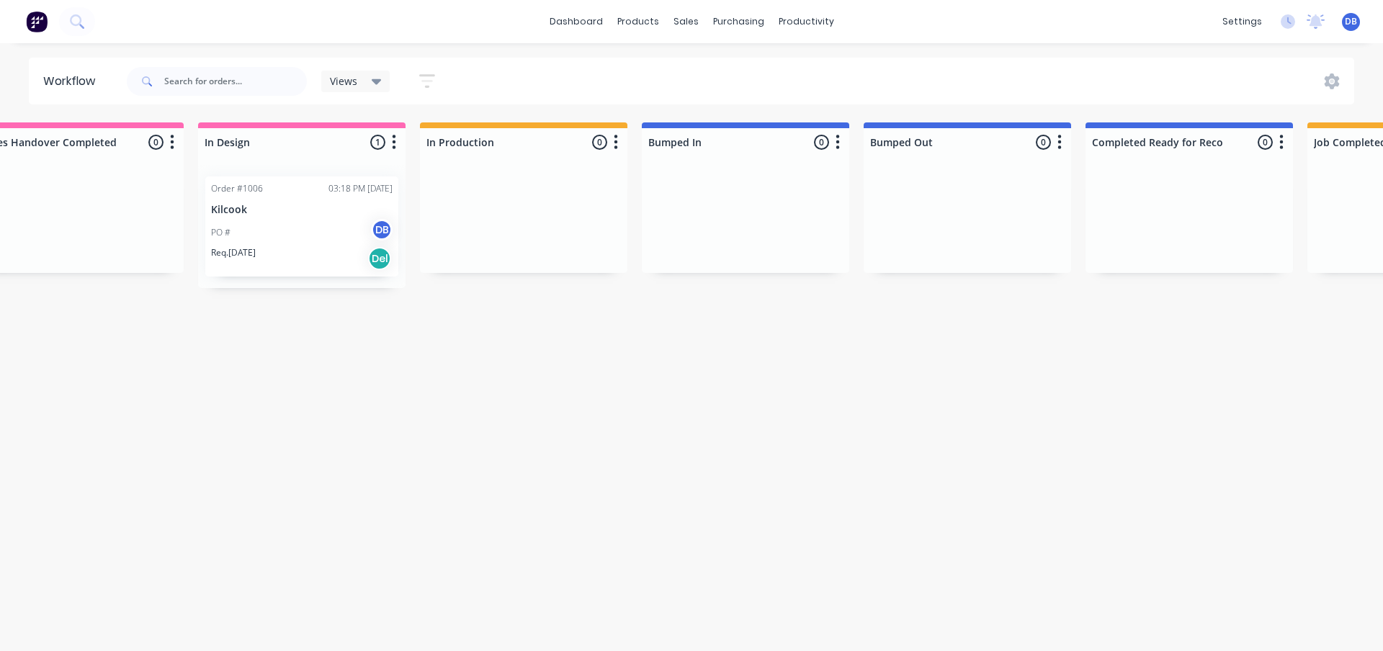
scroll to position [0, 722]
click at [617, 146] on button "button" at bounding box center [614, 142] width 17 height 17
click at [576, 182] on button "Status colour" at bounding box center [551, 173] width 144 height 24
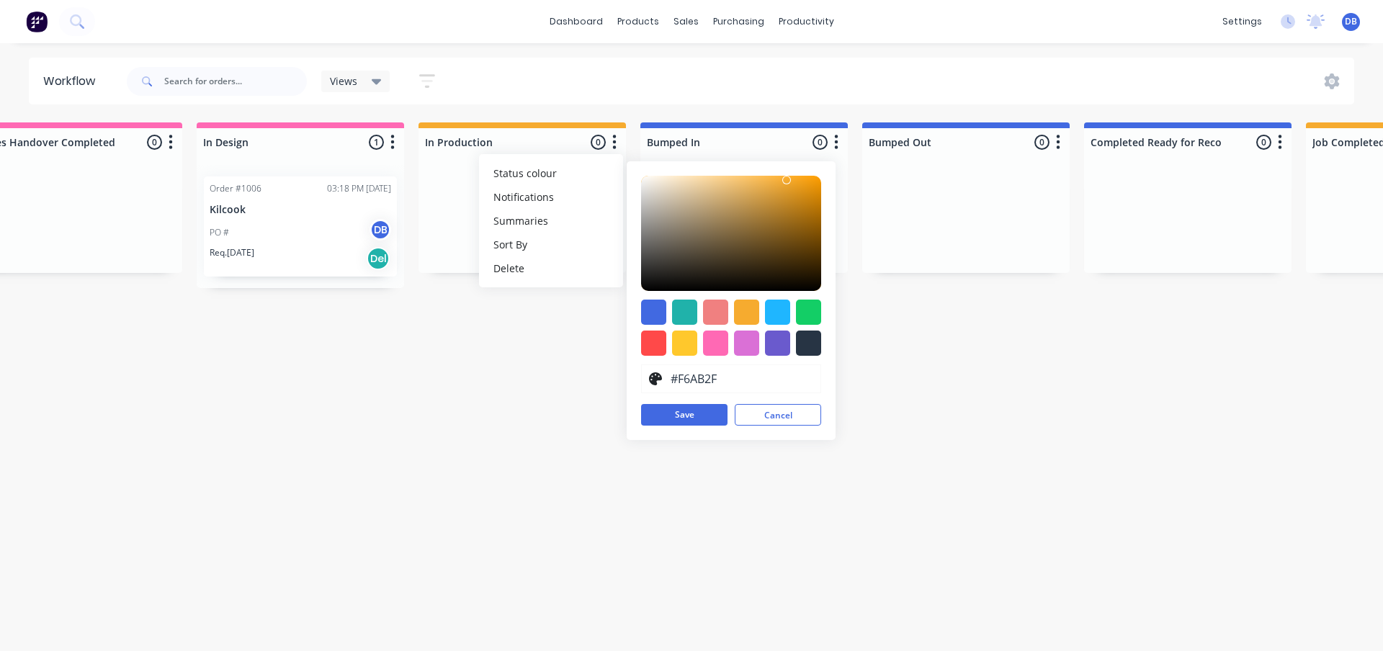
click at [498, 364] on div "Submitted 1 Status colour #273444 hex #273444 Save Cancel Summaries Total order…" at bounding box center [678, 251] width 2820 height 259
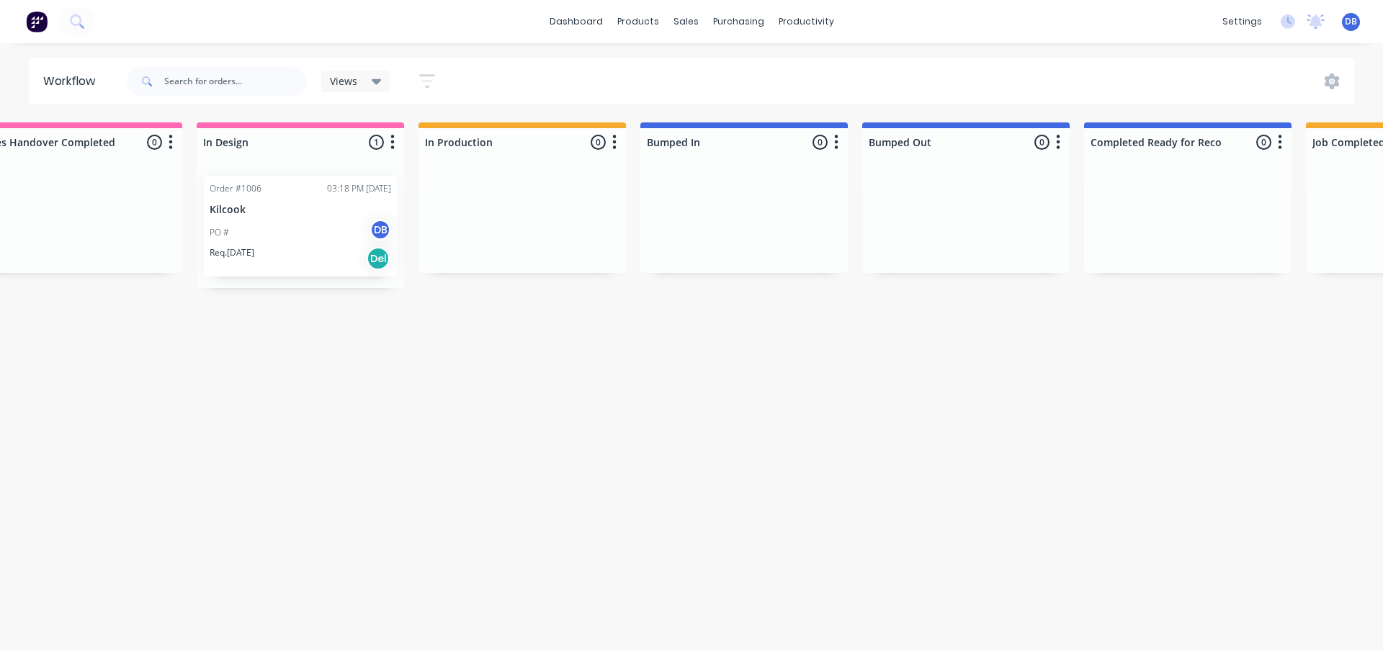
click at [616, 143] on icon "button" at bounding box center [614, 142] width 4 height 18
click at [595, 174] on button "Status colour" at bounding box center [551, 173] width 144 height 24
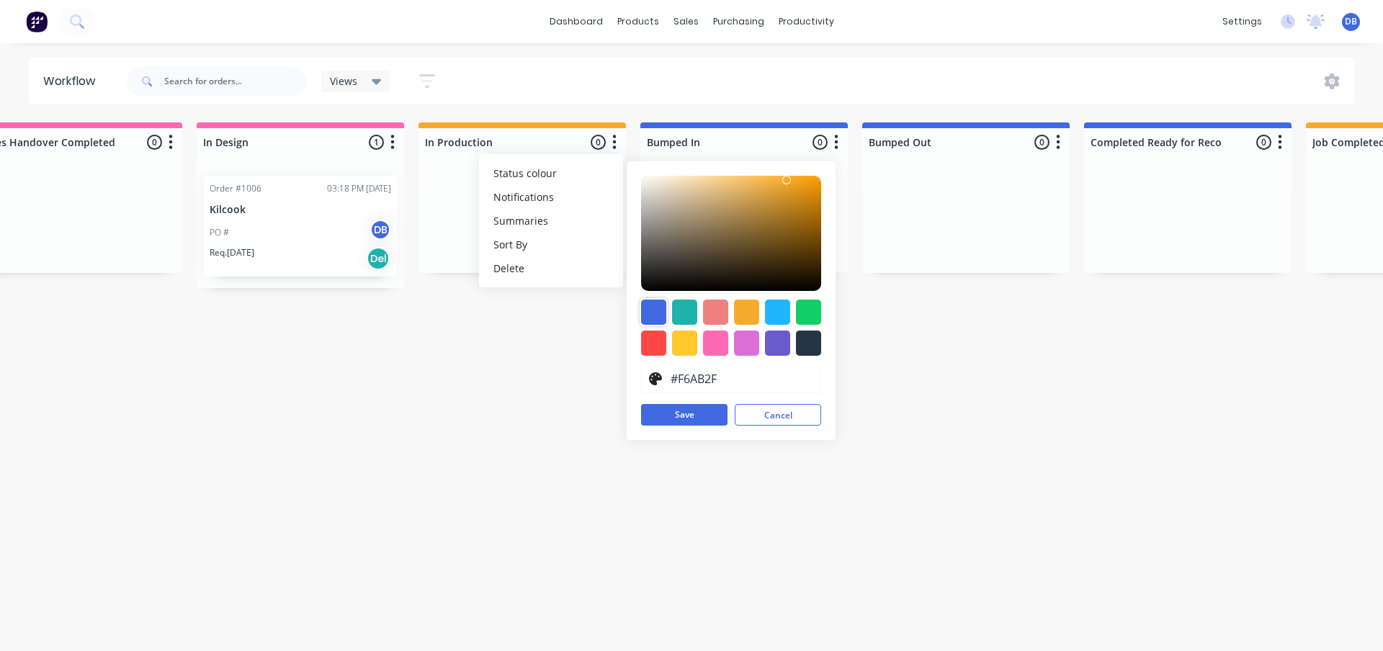
click at [653, 313] on div at bounding box center [653, 312] width 25 height 25
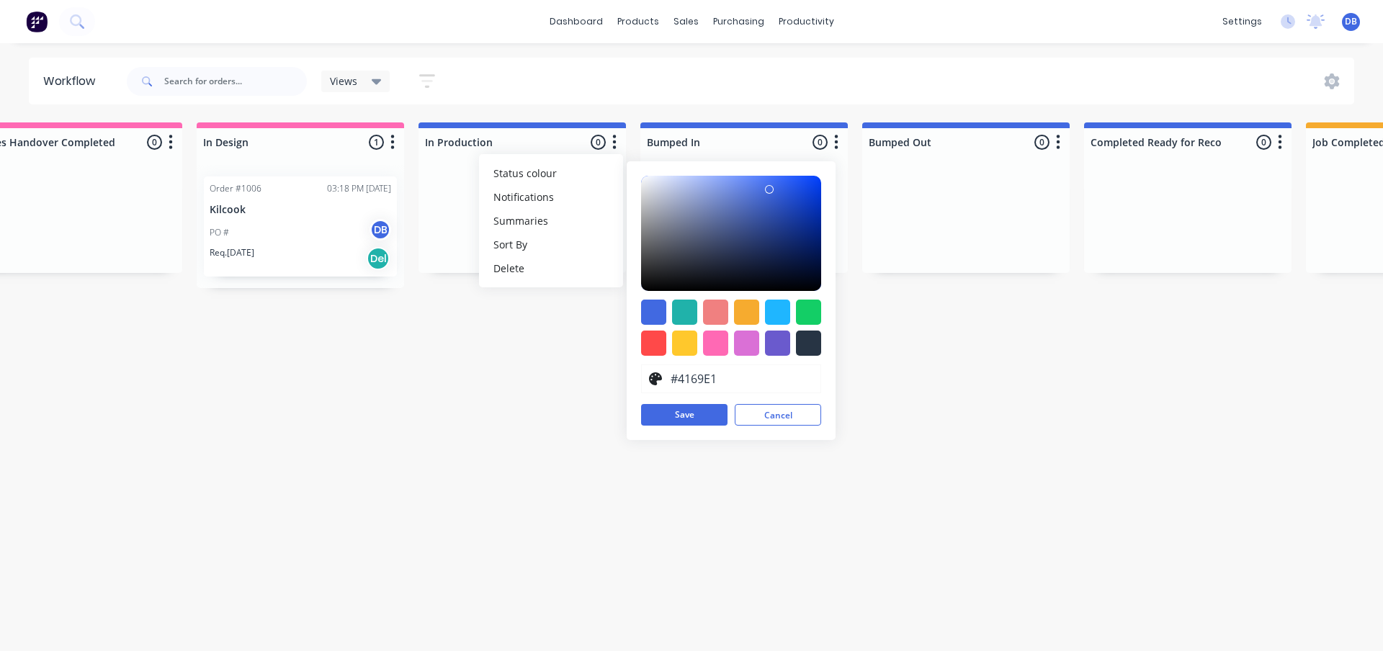
click at [568, 375] on div "Submitted 1 Status colour #273444 hex #273444 Save Cancel Summaries Total order…" at bounding box center [678, 251] width 2820 height 259
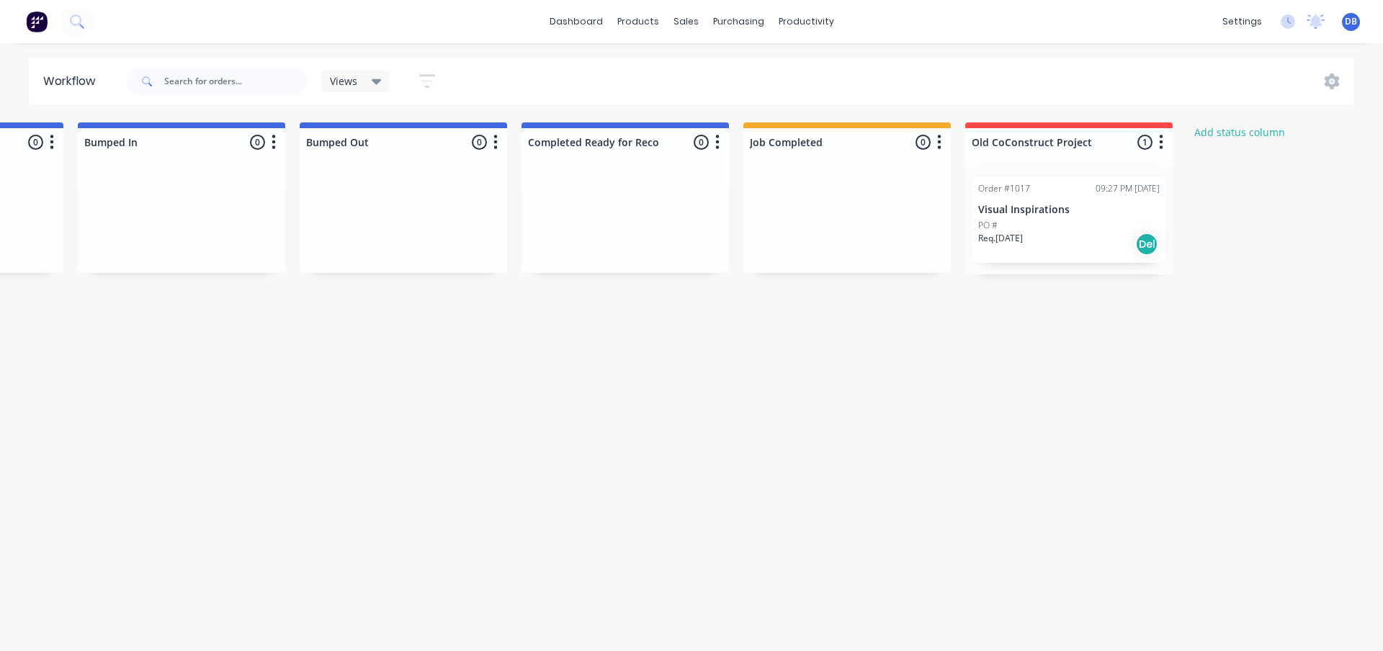
scroll to position [0, 1291]
click at [930, 142] on icon "button" at bounding box center [932, 142] width 4 height 18
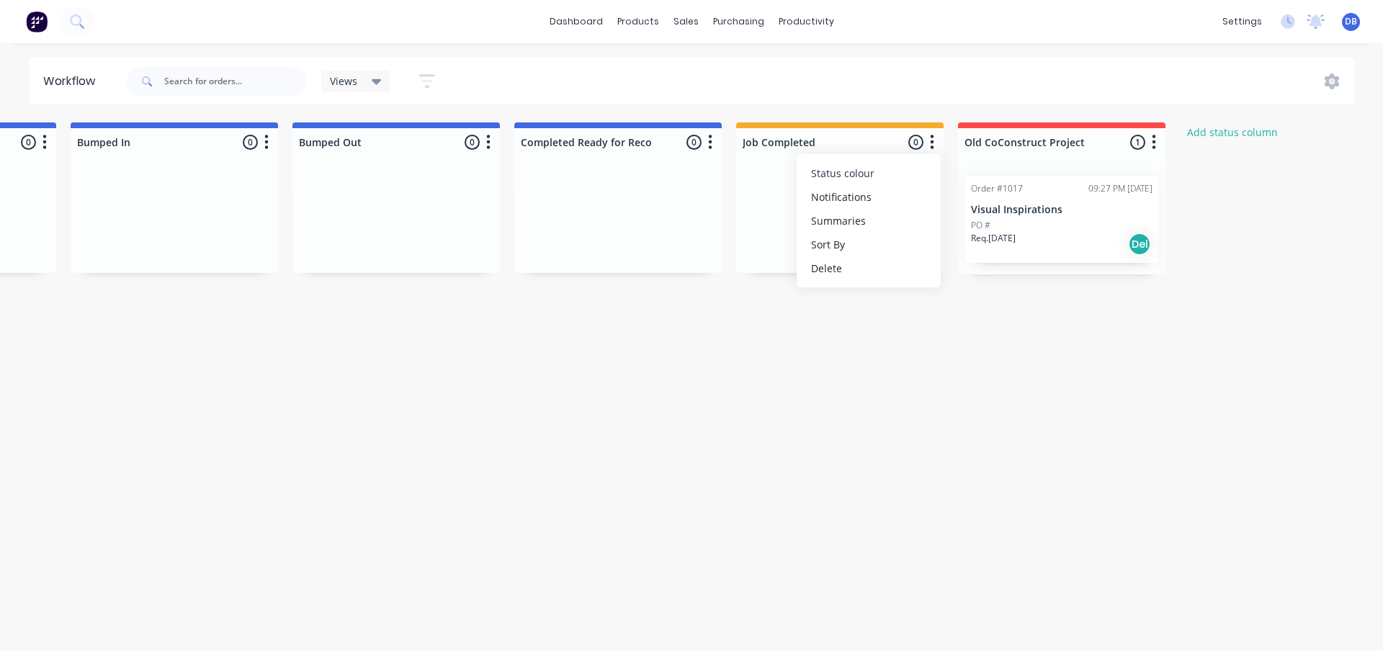
click at [881, 175] on button "Status colour" at bounding box center [869, 173] width 144 height 24
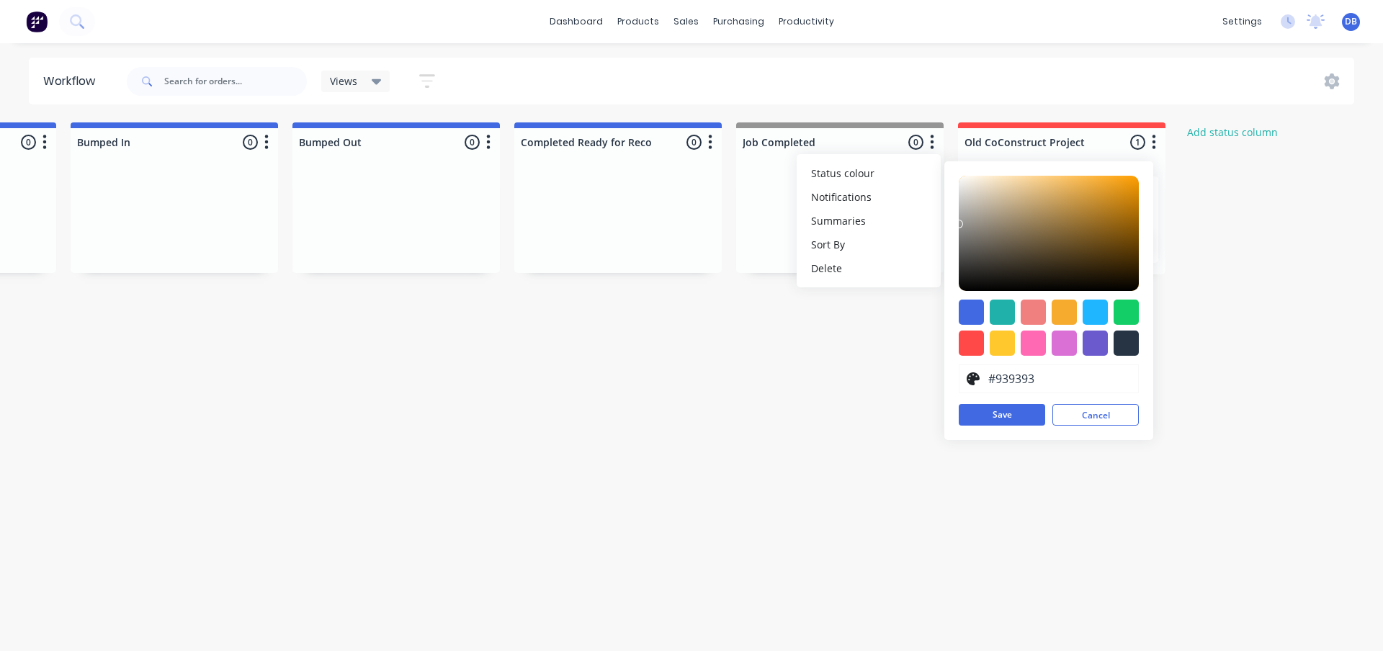
click at [959, 225] on div at bounding box center [1049, 233] width 180 height 115
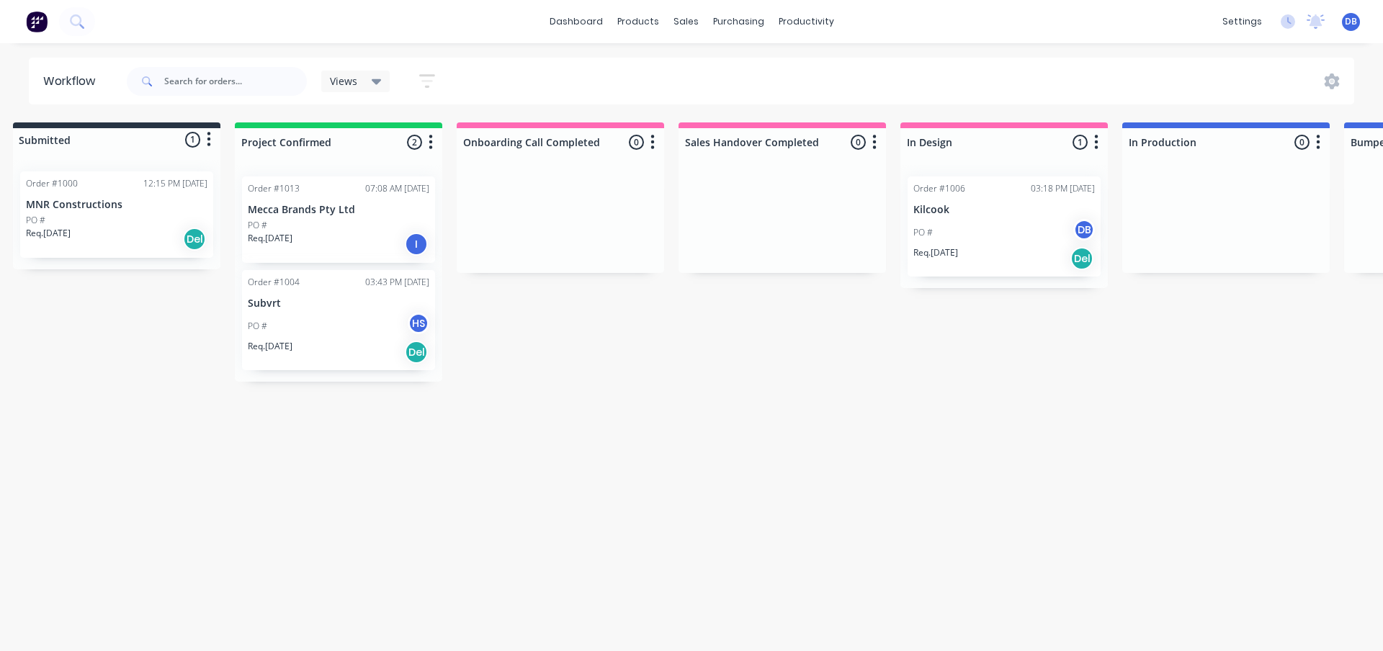
scroll to position [0, 0]
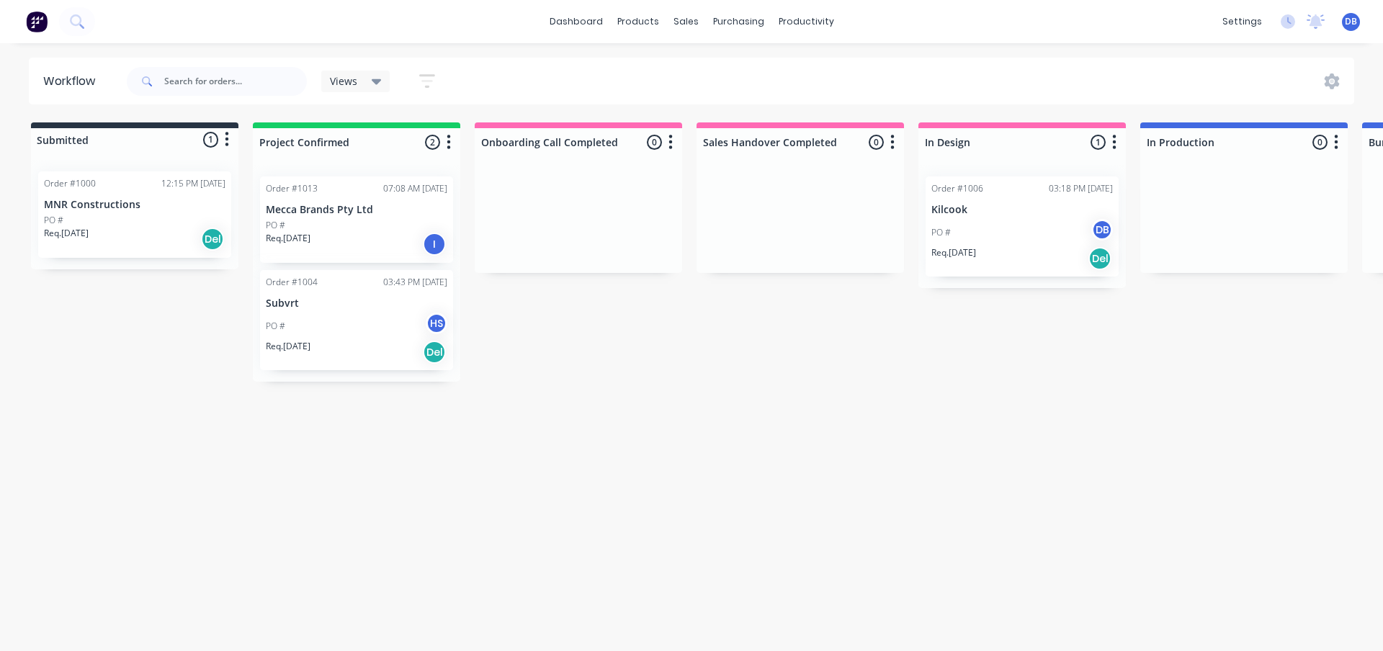
click at [620, 530] on div "Workflow Views Save new view None (Default) edit Show/Hide statuses Show line i…" at bounding box center [691, 340] width 1383 height 565
click at [361, 79] on div "Views" at bounding box center [356, 81] width 52 height 13
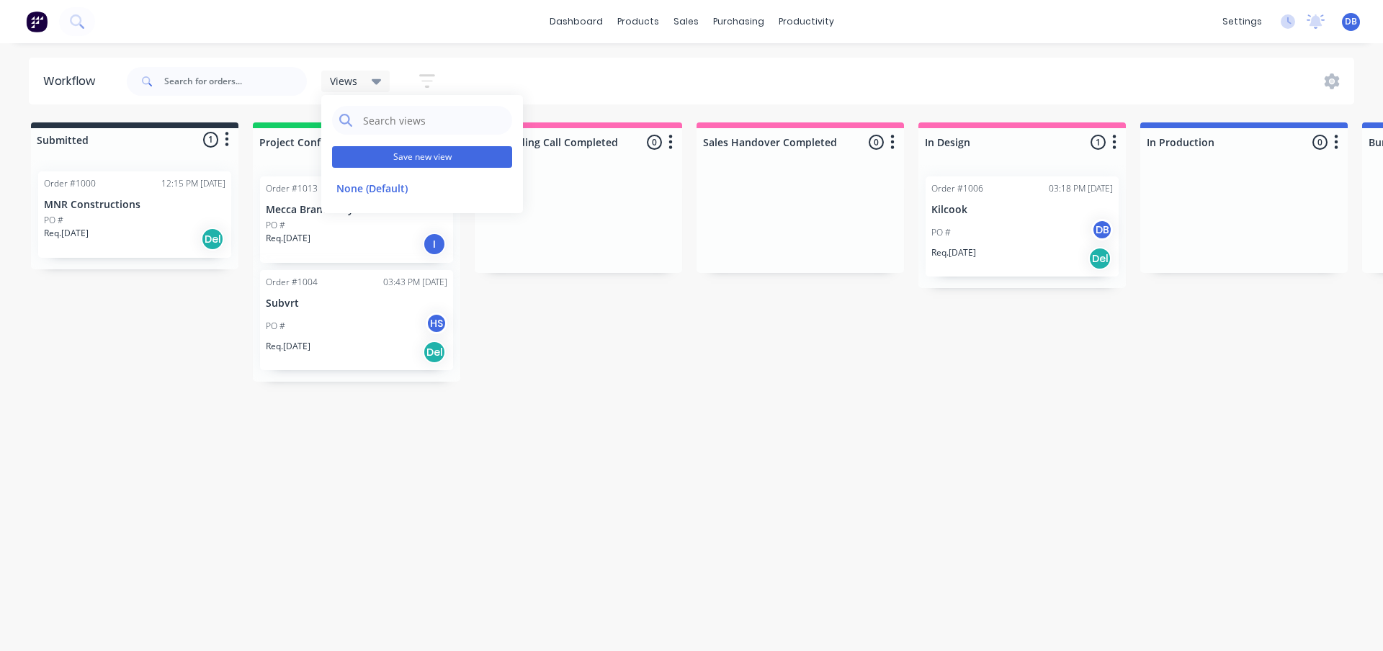
click at [402, 166] on button "Save new view" at bounding box center [422, 157] width 180 height 22
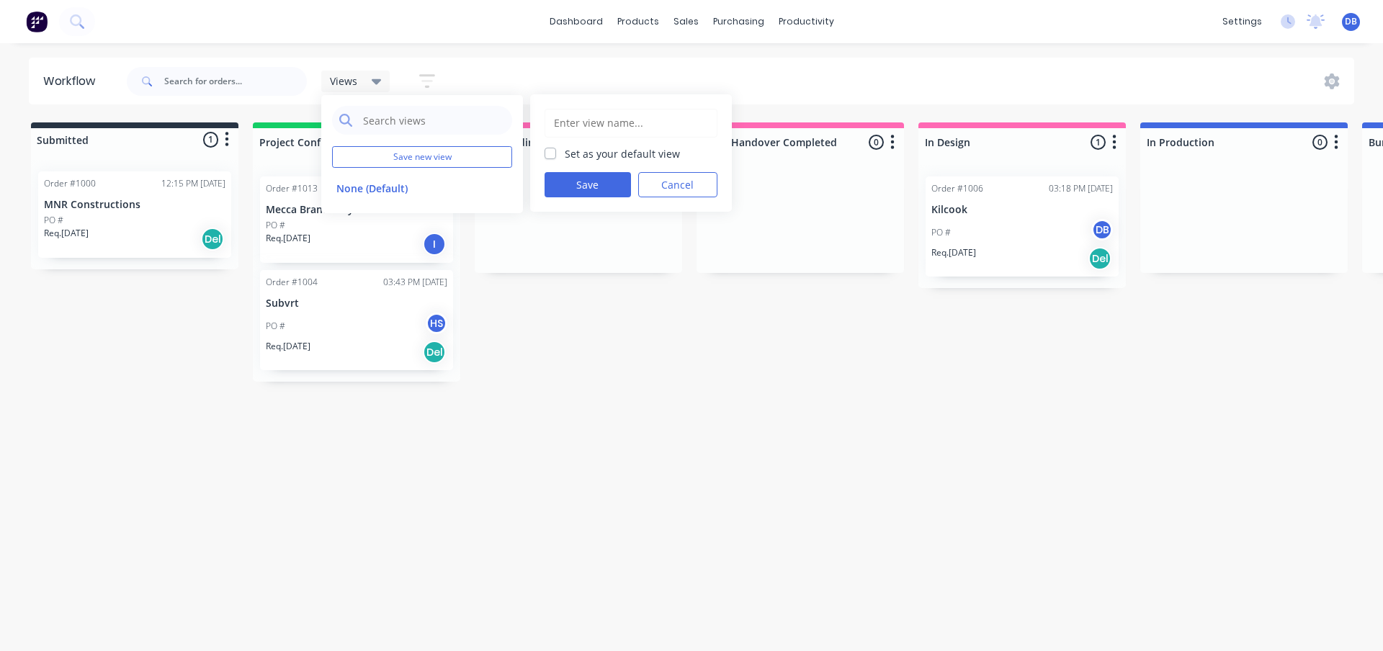
click at [591, 120] on input "text" at bounding box center [630, 122] width 157 height 27
click at [591, 177] on button "Save" at bounding box center [587, 184] width 86 height 25
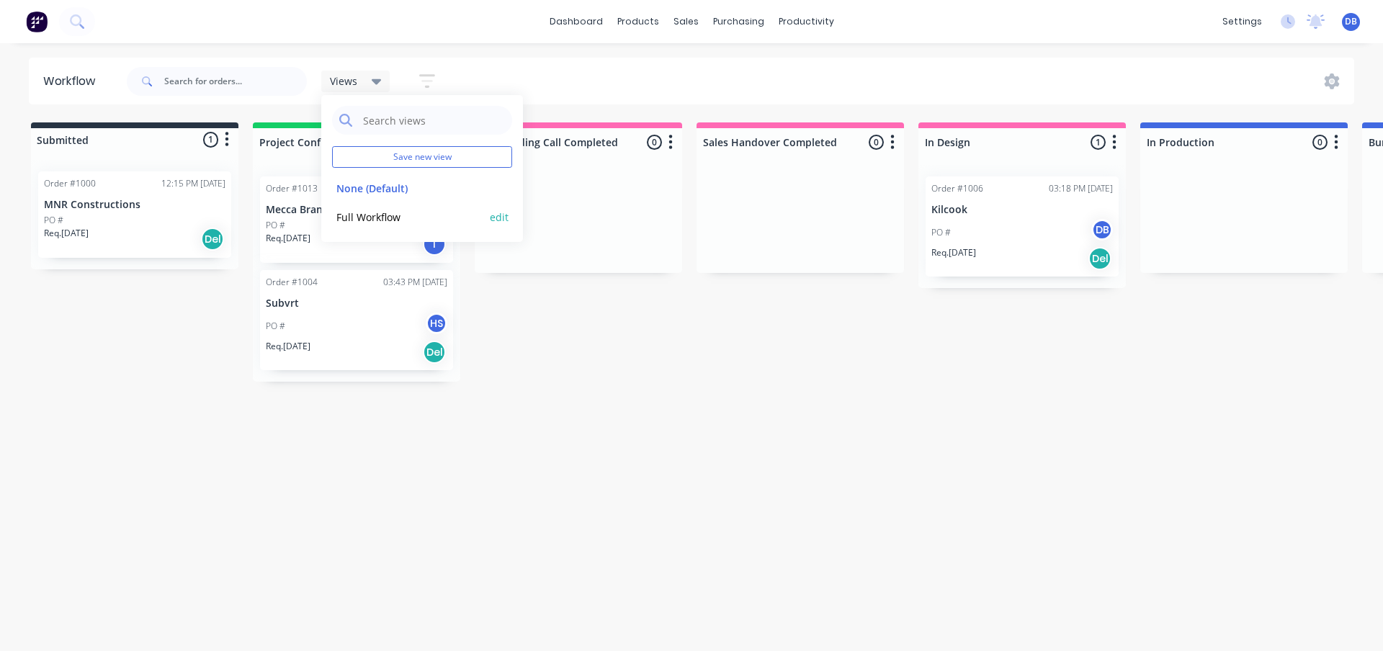
click at [384, 211] on button "Full Workflow" at bounding box center [408, 217] width 153 height 17
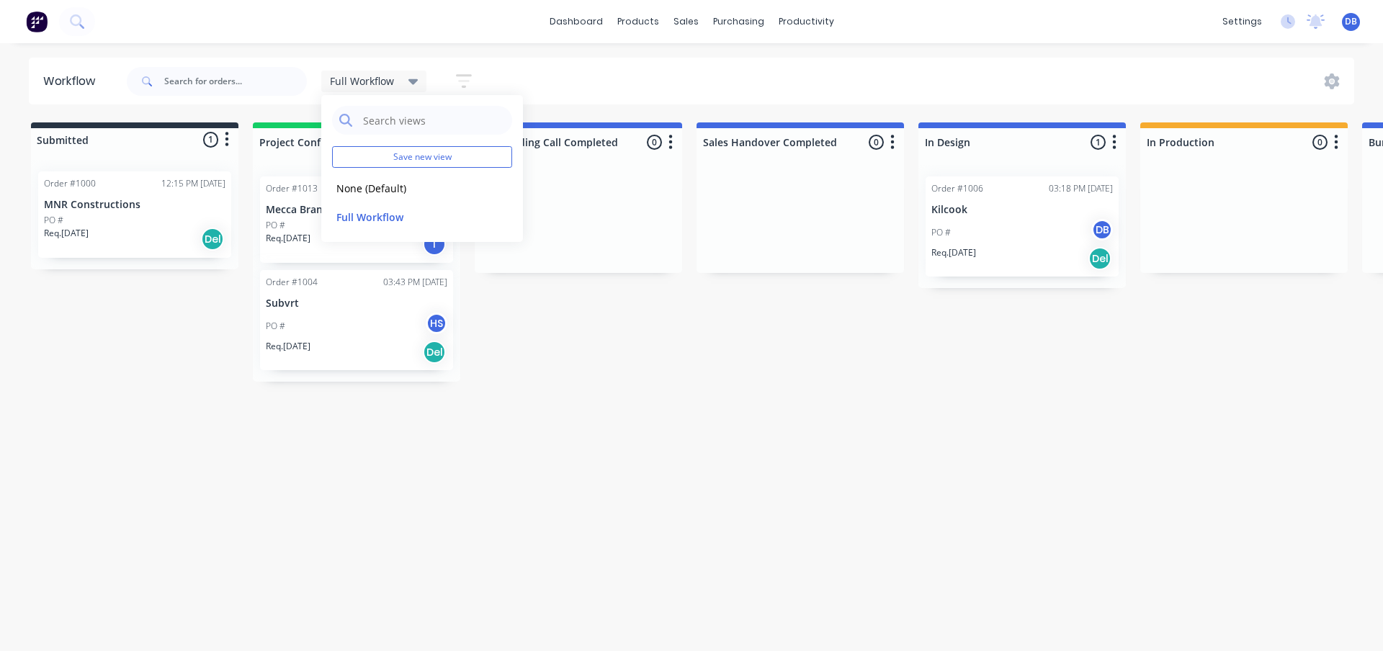
click at [771, 363] on div "Submitted 1 Status colour #273444 hex #273444 Save Cancel Summaries Total order…" at bounding box center [1399, 251] width 2820 height 259
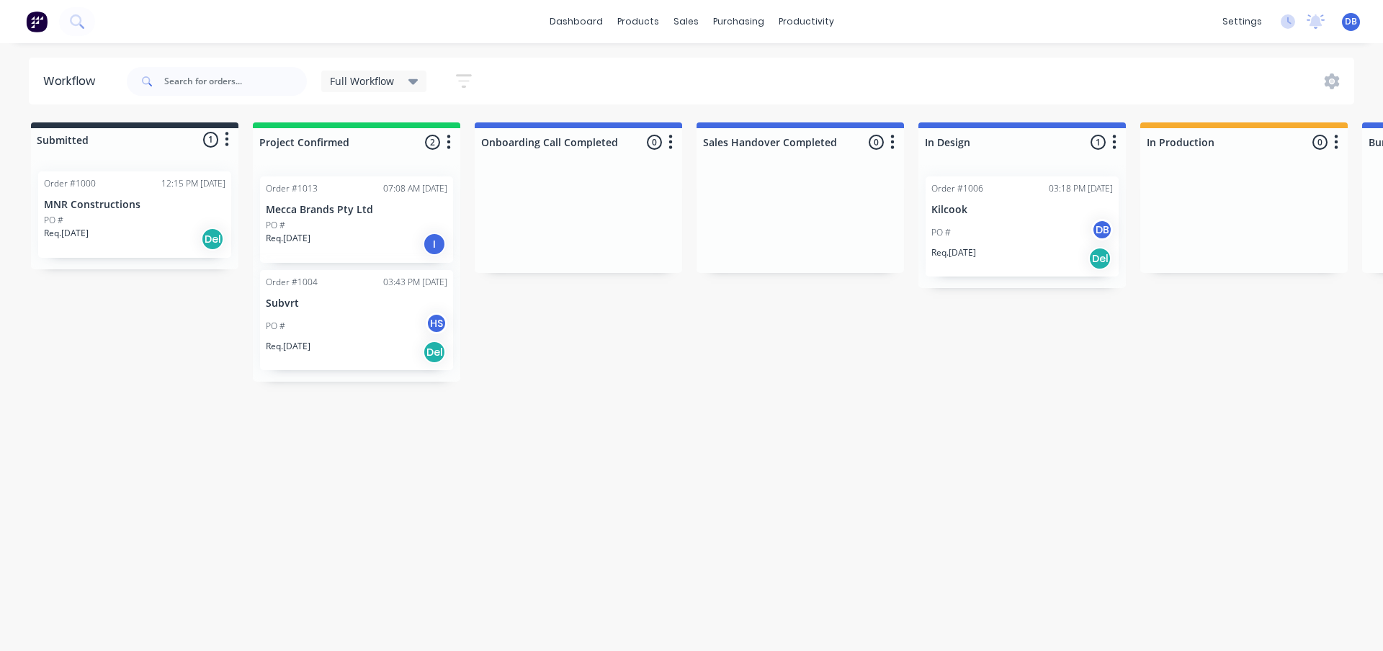
click at [757, 121] on div "Workflow Full Workflow Save new view None (Default) edit Full Workflow edit Sho…" at bounding box center [691, 340] width 1383 height 565
click at [755, 123] on div "Sales Handover Completed 0 Status colour #4169E1 hex #4169E1 Save Cancel Notifi…" at bounding box center [799, 139] width 207 height 34
drag, startPoint x: 881, startPoint y: 338, endPoint x: 884, endPoint y: 393, distance: 54.9
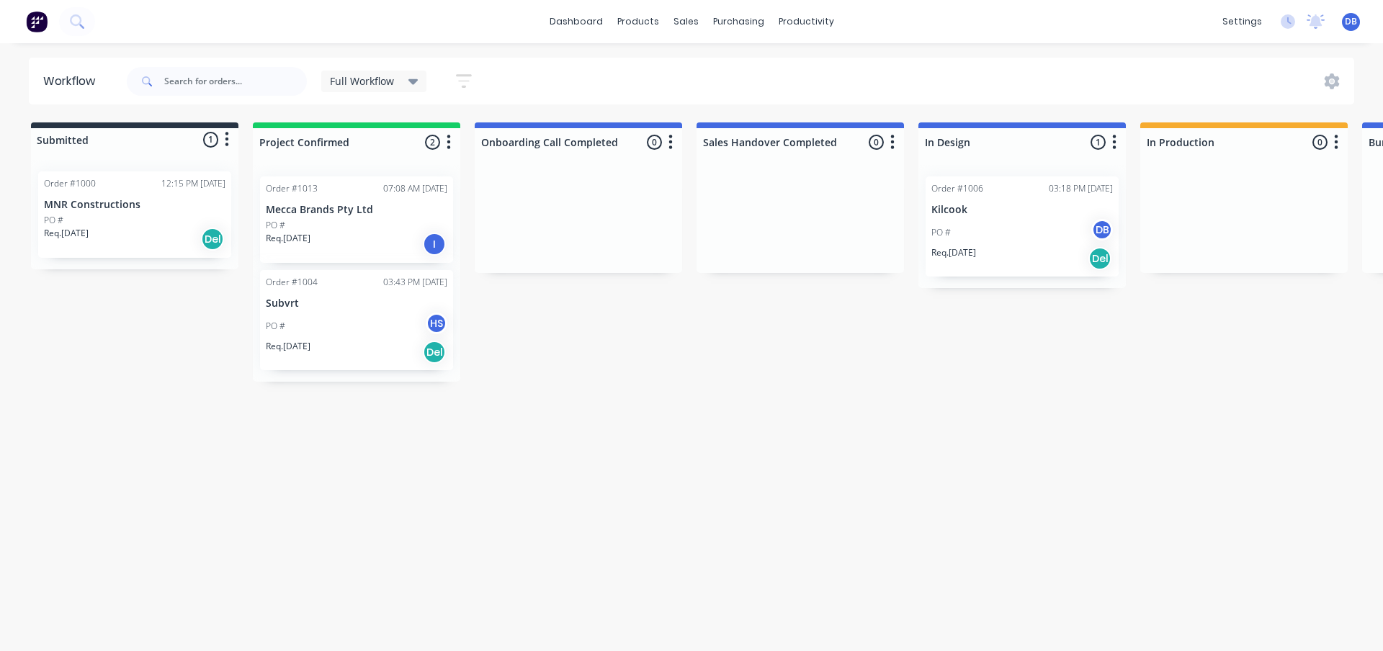
click at [881, 341] on div "Submitted 1 Status colour #273444 hex #273444 Save Cancel Summaries Total order…" at bounding box center [1399, 251] width 2820 height 259
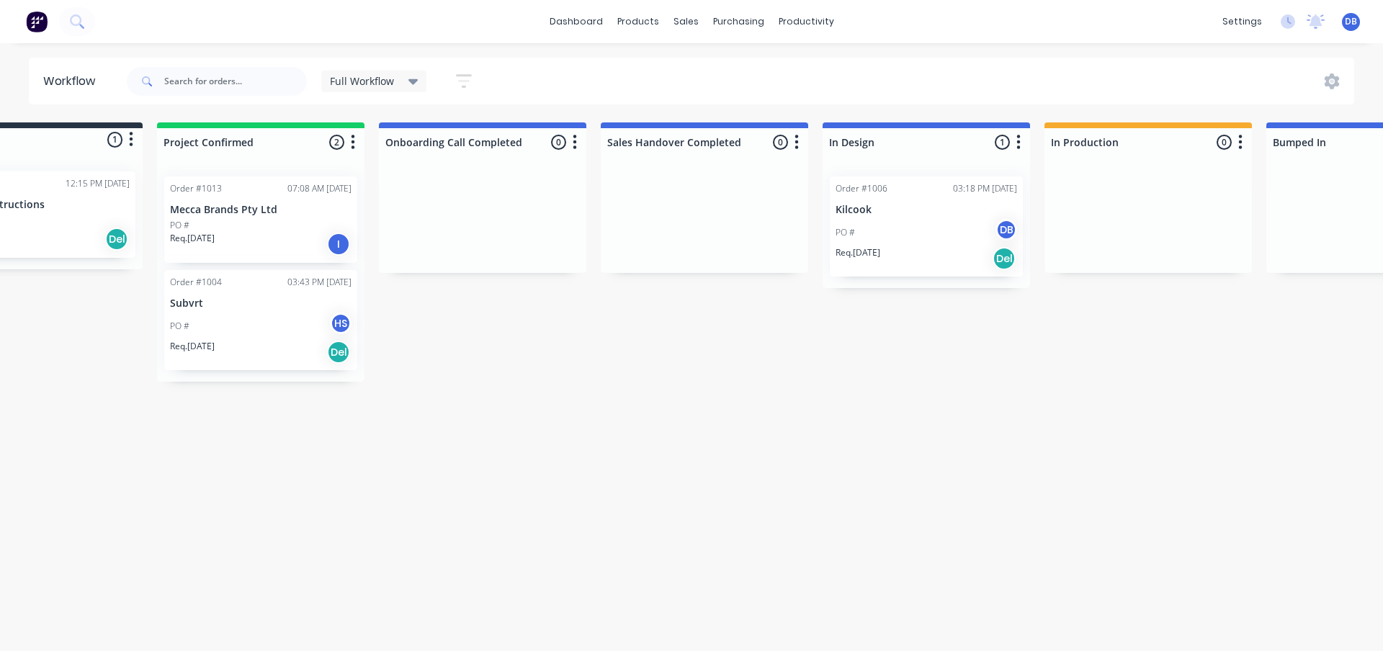
scroll to position [0, 114]
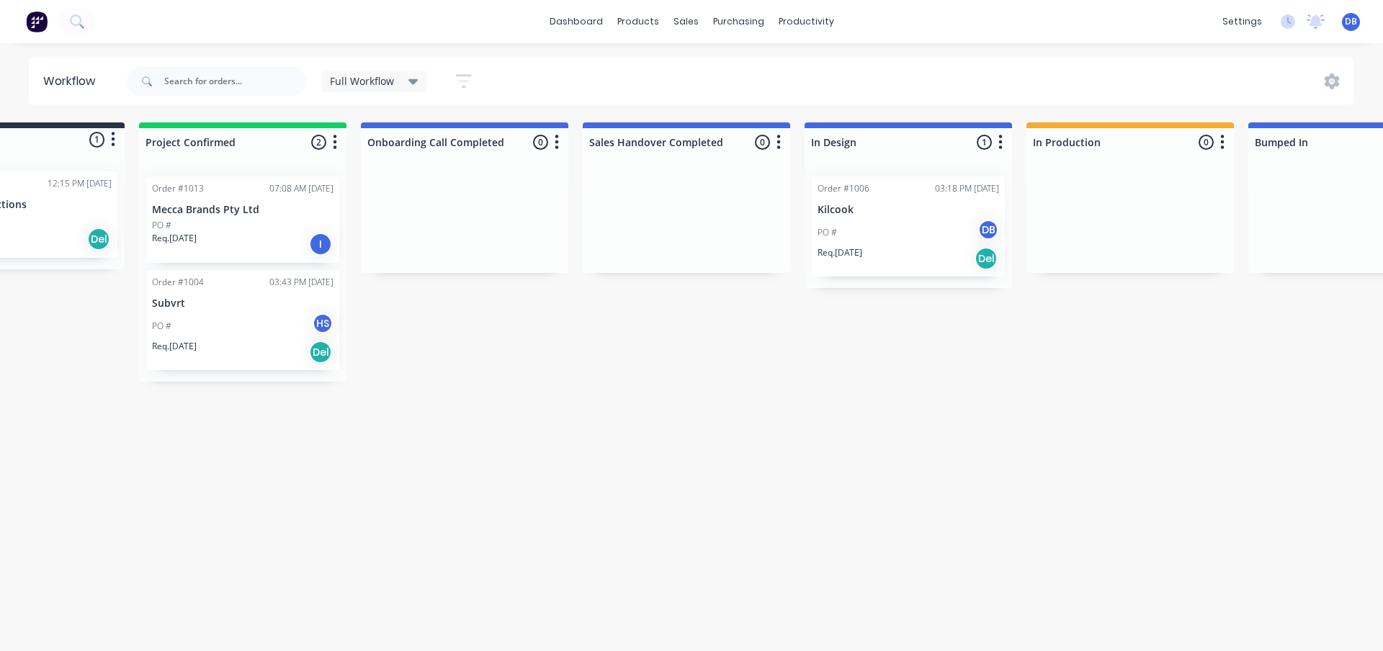
click at [565, 143] on button "button" at bounding box center [556, 142] width 17 height 17
click at [540, 176] on button "Status colour" at bounding box center [493, 173] width 144 height 24
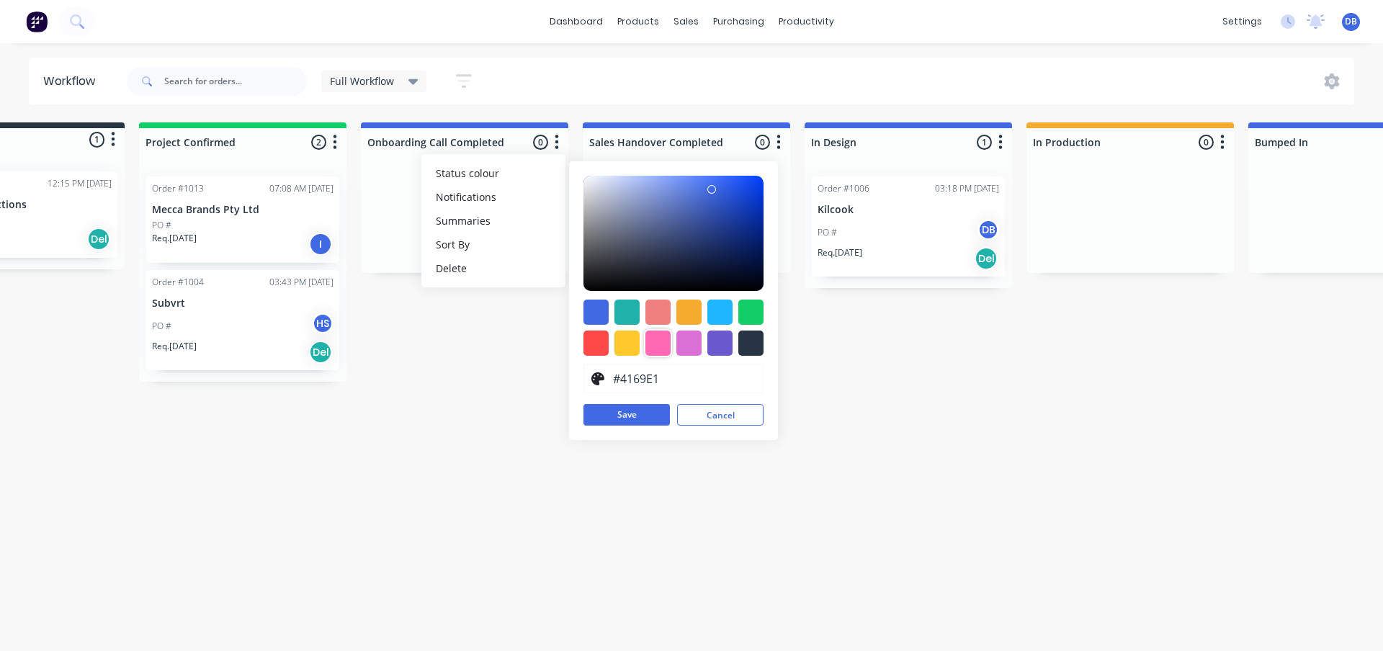
click at [661, 344] on div at bounding box center [657, 343] width 25 height 25
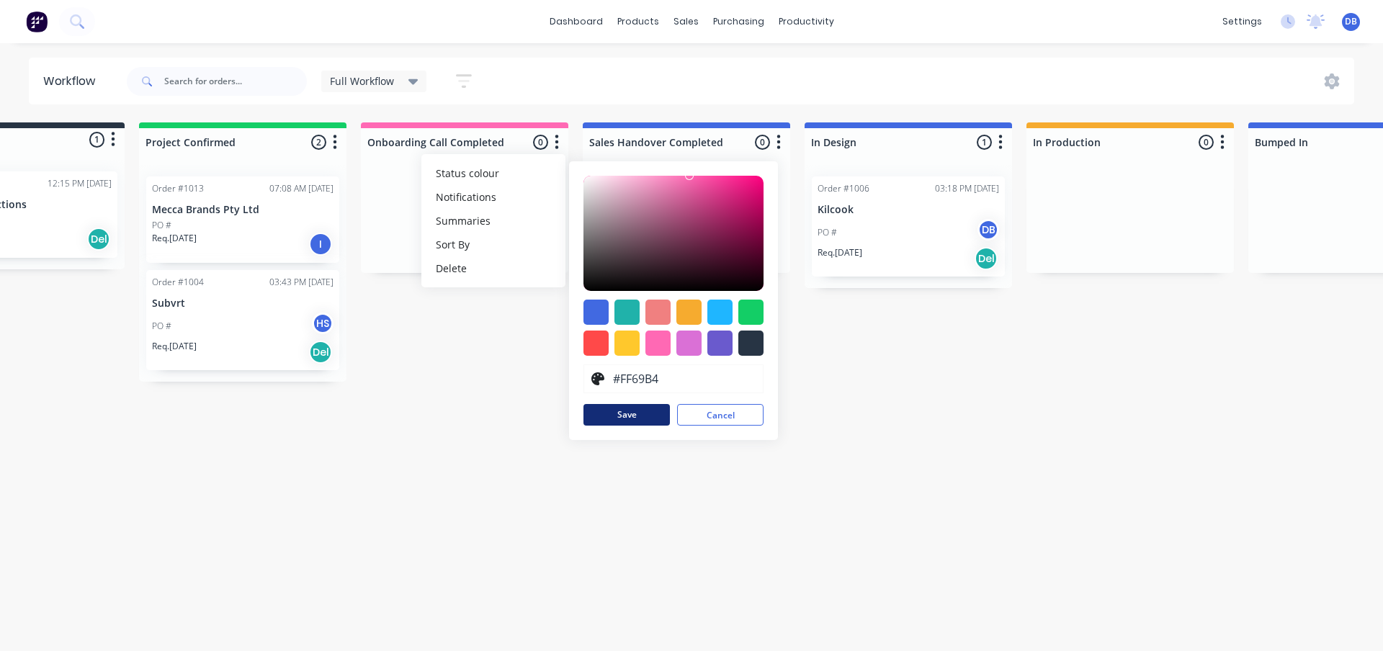
click at [636, 413] on button "Save" at bounding box center [626, 415] width 86 height 22
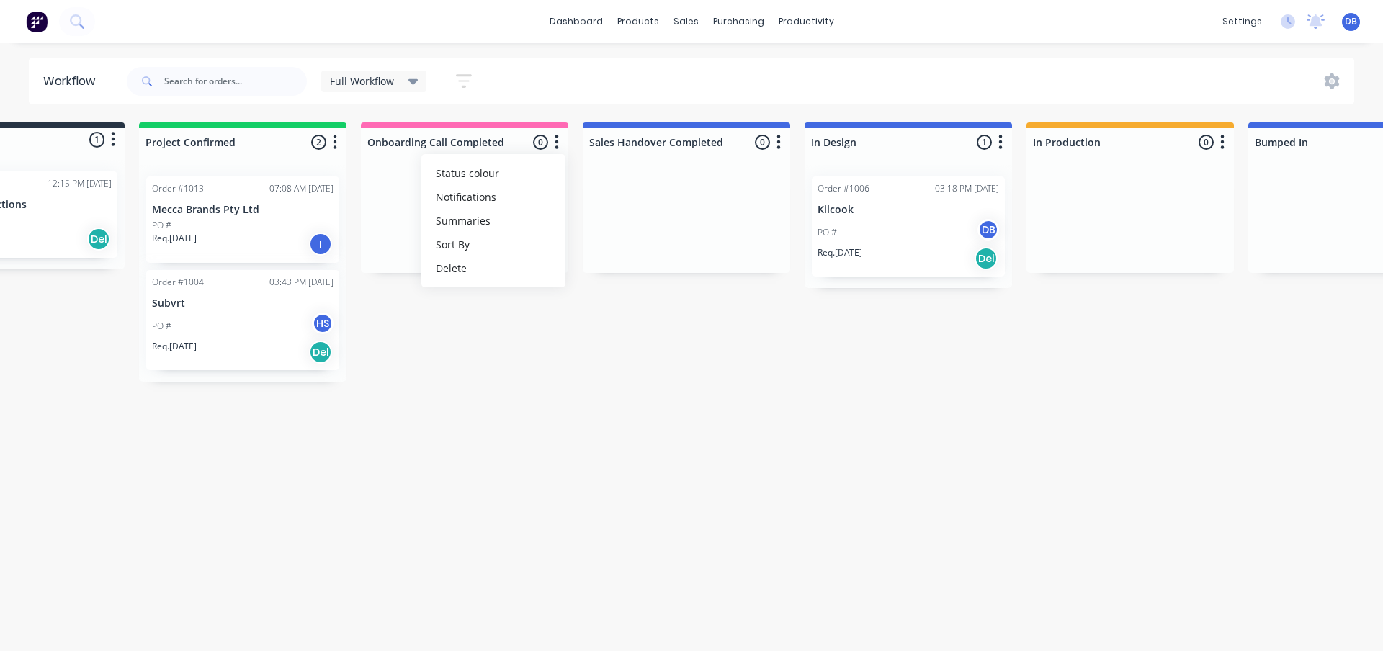
click at [650, 439] on div "Workflow Full Workflow Save new view None (Default) edit Full Workflow edit Sho…" at bounding box center [577, 340] width 1383 height 565
click at [775, 135] on button "button" at bounding box center [778, 142] width 17 height 17
click at [727, 177] on button "Status colour" at bounding box center [715, 173] width 144 height 24
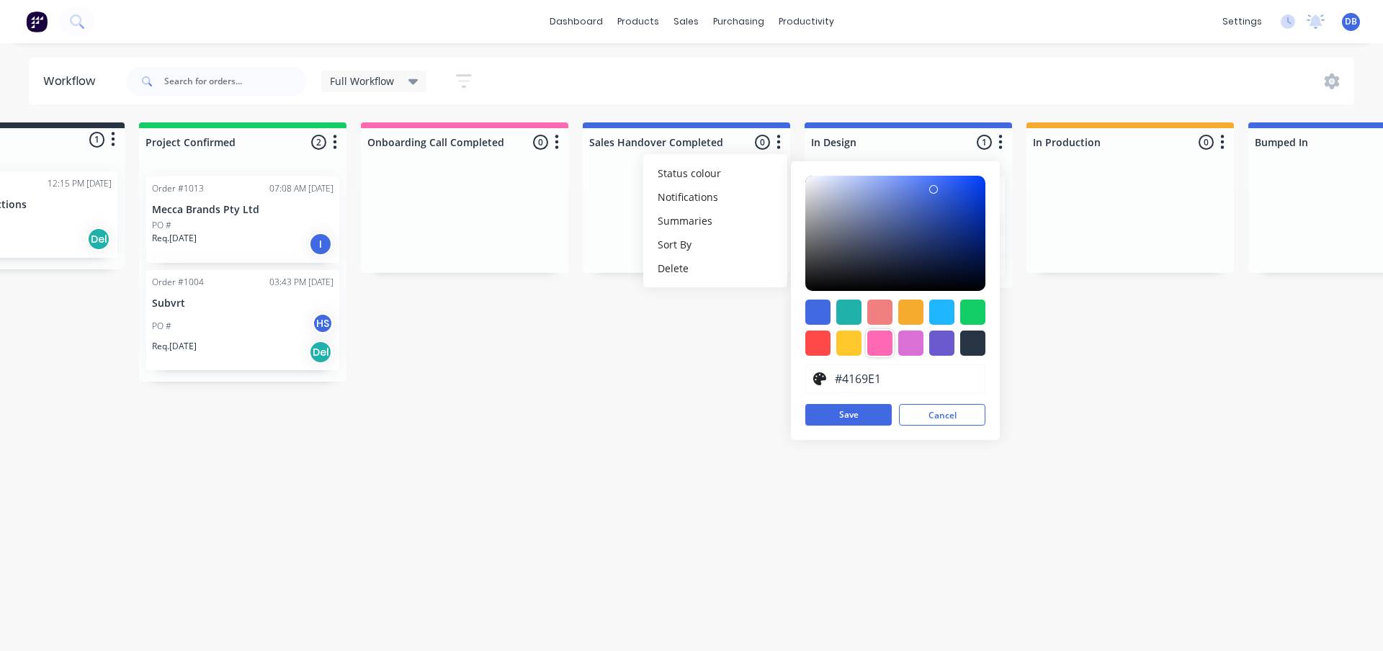
click at [884, 343] on div at bounding box center [879, 343] width 25 height 25
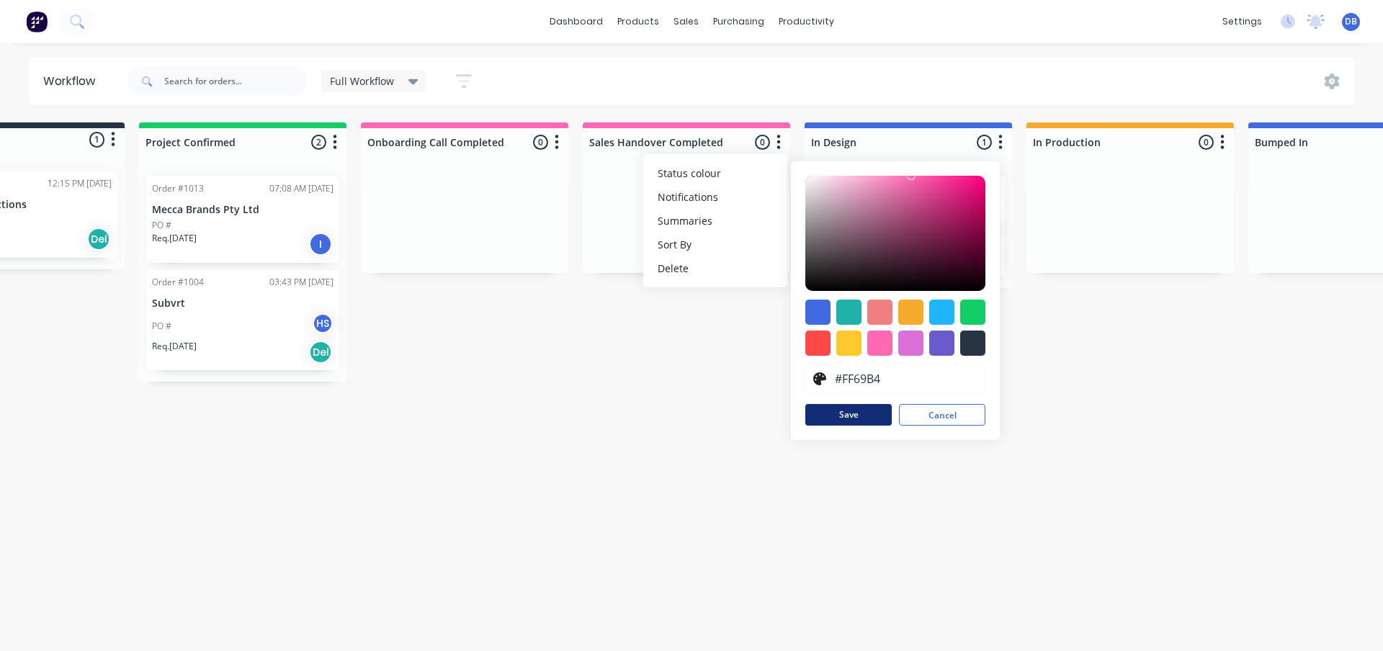
click at [864, 421] on button "Save" at bounding box center [848, 415] width 86 height 22
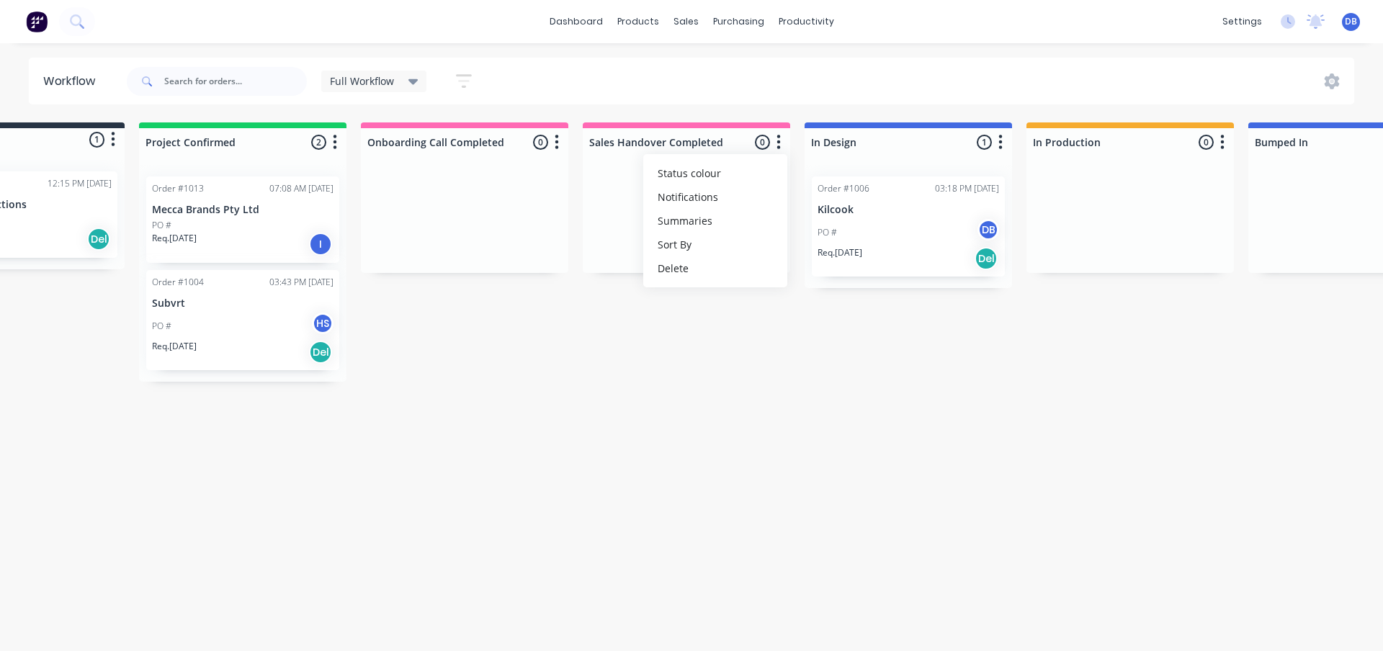
click at [944, 447] on div "Workflow Full Workflow Save new view None (Default) edit Full Workflow edit Sho…" at bounding box center [577, 340] width 1383 height 565
click at [1000, 142] on icon "button" at bounding box center [1001, 142] width 4 height 14
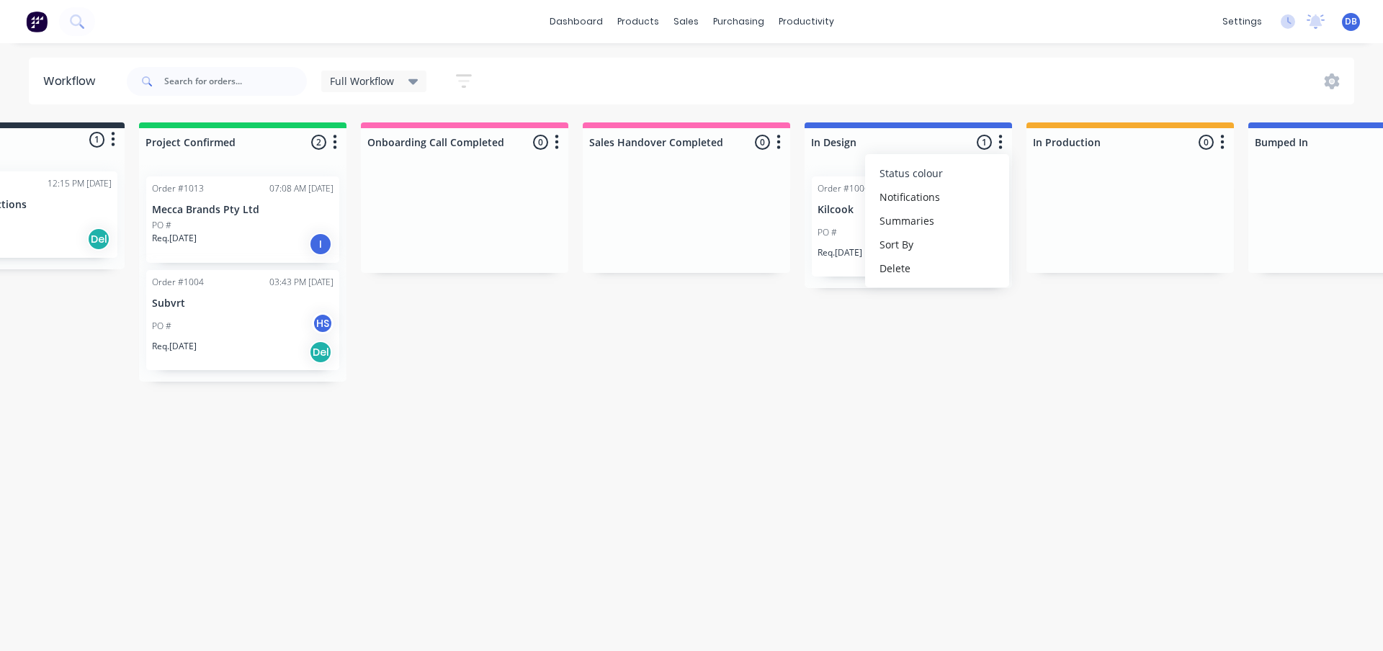
click at [941, 166] on span "Status colour" at bounding box center [910, 173] width 63 height 15
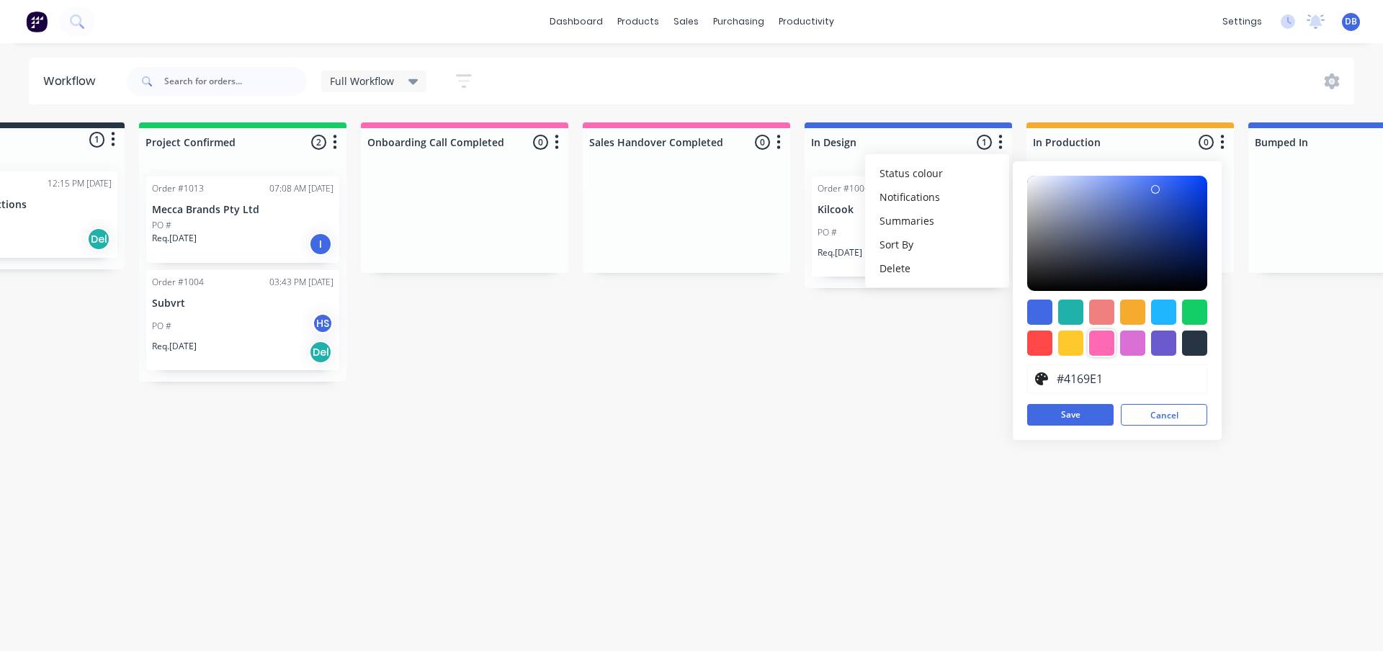
drag, startPoint x: 1089, startPoint y: 336, endPoint x: 1100, endPoint y: 354, distance: 20.4
click at [1093, 338] on div at bounding box center [1101, 343] width 25 height 25
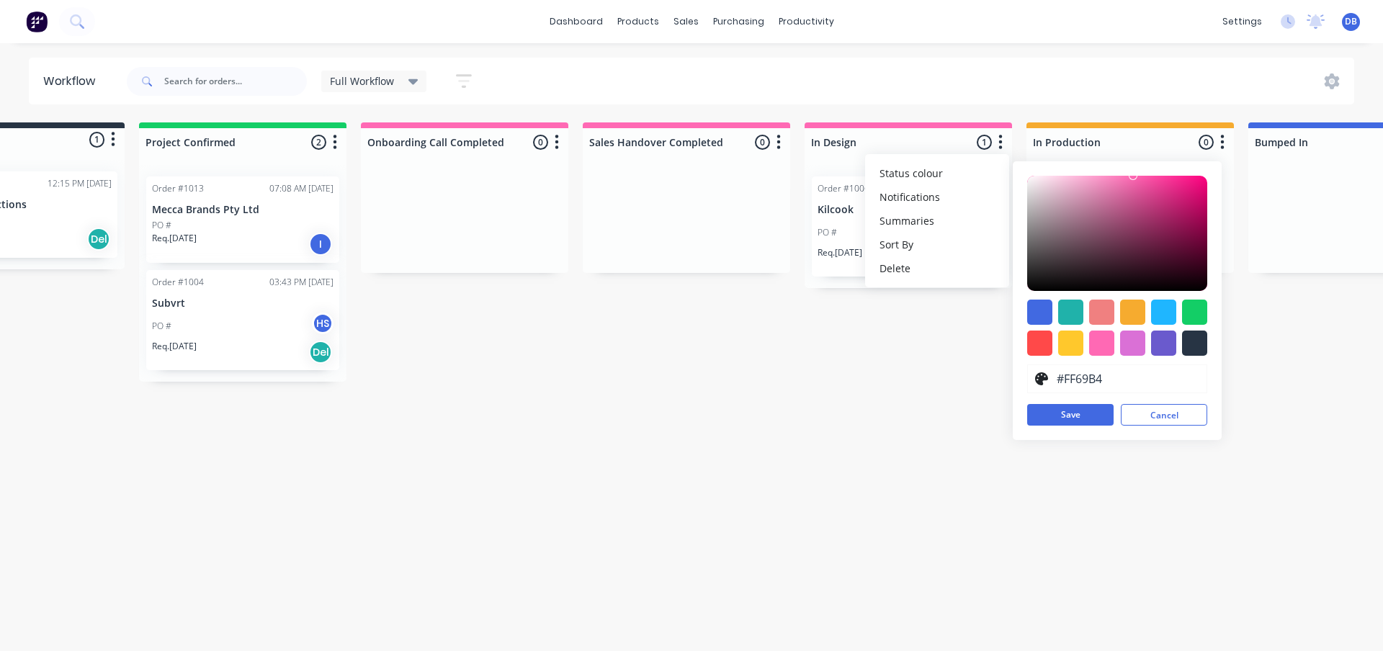
drag, startPoint x: 1095, startPoint y: 417, endPoint x: 1015, endPoint y: 431, distance: 81.1
click at [1094, 417] on button "Save" at bounding box center [1070, 415] width 86 height 22
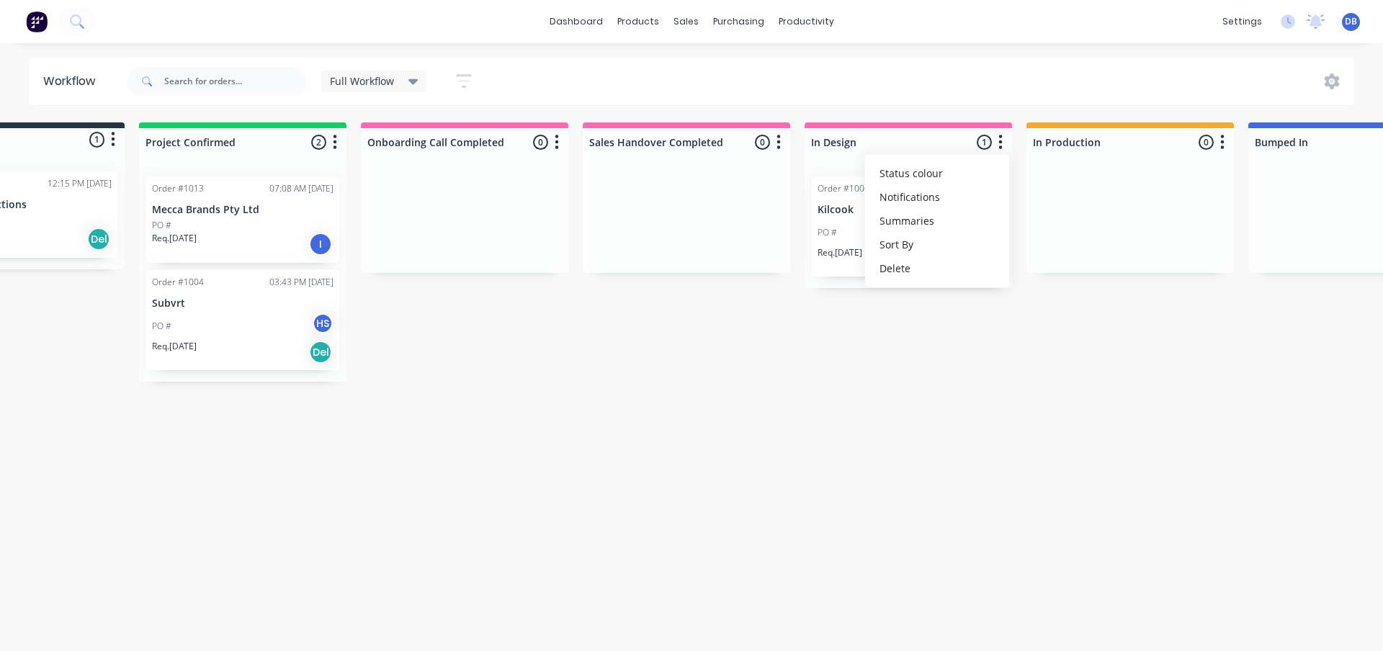
click at [973, 434] on div "Workflow Full Workflow Save new view None (Default) edit Full Workflow edit Sho…" at bounding box center [577, 340] width 1383 height 565
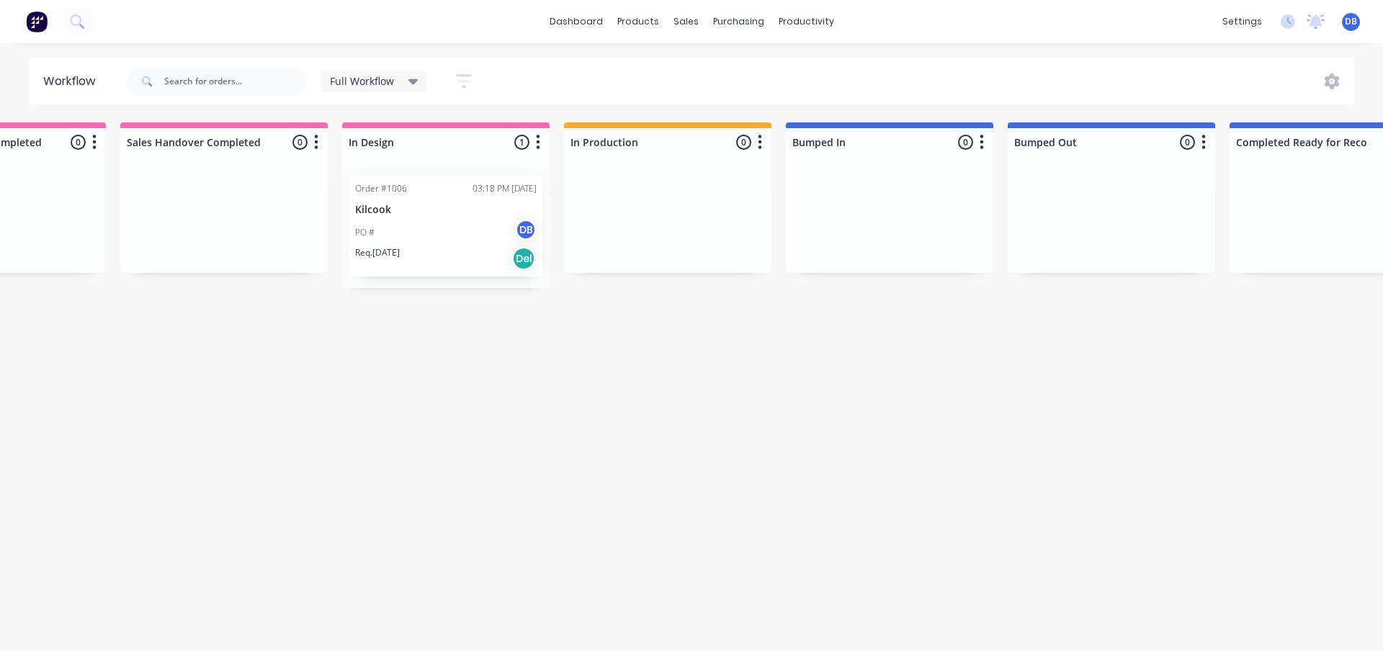
scroll to position [0, 594]
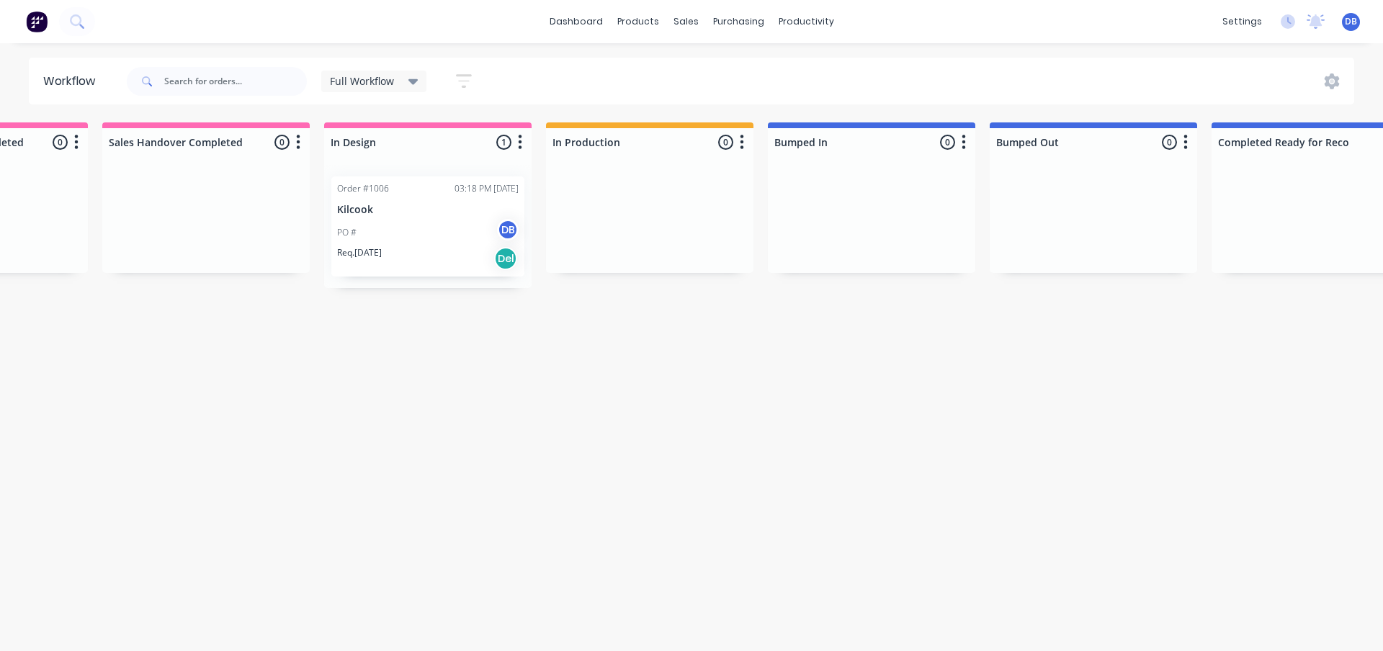
click at [750, 144] on button "button" at bounding box center [741, 142] width 17 height 17
click at [720, 176] on button "Status colour" at bounding box center [678, 173] width 144 height 24
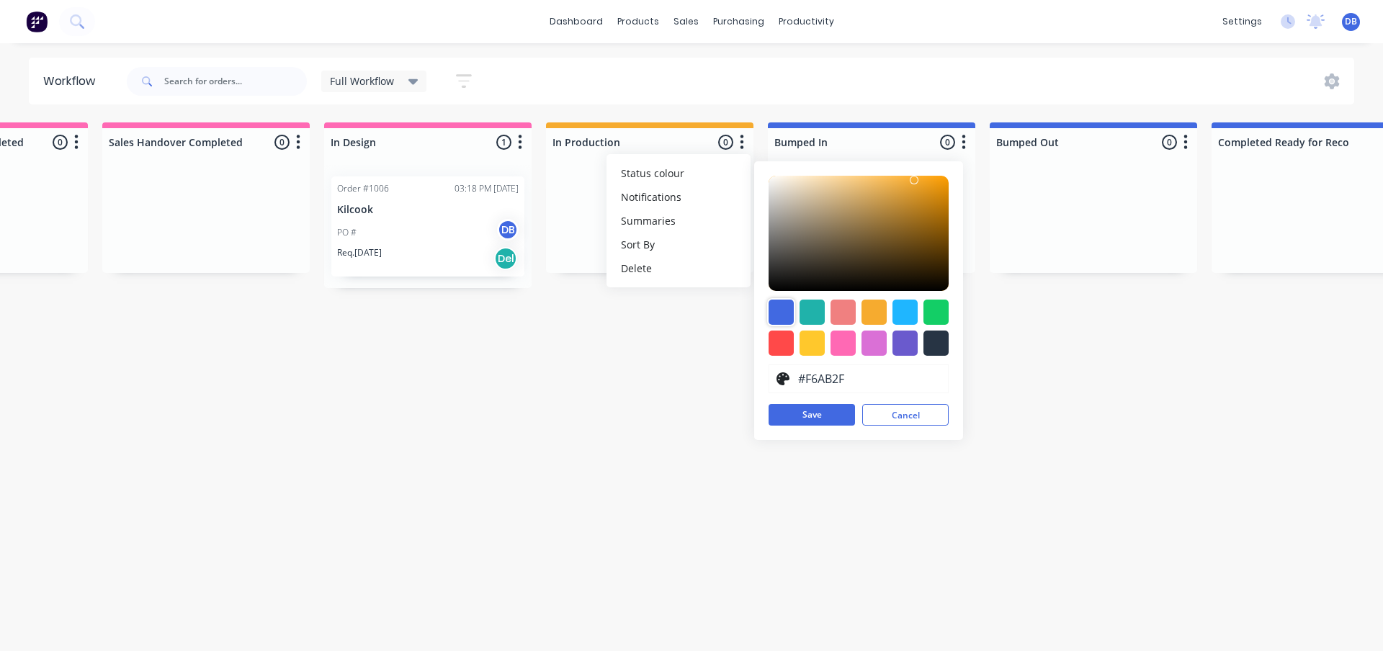
click at [784, 314] on div at bounding box center [780, 312] width 25 height 25
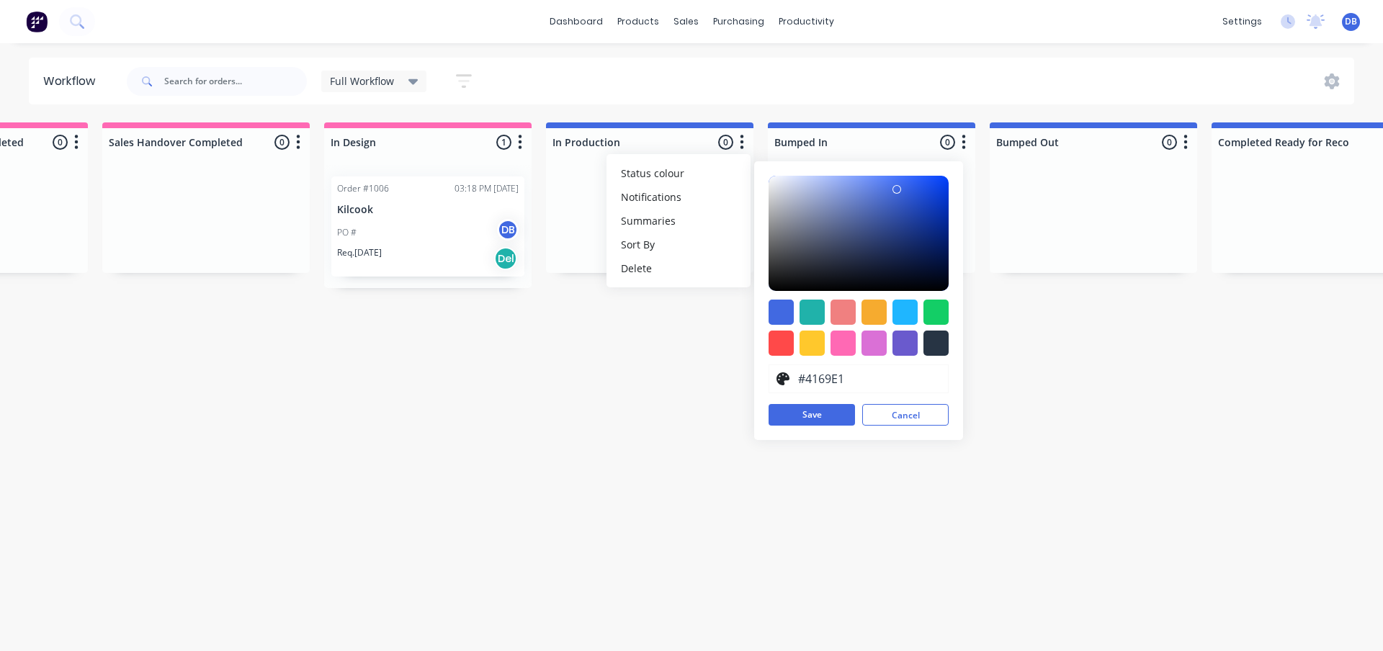
click at [805, 418] on button "Save" at bounding box center [811, 415] width 86 height 22
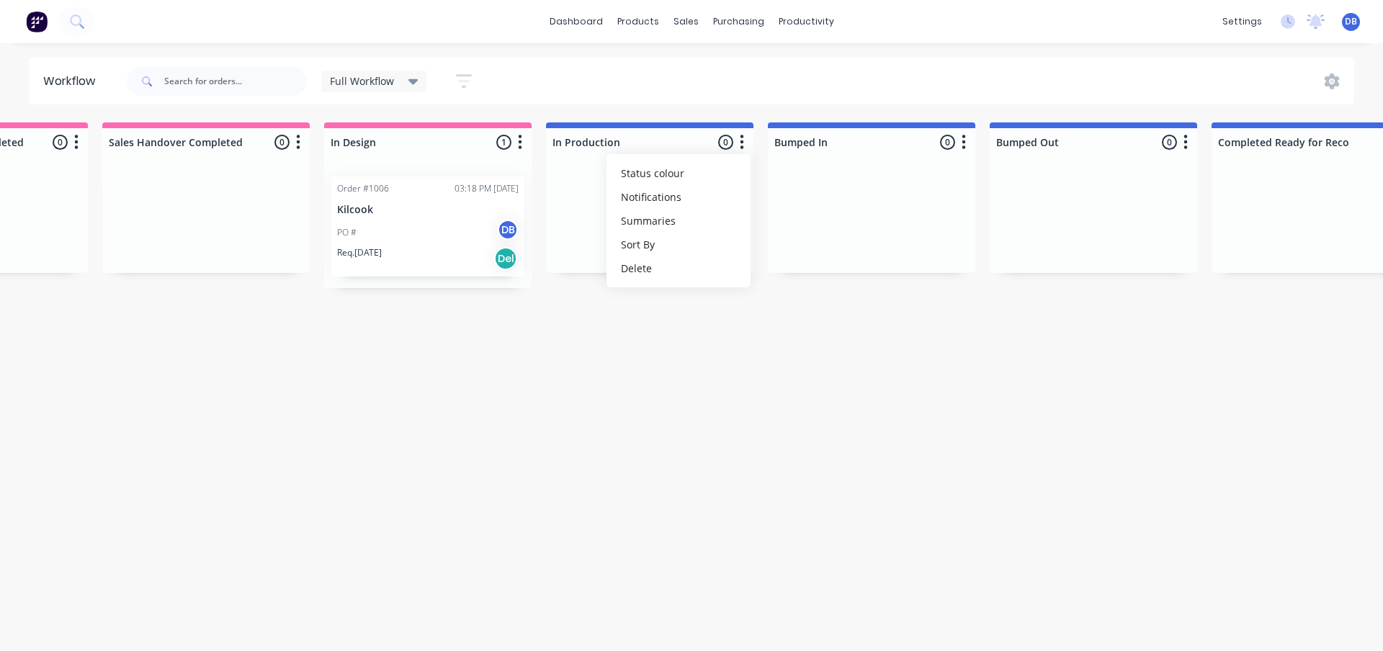
click at [789, 457] on html "dashboard products sales purchasing productivity dashboard products Product Cat…" at bounding box center [97, 282] width 1383 height 565
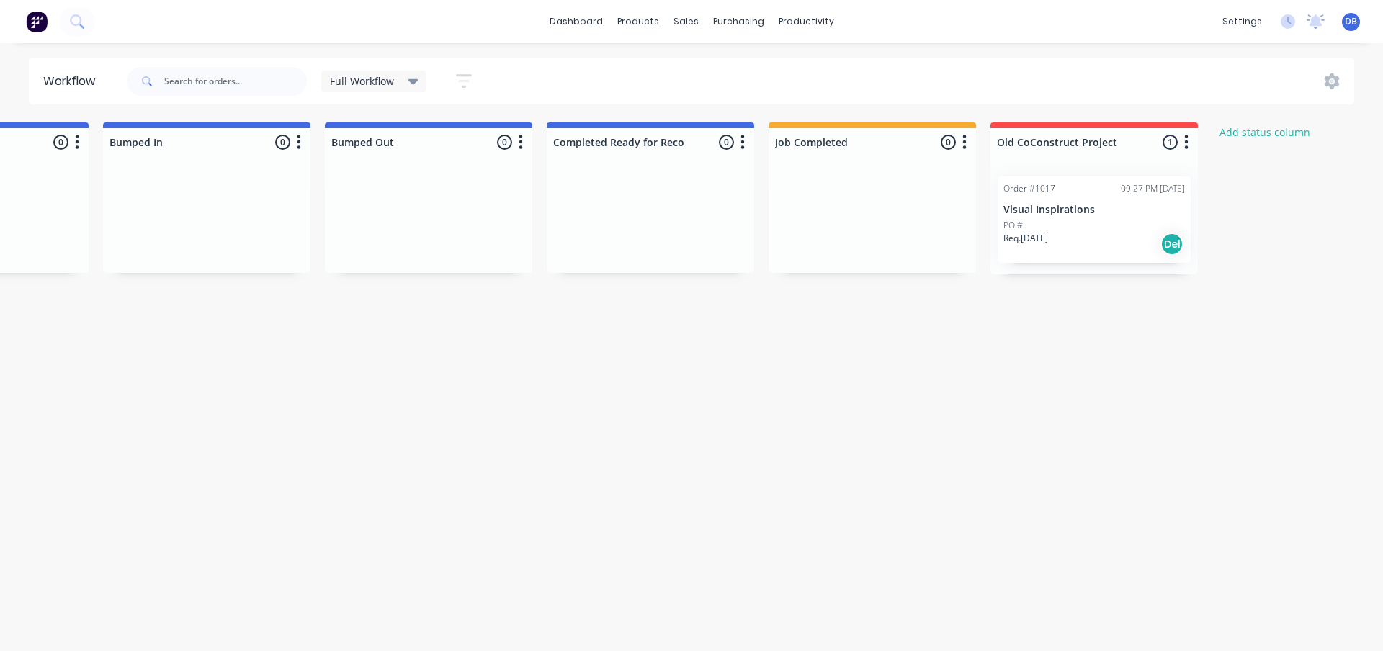
scroll to position [0, 1180]
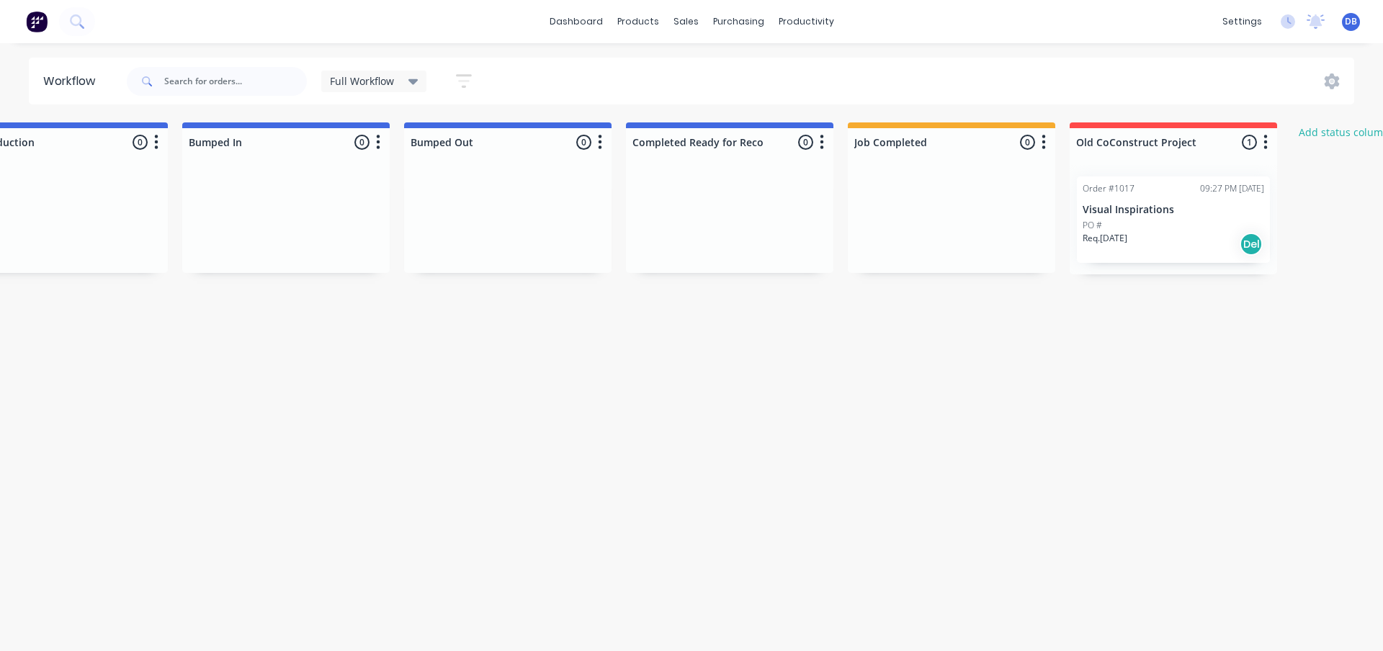
click at [826, 138] on button "button" at bounding box center [821, 142] width 17 height 17
click at [767, 176] on button "Status colour" at bounding box center [758, 173] width 144 height 24
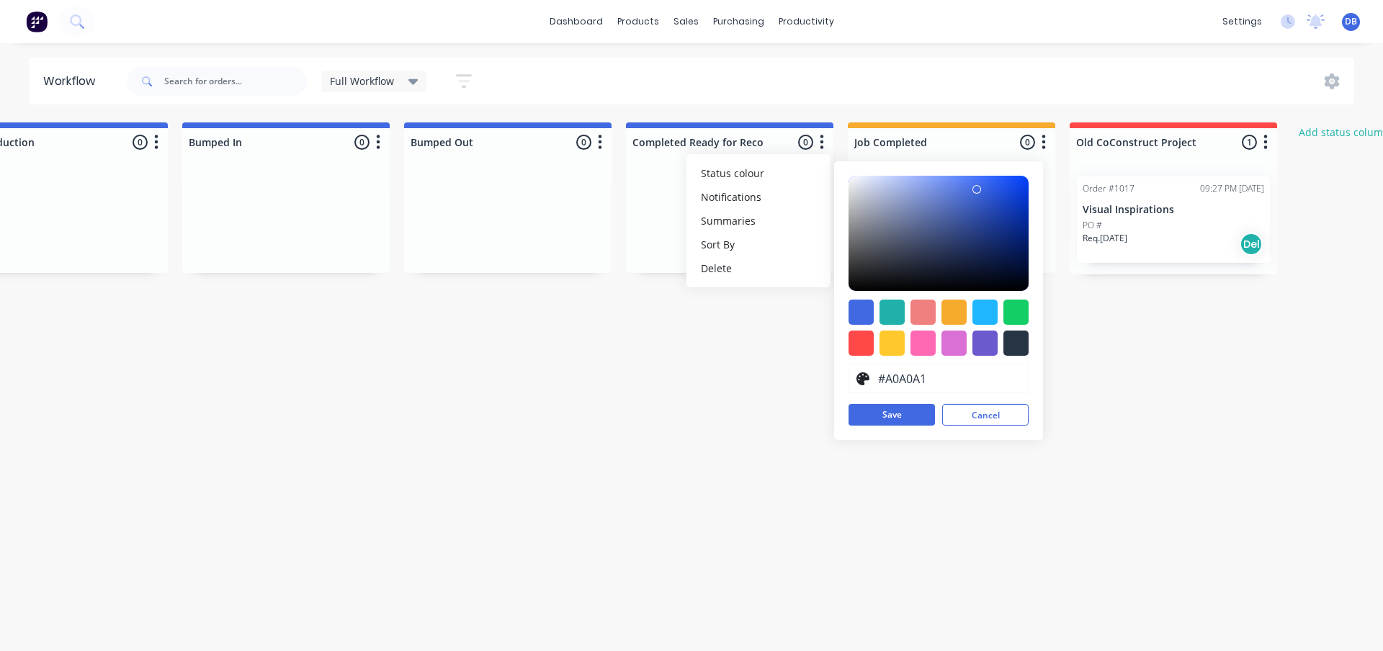
click at [850, 218] on div at bounding box center [938, 233] width 180 height 115
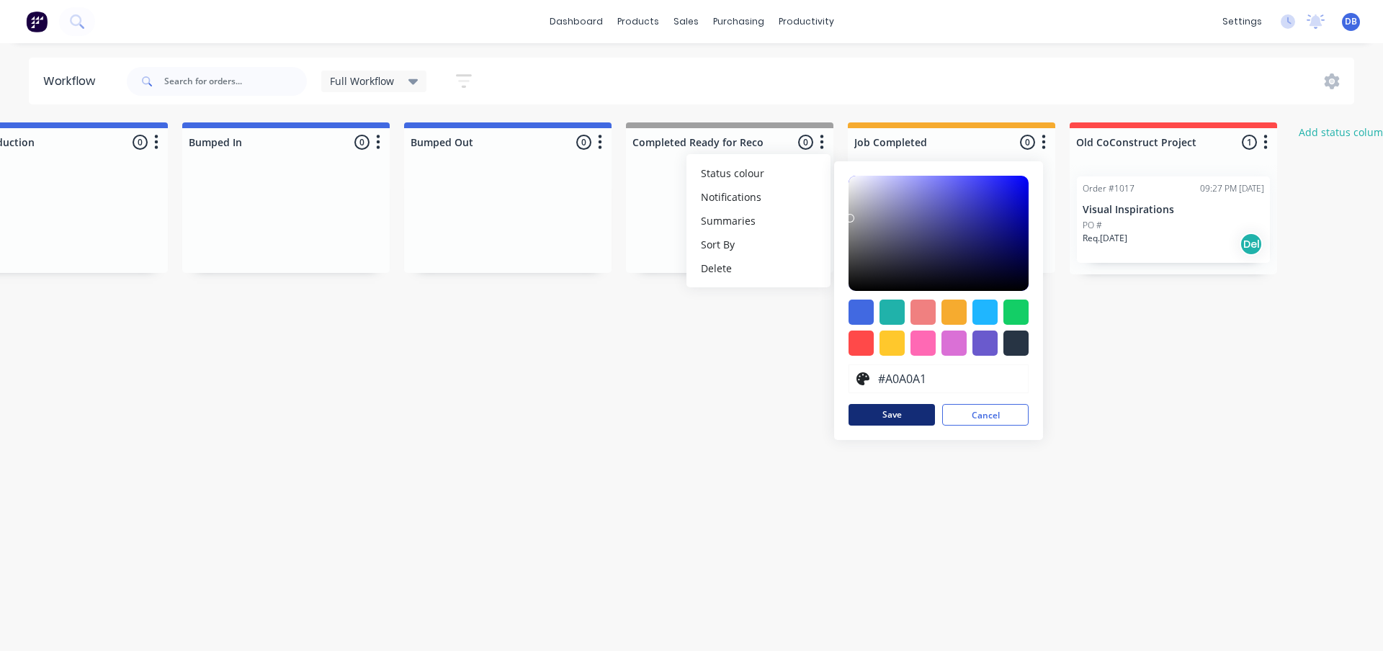
click at [880, 416] on button "Save" at bounding box center [891, 415] width 86 height 22
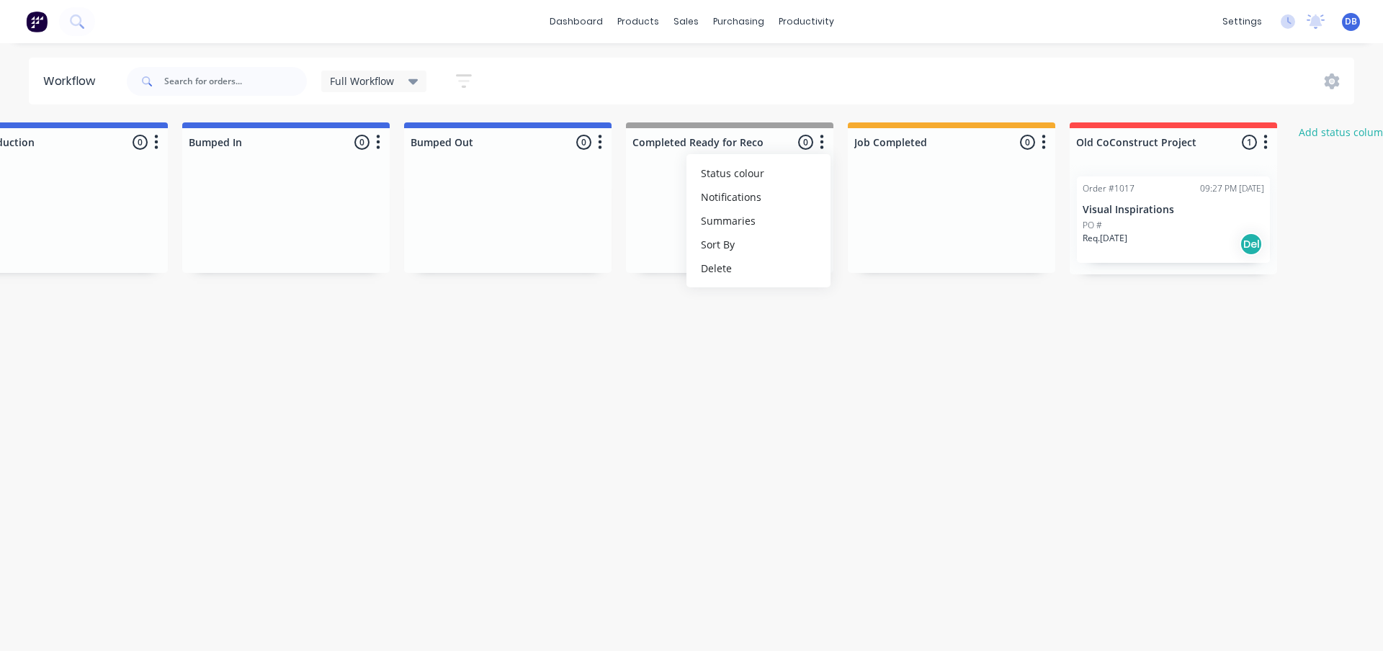
click at [1047, 144] on button "button" at bounding box center [1043, 142] width 17 height 17
click at [1022, 172] on button "Status colour" at bounding box center [980, 173] width 144 height 24
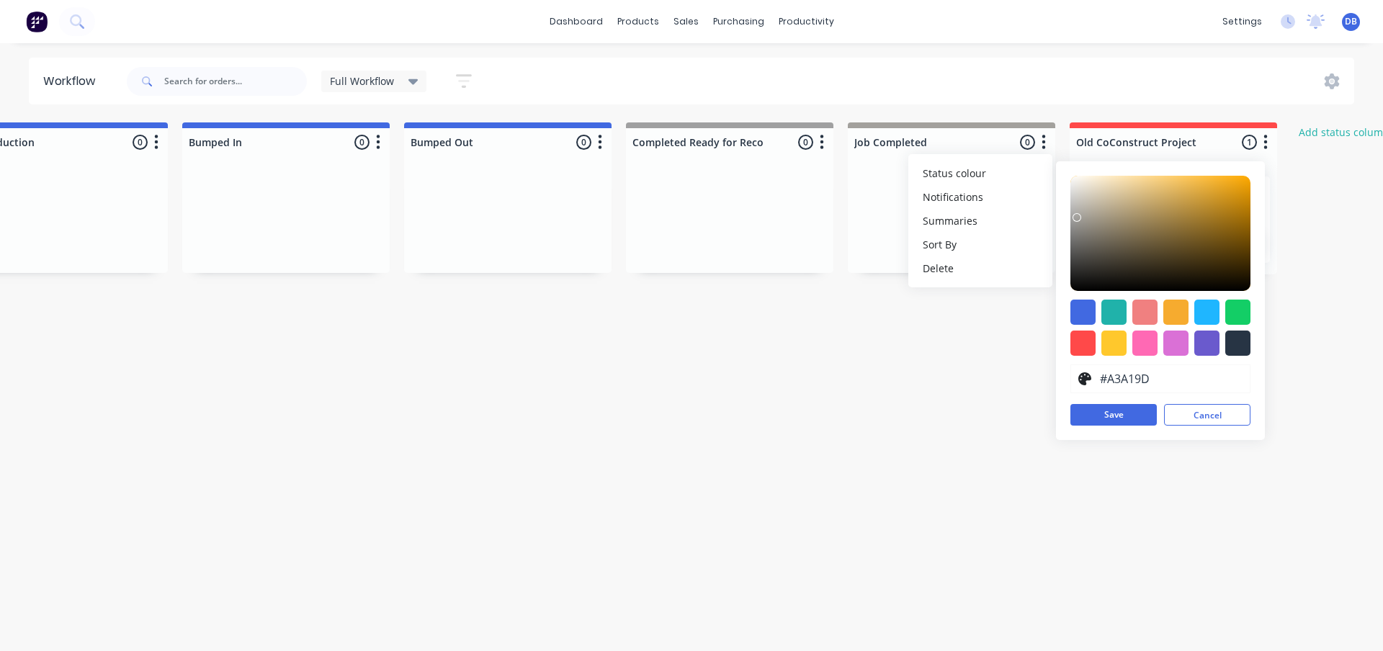
click at [1077, 218] on div at bounding box center [1160, 233] width 180 height 115
click at [1069, 220] on div "#A3A19D hex #A3A19D Save Cancel" at bounding box center [1160, 300] width 209 height 279
drag, startPoint x: 1074, startPoint y: 218, endPoint x: 1066, endPoint y: 218, distance: 8.0
click at [1066, 218] on div "#A1A1A1 hex #A1A1A1 Save Cancel" at bounding box center [1160, 300] width 209 height 279
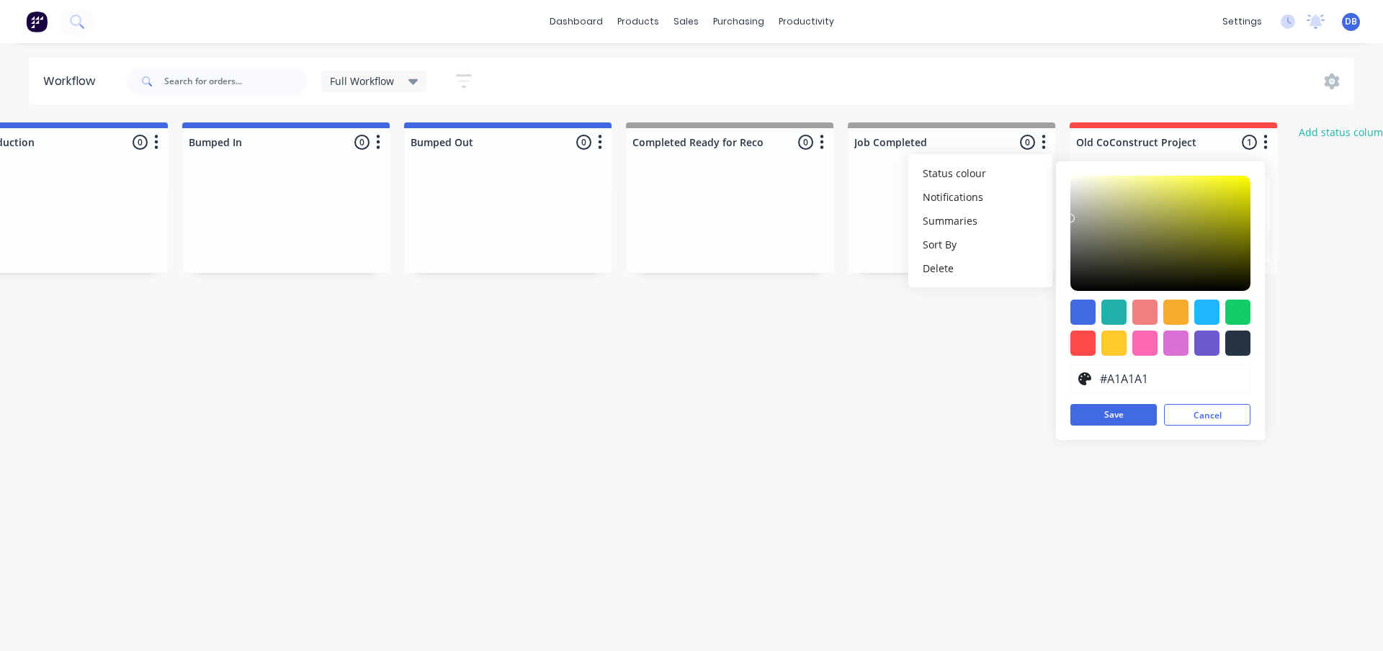
click at [1069, 219] on div "#A1A1A1 hex #A1A1A1 Save Cancel" at bounding box center [1160, 300] width 209 height 279
drag, startPoint x: 1116, startPoint y: 411, endPoint x: 1120, endPoint y: 425, distance: 14.1
click at [1116, 412] on button "Save" at bounding box center [1113, 415] width 86 height 22
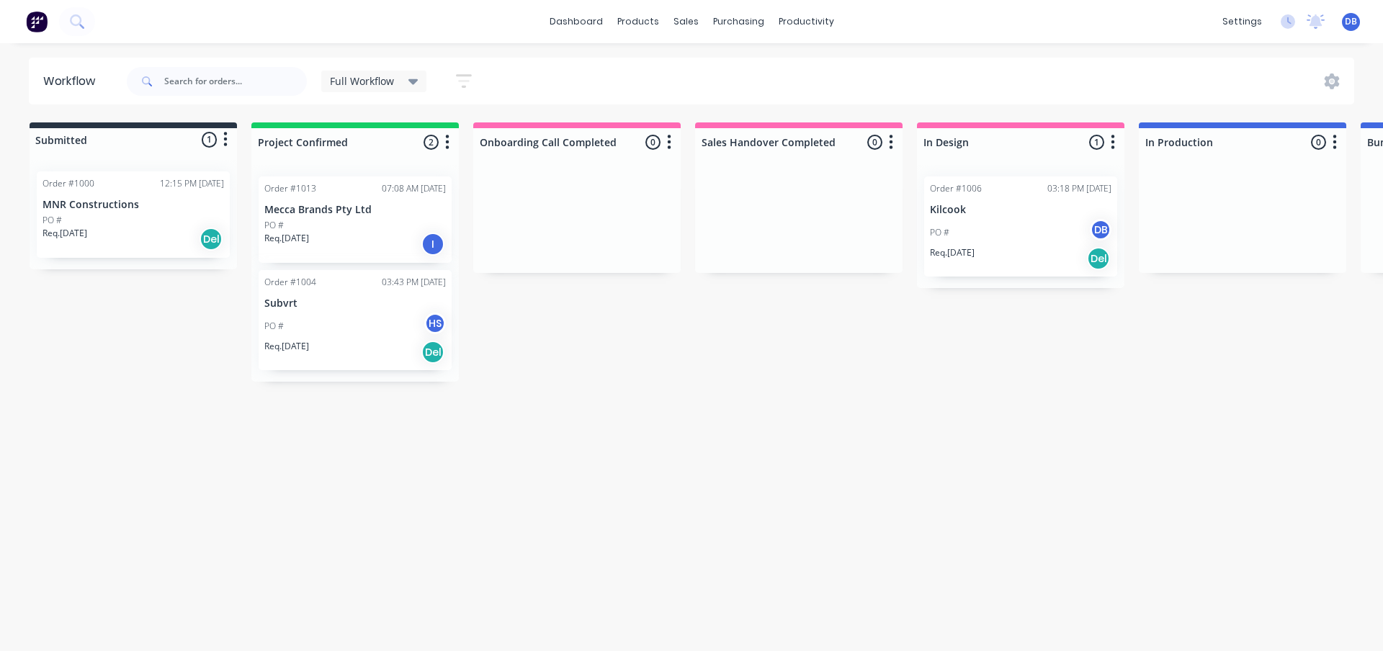
scroll to position [0, 0]
drag, startPoint x: 560, startPoint y: 501, endPoint x: 542, endPoint y: 488, distance: 22.6
click at [560, 501] on div "Workflow Full Workflow Save new view None (Default) edit Full Workflow edit Sho…" at bounding box center [691, 340] width 1383 height 565
click at [622, 71] on div "Full Workflow Save new view None (Default) edit Full Workflow edit Show/Hide st…" at bounding box center [739, 81] width 1231 height 43
click at [650, 17] on div "products" at bounding box center [638, 22] width 56 height 22
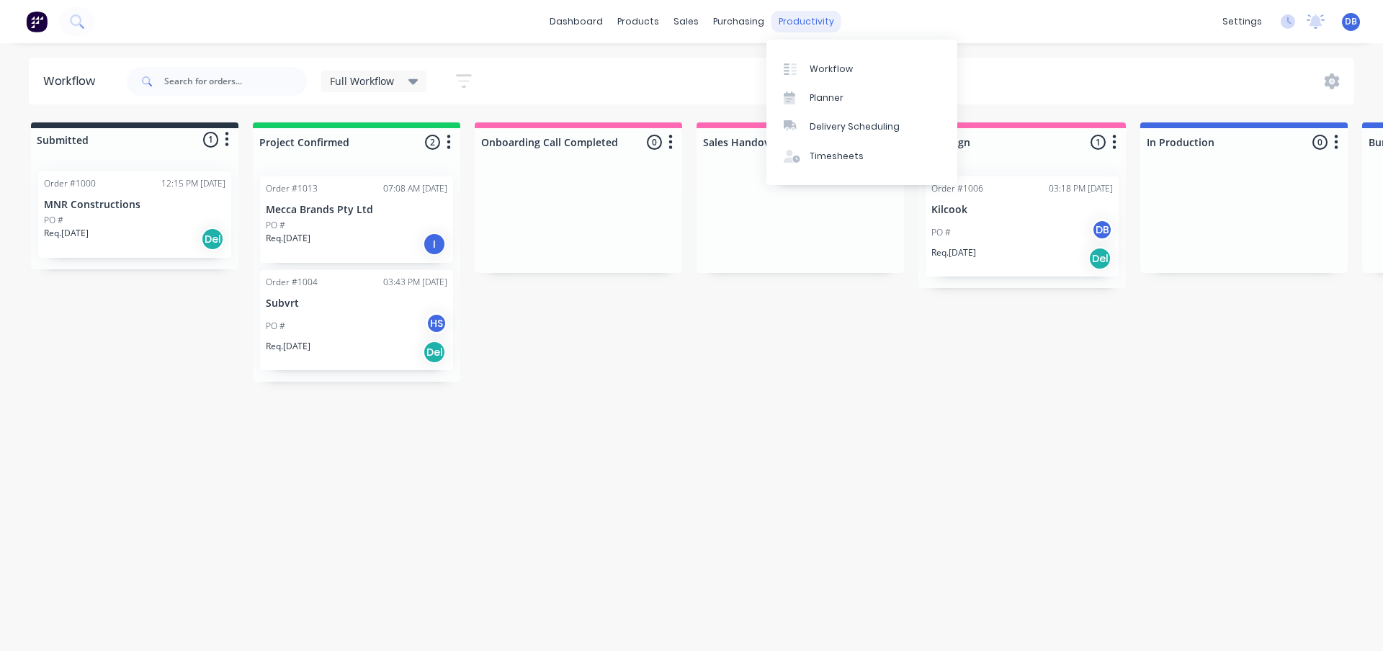
click at [802, 21] on div "productivity" at bounding box center [806, 22] width 70 height 22
click at [833, 76] on link "Workflow" at bounding box center [861, 68] width 191 height 29
click at [786, 19] on div "productivity" at bounding box center [806, 22] width 70 height 22
click at [811, 99] on div "Planner" at bounding box center [827, 97] width 34 height 13
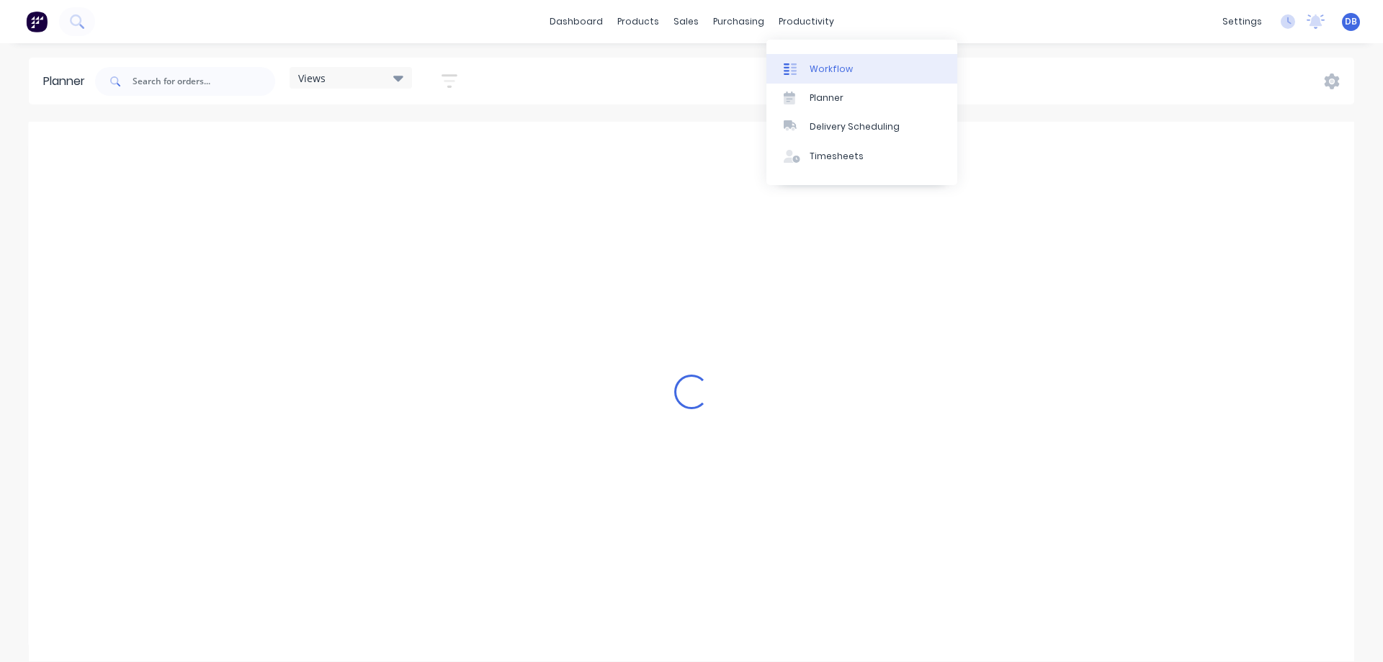
click at [816, 60] on link "Workflow" at bounding box center [861, 68] width 191 height 29
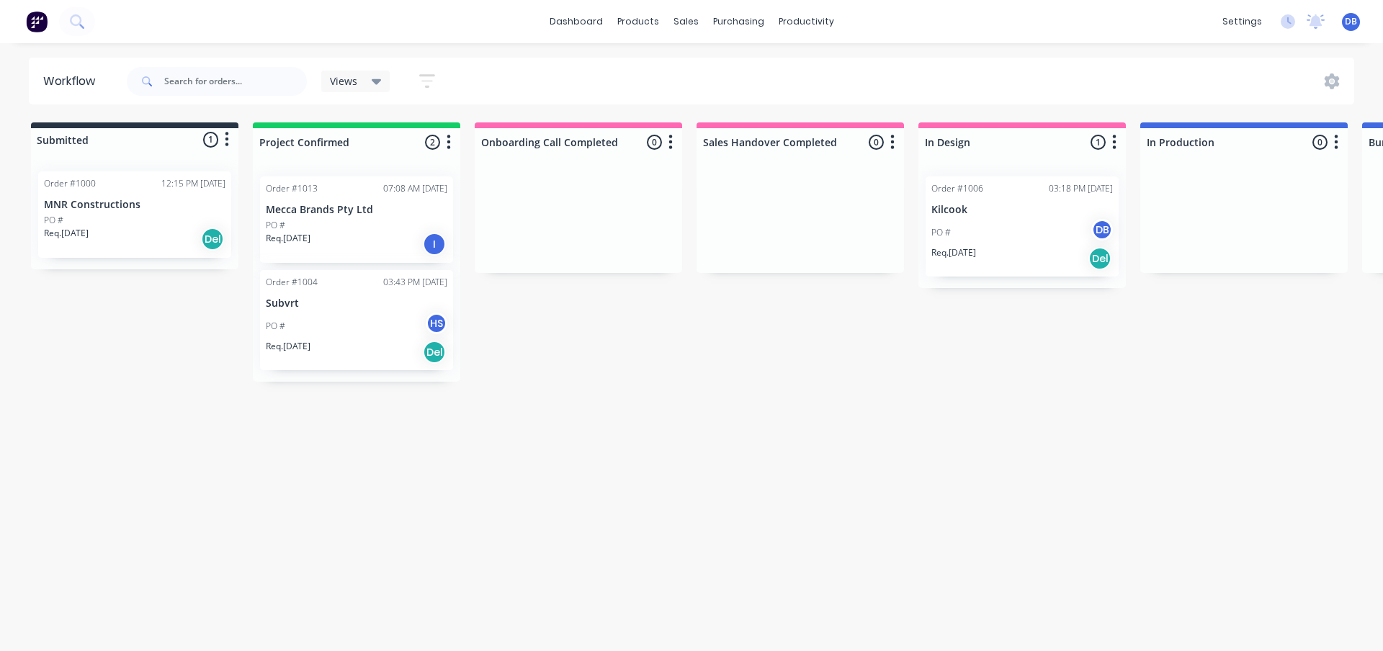
click at [797, 441] on div "Workflow Views Save new view None (Default) edit Full Workflow edit Show/Hide s…" at bounding box center [691, 340] width 1383 height 565
click at [634, 510] on div "Workflow Views Save new view None (Default) edit Full Workflow edit Show/Hide s…" at bounding box center [691, 340] width 1383 height 565
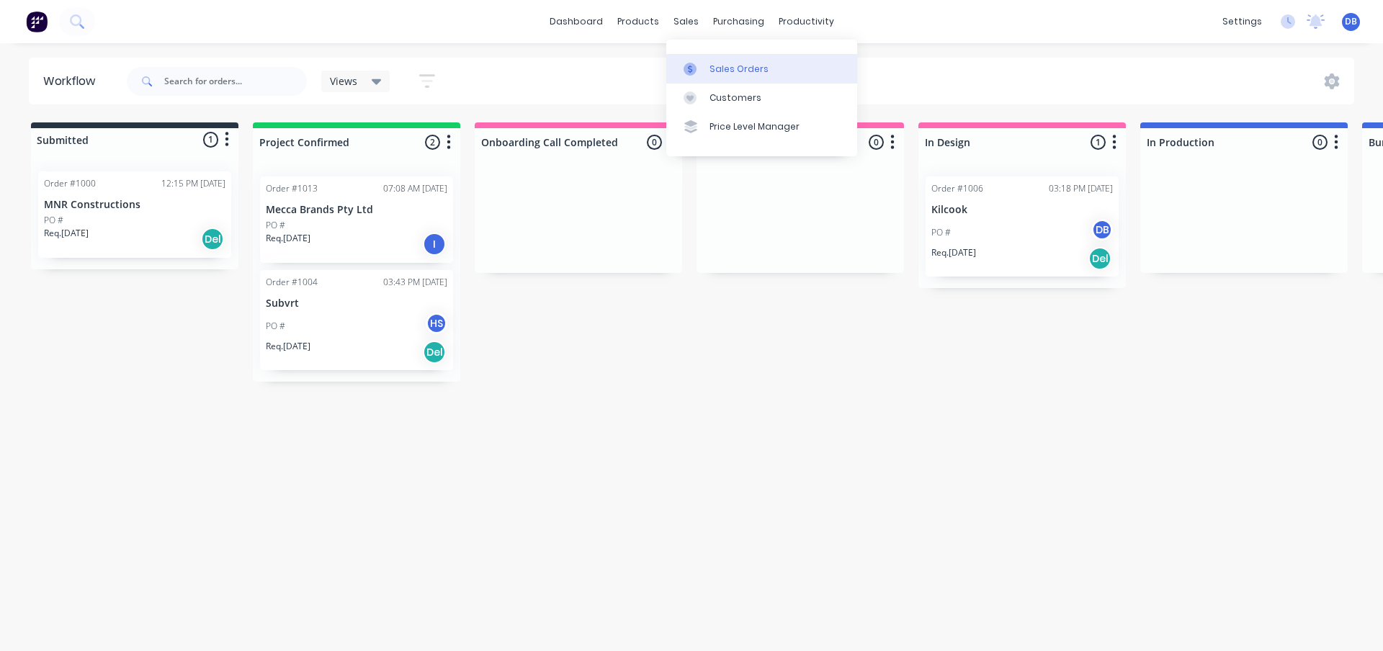
click at [710, 66] on div "Sales Orders" at bounding box center [738, 69] width 59 height 13
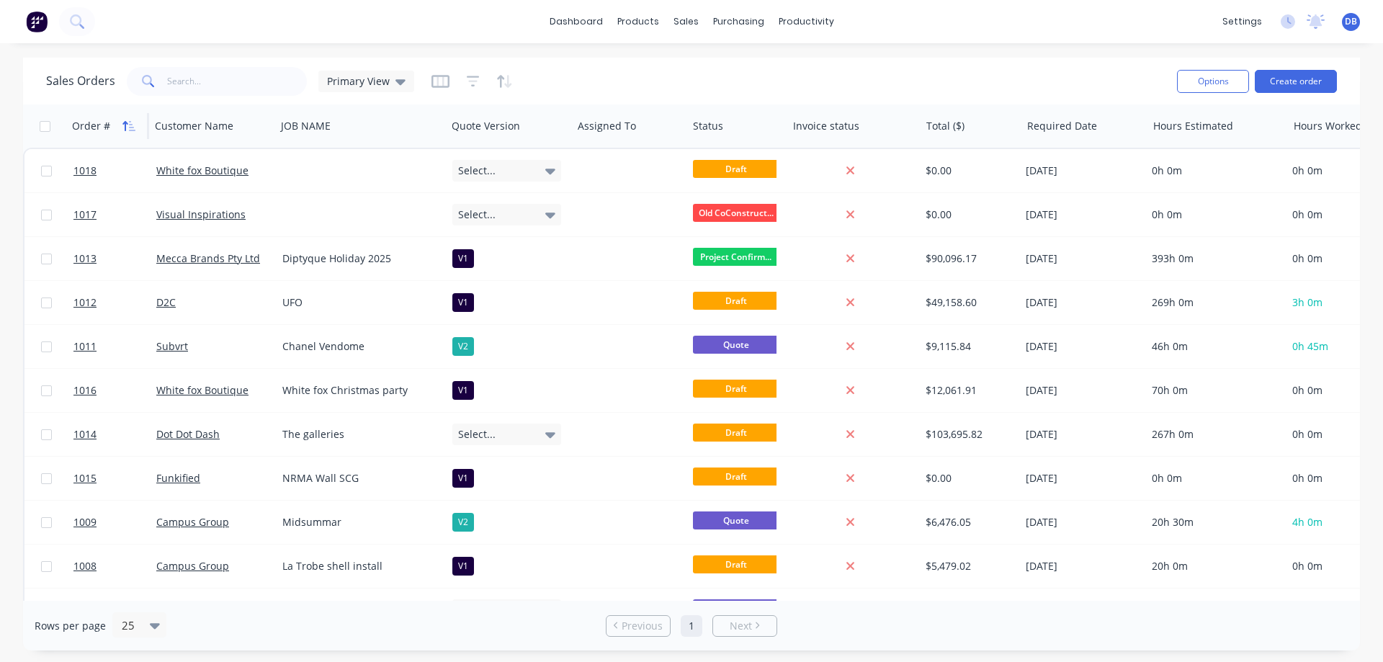
click at [130, 127] on icon "button" at bounding box center [132, 126] width 6 height 10
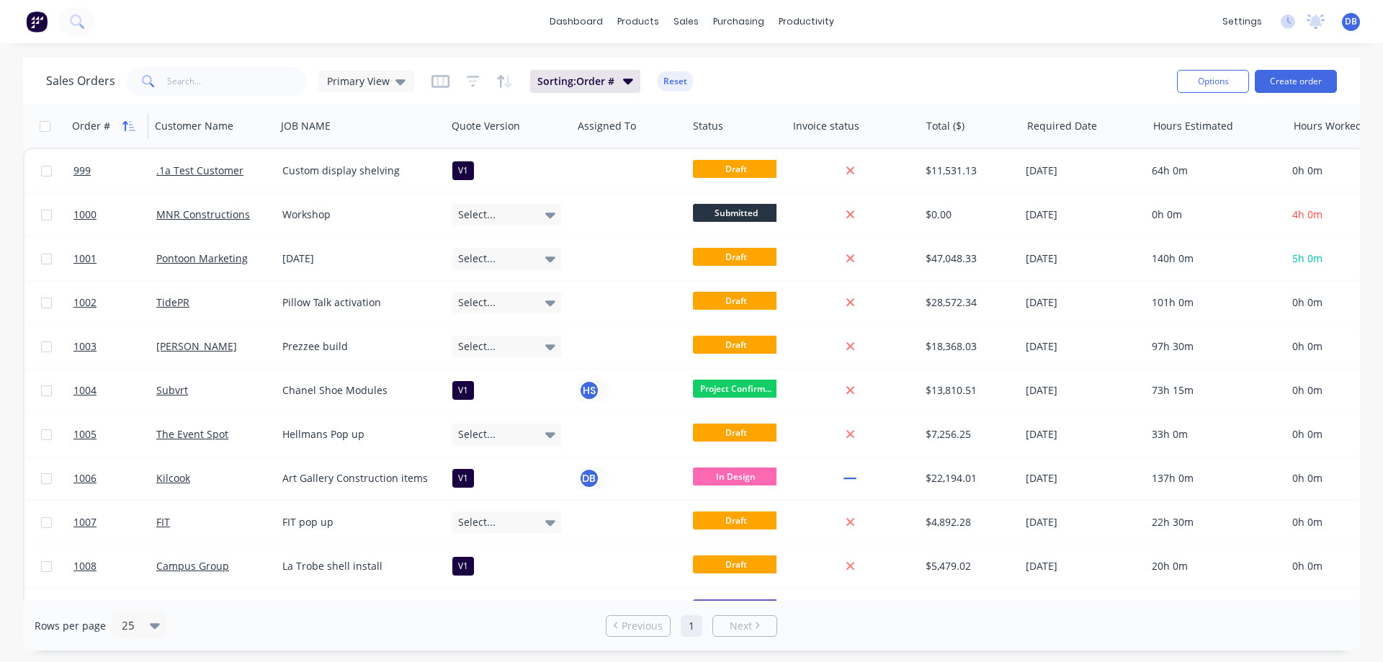
click at [130, 127] on icon "button" at bounding box center [132, 126] width 6 height 10
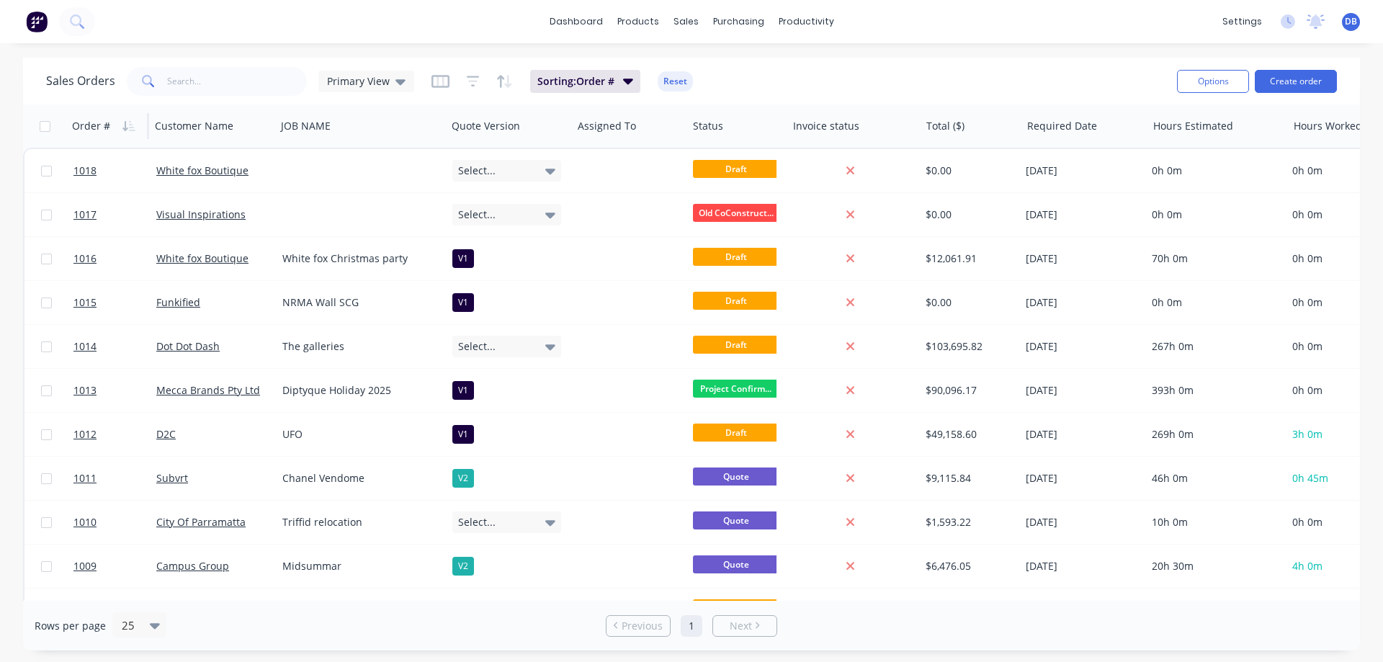
click at [874, 78] on div "Sales Orders Primary View Sorting: Order # Reset" at bounding box center [605, 80] width 1119 height 35
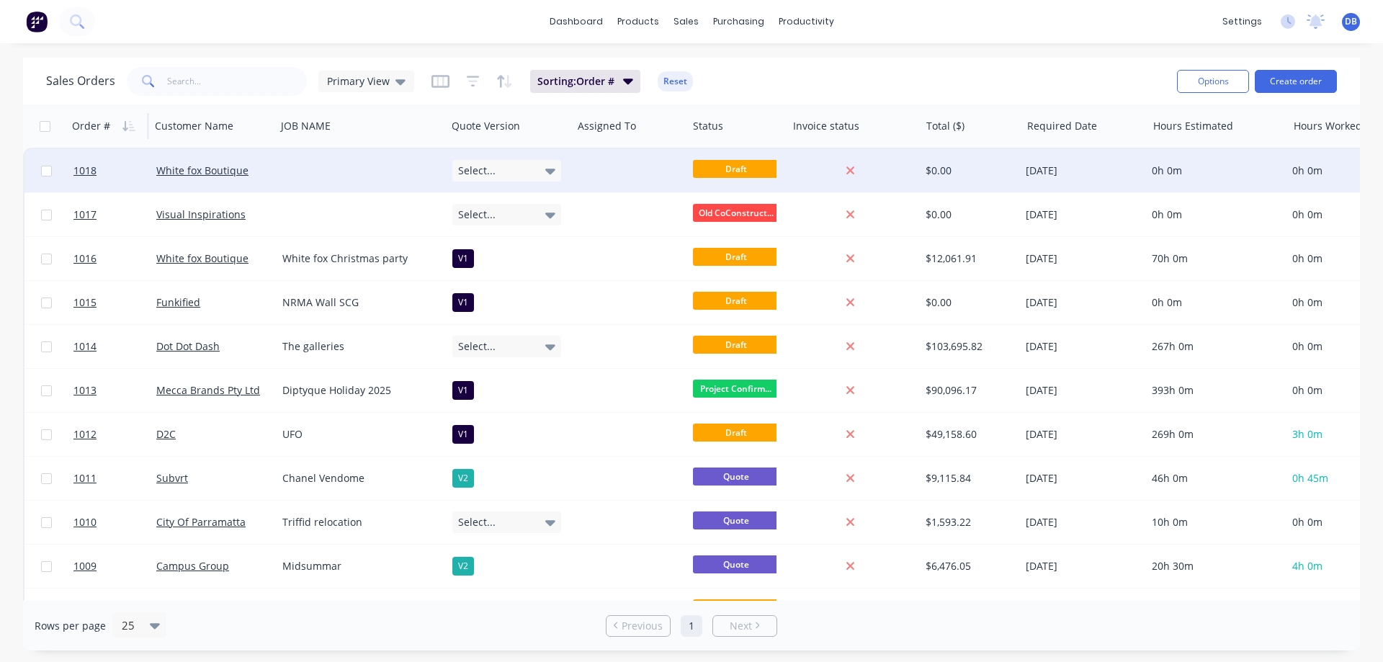
click at [750, 170] on span "Draft" at bounding box center [736, 169] width 86 height 18
click at [123, 172] on link "1018" at bounding box center [114, 170] width 83 height 43
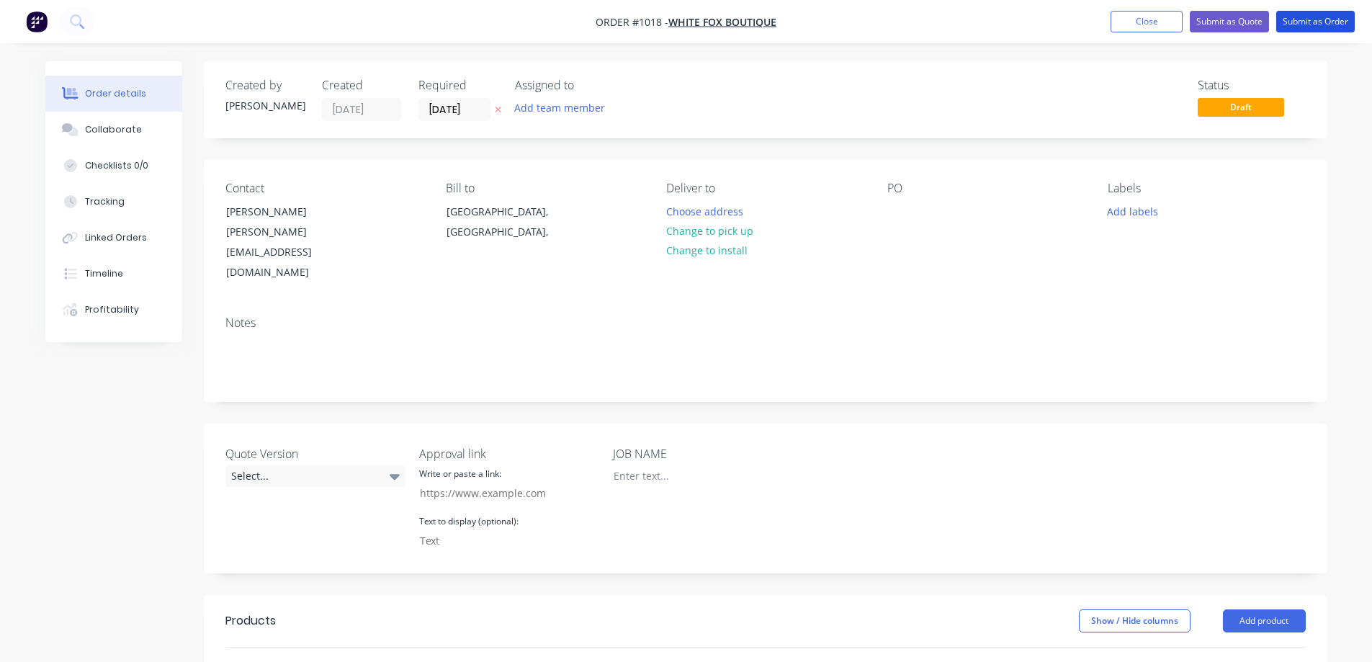
drag, startPoint x: 1317, startPoint y: 18, endPoint x: 1301, endPoint y: 42, distance: 28.2
click at [1317, 18] on button "Submit as Order" at bounding box center [1315, 22] width 79 height 22
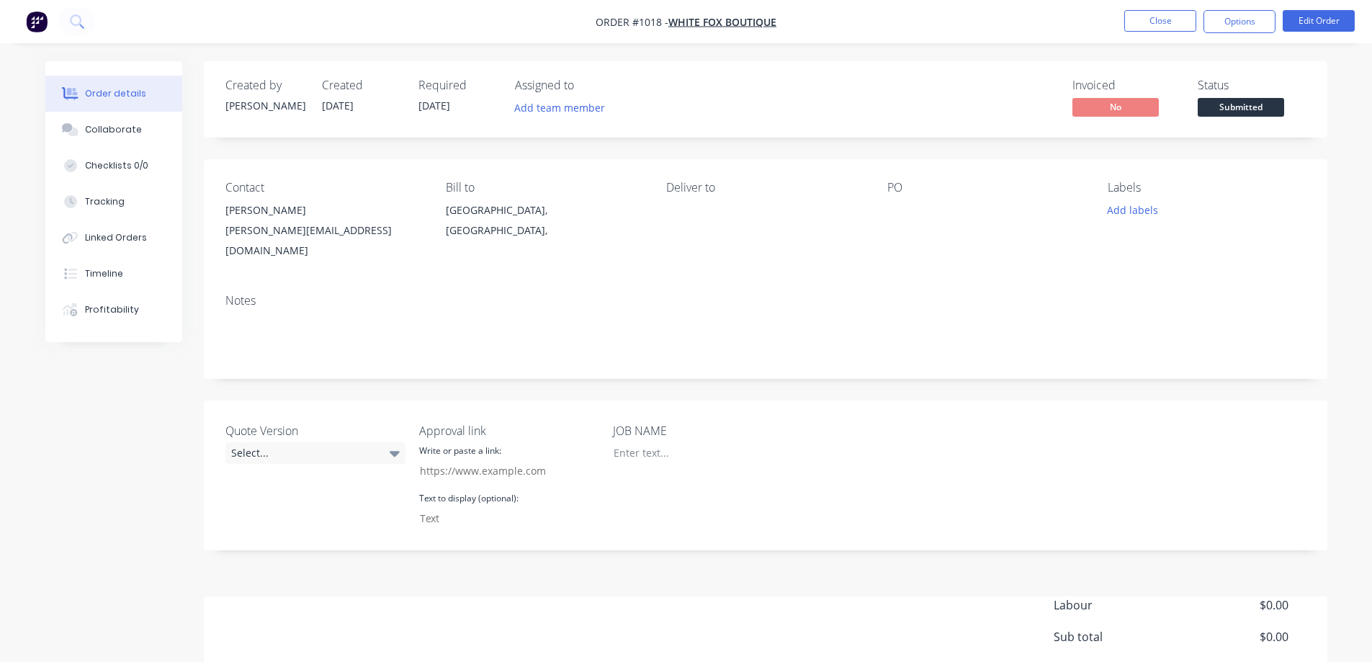
click at [1269, 100] on span "Submitted" at bounding box center [1241, 107] width 86 height 18
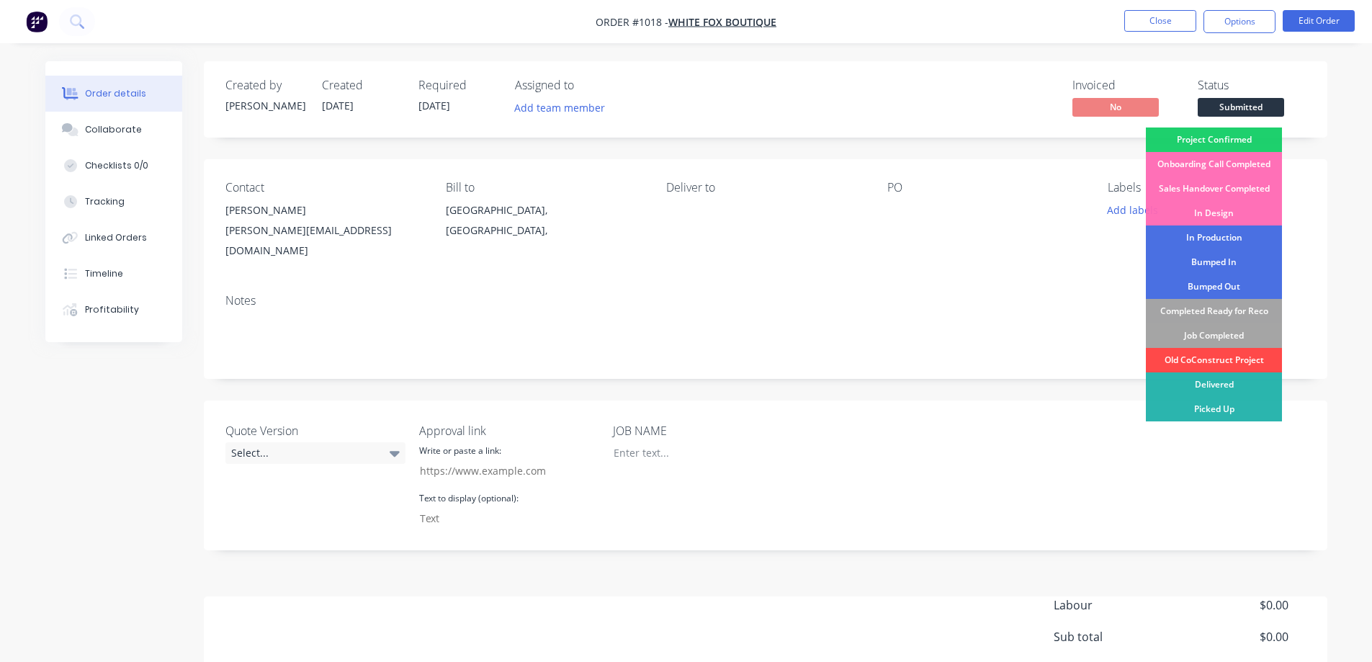
click at [1237, 362] on div "Old CoConstruct Project" at bounding box center [1214, 360] width 136 height 24
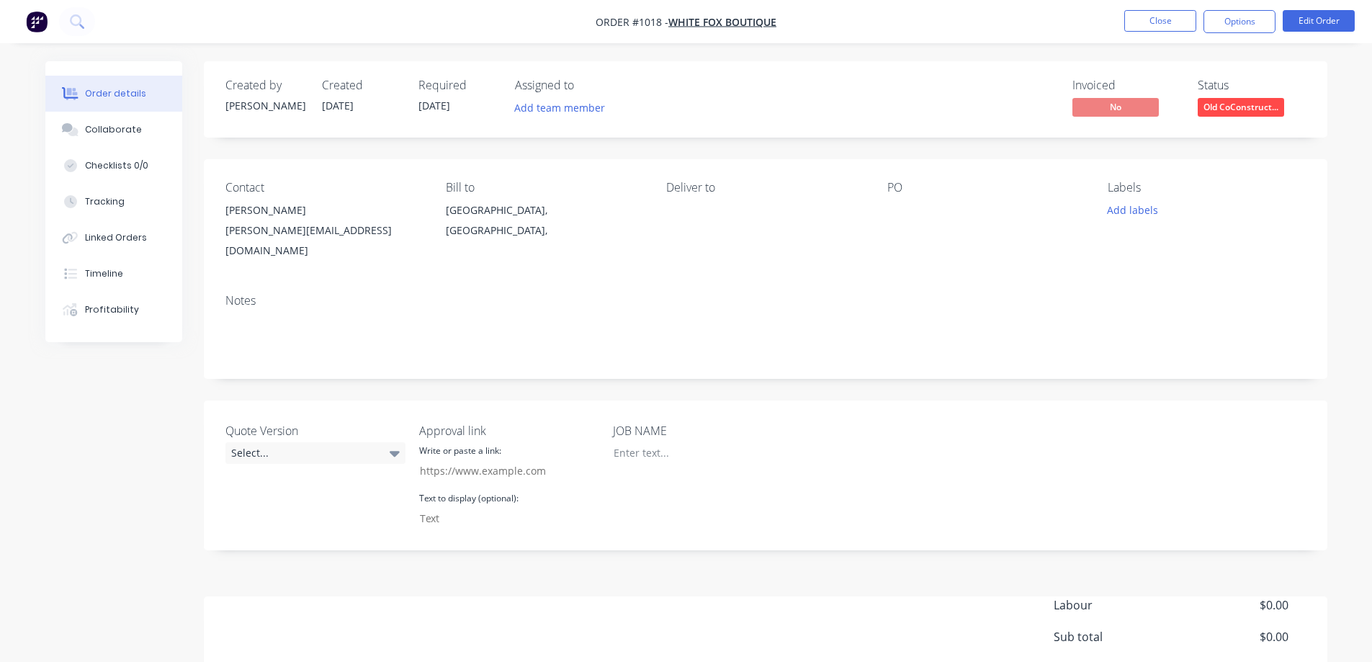
click at [949, 82] on div "Invoiced No Status Old CoConstruct..." at bounding box center [982, 100] width 647 height 42
click at [1172, 19] on button "Close" at bounding box center [1160, 21] width 72 height 22
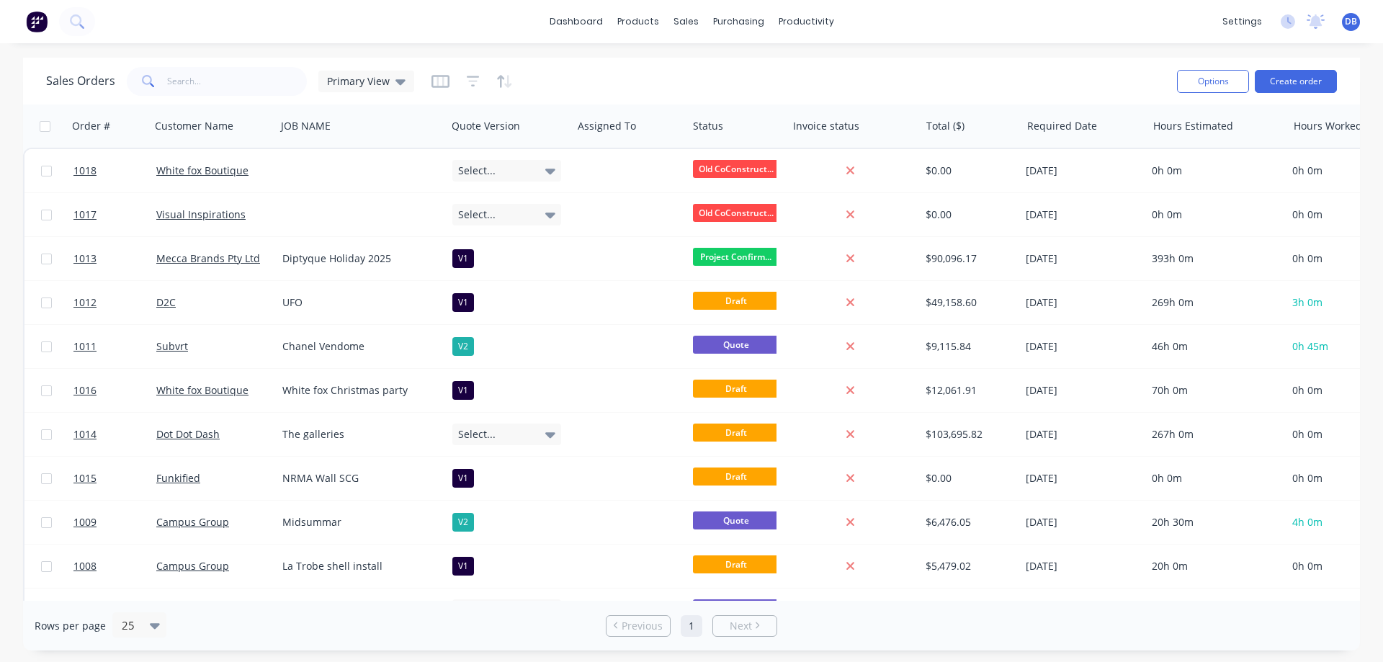
click at [781, 82] on div "Sales Orders Primary View" at bounding box center [605, 80] width 1119 height 35
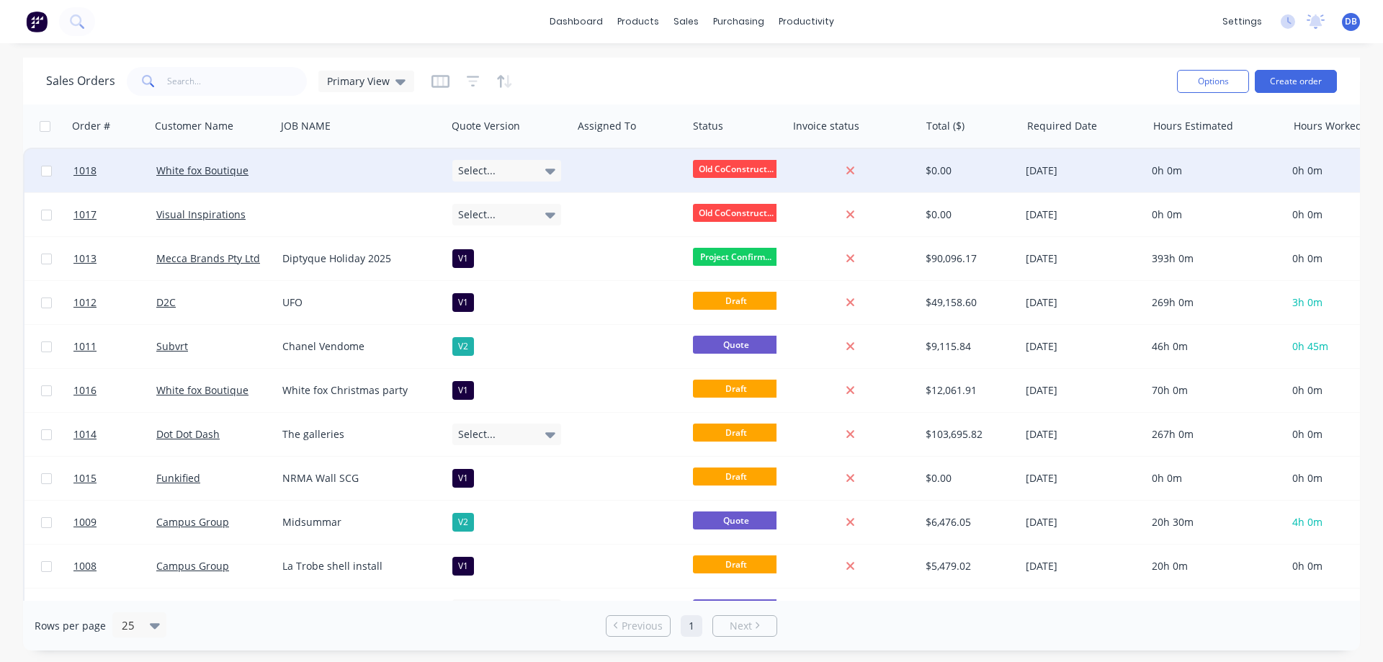
click at [730, 171] on span "Old CoConstruct..." at bounding box center [736, 169] width 86 height 18
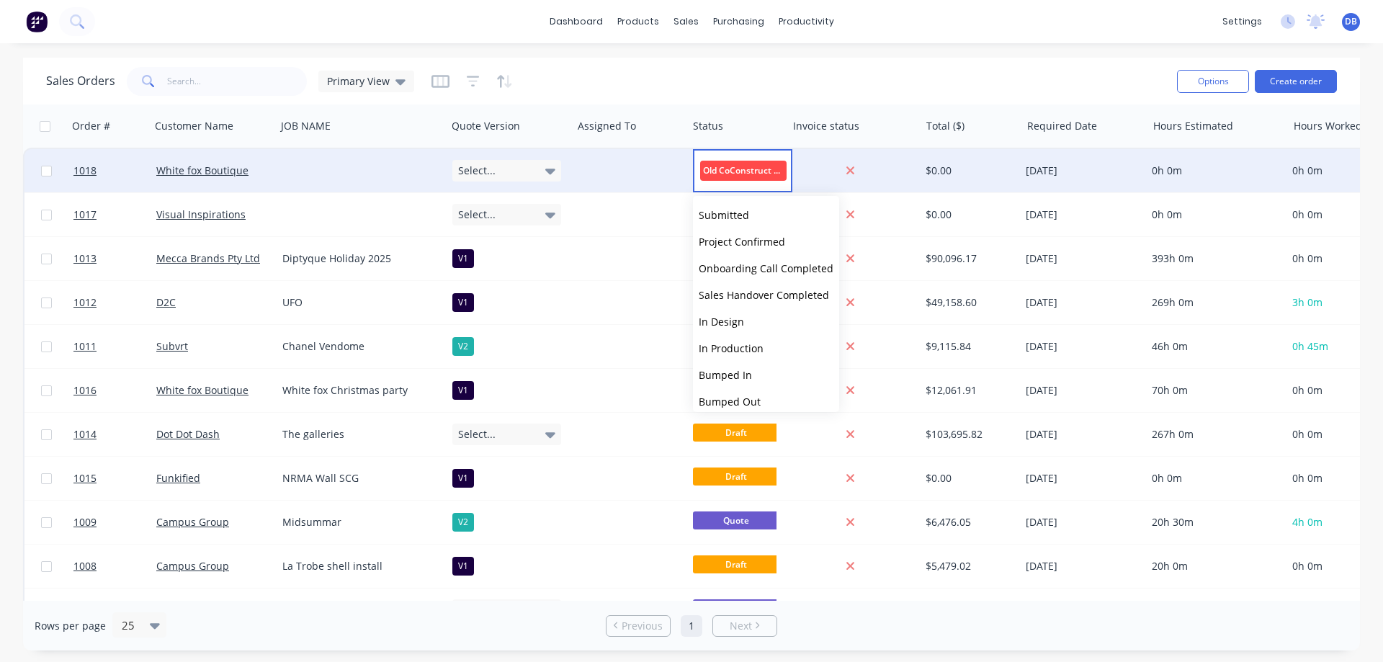
click at [740, 81] on div "Sales Orders Primary View" at bounding box center [605, 80] width 1119 height 35
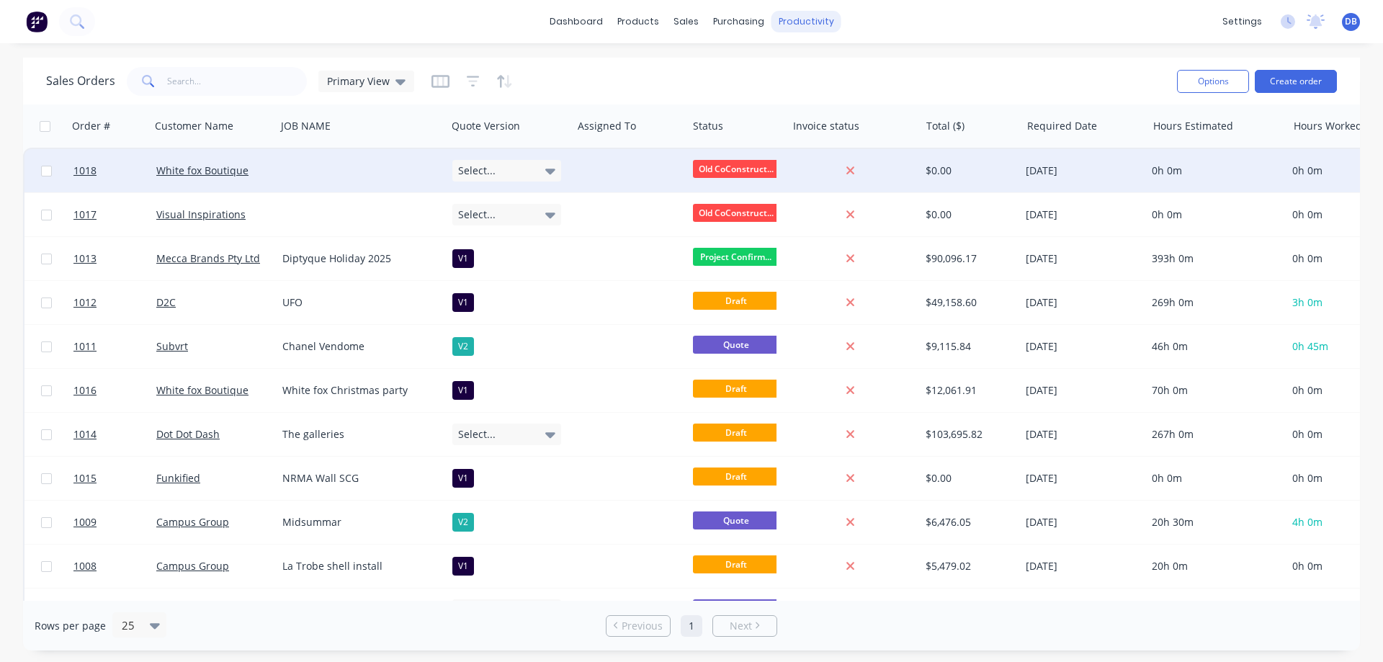
click at [783, 13] on div "productivity" at bounding box center [806, 22] width 70 height 22
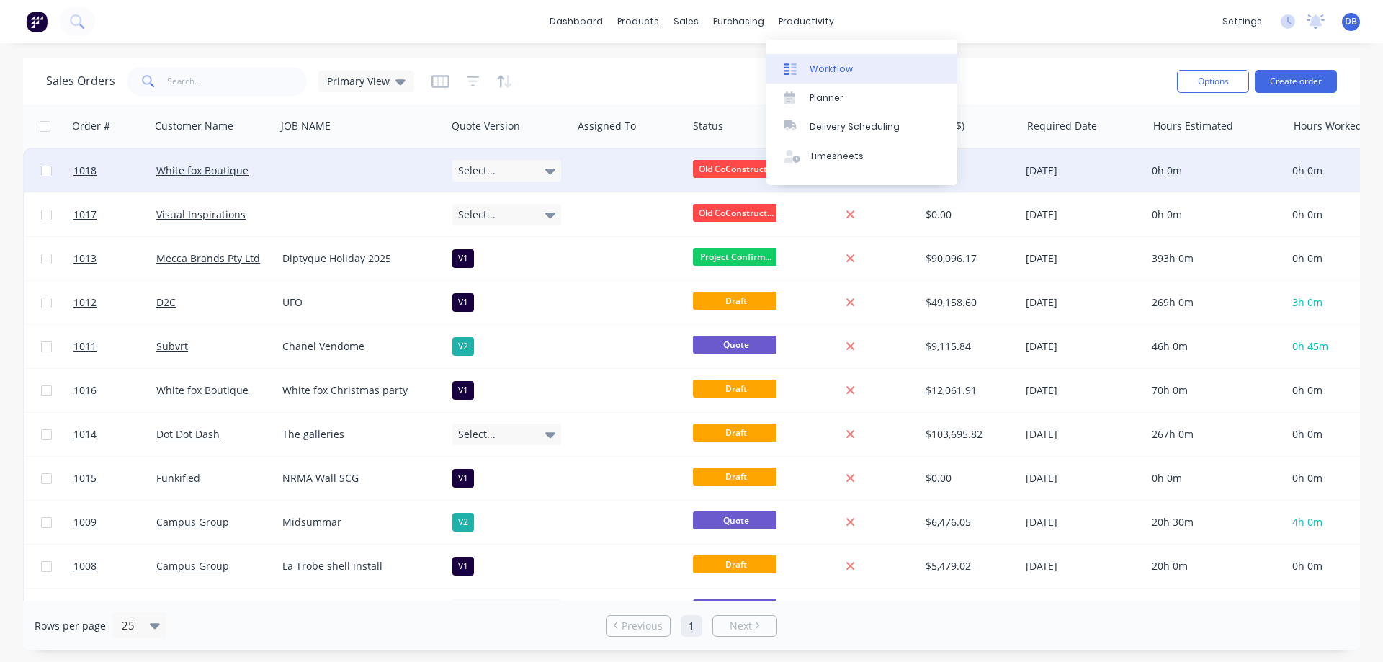
click at [813, 57] on link "Workflow" at bounding box center [861, 68] width 191 height 29
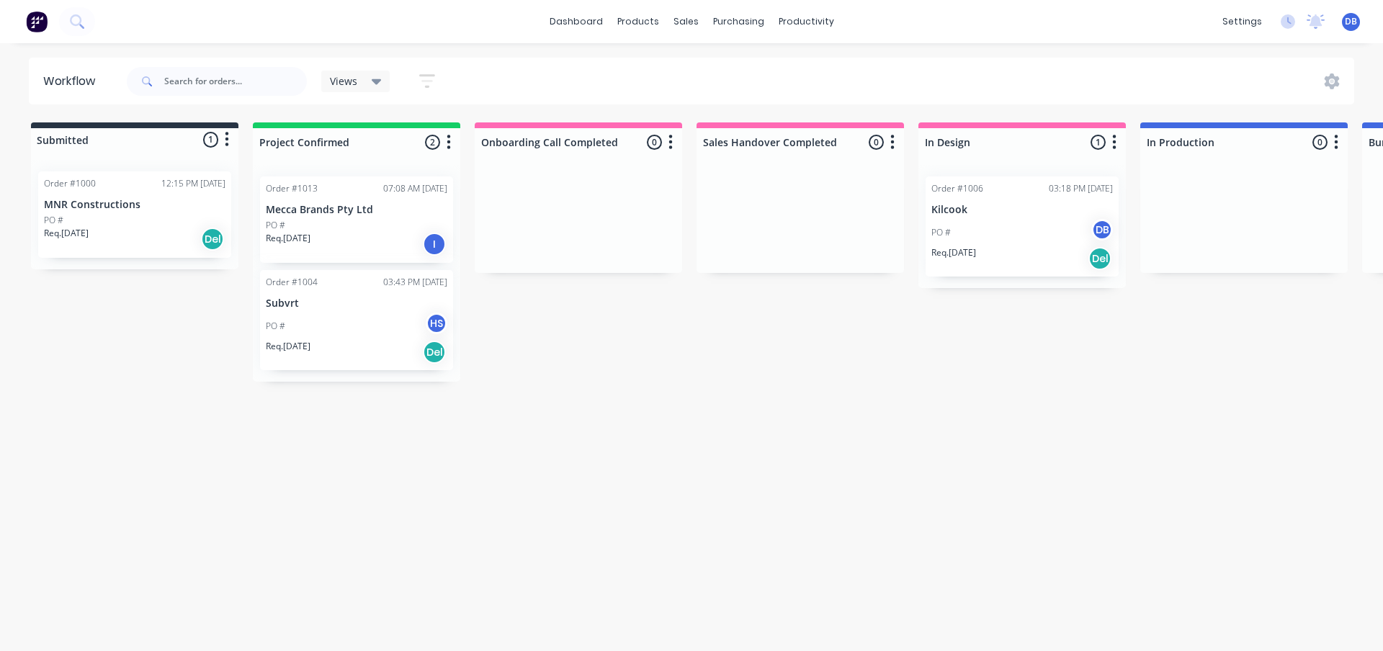
click at [449, 142] on icon "button" at bounding box center [449, 142] width 4 height 14
click at [426, 167] on button "Status colour" at bounding box center [385, 173] width 144 height 24
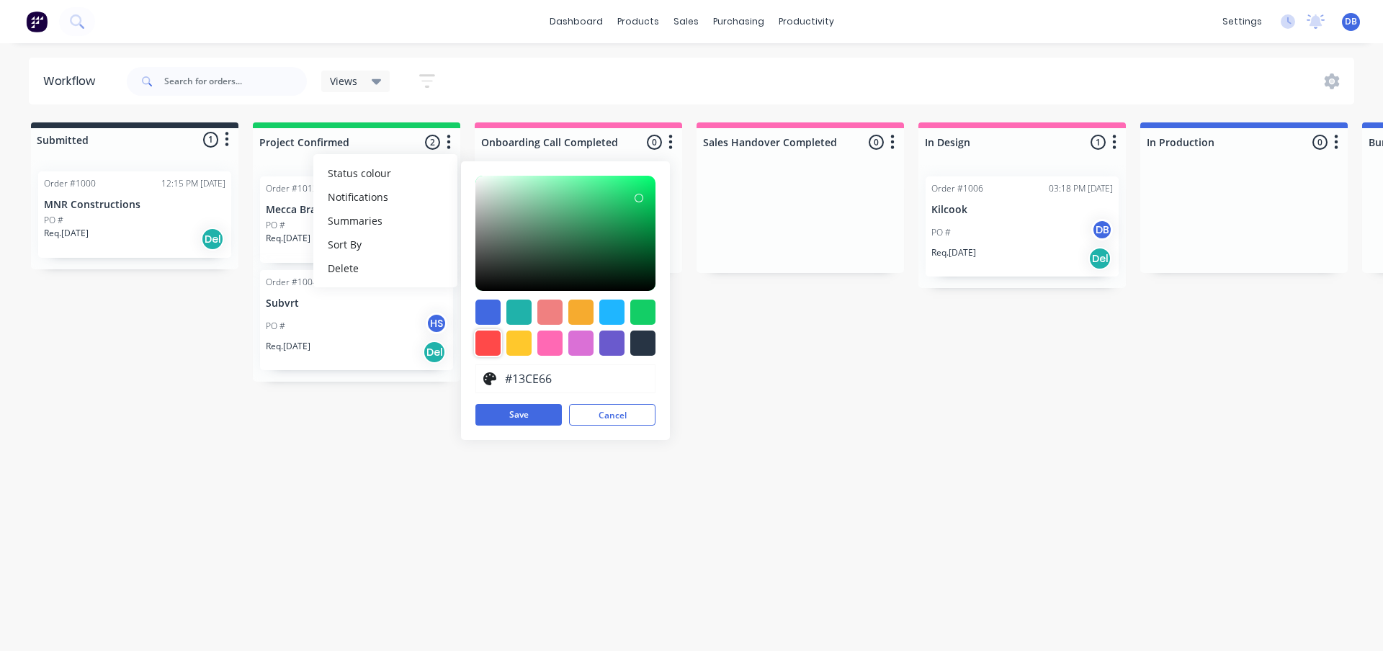
click at [485, 346] on div at bounding box center [487, 343] width 25 height 25
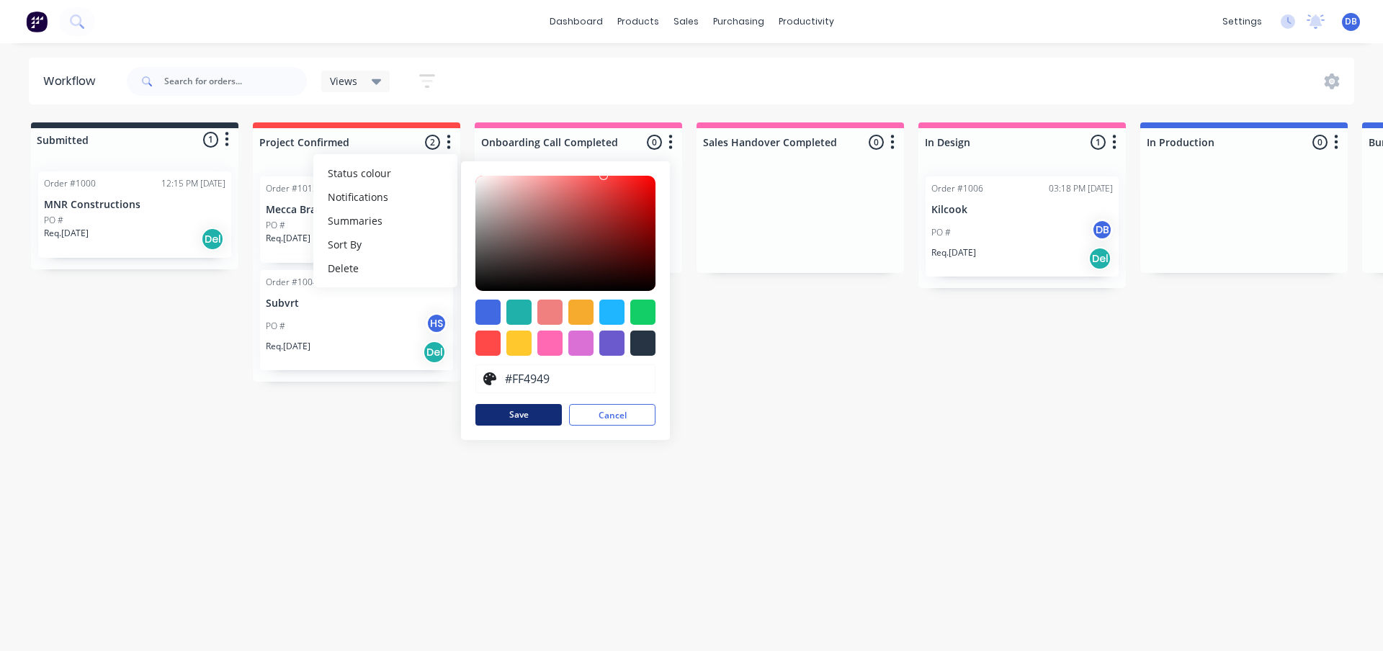
click at [519, 415] on button "Save" at bounding box center [518, 415] width 86 height 22
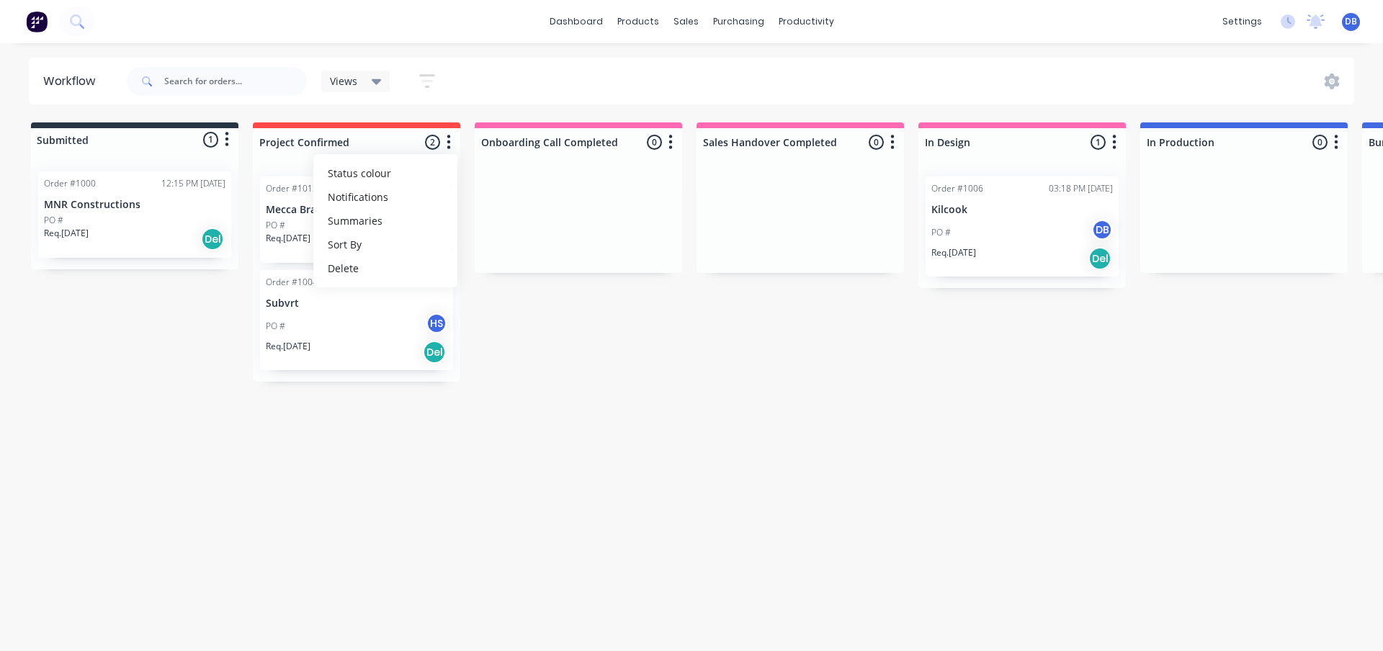
click at [645, 427] on div "Workflow Views Save new view None (Default) edit Full Workflow edit Show/Hide s…" at bounding box center [691, 340] width 1383 height 565
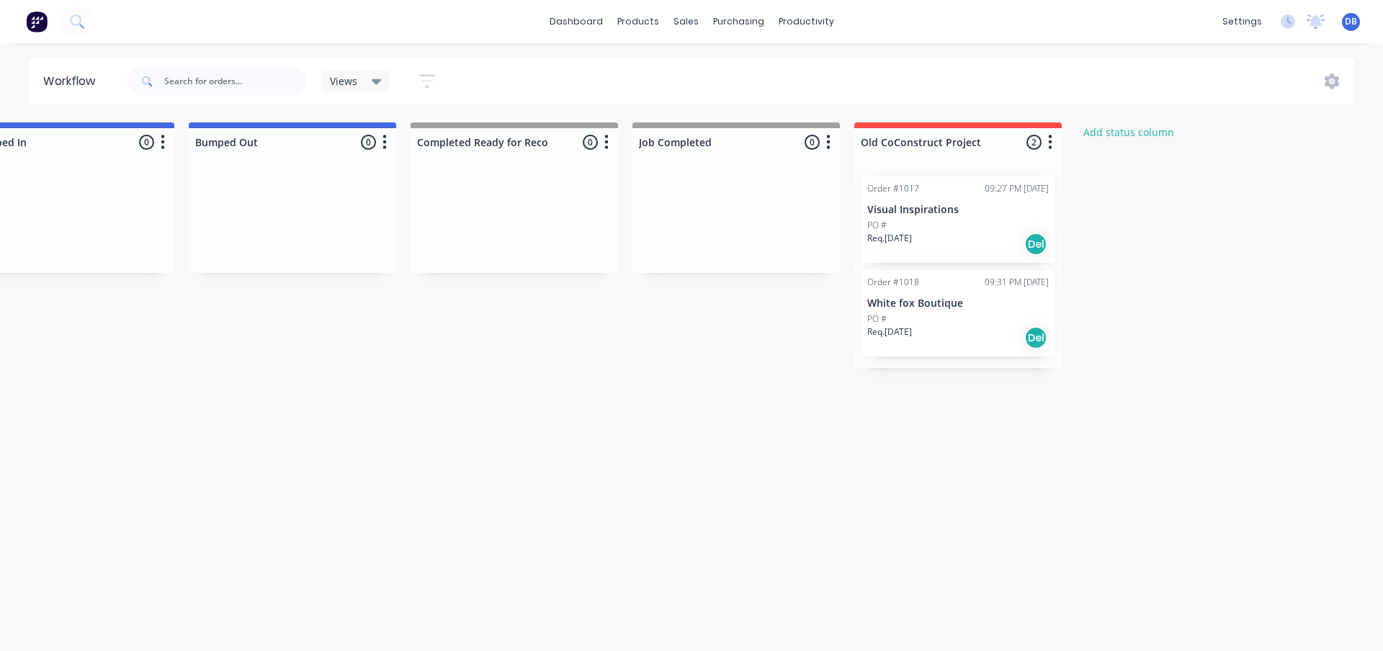
scroll to position [0, 1437]
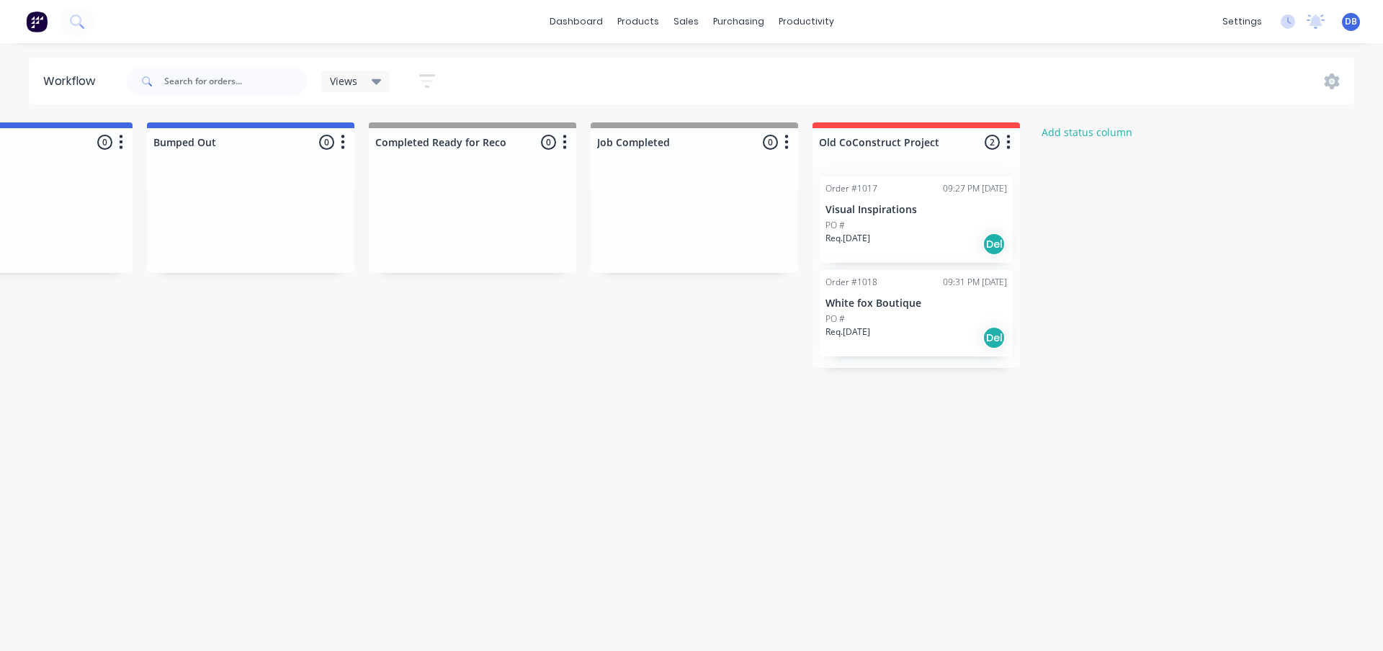
click at [1003, 140] on button "button" at bounding box center [1008, 142] width 17 height 17
click at [977, 169] on button "Status colour" at bounding box center [945, 173] width 144 height 24
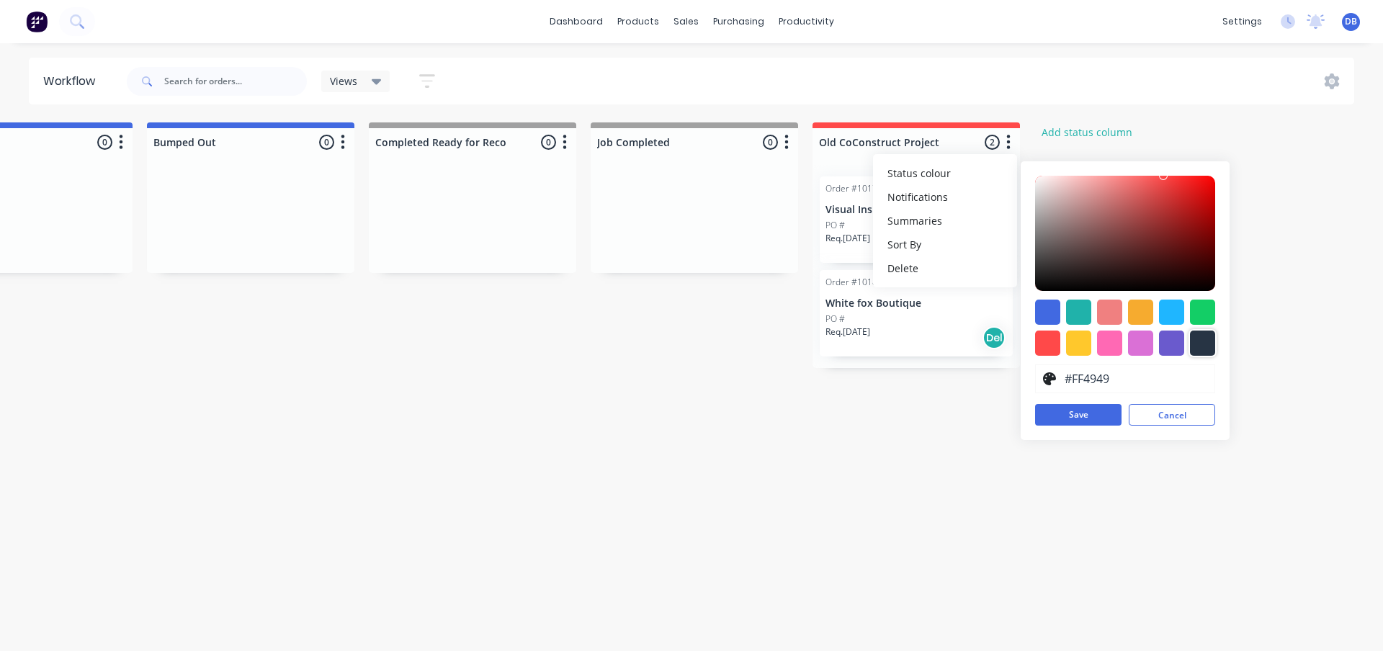
click at [1204, 337] on div at bounding box center [1202, 343] width 25 height 25
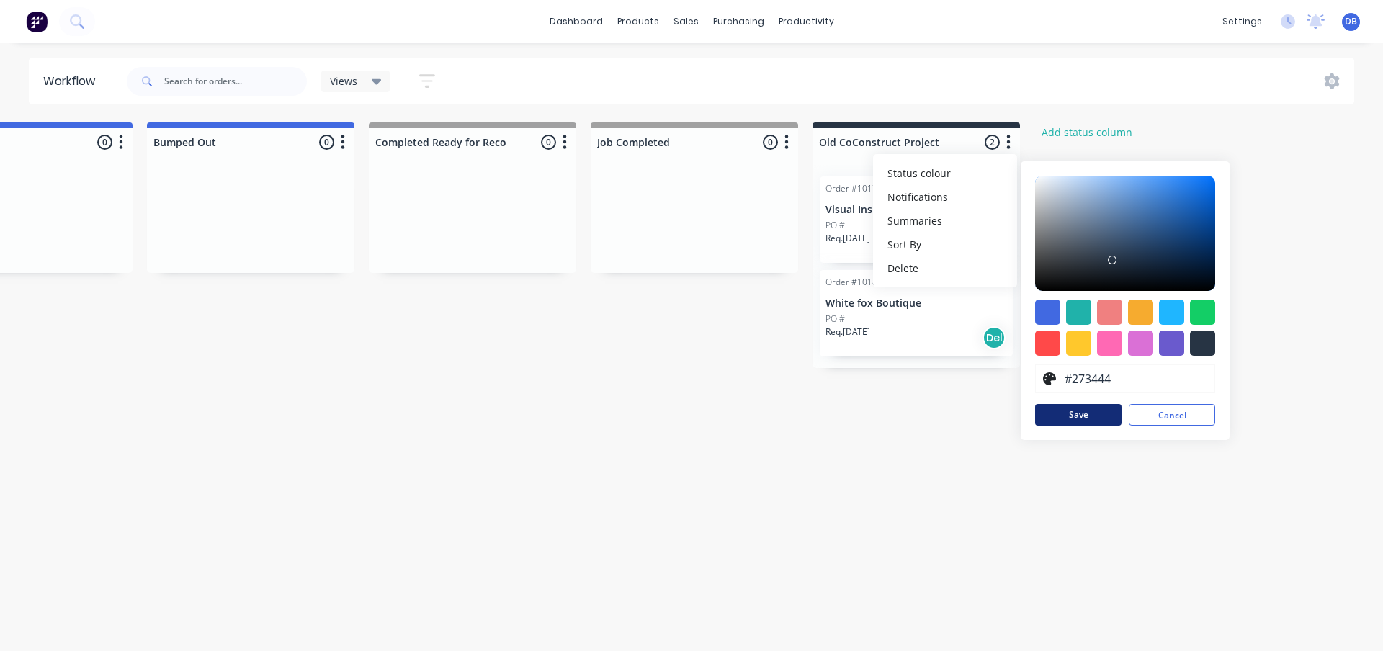
click at [1086, 413] on button "Save" at bounding box center [1078, 415] width 86 height 22
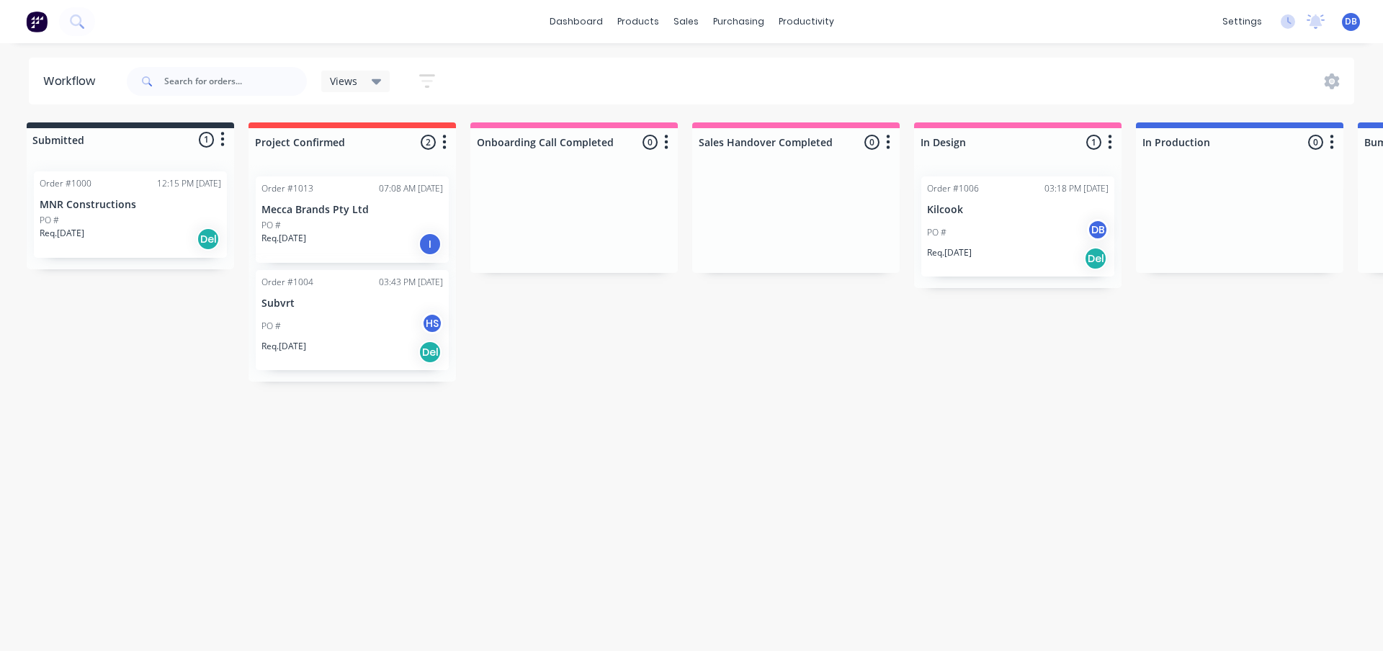
scroll to position [0, 0]
click at [670, 140] on icon "button" at bounding box center [670, 142] width 4 height 18
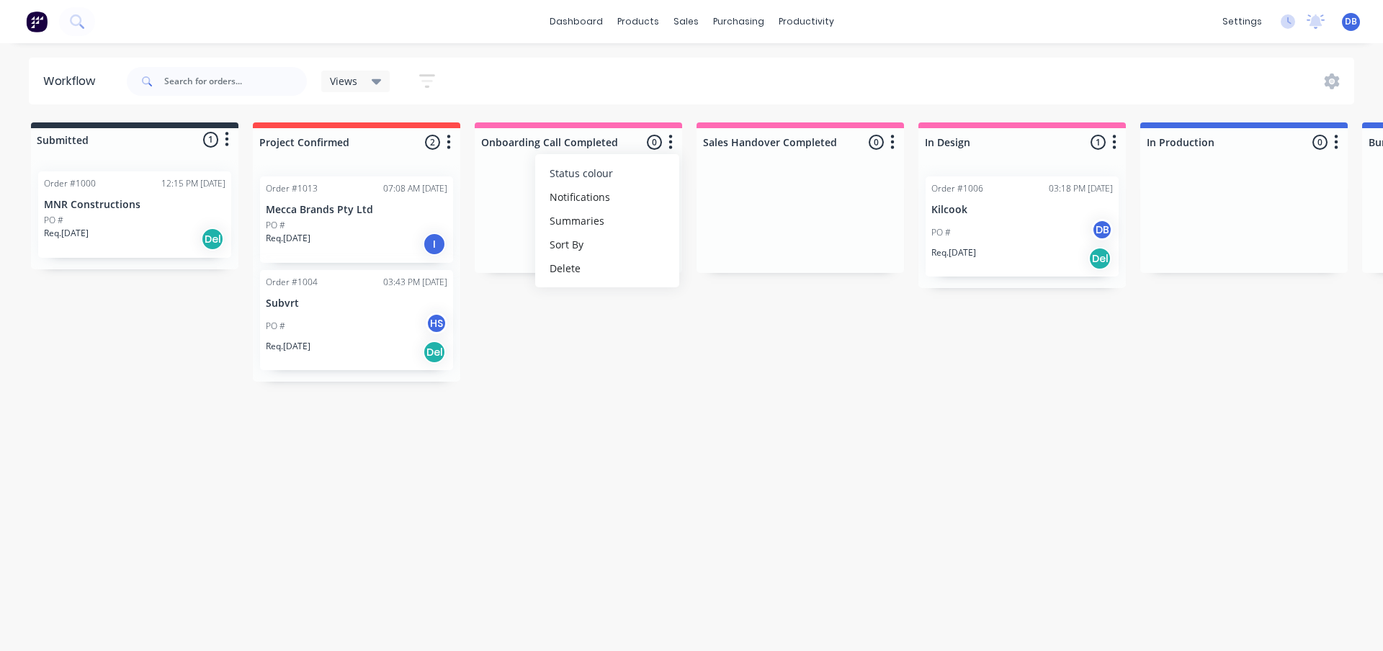
click at [638, 178] on button "Status colour" at bounding box center [607, 173] width 144 height 24
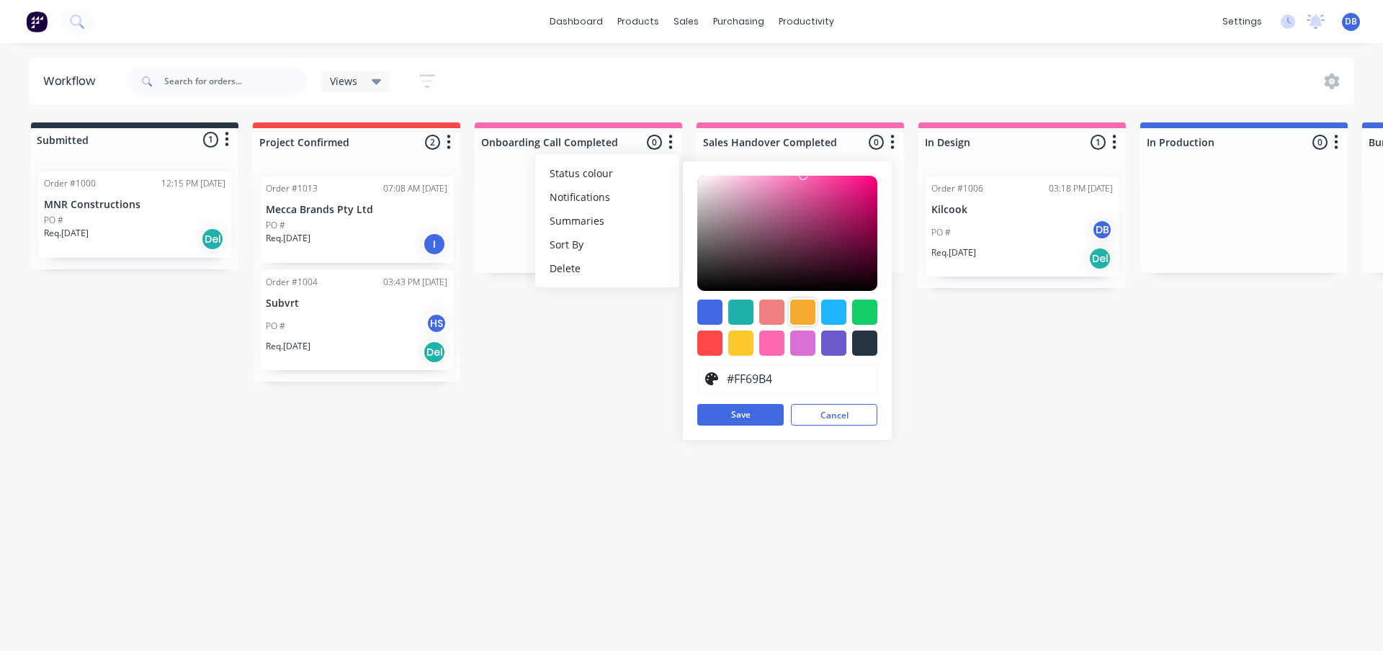
click at [806, 308] on div at bounding box center [802, 312] width 25 height 25
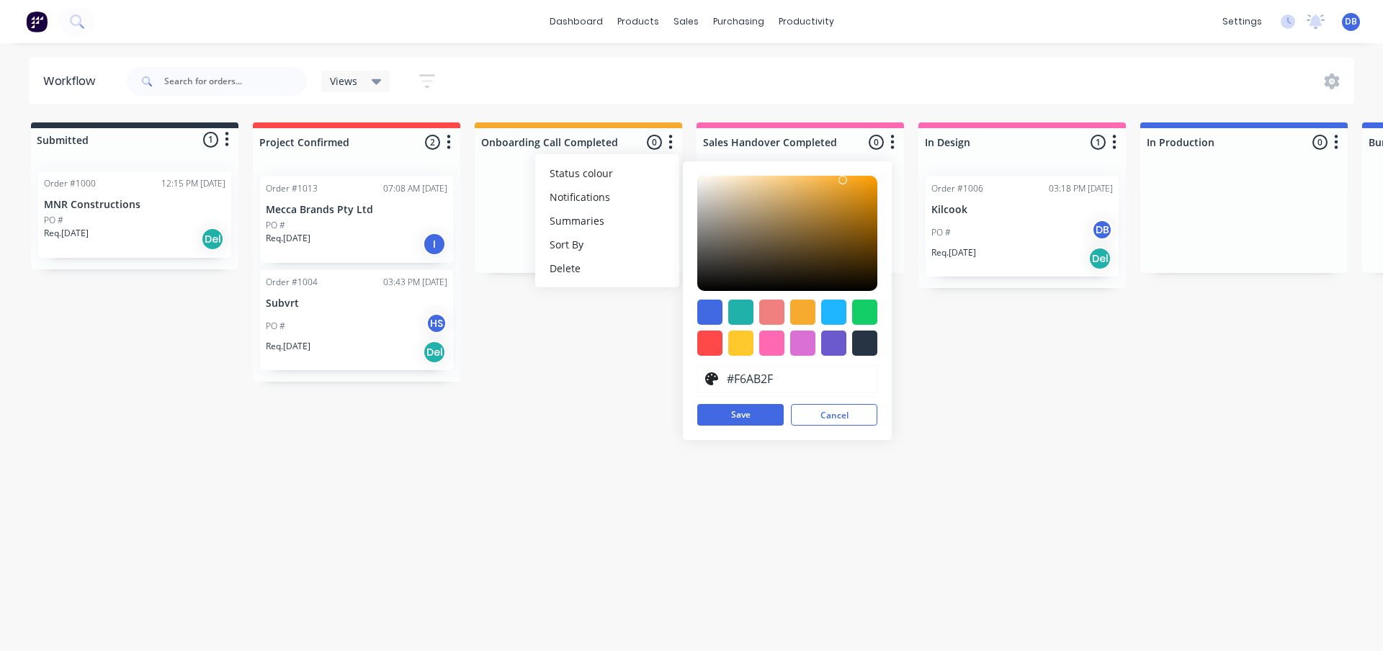
drag, startPoint x: 733, startPoint y: 416, endPoint x: 795, endPoint y: 346, distance: 93.9
click at [735, 416] on button "Save" at bounding box center [740, 415] width 86 height 22
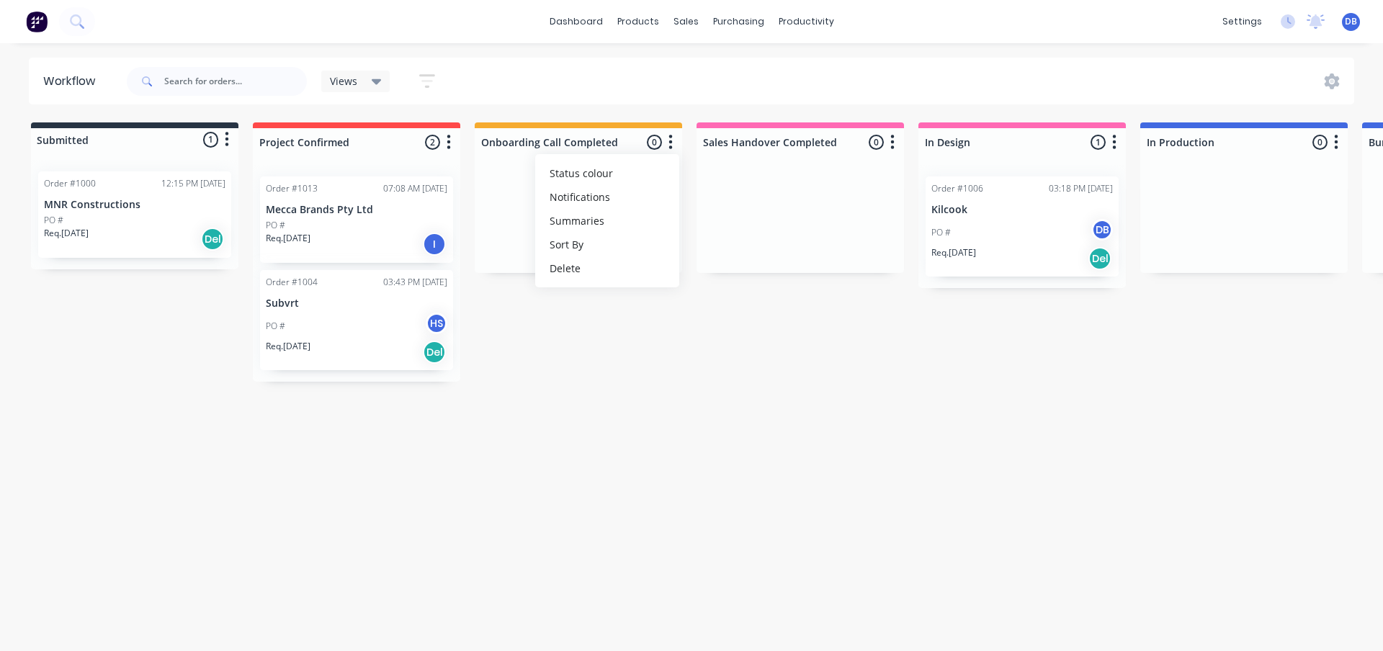
click at [896, 139] on button "button" at bounding box center [892, 142] width 17 height 17
click at [856, 170] on button "Status colour" at bounding box center [829, 173] width 144 height 24
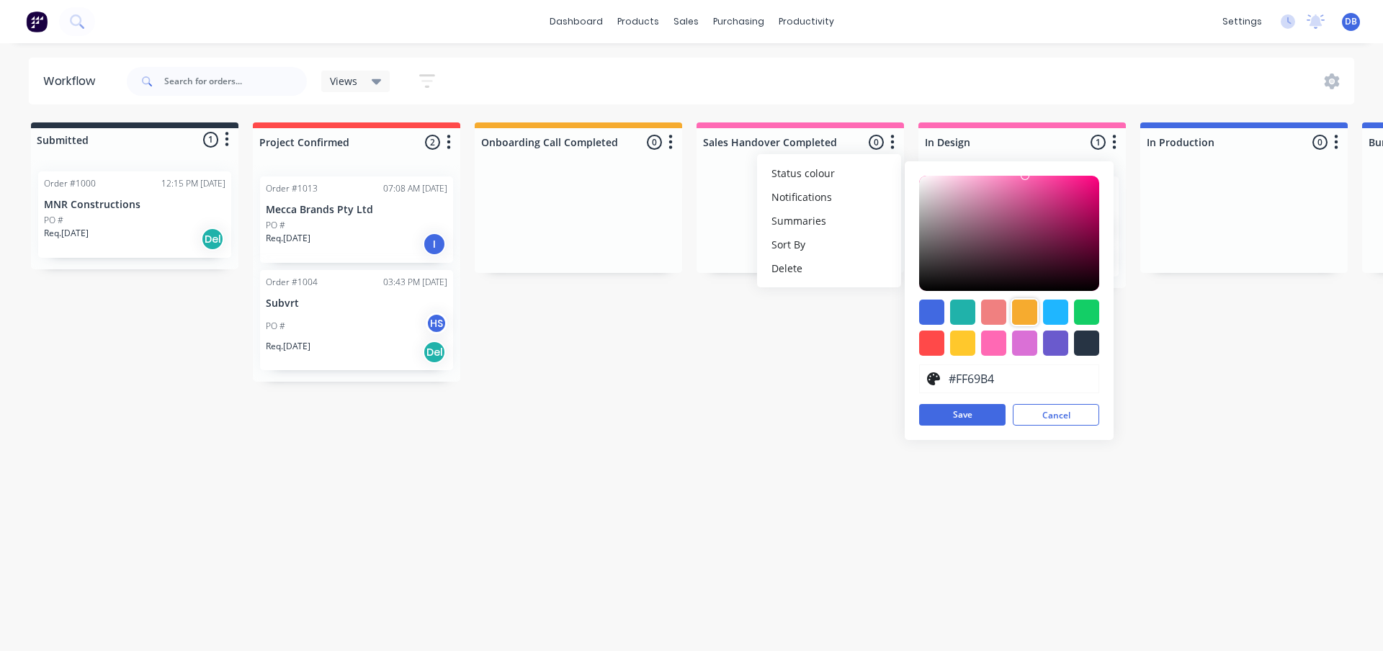
drag, startPoint x: 1032, startPoint y: 311, endPoint x: 1023, endPoint y: 319, distance: 12.3
click at [1032, 310] on div at bounding box center [1024, 312] width 25 height 25
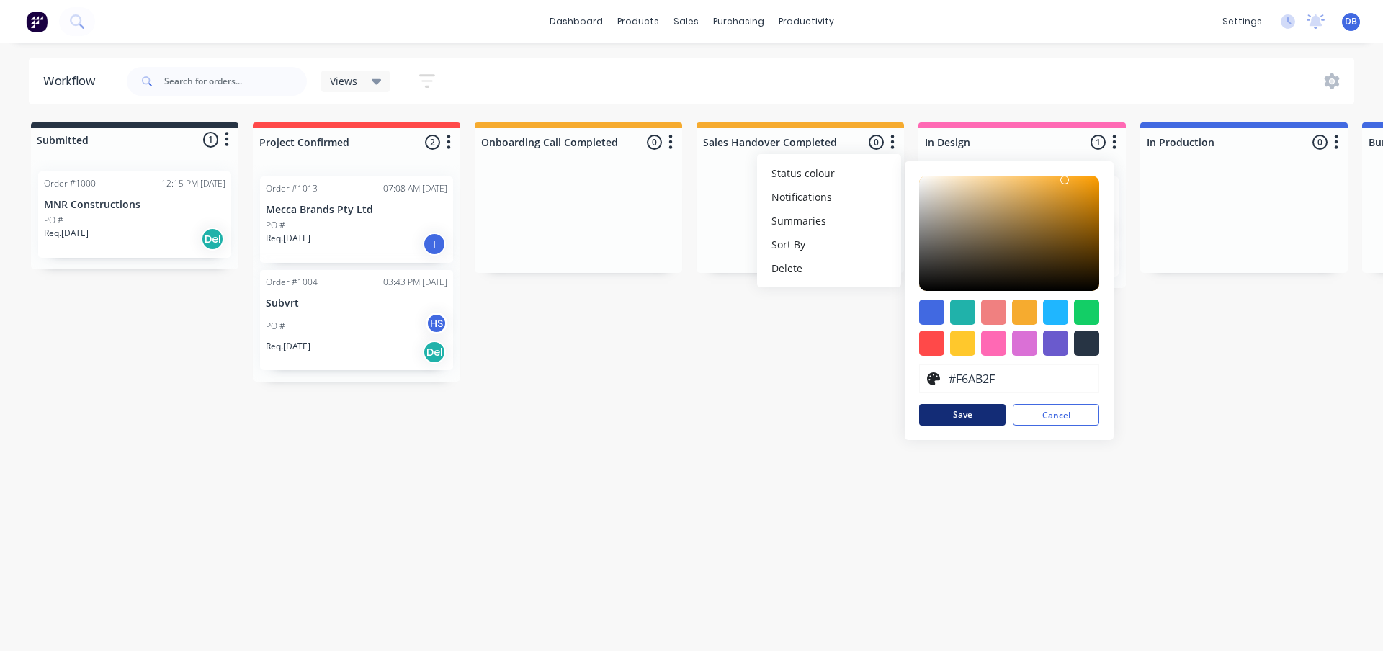
click at [956, 418] on button "Save" at bounding box center [962, 415] width 86 height 22
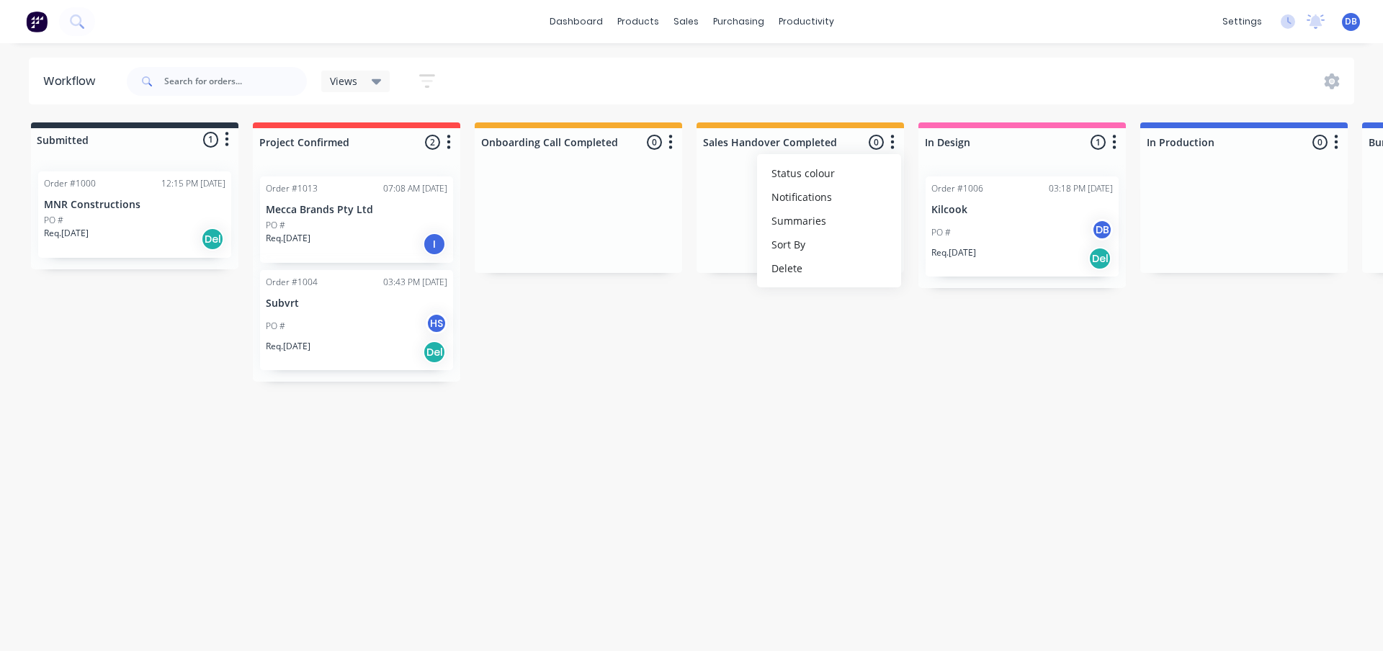
click at [673, 142] on button "button" at bounding box center [670, 142] width 17 height 17
click at [626, 174] on button "Status colour" at bounding box center [607, 173] width 144 height 24
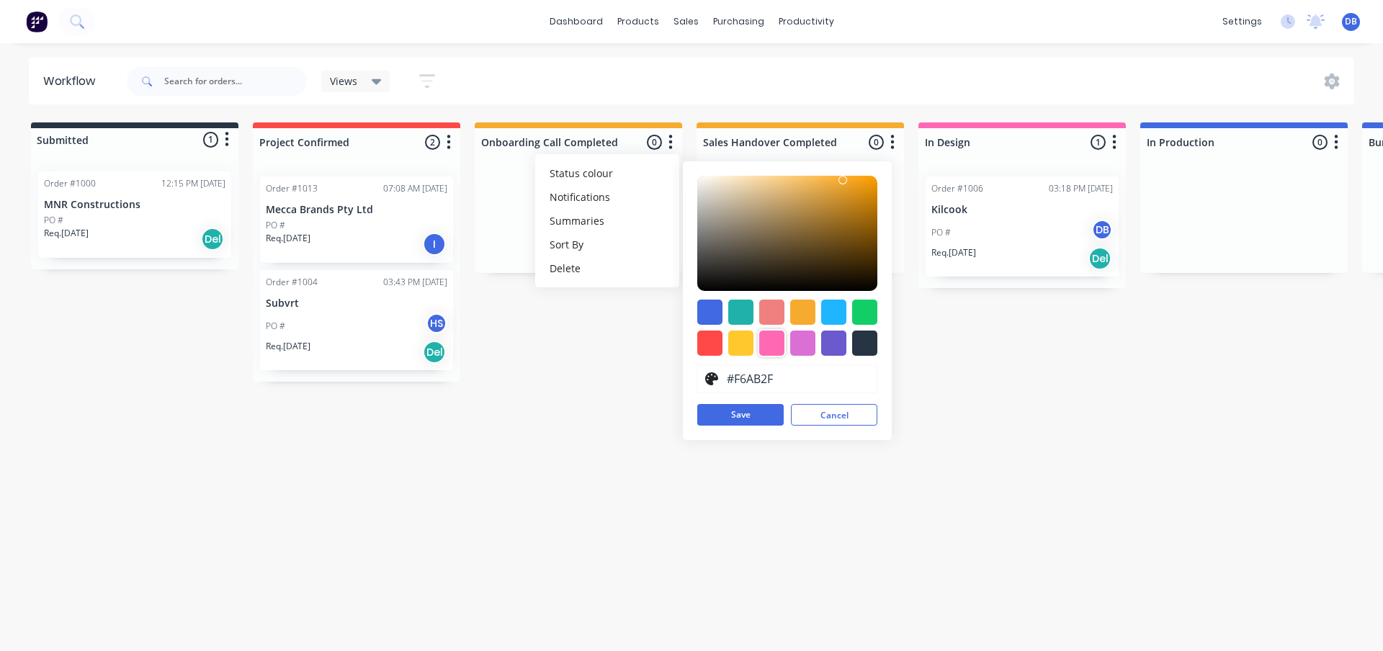
click at [774, 348] on div at bounding box center [771, 343] width 25 height 25
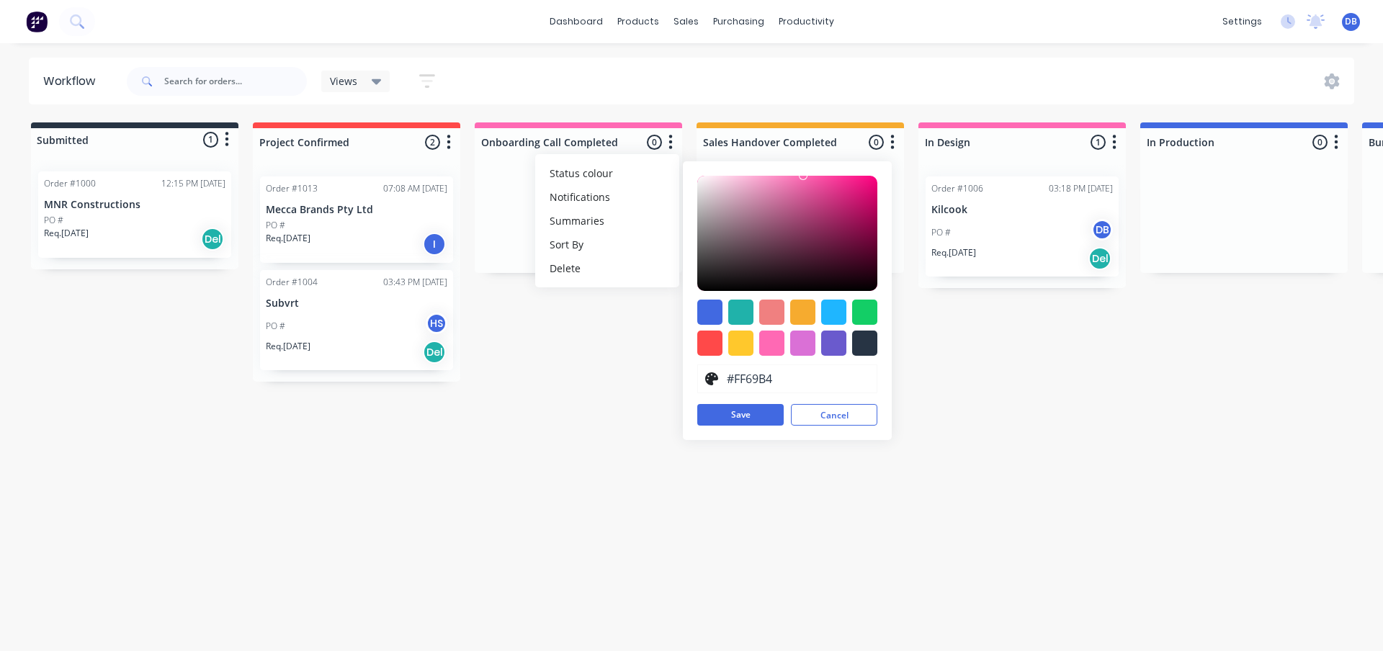
click at [755, 417] on button "Save" at bounding box center [740, 415] width 86 height 22
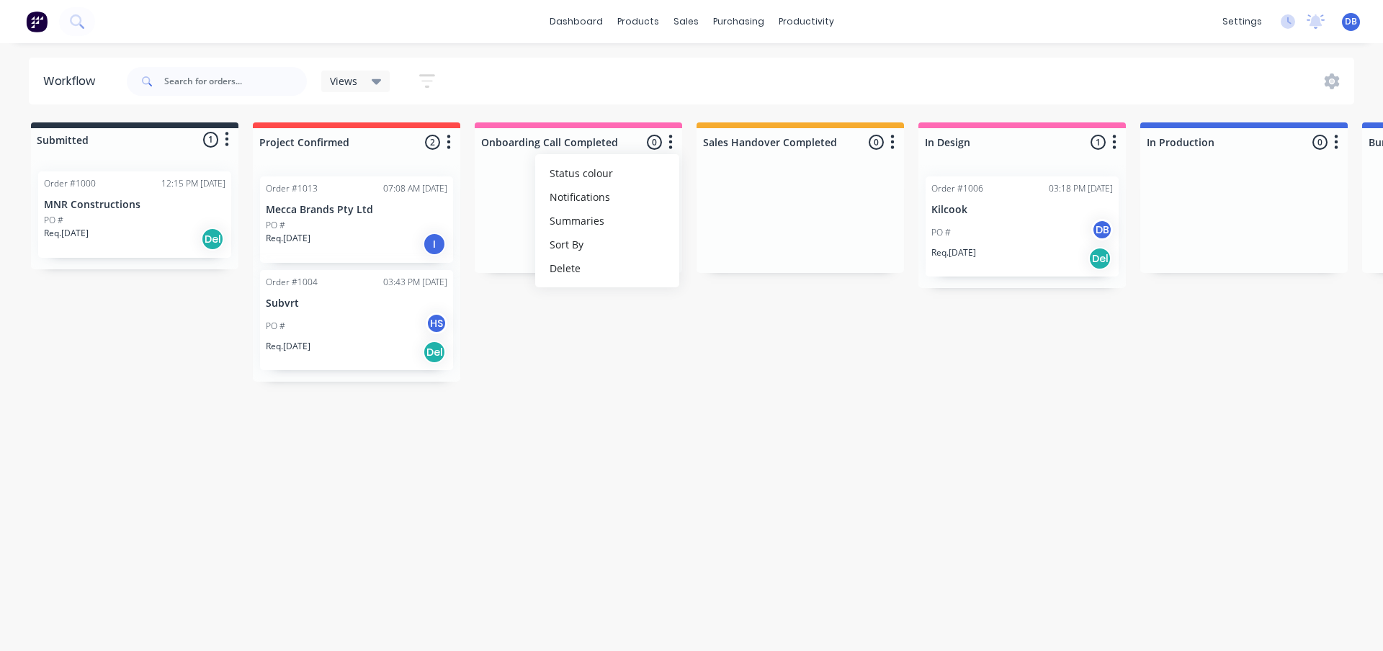
click at [890, 136] on icon "button" at bounding box center [892, 142] width 4 height 18
click at [851, 171] on button "Status colour" at bounding box center [829, 173] width 144 height 24
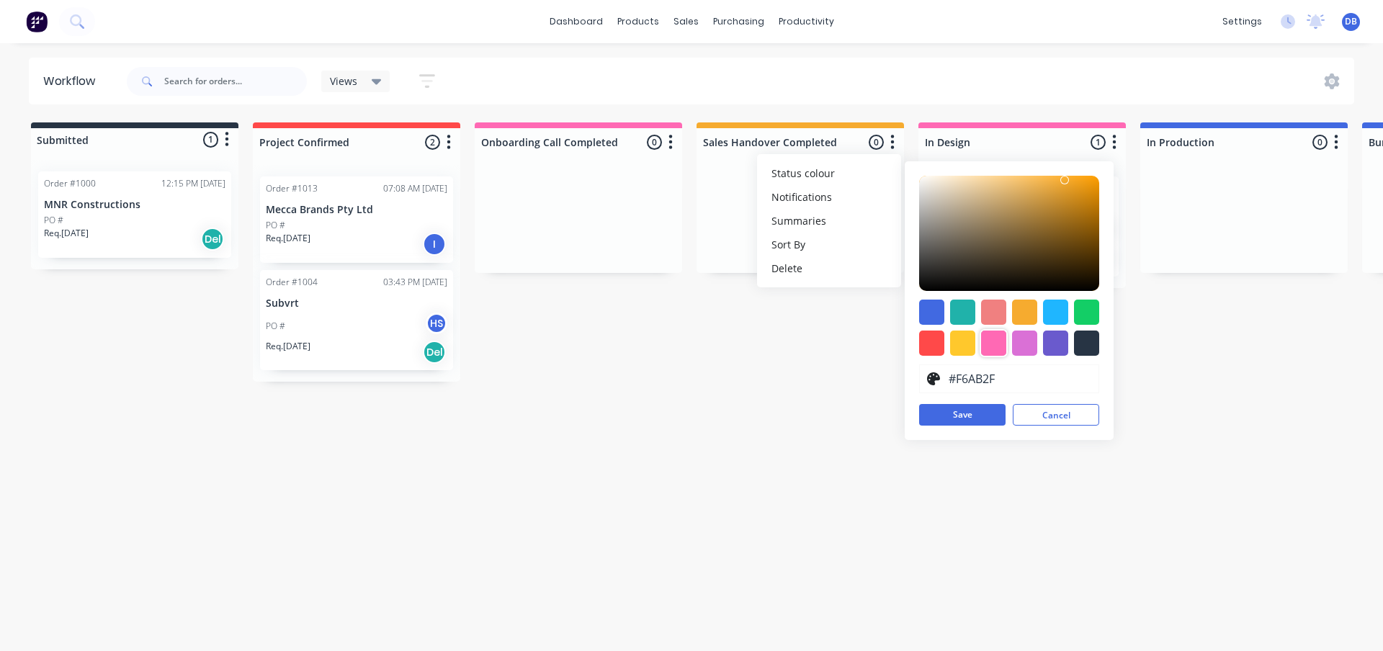
click at [1005, 344] on div at bounding box center [993, 343] width 25 height 25
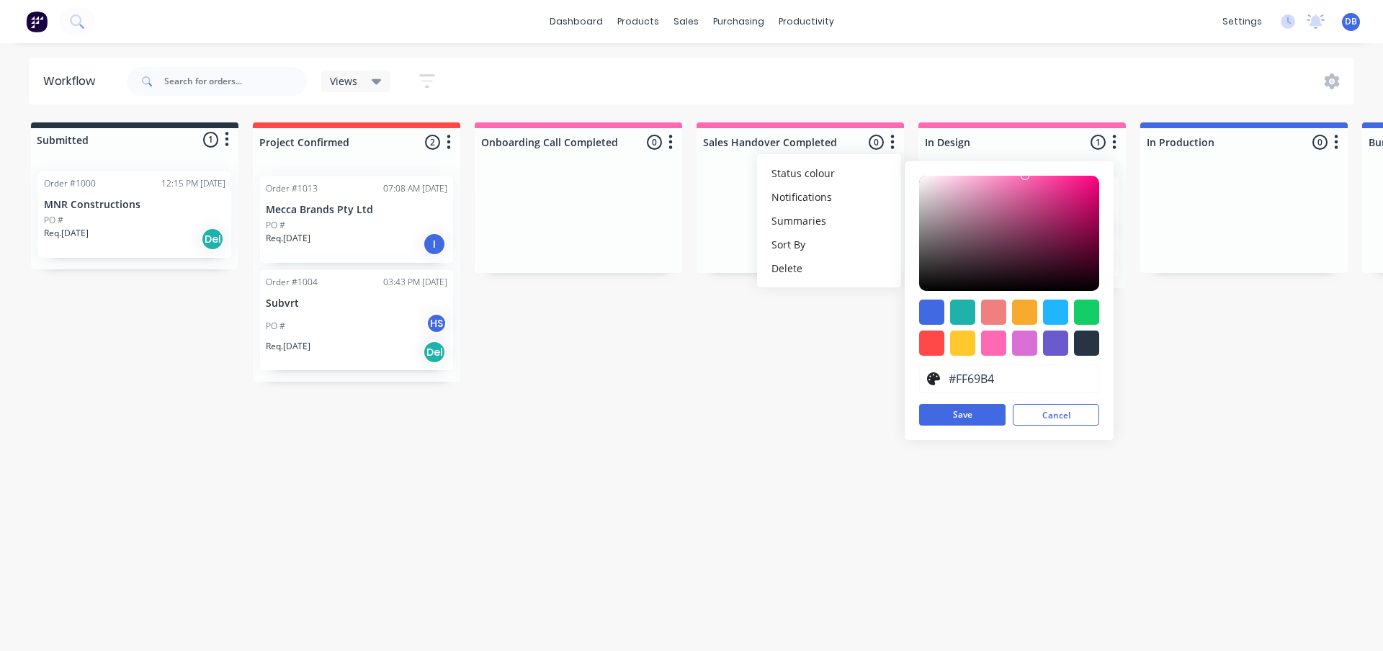
click at [969, 417] on button "Save" at bounding box center [962, 415] width 86 height 22
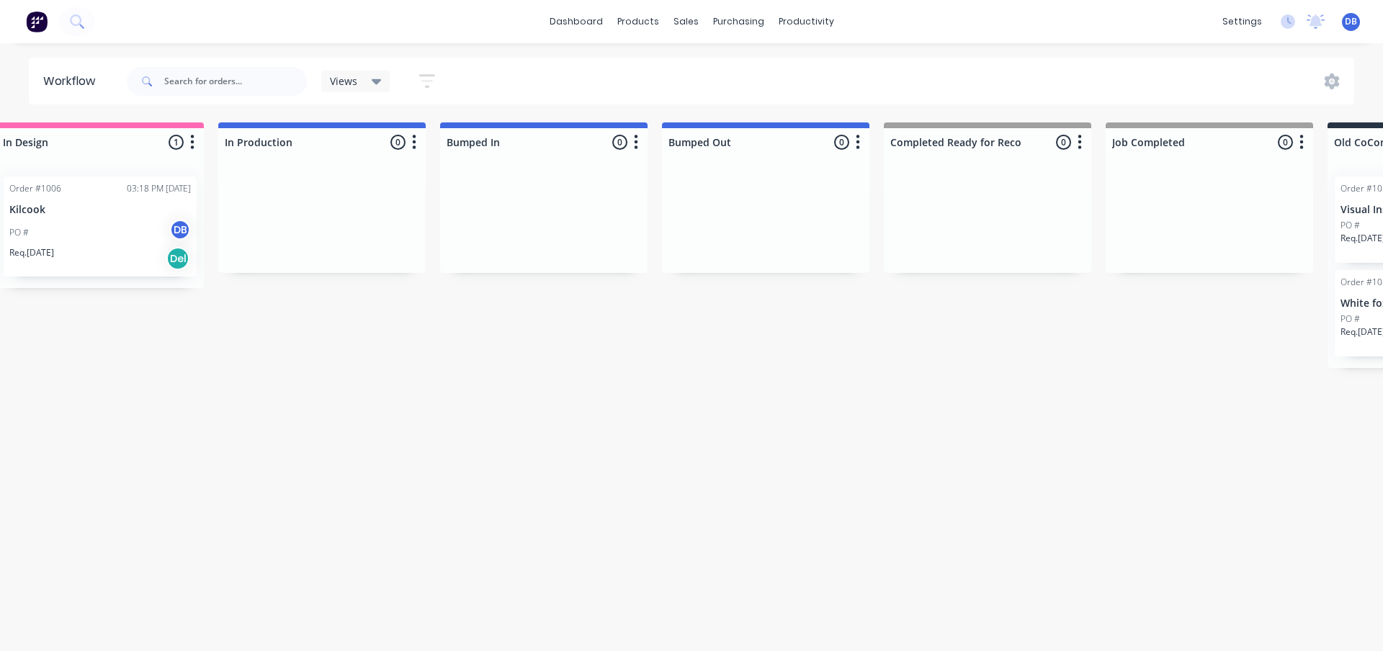
scroll to position [0, 972]
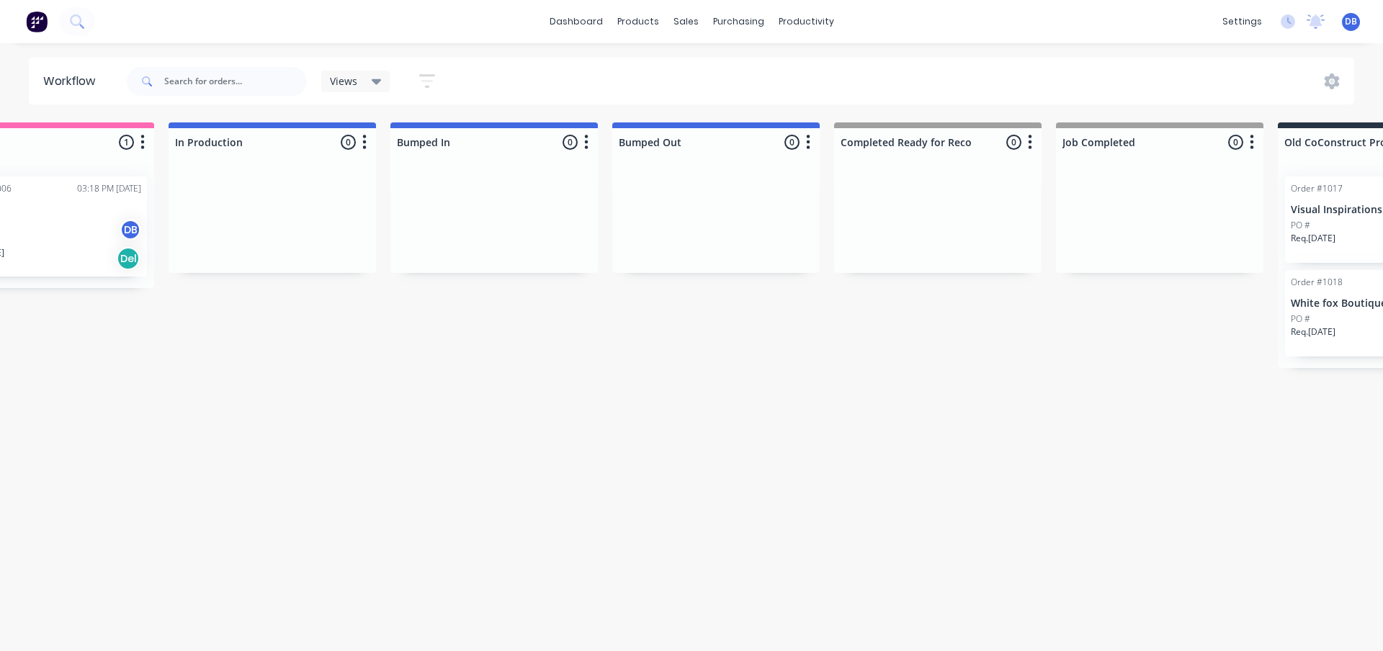
click at [586, 142] on icon "button" at bounding box center [587, 142] width 4 height 14
click at [575, 171] on button "Status colour" at bounding box center [523, 173] width 144 height 24
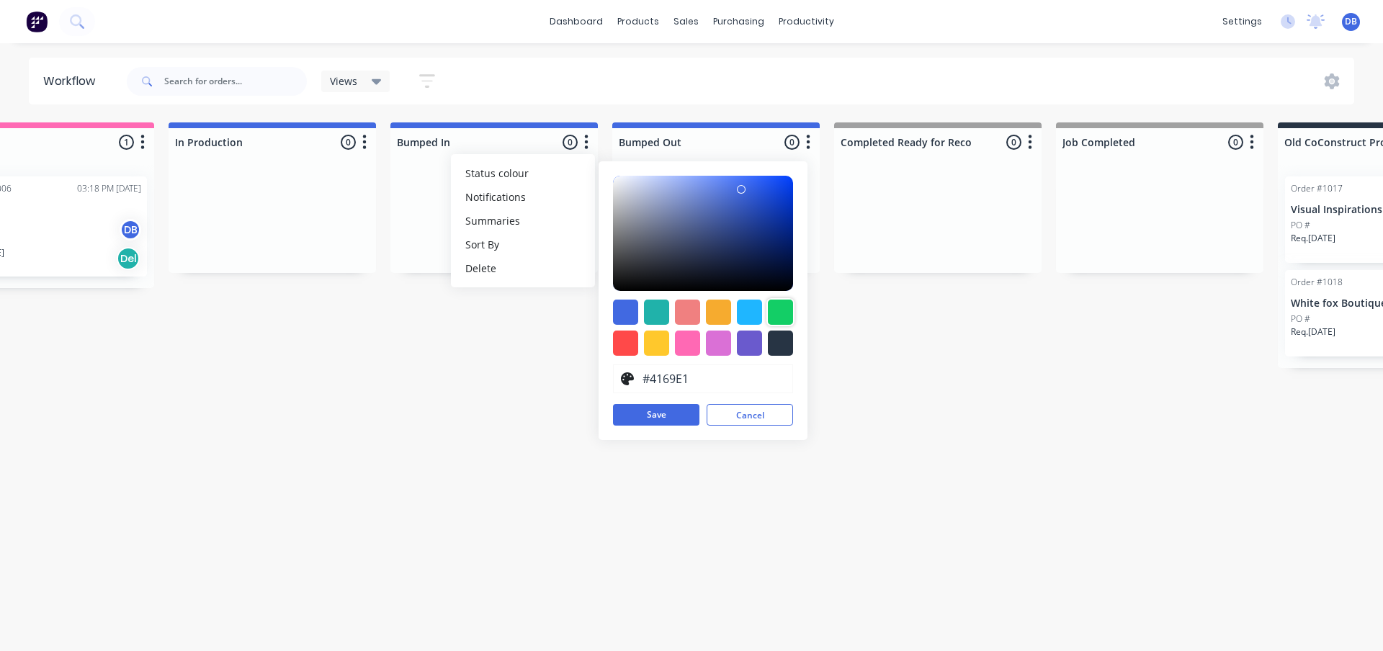
drag, startPoint x: 784, startPoint y: 313, endPoint x: 731, endPoint y: 358, distance: 70.0
click at [784, 312] on div at bounding box center [780, 312] width 25 height 25
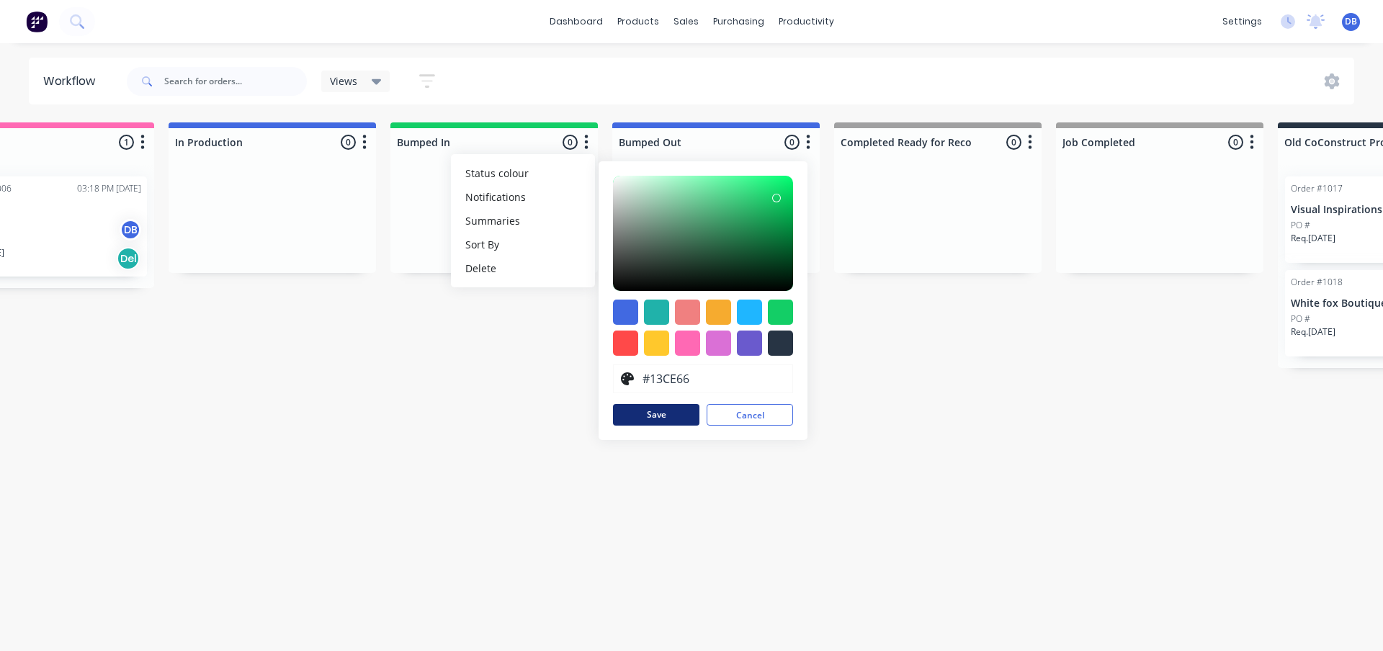
click at [648, 414] on button "Save" at bounding box center [656, 415] width 86 height 22
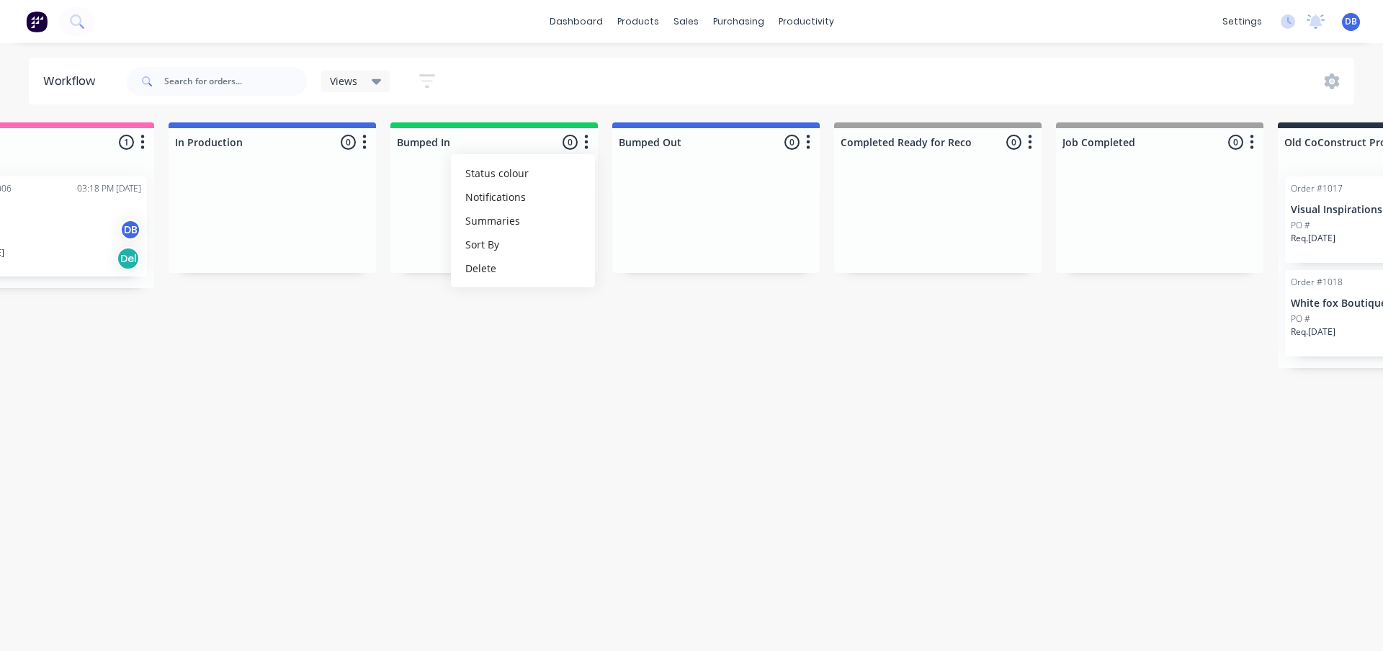
click at [808, 148] on icon "button" at bounding box center [809, 142] width 4 height 14
click at [785, 172] on button "Status colour" at bounding box center [745, 173] width 144 height 24
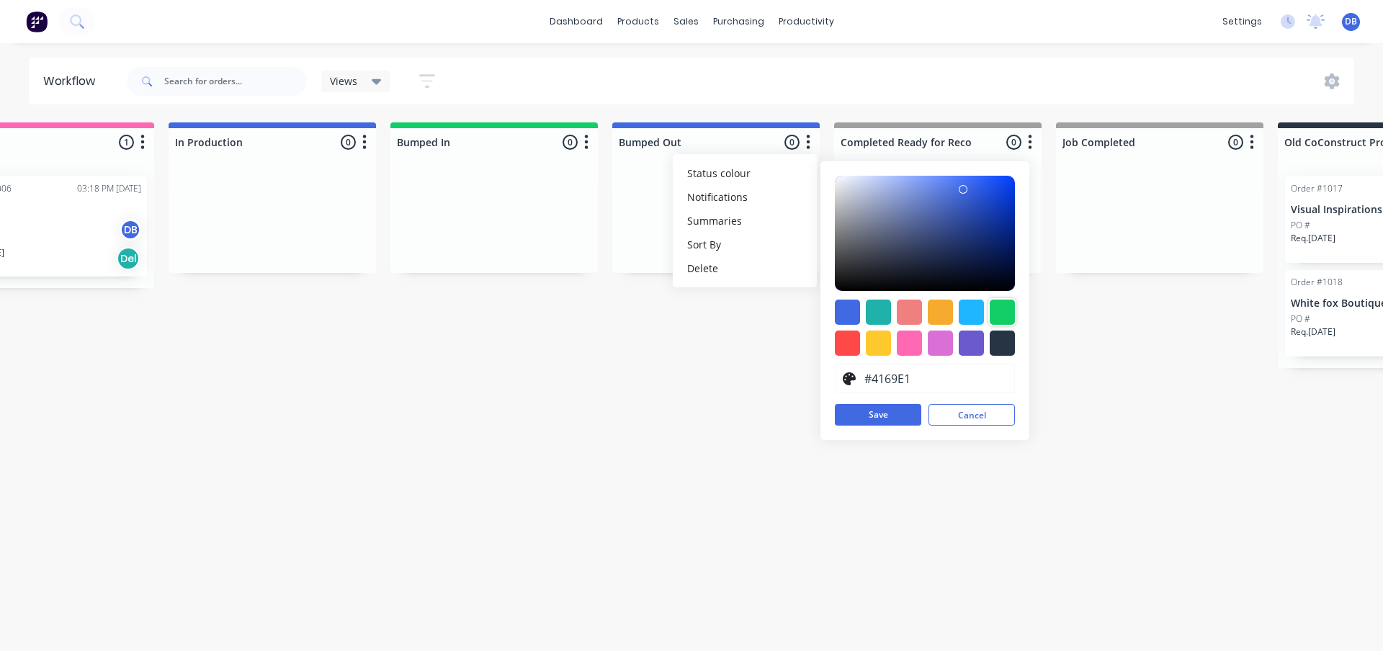
click at [1005, 311] on div at bounding box center [1002, 312] width 25 height 25
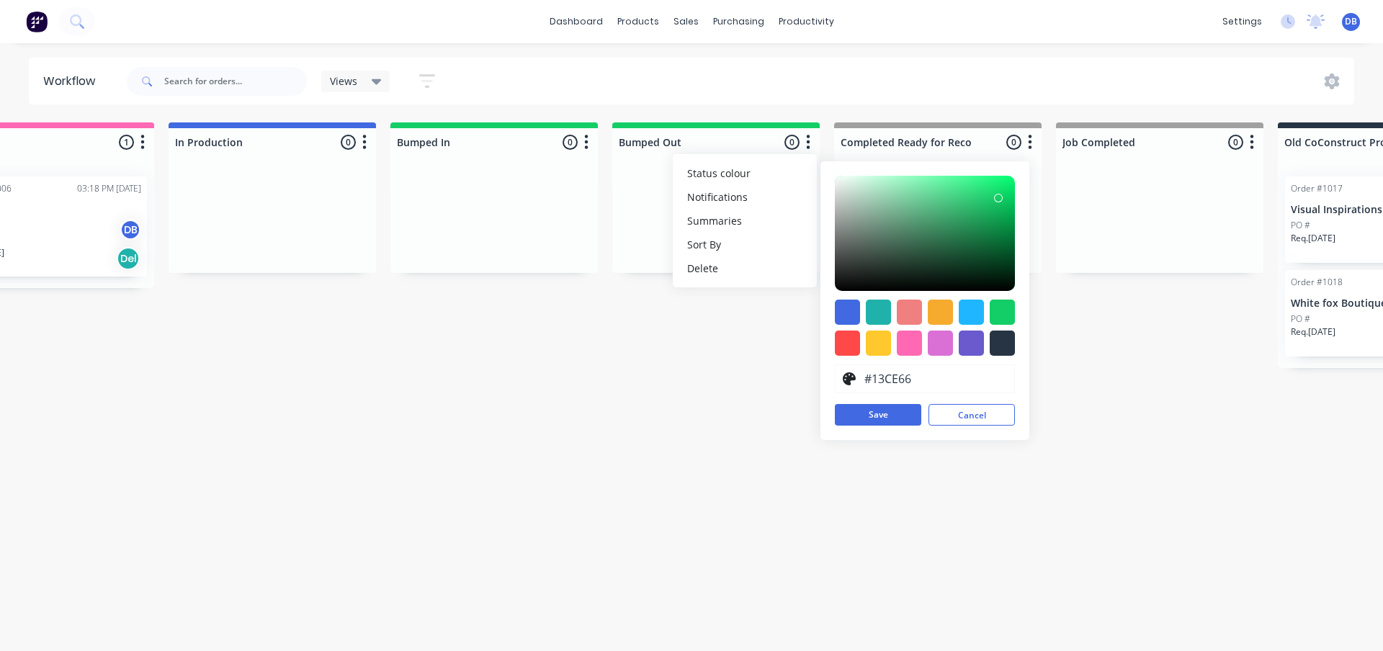
click at [866, 413] on button "Save" at bounding box center [878, 415] width 86 height 22
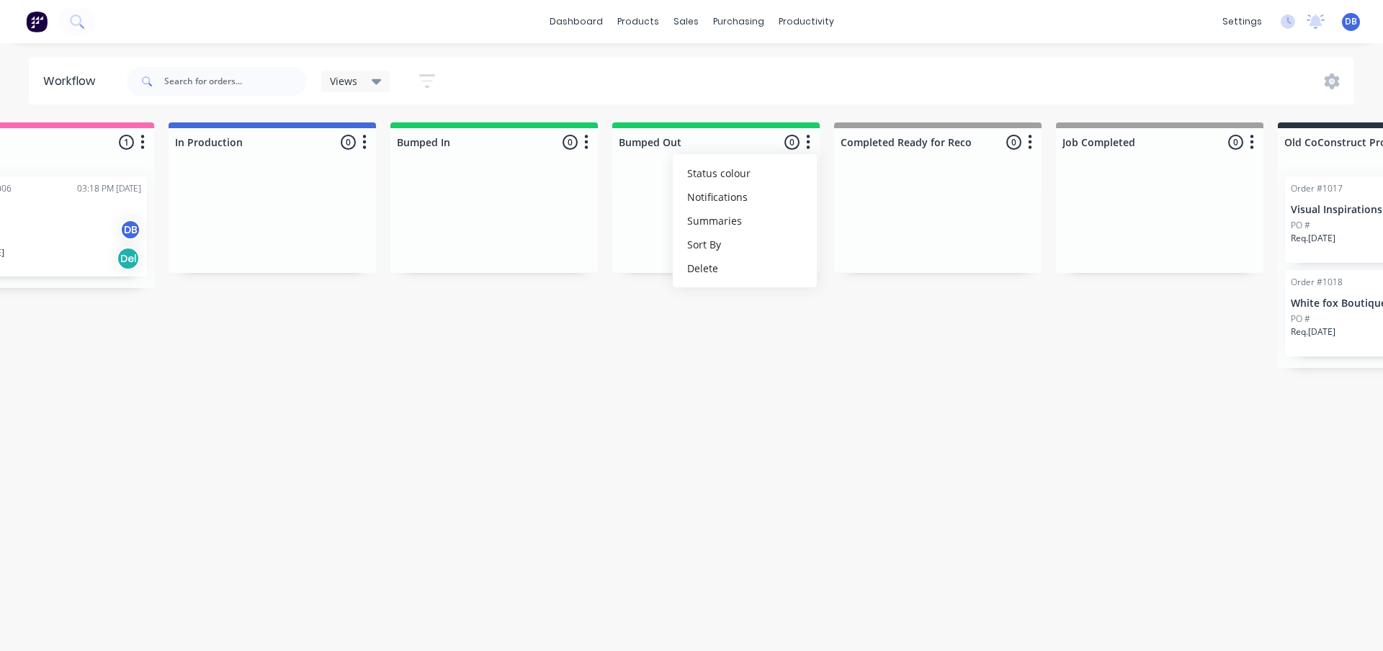
click at [644, 339] on div "Submitted 1 Status colour #273444 hex #273444 Save Cancel Summaries Total order…" at bounding box center [428, 251] width 2820 height 259
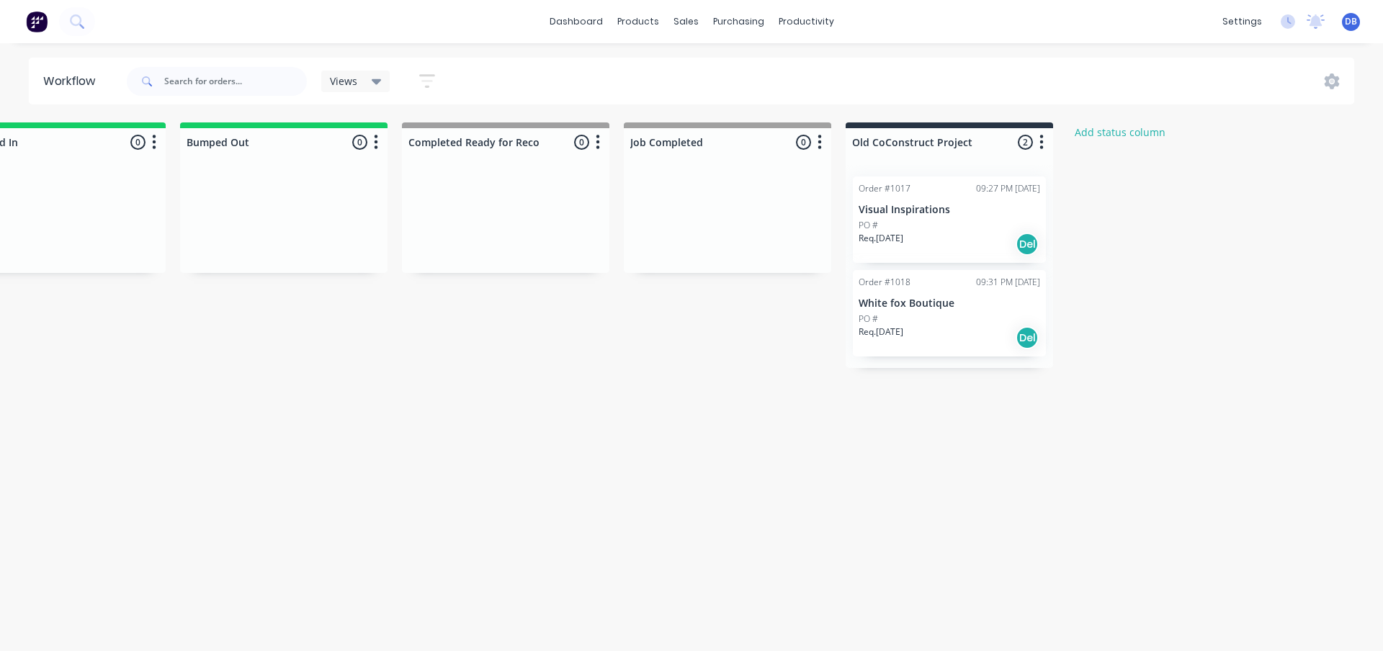
scroll to position [0, 1437]
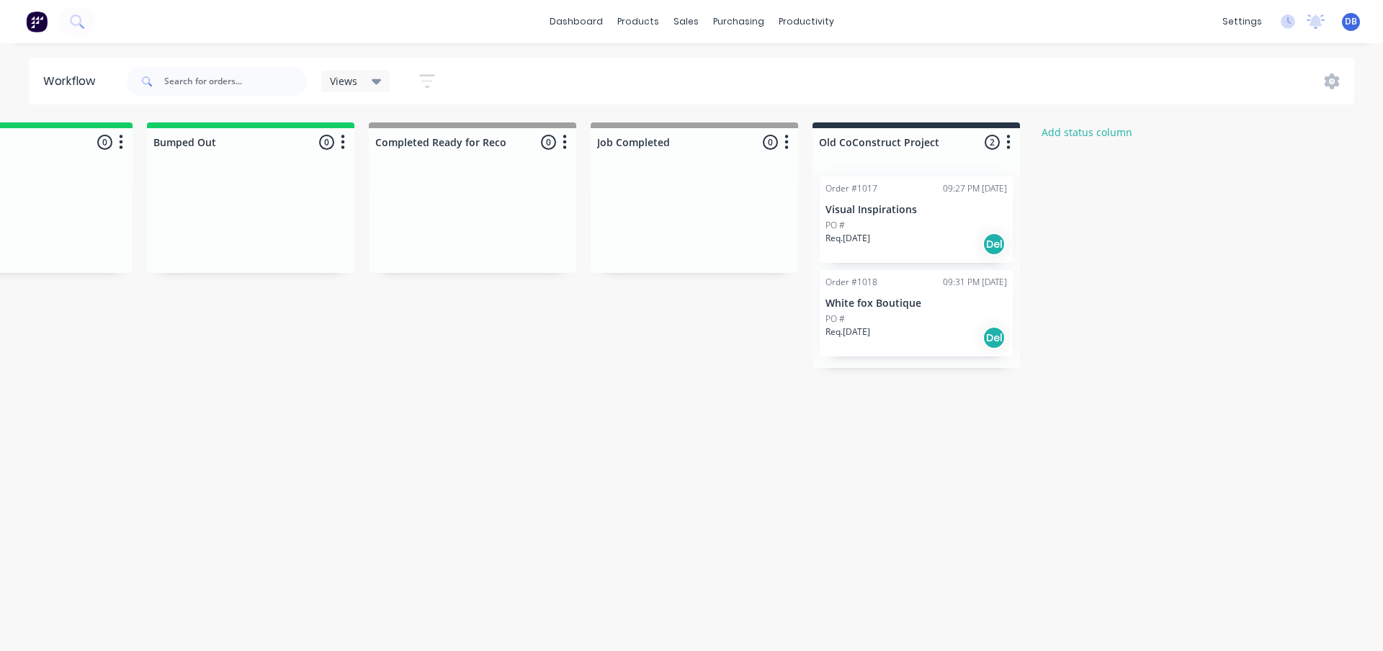
click at [907, 145] on div at bounding box center [915, 142] width 207 height 28
click at [942, 140] on input "Old CoConstruct Project" at bounding box center [890, 142] width 142 height 15
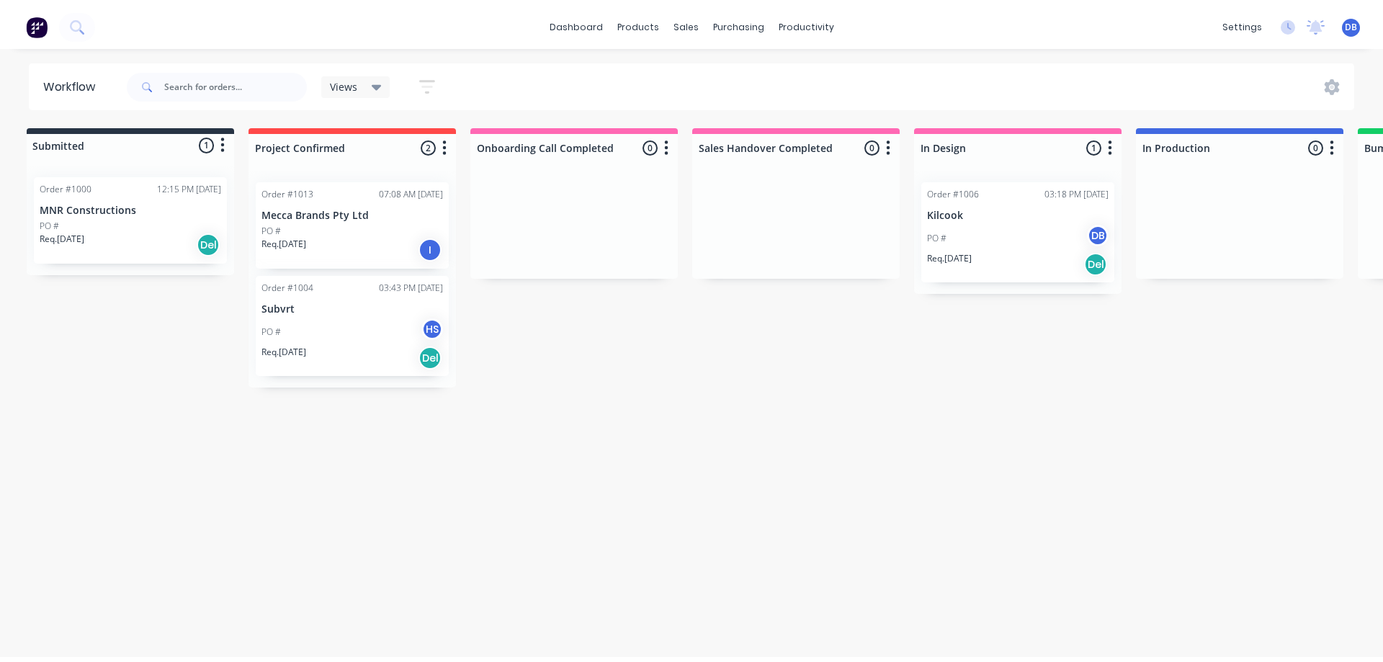
scroll to position [0, 0]
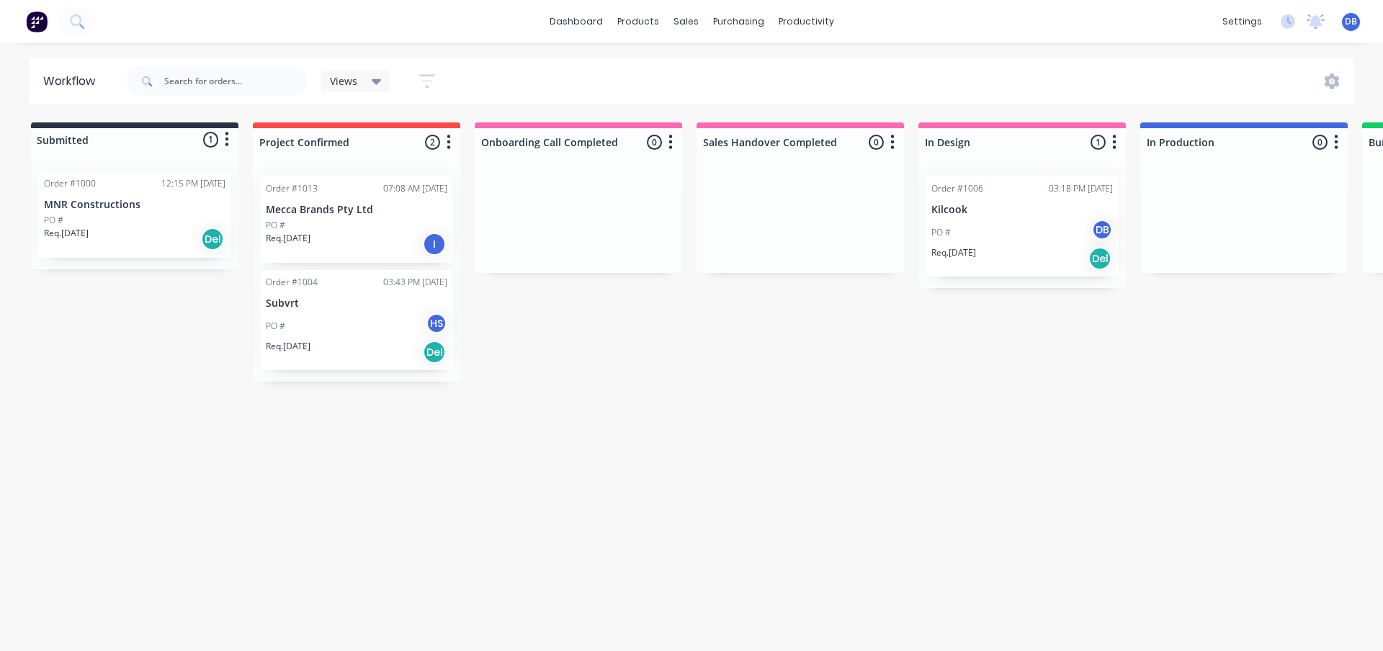
click at [561, 542] on div "Workflow Views Save new view None (Default) edit Full Workflow edit Show/Hide s…" at bounding box center [691, 340] width 1383 height 565
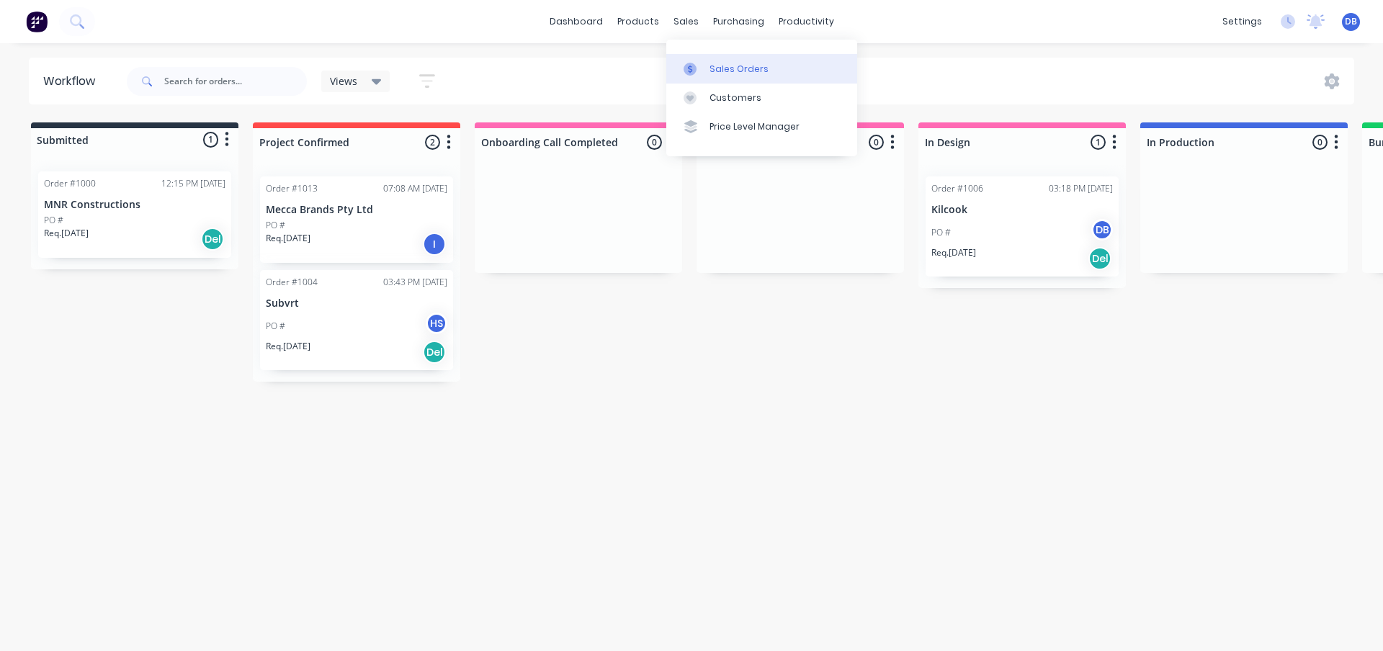
click at [724, 65] on div "Sales Orders" at bounding box center [738, 69] width 59 height 13
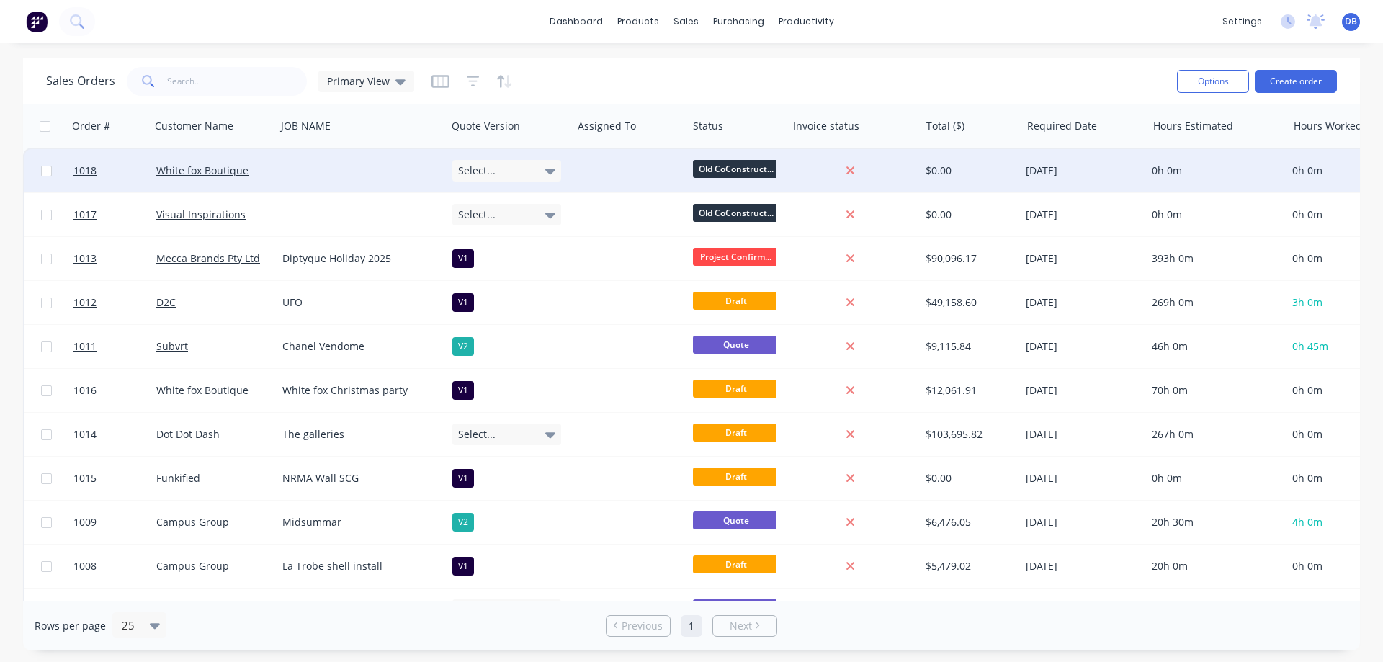
click at [323, 174] on div at bounding box center [362, 170] width 170 height 43
click at [308, 179] on div at bounding box center [362, 170] width 170 height 43
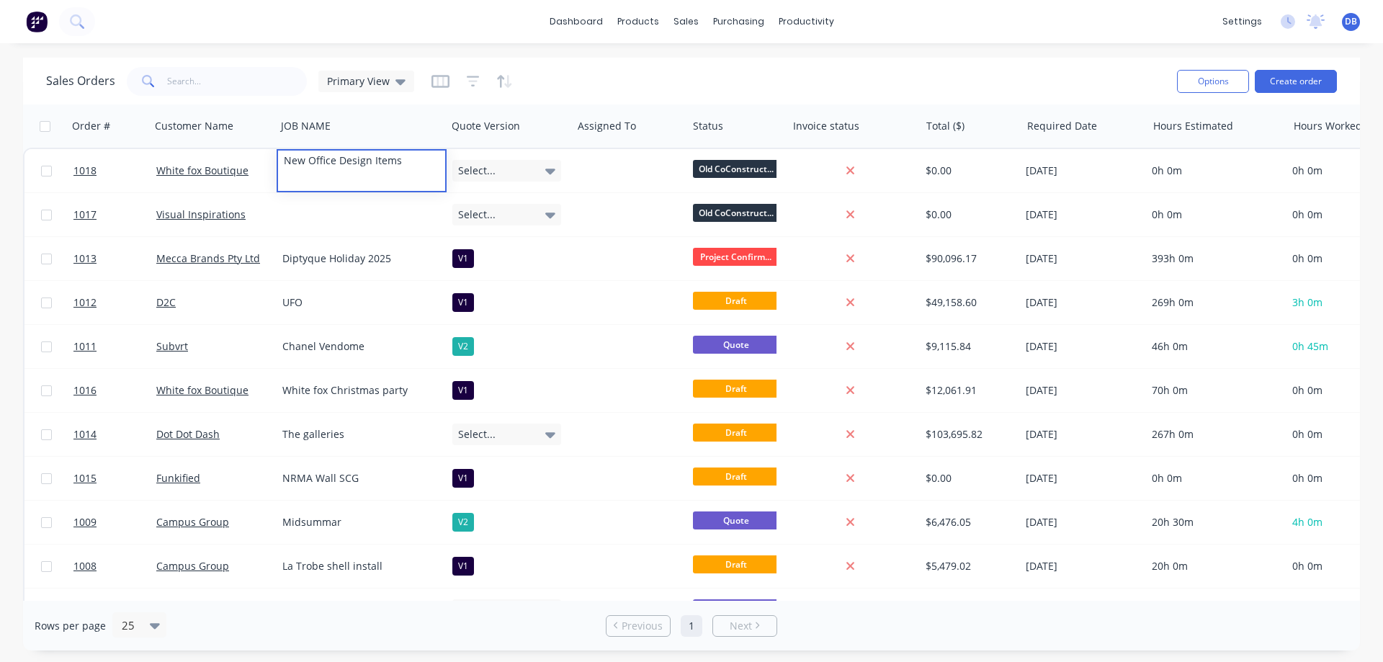
click at [605, 73] on div "Sales Orders Primary View" at bounding box center [605, 80] width 1119 height 35
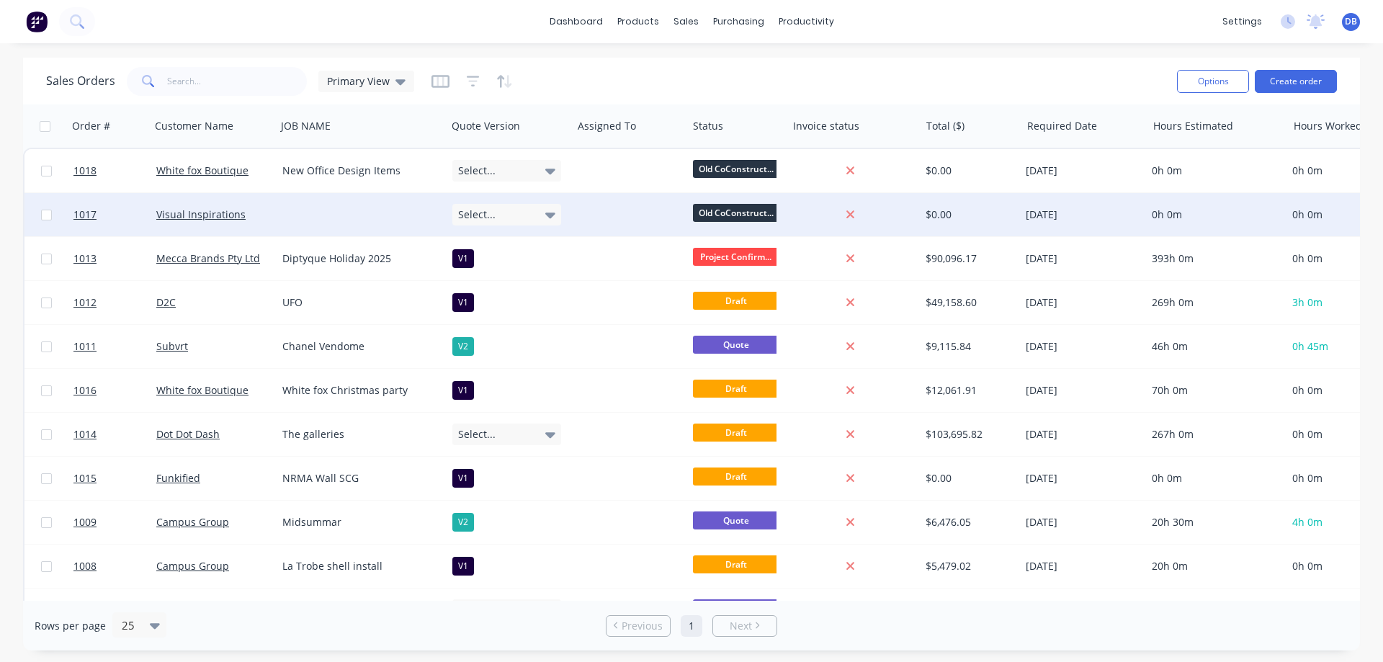
click at [297, 215] on div at bounding box center [362, 214] width 170 height 43
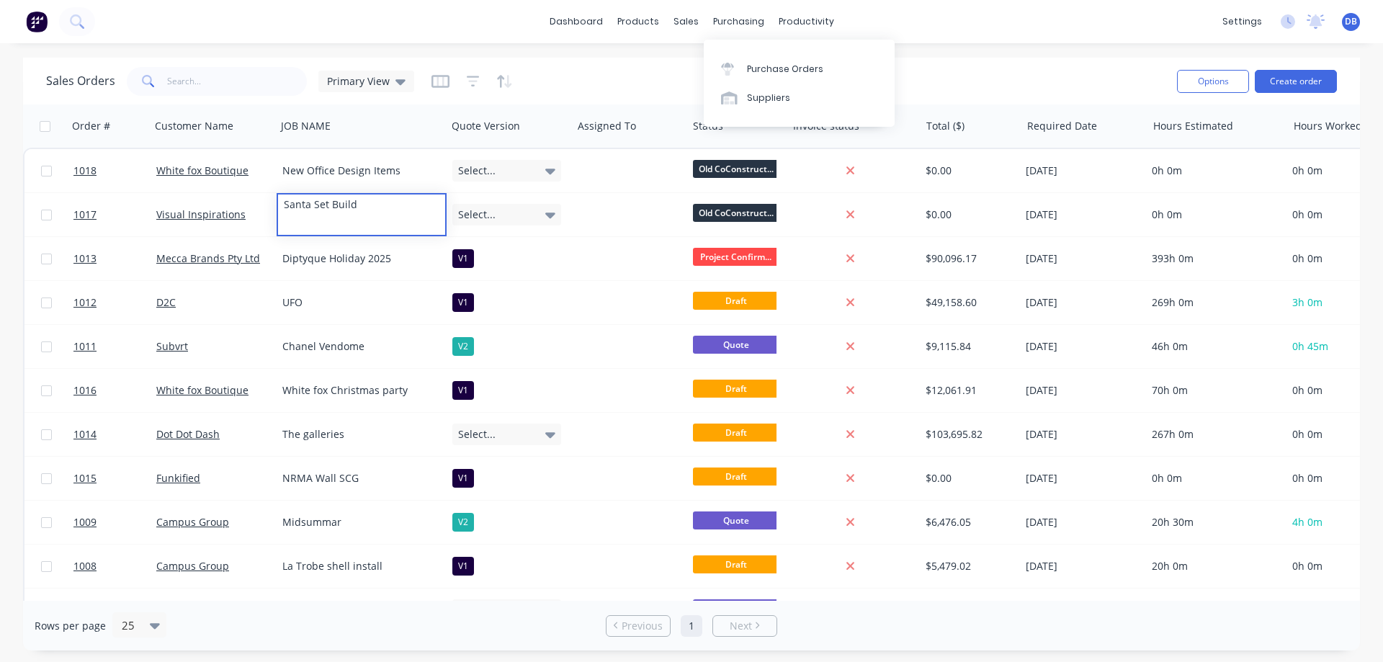
click at [977, 80] on div "Sales Orders Primary View" at bounding box center [605, 80] width 1119 height 35
click at [1311, 77] on button "Create order" at bounding box center [1296, 81] width 82 height 23
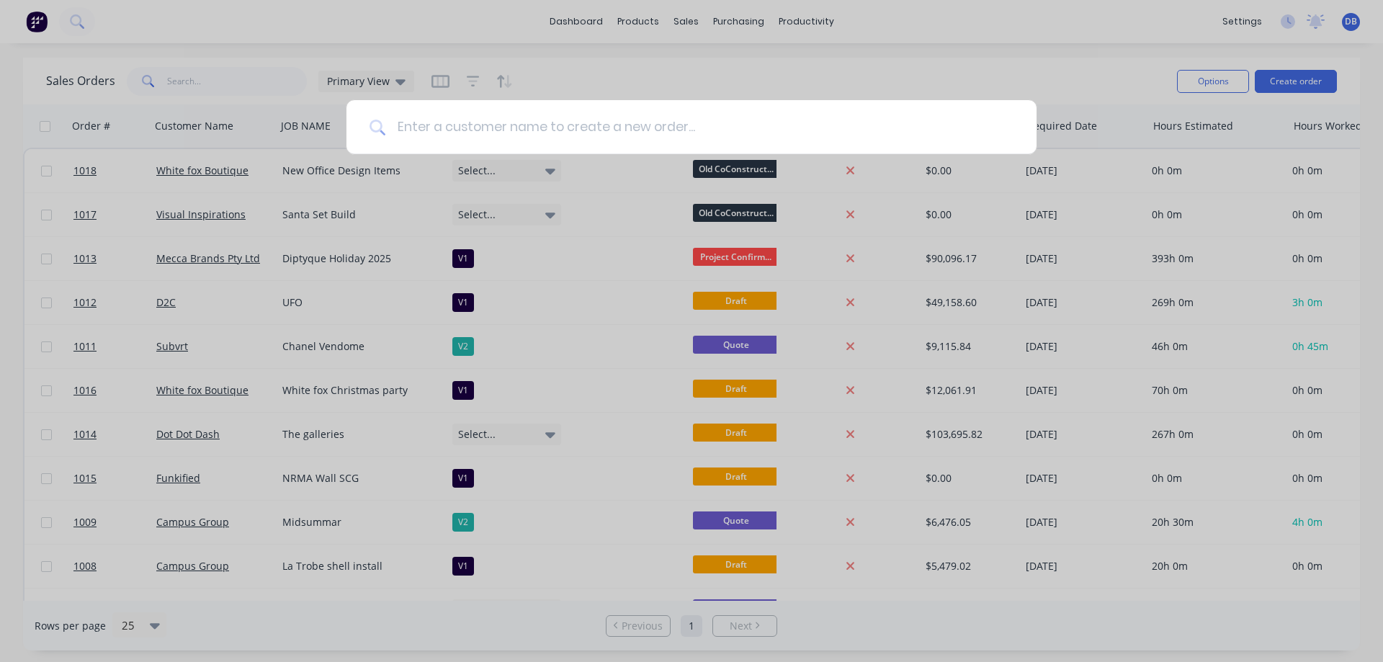
click at [560, 138] on input at bounding box center [699, 127] width 628 height 54
click at [762, 63] on div at bounding box center [691, 331] width 1383 height 662
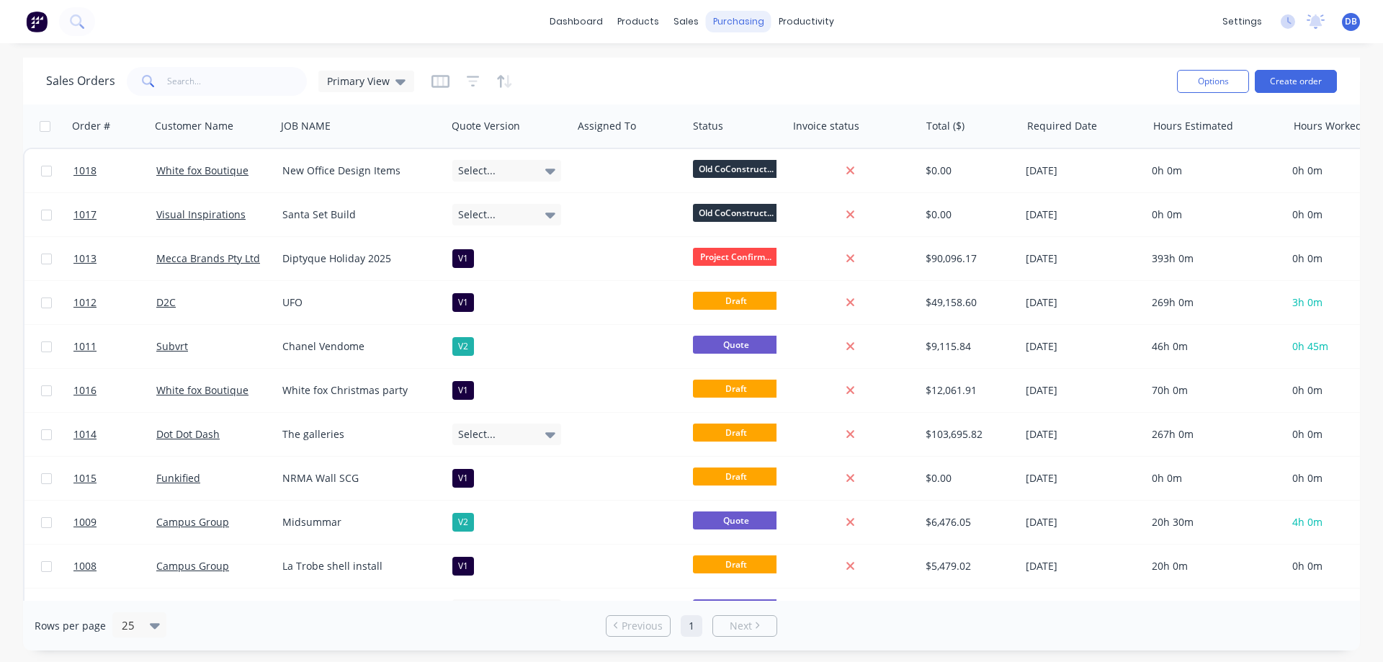
click at [707, 26] on div "purchasing" at bounding box center [739, 22] width 66 height 22
click at [688, 21] on div "sales" at bounding box center [686, 22] width 40 height 22
click at [730, 101] on div "Customers" at bounding box center [735, 97] width 52 height 13
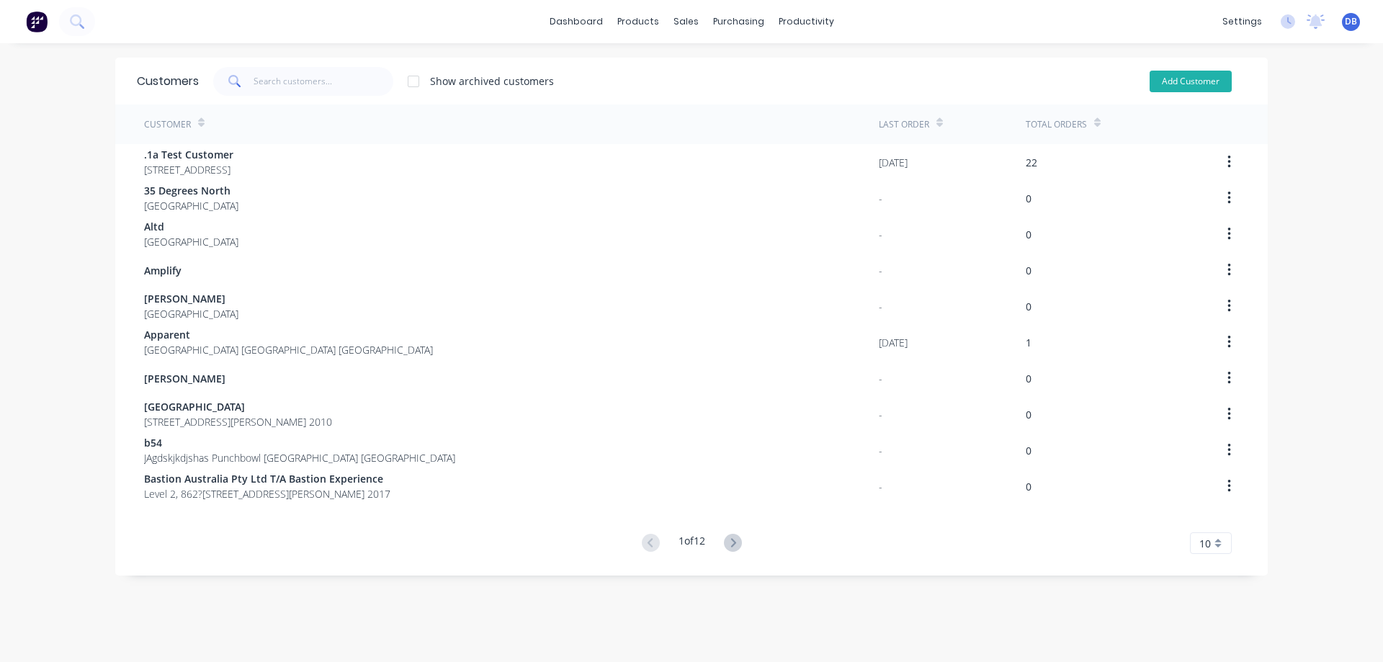
click at [1163, 71] on button "Add Customer" at bounding box center [1190, 82] width 82 height 22
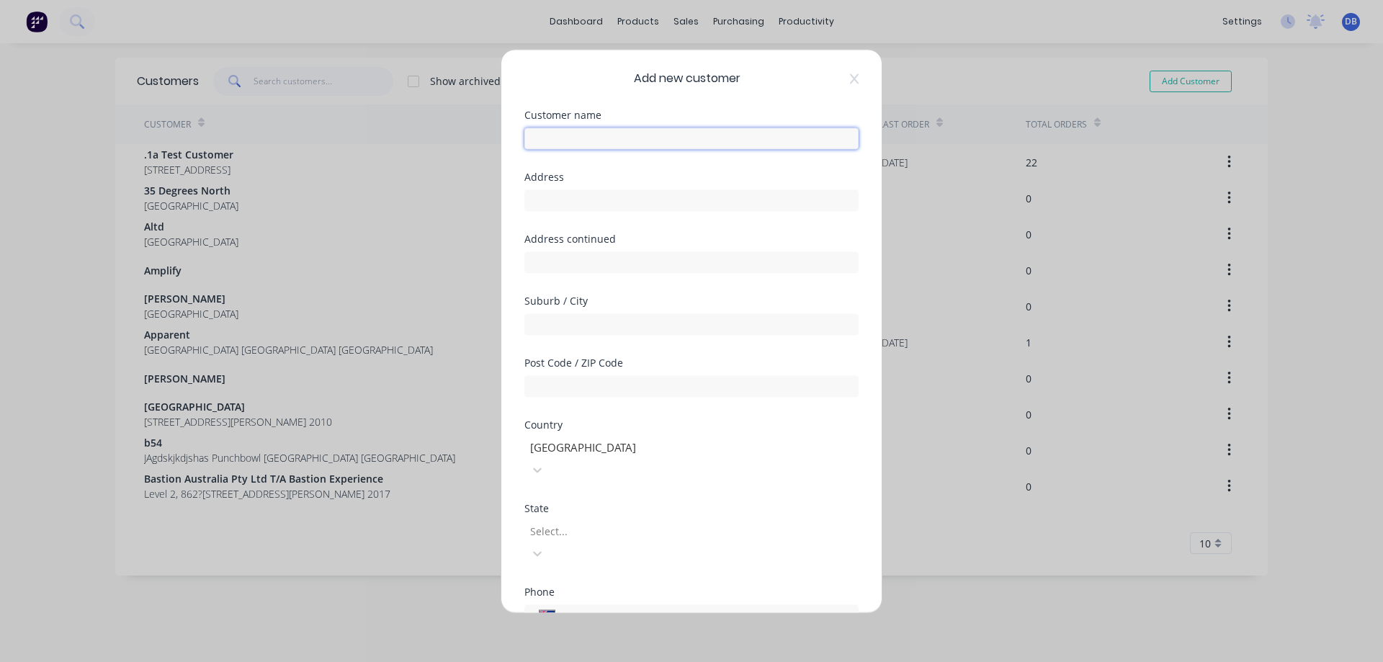
click at [591, 136] on input "text" at bounding box center [691, 138] width 334 height 22
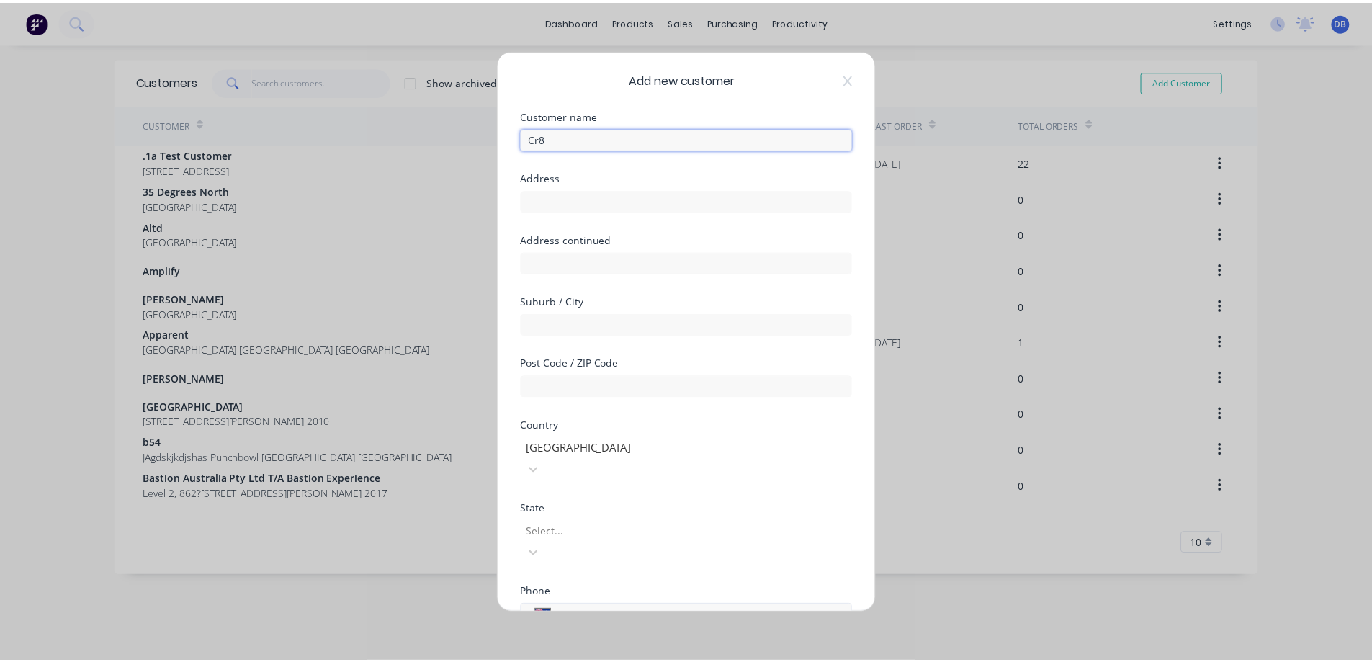
scroll to position [140, 0]
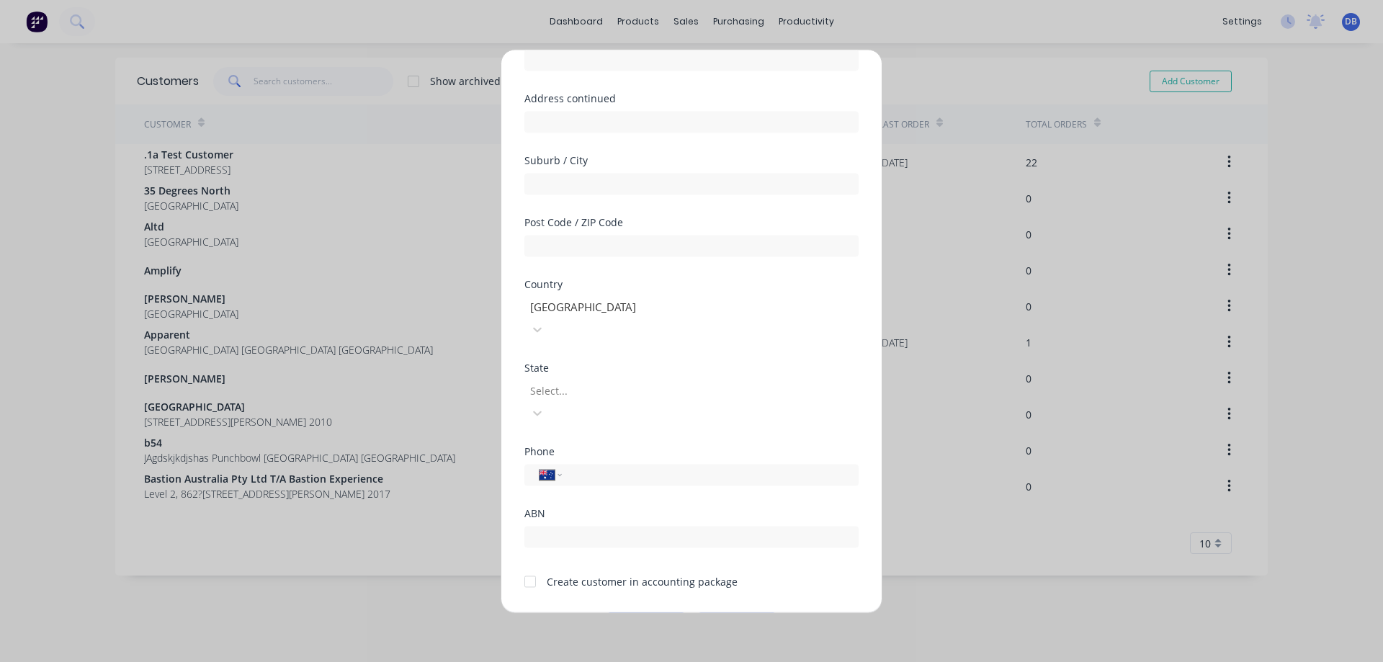
click at [642, 612] on button "Save" at bounding box center [645, 623] width 79 height 23
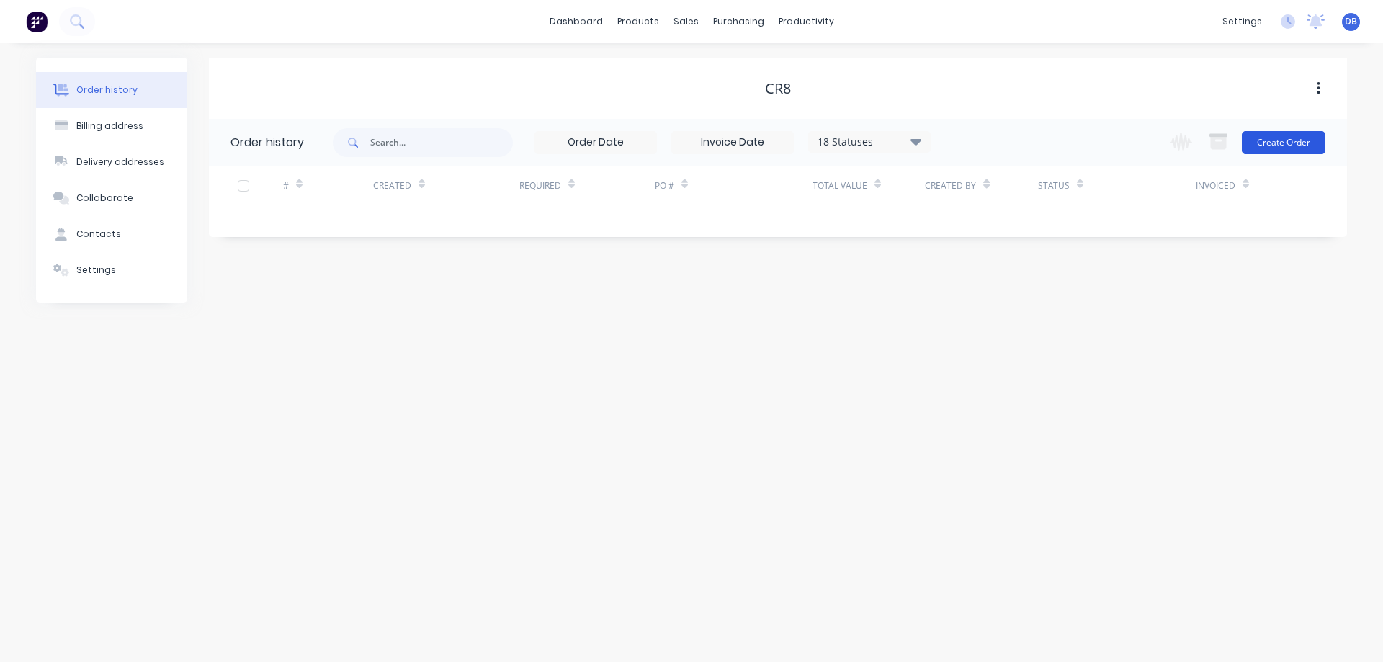
click at [1296, 142] on button "Create Order" at bounding box center [1284, 142] width 84 height 23
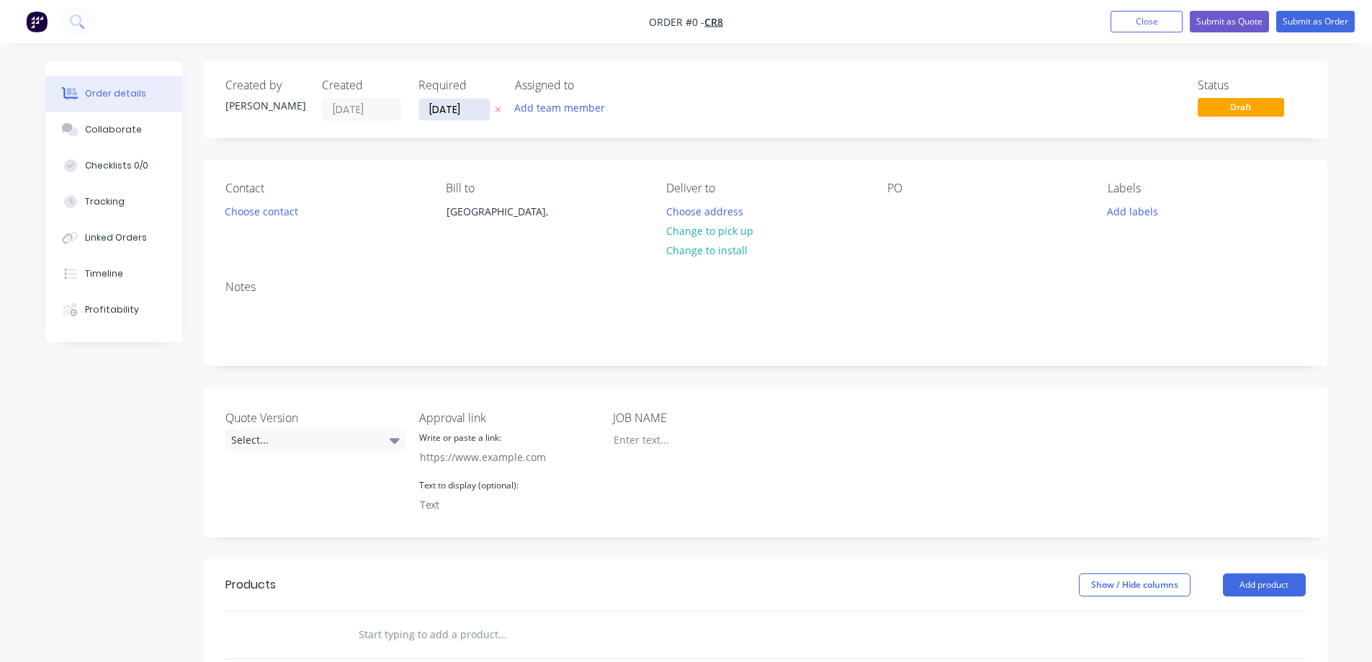
click at [437, 107] on input "[DATE]" at bounding box center [454, 110] width 71 height 22
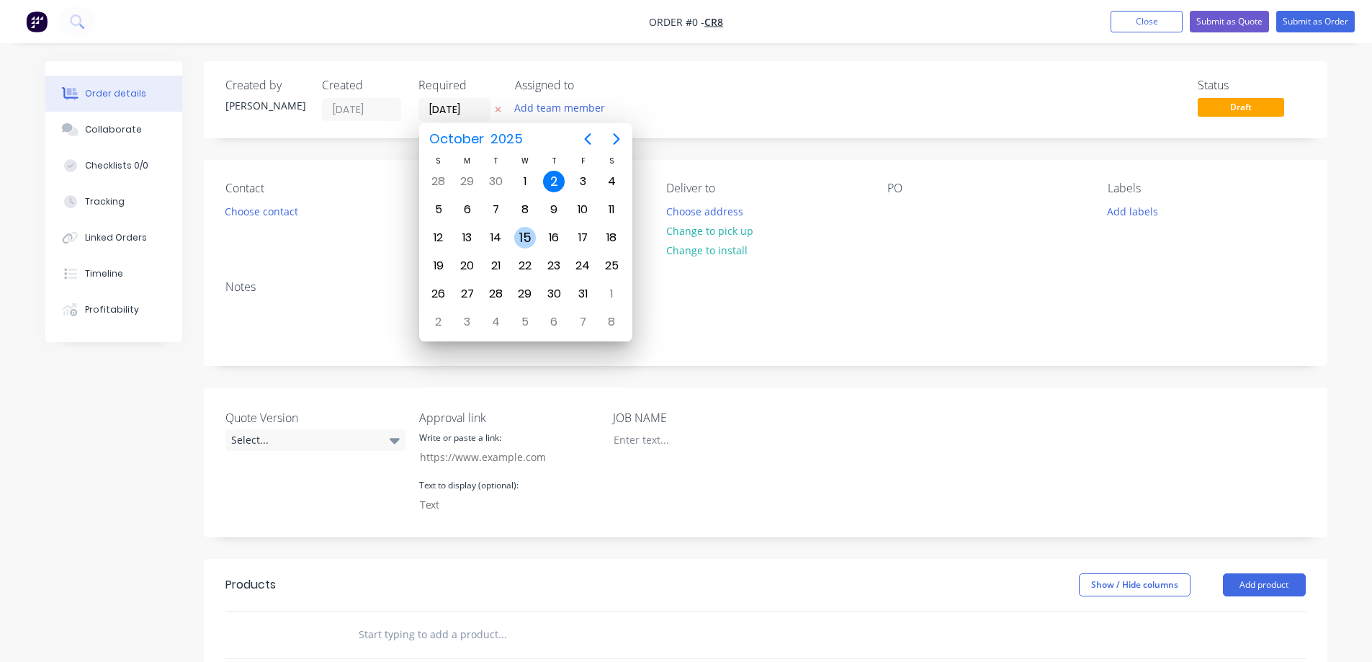
click at [532, 236] on div "15" at bounding box center [525, 238] width 22 height 22
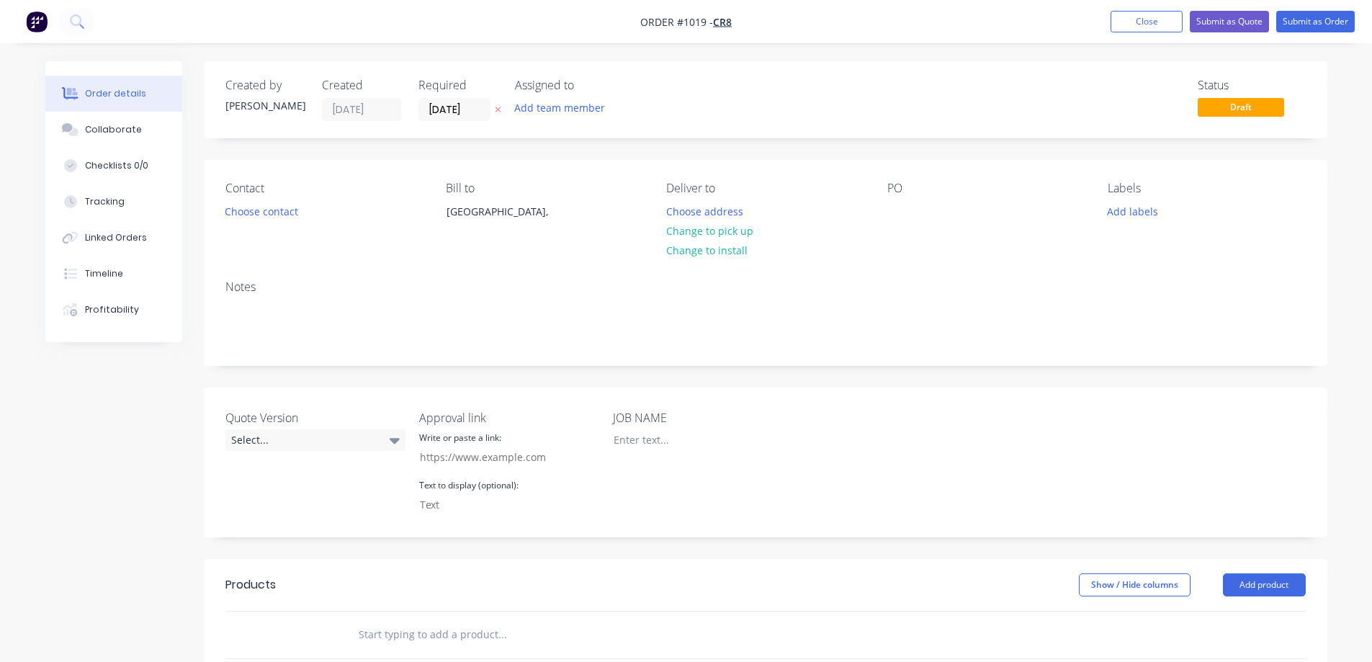
drag, startPoint x: 987, startPoint y: 99, endPoint x: 956, endPoint y: 101, distance: 30.3
click at [986, 99] on div "Status Draft" at bounding box center [982, 100] width 647 height 42
click at [576, 102] on button "Add team member" at bounding box center [559, 107] width 106 height 19
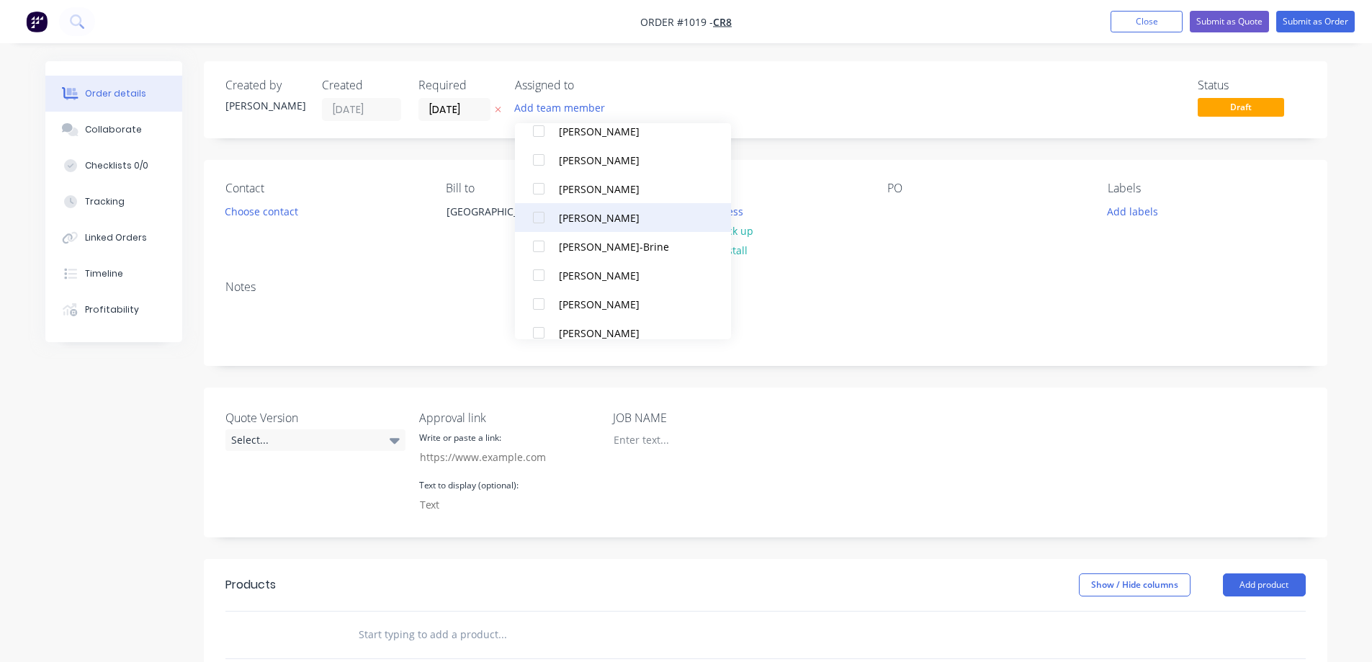
scroll to position [144, 0]
click at [601, 306] on div "[PERSON_NAME]" at bounding box center [631, 303] width 144 height 15
drag, startPoint x: 779, startPoint y: 79, endPoint x: 800, endPoint y: 86, distance: 22.3
click at [787, 76] on div "Created by [PERSON_NAME] Created [DATE] Required [DATE] Assigned to JD Status D…" at bounding box center [766, 99] width 1124 height 77
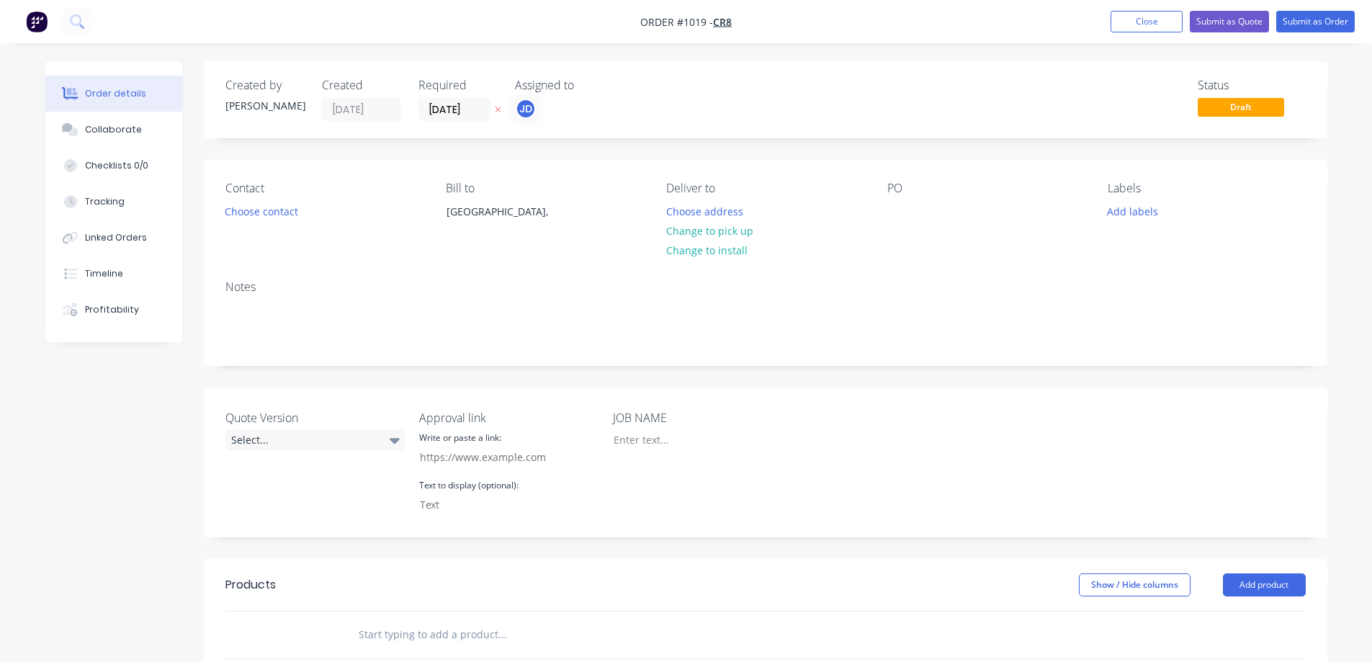
click at [999, 103] on div "Status Draft" at bounding box center [982, 100] width 647 height 42
click at [1312, 21] on button "Submit as Order" at bounding box center [1315, 22] width 79 height 22
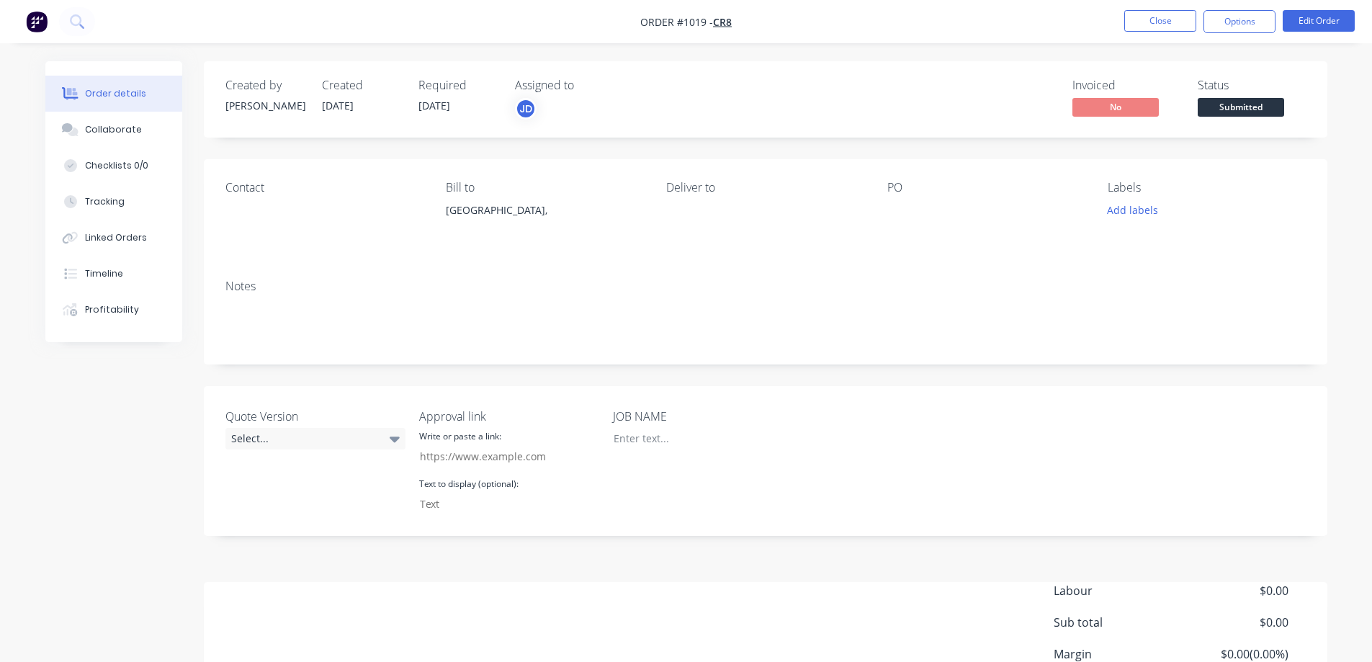
click at [1198, 98] on span "Submitted" at bounding box center [1241, 107] width 86 height 18
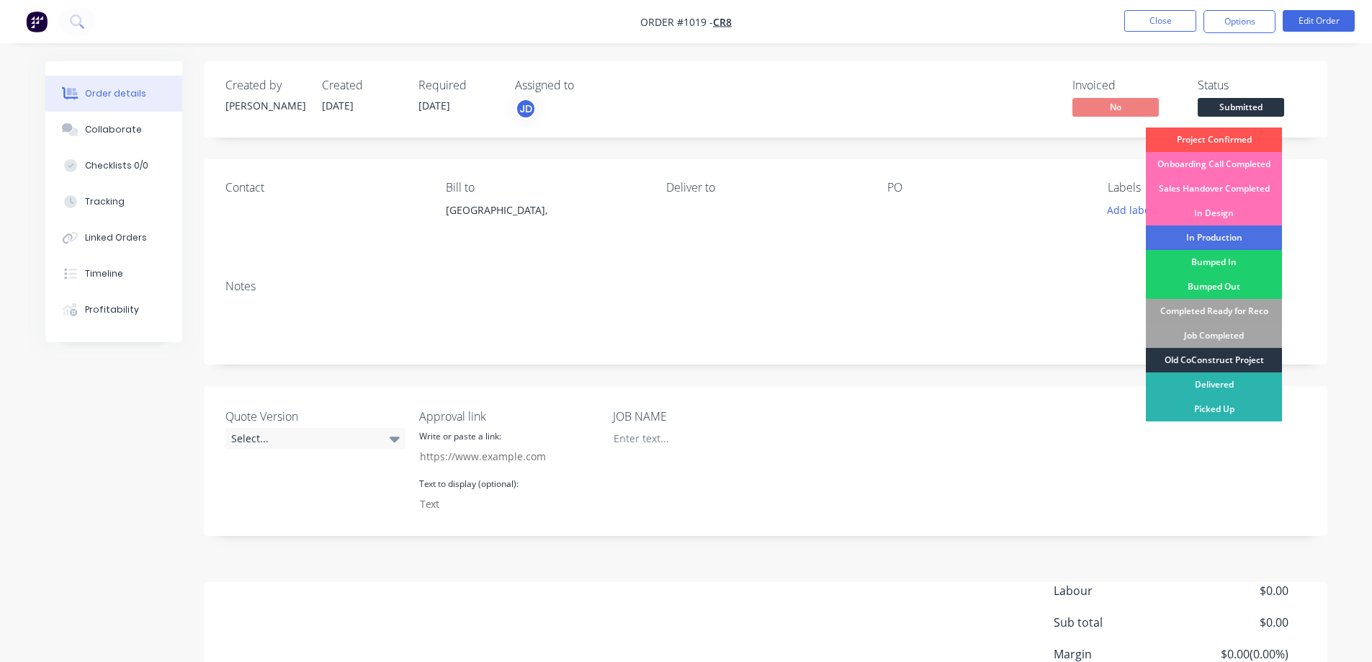
click at [1252, 360] on div "Old CoConstruct Project" at bounding box center [1214, 360] width 136 height 24
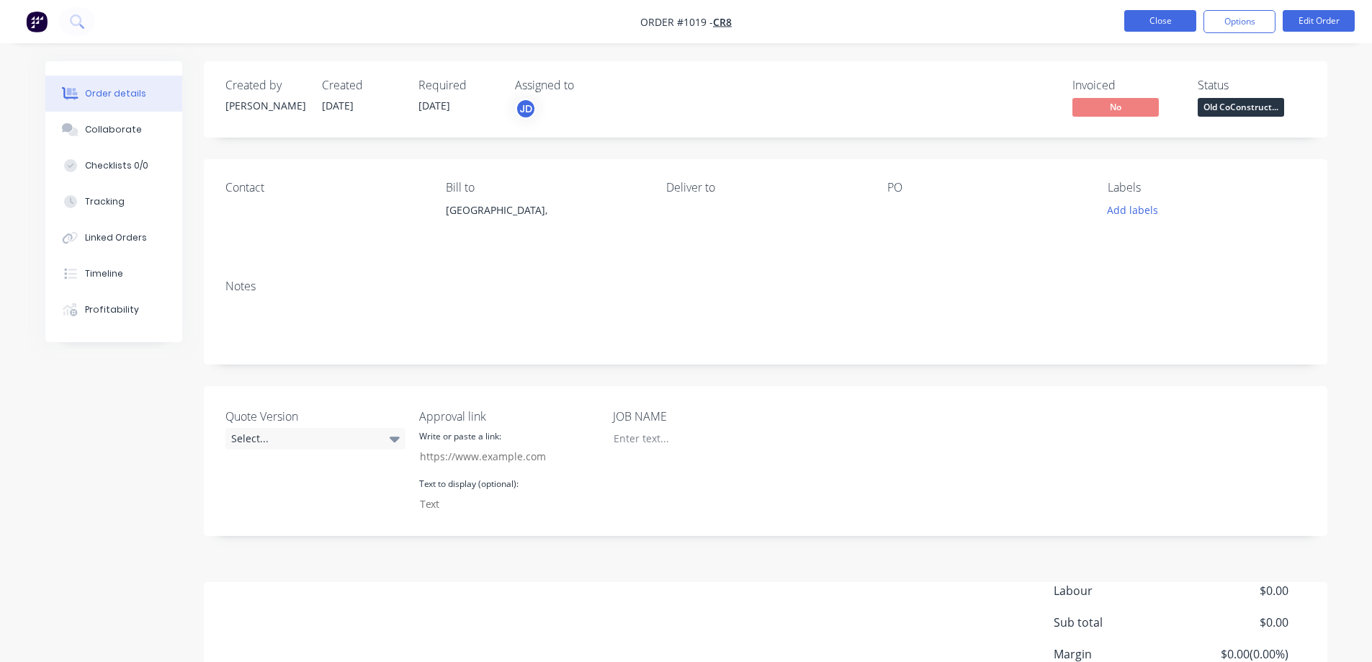
click at [1170, 23] on button "Close" at bounding box center [1160, 21] width 72 height 22
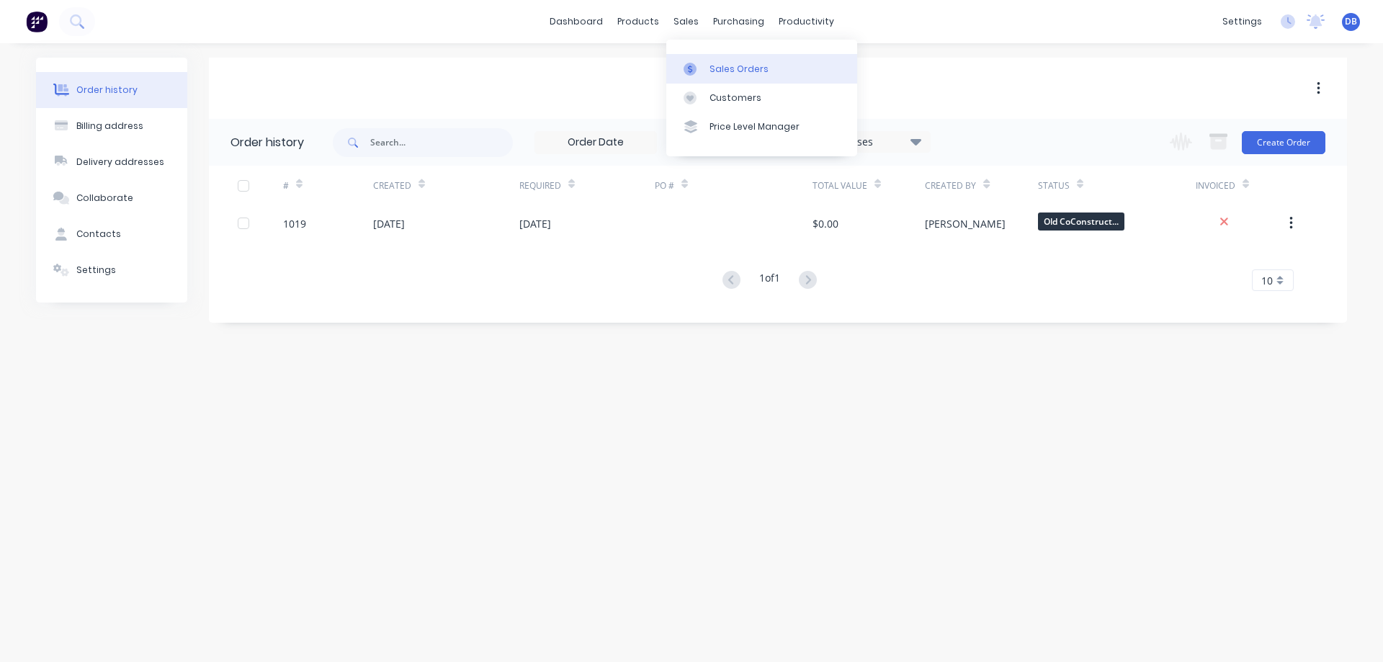
click at [720, 66] on div "Sales Orders" at bounding box center [738, 69] width 59 height 13
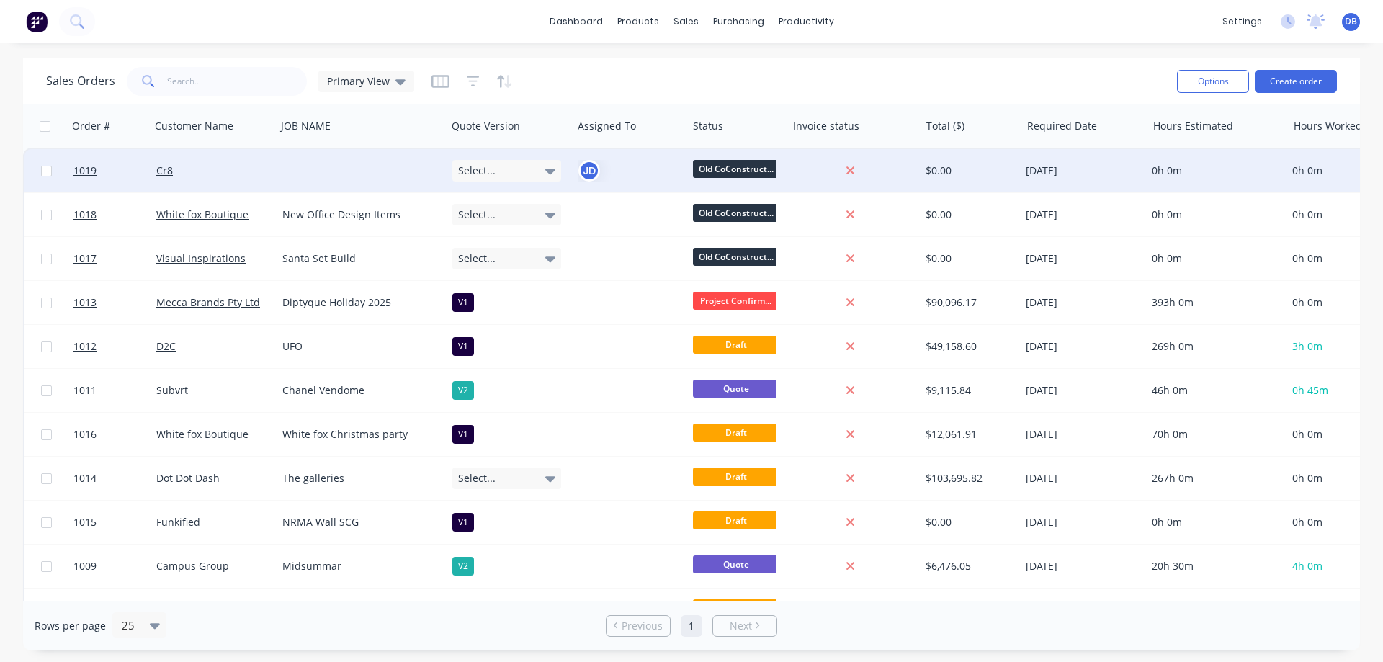
click at [328, 176] on div at bounding box center [362, 170] width 170 height 43
click at [467, 80] on icon "button" at bounding box center [473, 81] width 13 height 14
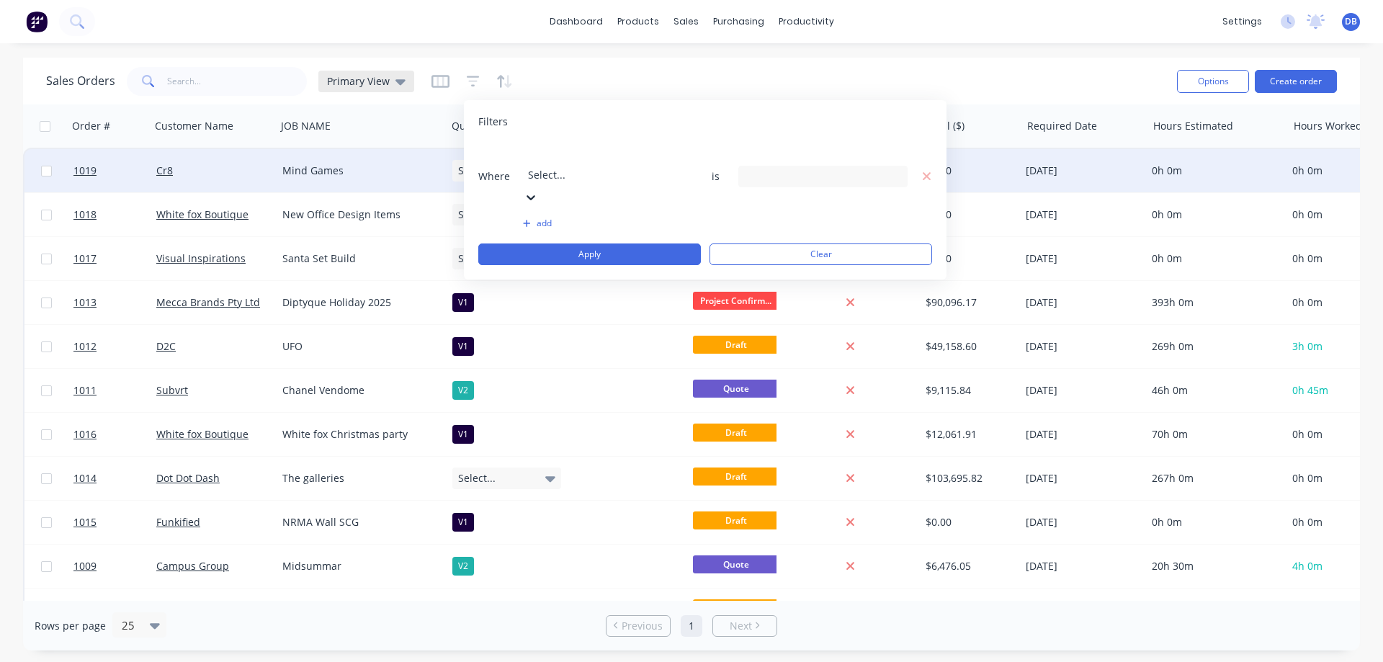
click at [690, 85] on div "Sales Orders Primary View" at bounding box center [605, 80] width 1119 height 35
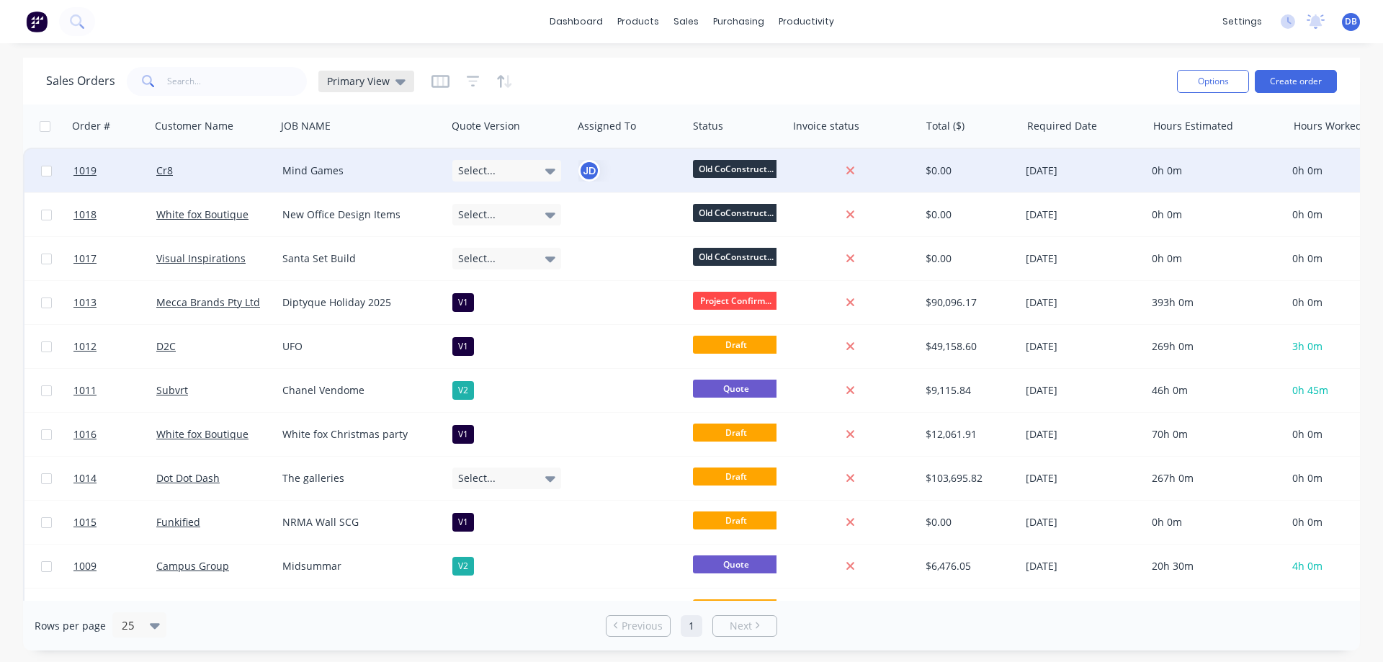
click at [374, 73] on div "Primary View" at bounding box center [366, 82] width 96 height 22
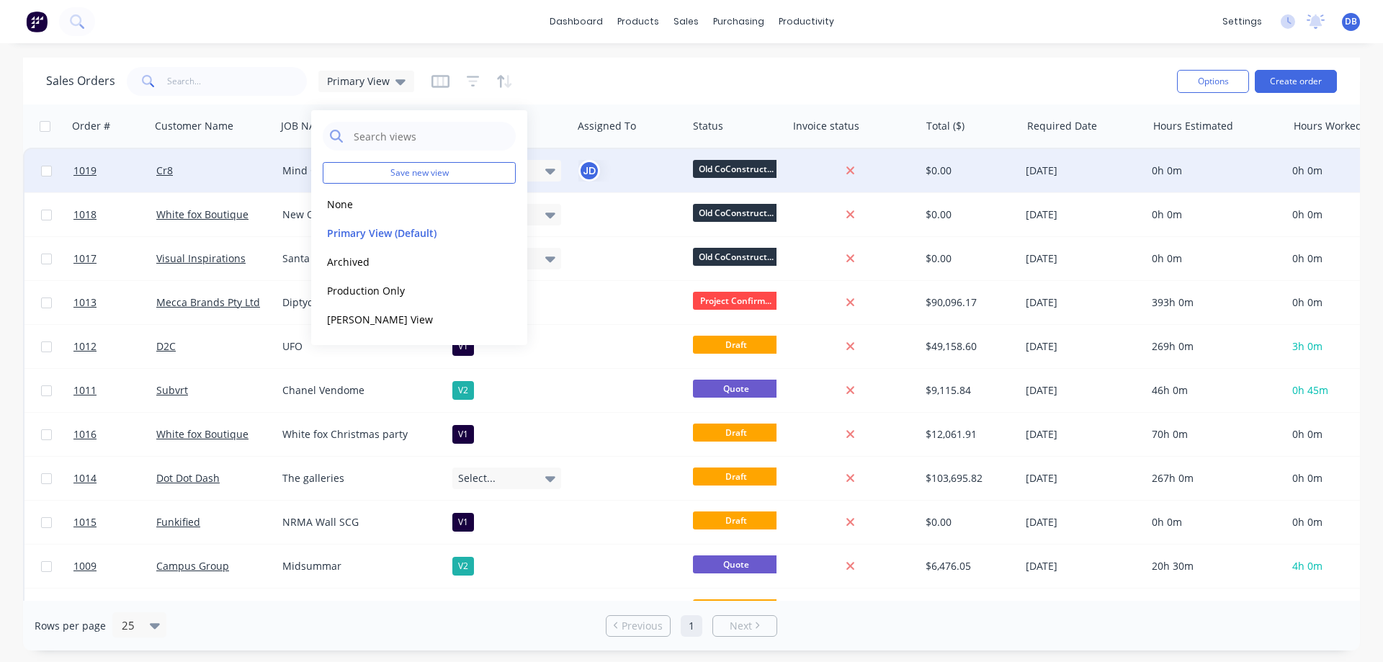
click at [616, 73] on div "Sales Orders Primary View" at bounding box center [605, 80] width 1119 height 35
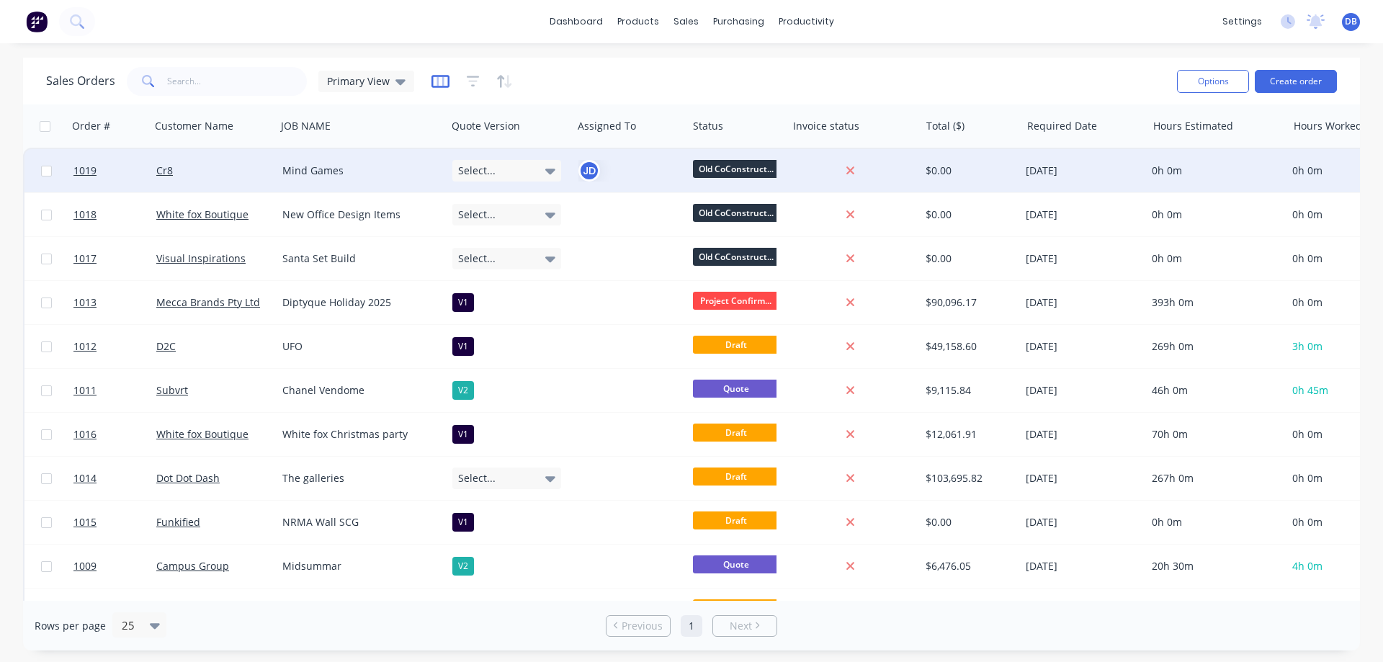
click at [431, 80] on icon "button" at bounding box center [440, 81] width 18 height 13
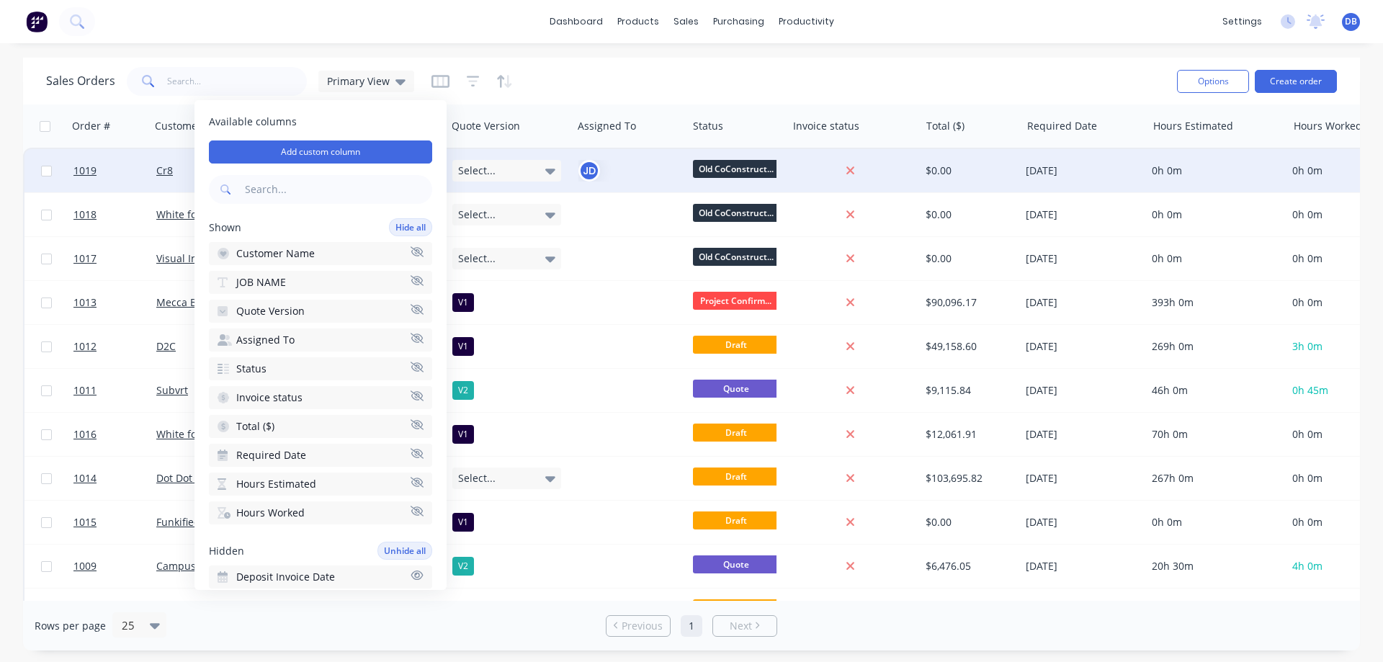
click at [411, 313] on icon "button" at bounding box center [417, 309] width 13 height 10
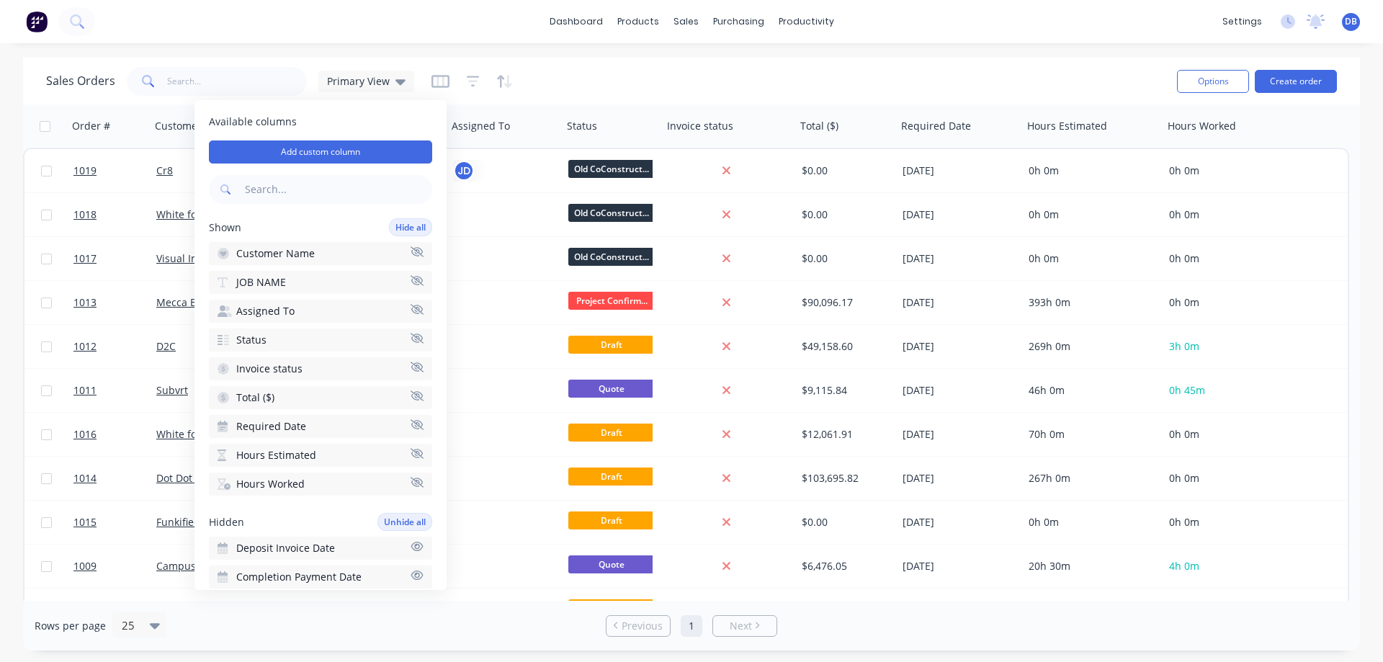
click at [598, 71] on div "Sales Orders Primary View" at bounding box center [605, 80] width 1119 height 35
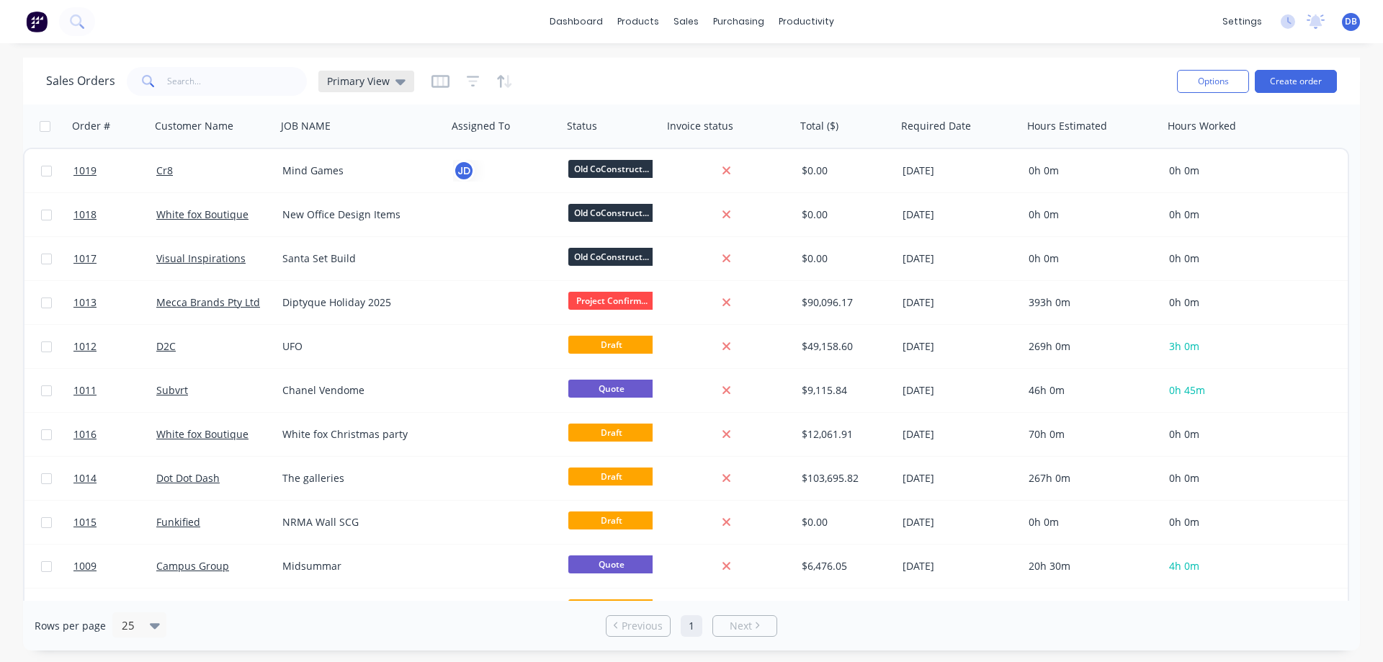
click at [392, 76] on div "Primary View" at bounding box center [366, 81] width 79 height 13
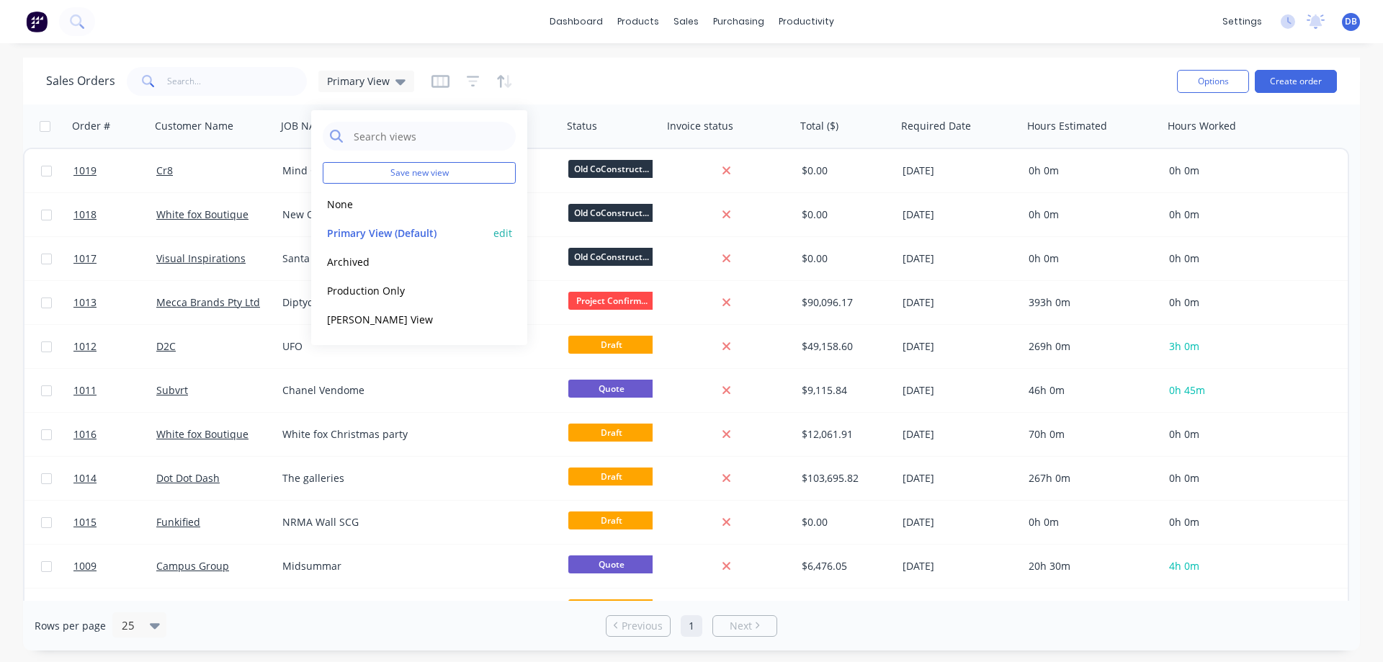
click at [503, 238] on button "edit" at bounding box center [502, 232] width 19 height 15
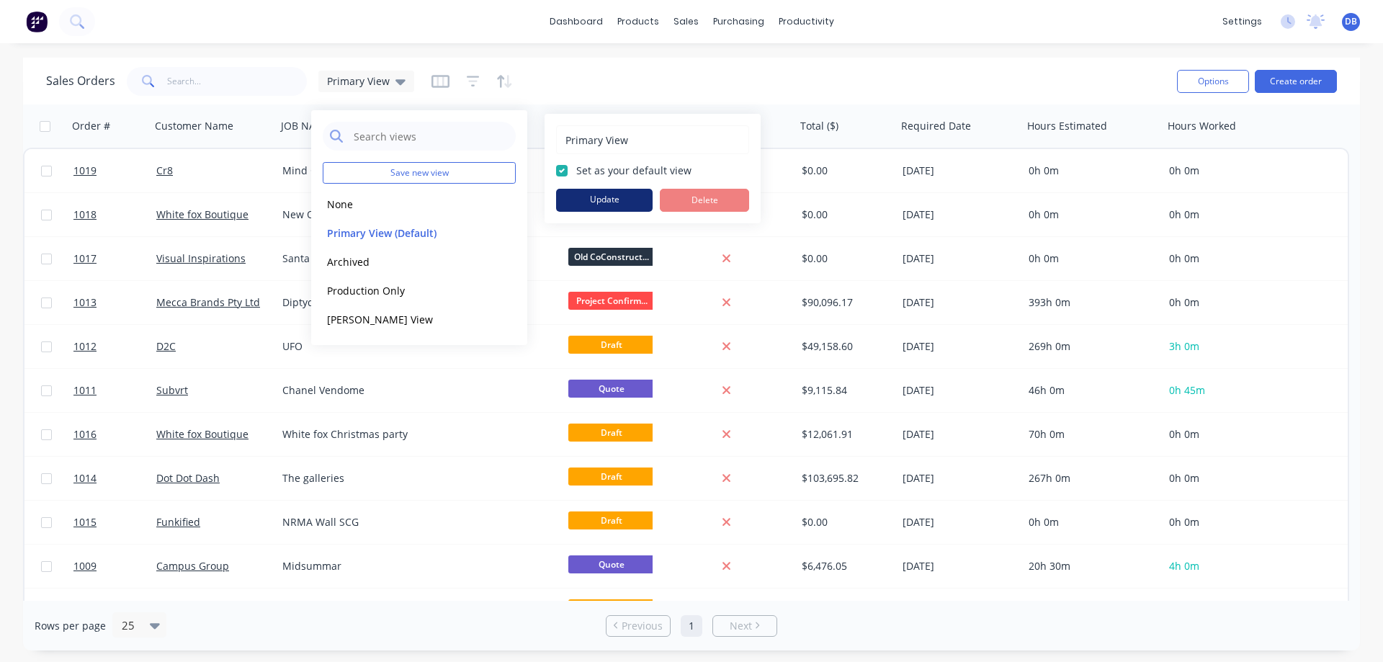
click at [610, 202] on button "Update" at bounding box center [604, 200] width 97 height 23
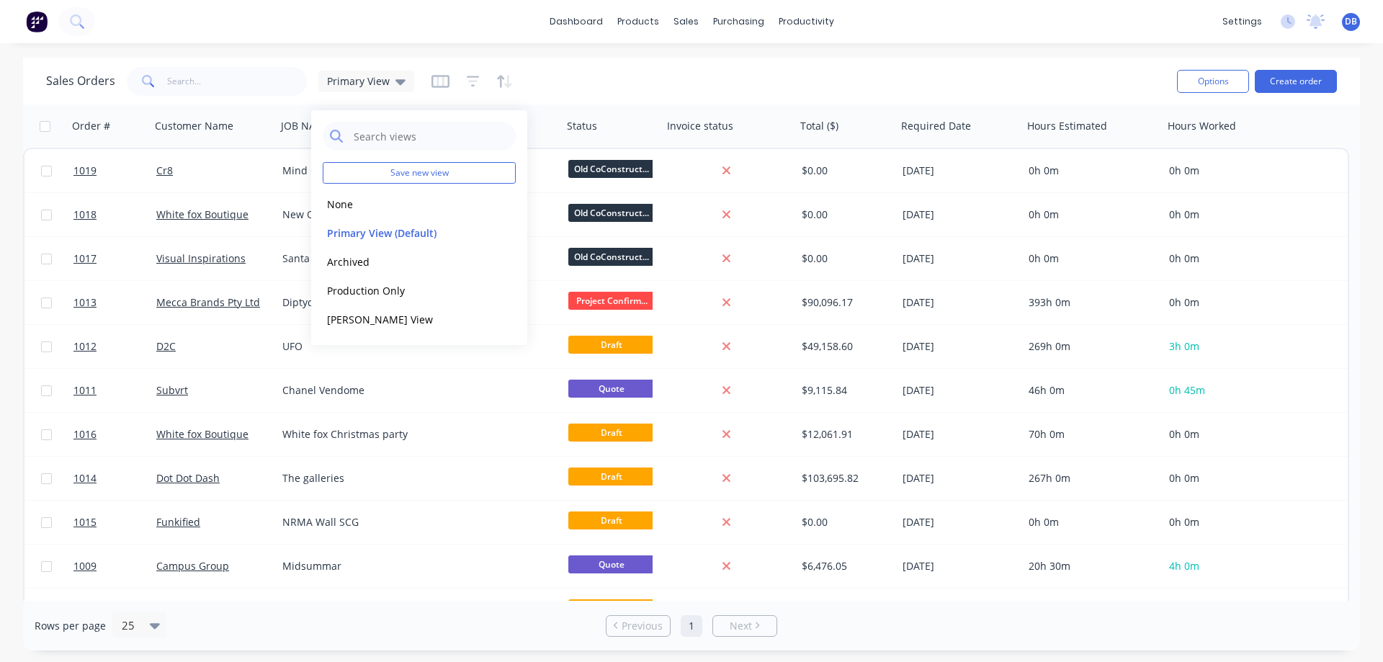
click at [848, 66] on div "Sales Orders Primary View" at bounding box center [605, 80] width 1119 height 35
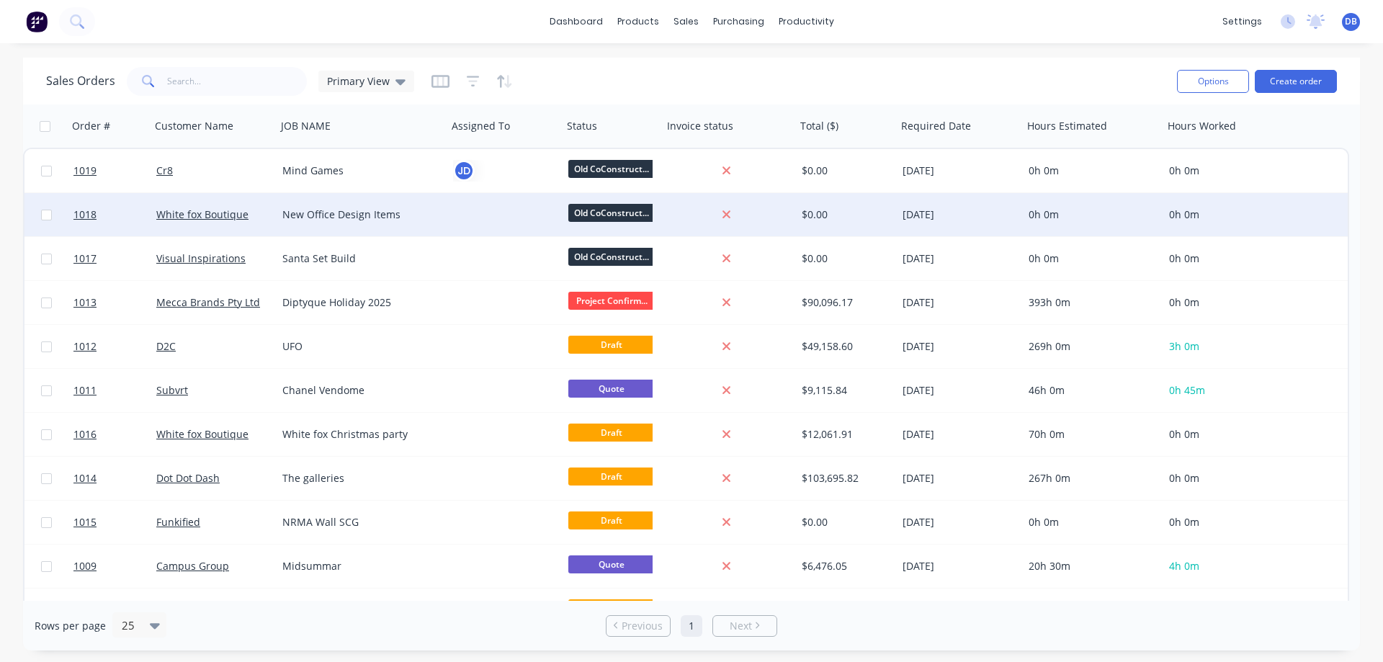
click at [473, 207] on div at bounding box center [502, 214] width 99 height 14
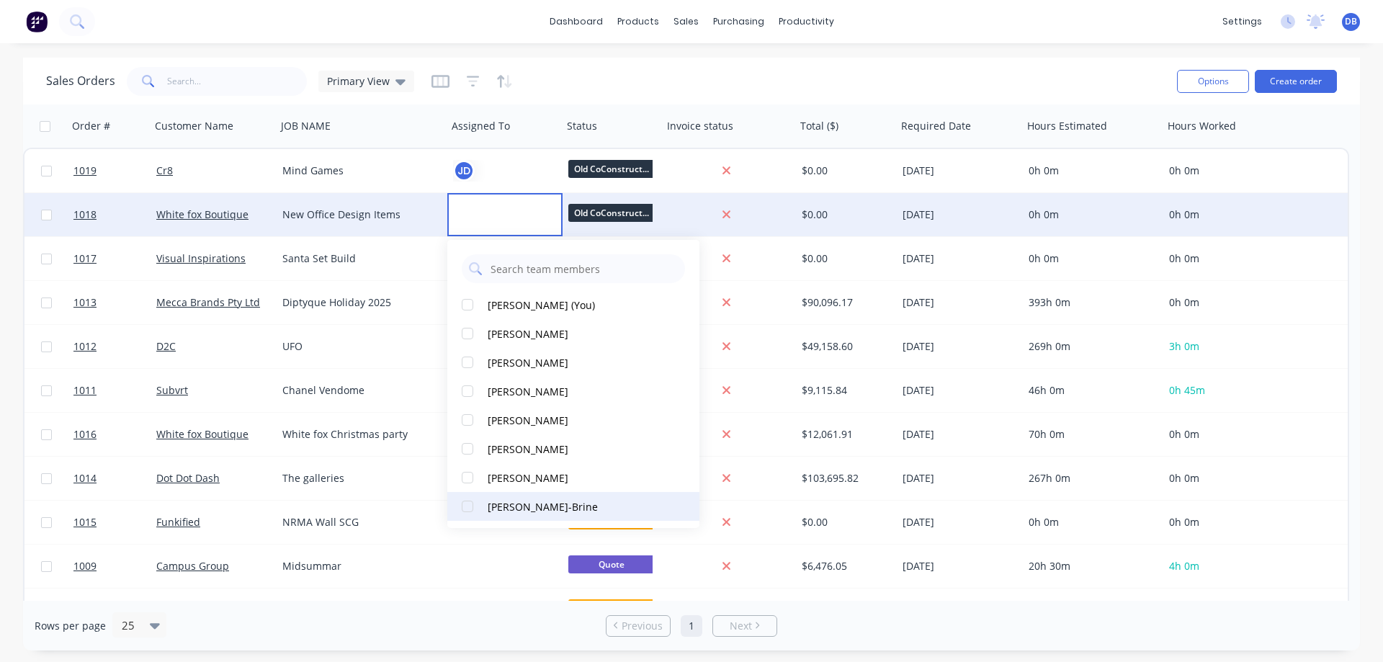
click at [534, 516] on button "[PERSON_NAME]-Brine" at bounding box center [573, 506] width 252 height 29
click at [588, 86] on div "Sales Orders Primary View" at bounding box center [605, 80] width 1119 height 35
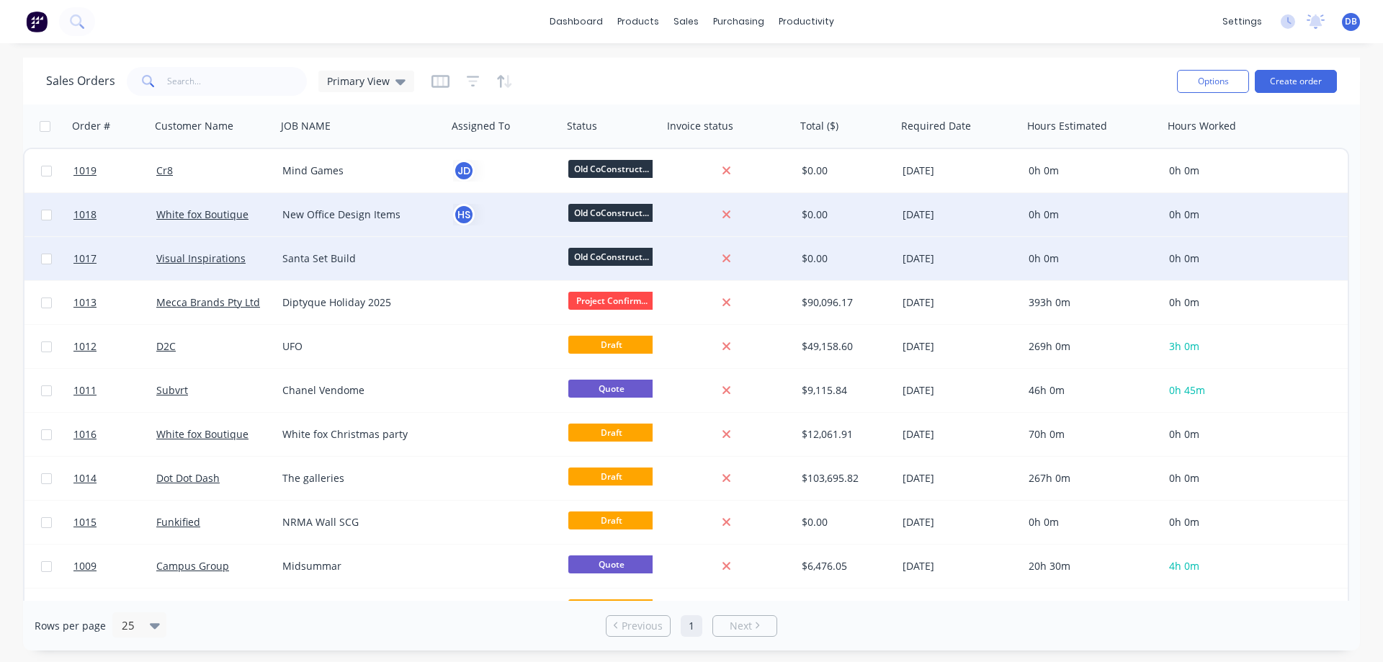
click at [472, 265] on div at bounding box center [502, 258] width 99 height 14
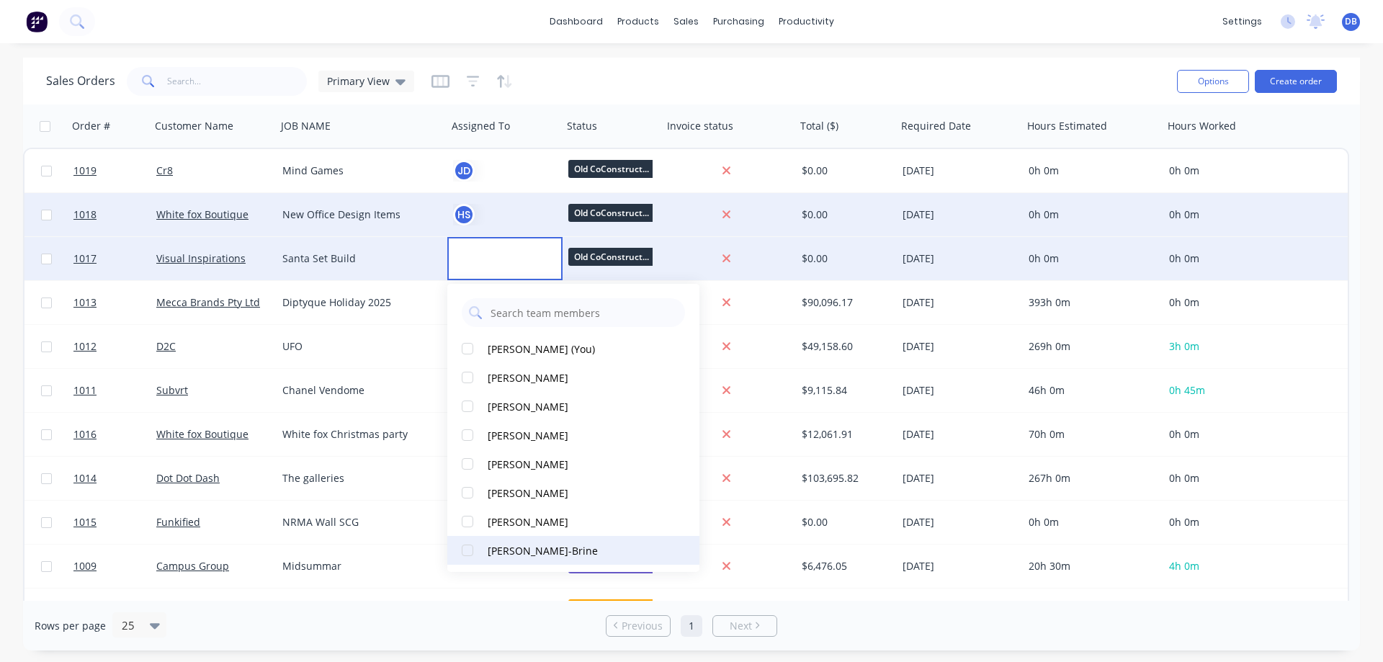
click at [528, 558] on button "[PERSON_NAME]-Brine" at bounding box center [573, 550] width 252 height 29
click at [673, 86] on div "Sales Orders Primary View" at bounding box center [605, 80] width 1119 height 35
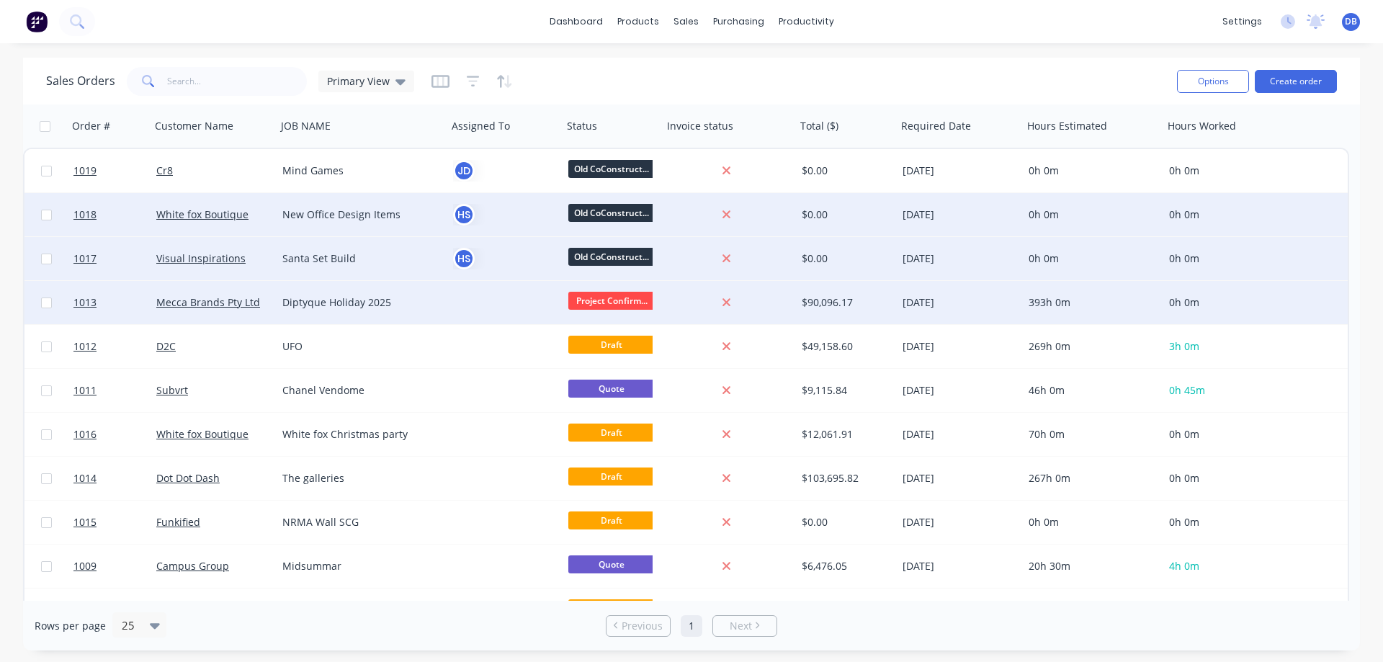
click at [472, 307] on div at bounding box center [502, 302] width 99 height 14
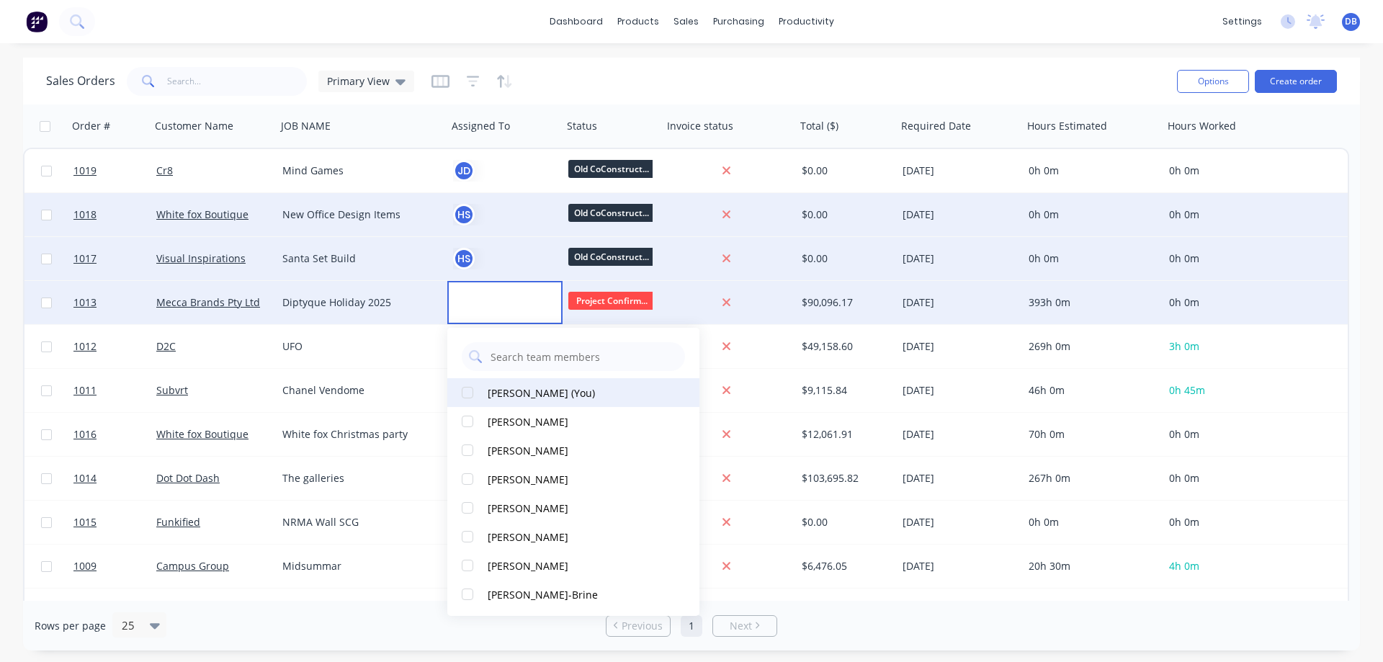
click at [532, 399] on div "[PERSON_NAME] (You)" at bounding box center [541, 392] width 107 height 15
click at [663, 87] on div "Sales Orders Primary View" at bounding box center [605, 80] width 1119 height 35
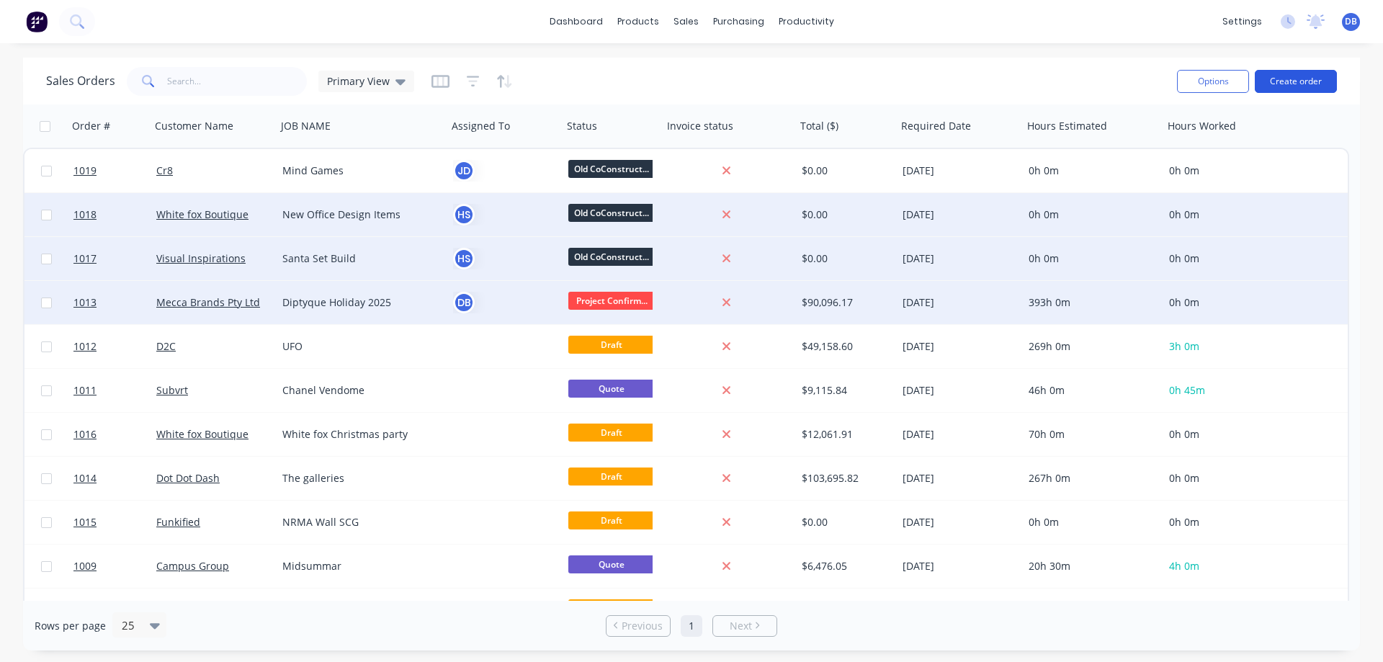
click at [1308, 71] on button "Create order" at bounding box center [1296, 81] width 82 height 23
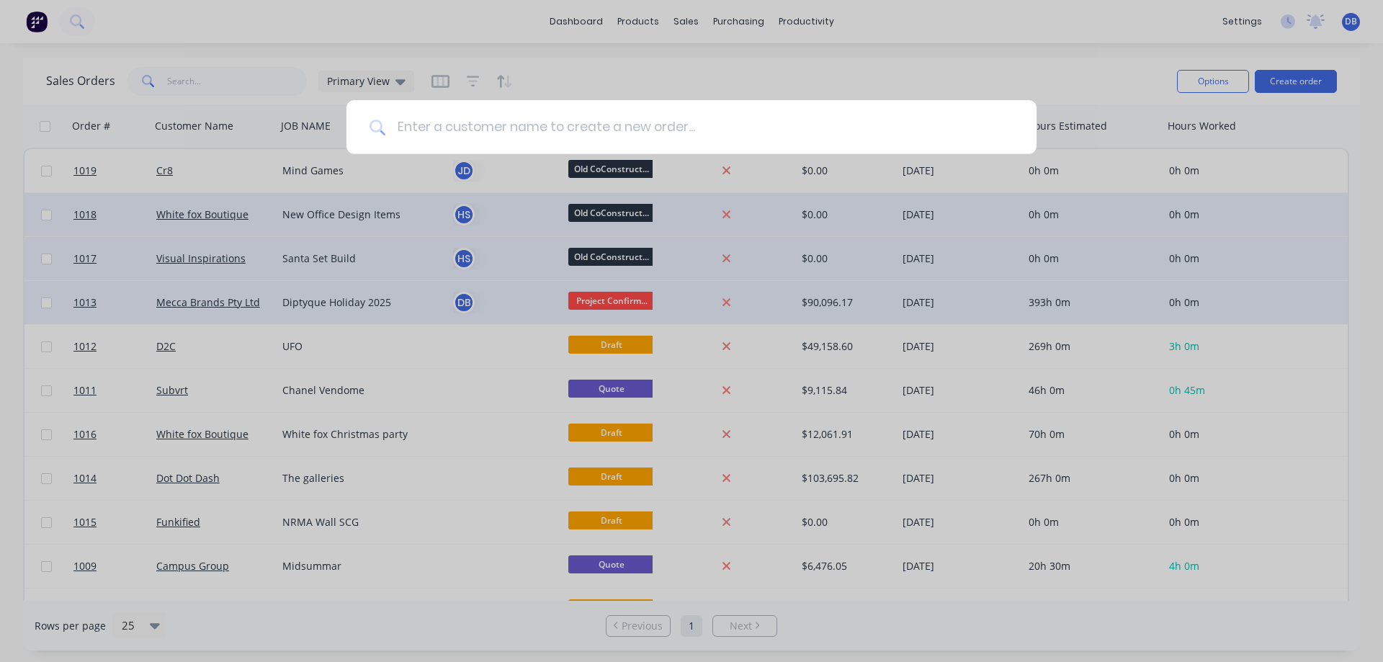
click at [632, 127] on input at bounding box center [699, 127] width 628 height 54
click at [495, 127] on input at bounding box center [699, 127] width 628 height 54
click at [691, 43] on div at bounding box center [691, 331] width 1383 height 662
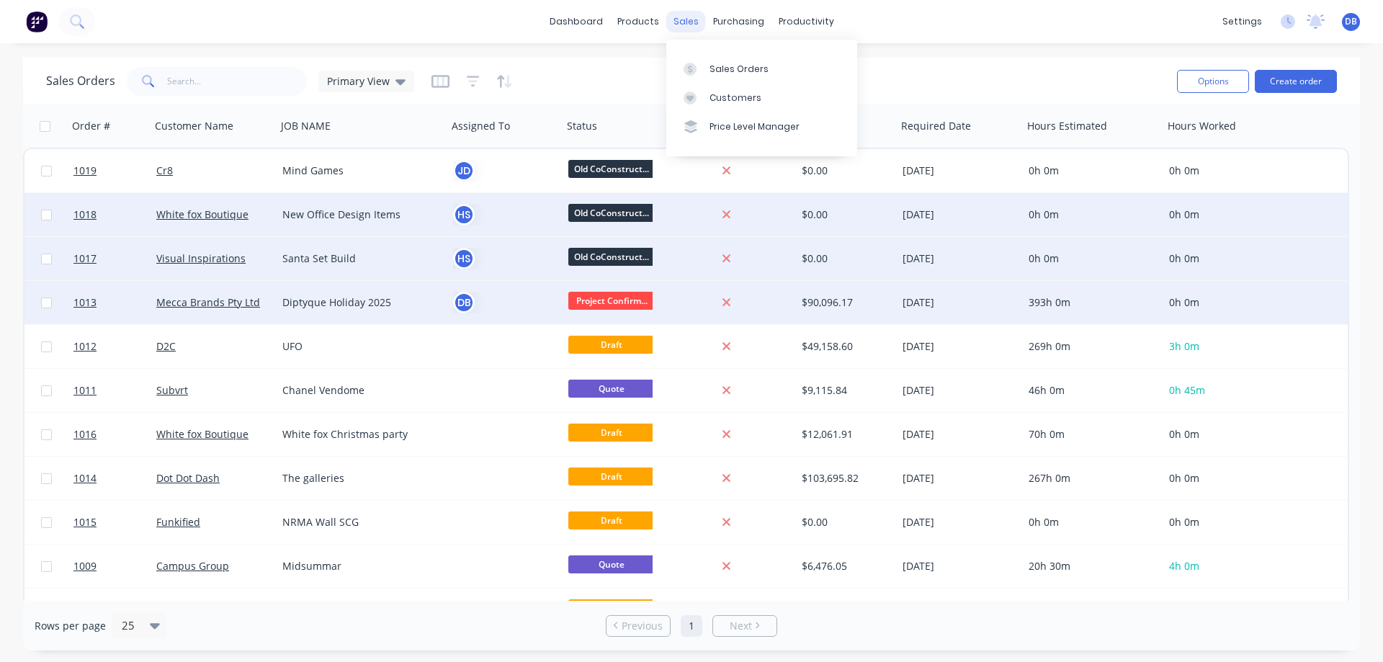
click at [684, 19] on div "sales" at bounding box center [686, 22] width 40 height 22
click at [727, 92] on div "Customers" at bounding box center [735, 97] width 52 height 13
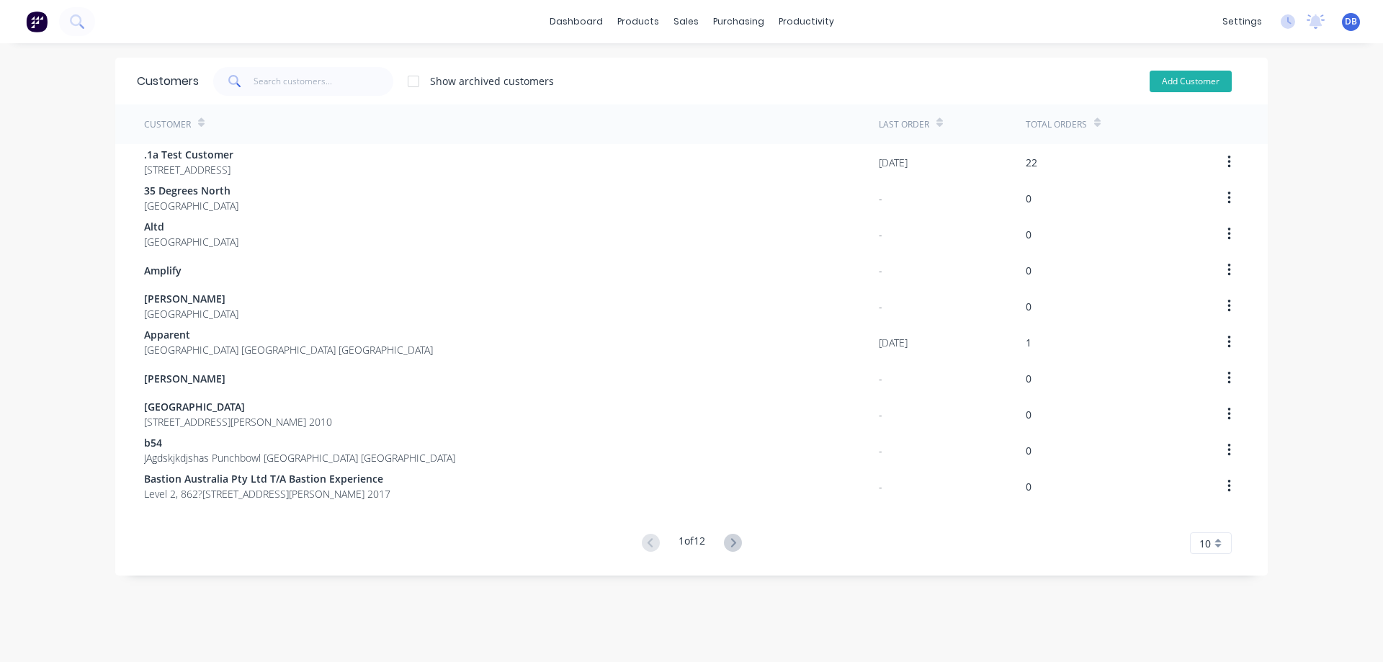
click at [1171, 85] on button "Add Customer" at bounding box center [1190, 82] width 82 height 22
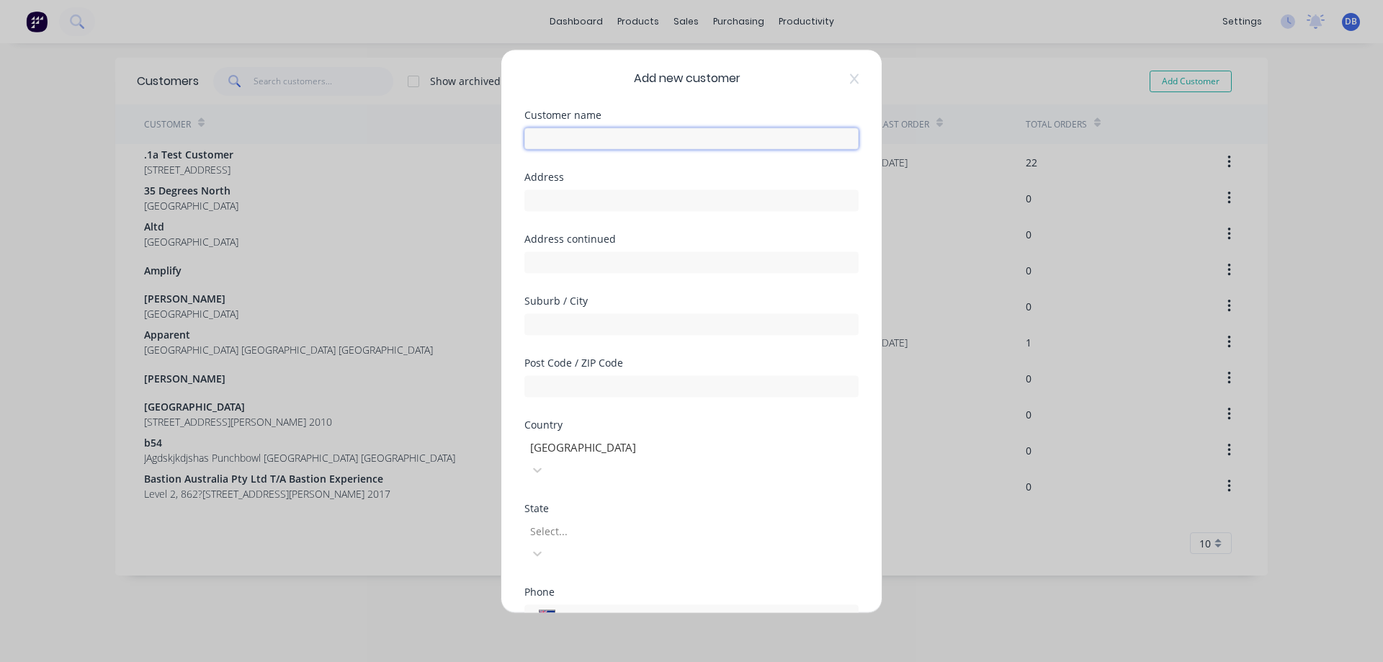
click at [640, 143] on input "text" at bounding box center [691, 138] width 334 height 22
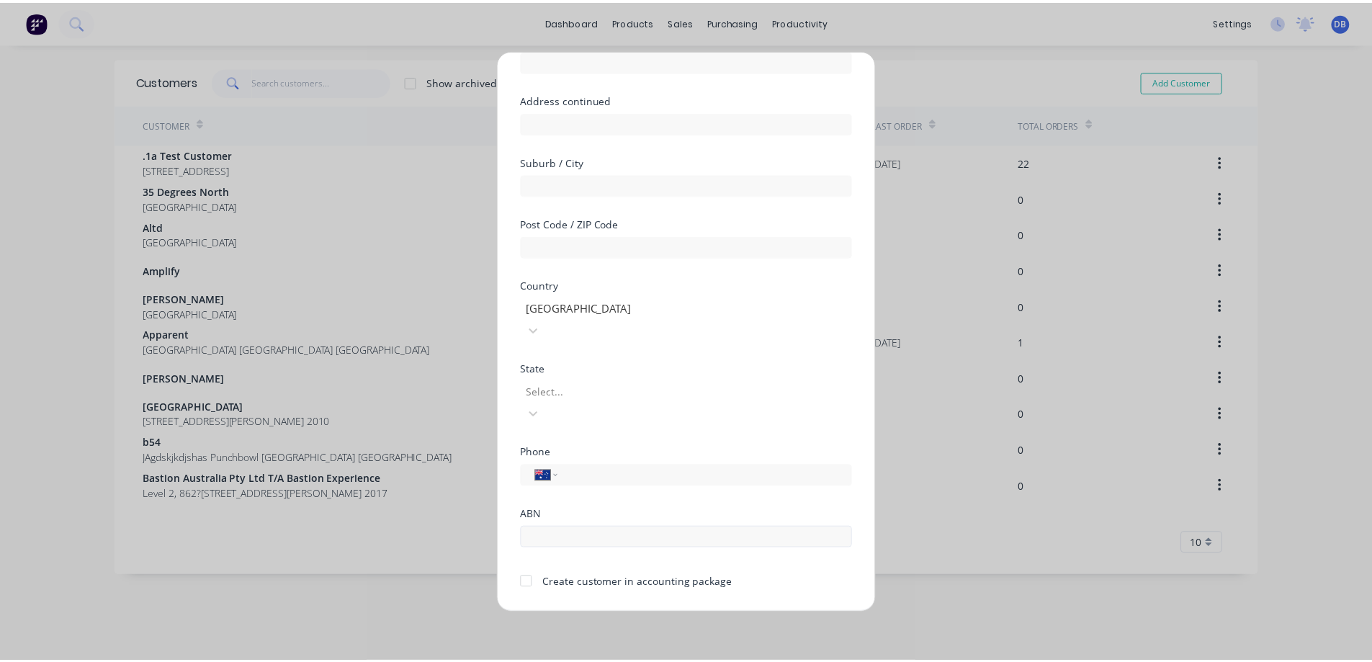
scroll to position [140, 0]
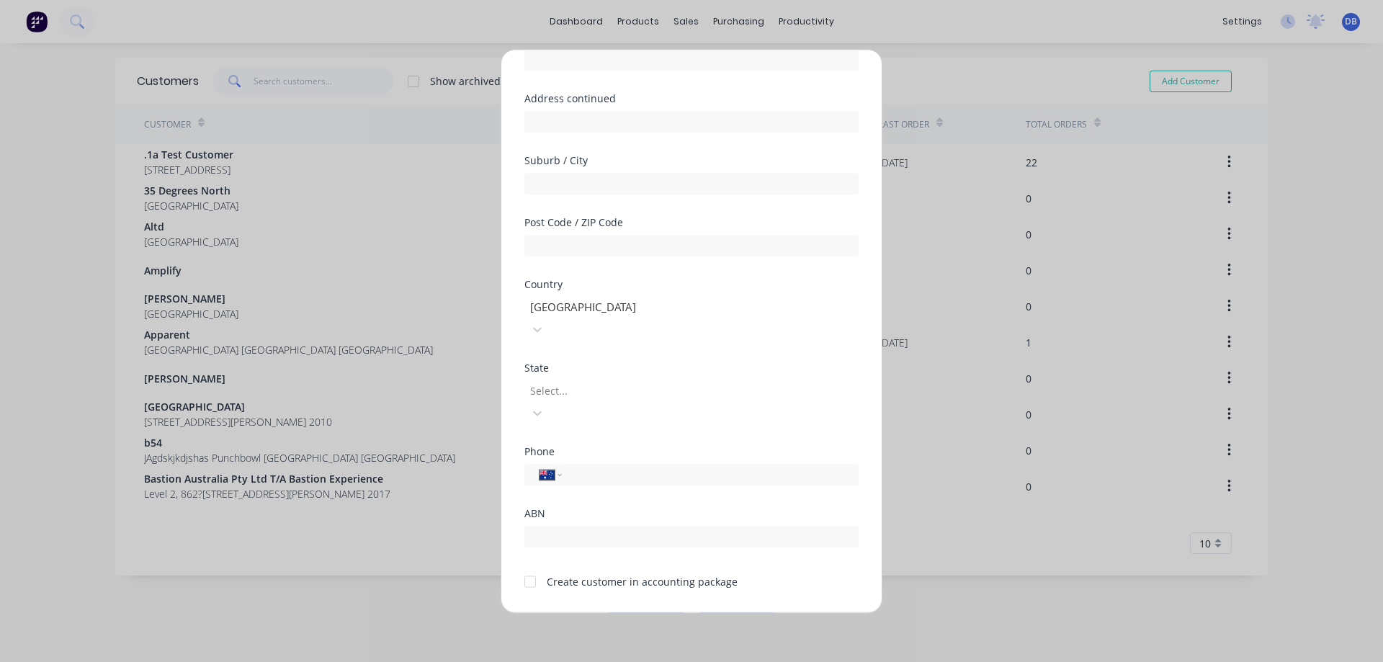
click at [640, 612] on button "Save" at bounding box center [645, 623] width 79 height 23
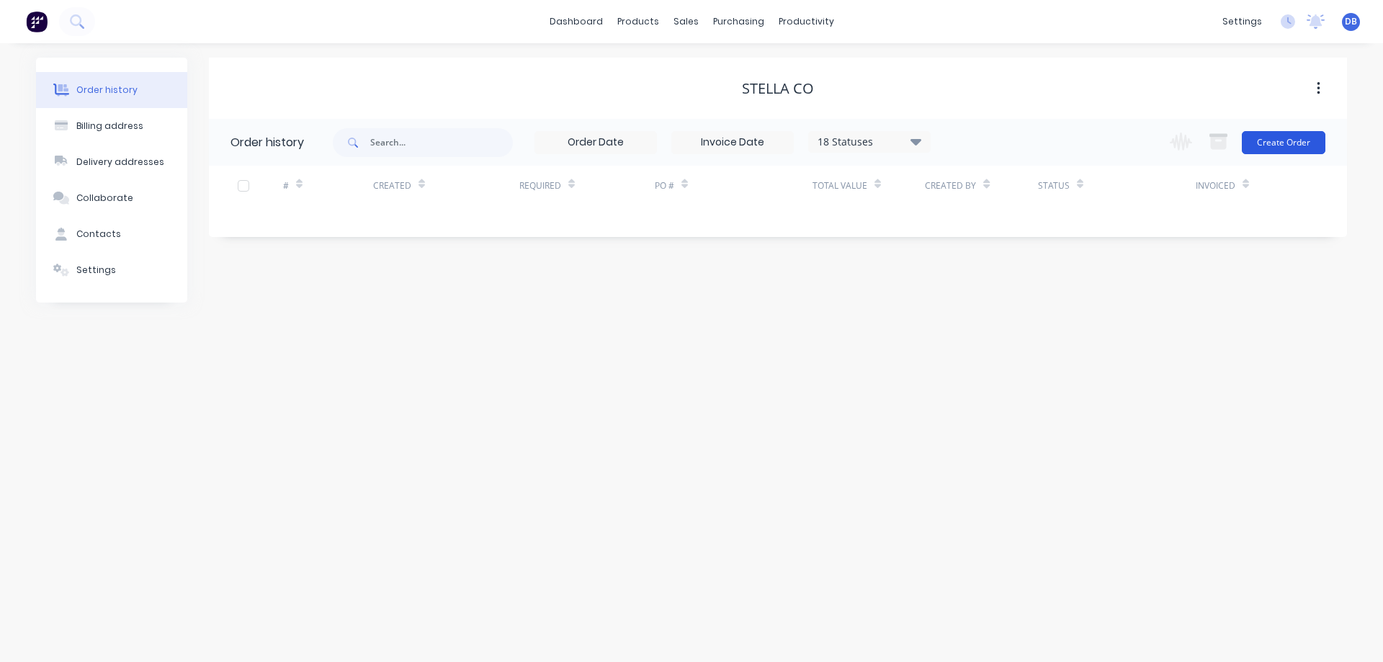
click at [1303, 146] on button "Create Order" at bounding box center [1284, 142] width 84 height 23
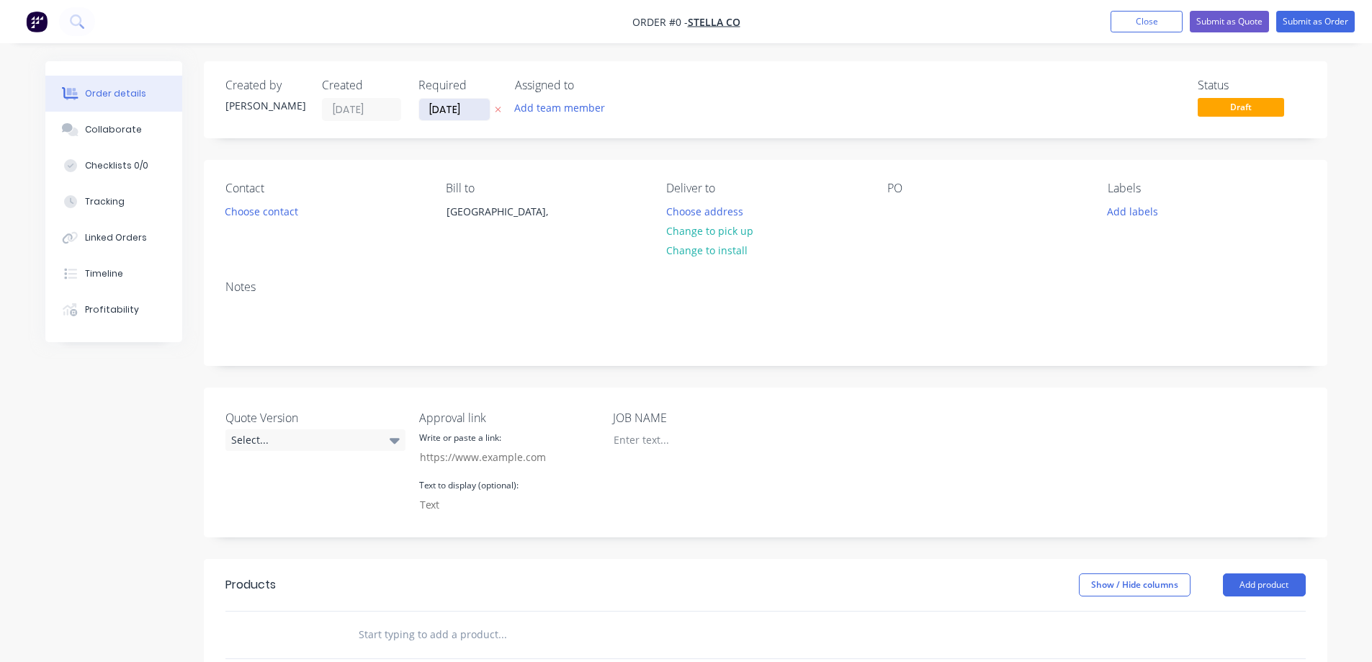
click at [450, 112] on input "[DATE]" at bounding box center [454, 110] width 71 height 22
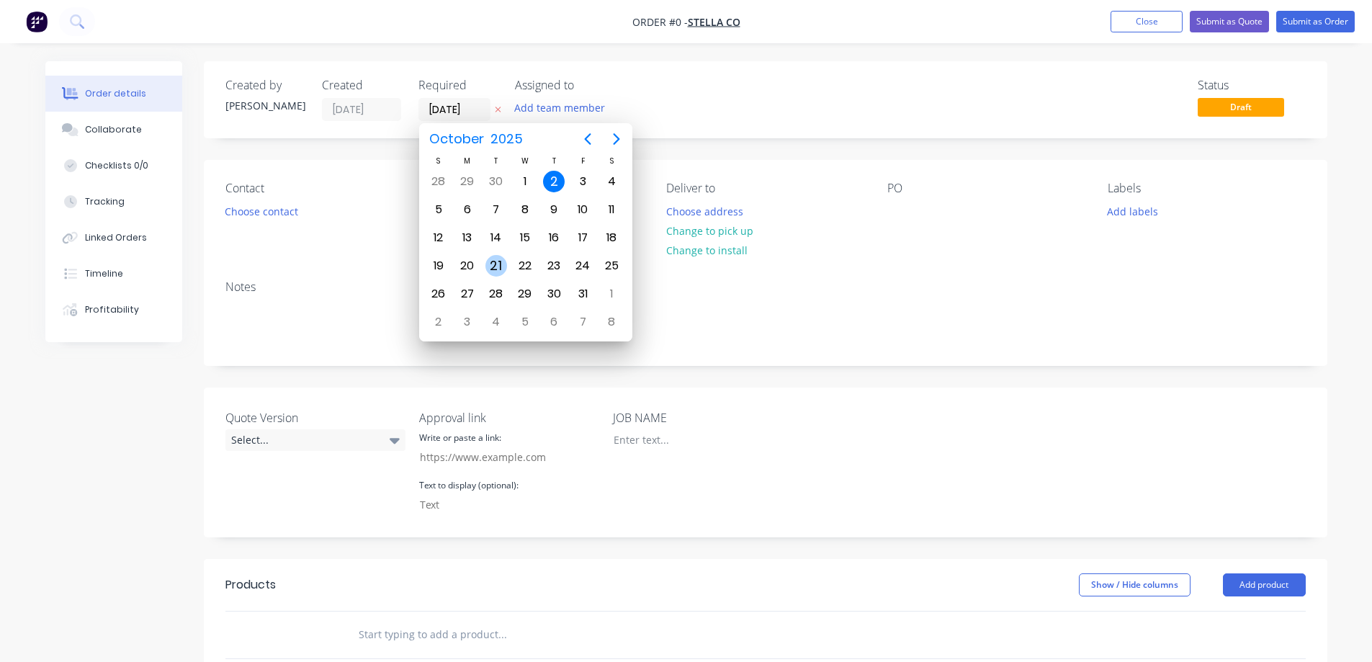
click at [494, 271] on div "21" at bounding box center [496, 266] width 22 height 22
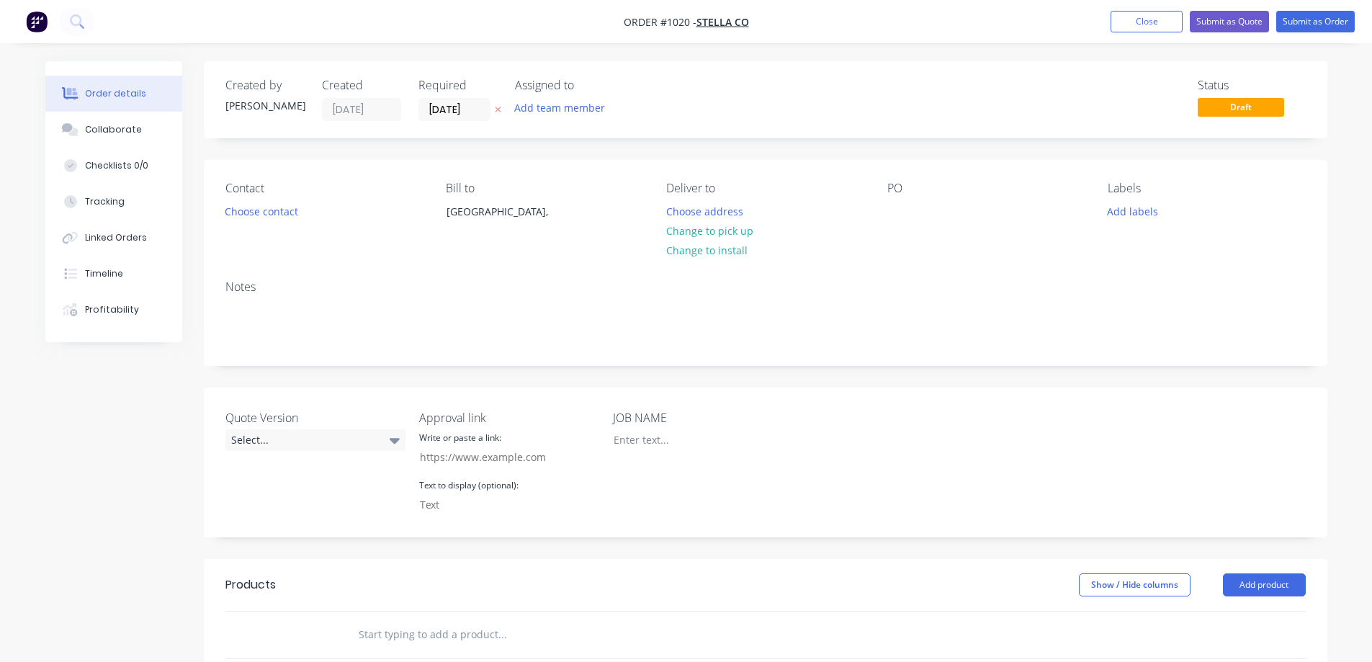
click at [873, 111] on div "Status Draft" at bounding box center [982, 100] width 647 height 42
click at [683, 436] on div at bounding box center [692, 439] width 180 height 21
click at [898, 436] on div "Quote Version Select... Approval link Write or paste a link: Text to display (o…" at bounding box center [766, 462] width 1124 height 150
click at [1327, 22] on button "Submit as Order" at bounding box center [1315, 22] width 79 height 22
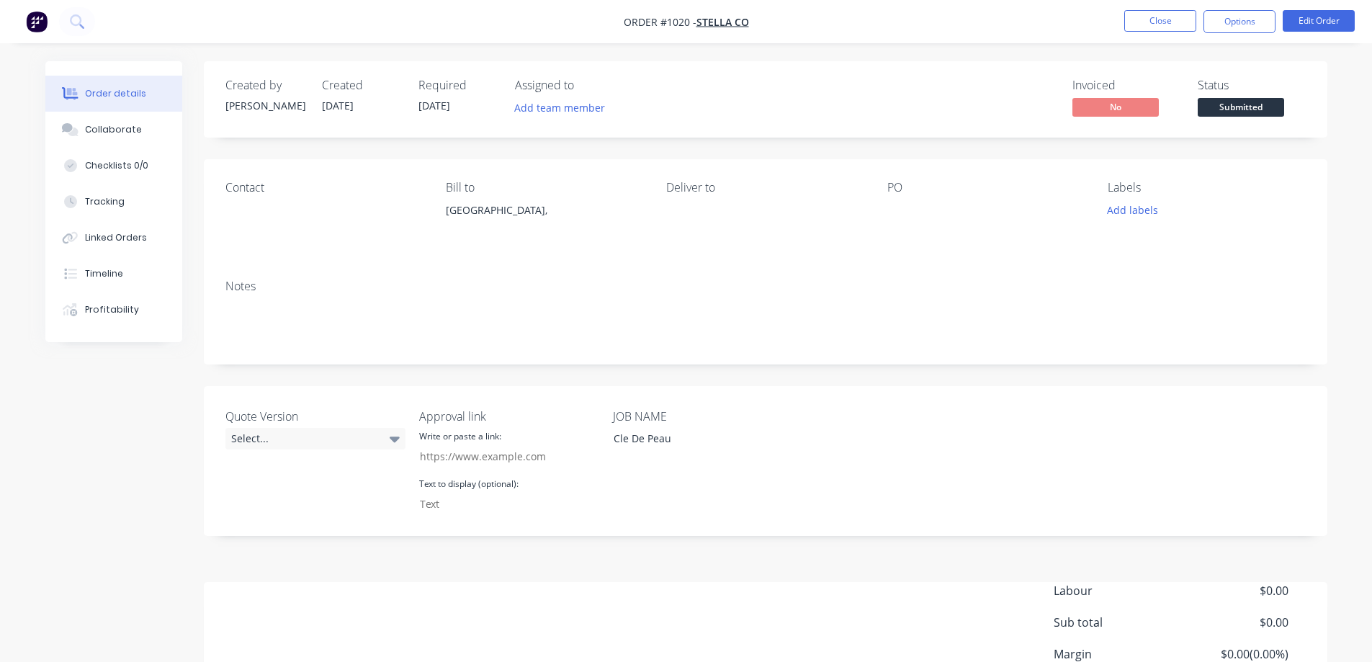
click at [1261, 99] on body "Order #1020 - Stella Co Close Options Edit Order Order details Collaborate Chec…" at bounding box center [686, 396] width 1372 height 792
click at [1246, 112] on span "Submitted" at bounding box center [1241, 107] width 86 height 18
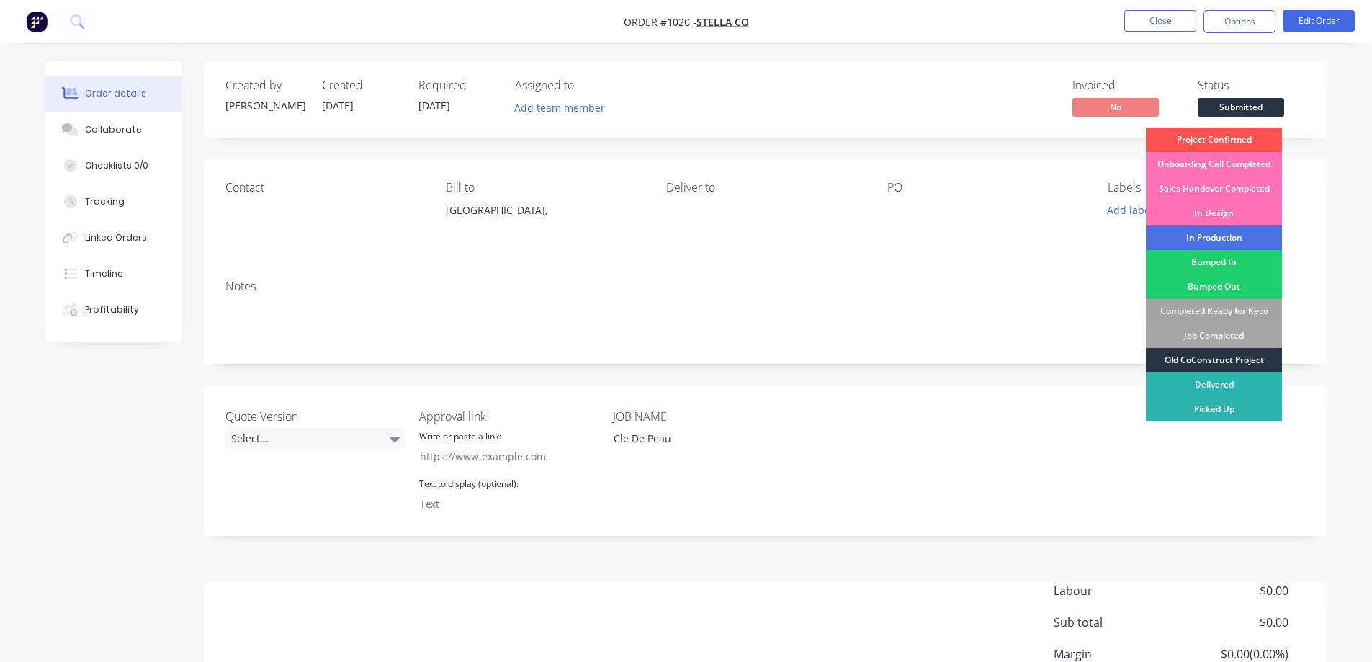
click at [1236, 358] on div "Old CoConstruct Project" at bounding box center [1214, 360] width 136 height 24
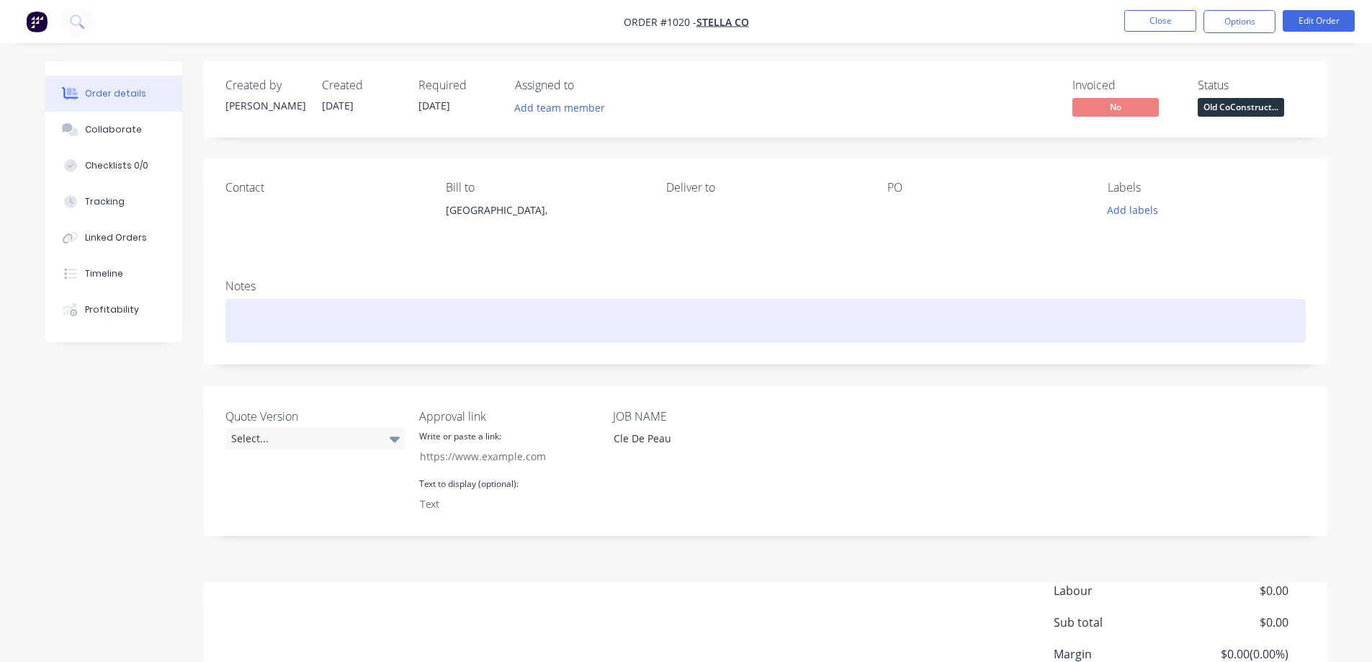
click at [949, 323] on div at bounding box center [765, 321] width 1080 height 44
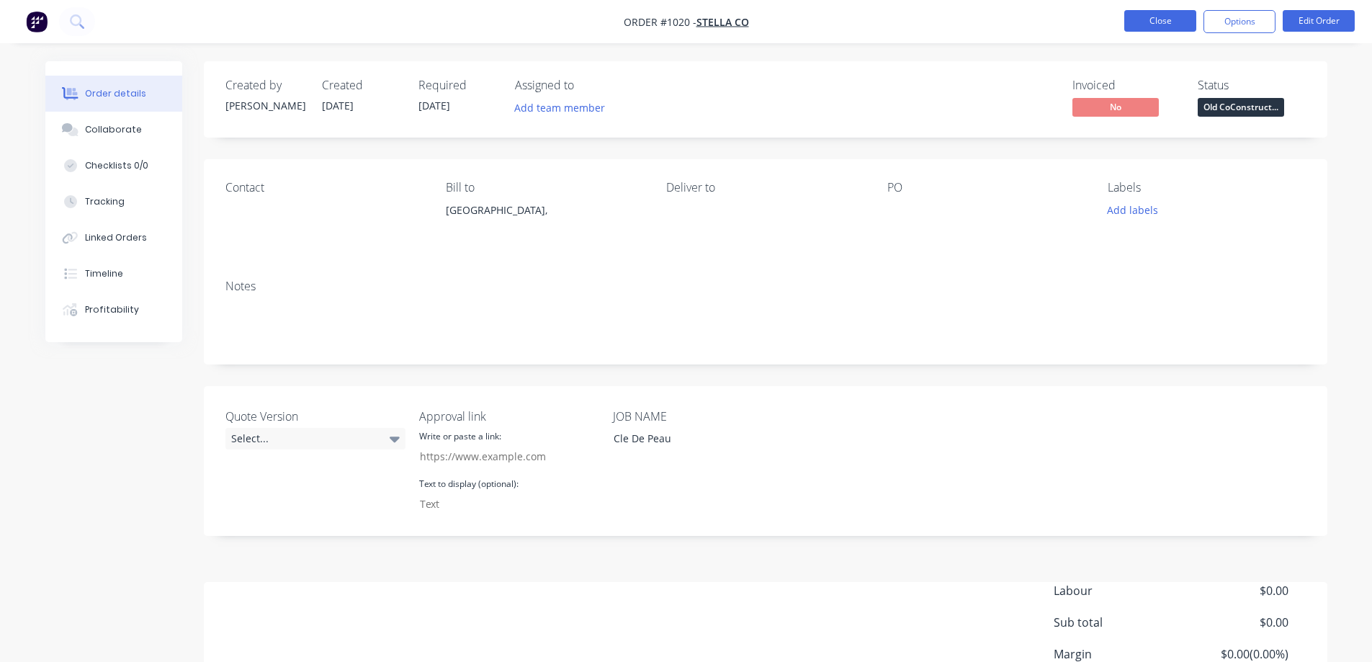
click at [1158, 18] on button "Close" at bounding box center [1160, 21] width 72 height 22
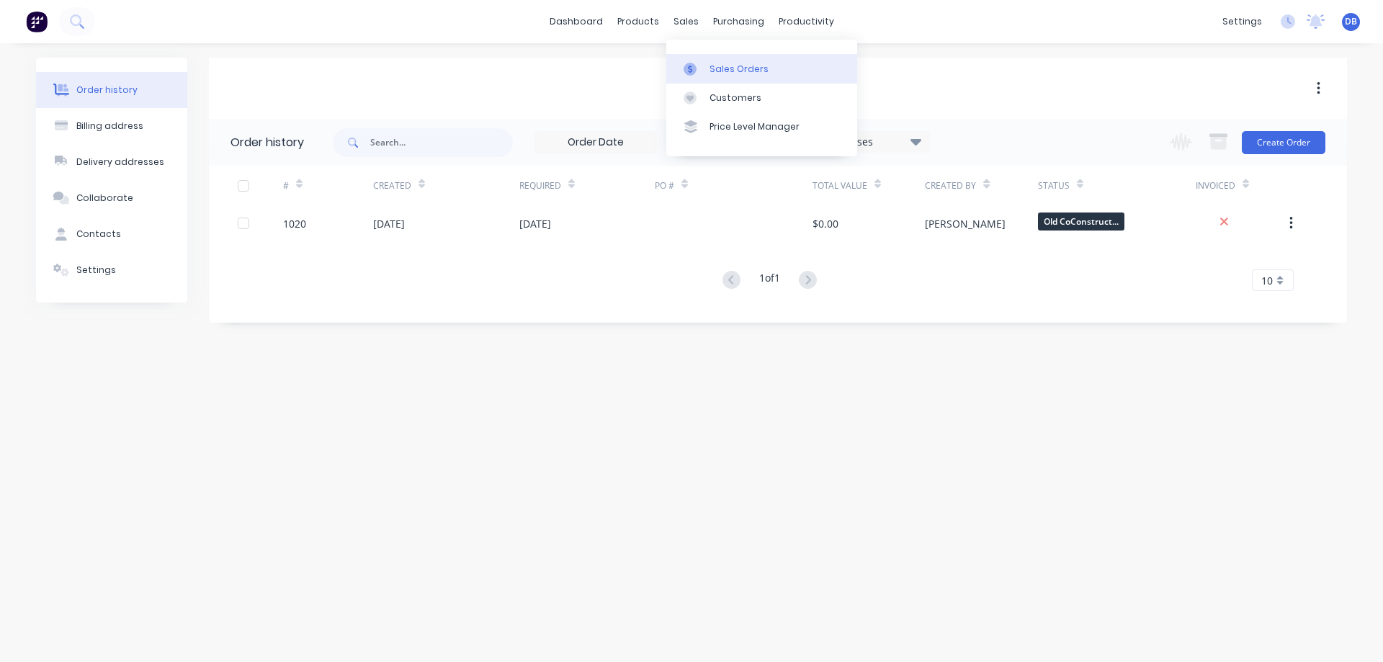
click at [715, 68] on div "Sales Orders" at bounding box center [738, 69] width 59 height 13
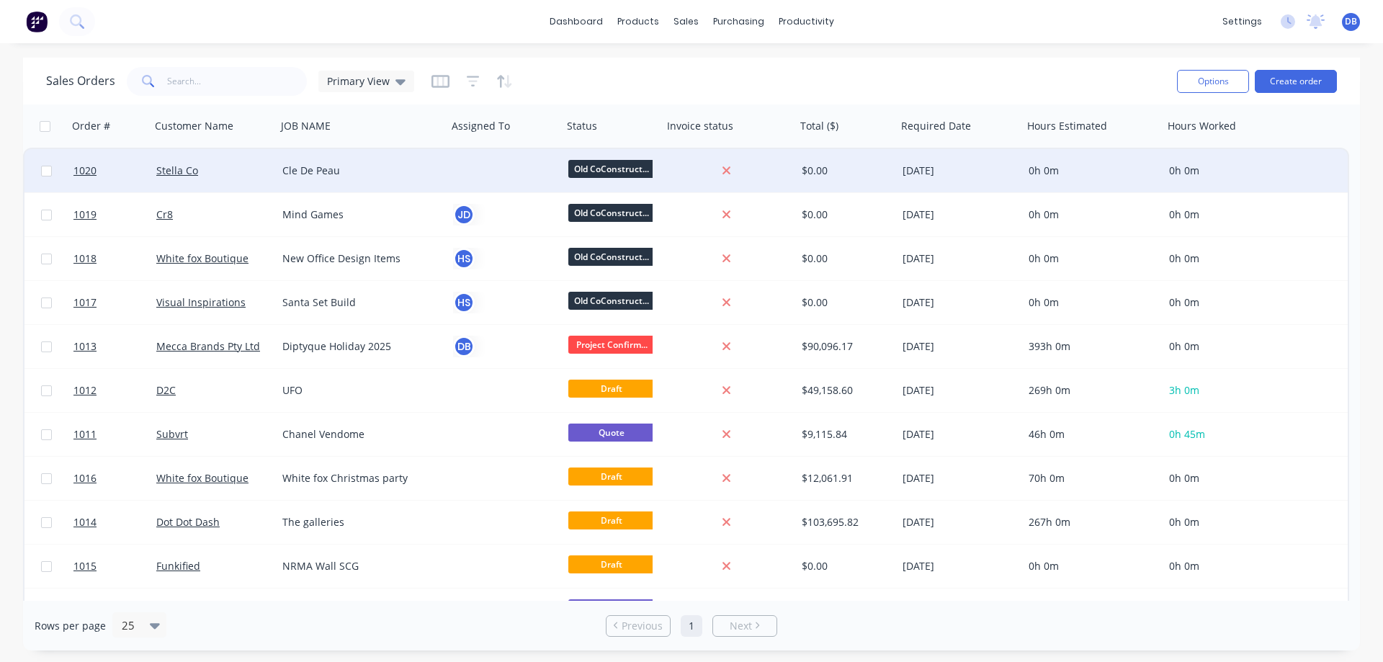
click at [484, 171] on div at bounding box center [502, 170] width 99 height 14
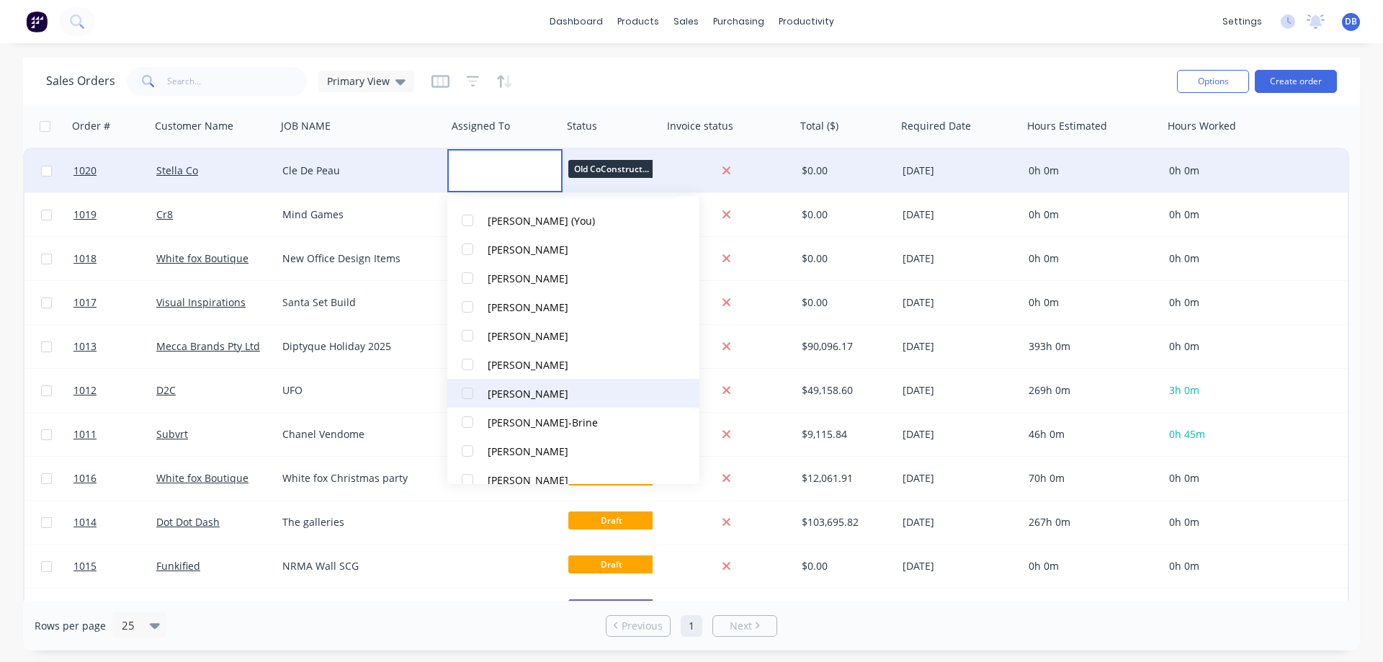
scroll to position [72, 0]
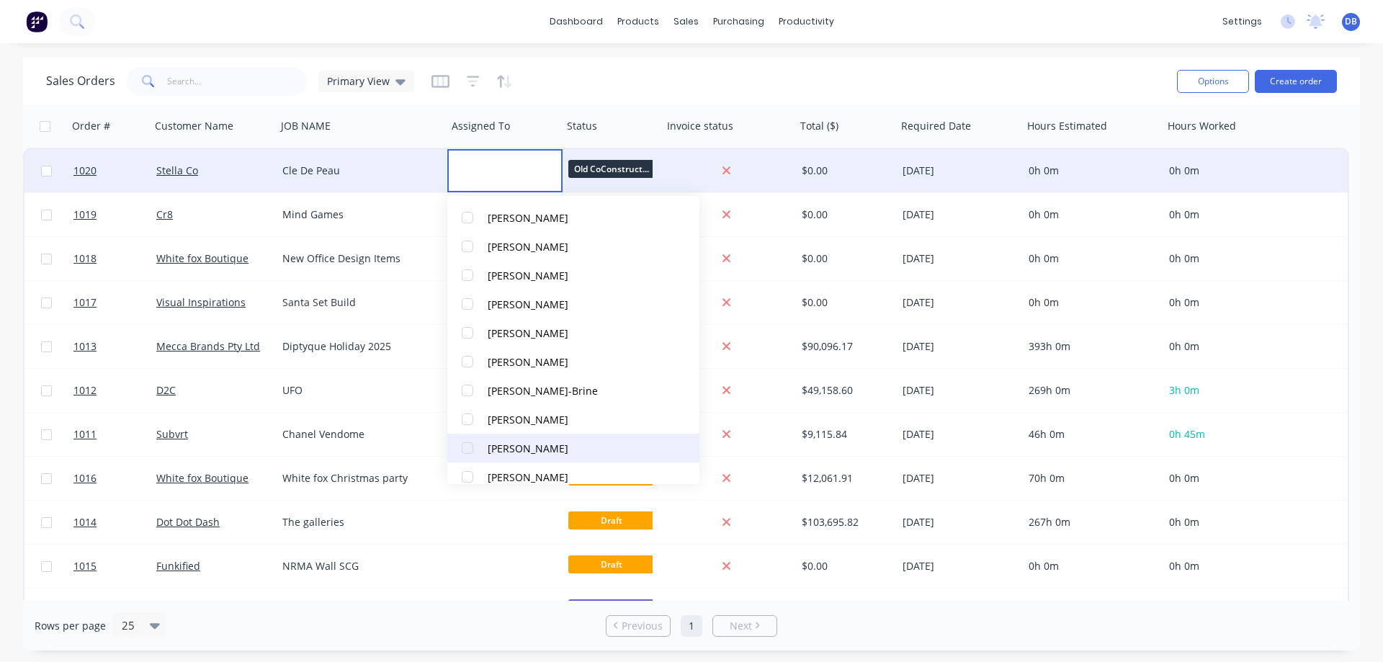
click at [528, 452] on div "[PERSON_NAME]" at bounding box center [528, 448] width 81 height 15
click at [734, 84] on div "Sales Orders Primary View" at bounding box center [605, 80] width 1119 height 35
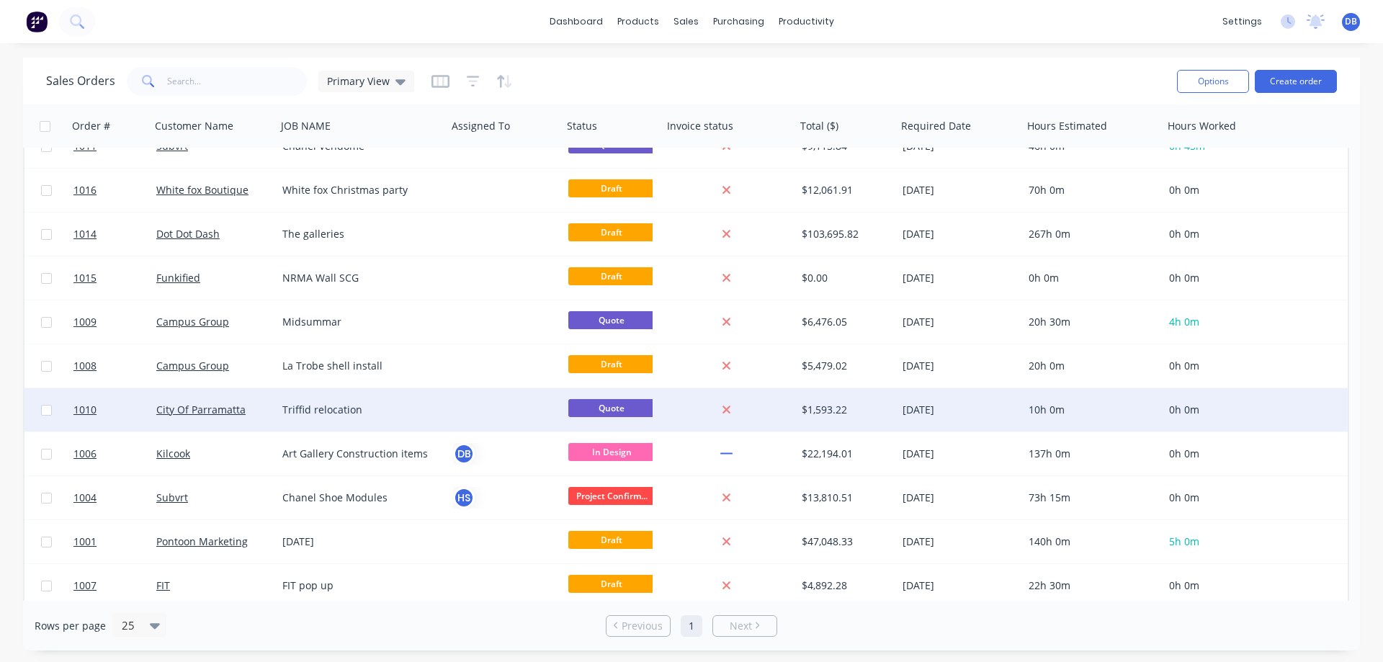
scroll to position [0, 0]
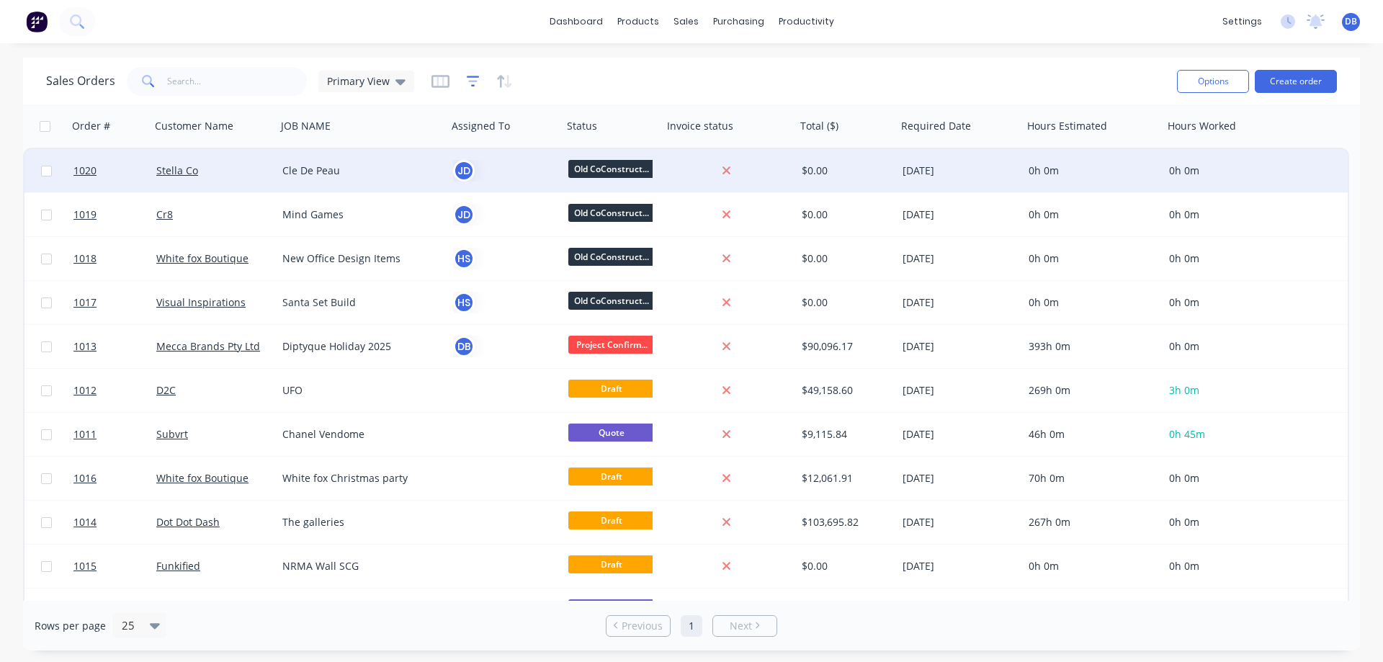
click at [472, 81] on icon "button" at bounding box center [472, 81] width 9 height 2
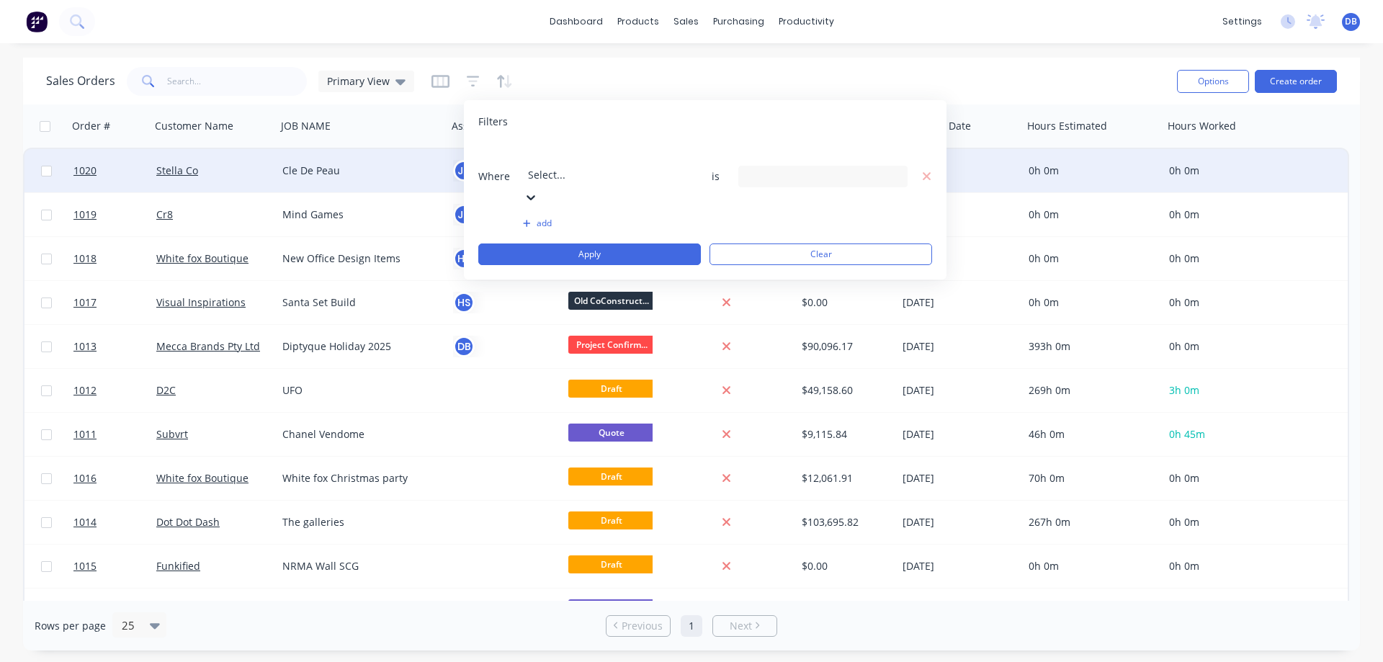
click at [644, 152] on div at bounding box center [631, 155] width 207 height 18
click at [673, 79] on div "Sales Orders Primary View" at bounding box center [605, 80] width 1119 height 35
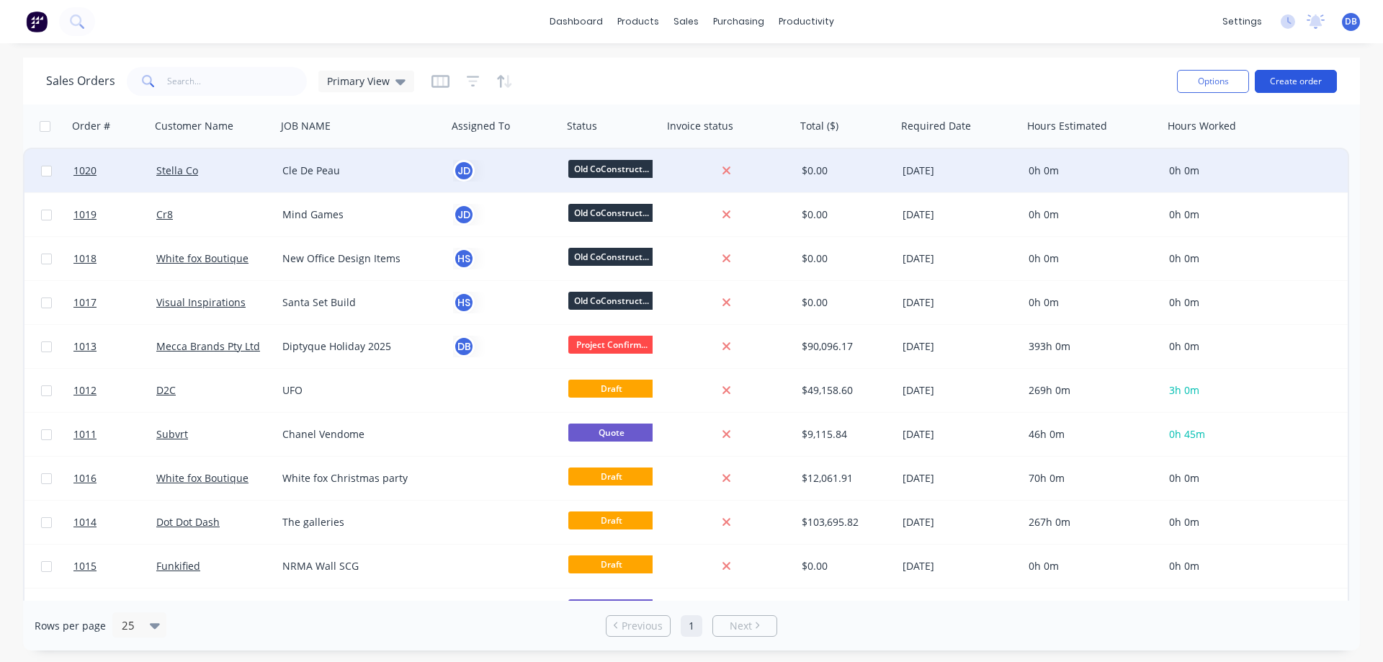
click at [1299, 75] on button "Create order" at bounding box center [1296, 81] width 82 height 23
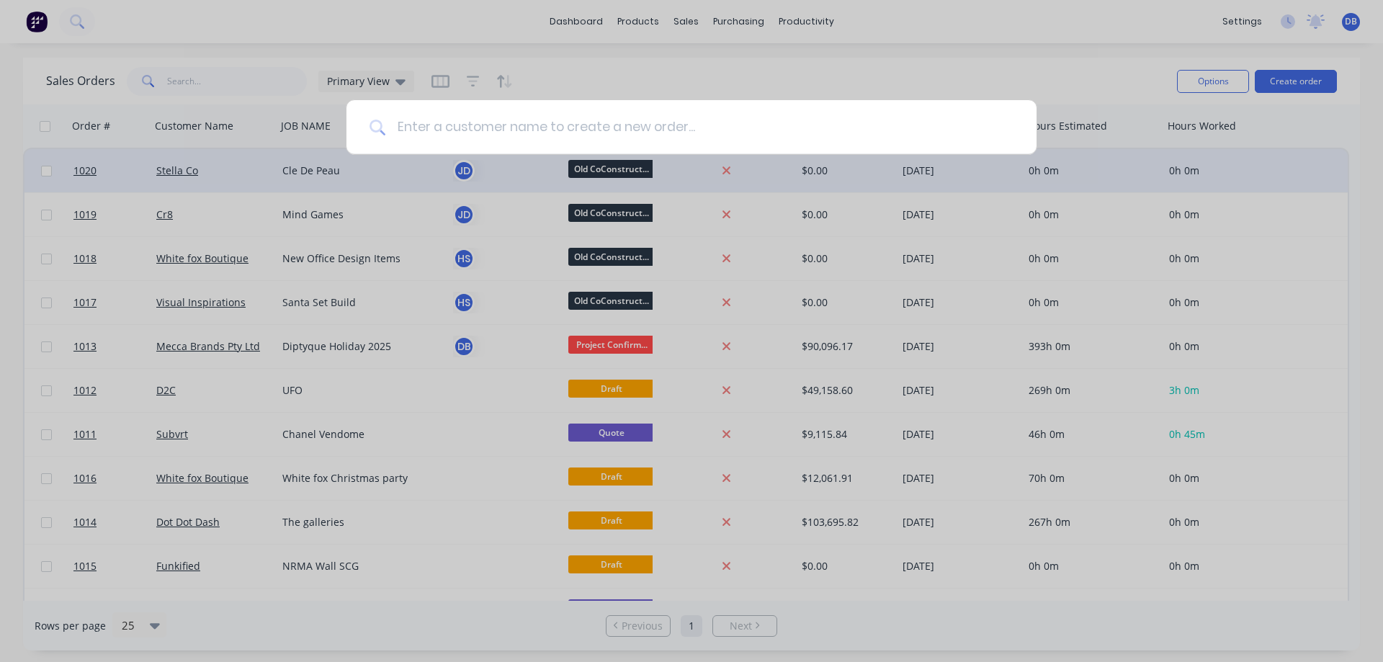
click at [654, 122] on input at bounding box center [699, 127] width 628 height 54
click at [447, 126] on input at bounding box center [699, 127] width 628 height 54
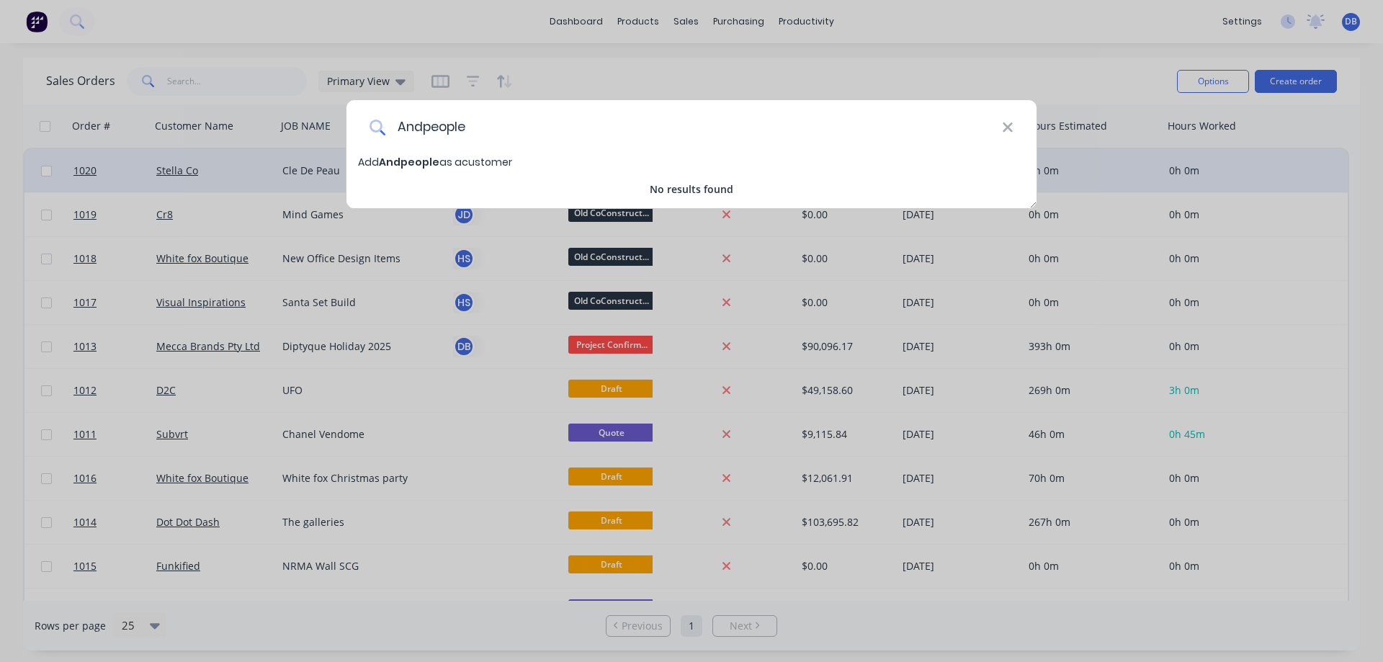
drag, startPoint x: 480, startPoint y: 133, endPoint x: 444, endPoint y: 142, distance: 37.2
click at [444, 142] on input "Andpeople" at bounding box center [693, 127] width 616 height 54
click at [476, 124] on input "Andpeople" at bounding box center [693, 127] width 616 height 54
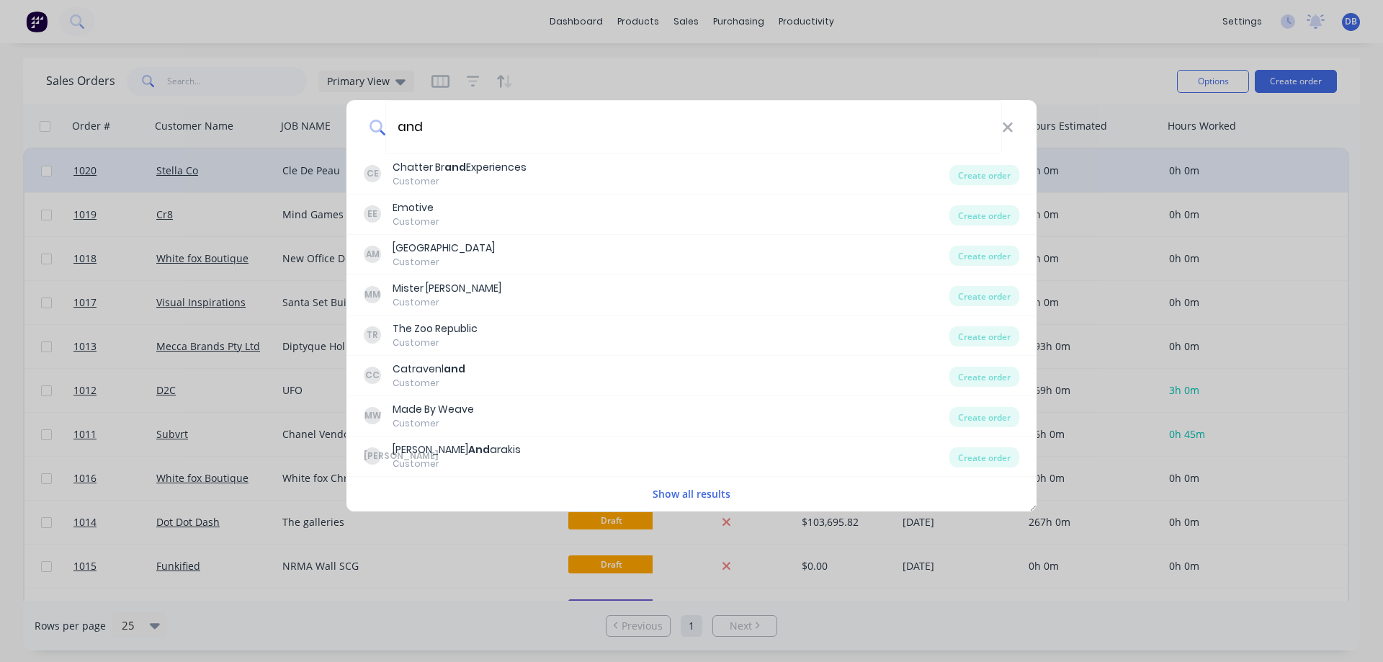
click at [689, 491] on button "Show all results" at bounding box center [691, 493] width 86 height 17
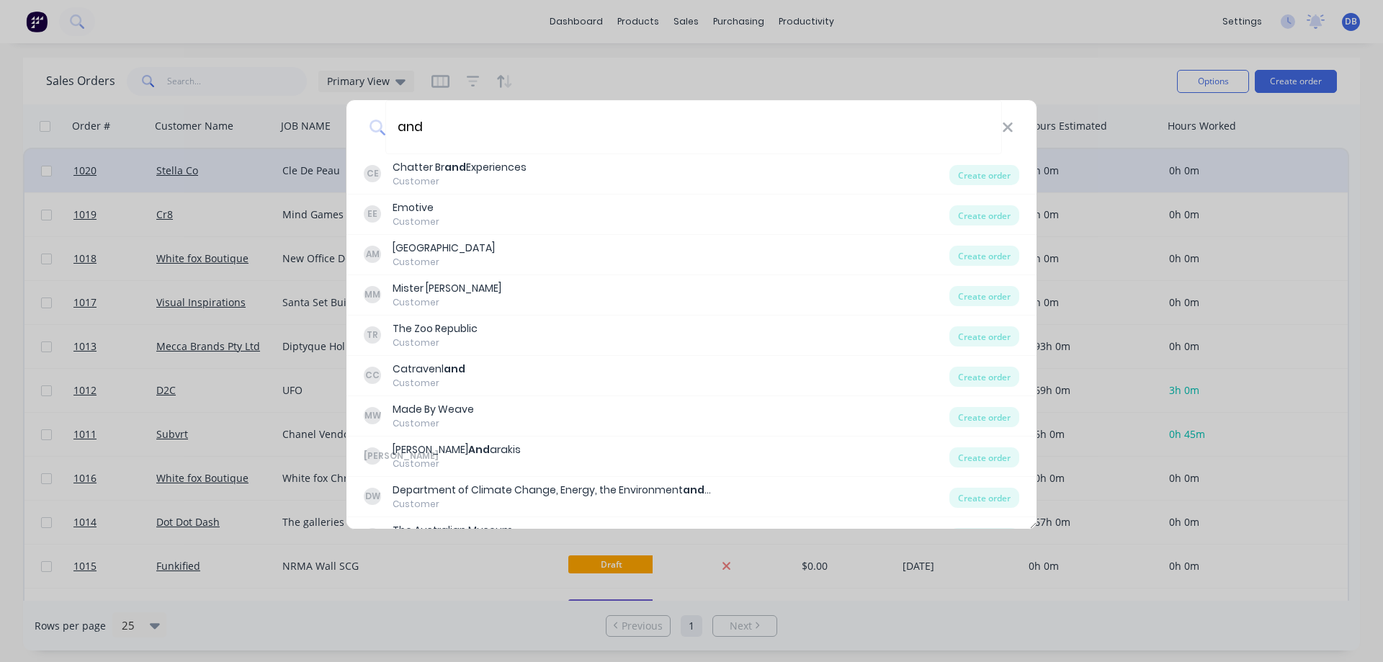
click at [1008, 135] on div "and" at bounding box center [691, 127] width 690 height 54
drag, startPoint x: 1010, startPoint y: 129, endPoint x: 826, endPoint y: 204, distance: 199.0
click at [1011, 129] on icon at bounding box center [1008, 128] width 12 height 16
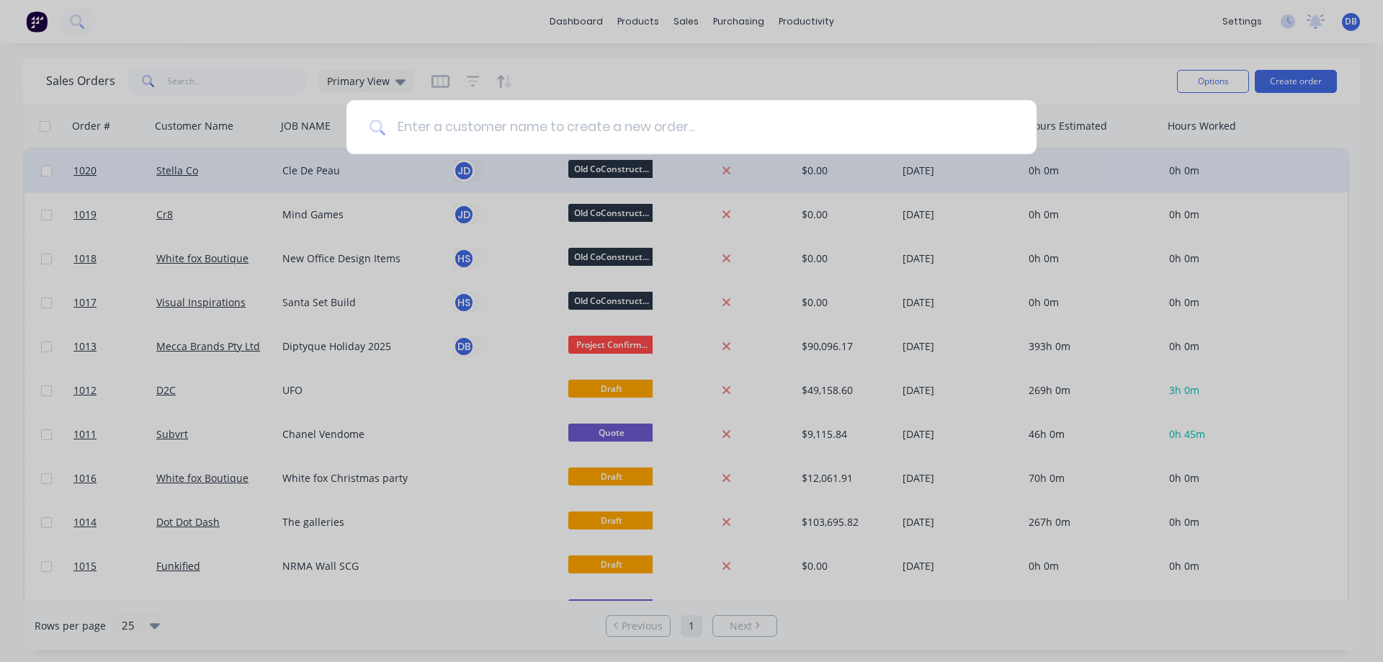
click at [518, 142] on input at bounding box center [699, 127] width 628 height 54
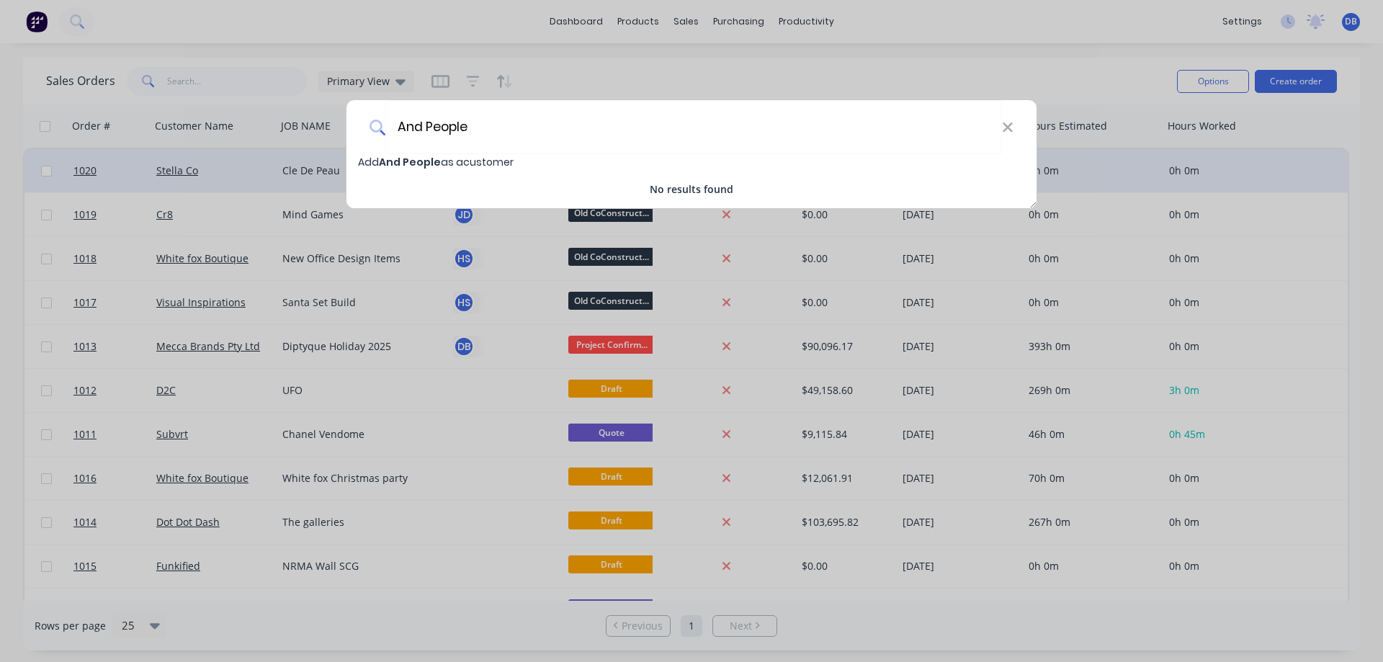
click at [472, 163] on span "Add And People as a customer" at bounding box center [436, 162] width 156 height 14
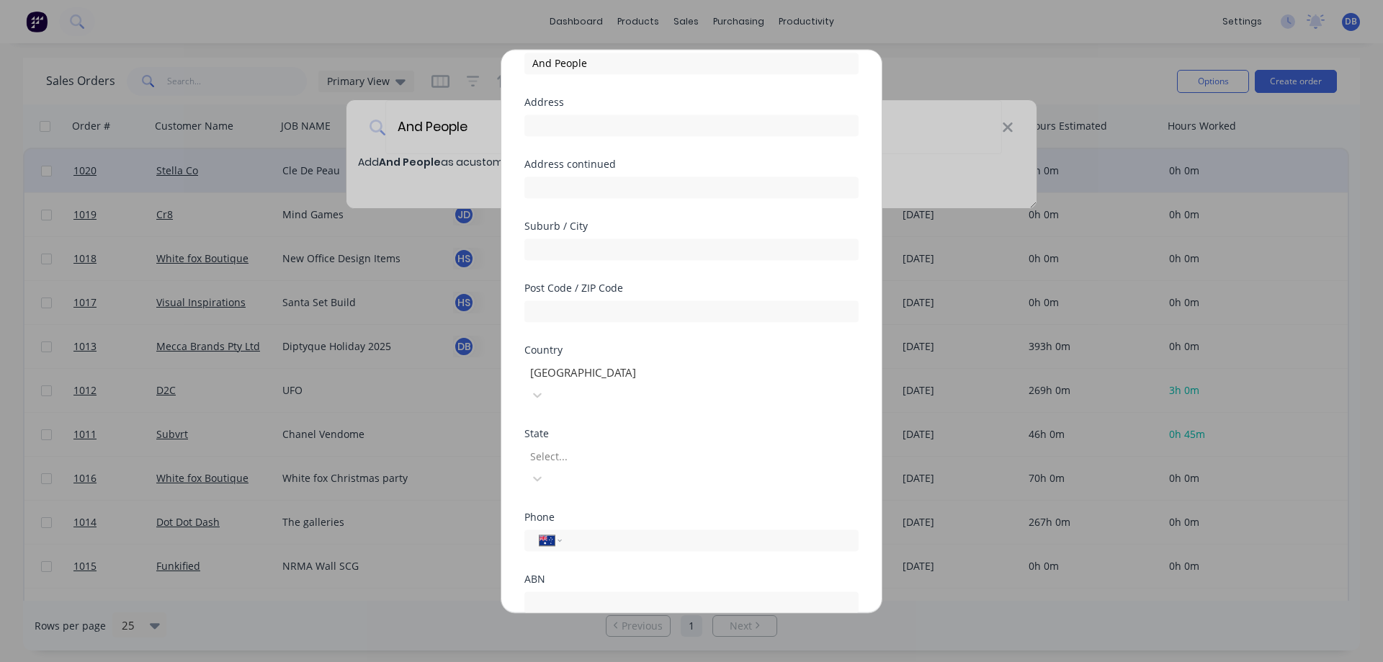
scroll to position [140, 0]
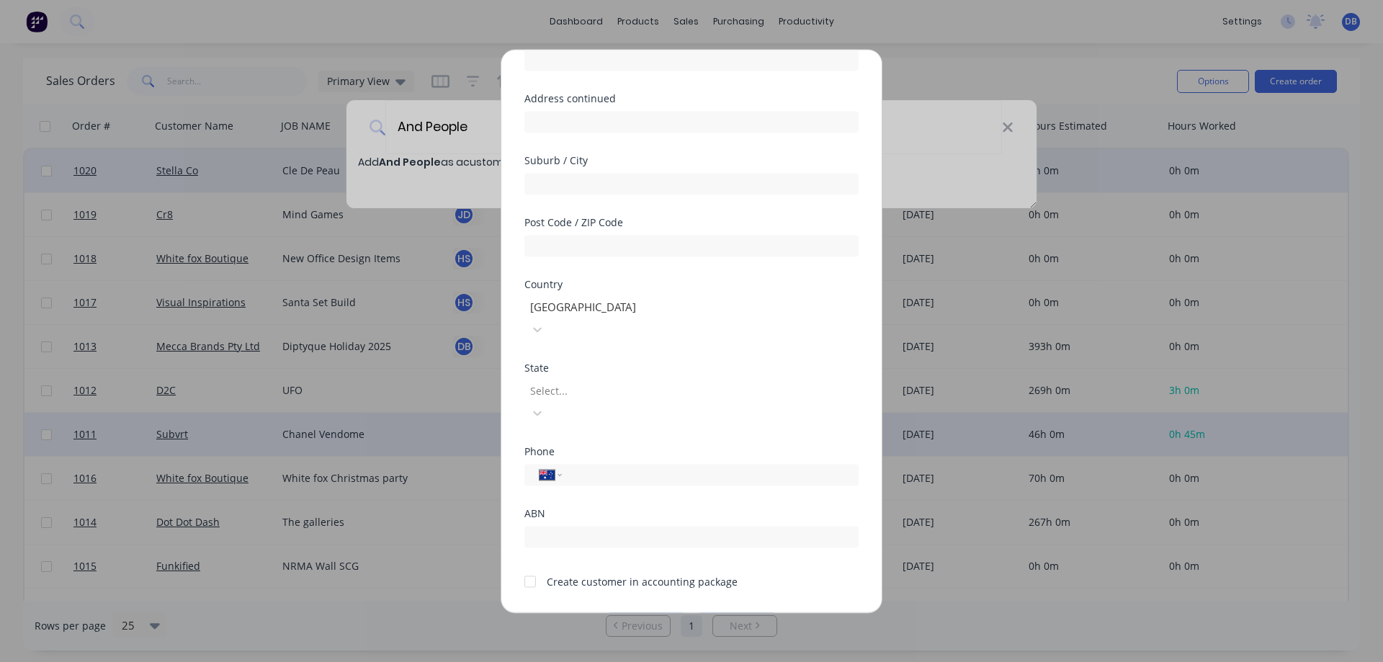
click at [655, 612] on button "Save" at bounding box center [645, 623] width 79 height 23
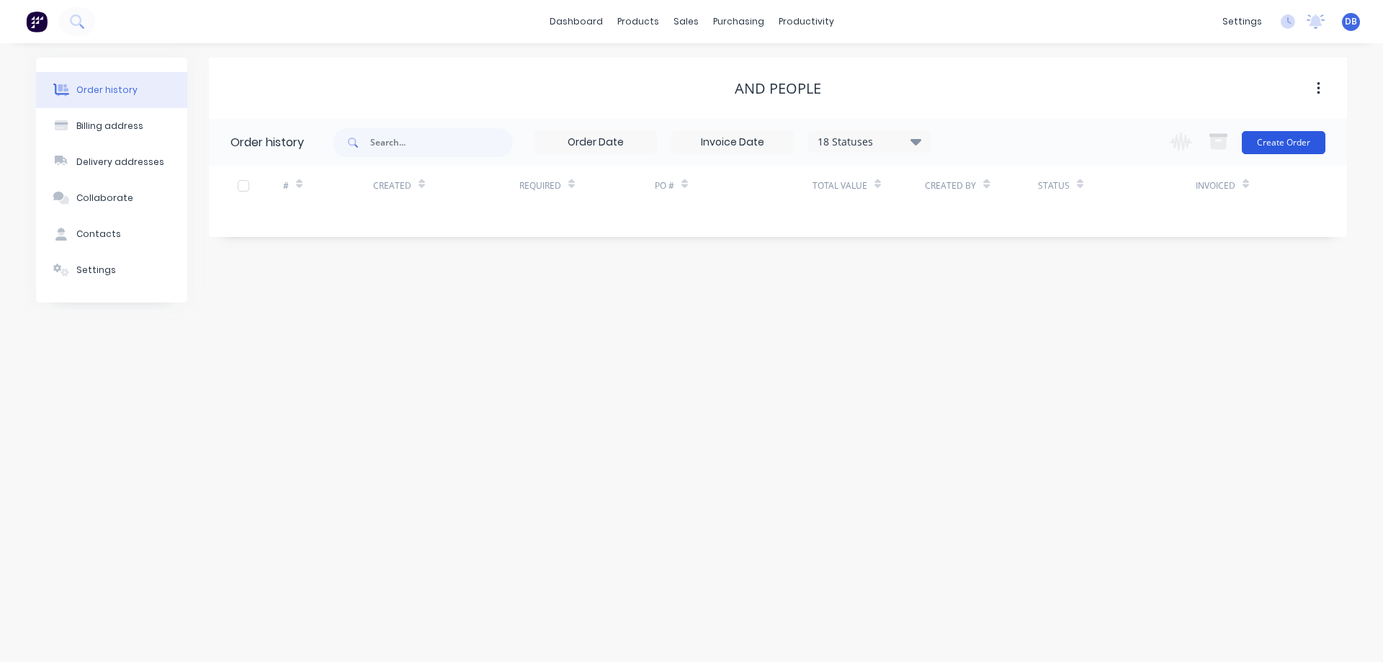
click at [1278, 147] on button "Create Order" at bounding box center [1284, 142] width 84 height 23
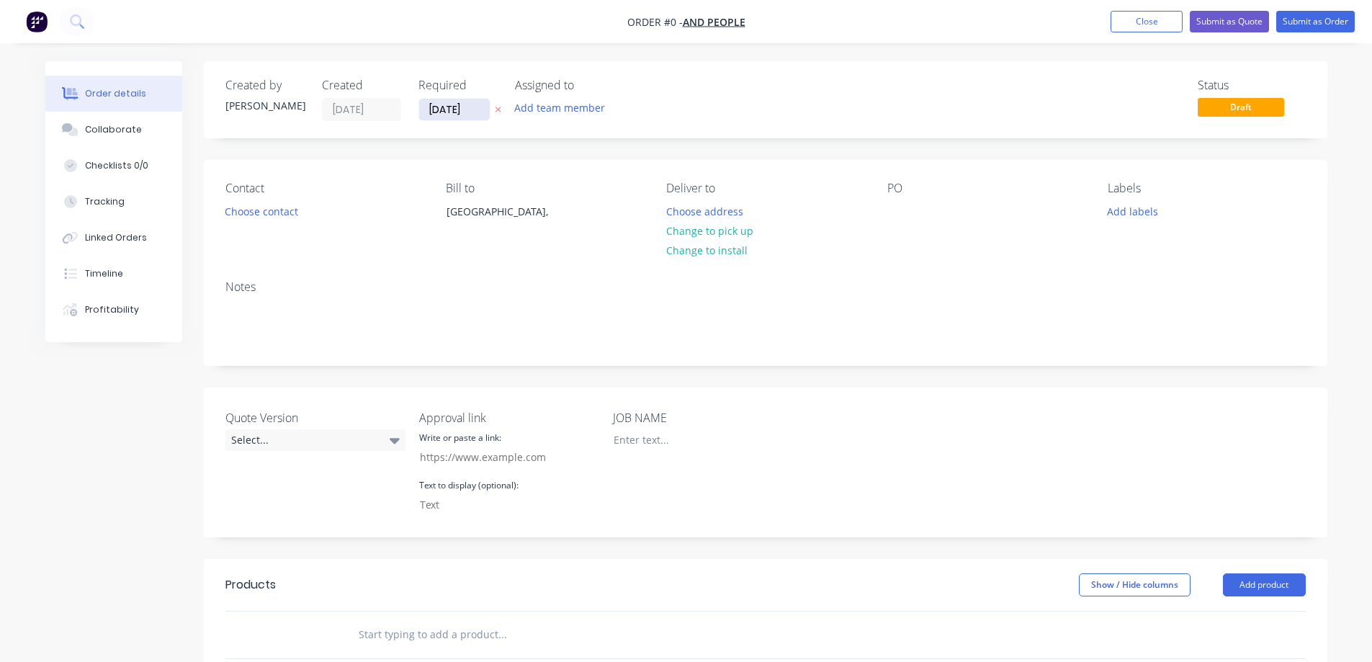
click at [462, 109] on input "[DATE]" at bounding box center [454, 110] width 71 height 22
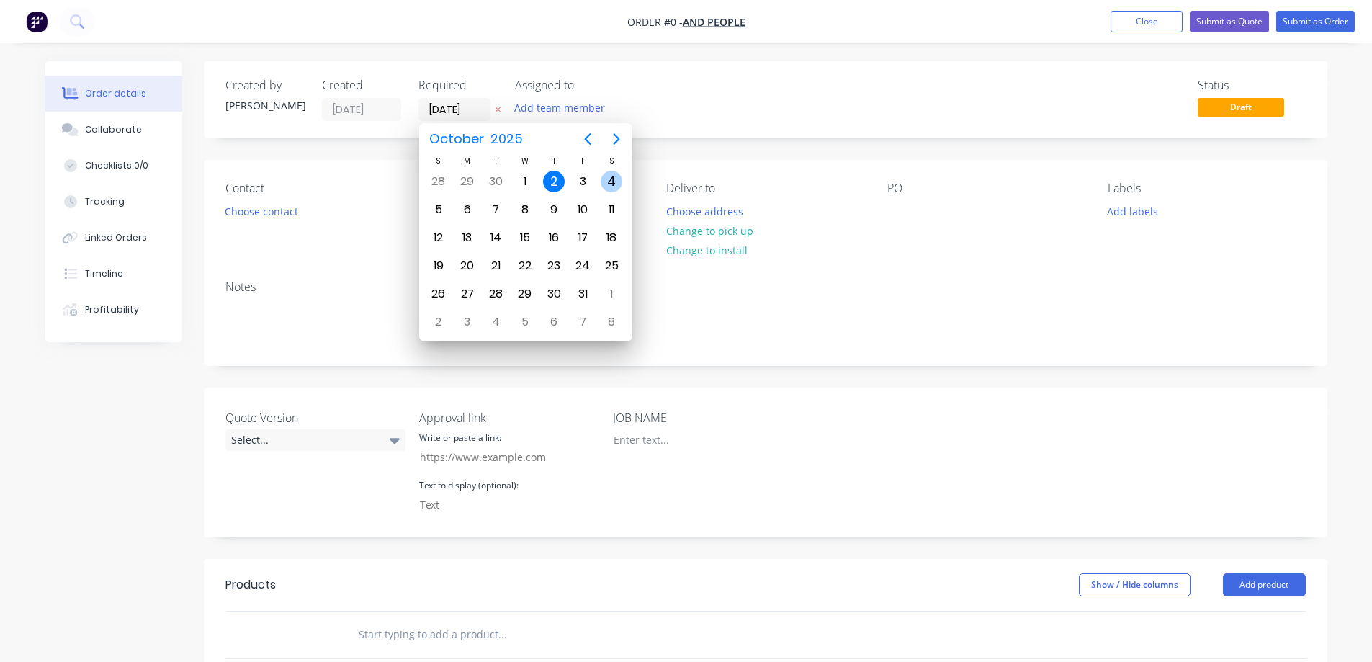
click at [616, 184] on div "4" at bounding box center [612, 182] width 22 height 22
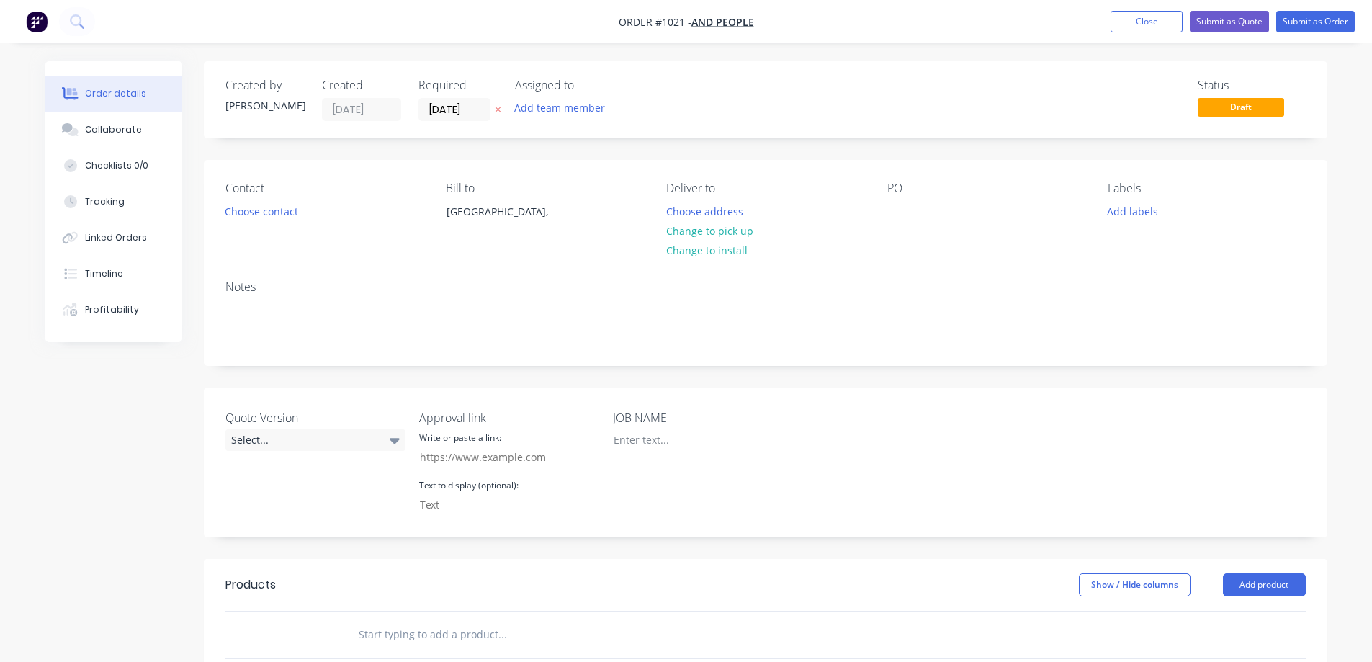
click at [897, 106] on div "Status Draft" at bounding box center [982, 100] width 647 height 42
click at [1308, 24] on button "Submit as Order" at bounding box center [1315, 22] width 79 height 22
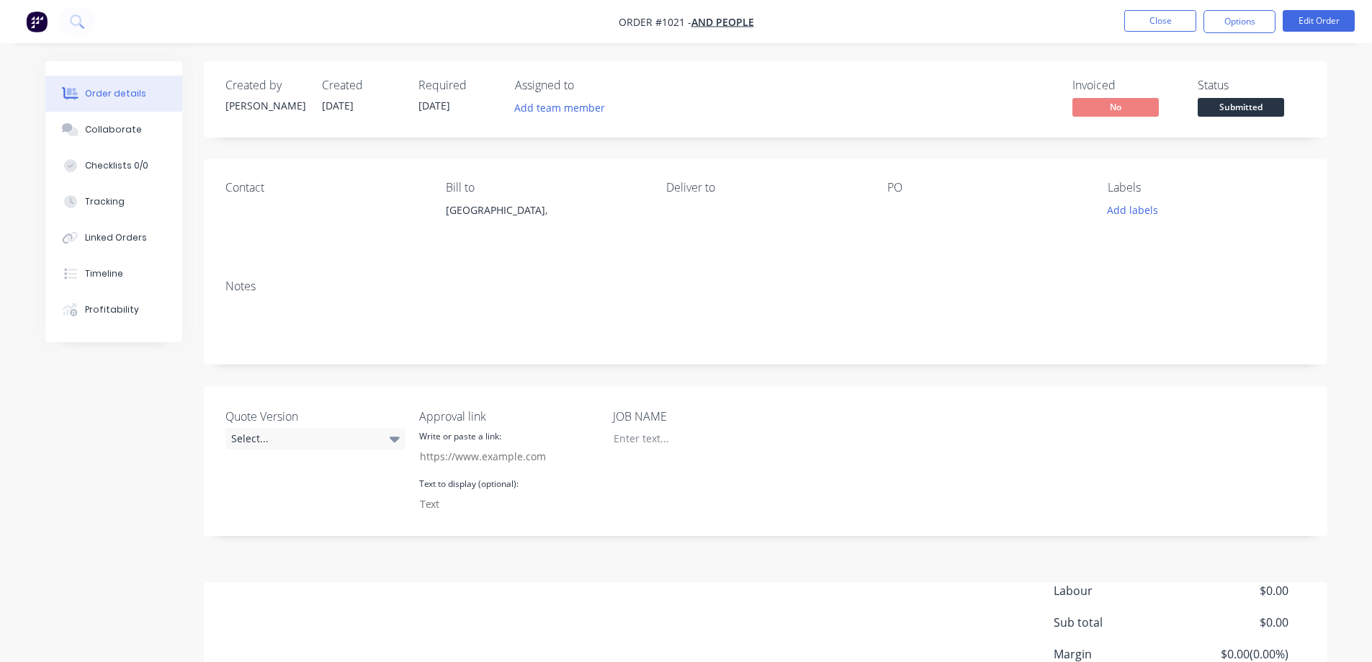
click at [1250, 110] on span "Submitted" at bounding box center [1241, 107] width 86 height 18
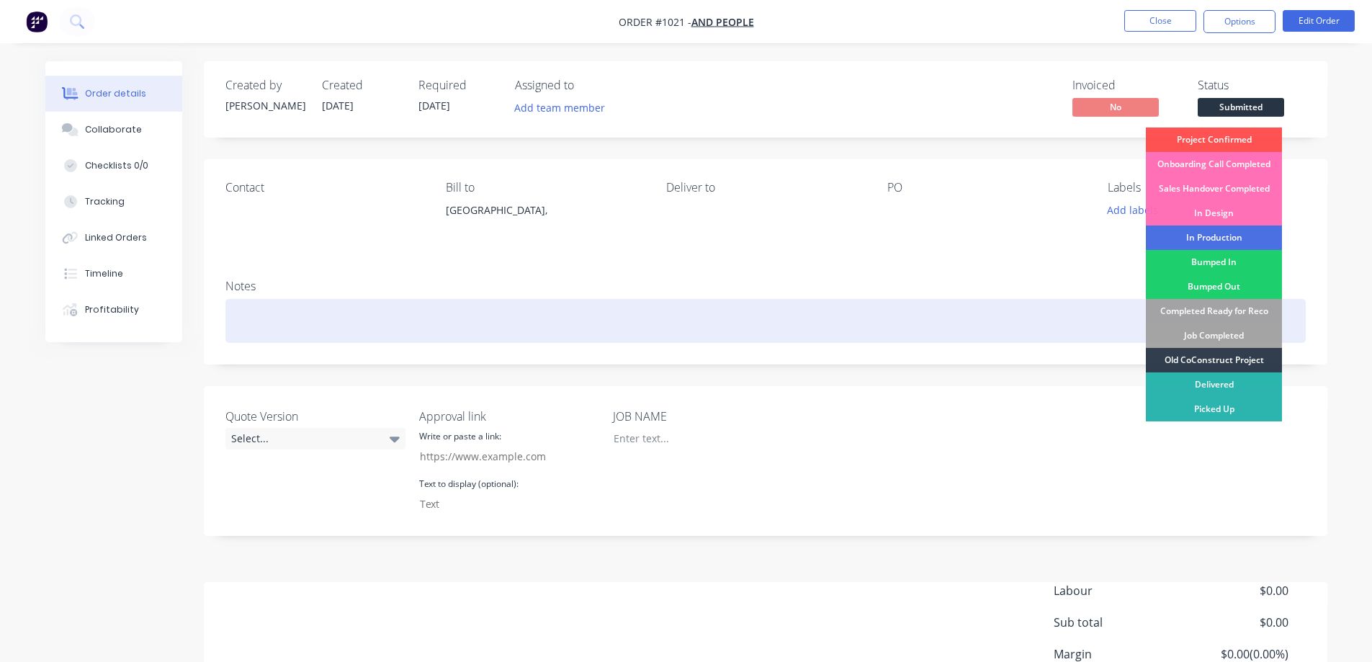
drag, startPoint x: 1230, startPoint y: 359, endPoint x: 498, endPoint y: 340, distance: 732.7
click at [1224, 361] on div "Old CoConstruct Project" at bounding box center [1214, 360] width 136 height 24
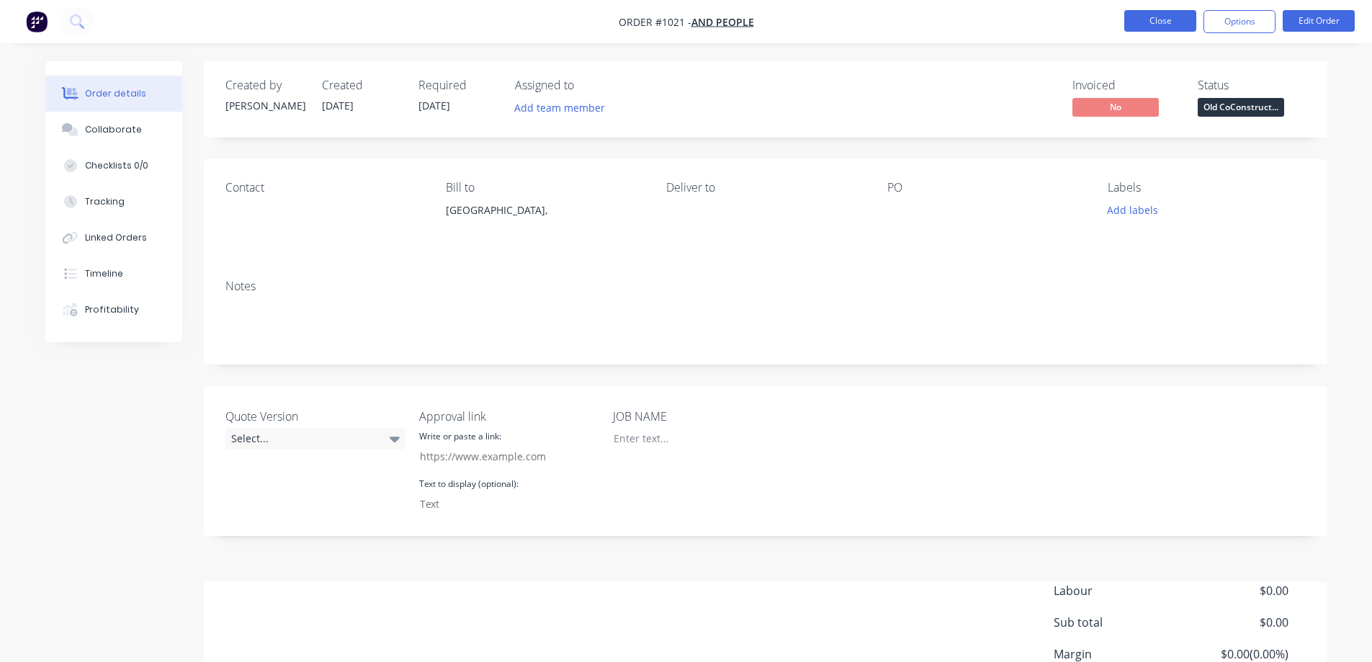
click at [1167, 24] on button "Close" at bounding box center [1160, 21] width 72 height 22
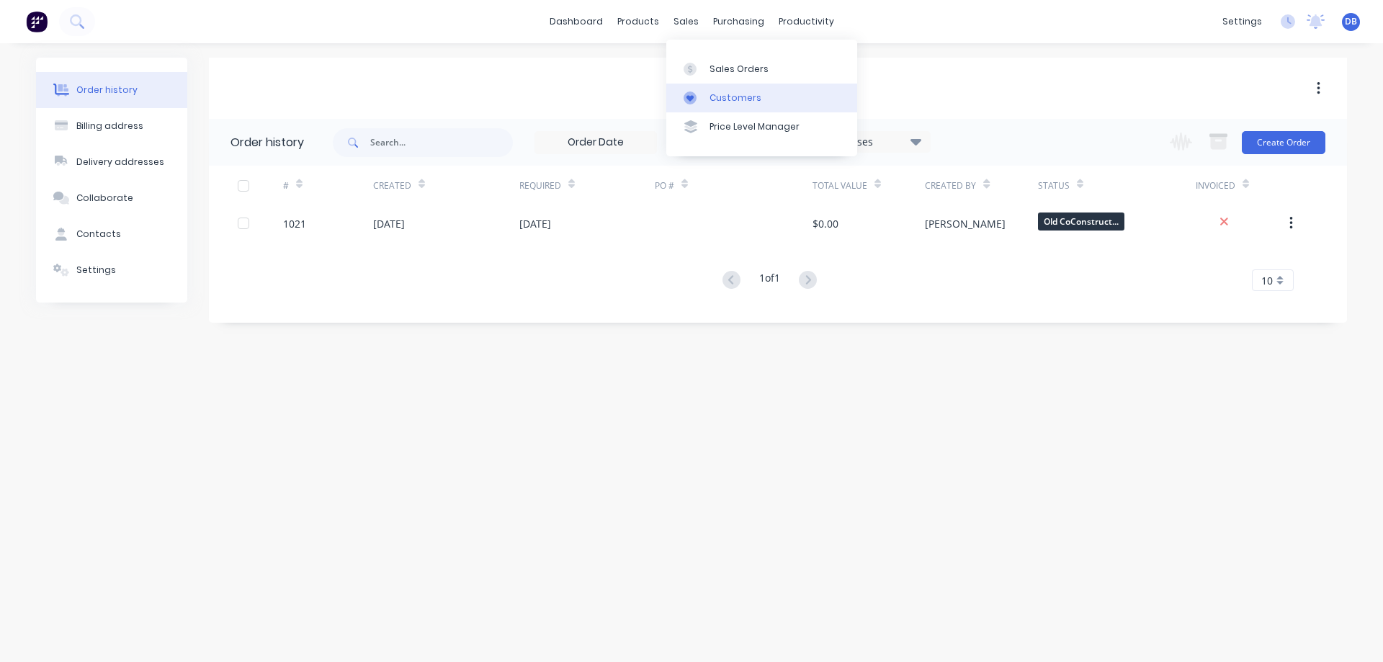
click at [737, 102] on div "Customers" at bounding box center [735, 97] width 52 height 13
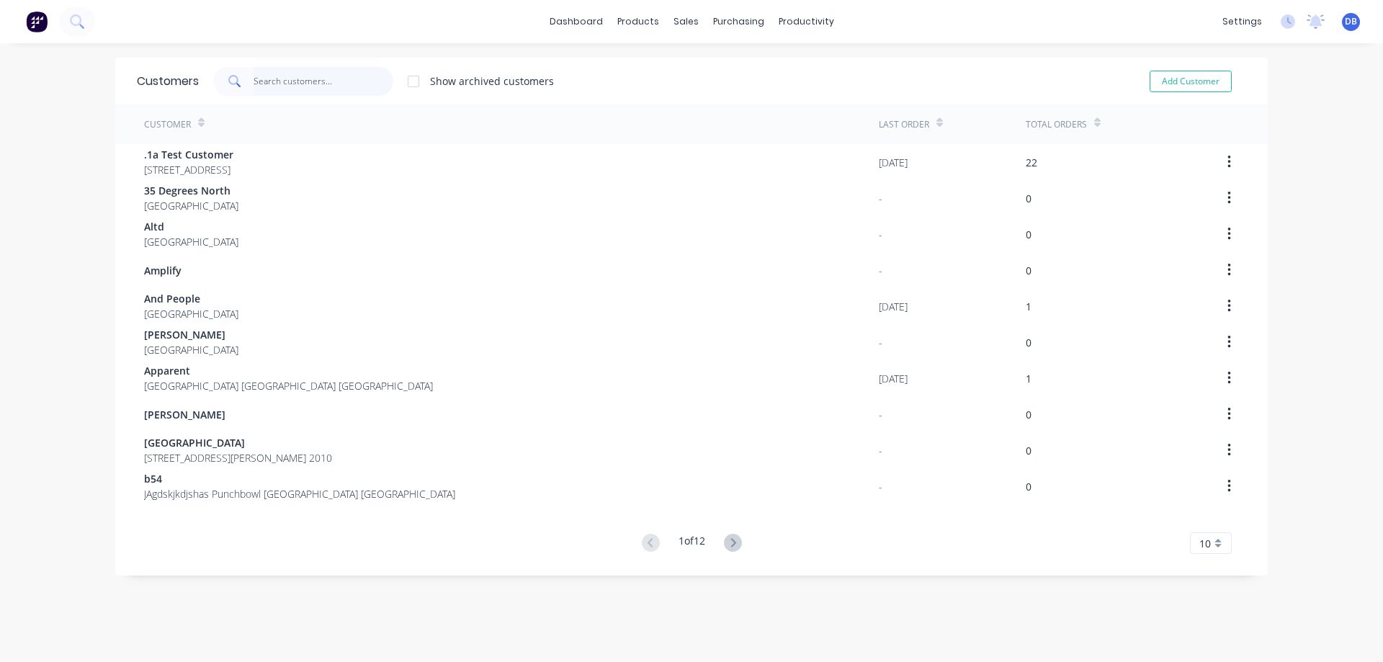
click at [295, 79] on input "text" at bounding box center [324, 81] width 140 height 29
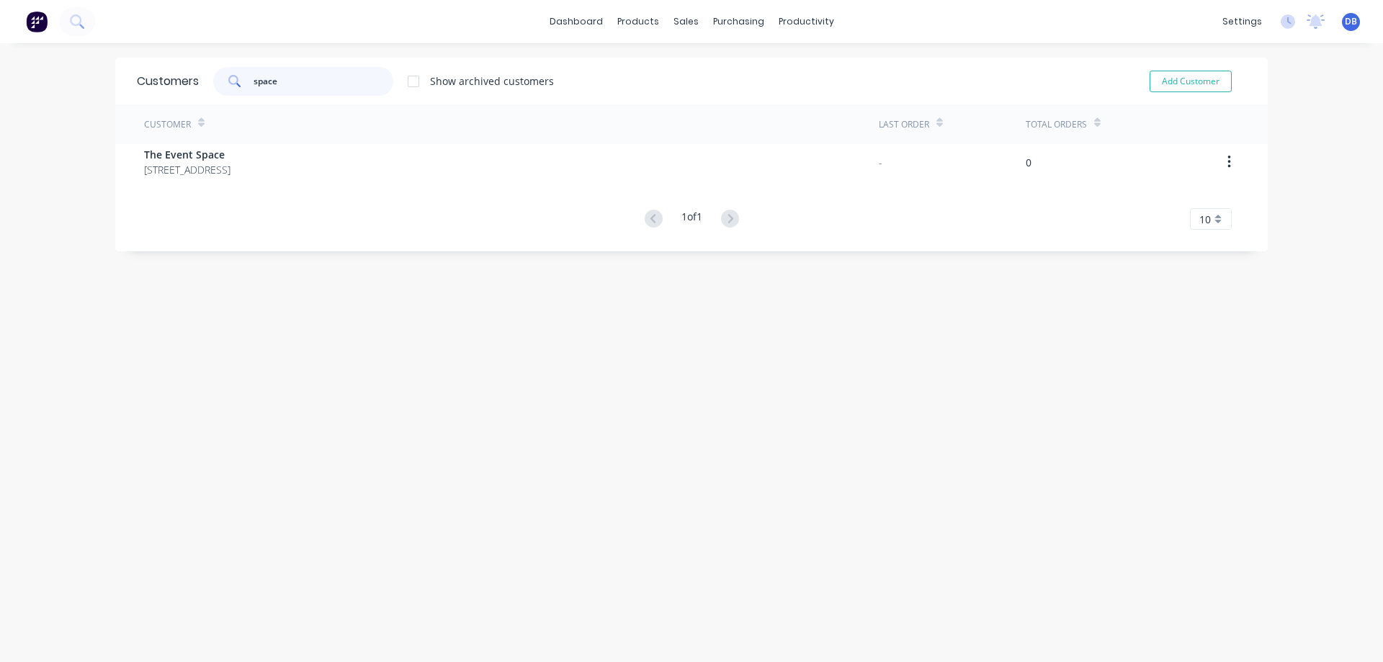
click at [295, 79] on input "space" at bounding box center [324, 81] width 140 height 29
type input "space"
drag, startPoint x: 386, startPoint y: 257, endPoint x: 575, endPoint y: 216, distance: 193.8
click at [387, 259] on div "Customers space Show archived customers Add Customer Customer Last Order Total …" at bounding box center [691, 367] width 1152 height 619
click at [1192, 81] on button "Add Customer" at bounding box center [1190, 82] width 82 height 22
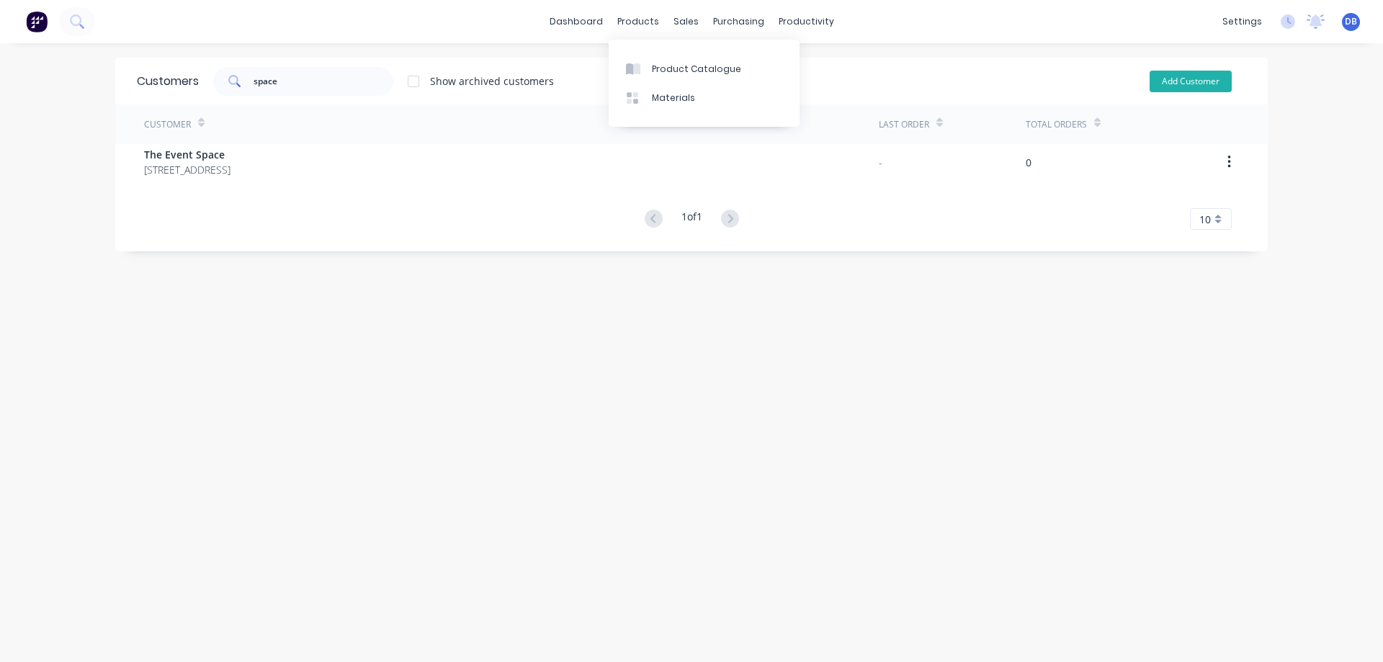
select select "AU"
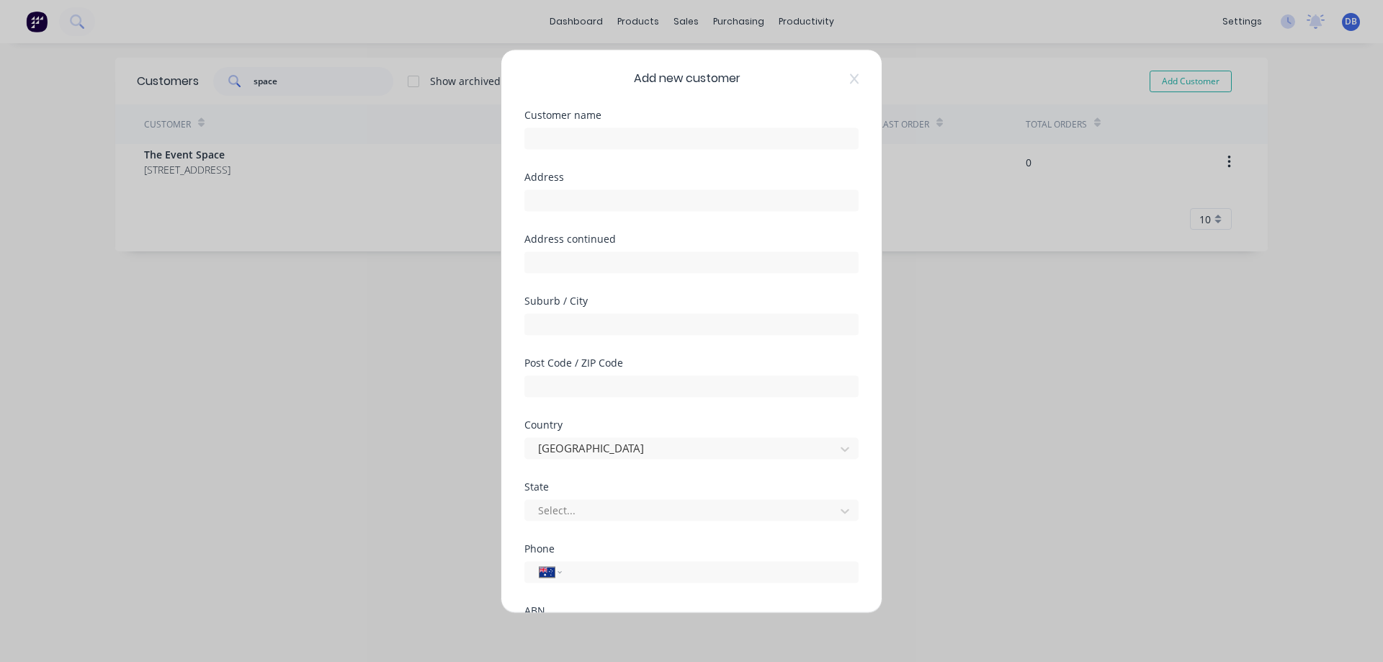
click at [647, 153] on div "Customer name" at bounding box center [691, 141] width 334 height 62
click at [645, 140] on input "text" at bounding box center [691, 138] width 334 height 22
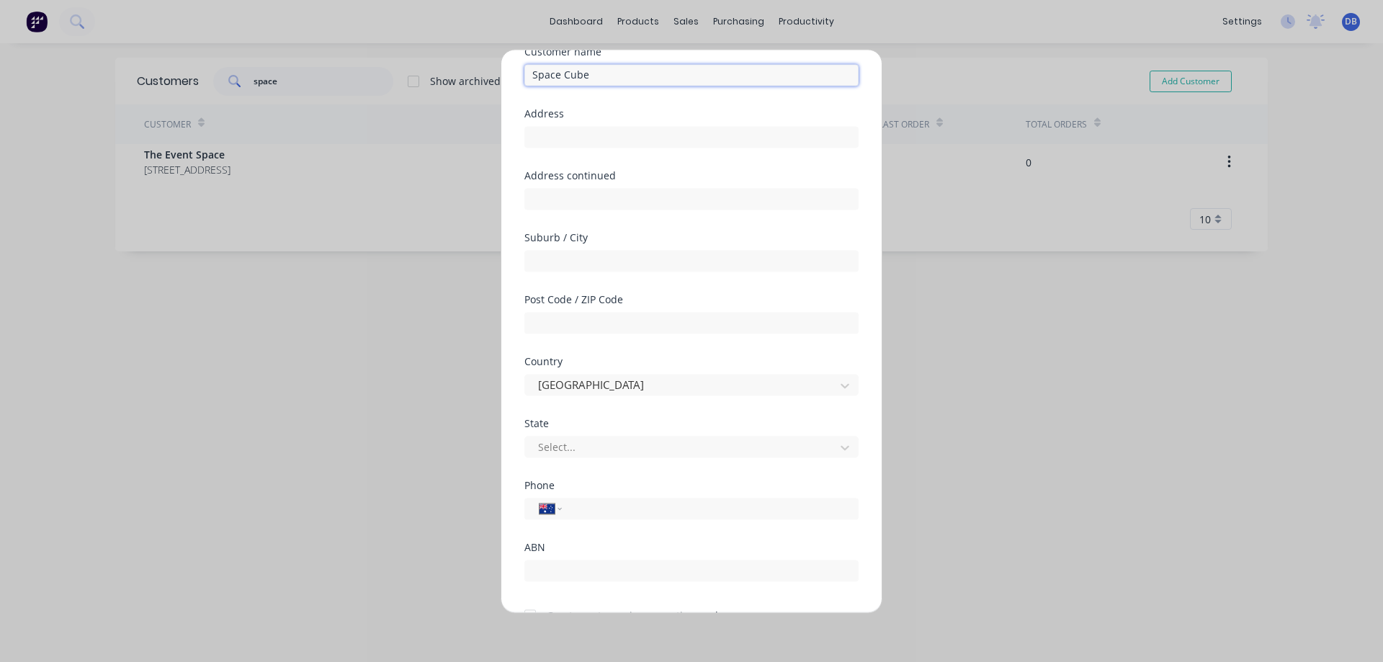
scroll to position [140, 0]
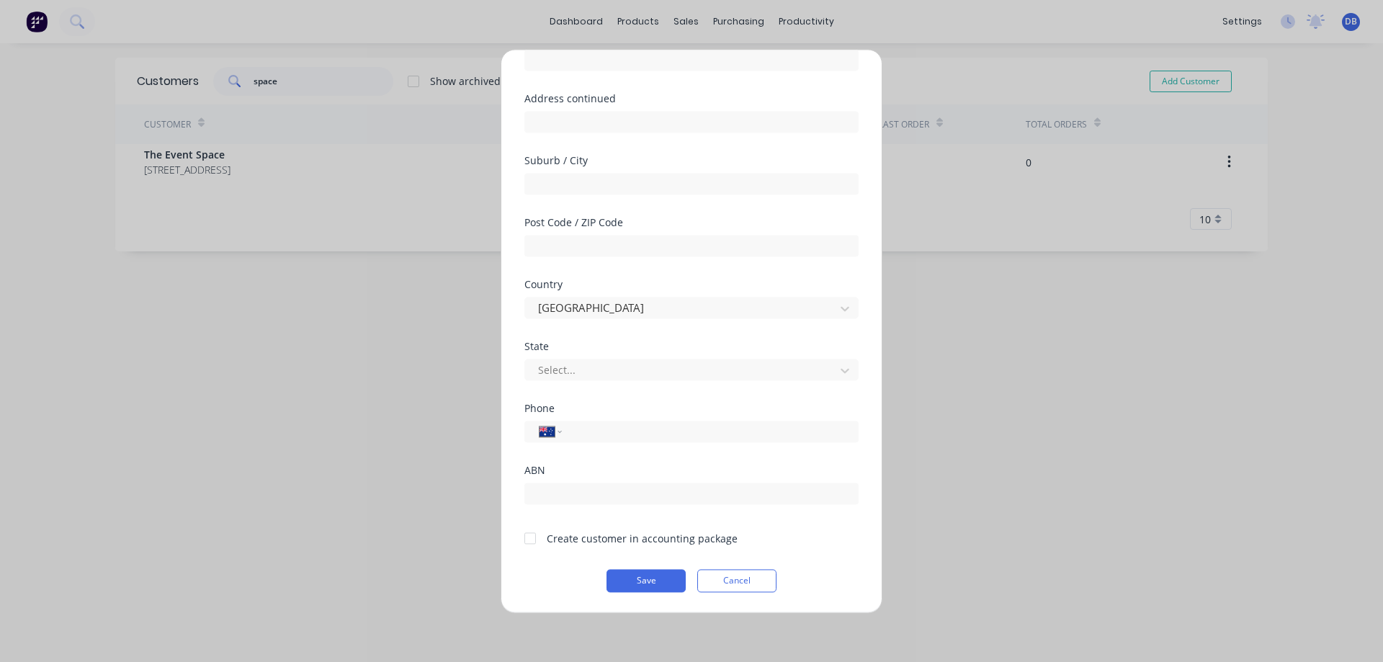
type input "Space Cube"
click at [645, 561] on form "Customer name Space Cube Address Address continued Suburb / City Post Code / ZI…" at bounding box center [691, 281] width 334 height 622
click at [646, 578] on button "Save" at bounding box center [645, 580] width 79 height 23
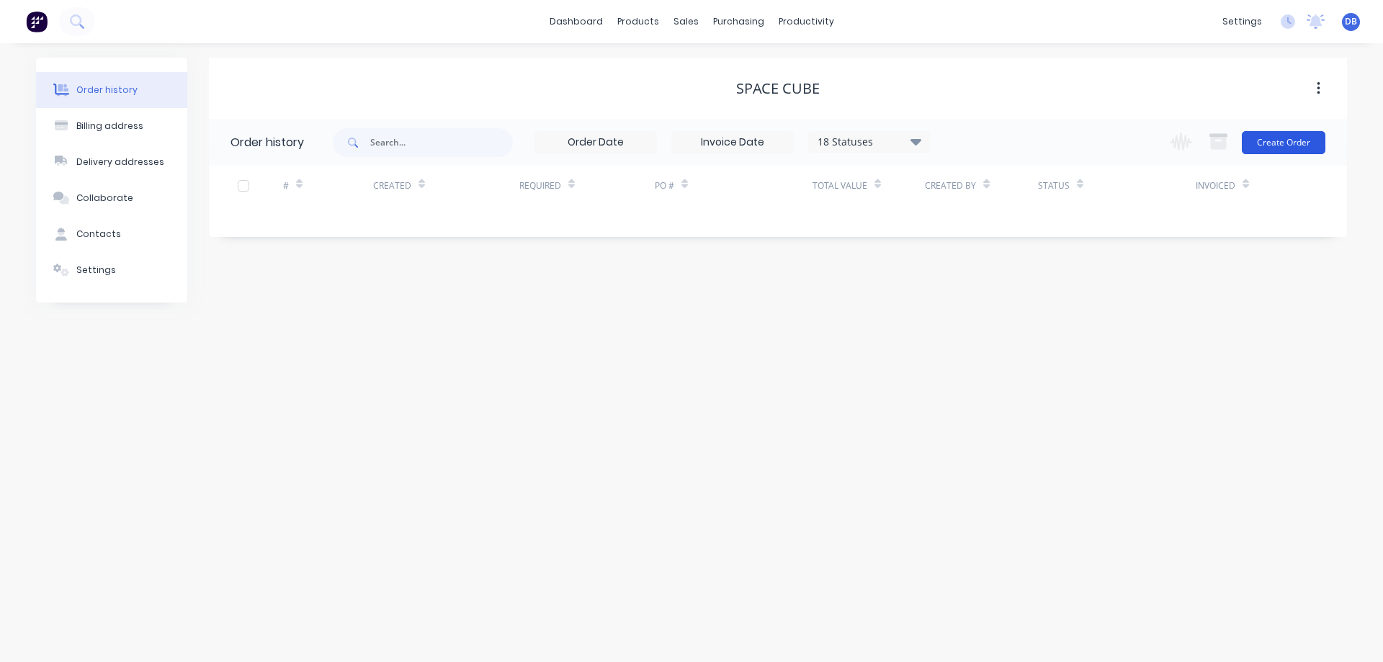
click at [1265, 144] on button "Create Order" at bounding box center [1284, 142] width 84 height 23
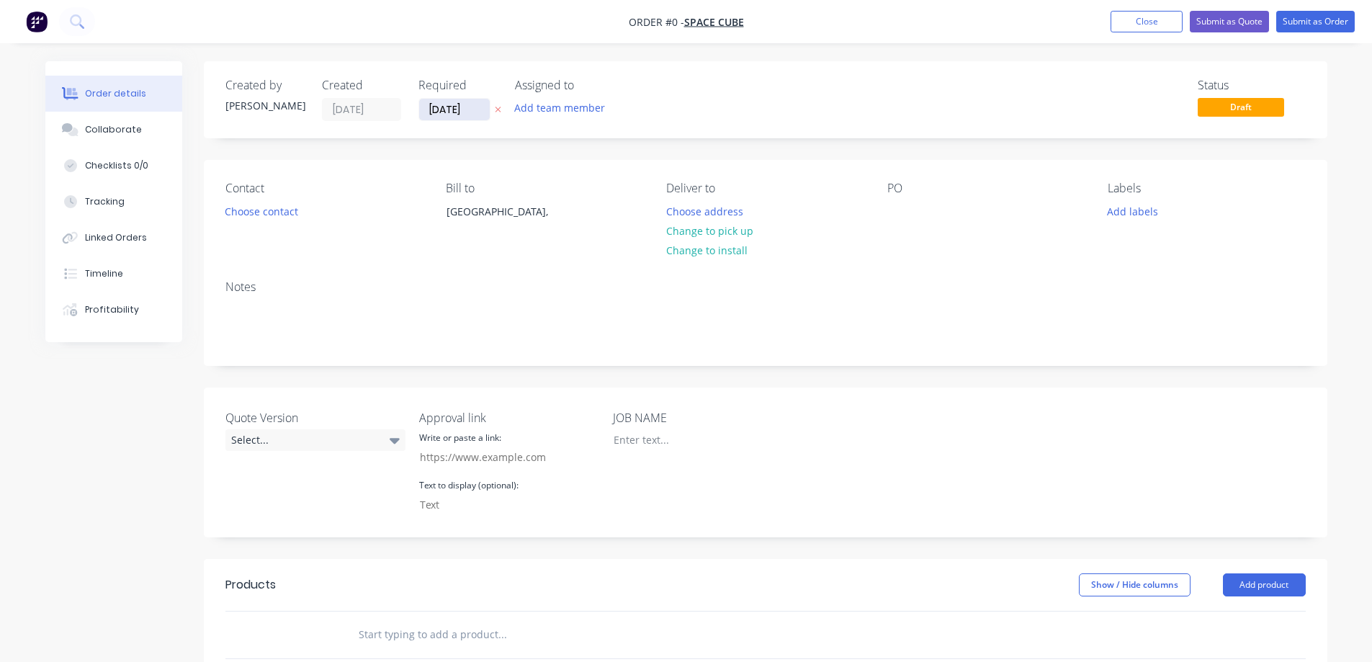
click at [441, 110] on input "[DATE]" at bounding box center [454, 110] width 71 height 22
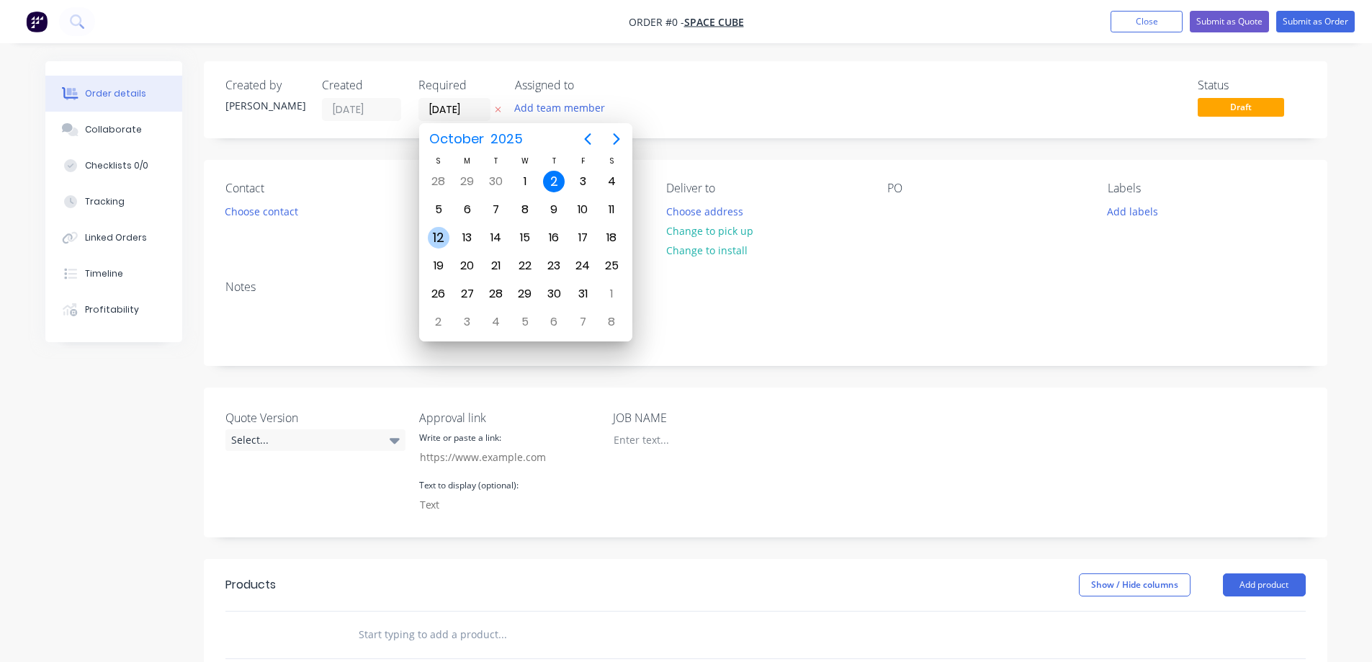
click at [438, 241] on div "12" at bounding box center [439, 238] width 22 height 22
type input "12/10/25"
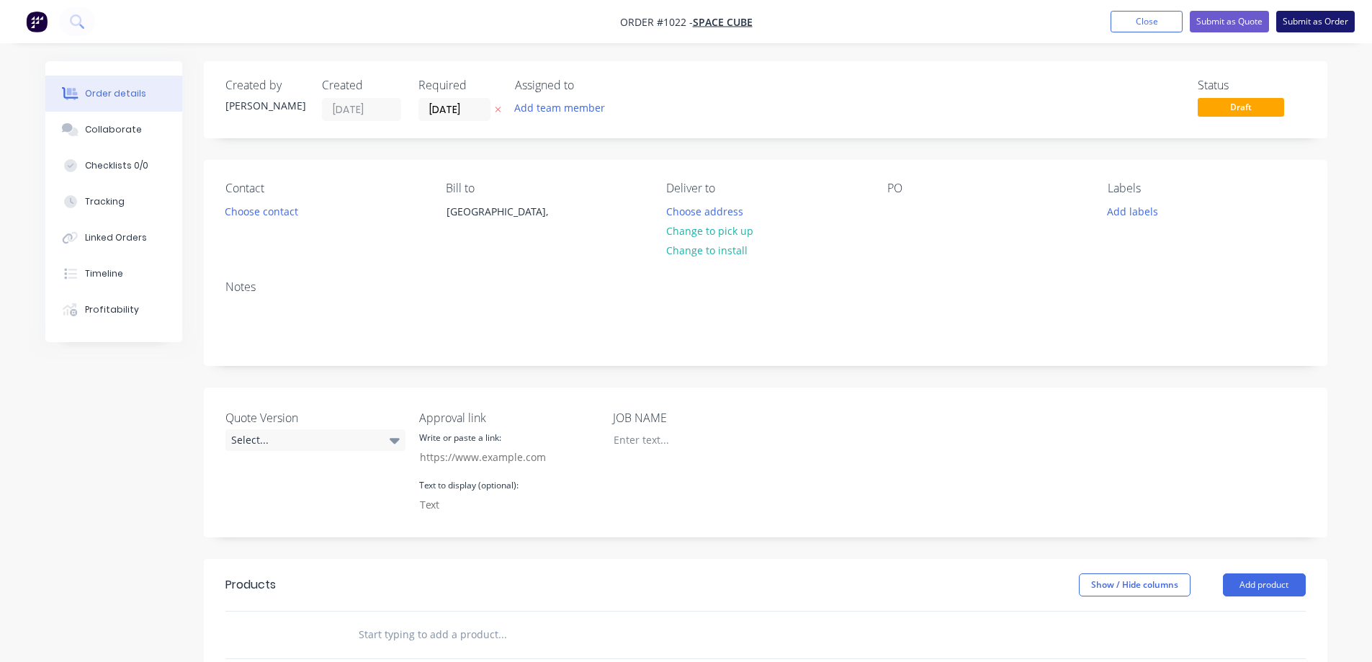
click at [1305, 25] on button "Submit as Order" at bounding box center [1315, 22] width 79 height 22
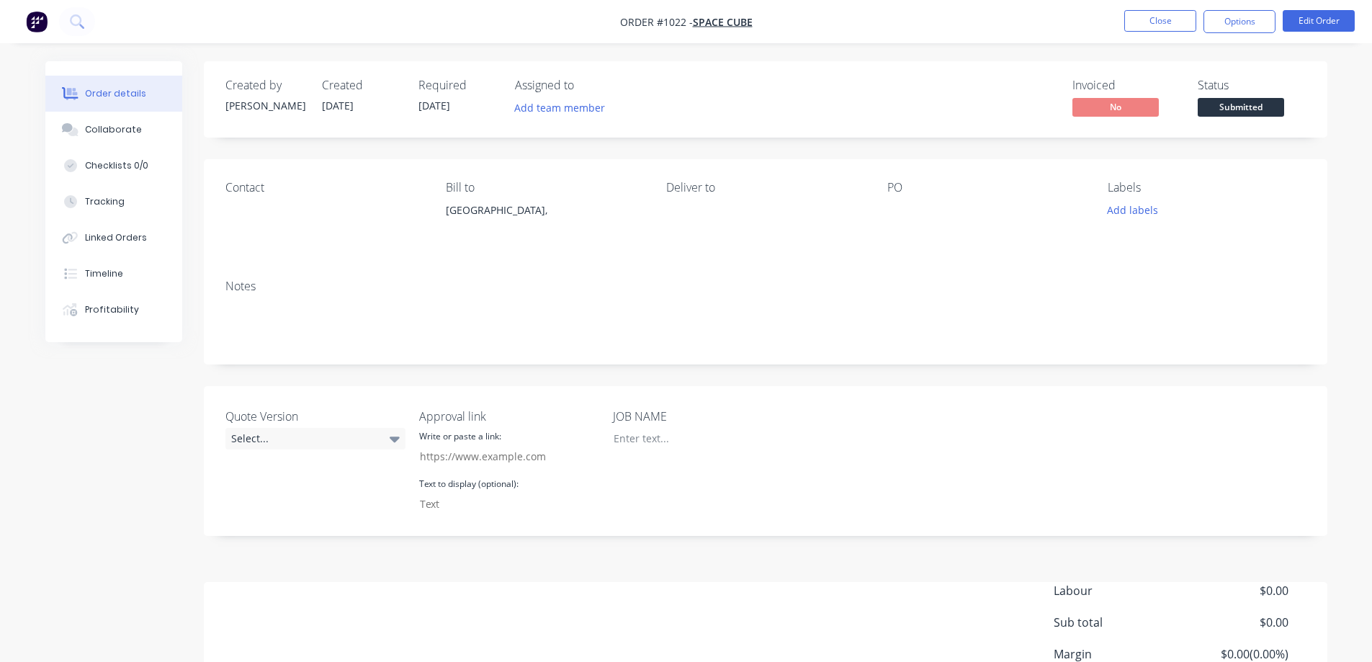
click at [1257, 99] on span "Submitted" at bounding box center [1241, 107] width 86 height 18
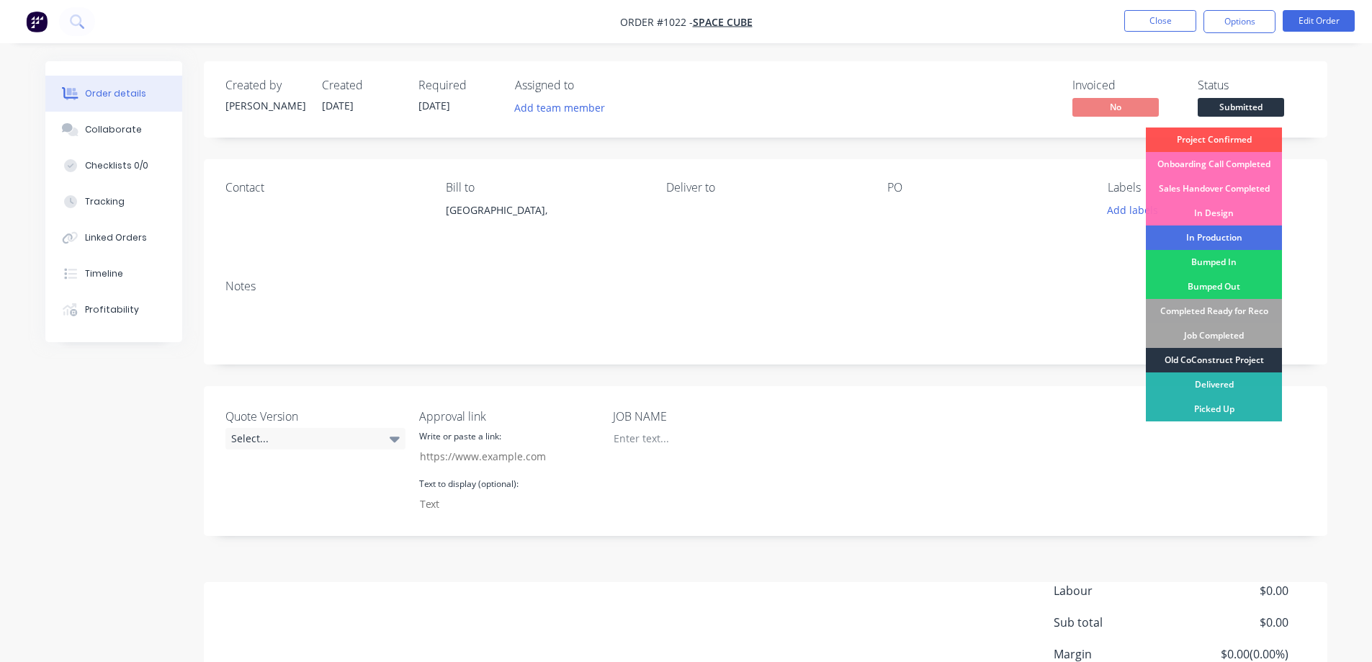
click at [1237, 356] on div "Old CoConstruct Project" at bounding box center [1214, 360] width 136 height 24
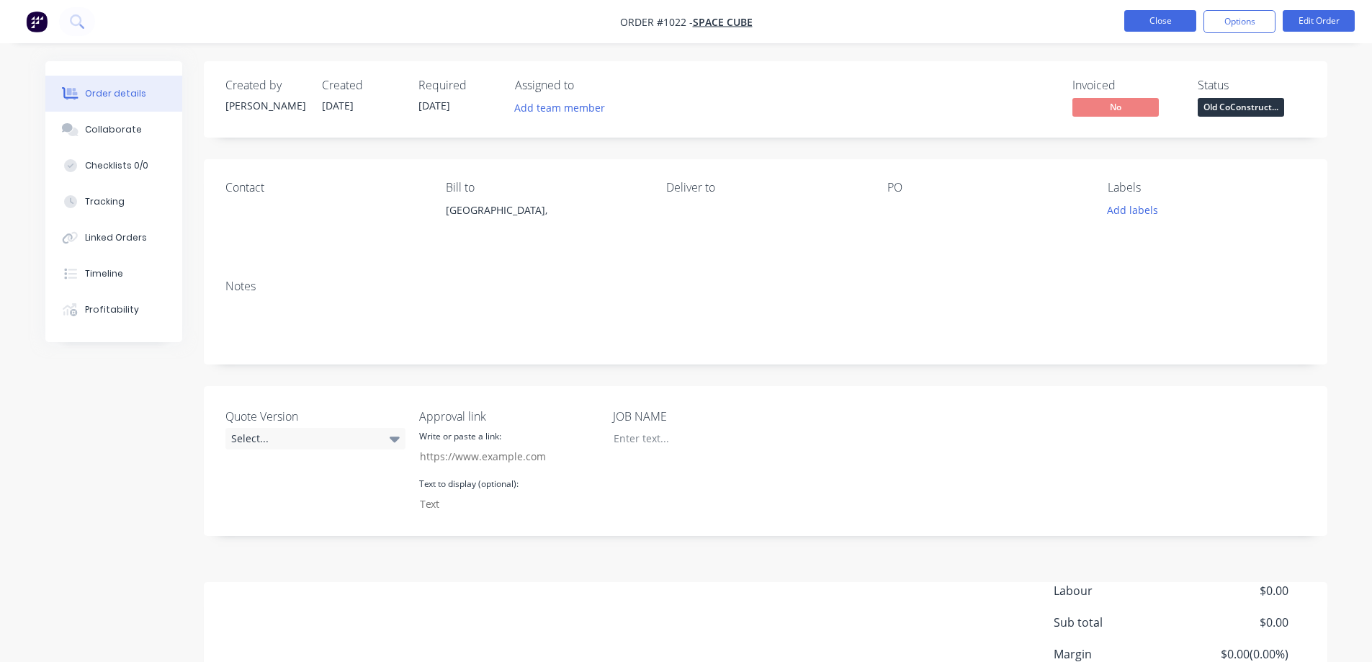
click at [1167, 19] on button "Close" at bounding box center [1160, 21] width 72 height 22
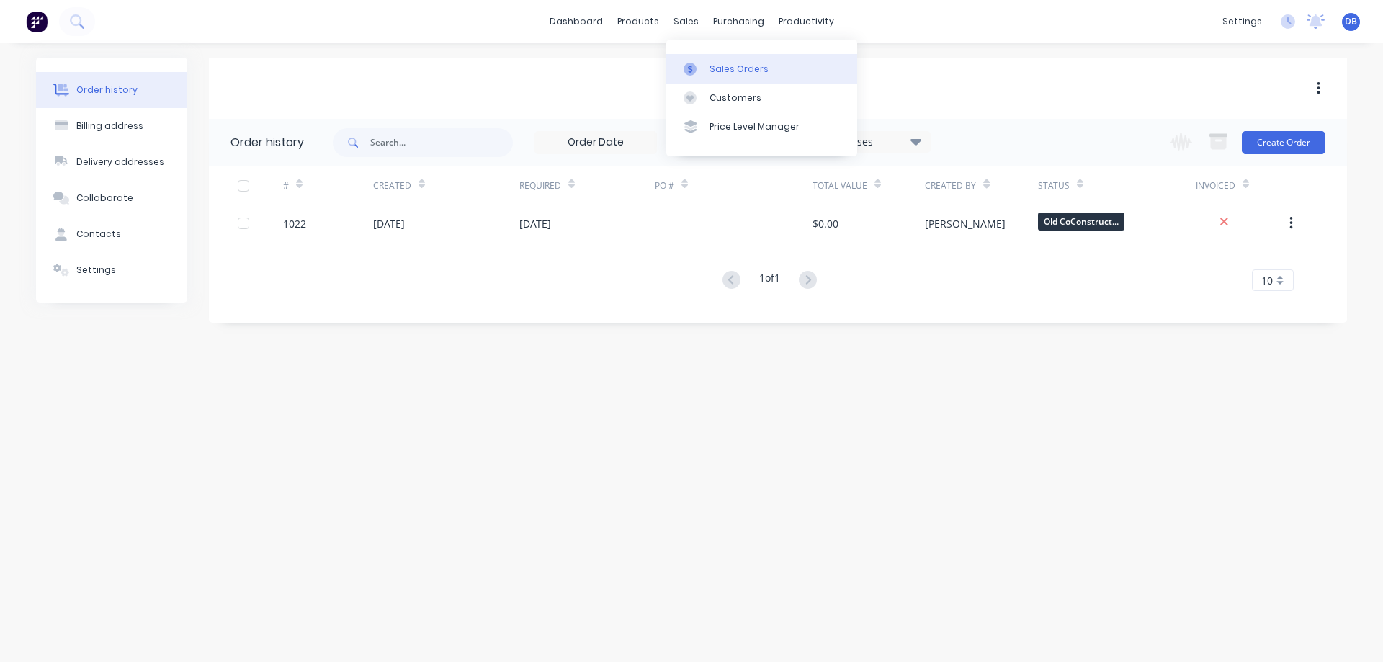
click at [707, 62] on link "Sales Orders" at bounding box center [761, 68] width 191 height 29
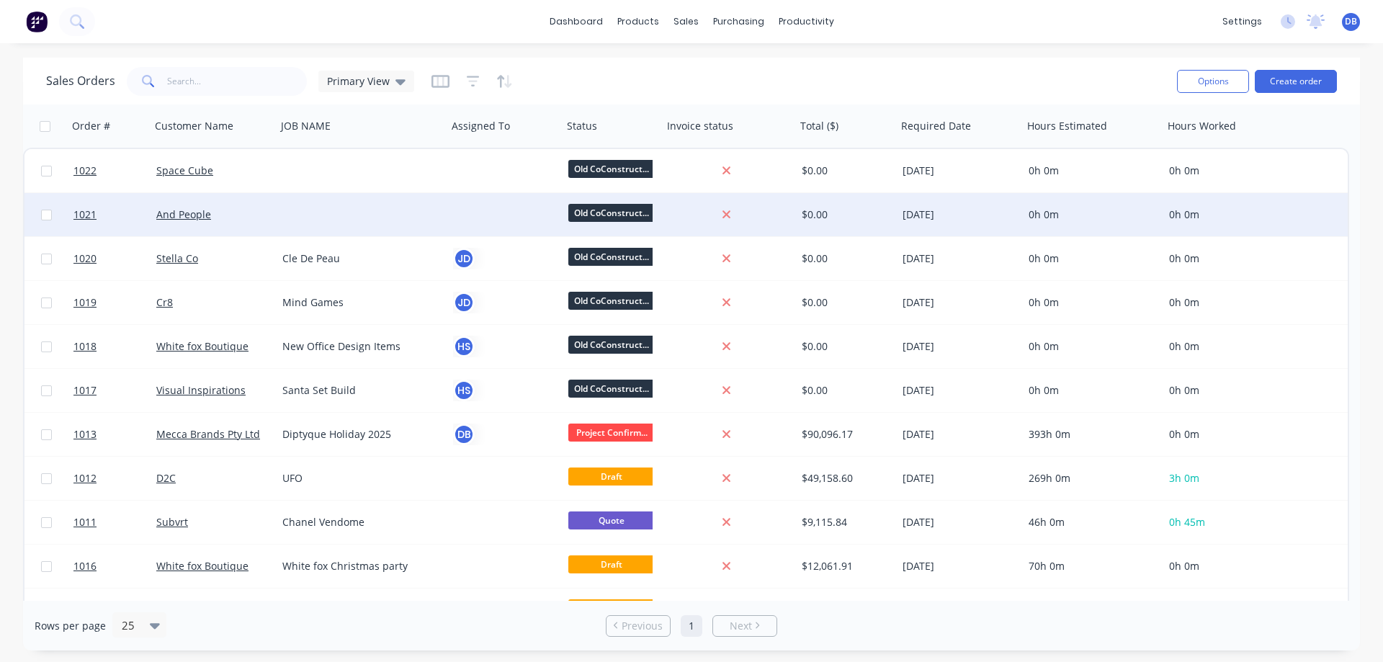
click at [314, 224] on div at bounding box center [362, 214] width 171 height 43
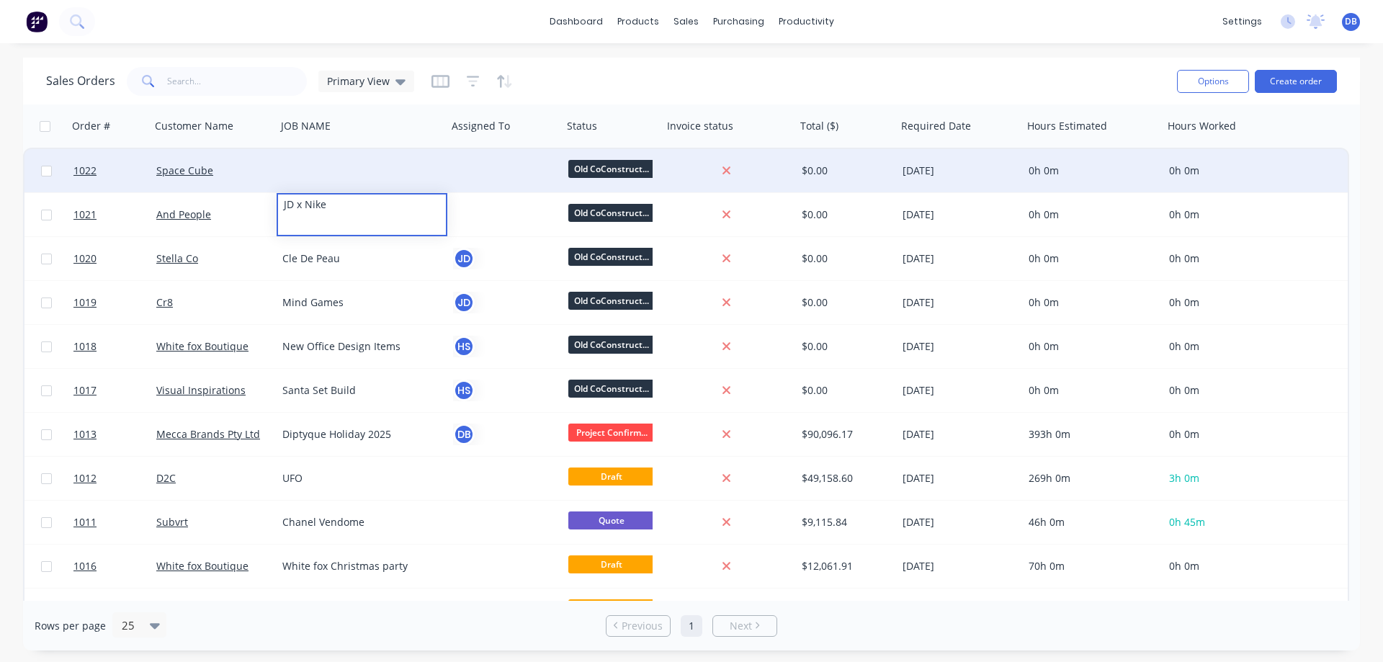
click at [312, 154] on div at bounding box center [362, 170] width 171 height 43
click at [314, 164] on div at bounding box center [362, 170] width 171 height 43
click at [320, 184] on div at bounding box center [362, 170] width 171 height 43
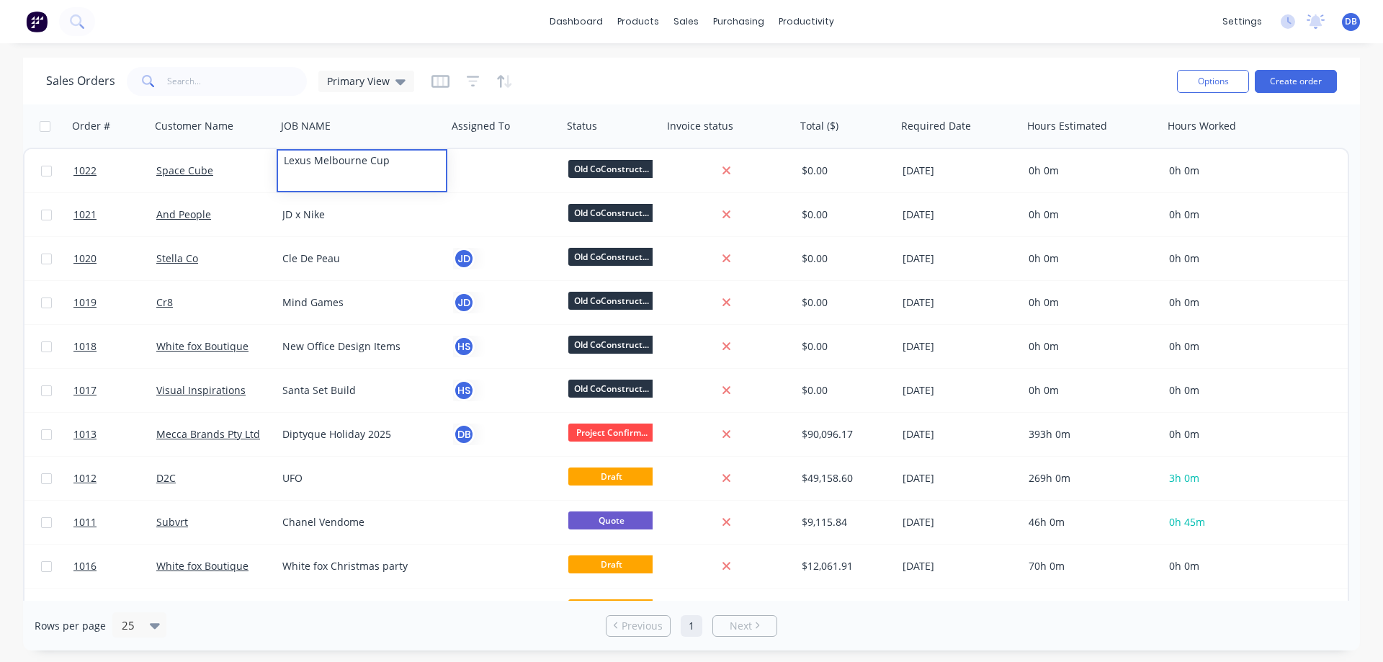
click at [622, 102] on div "Sales Orders Primary View Options Create order" at bounding box center [691, 81] width 1337 height 47
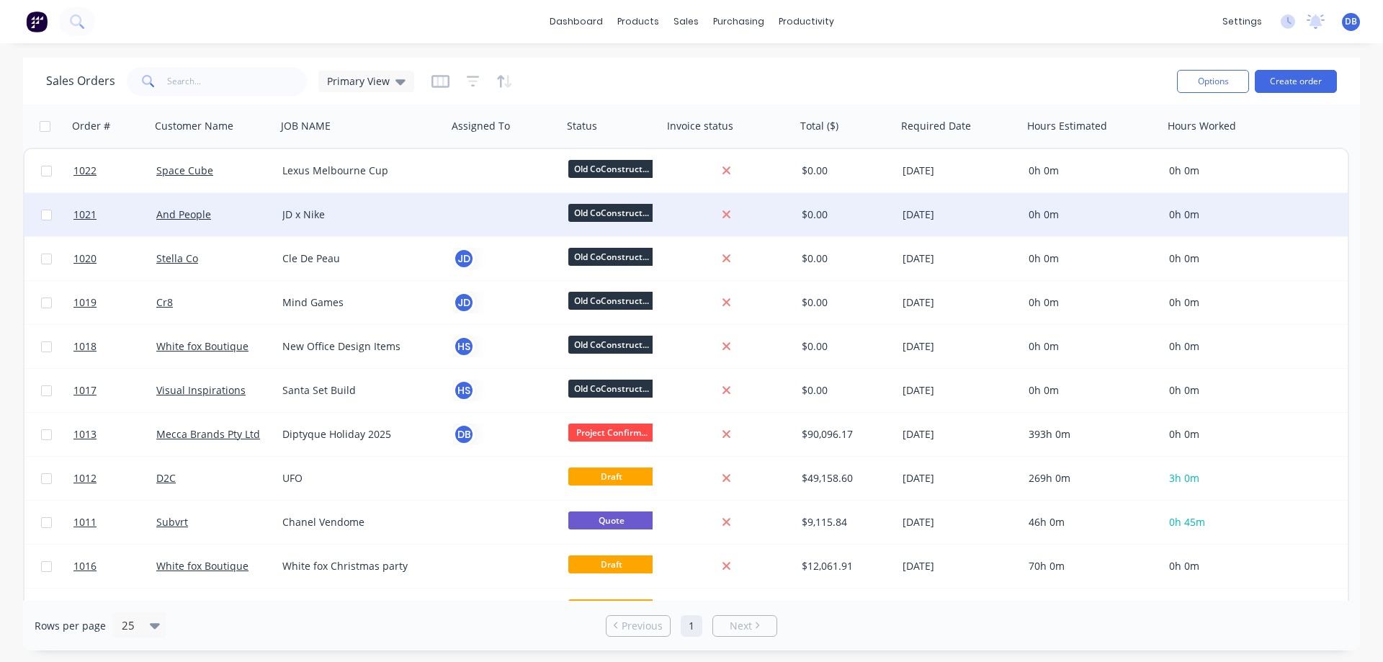
click at [466, 213] on div at bounding box center [502, 214] width 99 height 14
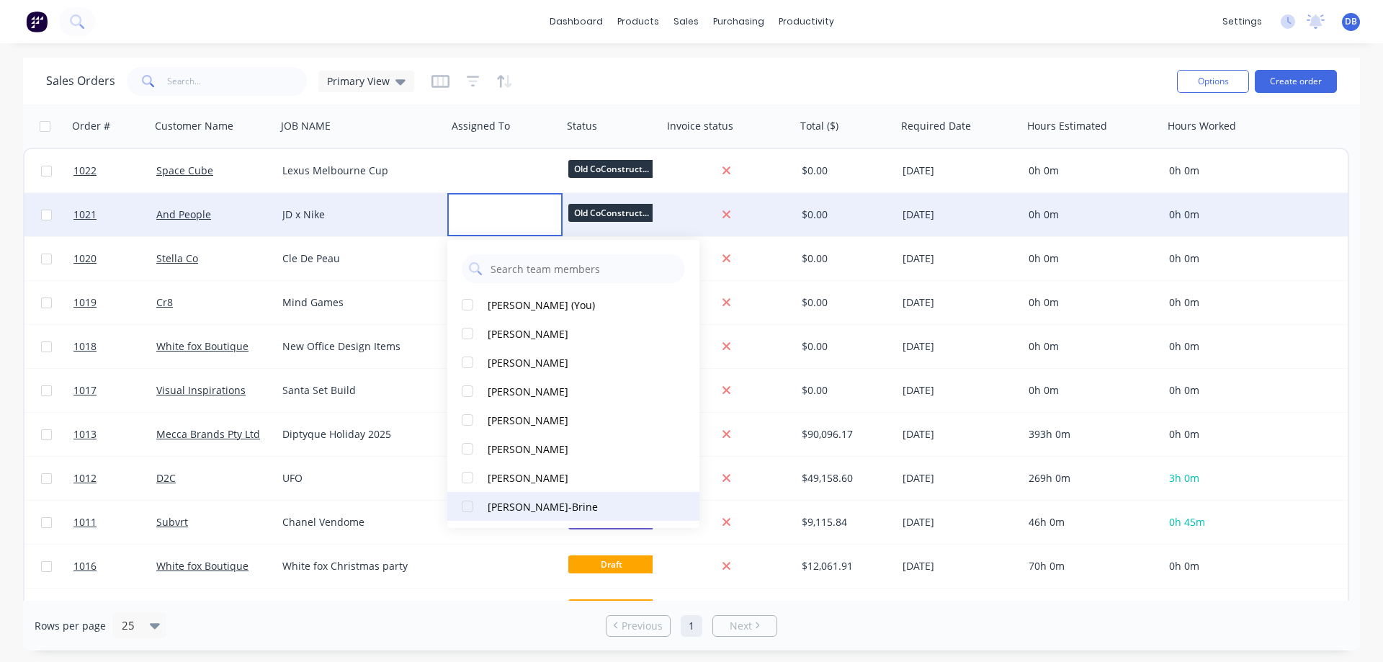
click at [511, 508] on div "[PERSON_NAME]-Brine" at bounding box center [543, 506] width 110 height 15
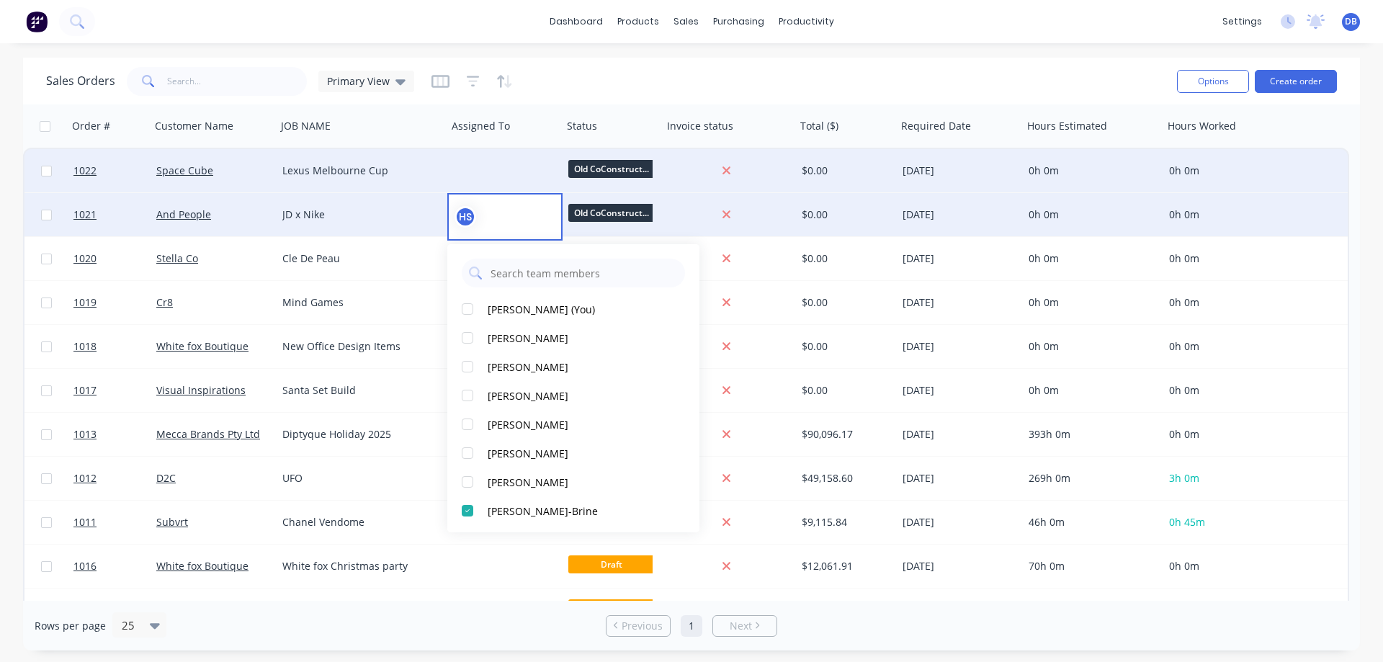
click at [490, 158] on div at bounding box center [504, 170] width 115 height 43
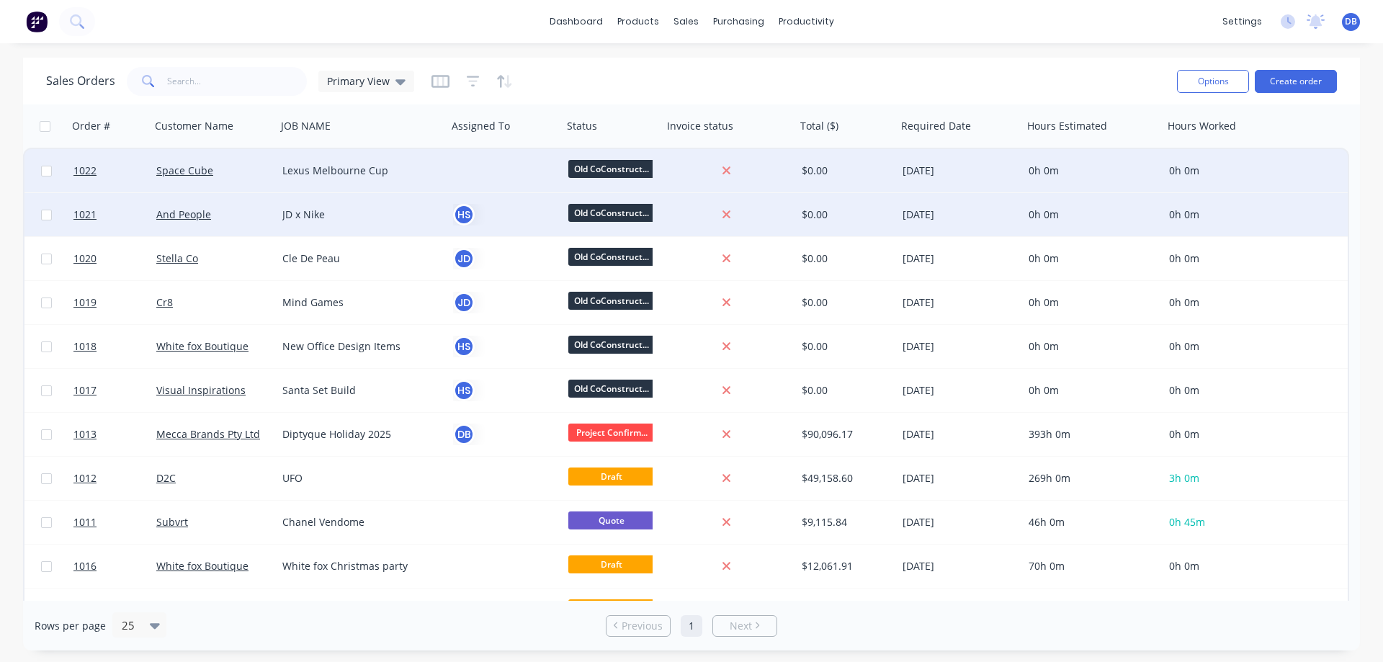
click at [483, 157] on div at bounding box center [504, 170] width 115 height 43
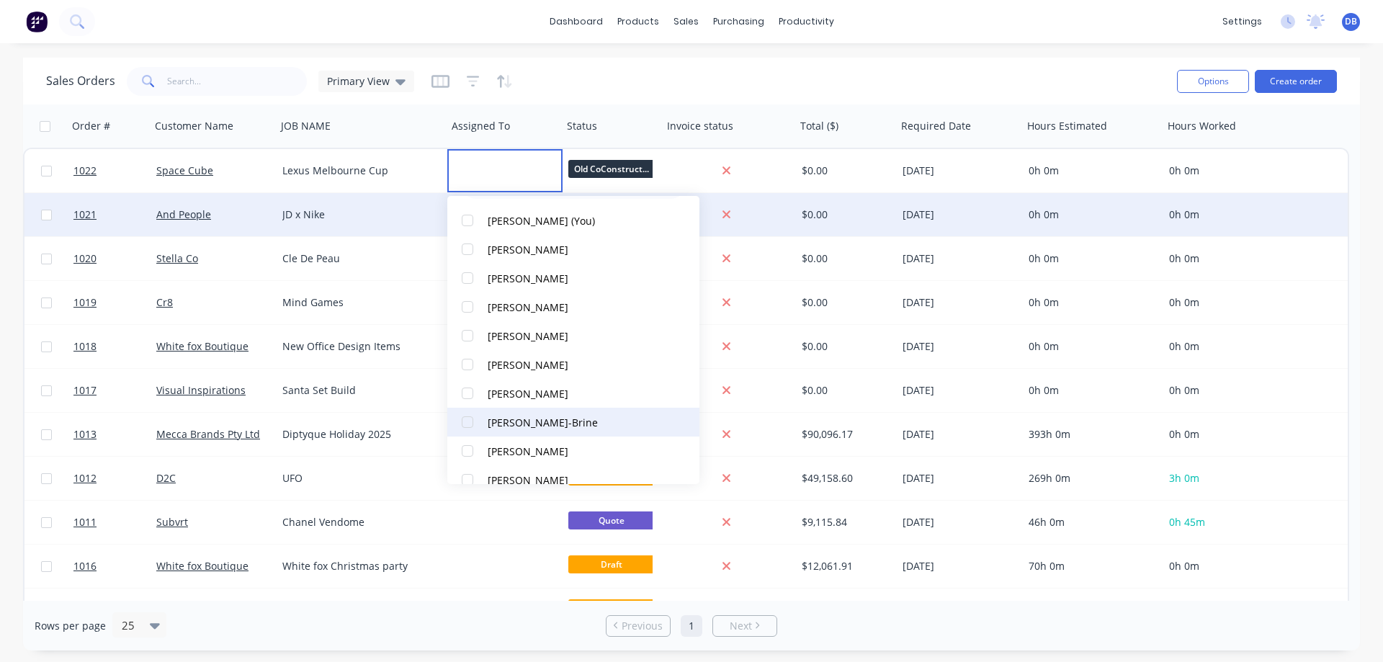
scroll to position [72, 0]
click at [553, 386] on div "[PERSON_NAME]-Brine" at bounding box center [543, 390] width 110 height 15
click at [735, 79] on div "Sales Orders Primary View" at bounding box center [605, 80] width 1119 height 35
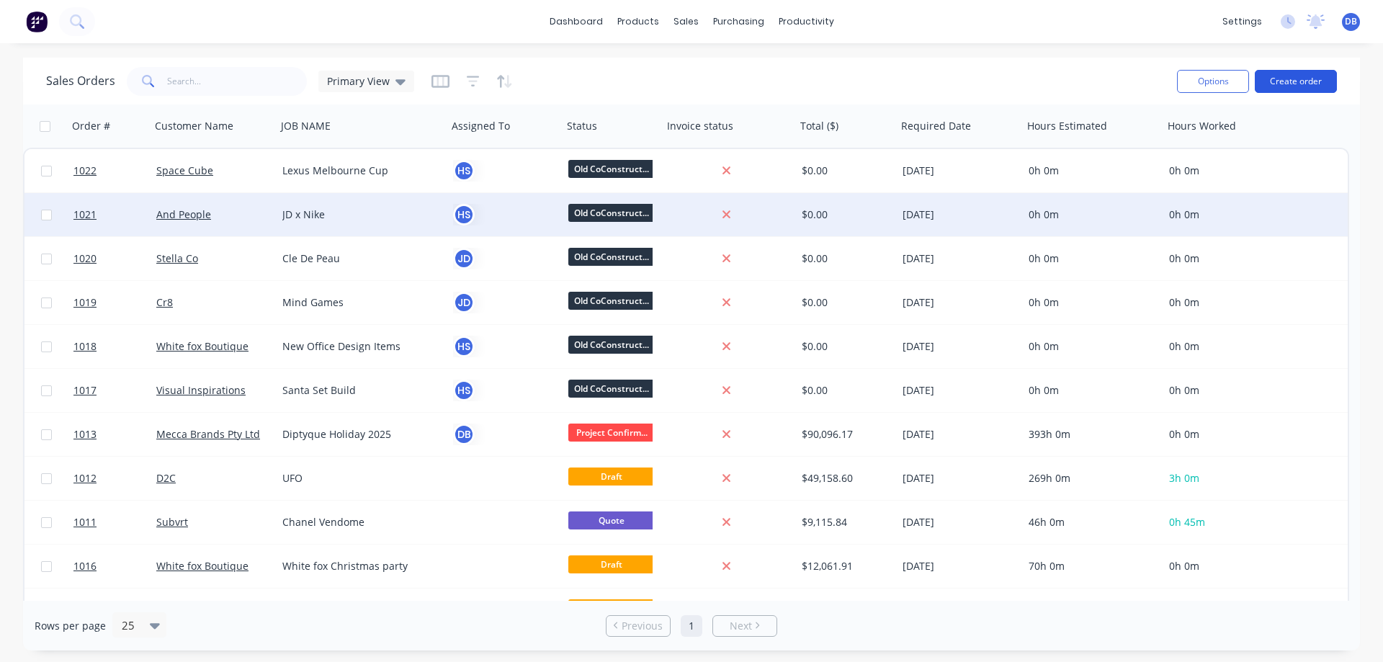
click at [1299, 81] on button "Create order" at bounding box center [1296, 81] width 82 height 23
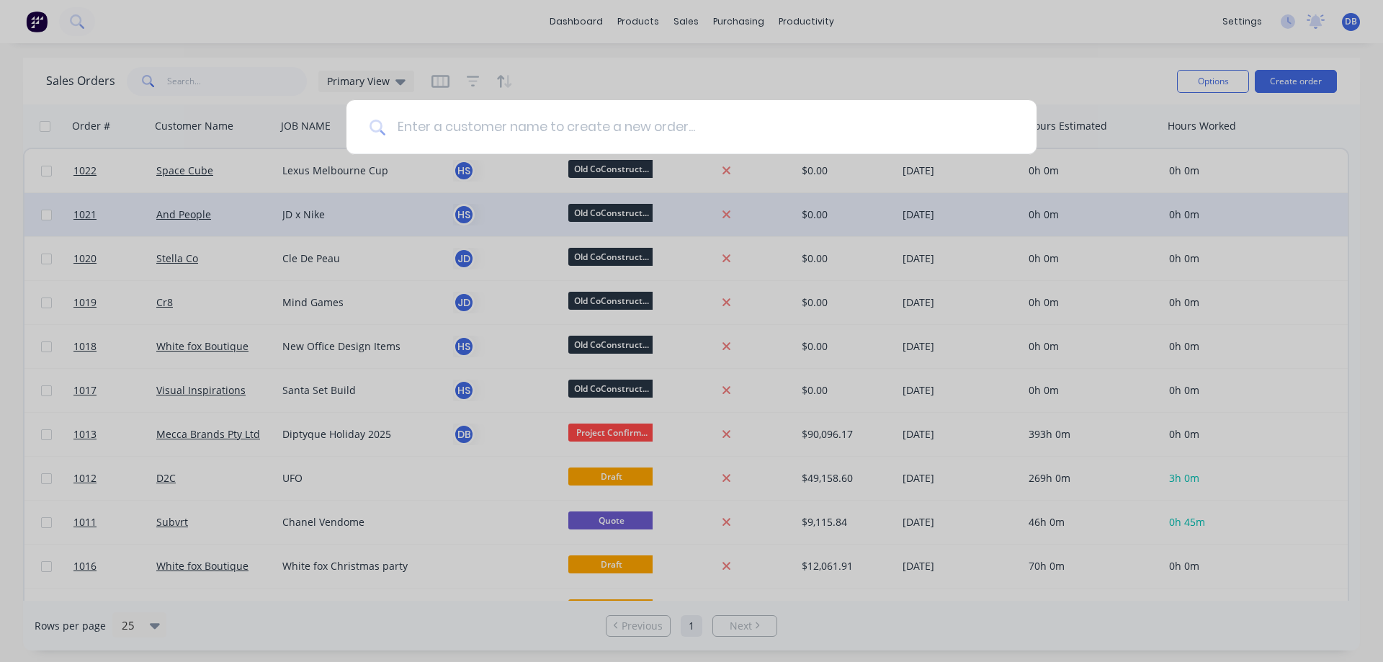
click at [462, 136] on input at bounding box center [699, 127] width 628 height 54
click at [403, 124] on input "bamboozel" at bounding box center [692, 127] width 614 height 54
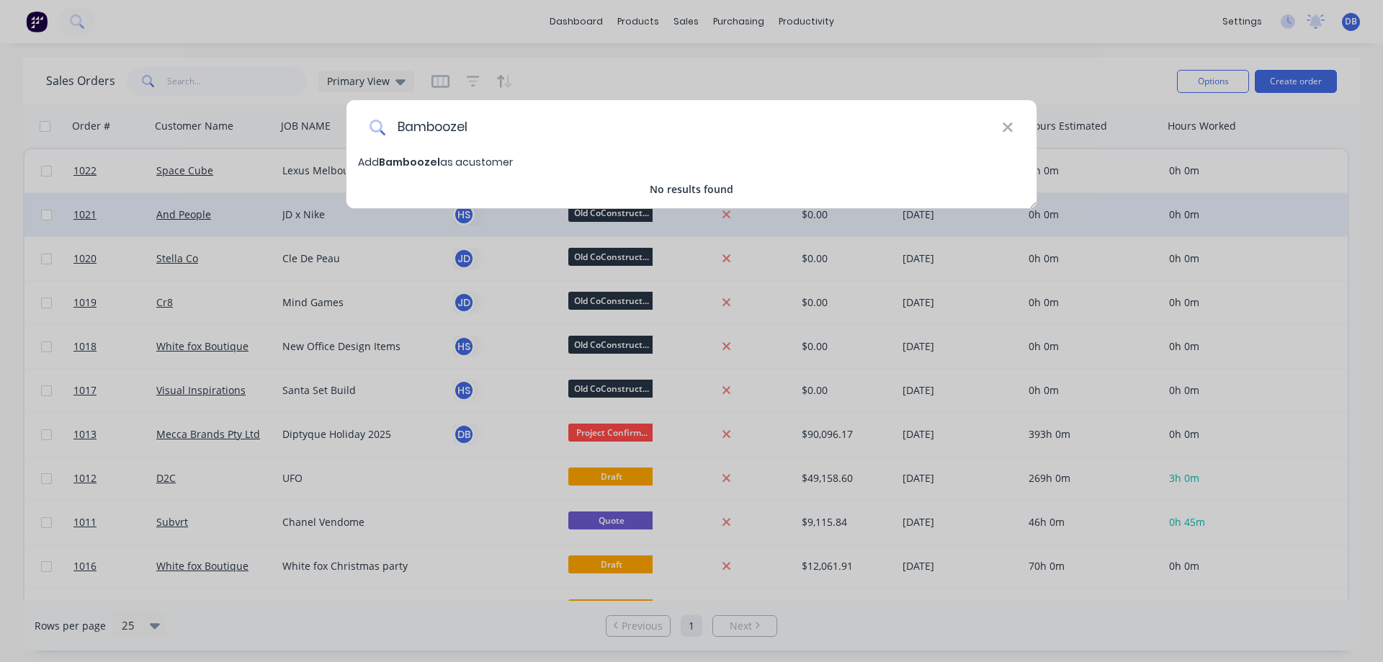
type input "Bamboozel"
click at [838, 144] on input "Bamboozel" at bounding box center [693, 127] width 616 height 54
click at [414, 160] on span "Bamboozel" at bounding box center [409, 162] width 61 height 14
select select "AU"
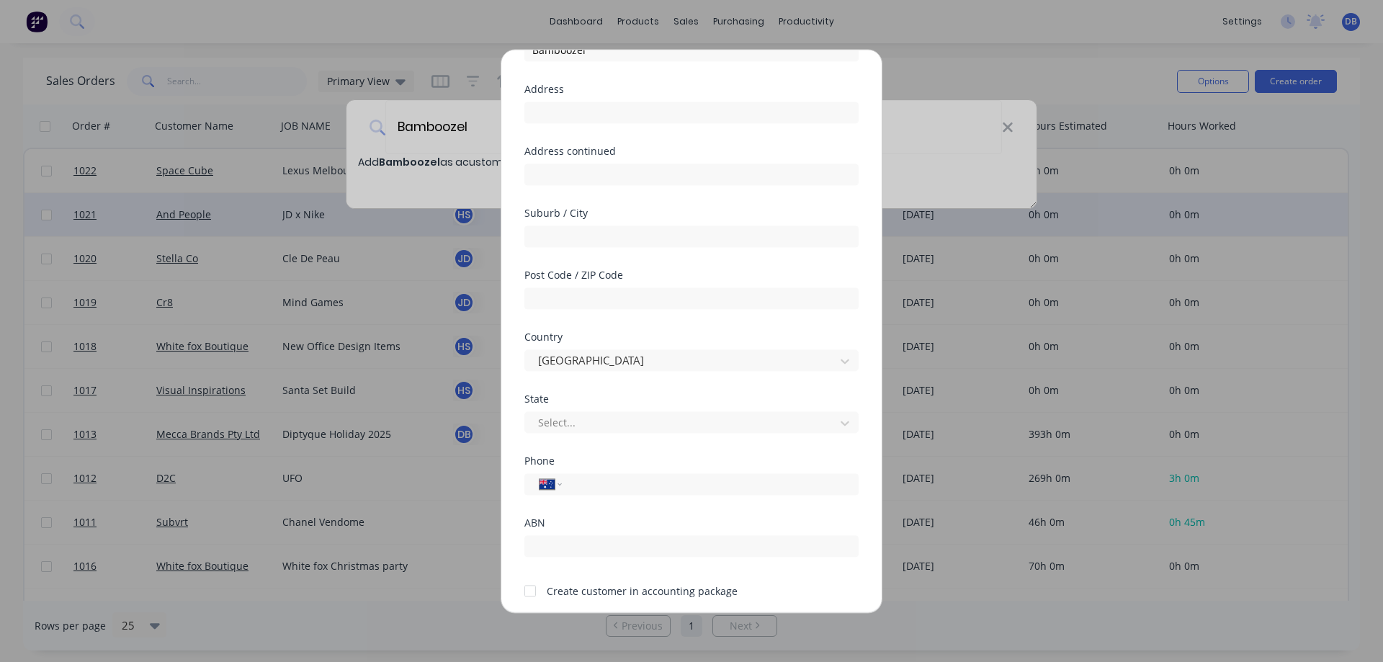
scroll to position [140, 0]
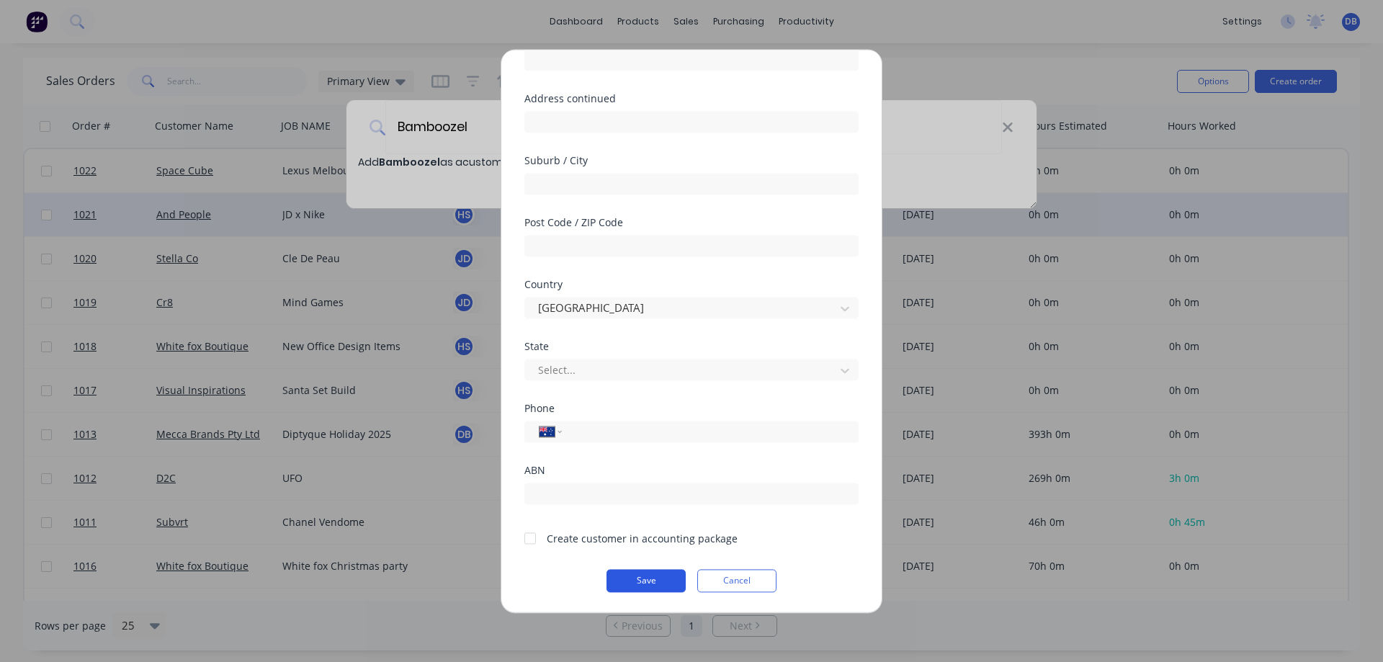
click at [652, 575] on button "Save" at bounding box center [645, 580] width 79 height 23
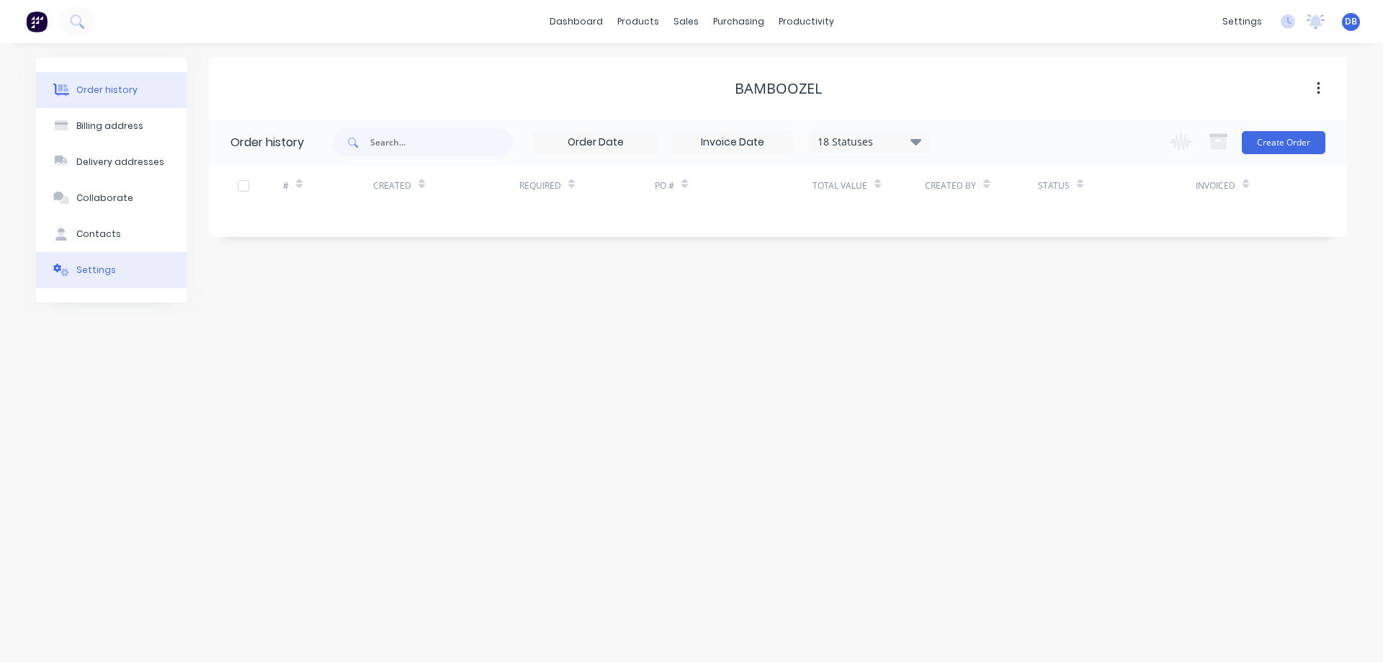
click at [105, 282] on button "Settings" at bounding box center [111, 270] width 151 height 36
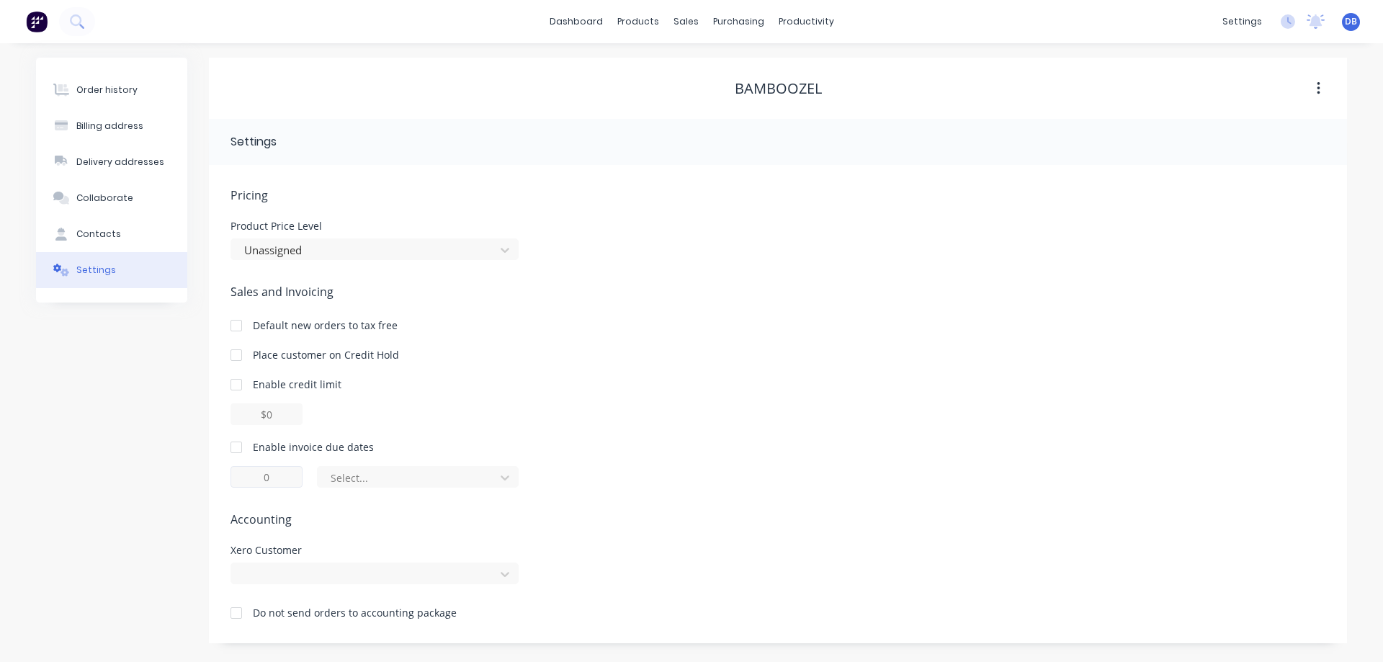
drag, startPoint x: 265, startPoint y: 490, endPoint x: 269, endPoint y: 475, distance: 15.5
click at [264, 490] on div "Pricing Product Price Level Unassigned Sales and Invoicing Default new orders t…" at bounding box center [777, 415] width 1095 height 457
click at [381, 473] on div "Select..." at bounding box center [409, 477] width 156 height 15
click at [233, 443] on div at bounding box center [236, 447] width 29 height 29
type input "1"
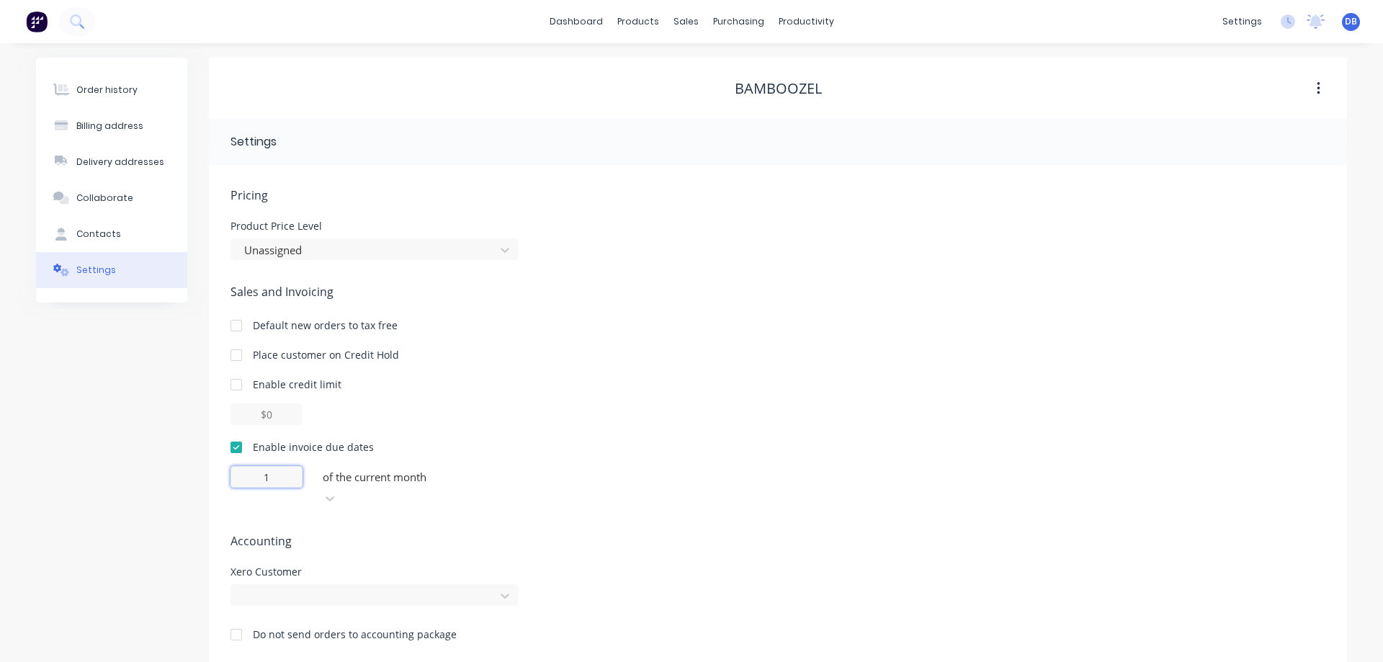
click at [269, 472] on input "1" at bounding box center [266, 477] width 72 height 22
type input "7"
click at [395, 481] on div at bounding box center [424, 477] width 207 height 18
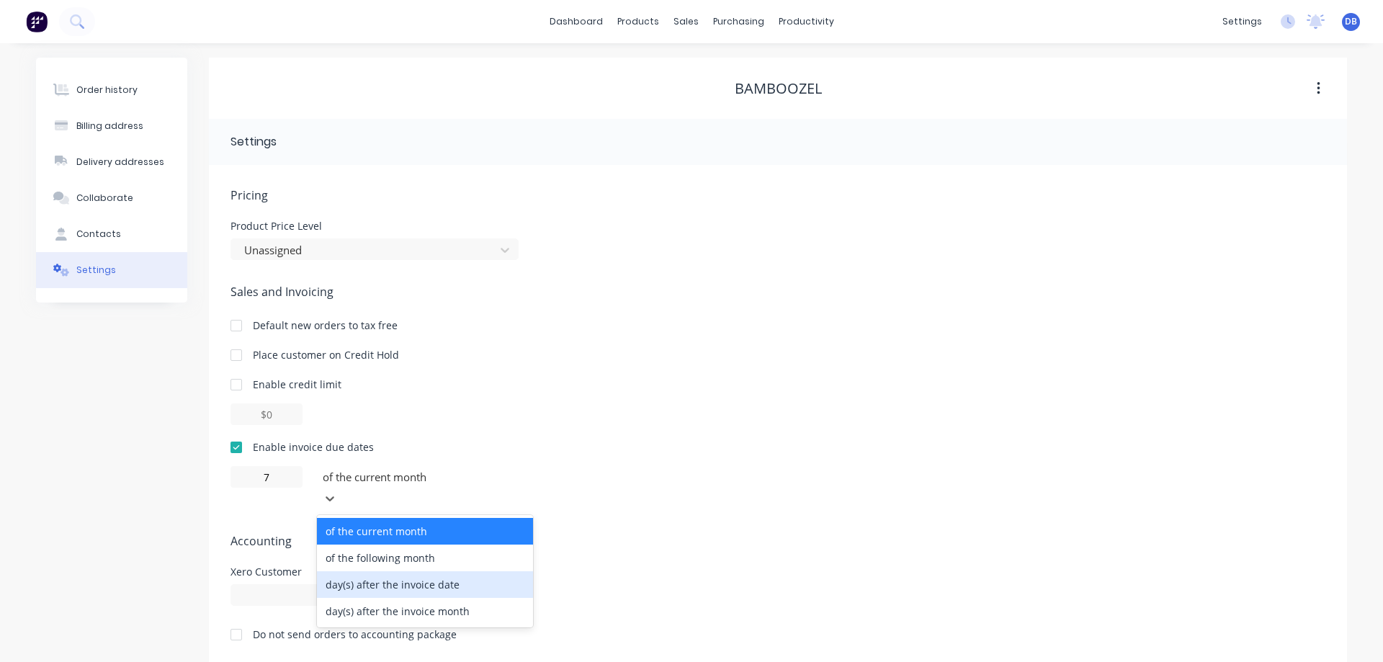
drag, startPoint x: 440, startPoint y: 559, endPoint x: 699, endPoint y: 590, distance: 261.1
click at [452, 571] on div "day(s) after the invoice date" at bounding box center [425, 584] width 216 height 27
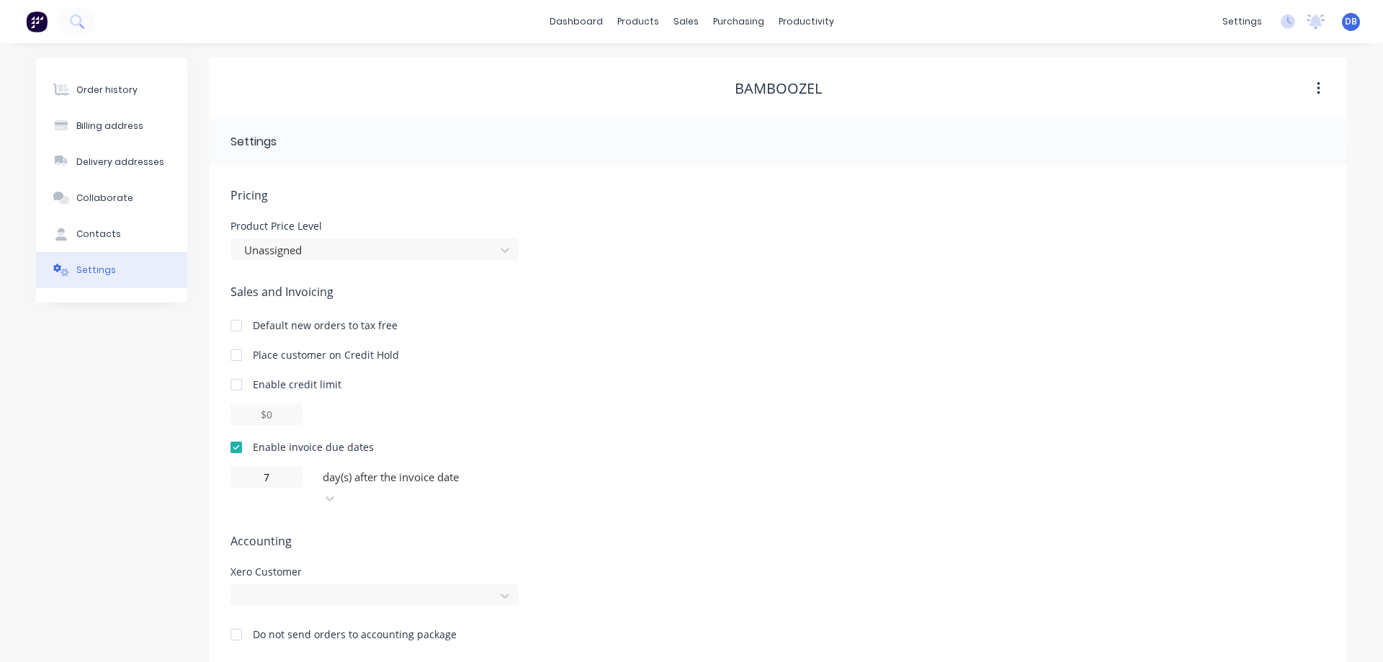
click at [671, 506] on div "Pricing Product Price Level Unassigned Sales and Invoicing Default new orders t…" at bounding box center [777, 426] width 1095 height 478
click at [724, 69] on div "Sales Orders" at bounding box center [738, 69] width 59 height 13
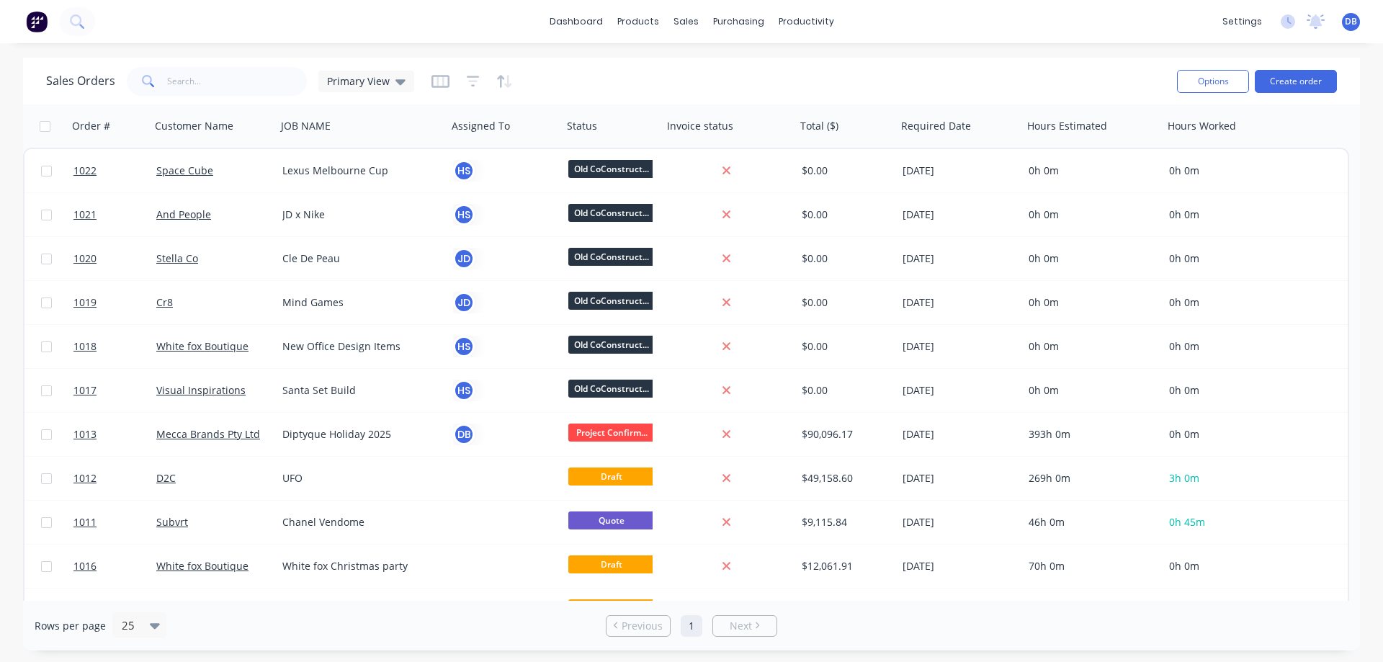
click at [621, 75] on div "Sales Orders Primary View" at bounding box center [605, 80] width 1119 height 35
click at [1293, 73] on button "Create order" at bounding box center [1296, 81] width 82 height 23
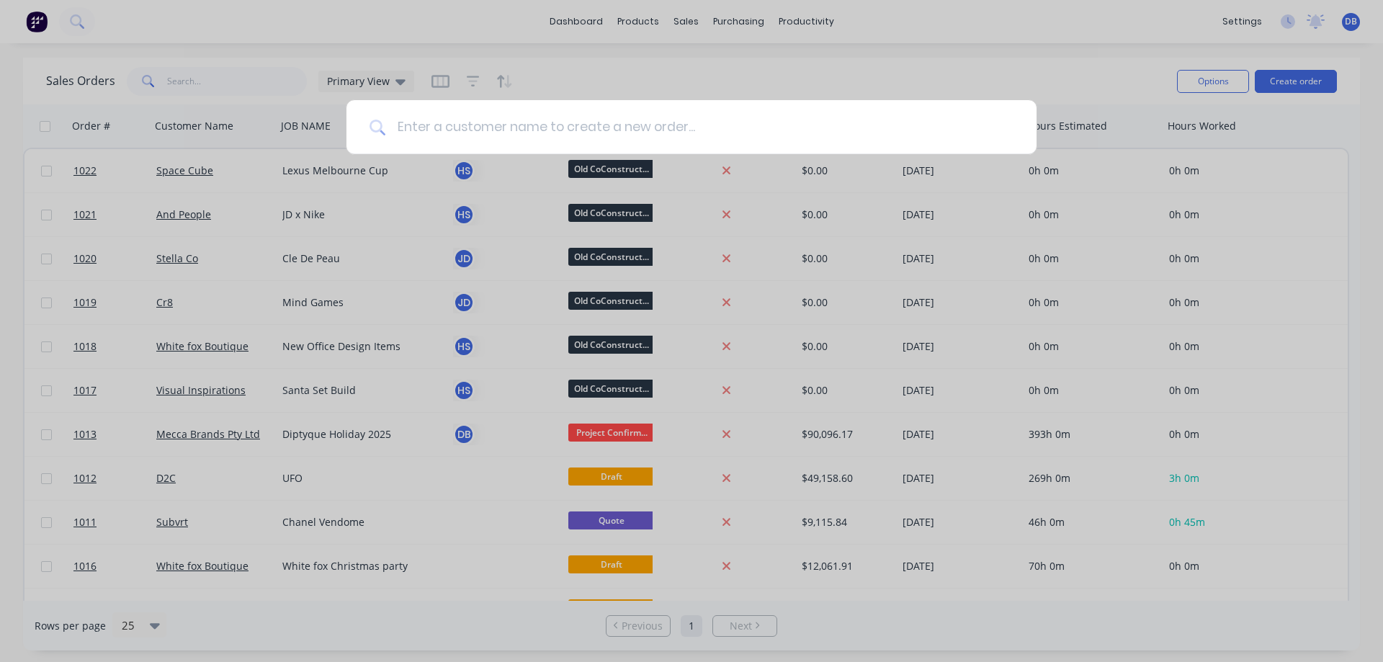
click at [617, 138] on input at bounding box center [699, 127] width 628 height 54
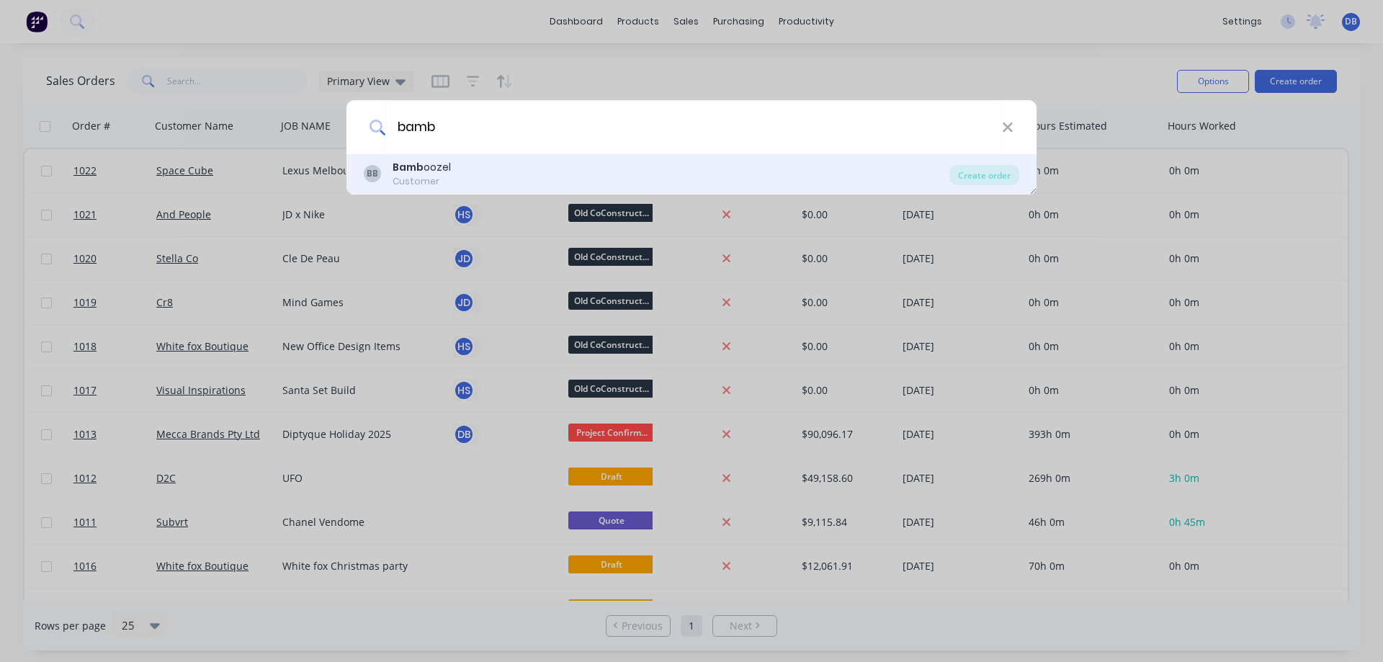
type input "bamb"
click at [492, 173] on div "BB Bamb oozel Customer" at bounding box center [657, 174] width 586 height 28
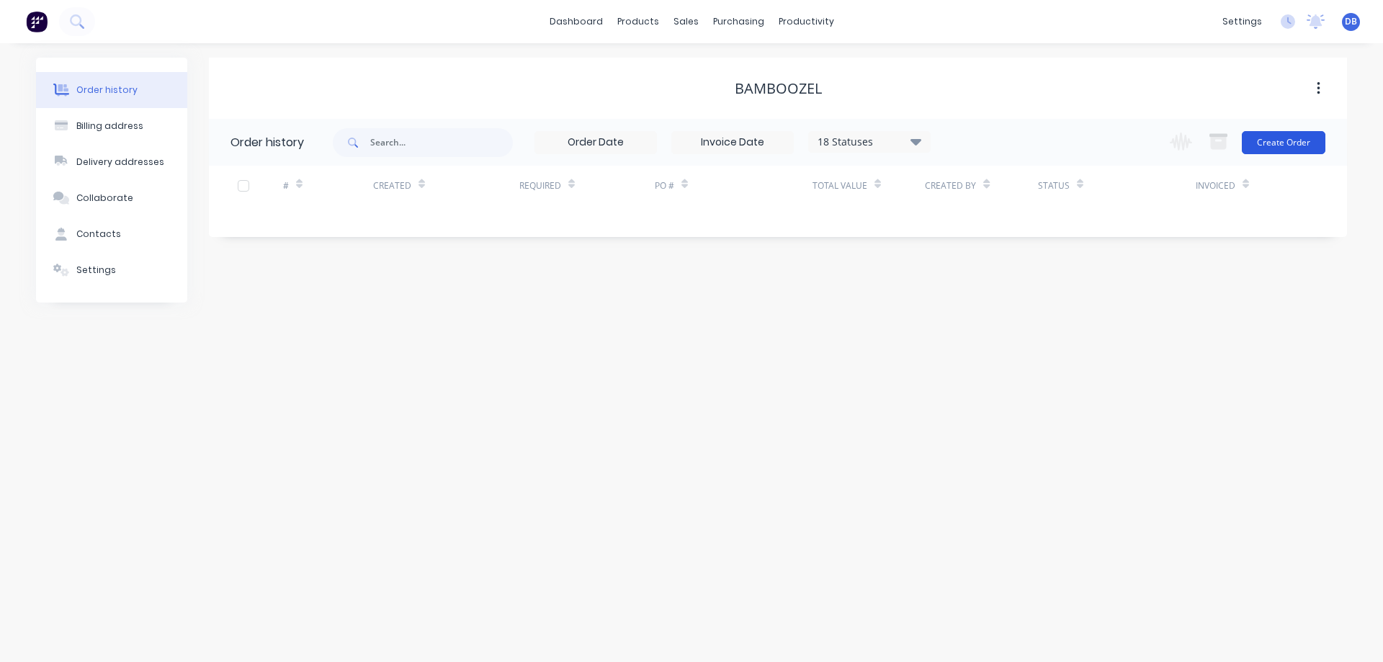
click at [1286, 145] on button "Create Order" at bounding box center [1284, 142] width 84 height 23
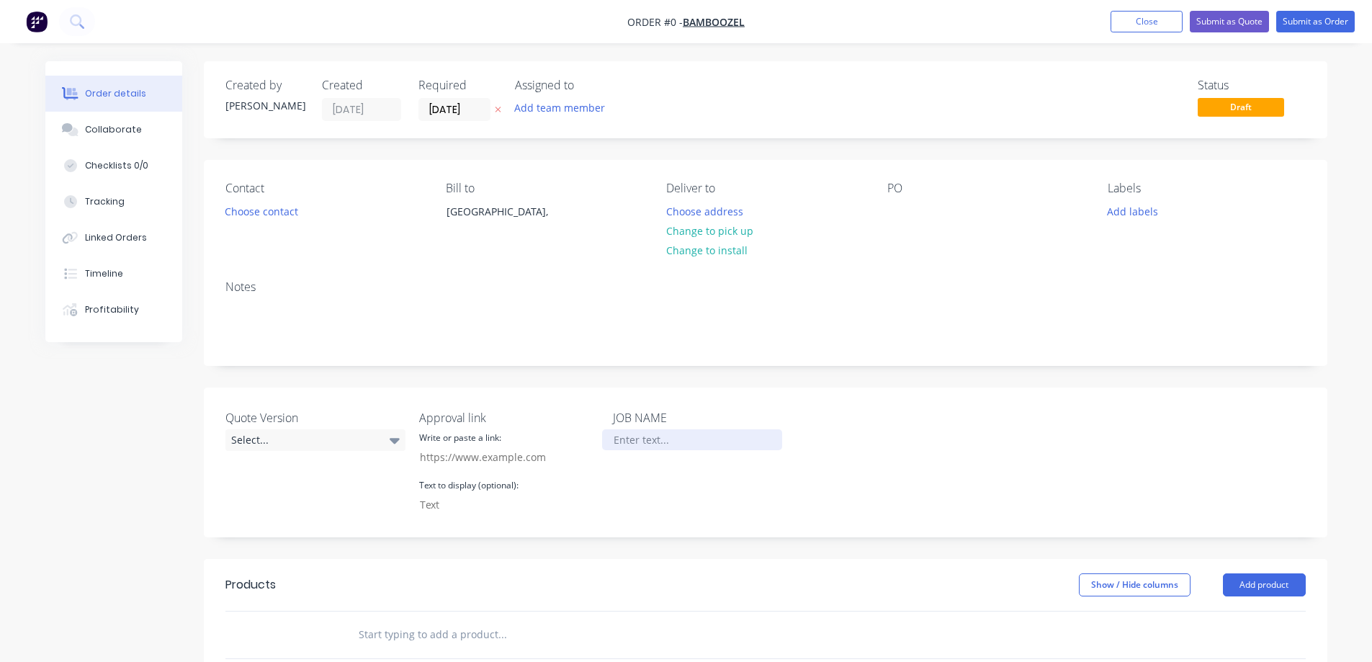
click at [655, 443] on div at bounding box center [692, 439] width 180 height 21
click at [917, 369] on div "Order details Collaborate Checklists 0/0 Tracking Linked Orders Timeline Profit…" at bounding box center [686, 543] width 1311 height 965
click at [556, 93] on div "Assigned to Add team member" at bounding box center [587, 100] width 144 height 42
click at [550, 105] on button "Add team member" at bounding box center [559, 107] width 106 height 19
type input "john"
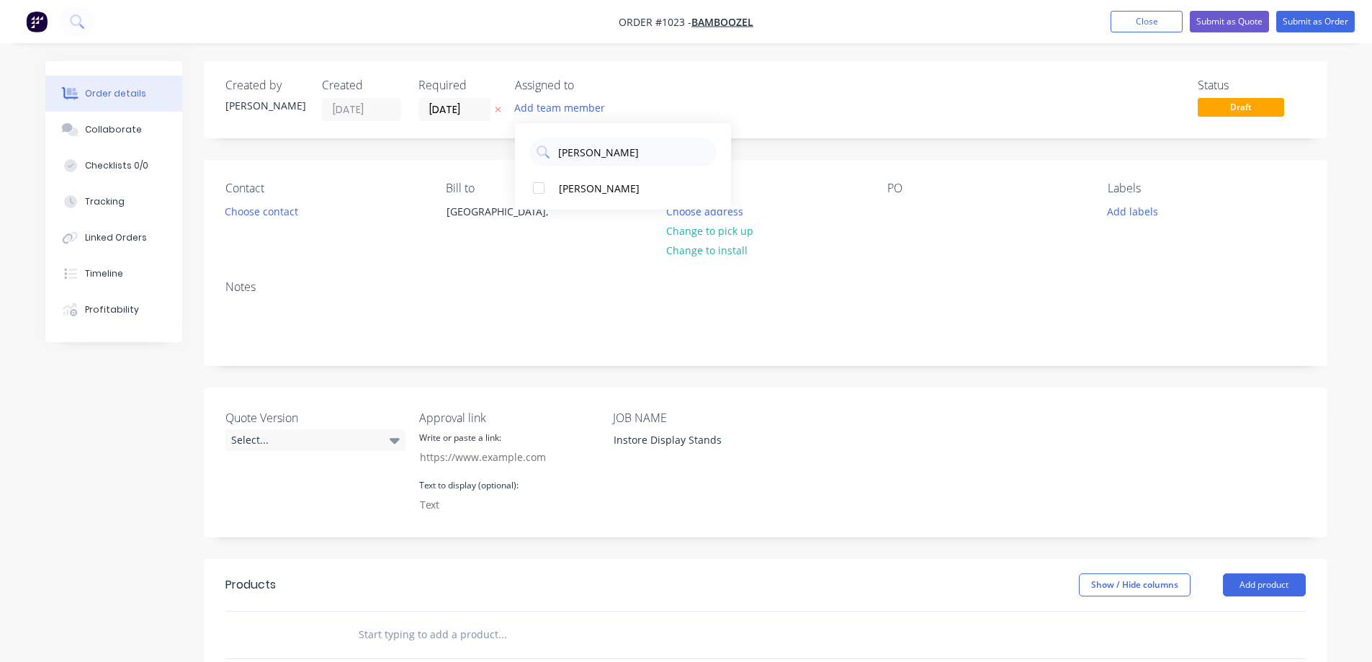
drag, startPoint x: 580, startPoint y: 186, endPoint x: 758, endPoint y: 203, distance: 178.0
click at [581, 186] on div "[PERSON_NAME]" at bounding box center [631, 188] width 144 height 15
click at [1023, 109] on div "Status Draft" at bounding box center [982, 100] width 647 height 42
click at [1323, 12] on button "Submit as Order" at bounding box center [1315, 22] width 79 height 22
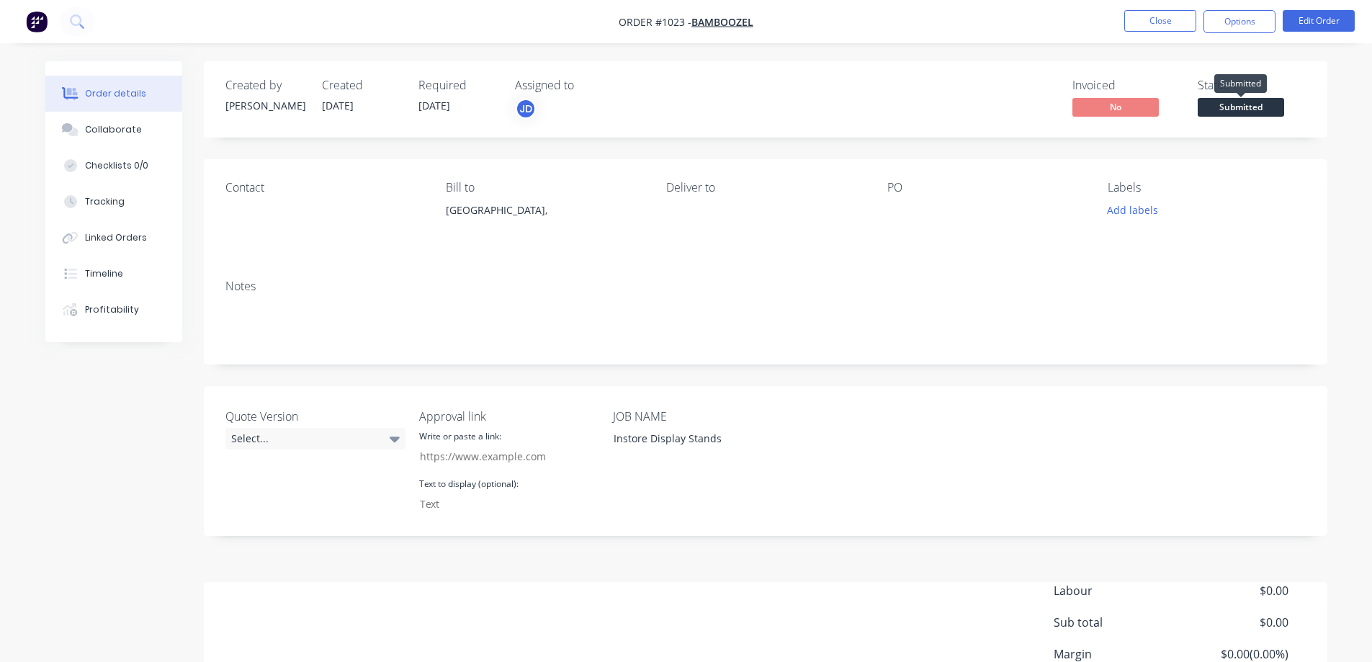
click at [1253, 107] on span "Submitted" at bounding box center [1241, 107] width 86 height 18
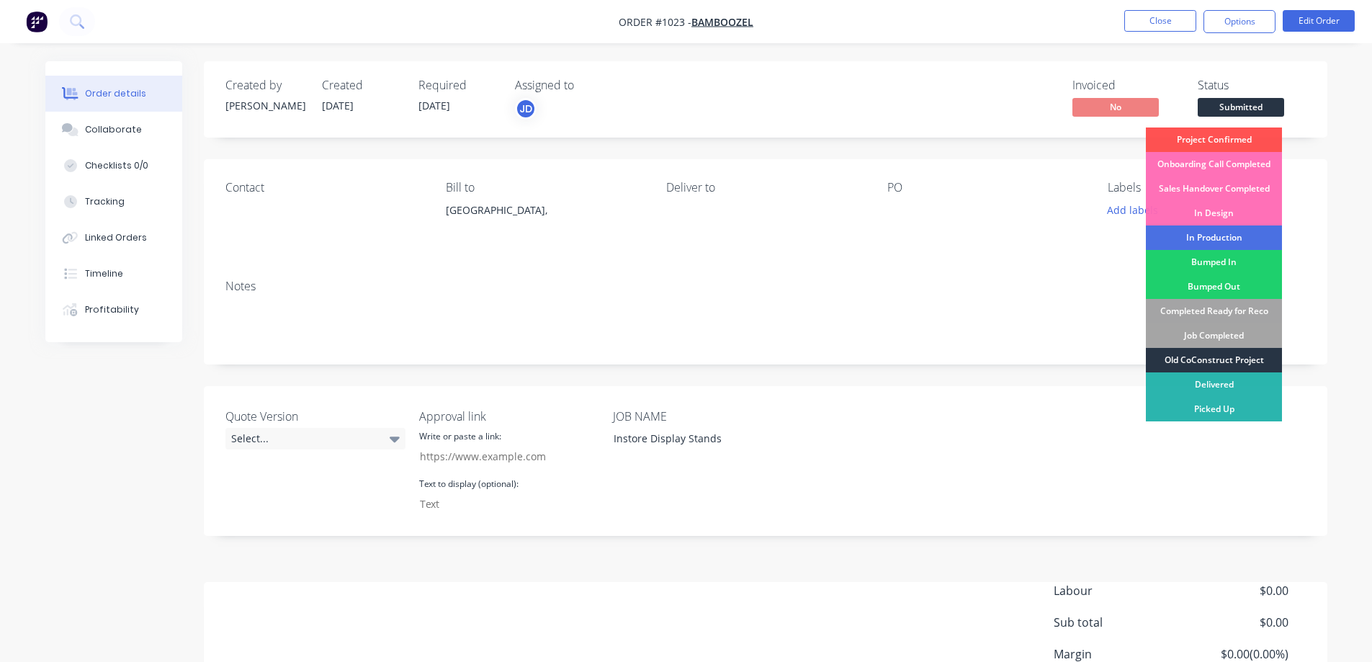
click at [1224, 355] on div "Old CoConstruct Project" at bounding box center [1214, 360] width 136 height 24
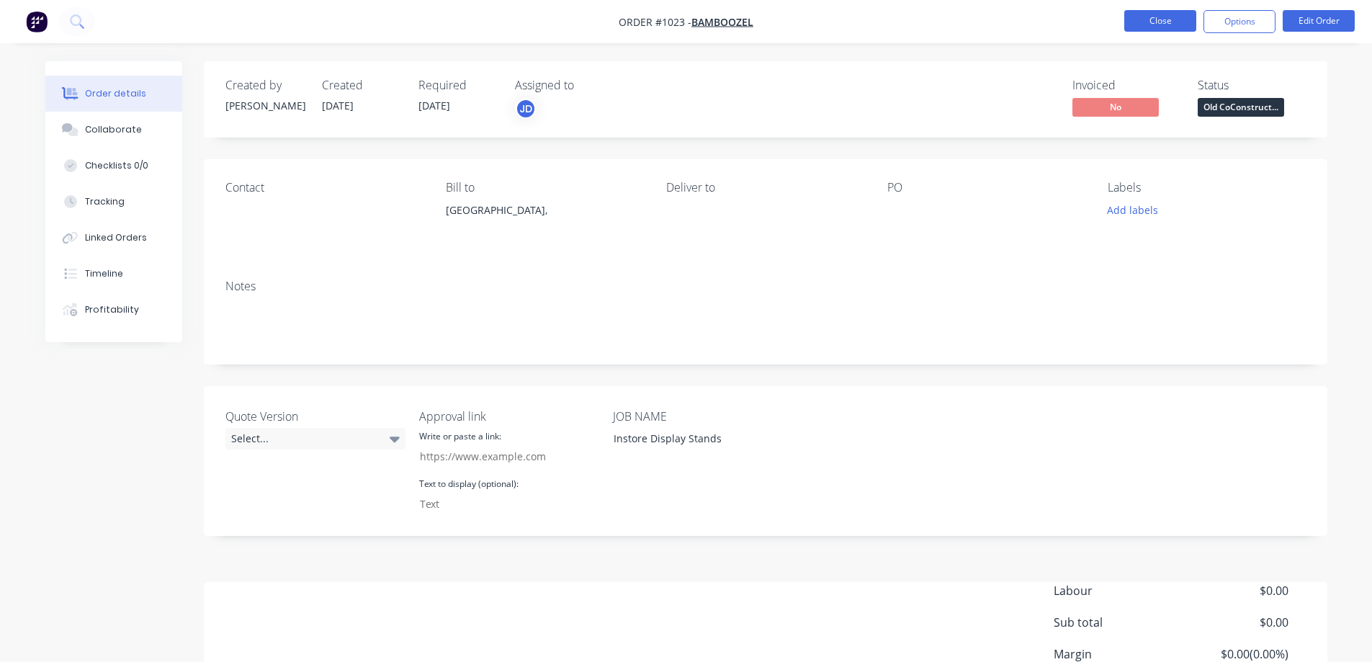
click at [1144, 21] on button "Close" at bounding box center [1160, 21] width 72 height 22
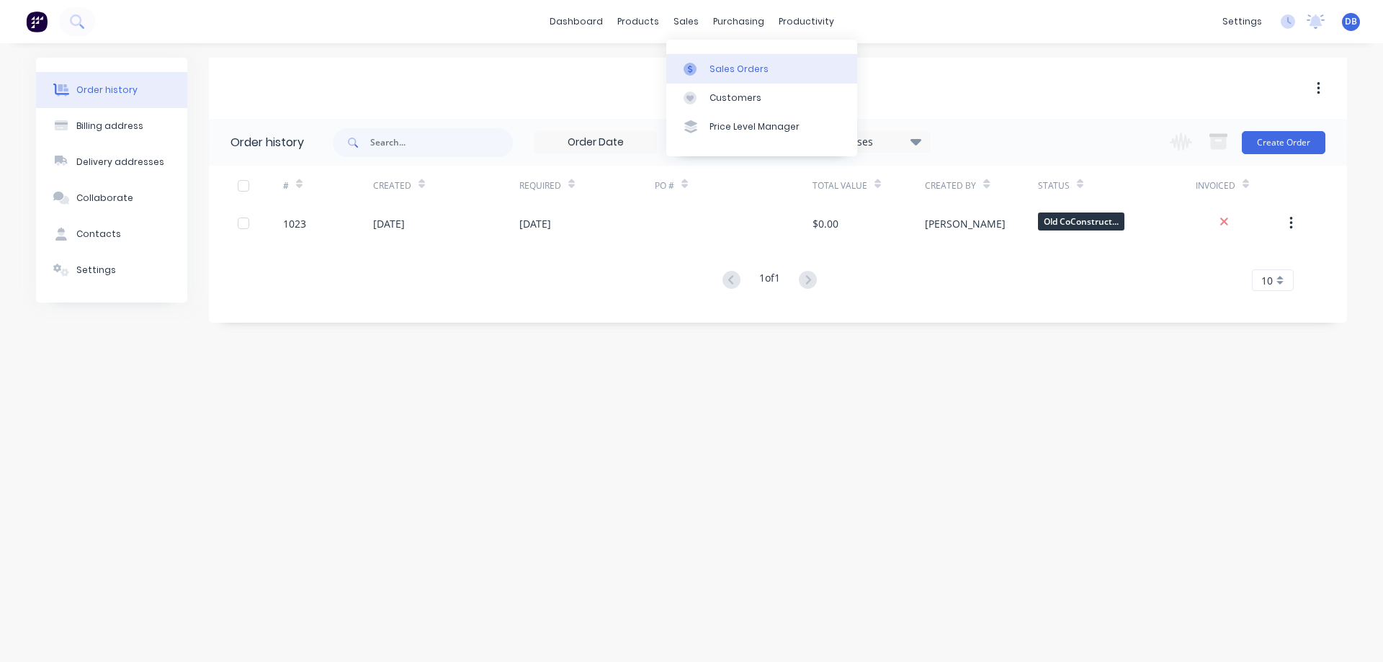
click at [709, 72] on link "Sales Orders" at bounding box center [761, 68] width 191 height 29
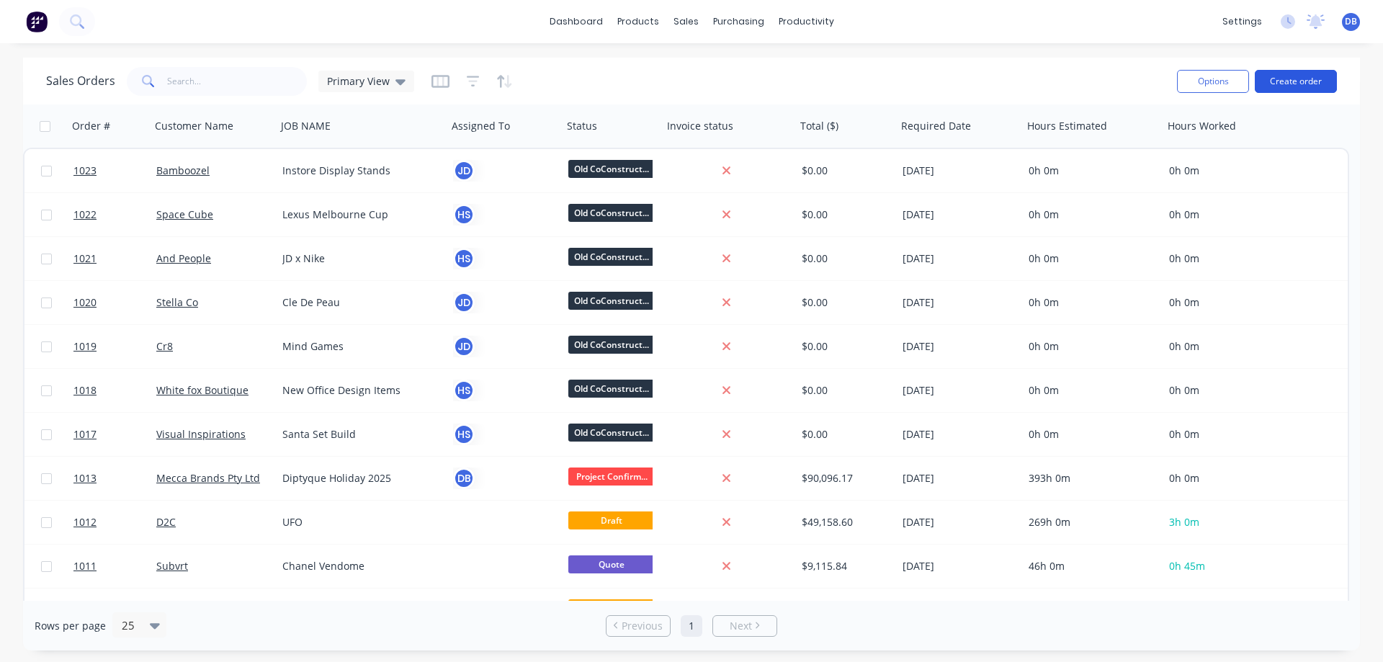
click at [1320, 80] on button "Create order" at bounding box center [1296, 81] width 82 height 23
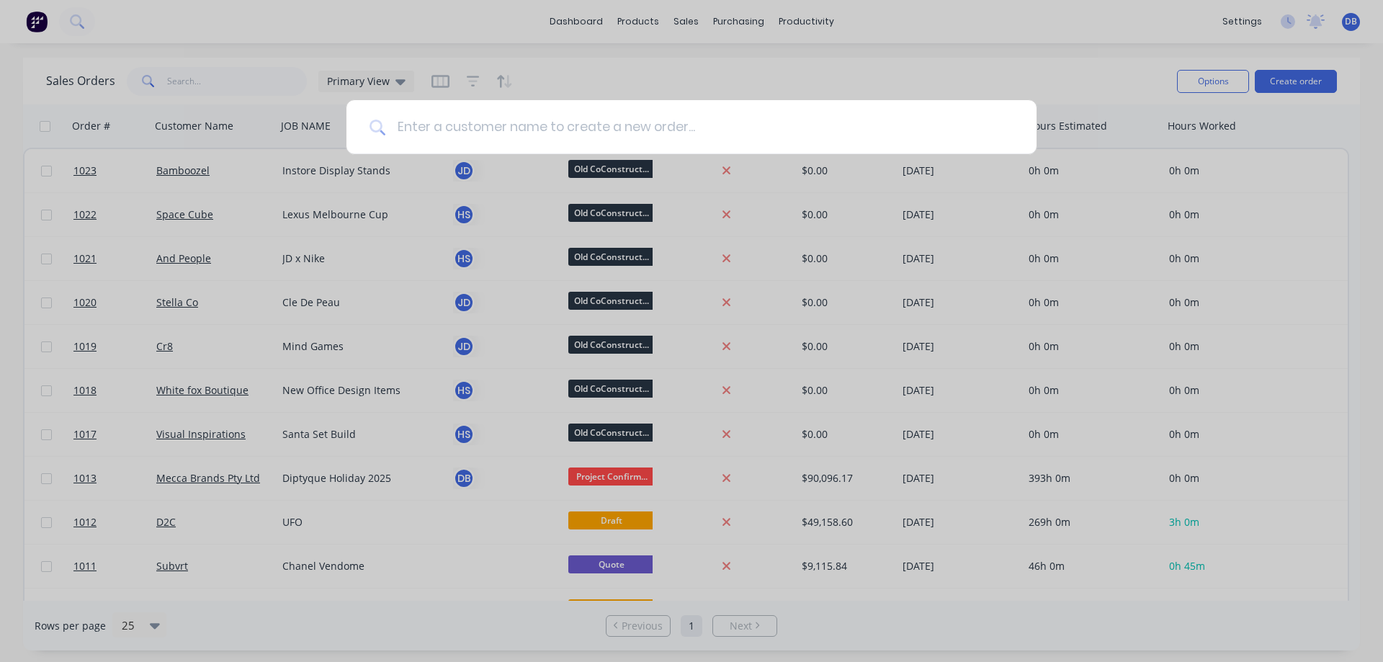
click at [563, 135] on input at bounding box center [699, 127] width 628 height 54
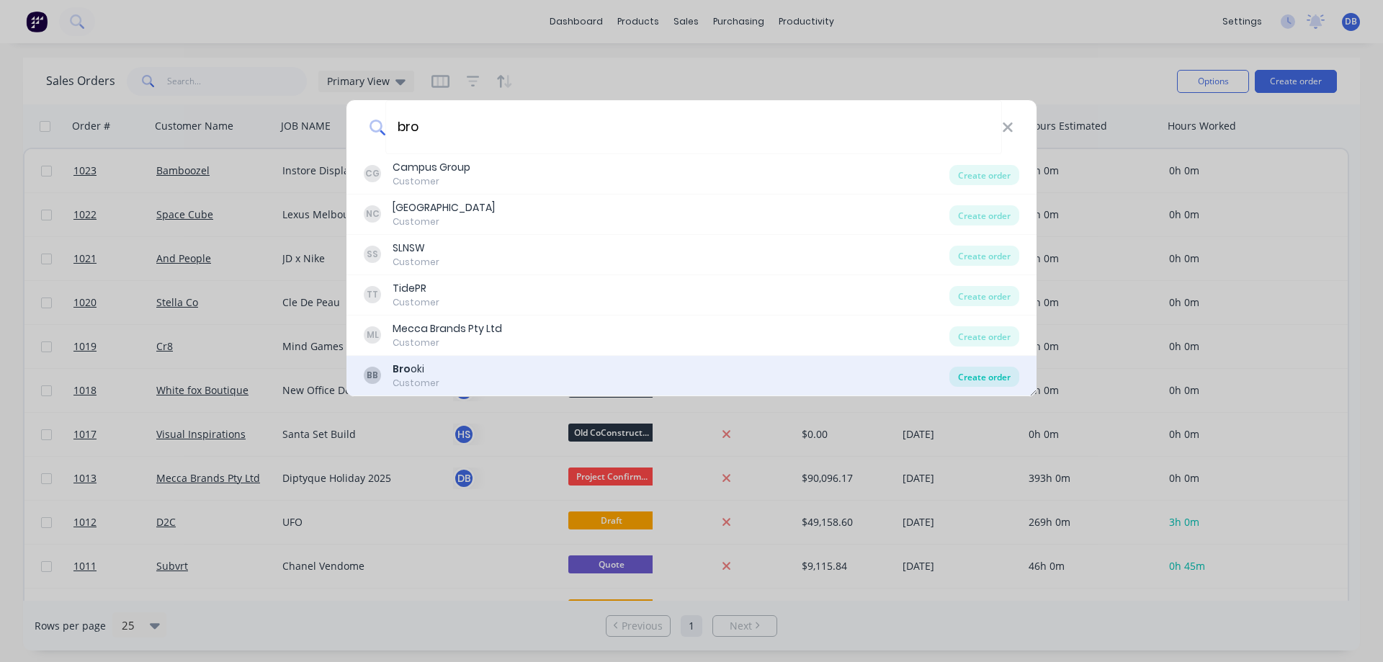
type input "bro"
click at [985, 375] on div "Create order" at bounding box center [984, 377] width 70 height 20
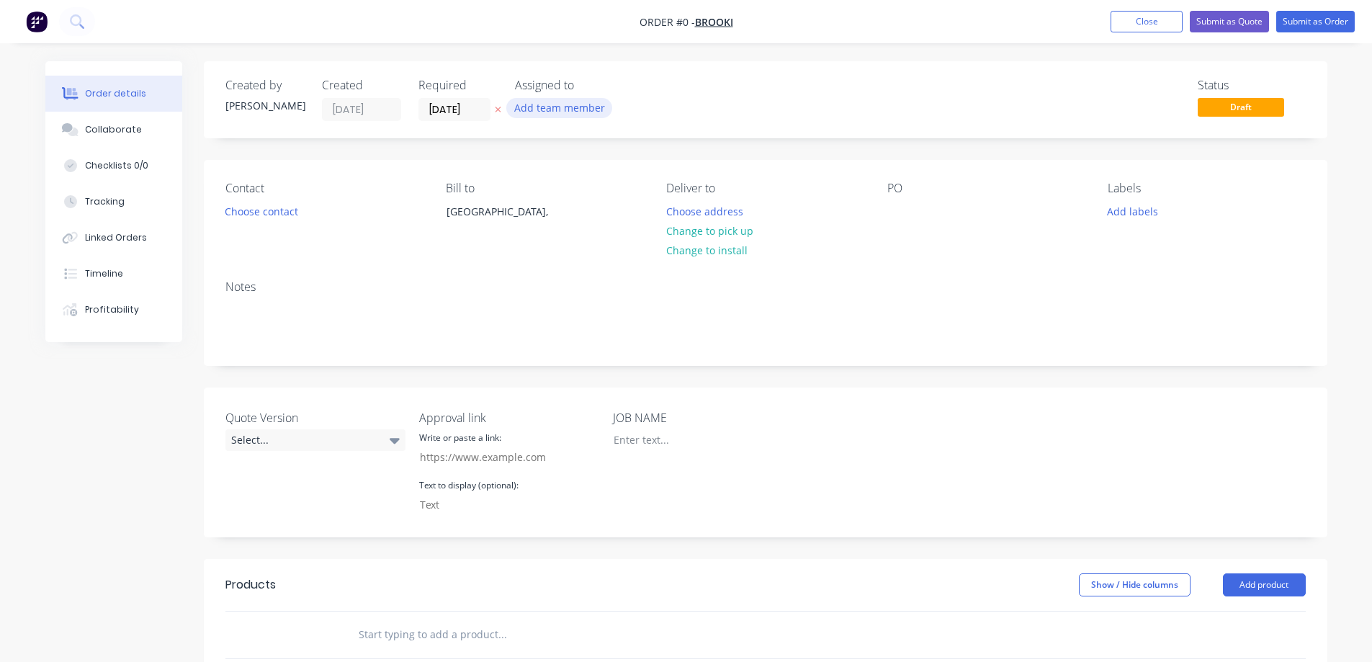
click at [525, 108] on button "Add team member" at bounding box center [559, 107] width 106 height 19
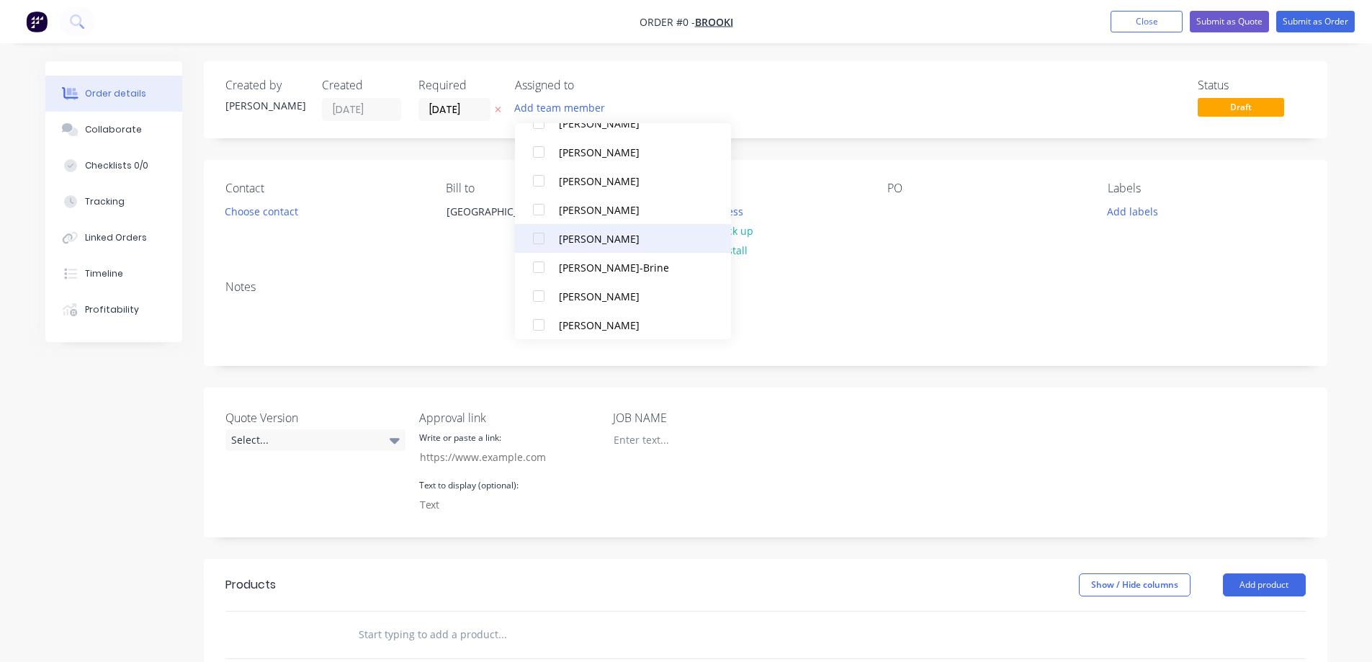
scroll to position [144, 0]
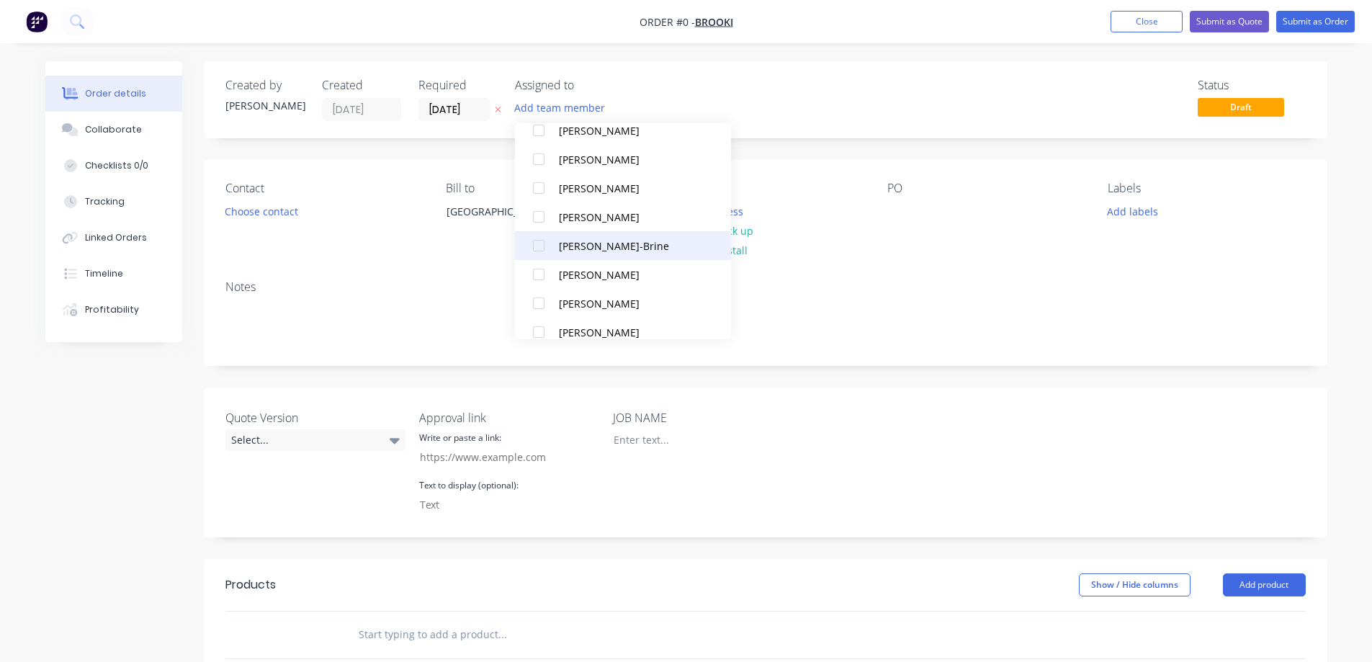
click at [584, 249] on div "[PERSON_NAME]-Brine" at bounding box center [631, 245] width 144 height 15
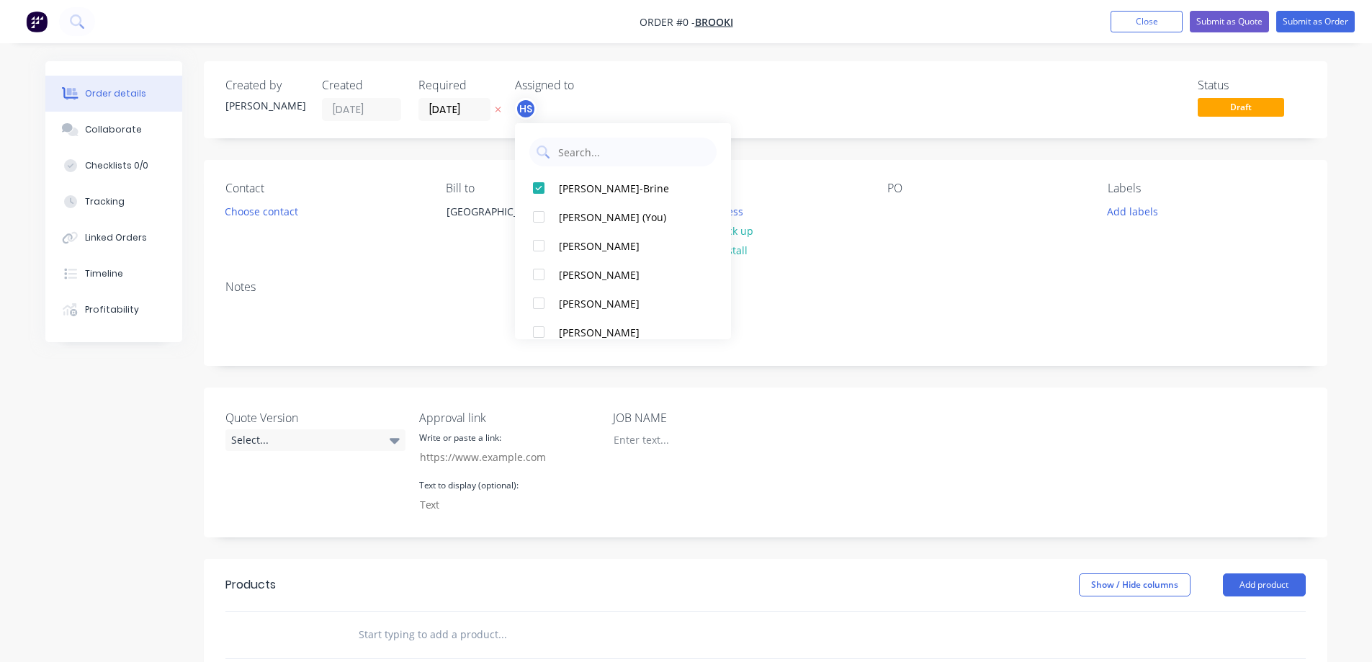
click at [723, 120] on div "Order details Collaborate Checklists 0/0 Tracking Linked Orders Timeline Profit…" at bounding box center [686, 543] width 1311 height 965
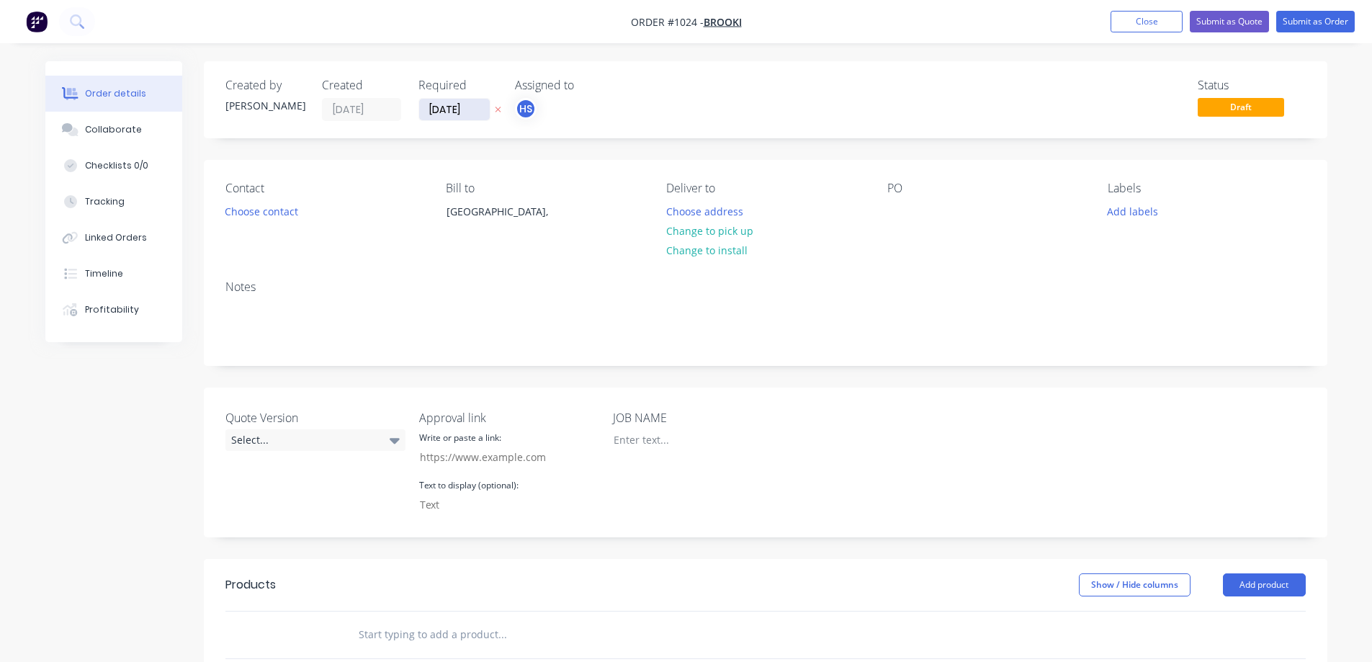
click at [469, 110] on input "[DATE]" at bounding box center [454, 110] width 71 height 22
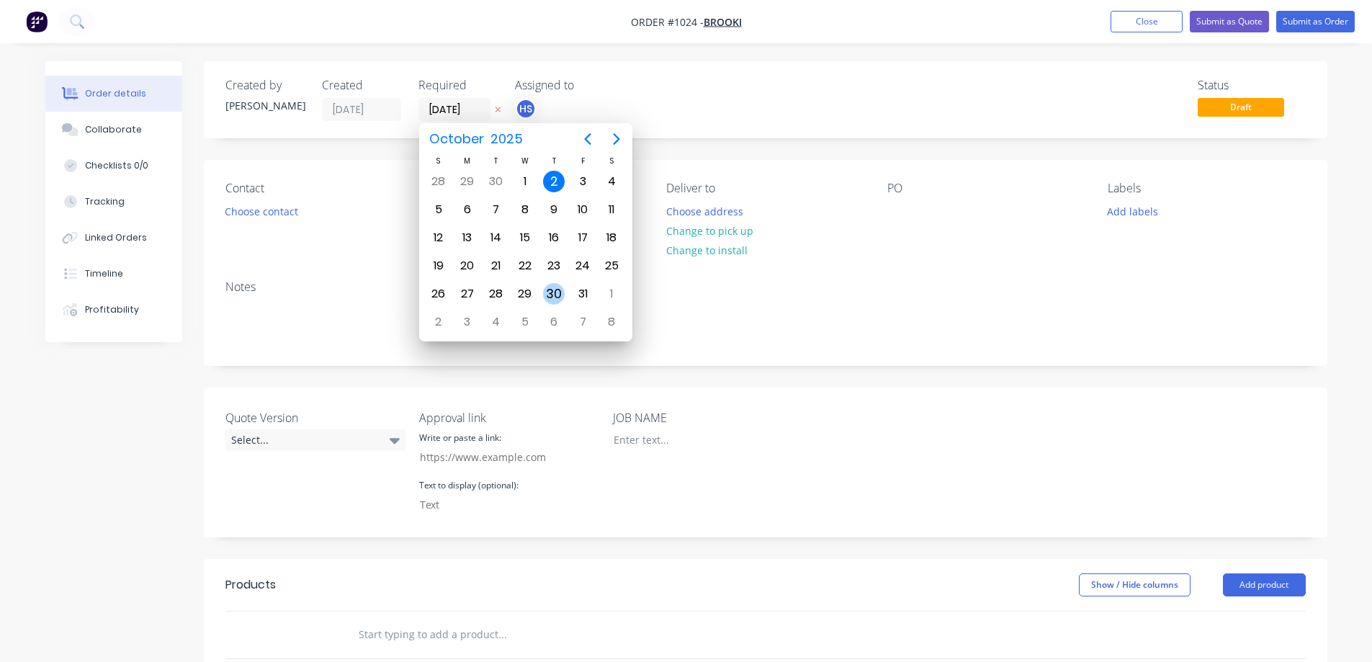
click at [557, 290] on div "30" at bounding box center [554, 294] width 22 height 22
type input "30/10/25"
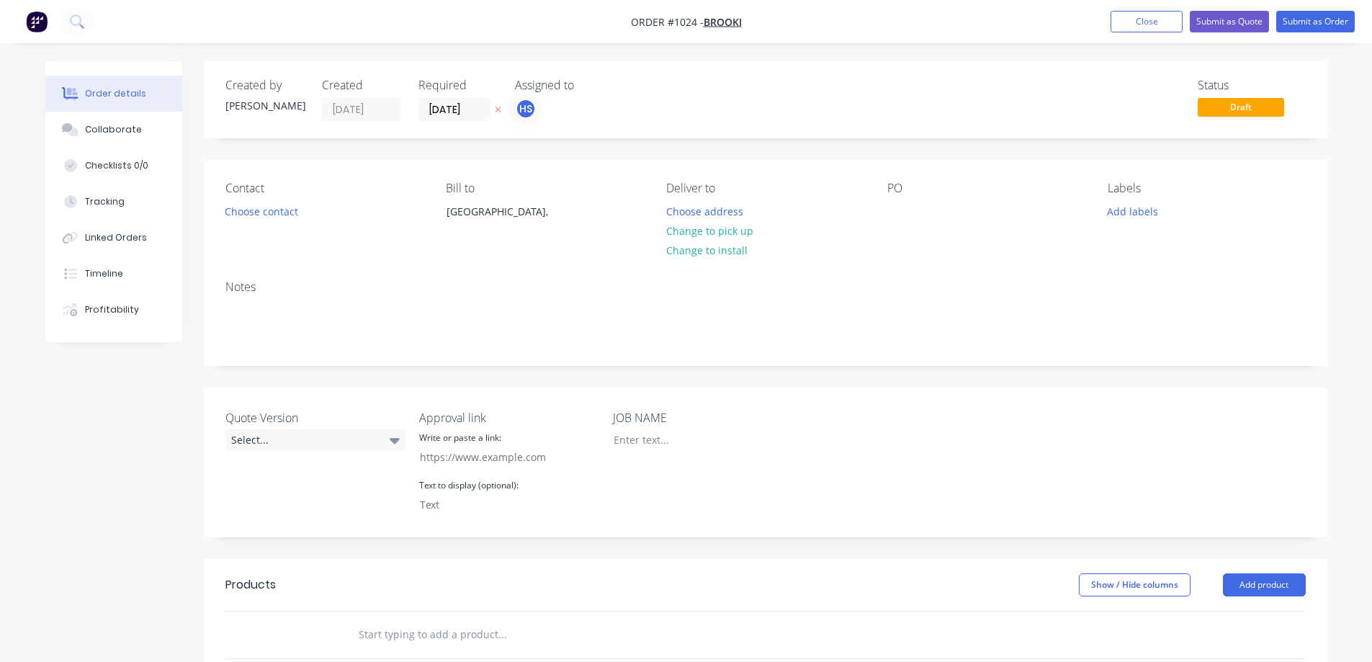
click at [675, 111] on div "Status Draft" at bounding box center [982, 100] width 647 height 42
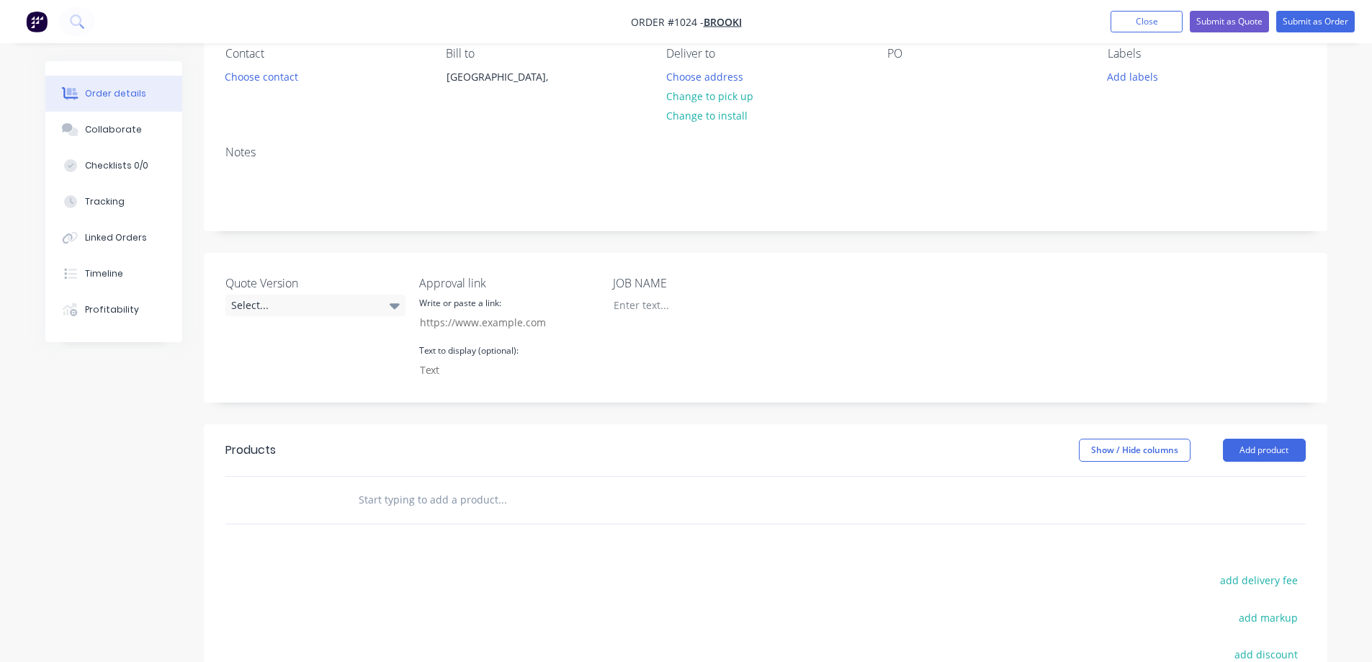
scroll to position [144, 0]
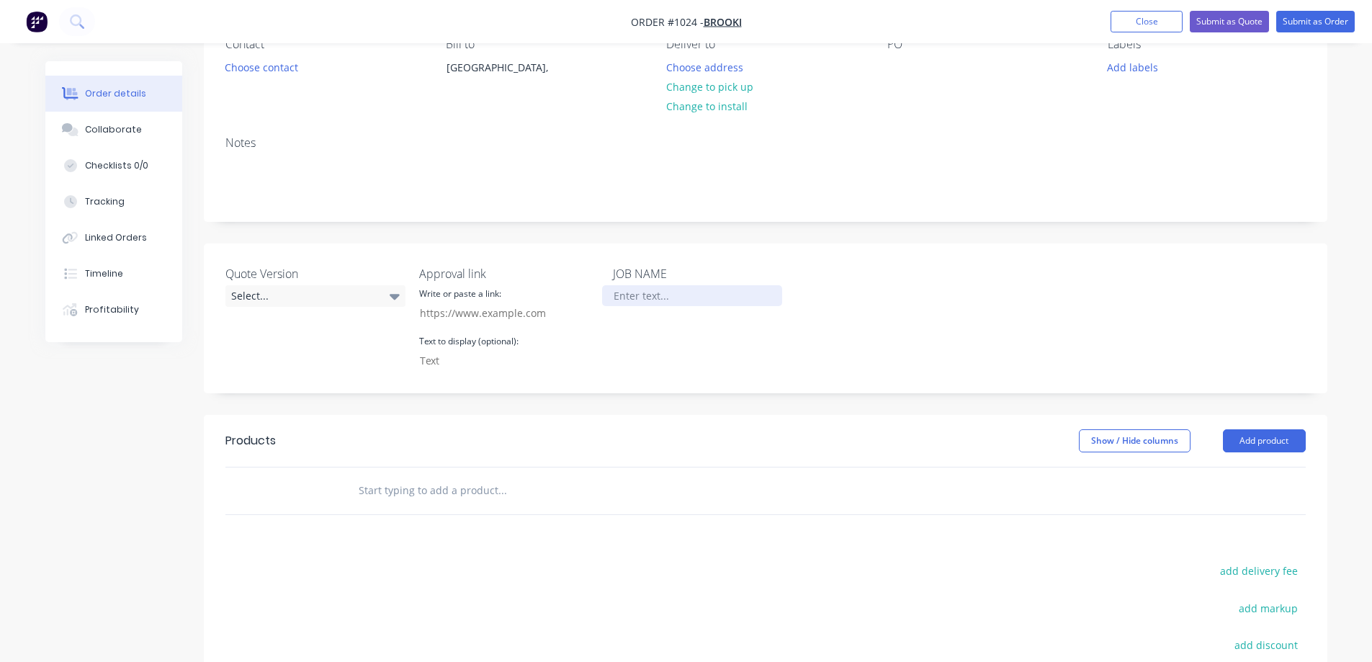
click at [663, 299] on div at bounding box center [692, 295] width 180 height 21
click at [681, 293] on div "Airport DesigN Pack" at bounding box center [692, 295] width 180 height 21
click at [924, 298] on div "Quote Version Select... Approval link Write or paste a link: Text to display (o…" at bounding box center [766, 318] width 1124 height 150
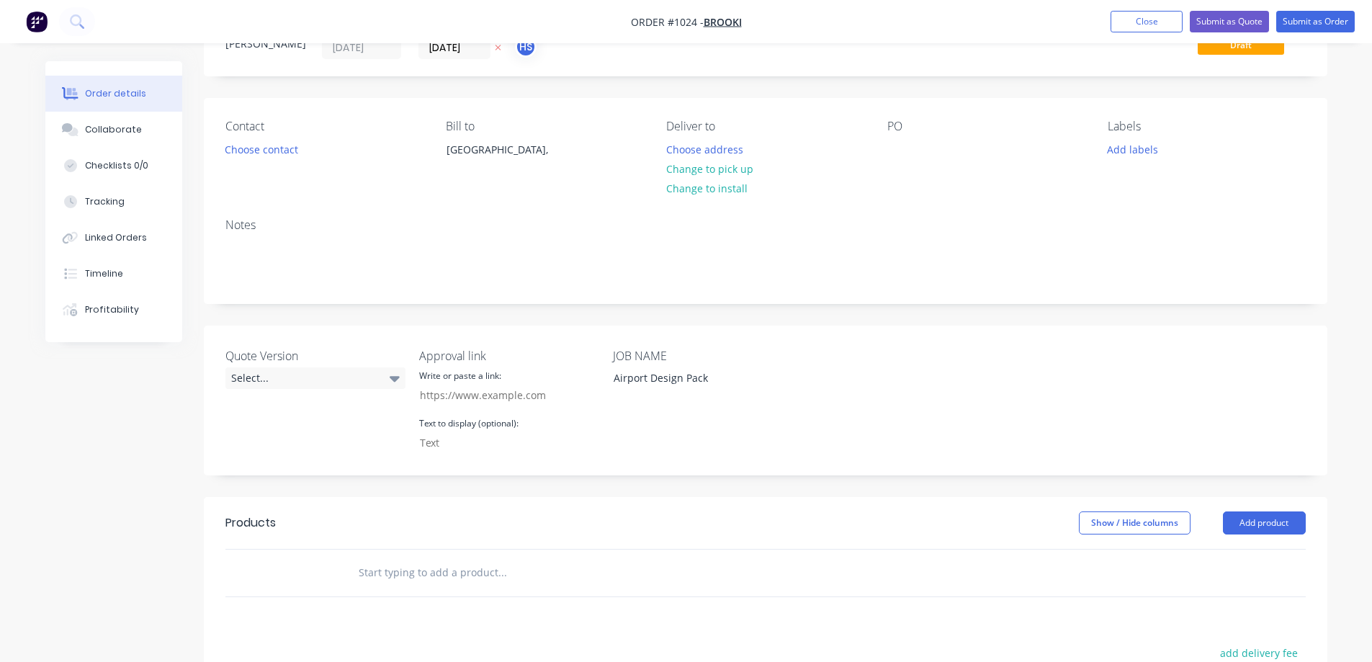
scroll to position [0, 0]
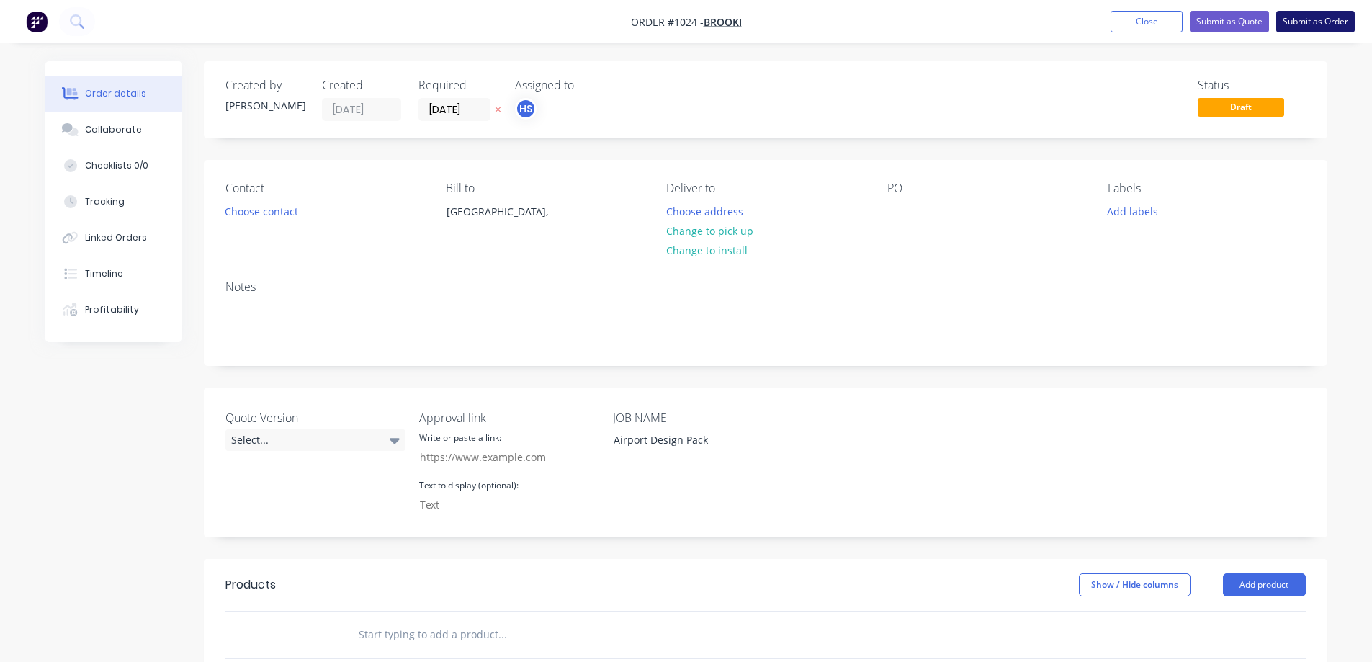
click at [1305, 22] on button "Submit as Order" at bounding box center [1315, 22] width 79 height 22
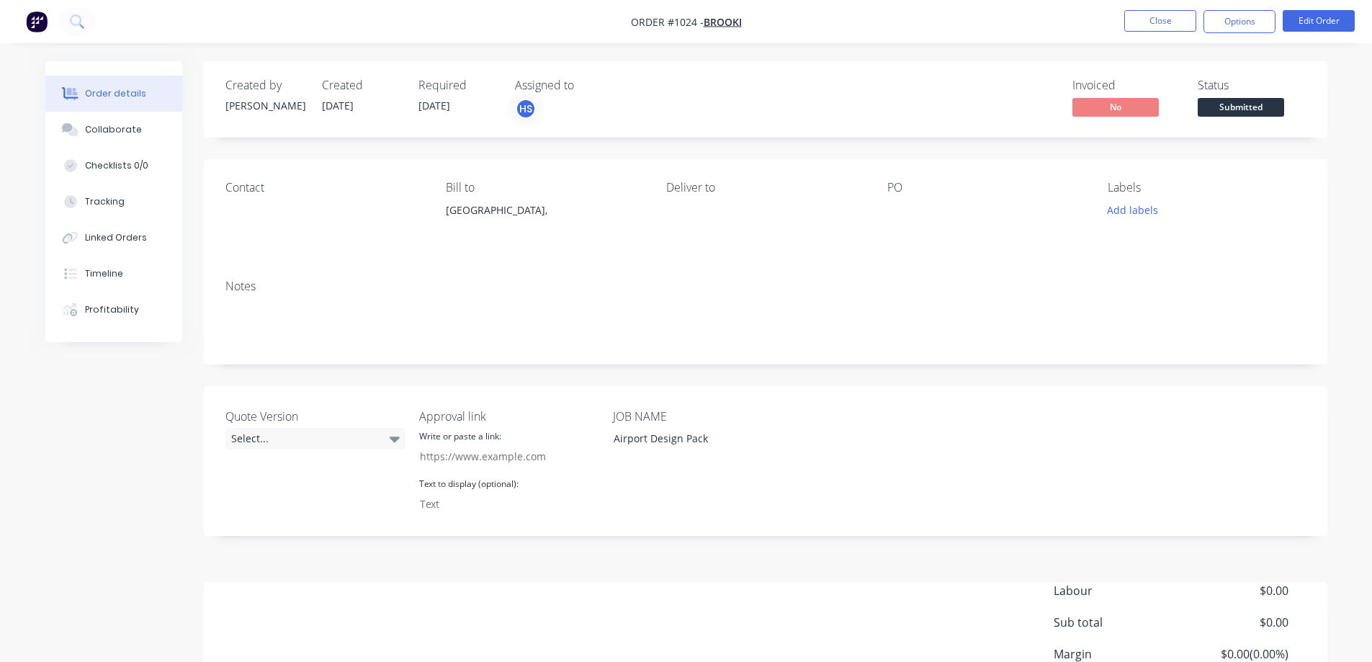
click at [1234, 112] on span "Submitted" at bounding box center [1241, 107] width 86 height 18
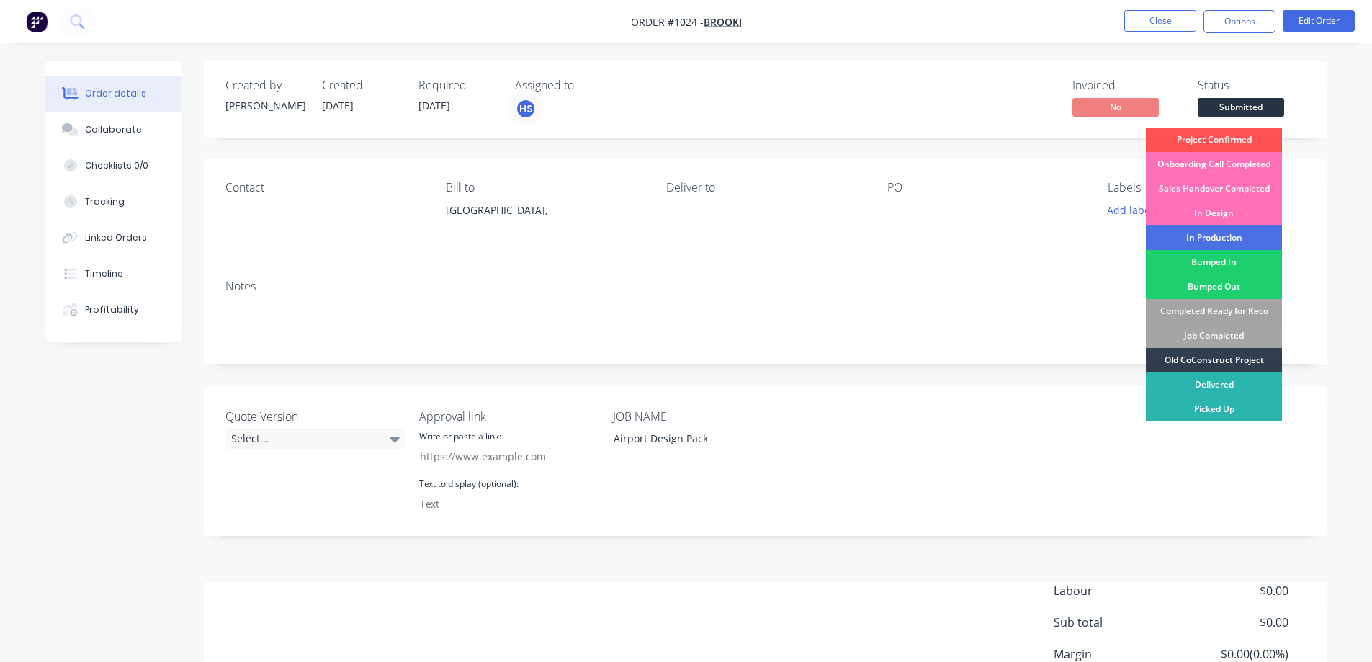
click at [1232, 356] on div "Old CoConstruct Project" at bounding box center [1214, 360] width 136 height 24
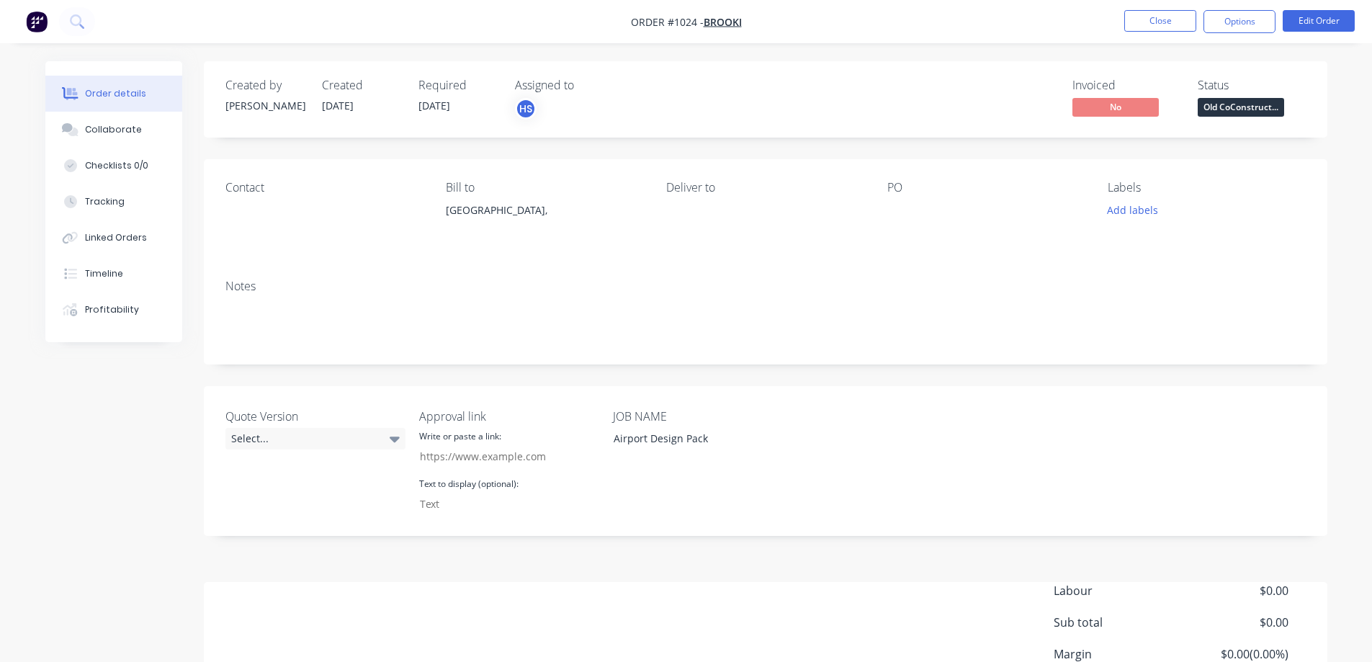
click at [892, 274] on div "Notes" at bounding box center [766, 316] width 1124 height 97
click at [1165, 17] on button "Close" at bounding box center [1160, 21] width 72 height 22
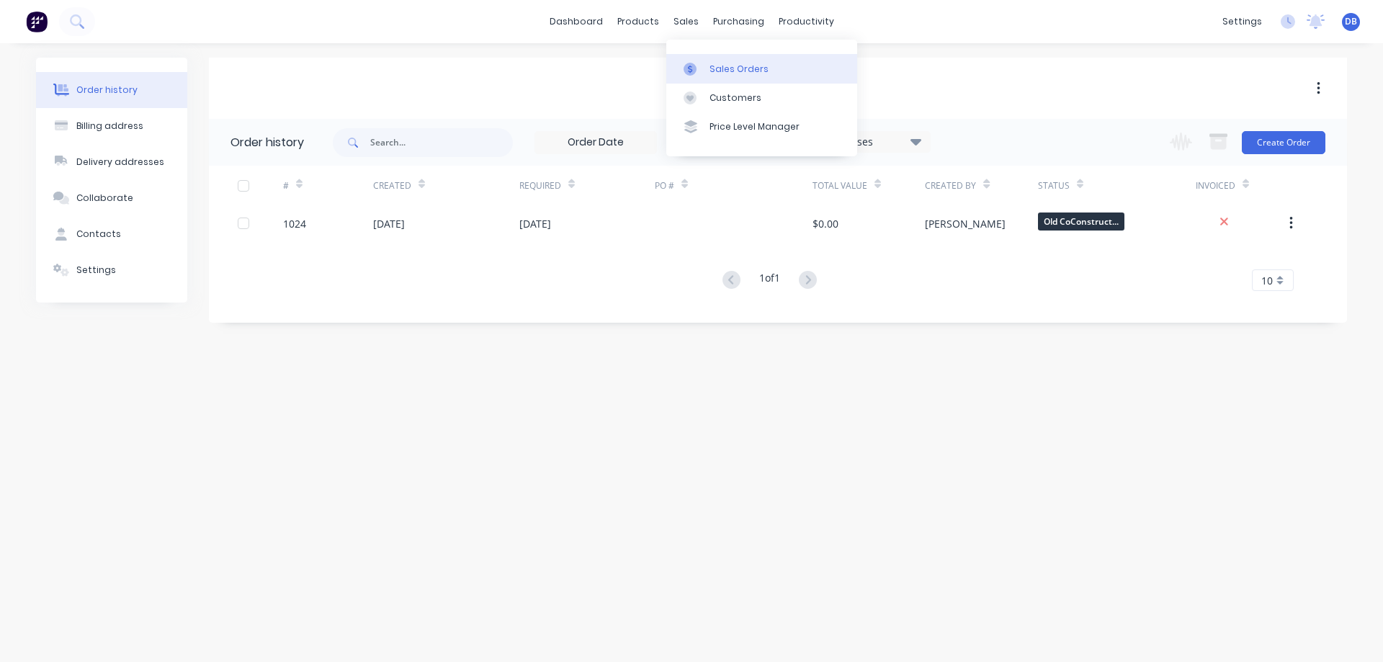
click at [704, 63] on div at bounding box center [694, 69] width 22 height 13
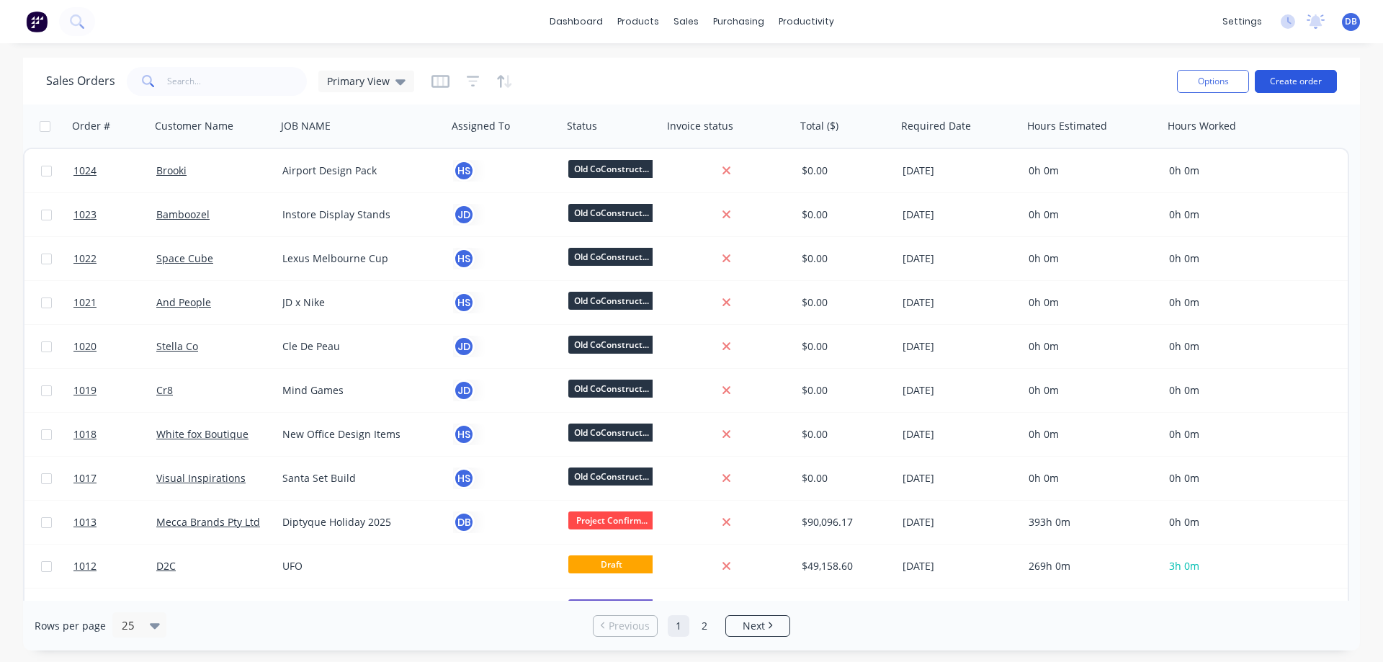
click at [1317, 81] on button "Create order" at bounding box center [1296, 81] width 82 height 23
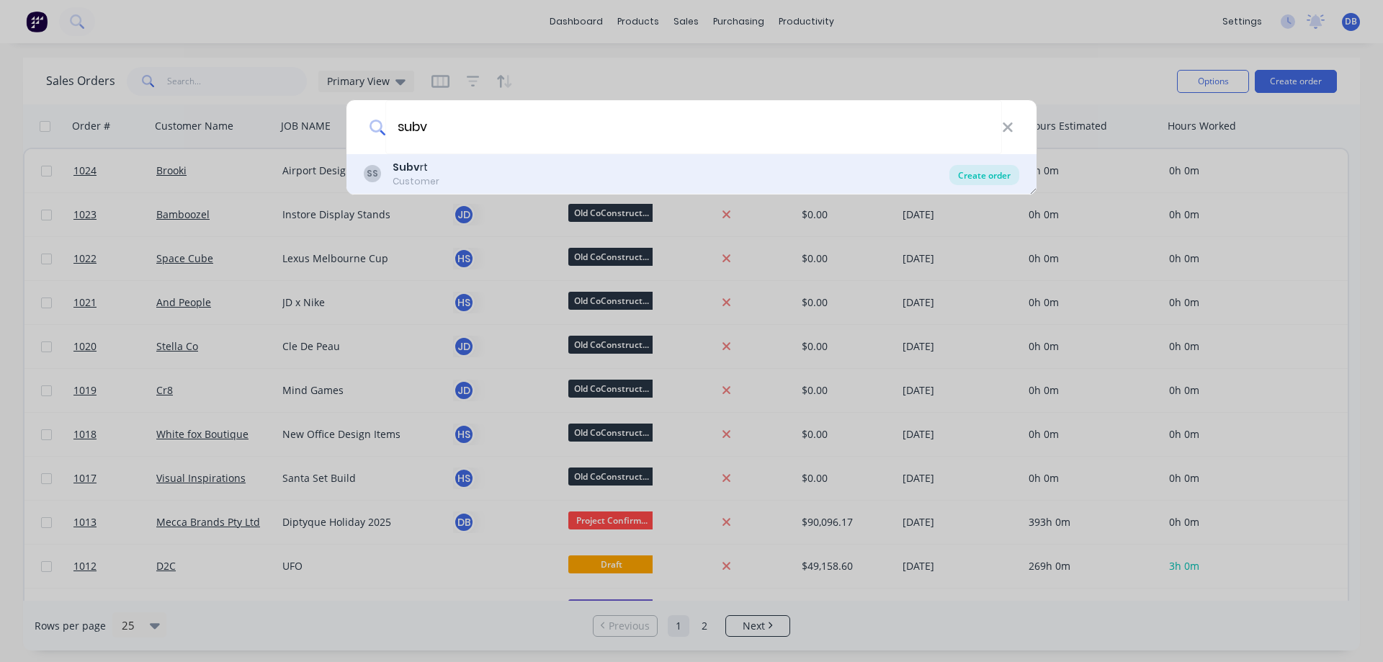
type input "subv"
click at [986, 176] on div "Create order" at bounding box center [984, 175] width 70 height 20
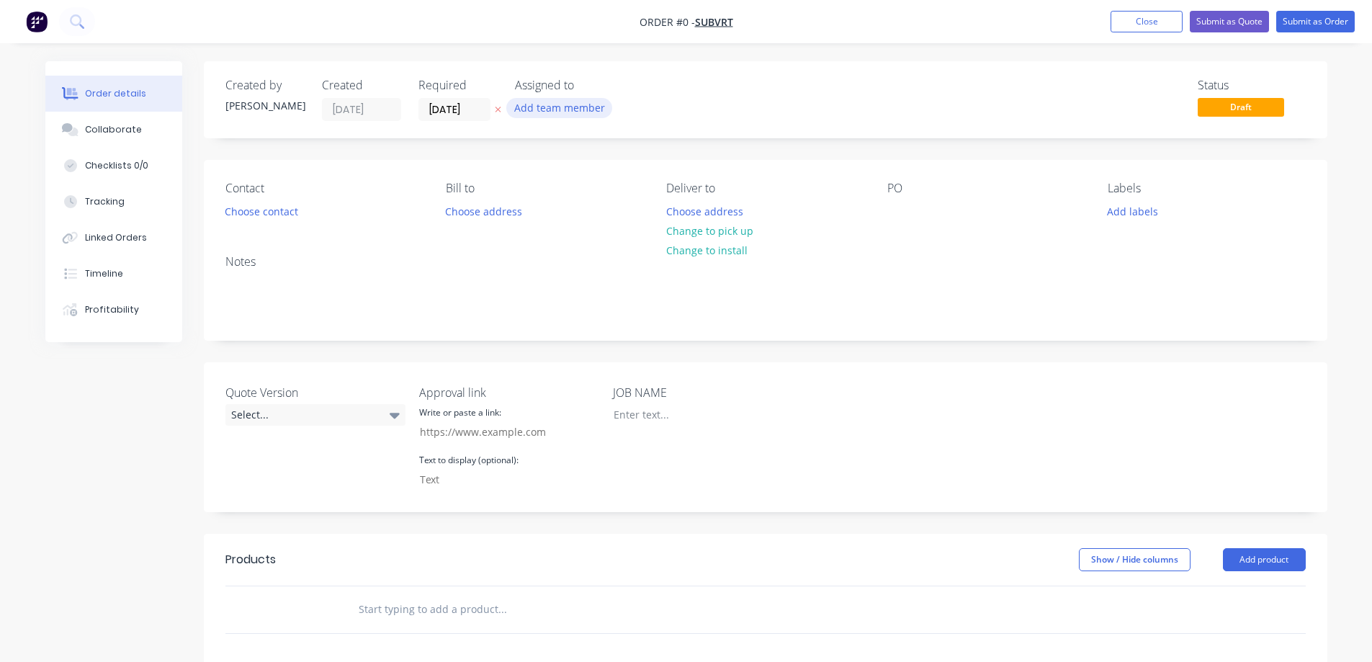
click at [550, 105] on button "Add team member" at bounding box center [559, 107] width 106 height 19
type input "heather"
click at [636, 194] on div "[PERSON_NAME]-Brine" at bounding box center [631, 188] width 144 height 15
click at [774, 108] on div "Order details Collaborate Checklists 0/0 Tracking Linked Orders Timeline Profit…" at bounding box center [686, 531] width 1311 height 940
click at [655, 408] on div at bounding box center [692, 414] width 180 height 21
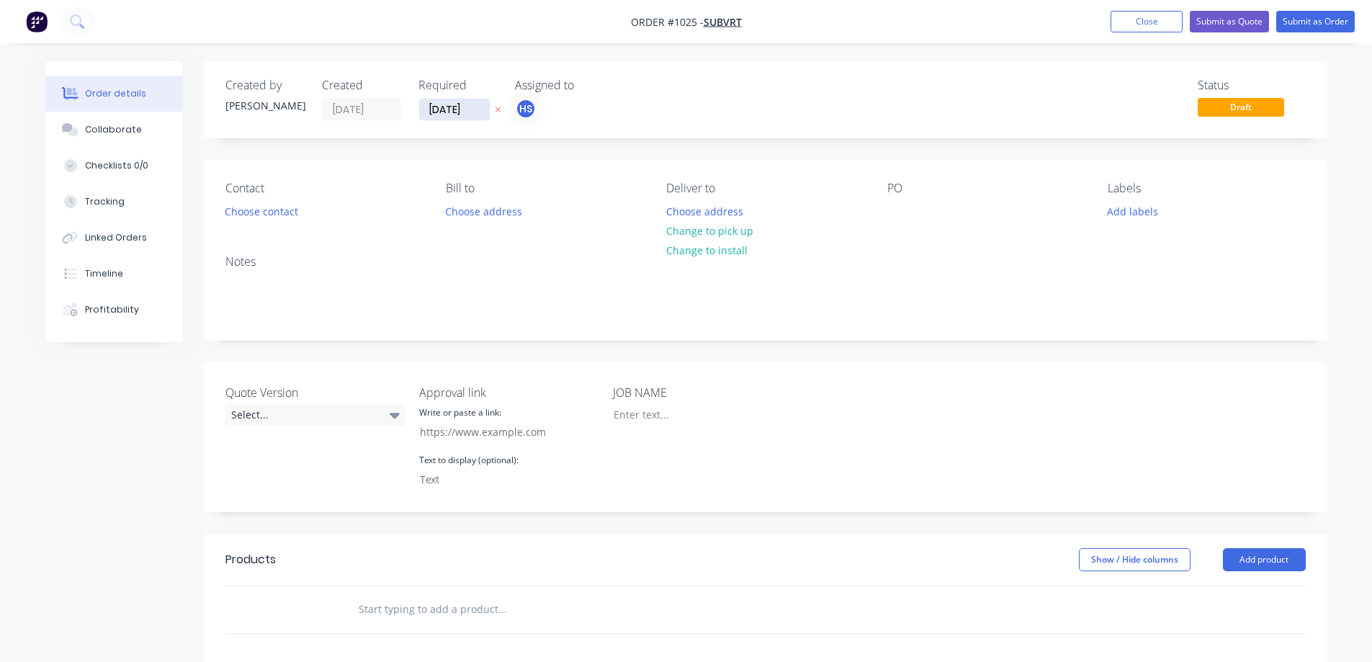
click at [458, 113] on input "[DATE]" at bounding box center [454, 110] width 71 height 22
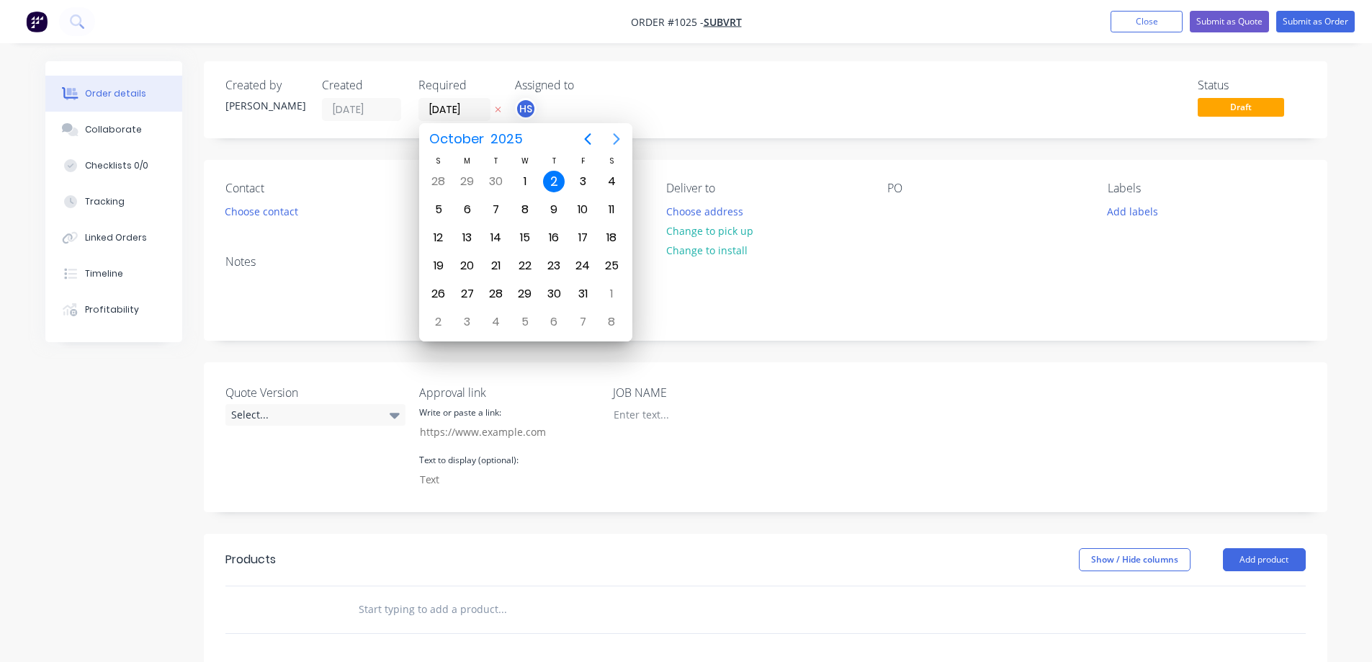
click at [611, 138] on icon "Next page" at bounding box center [616, 138] width 17 height 17
click at [562, 295] on div "27" at bounding box center [554, 294] width 22 height 22
type input "27/11/25"
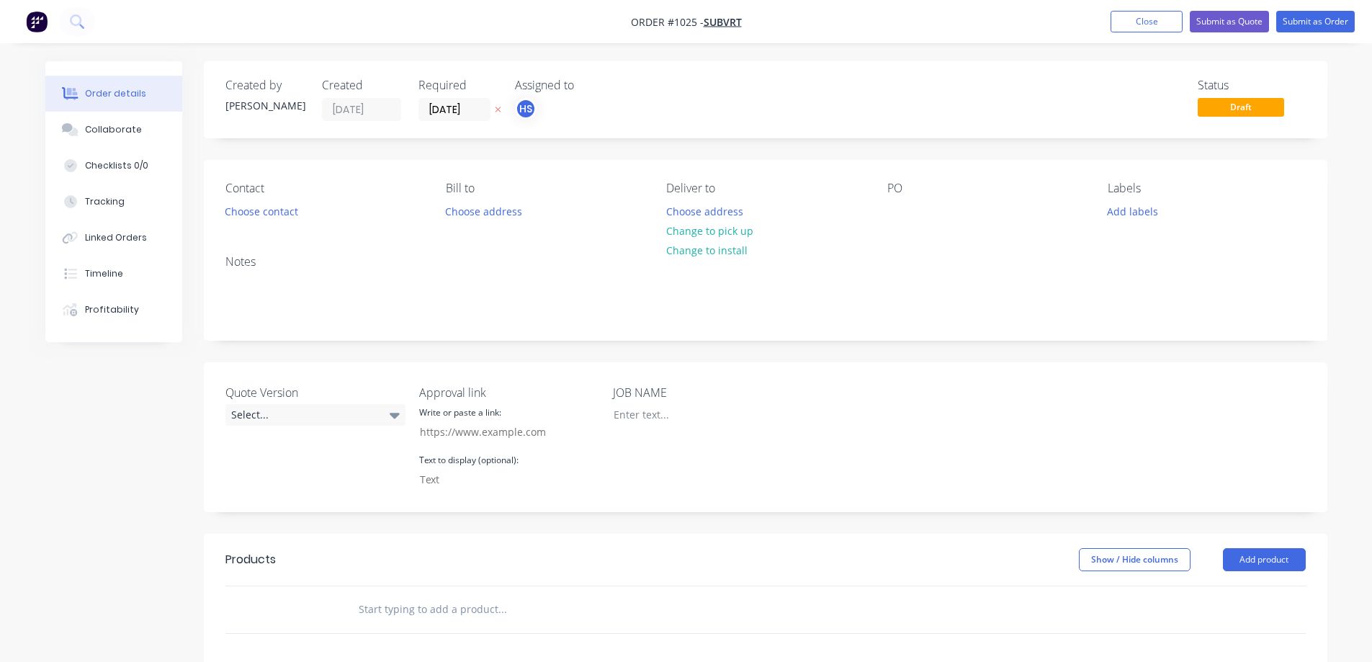
click at [768, 97] on div "Status Draft" at bounding box center [982, 100] width 647 height 42
click at [789, 96] on div "Status Draft" at bounding box center [982, 100] width 647 height 42
click at [138, 450] on div "Created by Dean Created 02/10/25 Required 27/11/25 Assigned to HS Status Draft …" at bounding box center [686, 531] width 1282 height 940
click at [646, 412] on div at bounding box center [692, 414] width 180 height 21
click at [899, 449] on div "Quote Version Select... Approval link Write or paste a link: Text to display (o…" at bounding box center [766, 437] width 1124 height 150
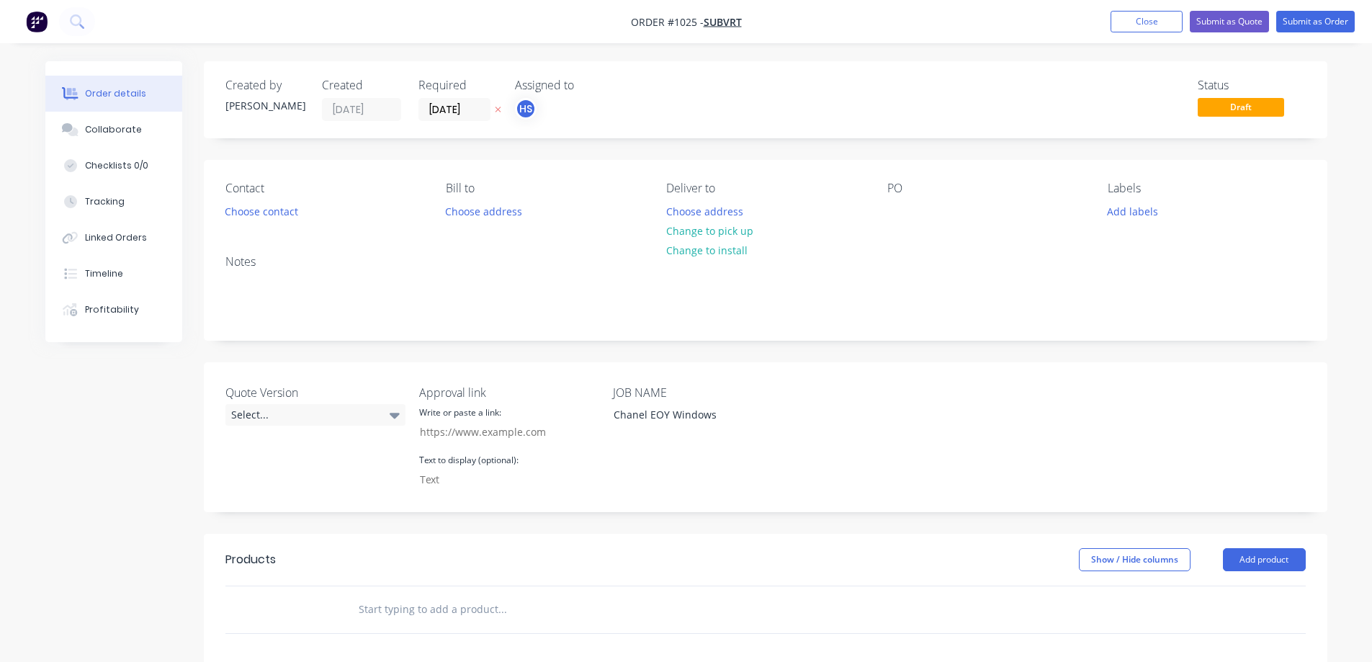
click at [1351, 241] on div "Order details Collaborate Checklists 0/0 Tracking Linked Orders Timeline Profit…" at bounding box center [686, 500] width 1372 height 1001
click at [1311, 19] on button "Submit as Order" at bounding box center [1315, 22] width 79 height 22
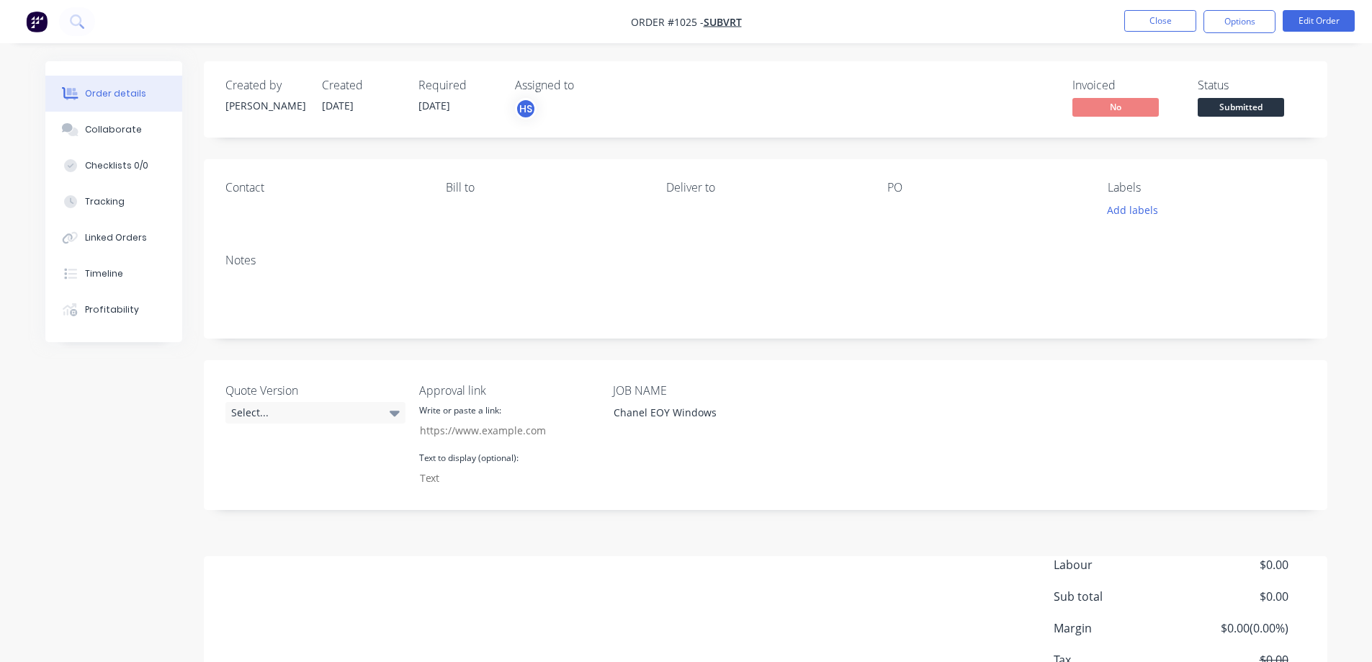
click at [1234, 110] on span "Submitted" at bounding box center [1241, 107] width 86 height 18
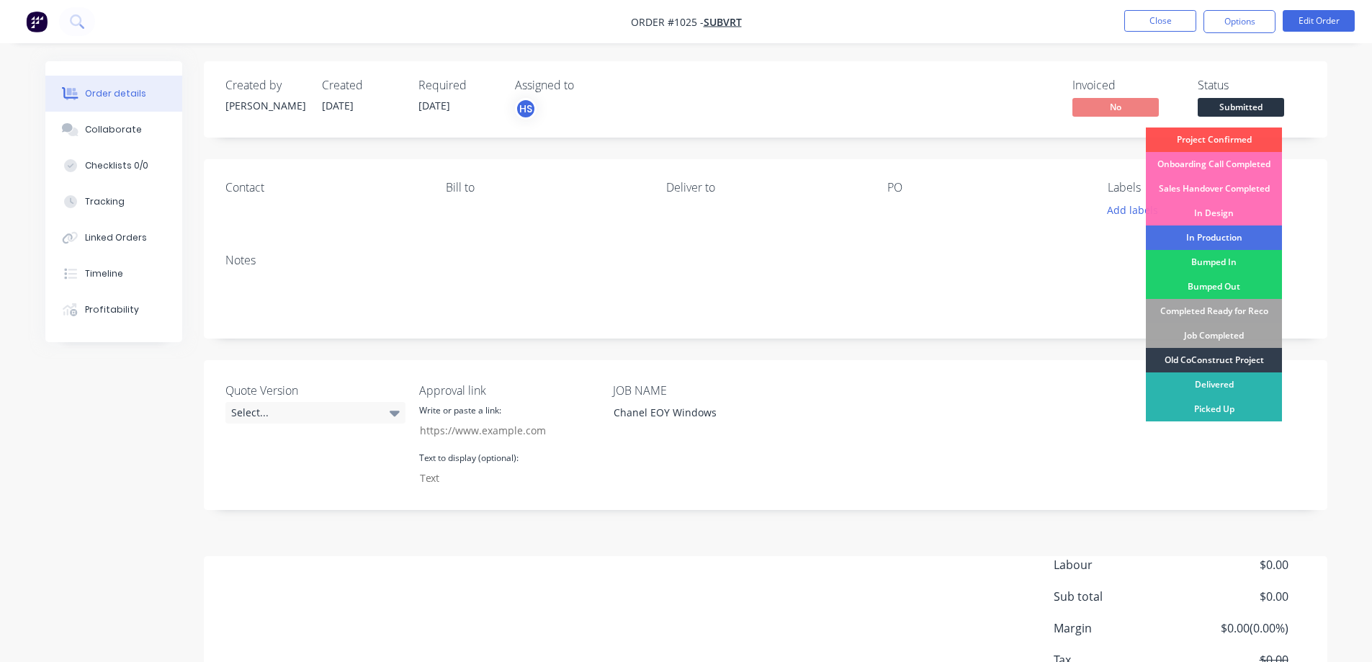
click at [1241, 356] on div "Old CoConstruct Project" at bounding box center [1214, 360] width 136 height 24
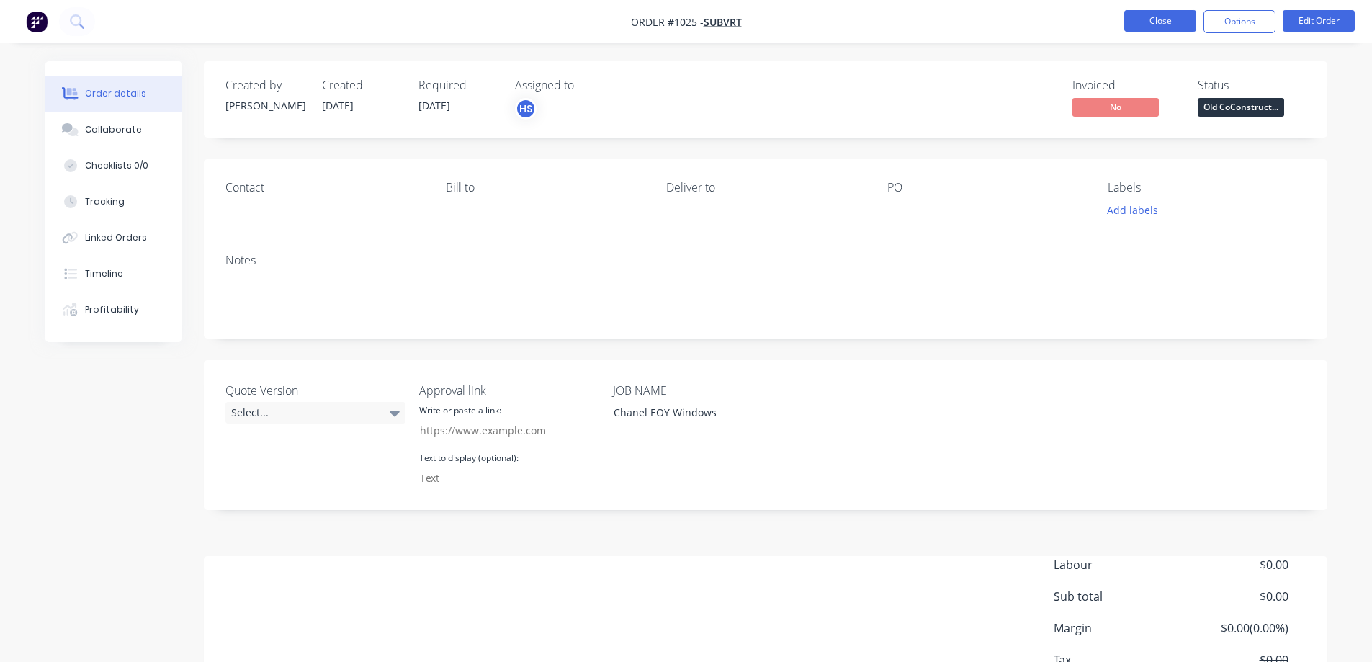
click at [1153, 24] on button "Close" at bounding box center [1160, 21] width 72 height 22
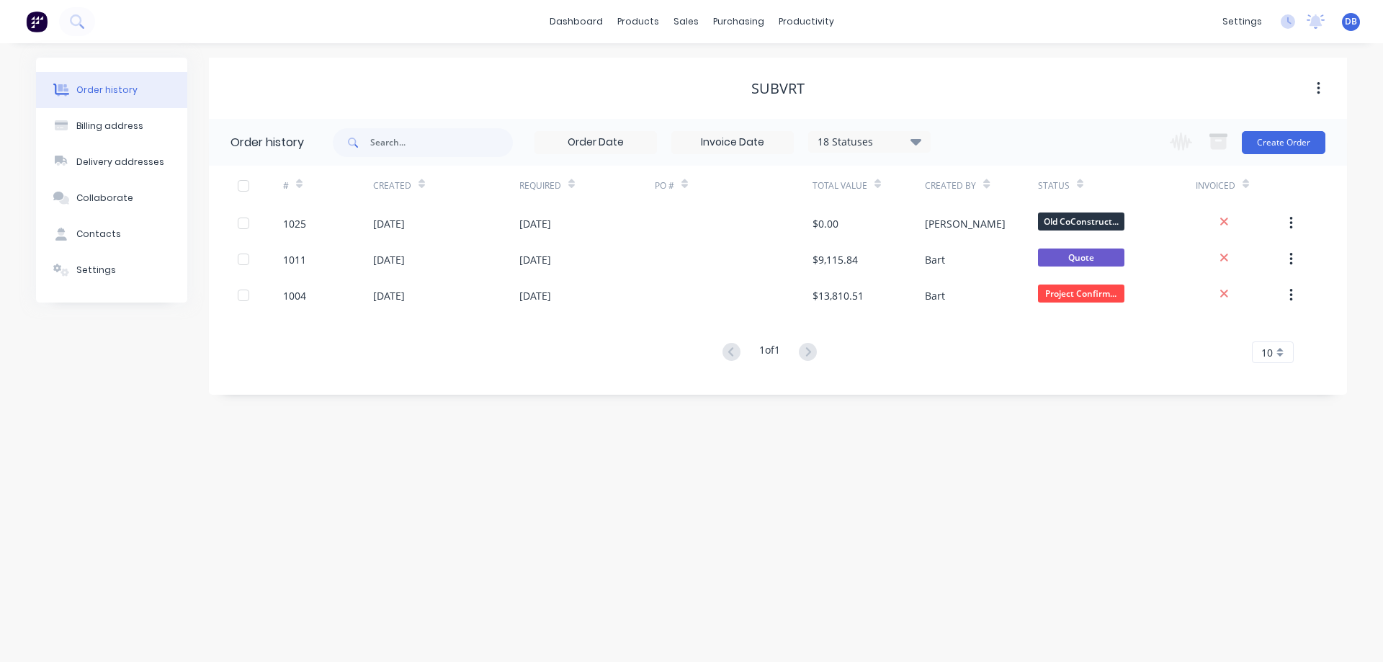
click at [552, 76] on div "Subvrt" at bounding box center [778, 89] width 1138 height 26
click at [737, 70] on div "Sales Orders" at bounding box center [738, 69] width 59 height 13
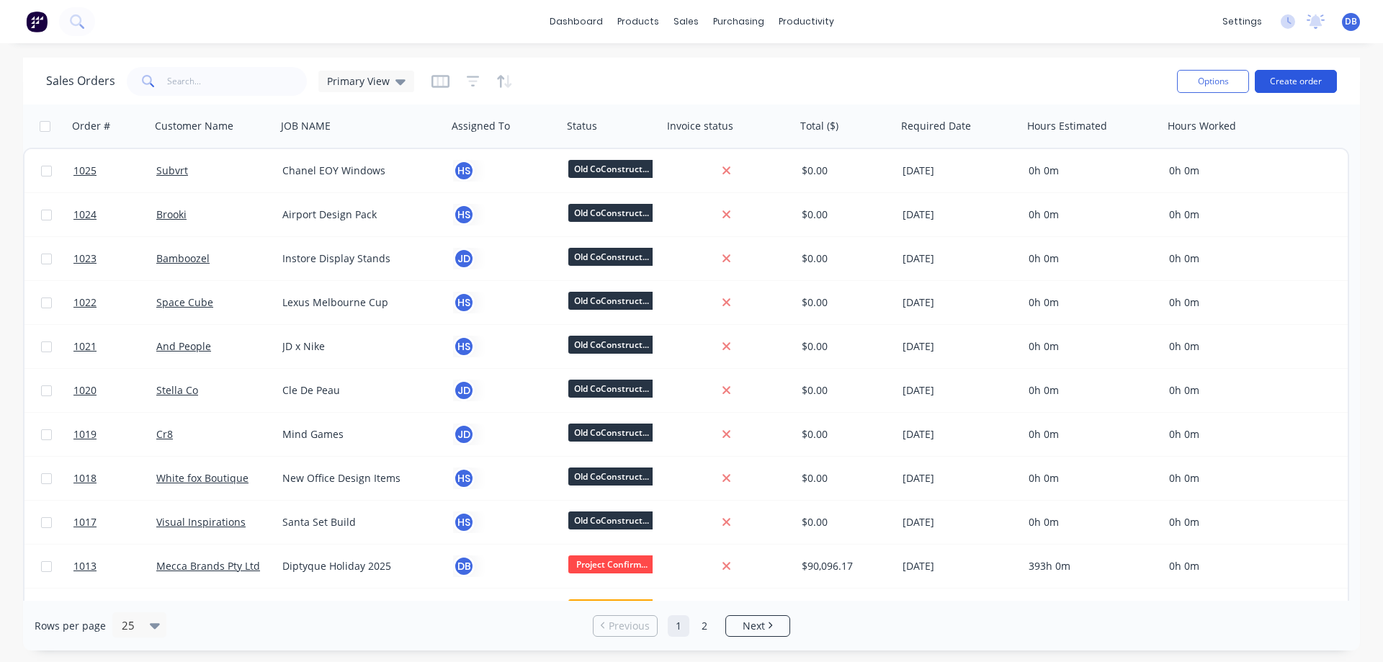
click at [1285, 81] on button "Create order" at bounding box center [1296, 81] width 82 height 23
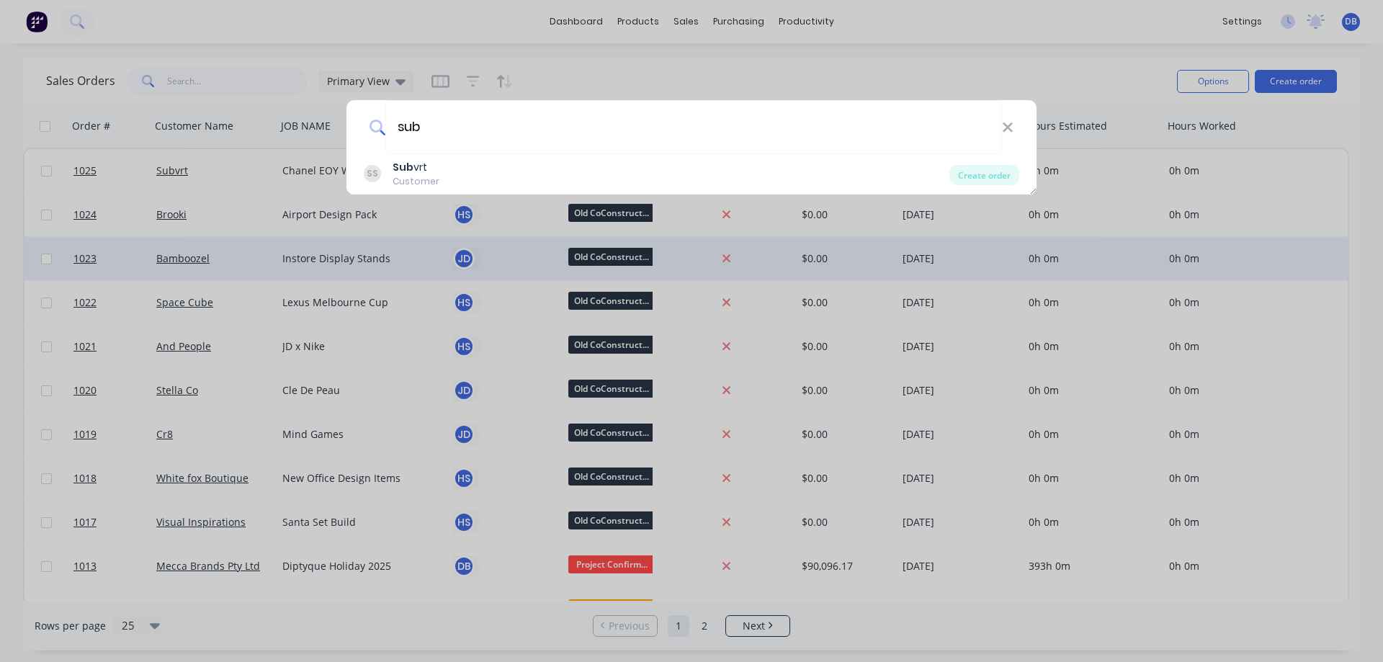
type input "sub"
click at [972, 174] on div "Create order" at bounding box center [984, 175] width 70 height 20
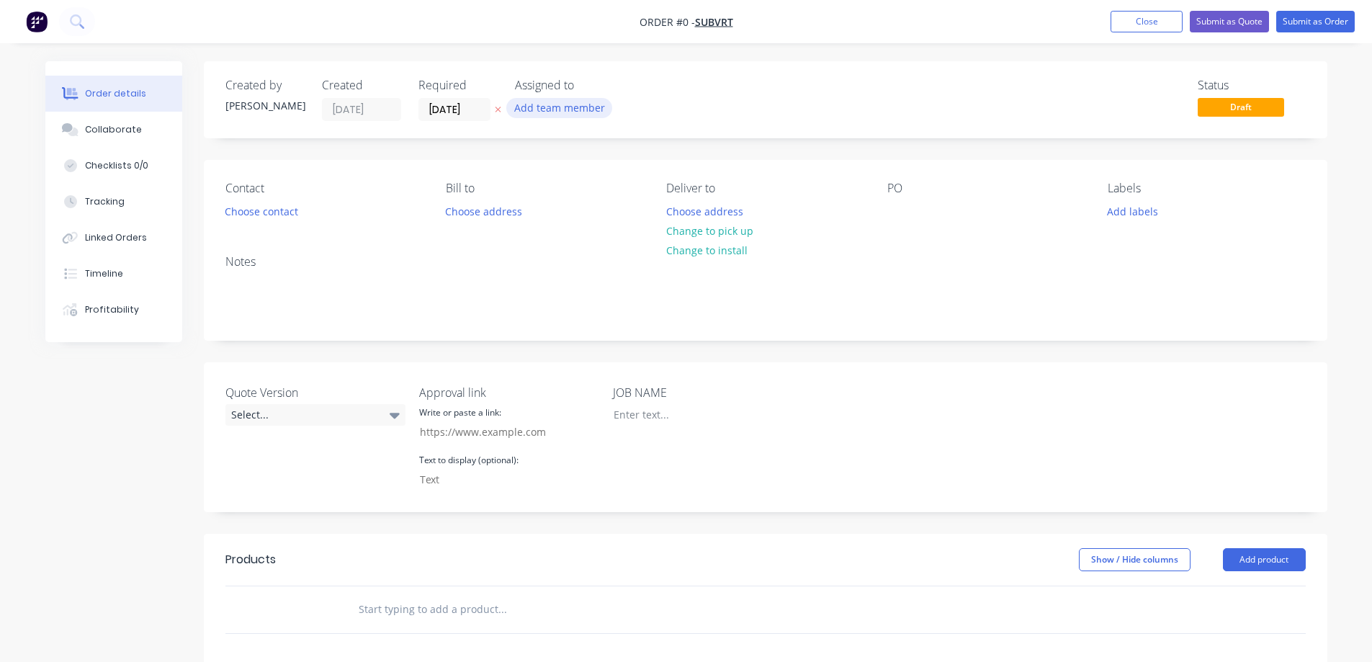
click at [562, 107] on button "Add team member" at bounding box center [559, 107] width 106 height 19
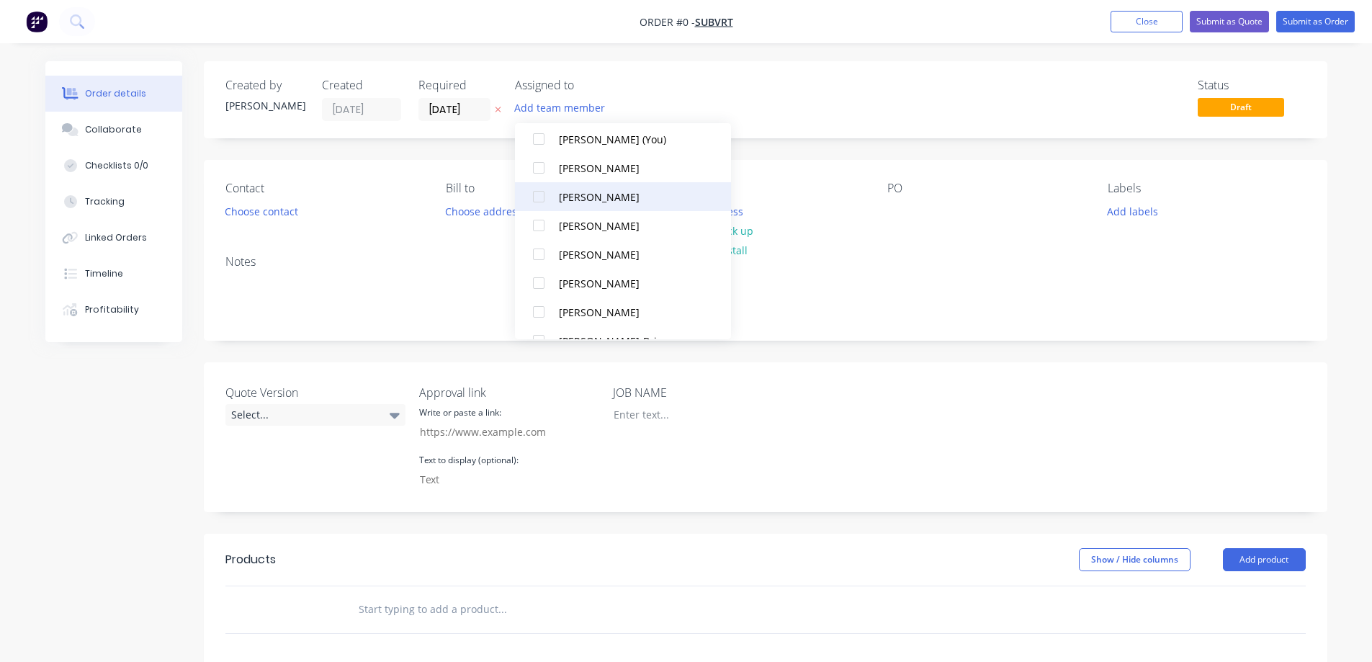
scroll to position [72, 0]
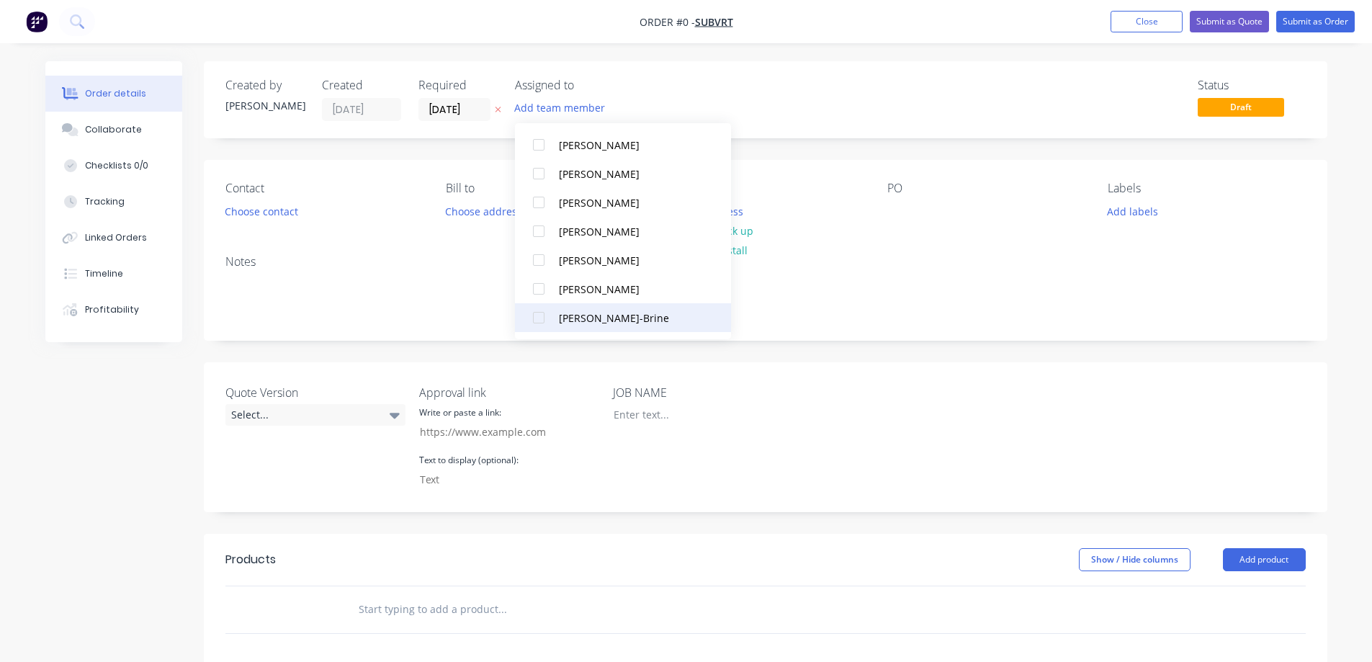
click at [615, 312] on div "[PERSON_NAME]-Brine" at bounding box center [631, 317] width 144 height 15
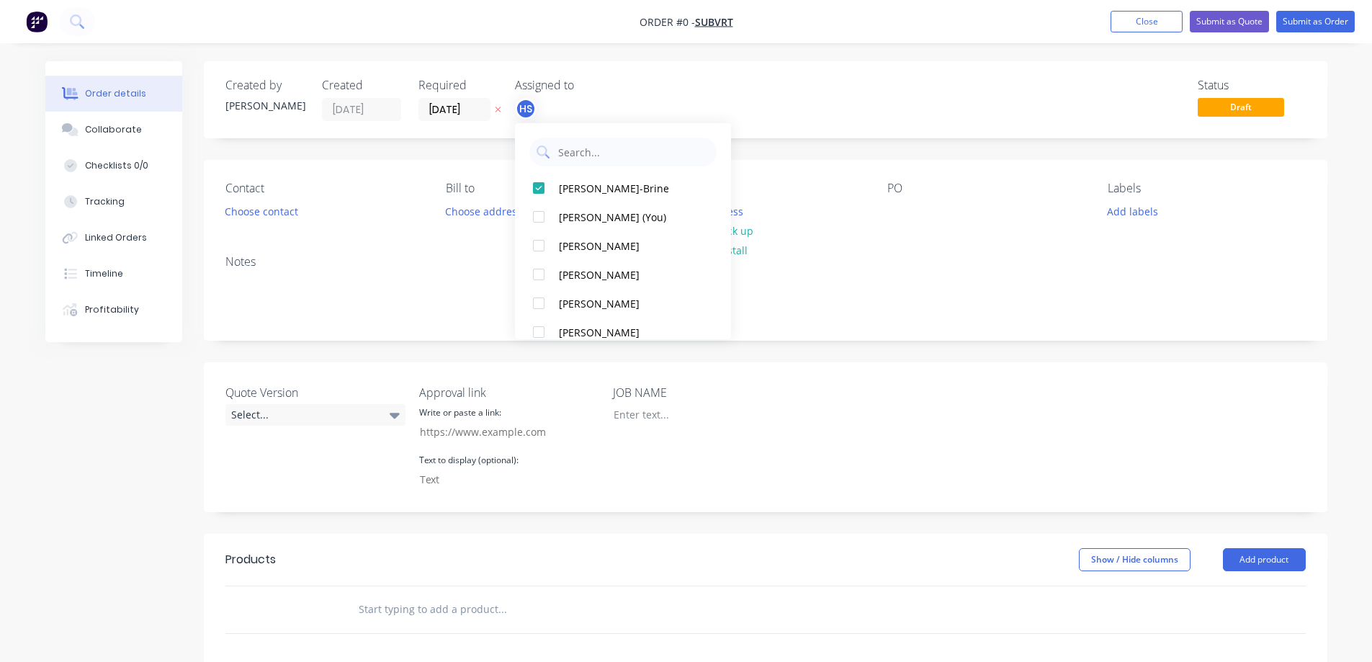
click at [1258, 110] on div "Order details Collaborate Checklists 0/0 Tracking Linked Orders Timeline Profit…" at bounding box center [686, 531] width 1311 height 940
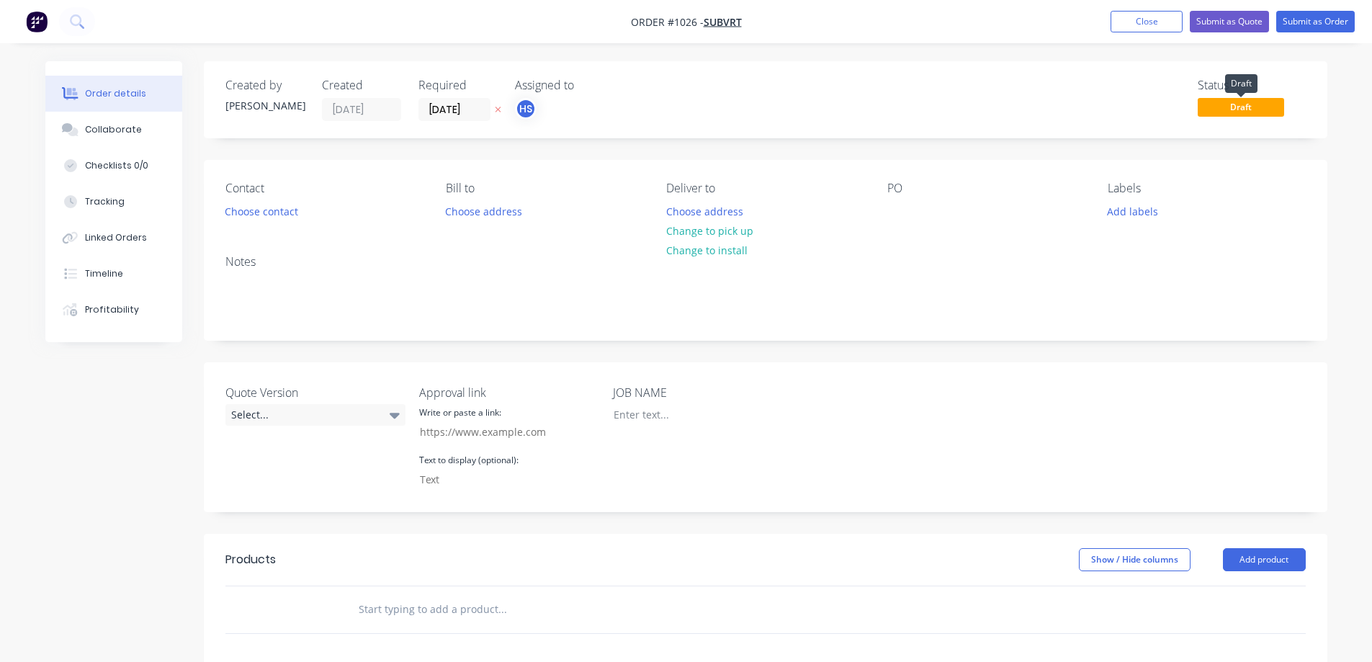
click at [1239, 109] on span "Draft" at bounding box center [1241, 107] width 86 height 18
click at [1219, 106] on span "Draft" at bounding box center [1241, 107] width 86 height 18
click at [1214, 107] on span "Draft" at bounding box center [1241, 107] width 86 height 18
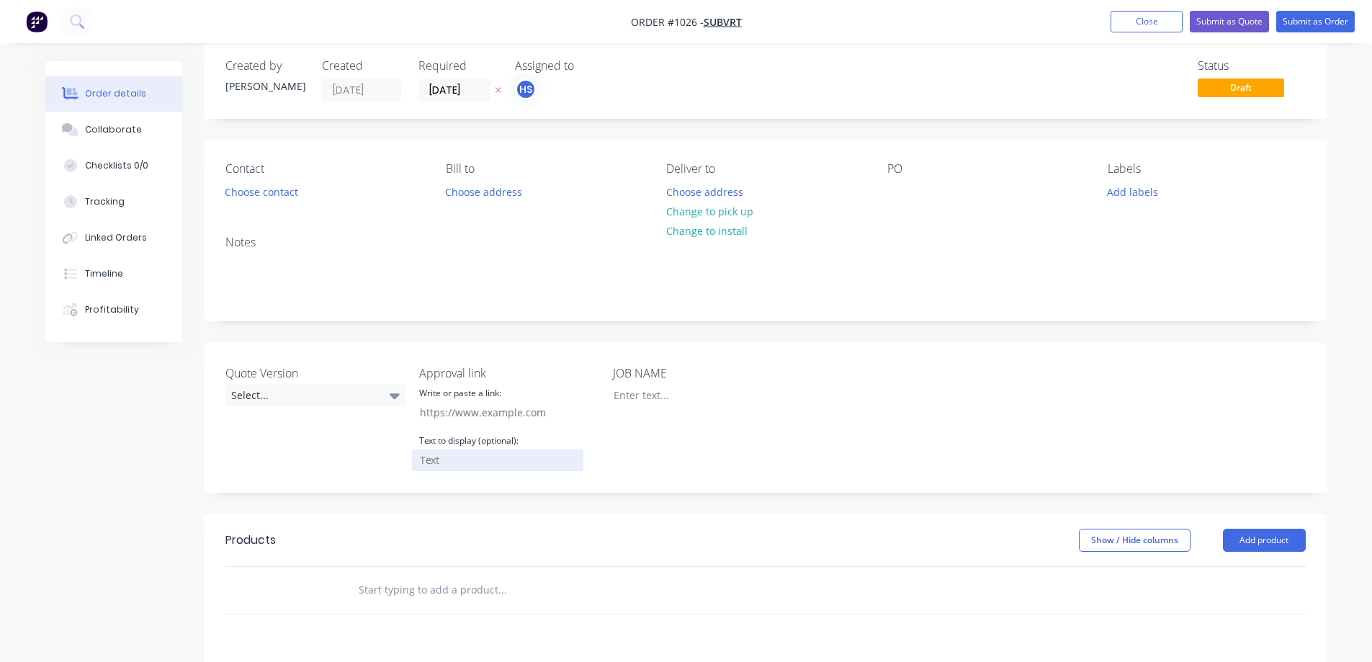
scroll to position [216, 0]
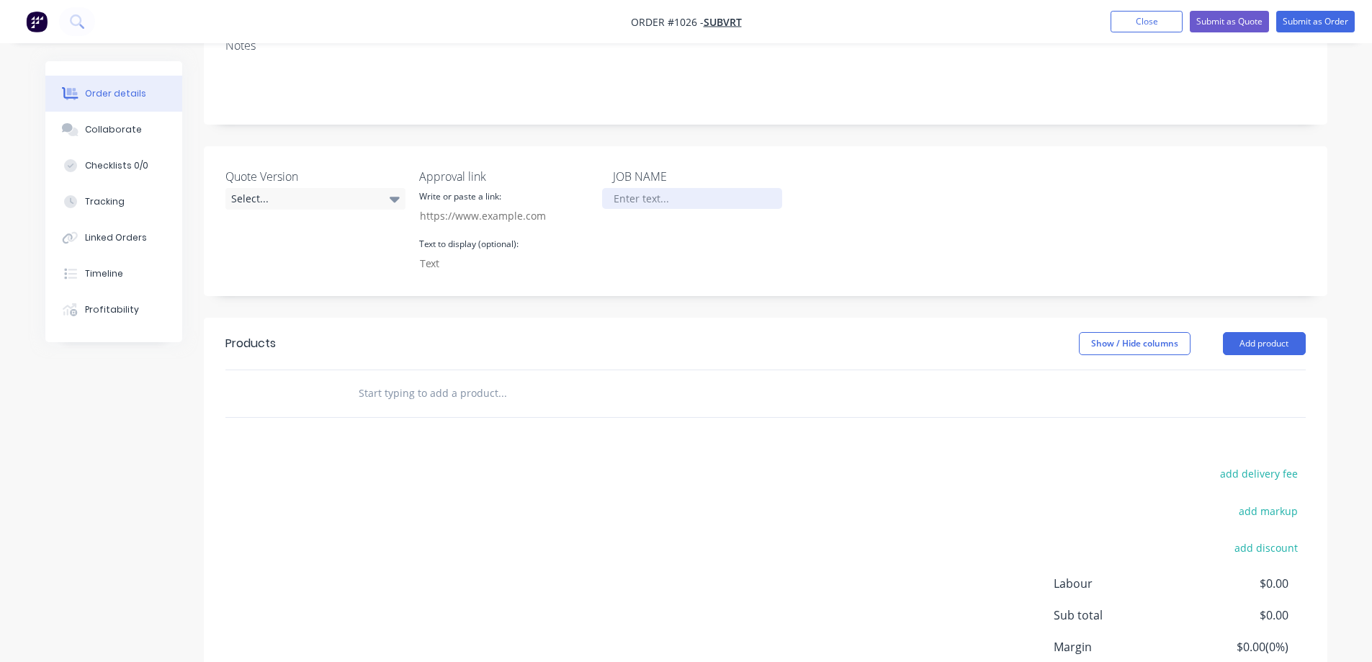
click at [650, 203] on div at bounding box center [692, 198] width 180 height 21
click at [829, 213] on div "Quote Version Select... Approval link Write or paste a link: Text to display (o…" at bounding box center [766, 221] width 1124 height 150
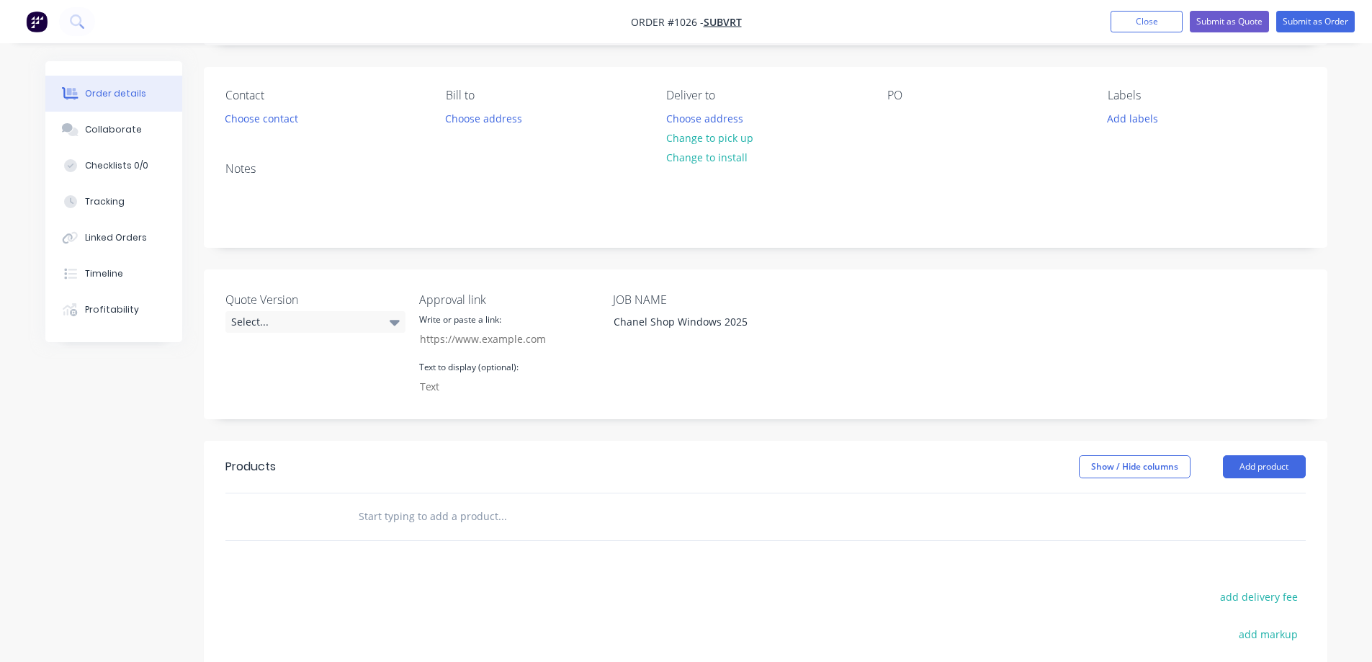
scroll to position [0, 0]
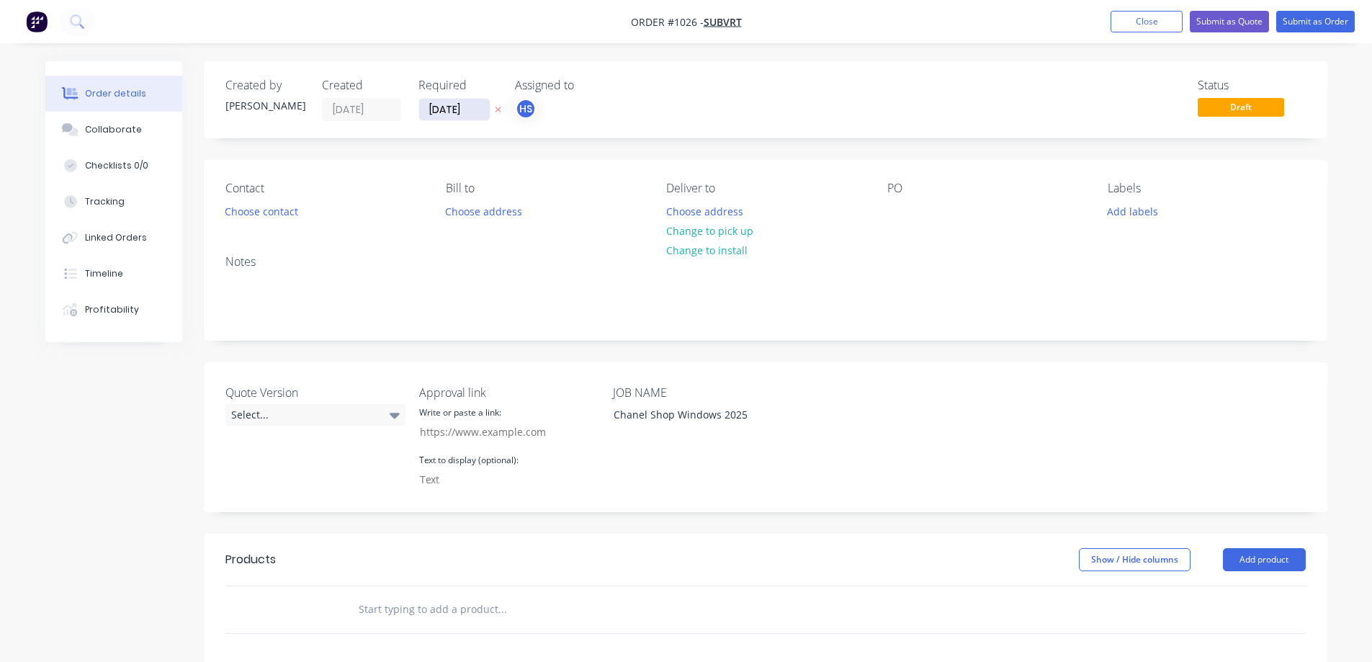
click at [444, 108] on input "[DATE]" at bounding box center [454, 110] width 71 height 22
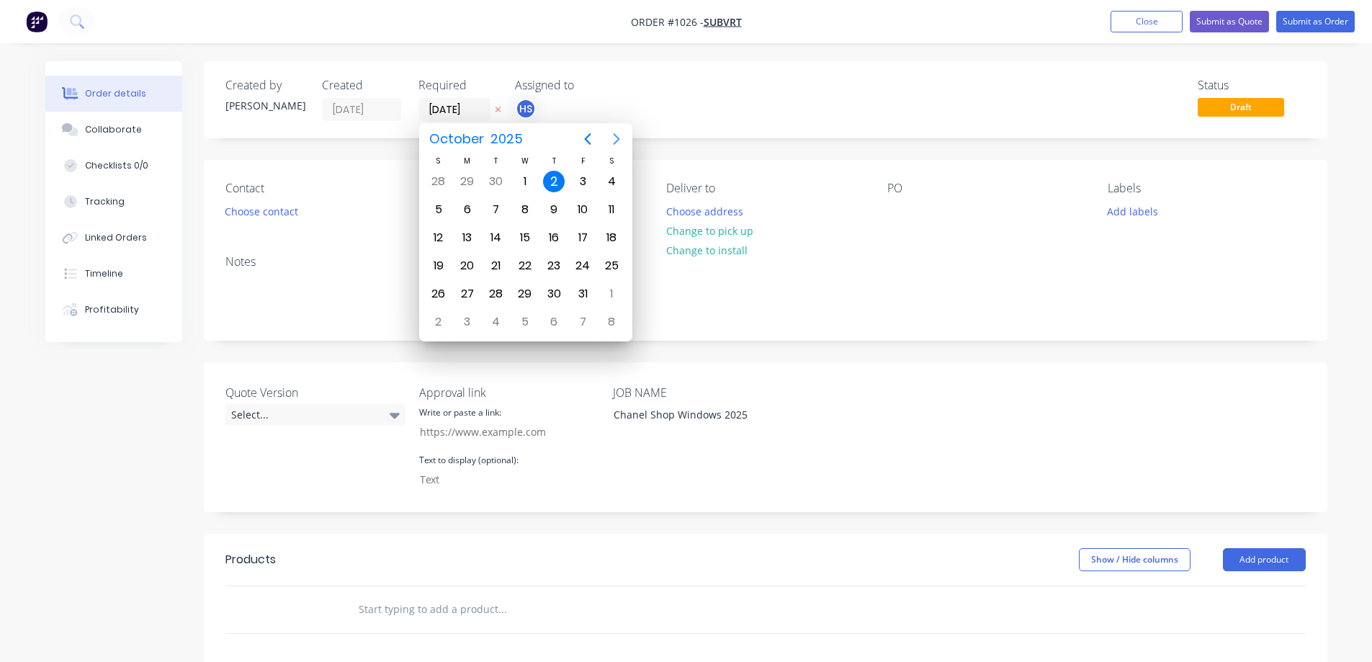
click at [609, 135] on icon "Next page" at bounding box center [616, 138] width 17 height 17
click at [467, 237] on div "10" at bounding box center [468, 238] width 22 height 22
type input "10/11/25"
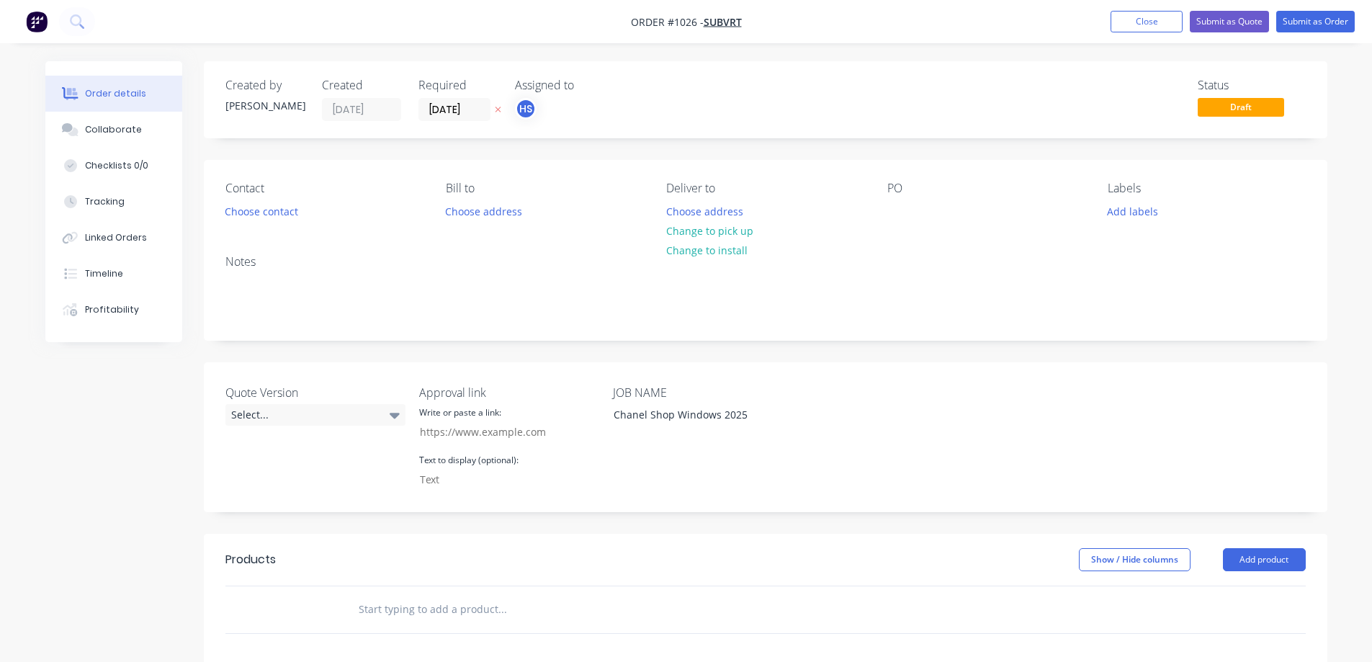
click at [769, 133] on div "Created by Dean Created 02/10/25 Required 10/11/25 Assigned to HS Status Draft" at bounding box center [766, 99] width 1124 height 77
click at [1326, 22] on button "Submit as Order" at bounding box center [1315, 22] width 79 height 22
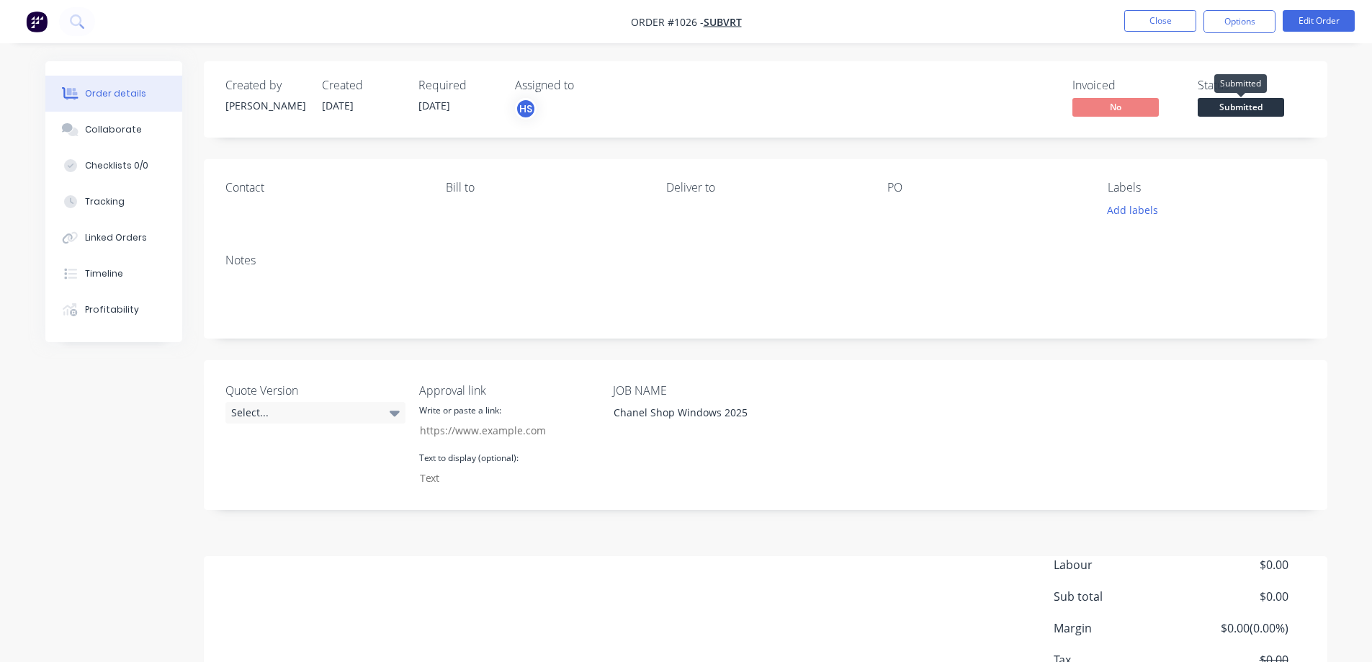
click at [1261, 112] on span "Submitted" at bounding box center [1241, 107] width 86 height 18
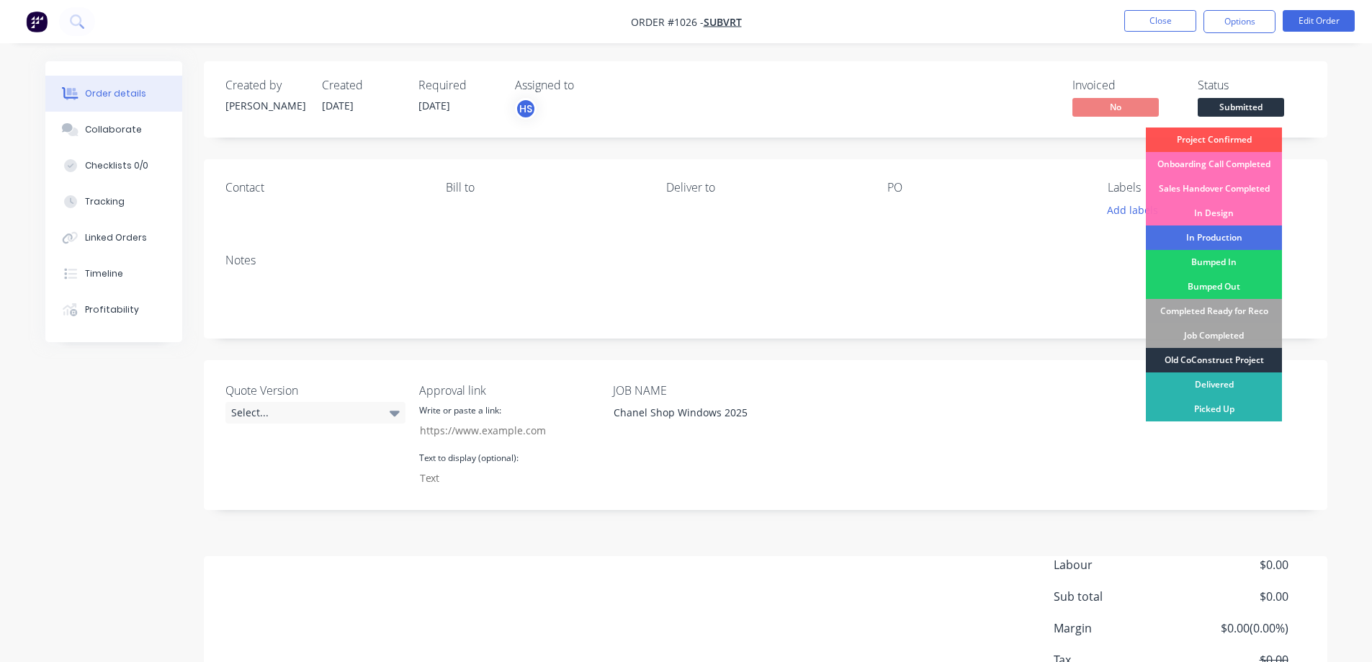
click at [1254, 361] on div "Old CoConstruct Project" at bounding box center [1214, 360] width 136 height 24
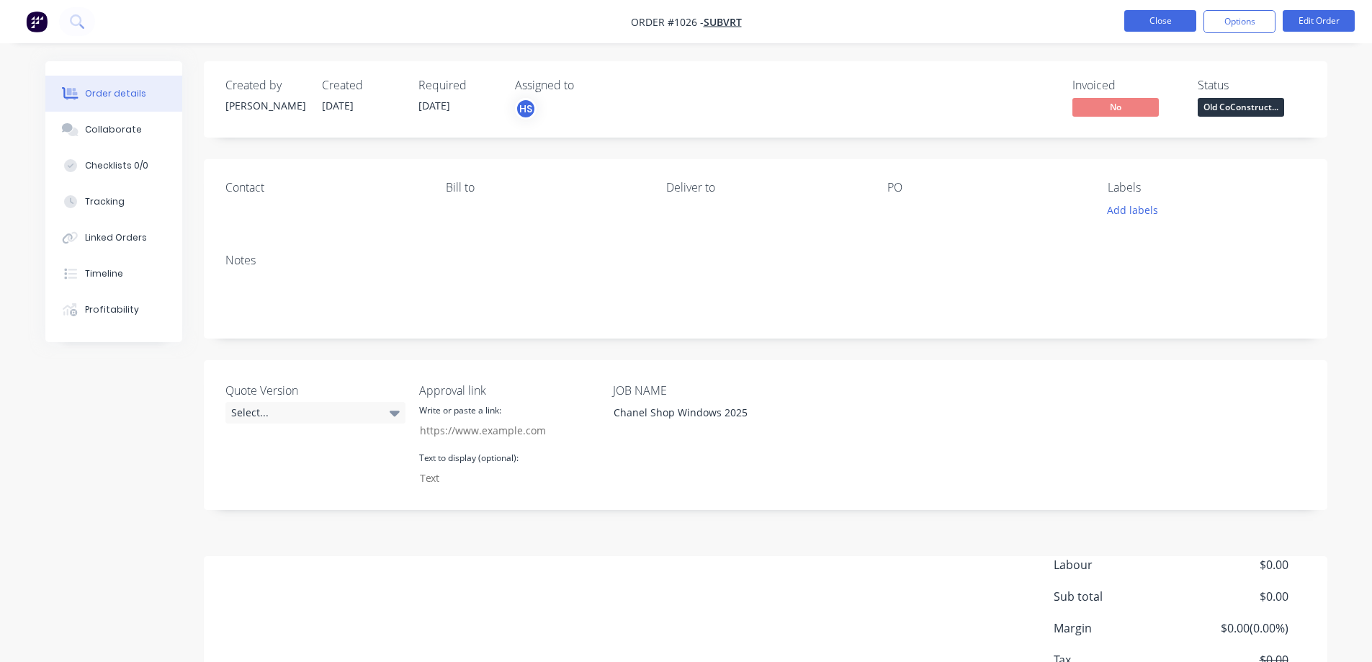
click at [1185, 19] on button "Close" at bounding box center [1160, 21] width 72 height 22
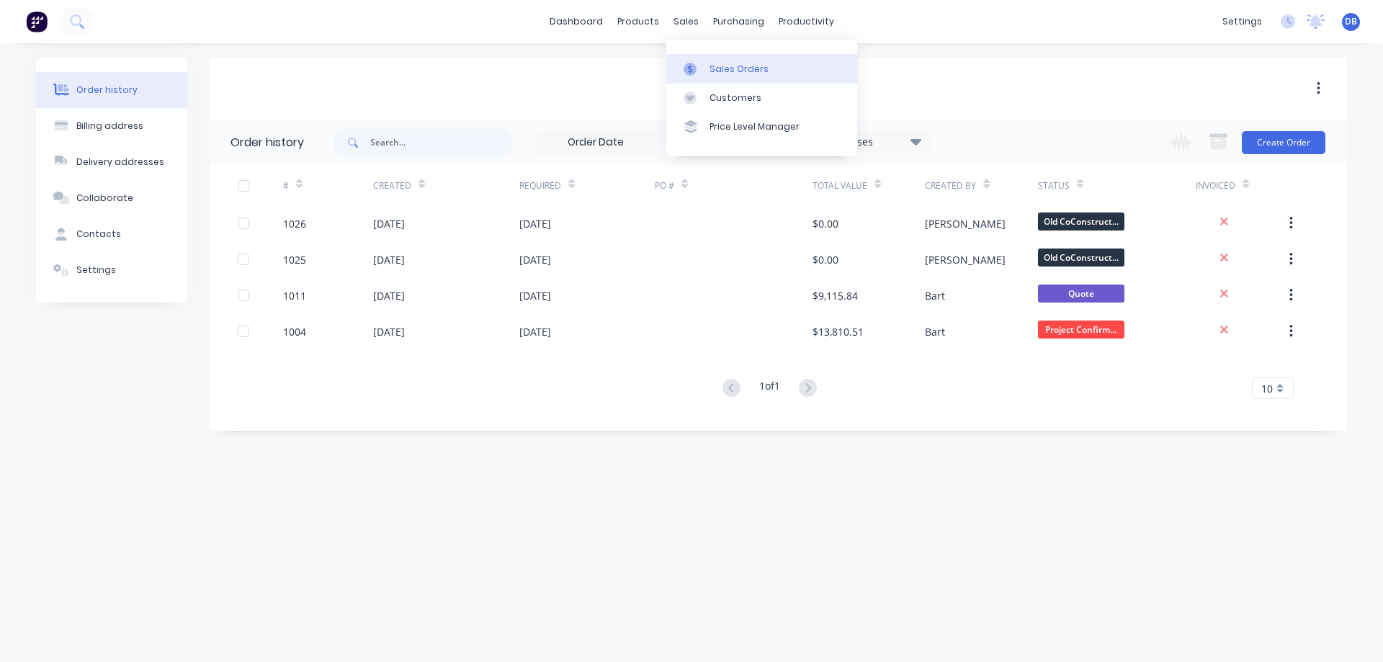
click at [714, 59] on link "Sales Orders" at bounding box center [761, 68] width 191 height 29
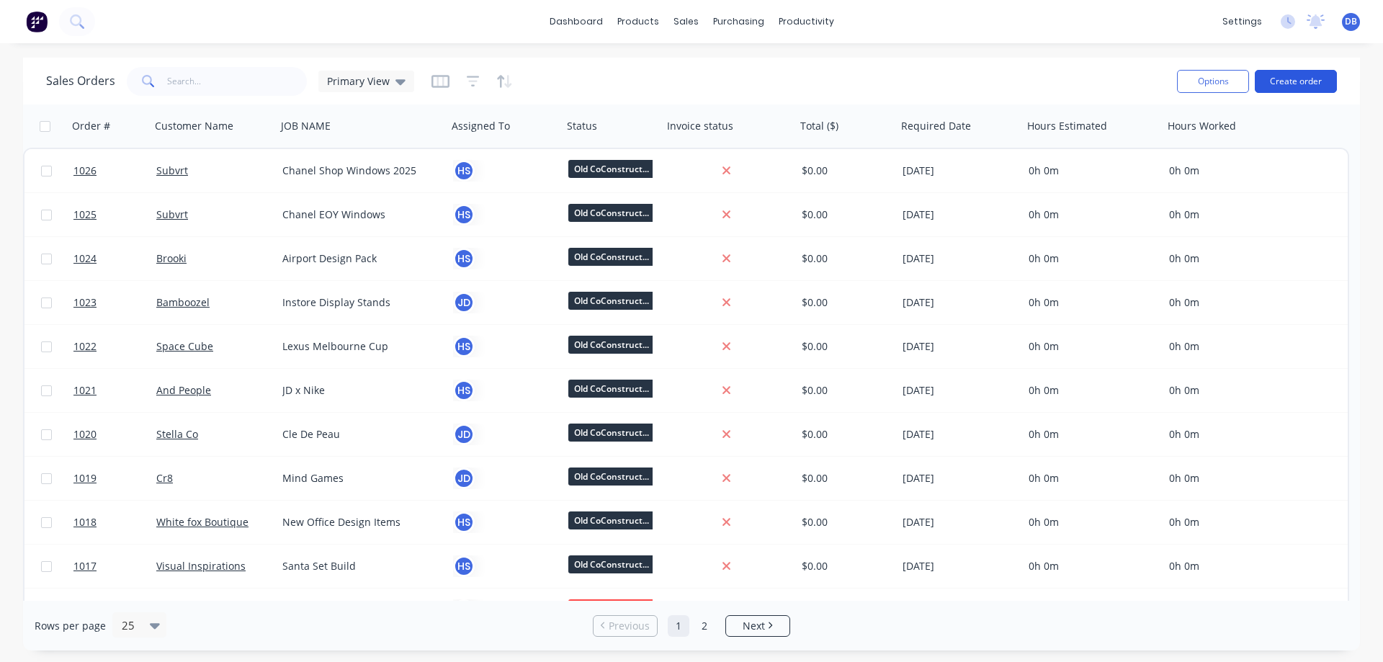
click at [1304, 81] on button "Create order" at bounding box center [1296, 81] width 82 height 23
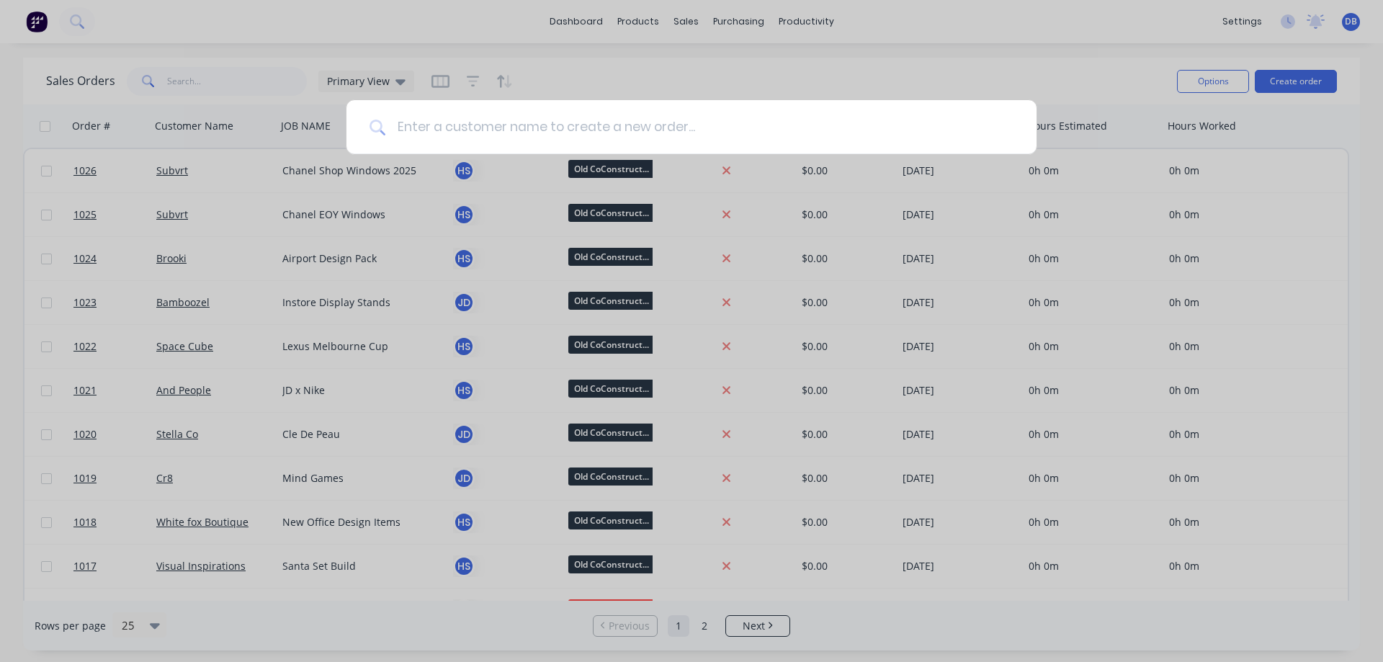
click at [799, 147] on input at bounding box center [699, 127] width 628 height 54
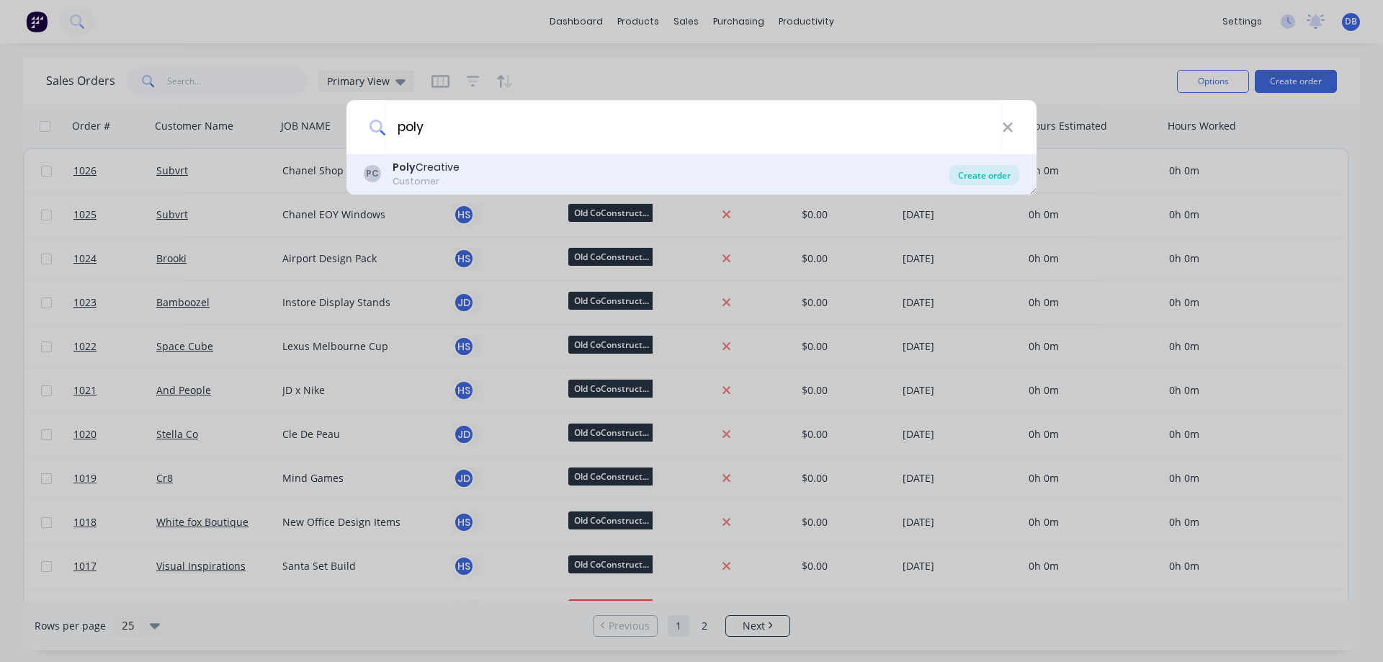
type input "poly"
click at [1002, 171] on div "Create order" at bounding box center [984, 175] width 70 height 20
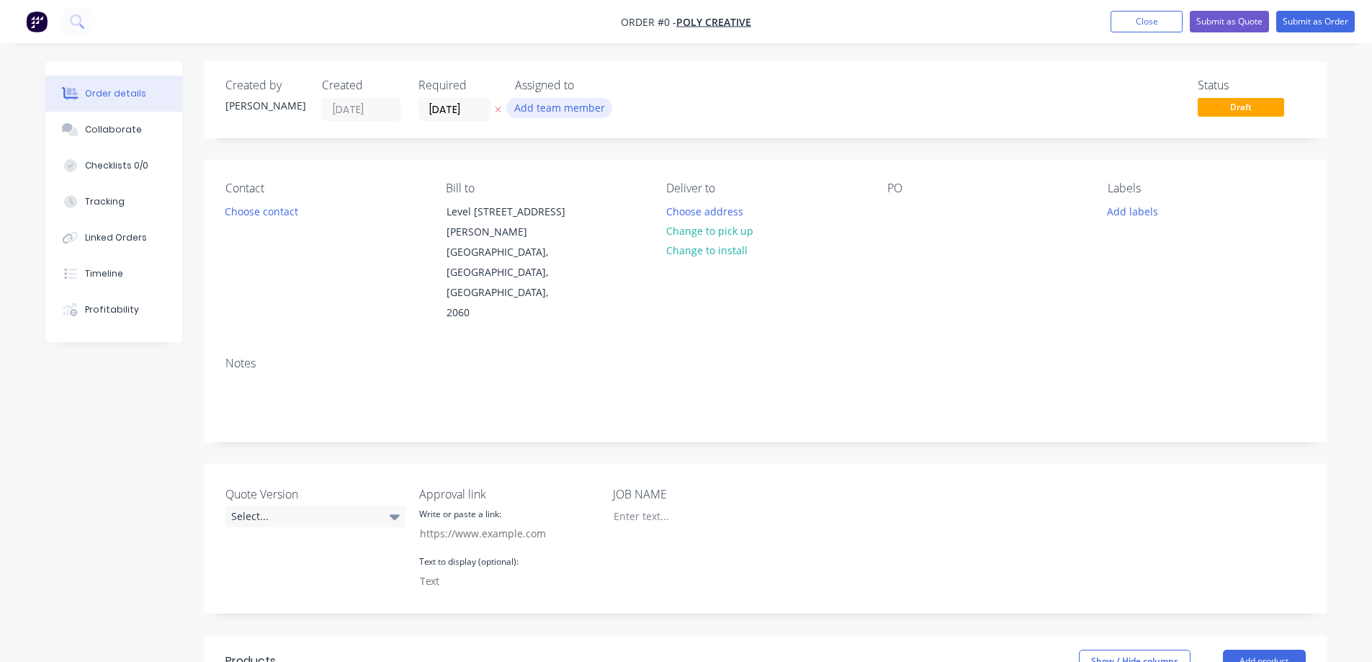
click at [557, 106] on button "Add team member" at bounding box center [559, 107] width 106 height 19
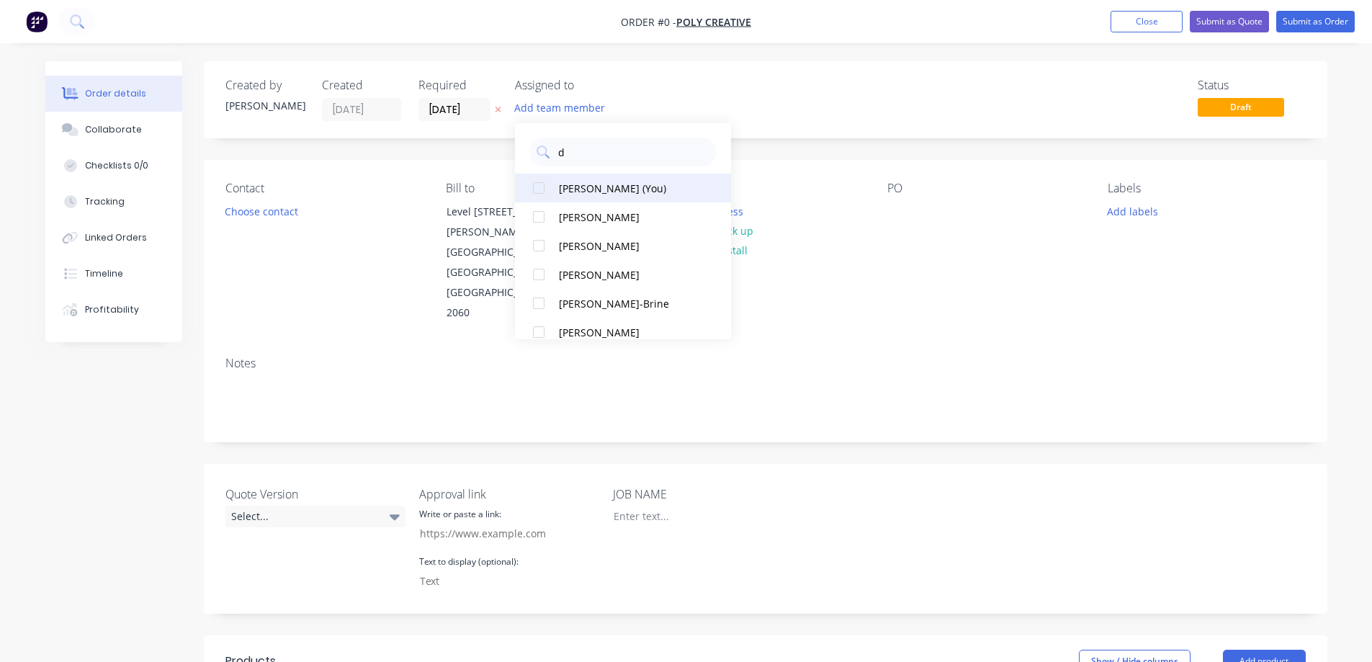
type input "d"
drag, startPoint x: 592, startPoint y: 180, endPoint x: 686, endPoint y: 210, distance: 98.4
click at [593, 181] on div "[PERSON_NAME] (You)" at bounding box center [631, 188] width 144 height 15
click at [793, 107] on div "Order details Collaborate Checklists 0/0 Tracking Linked Orders Timeline Profit…" at bounding box center [686, 581] width 1311 height 1041
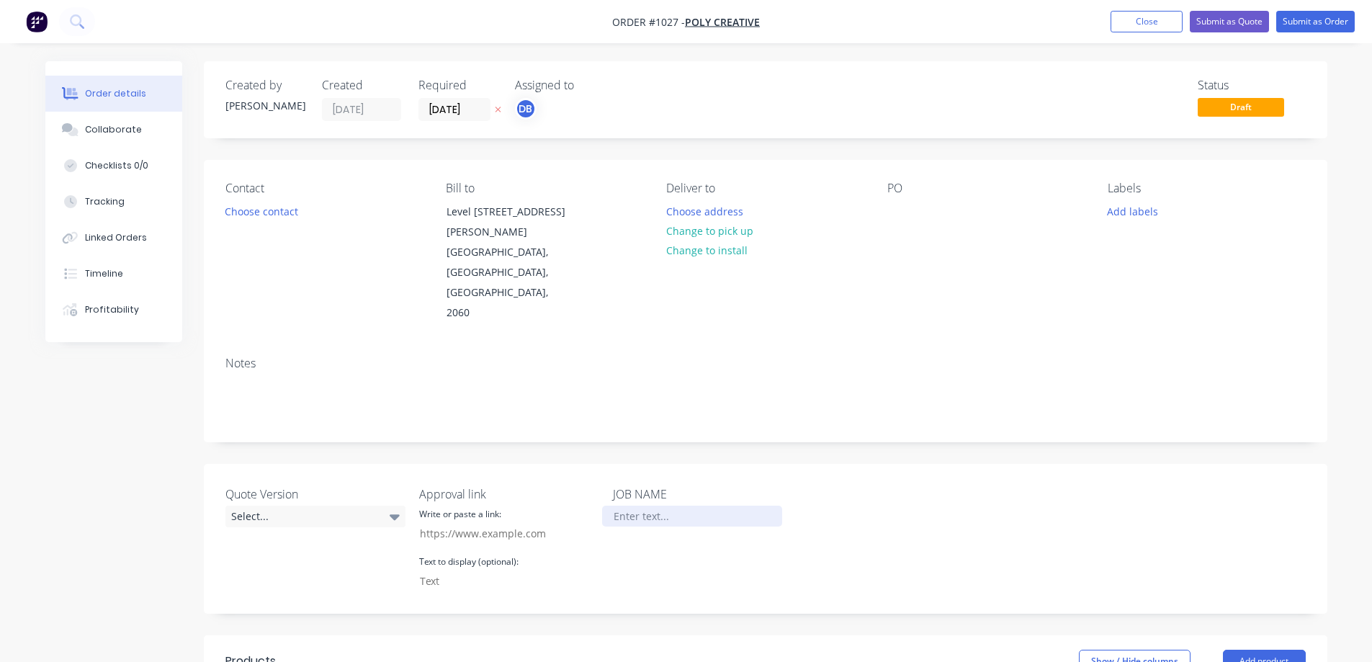
click at [658, 506] on div at bounding box center [692, 516] width 180 height 21
click at [901, 484] on div "Quote Version Select... Approval link Write or paste a link: Text to display (o…" at bounding box center [766, 539] width 1124 height 150
click at [1317, 26] on button "Submit as Order" at bounding box center [1315, 22] width 79 height 22
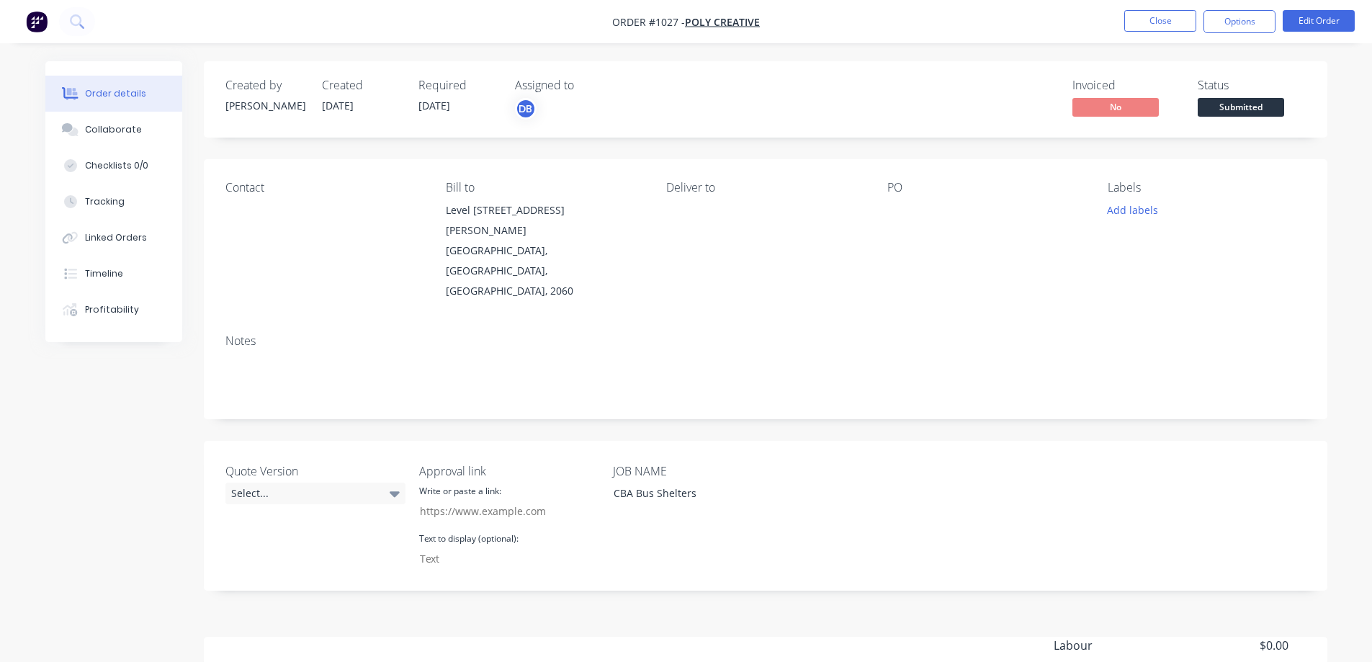
click at [1231, 103] on span "Submitted" at bounding box center [1241, 107] width 86 height 18
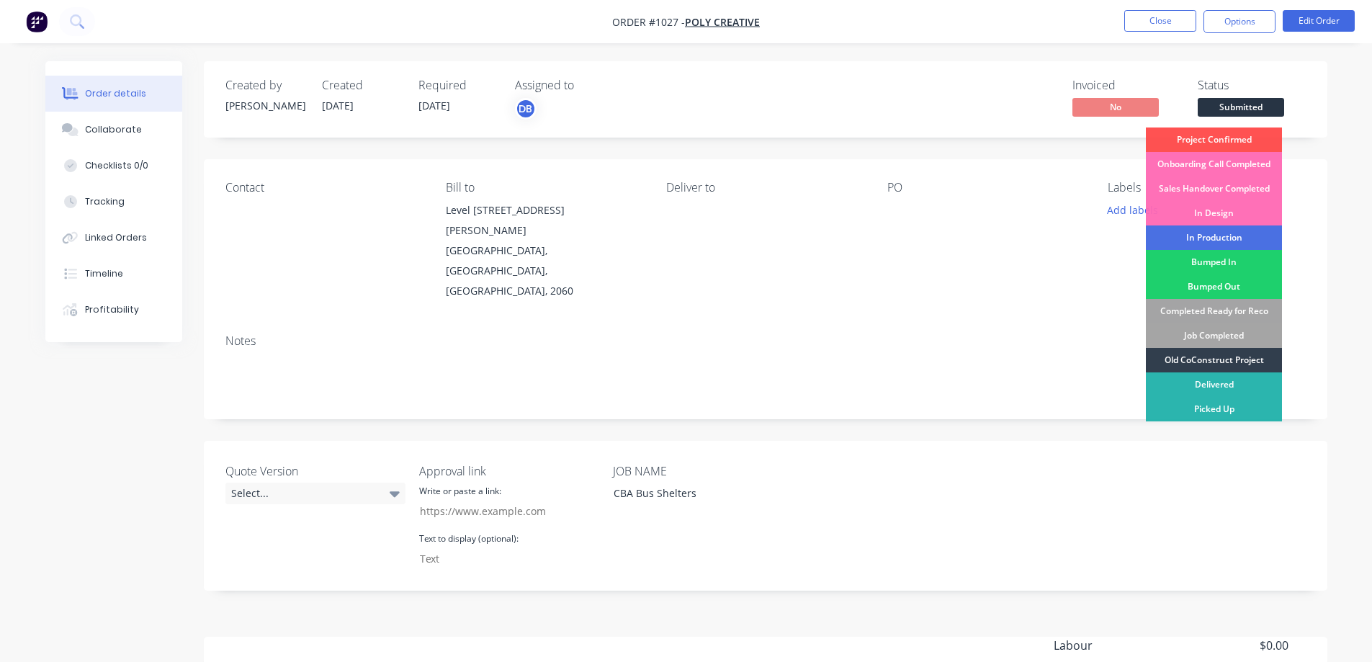
drag, startPoint x: 1222, startPoint y: 360, endPoint x: 1057, endPoint y: 409, distance: 172.7
click at [1221, 360] on div "Old CoConstruct Project" at bounding box center [1214, 360] width 136 height 24
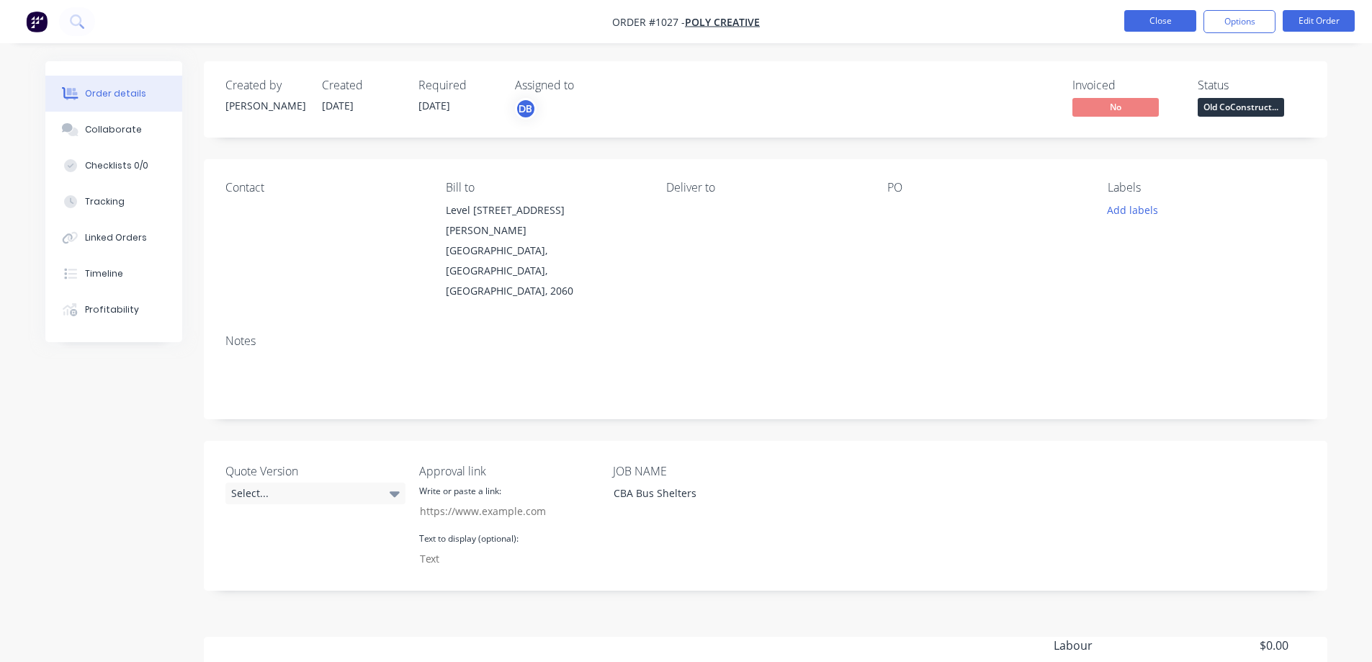
click at [1174, 22] on button "Close" at bounding box center [1160, 21] width 72 height 22
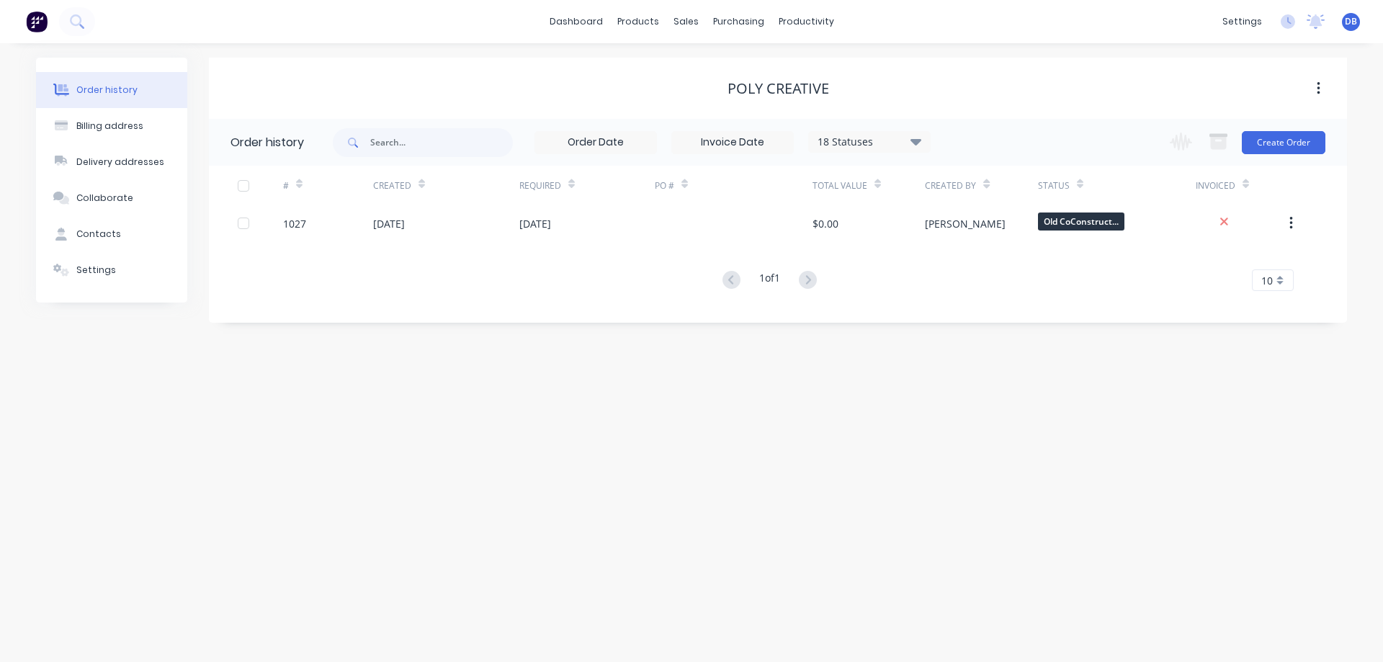
click at [900, 459] on div "Order history Billing address Delivery addresses Collaborate Contacts Settings …" at bounding box center [691, 352] width 1383 height 619
click at [397, 379] on div "Order history Billing address Delivery addresses Collaborate Contacts Settings …" at bounding box center [691, 352] width 1383 height 619
click at [1300, 147] on button "Create Order" at bounding box center [1284, 142] width 84 height 23
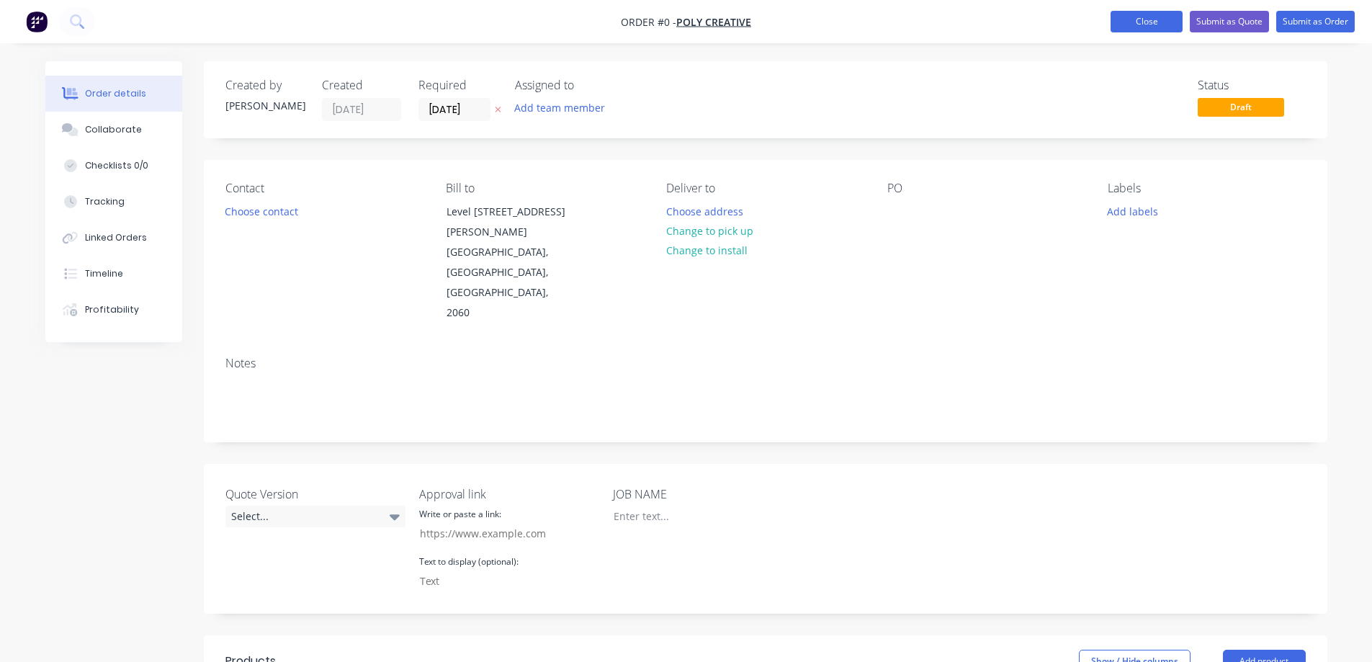
click at [1147, 22] on button "Close" at bounding box center [1147, 22] width 72 height 22
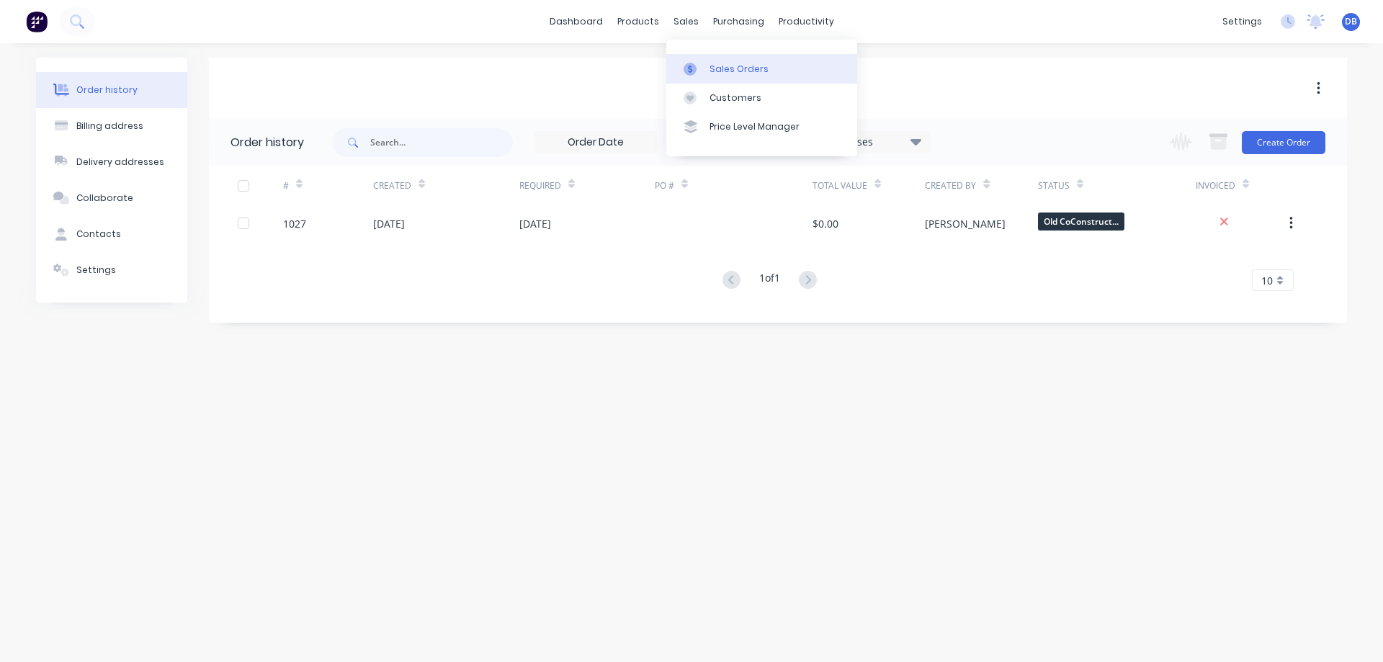
click at [713, 66] on div "Sales Orders" at bounding box center [738, 69] width 59 height 13
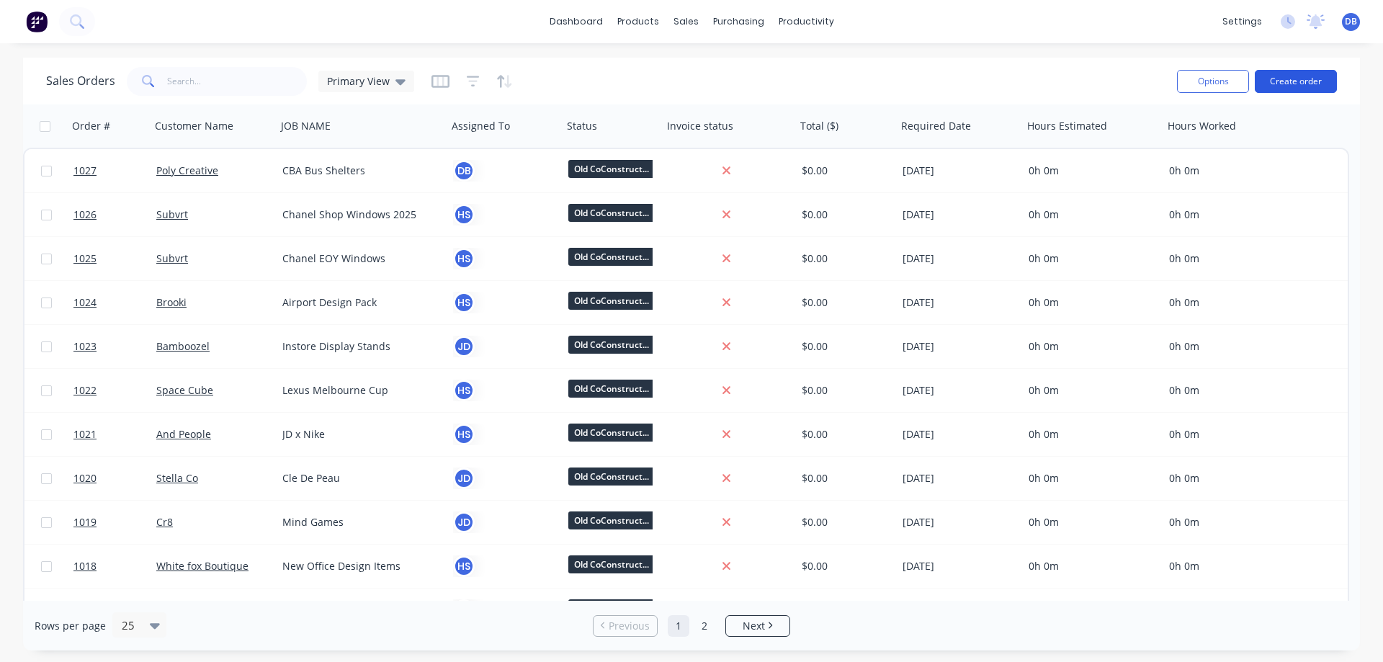
click at [1296, 81] on button "Create order" at bounding box center [1296, 81] width 82 height 23
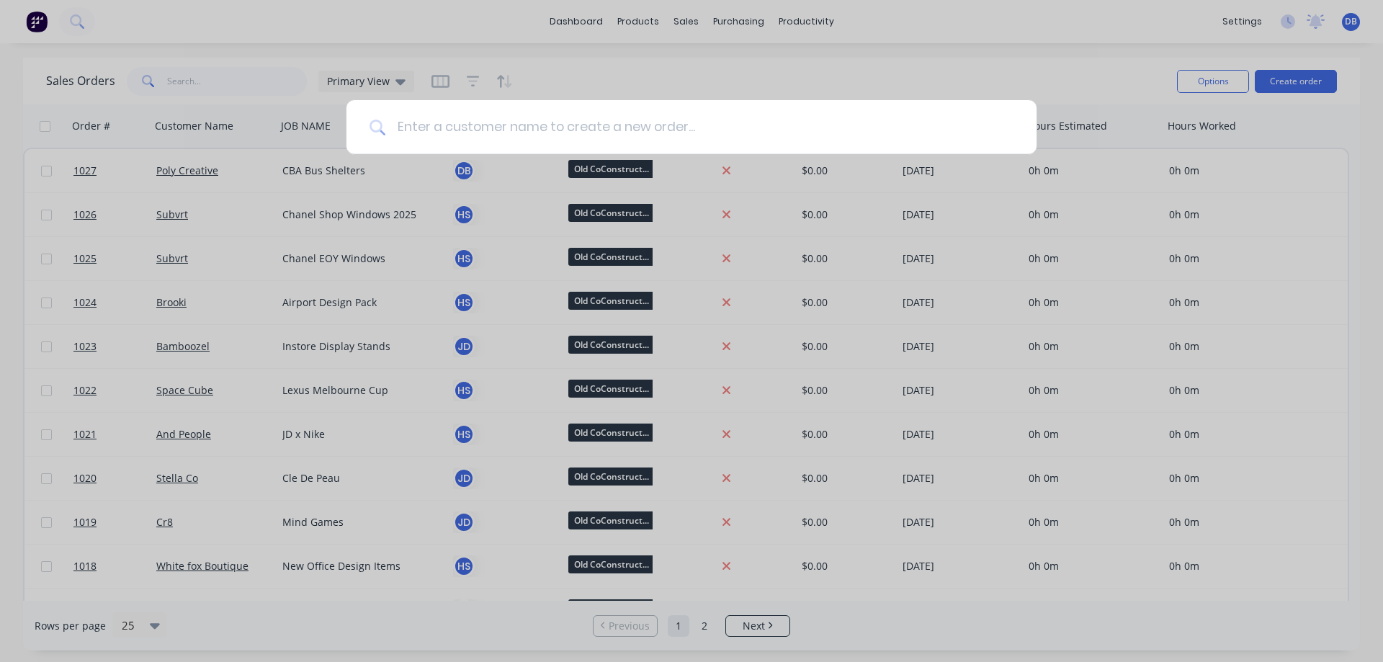
click at [520, 136] on input at bounding box center [699, 127] width 628 height 54
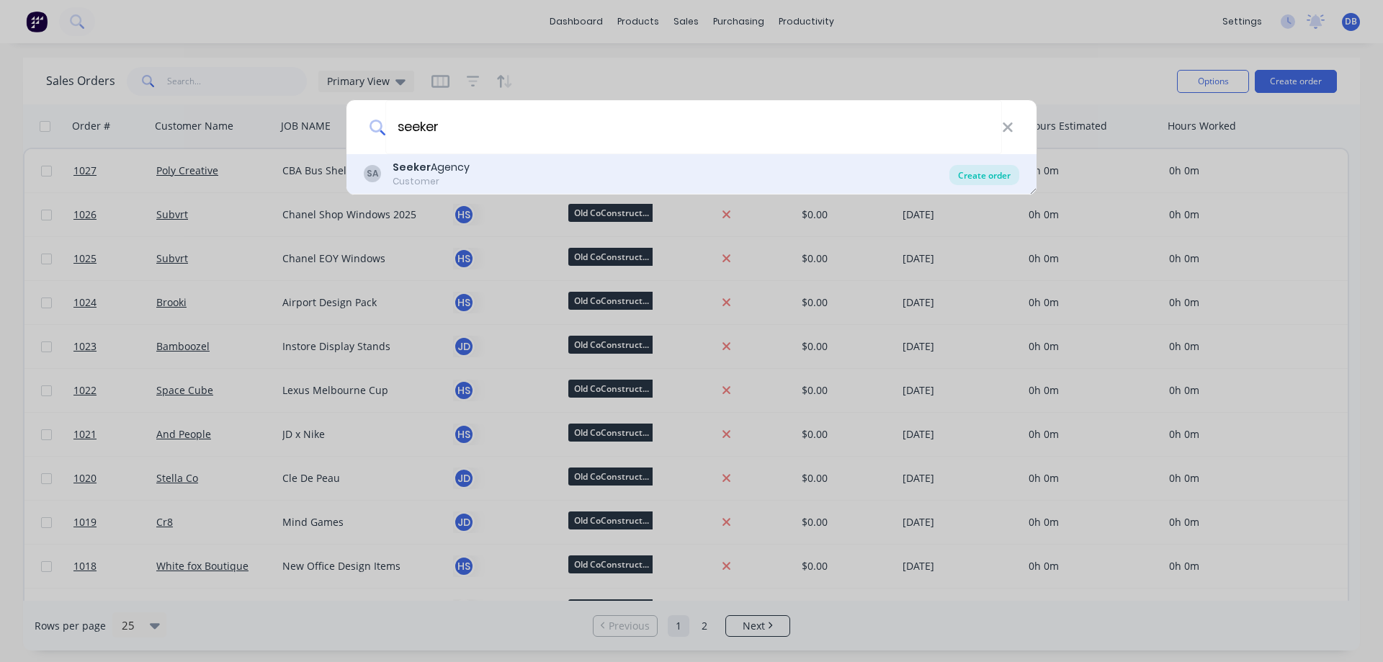
type input "seeker"
click at [978, 177] on div "Create order" at bounding box center [984, 175] width 70 height 20
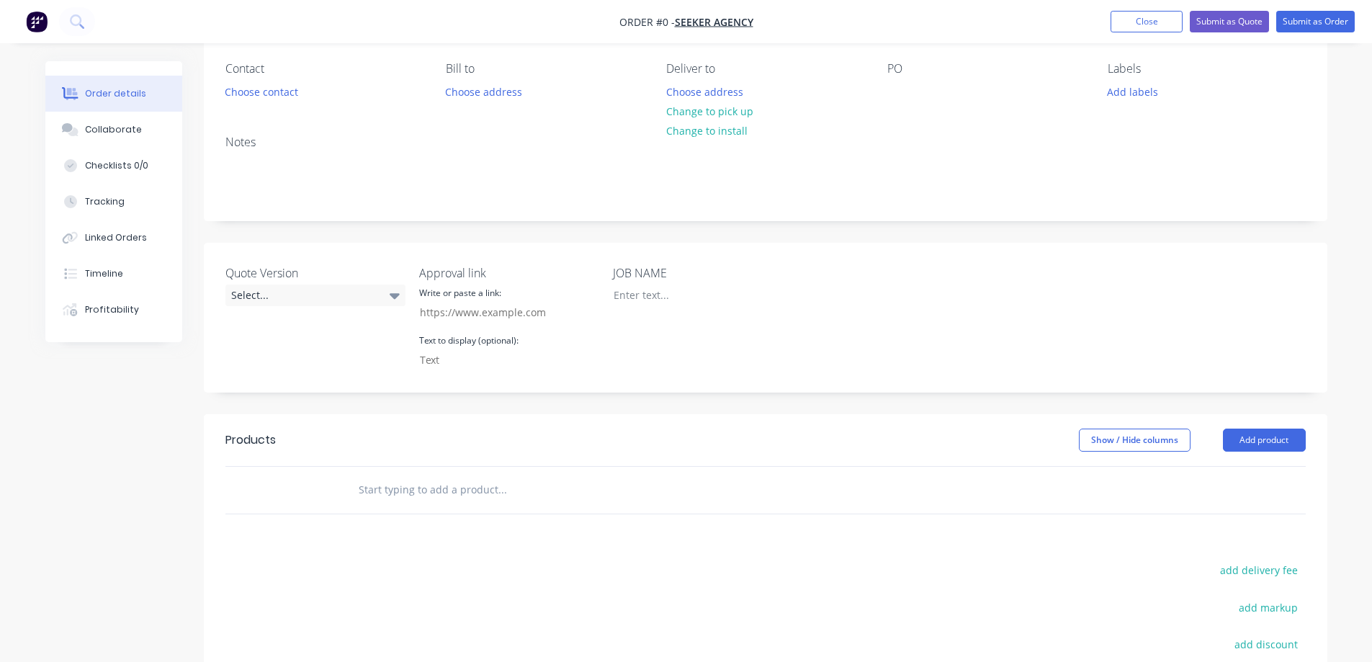
scroll to position [144, 0]
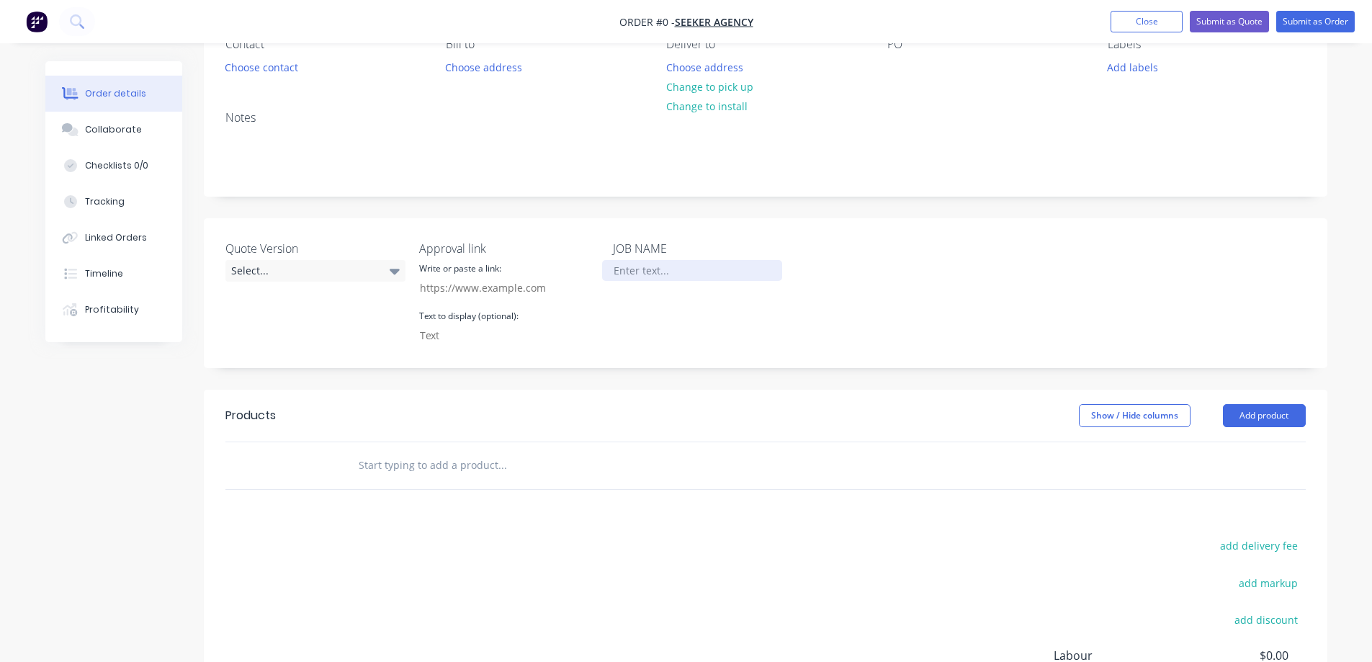
click at [626, 269] on div at bounding box center [692, 270] width 180 height 21
click at [904, 254] on div "Order details Collaborate Checklists 0/0 Tracking Linked Orders Timeline Profit…" at bounding box center [686, 387] width 1311 height 940
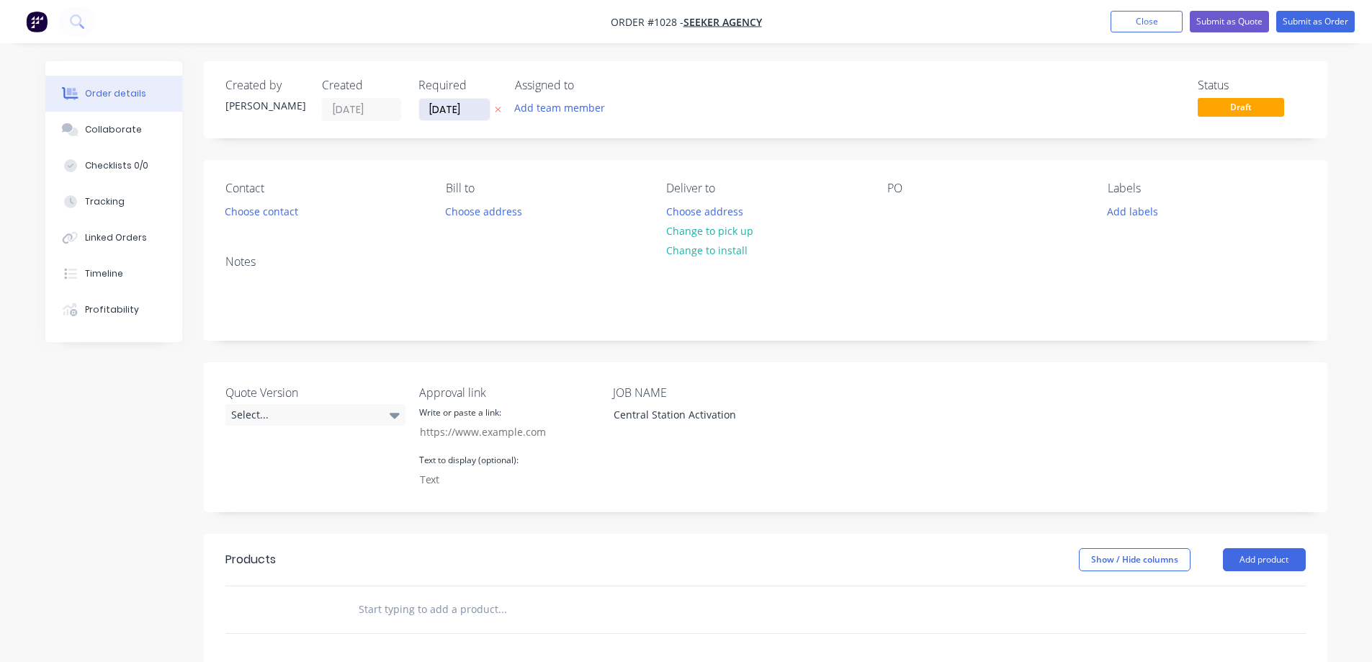
click at [453, 117] on input "[DATE]" at bounding box center [454, 110] width 71 height 22
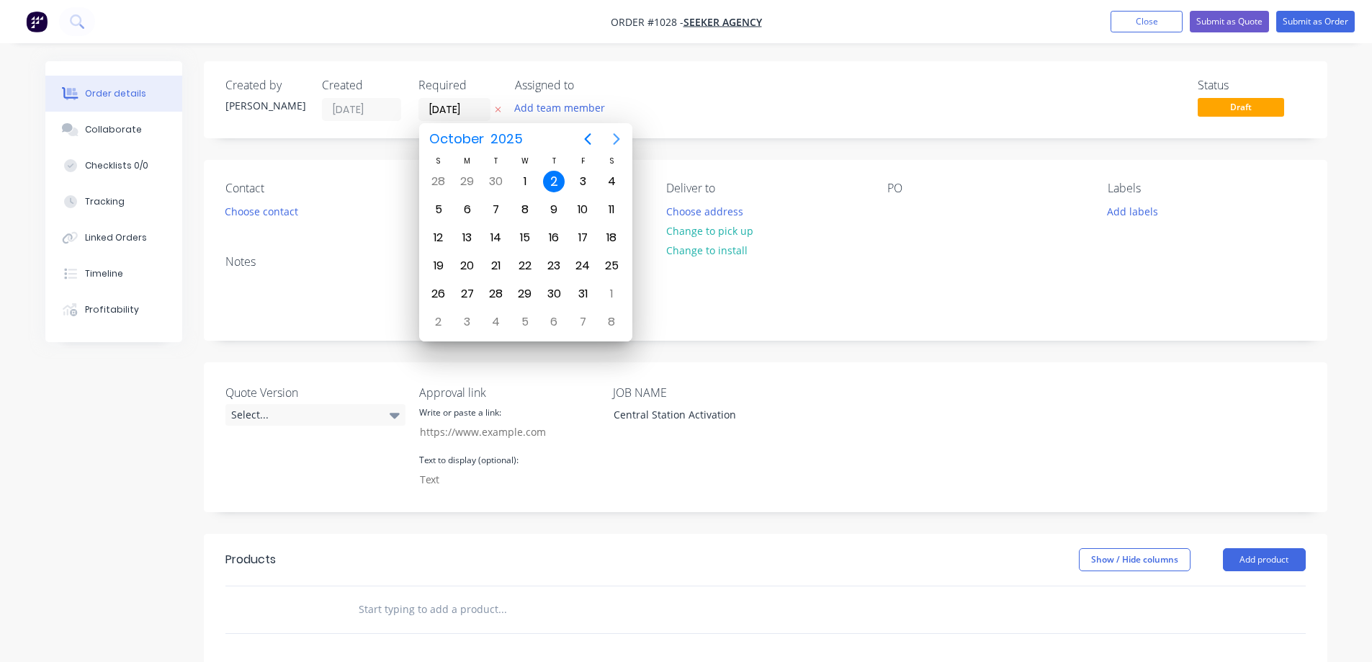
click at [614, 138] on icon "Next page" at bounding box center [616, 138] width 17 height 17
click at [436, 237] on div "9" at bounding box center [439, 238] width 22 height 22
drag, startPoint x: 436, startPoint y: 237, endPoint x: 502, endPoint y: 235, distance: 66.3
click at [436, 237] on div "9" at bounding box center [439, 238] width 22 height 22
type input "09/11/25"
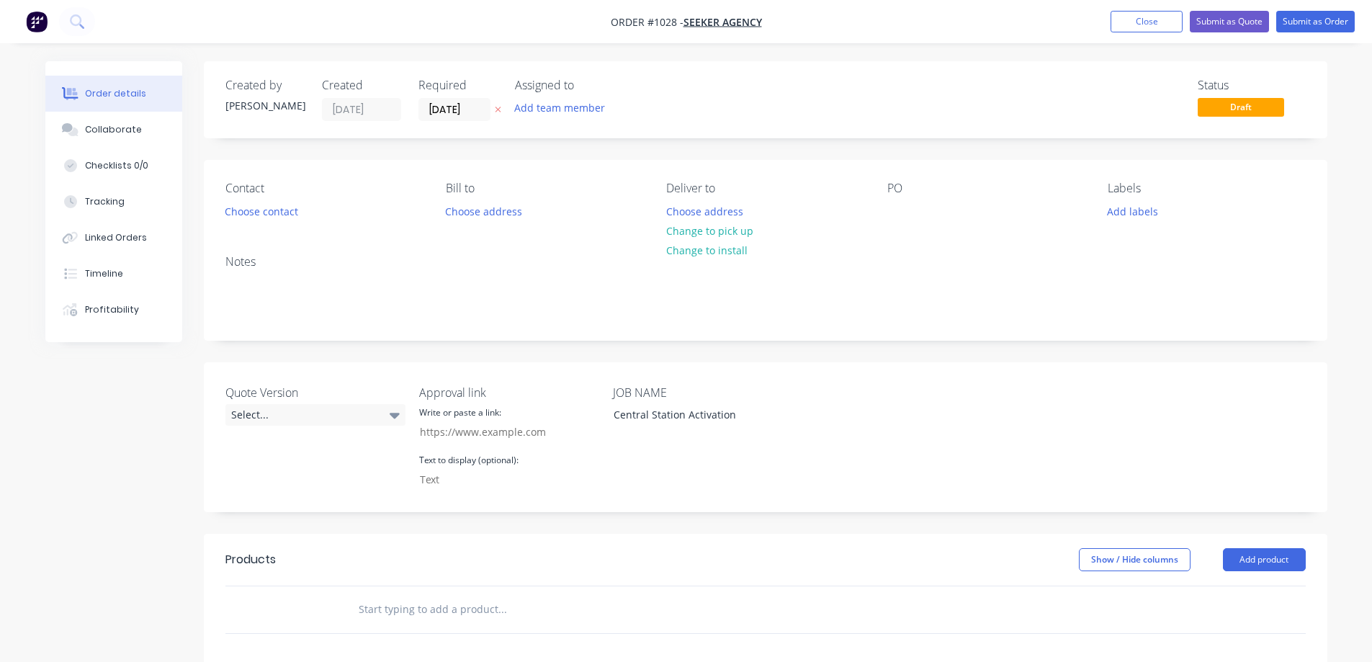
click at [843, 99] on div "Status Draft" at bounding box center [982, 100] width 647 height 42
click at [1252, 112] on span "Draft" at bounding box center [1241, 107] width 86 height 18
click at [1296, 22] on button "Submit as Order" at bounding box center [1315, 22] width 79 height 22
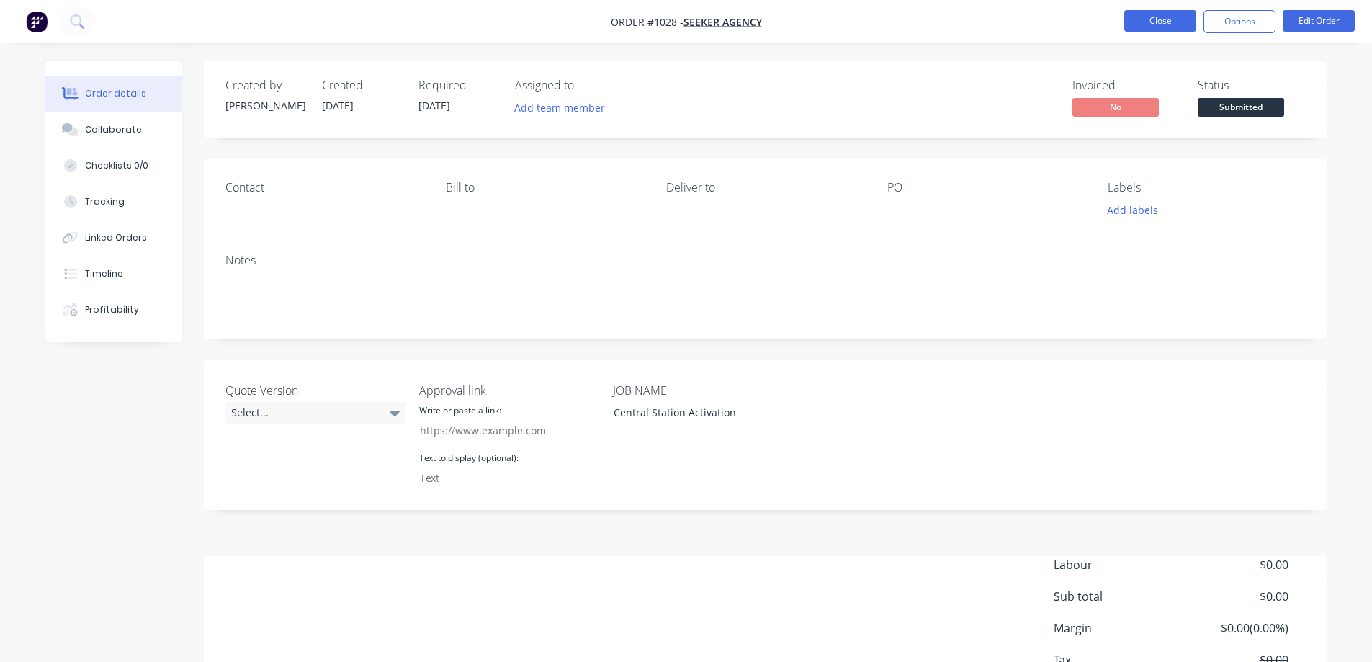
click at [1170, 24] on button "Close" at bounding box center [1160, 21] width 72 height 22
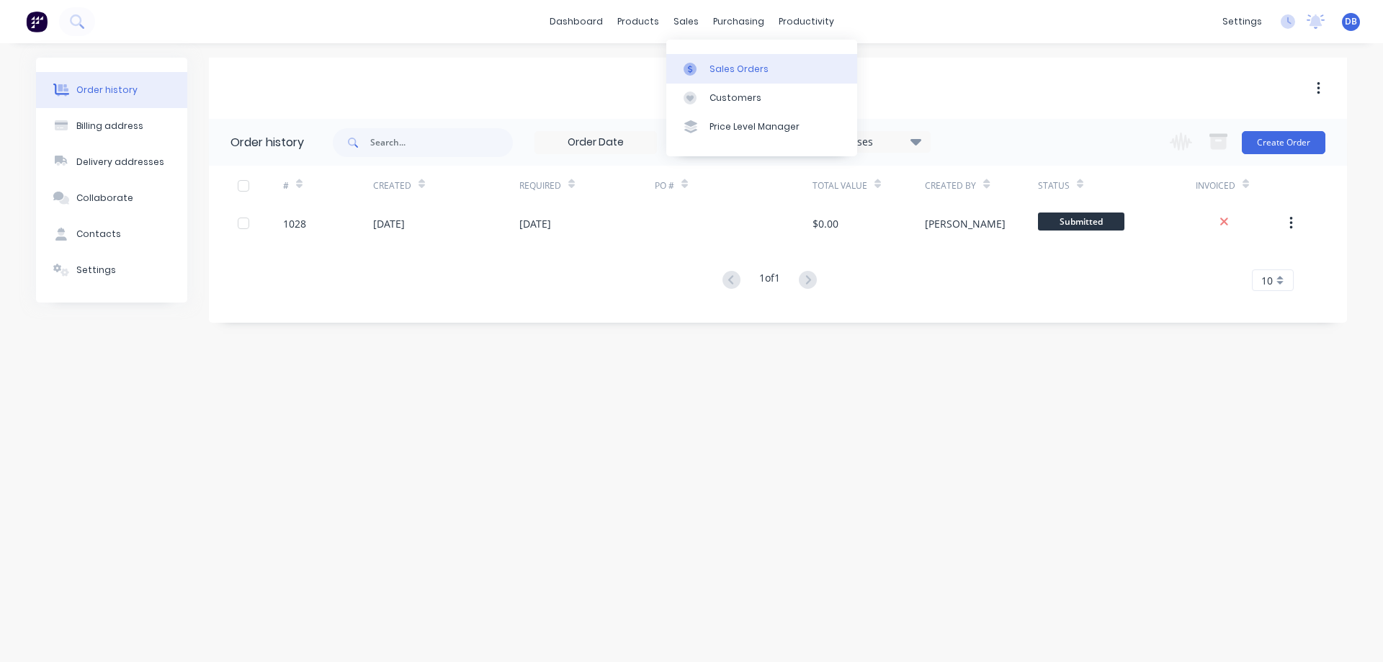
click at [712, 65] on div "Sales Orders" at bounding box center [738, 69] width 59 height 13
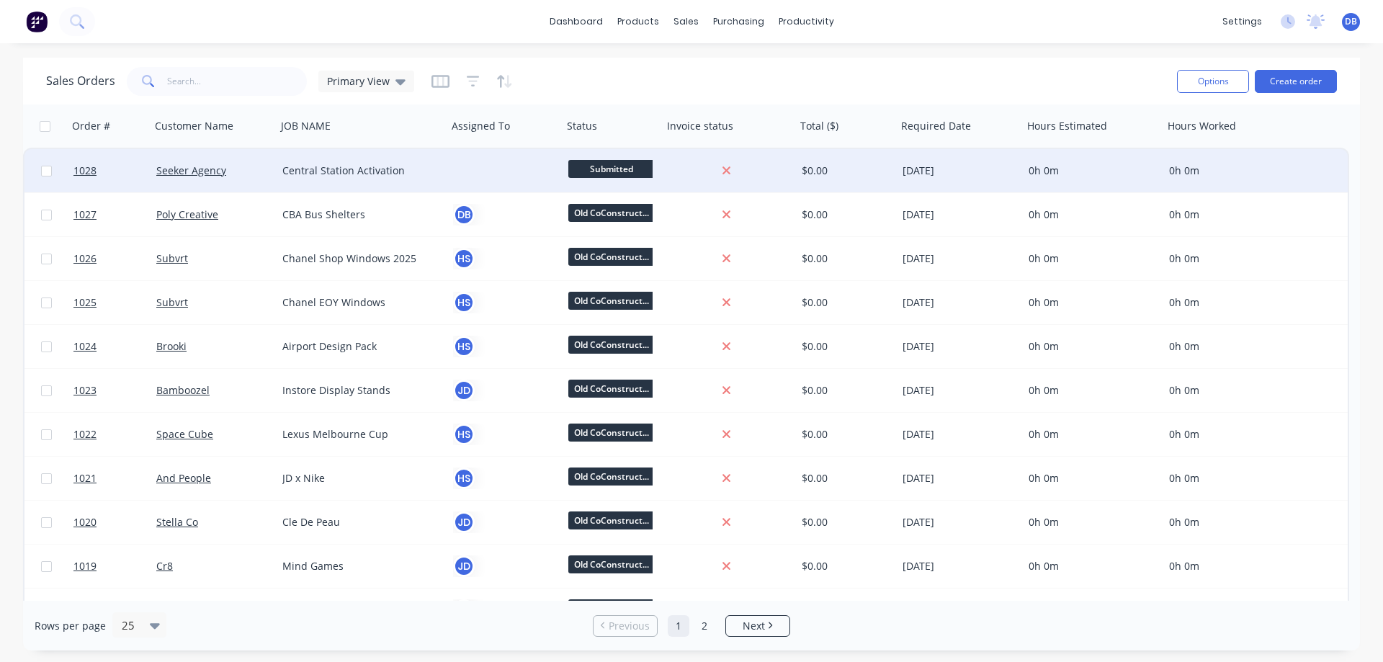
click at [613, 166] on span "Submitted" at bounding box center [611, 169] width 86 height 18
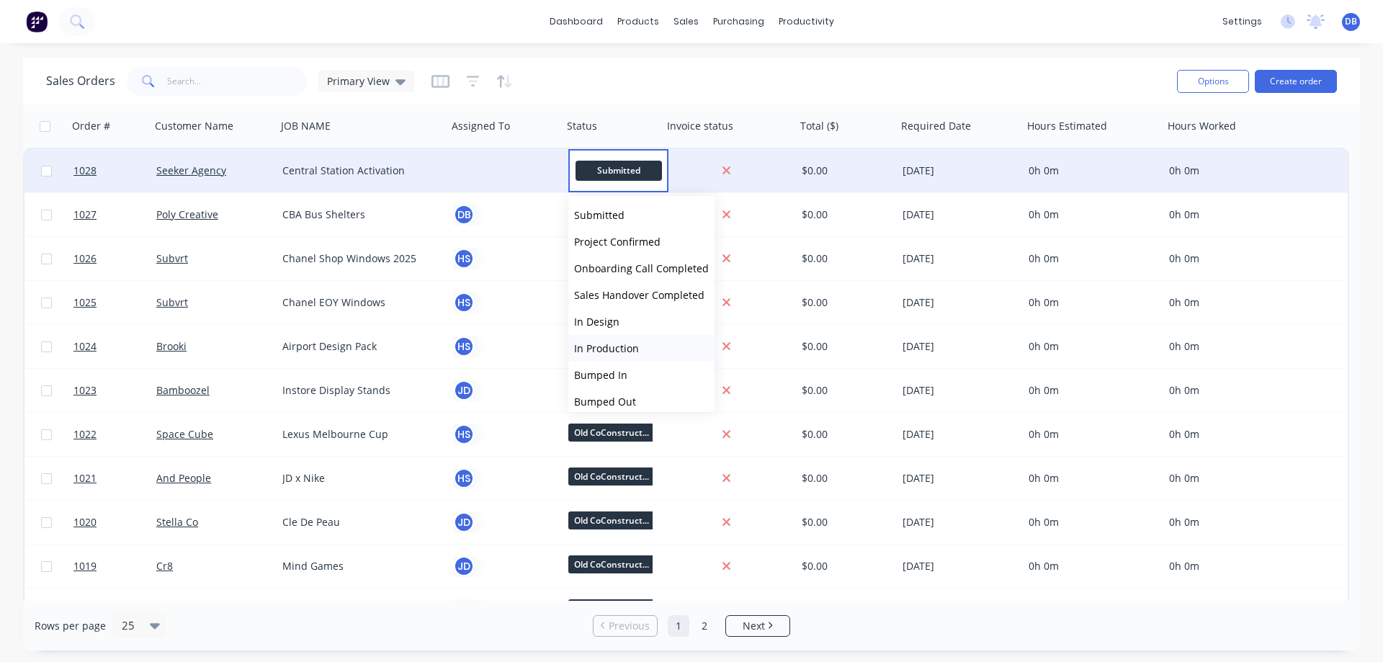
scroll to position [142, 0]
click at [639, 344] on span "Old CoConstruct Project" at bounding box center [631, 340] width 115 height 14
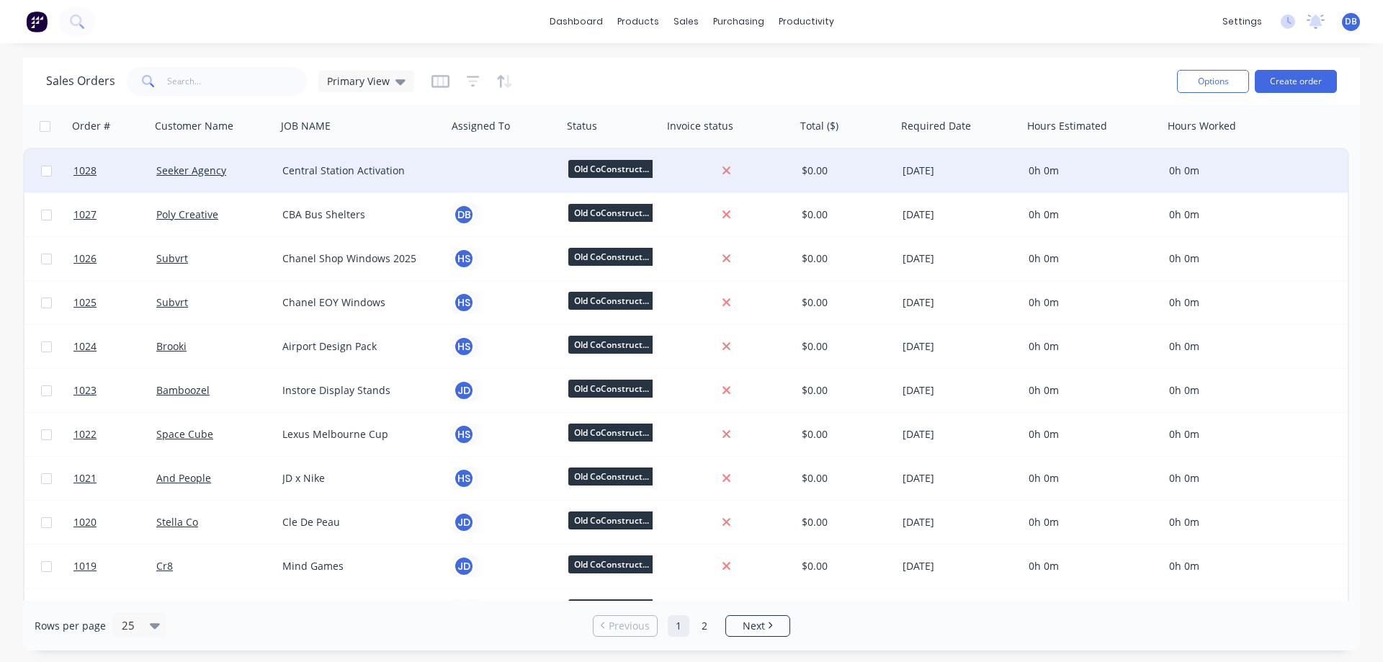
click at [752, 99] on div "Sales Orders Primary View Options Create order" at bounding box center [691, 81] width 1337 height 47
click at [484, 171] on div at bounding box center [502, 170] width 99 height 14
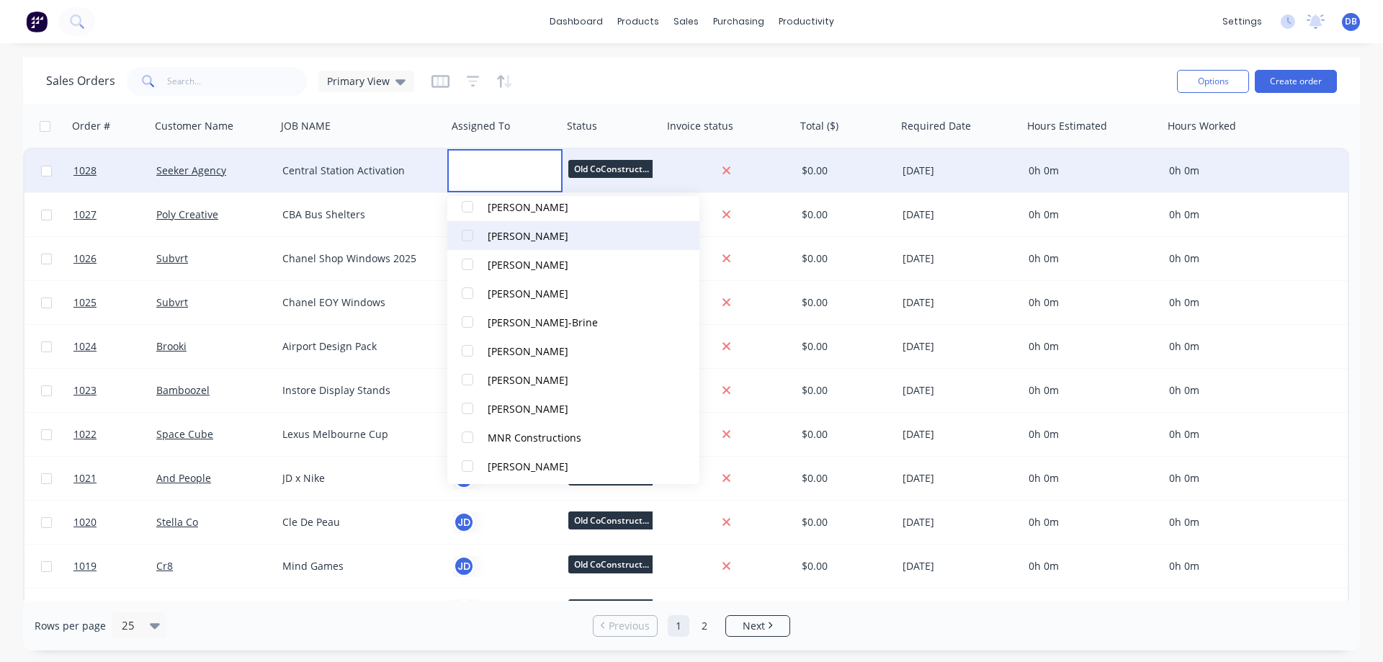
scroll to position [144, 0]
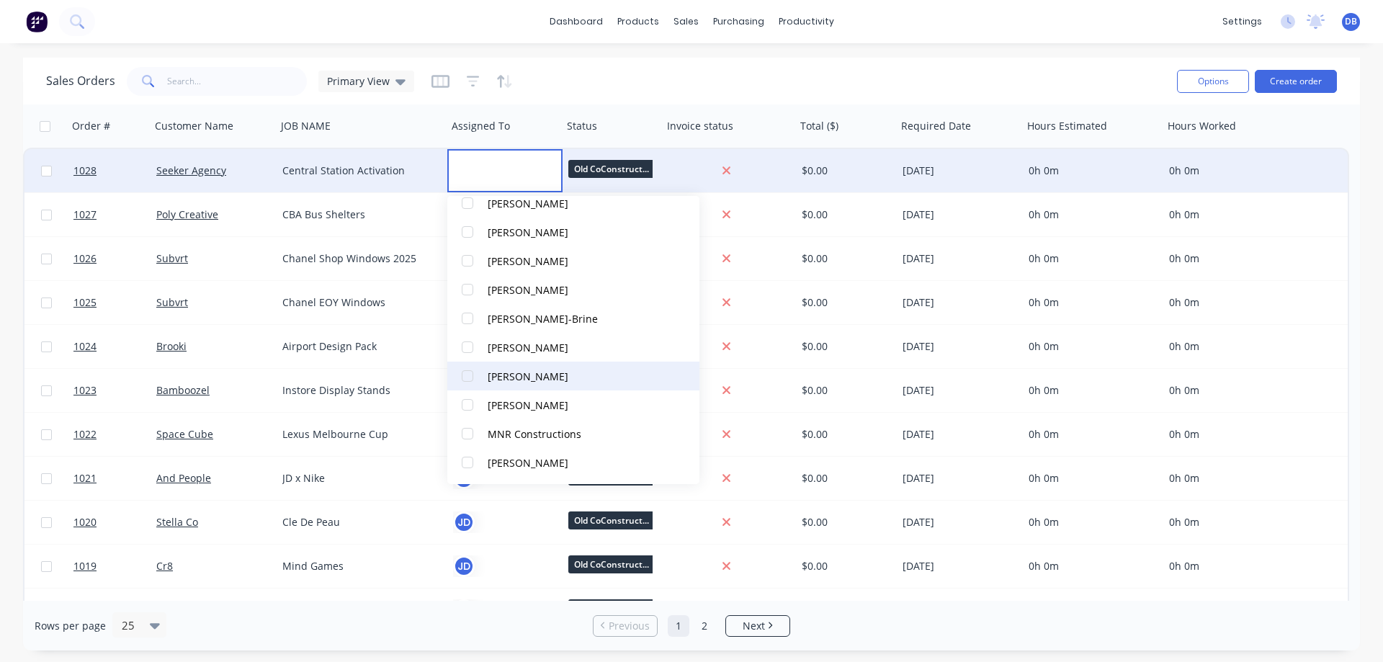
click at [545, 376] on div "[PERSON_NAME]" at bounding box center [528, 376] width 81 height 15
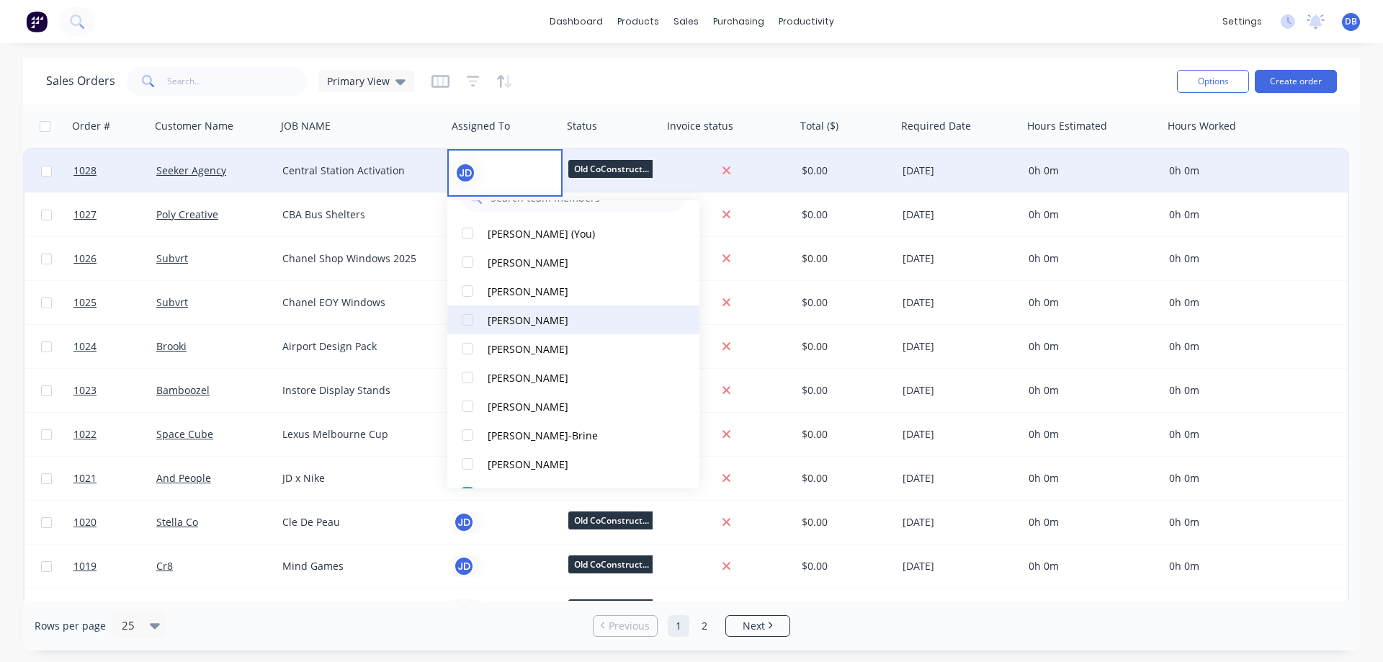
scroll to position [0, 0]
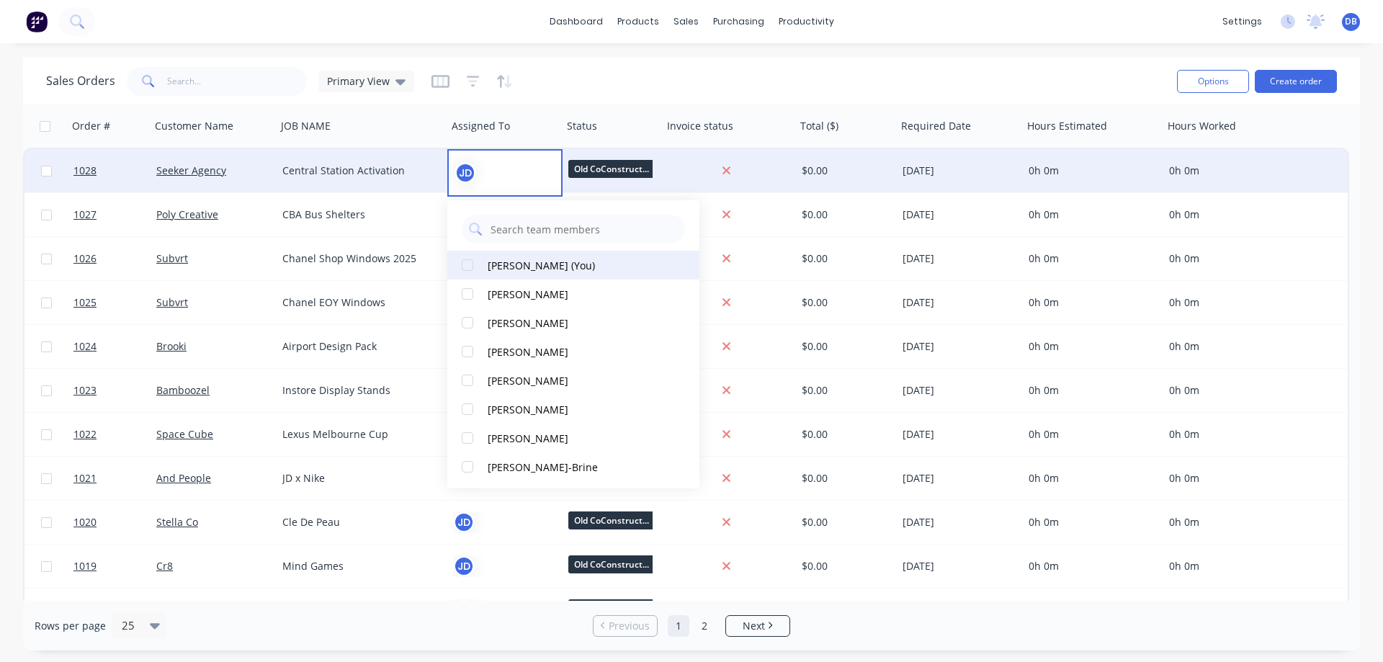
click at [541, 271] on div "[PERSON_NAME] (You)" at bounding box center [541, 265] width 107 height 15
click at [820, 104] on div "Sales Orders Primary View Options Create order" at bounding box center [691, 81] width 1337 height 47
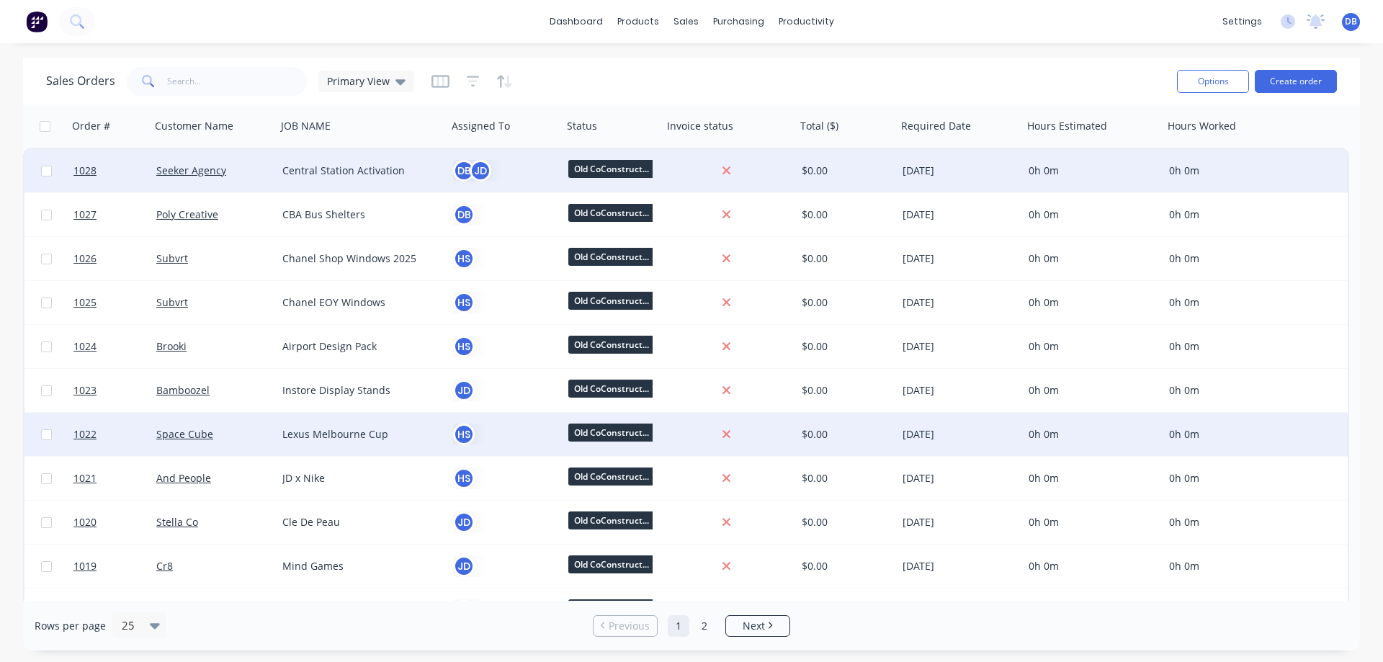
click at [477, 434] on div "HS" at bounding box center [502, 434] width 99 height 22
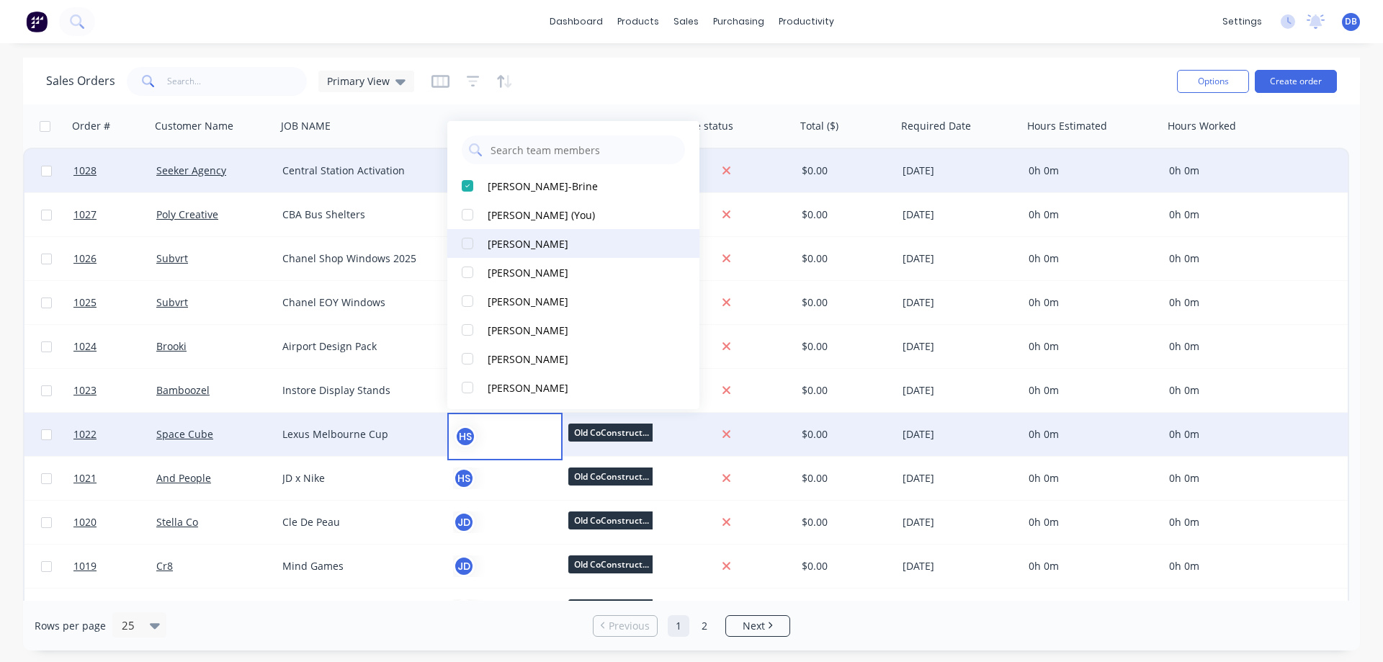
click at [495, 230] on button "[PERSON_NAME]" at bounding box center [573, 243] width 252 height 29
click at [472, 252] on div at bounding box center [467, 243] width 29 height 29
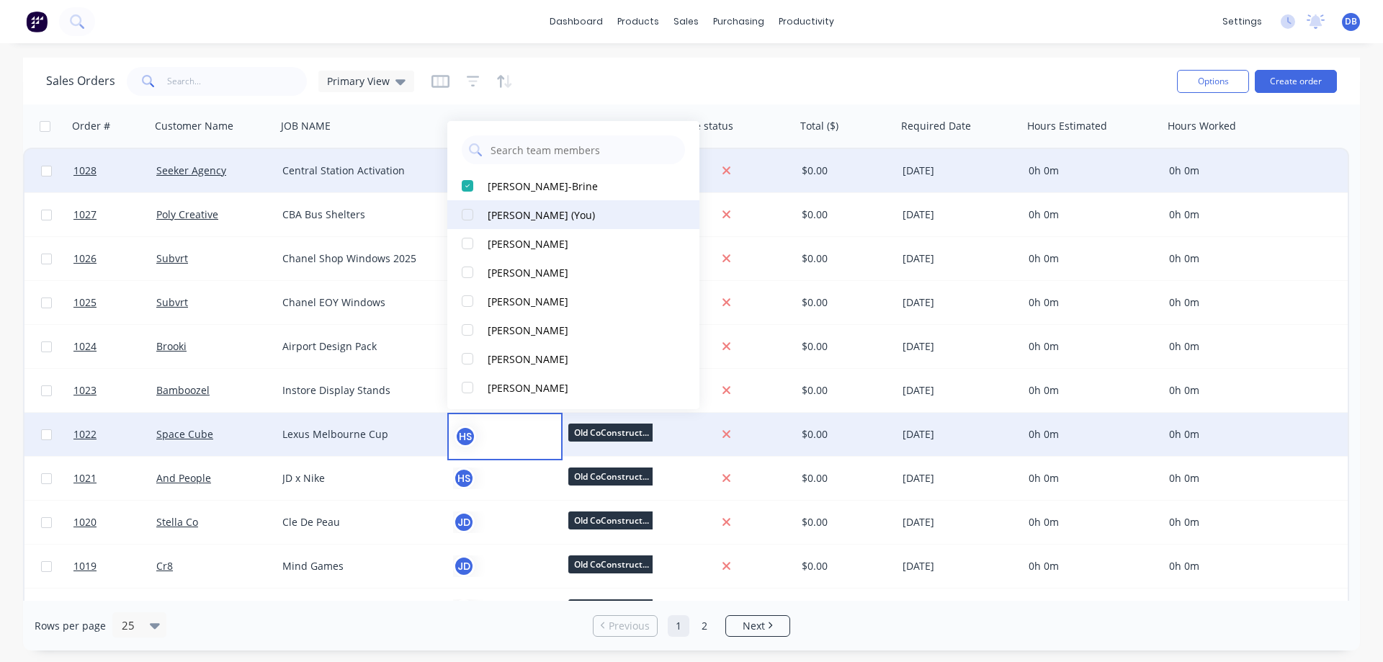
click at [481, 212] on div at bounding box center [467, 214] width 29 height 29
click at [800, 84] on div "Sales Orders Primary View" at bounding box center [605, 80] width 1119 height 35
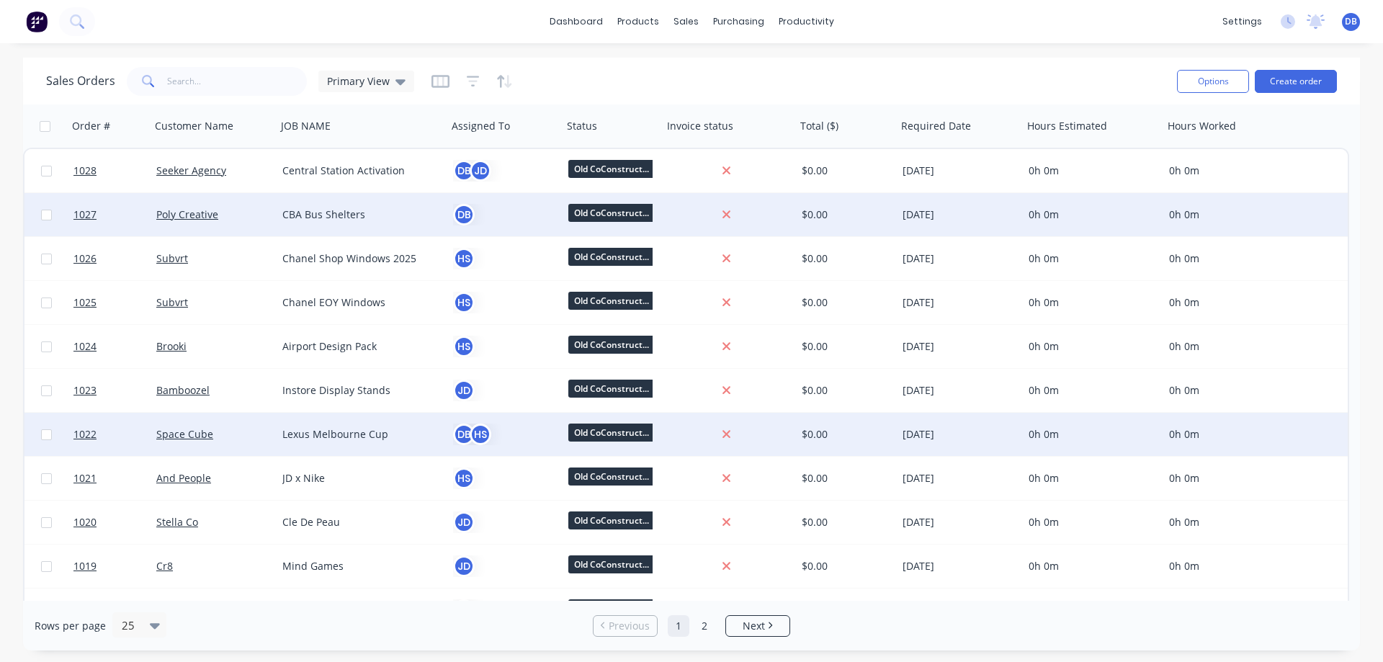
click at [920, 216] on div "[DATE]" at bounding box center [959, 214] width 115 height 14
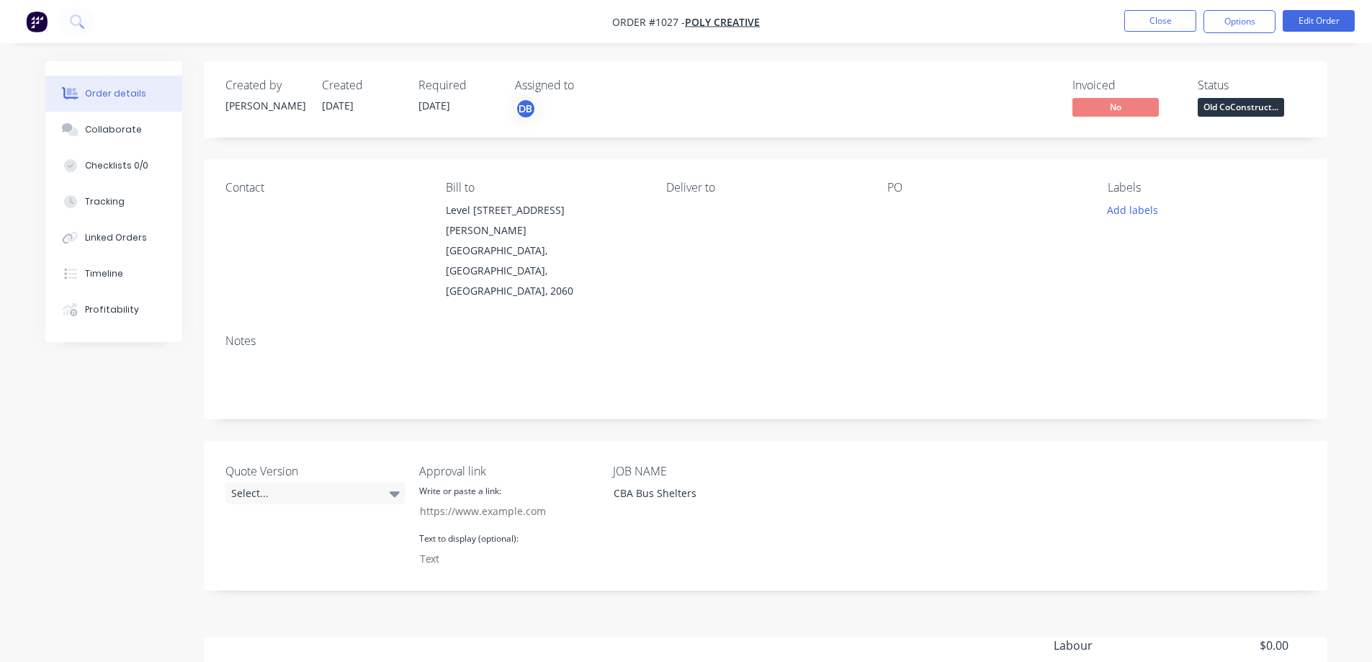
click at [444, 112] on span "[DATE]" at bounding box center [434, 106] width 32 height 14
click at [441, 105] on span "[DATE]" at bounding box center [434, 106] width 32 height 14
click at [420, 108] on span "[DATE]" at bounding box center [434, 106] width 32 height 14
click at [1319, 18] on button "Edit Order" at bounding box center [1319, 21] width 72 height 22
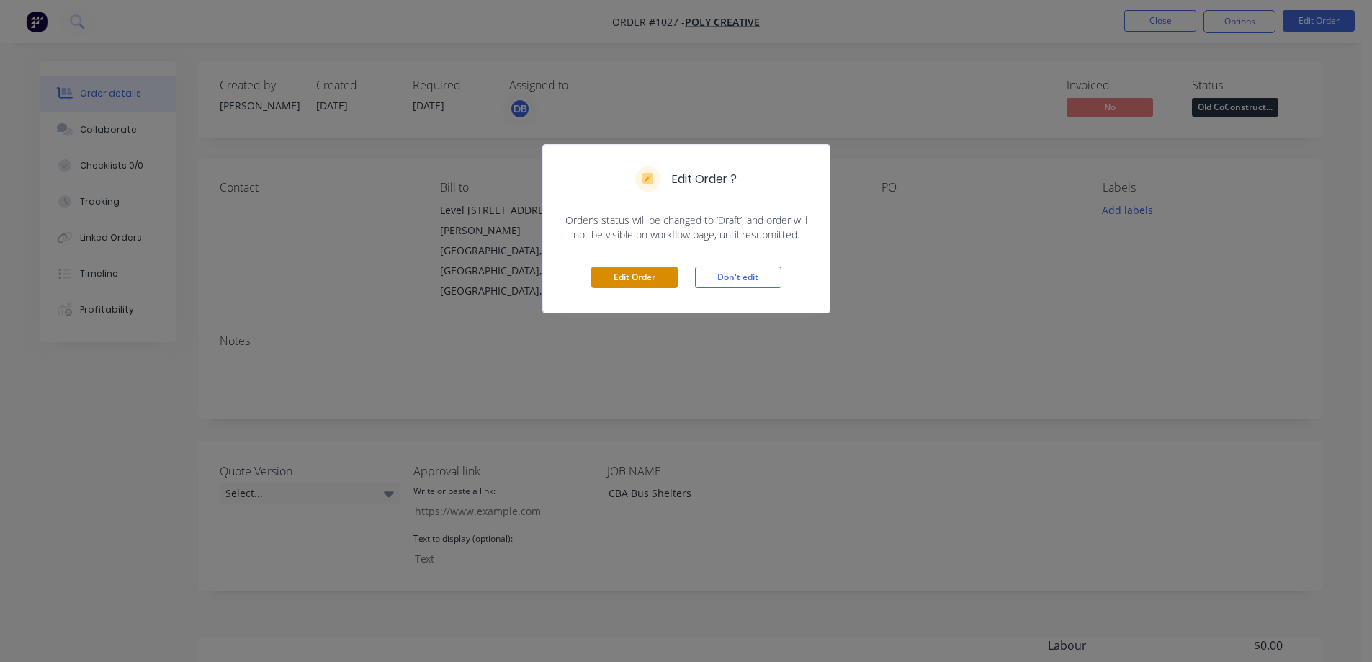
click at [641, 284] on button "Edit Order" at bounding box center [634, 277] width 86 height 22
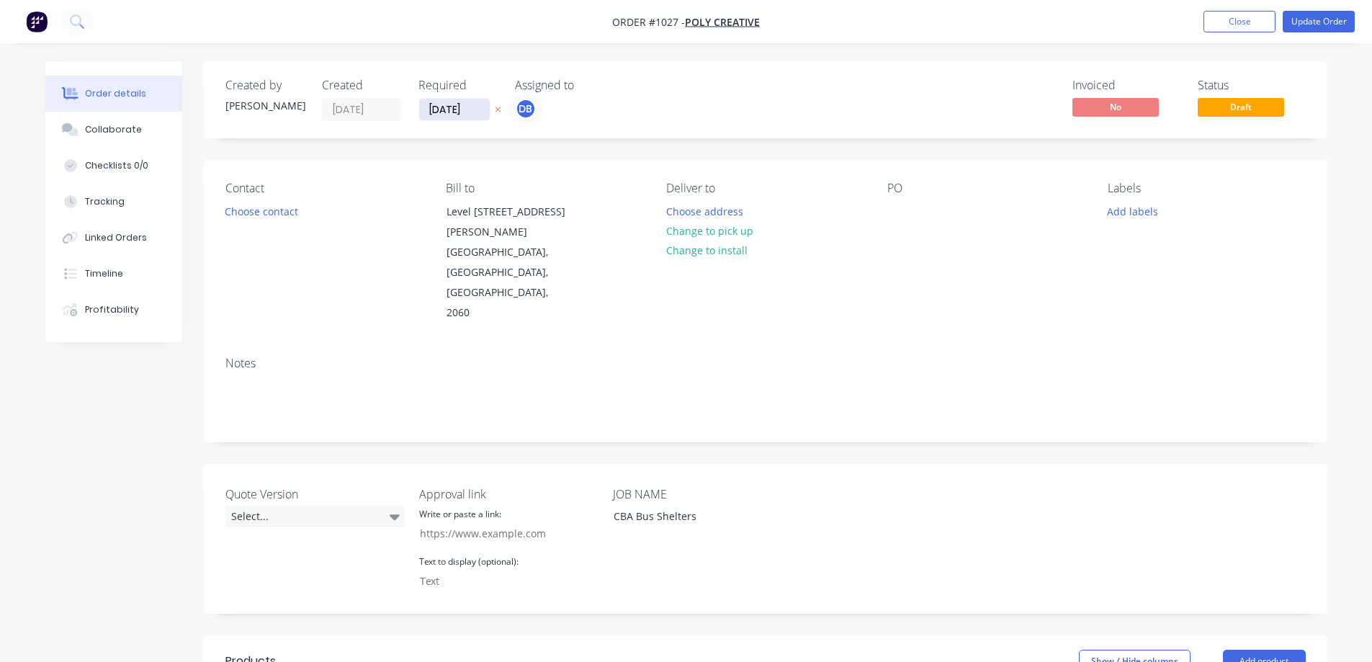
click at [447, 112] on input "[DATE]" at bounding box center [454, 110] width 71 height 22
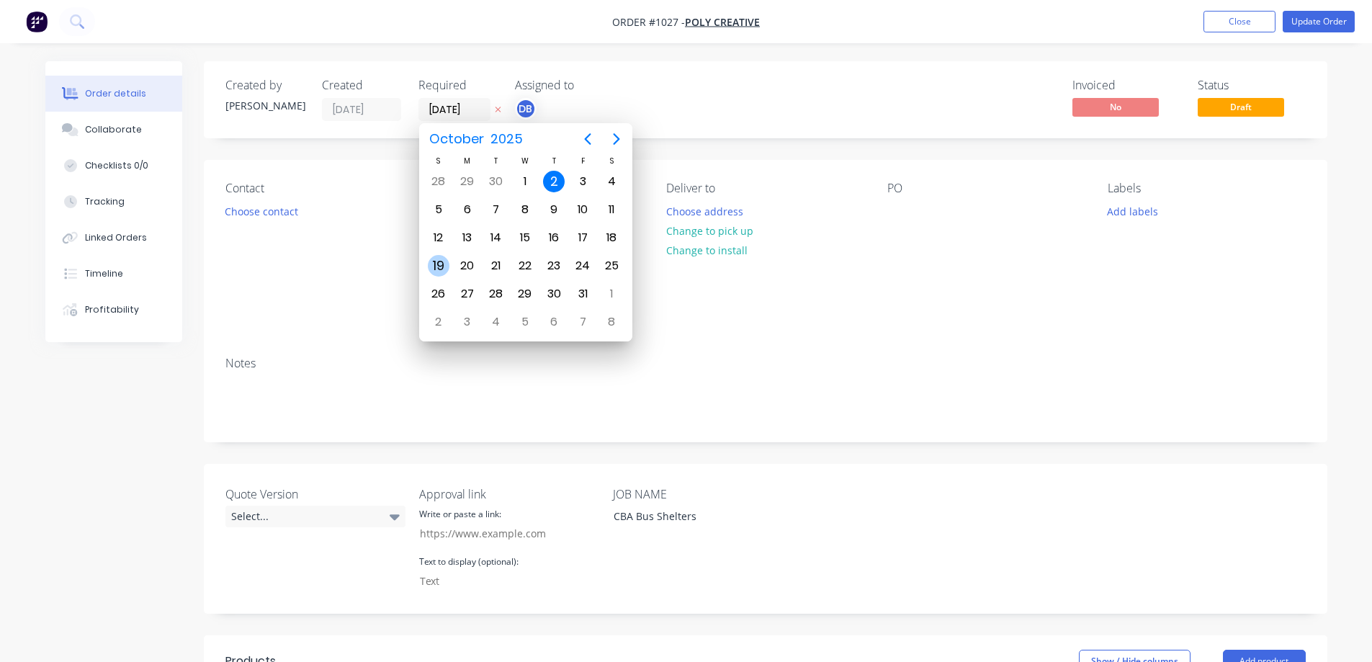
click at [437, 265] on div "19" at bounding box center [439, 266] width 22 height 22
type input "19/10/25"
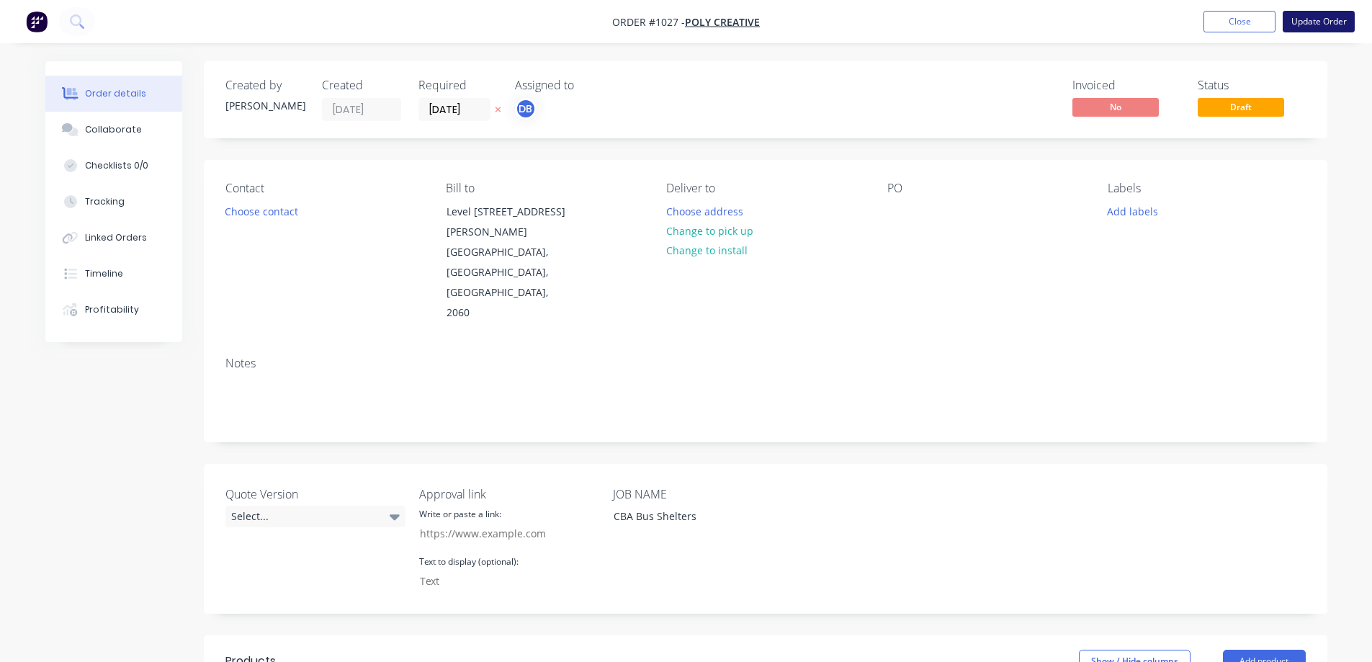
click at [1322, 24] on button "Update Order" at bounding box center [1319, 22] width 72 height 22
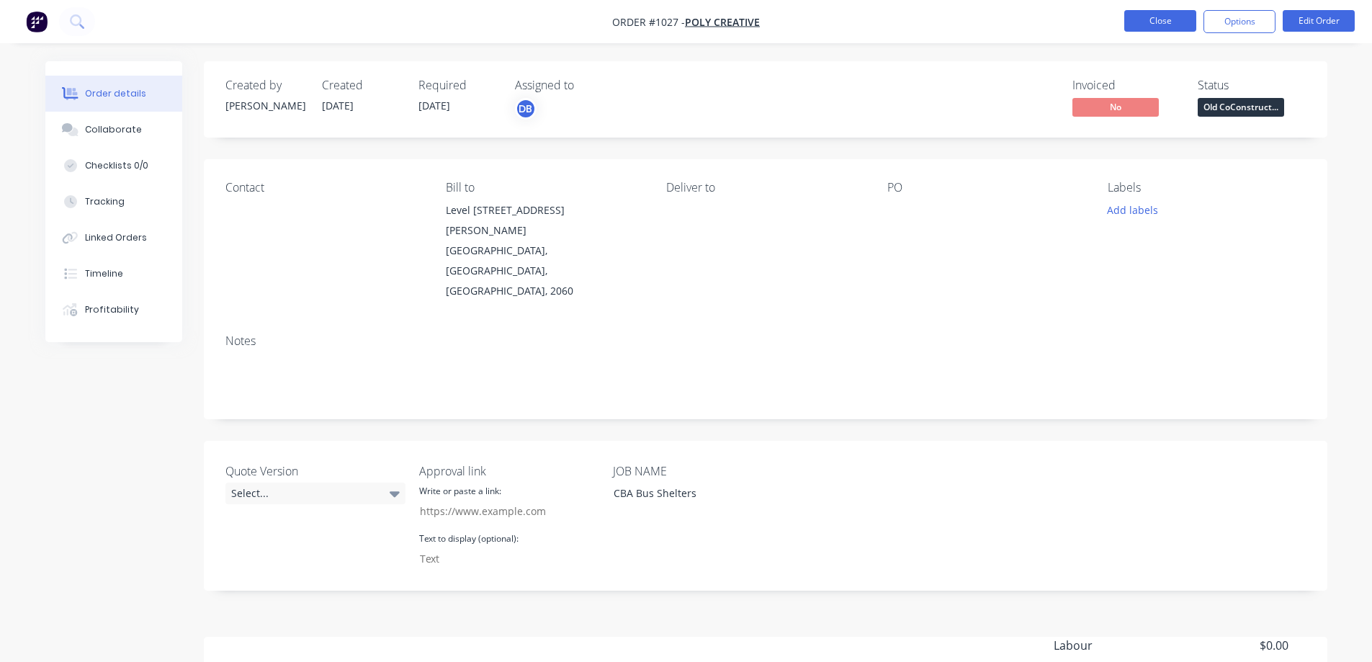
click at [1161, 22] on button "Close" at bounding box center [1160, 21] width 72 height 22
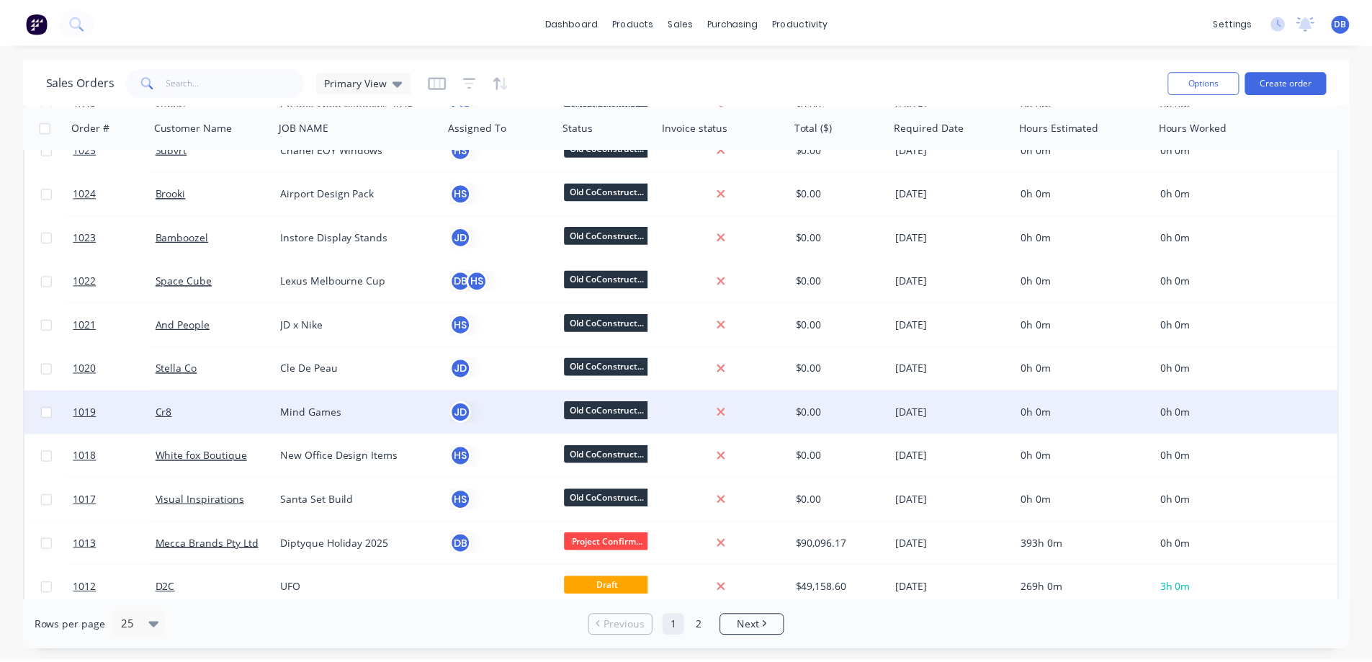
scroll to position [216, 0]
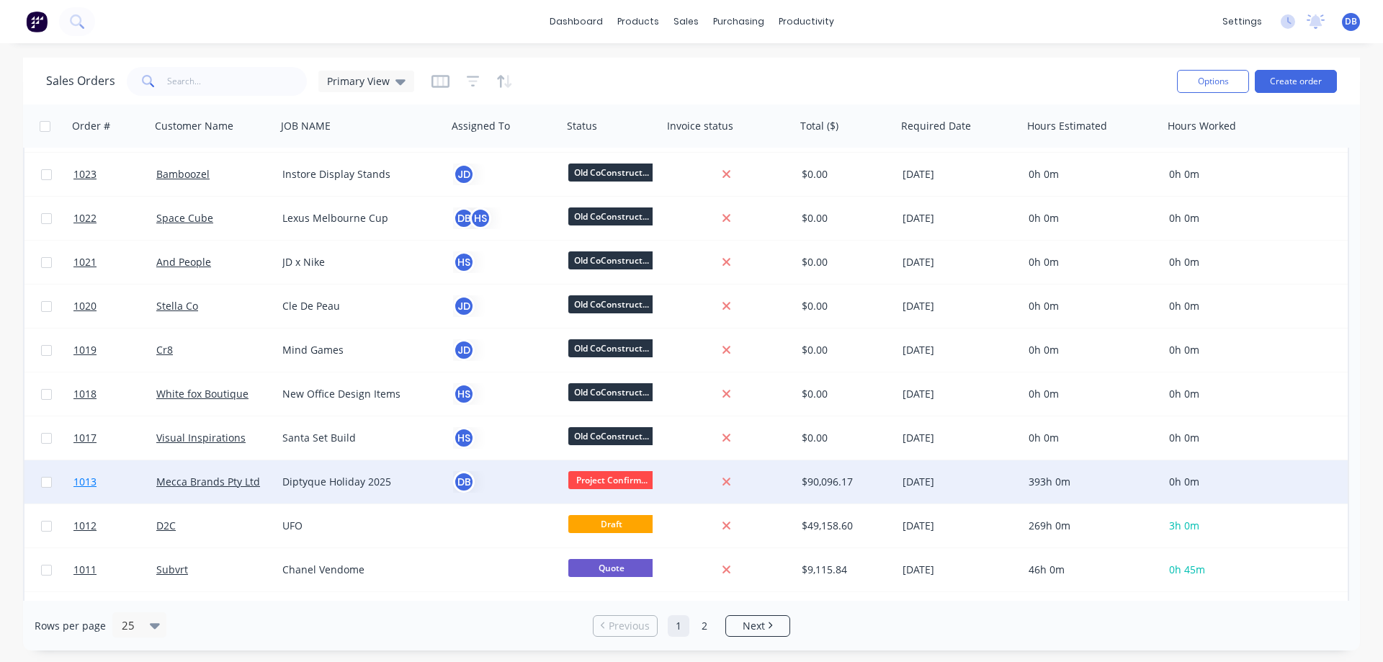
click at [132, 473] on link "1013" at bounding box center [114, 481] width 83 height 43
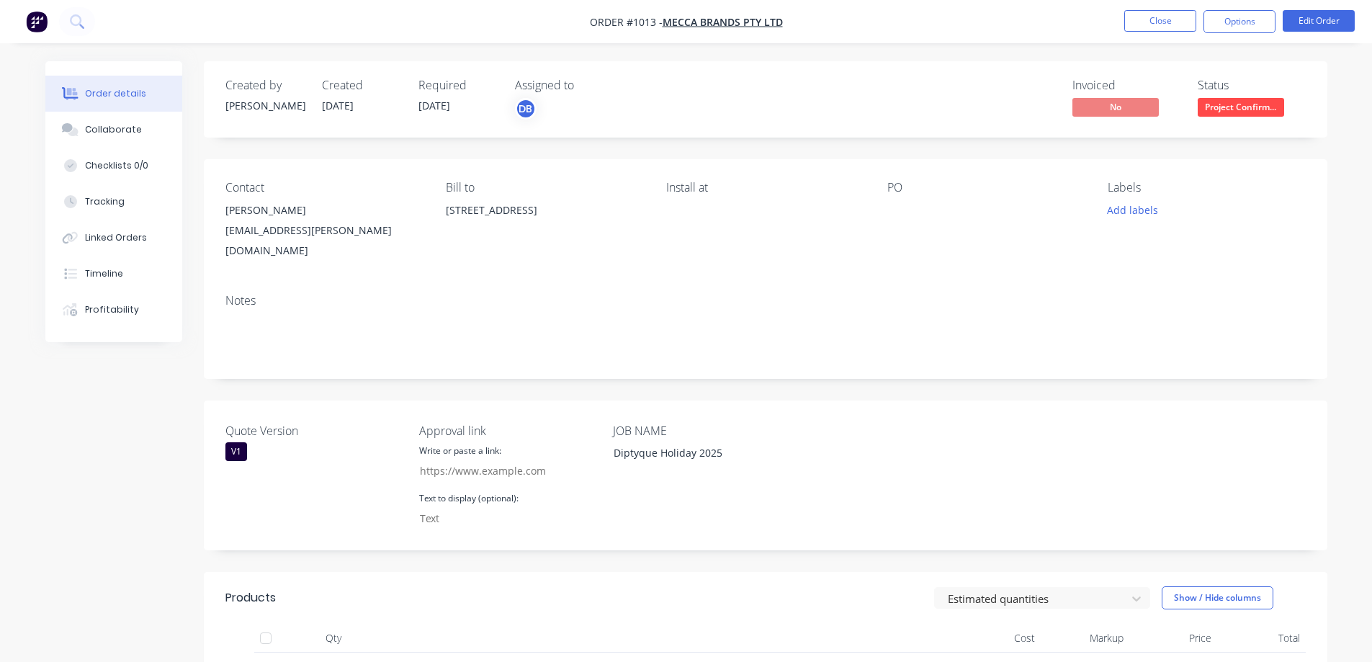
click at [437, 103] on span "[DATE]" at bounding box center [434, 106] width 32 height 14
click at [1164, 17] on button "Close" at bounding box center [1160, 21] width 72 height 22
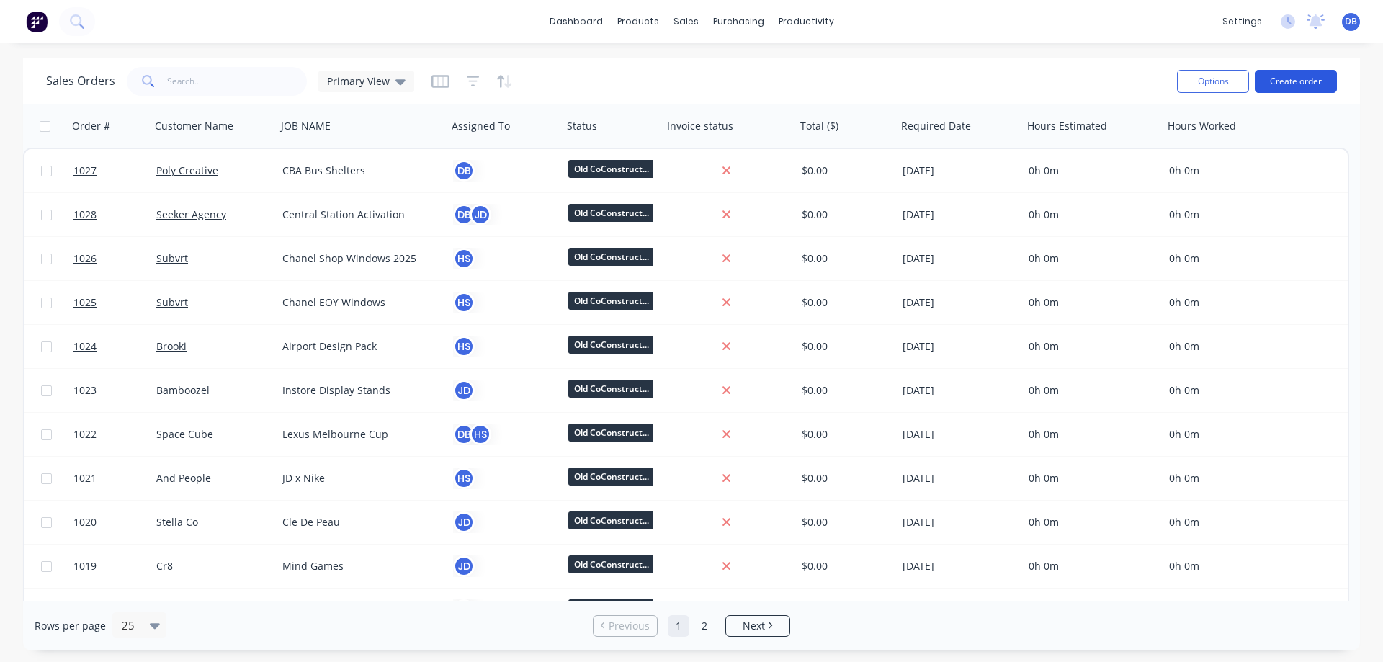
click at [1321, 79] on button "Create order" at bounding box center [1296, 81] width 82 height 23
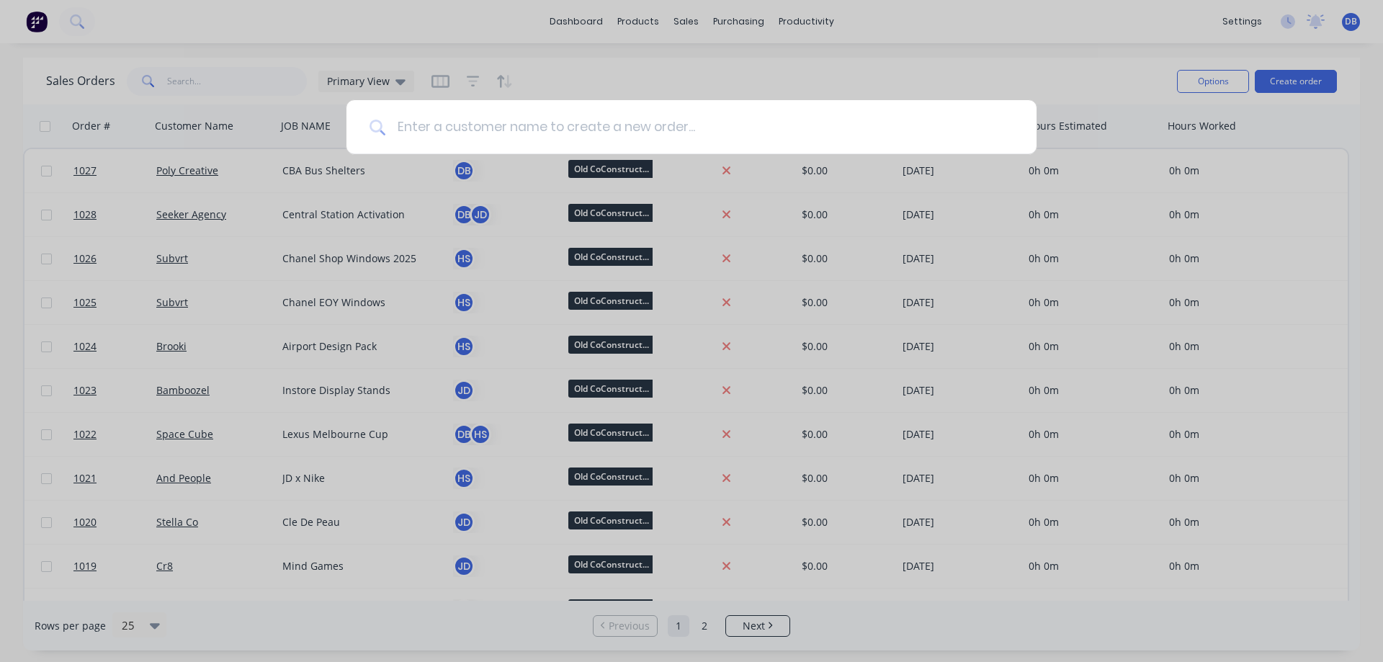
click at [474, 128] on input at bounding box center [699, 127] width 628 height 54
click at [615, 133] on input at bounding box center [699, 127] width 628 height 54
click at [496, 139] on input at bounding box center [699, 127] width 628 height 54
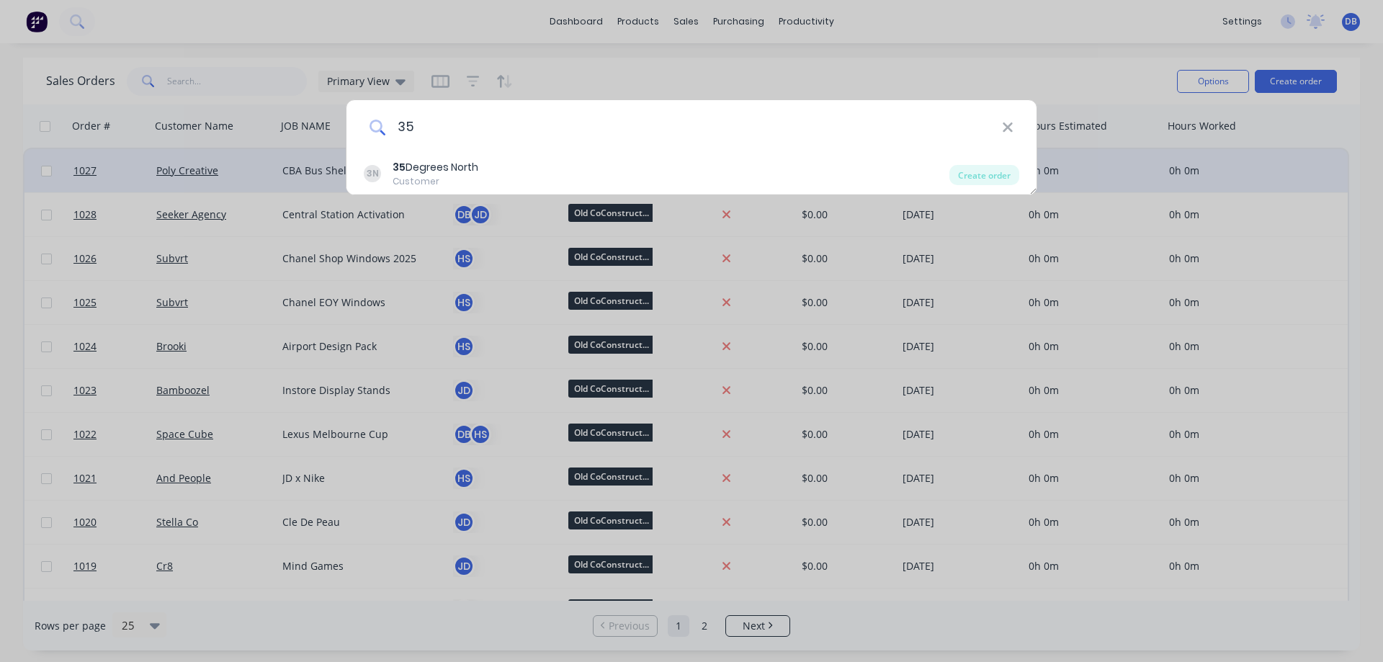
type input "35"
click at [1005, 179] on div "Create order" at bounding box center [984, 175] width 70 height 20
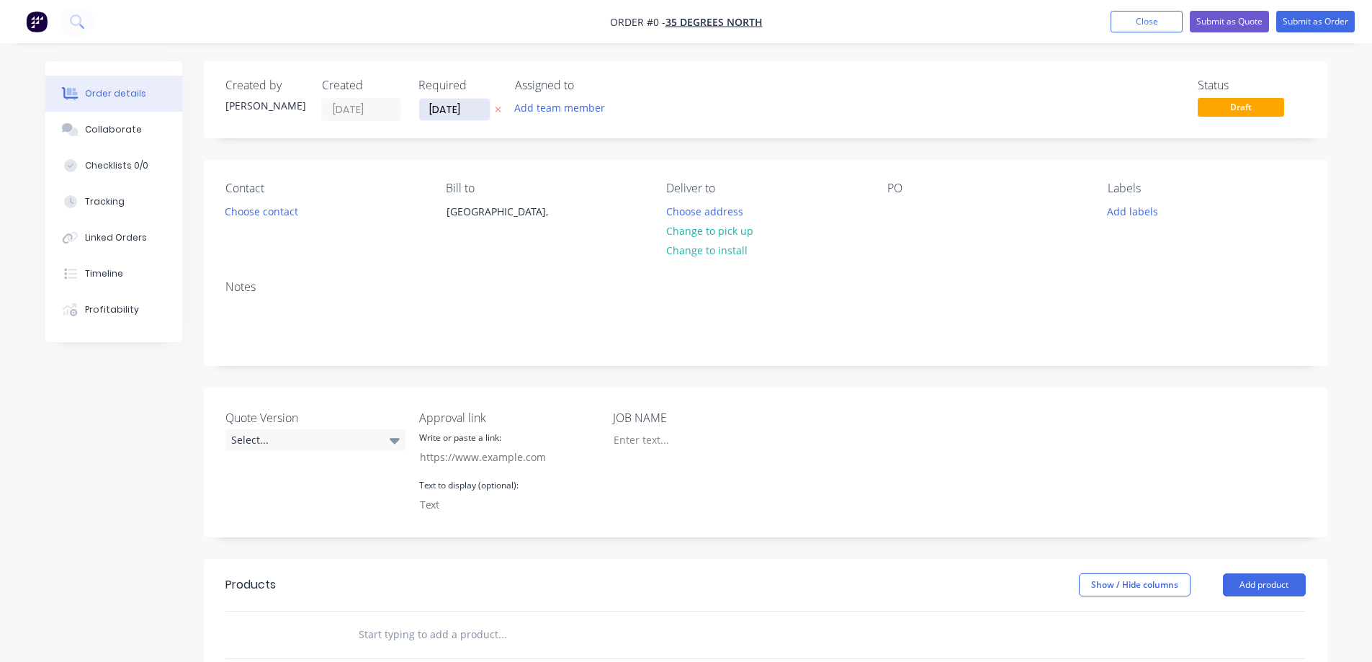
click at [436, 112] on input "[DATE]" at bounding box center [454, 110] width 71 height 22
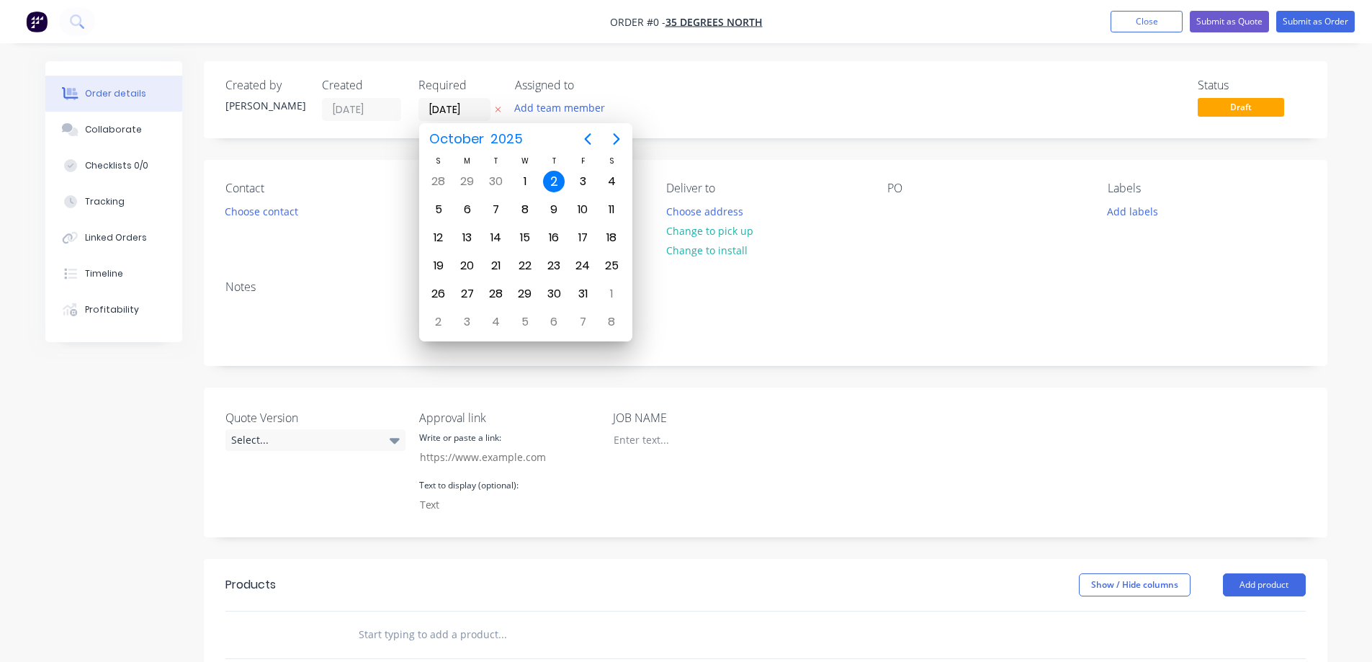
click at [495, 110] on icon "button" at bounding box center [498, 109] width 6 height 9
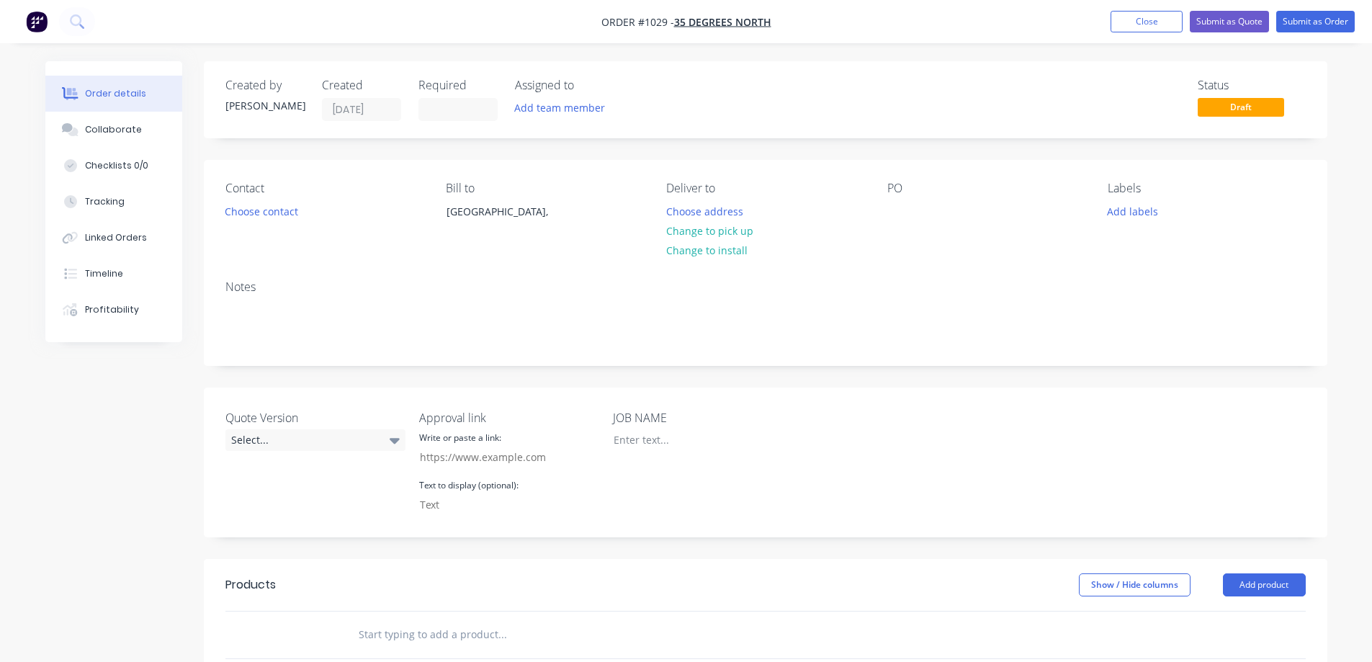
click at [780, 112] on div "Status Draft" at bounding box center [982, 100] width 647 height 42
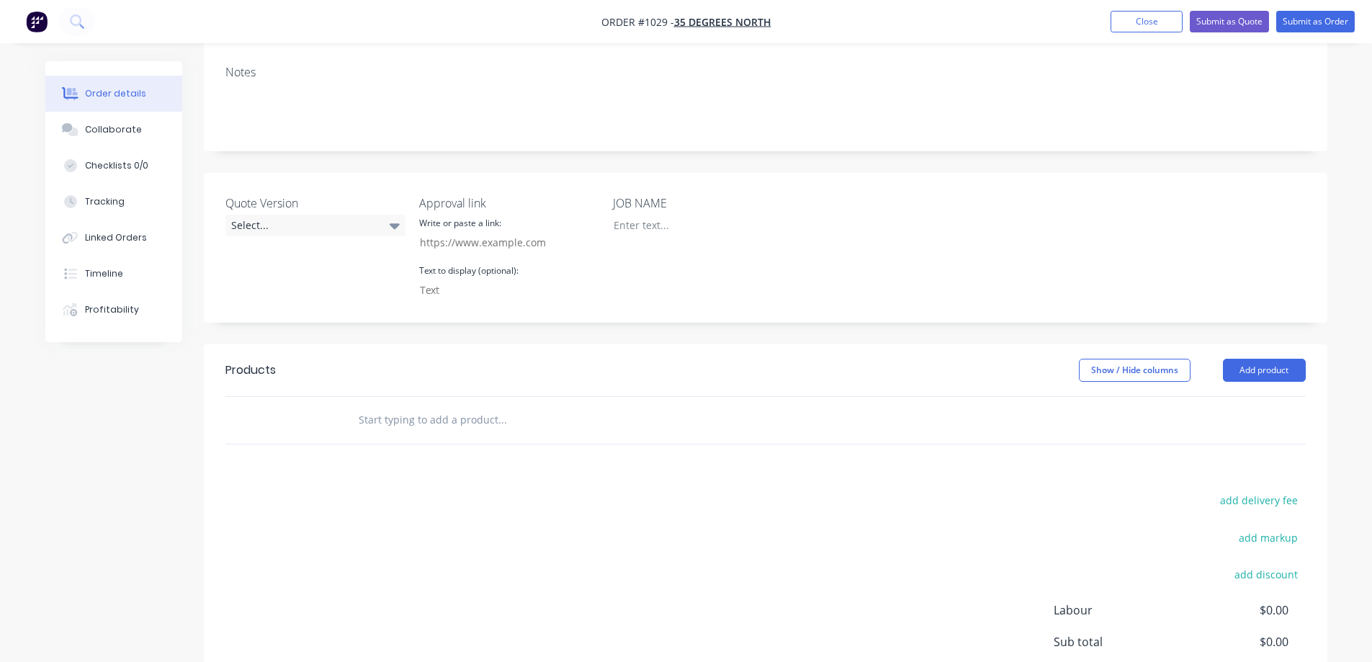
scroll to position [216, 0]
click at [643, 228] on div at bounding box center [692, 223] width 180 height 21
click at [819, 238] on div "Quote Version Select... Approval link Write or paste a link: Text to display (o…" at bounding box center [766, 246] width 1124 height 150
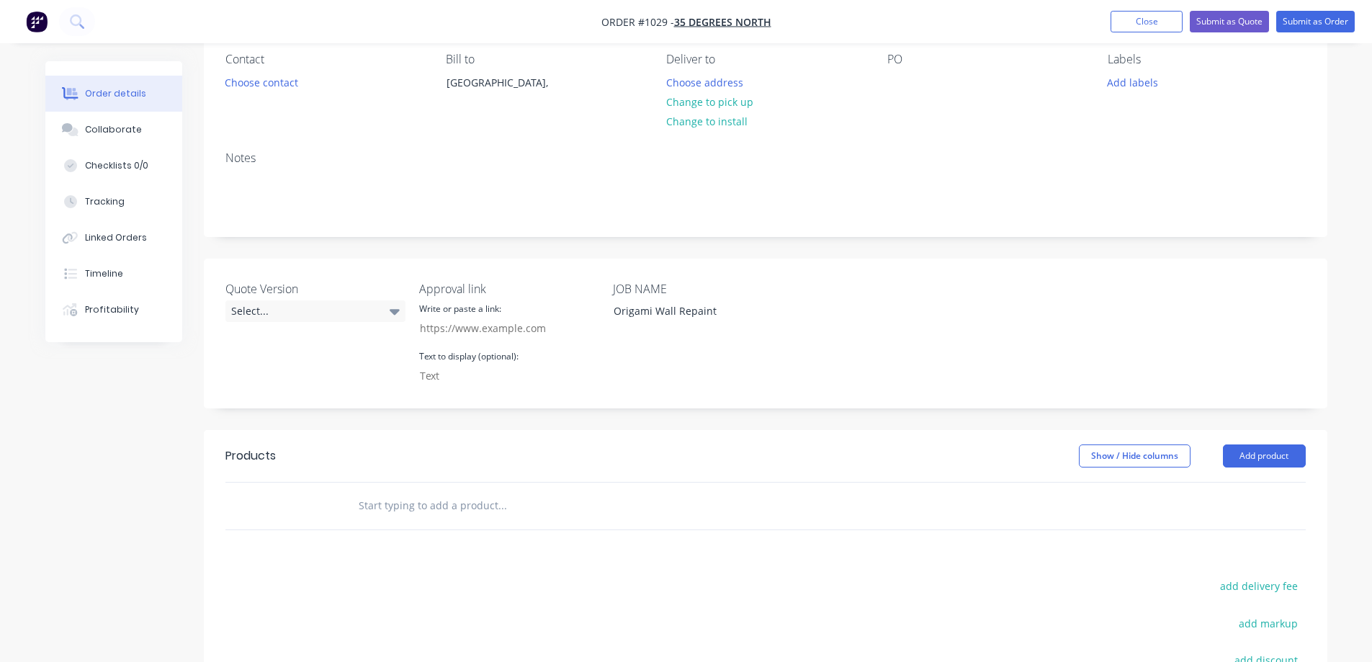
scroll to position [0, 0]
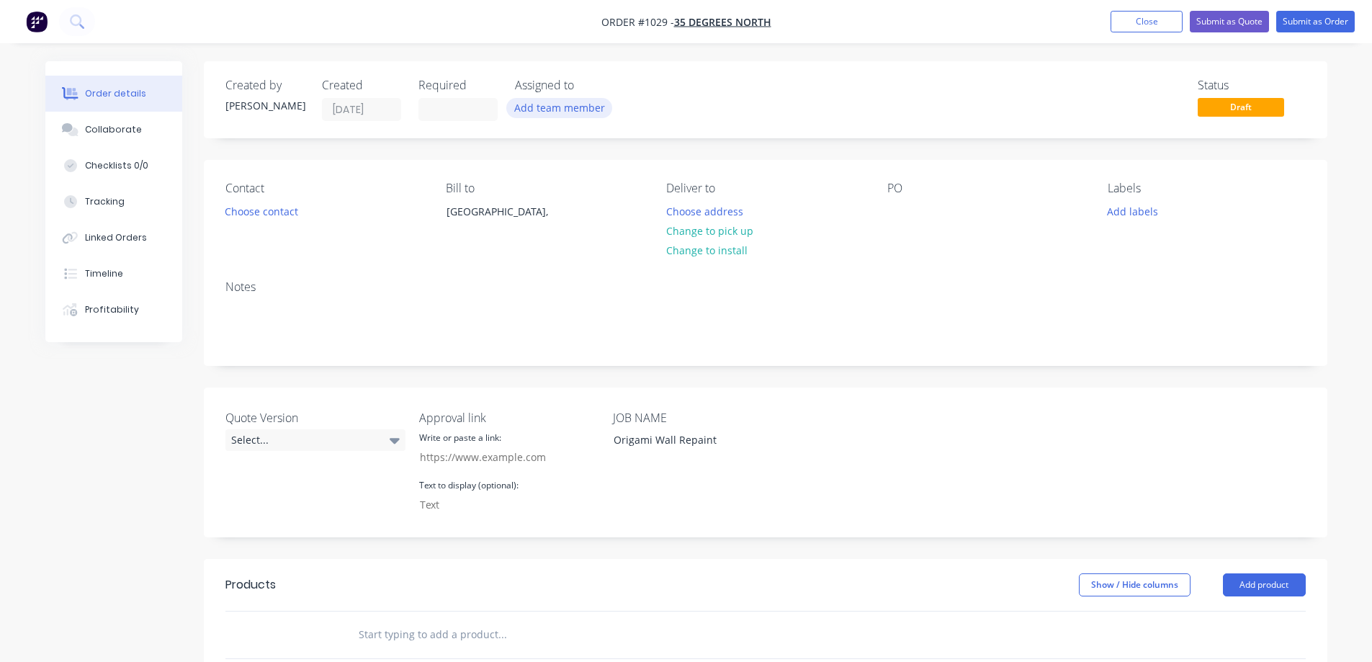
click at [573, 110] on button "Add team member" at bounding box center [559, 107] width 106 height 19
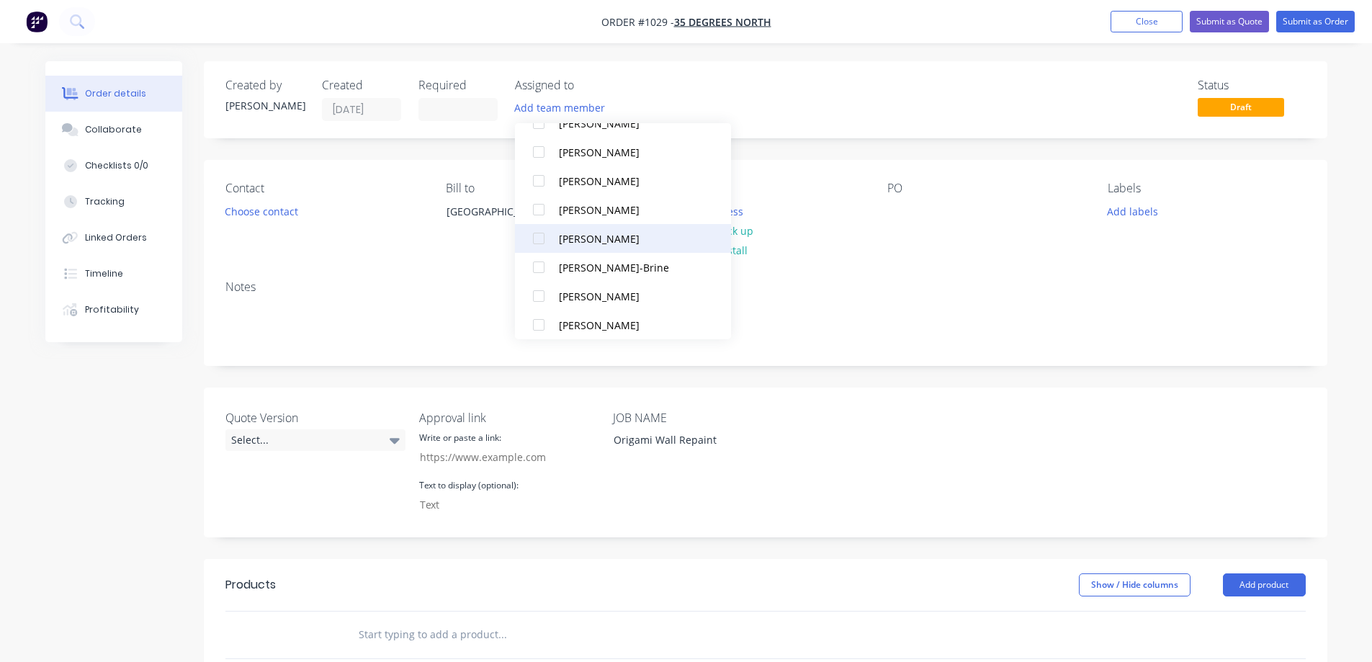
scroll to position [144, 0]
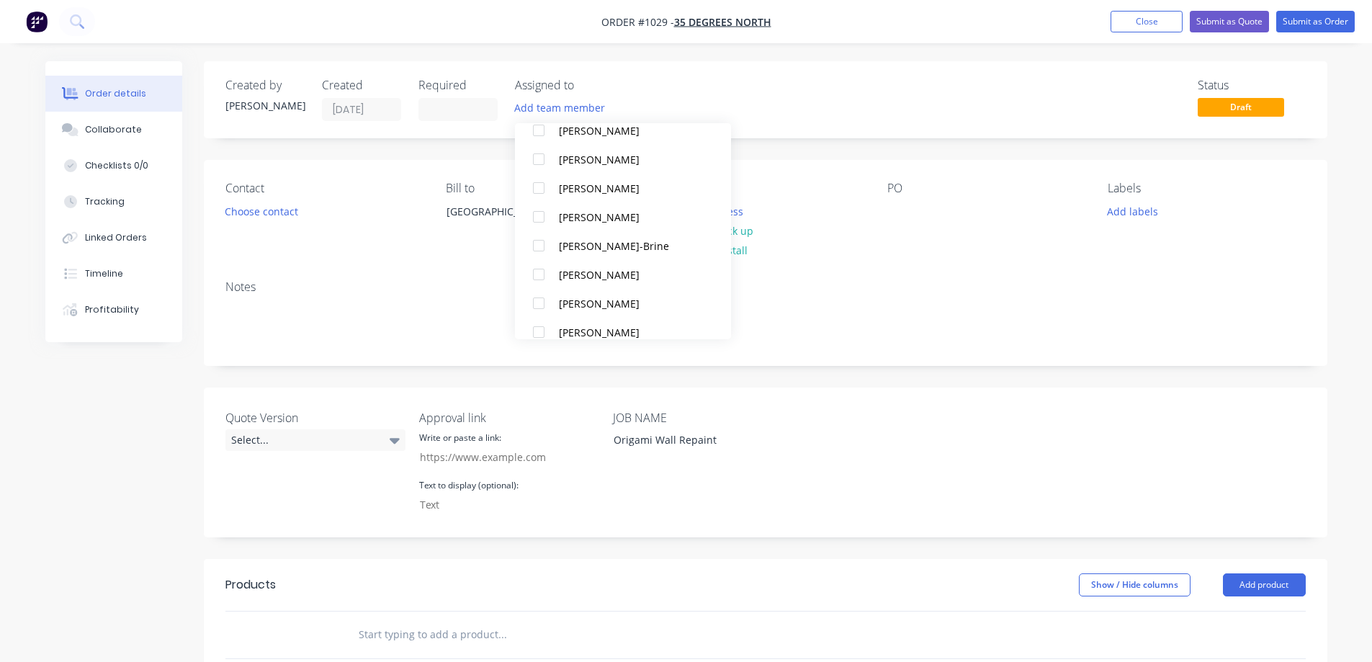
drag, startPoint x: 602, startPoint y: 304, endPoint x: 1019, endPoint y: 233, distance: 423.0
click at [604, 305] on div "[PERSON_NAME]" at bounding box center [631, 303] width 144 height 15
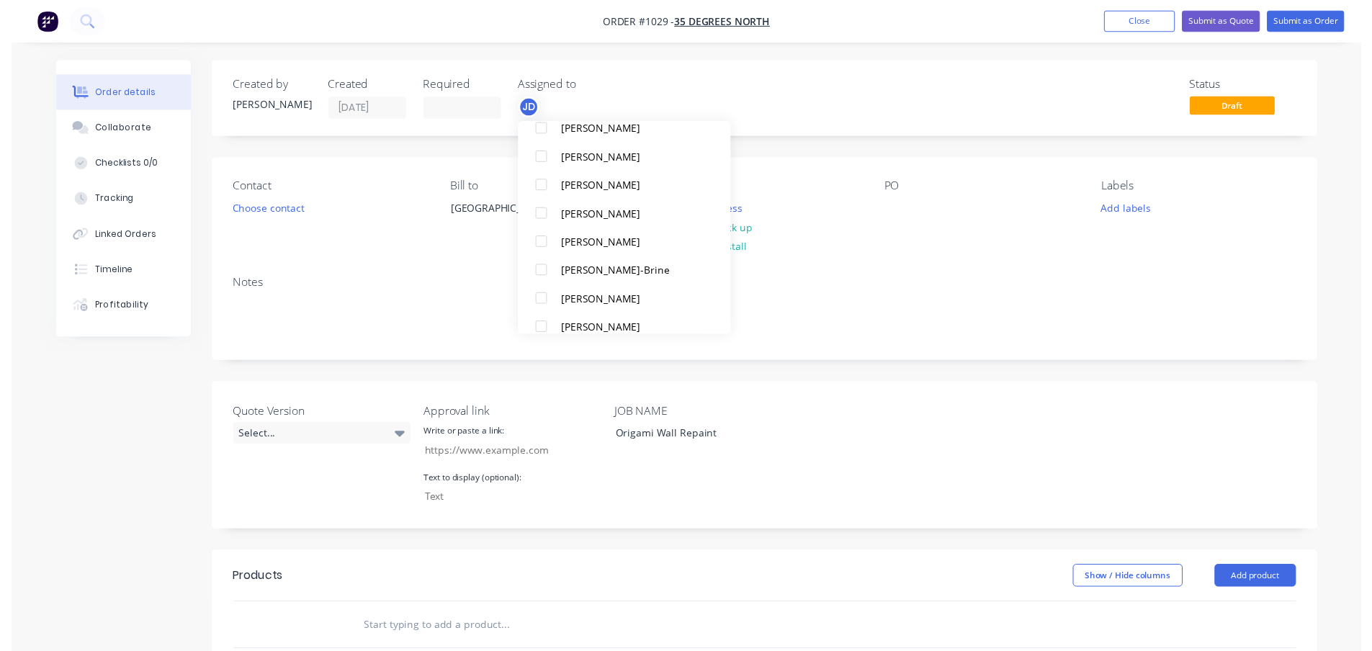
scroll to position [0, 0]
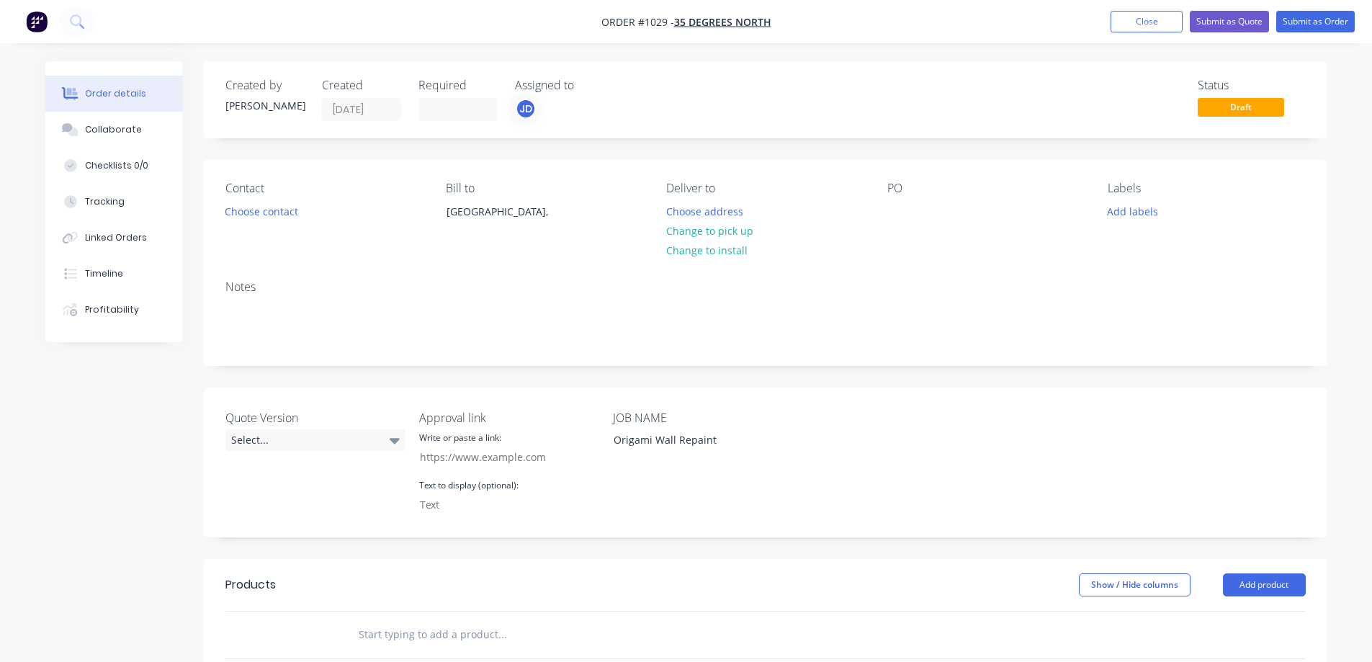
click at [1028, 91] on div "Status Draft" at bounding box center [982, 100] width 647 height 42
click at [1337, 16] on button "Submit as Order" at bounding box center [1315, 22] width 79 height 22
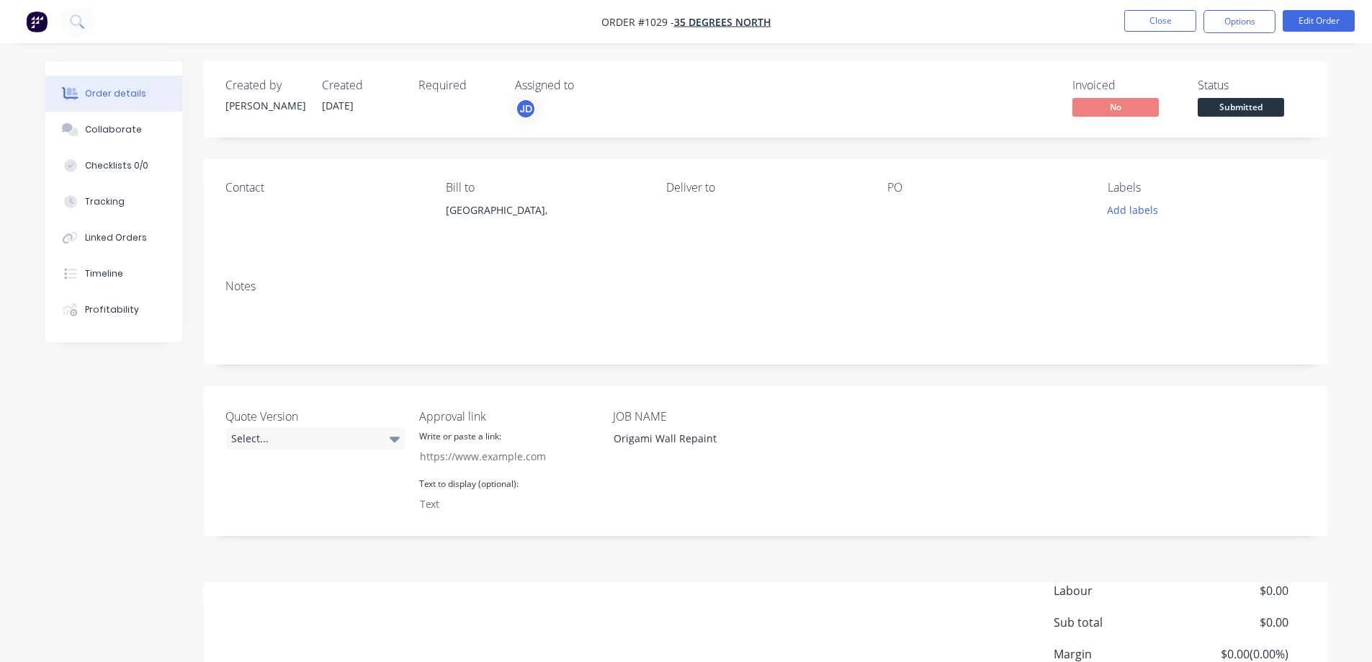
drag, startPoint x: 1252, startPoint y: 102, endPoint x: 1247, endPoint y: 124, distance: 22.2
click at [1252, 102] on span "Submitted" at bounding box center [1241, 107] width 86 height 18
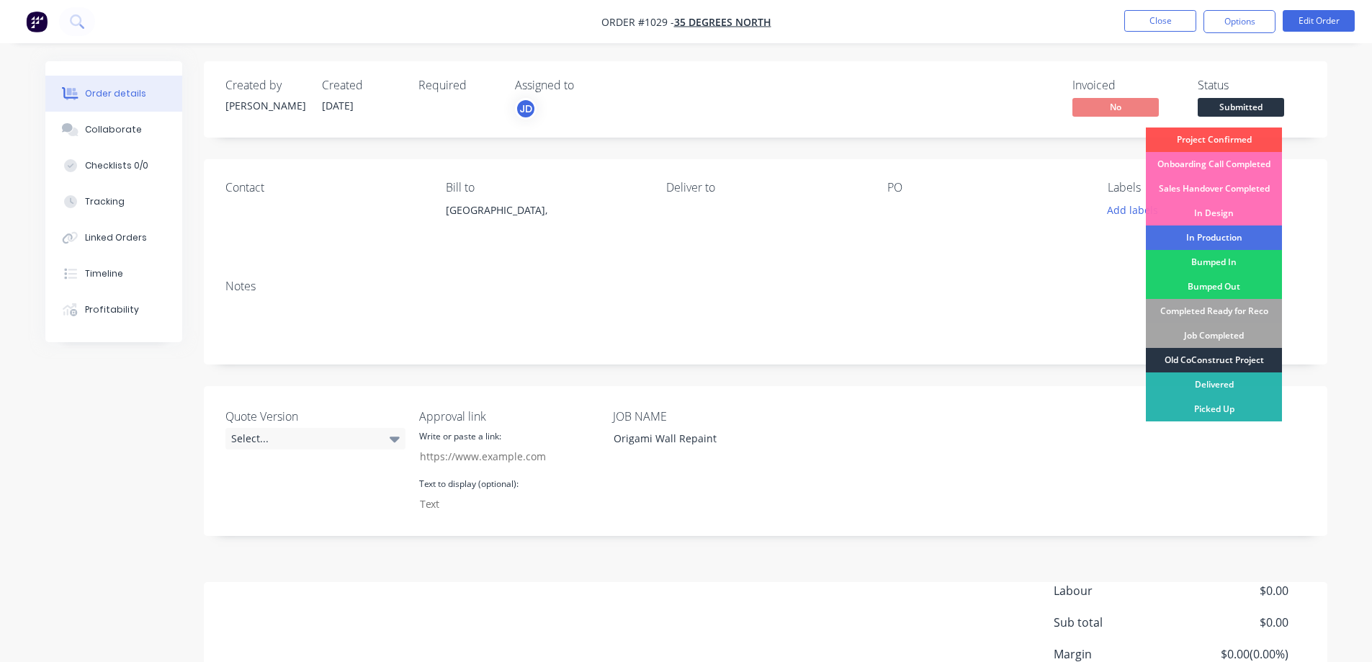
click at [1230, 352] on div "Old CoConstruct Project" at bounding box center [1214, 360] width 136 height 24
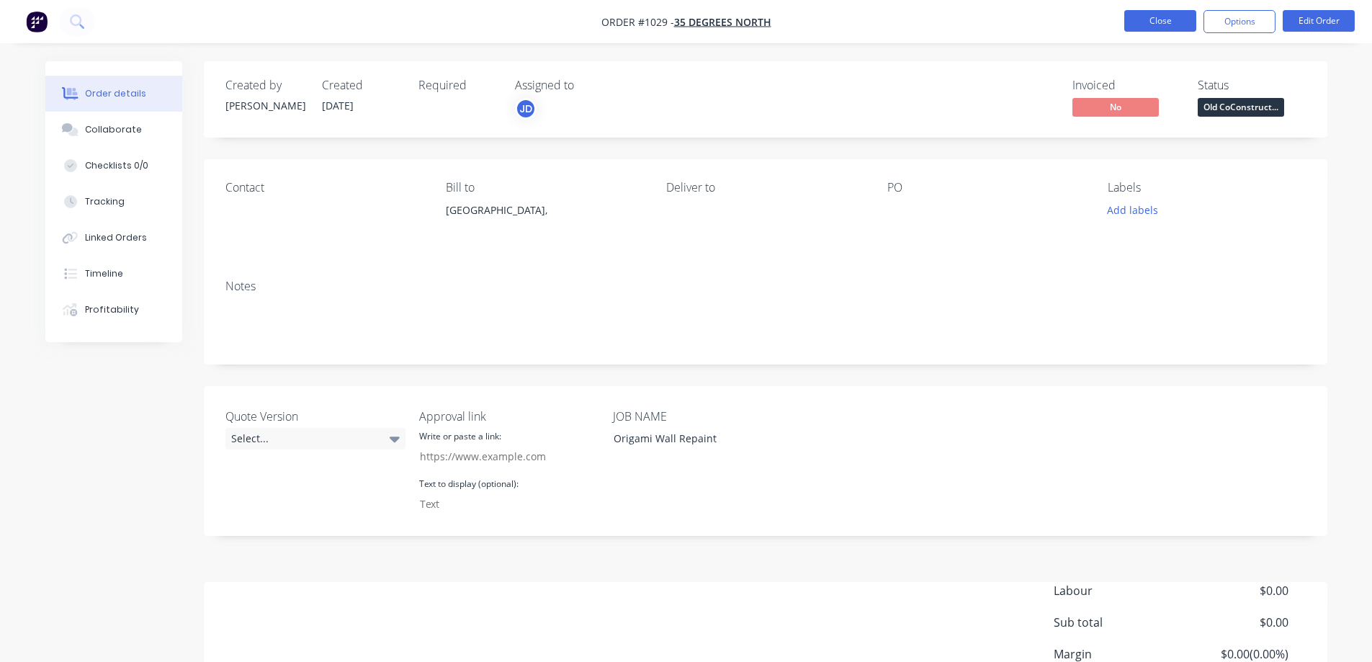
click at [1185, 24] on button "Close" at bounding box center [1160, 21] width 72 height 22
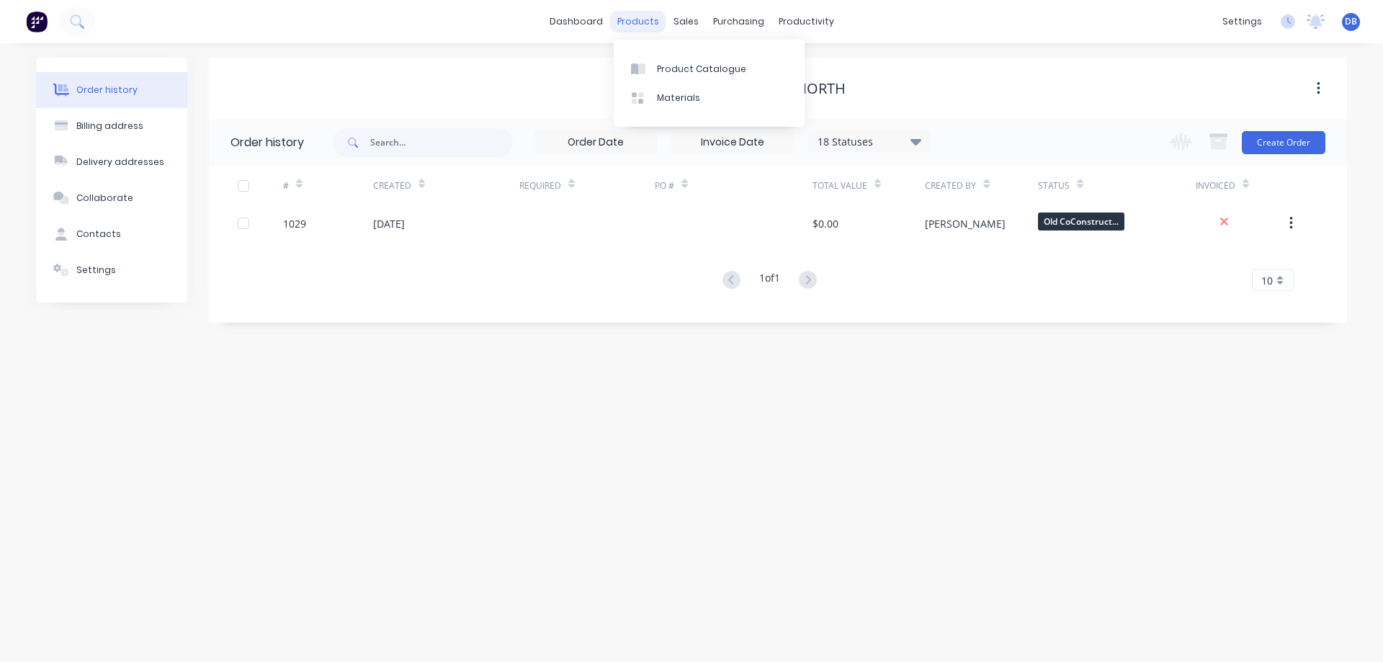
click at [650, 19] on div "products" at bounding box center [638, 22] width 56 height 22
click at [742, 9] on div "dashboard products sales purchasing productivity dashboard products Product Cat…" at bounding box center [691, 21] width 1383 height 43
click at [817, 19] on div "productivity" at bounding box center [806, 22] width 70 height 22
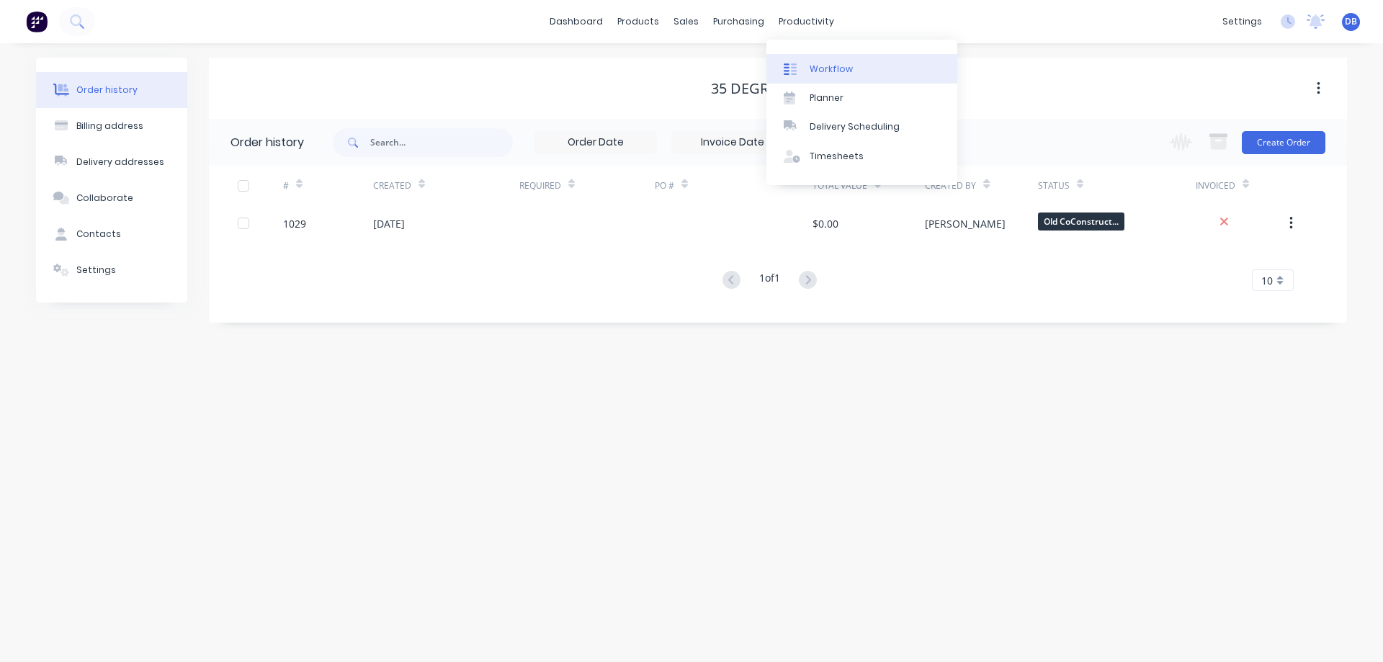
click at [817, 64] on div "Workflow" at bounding box center [831, 69] width 43 height 13
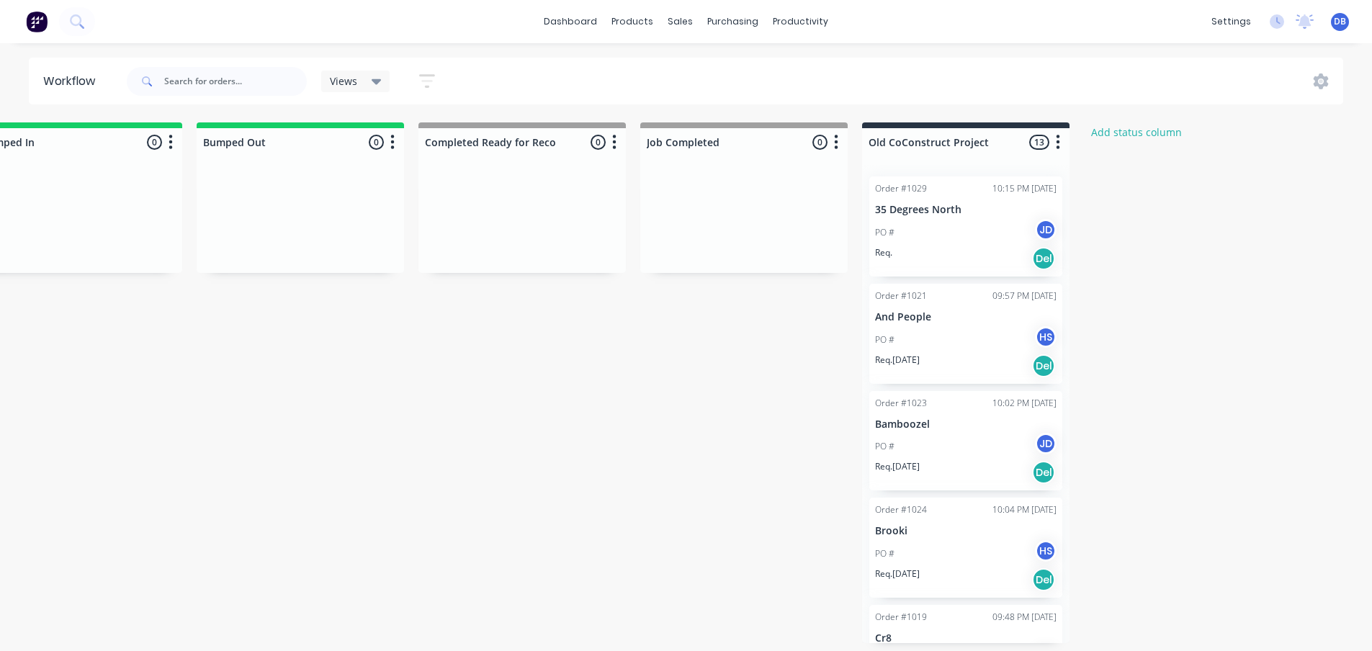
scroll to position [0, 1448]
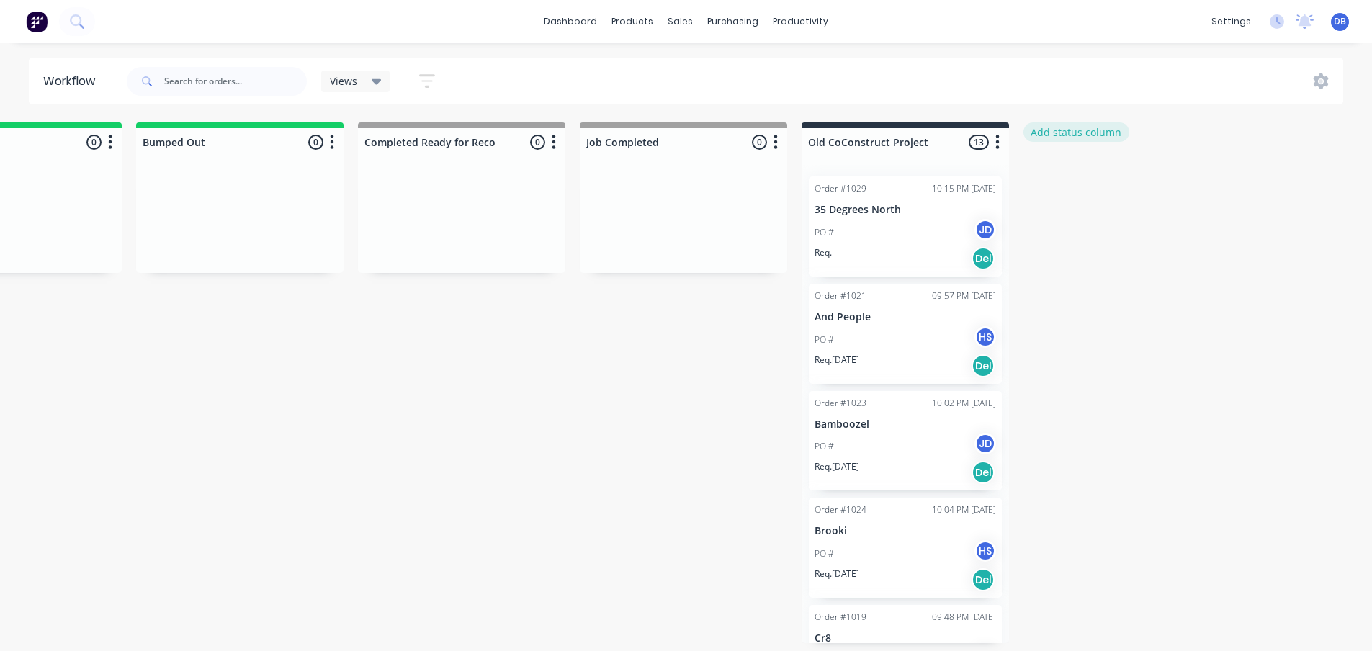
click at [1100, 134] on button "Add status column" at bounding box center [1076, 131] width 106 height 19
click at [1186, 178] on button "Cancel" at bounding box center [1182, 175] width 79 height 23
click at [1326, 71] on div "Views Save new view None (Default) edit Full Workflow edit Show/Hide statuses S…" at bounding box center [734, 81] width 1220 height 43
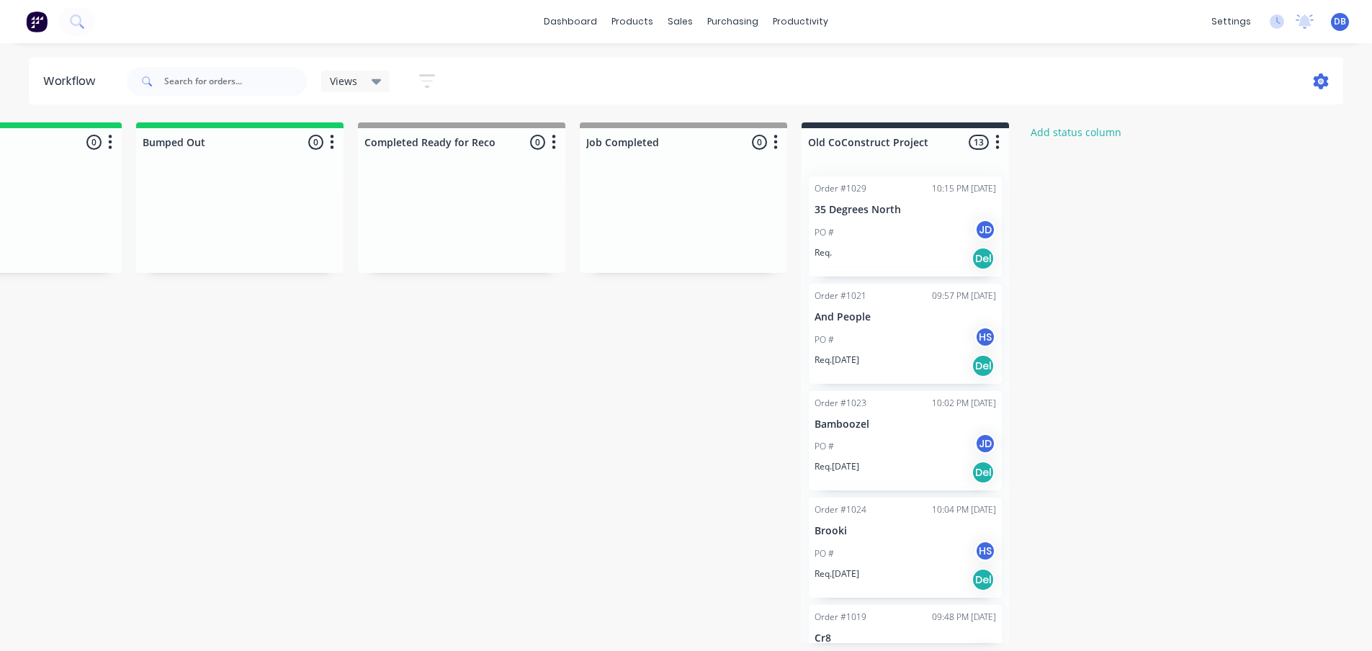
click at [1319, 79] on icon at bounding box center [1321, 81] width 15 height 16
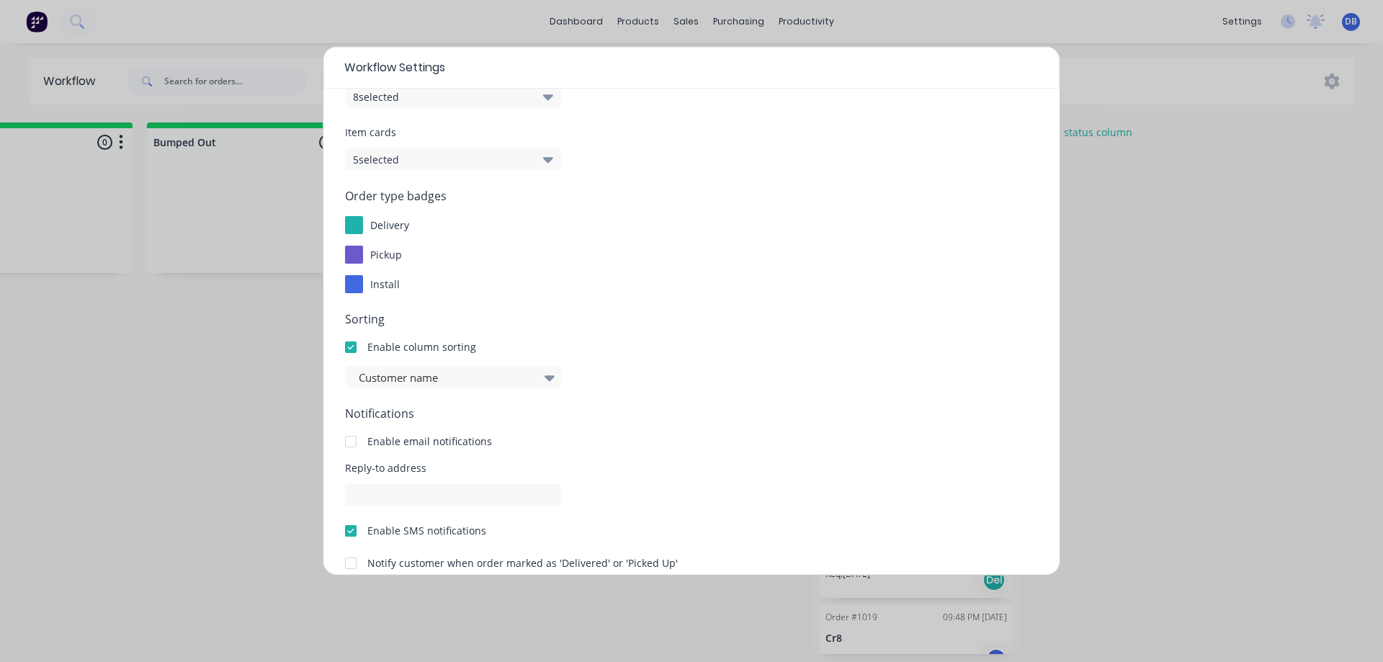
scroll to position [0, 0]
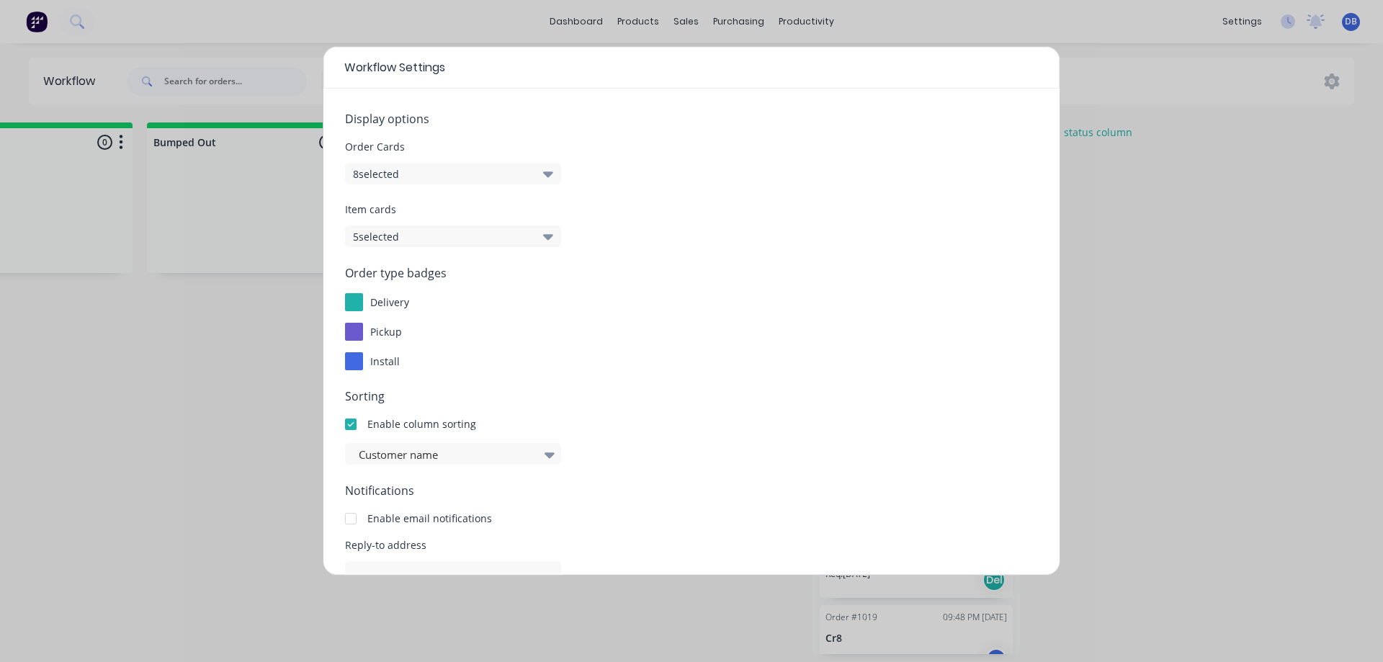
click at [475, 172] on button "8 selected" at bounding box center [453, 174] width 216 height 22
click at [699, 354] on div "install" at bounding box center [691, 361] width 693 height 18
click at [507, 235] on button "5 selected" at bounding box center [453, 236] width 216 height 22
click at [733, 344] on div "Order type badges delivery pickup install" at bounding box center [691, 317] width 693 height 106
click at [488, 440] on div "Sorting Enable column sorting Customer name" at bounding box center [691, 425] width 693 height 77
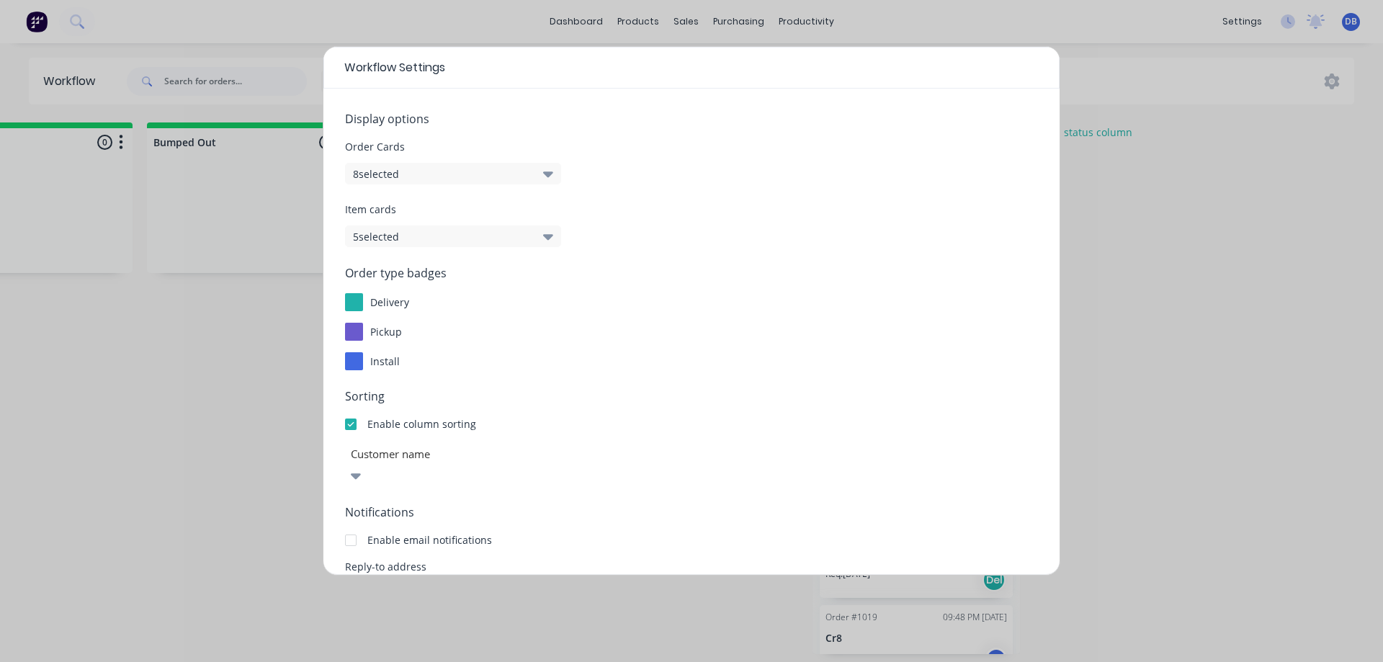
click at [492, 459] on div at bounding box center [452, 454] width 207 height 18
click at [509, 452] on div at bounding box center [452, 454] width 207 height 18
click at [586, 459] on div "Customer name" at bounding box center [691, 464] width 693 height 43
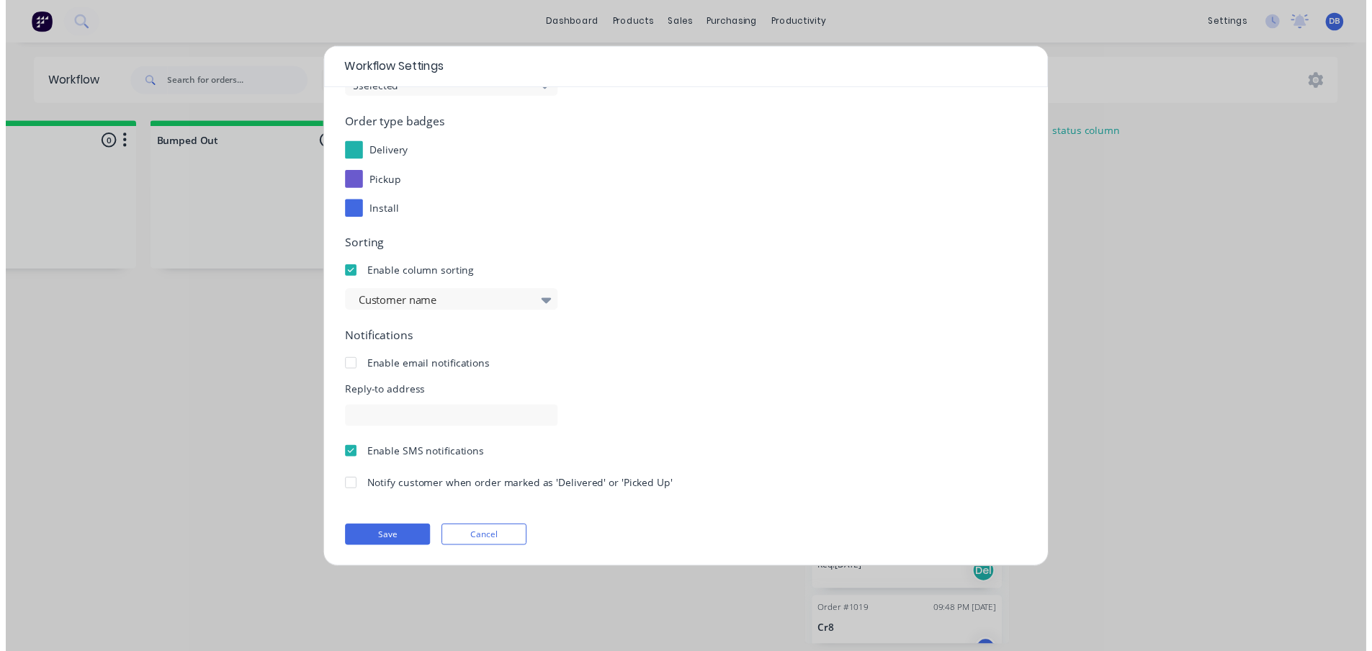
scroll to position [151, 0]
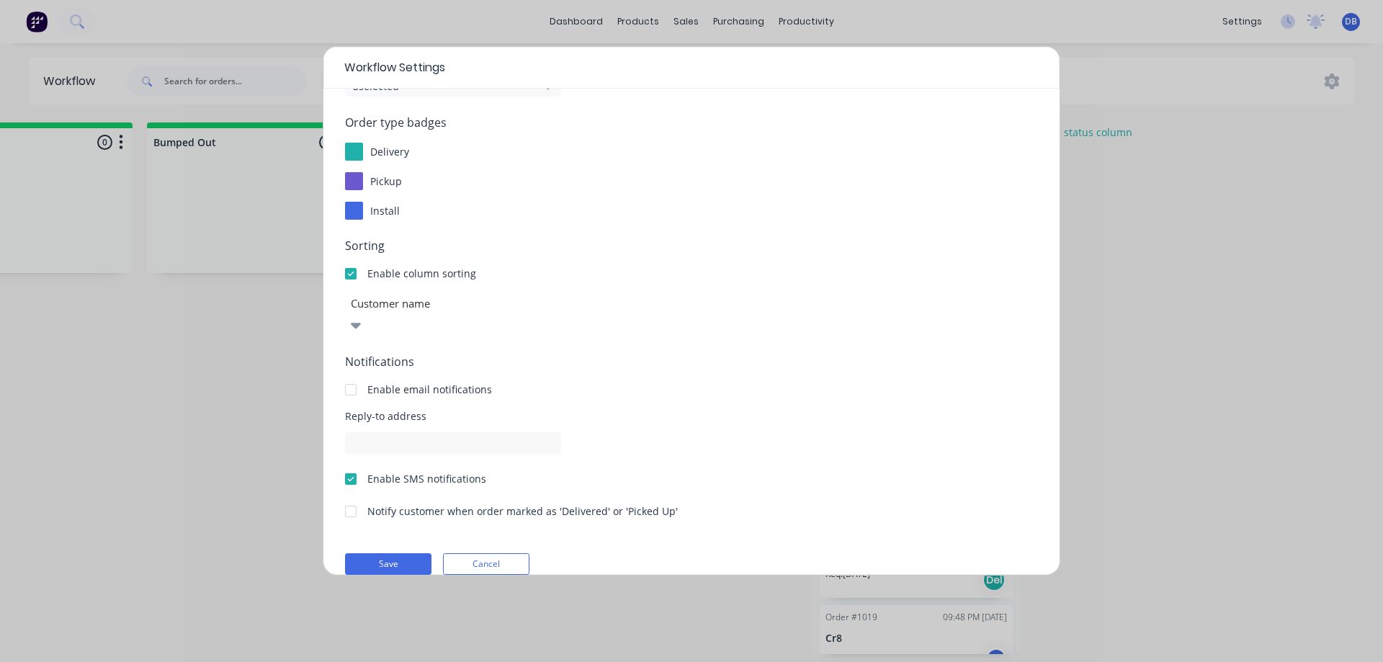
click at [367, 313] on div at bounding box center [356, 325] width 22 height 24
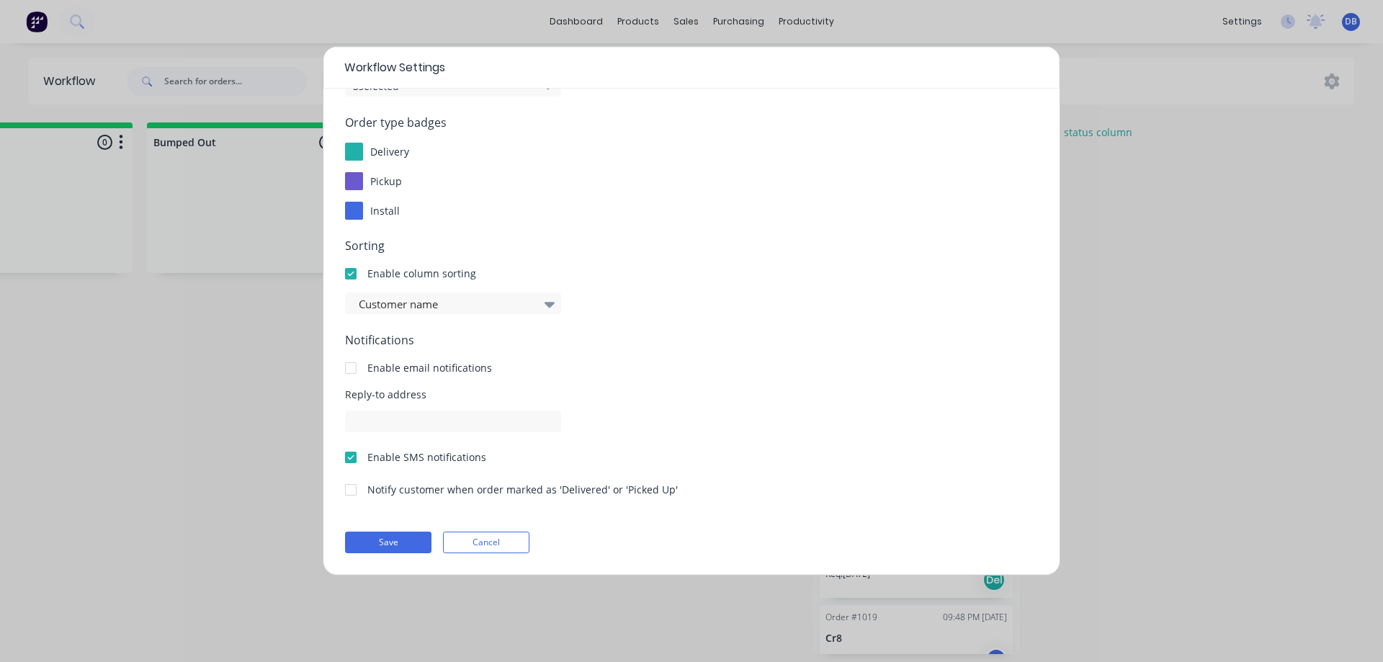
click at [638, 283] on div "Sorting Enable column sorting Customer name" at bounding box center [691, 275] width 693 height 77
click at [517, 548] on button "Cancel" at bounding box center [486, 543] width 86 height 22
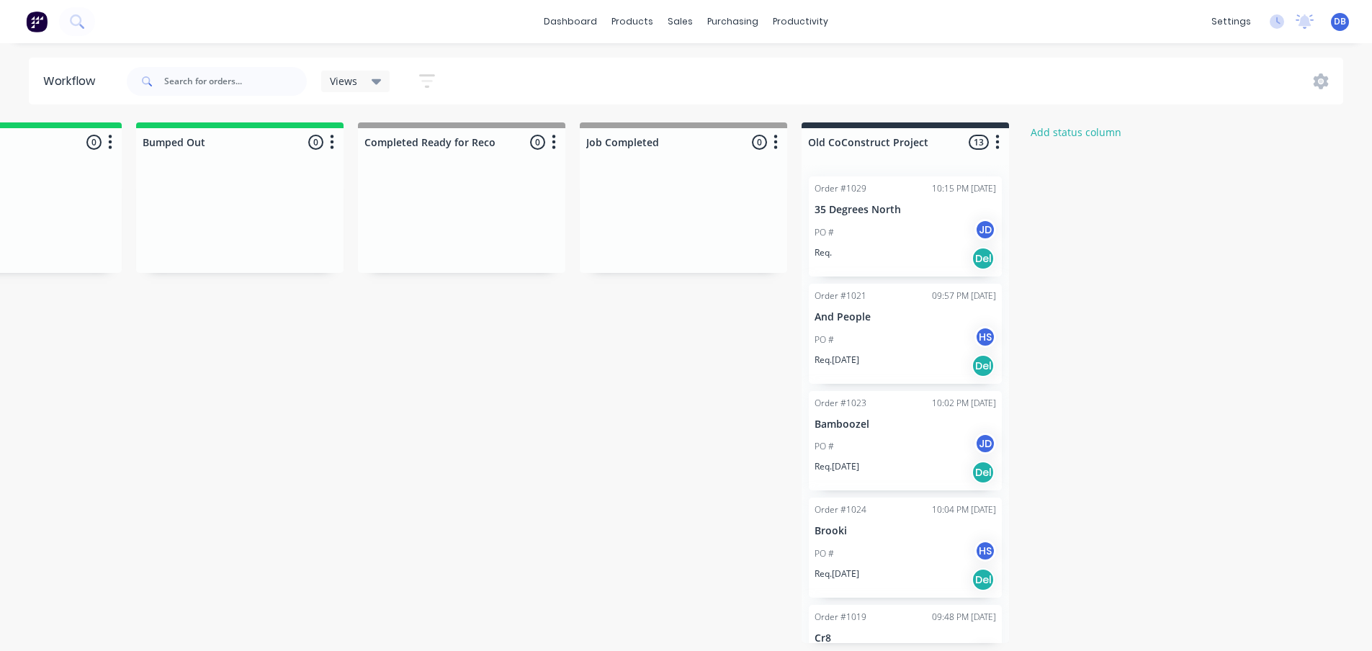
scroll to position [3, 1437]
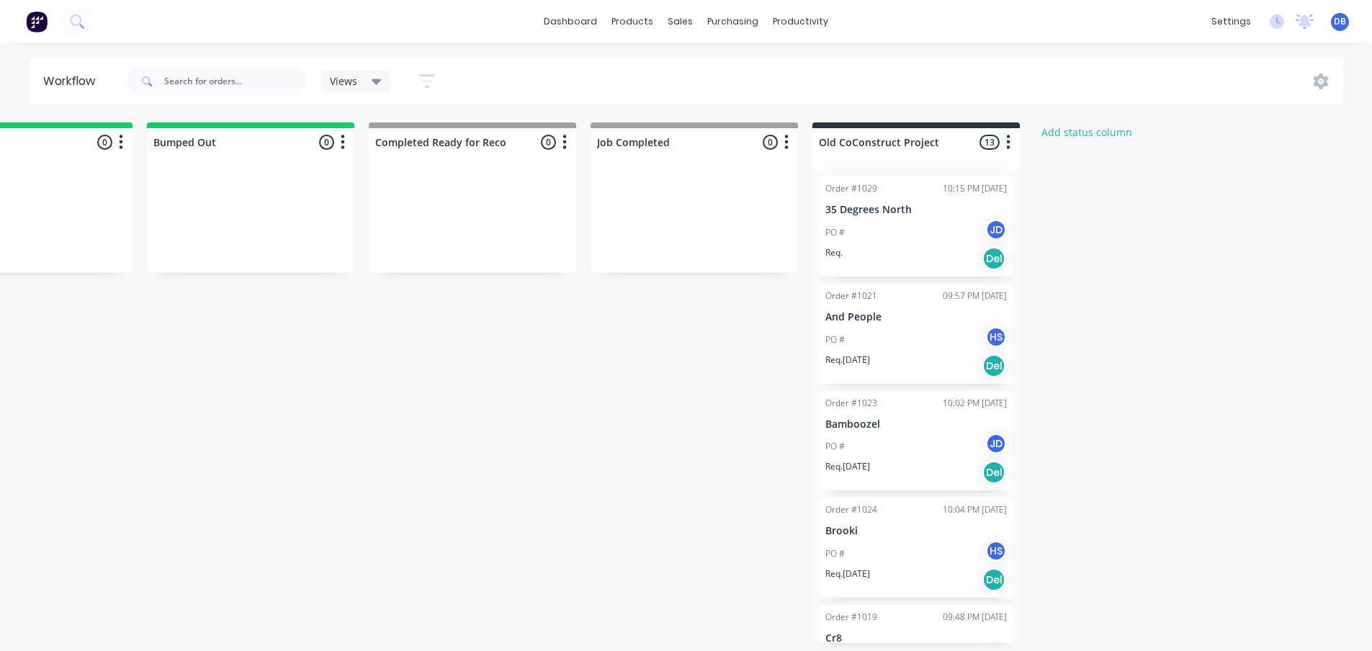
click at [360, 81] on div "Views" at bounding box center [356, 81] width 52 height 13
click at [387, 218] on button "Full Workflow" at bounding box center [408, 217] width 153 height 17
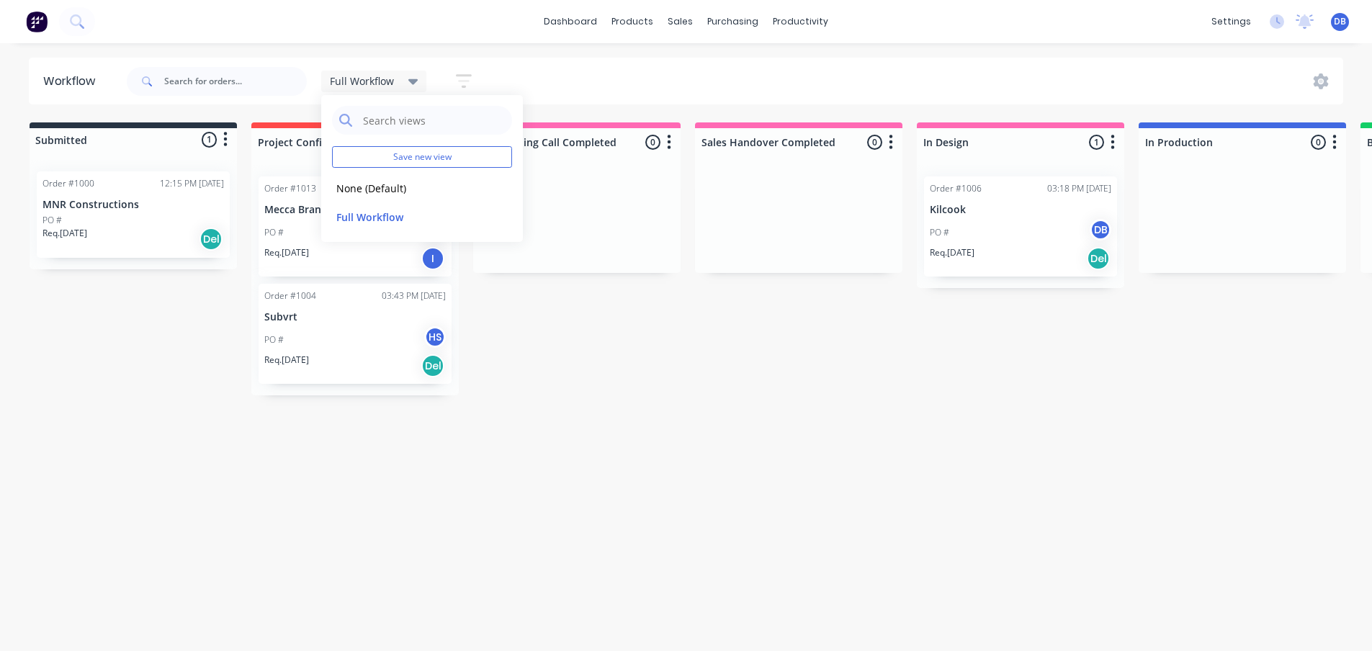
scroll to position [0, 0]
click at [503, 218] on button "edit" at bounding box center [499, 217] width 19 height 15
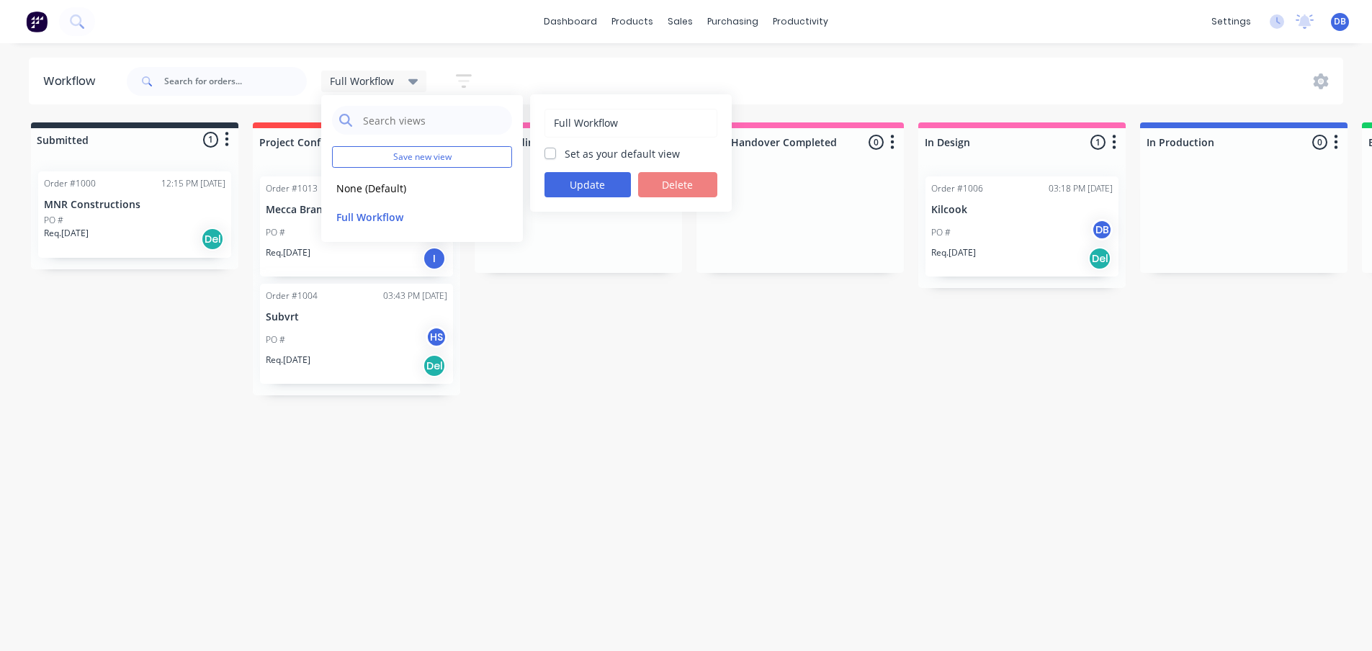
click at [555, 160] on div "Set as your default view" at bounding box center [630, 153] width 173 height 15
click at [565, 152] on label "Set as your default view" at bounding box center [622, 153] width 115 height 15
click at [550, 152] on input "Set as your default view" at bounding box center [550, 153] width 12 height 14
checkbox input "true"
drag, startPoint x: 578, startPoint y: 187, endPoint x: 679, endPoint y: 259, distance: 124.5
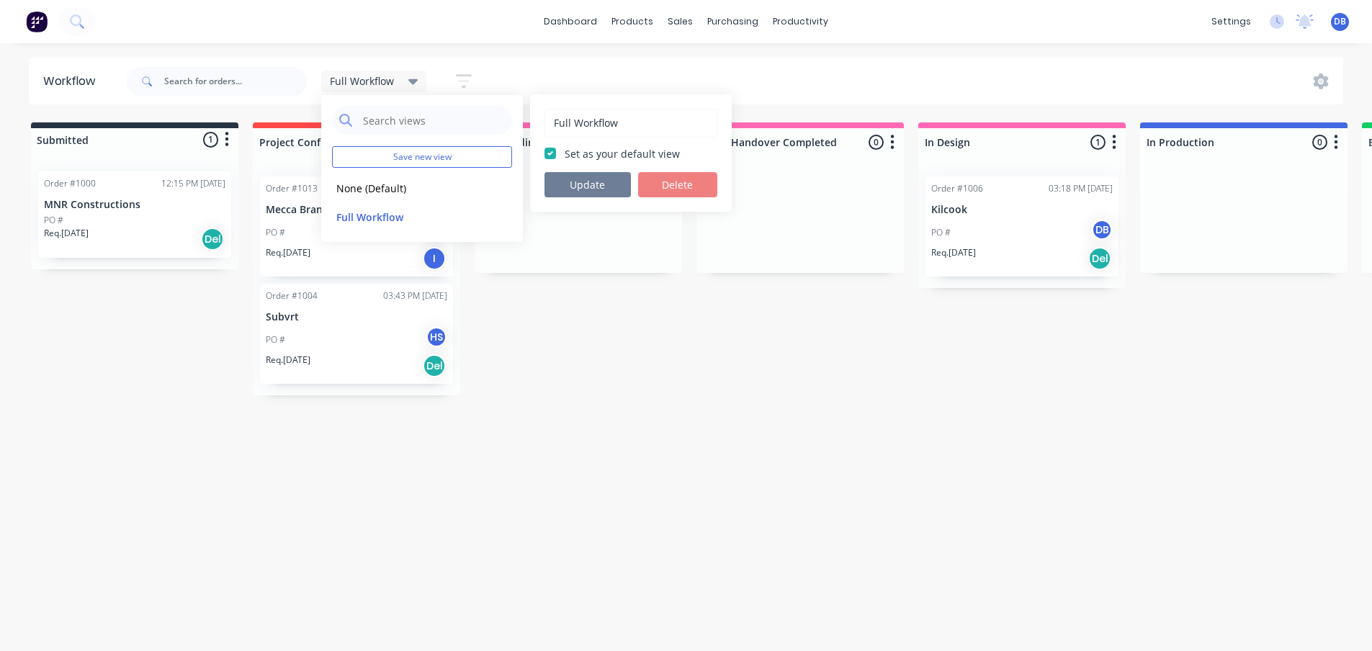
click at [578, 188] on button "Update" at bounding box center [587, 184] width 86 height 25
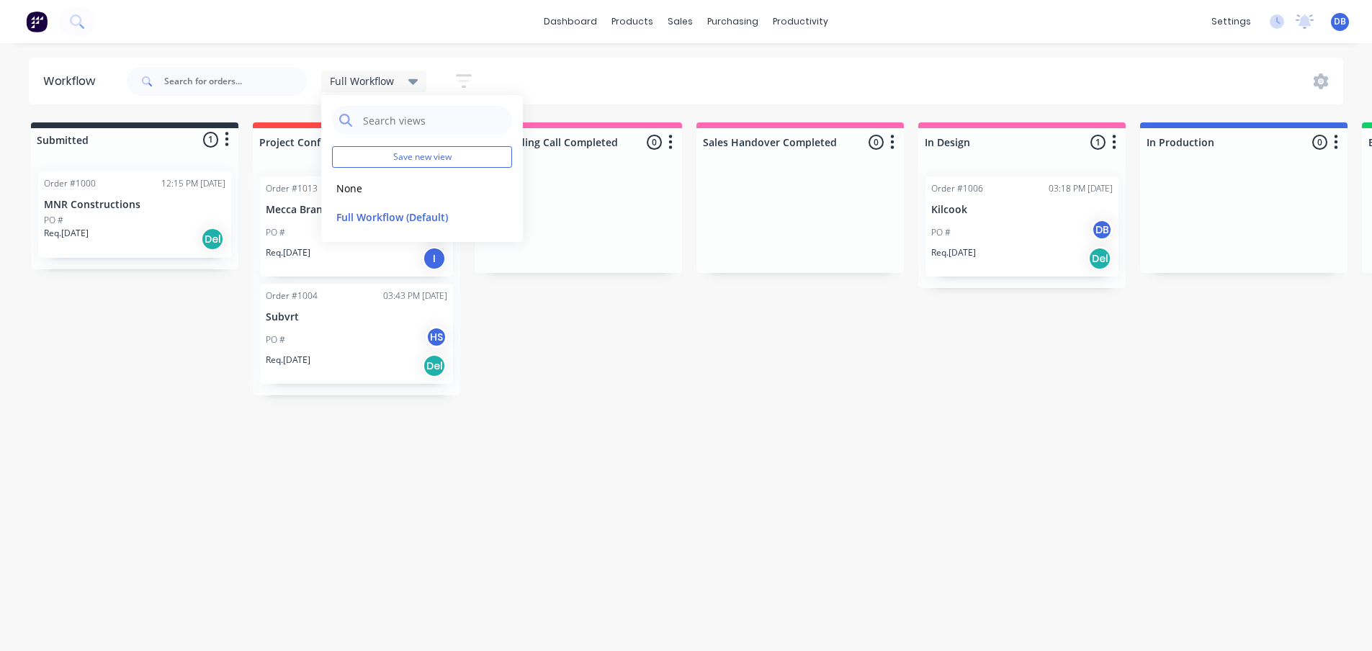
click at [660, 409] on div "Submitted 1 Status colour #273444 hex #273444 Save Cancel Summaries Total order…" at bounding box center [1399, 382] width 2820 height 521
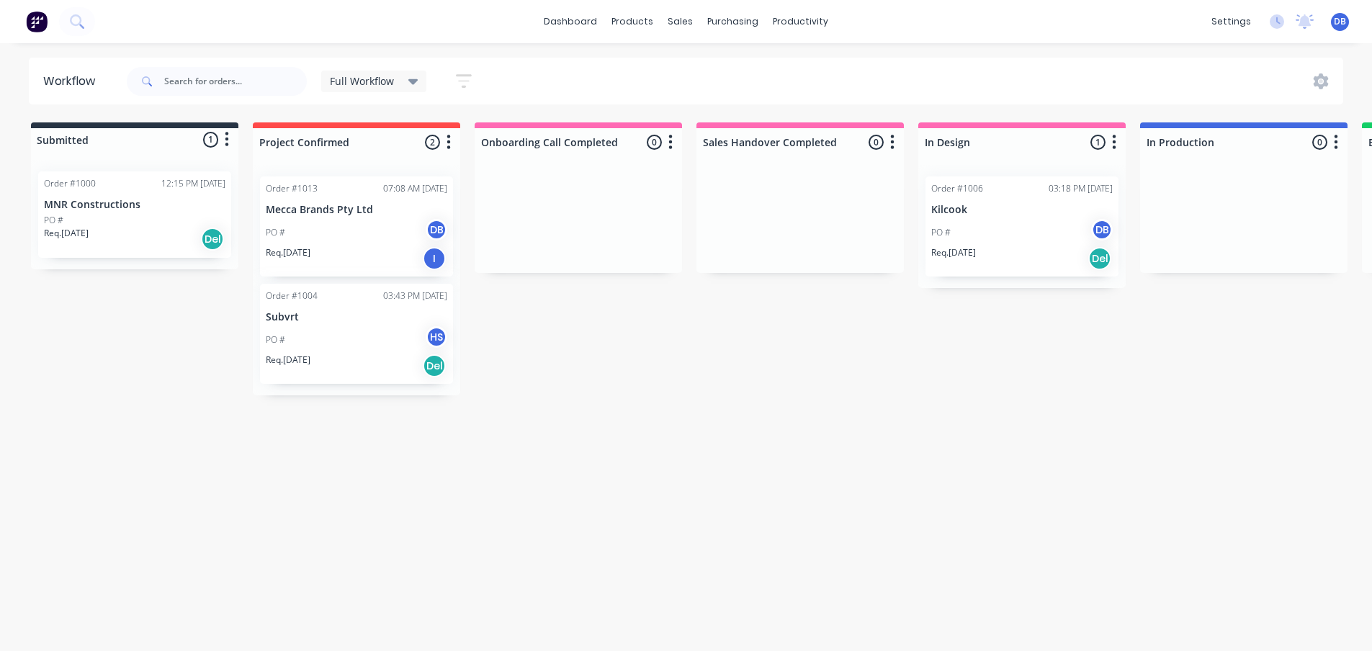
click at [593, 475] on div "Submitted 1 Status colour #273444 hex #273444 Save Cancel Summaries Total order…" at bounding box center [1399, 382] width 2820 height 521
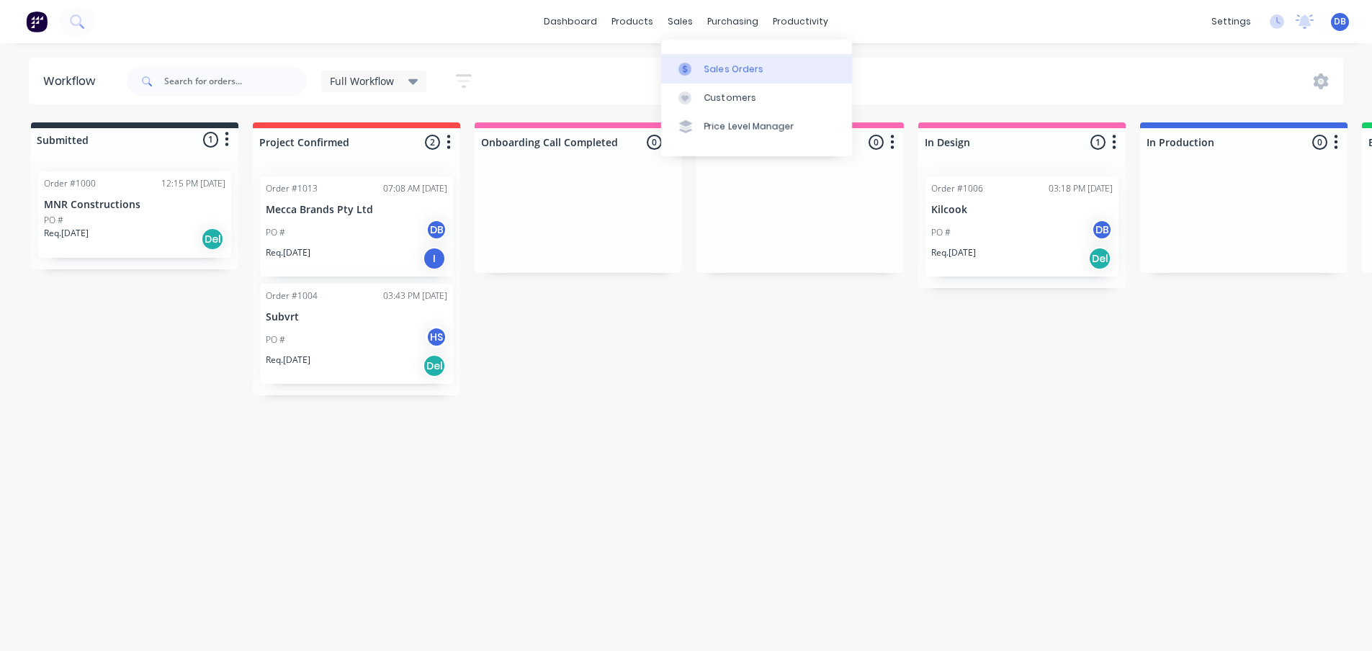
click at [729, 58] on link "Sales Orders" at bounding box center [756, 68] width 191 height 29
